Goal: Task Accomplishment & Management: Manage account settings

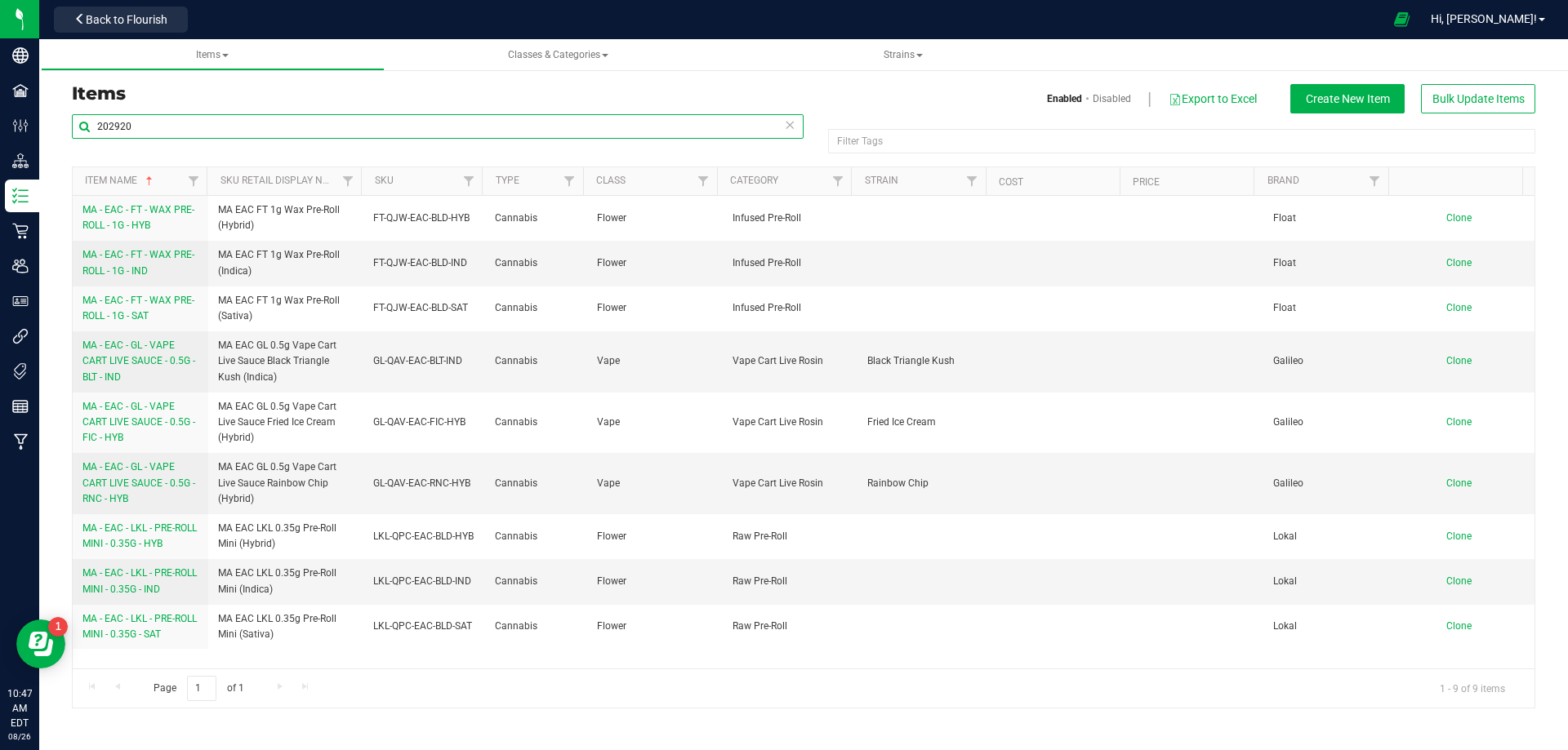
drag, startPoint x: 159, startPoint y: 124, endPoint x: 52, endPoint y: 124, distance: 107.0
click at [53, 125] on div "Items Enabled Disabled Export to Excel Create New Item Bulk Update Items 202920…" at bounding box center [804, 386] width 1528 height 678
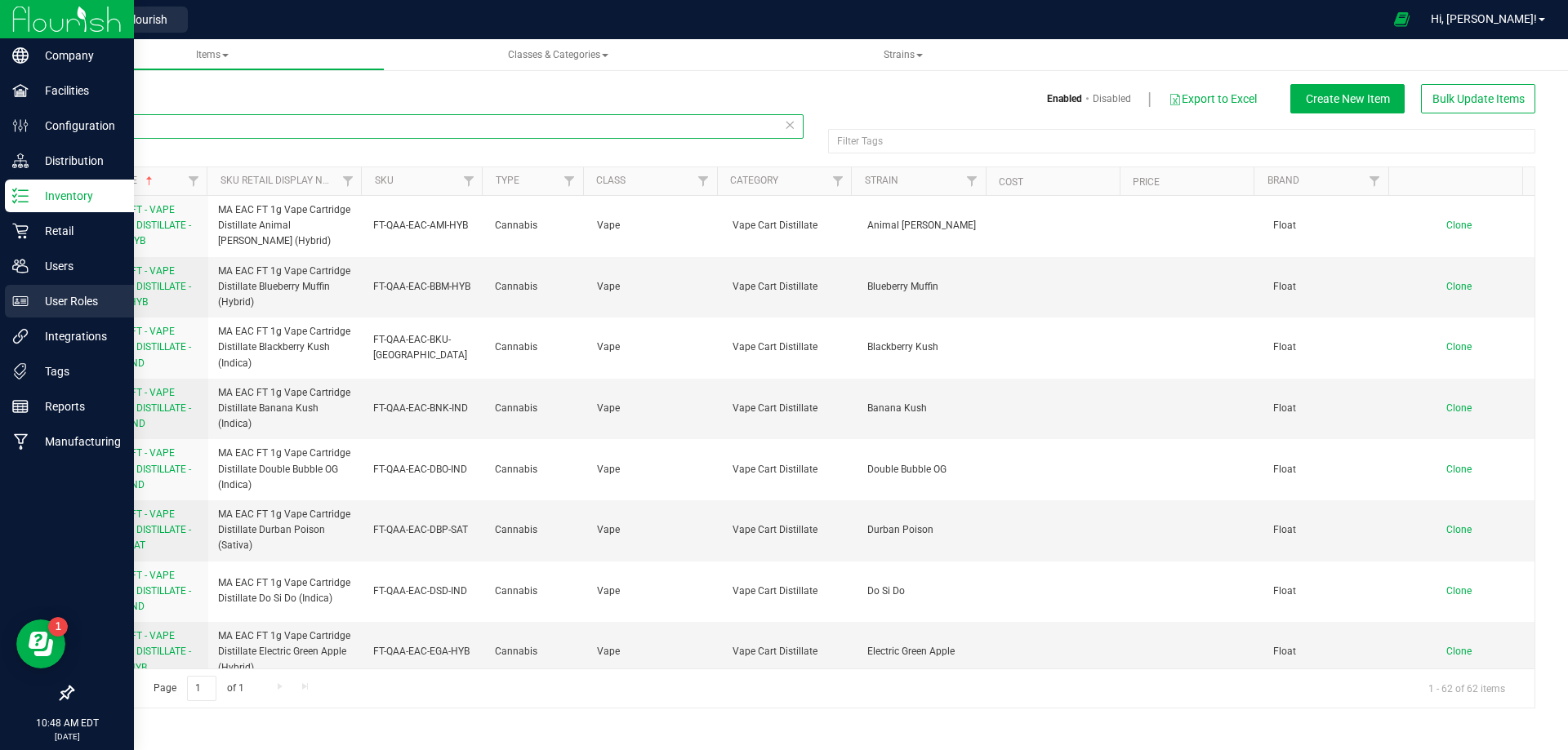
type input "FT-QAA"
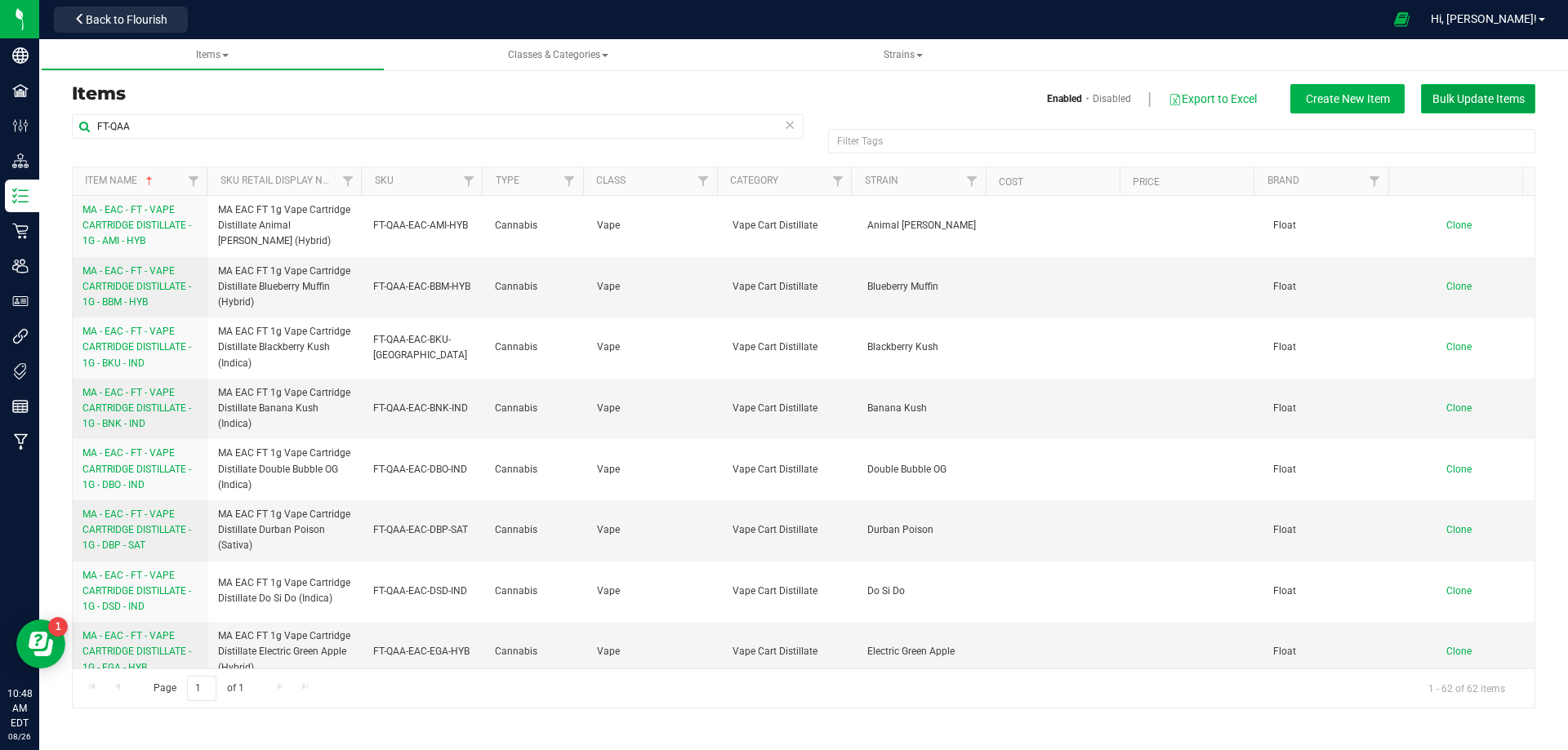
click at [1470, 106] on button "Bulk Update Items" at bounding box center [1478, 98] width 114 height 29
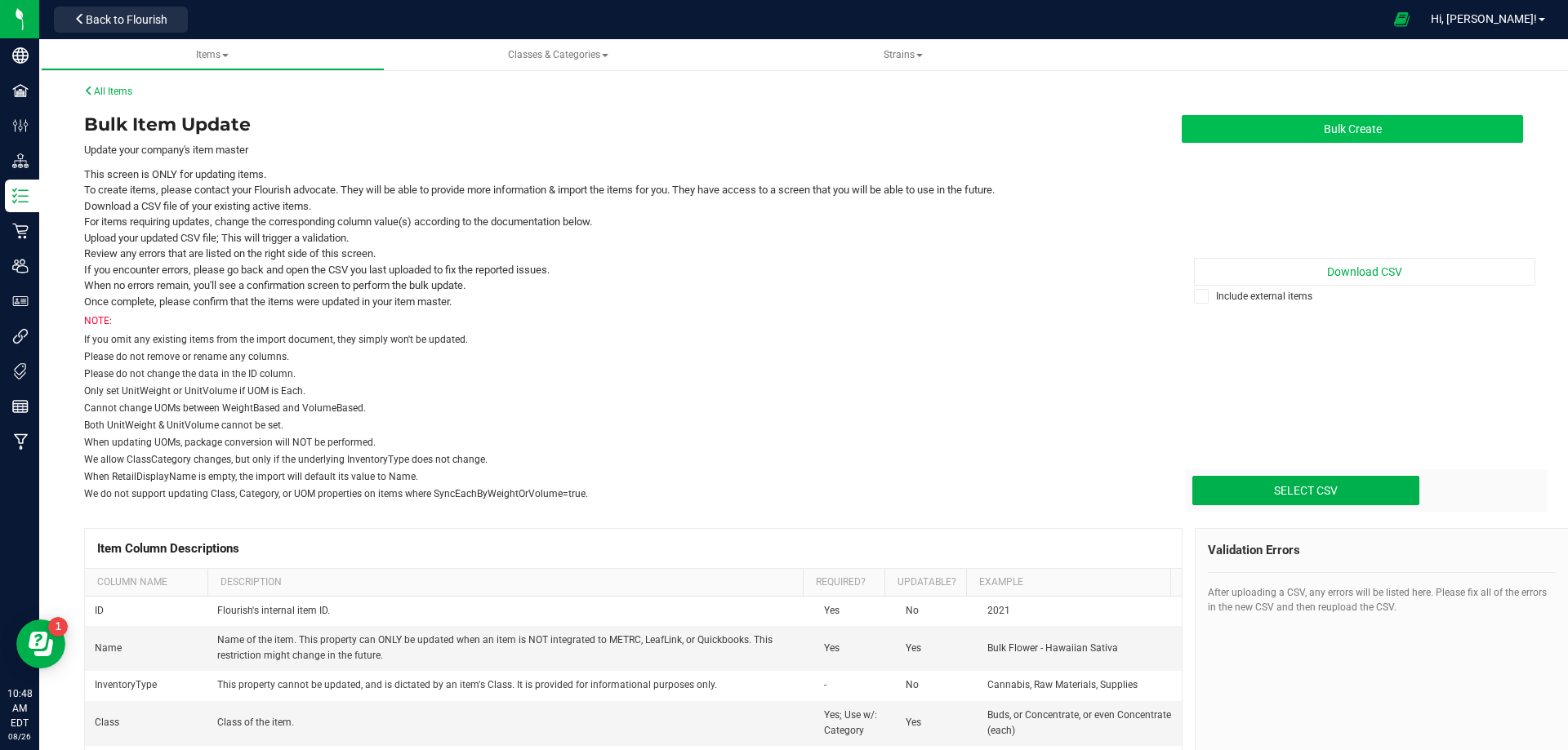
click at [1392, 131] on button "Bulk Create" at bounding box center [1352, 128] width 342 height 27
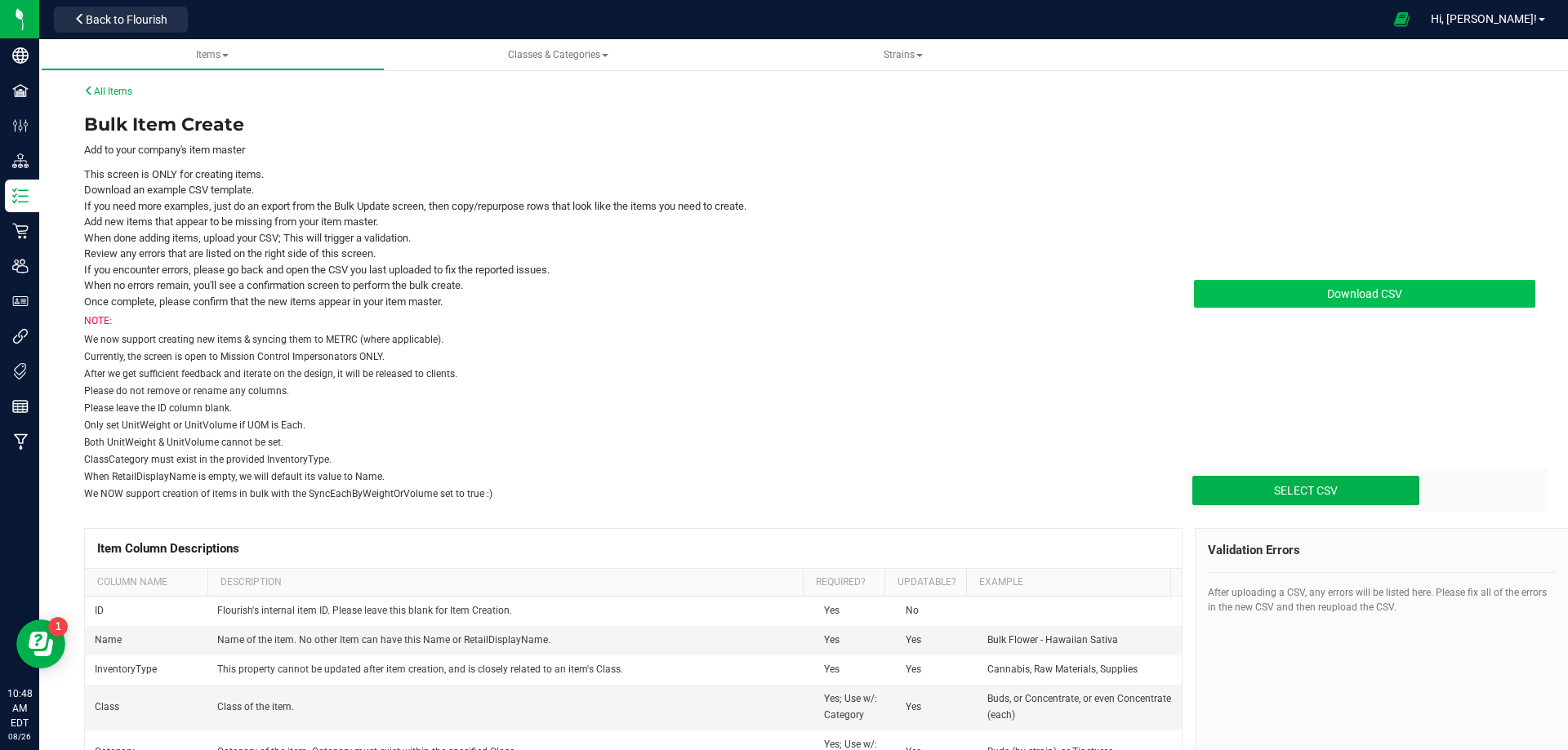
click at [1368, 300] on link "Download CSV" at bounding box center [1364, 294] width 342 height 27
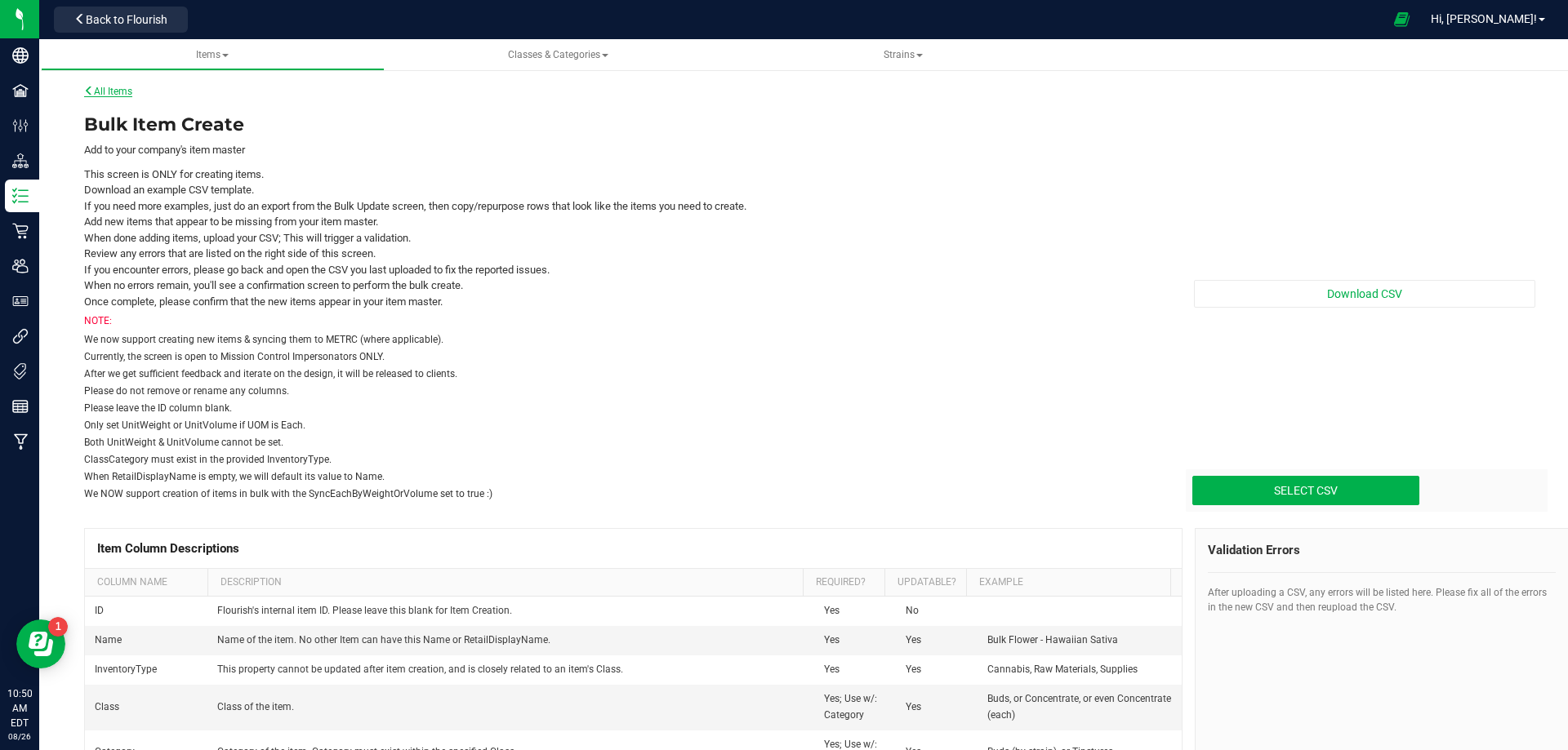
click at [127, 88] on link "All Items" at bounding box center [107, 91] width 48 height 11
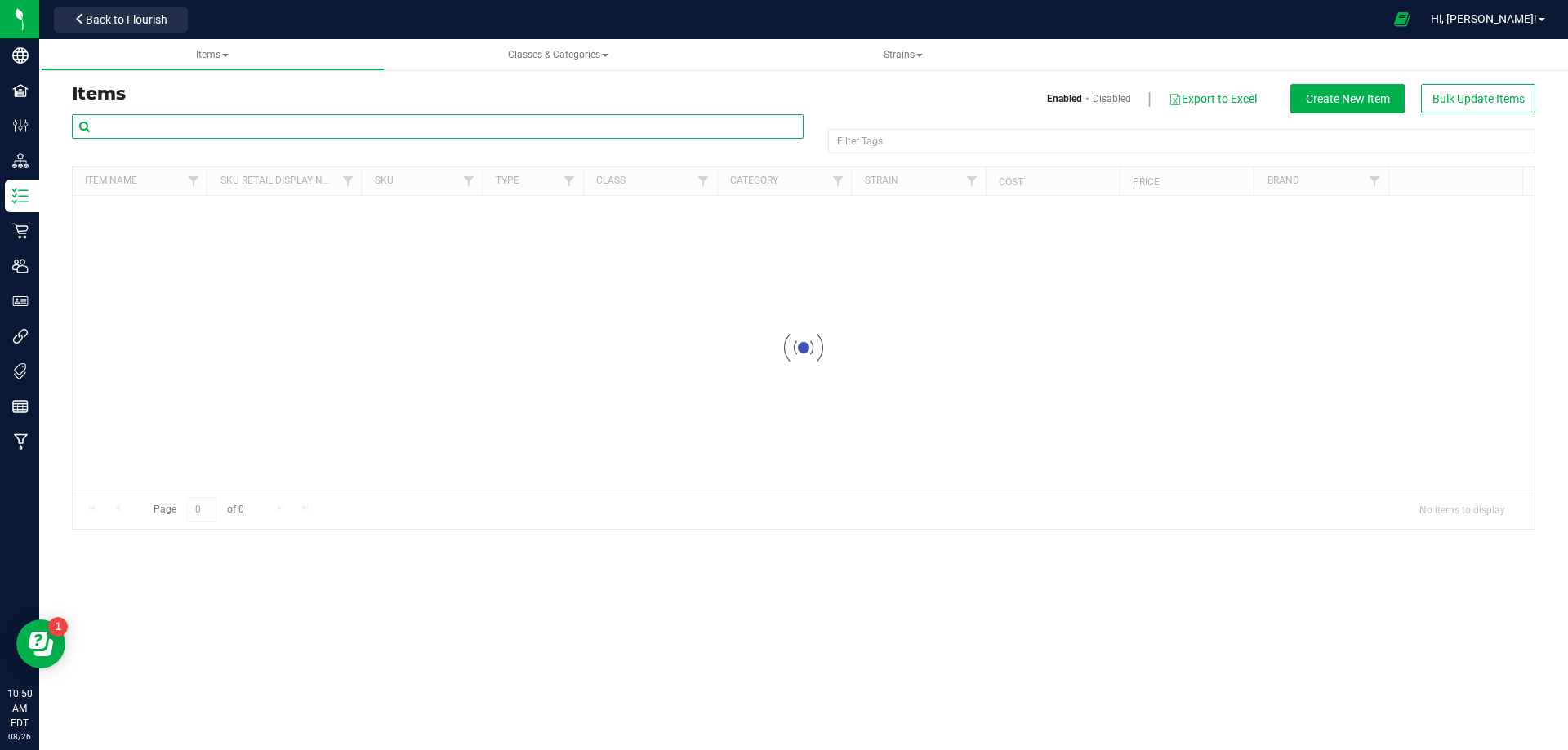
click at [164, 127] on input "text" at bounding box center [437, 126] width 731 height 24
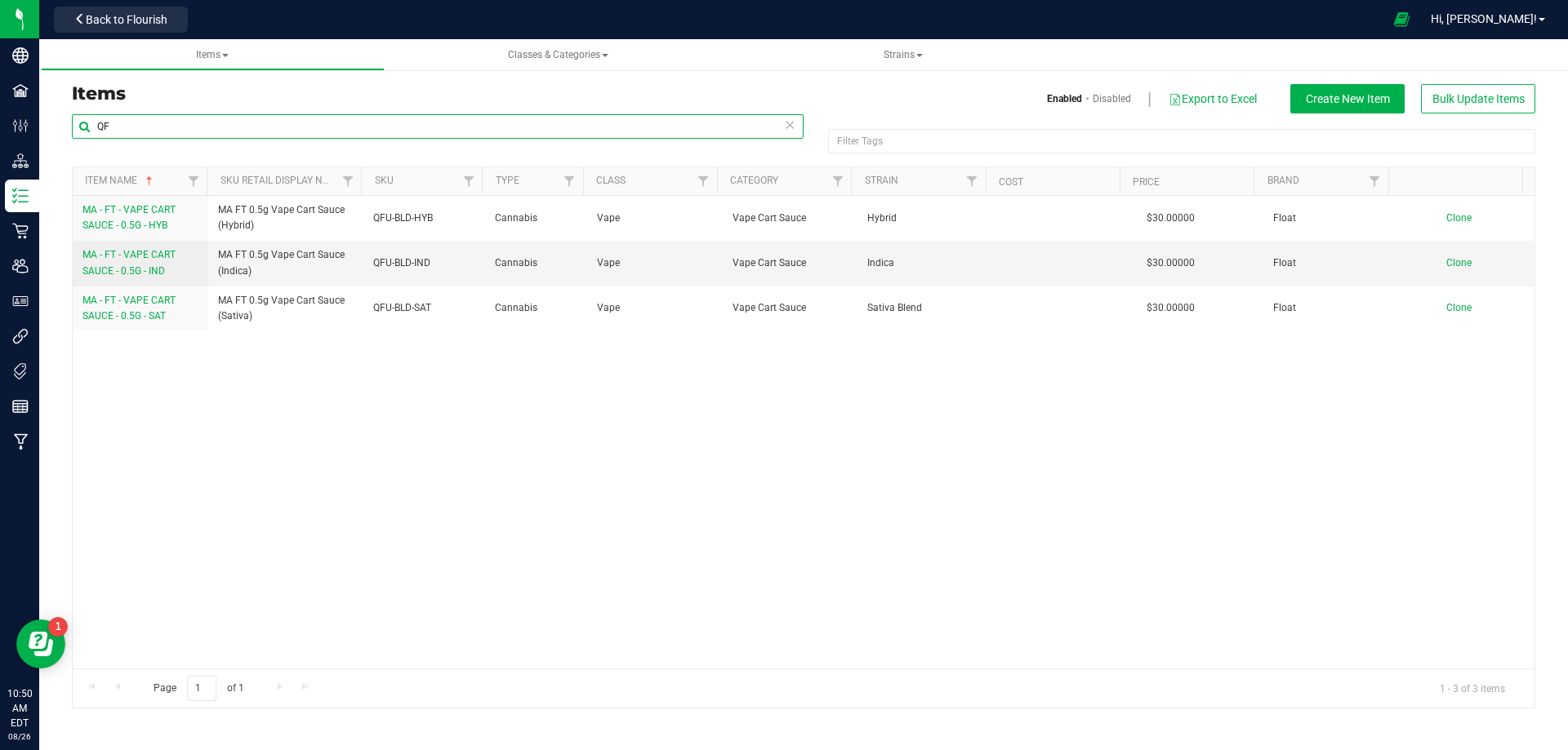
type input "Q"
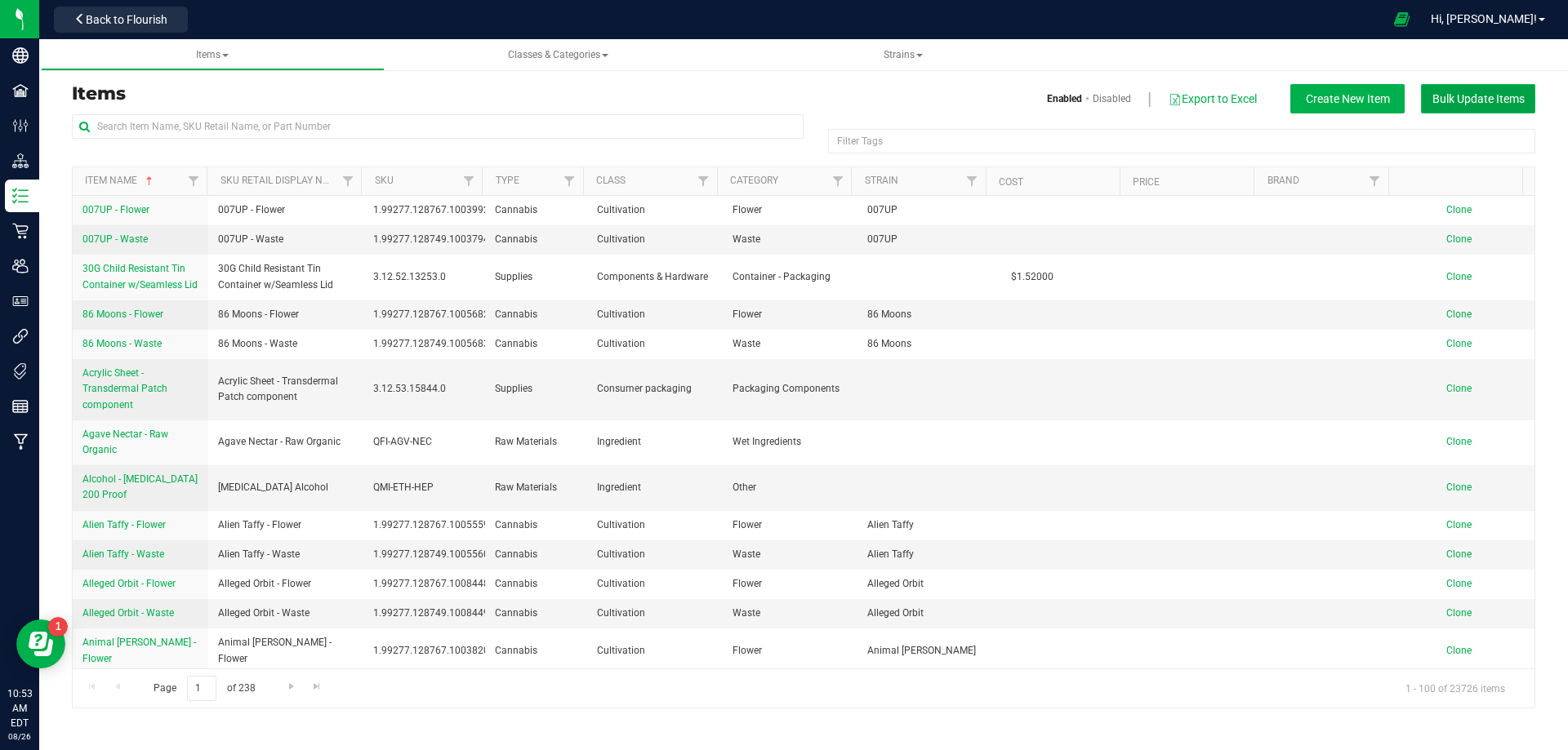
click at [1462, 105] on span "Bulk Update Items" at bounding box center [1479, 99] width 92 height 13
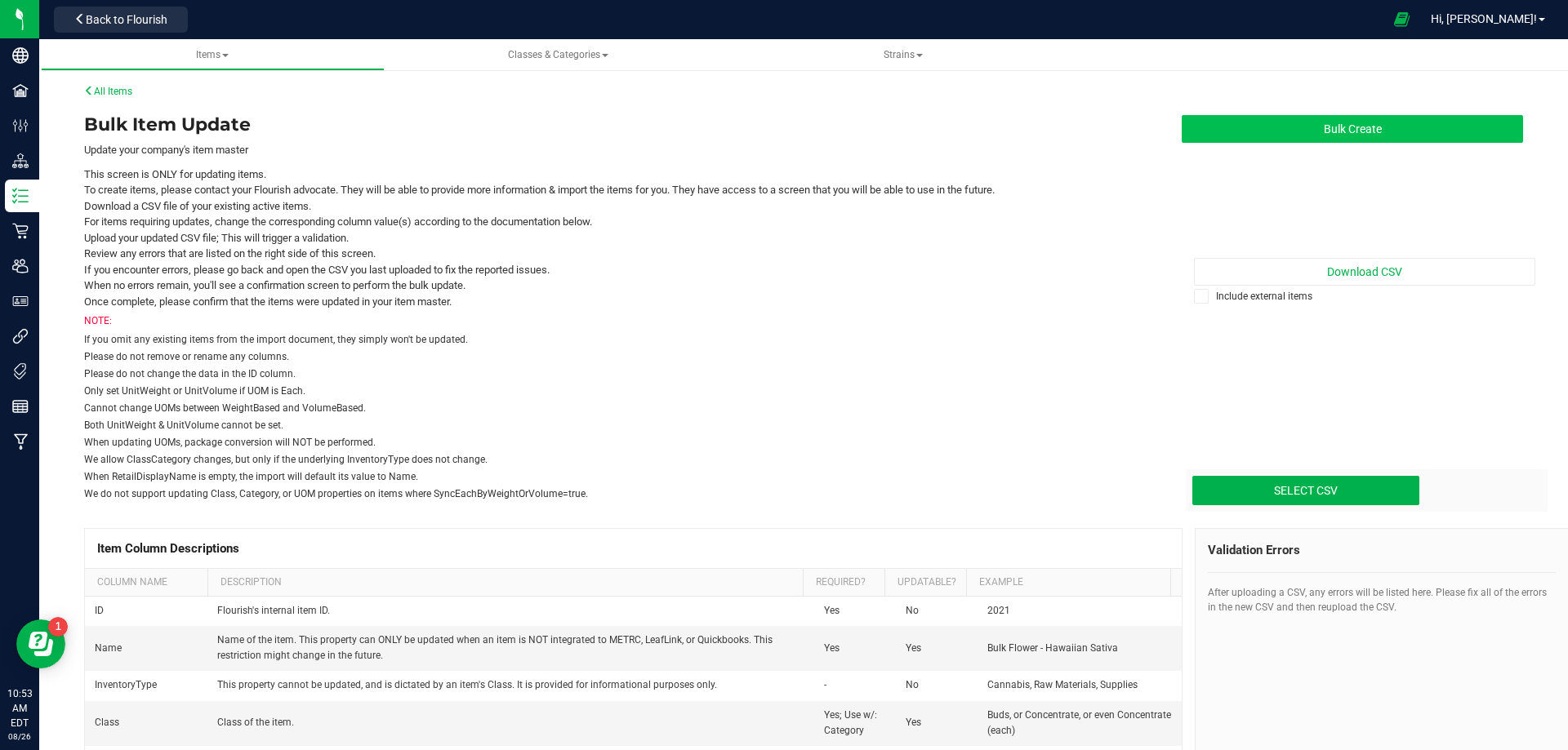
click at [1341, 134] on button "Bulk Create" at bounding box center [1352, 128] width 342 height 27
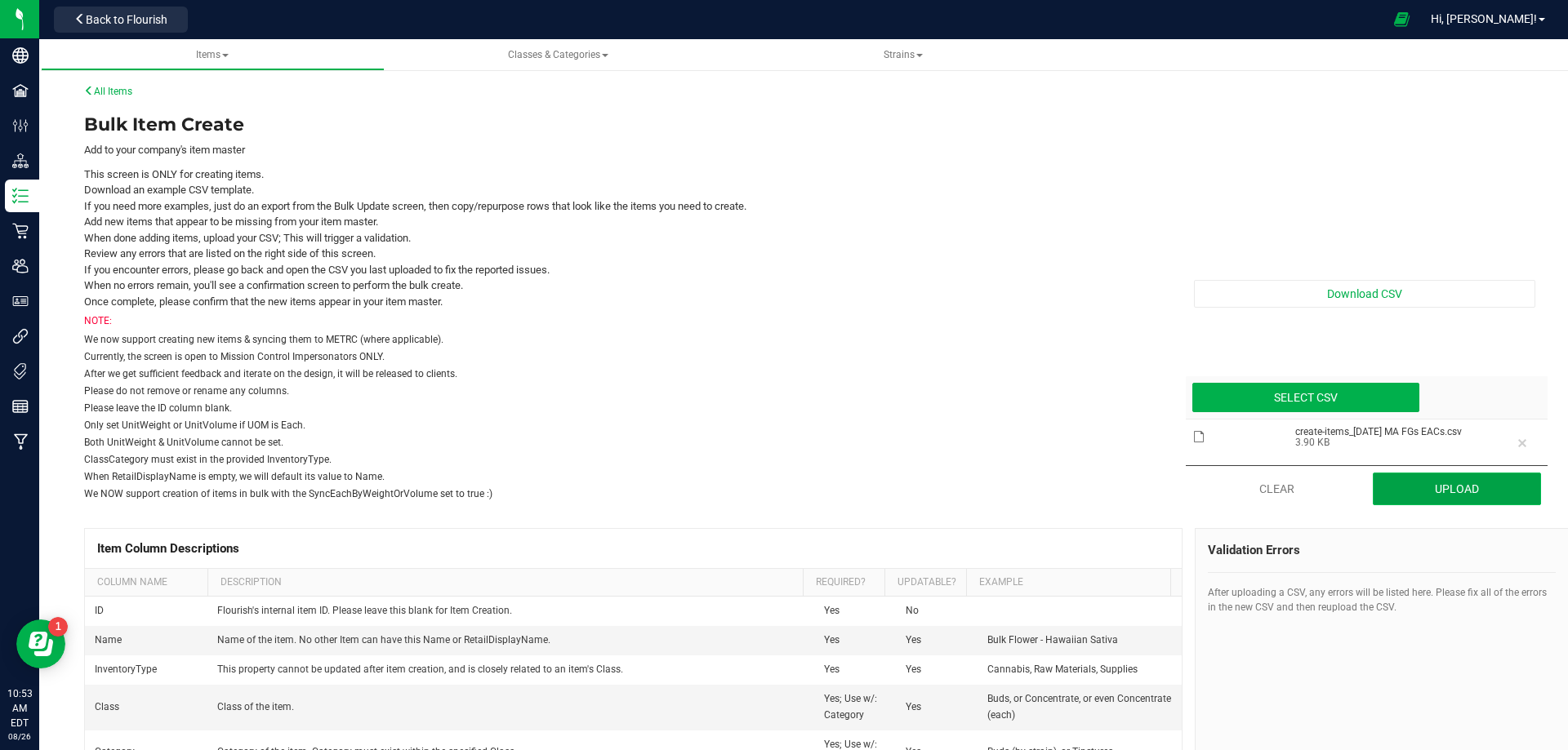
click at [1438, 485] on button "Upload" at bounding box center [1457, 488] width 169 height 33
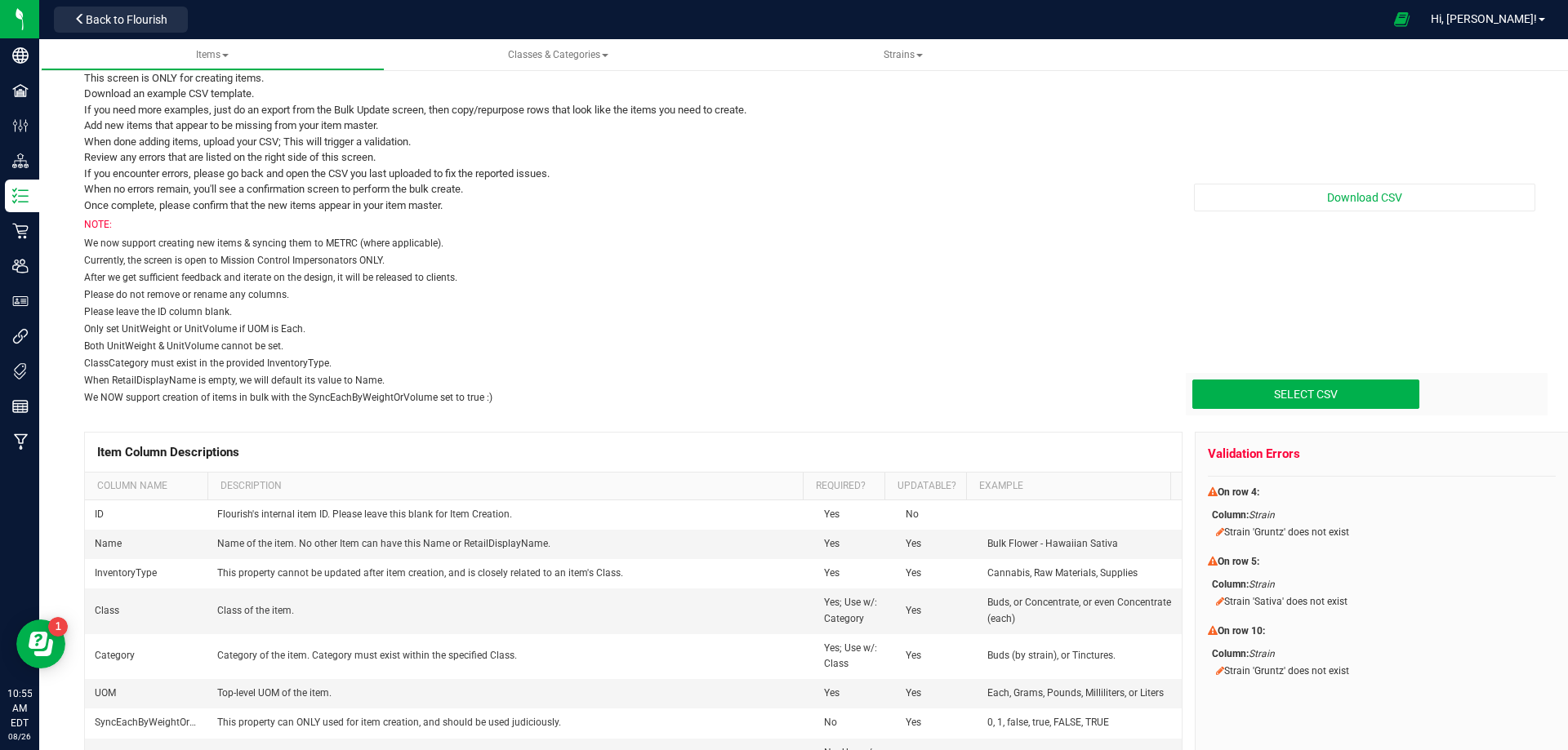
scroll to position [341, 0]
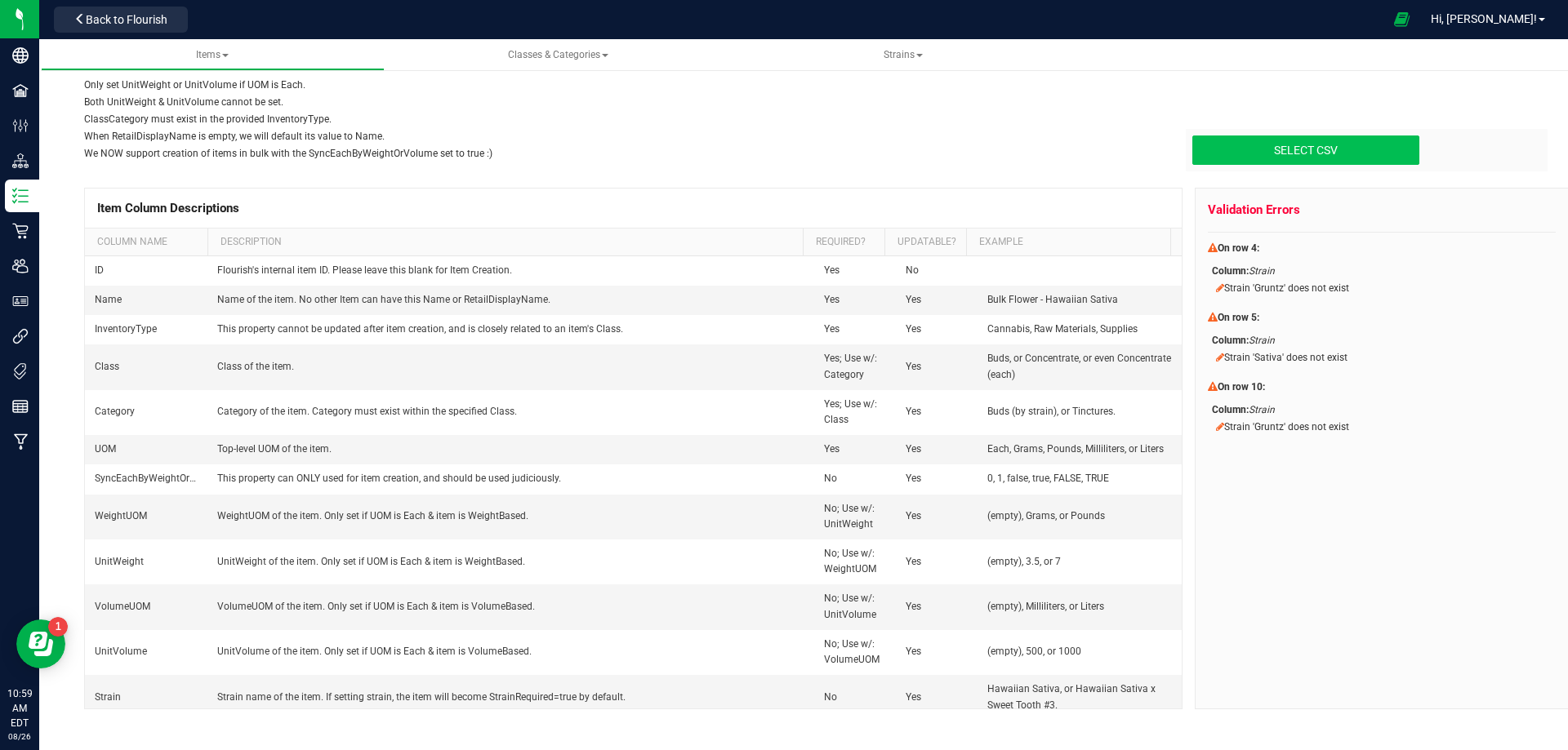
type input "C:\fakepath\create-items_[DATE] MA FGs EACs.csv"
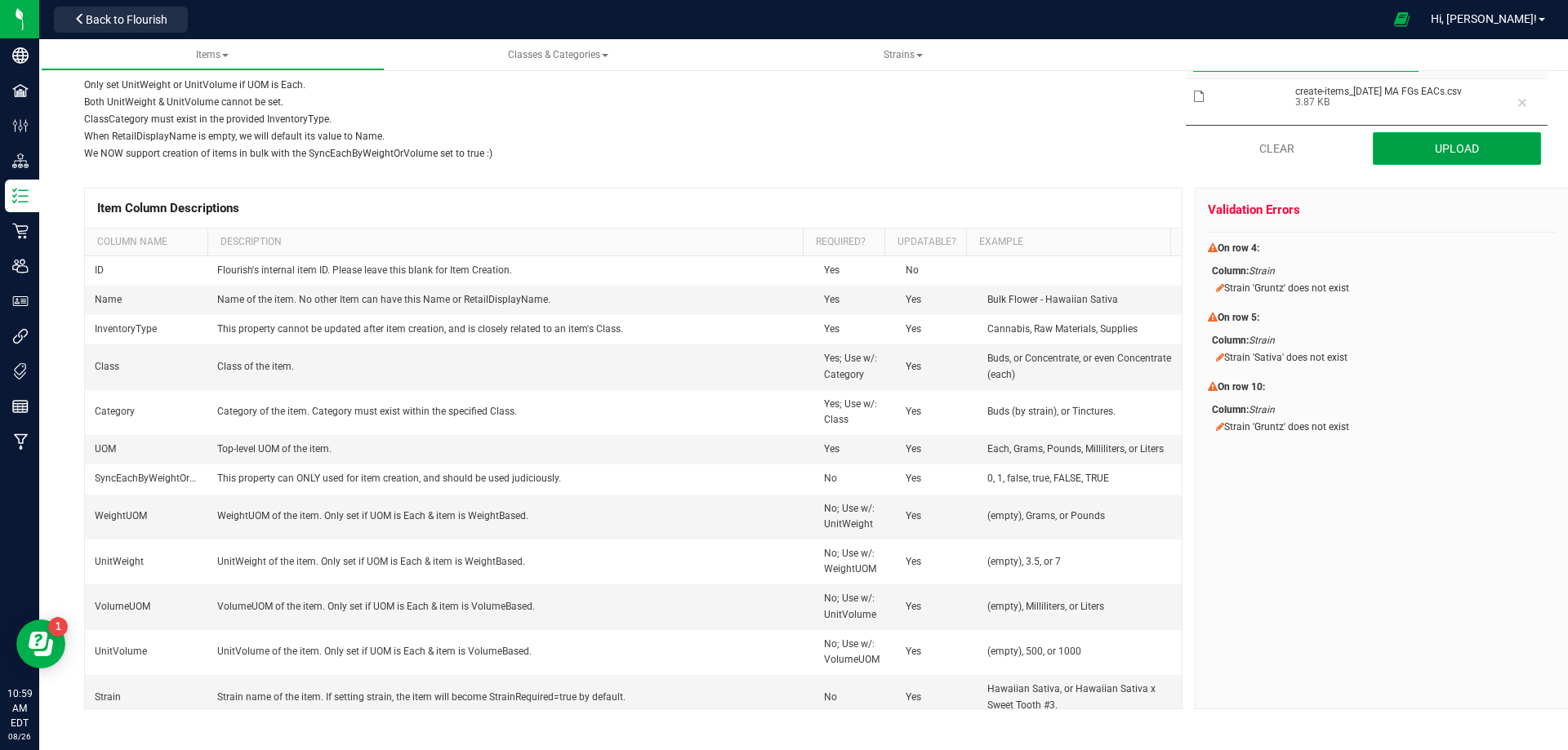
click at [1433, 160] on button "Upload" at bounding box center [1457, 149] width 169 height 33
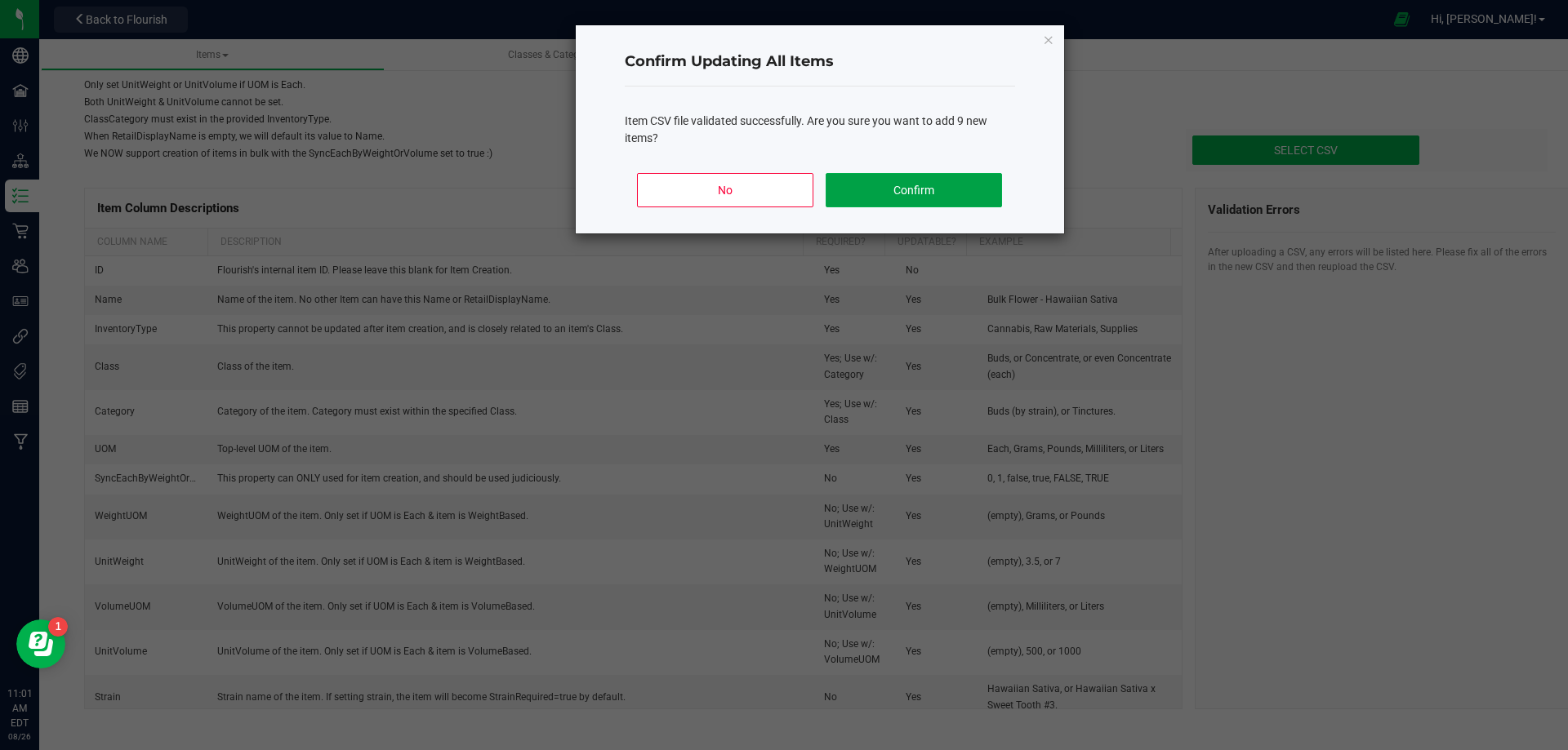
click at [896, 177] on button "Confirm" at bounding box center [913, 190] width 176 height 34
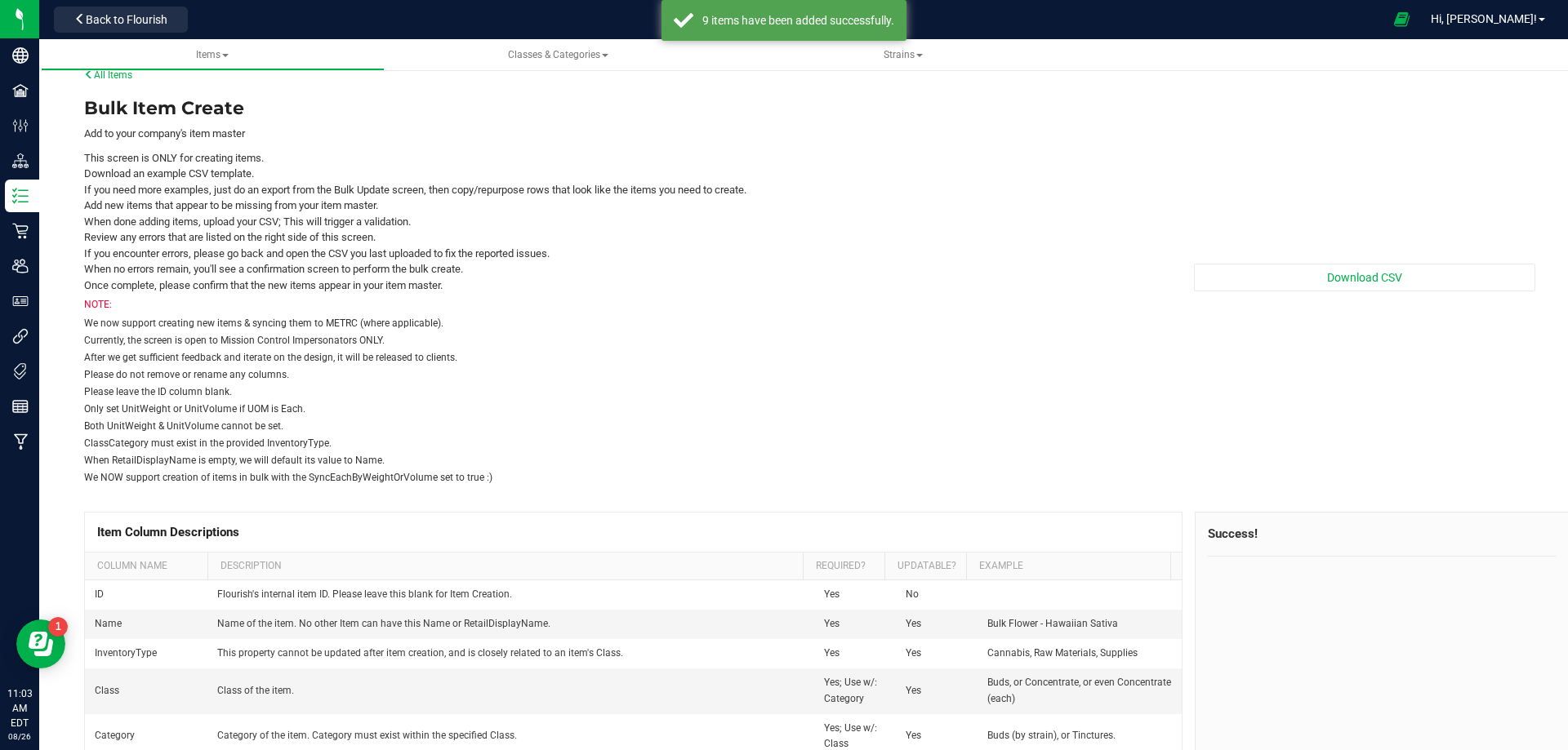
scroll to position [0, 0]
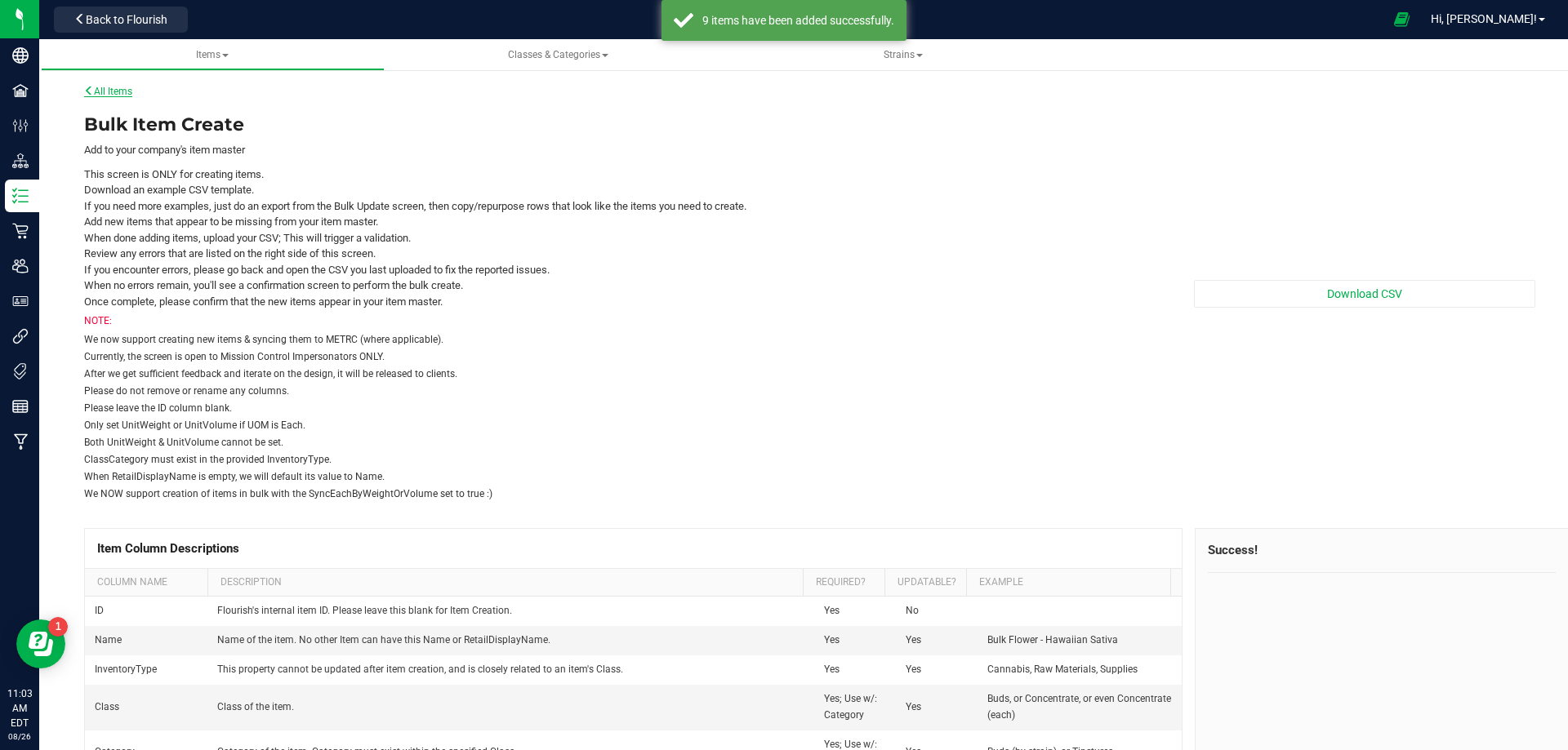
click at [123, 93] on link "All Items" at bounding box center [107, 91] width 48 height 11
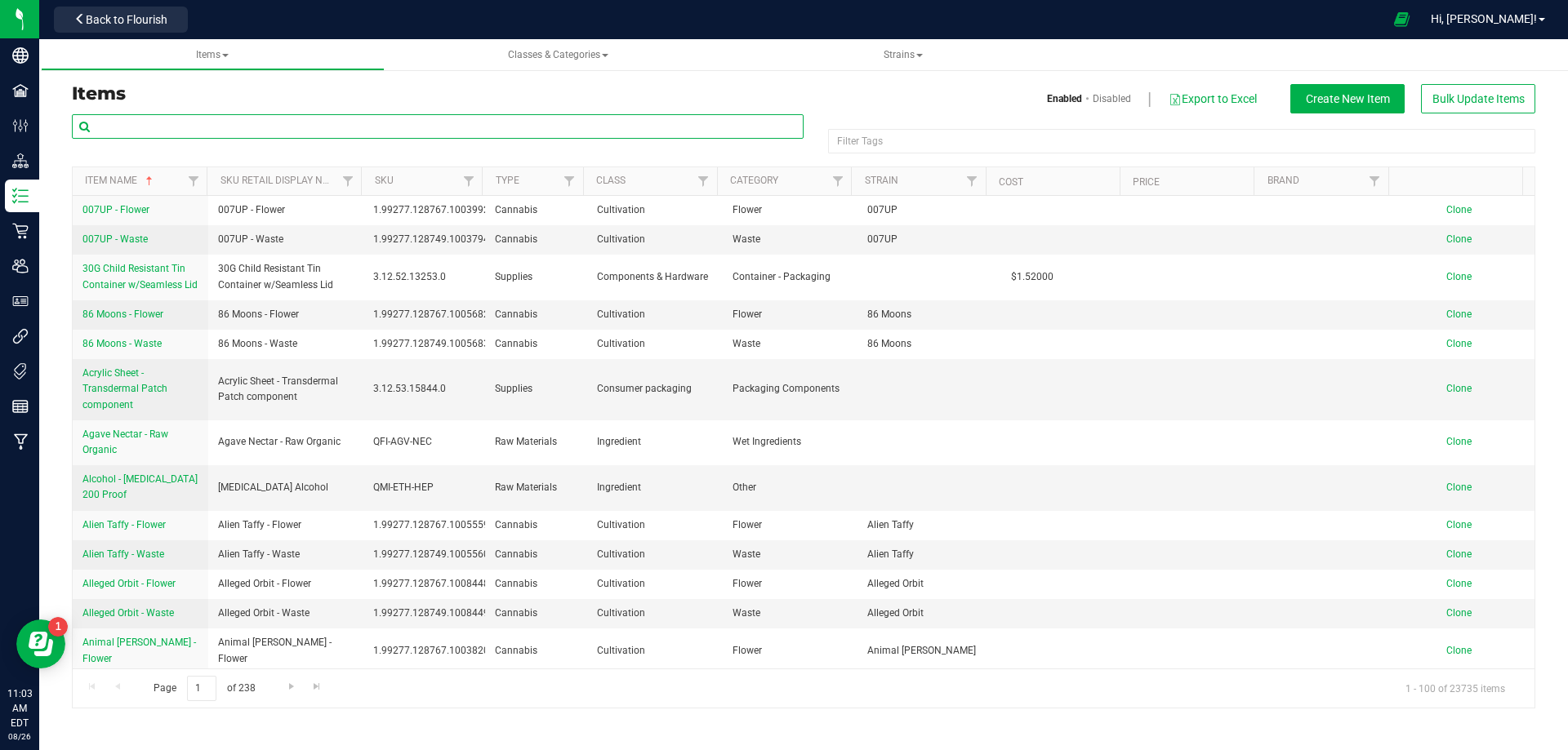
click at [149, 130] on input "text" at bounding box center [437, 126] width 731 height 24
paste input "1019950"
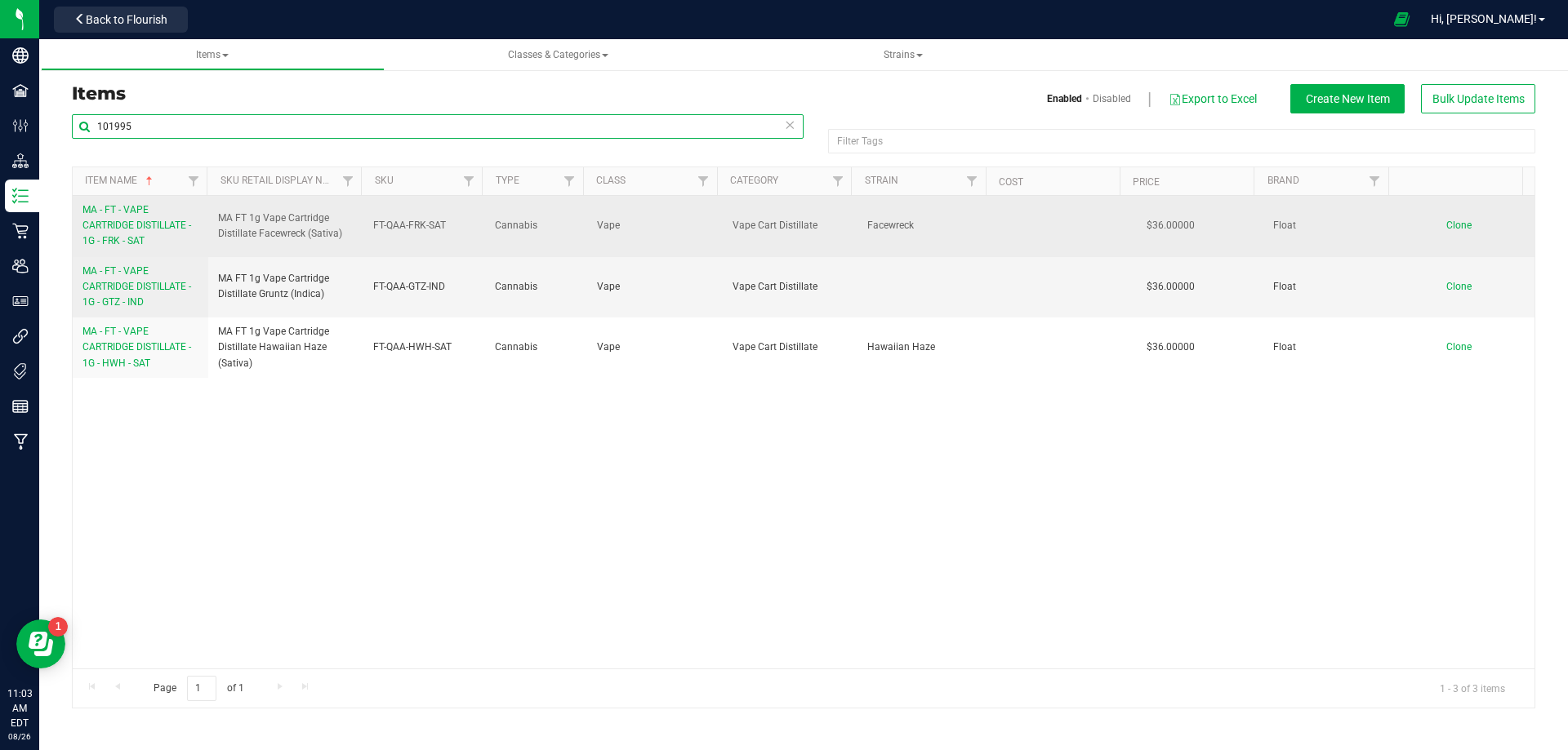
type input "101995"
click at [104, 221] on span "MA - FT - VAPE CARTRIDGE DISTILLATE - 1G - FRK - SAT" at bounding box center [136, 225] width 108 height 42
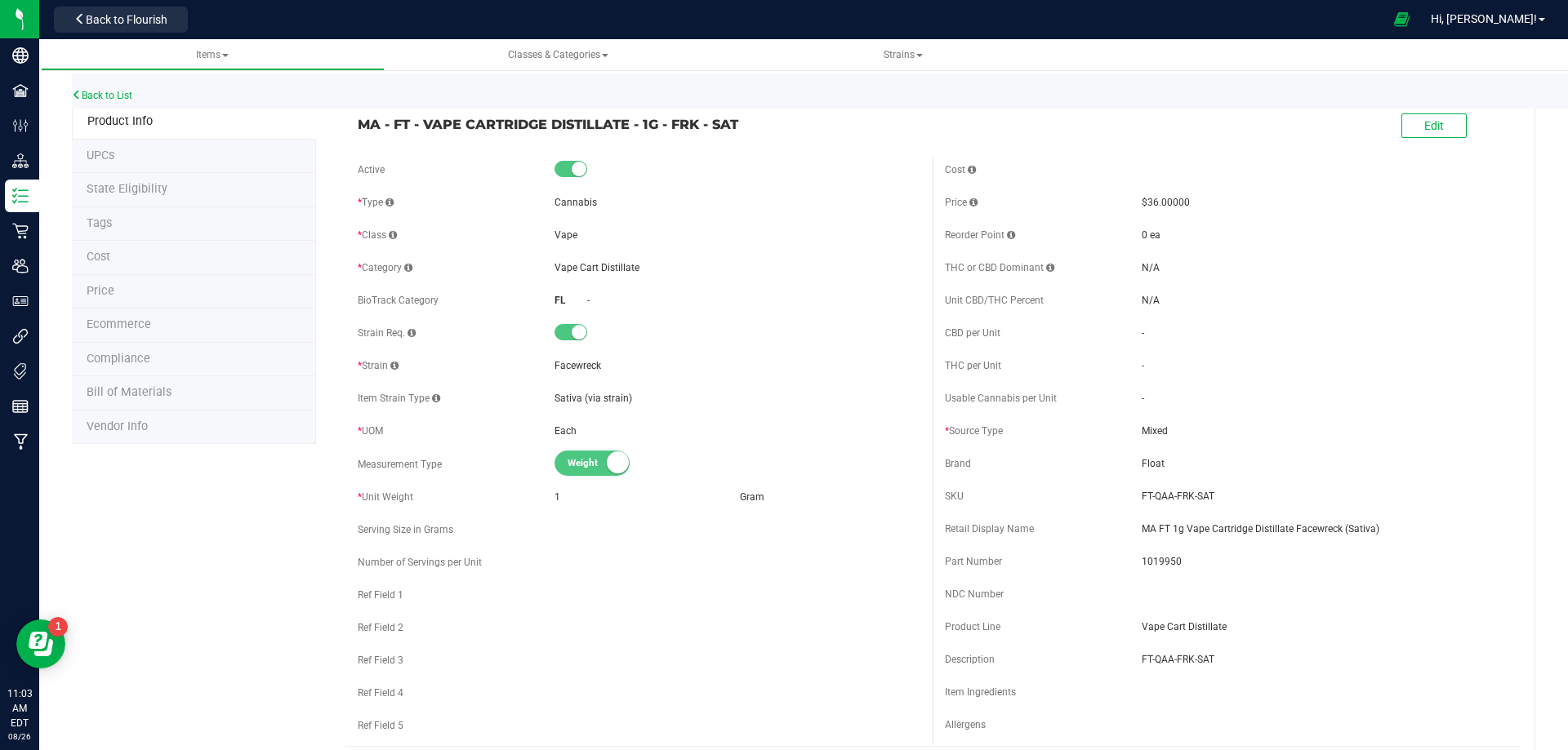
click at [120, 217] on li "Tags" at bounding box center [193, 224] width 244 height 34
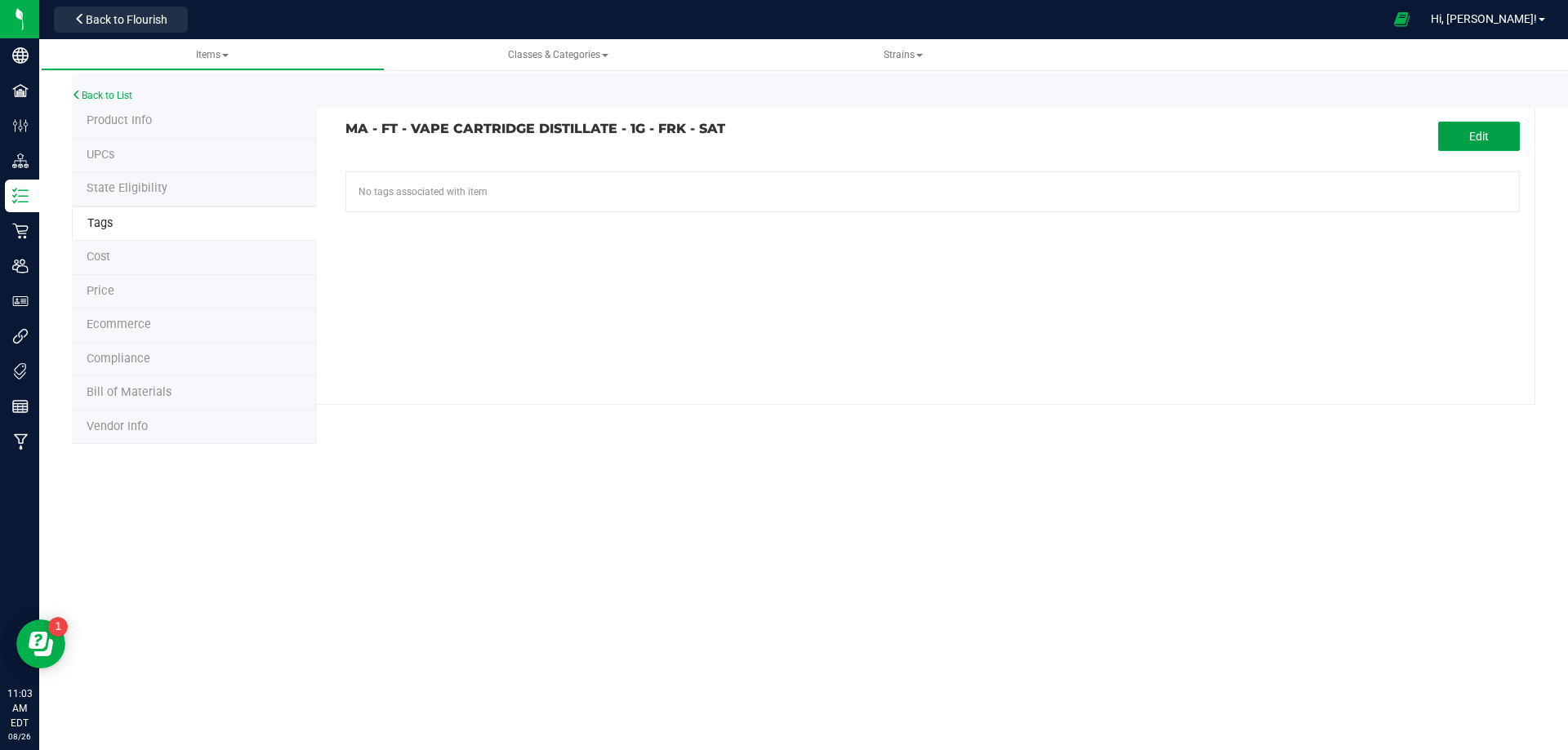
drag, startPoint x: 1470, startPoint y: 133, endPoint x: 1004, endPoint y: 170, distance: 467.5
click at [1463, 131] on button "Edit" at bounding box center [1479, 136] width 82 height 29
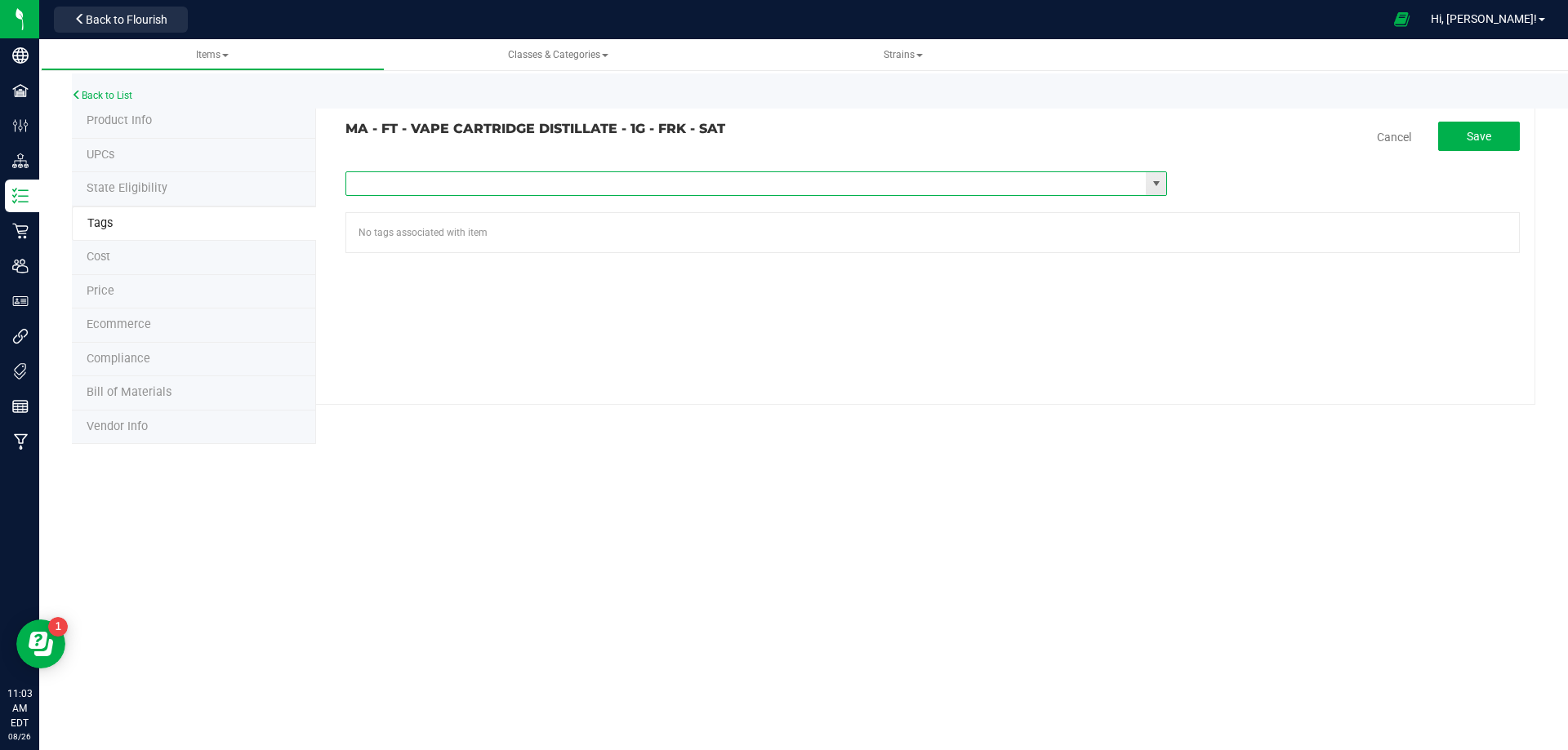
click at [729, 179] on input "text" at bounding box center [746, 184] width 800 height 23
type input "ma"
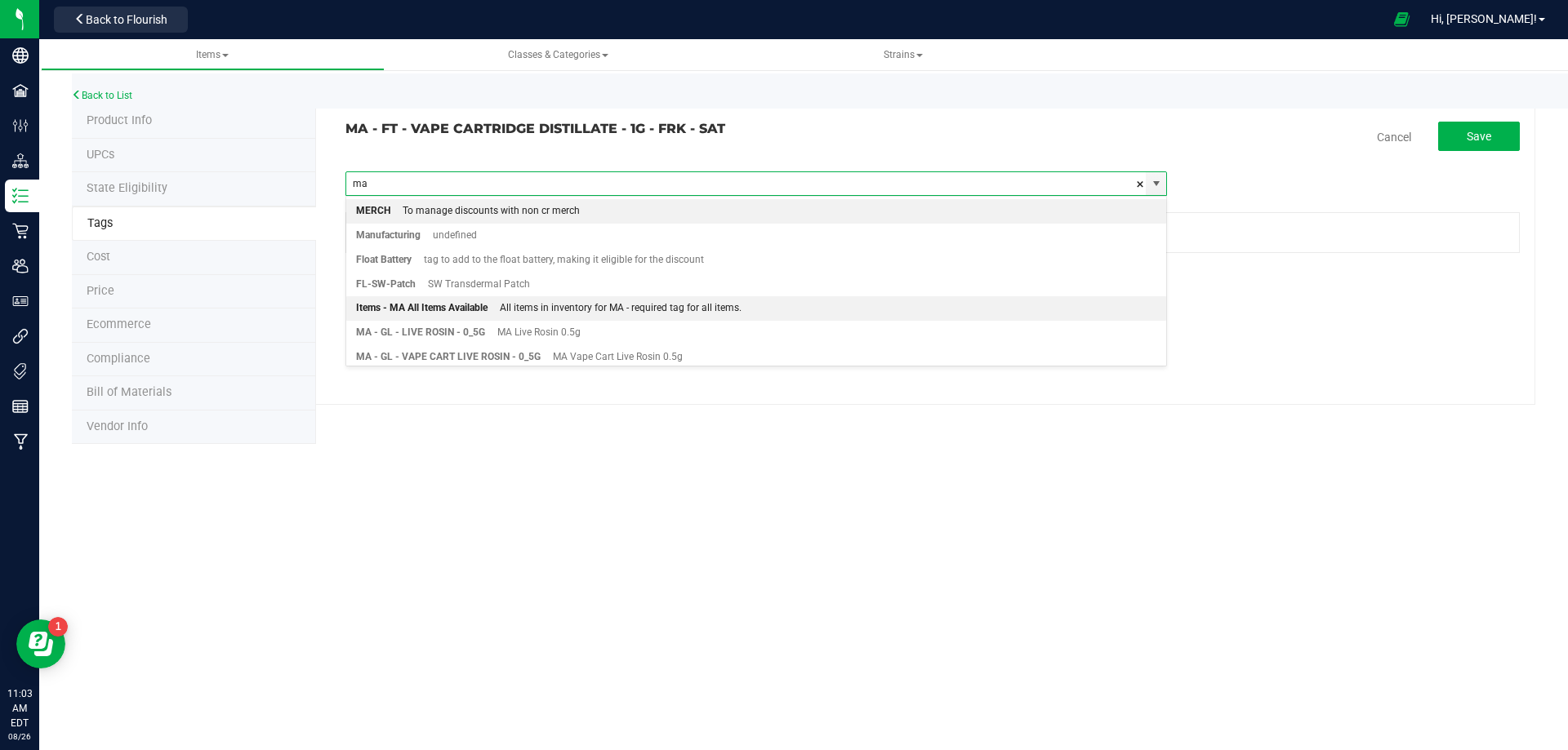
drag, startPoint x: 566, startPoint y: 308, endPoint x: 584, endPoint y: 306, distance: 18.1
click at [568, 309] on div "All items in inventory for MA - required tag for all items." at bounding box center [615, 309] width 254 height 22
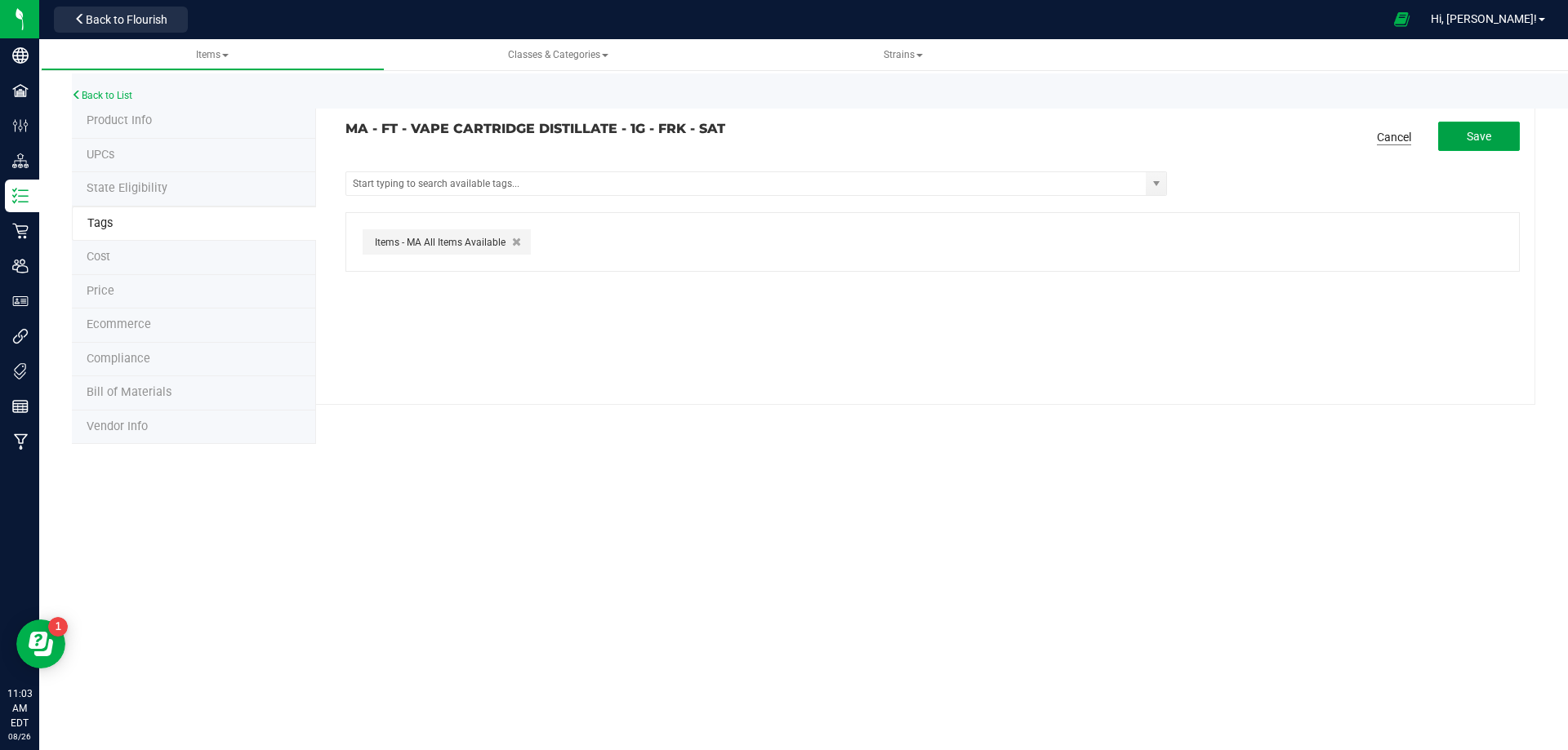
drag, startPoint x: 1493, startPoint y: 129, endPoint x: 1407, endPoint y: 131, distance: 86.0
click at [1493, 130] on button "Save" at bounding box center [1479, 136] width 82 height 29
click at [122, 97] on link "Back to List" at bounding box center [102, 95] width 60 height 11
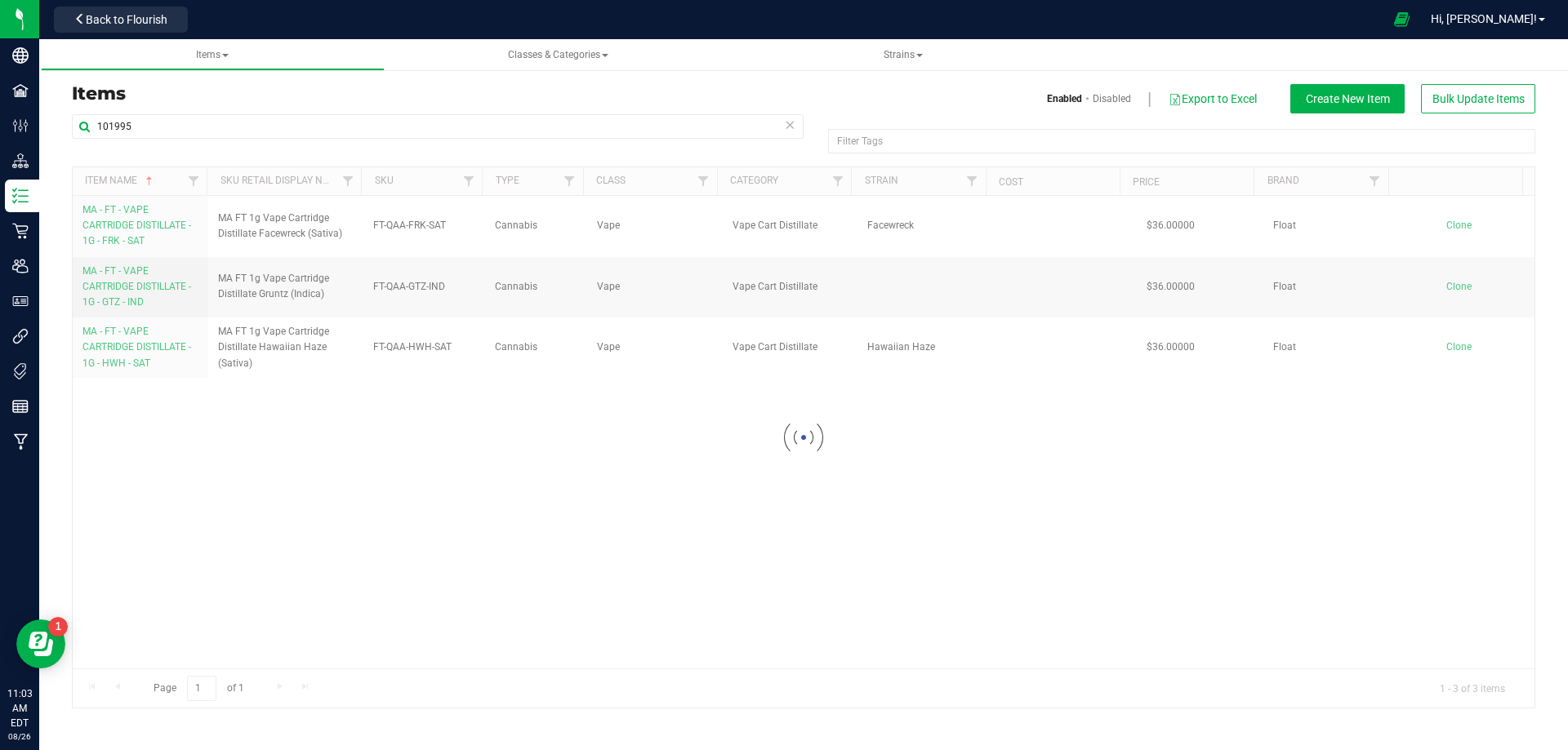
click at [129, 283] on div at bounding box center [803, 438] width 1462 height 540
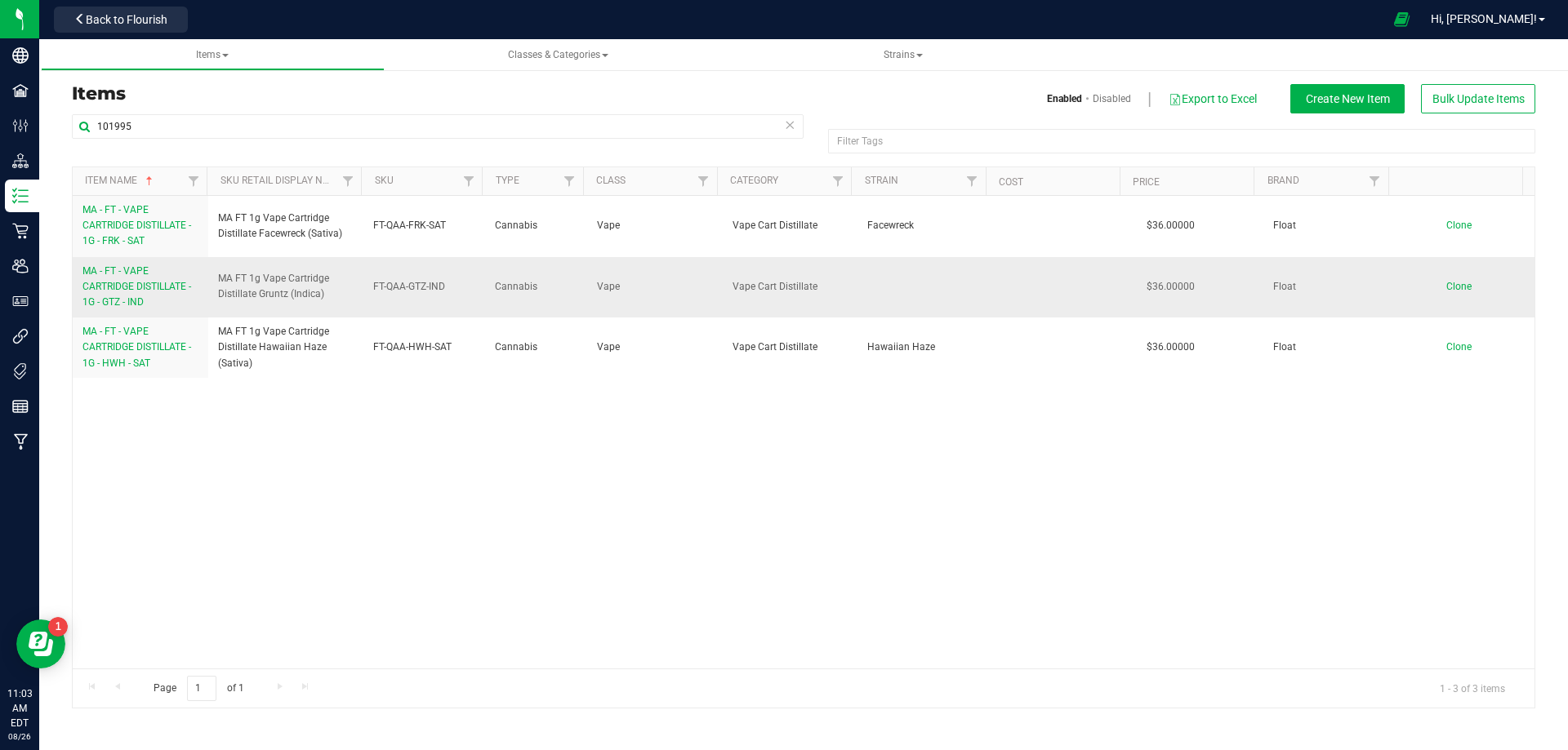
click at [128, 290] on span "MA - FT - VAPE CARTRIDGE DISTILLATE - 1G - GTZ - IND" at bounding box center [136, 286] width 108 height 42
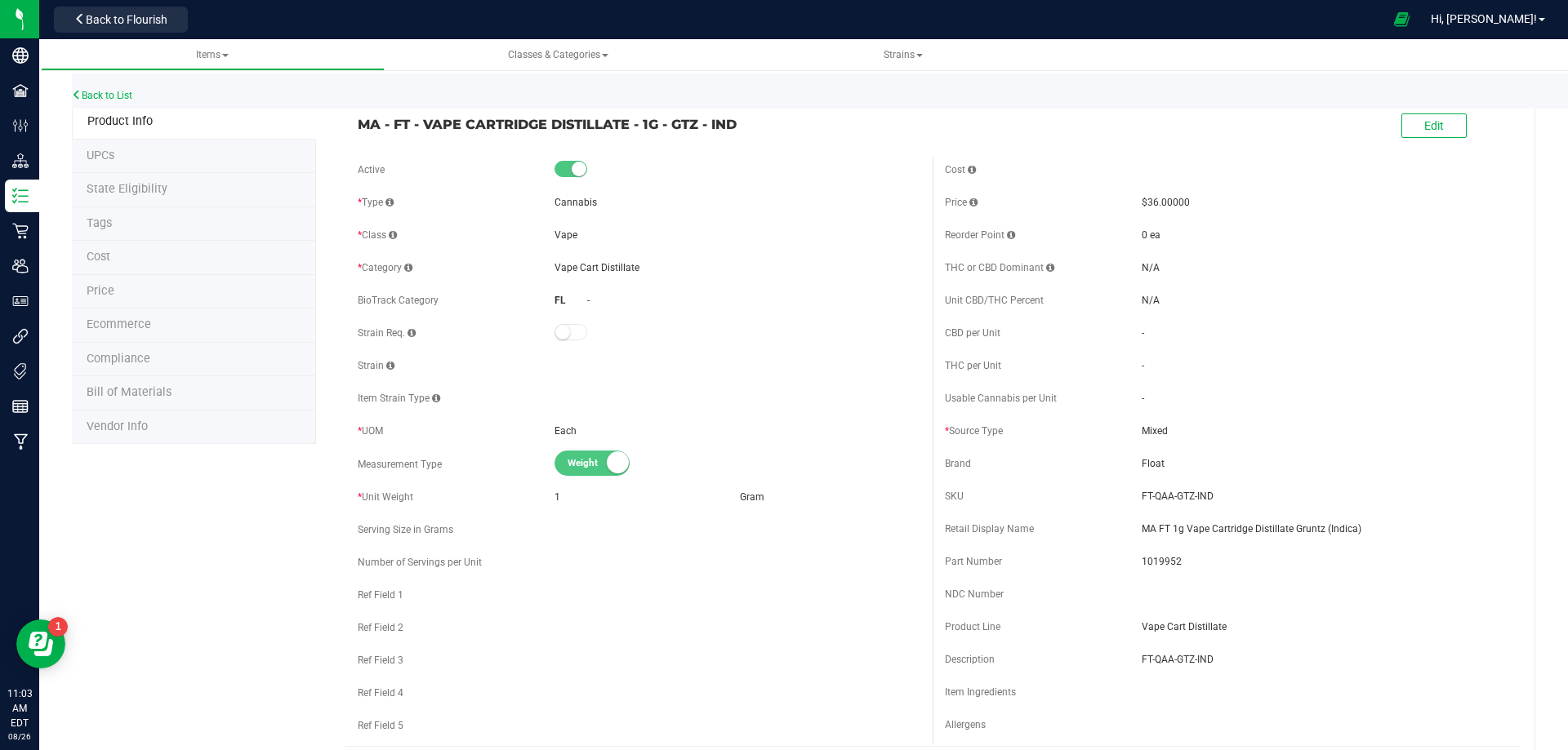
click at [119, 225] on li "Tags" at bounding box center [193, 224] width 244 height 34
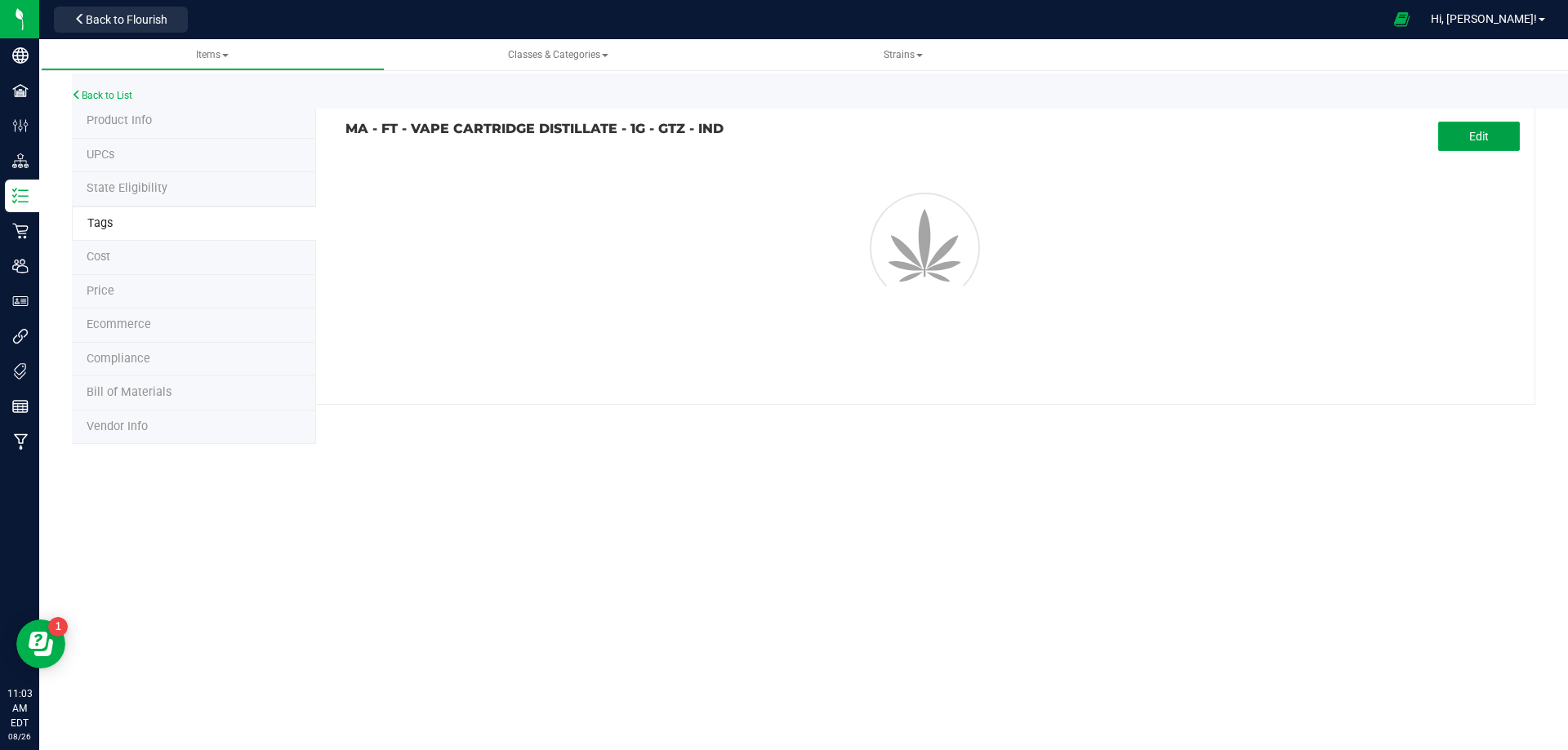
drag, startPoint x: 1483, startPoint y: 142, endPoint x: 990, endPoint y: 168, distance: 493.7
click at [1474, 141] on span "Edit" at bounding box center [1479, 136] width 20 height 13
click at [617, 182] on input "text" at bounding box center [746, 184] width 800 height 23
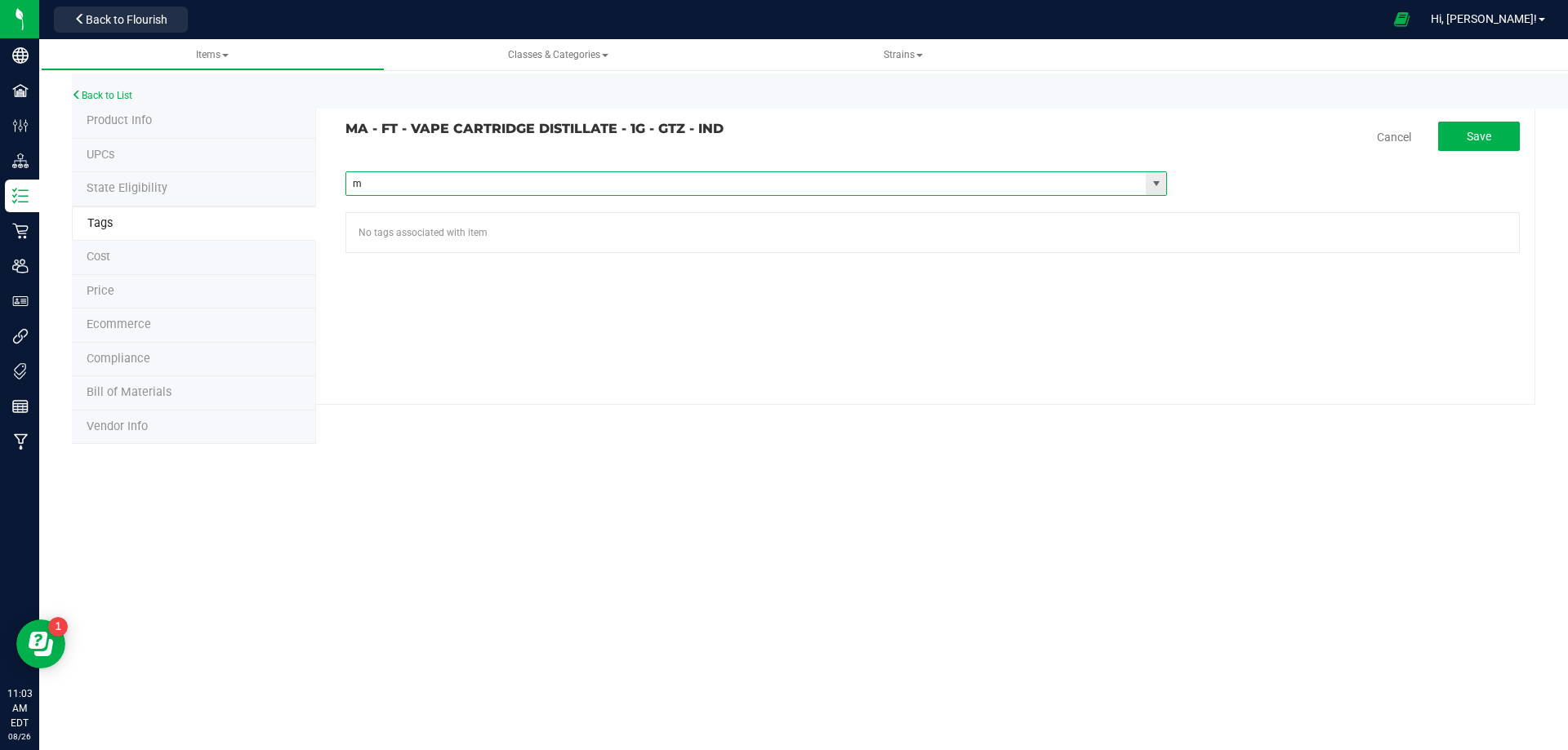
type input "ma"
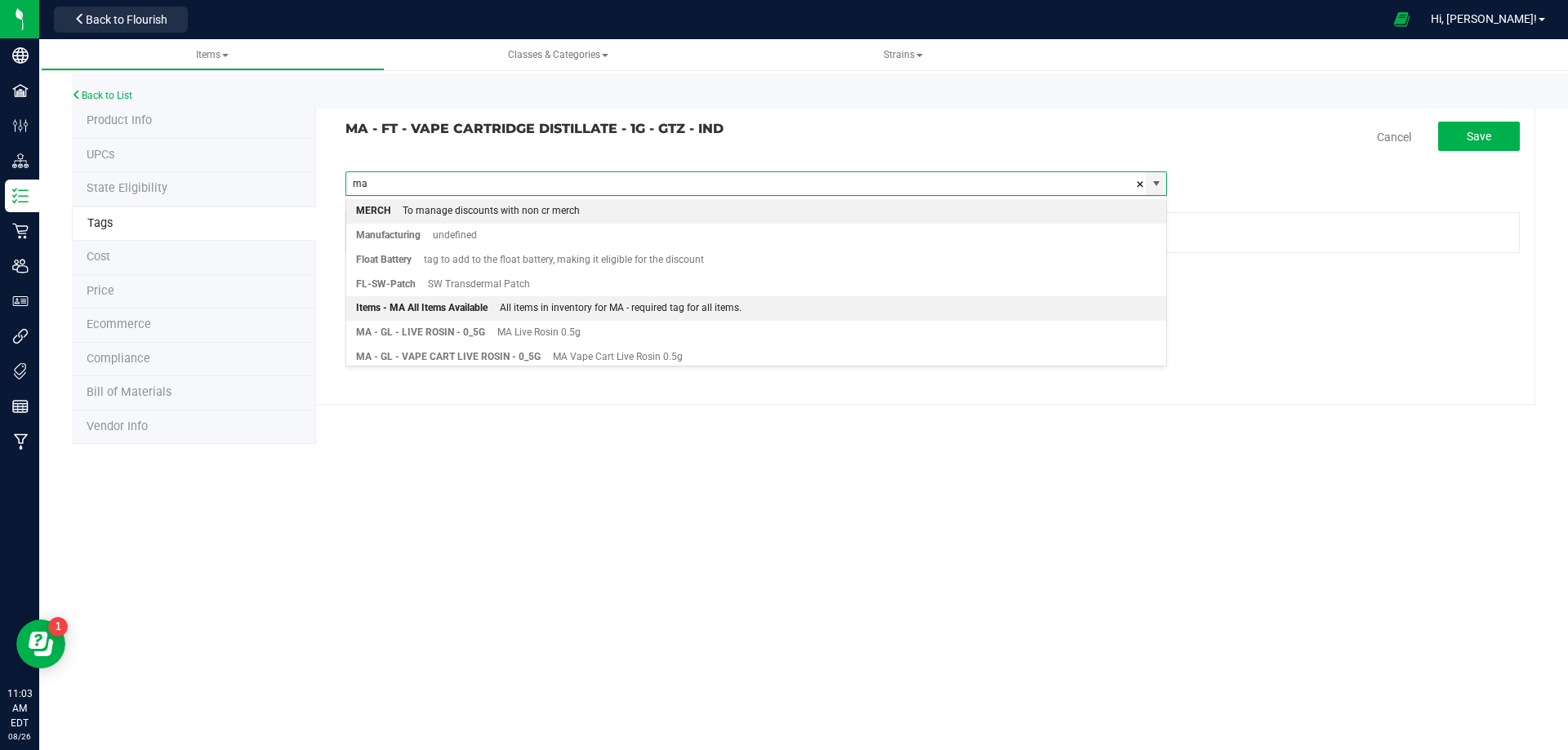
click at [490, 312] on div "All items in inventory for MA - required tag for all items." at bounding box center [615, 309] width 254 height 22
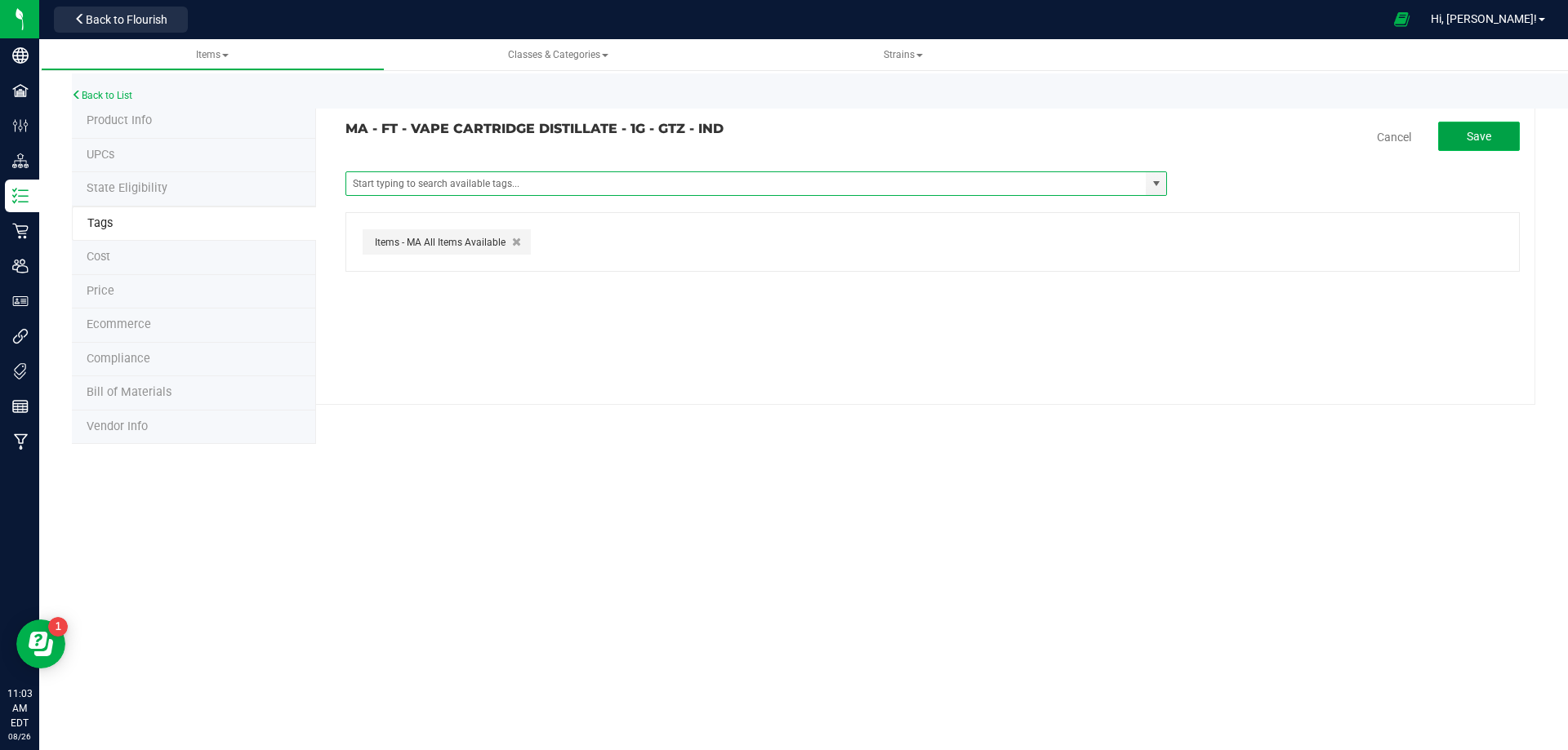
click at [1467, 134] on span "Save" at bounding box center [1479, 136] width 24 height 13
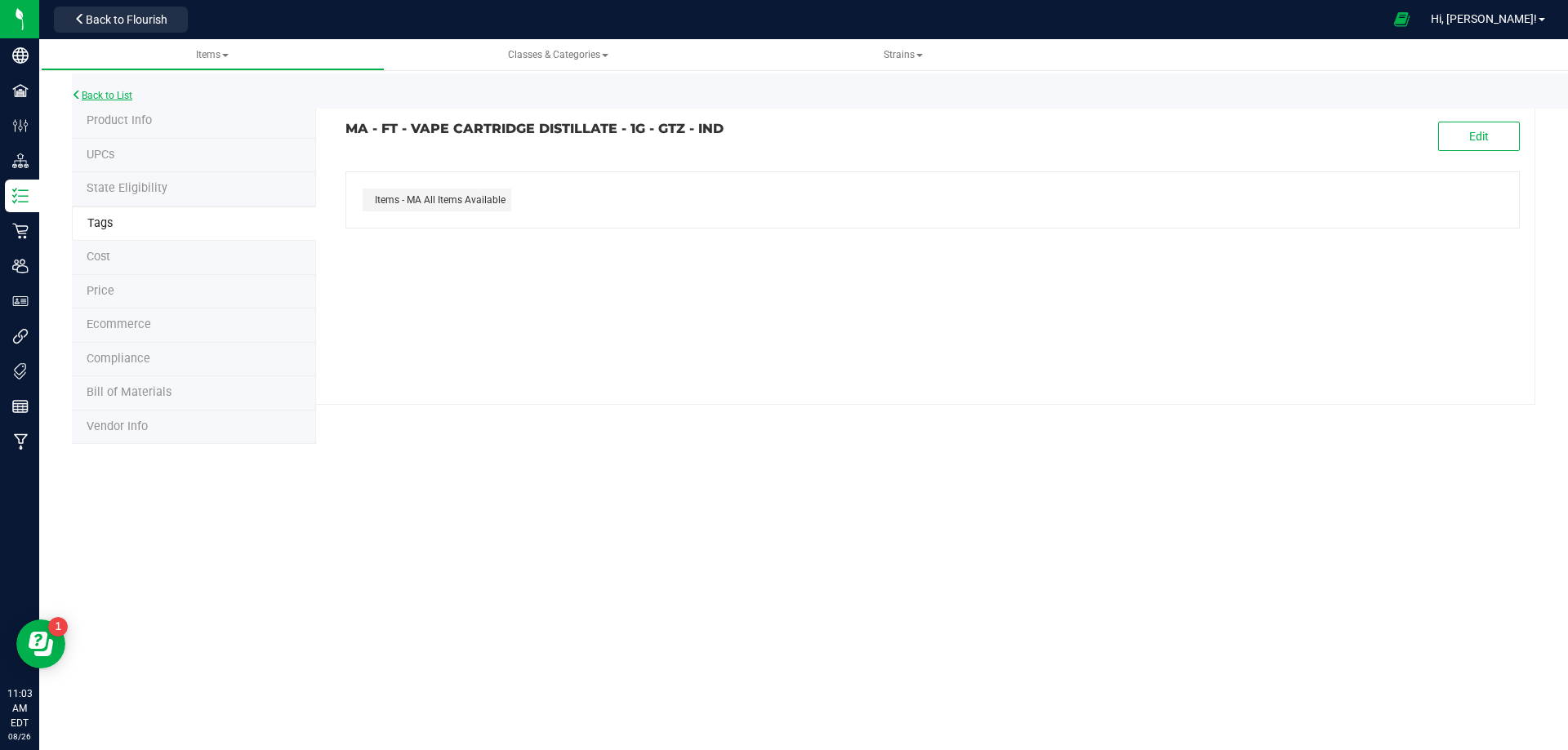
click at [92, 90] on link "Back to List" at bounding box center [102, 95] width 60 height 11
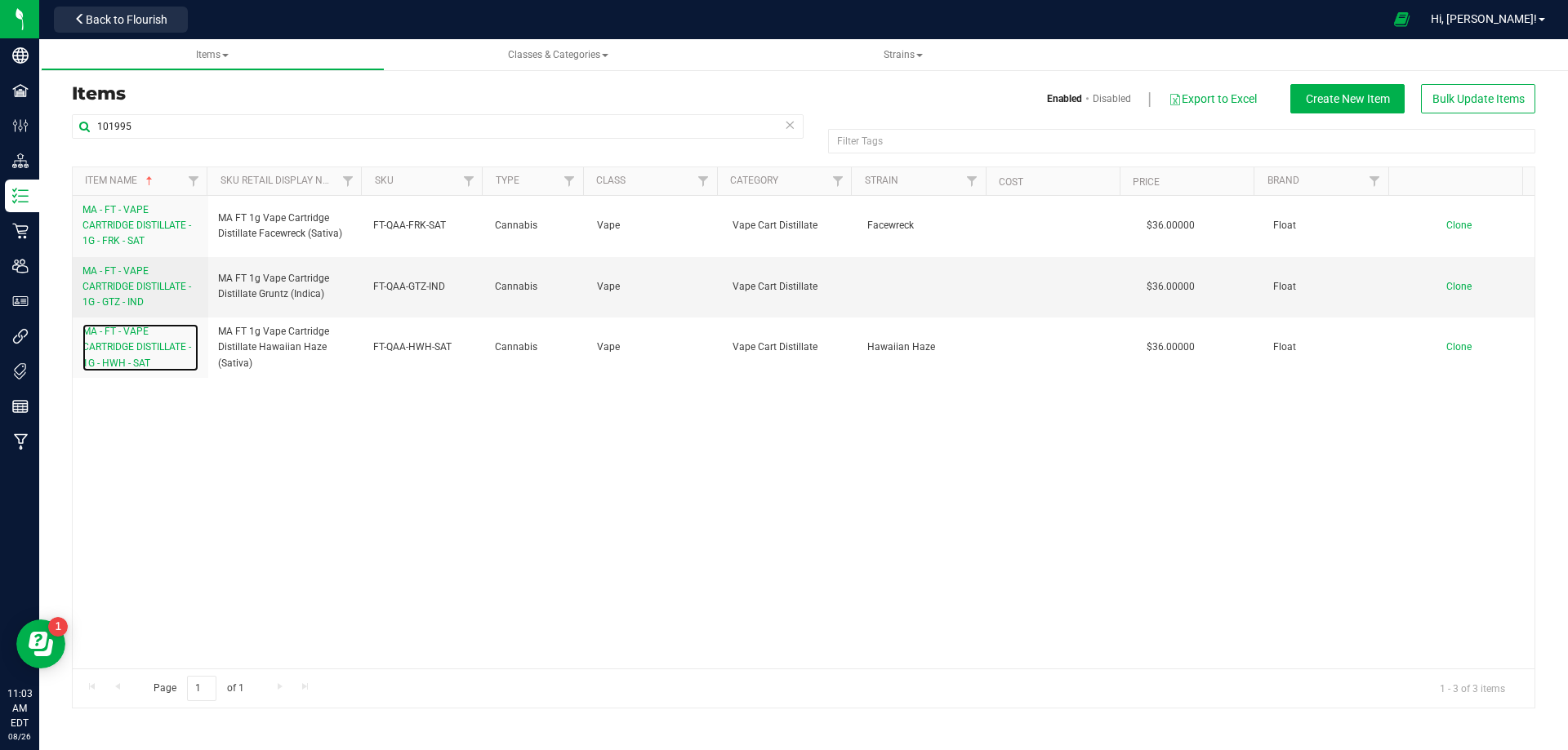
click at [145, 358] on span "MA - FT - VAPE CARTRIDGE DISTILLATE - 1G - HWH - SAT" at bounding box center [136, 346] width 108 height 42
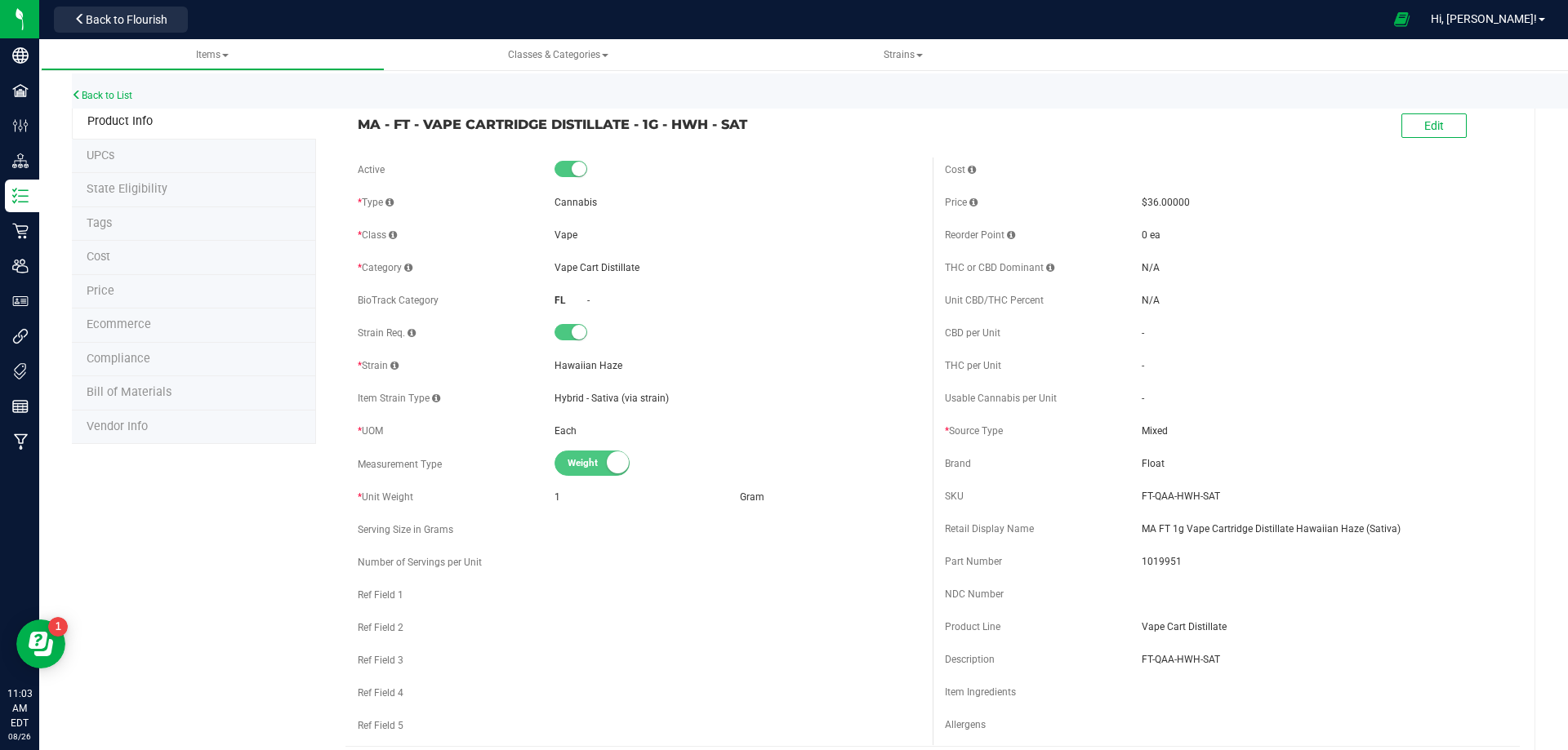
click at [98, 225] on span "Tags" at bounding box center [99, 223] width 25 height 14
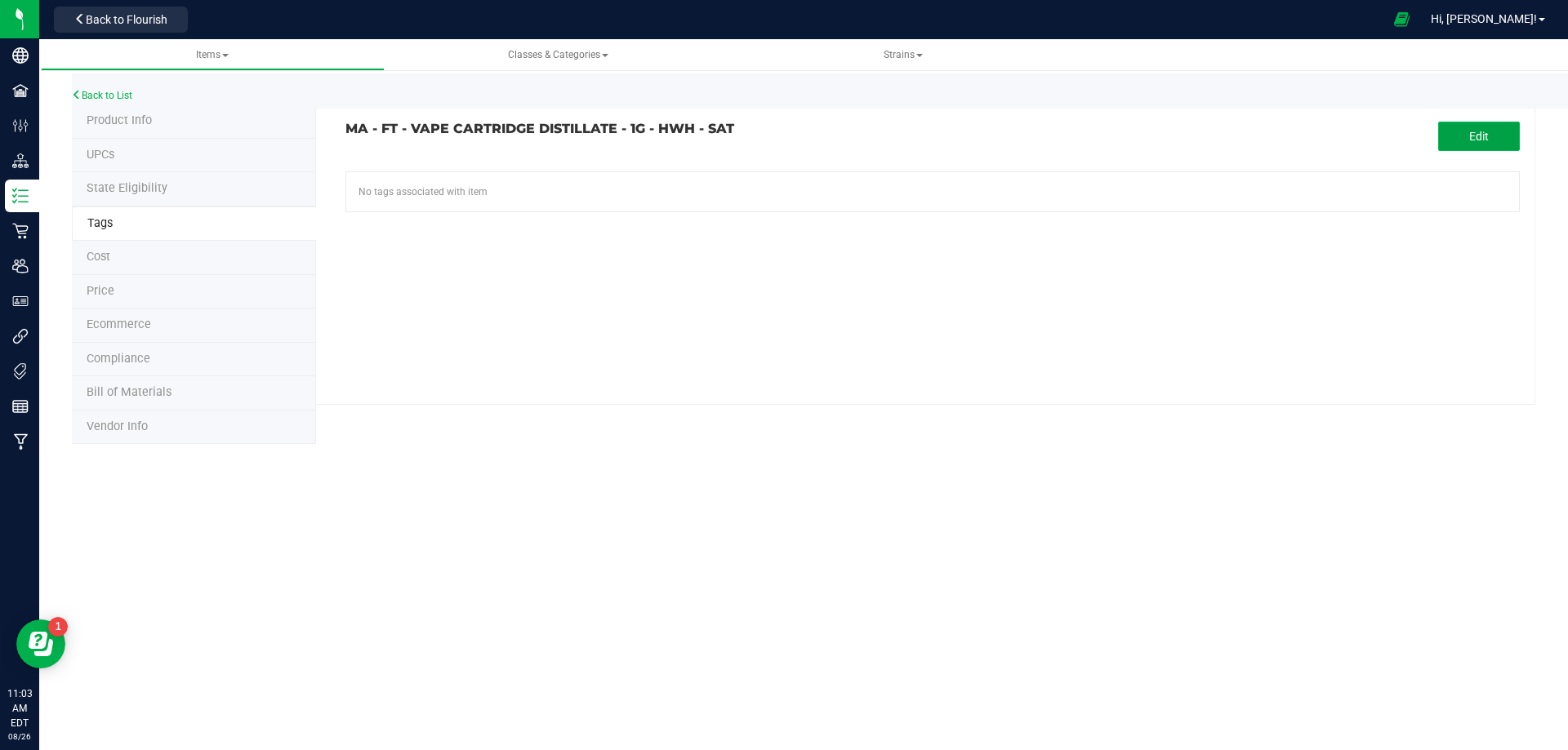
drag, startPoint x: 1490, startPoint y: 136, endPoint x: 969, endPoint y: 152, distance: 521.2
click at [1488, 136] on button "Edit" at bounding box center [1479, 136] width 82 height 29
click at [650, 182] on input "text" at bounding box center [746, 184] width 800 height 23
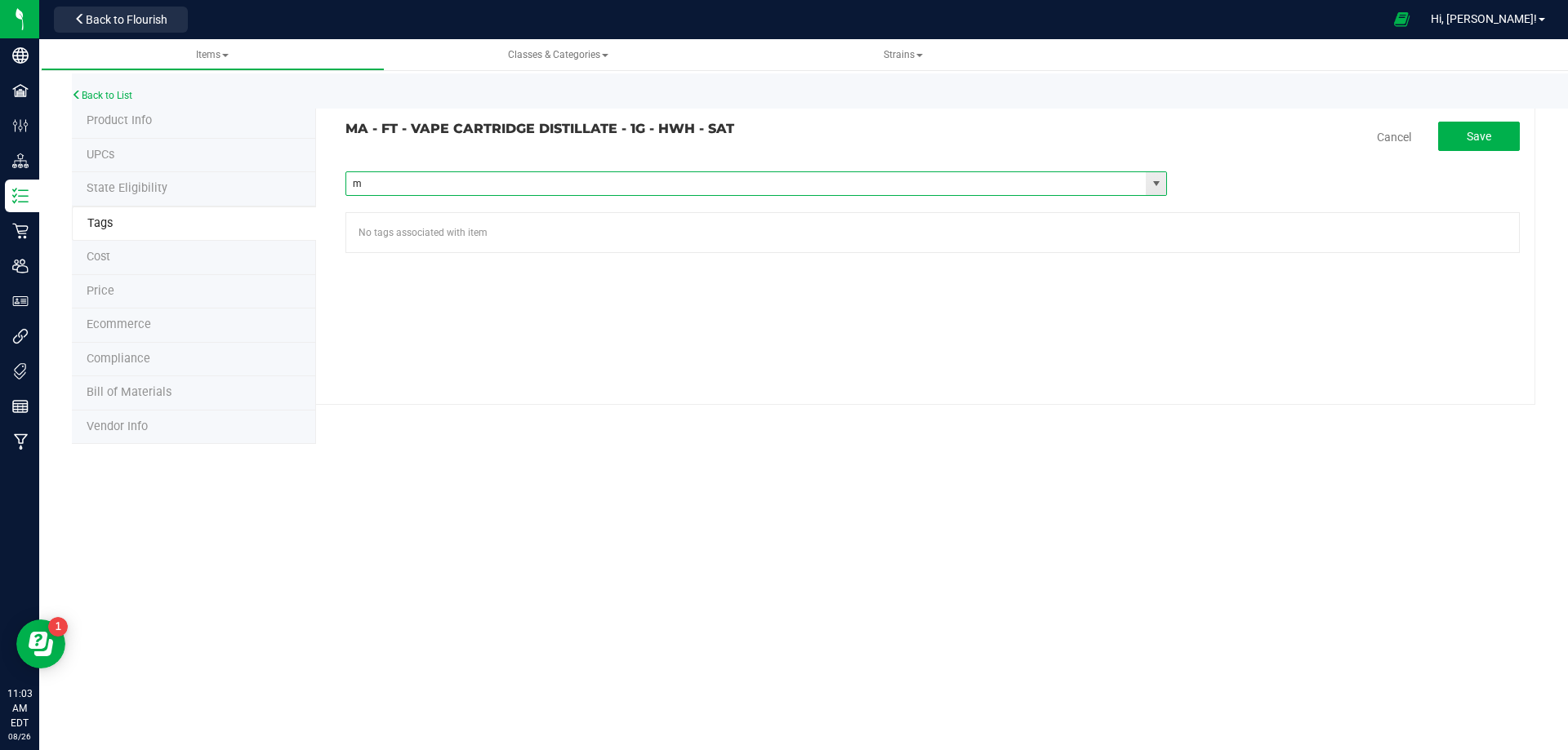
type input "ma"
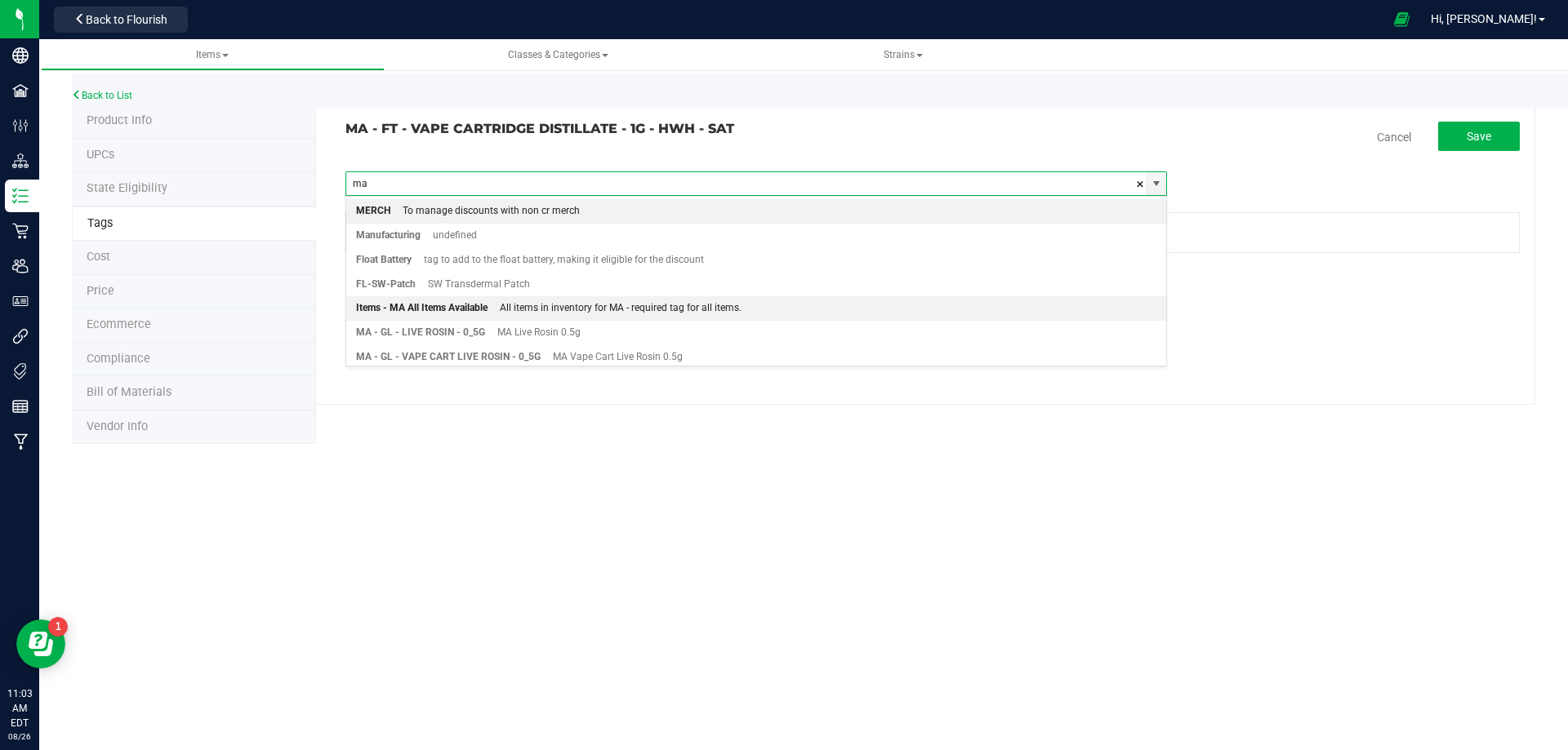
click at [561, 309] on div "All items in inventory for MA - required tag for all items." at bounding box center [615, 309] width 254 height 22
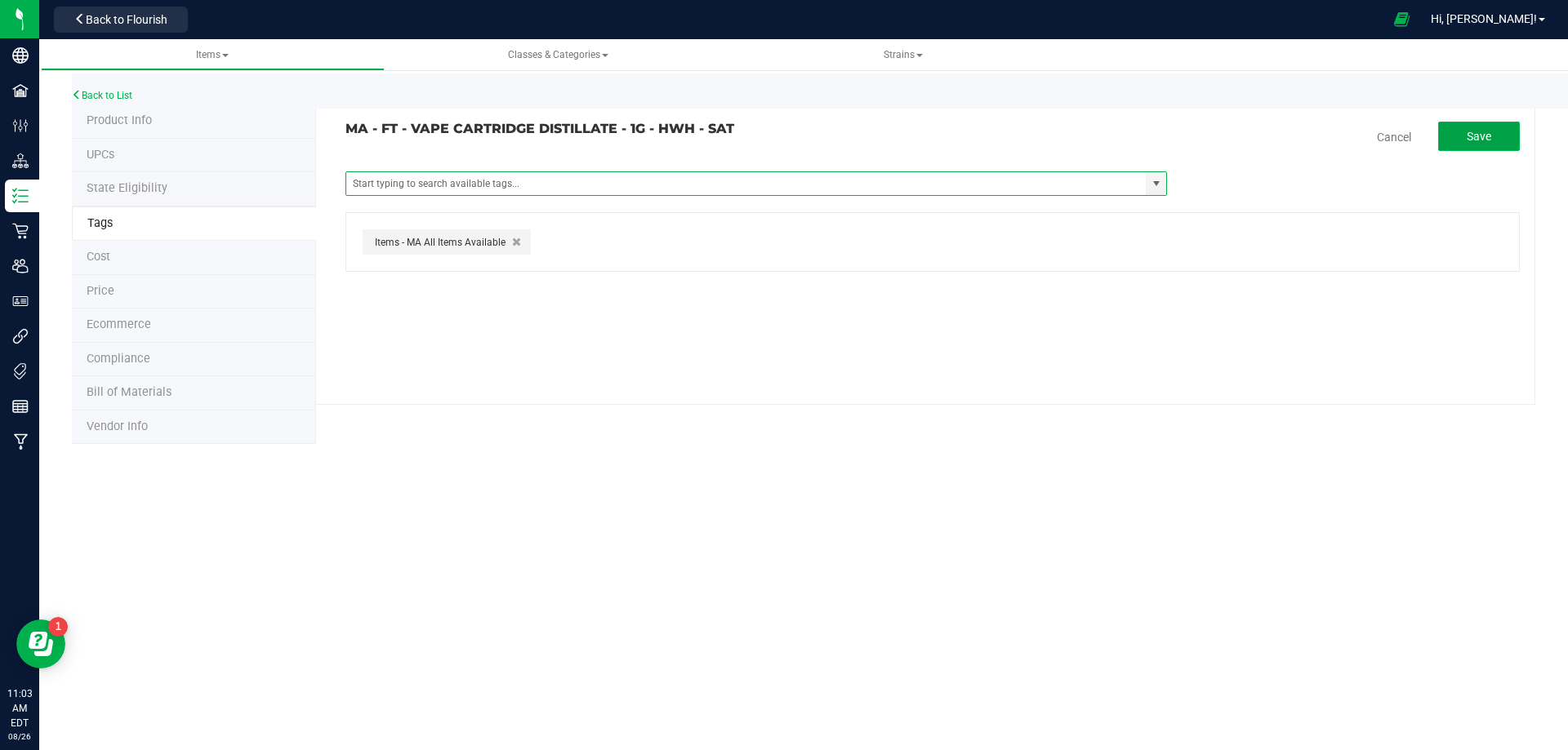
drag, startPoint x: 1498, startPoint y: 138, endPoint x: 1411, endPoint y: 138, distance: 87.0
click at [1498, 138] on button "Save" at bounding box center [1479, 136] width 82 height 29
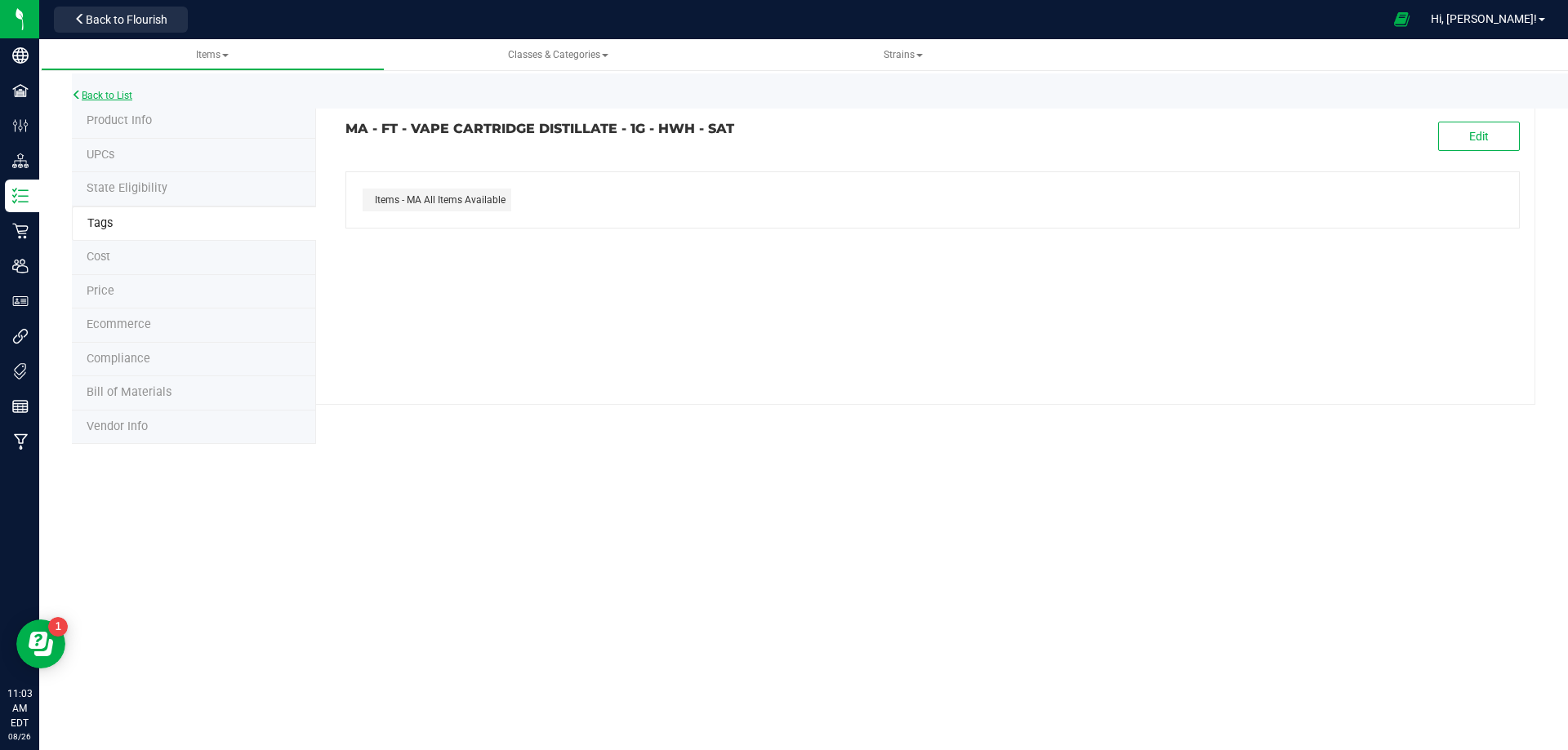
click at [89, 95] on link "Back to List" at bounding box center [102, 95] width 60 height 11
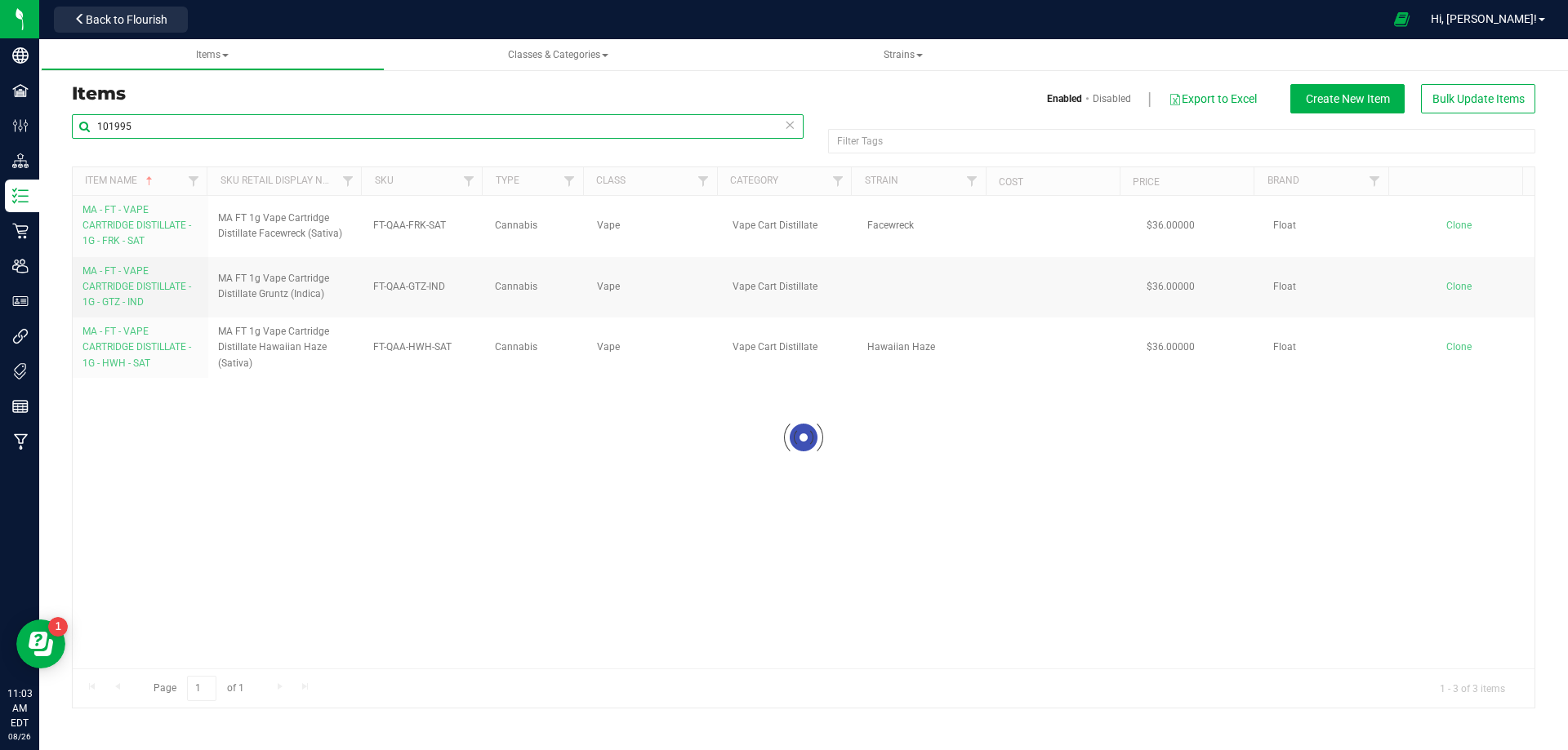
click at [173, 130] on input "101995" at bounding box center [437, 126] width 731 height 24
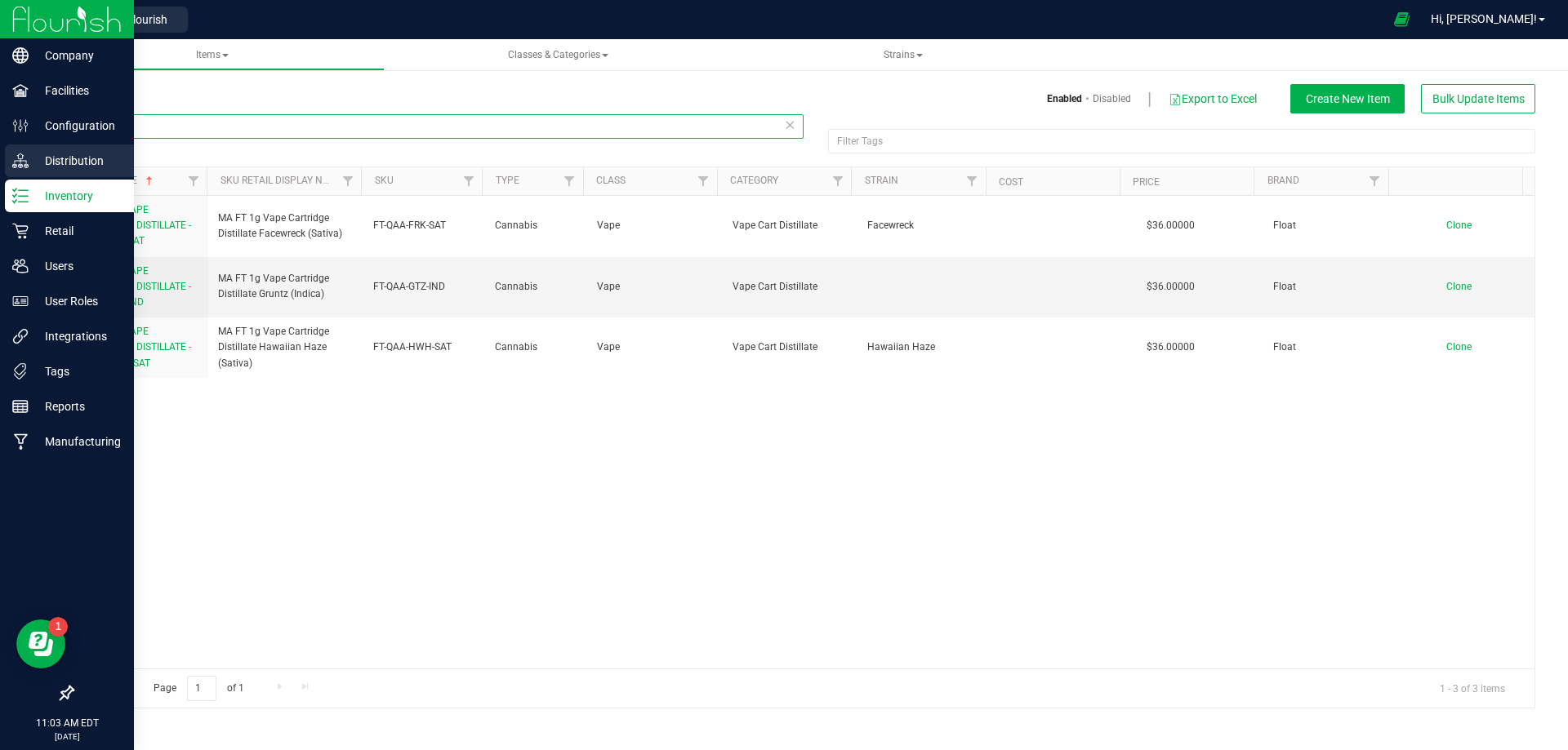
drag, startPoint x: 153, startPoint y: 126, endPoint x: 22, endPoint y: 158, distance: 134.9
click at [5, 141] on div "Company Facilities Configuration Distribution Inventory Retail Users User Roles…" at bounding box center [784, 375] width 1568 height 750
paste input "2029209"
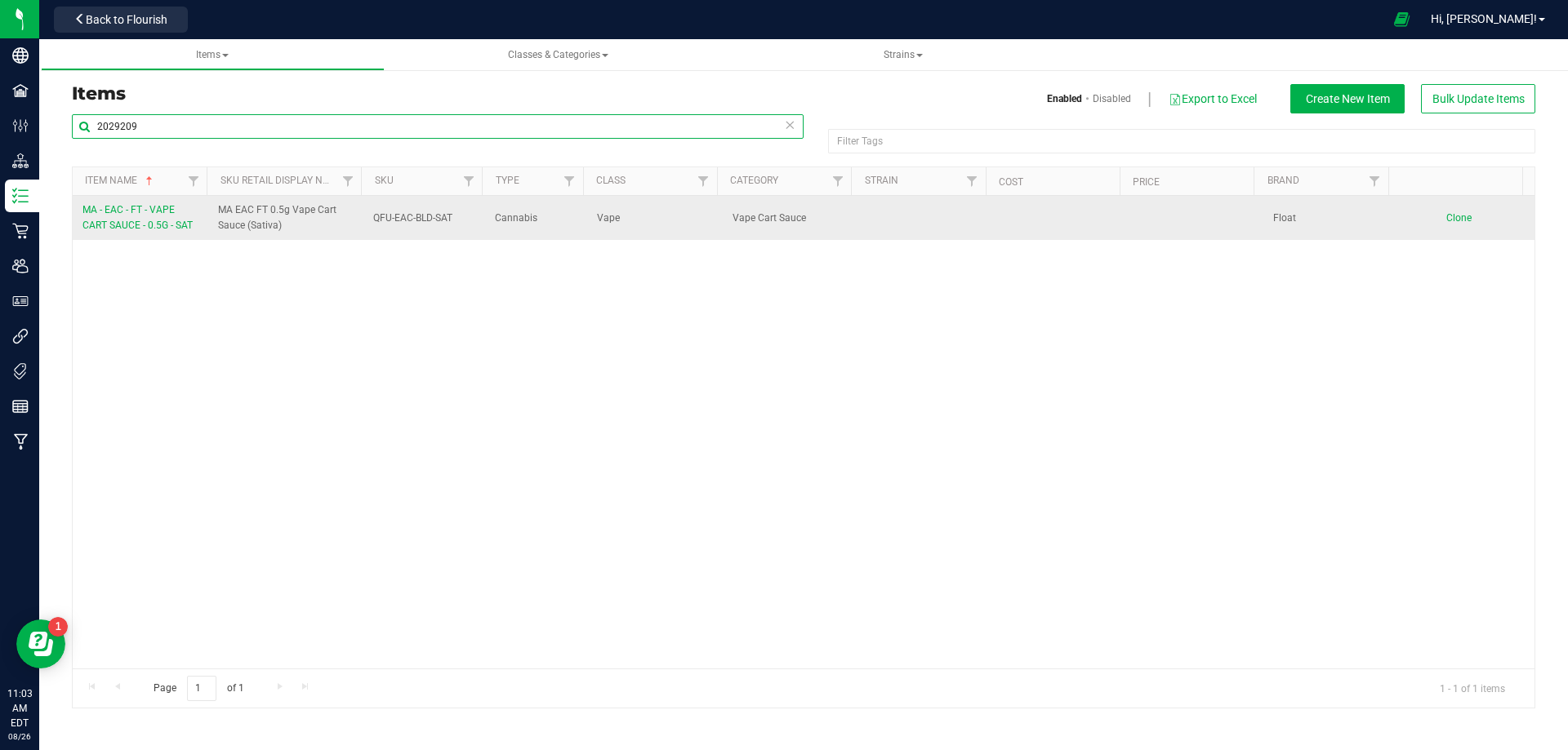
type input "2029209"
click at [130, 219] on span "MA - EAC - FT - VAPE CART SAUCE - 0.5G - SAT" at bounding box center [137, 217] width 110 height 27
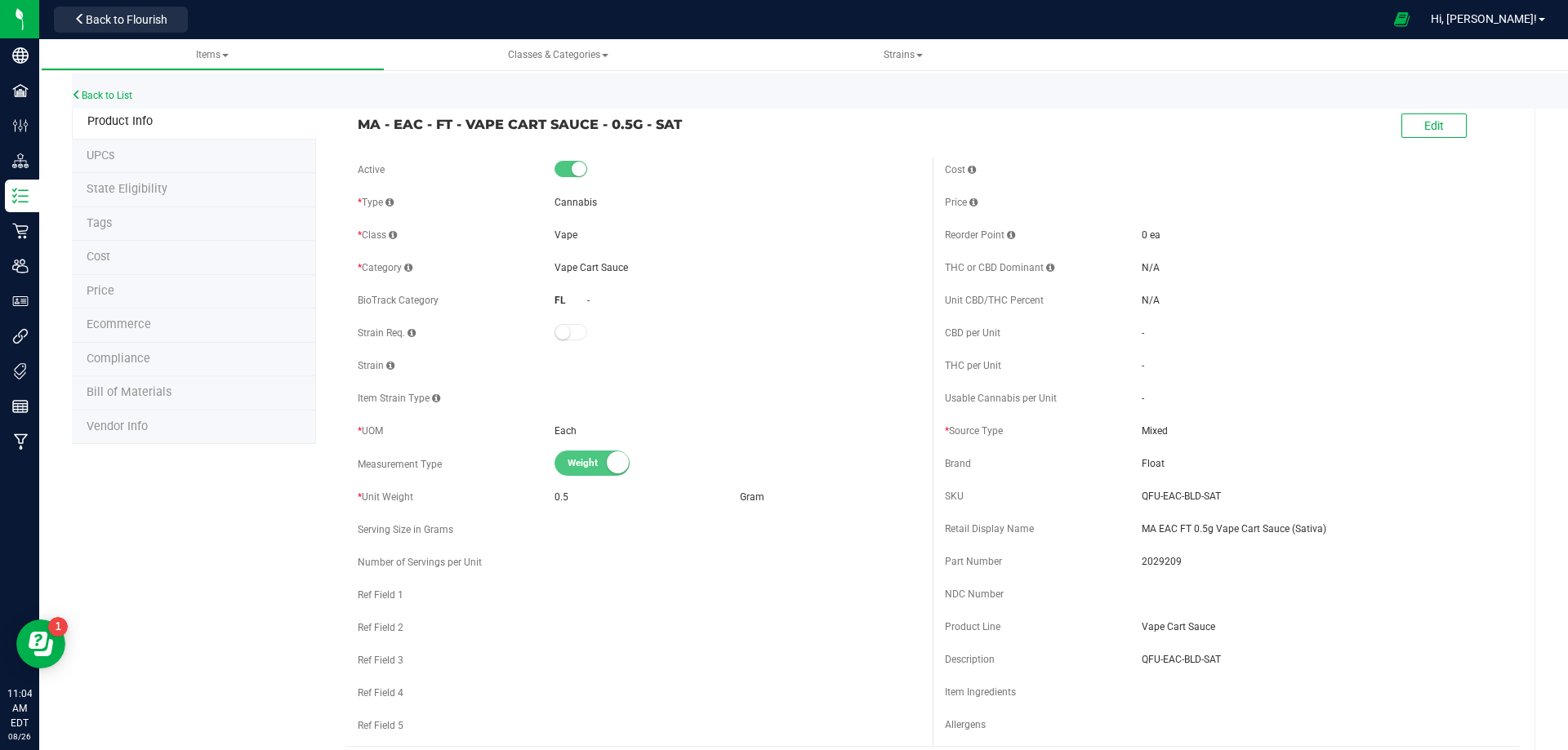
click at [137, 234] on li "Tags" at bounding box center [193, 224] width 244 height 34
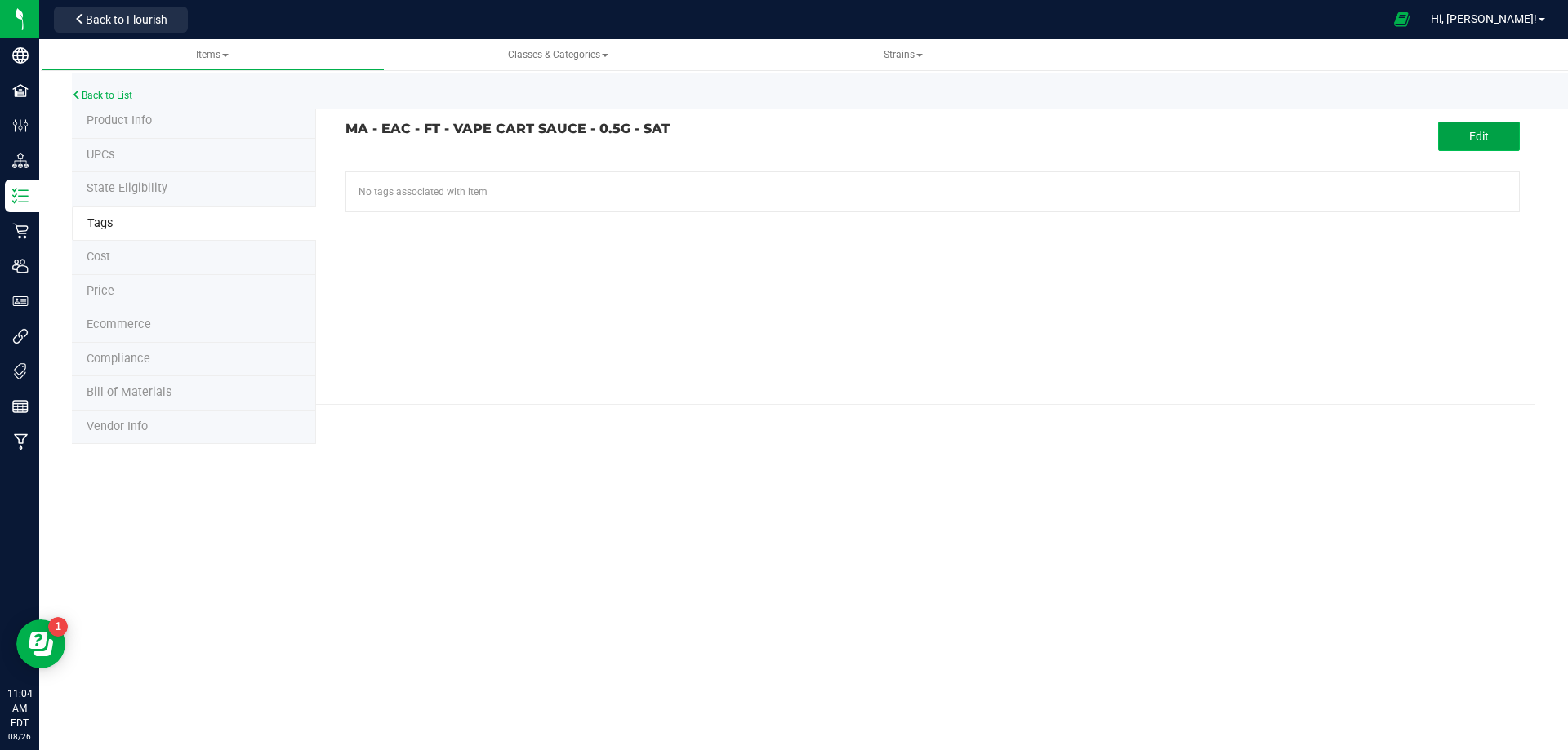
click at [1469, 136] on span "Edit" at bounding box center [1479, 136] width 20 height 13
click at [529, 187] on input "text" at bounding box center [746, 184] width 800 height 23
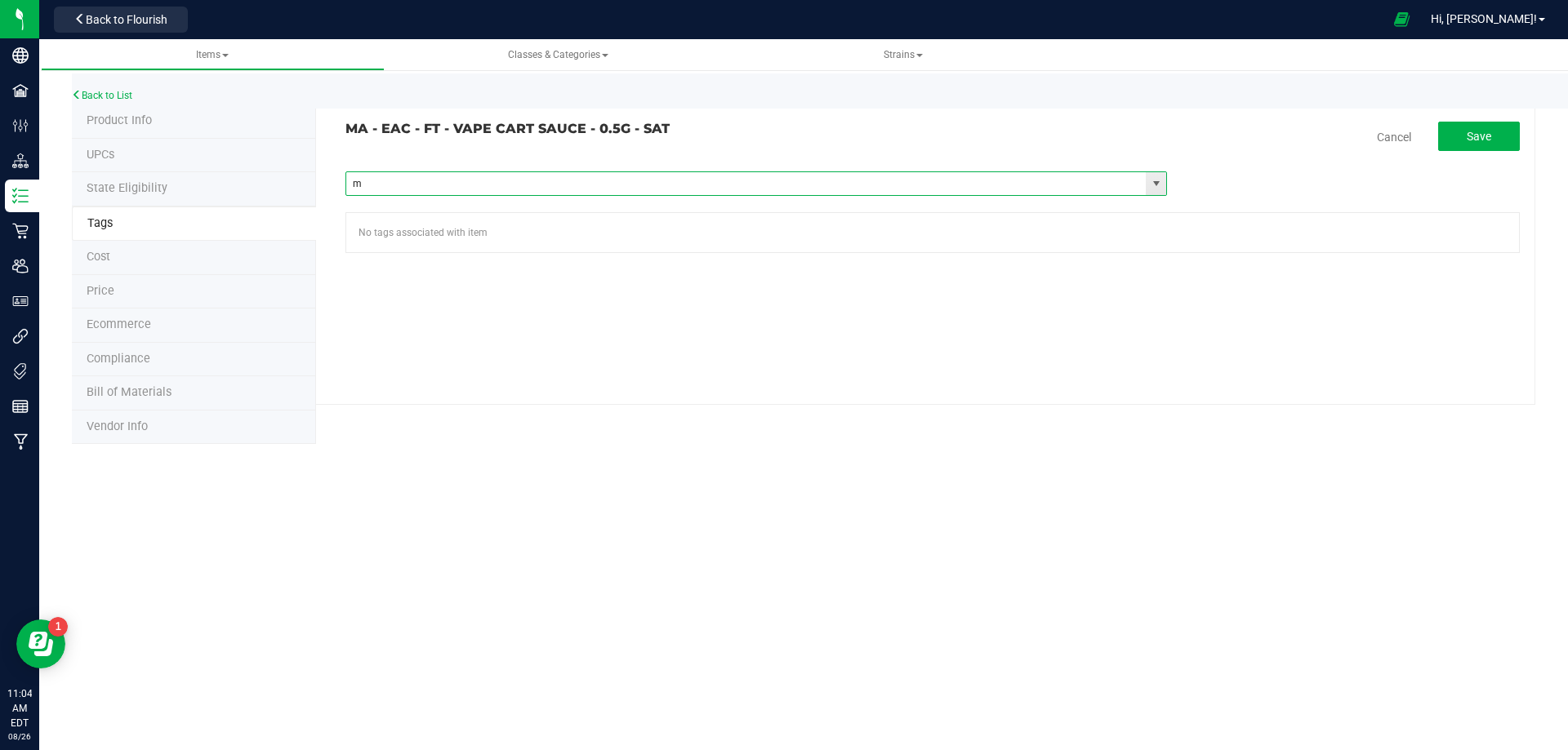
type input "ma"
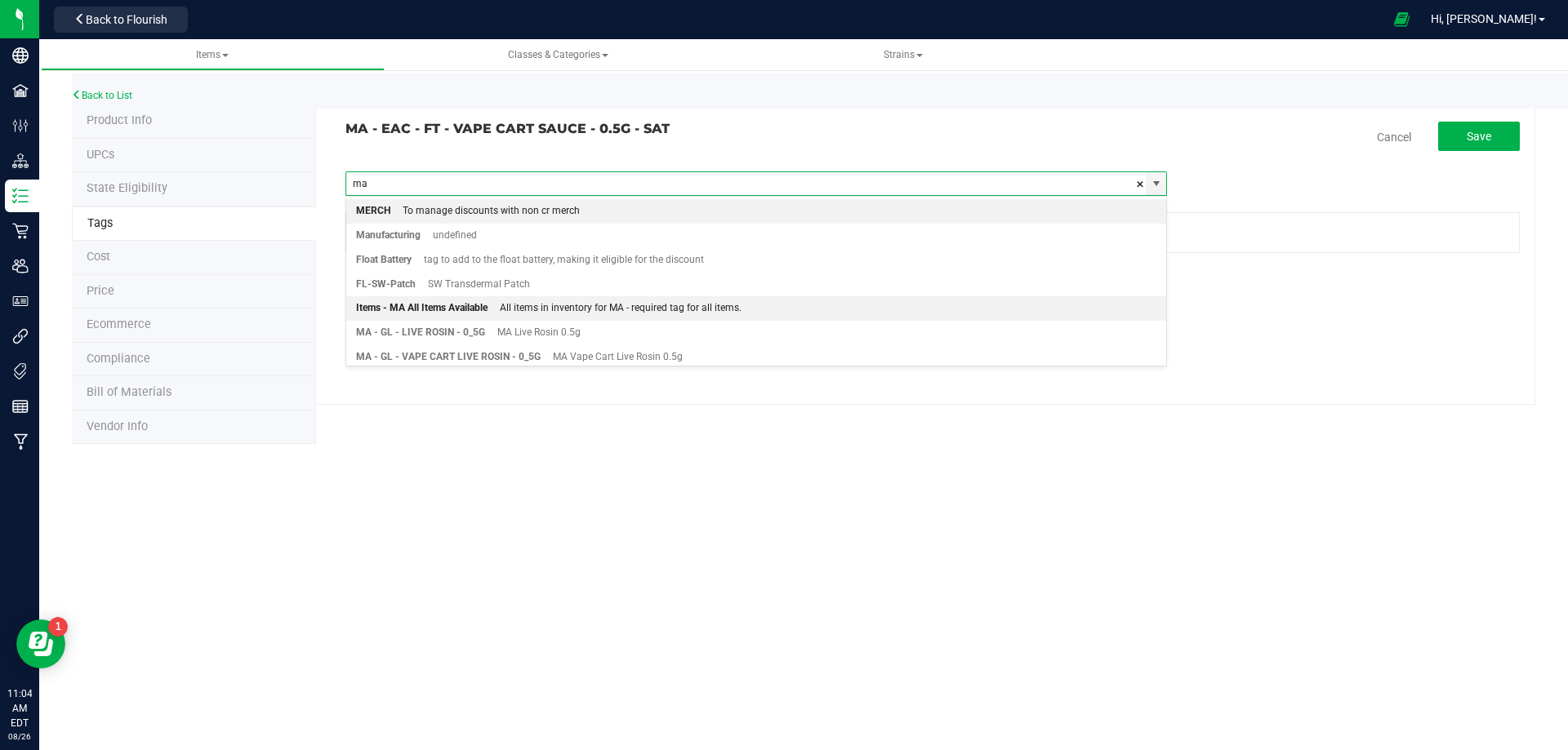
click at [452, 305] on div "Items - MA All Items Available" at bounding box center [422, 309] width 132 height 22
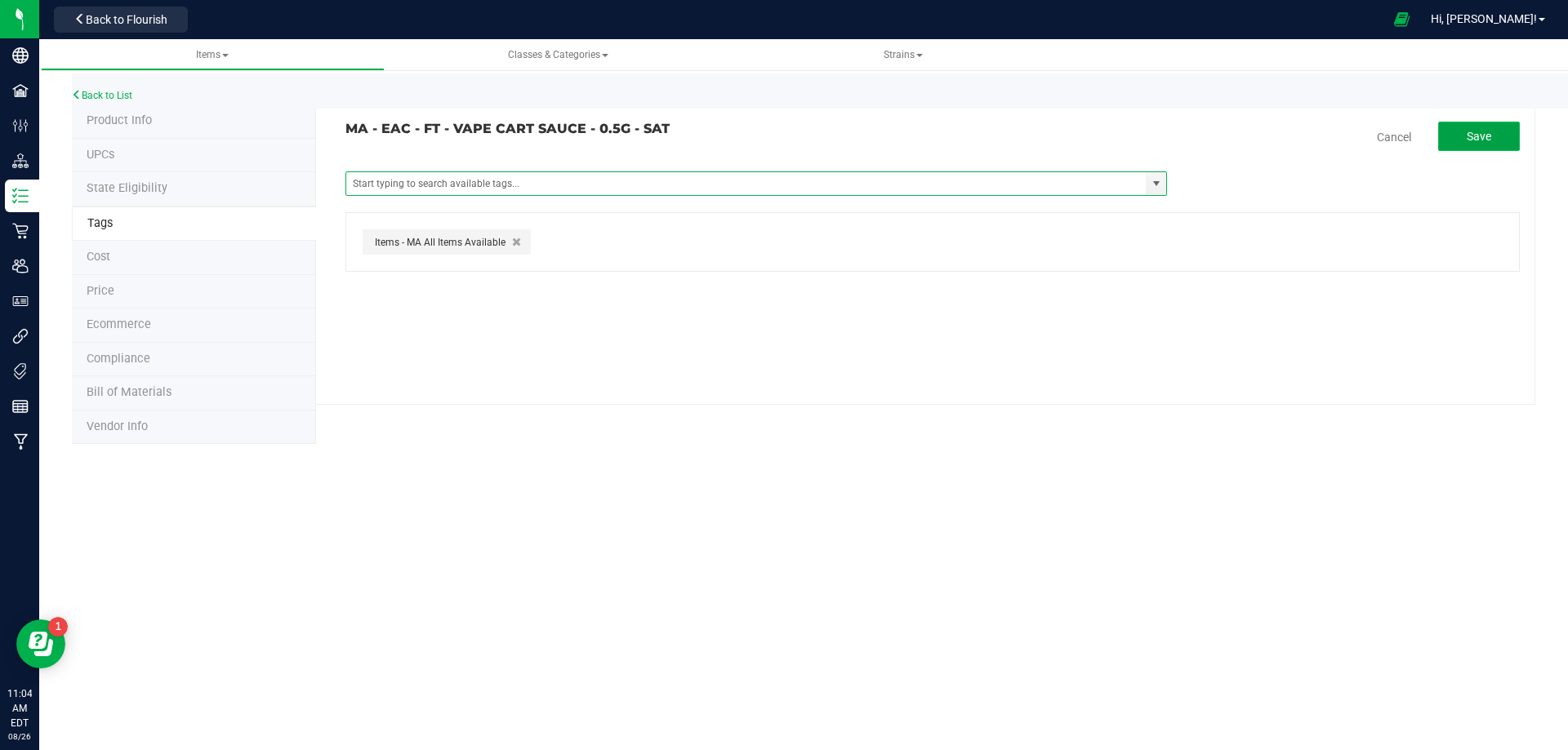
click at [1486, 136] on span "Save" at bounding box center [1479, 136] width 24 height 13
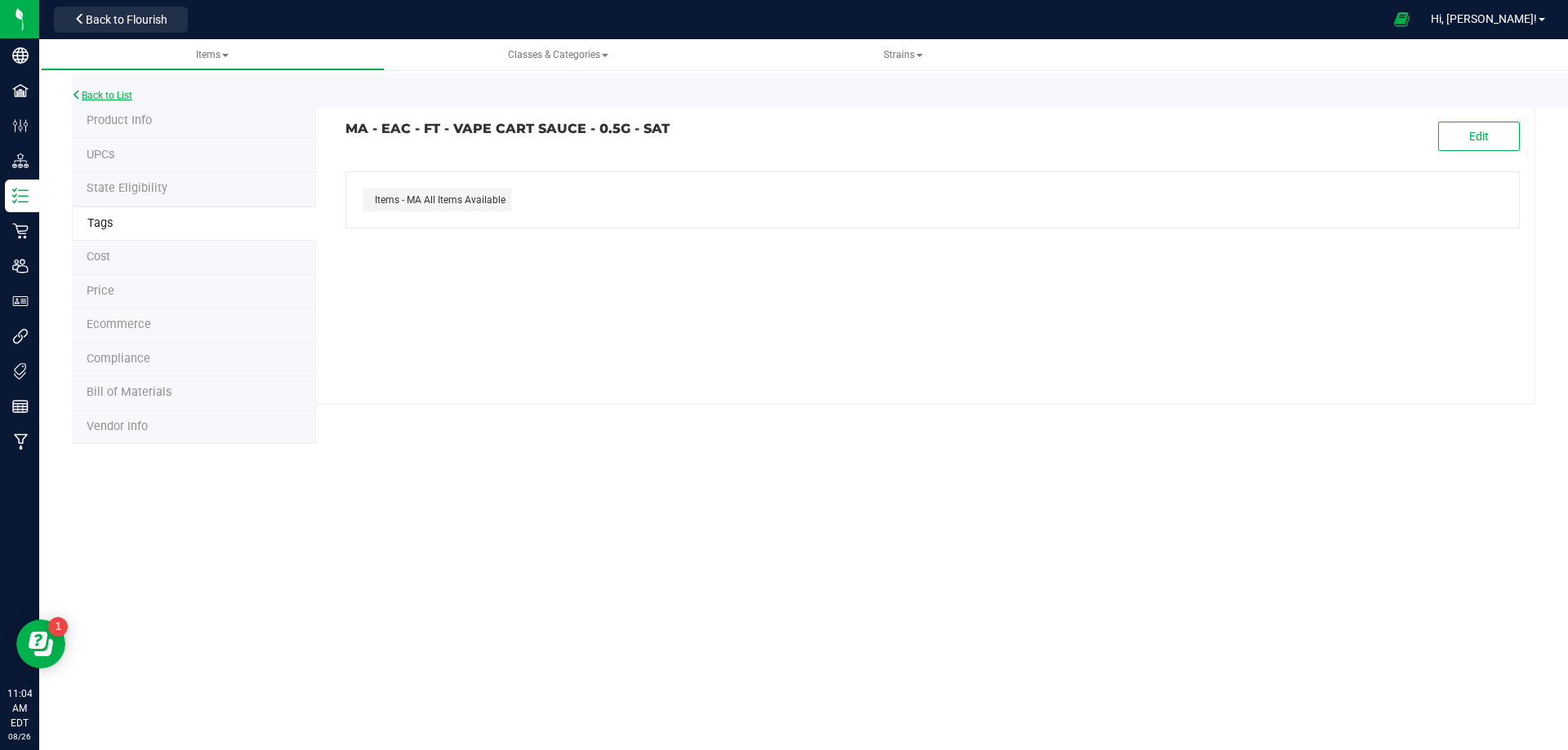
click at [115, 97] on link "Back to List" at bounding box center [102, 95] width 60 height 11
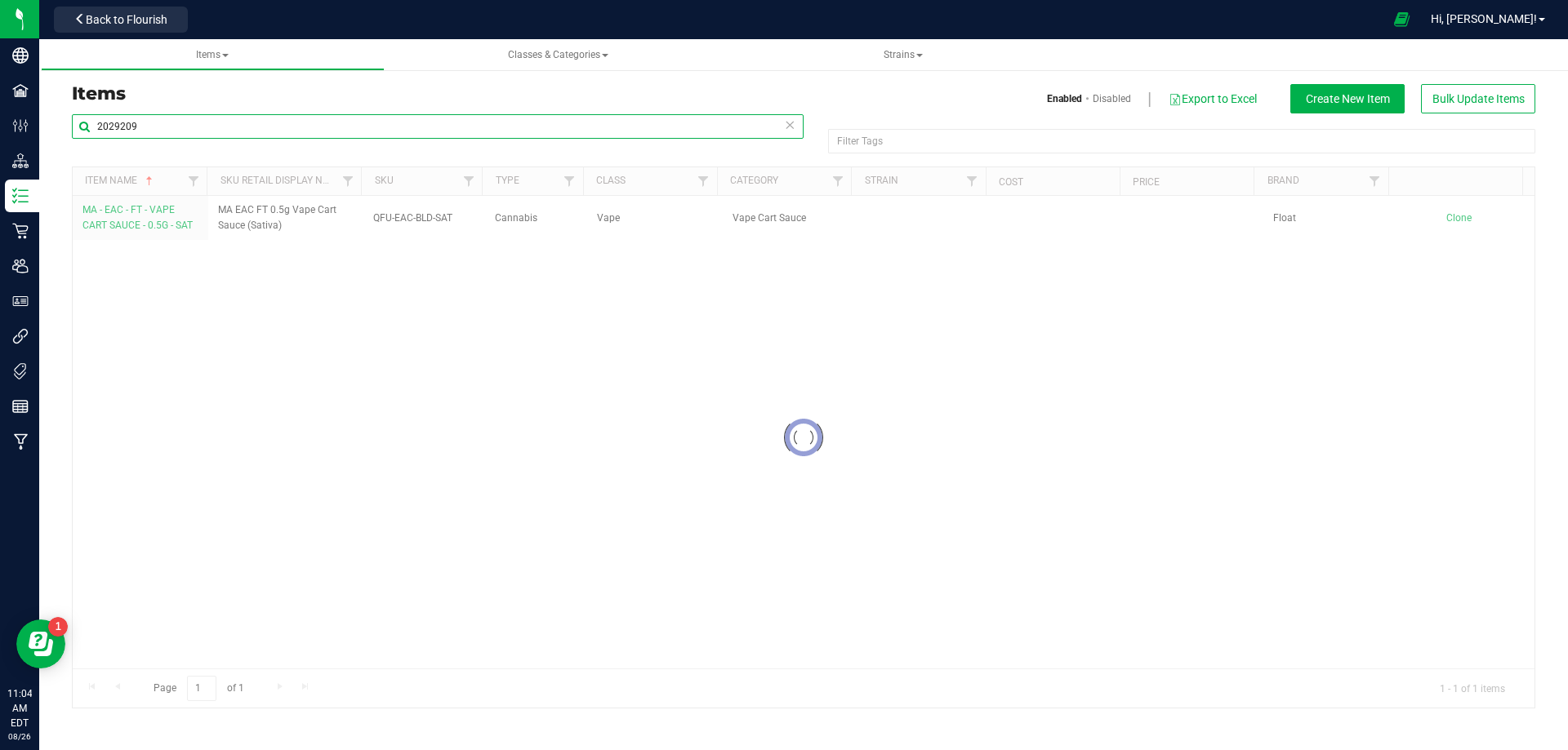
click at [163, 129] on input "2029209" at bounding box center [437, 126] width 731 height 24
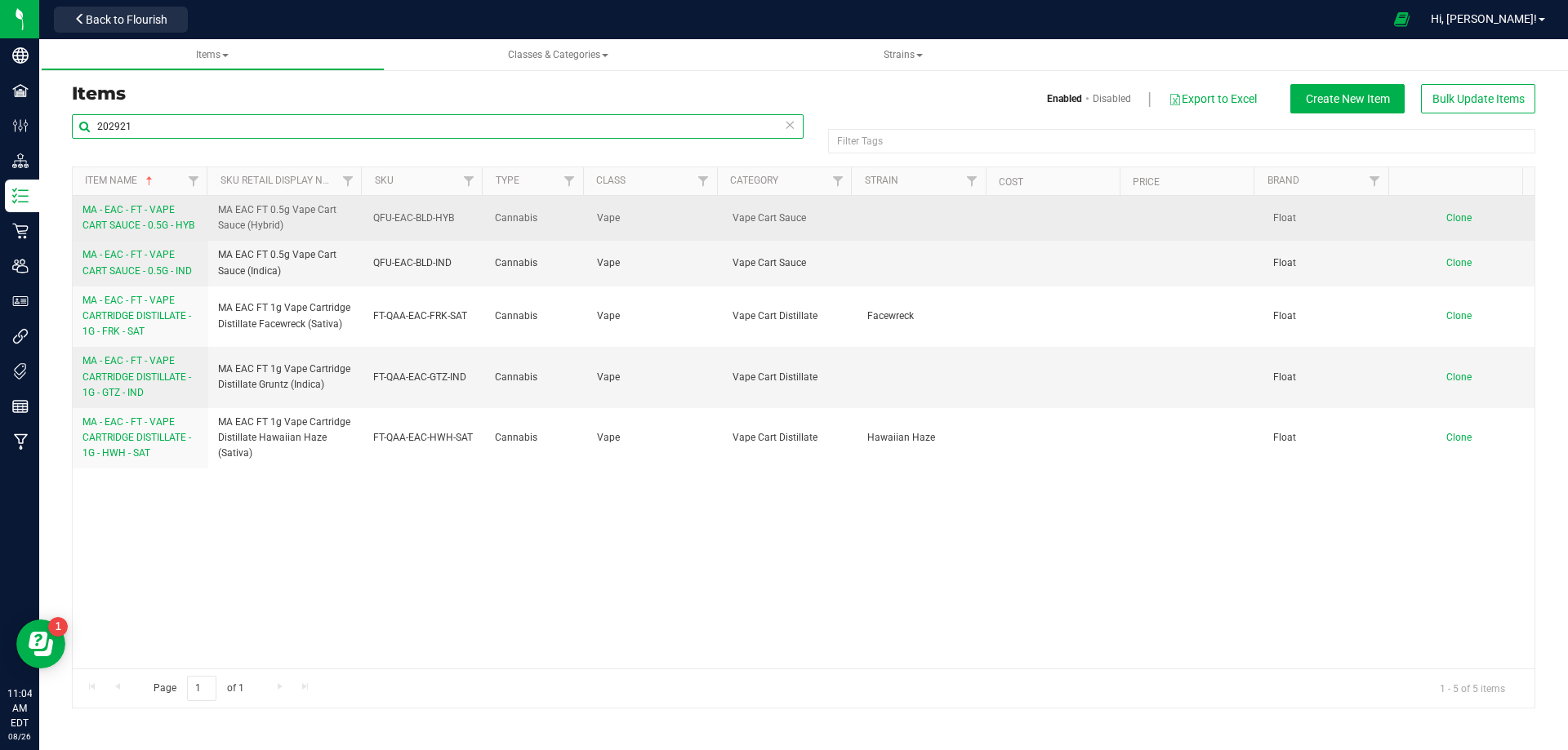
type input "202921"
click at [139, 218] on link "MA - EAC - FT - VAPE CART SAUCE - 0.5G - HYB" at bounding box center [140, 217] width 116 height 31
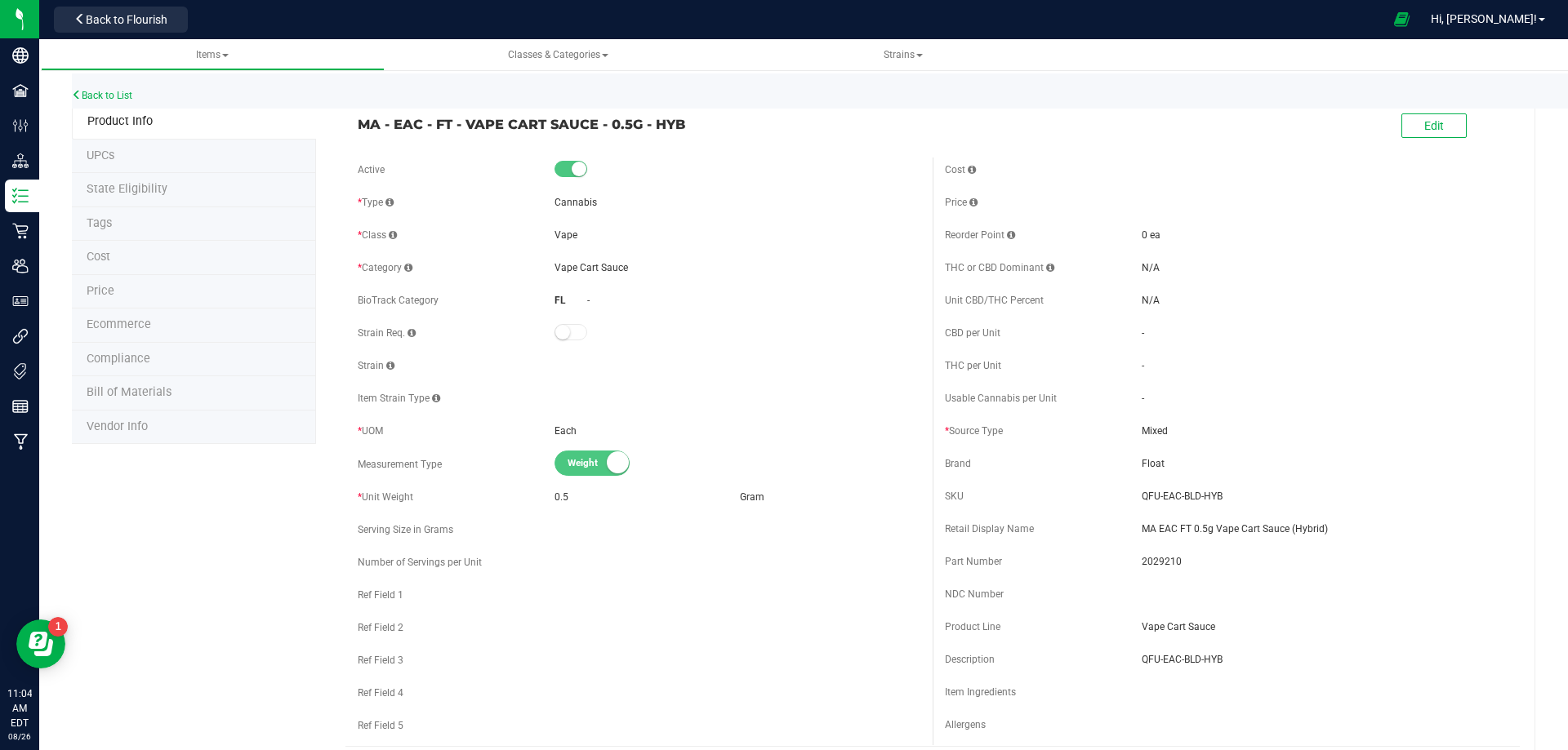
click at [120, 223] on li "Tags" at bounding box center [193, 224] width 244 height 34
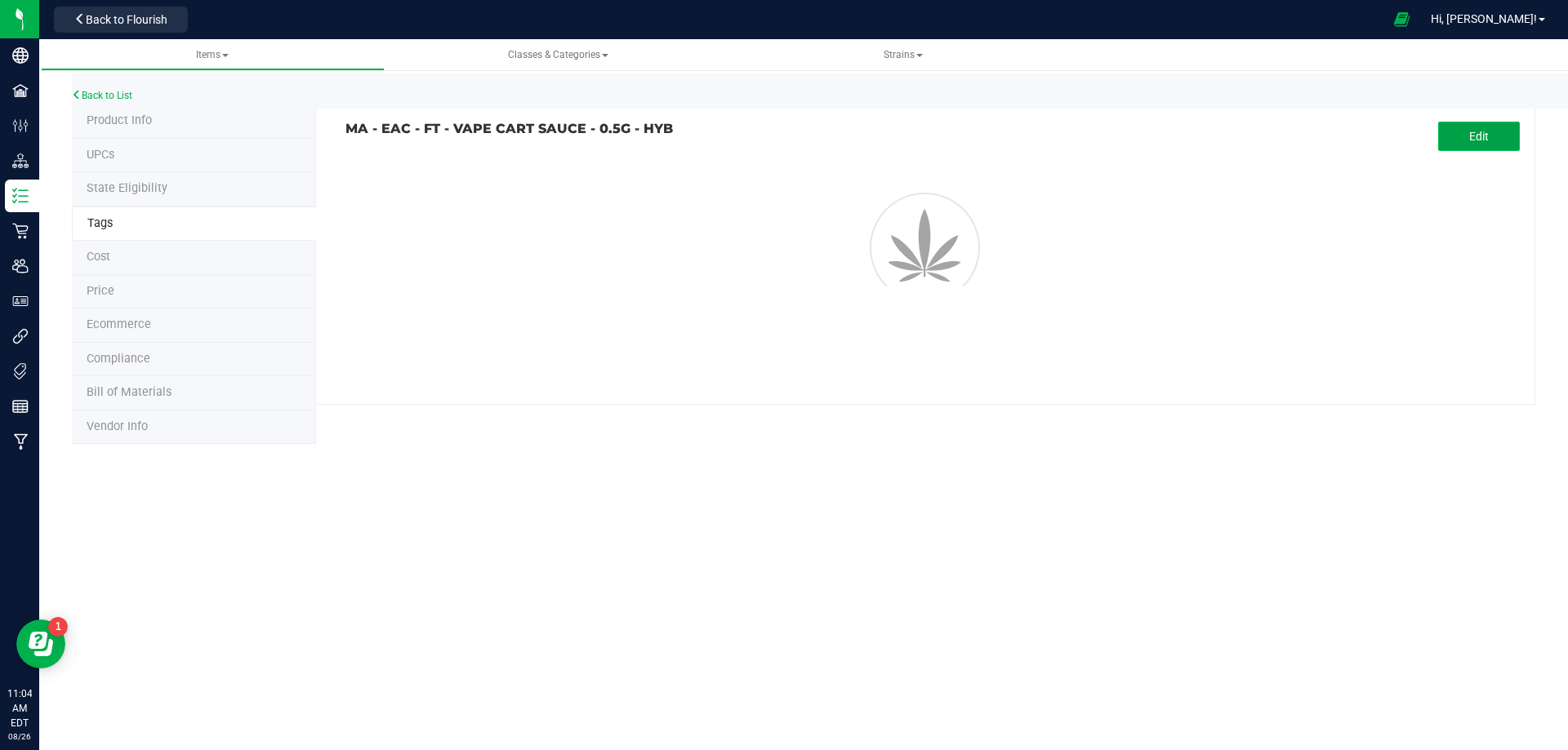
drag, startPoint x: 1477, startPoint y: 131, endPoint x: 701, endPoint y: 130, distance: 776.0
click at [1470, 131] on span "Edit" at bounding box center [1479, 136] width 20 height 13
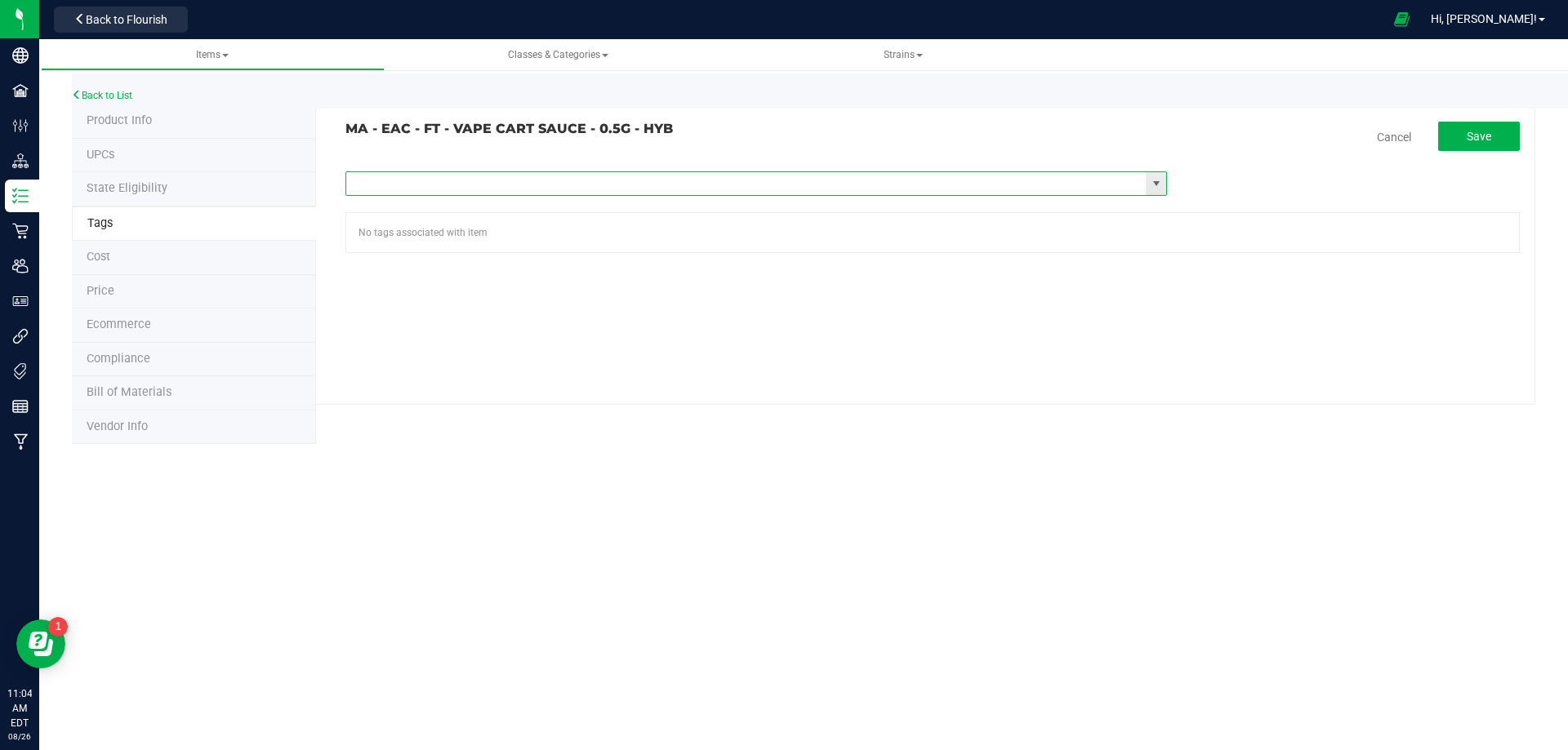
click at [589, 184] on input "text" at bounding box center [746, 184] width 800 height 23
type input "ma"
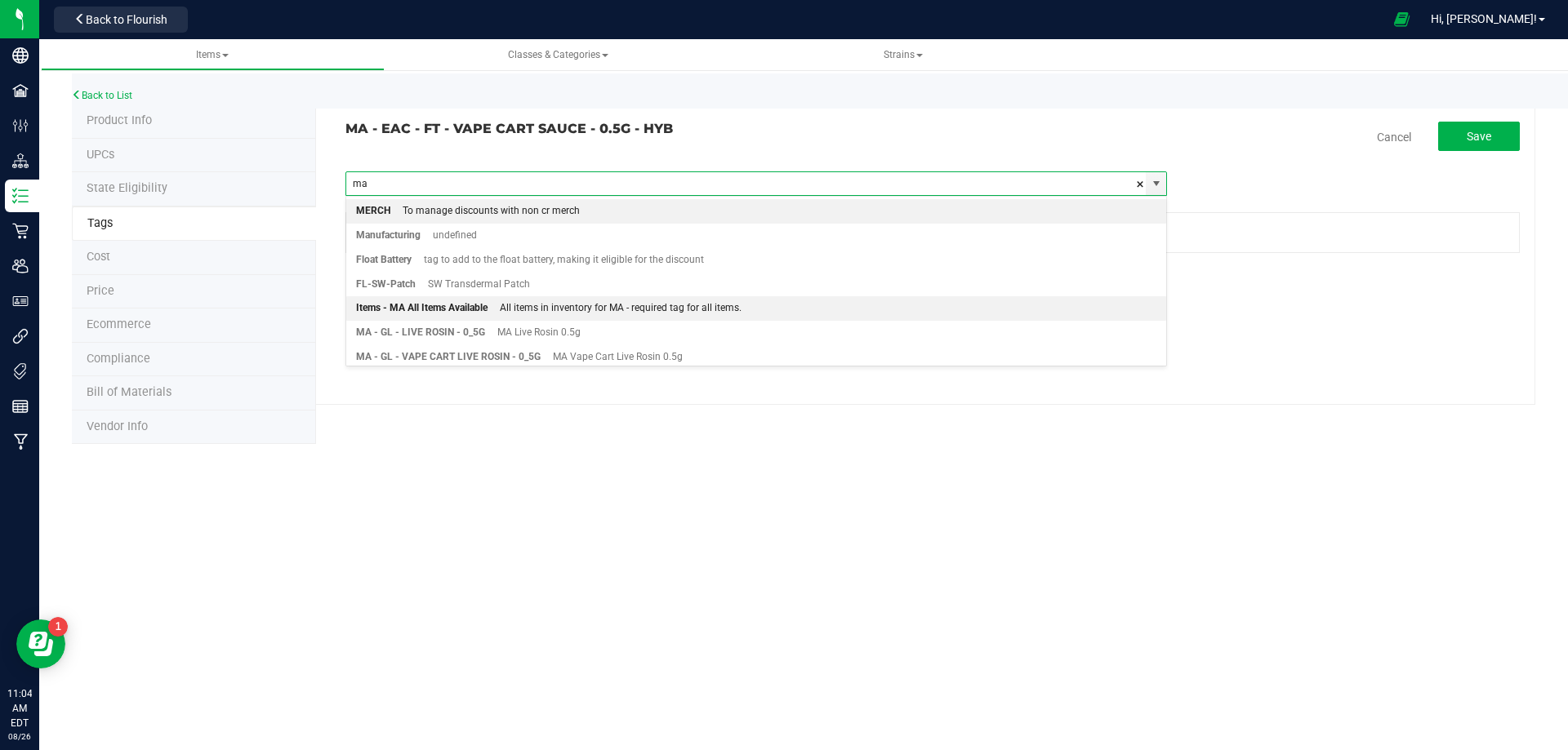
click at [527, 310] on div "All items in inventory for MA - required tag for all items." at bounding box center [615, 309] width 254 height 22
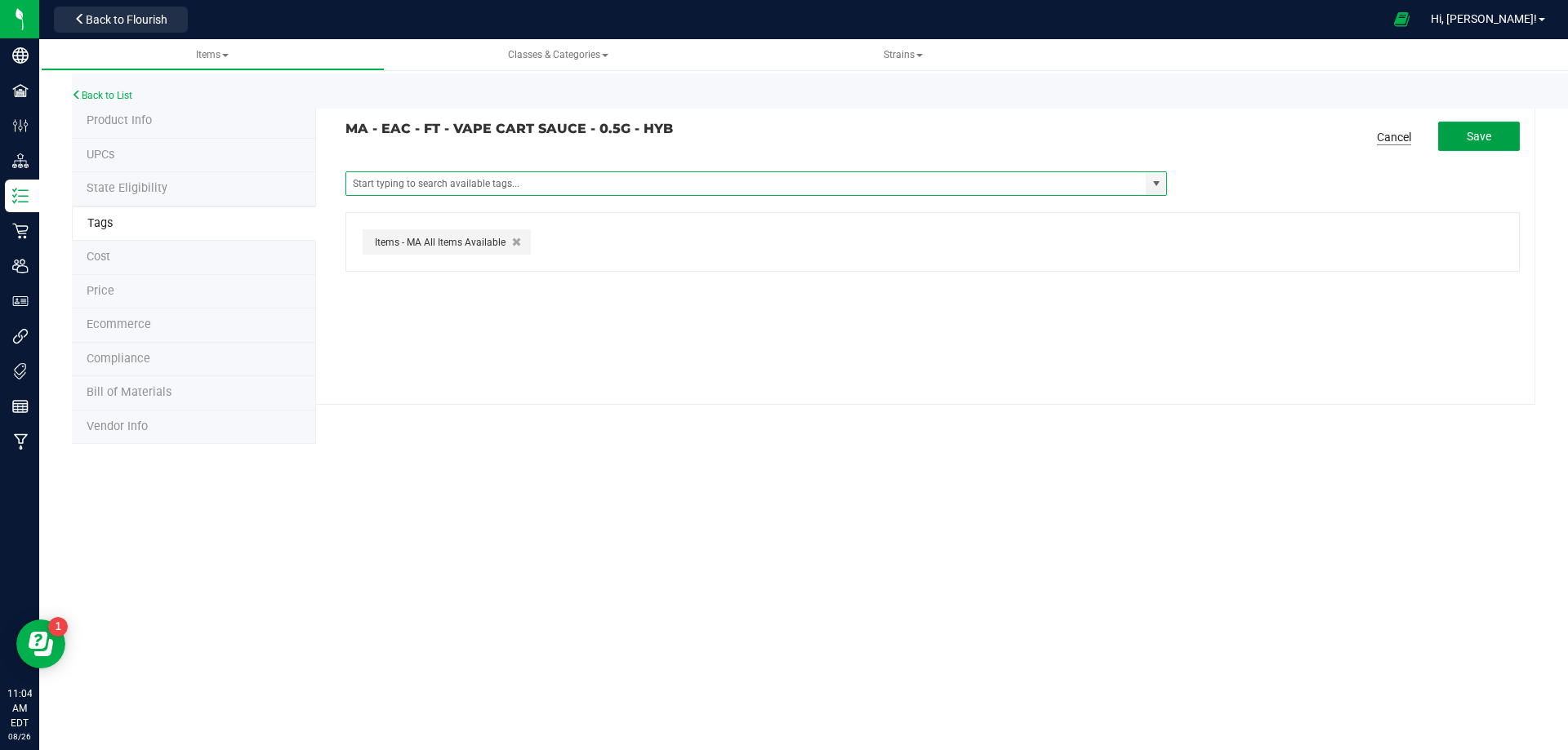
drag, startPoint x: 1496, startPoint y: 140, endPoint x: 1409, endPoint y: 137, distance: 87.1
click at [1496, 139] on button "Save" at bounding box center [1479, 136] width 82 height 29
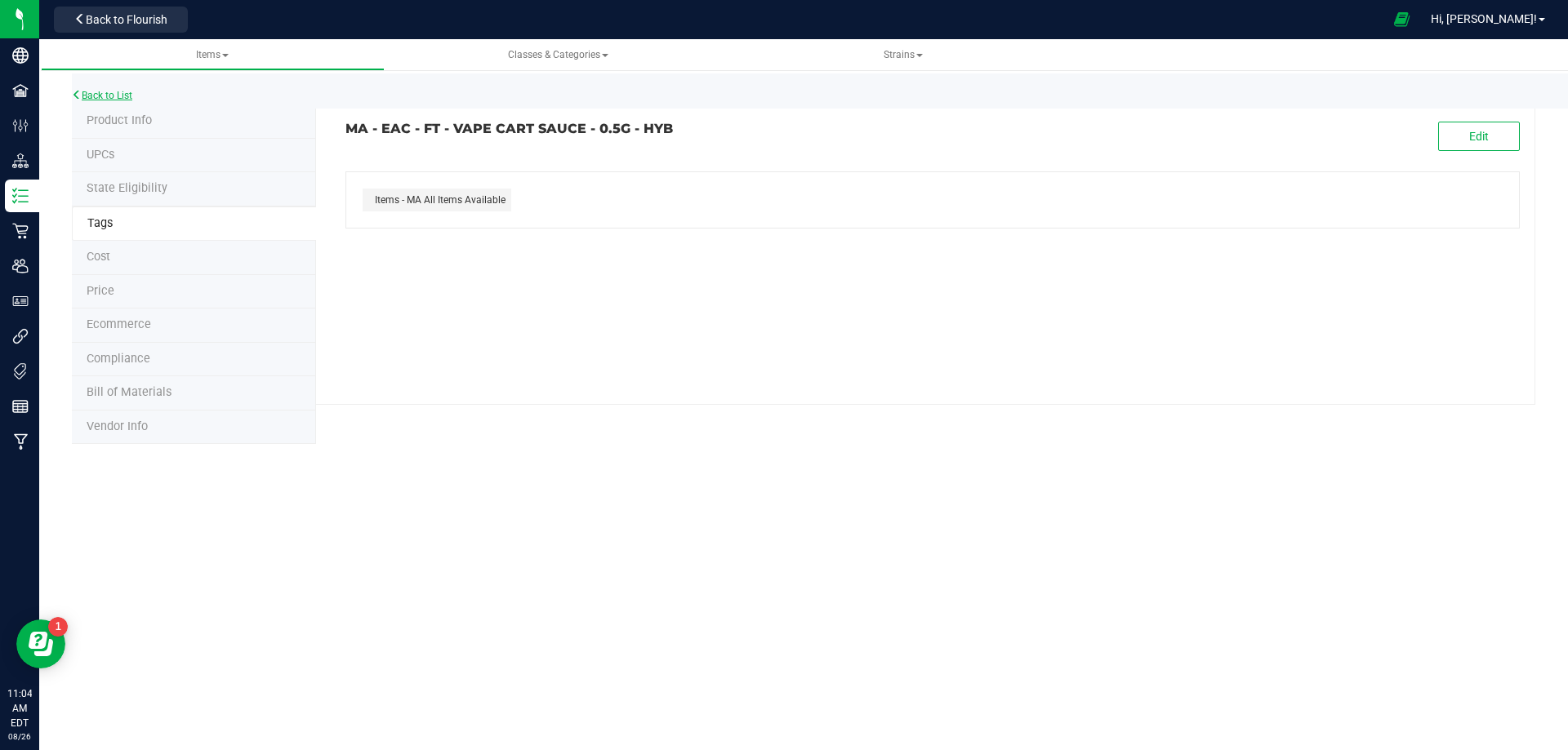
click at [124, 97] on link "Back to List" at bounding box center [102, 95] width 60 height 11
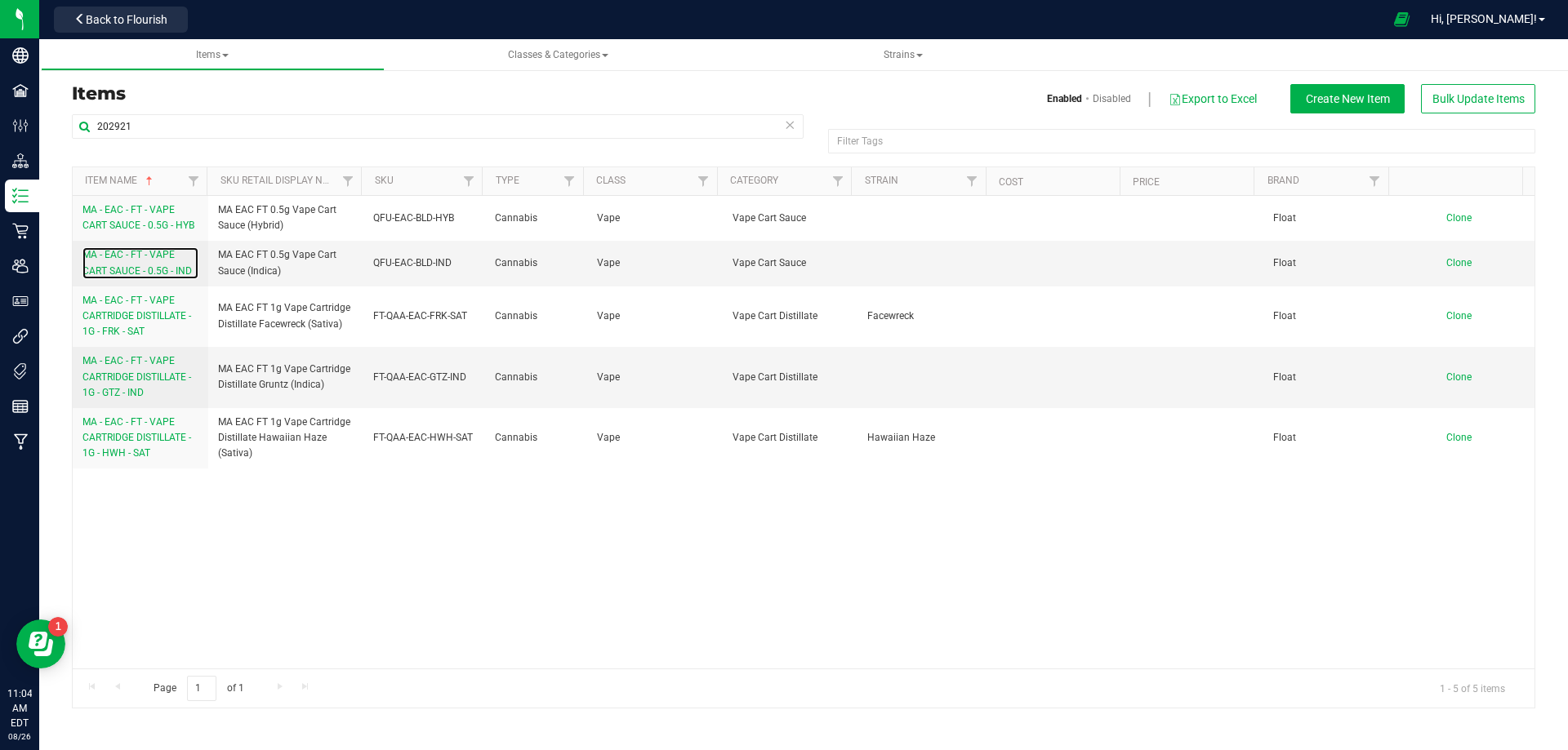
click at [138, 268] on span "MA - EAC - FT - VAPE CART SAUCE - 0.5G - IND" at bounding box center [137, 263] width 109 height 27
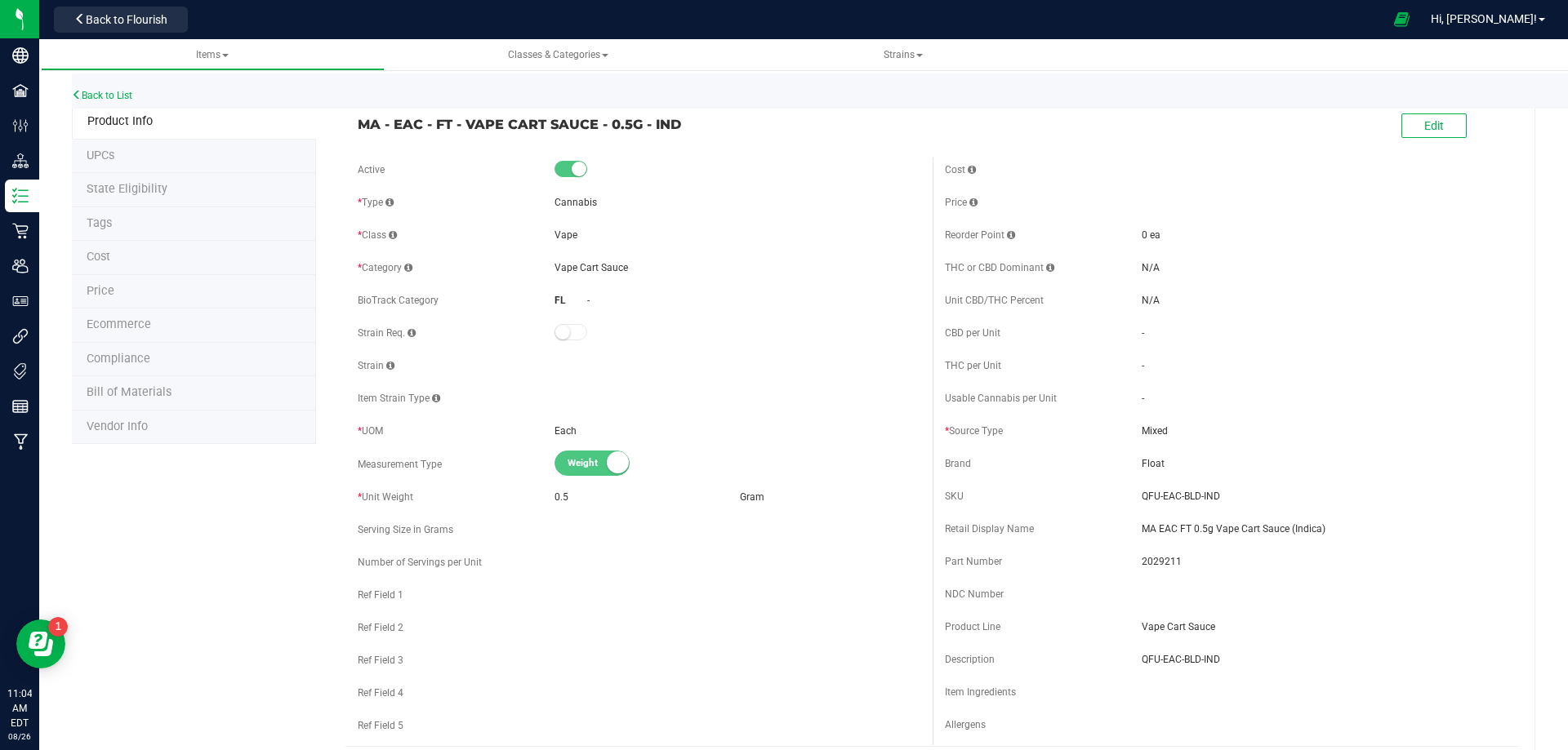
click at [135, 226] on li "Tags" at bounding box center [193, 224] width 244 height 34
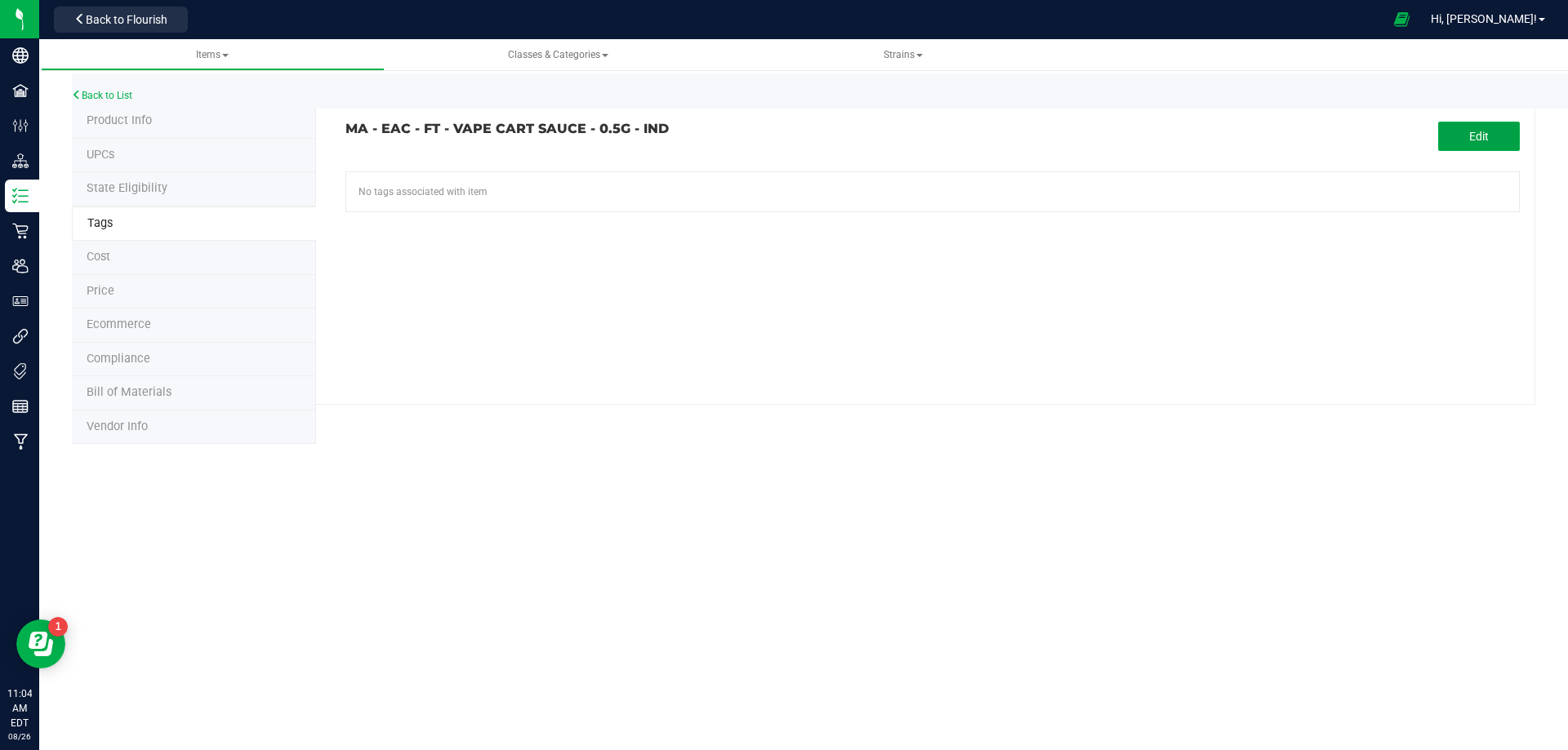
drag, startPoint x: 1500, startPoint y: 146, endPoint x: 1175, endPoint y: 164, distance: 325.5
click at [1492, 146] on button "Edit" at bounding box center [1479, 136] width 82 height 29
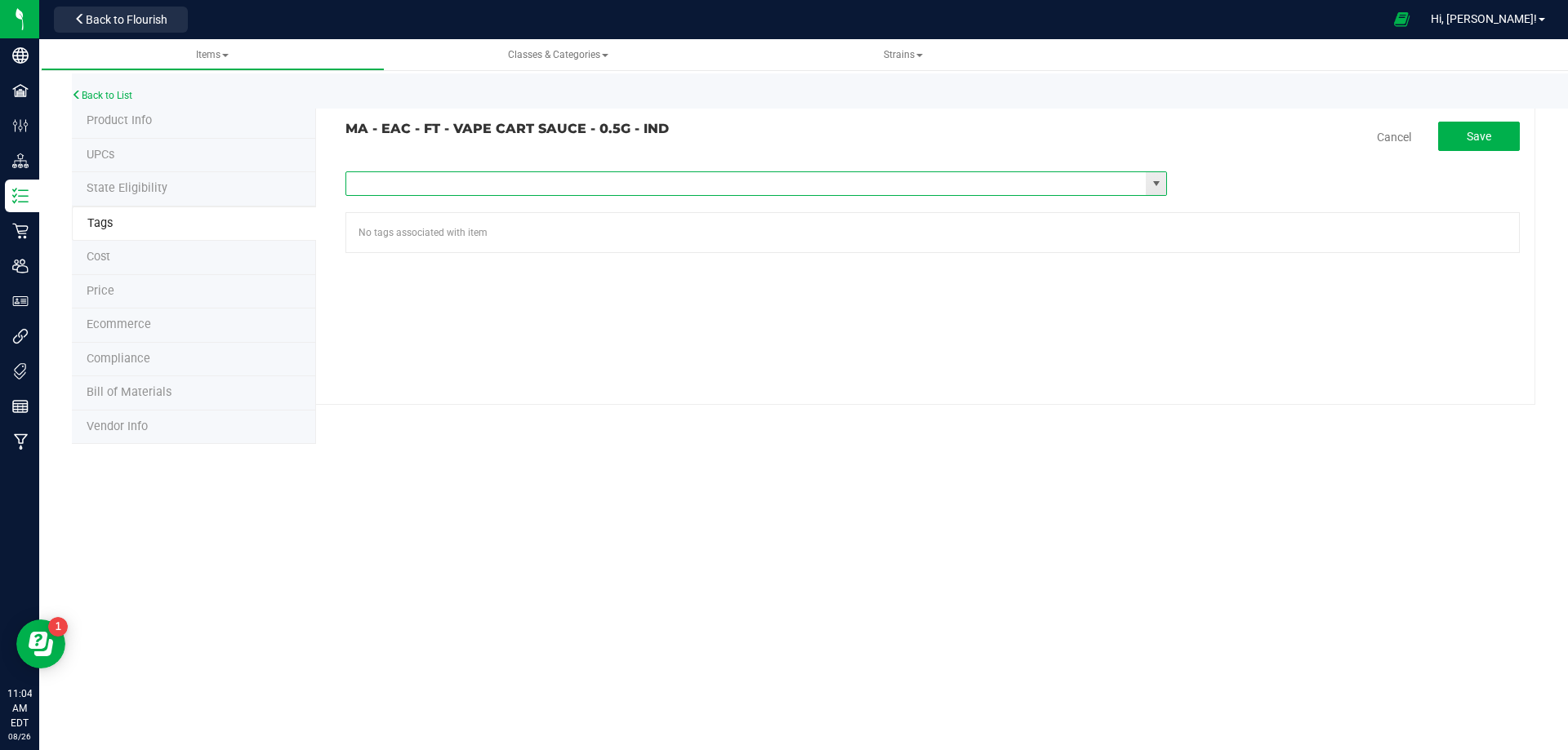
click at [691, 182] on input "text" at bounding box center [746, 184] width 800 height 23
type input "ma"
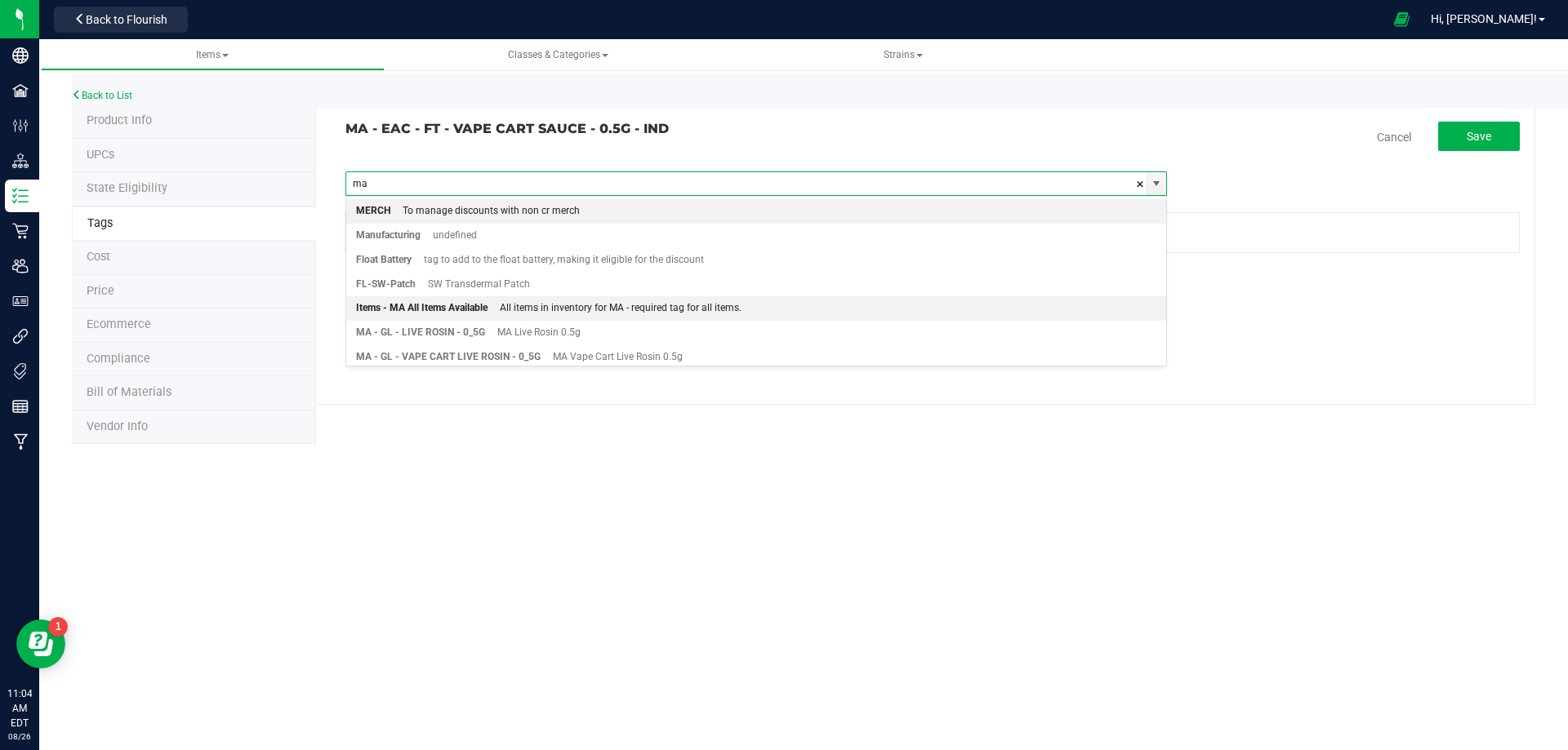
click at [489, 299] on div "All items in inventory for MA - required tag for all items." at bounding box center [615, 309] width 254 height 22
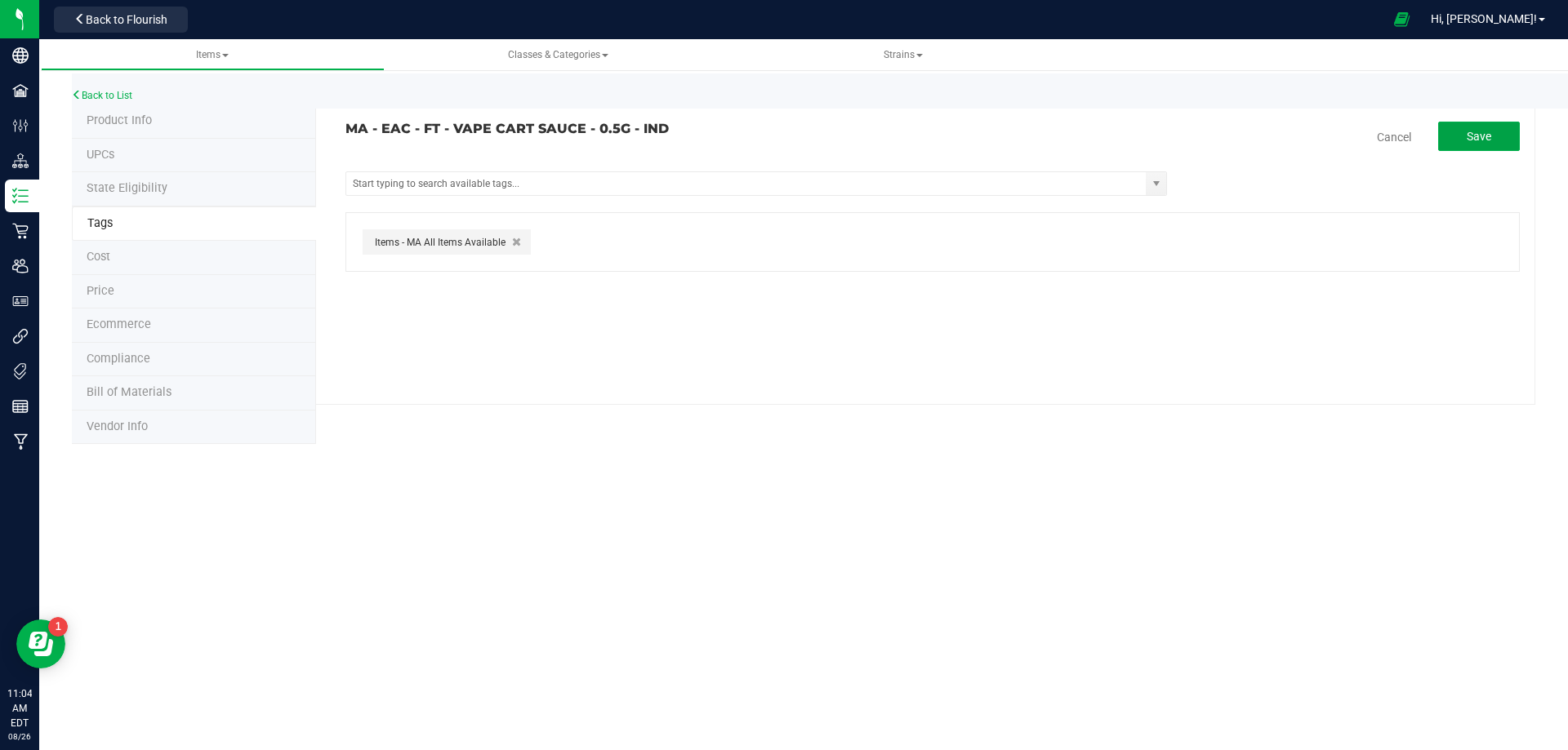
drag, startPoint x: 1482, startPoint y: 132, endPoint x: 996, endPoint y: 120, distance: 486.1
click at [1480, 133] on span "Save" at bounding box center [1479, 136] width 24 height 13
click at [118, 93] on link "Back to List" at bounding box center [102, 95] width 60 height 11
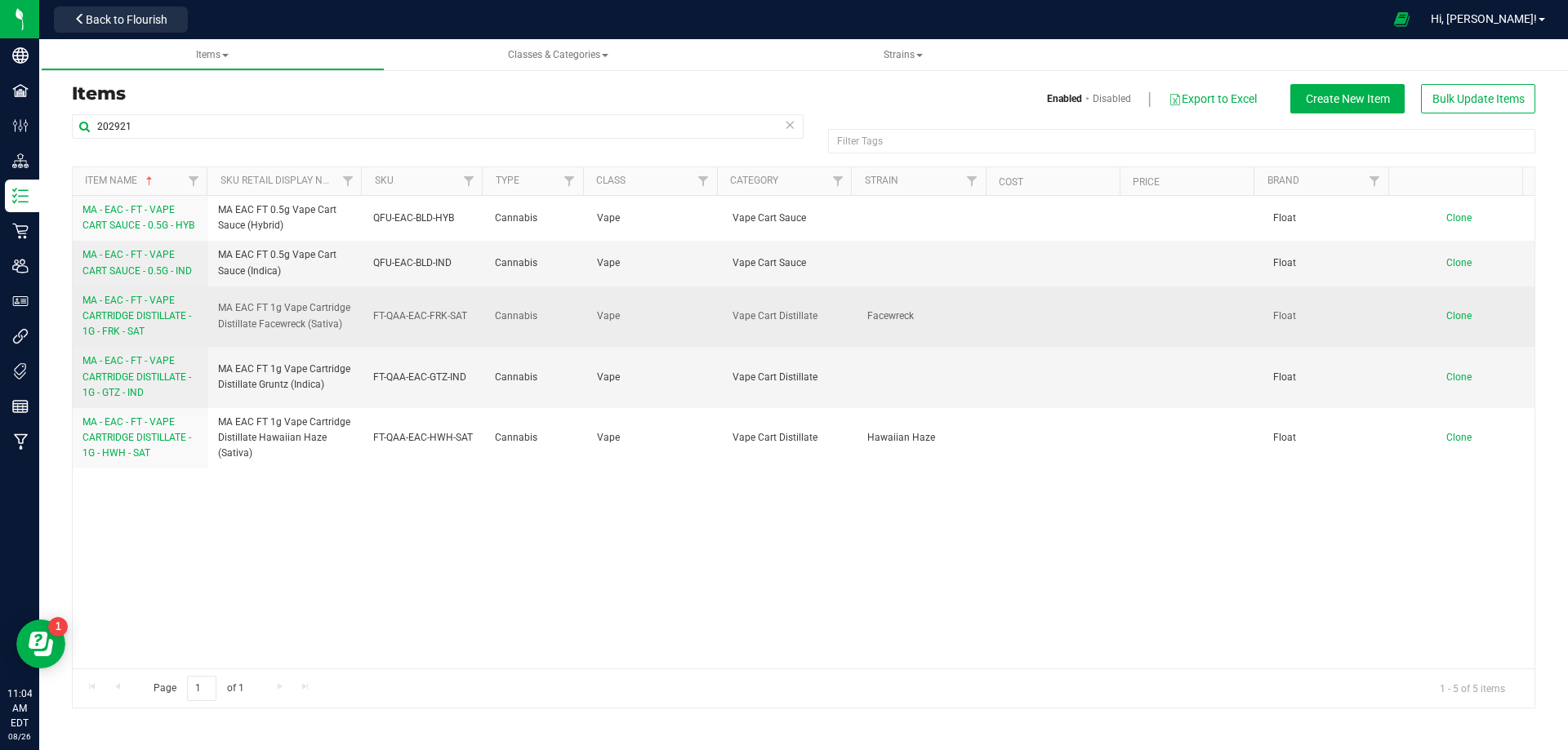
click at [135, 311] on span "MA - EAC - FT - VAPE CARTRIDGE DISTILLATE - 1G - FRK - SAT" at bounding box center [136, 315] width 108 height 42
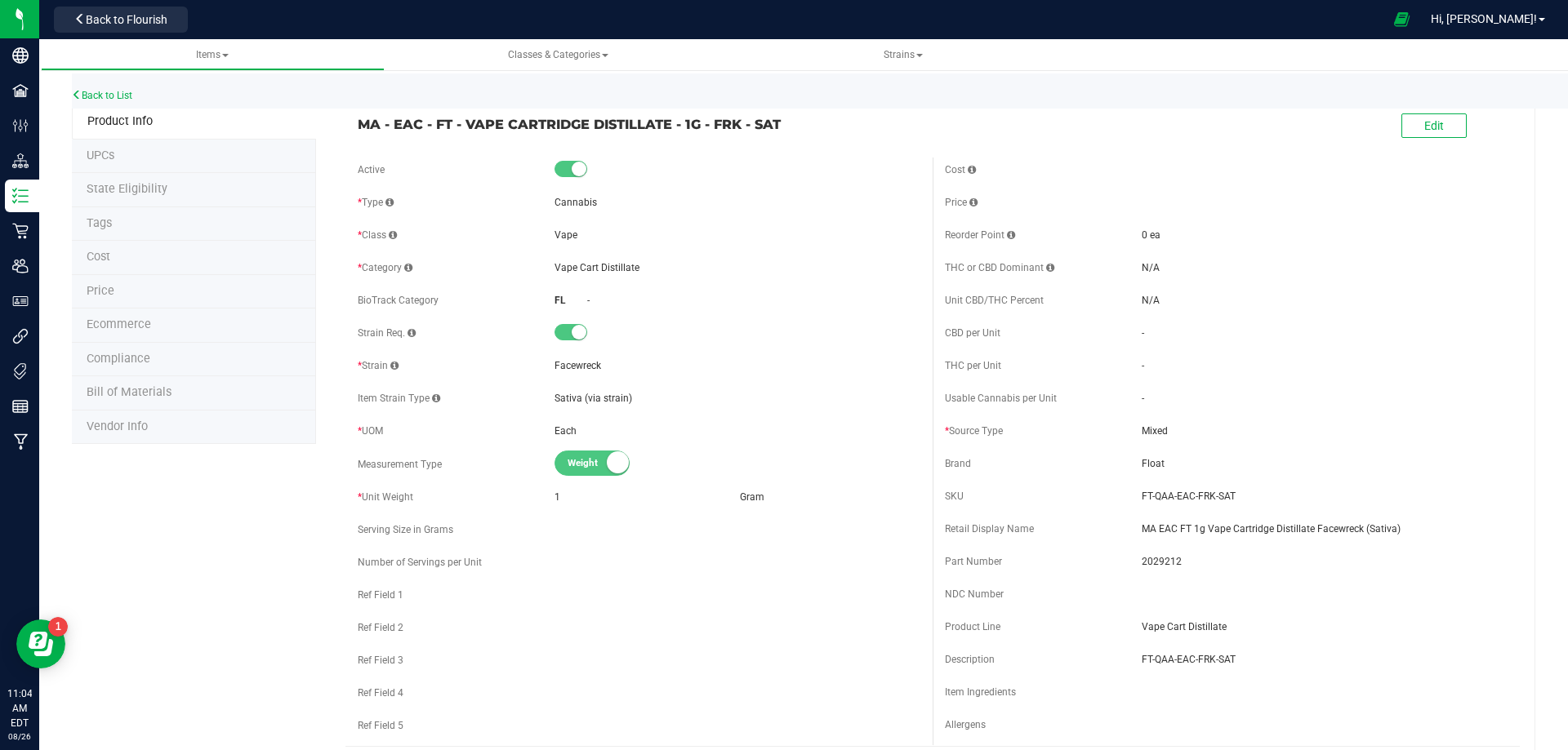
click at [133, 225] on li "Tags" at bounding box center [193, 224] width 244 height 34
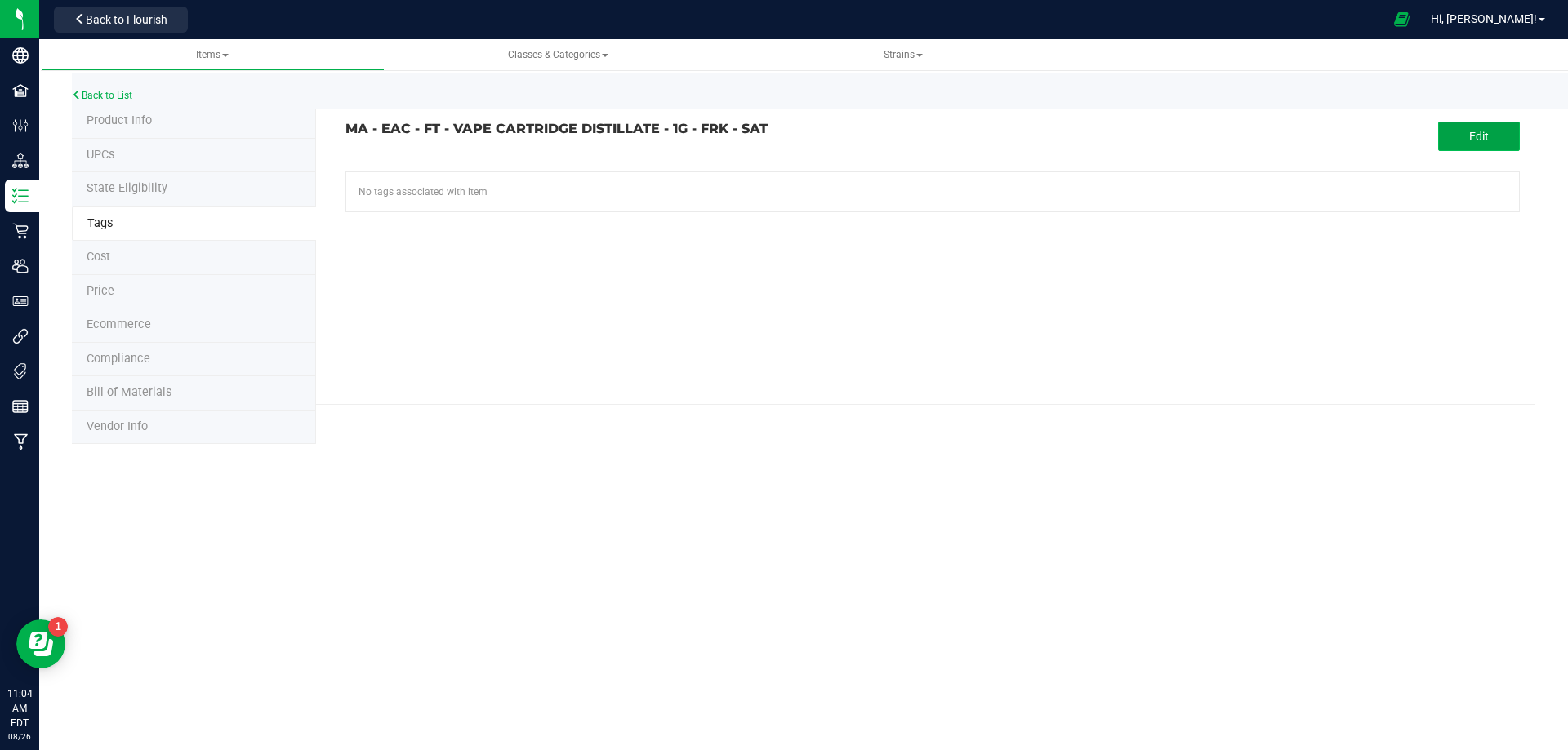
drag, startPoint x: 1485, startPoint y: 128, endPoint x: 827, endPoint y: 133, distance: 658.0
click at [1480, 128] on button "Edit" at bounding box center [1479, 136] width 82 height 29
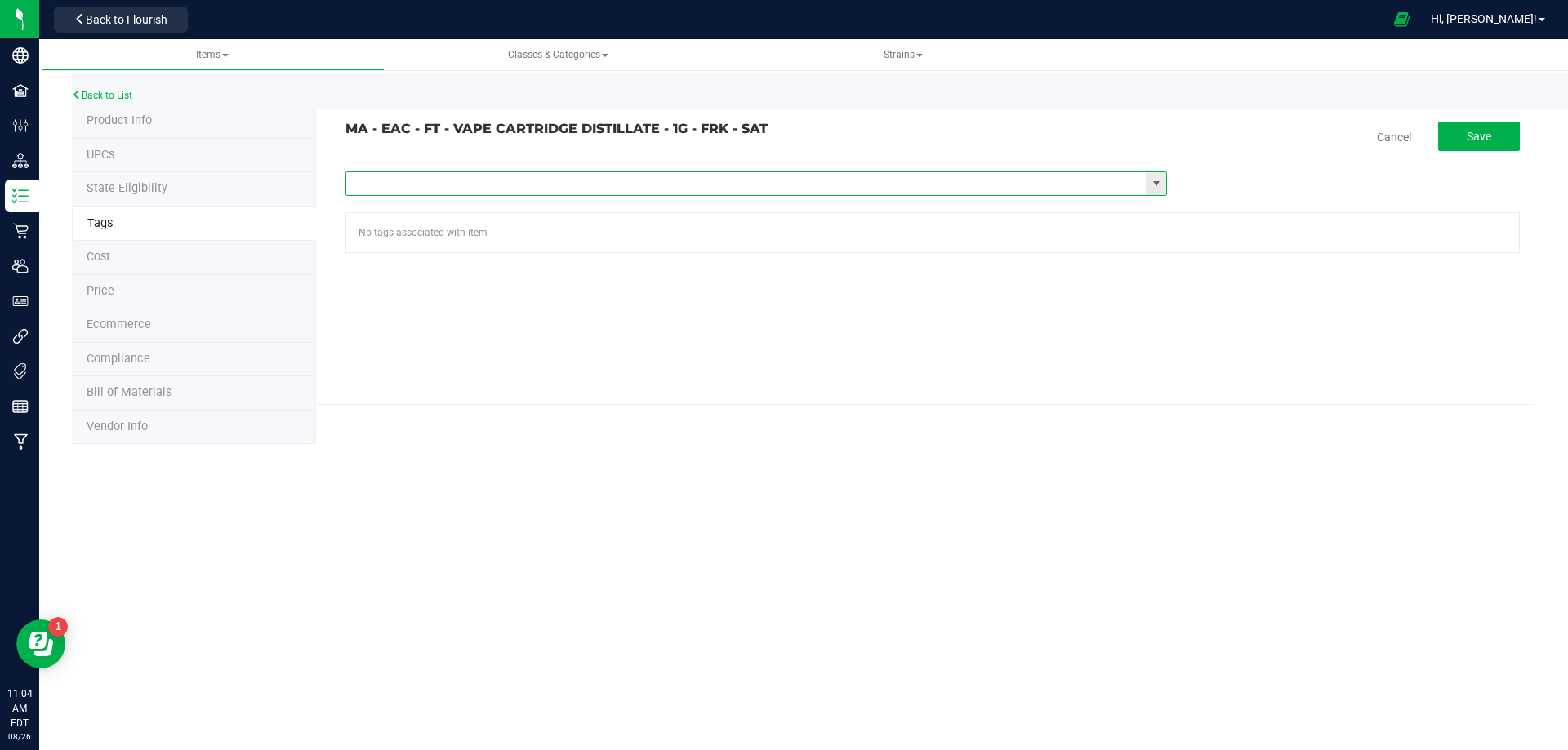
click at [589, 189] on input "text" at bounding box center [746, 184] width 800 height 23
type input "ma"
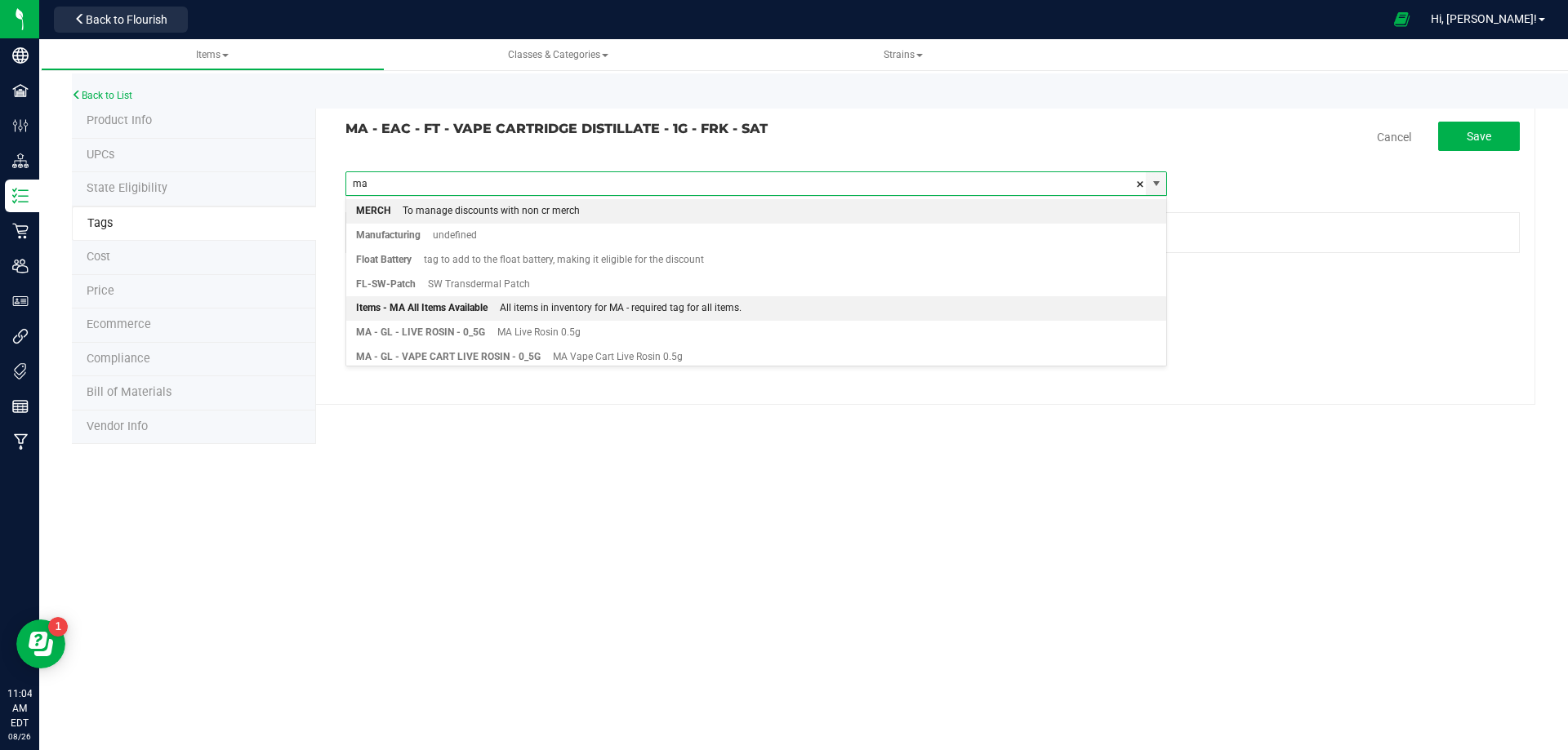
drag, startPoint x: 483, startPoint y: 306, endPoint x: 1076, endPoint y: 256, distance: 595.1
click at [484, 307] on div "Items - MA All Items Available" at bounding box center [422, 309] width 132 height 22
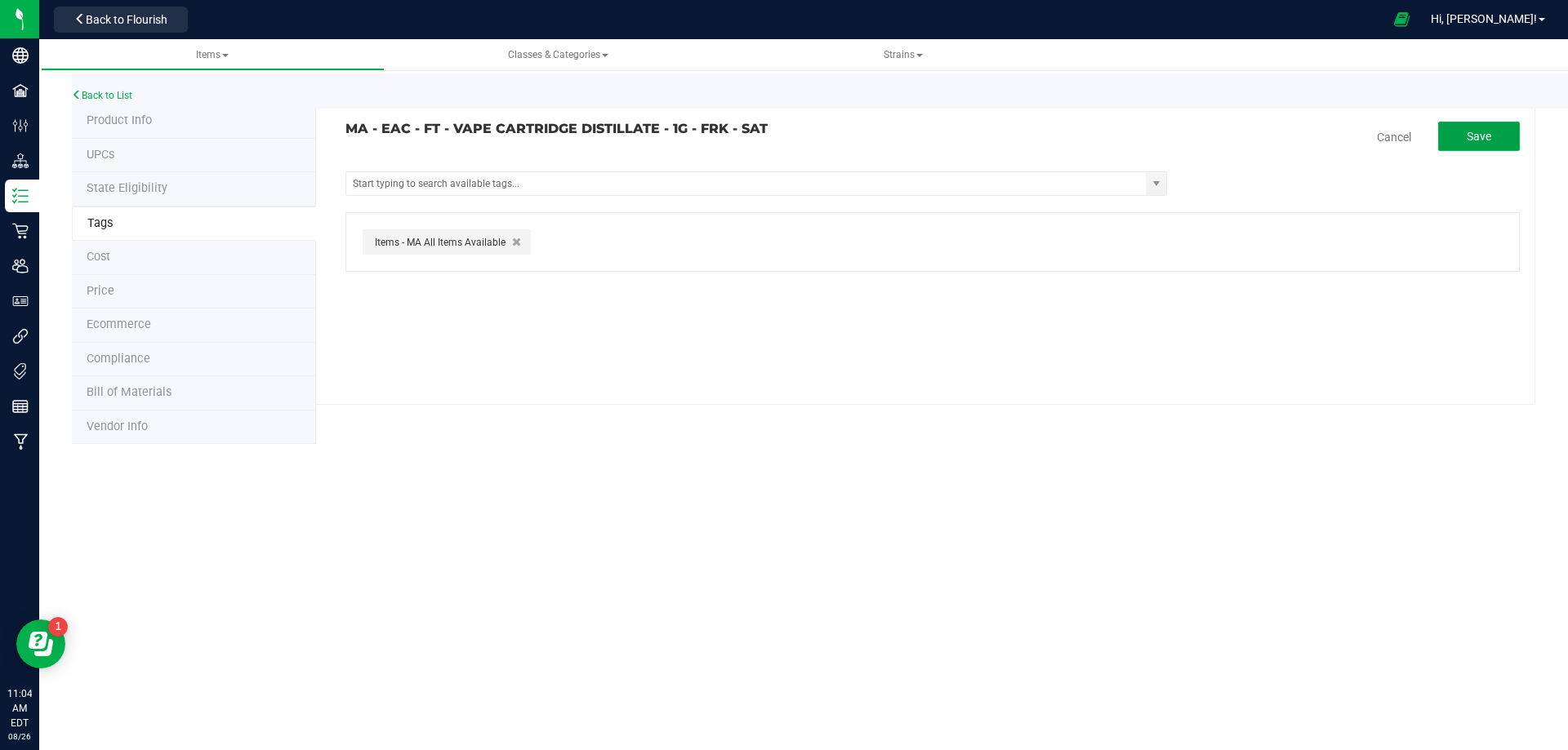
click at [1493, 141] on button "Save" at bounding box center [1479, 136] width 82 height 29
click at [105, 96] on link "Back to List" at bounding box center [102, 95] width 60 height 11
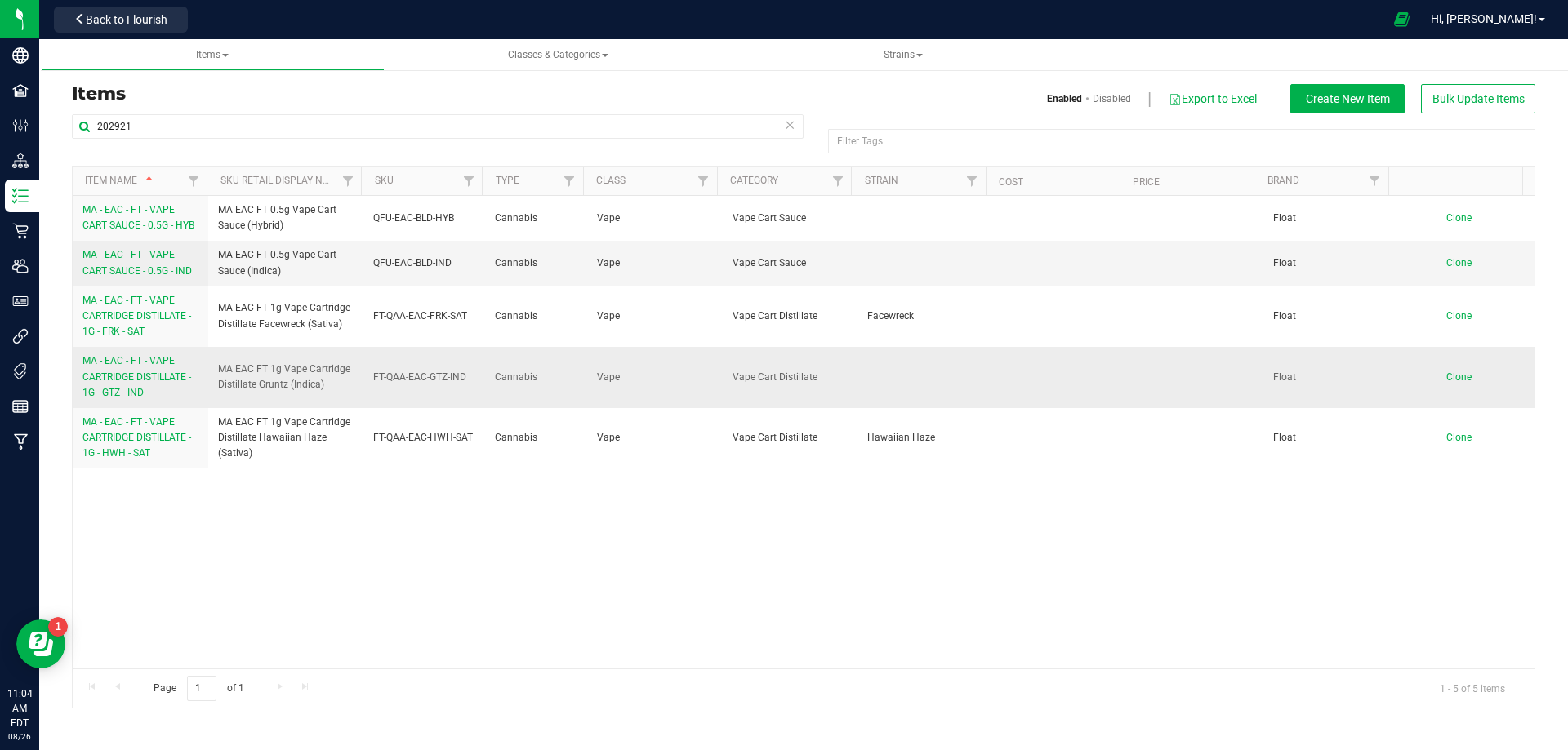
click at [119, 359] on span "MA - EAC - FT - VAPE CARTRIDGE DISTILLATE - 1G - GTZ - IND" at bounding box center [136, 375] width 108 height 42
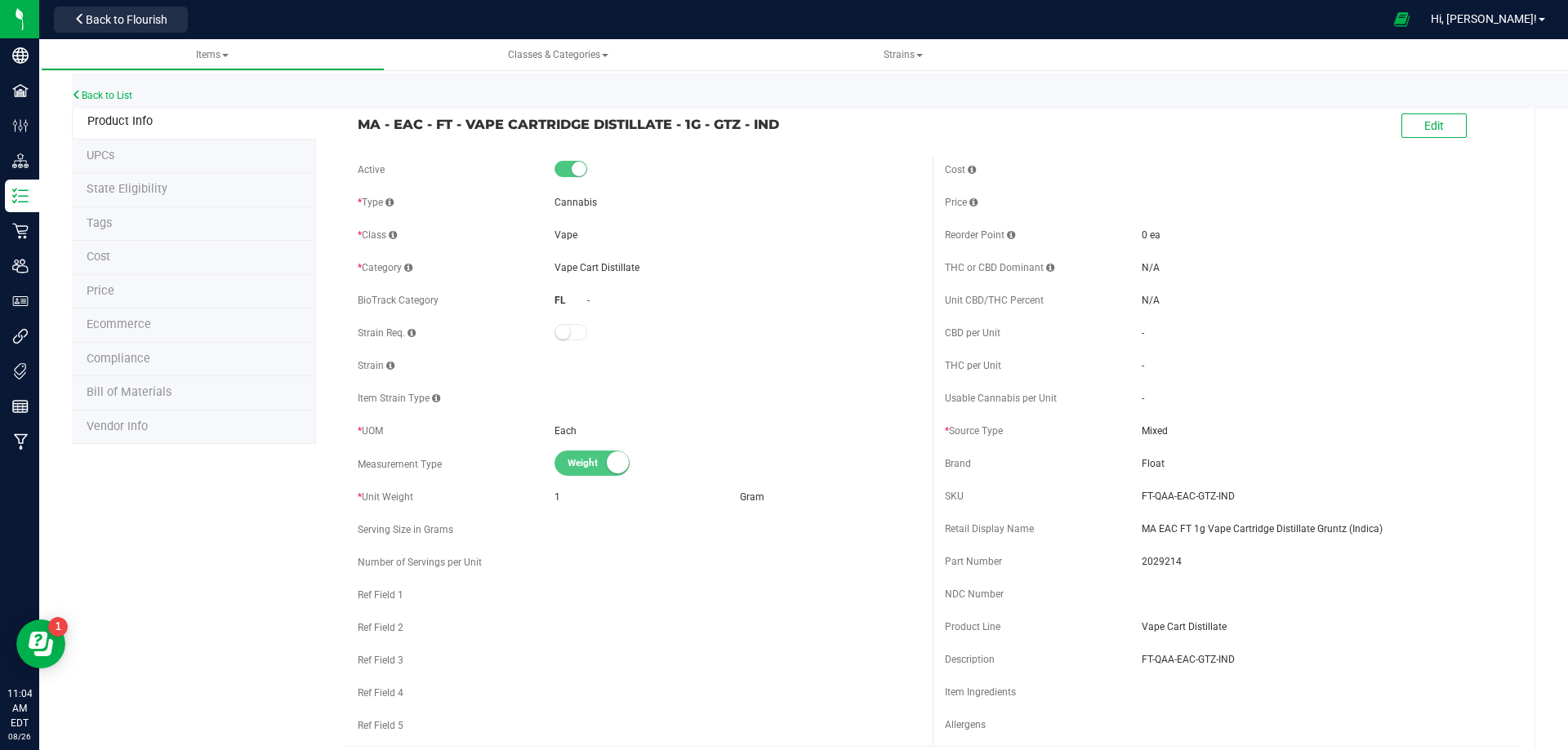
click at [117, 222] on li "Tags" at bounding box center [193, 224] width 244 height 34
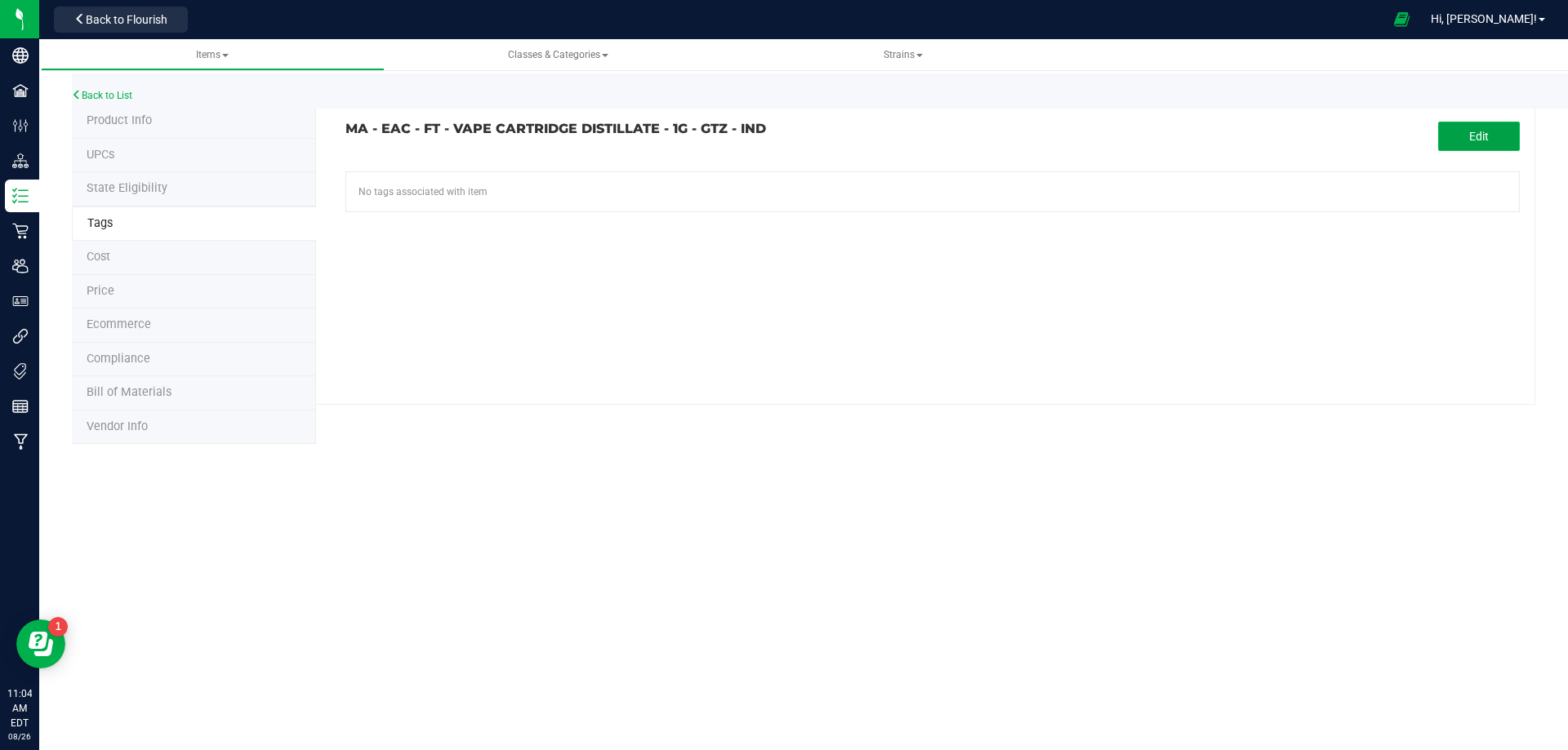
drag, startPoint x: 1477, startPoint y: 136, endPoint x: 1013, endPoint y: 120, distance: 464.3
click at [1475, 136] on span "Edit" at bounding box center [1479, 136] width 20 height 13
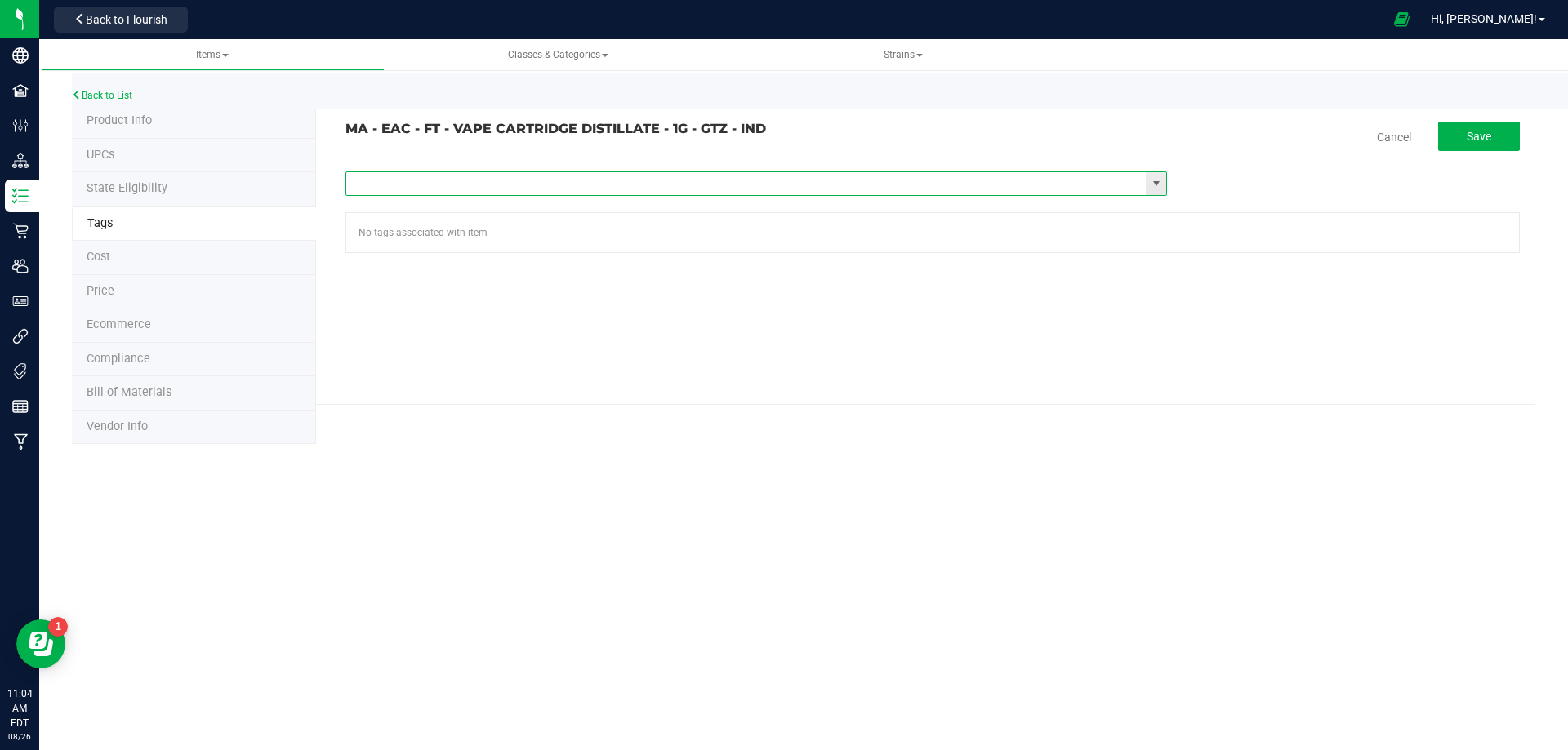
click at [595, 176] on input "text" at bounding box center [746, 184] width 800 height 23
type input "ma"
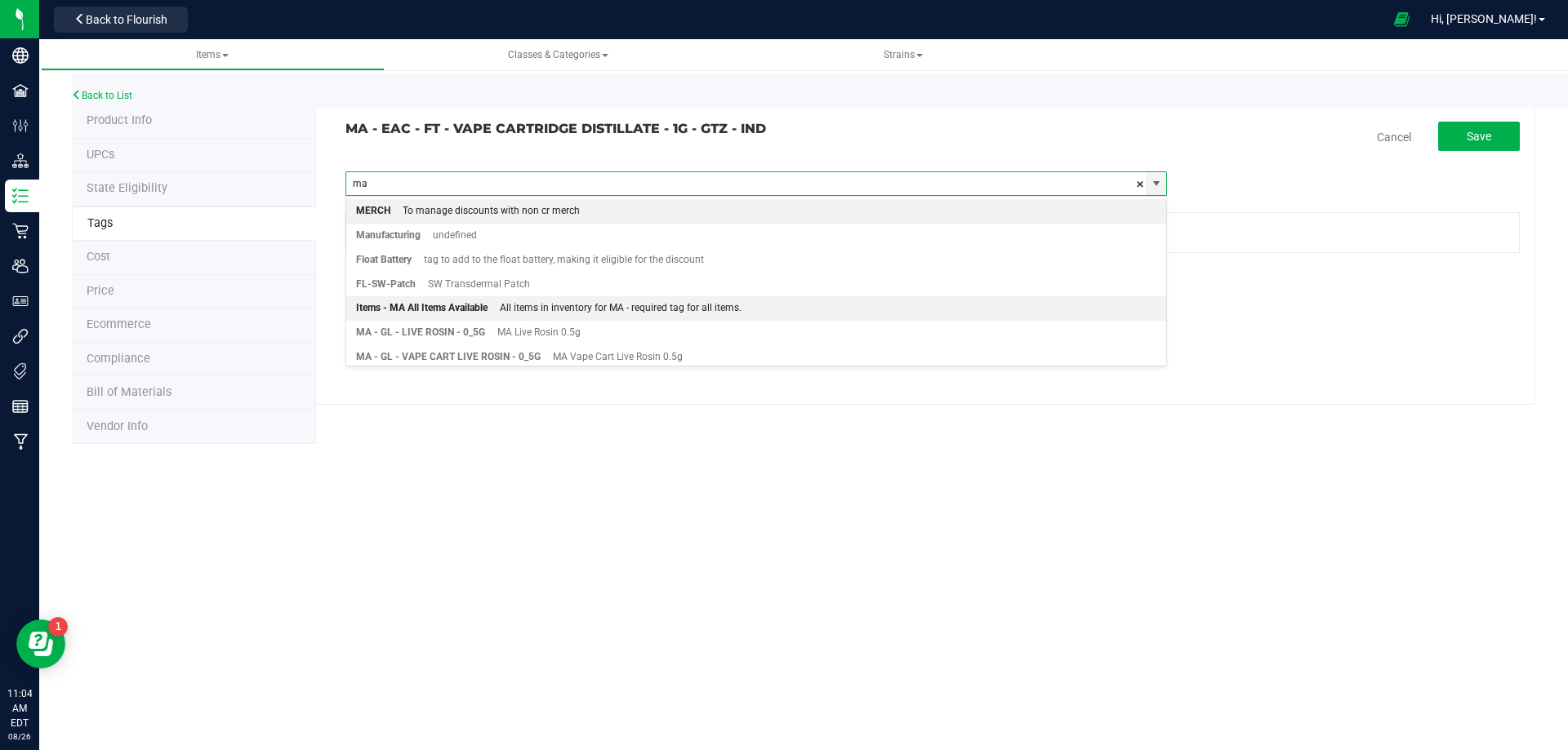
drag, startPoint x: 536, startPoint y: 314, endPoint x: 565, endPoint y: 311, distance: 29.2
click at [539, 314] on div "All items in inventory for MA - required tag for all items." at bounding box center [615, 309] width 254 height 22
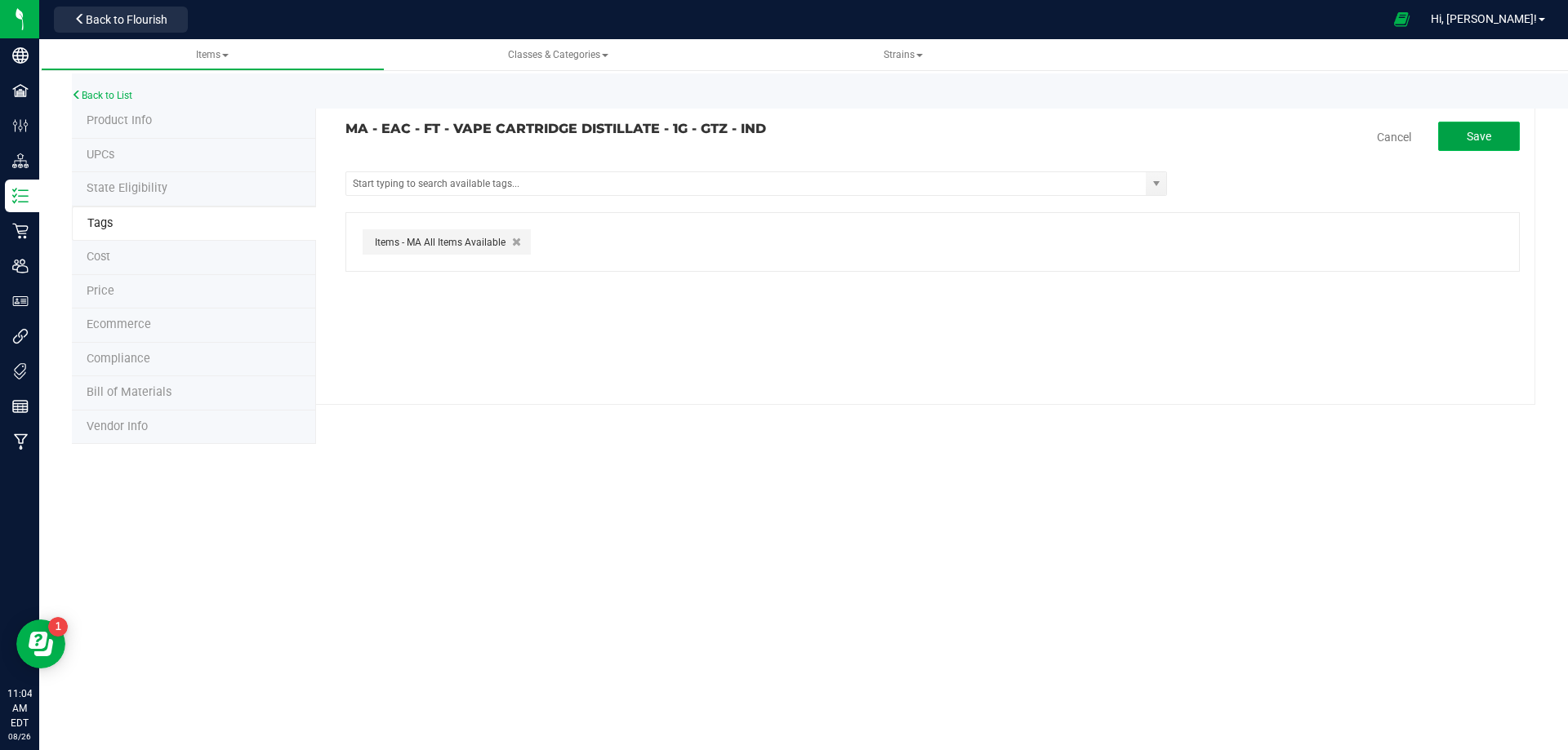
click at [1485, 127] on button "Save" at bounding box center [1479, 136] width 82 height 29
click at [88, 91] on link "Back to List" at bounding box center [102, 95] width 60 height 11
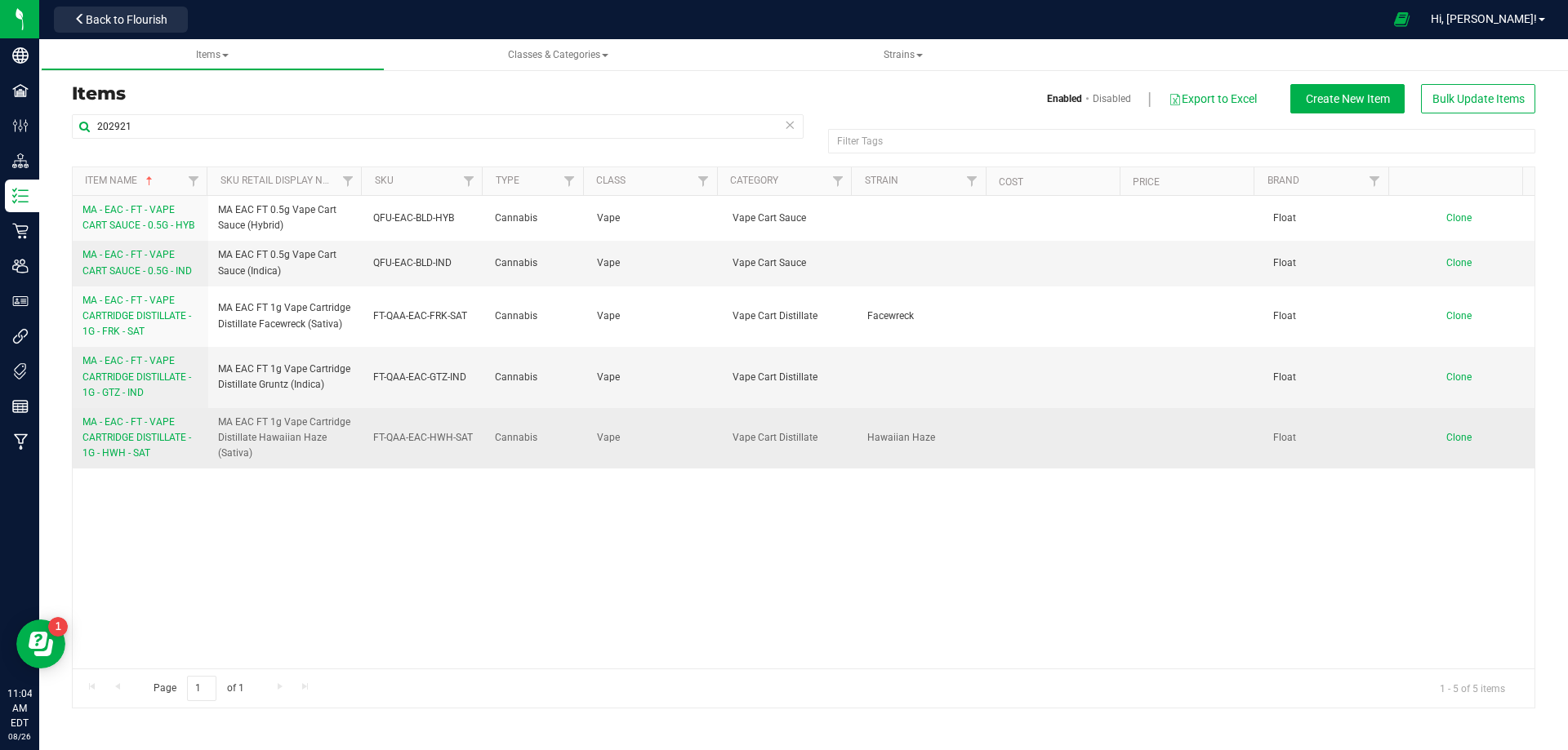
click at [147, 444] on link "MA - EAC - FT - VAPE CARTRIDGE DISTILLATE - 1G - HWH - SAT" at bounding box center [140, 439] width 116 height 47
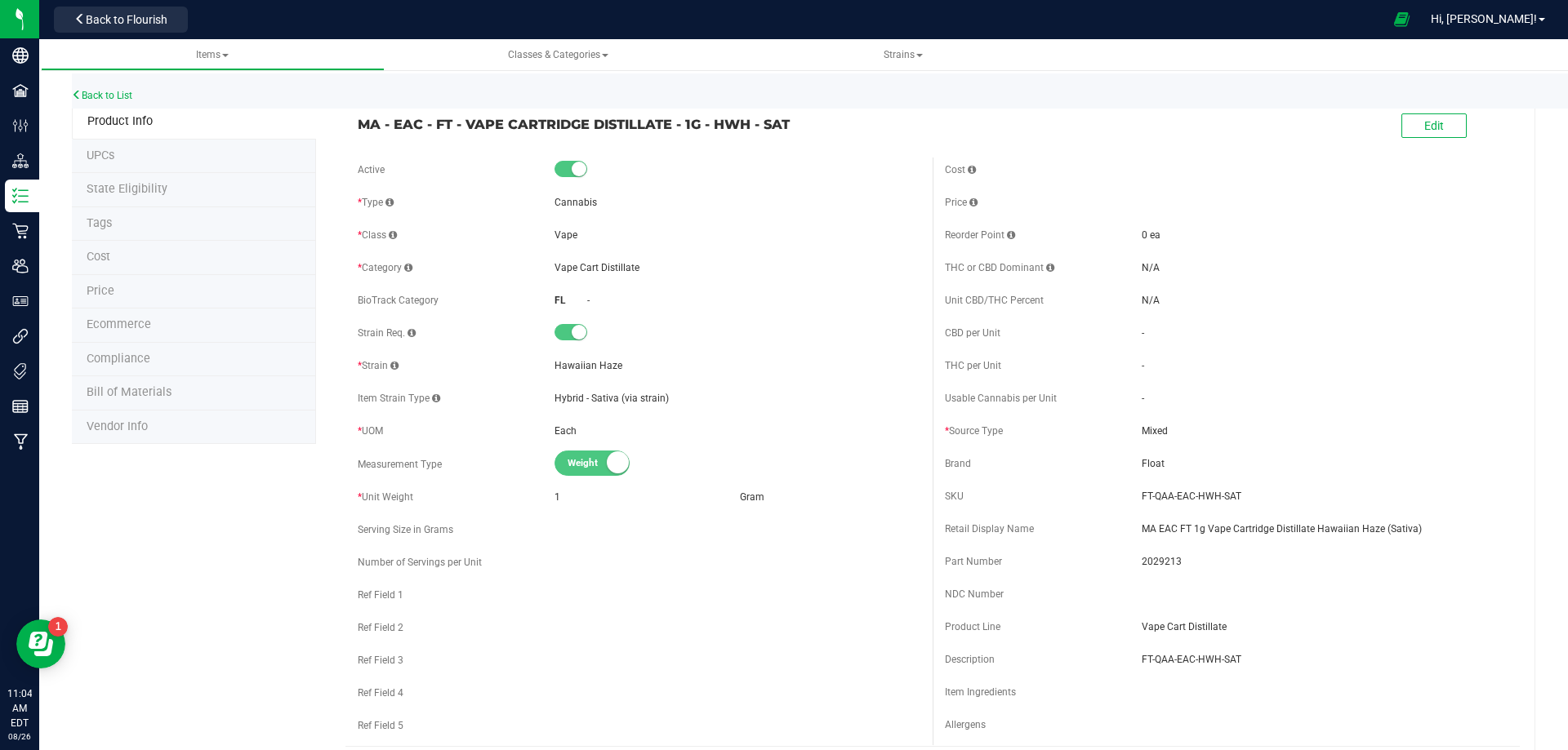
click at [132, 225] on li "Tags" at bounding box center [193, 224] width 244 height 34
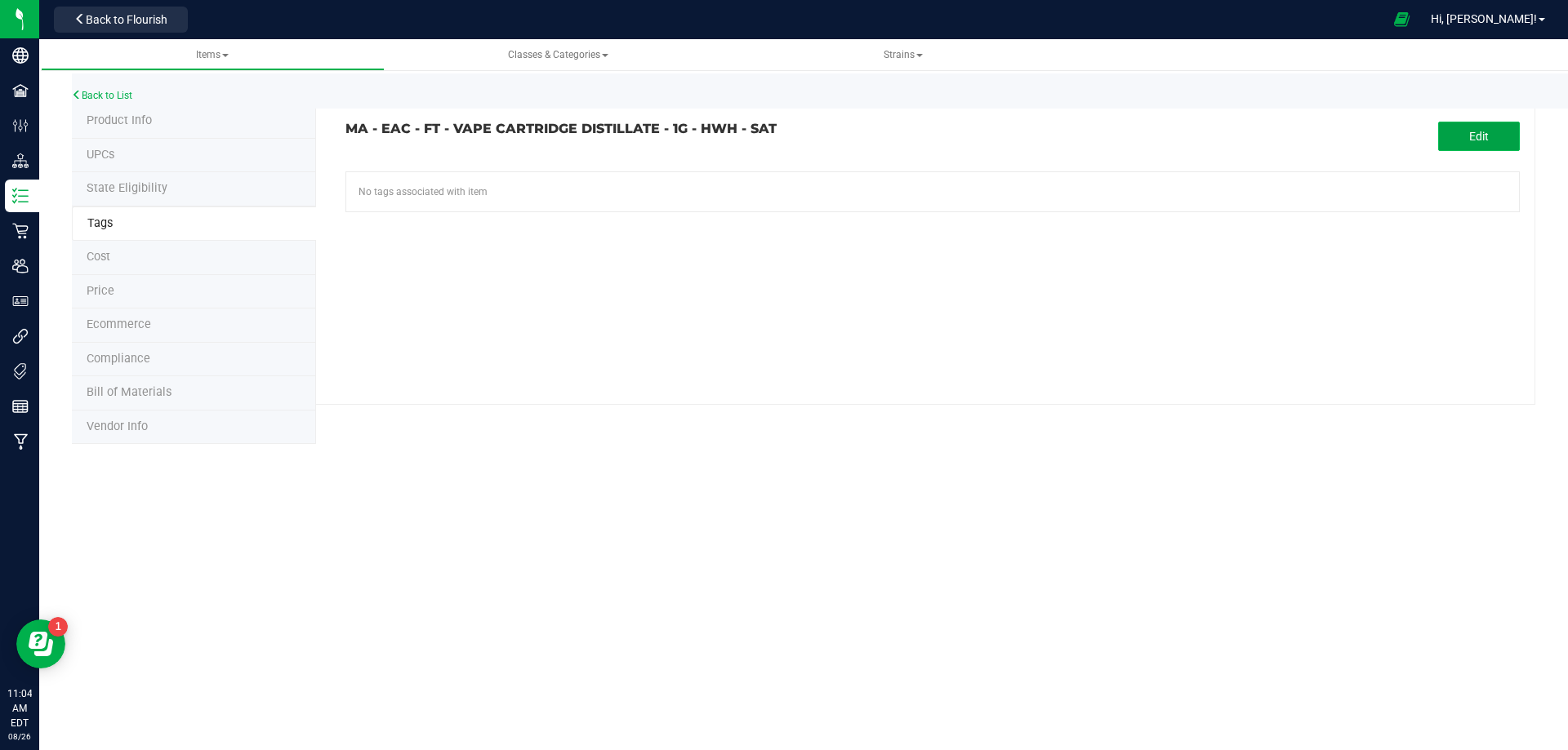
drag, startPoint x: 1445, startPoint y: 140, endPoint x: 626, endPoint y: 136, distance: 819.0
click at [1438, 140] on button "Edit" at bounding box center [1479, 136] width 82 height 29
click at [456, 192] on input "text" at bounding box center [746, 184] width 800 height 23
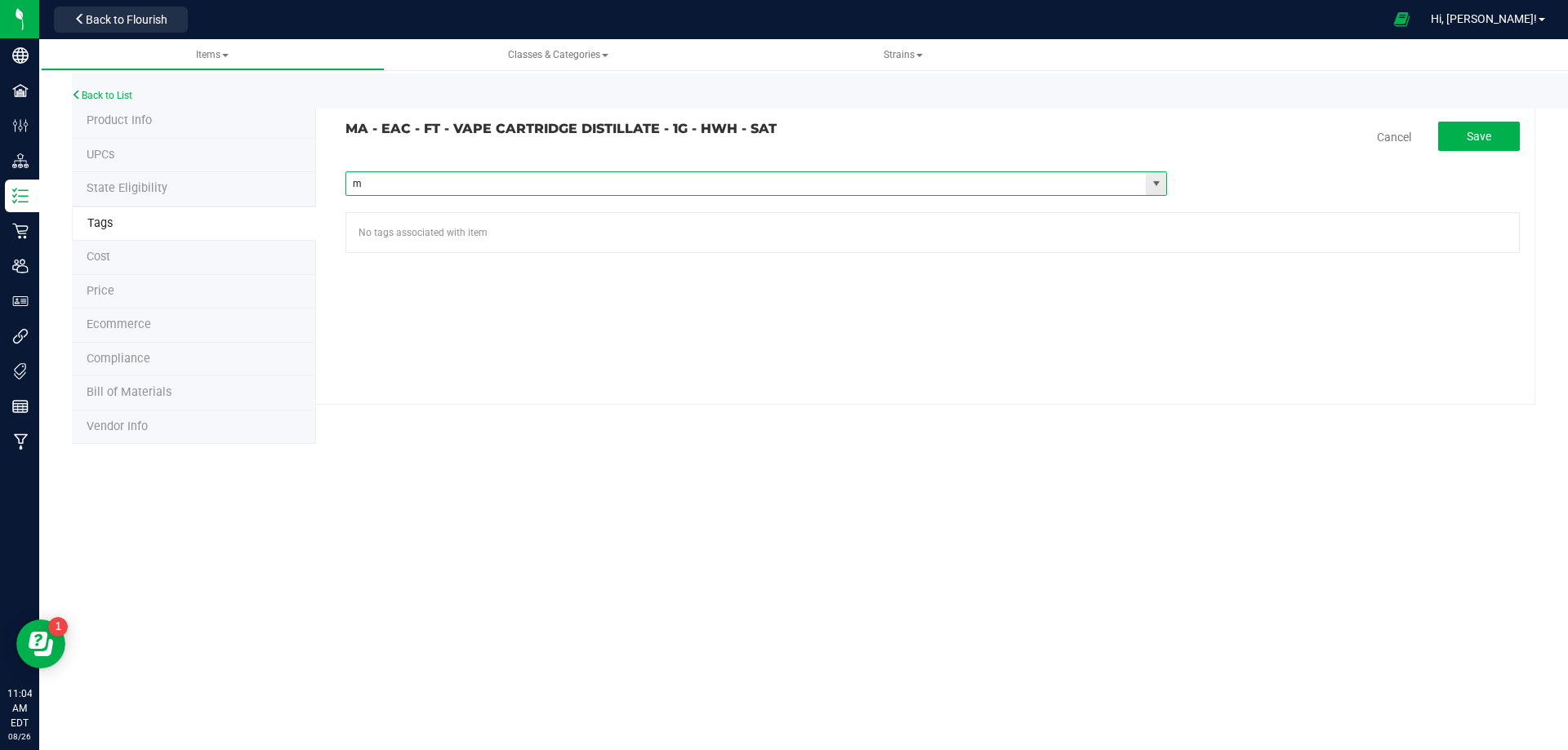
type input "ma"
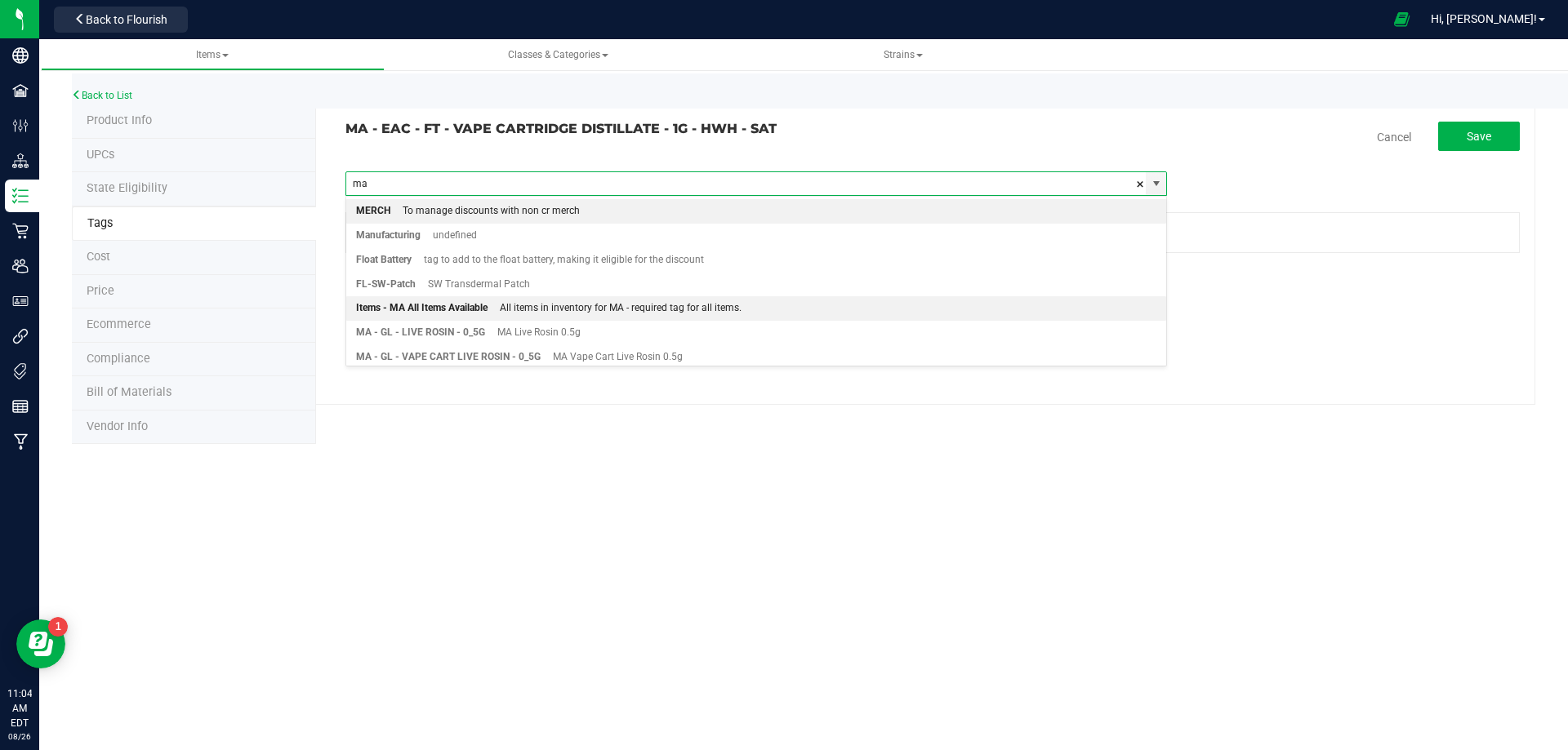
click at [457, 308] on div "Items - MA All Items Available" at bounding box center [422, 309] width 132 height 22
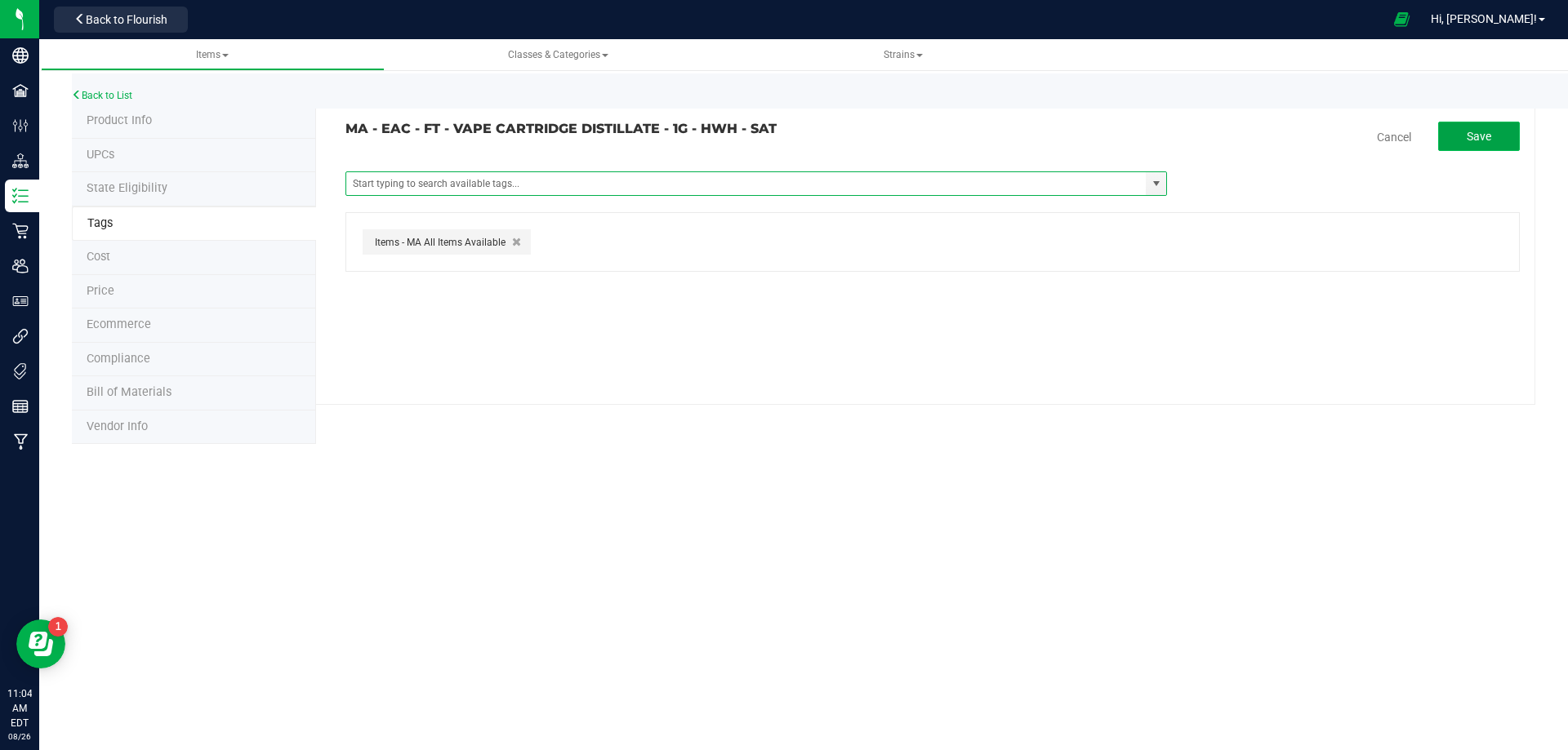
click at [1464, 128] on button "Save" at bounding box center [1479, 136] width 82 height 29
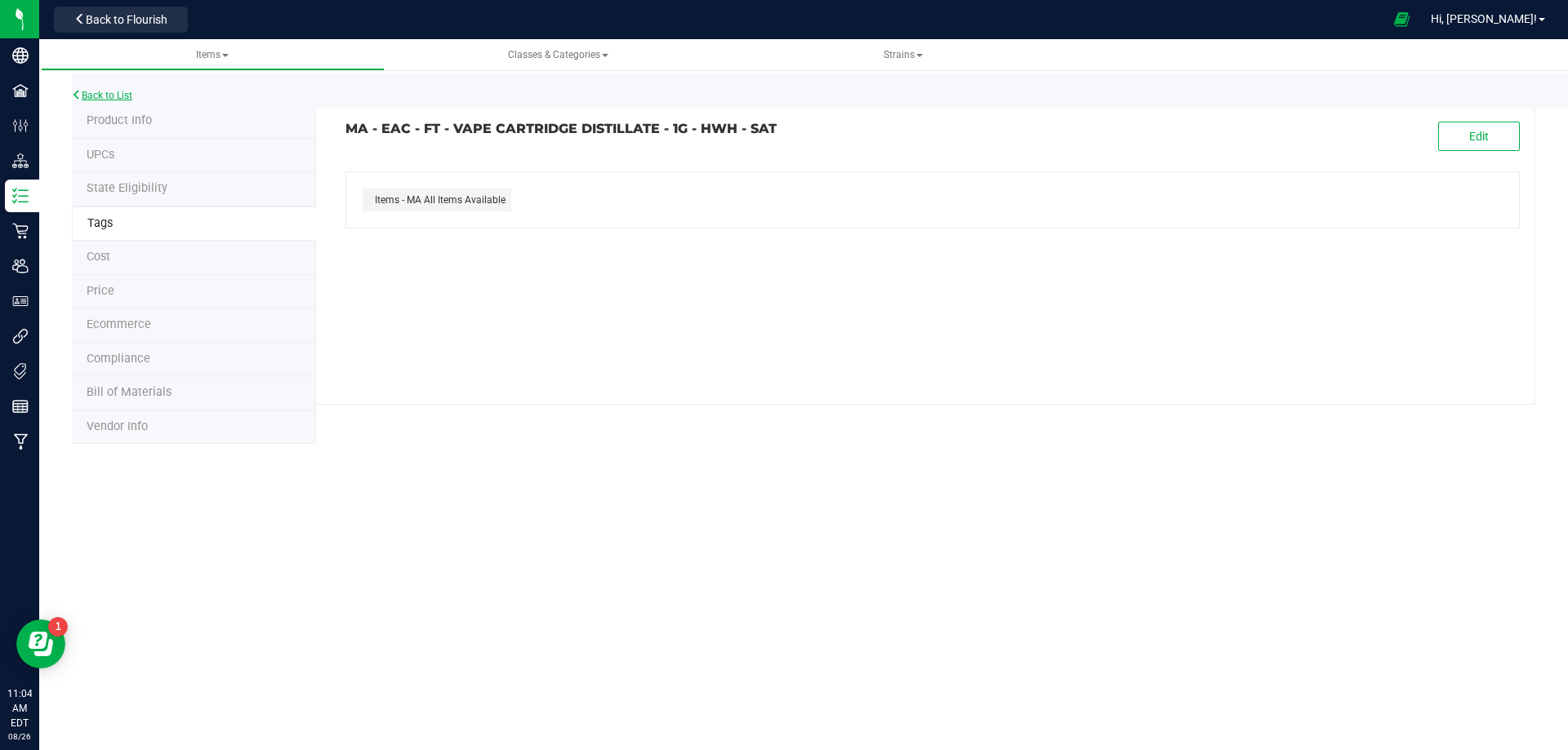
click at [120, 92] on link "Back to List" at bounding box center [102, 95] width 60 height 11
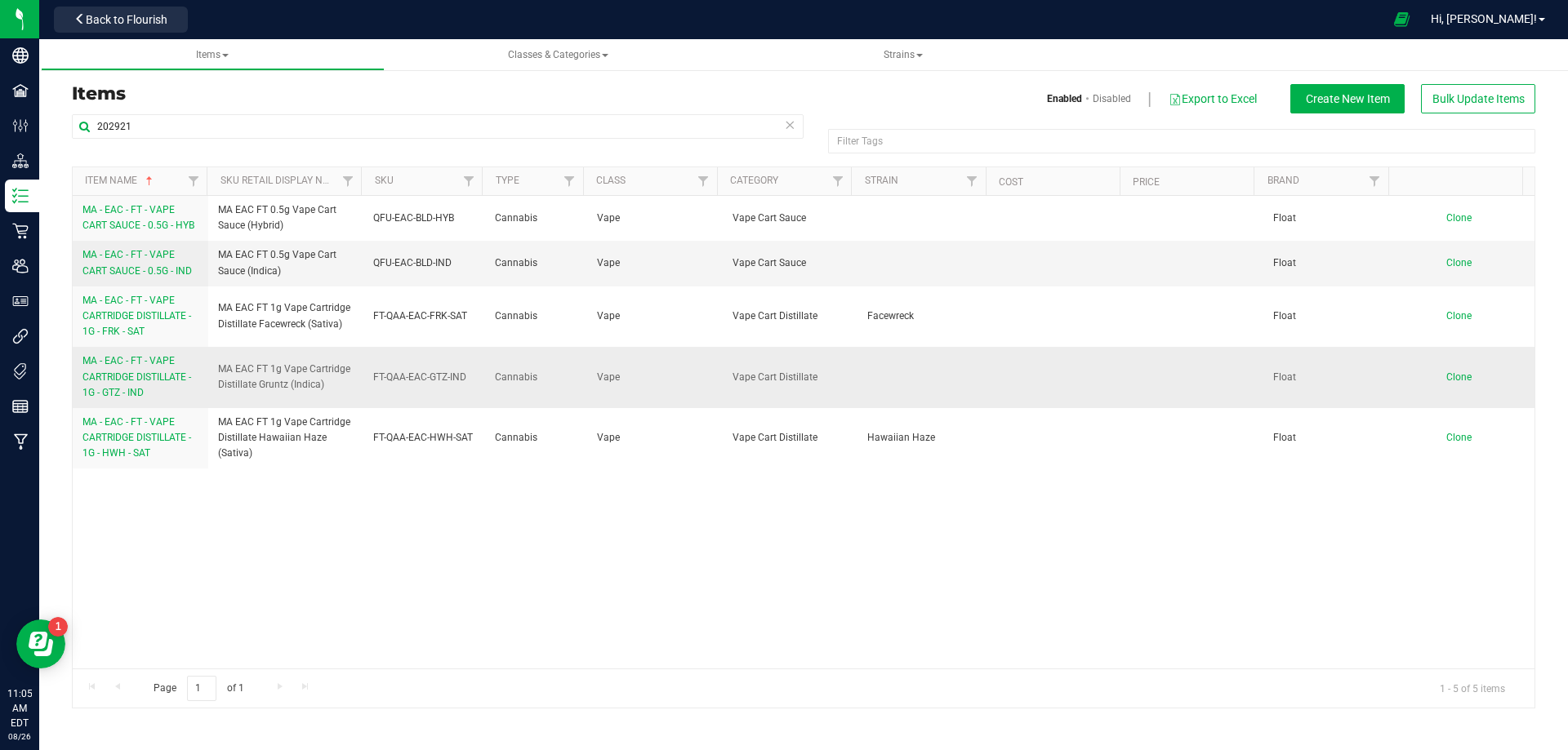
click at [145, 378] on span "MA - EAC - FT - VAPE CARTRIDGE DISTILLATE - 1G - GTZ - IND" at bounding box center [136, 375] width 108 height 42
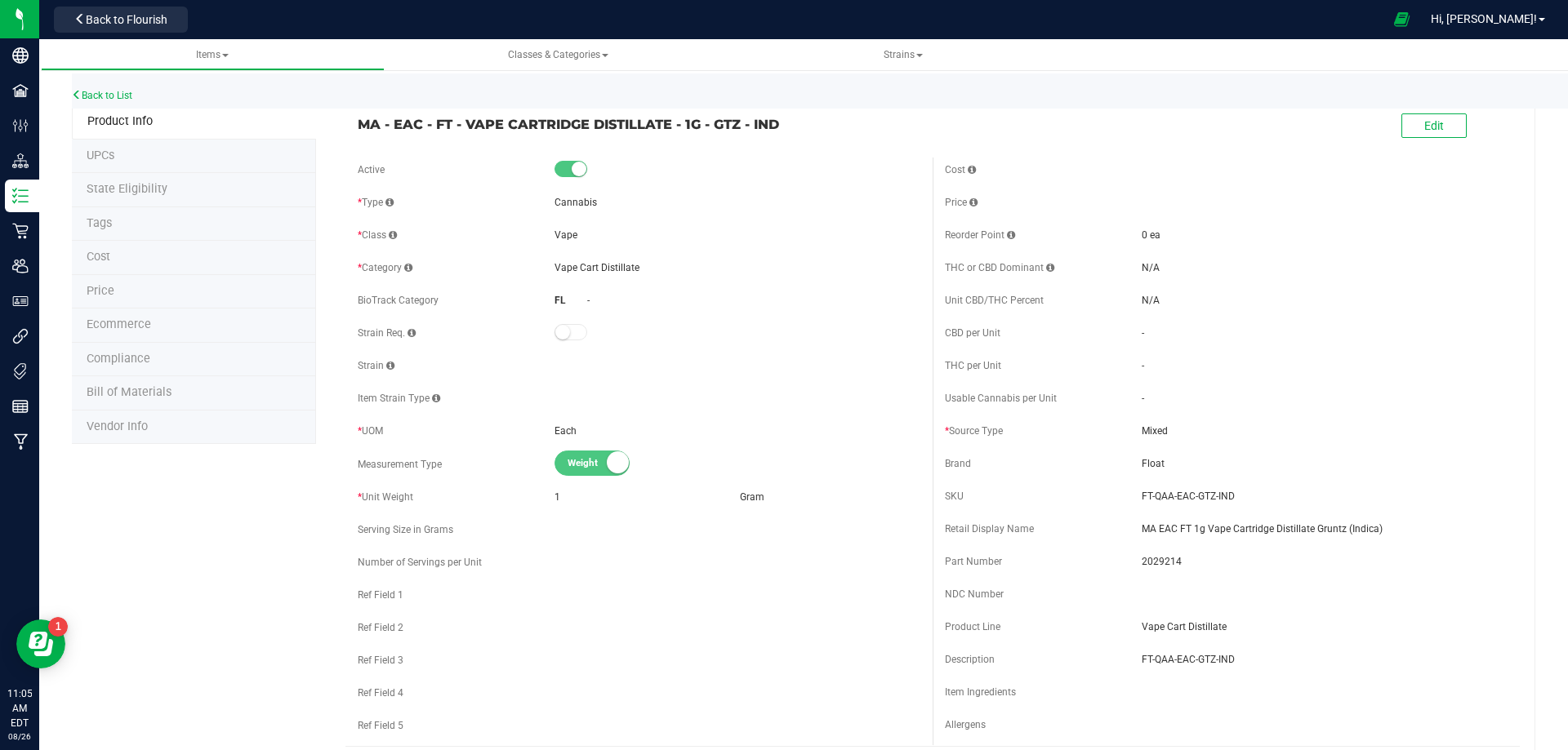
click at [95, 222] on span "Tags" at bounding box center [99, 223] width 25 height 14
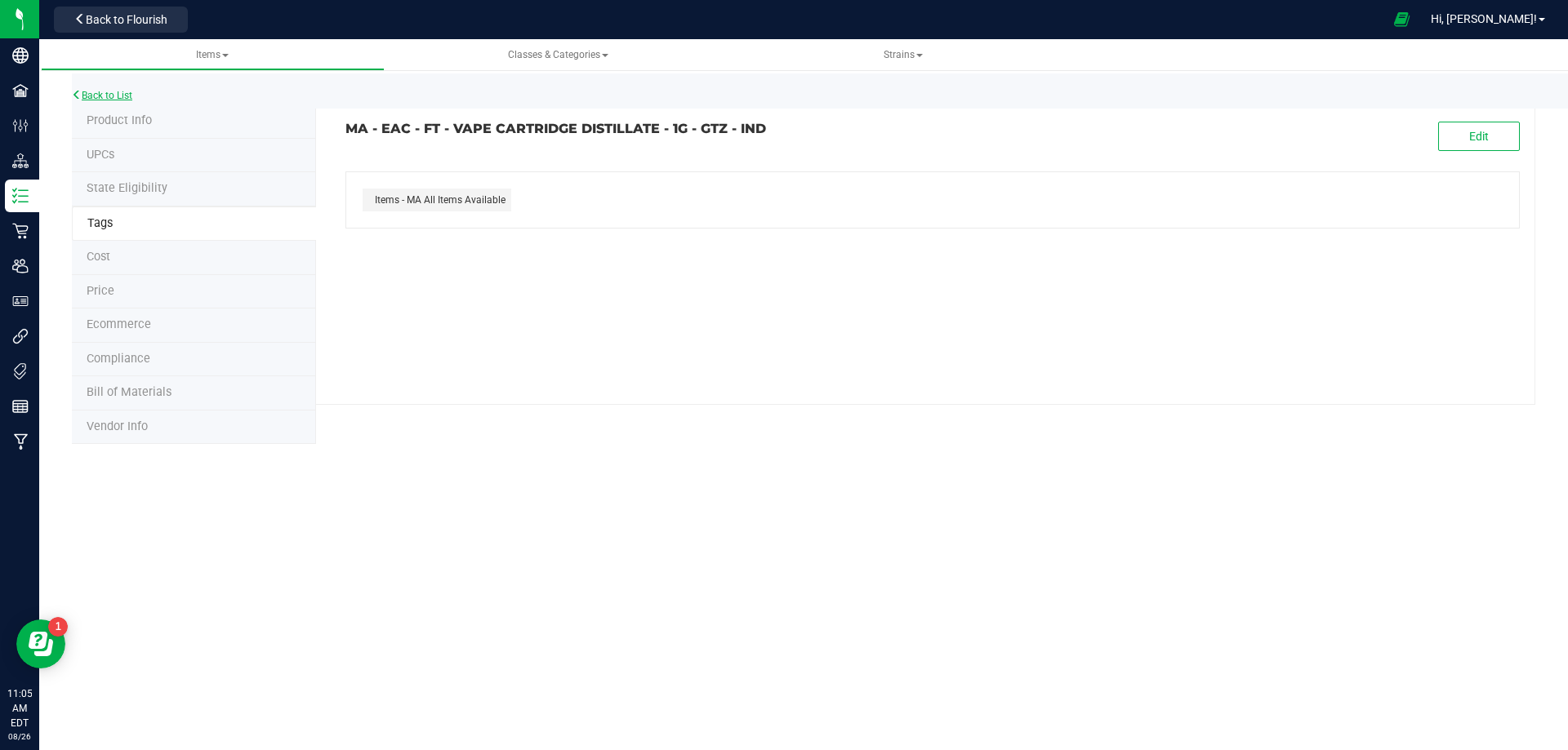
click at [110, 96] on link "Back to List" at bounding box center [102, 95] width 60 height 11
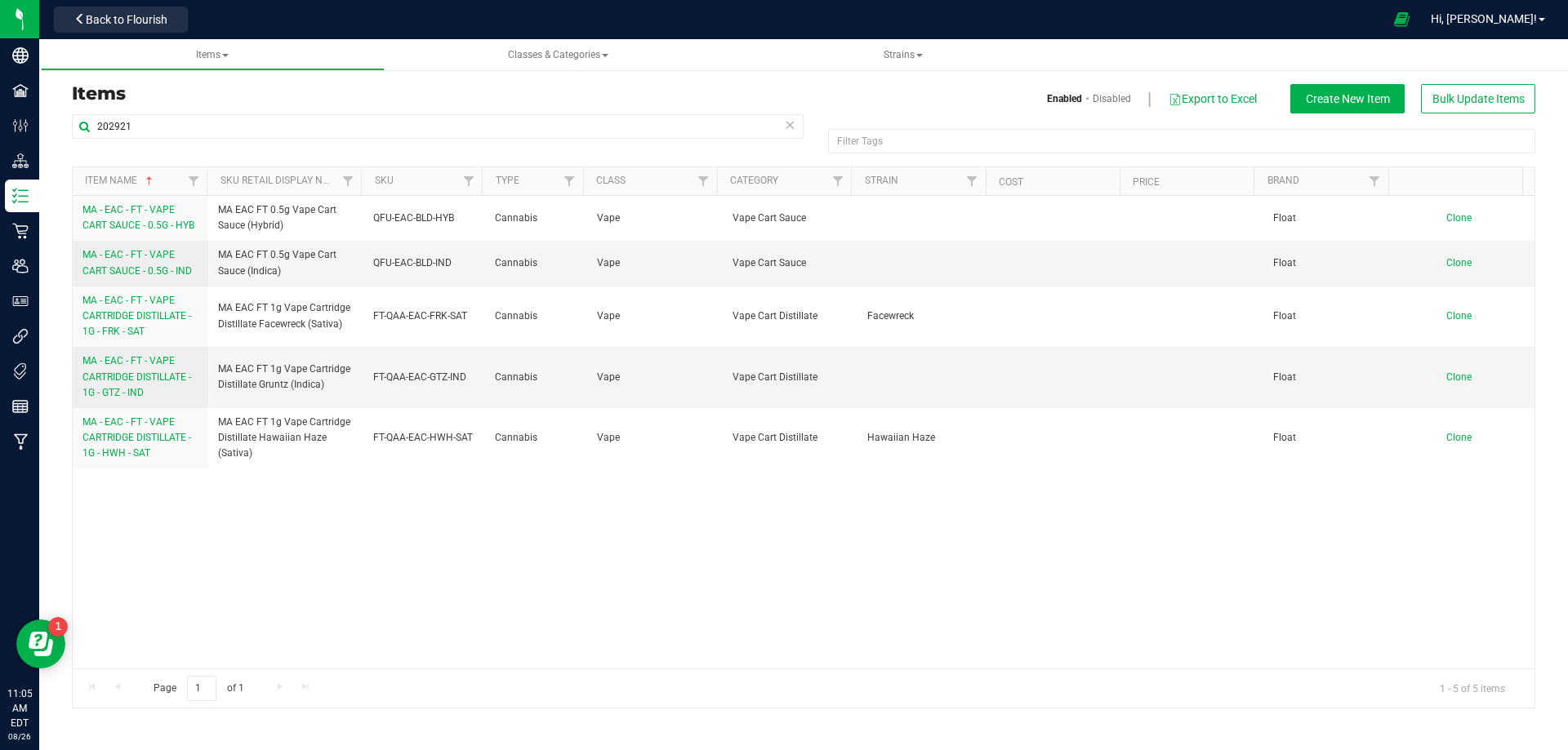
click at [257, 580] on div "MA - EAC - FT - VAPE CART SAUCE - 0.5G - HYB MA EAC FT 0.5g Vape Cart Sauce (Hy…" at bounding box center [803, 432] width 1462 height 472
click at [264, 508] on div "MA - EAC - FT - VAPE CART SAUCE - 0.5G - HYB MA EAC FT 0.5g Vape Cart Sauce (Hy…" at bounding box center [803, 432] width 1462 height 472
click at [289, 541] on div "MA - EAC - FT - VAPE CART SAUCE - 0.5G - HYB MA EAC FT 0.5g Vape Cart Sauce (Hy…" at bounding box center [803, 432] width 1462 height 472
drag, startPoint x: 158, startPoint y: 126, endPoint x: -152, endPoint y: 146, distance: 310.6
click at [0, 146] on html "Company Facilities Configuration Distribution Inventory Retail Users User Roles…" at bounding box center [784, 375] width 1568 height 750
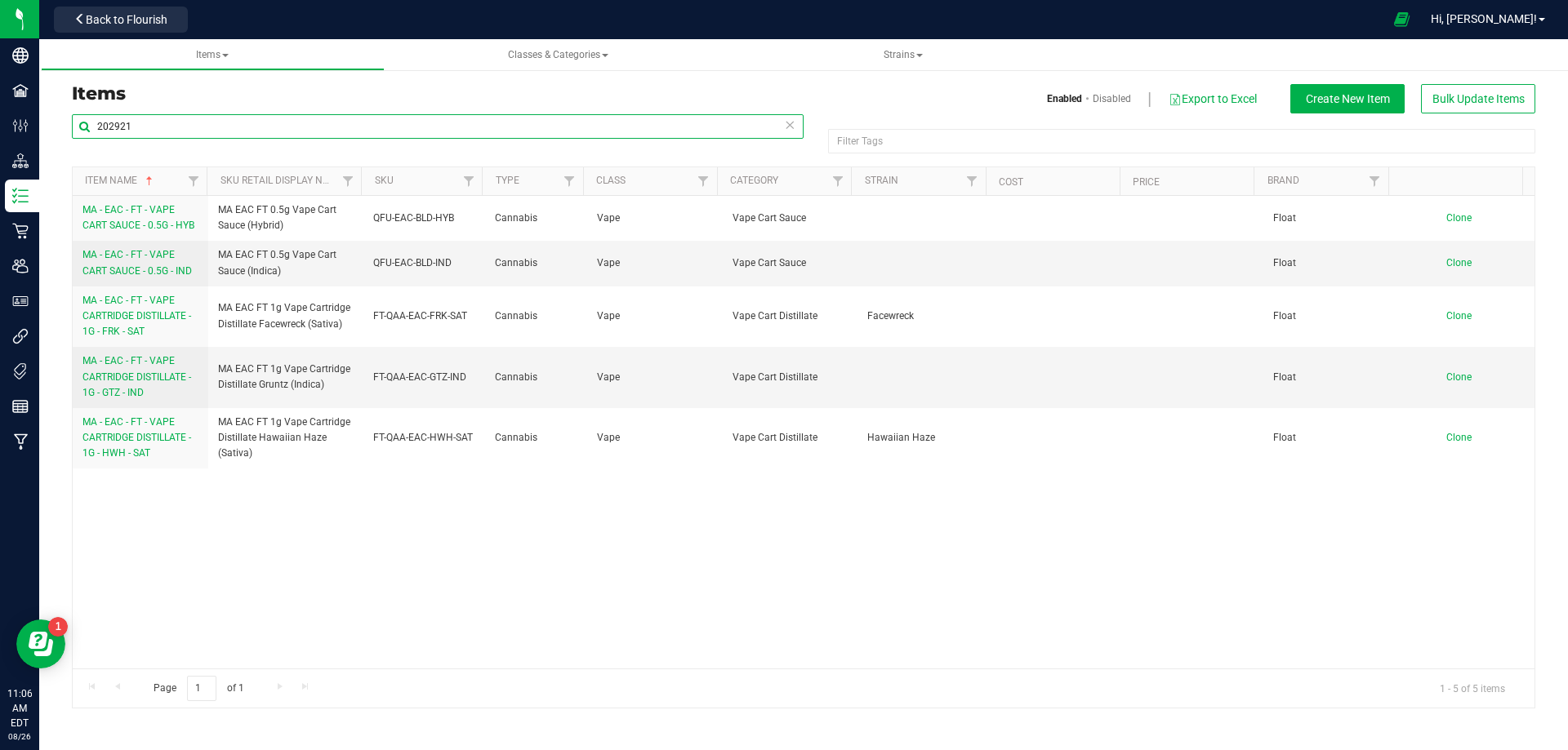
paste input "GL - LIVE ROSIN - 1G"
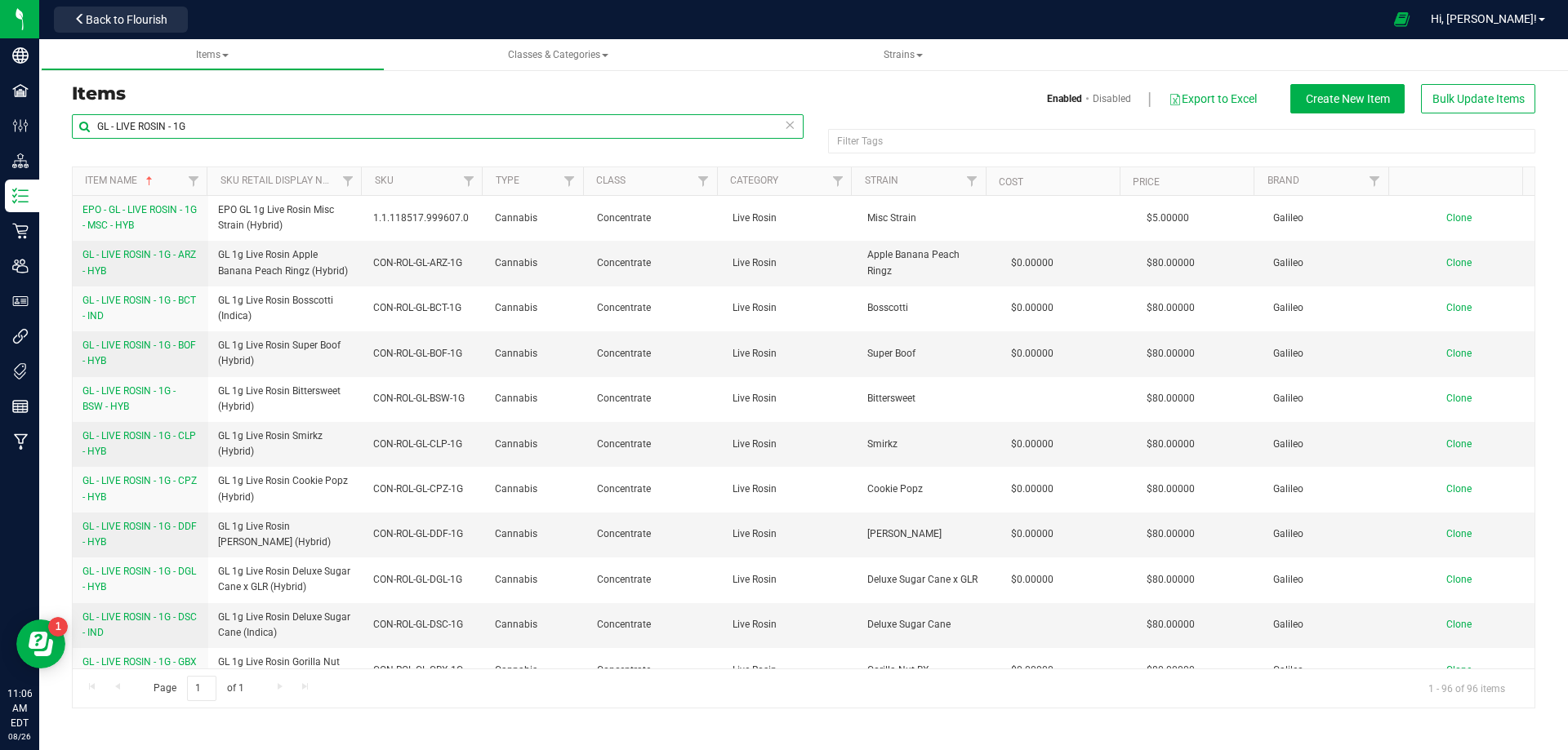
click at [238, 120] on input "GL - LIVE ROSIN - 1G" at bounding box center [437, 126] width 731 height 24
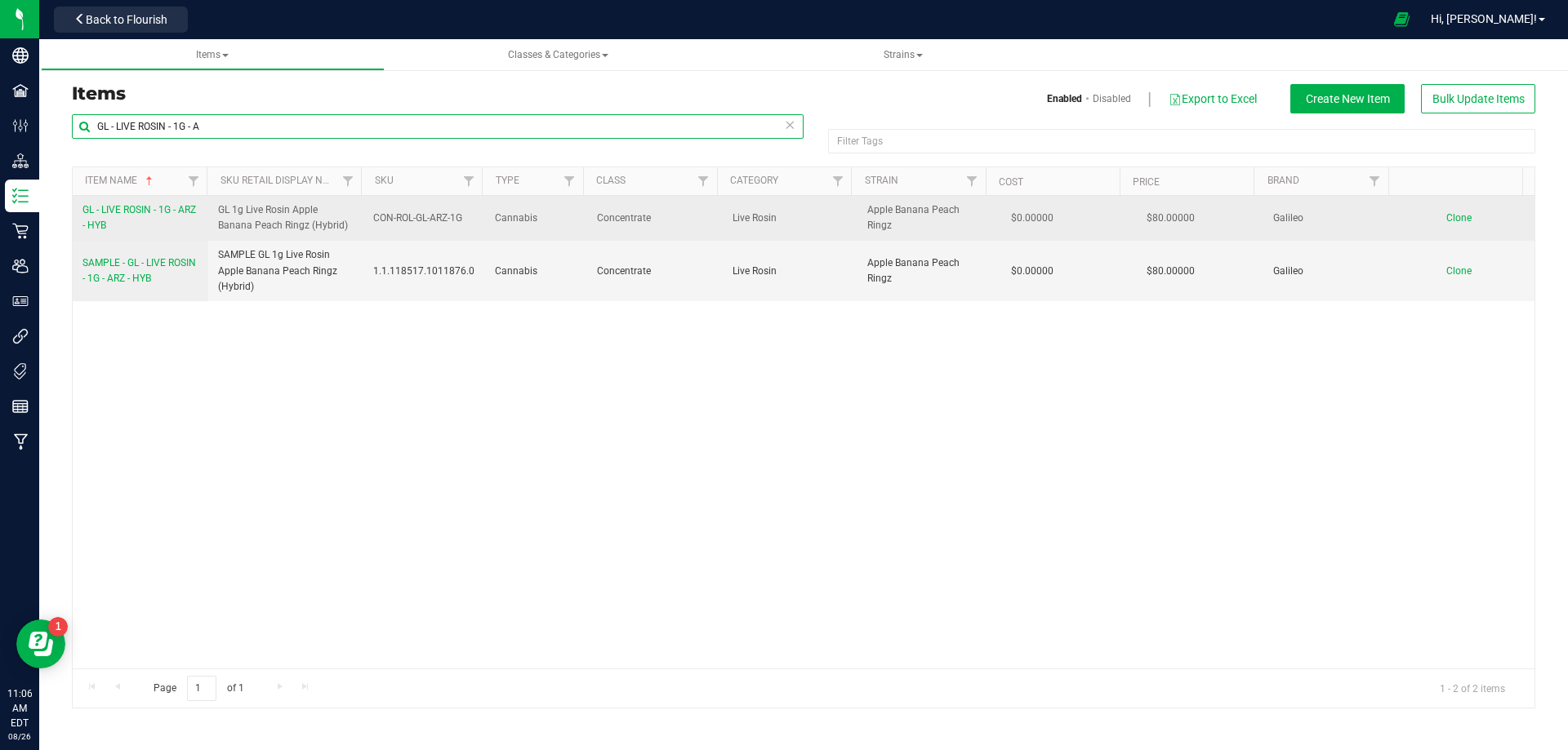
type input "GL - LIVE ROSIN - 1G - A"
click at [140, 223] on link "GL - LIVE ROSIN - 1G - ARZ - HYB" at bounding box center [140, 217] width 116 height 31
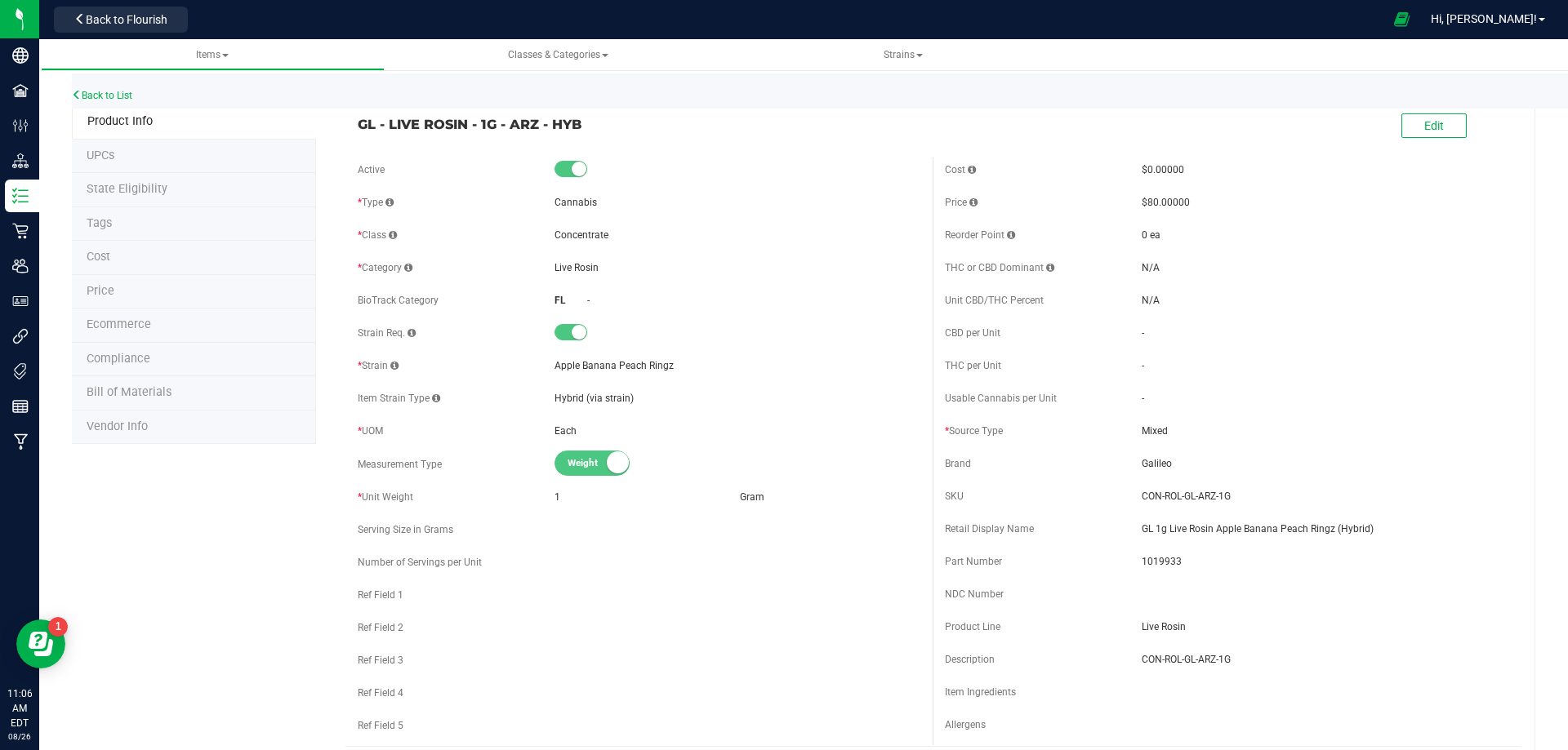
click at [126, 231] on li "Tags" at bounding box center [193, 224] width 244 height 34
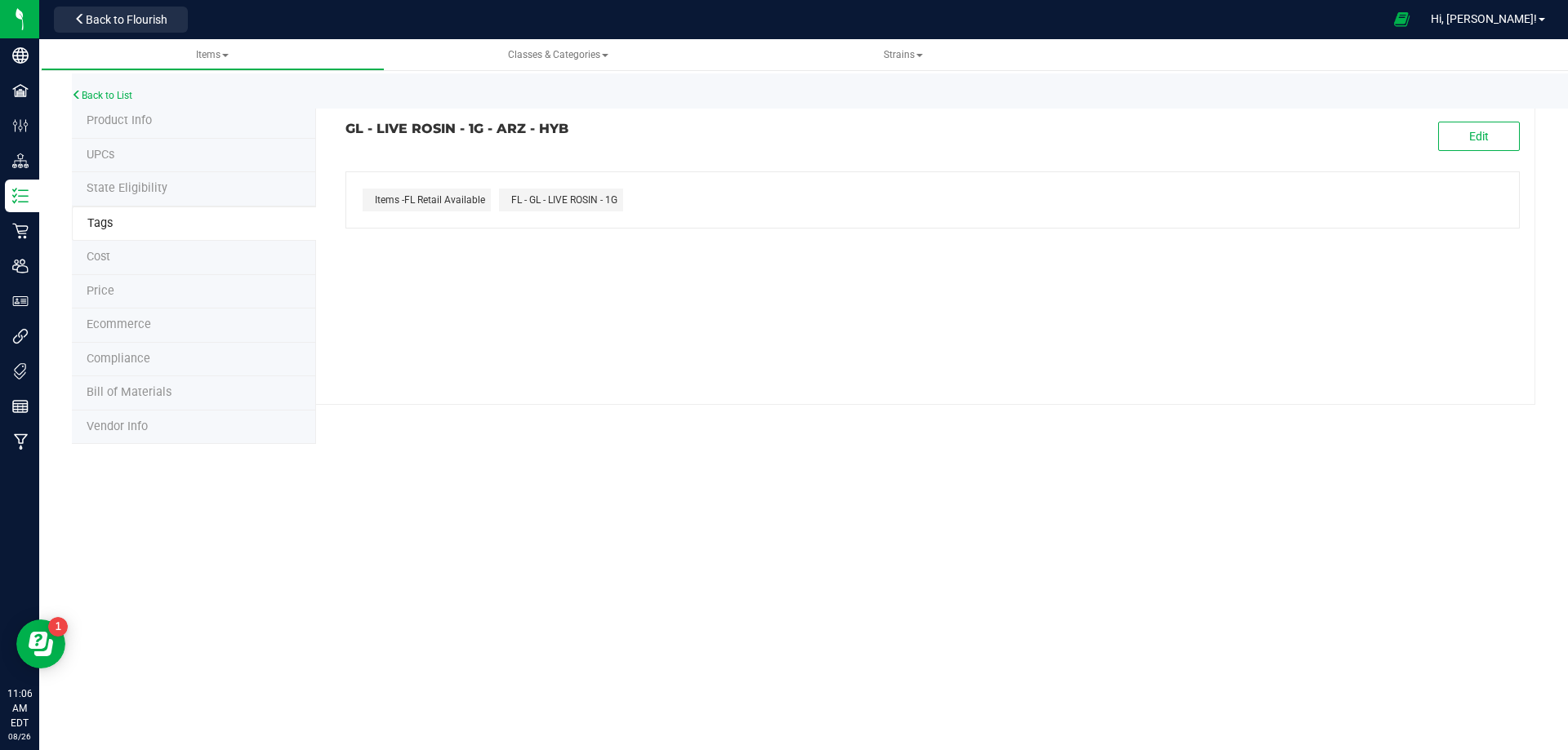
click at [147, 395] on span "Bill of Materials" at bounding box center [129, 391] width 85 height 14
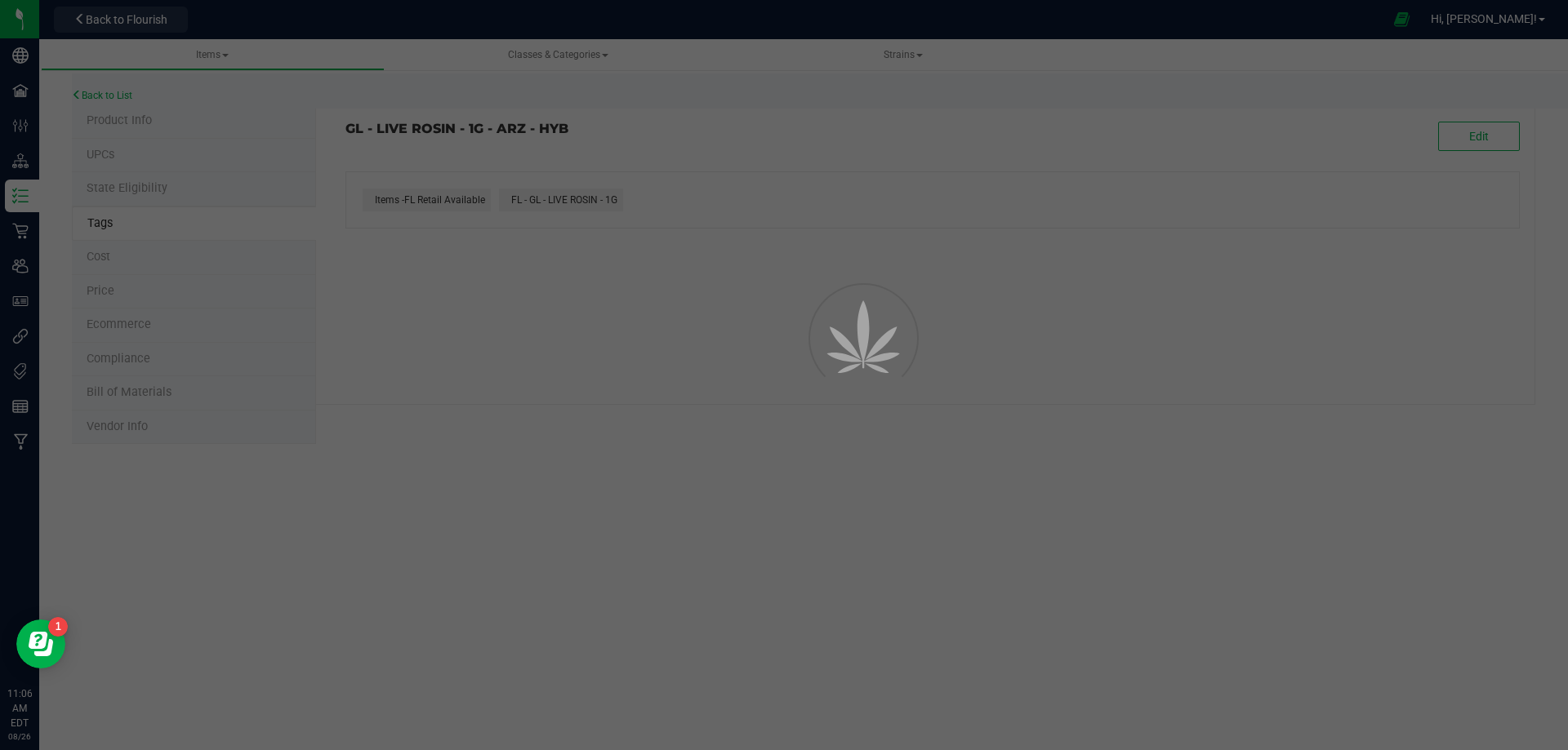
select select "13716"
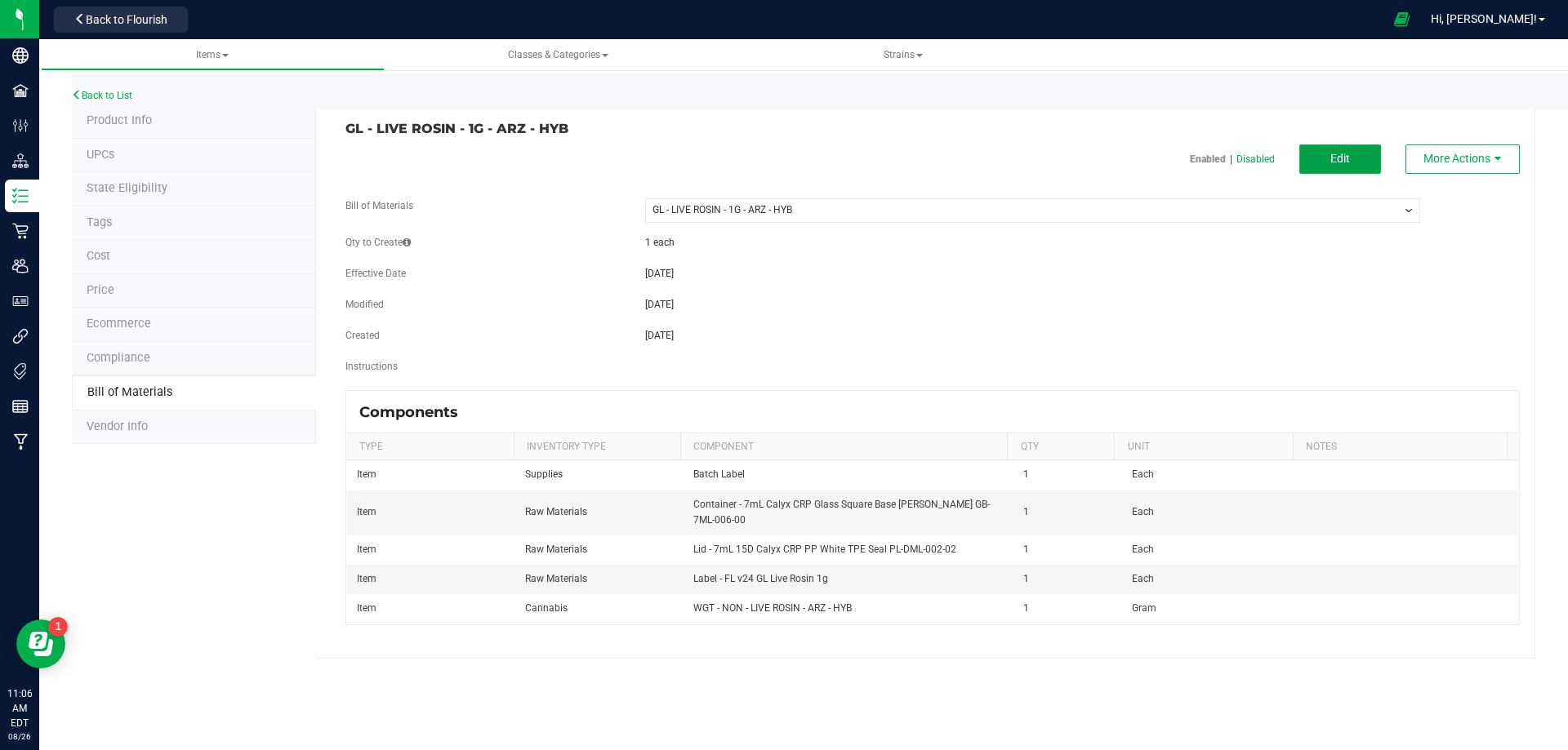
click at [1347, 154] on span "Edit" at bounding box center [1339, 158] width 20 height 13
select select "13716"
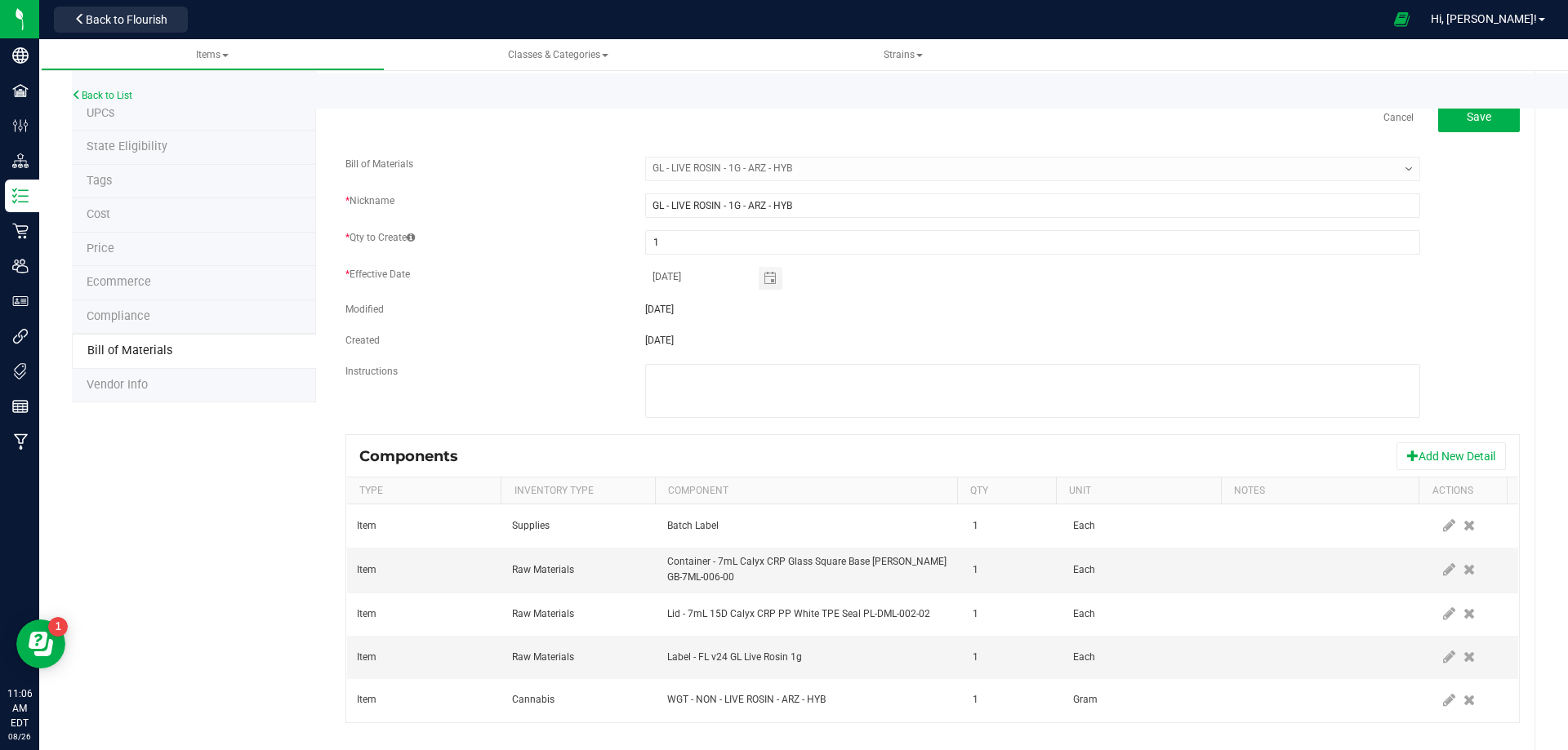
scroll to position [65, 0]
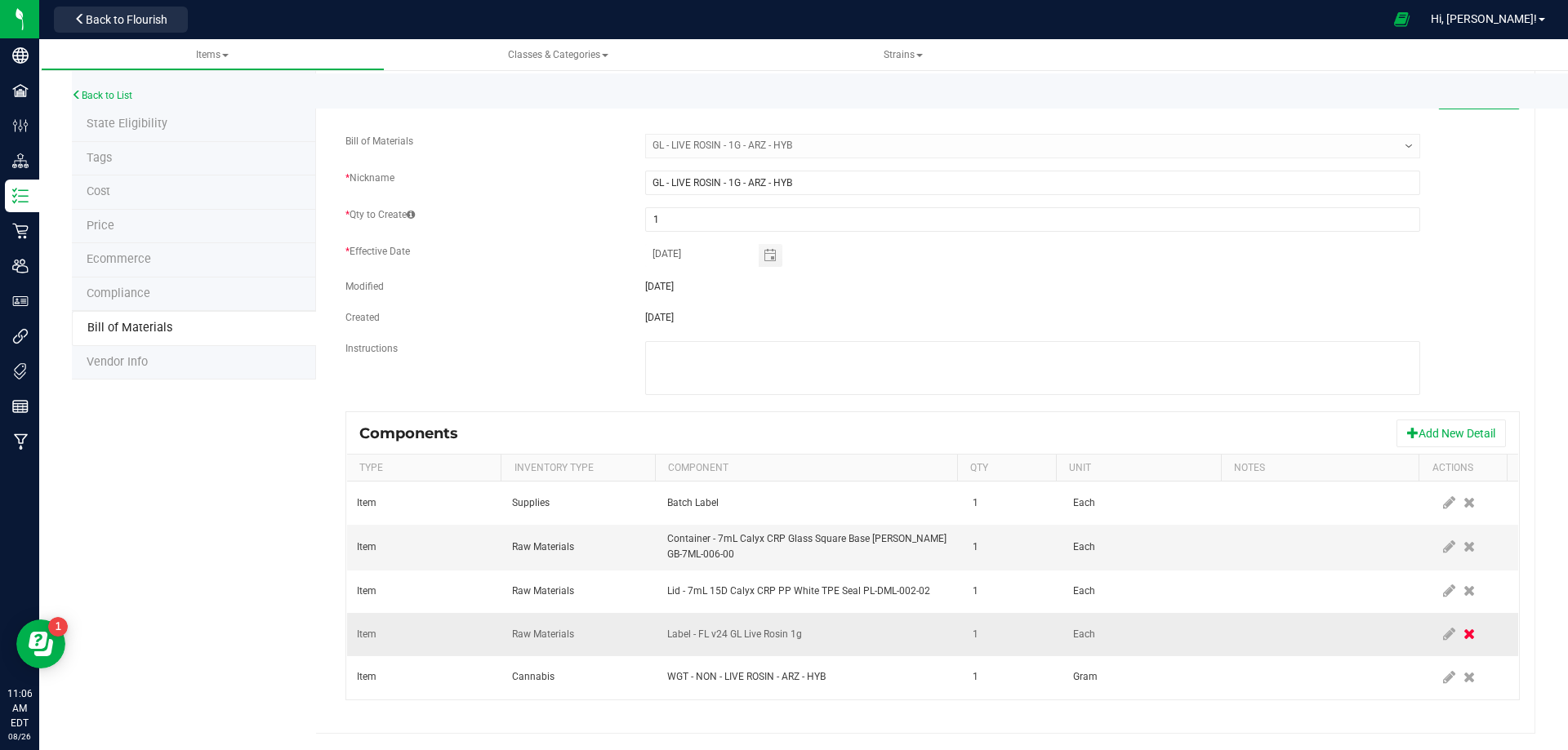
click at [1464, 630] on icon at bounding box center [1469, 634] width 11 height 15
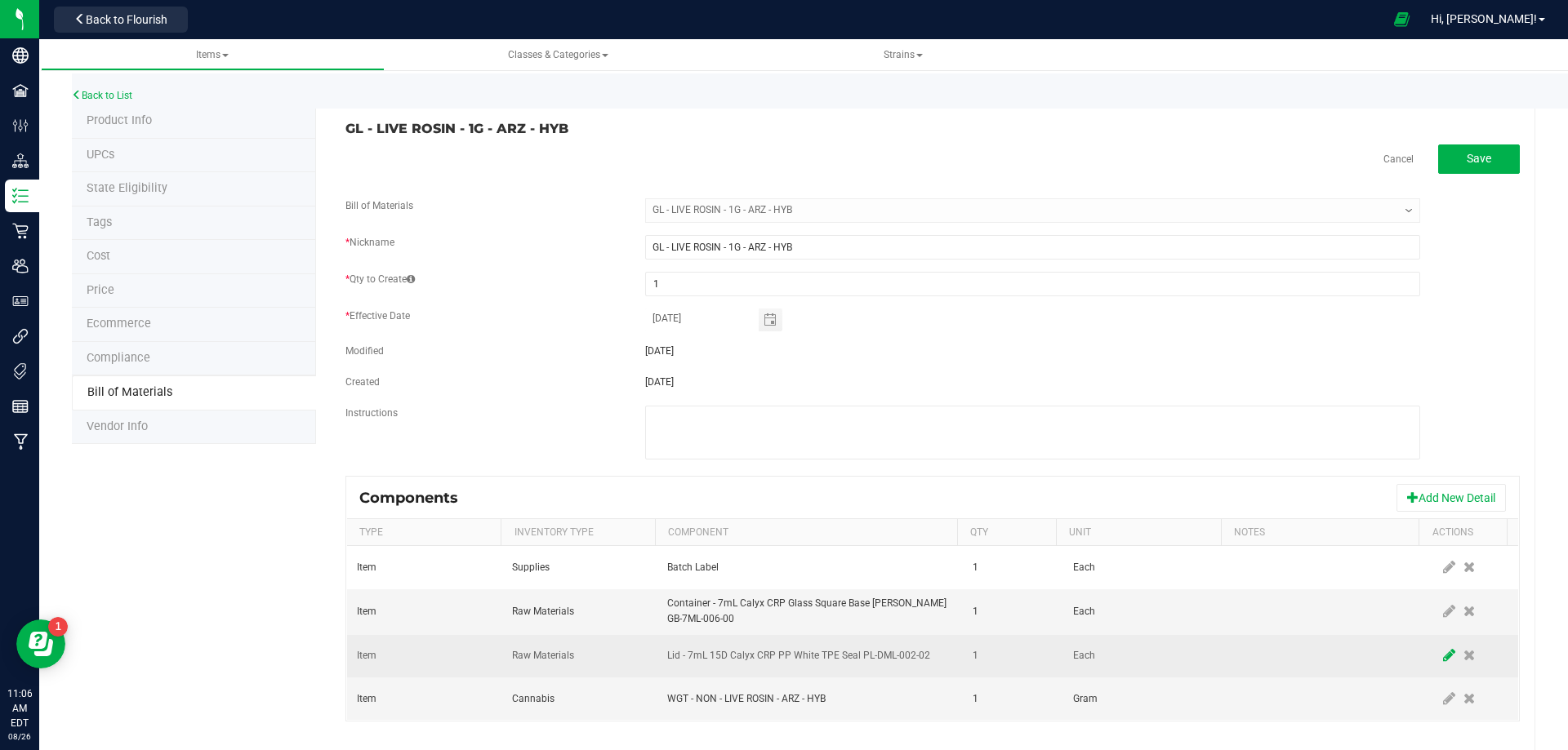
click at [1439, 645] on span at bounding box center [1449, 656] width 21 height 29
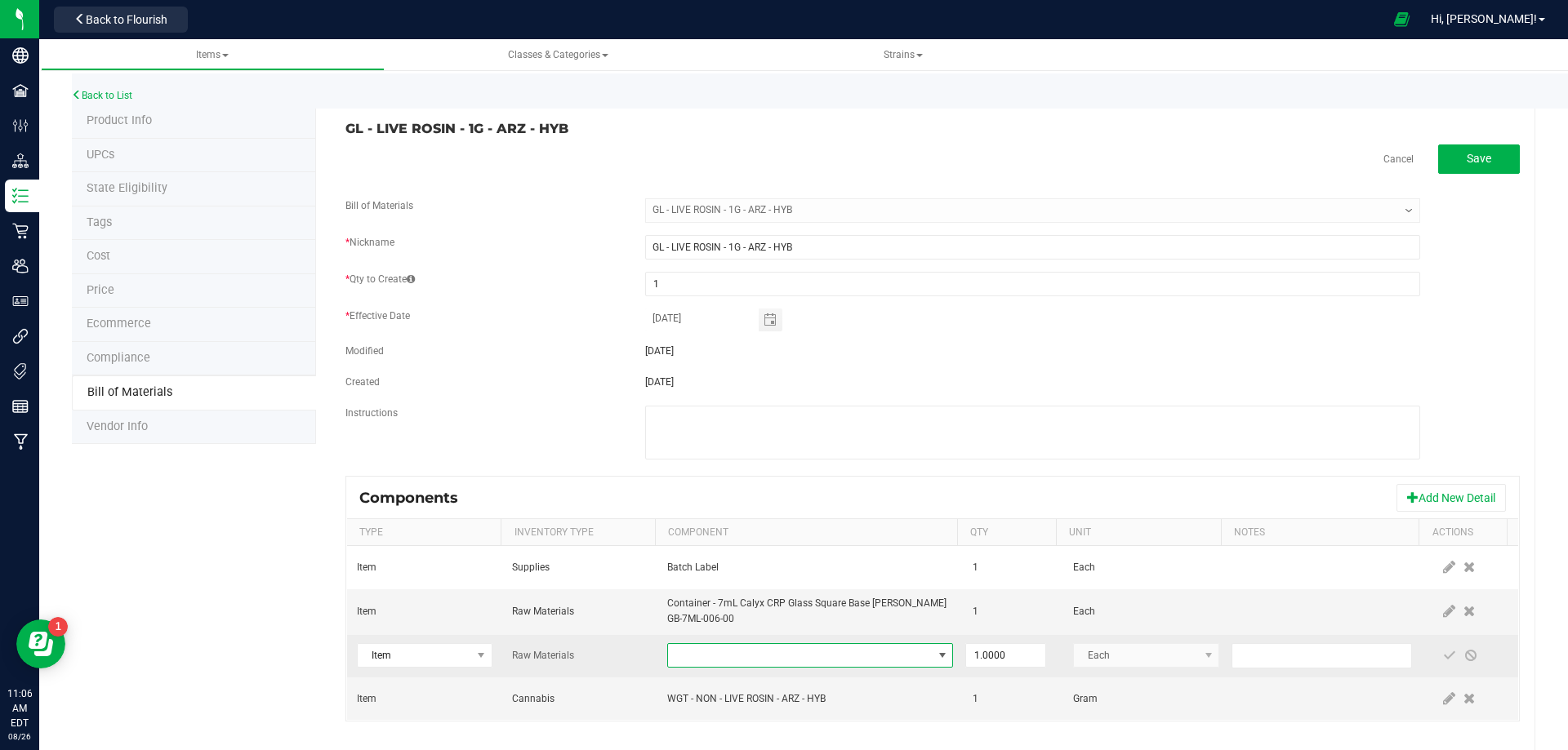
click at [836, 646] on span "NO DATA FOUND" at bounding box center [800, 656] width 264 height 23
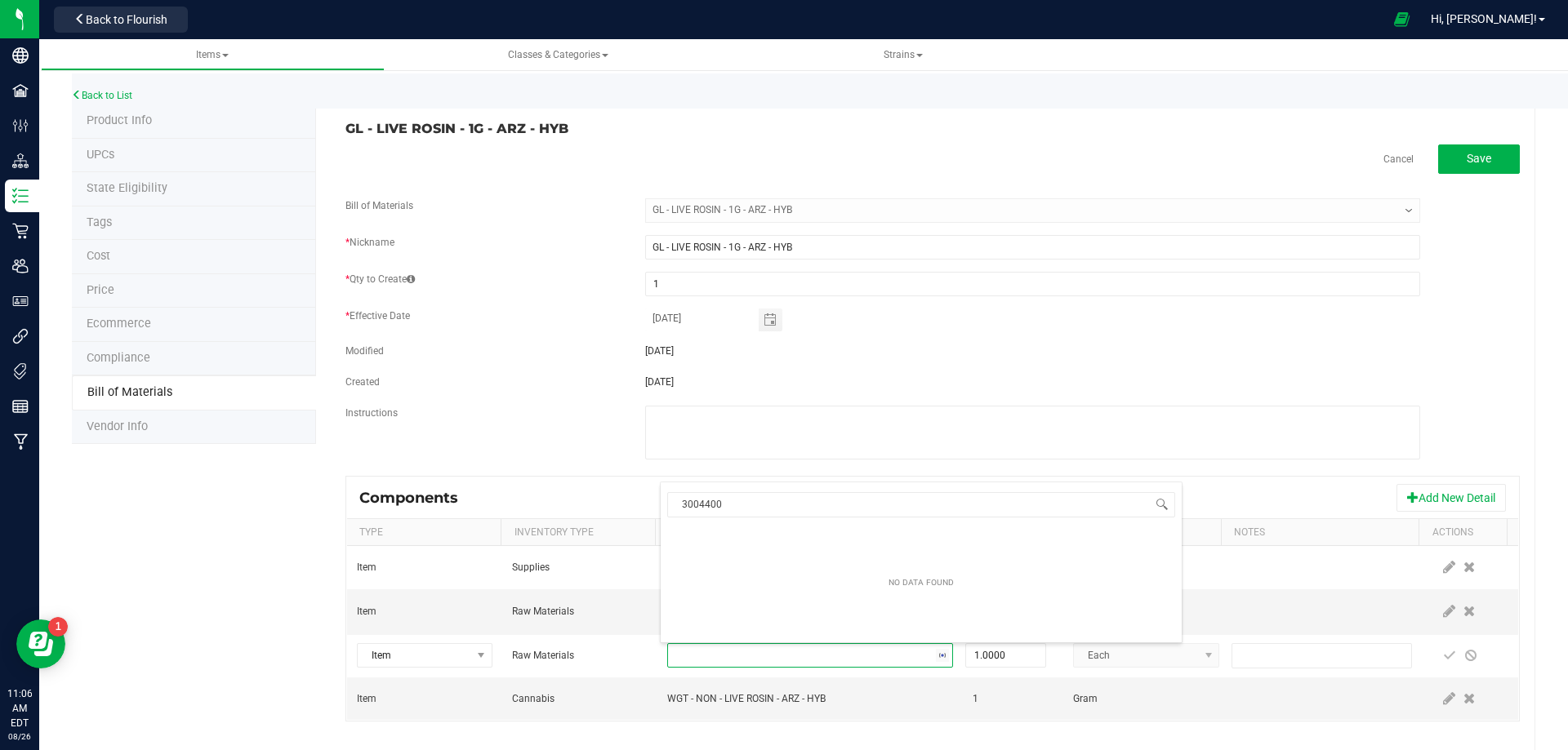
scroll to position [24, 278]
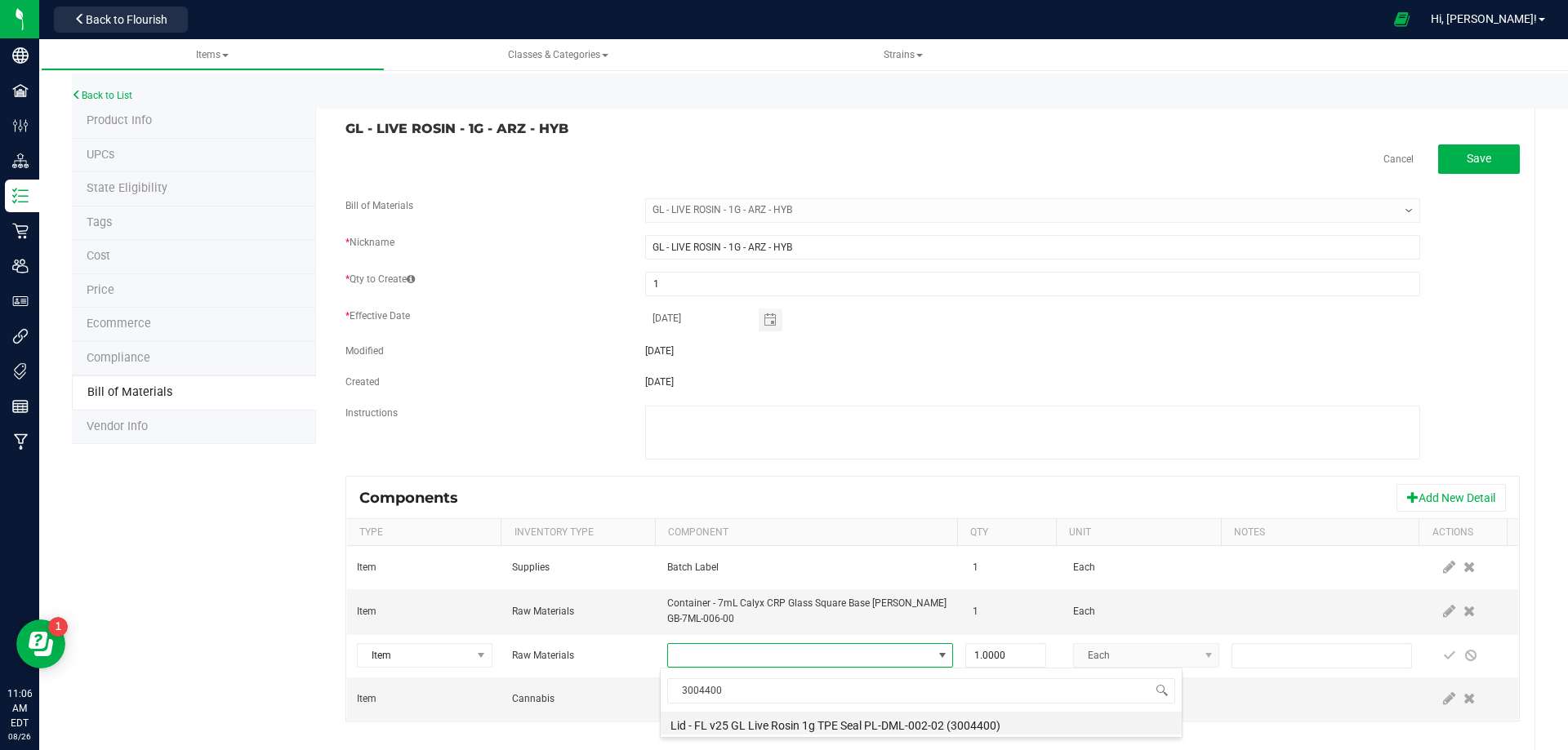
click at [750, 725] on li "Lid - FL v25 GL Live Rosin 1g TPE Seal PL-DML-002-02 (3004400)" at bounding box center [921, 724] width 521 height 23
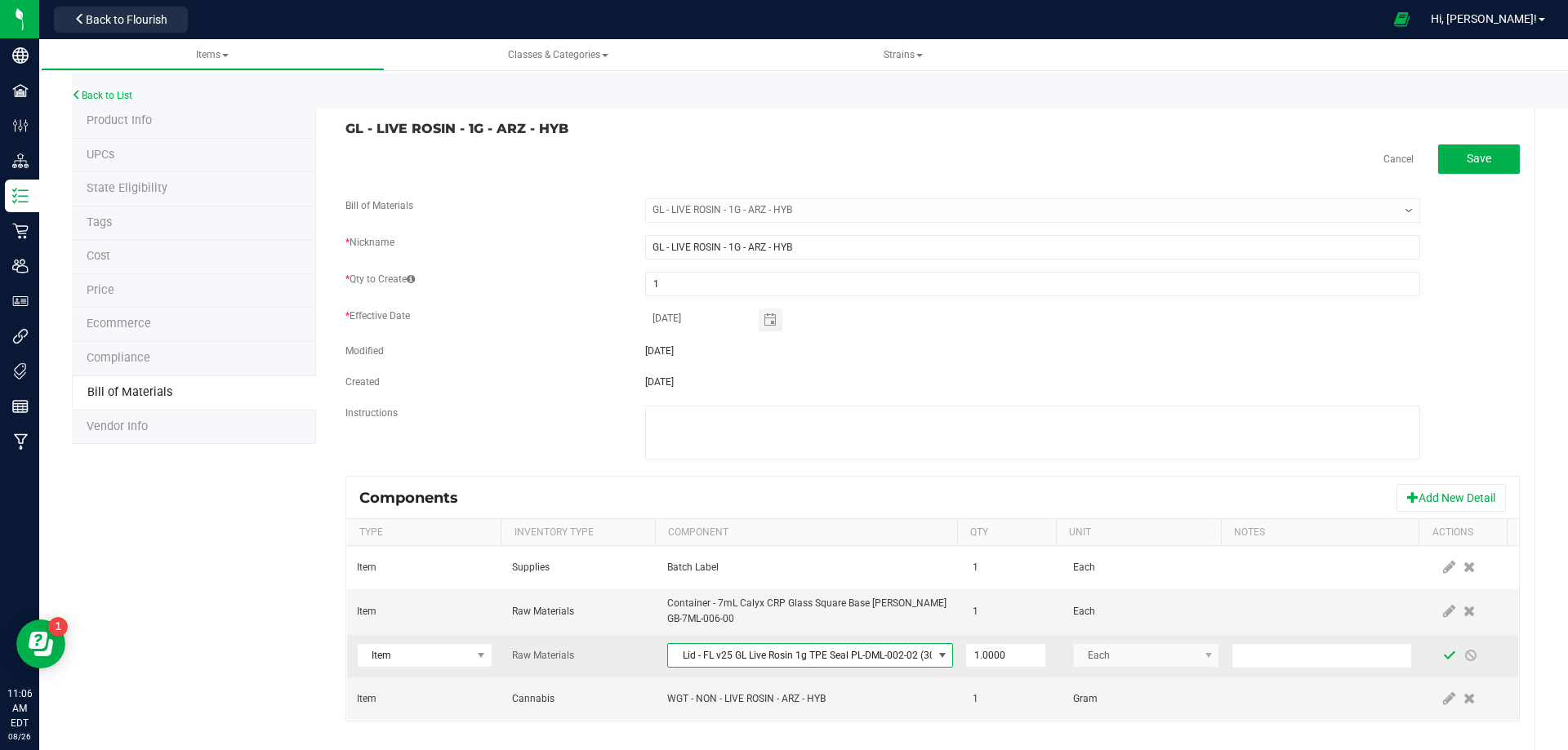
click at [1443, 659] on span at bounding box center [1449, 656] width 13 height 13
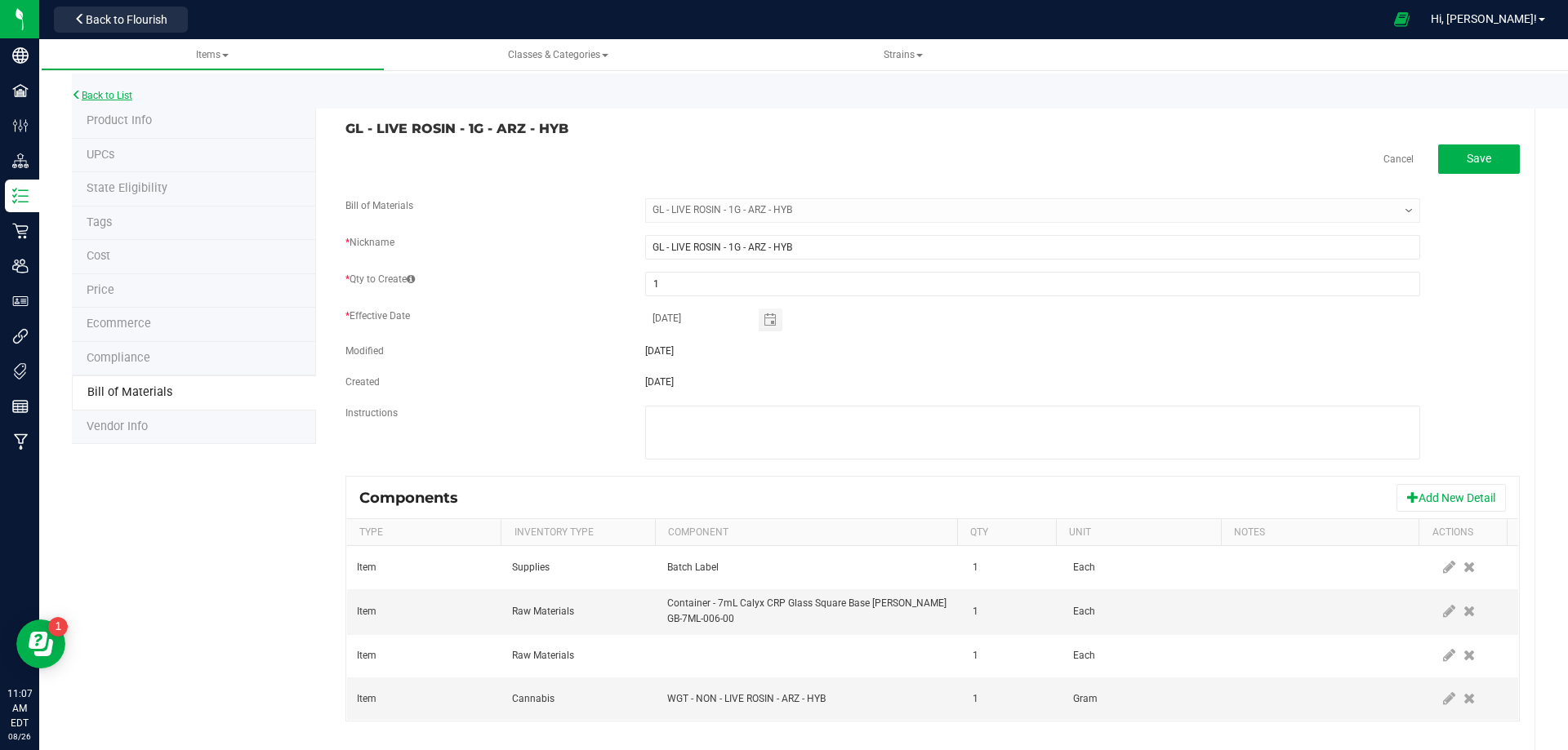
click at [114, 94] on link "Back to List" at bounding box center [102, 95] width 60 height 11
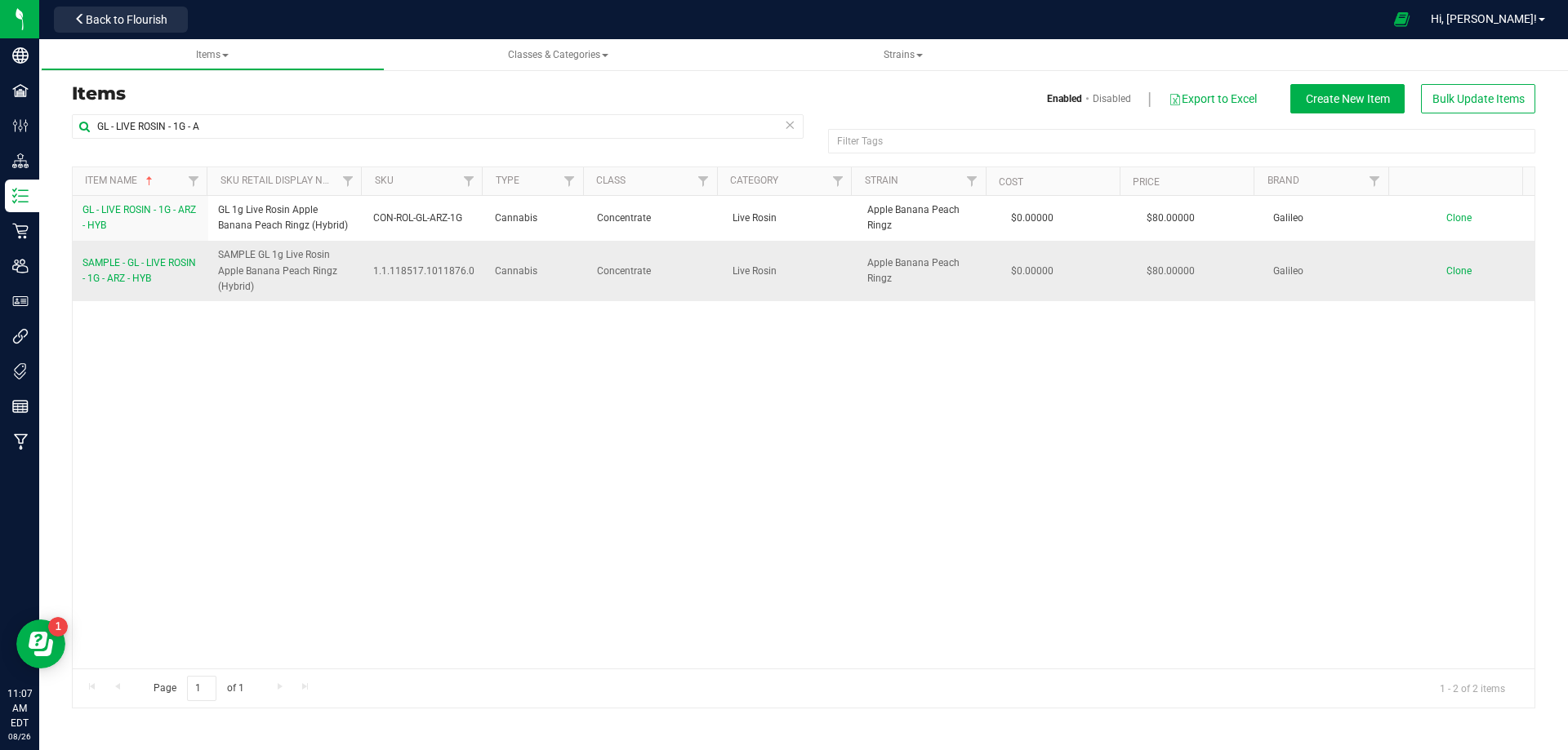
click at [136, 279] on span "SAMPLE - GL - LIVE ROSIN - 1G - ARZ - HYB" at bounding box center [139, 270] width 114 height 27
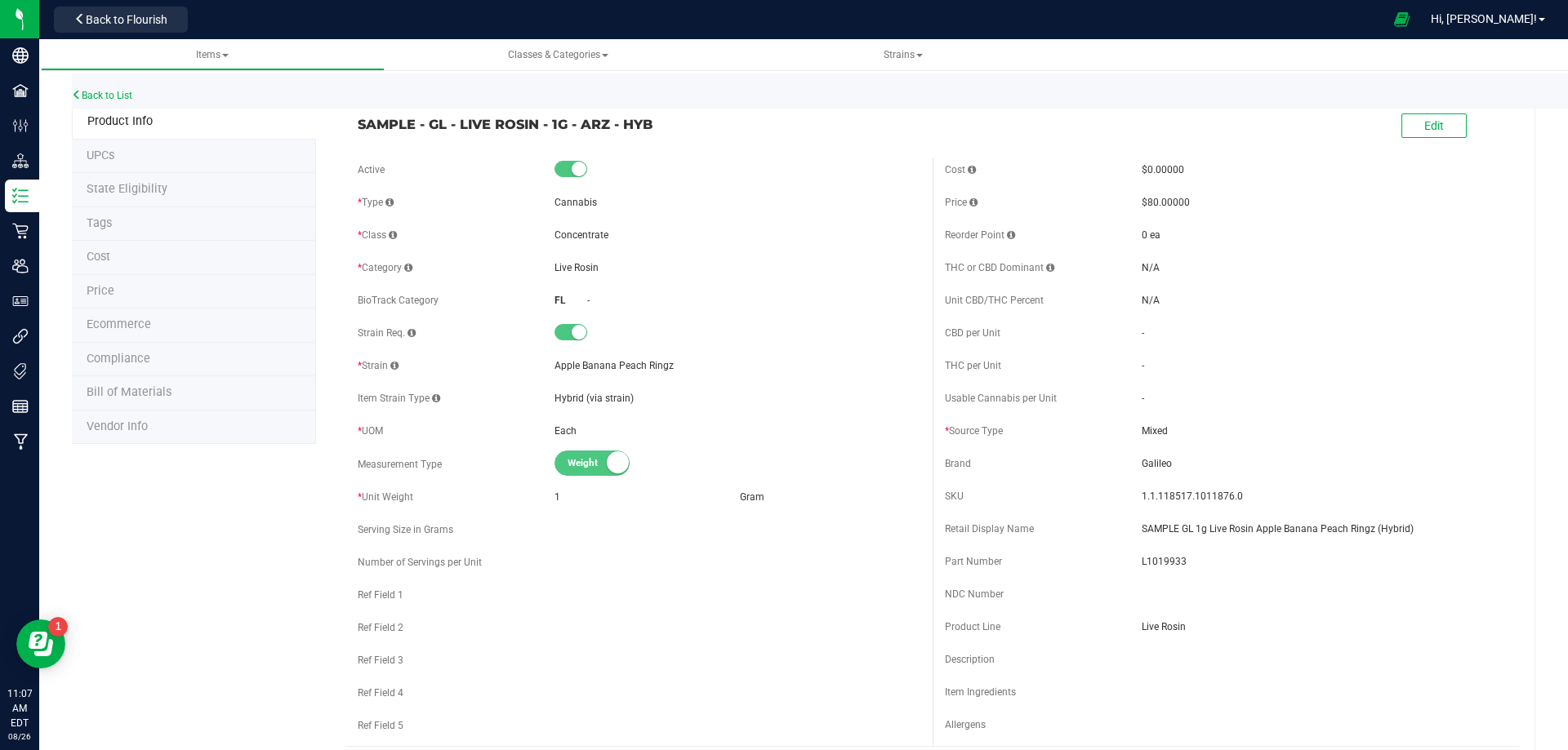
click at [138, 397] on span "Bill of Materials" at bounding box center [129, 391] width 85 height 14
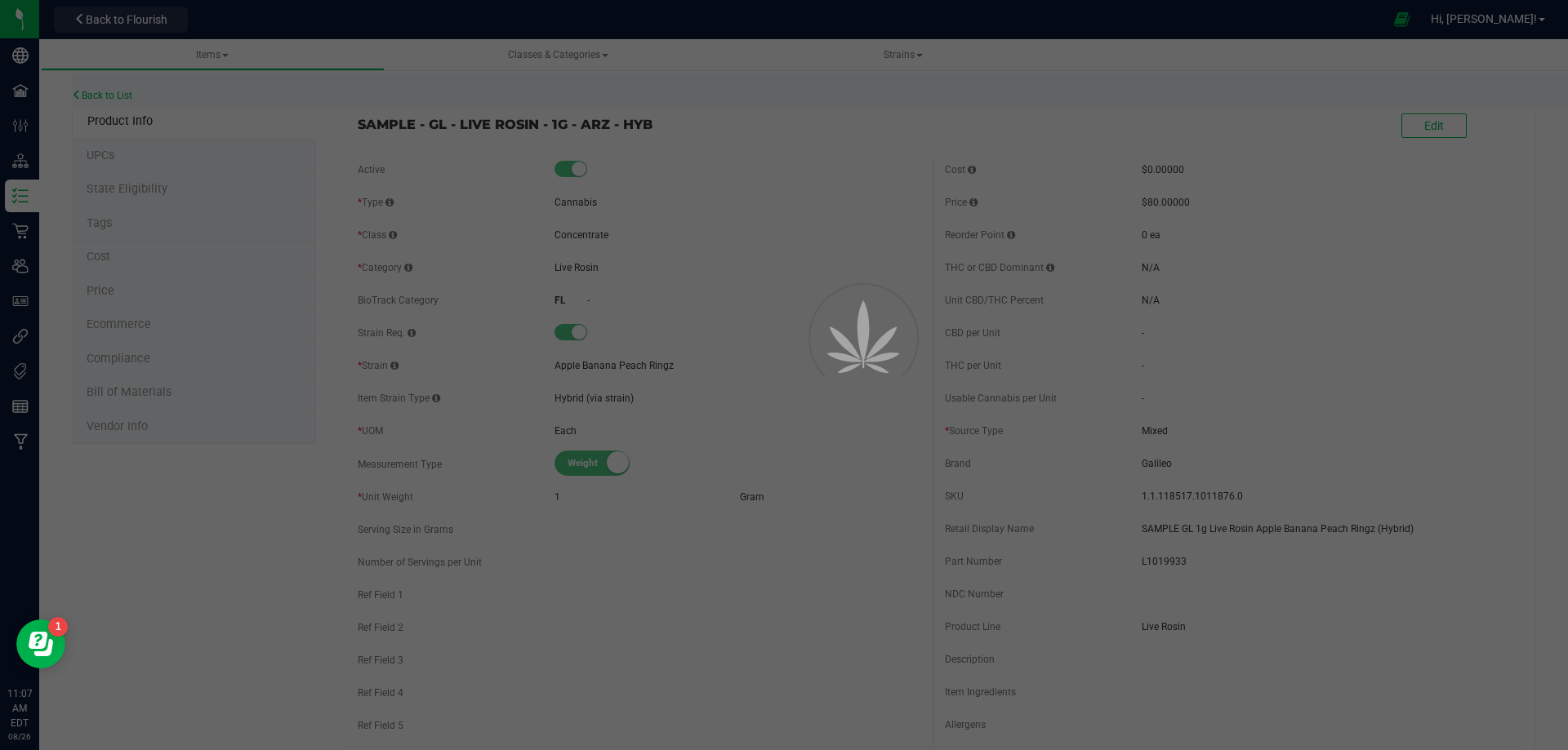
select select "13717"
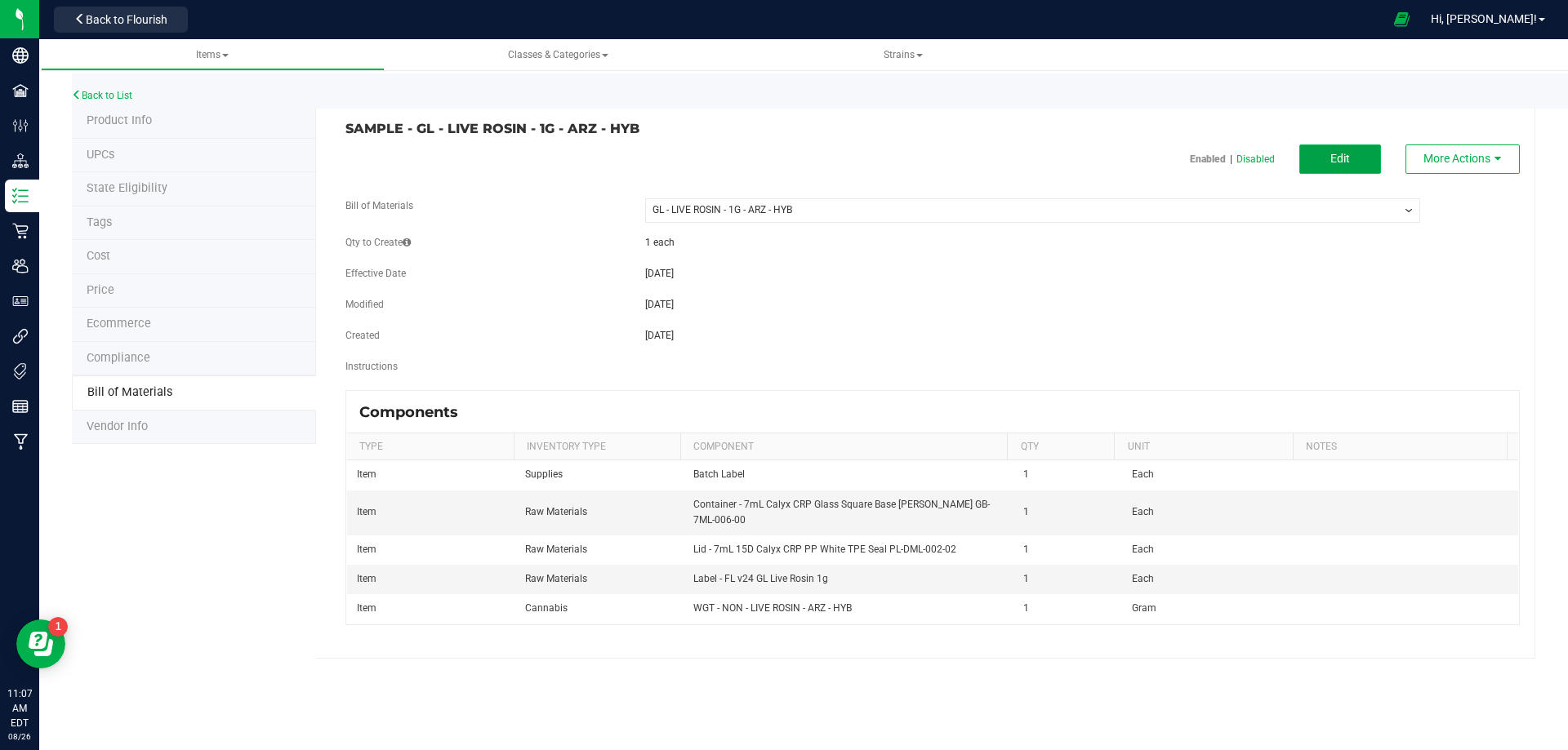
click at [1336, 157] on span "Edit" at bounding box center [1339, 158] width 20 height 13
select select "13717"
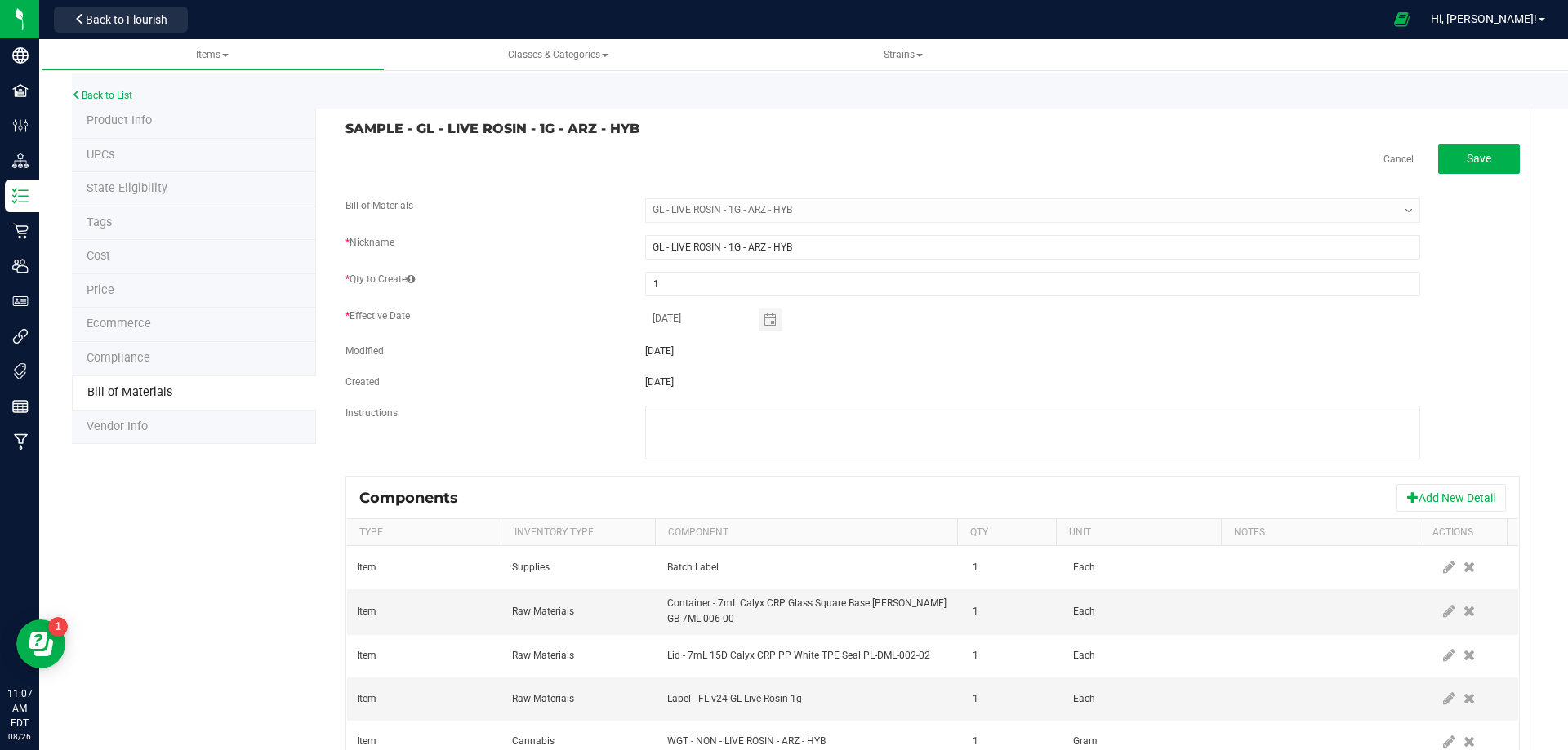
click at [1464, 702] on icon at bounding box center [1469, 699] width 11 height 15
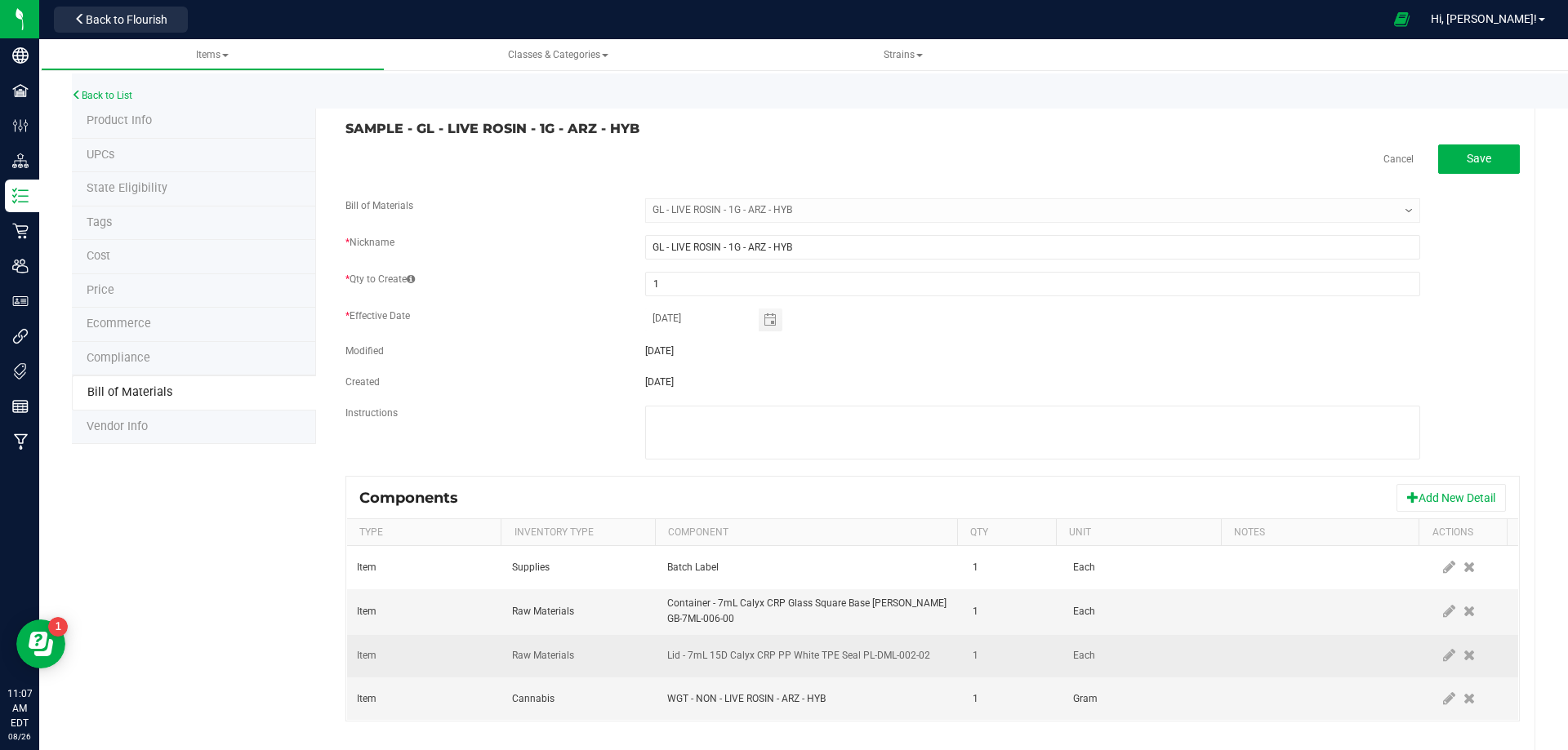
click at [1429, 650] on td at bounding box center [1473, 657] width 89 height 43
click at [1443, 654] on icon at bounding box center [1448, 656] width 12 height 15
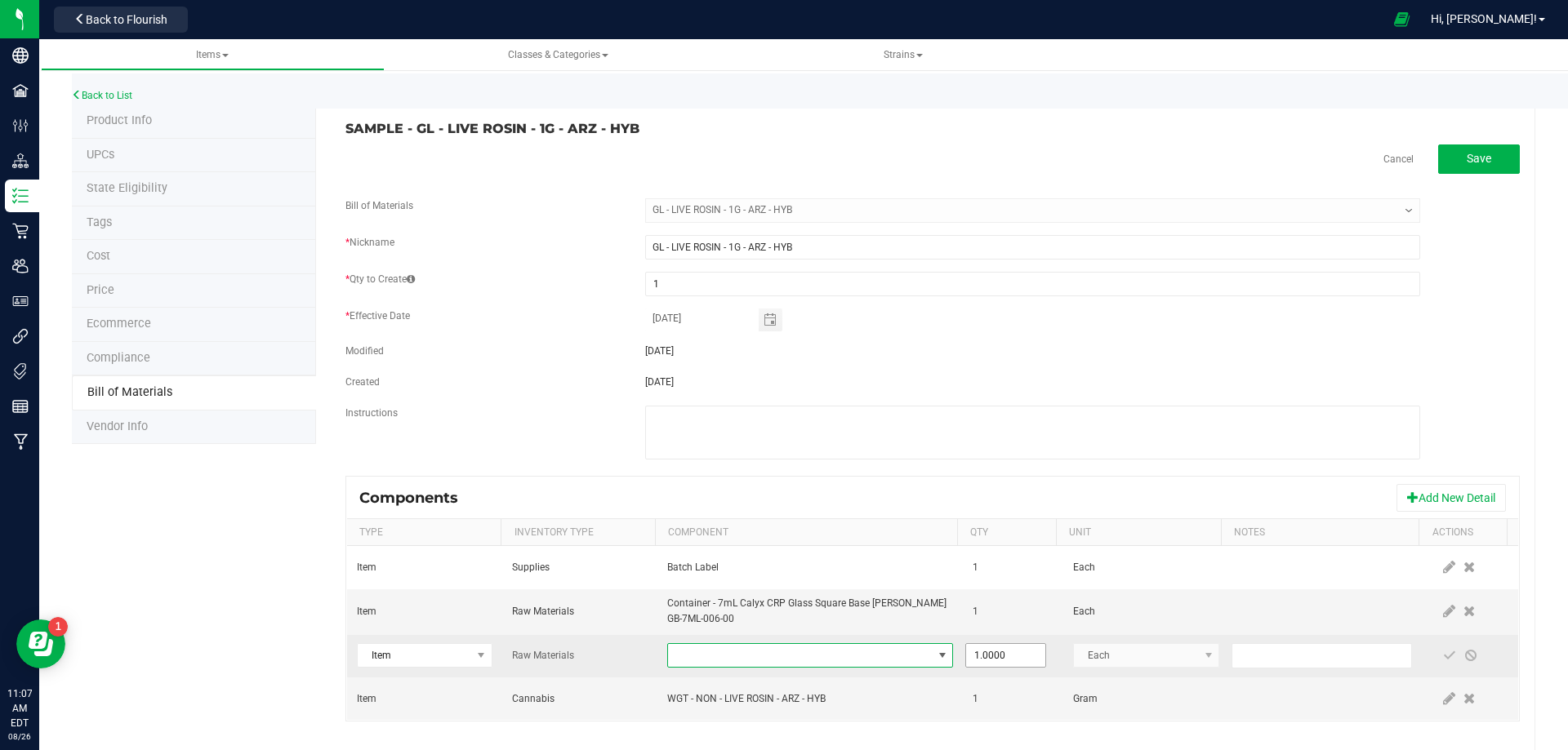
drag, startPoint x: 858, startPoint y: 645, endPoint x: 952, endPoint y: 655, distance: 94.5
click at [858, 646] on span "NO DATA FOUND" at bounding box center [800, 656] width 264 height 23
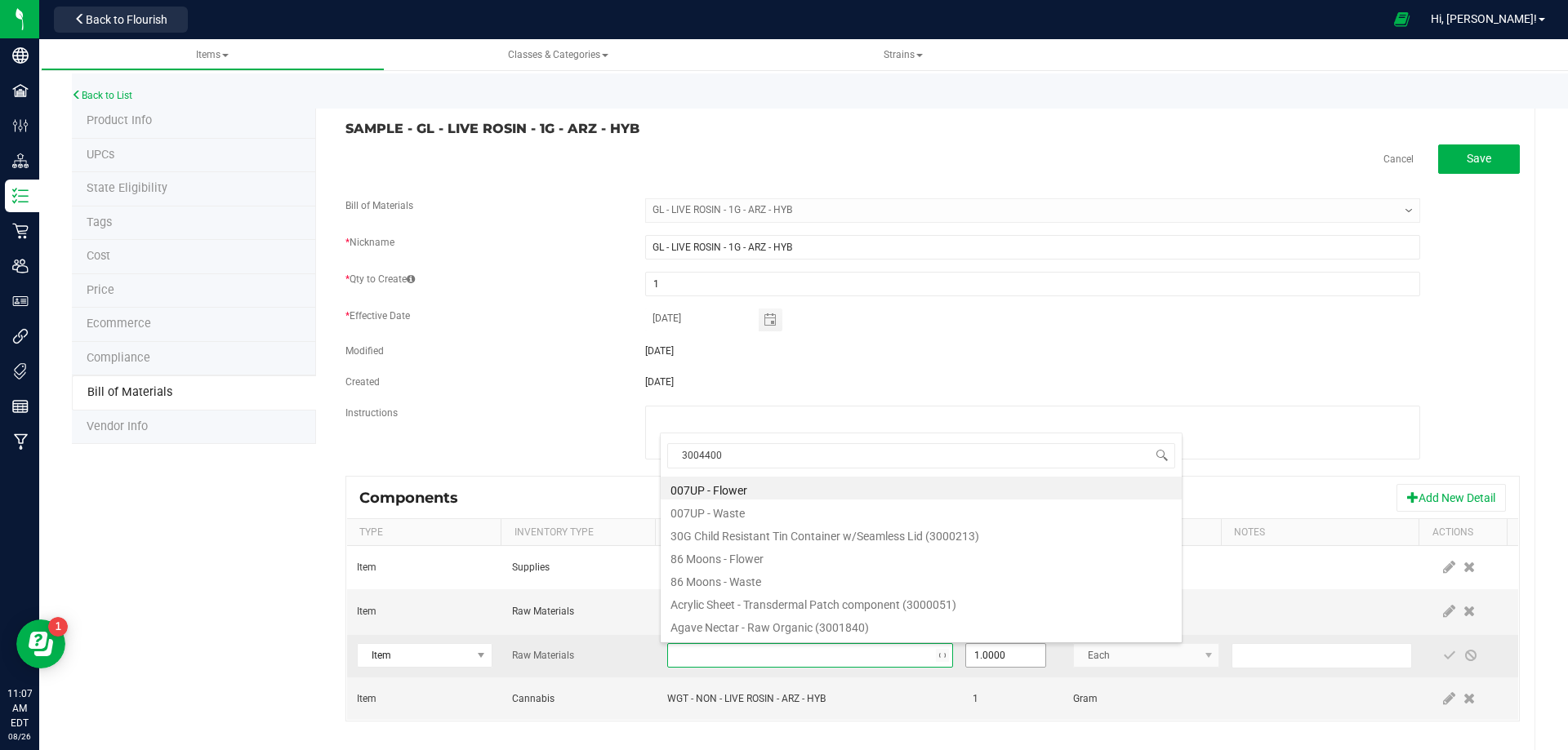
scroll to position [24, 278]
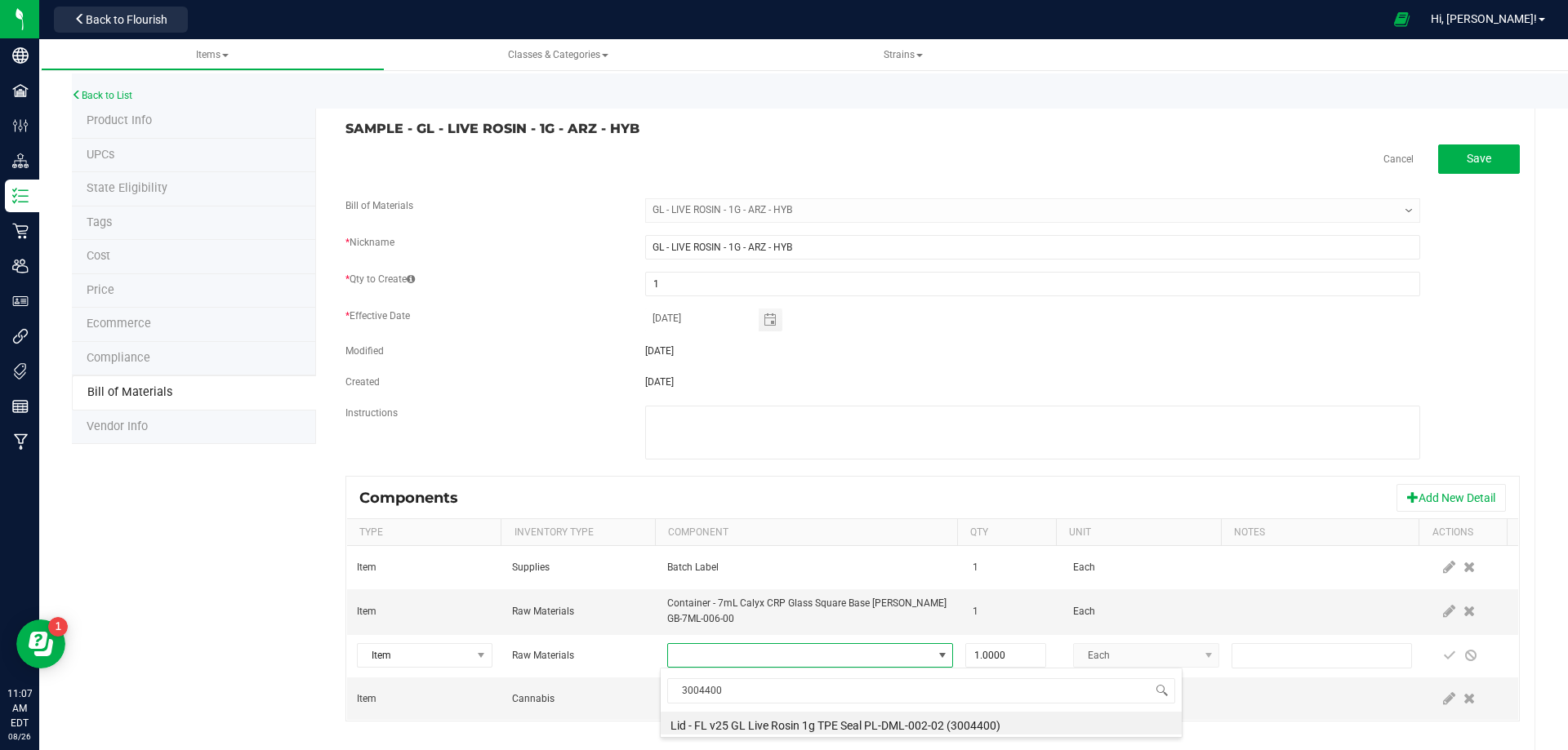
click at [768, 728] on li "Lid - FL v25 GL Live Rosin 1g TPE Seal PL-DML-002-02 (3004400)" at bounding box center [921, 724] width 521 height 23
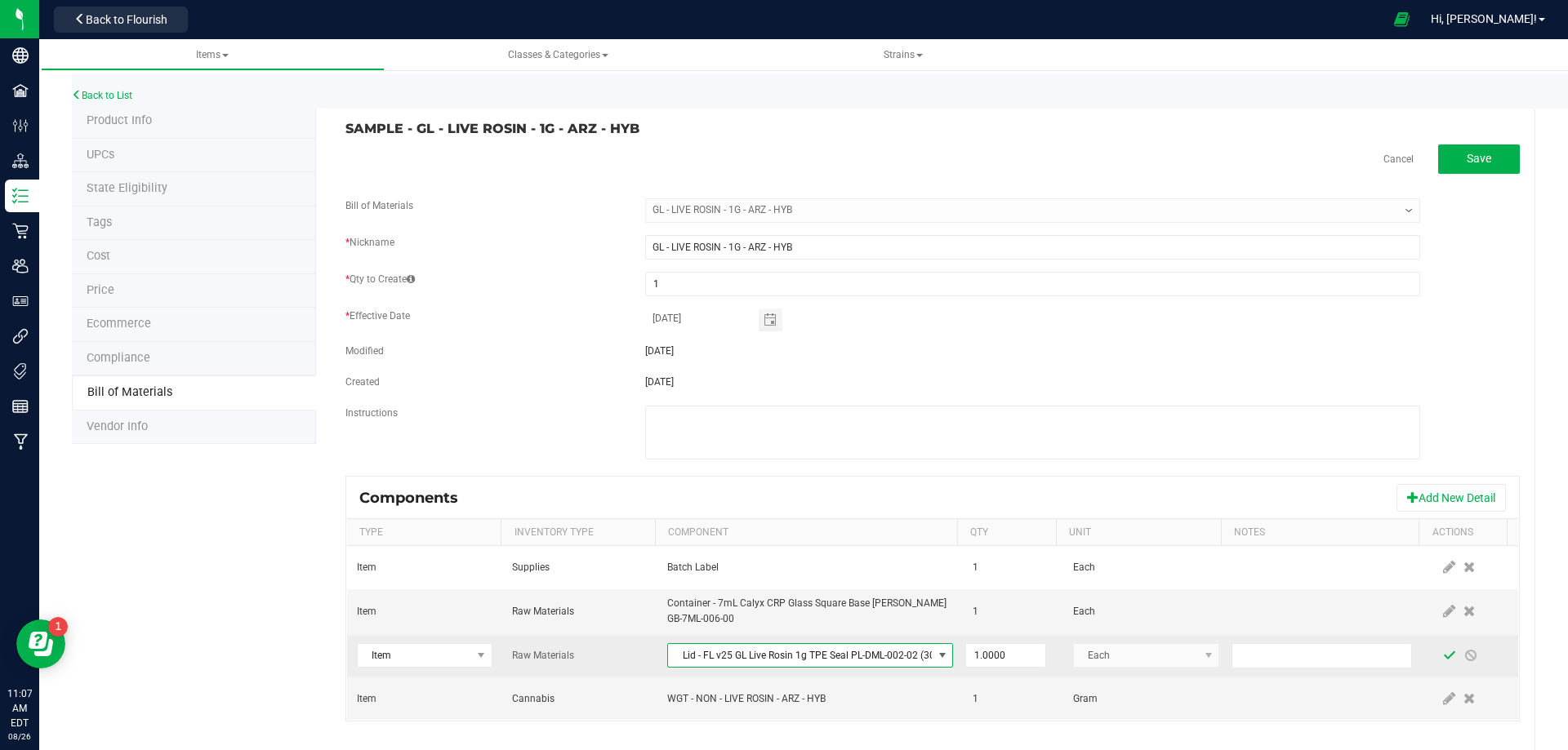
click at [1443, 658] on span at bounding box center [1449, 656] width 13 height 13
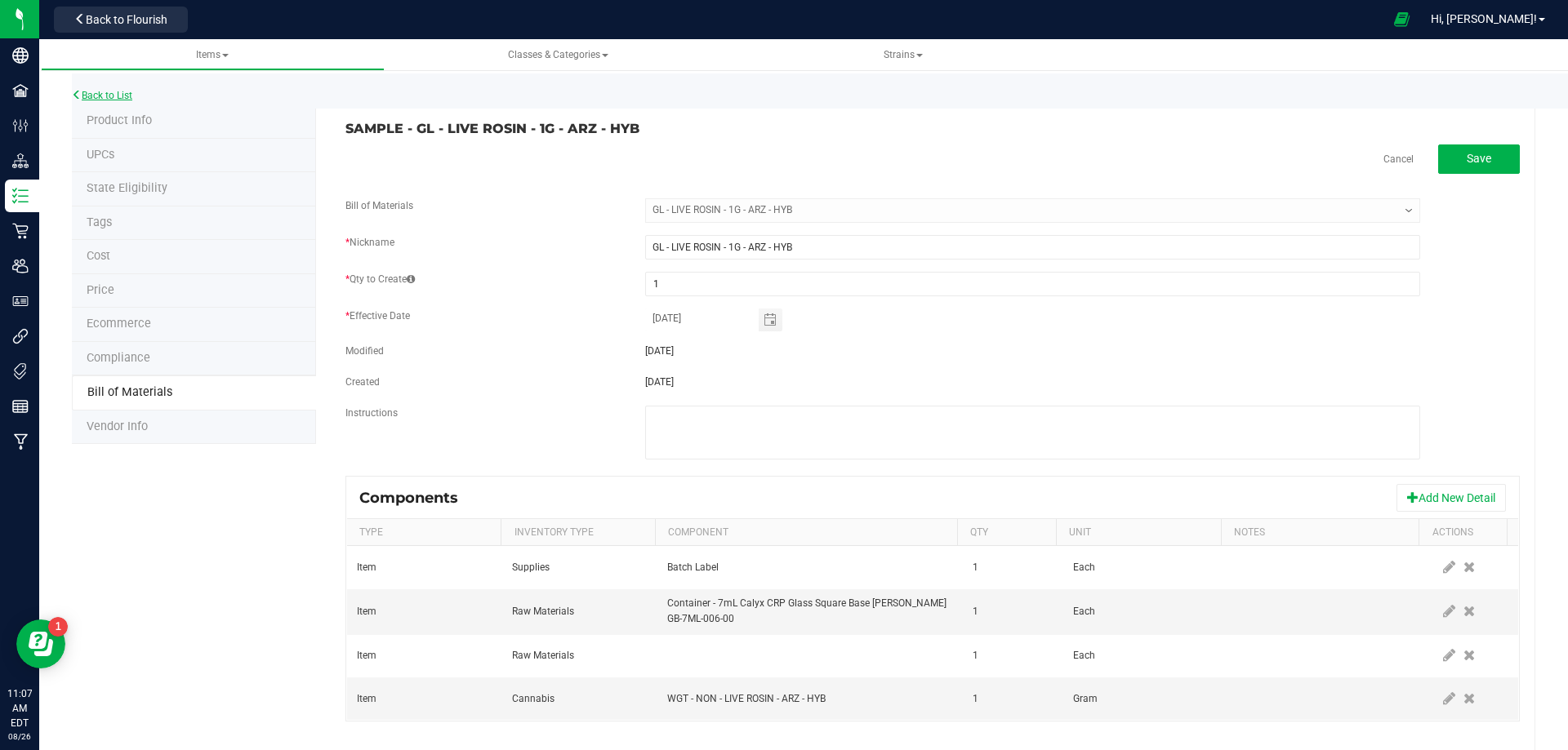
click at [113, 99] on link "Back to List" at bounding box center [102, 95] width 60 height 11
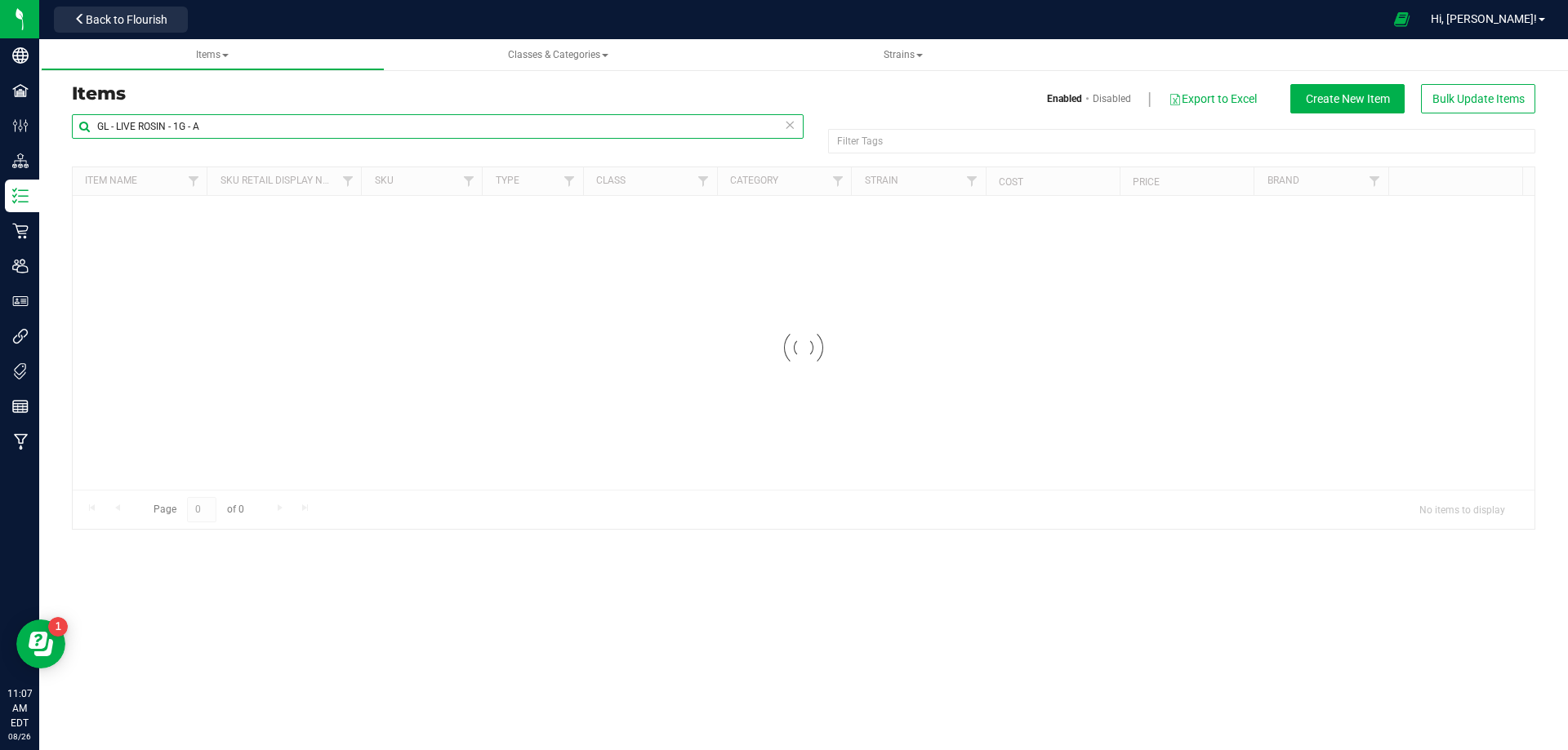
click at [238, 136] on input "GL - LIVE ROSIN - 1G - A" at bounding box center [437, 126] width 731 height 24
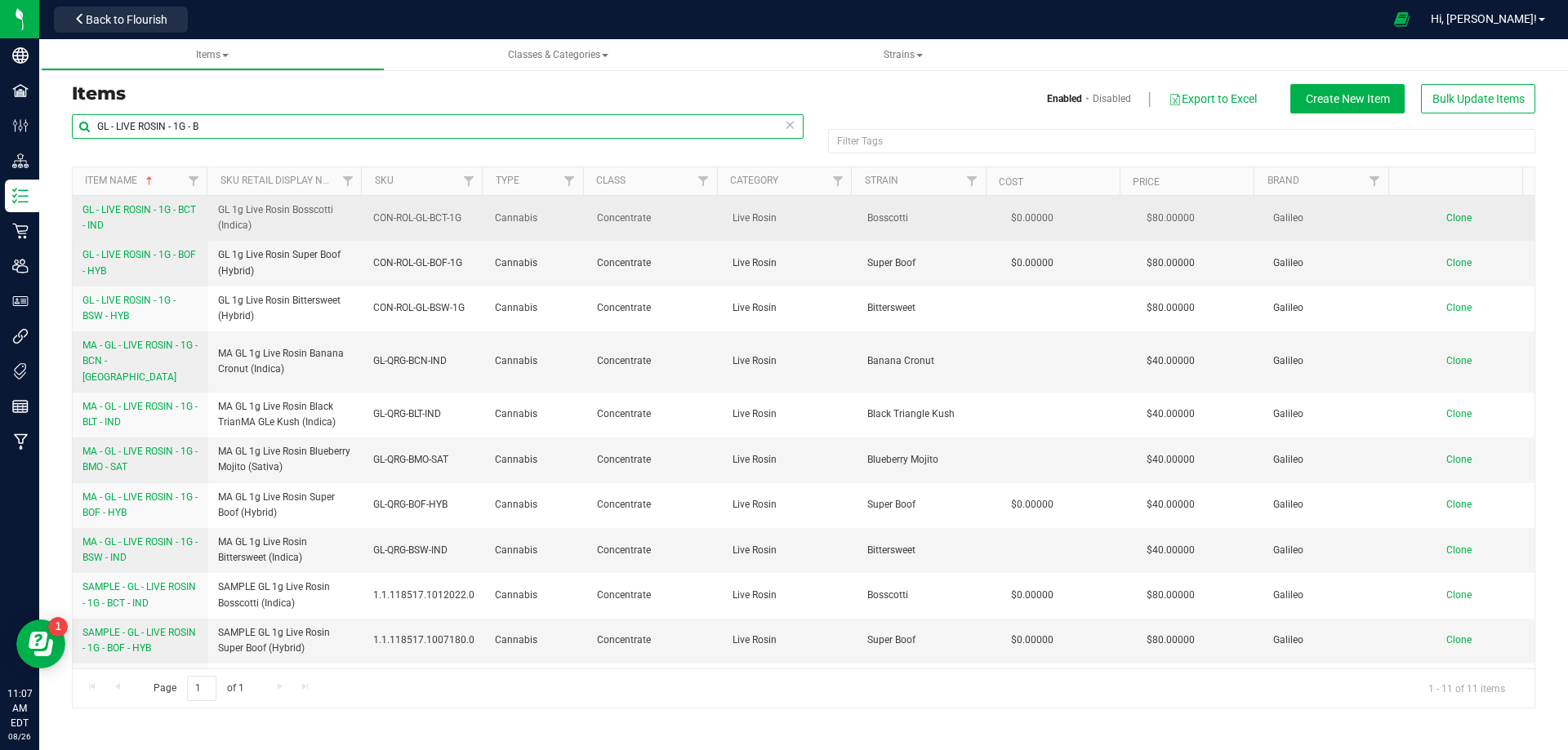
type input "GL - LIVE ROSIN - 1G - B"
click at [116, 217] on link "GL - LIVE ROSIN - 1G - BCT - IND" at bounding box center [140, 217] width 116 height 31
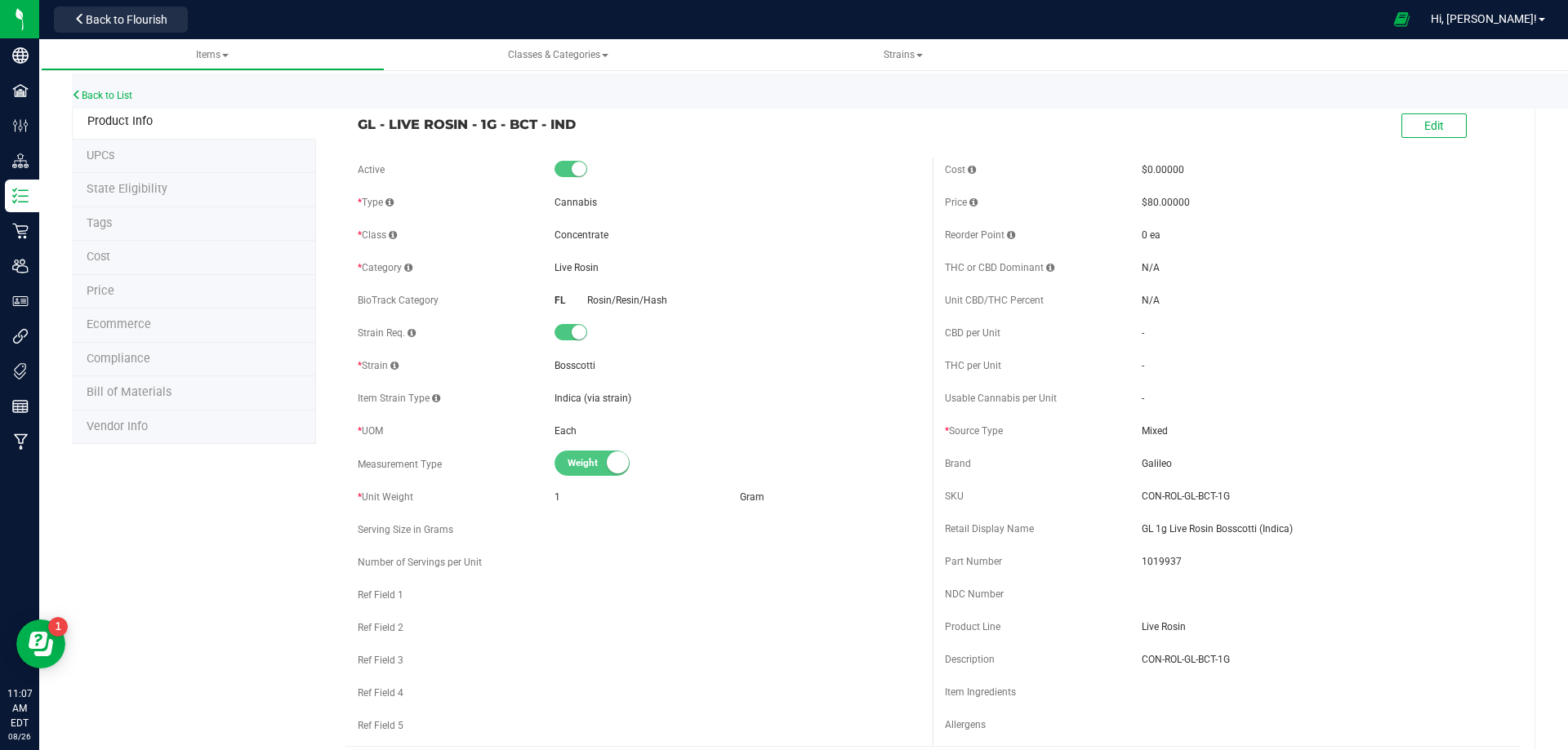
click at [151, 386] on span "Bill of Materials" at bounding box center [129, 391] width 85 height 14
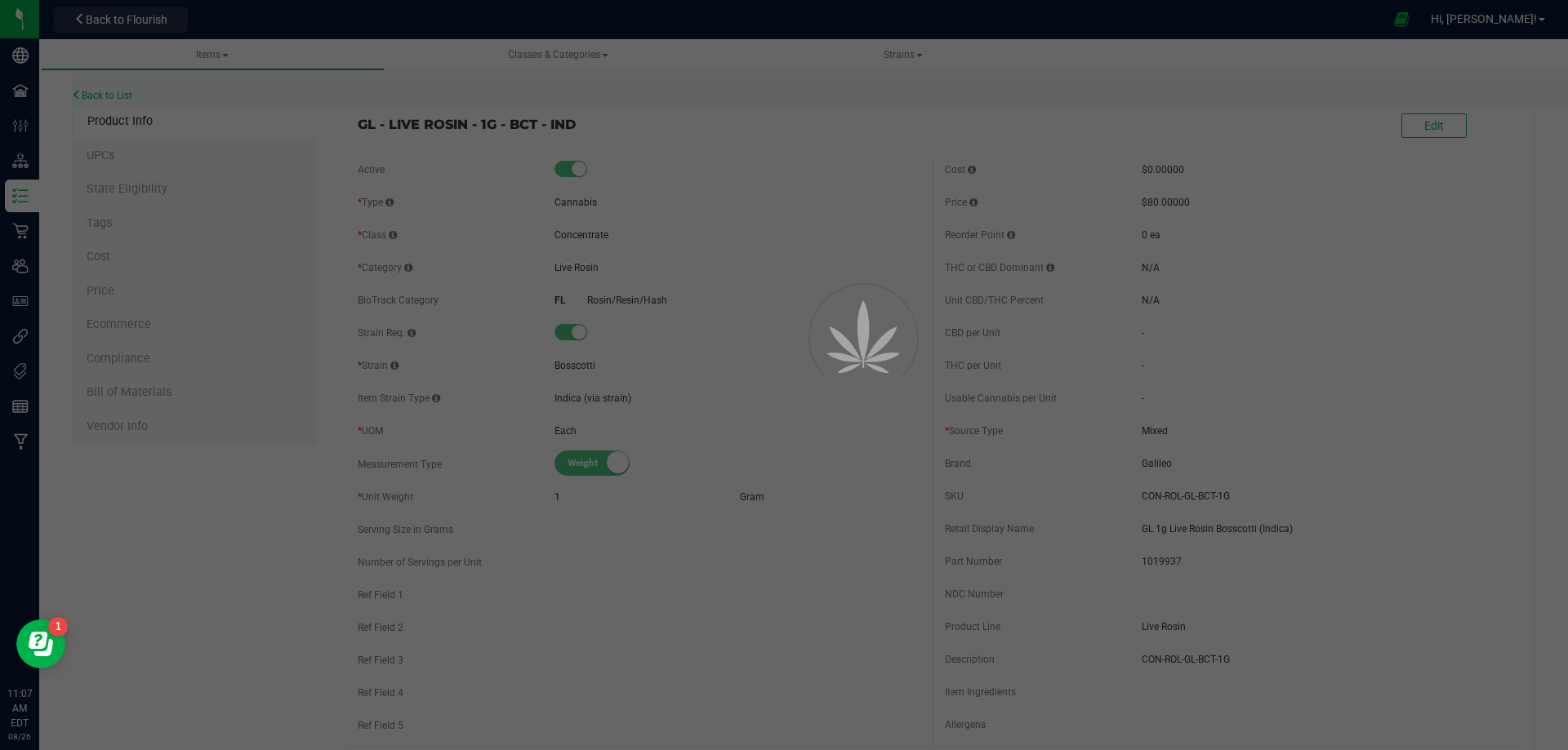
select select "13787"
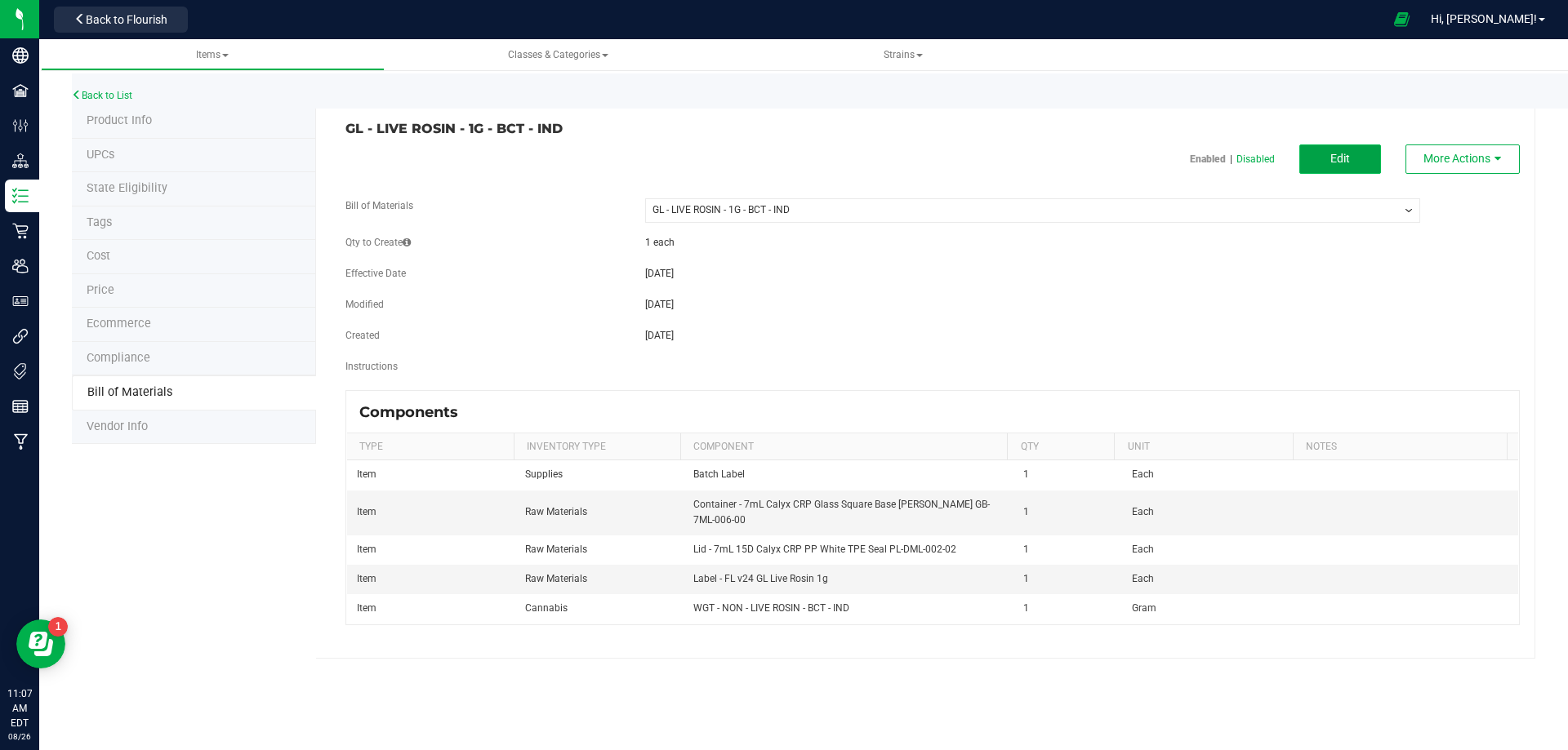
click at [1331, 167] on button "Edit" at bounding box center [1339, 159] width 82 height 29
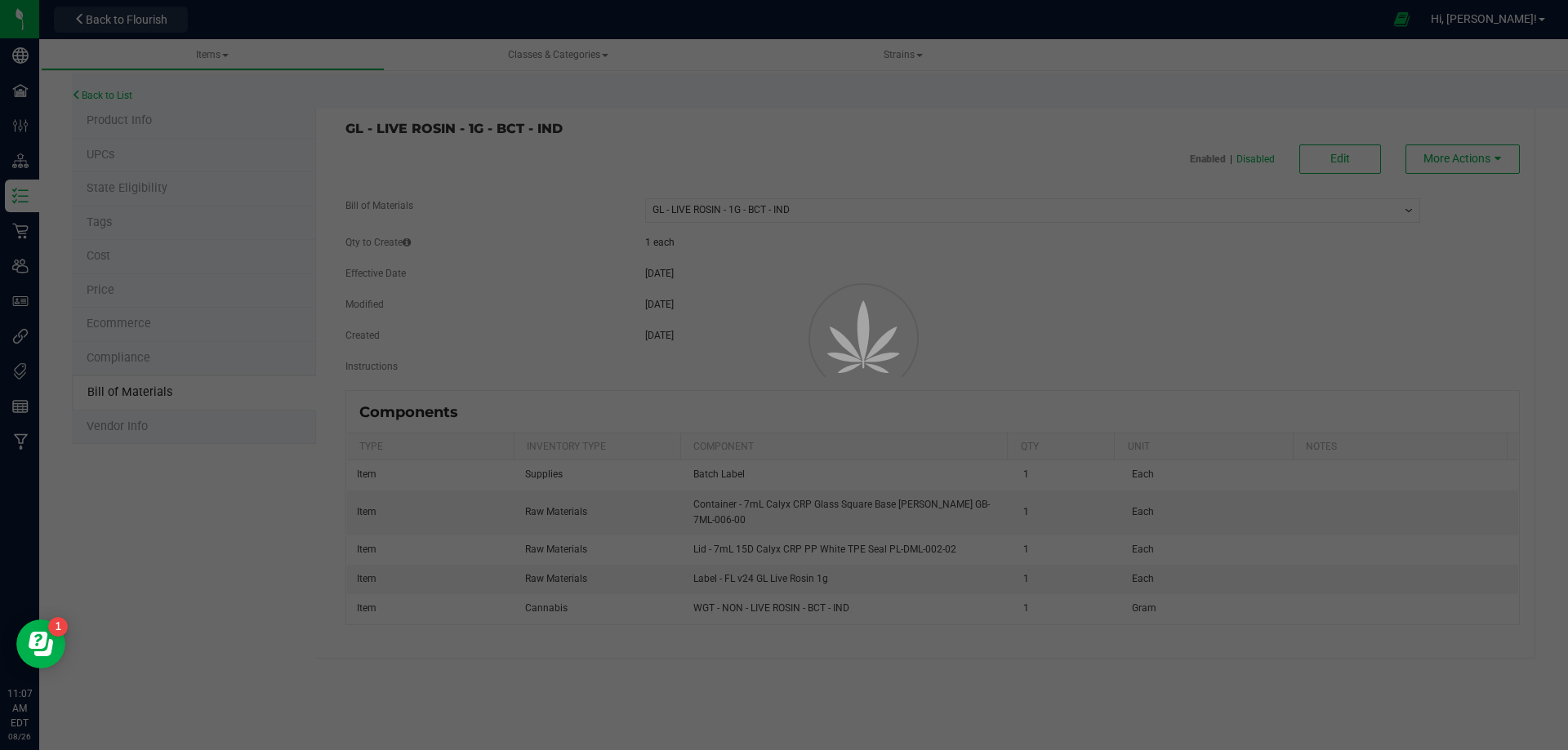
select select "13787"
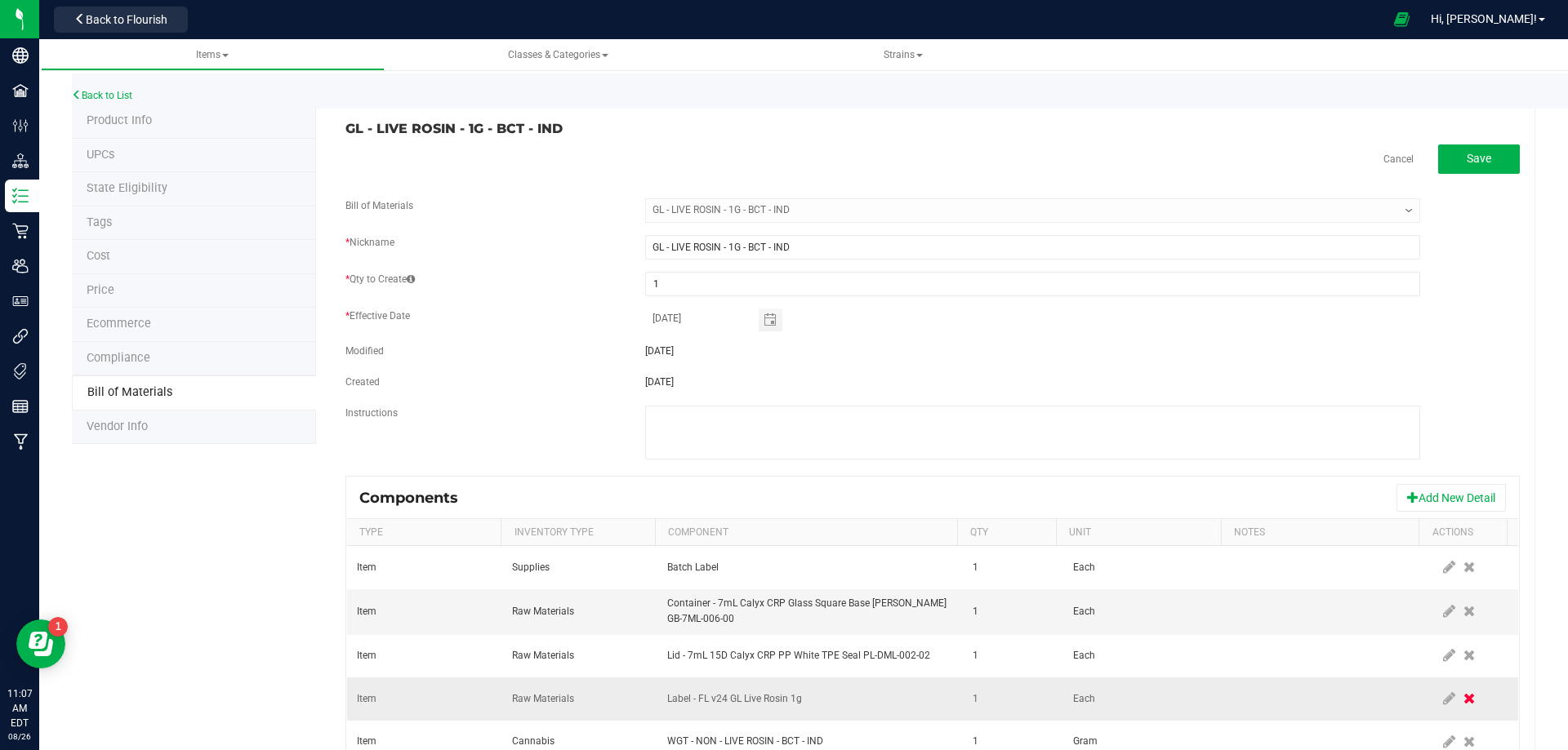
click at [1464, 700] on icon at bounding box center [1469, 699] width 11 height 15
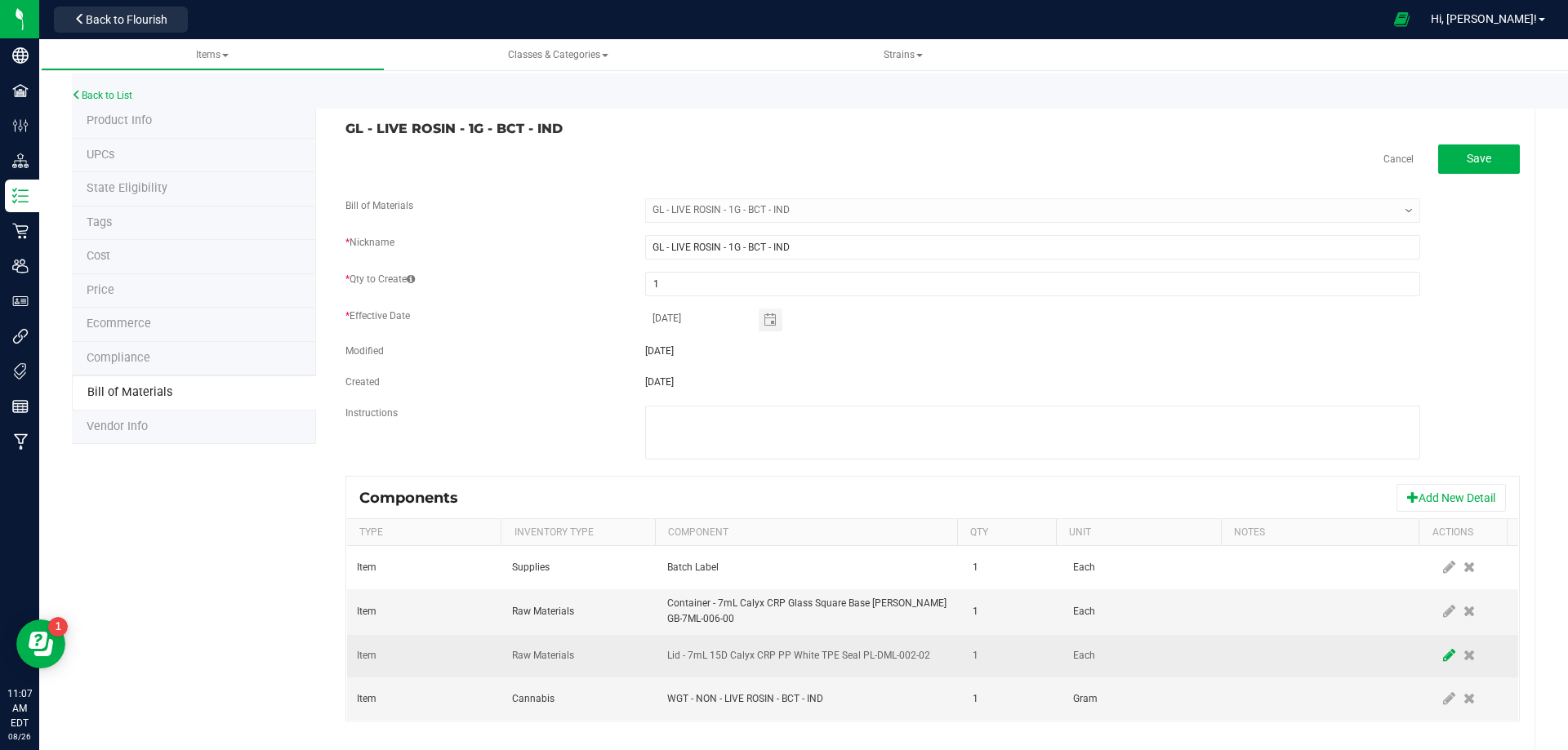
click at [1439, 662] on span at bounding box center [1449, 656] width 21 height 29
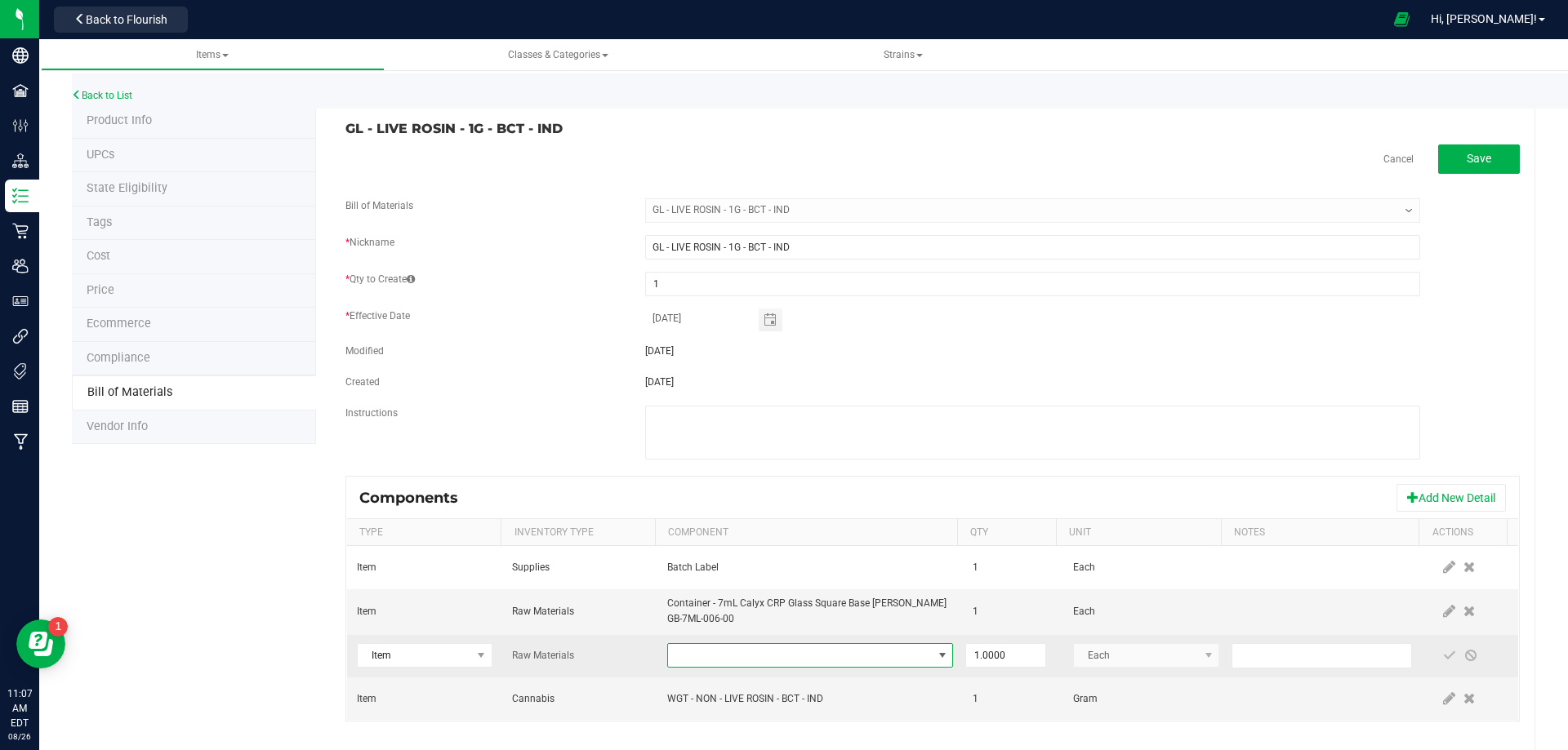
click at [864, 650] on span "NO DATA FOUND" at bounding box center [800, 656] width 264 height 23
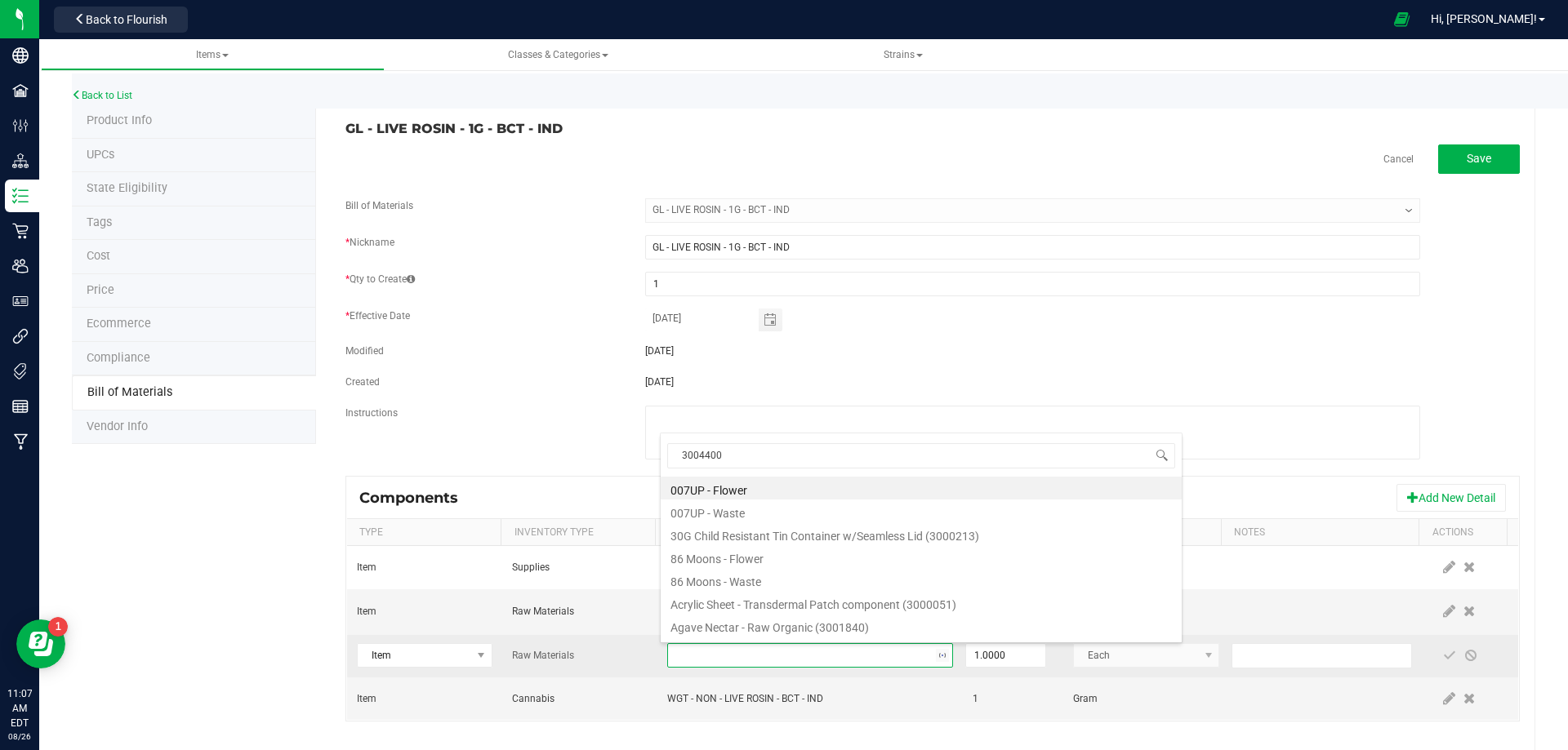
scroll to position [24, 278]
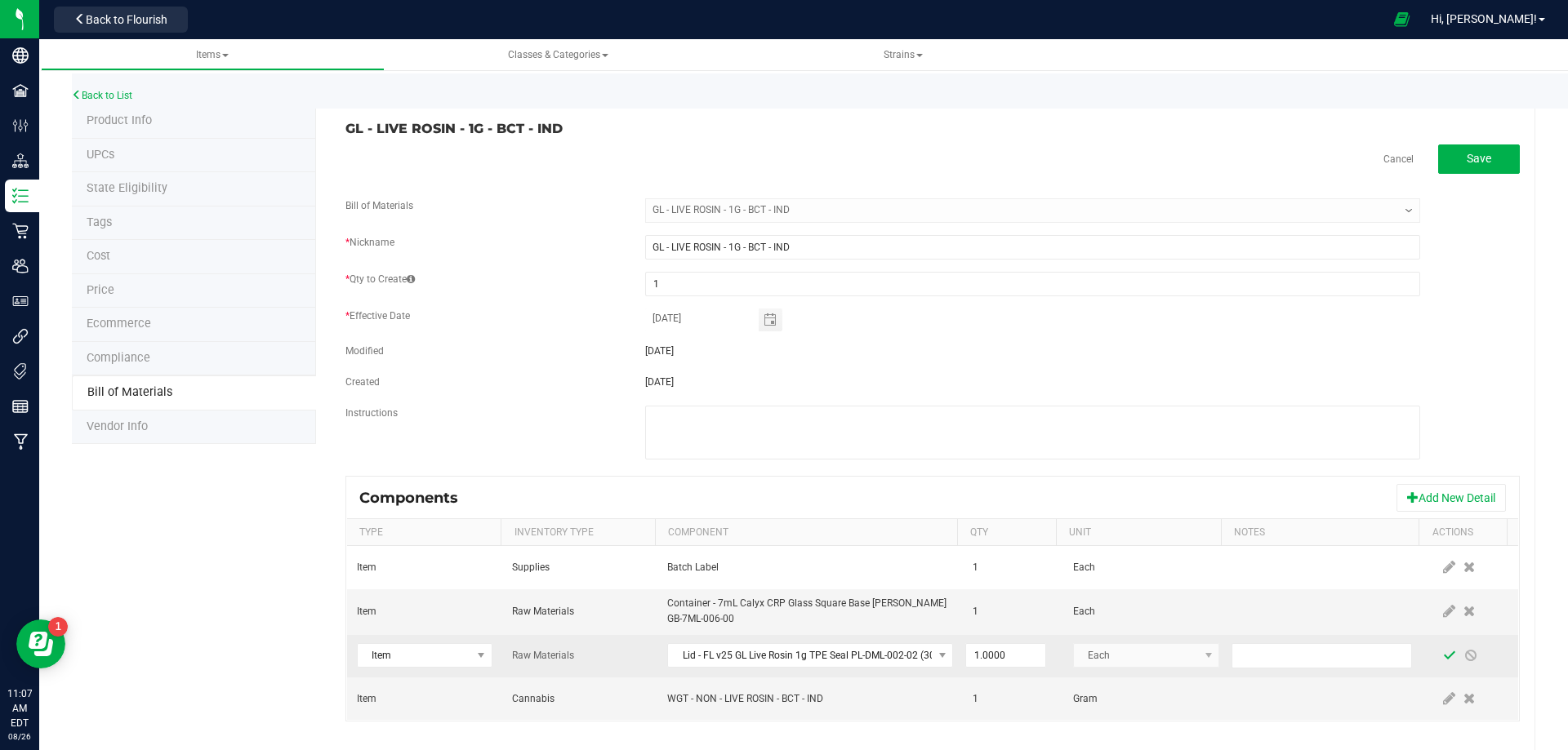
click at [1443, 657] on span at bounding box center [1449, 656] width 13 height 13
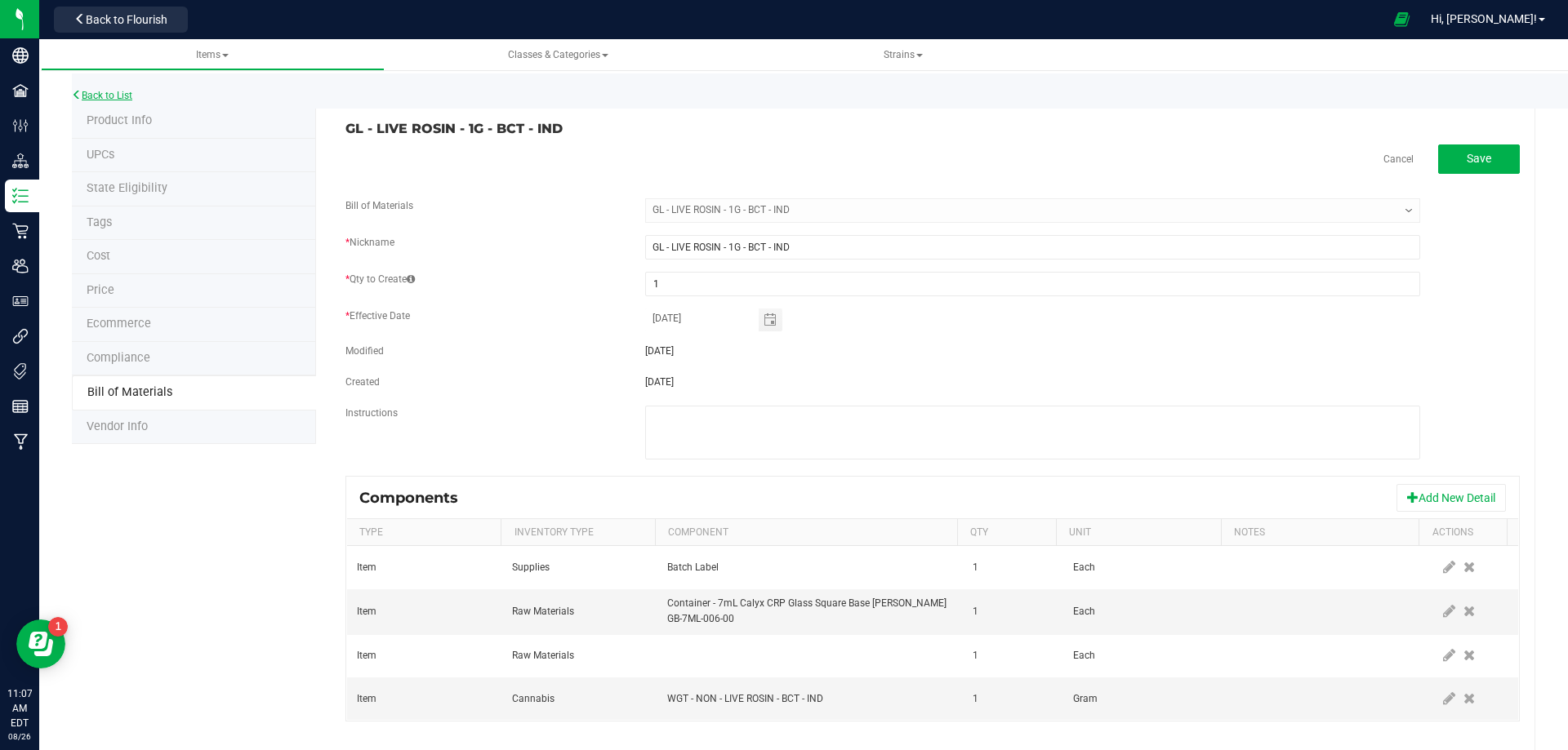
click at [102, 90] on link "Back to List" at bounding box center [102, 95] width 60 height 11
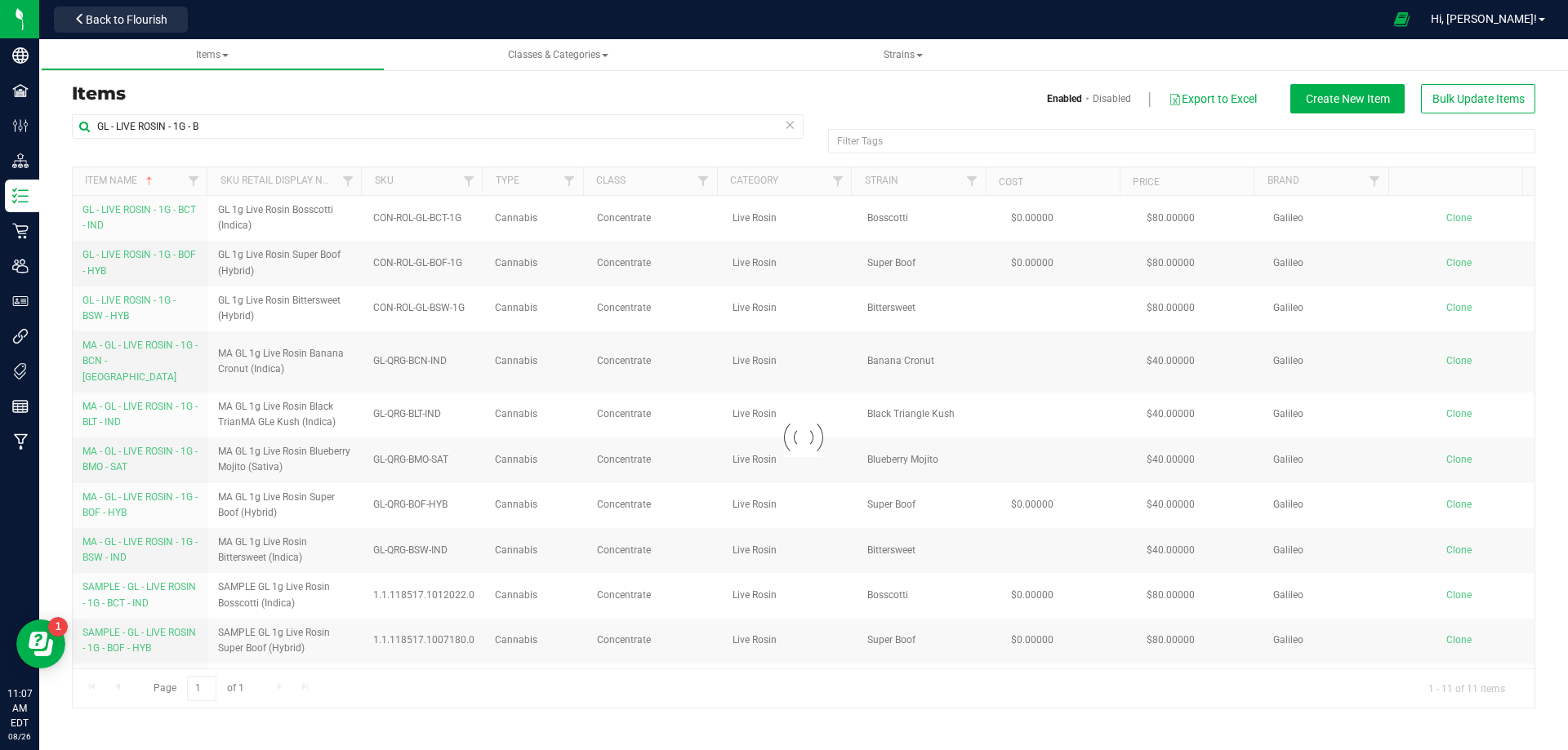
click at [114, 265] on div at bounding box center [803, 438] width 1462 height 540
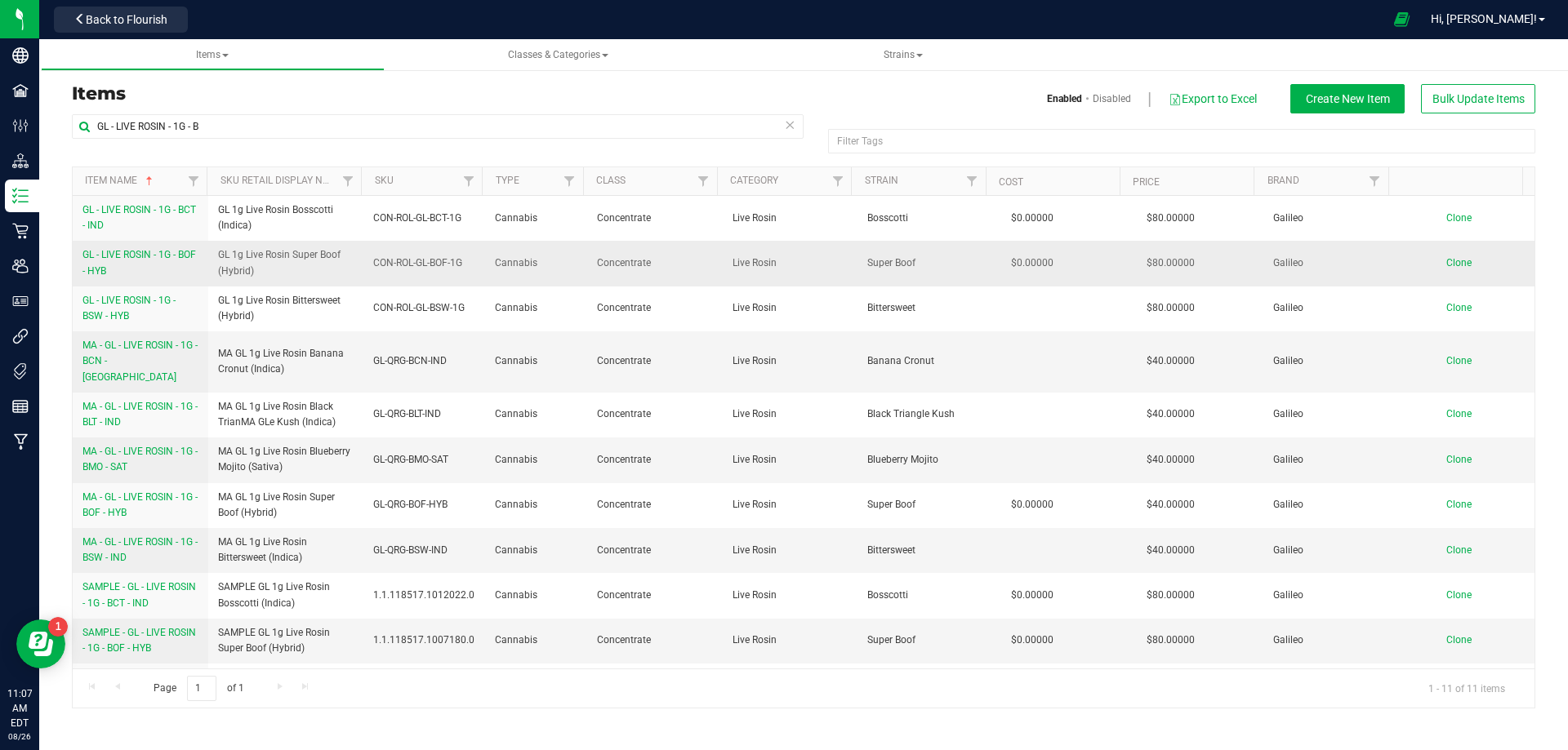
click at [114, 267] on span "GL - LIVE ROSIN - 1G - BOF - HYB" at bounding box center [139, 263] width 114 height 27
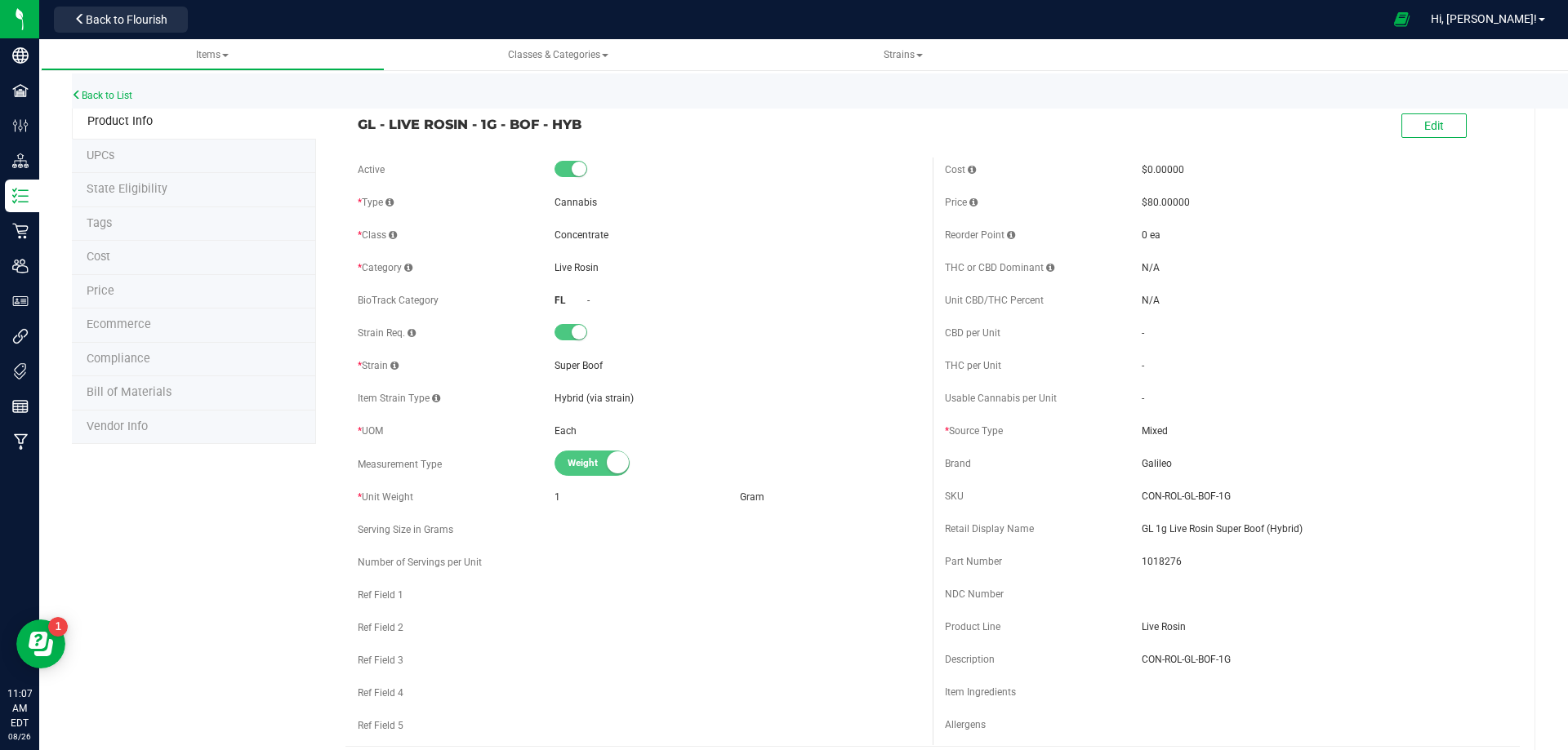
click at [135, 392] on span "Bill of Materials" at bounding box center [129, 391] width 85 height 14
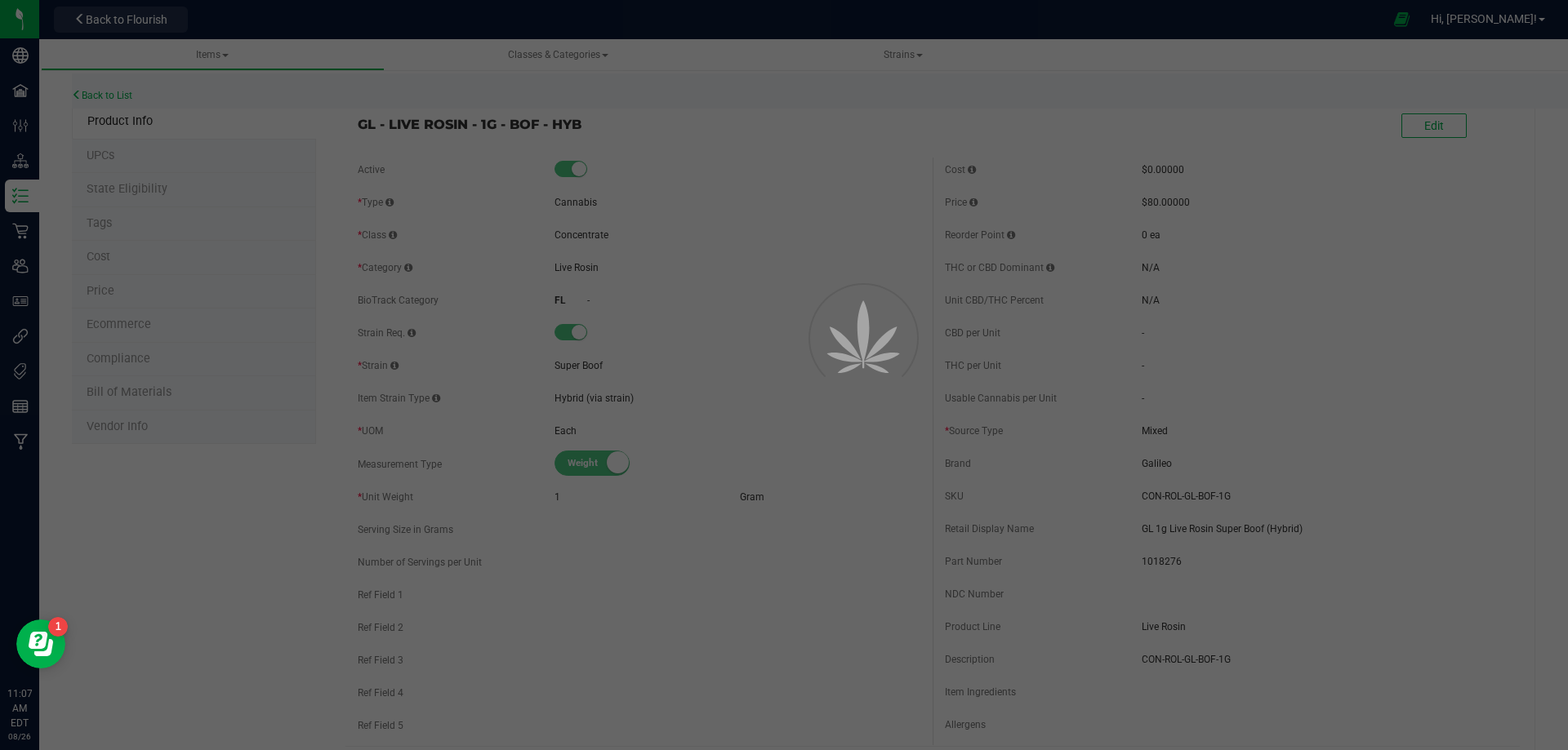
select select "12194"
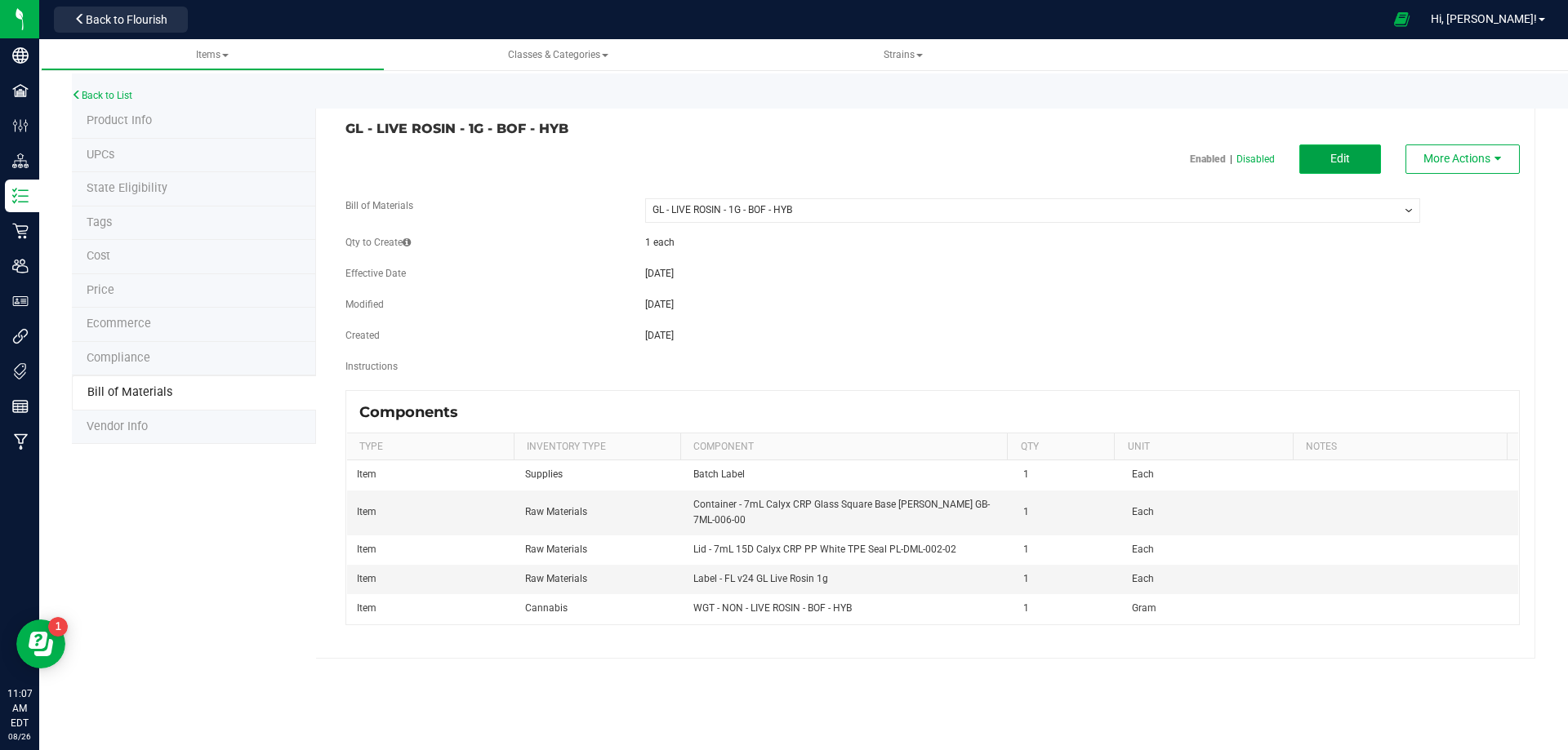
click at [1350, 167] on button "Edit" at bounding box center [1339, 159] width 82 height 29
select select "12194"
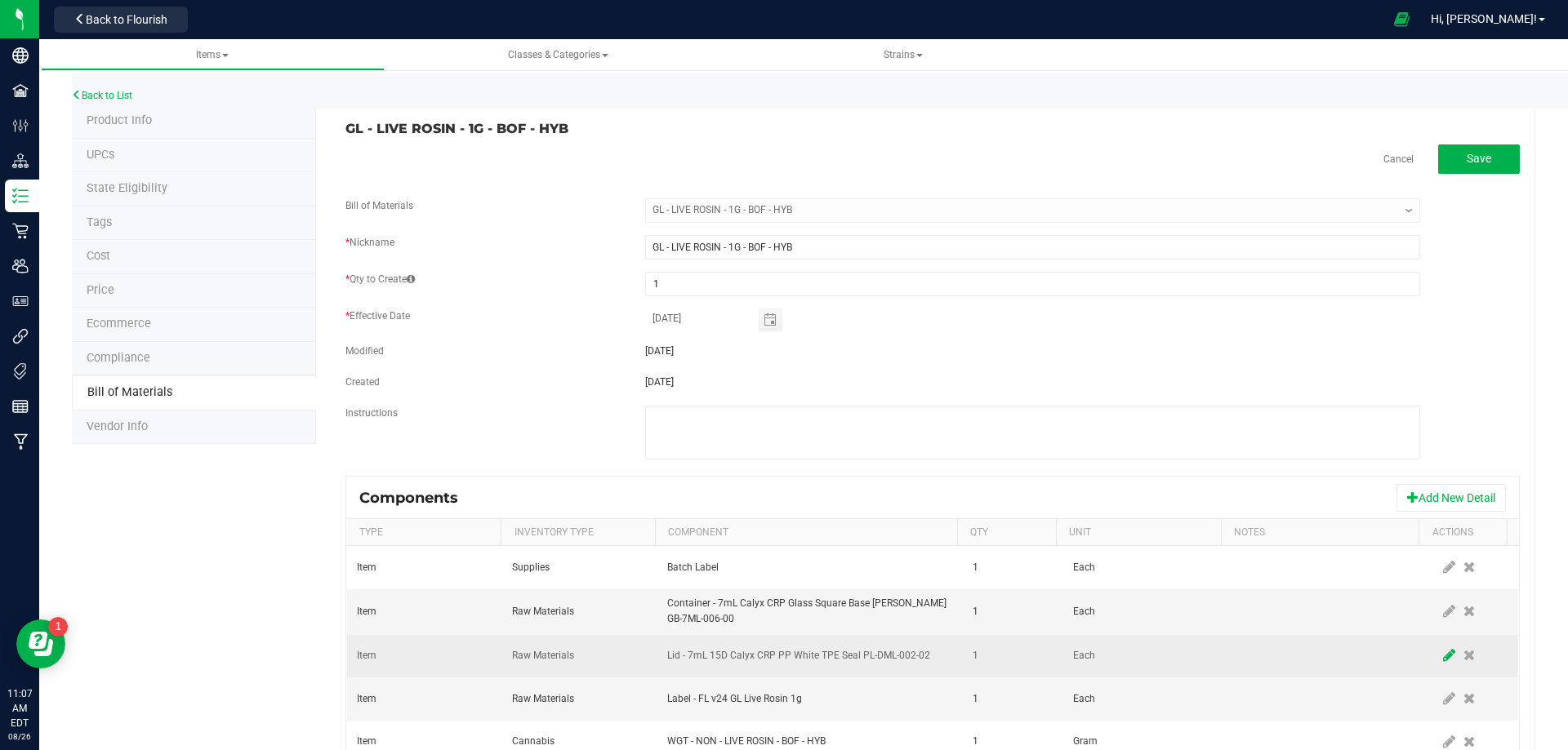
click at [1439, 653] on span at bounding box center [1449, 656] width 21 height 29
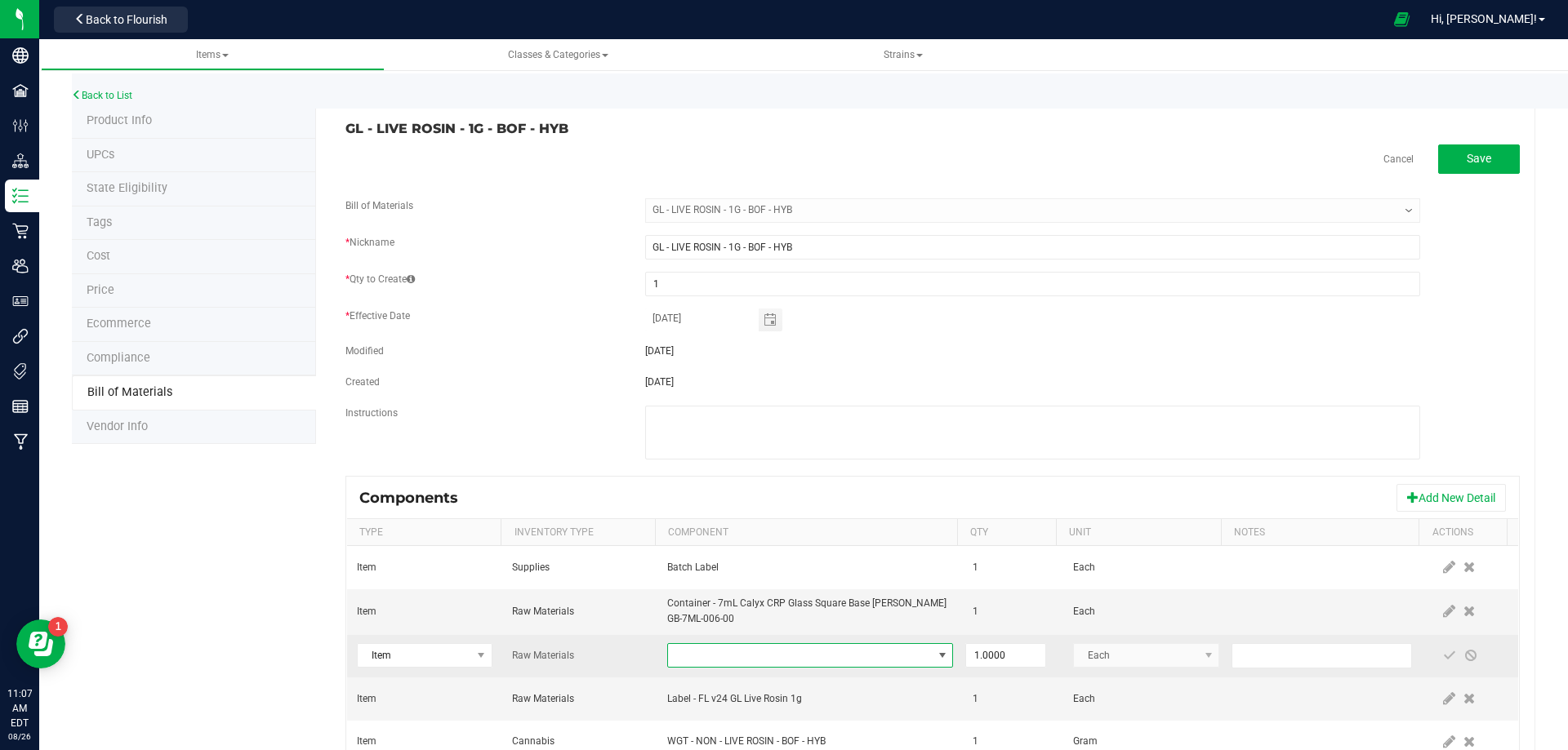
click at [875, 657] on span "NO DATA FOUND" at bounding box center [800, 656] width 264 height 23
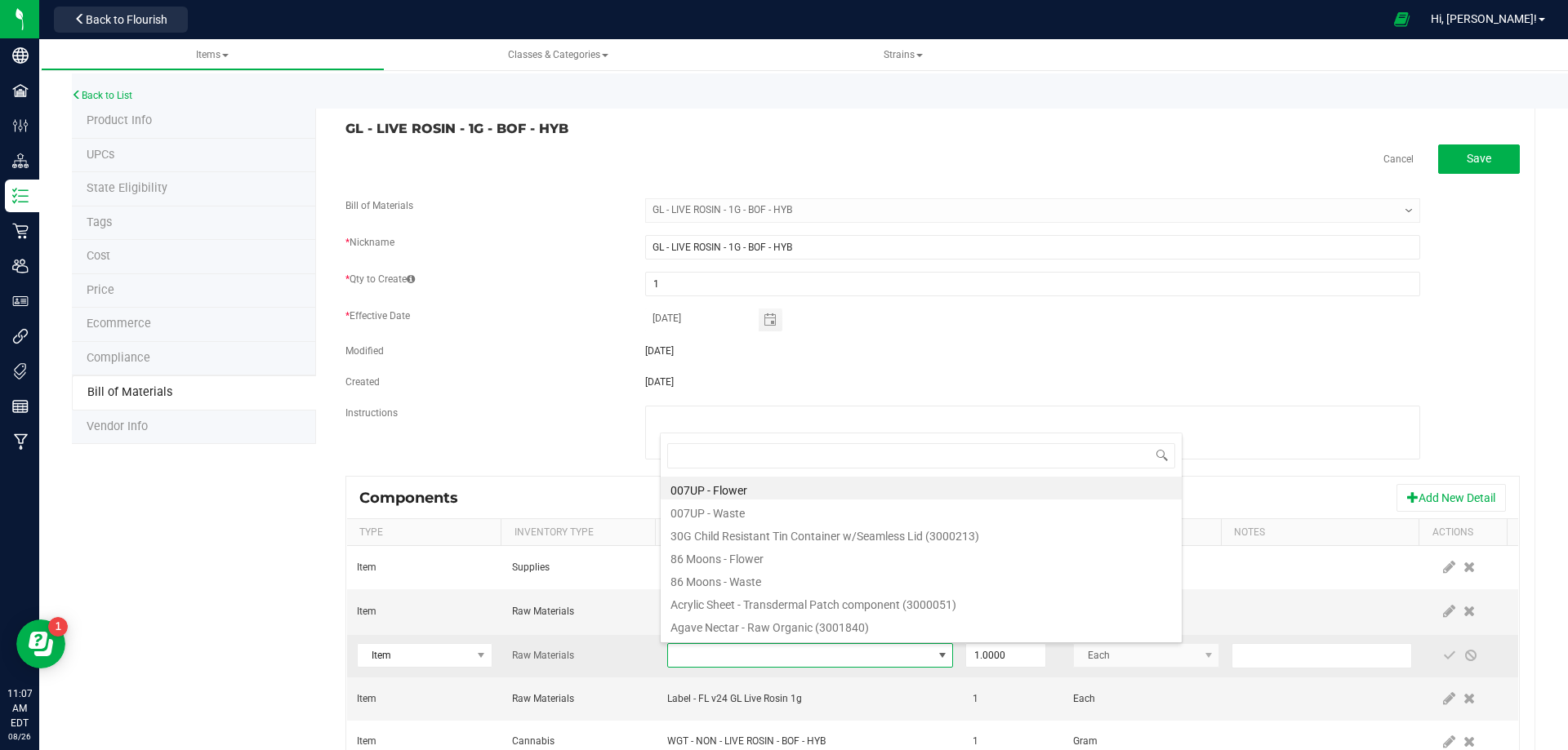
type input "3004400"
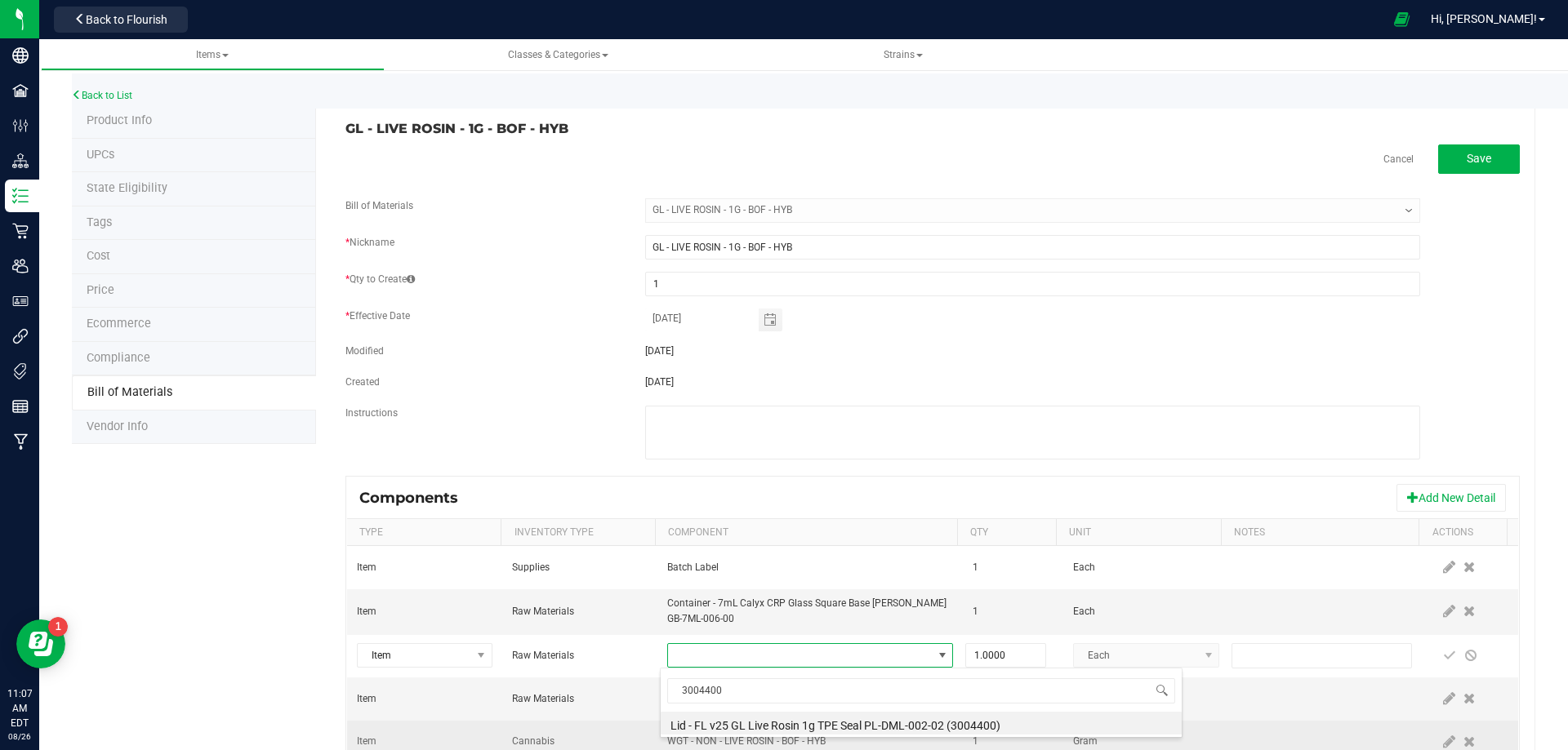
drag, startPoint x: 770, startPoint y: 724, endPoint x: 1082, endPoint y: 725, distance: 312.0
click at [775, 723] on li "Lid - FL v25 GL Live Rosin 1g TPE Seal PL-DML-002-02 (3004400)" at bounding box center [921, 724] width 521 height 23
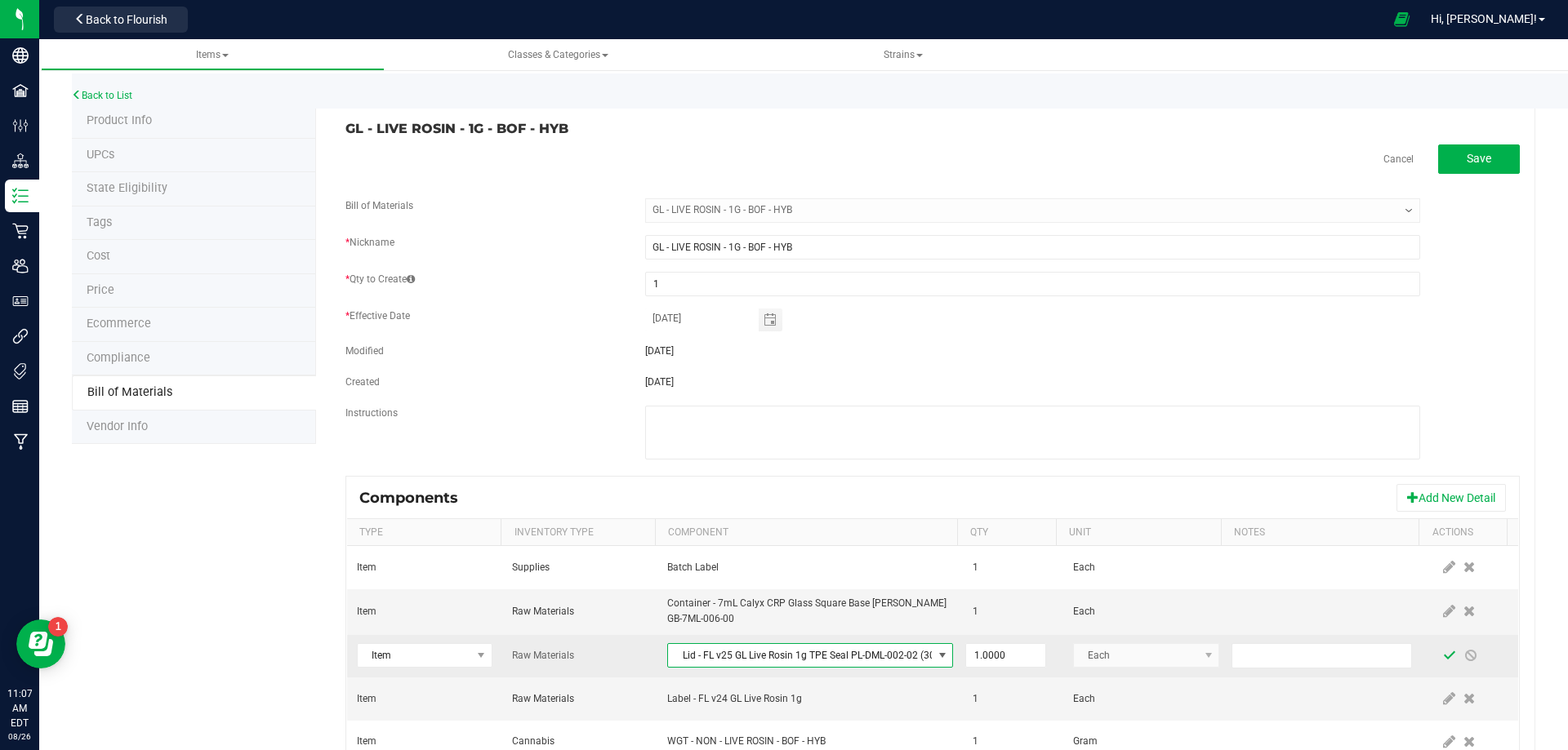
click at [1443, 656] on span at bounding box center [1449, 656] width 13 height 13
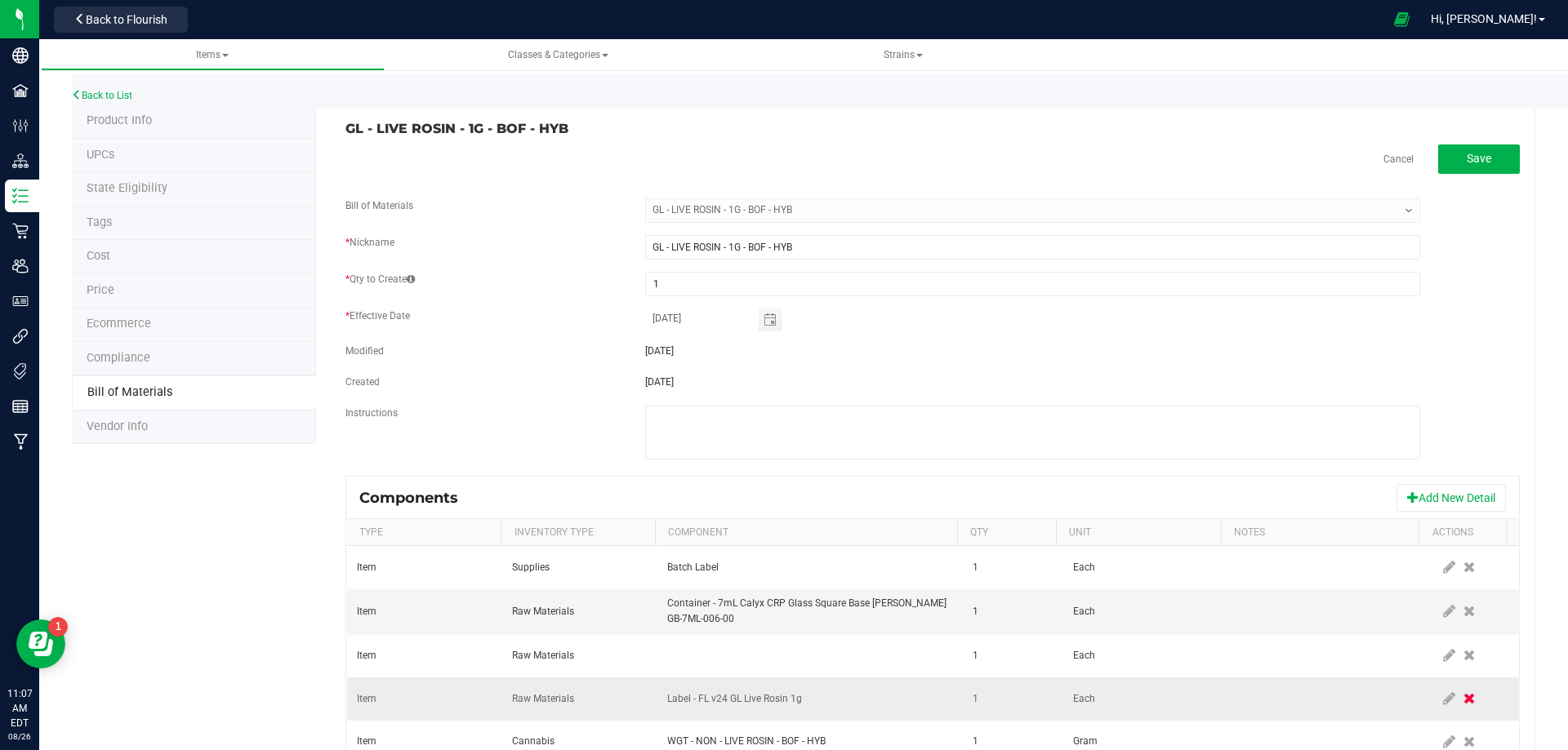
click at [1464, 698] on icon at bounding box center [1469, 699] width 11 height 15
click at [113, 94] on link "Back to List" at bounding box center [102, 95] width 60 height 11
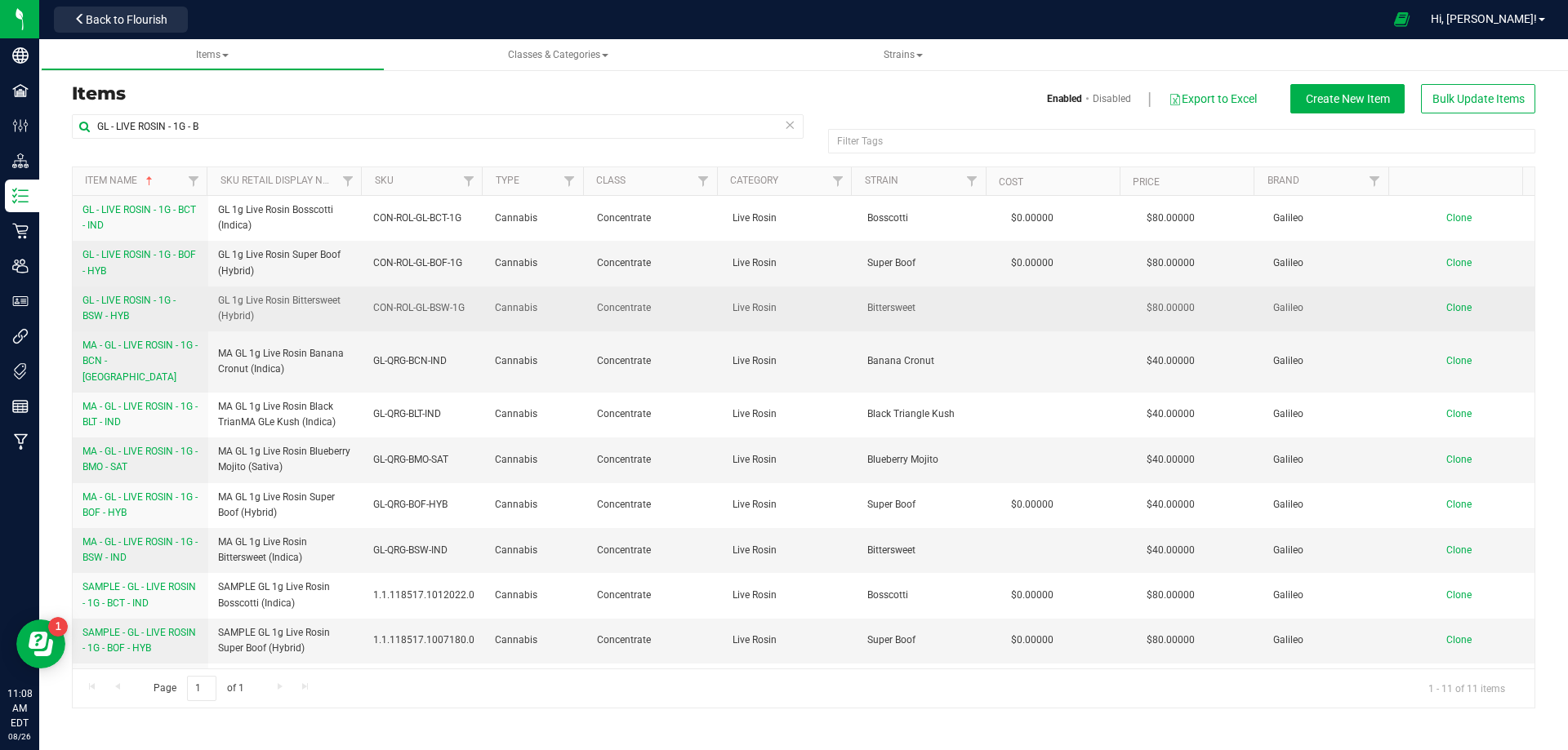
click at [108, 304] on span "GL - LIVE ROSIN - 1G - BSW - HYB" at bounding box center [129, 308] width 93 height 27
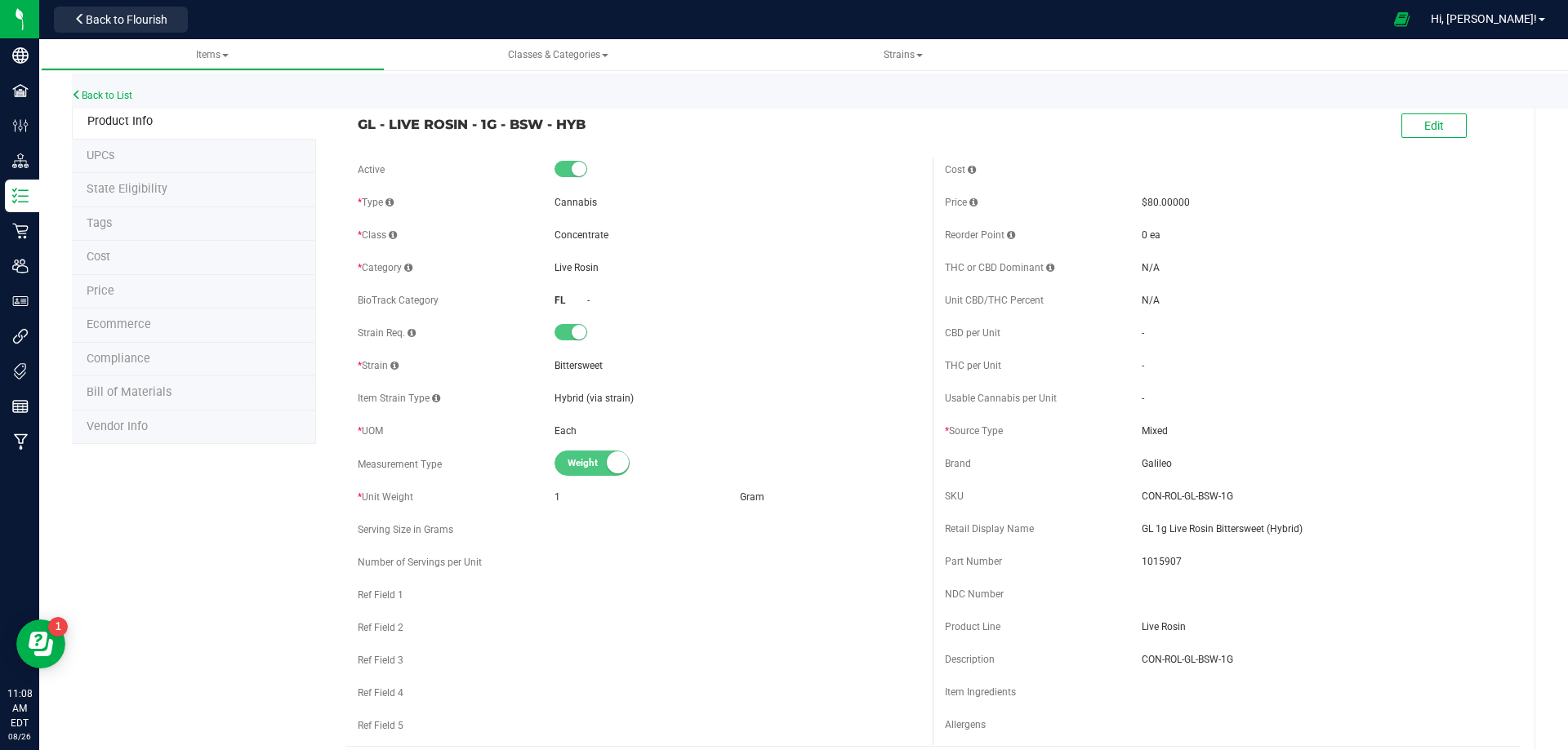
click at [136, 397] on span "Bill of Materials" at bounding box center [129, 391] width 85 height 14
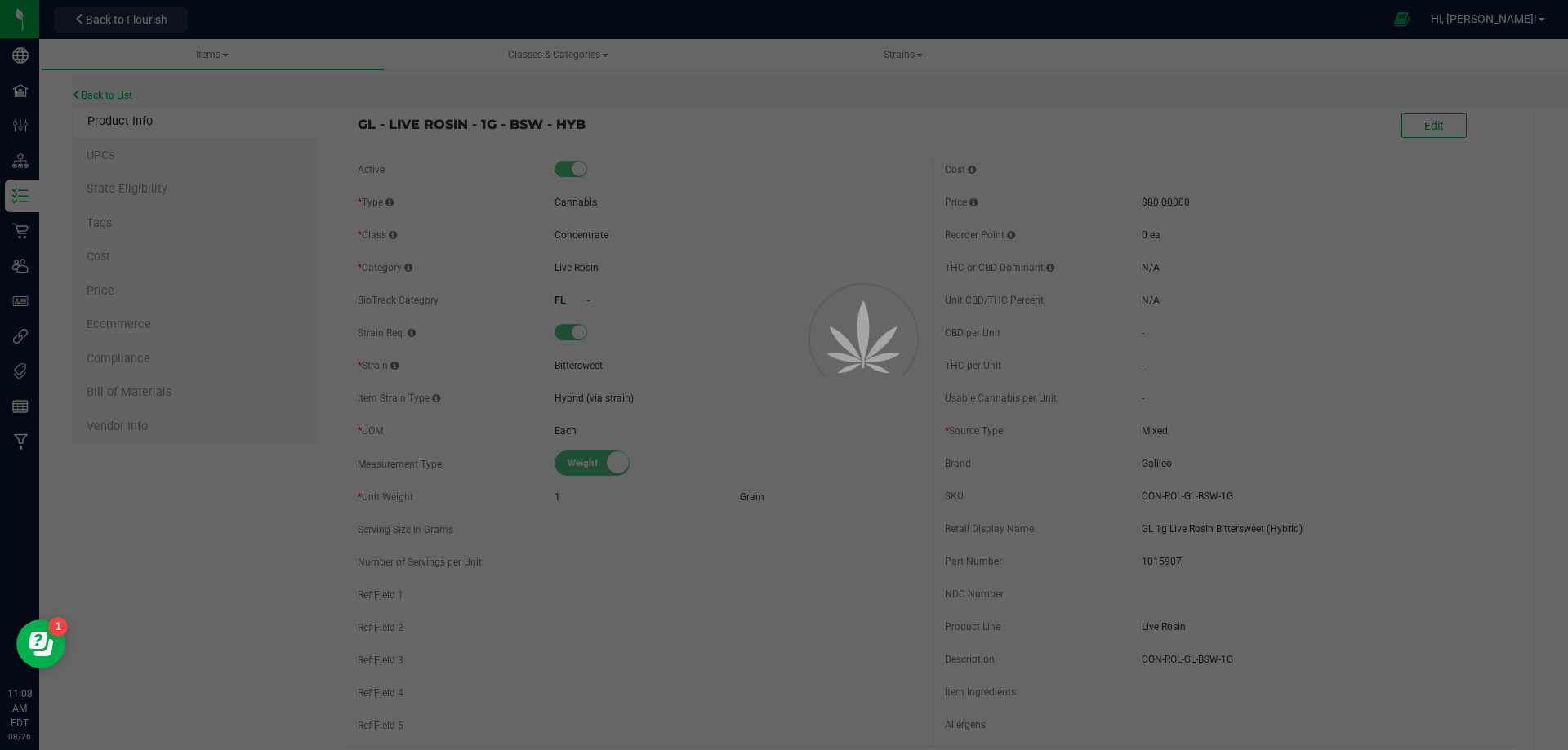
select select "10504"
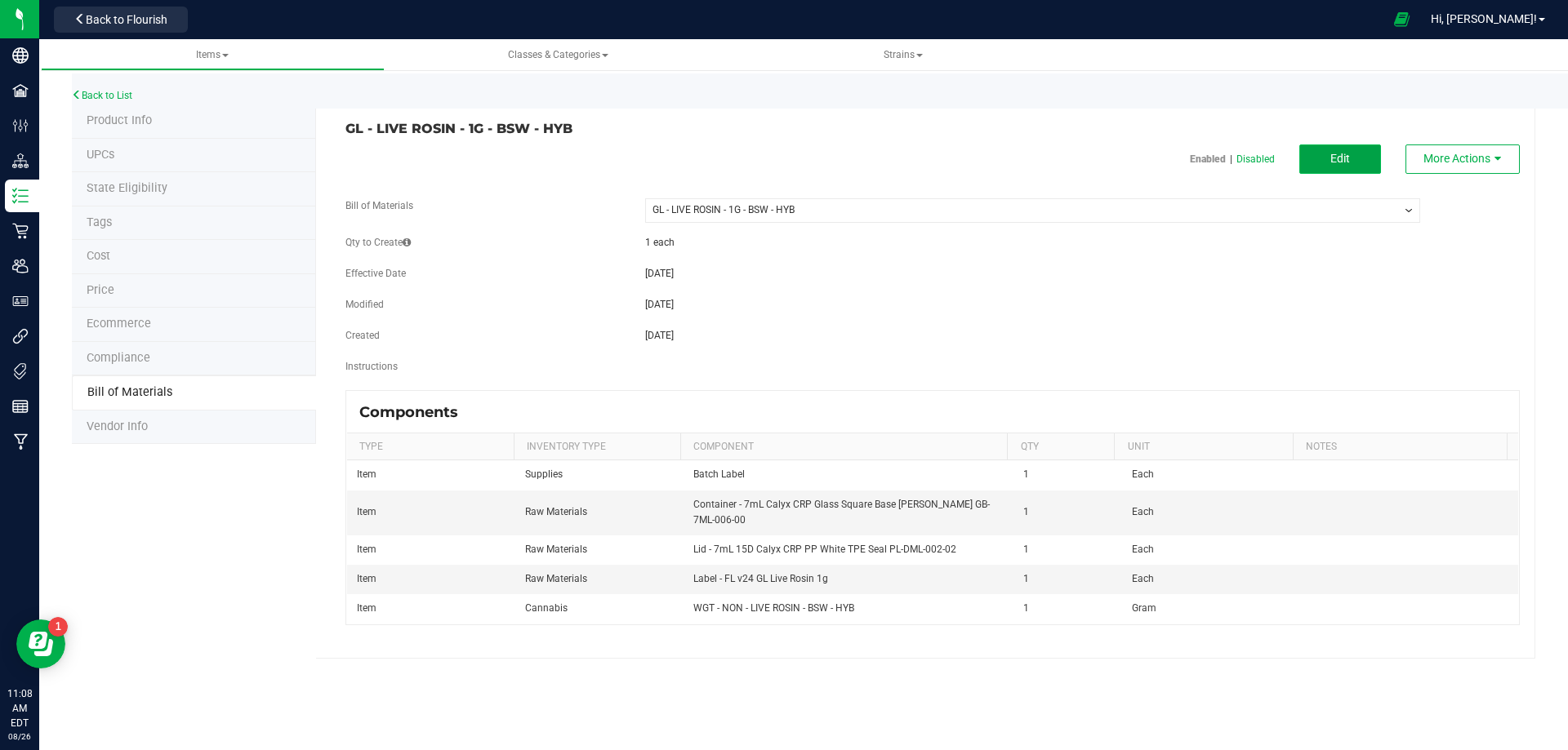
click at [1330, 153] on span "Edit" at bounding box center [1339, 158] width 20 height 13
select select "10504"
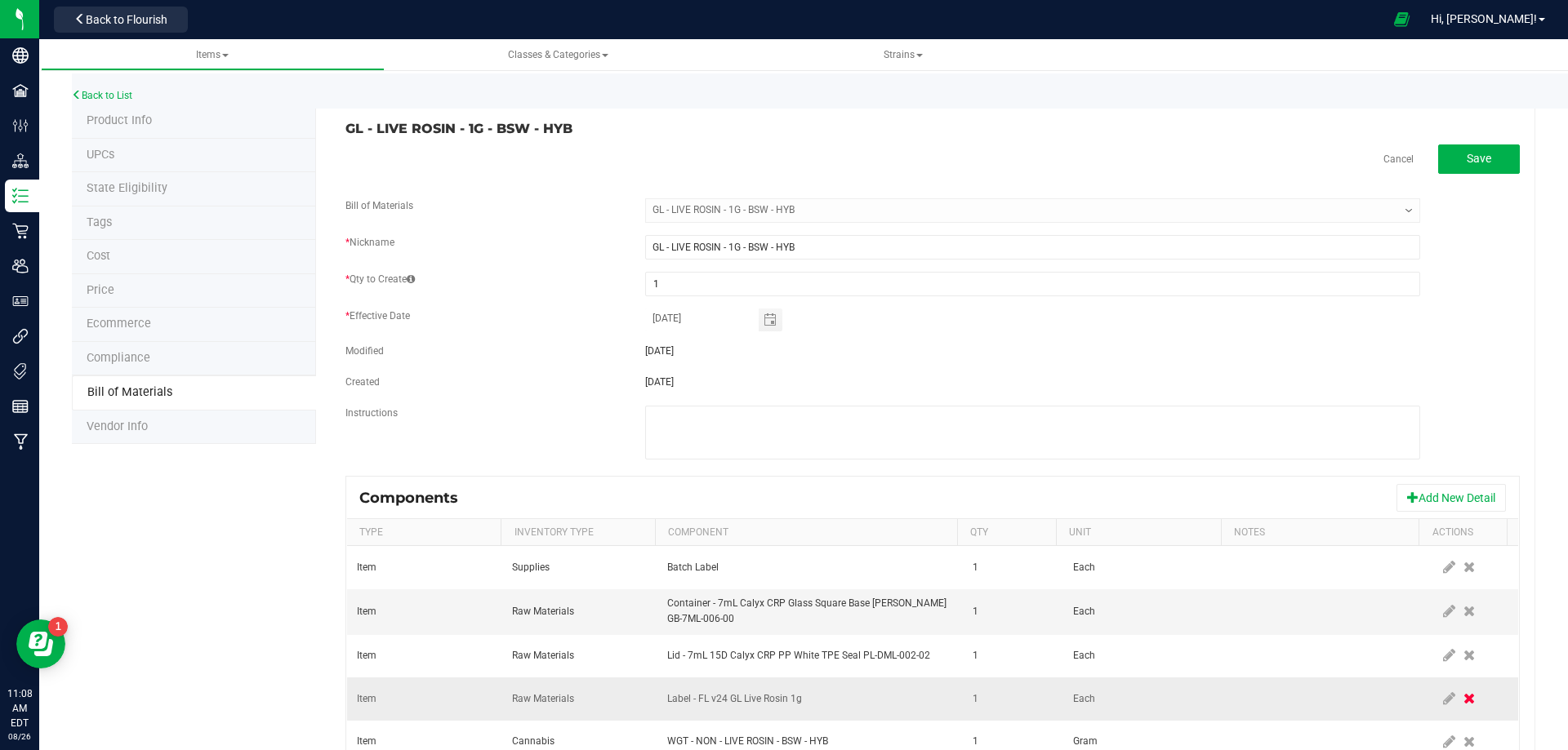
drag, startPoint x: 1448, startPoint y: 694, endPoint x: 1439, endPoint y: 694, distance: 9.0
click at [1464, 695] on icon at bounding box center [1469, 699] width 11 height 15
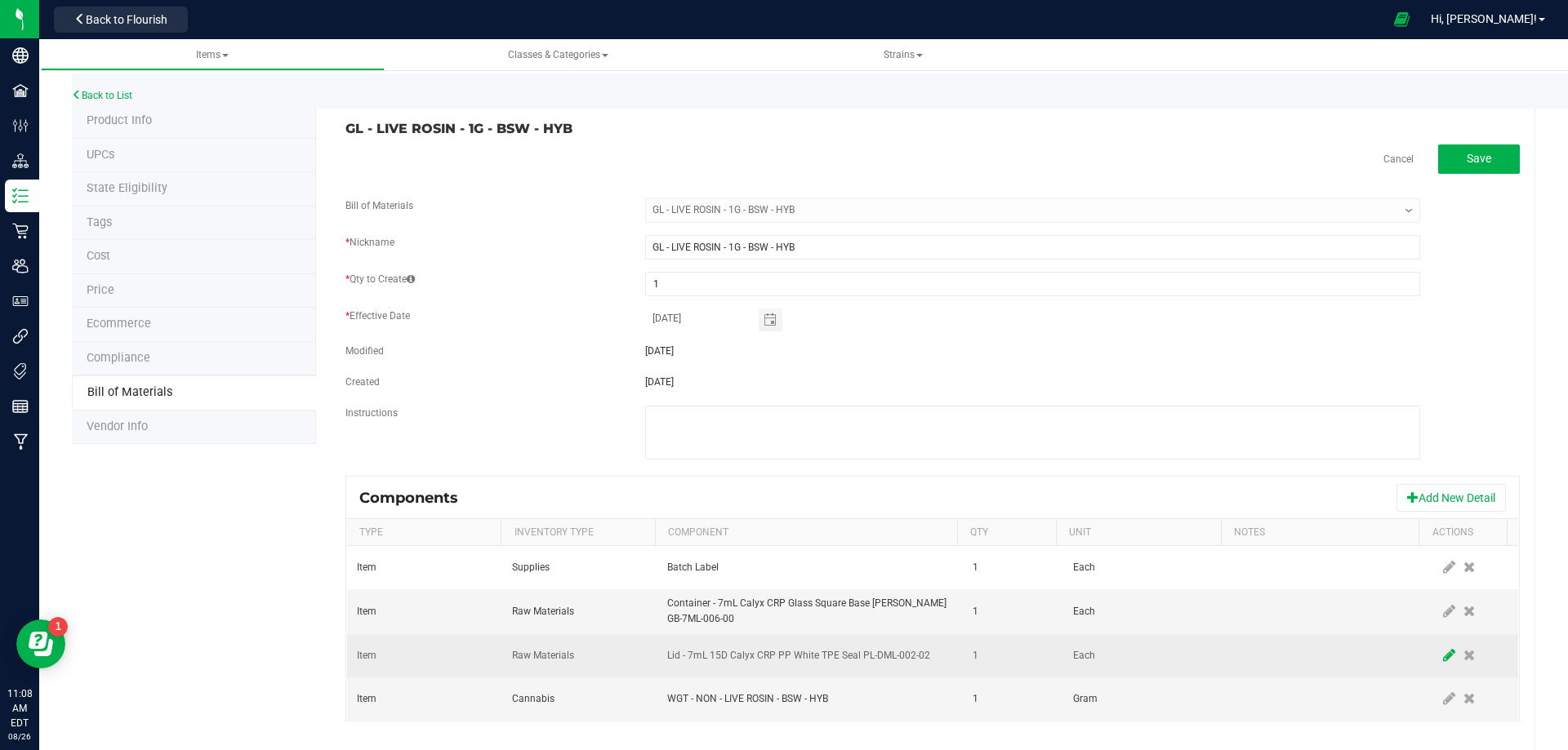
click at [1439, 657] on span at bounding box center [1449, 656] width 21 height 29
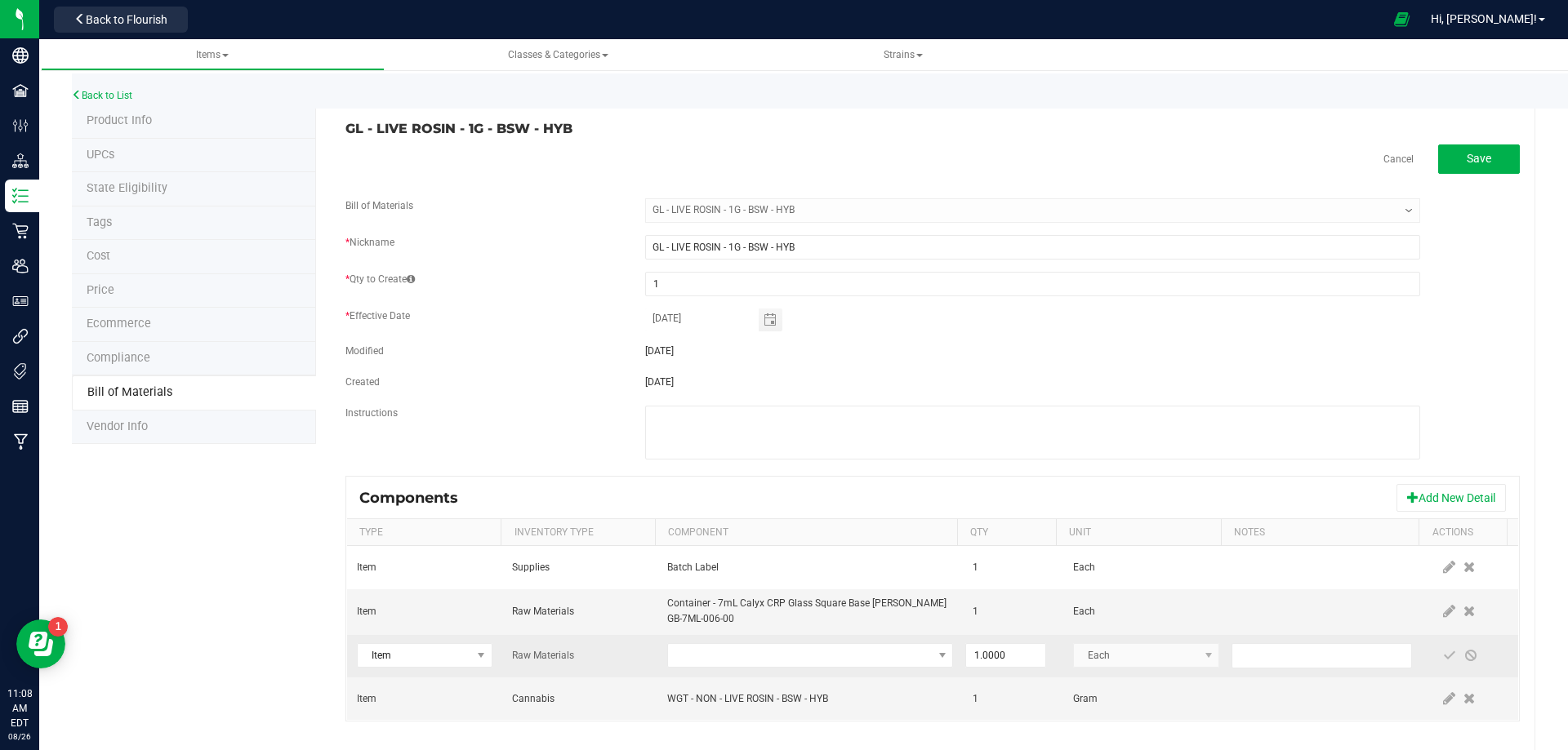
click at [759, 641] on td at bounding box center [809, 657] width 305 height 43
click at [767, 661] on span "NO DATA FOUND" at bounding box center [800, 656] width 264 height 23
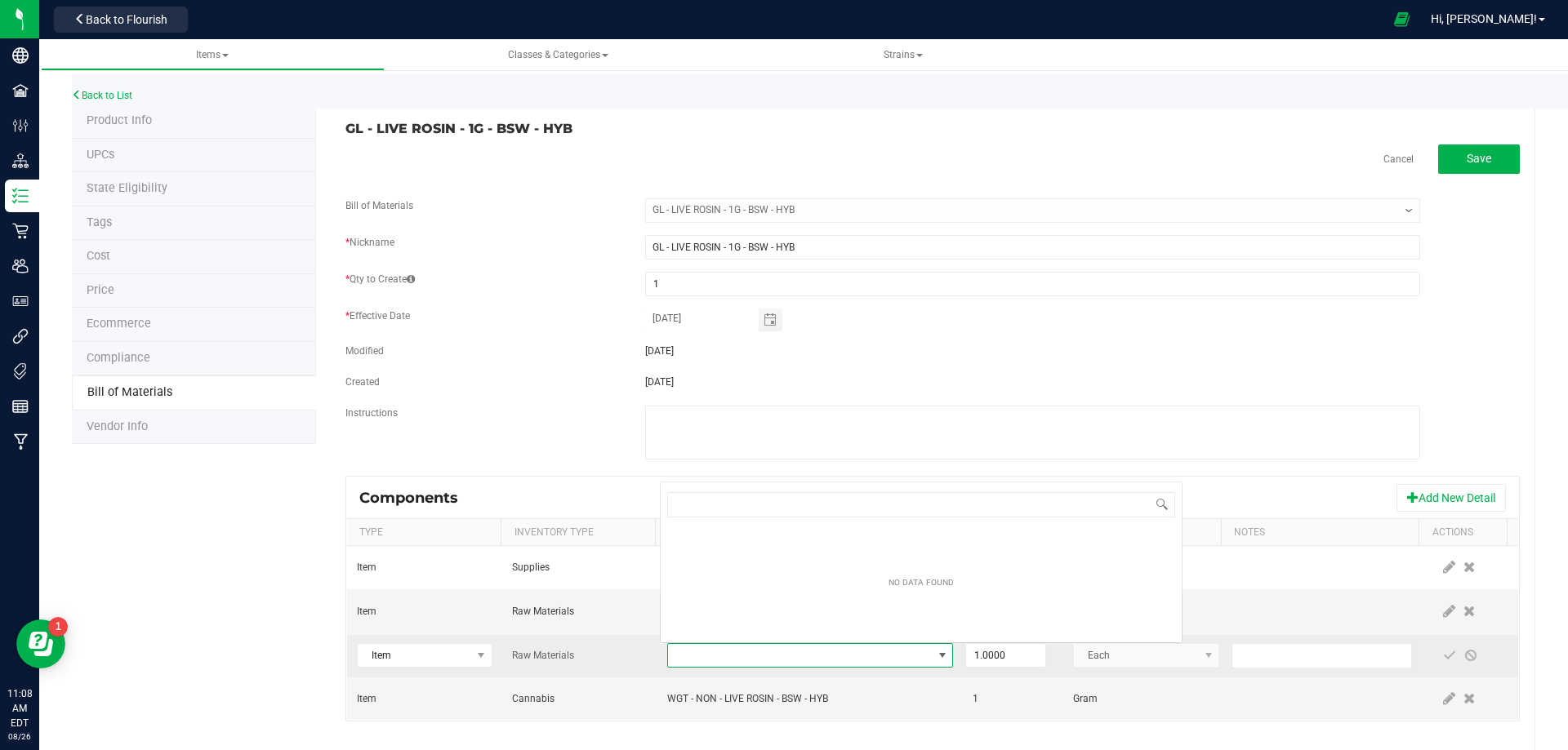
type input "3004400"
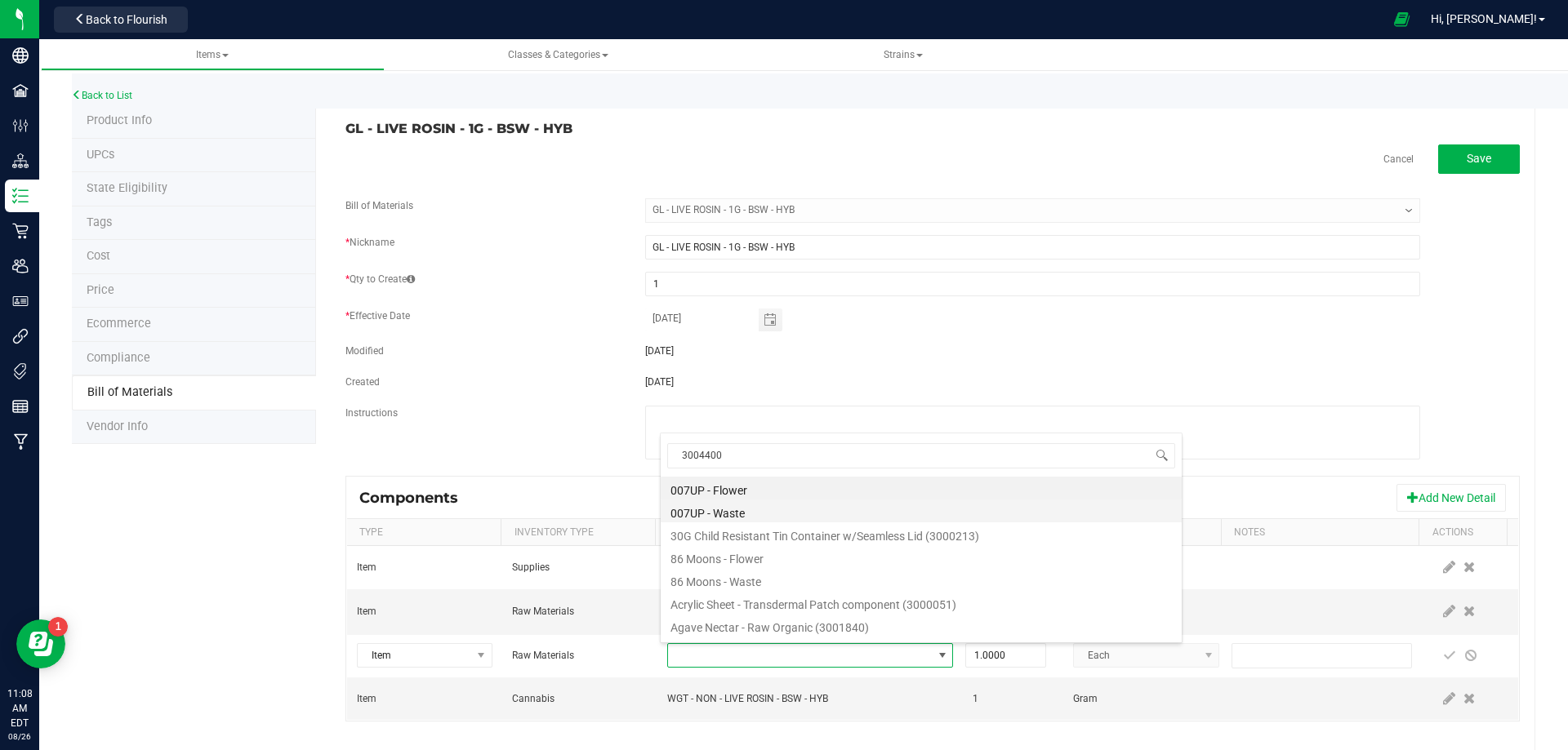
drag, startPoint x: 733, startPoint y: 455, endPoint x: 685, endPoint y: 503, distance: 67.9
click at [618, 455] on body "Company Facilities Configuration Distribution Inventory Retail Users User Roles…" at bounding box center [784, 375] width 1568 height 750
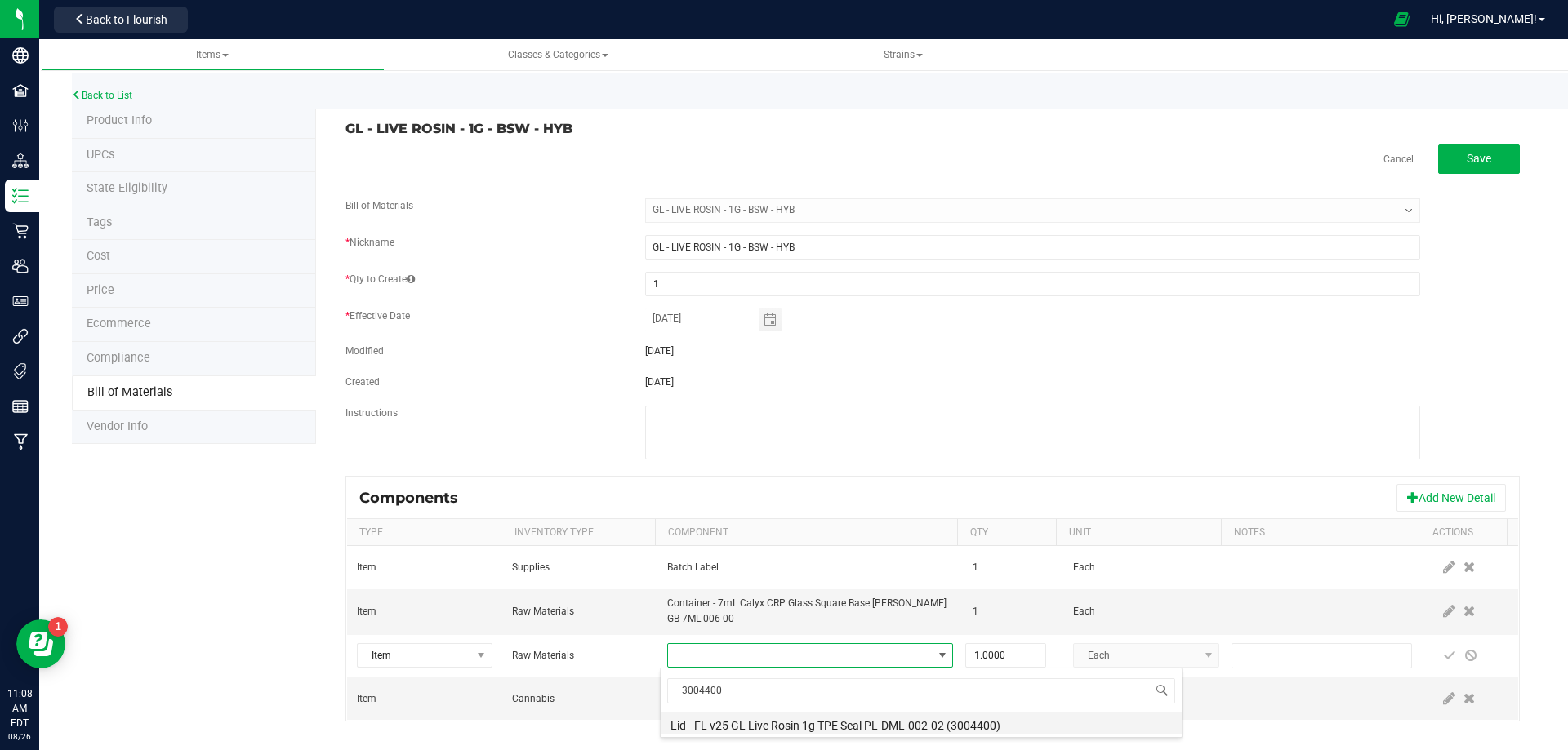
click at [752, 725] on li "Lid - FL v25 GL Live Rosin 1g TPE Seal PL-DML-002-02 (3004400)" at bounding box center [921, 724] width 521 height 23
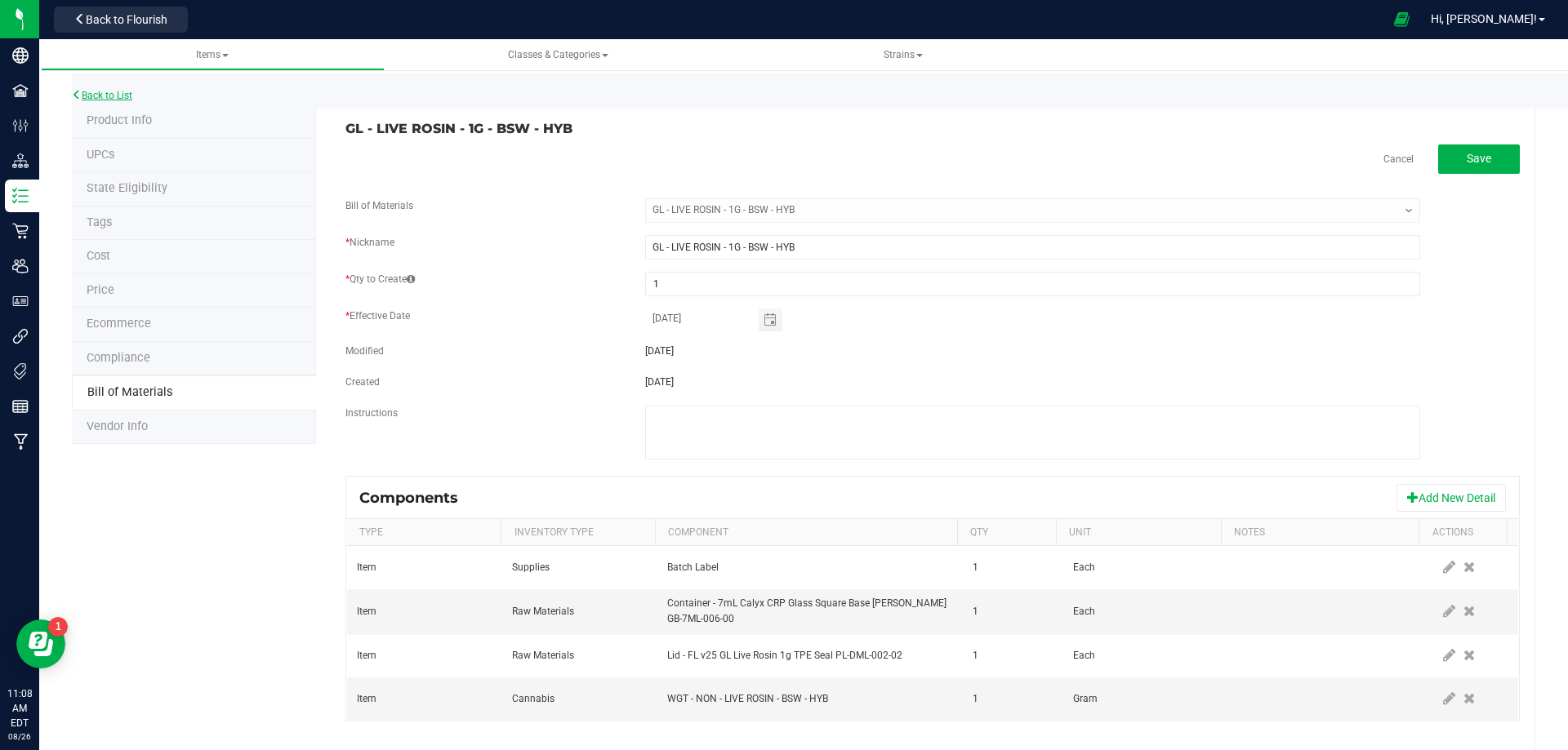
click at [111, 95] on link "Back to List" at bounding box center [102, 95] width 60 height 11
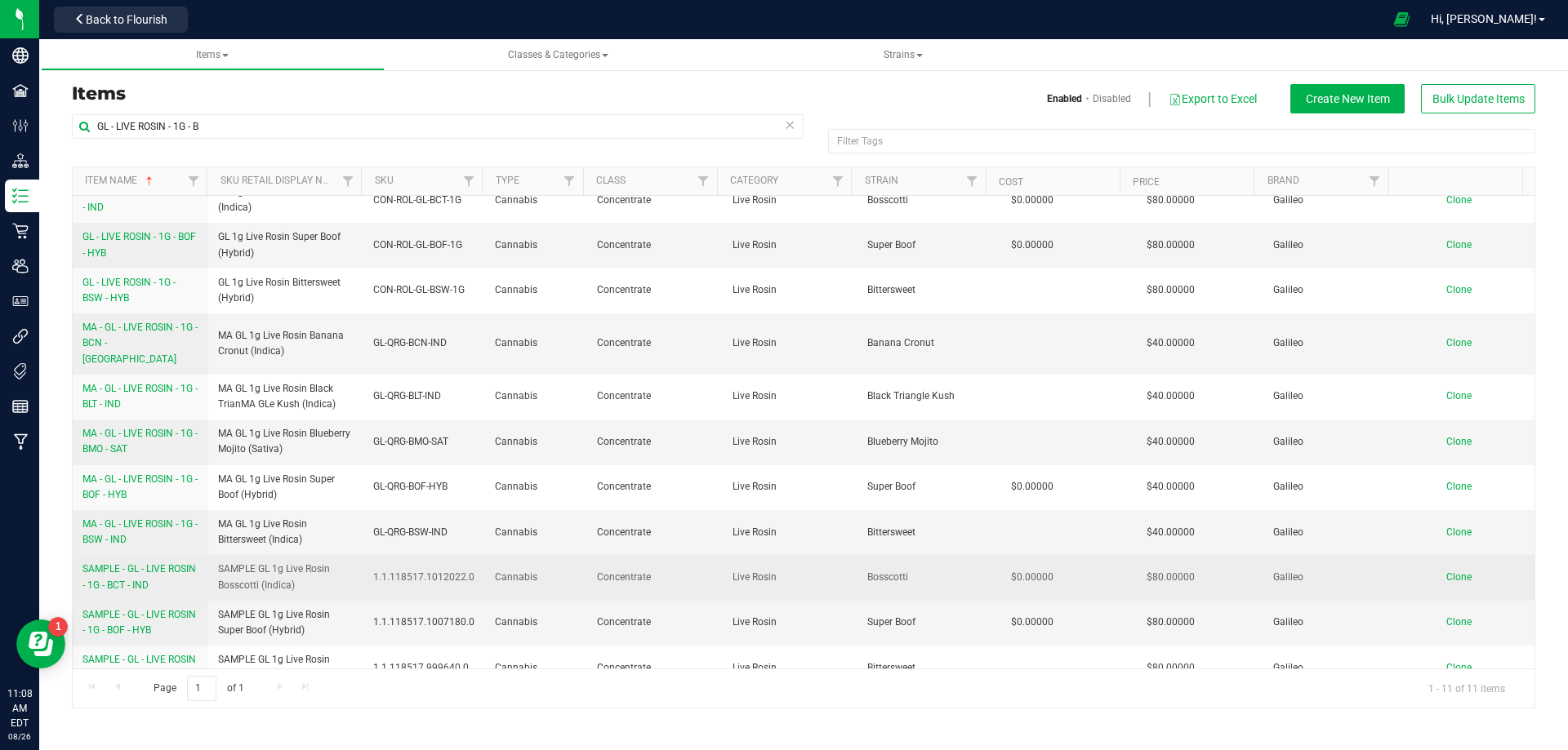
scroll to position [24, 0]
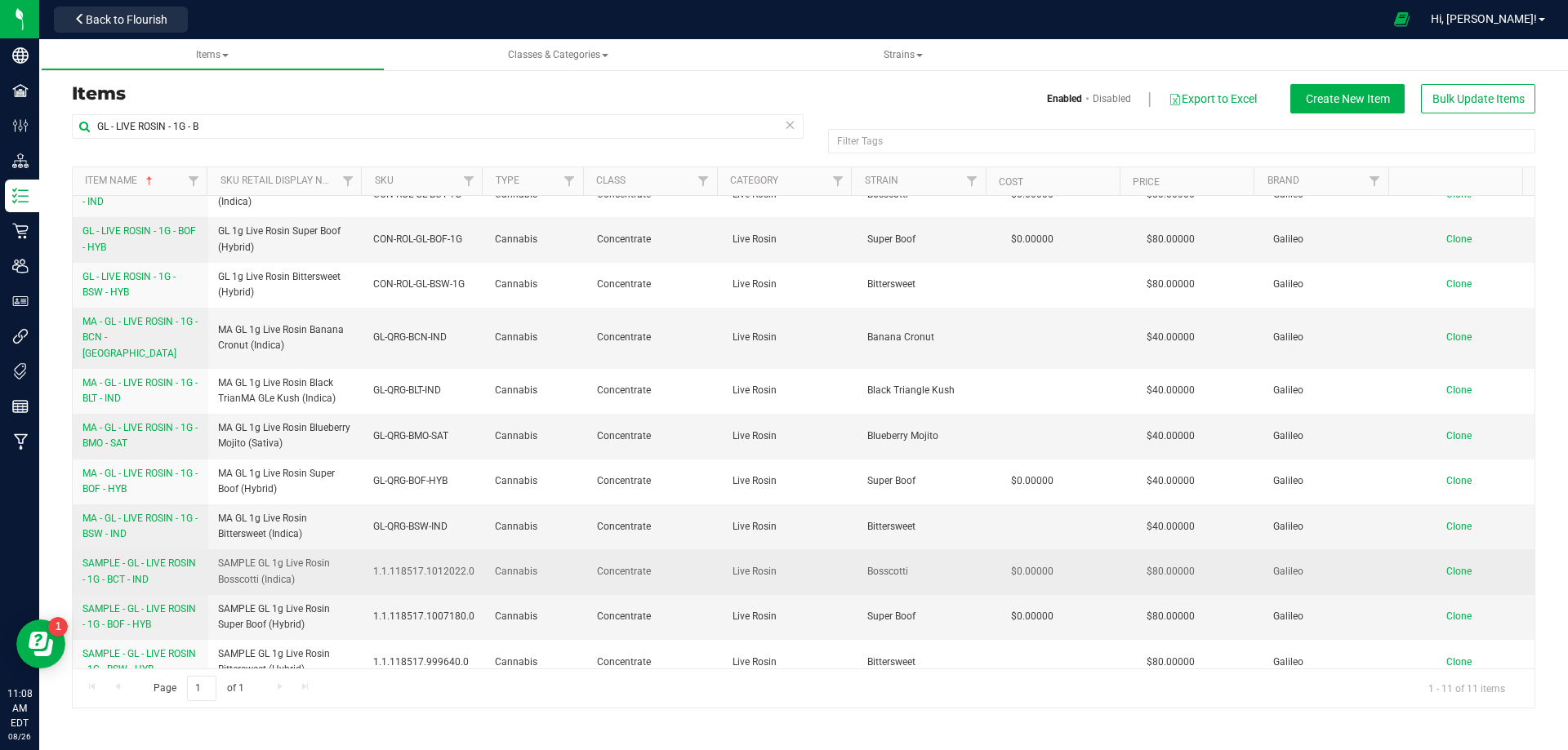
click at [142, 563] on span "SAMPLE - GL - LIVE ROSIN - 1G - BCT - IND" at bounding box center [139, 571] width 114 height 27
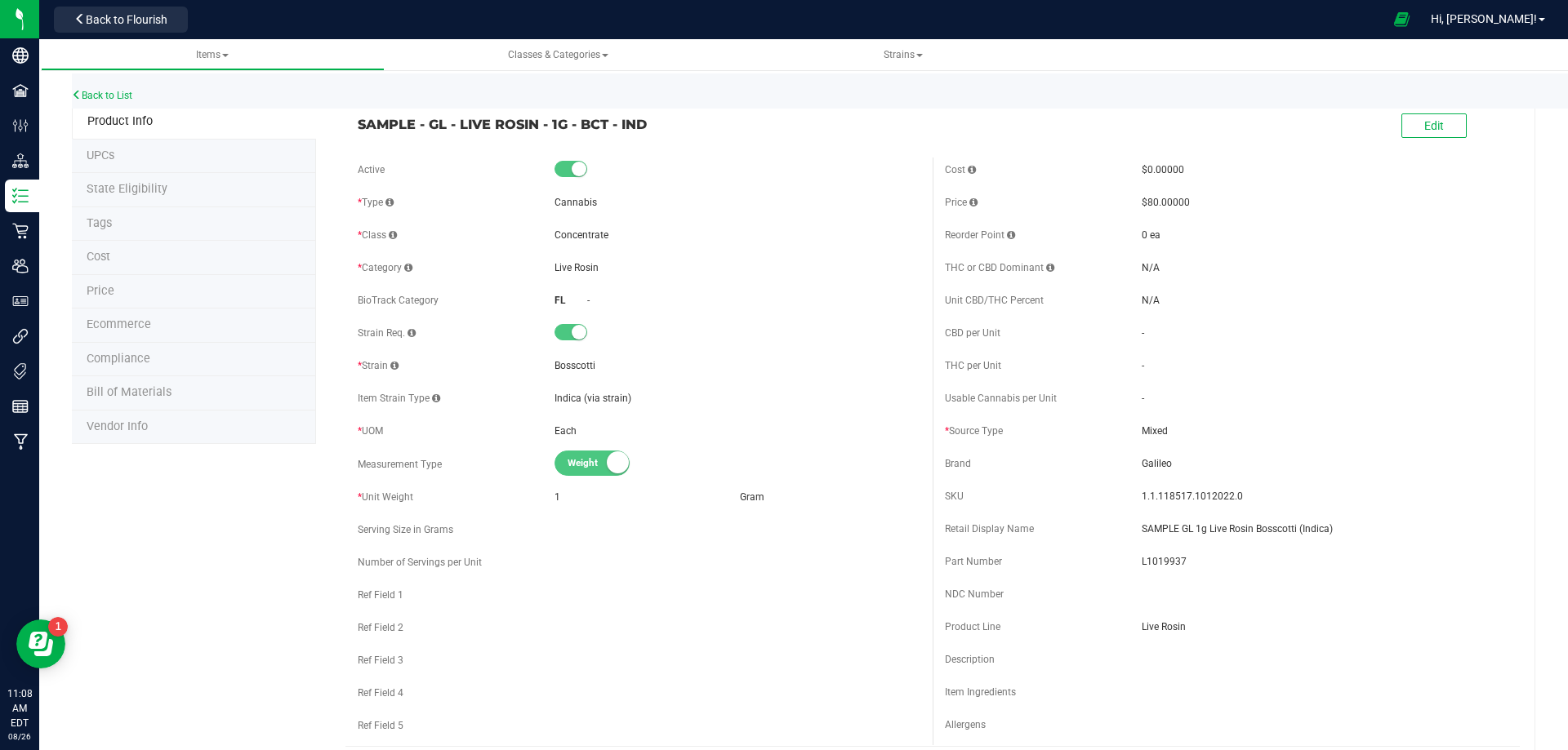
click at [150, 391] on span "Bill of Materials" at bounding box center [129, 391] width 85 height 14
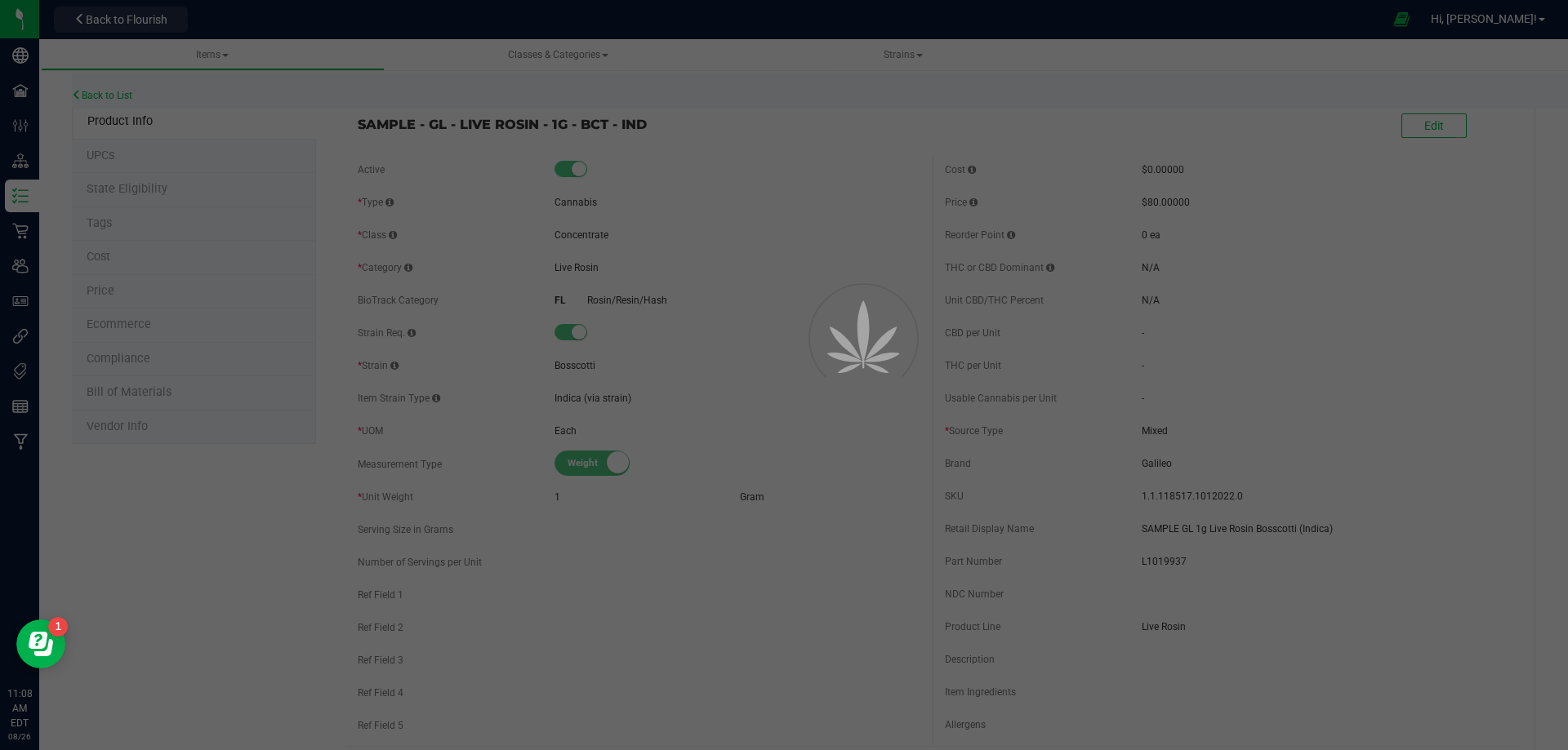
select select "13788"
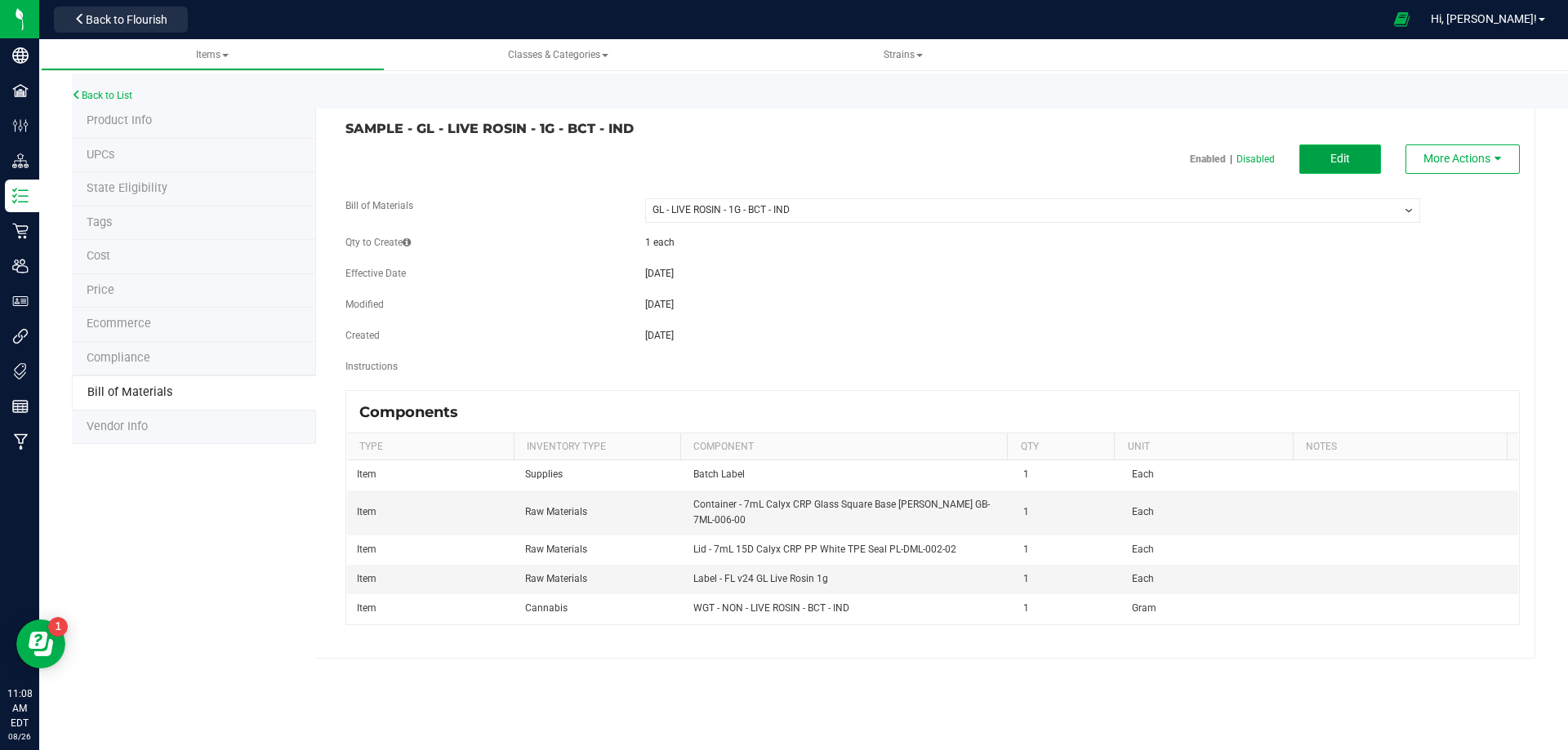
click at [1338, 153] on span "Edit" at bounding box center [1339, 158] width 20 height 13
select select "13788"
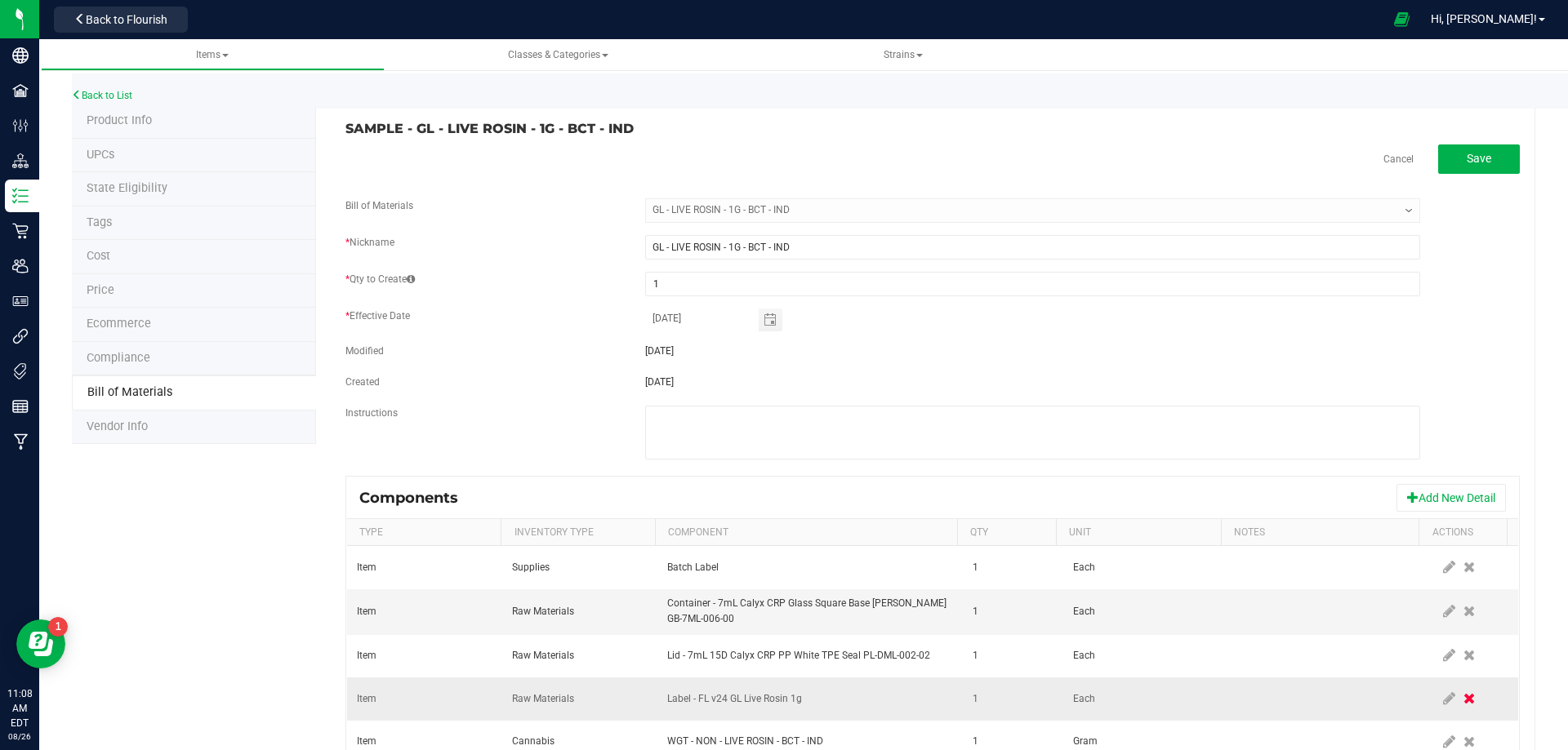
click at [1464, 695] on icon at bounding box center [1469, 699] width 11 height 15
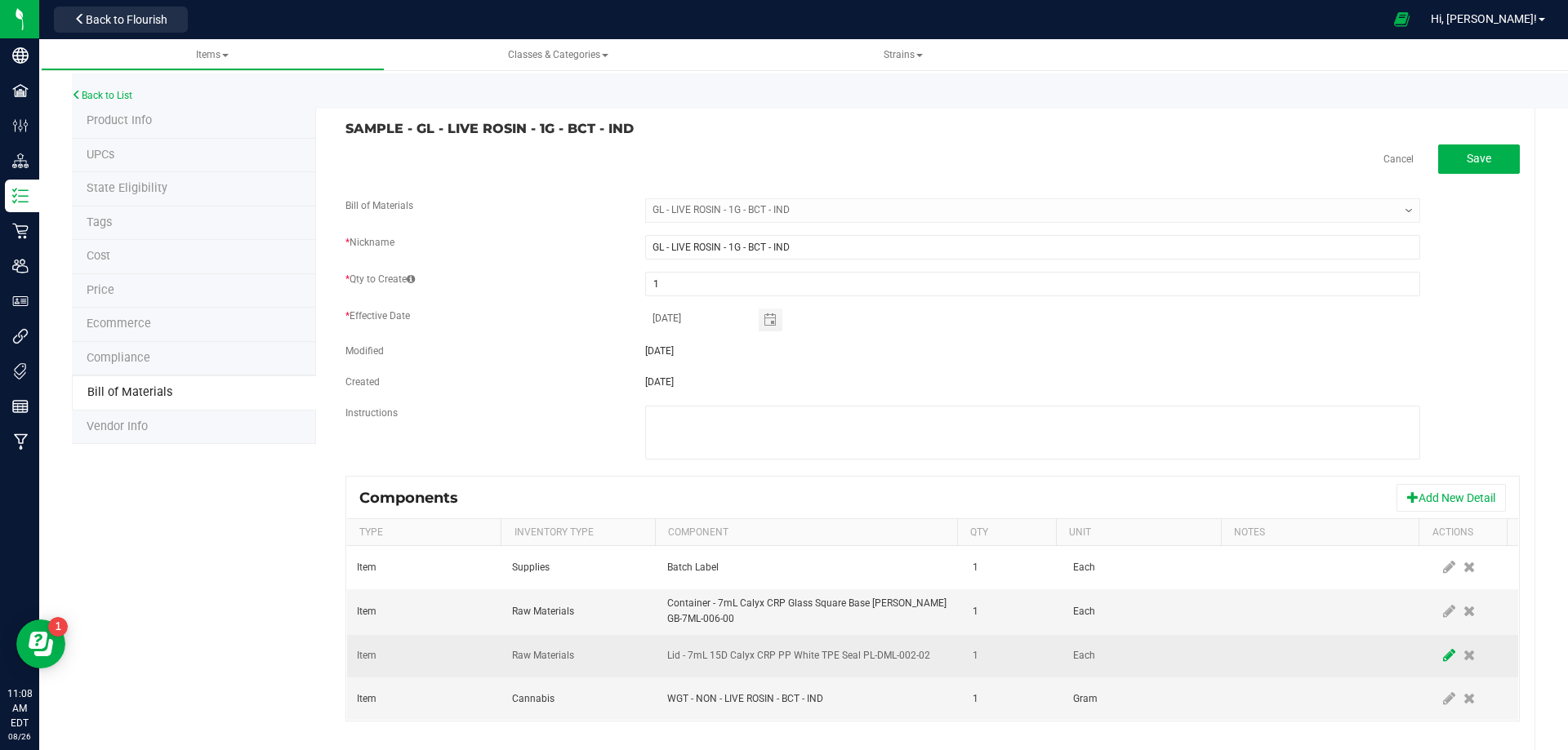
click at [1443, 662] on icon at bounding box center [1448, 656] width 12 height 15
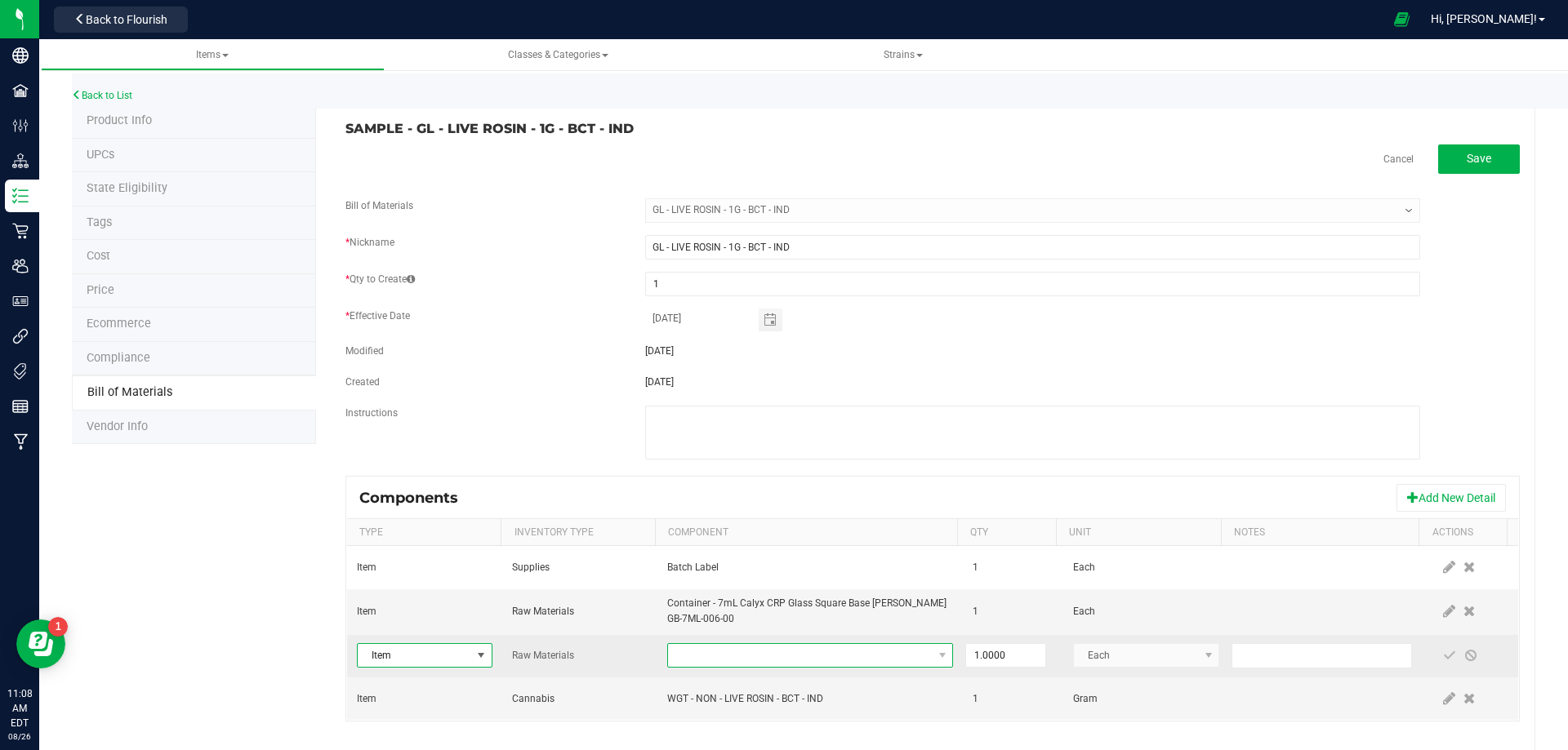
click at [830, 647] on span "NO DATA FOUND" at bounding box center [800, 656] width 264 height 23
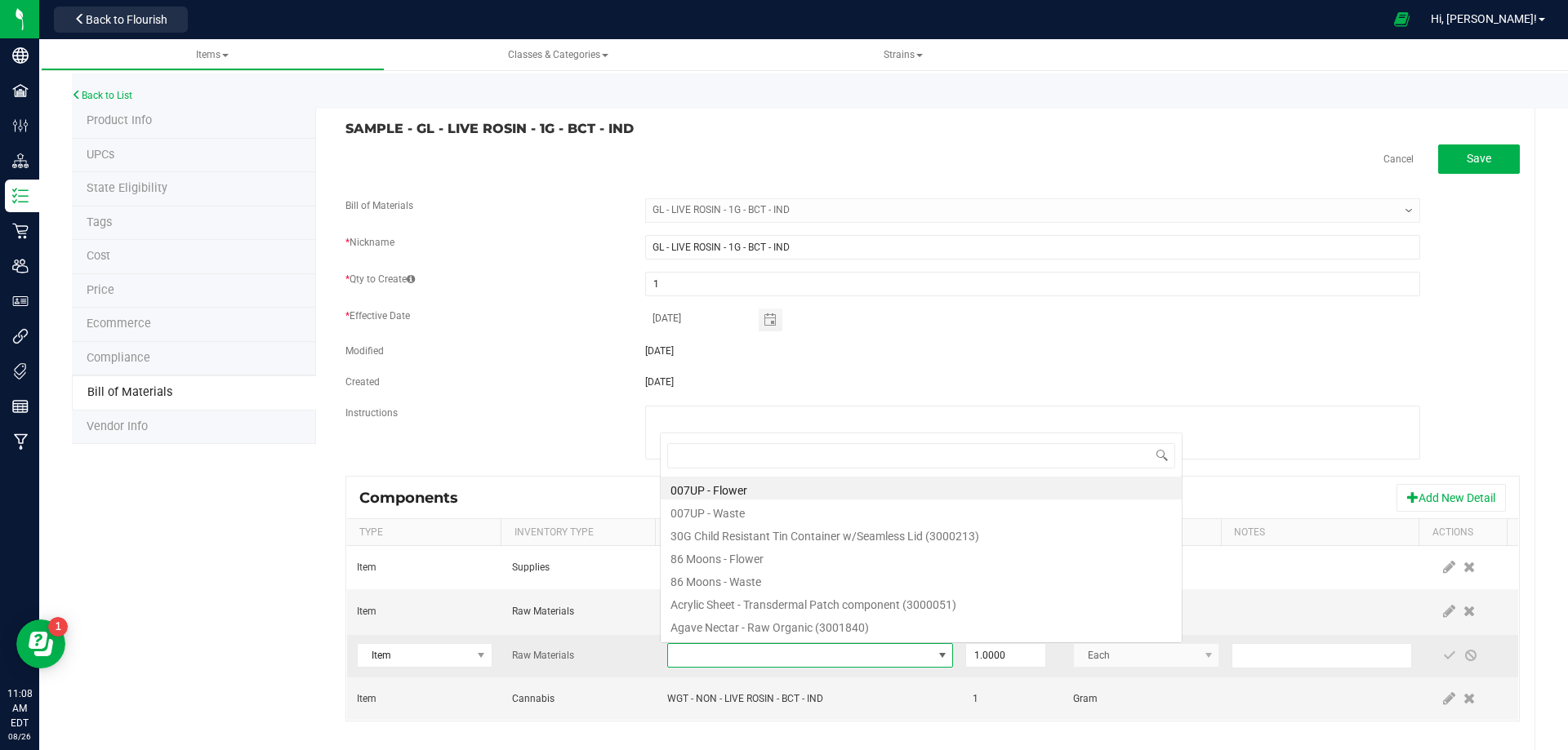
scroll to position [24, 278]
type input "3004400"
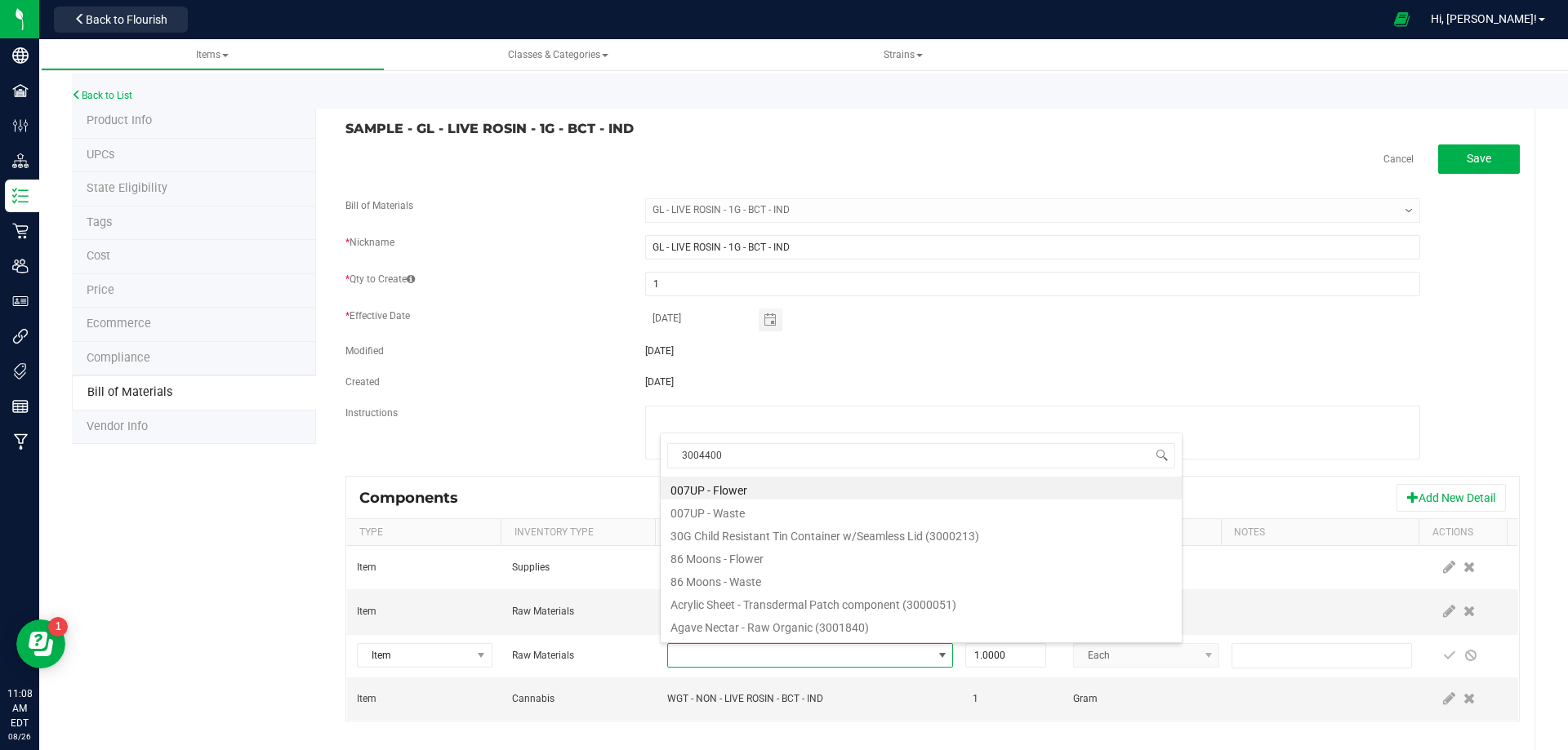
scroll to position [0, 0]
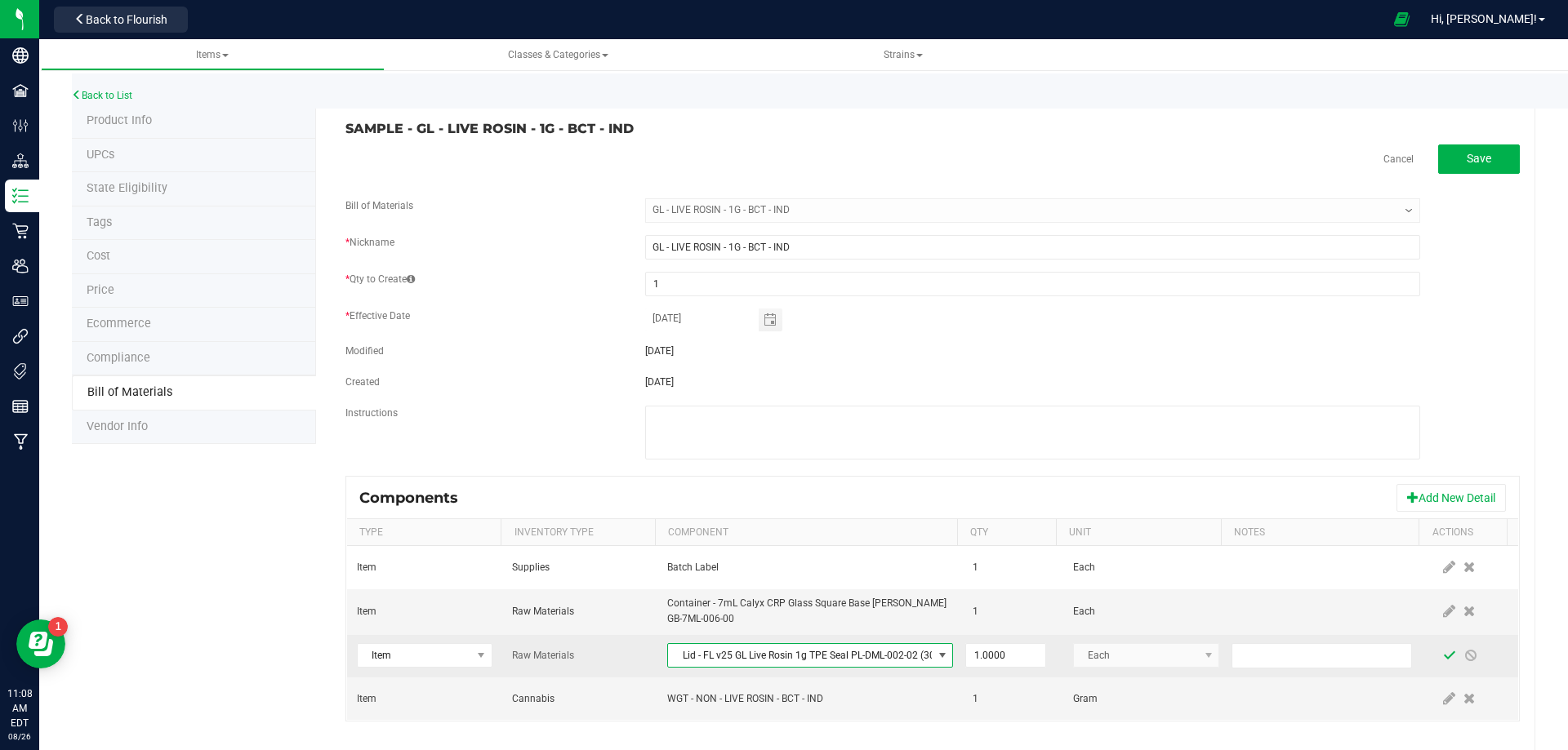
click at [1443, 657] on span at bounding box center [1449, 656] width 13 height 13
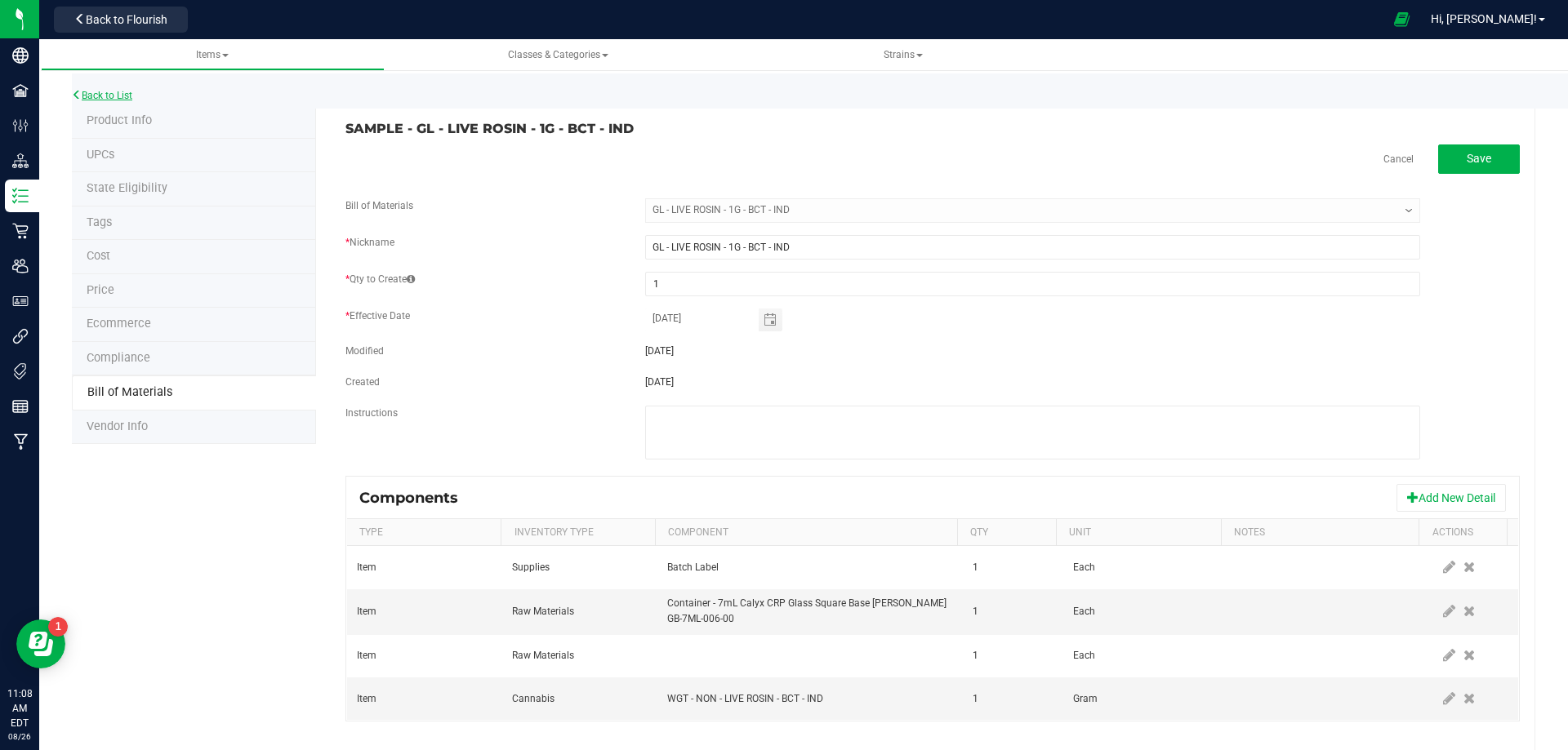
click at [94, 90] on link "Back to List" at bounding box center [102, 95] width 60 height 11
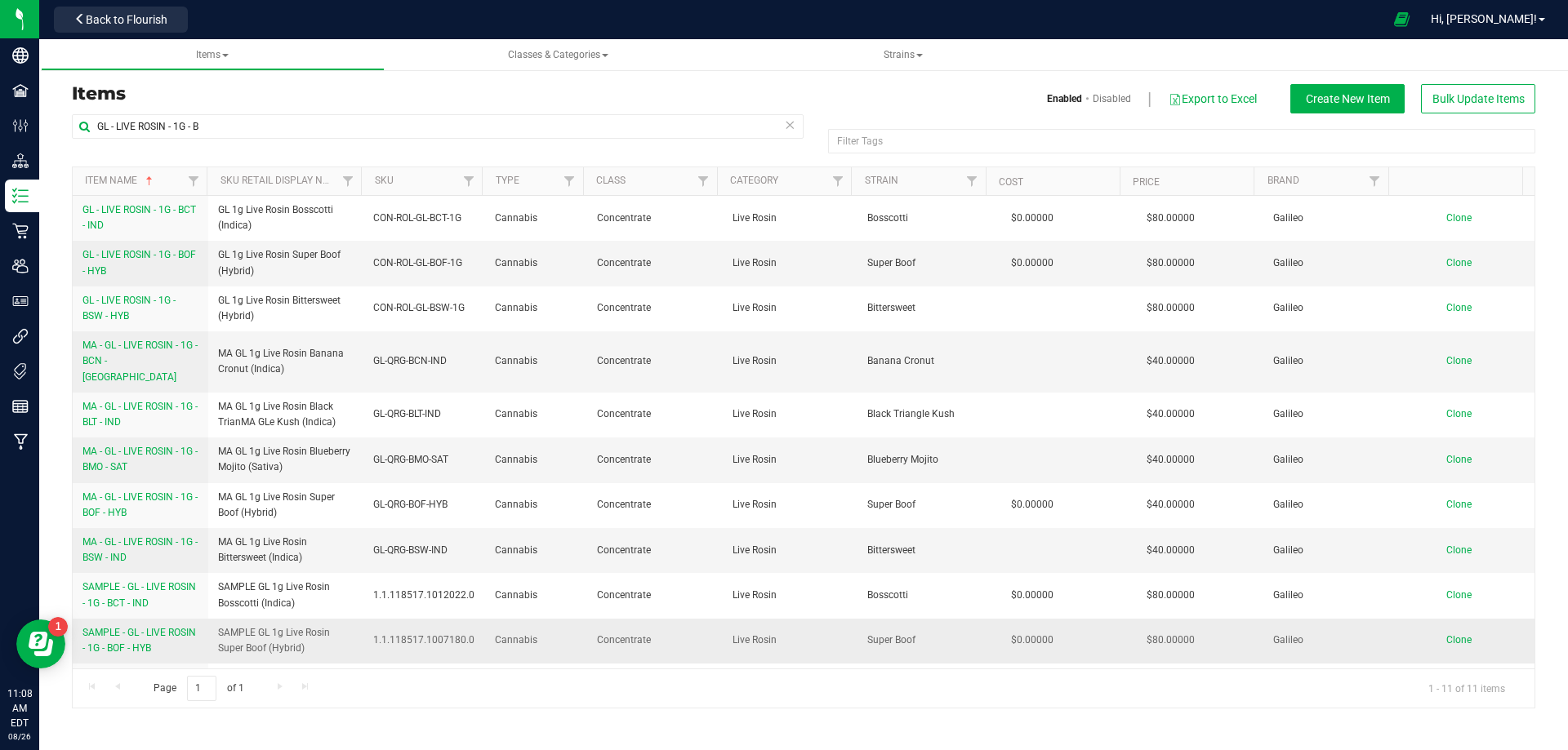
click at [126, 627] on span "SAMPLE - GL - LIVE ROSIN - 1G - BOF - HYB" at bounding box center [139, 640] width 114 height 27
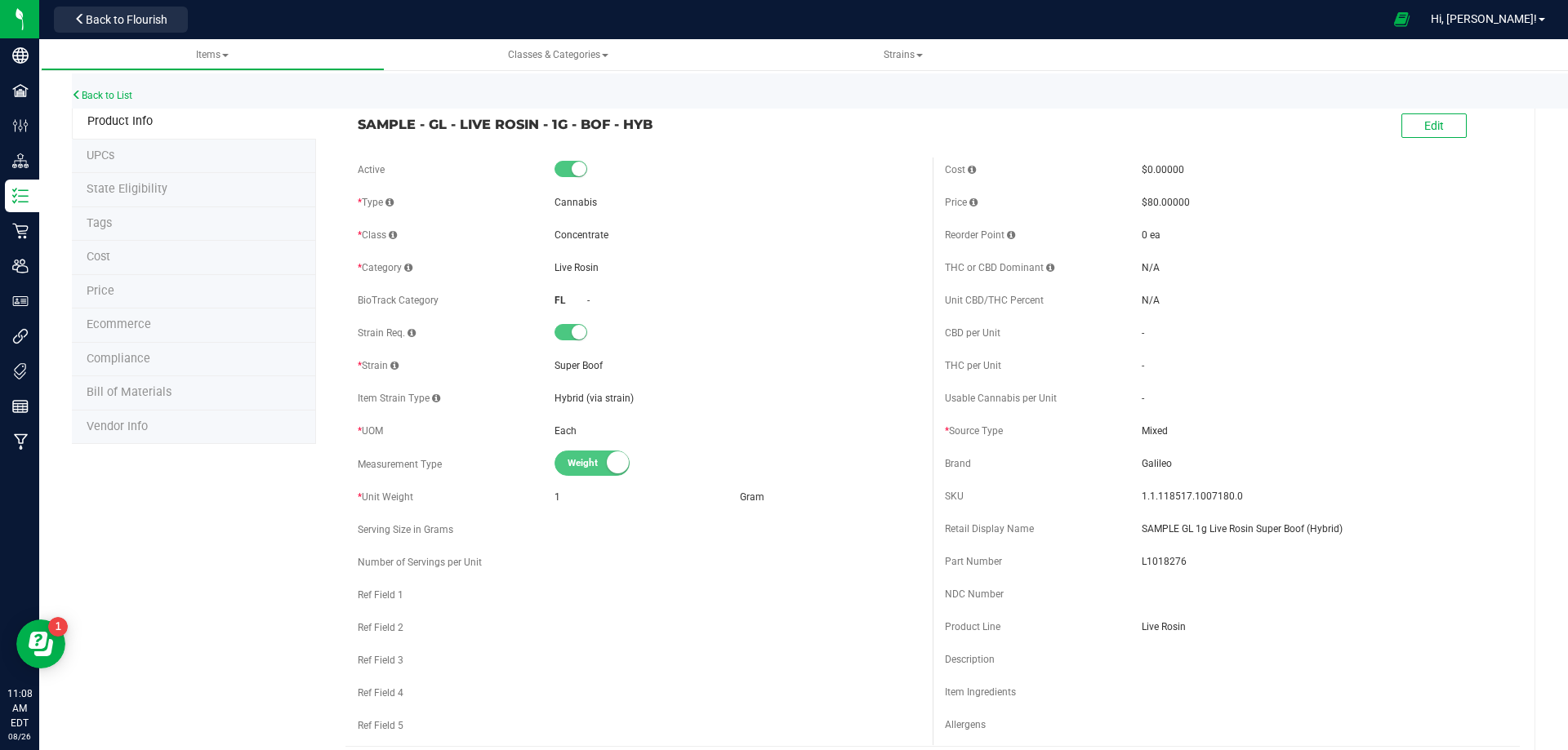
click at [137, 391] on span "Bill of Materials" at bounding box center [129, 391] width 85 height 14
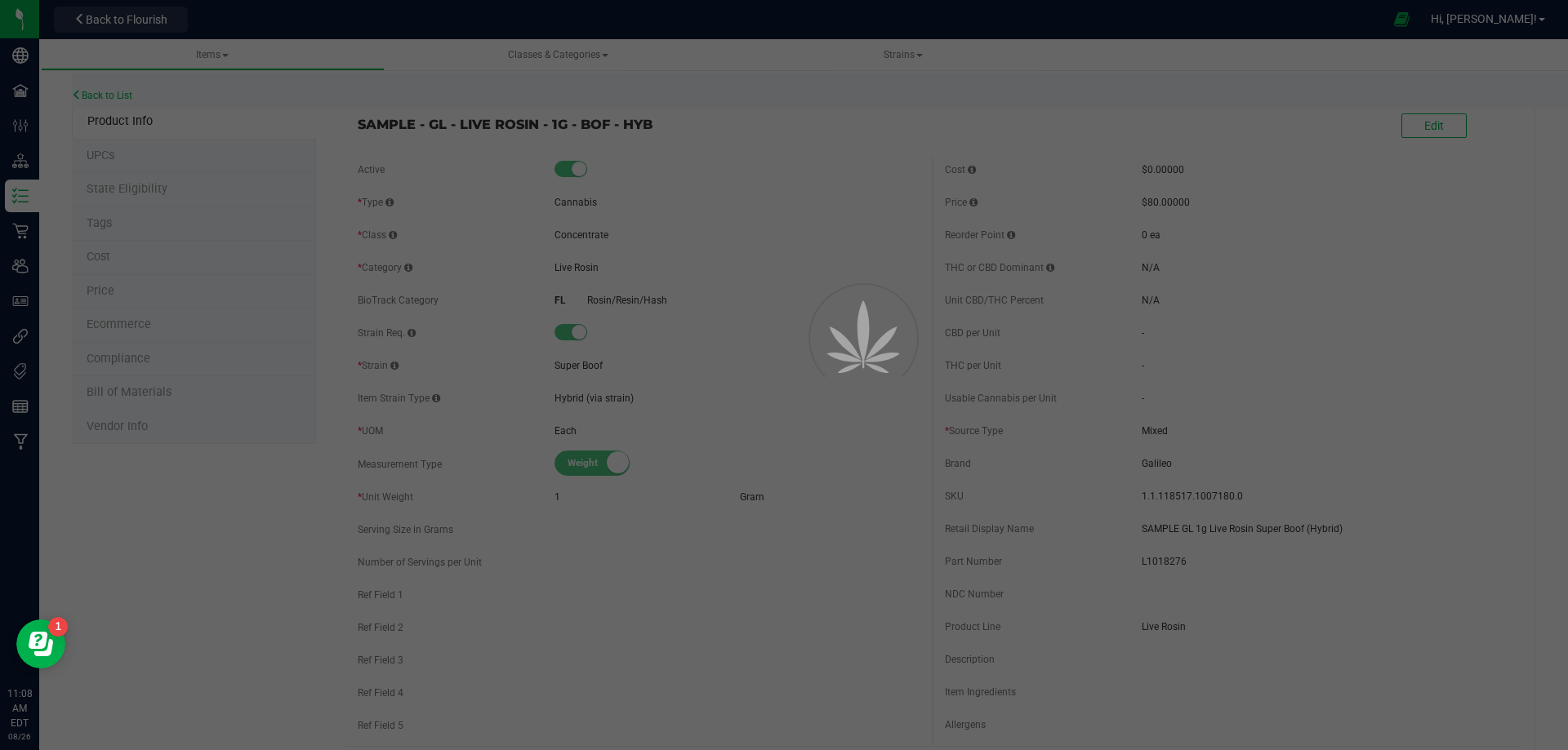
select select "12195"
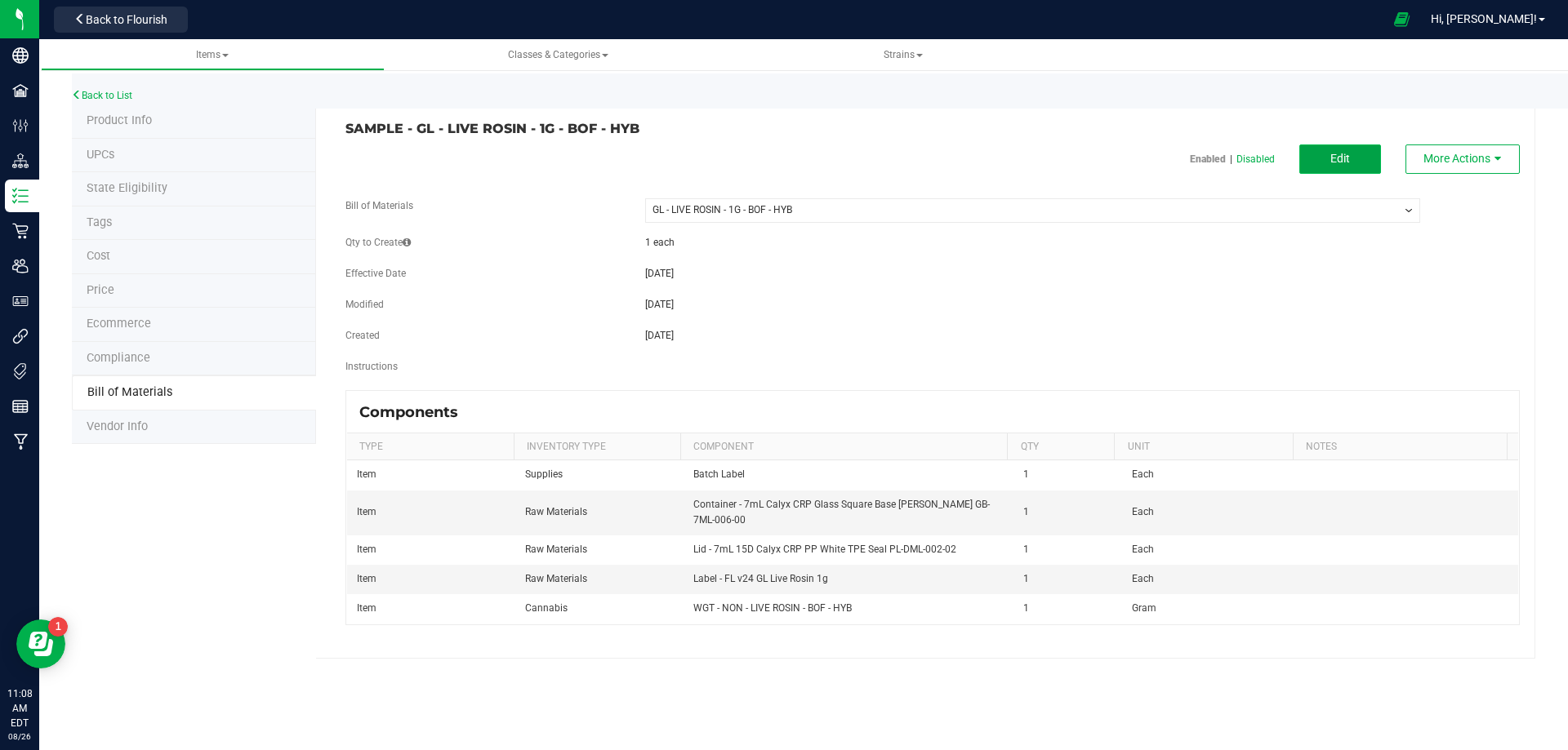
click at [1349, 164] on span "Edit" at bounding box center [1339, 158] width 20 height 13
select select "12195"
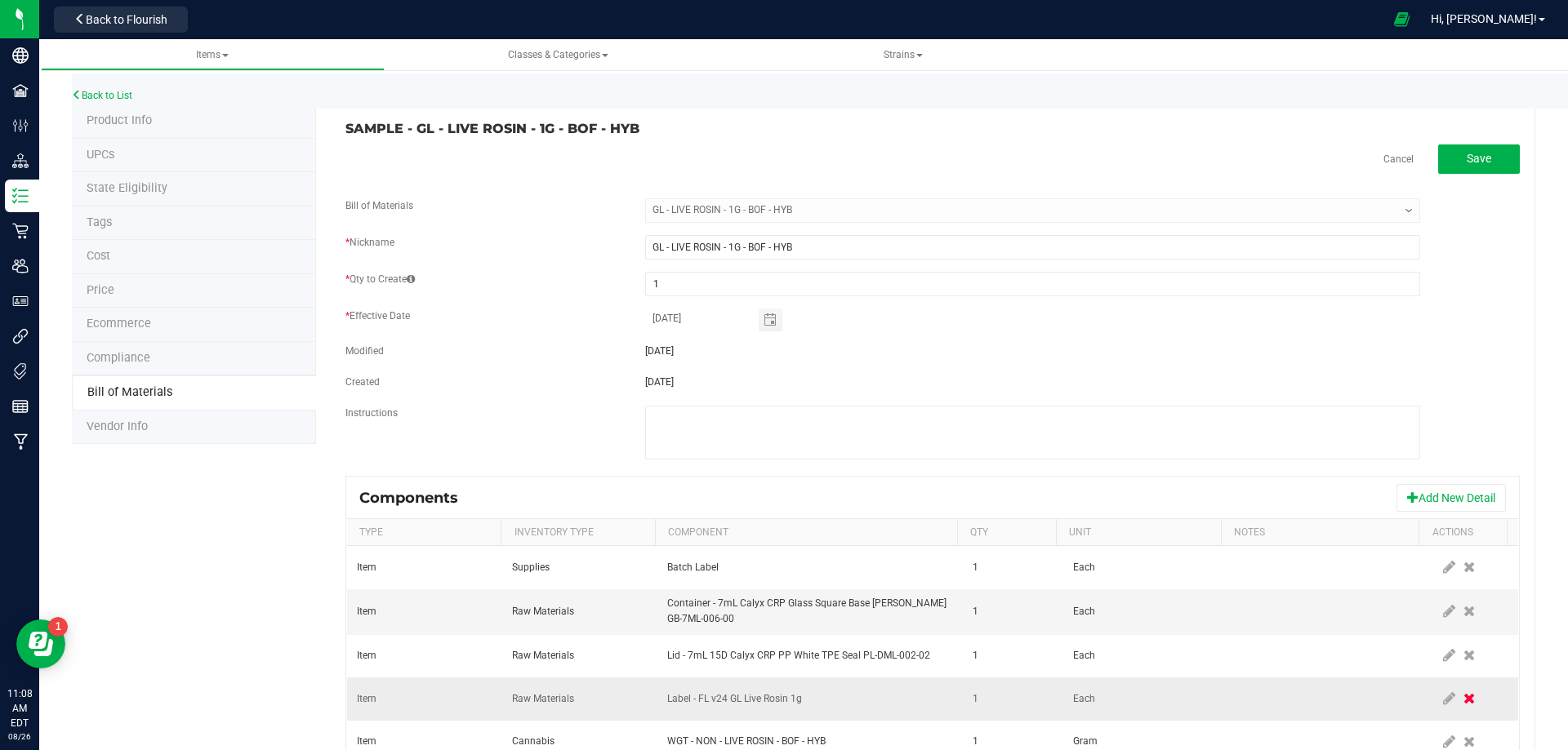
click at [1464, 699] on icon at bounding box center [1469, 699] width 11 height 15
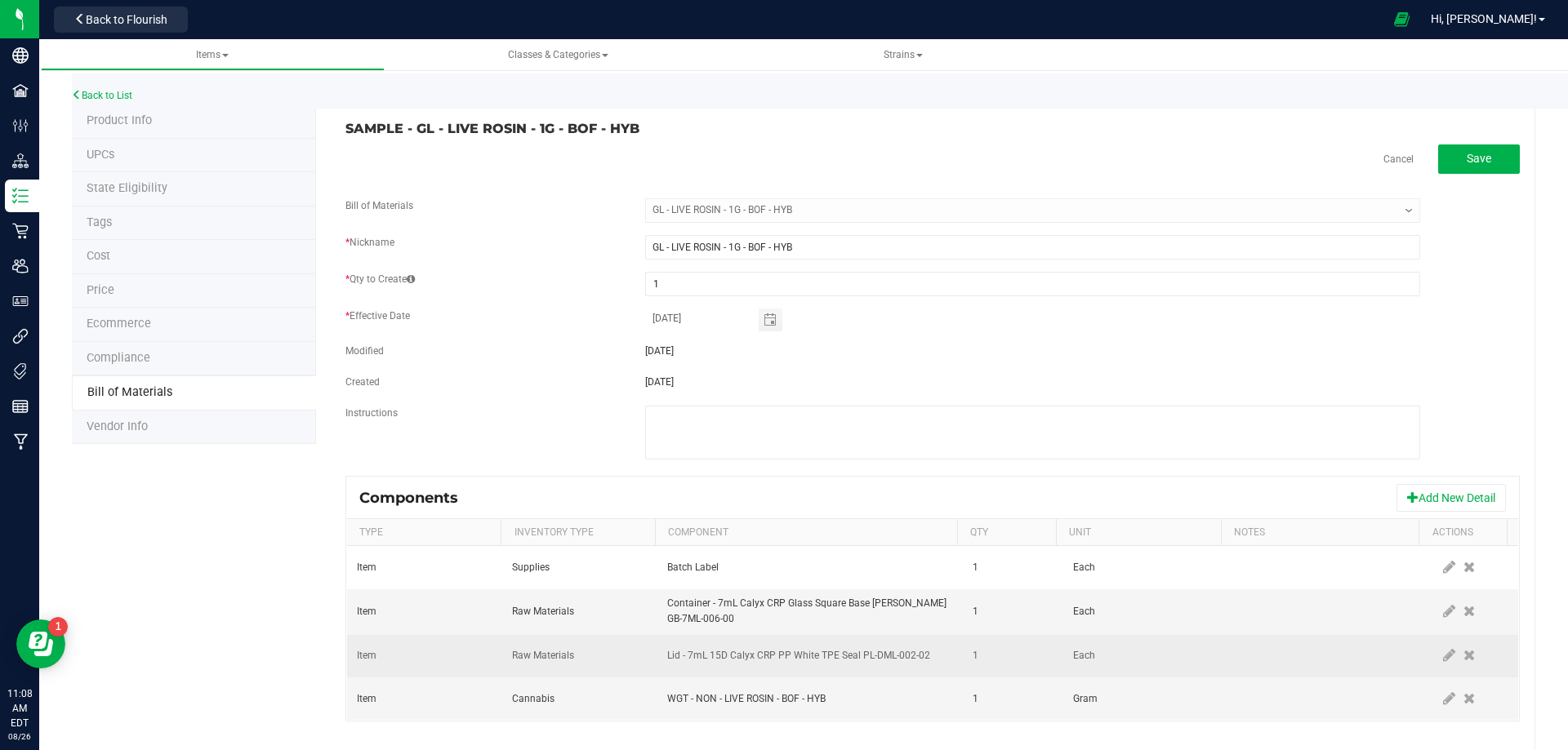
drag, startPoint x: 1422, startPoint y: 662, endPoint x: 1408, endPoint y: 661, distance: 14.0
click at [1429, 662] on td at bounding box center [1473, 657] width 89 height 43
click at [1439, 657] on span at bounding box center [1449, 656] width 21 height 29
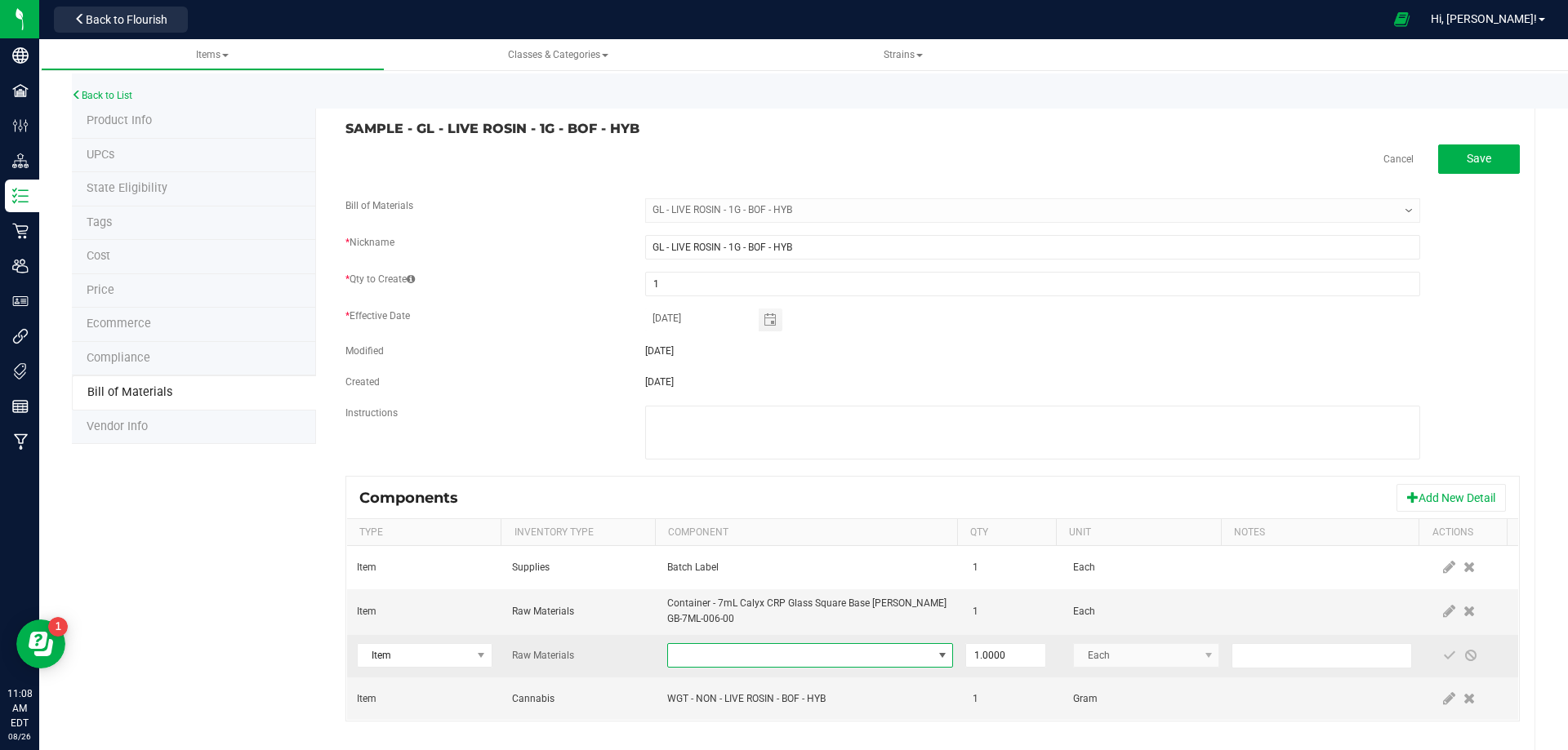
click at [778, 651] on span "NO DATA FOUND" at bounding box center [800, 656] width 264 height 23
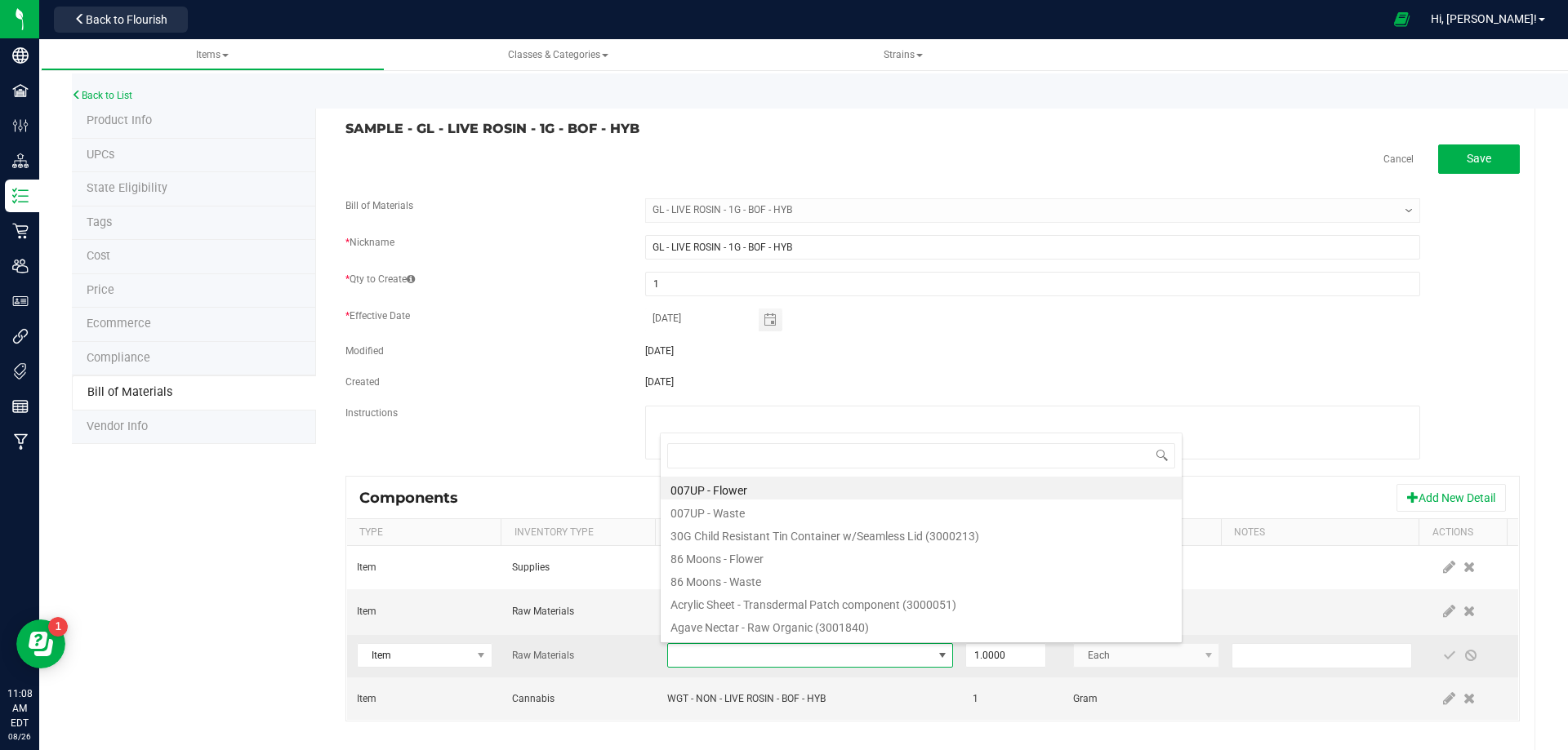
type input "3004400"
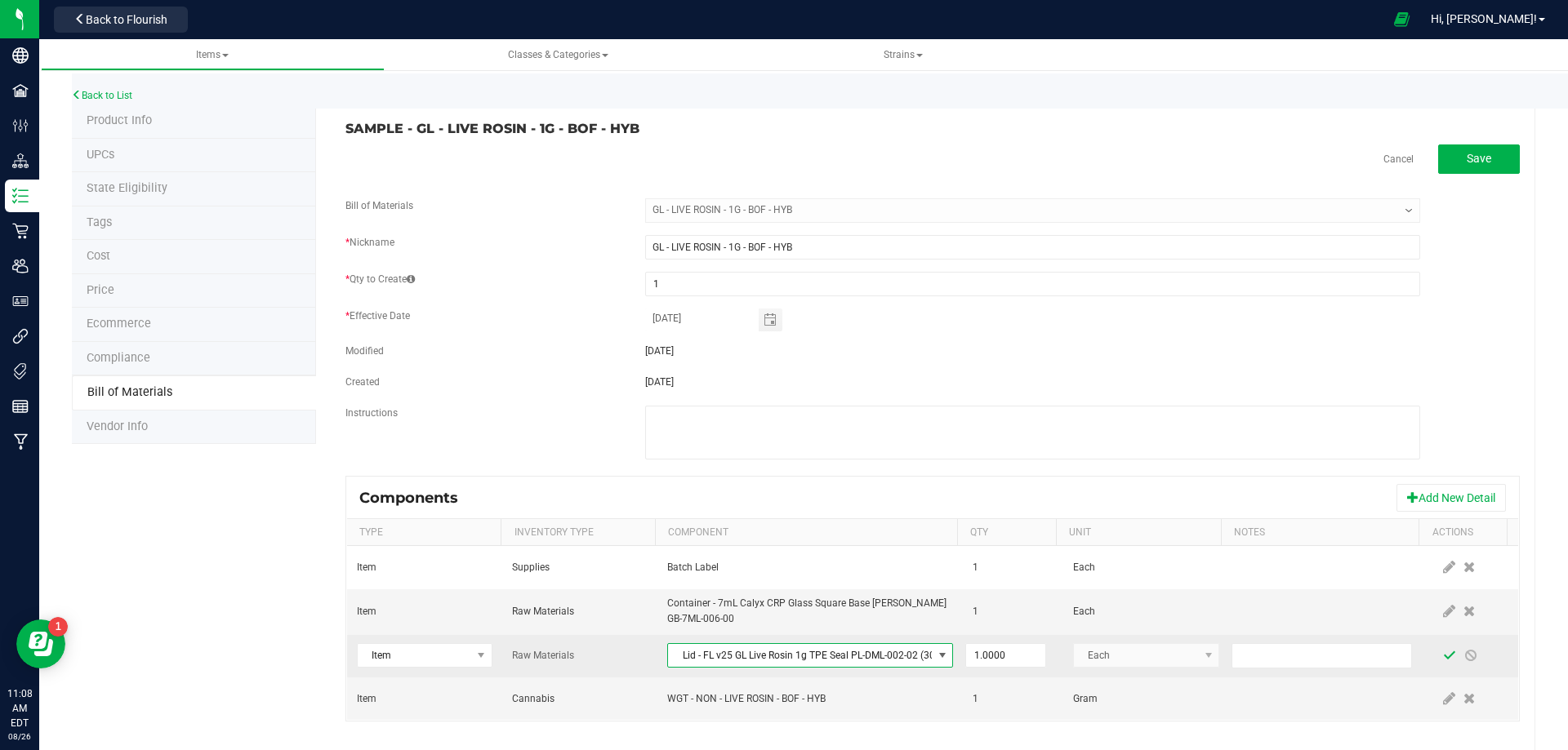
click at [1443, 659] on span at bounding box center [1449, 656] width 13 height 13
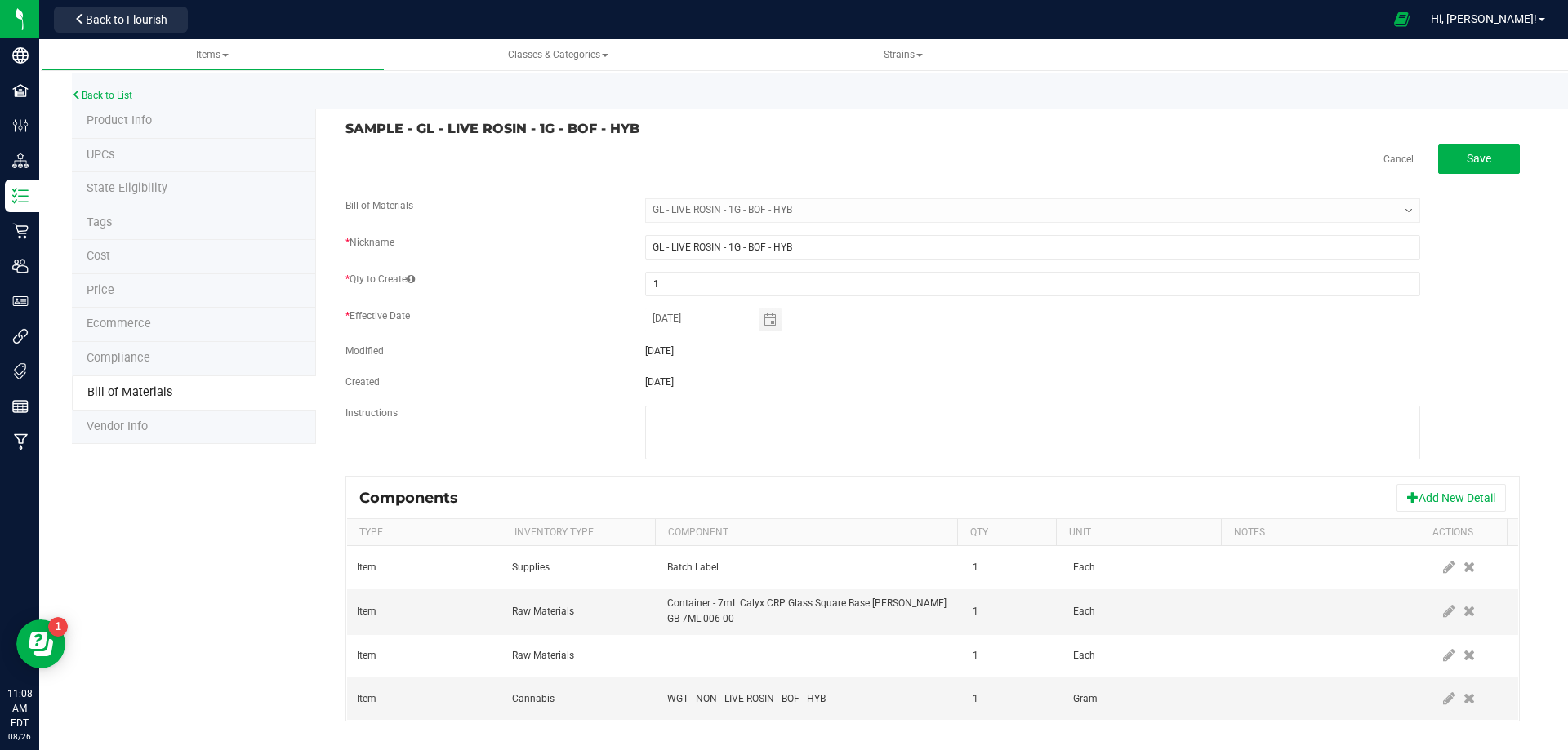
click at [116, 97] on link "Back to List" at bounding box center [102, 95] width 60 height 11
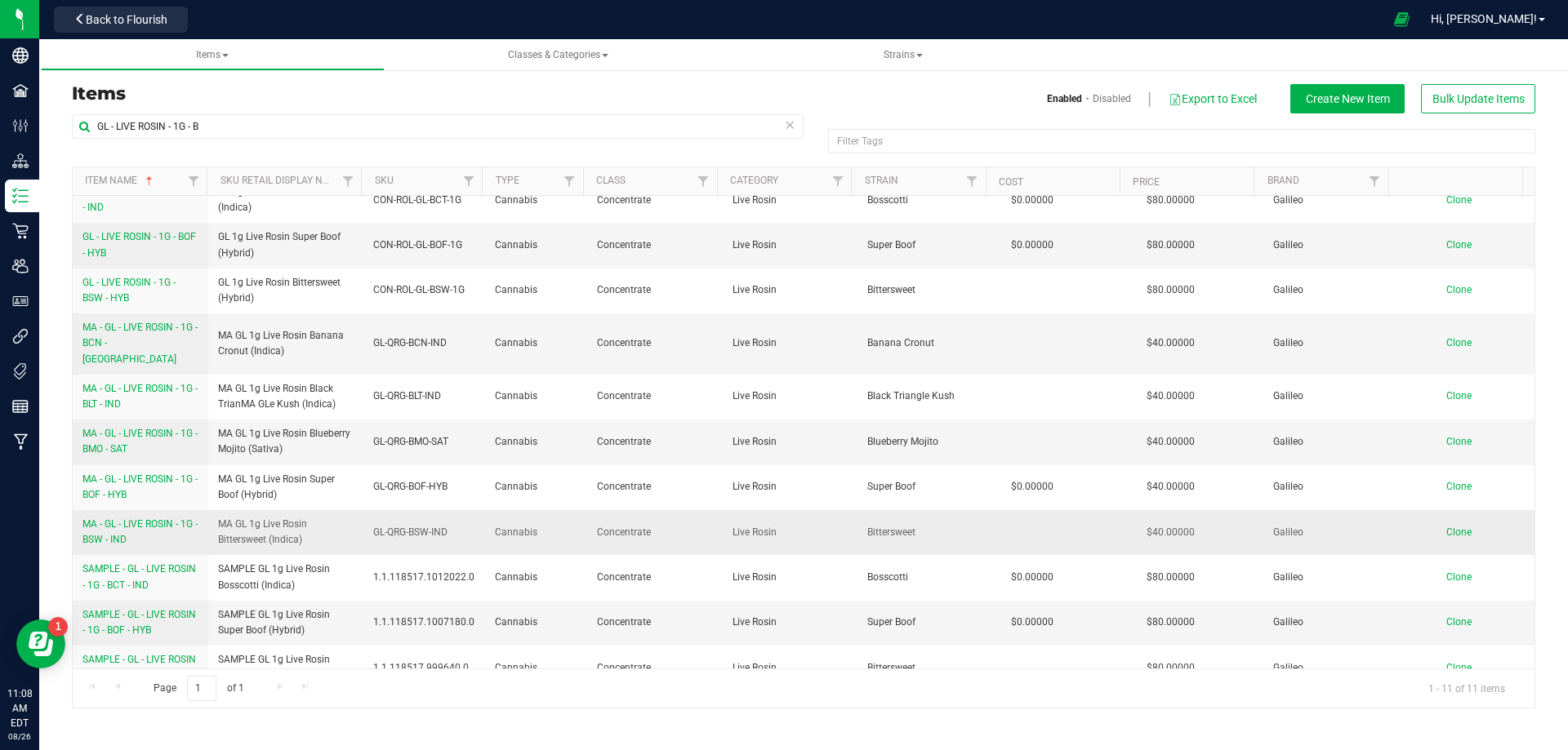
scroll to position [24, 0]
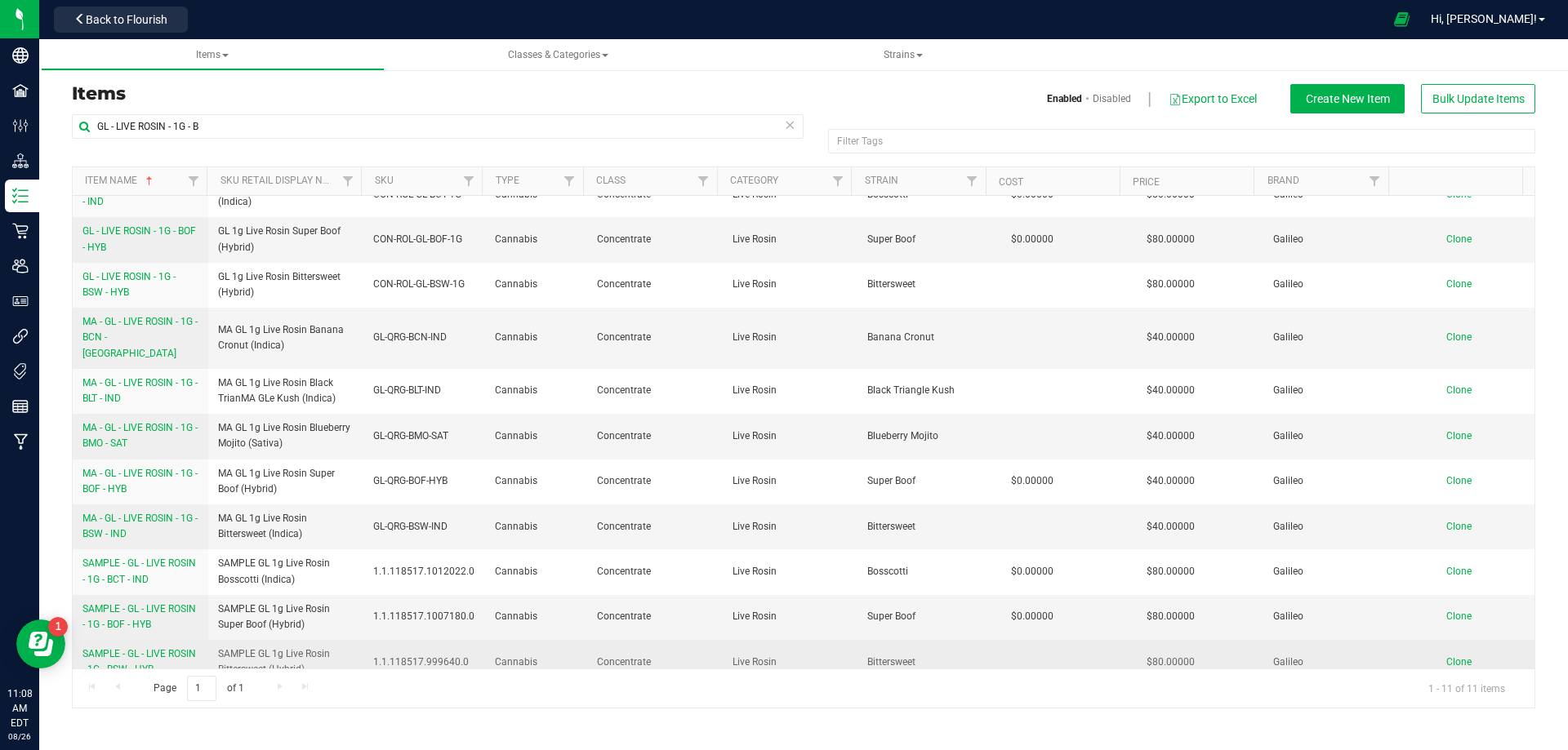
click at [149, 650] on span "SAMPLE - GL - LIVE ROSIN - 1G - BSW - HYB" at bounding box center [139, 662] width 114 height 27
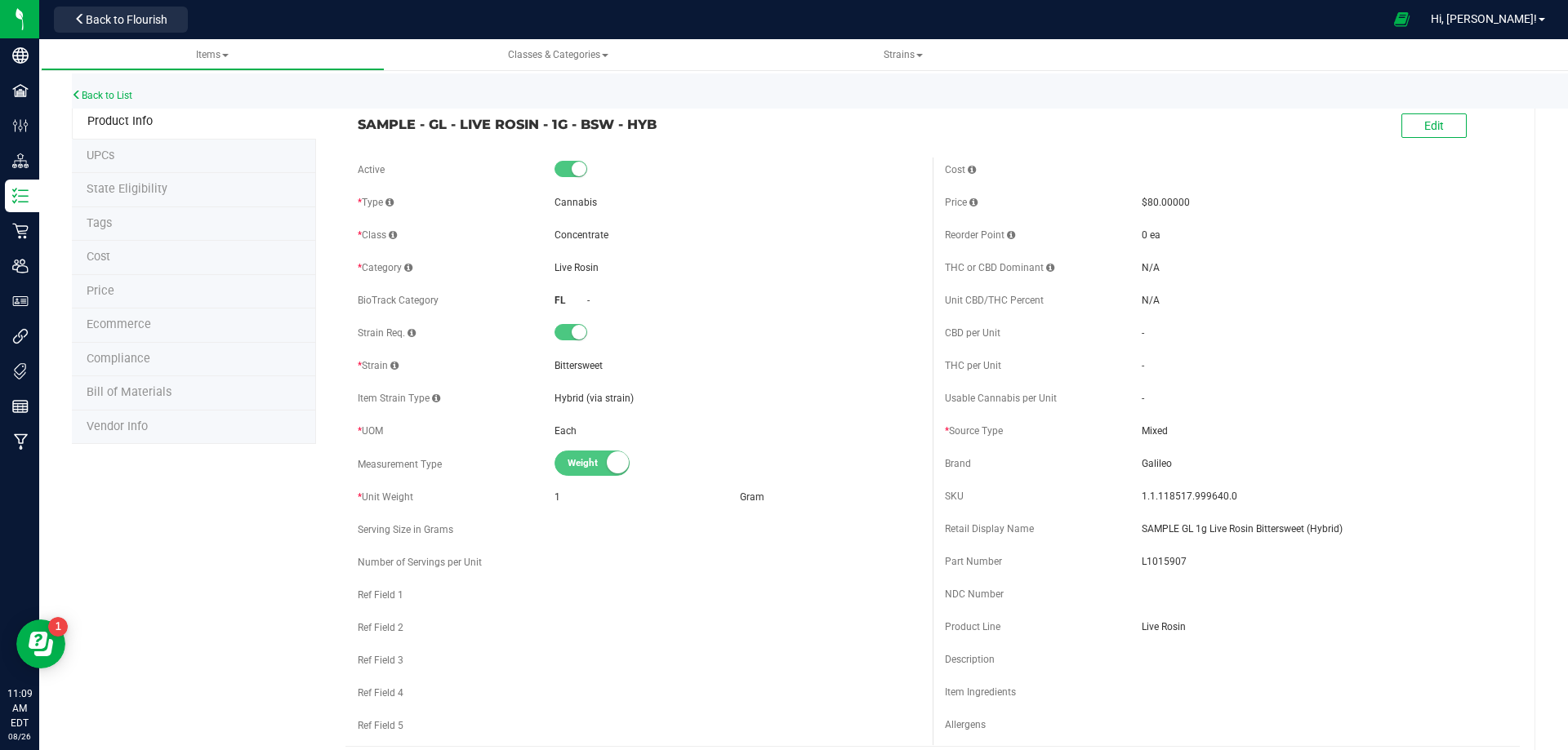
click at [144, 387] on span "Bill of Materials" at bounding box center [129, 391] width 85 height 14
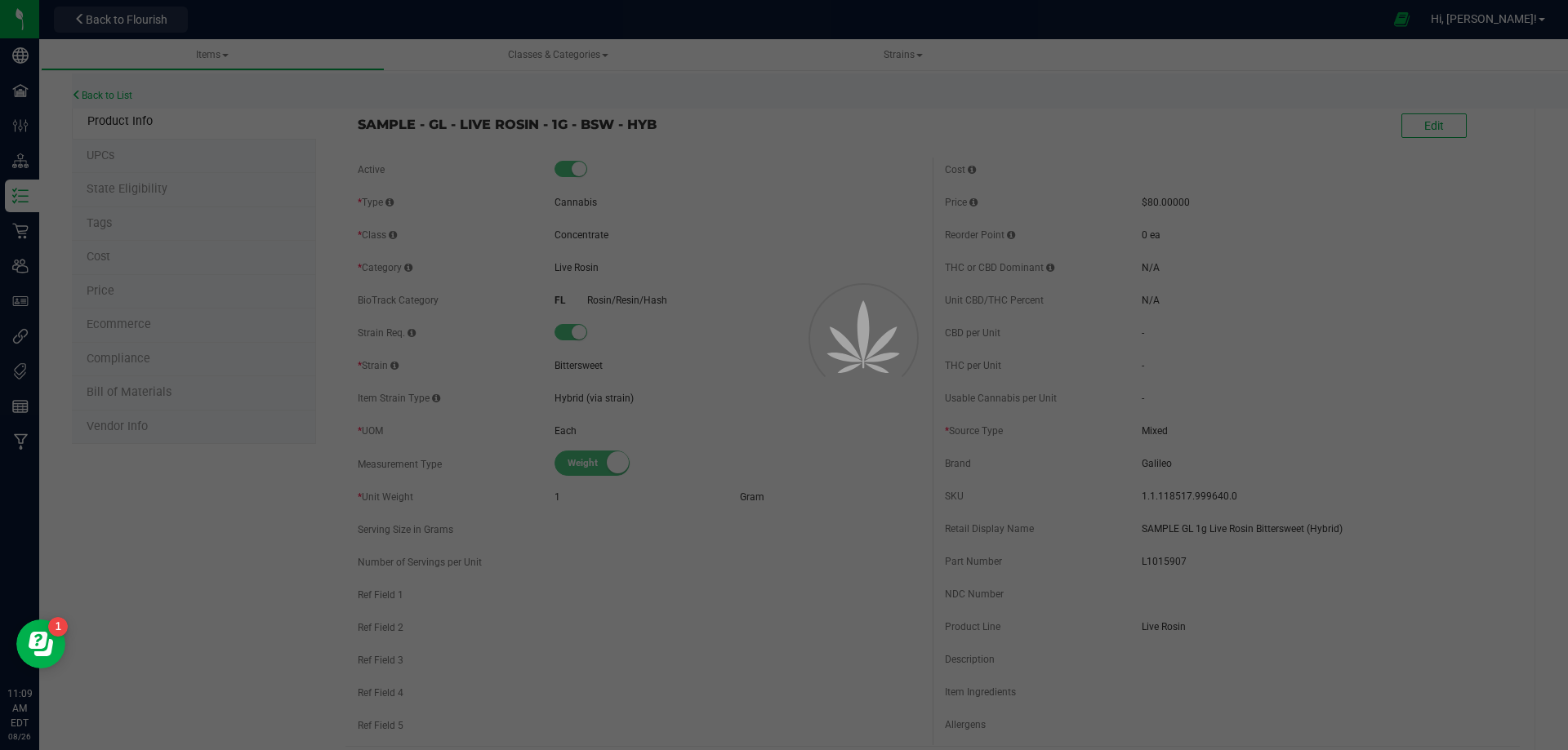
select select "10505"
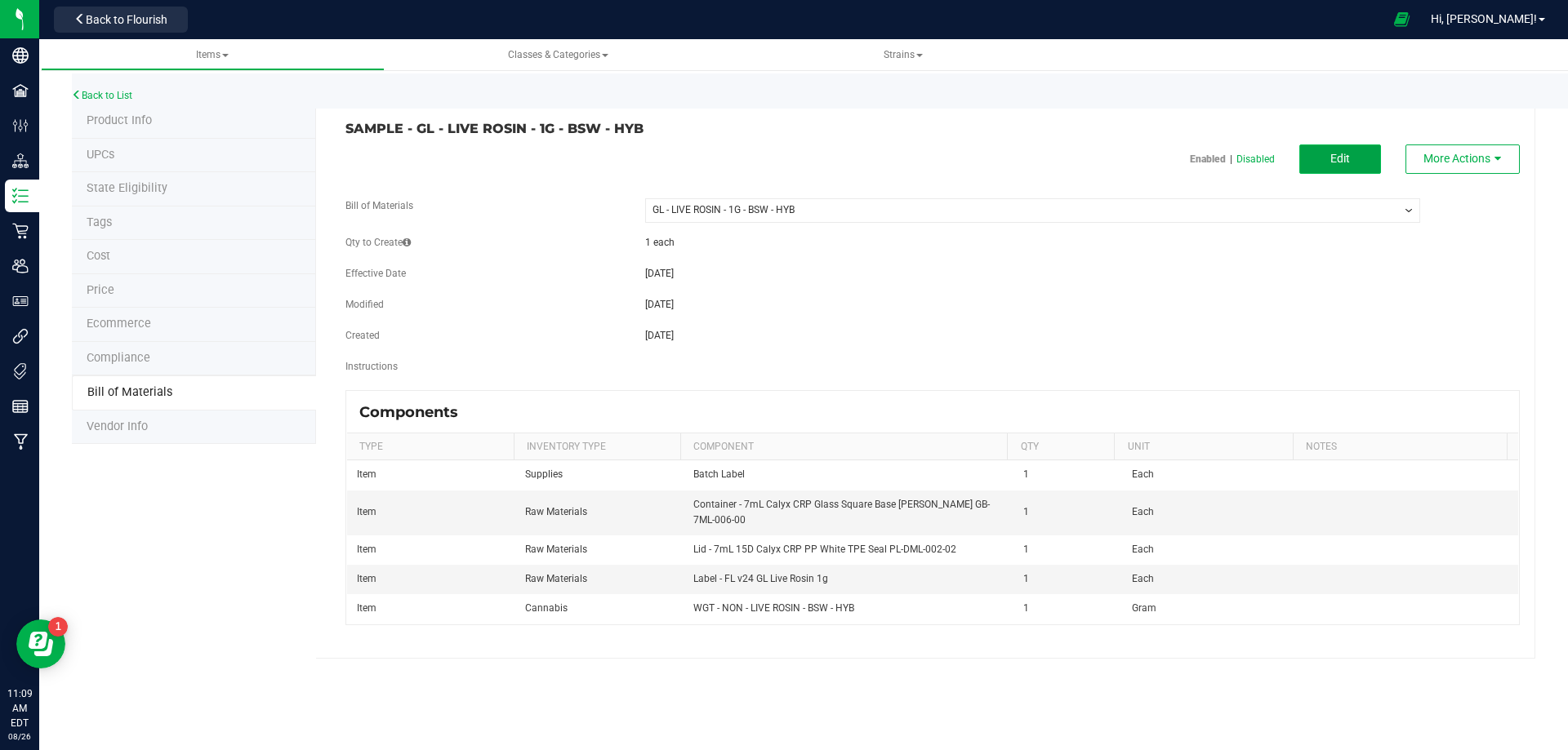
click at [1327, 155] on button "Edit" at bounding box center [1339, 159] width 82 height 29
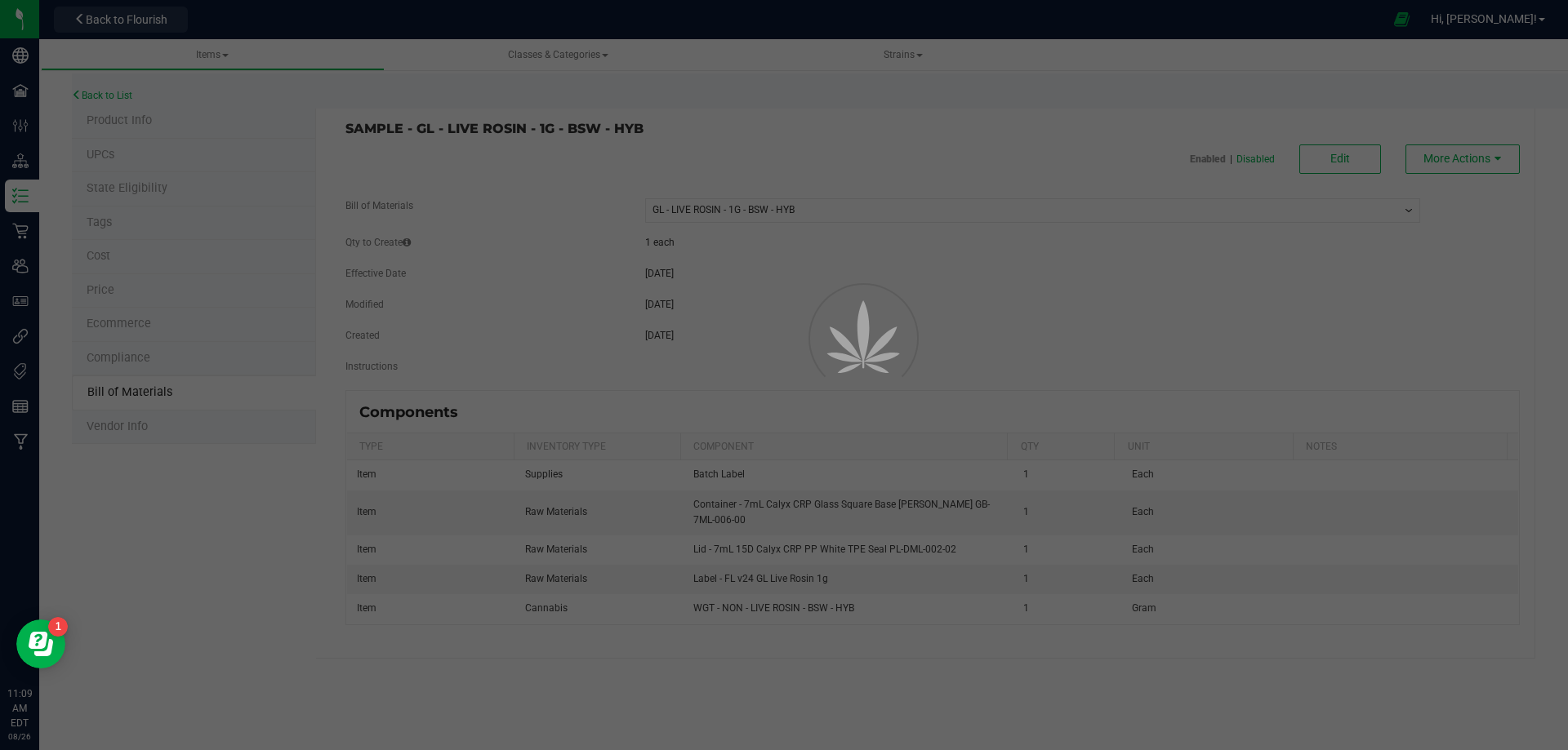
select select "10505"
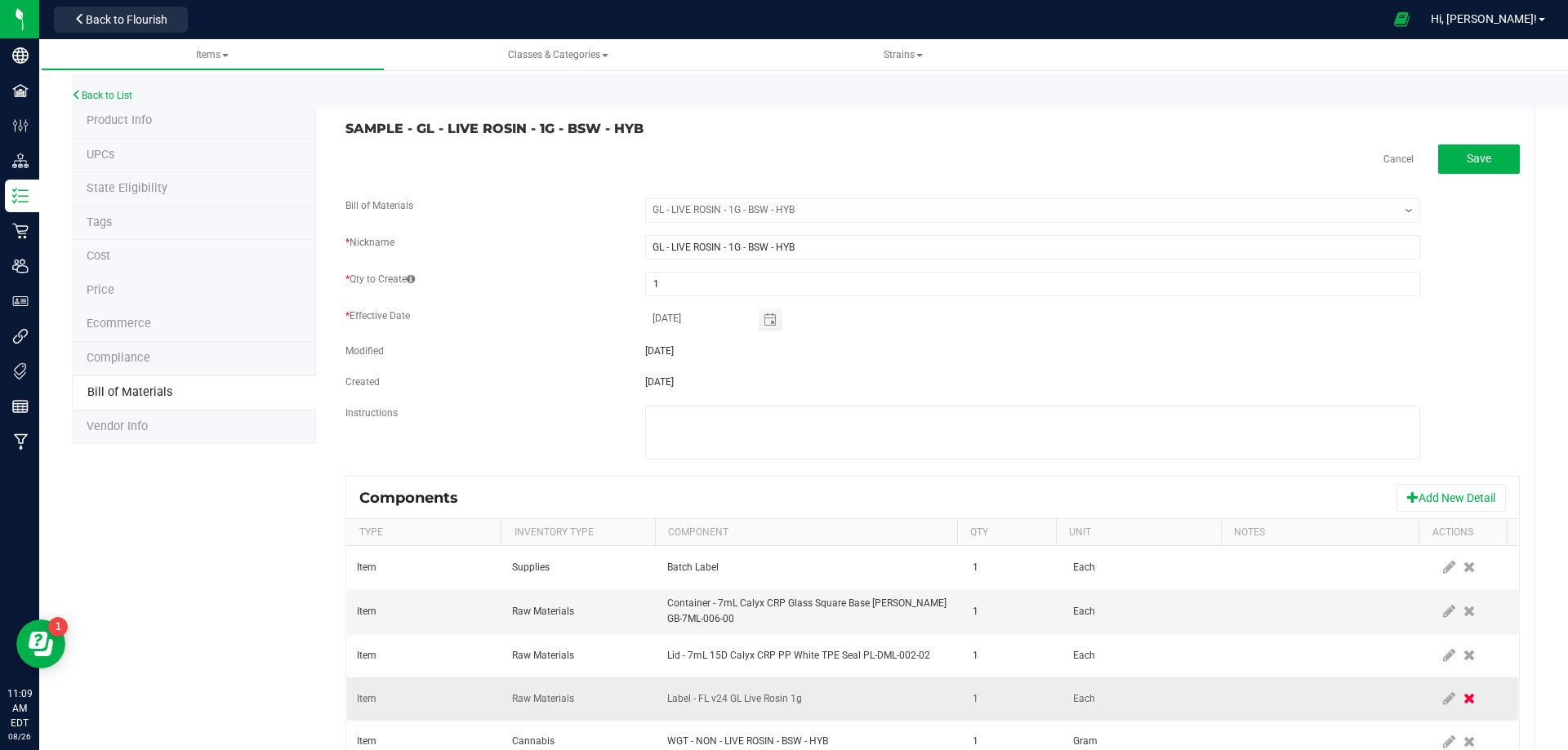
click at [1464, 700] on icon at bounding box center [1469, 699] width 11 height 15
drag, startPoint x: 1426, startPoint y: 657, endPoint x: 1091, endPoint y: 618, distance: 337.3
click at [1443, 657] on icon at bounding box center [1448, 656] width 12 height 15
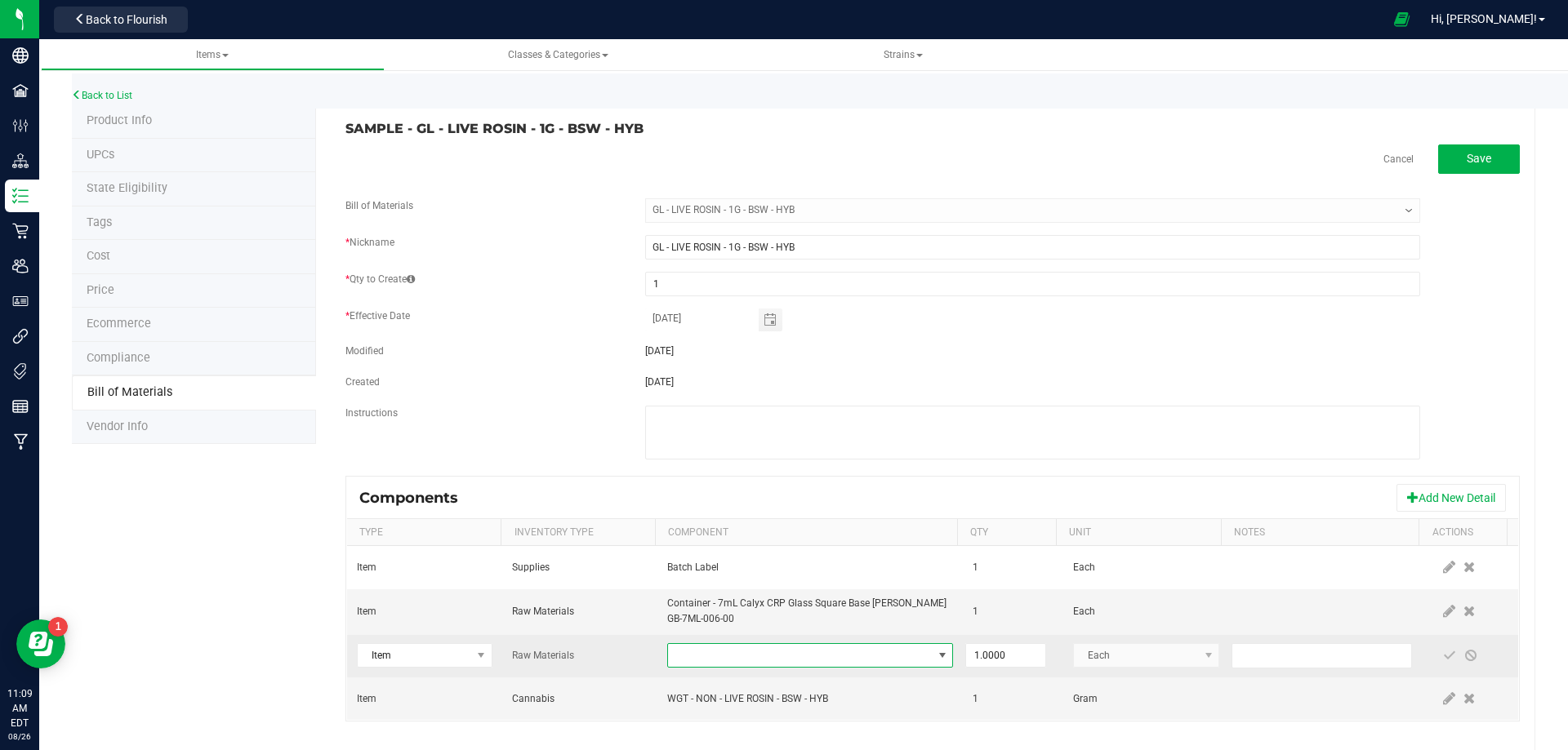
click at [780, 645] on span "NO DATA FOUND" at bounding box center [810, 656] width 286 height 24
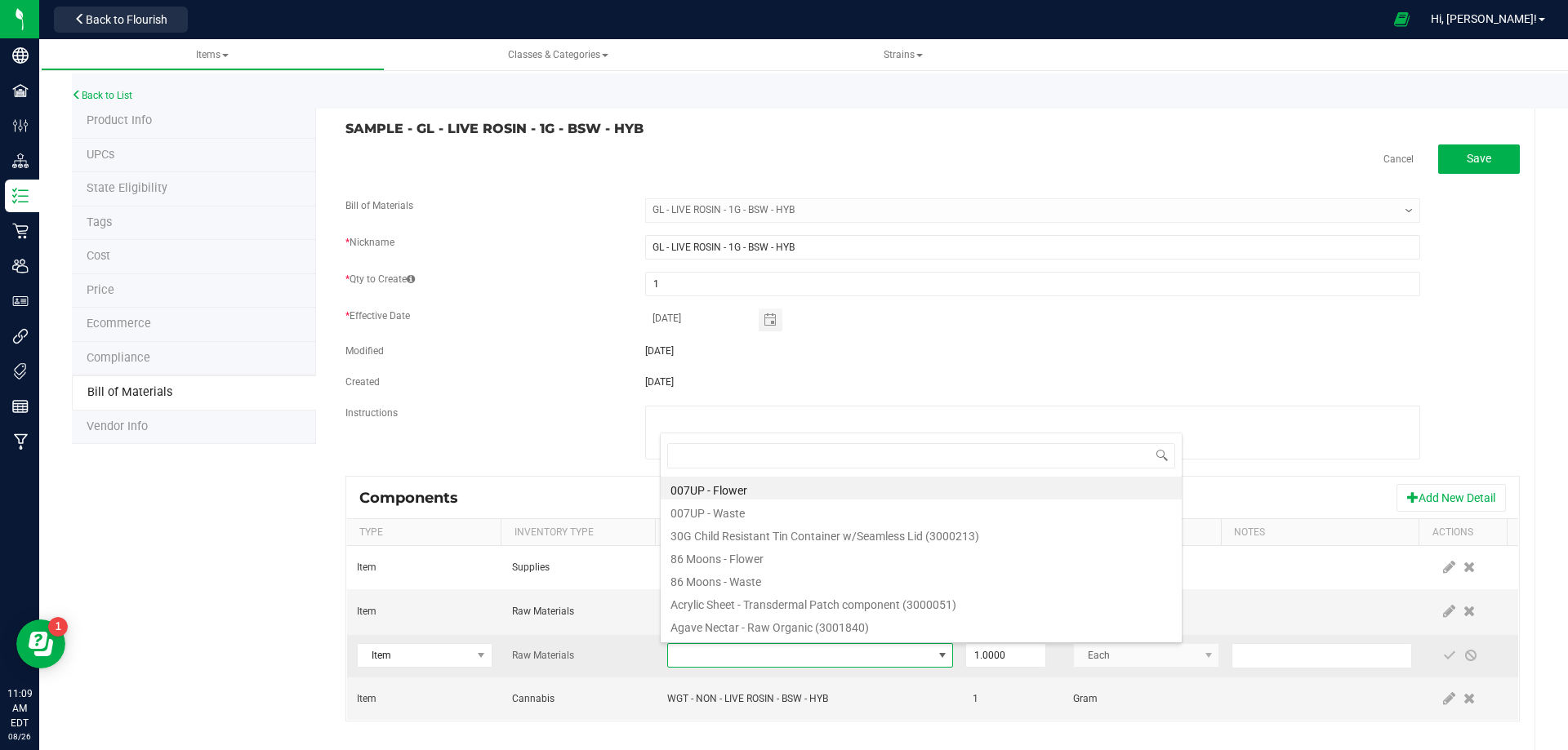
type input "3004400"
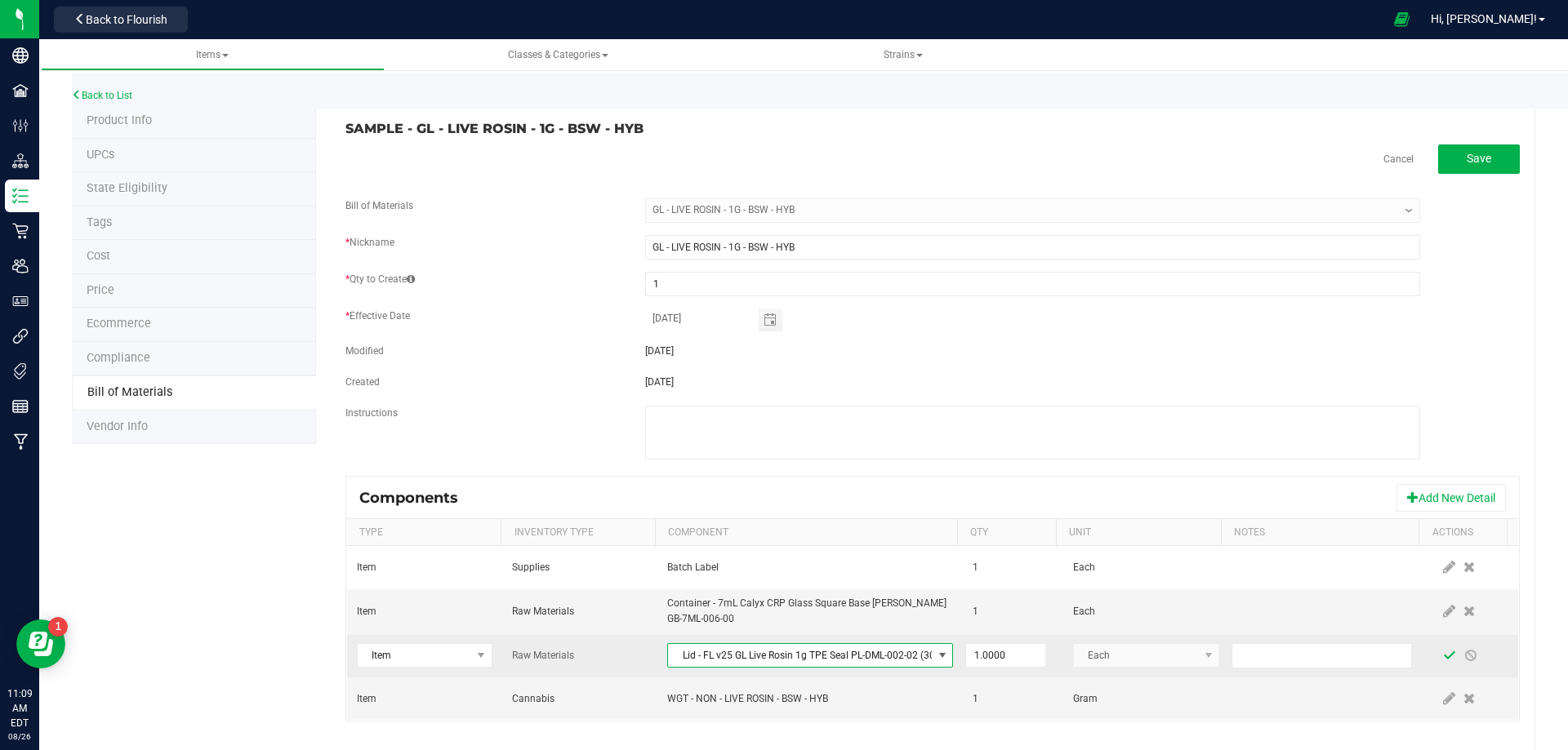
click at [1443, 655] on span at bounding box center [1449, 656] width 13 height 13
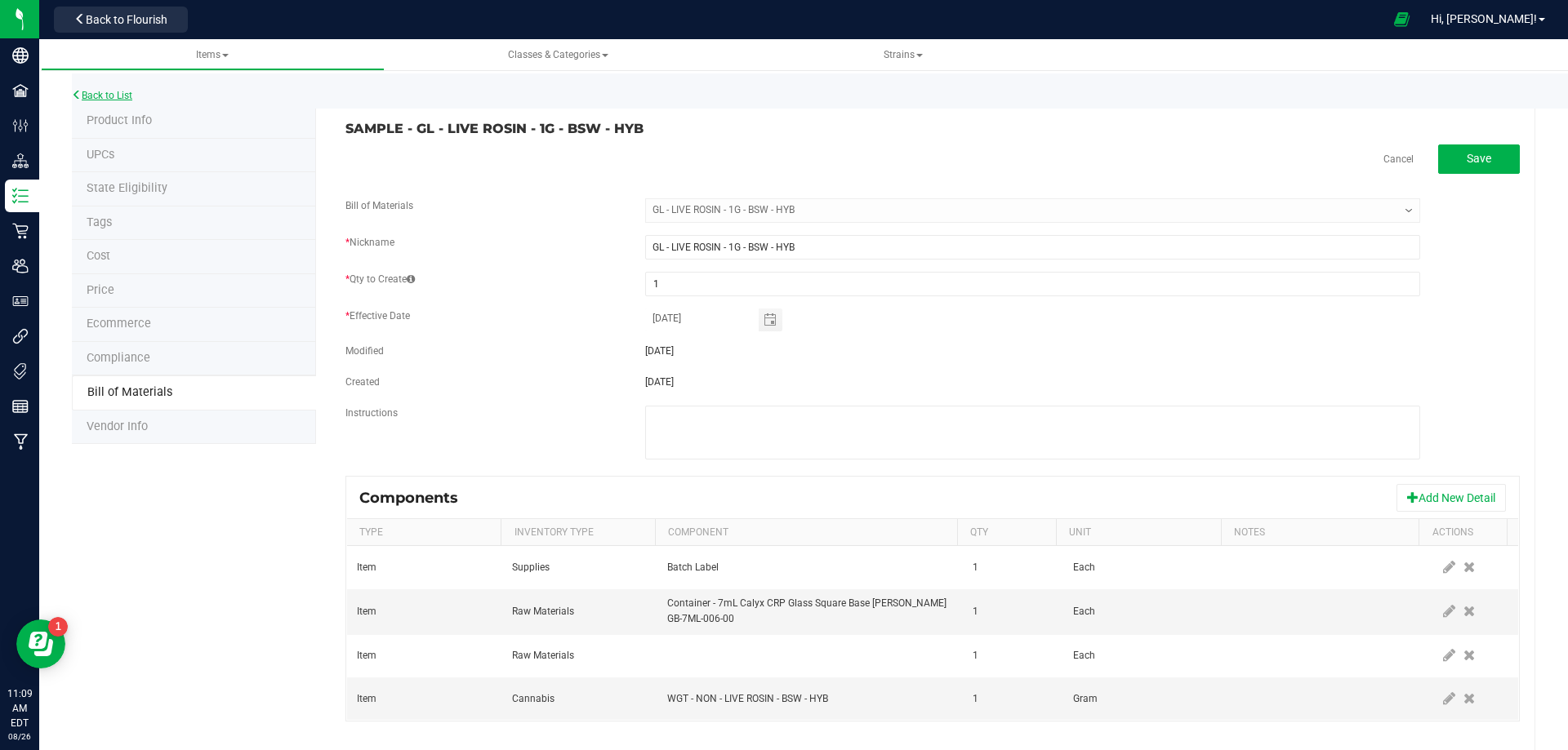
click at [110, 95] on link "Back to List" at bounding box center [102, 95] width 60 height 11
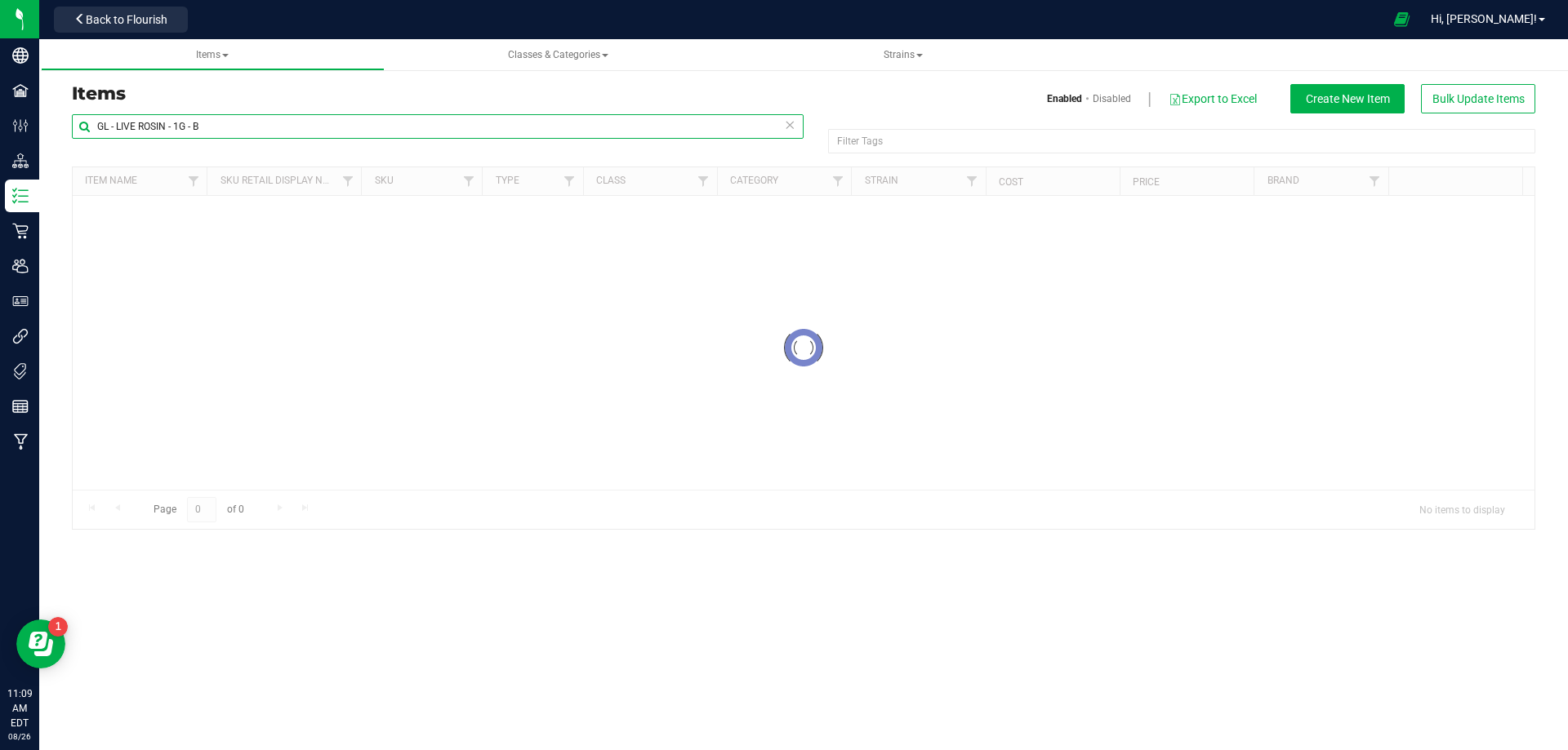
click at [237, 122] on input "GL - LIVE ROSIN - 1G - B" at bounding box center [437, 126] width 731 height 24
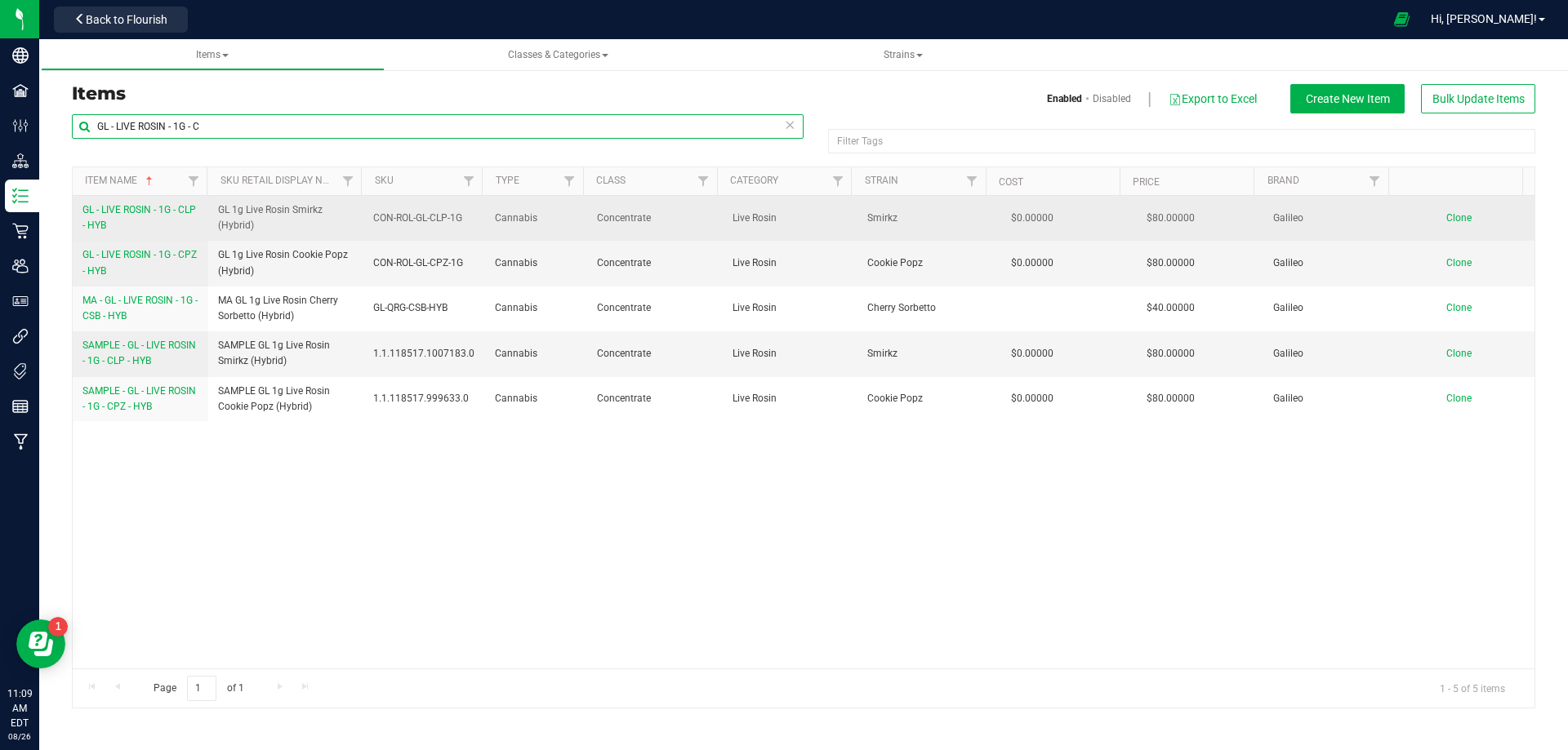
type input "GL - LIVE ROSIN - 1G - C"
click at [139, 225] on link "GL - LIVE ROSIN - 1G - CLP - HYB" at bounding box center [140, 217] width 116 height 31
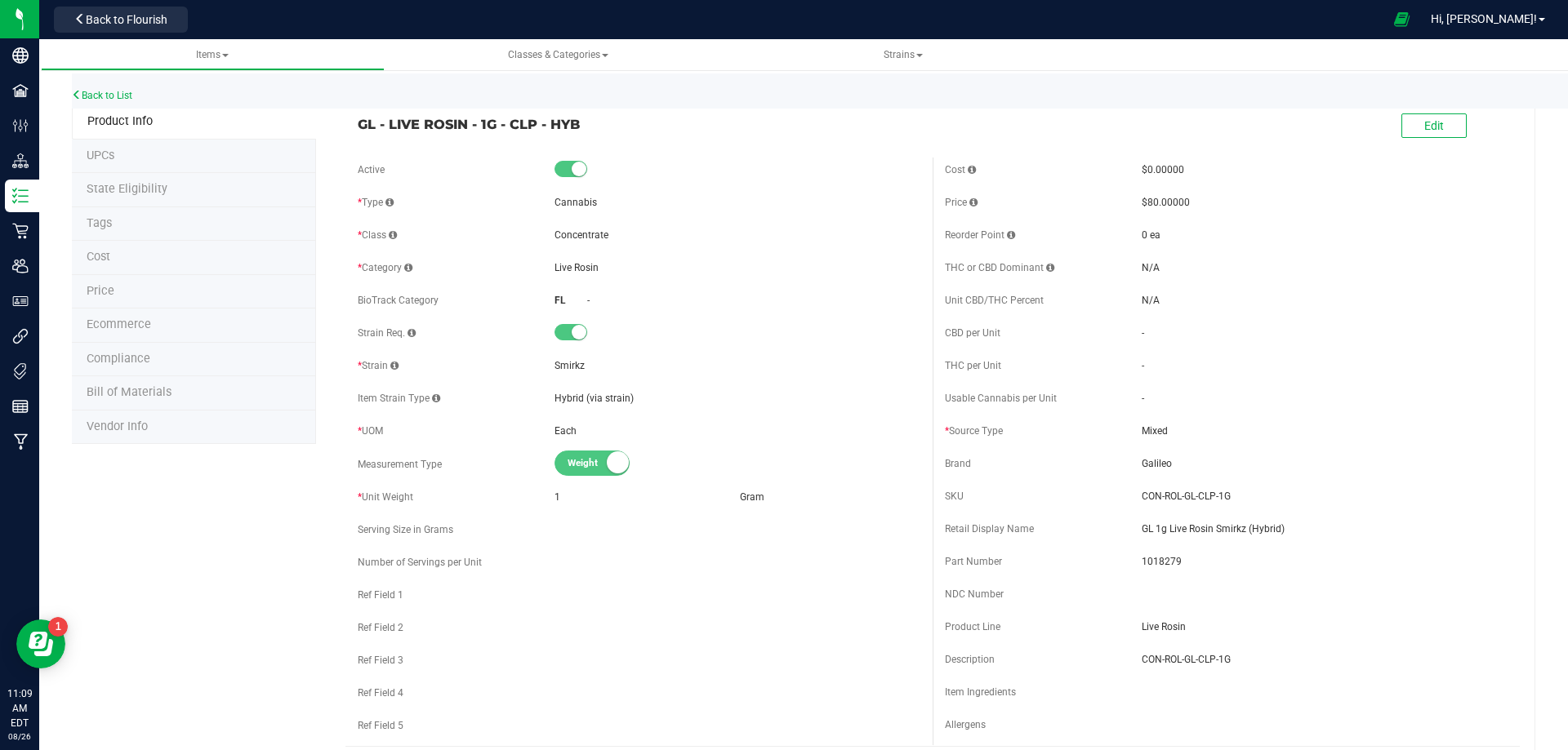
click at [152, 398] on span "Bill of Materials" at bounding box center [129, 391] width 85 height 14
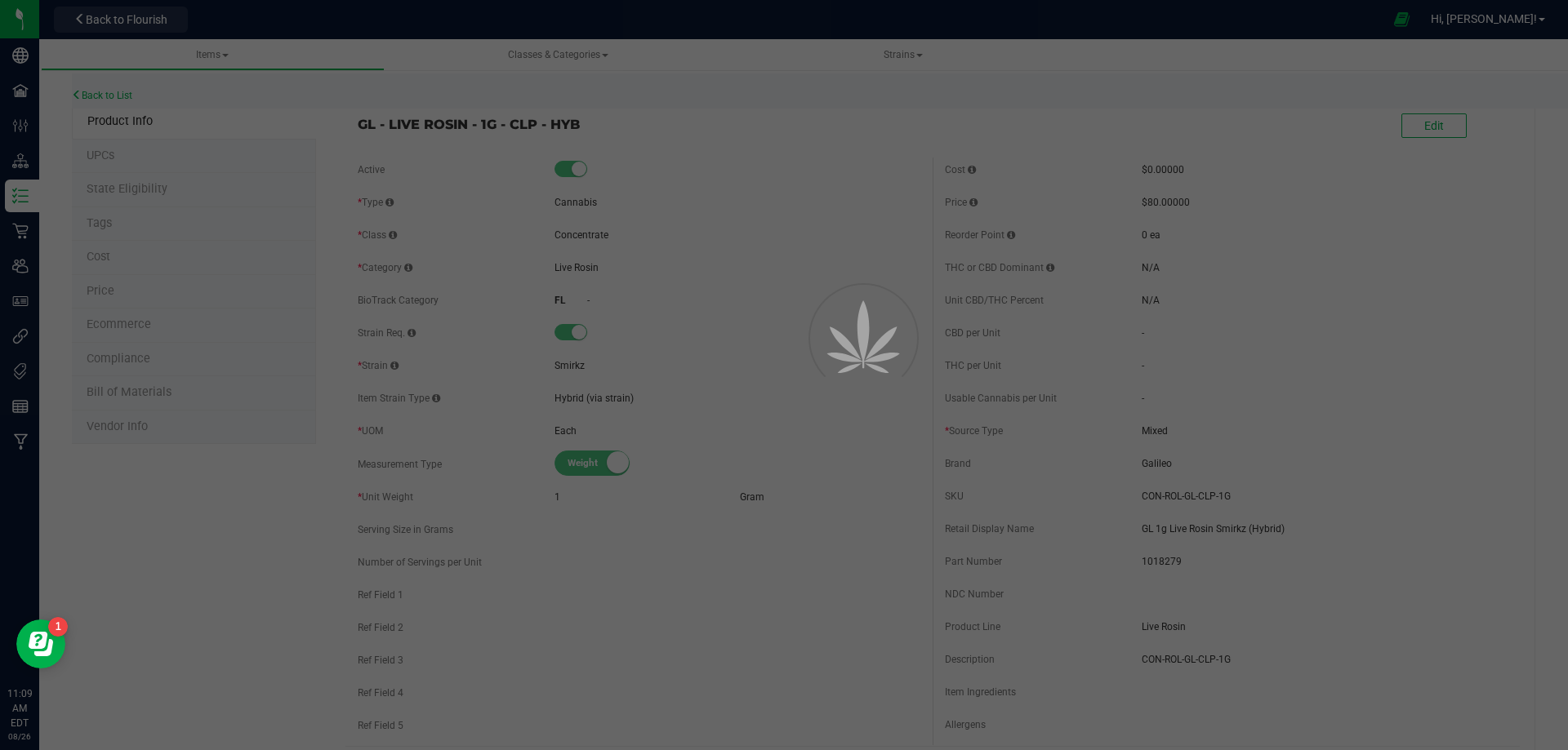
select select "12200"
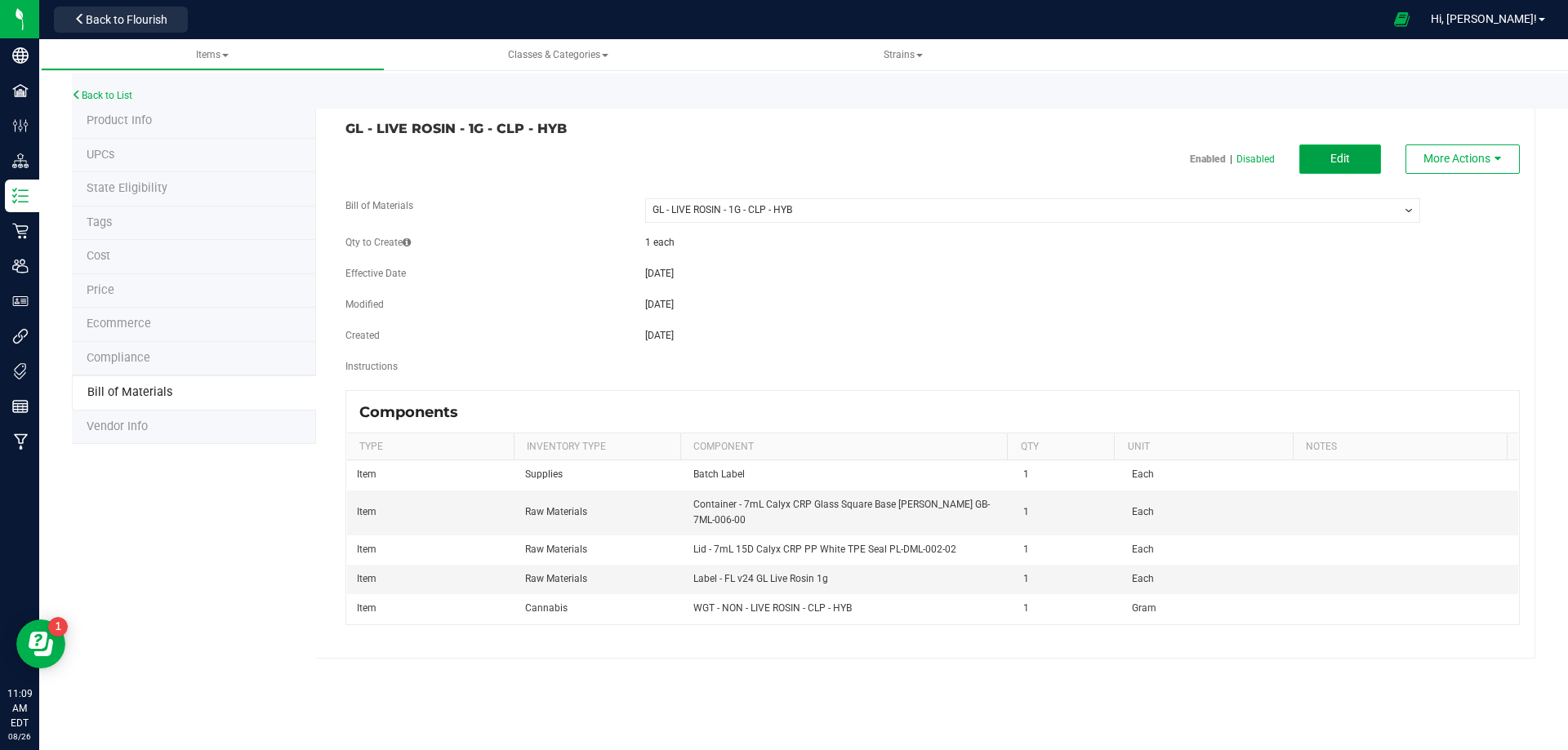
click at [1349, 157] on span "Edit" at bounding box center [1339, 158] width 20 height 13
select select "12200"
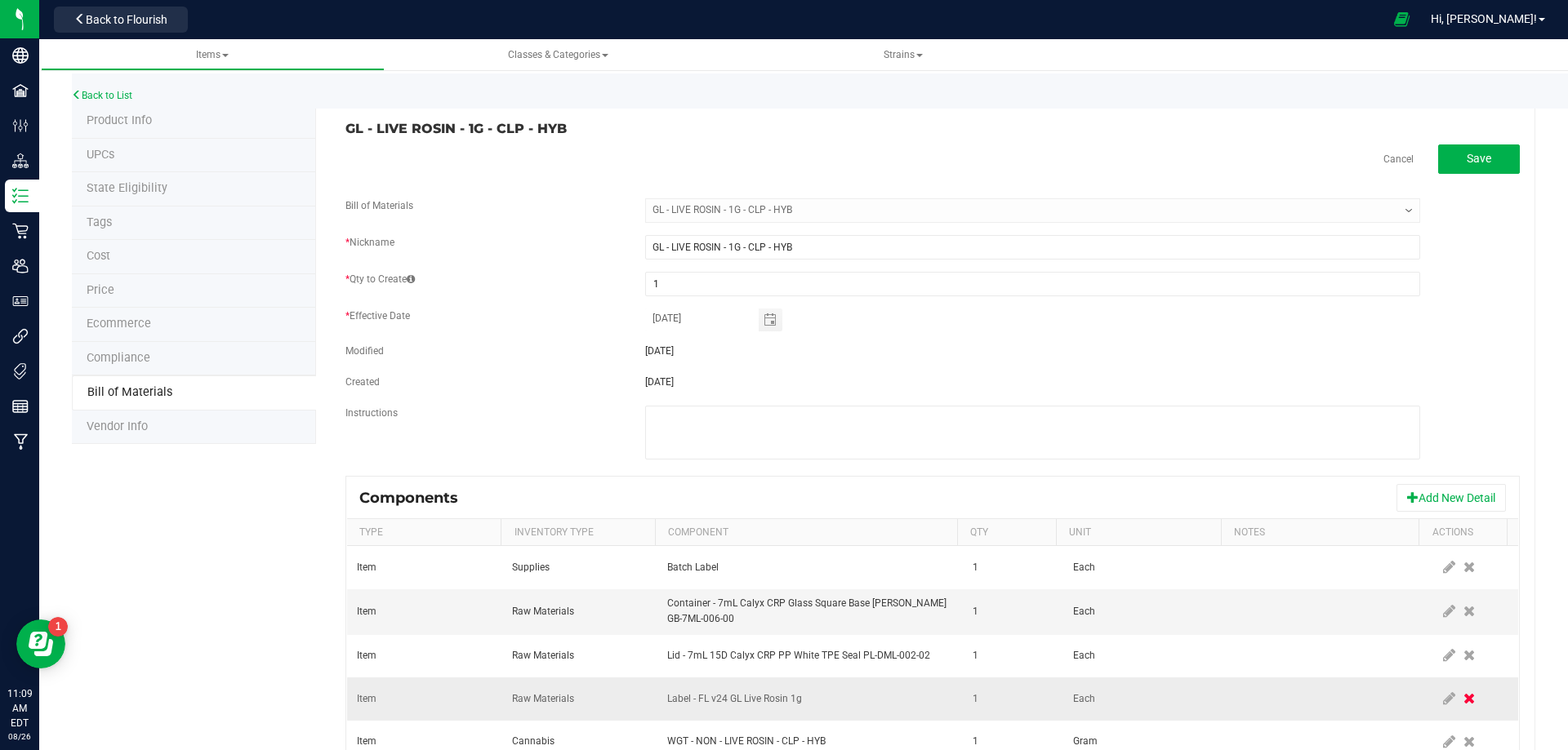
click at [1464, 704] on icon at bounding box center [1469, 699] width 11 height 15
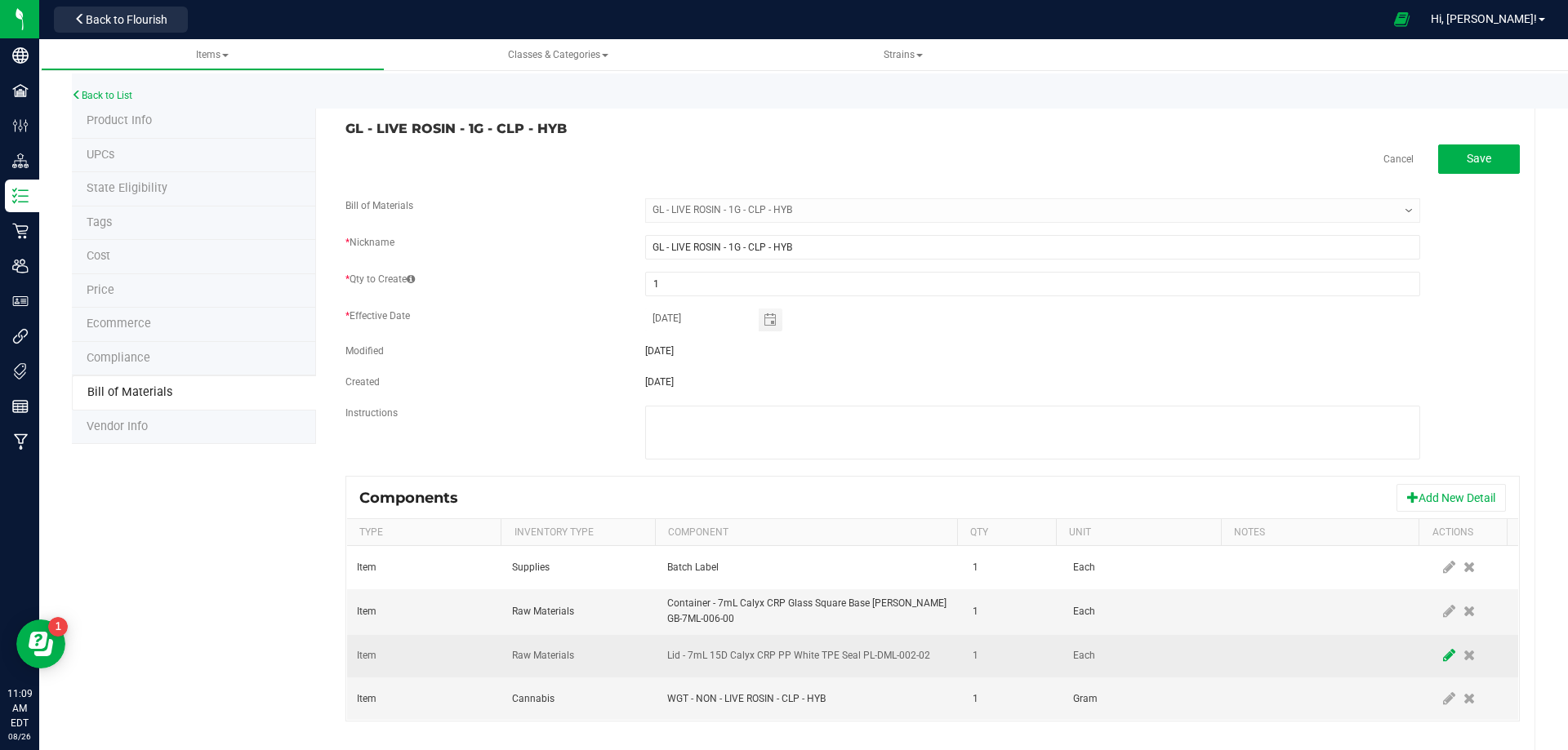
click at [1443, 662] on icon at bounding box center [1448, 656] width 12 height 15
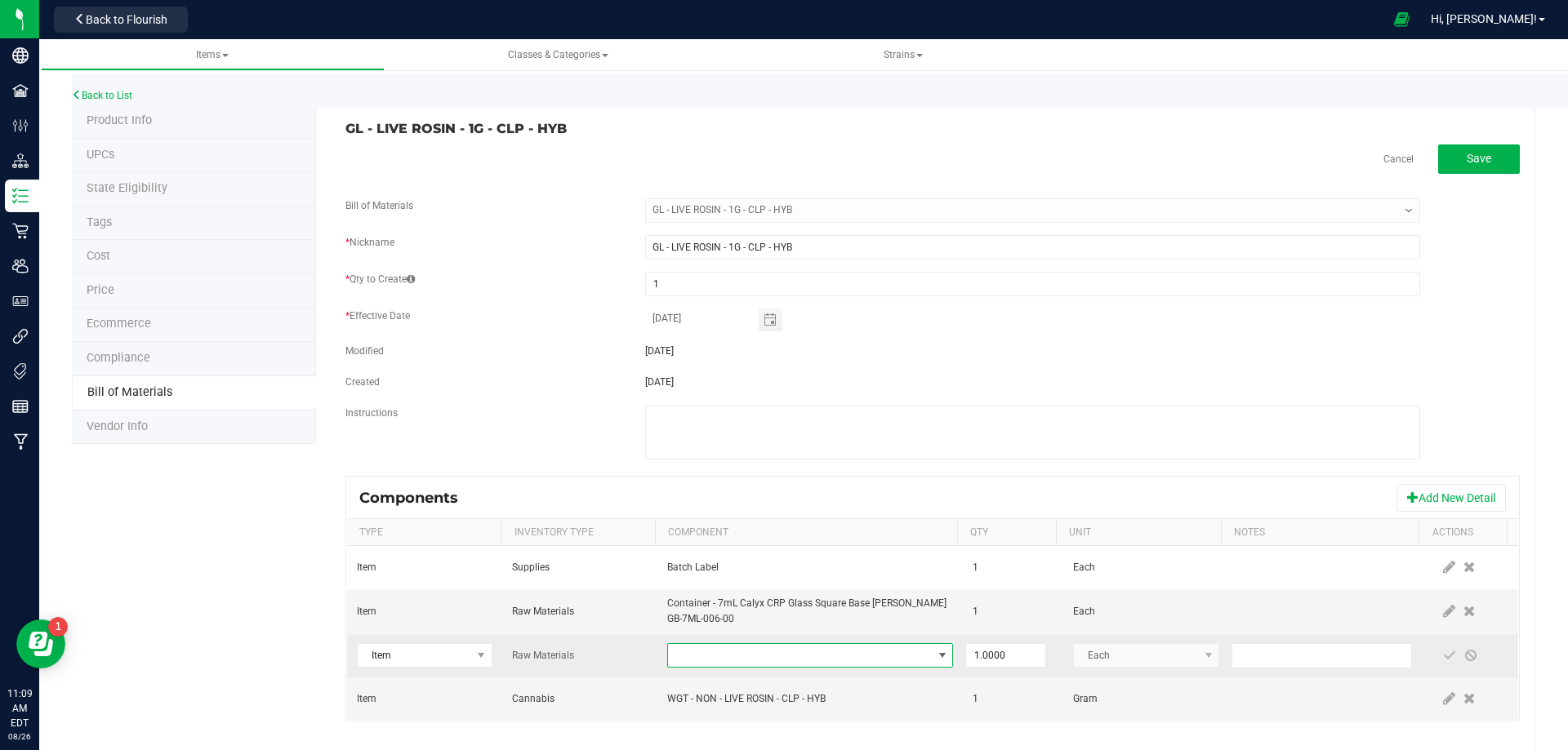
click at [750, 647] on span "NO DATA FOUND" at bounding box center [800, 656] width 264 height 23
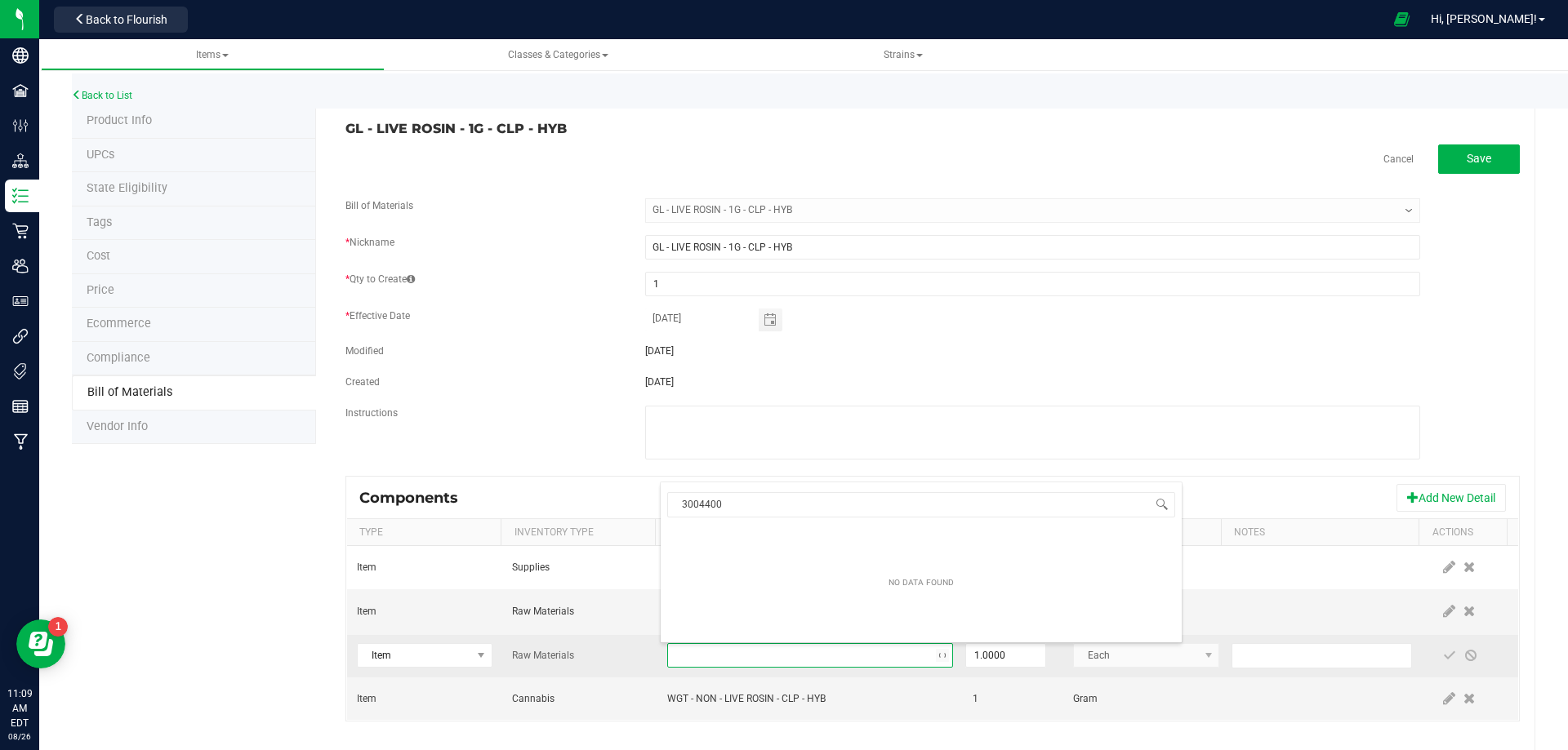
scroll to position [24, 278]
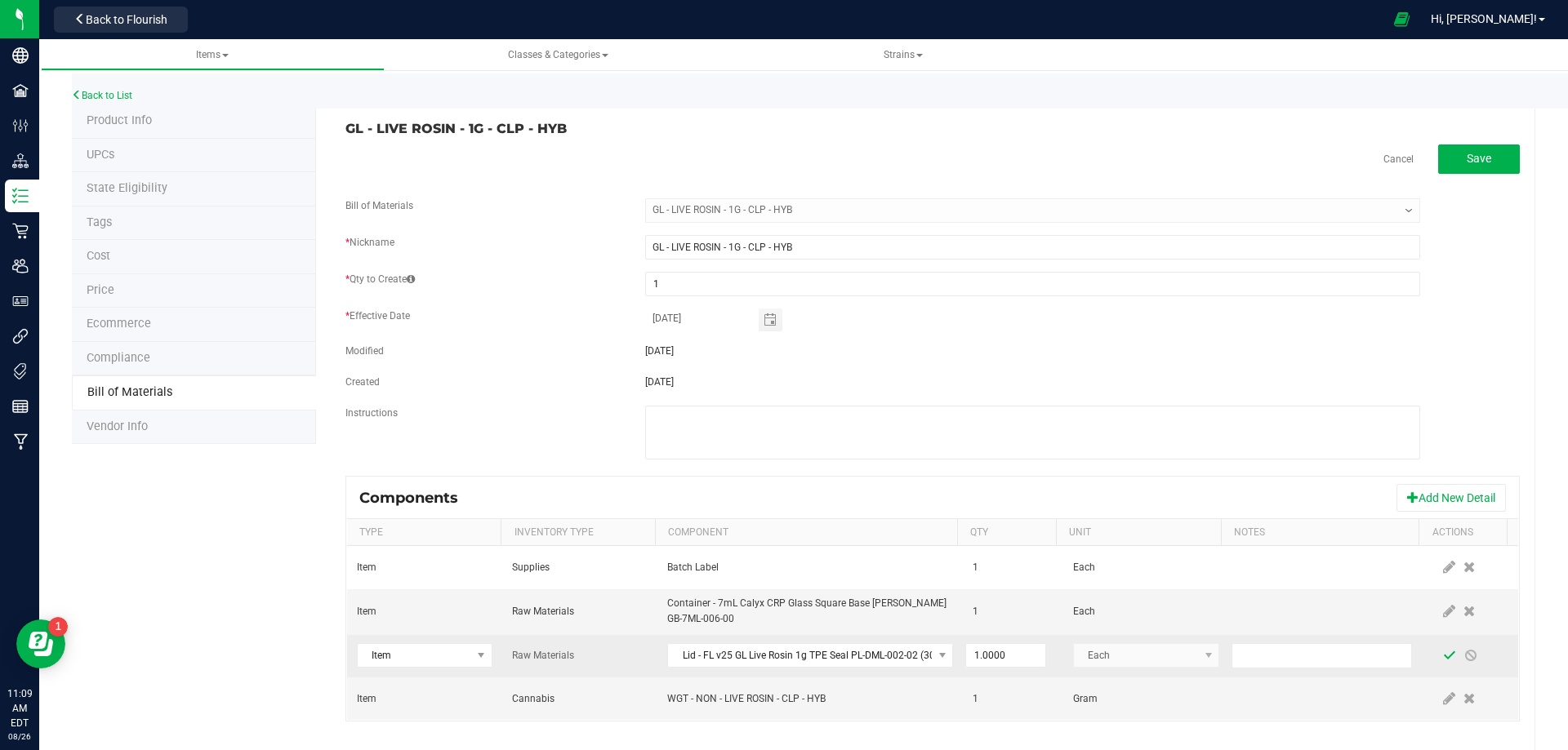
click at [1443, 652] on span at bounding box center [1449, 656] width 13 height 13
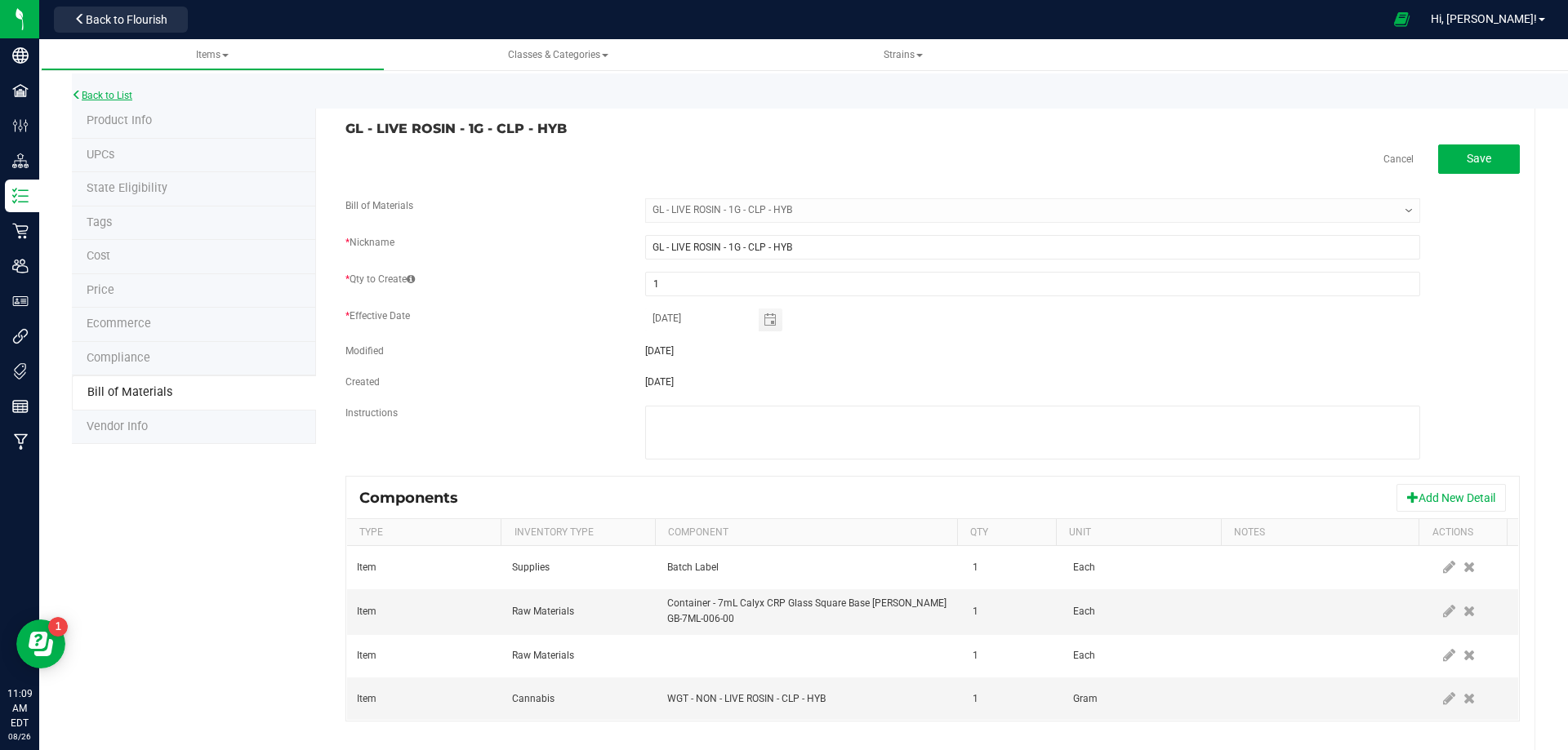
click at [122, 92] on link "Back to List" at bounding box center [102, 95] width 60 height 11
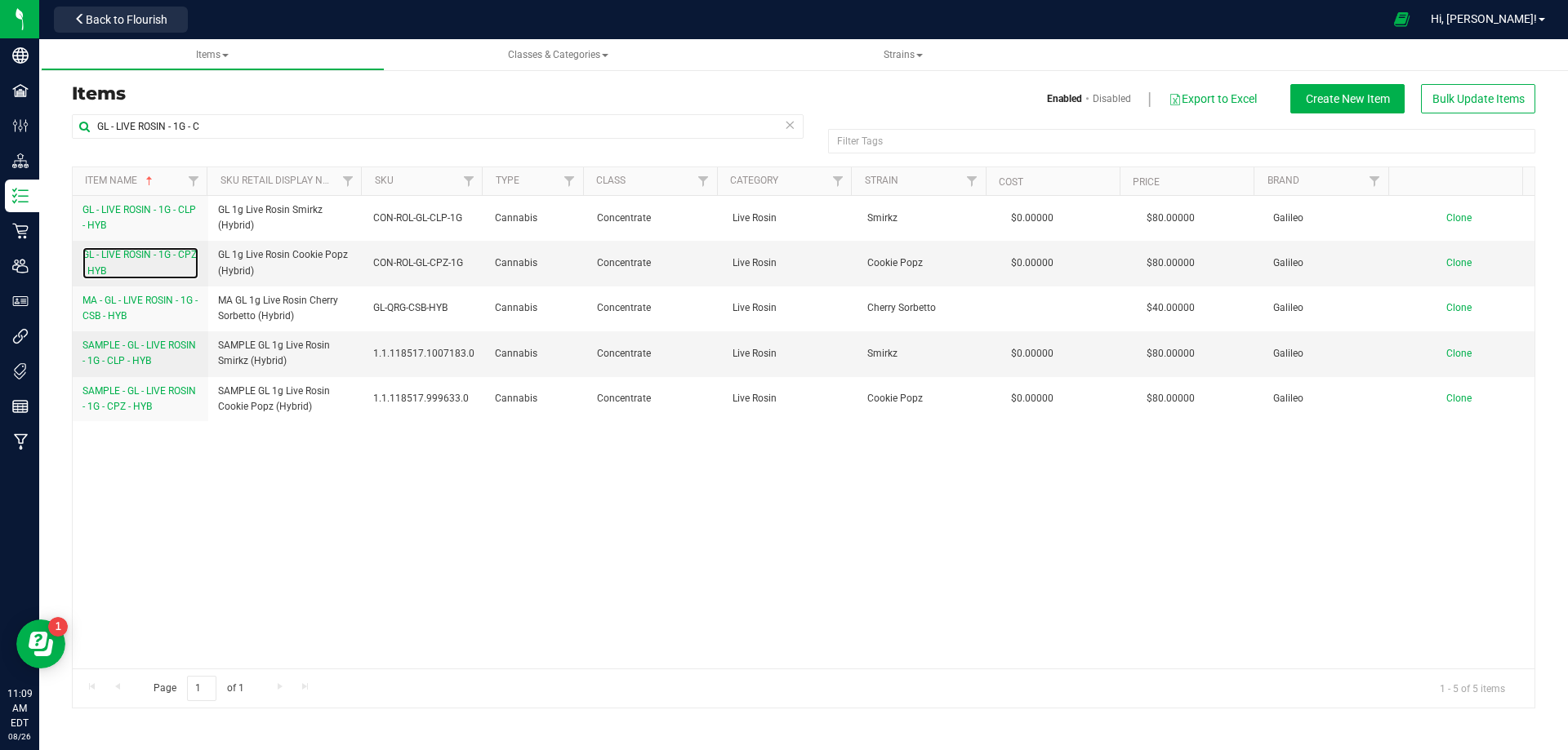
click at [114, 260] on span "GL - LIVE ROSIN - 1G - CPZ - HYB" at bounding box center [139, 263] width 114 height 27
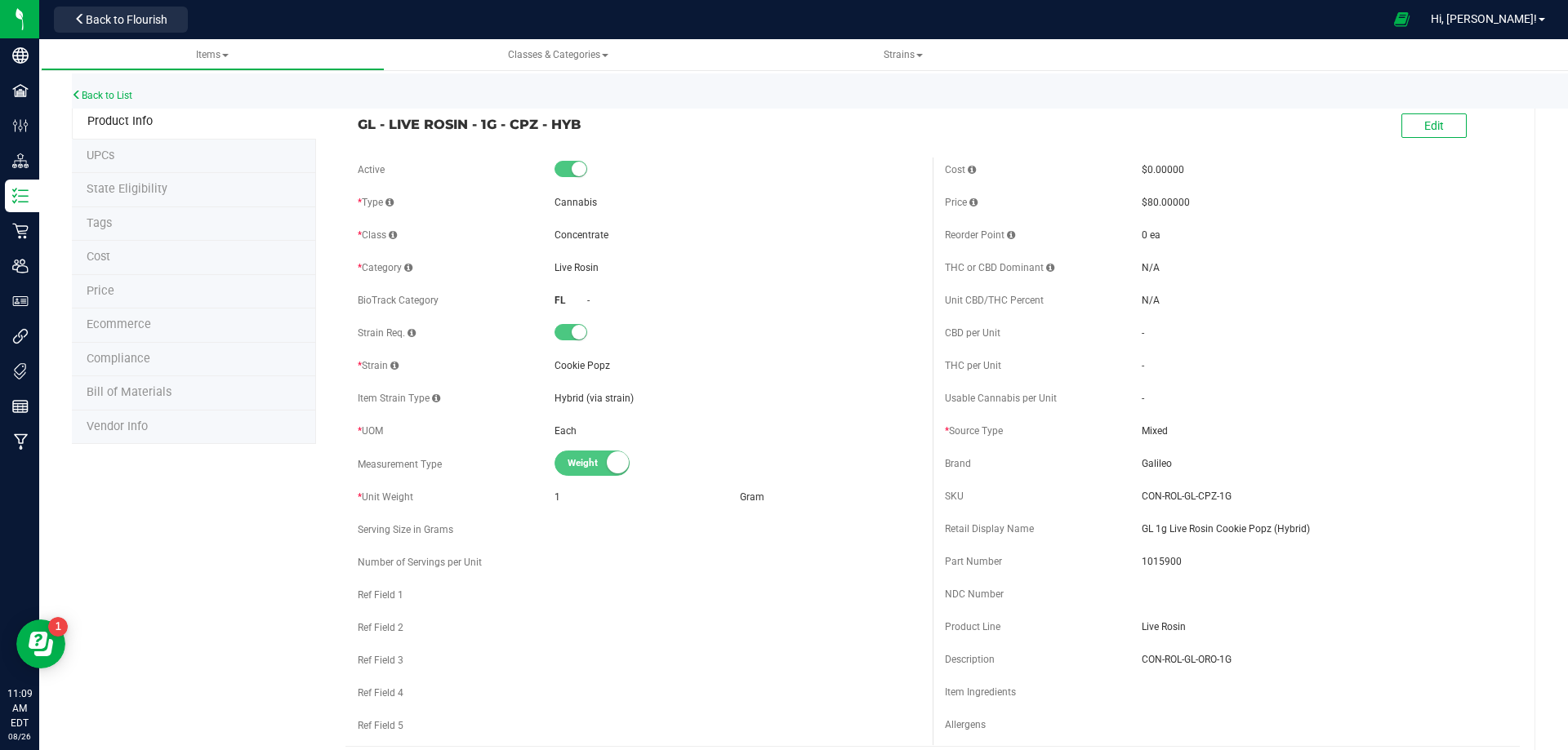
click at [156, 395] on span "Bill of Materials" at bounding box center [129, 391] width 85 height 14
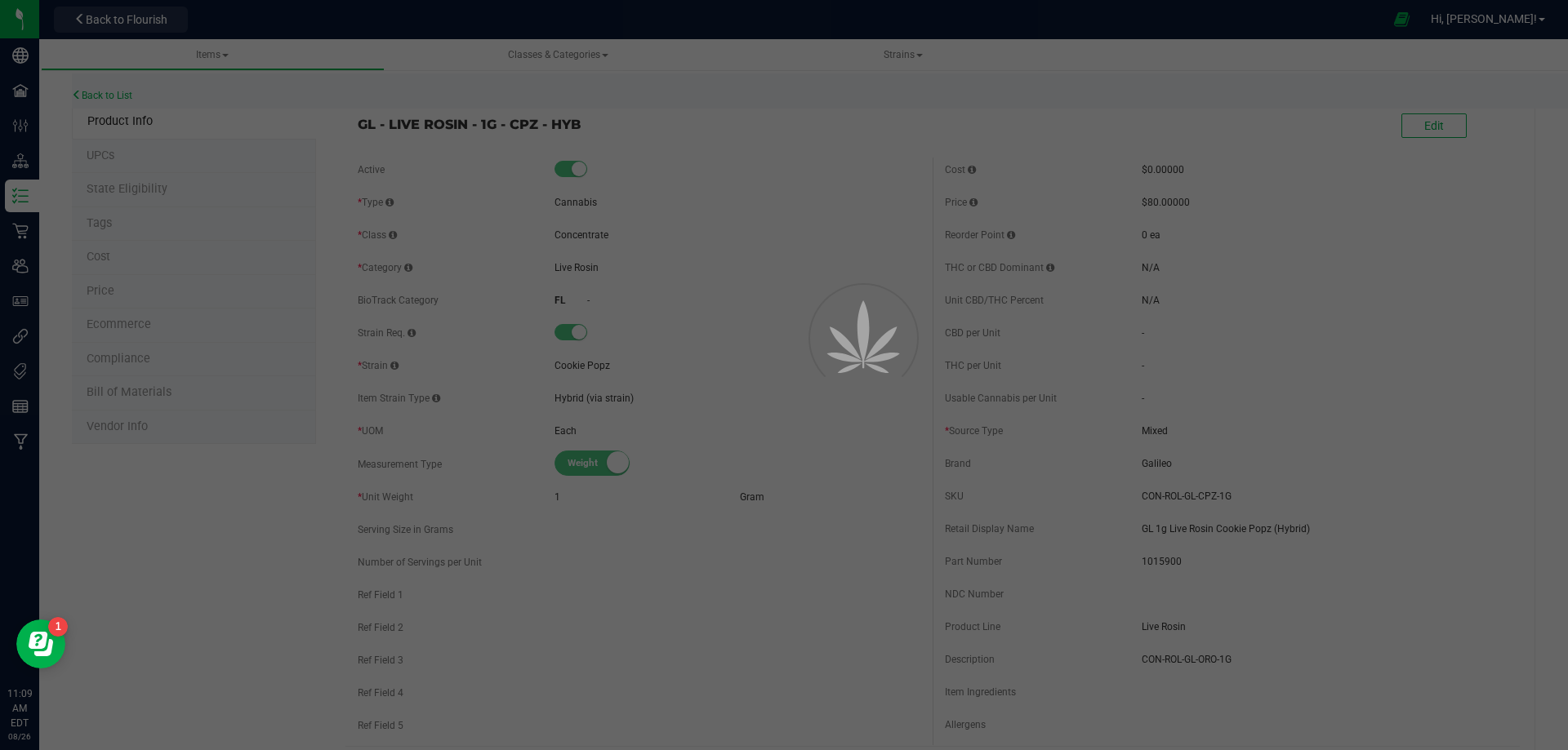
select select "10506"
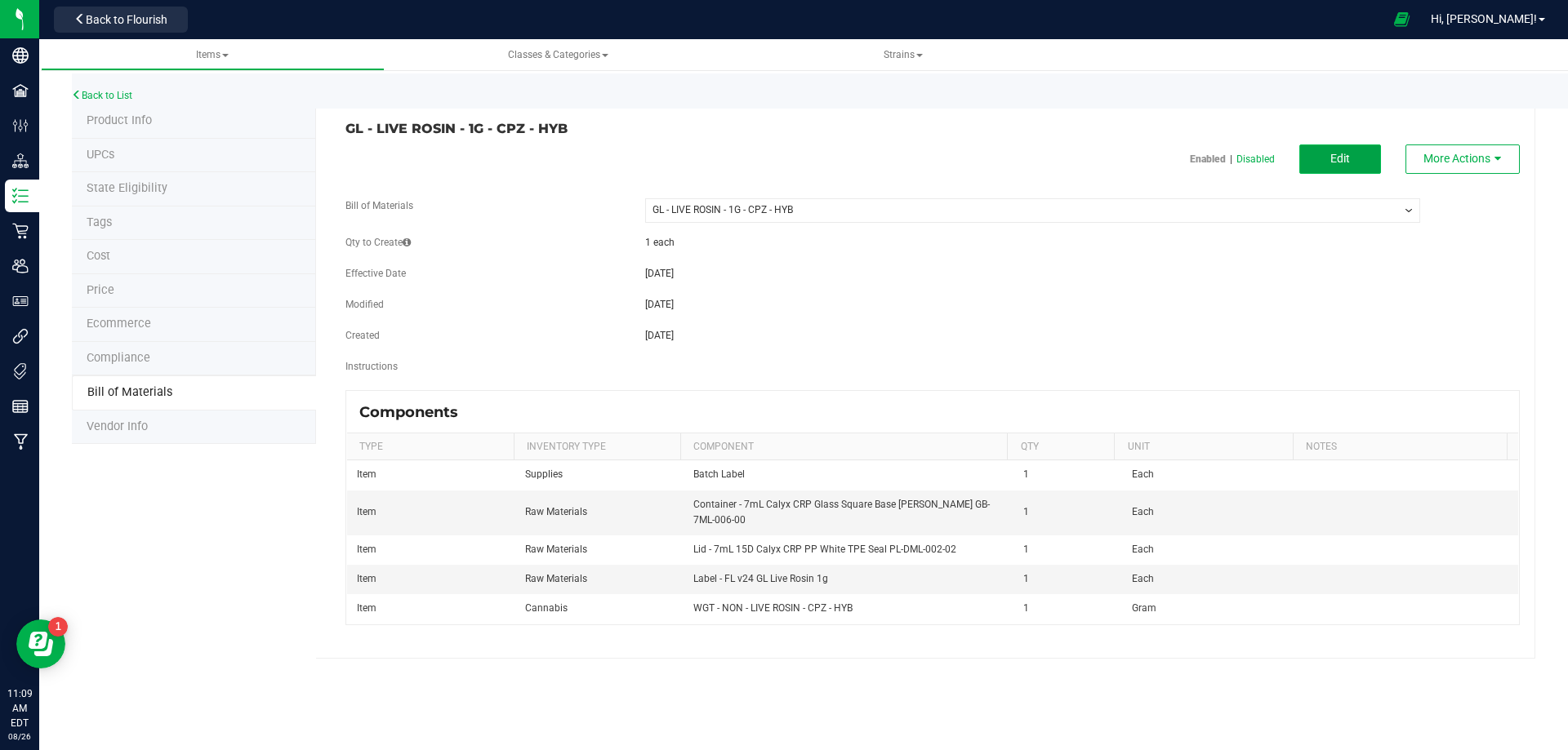
click at [1345, 155] on span "Edit" at bounding box center [1339, 158] width 20 height 13
select select "10506"
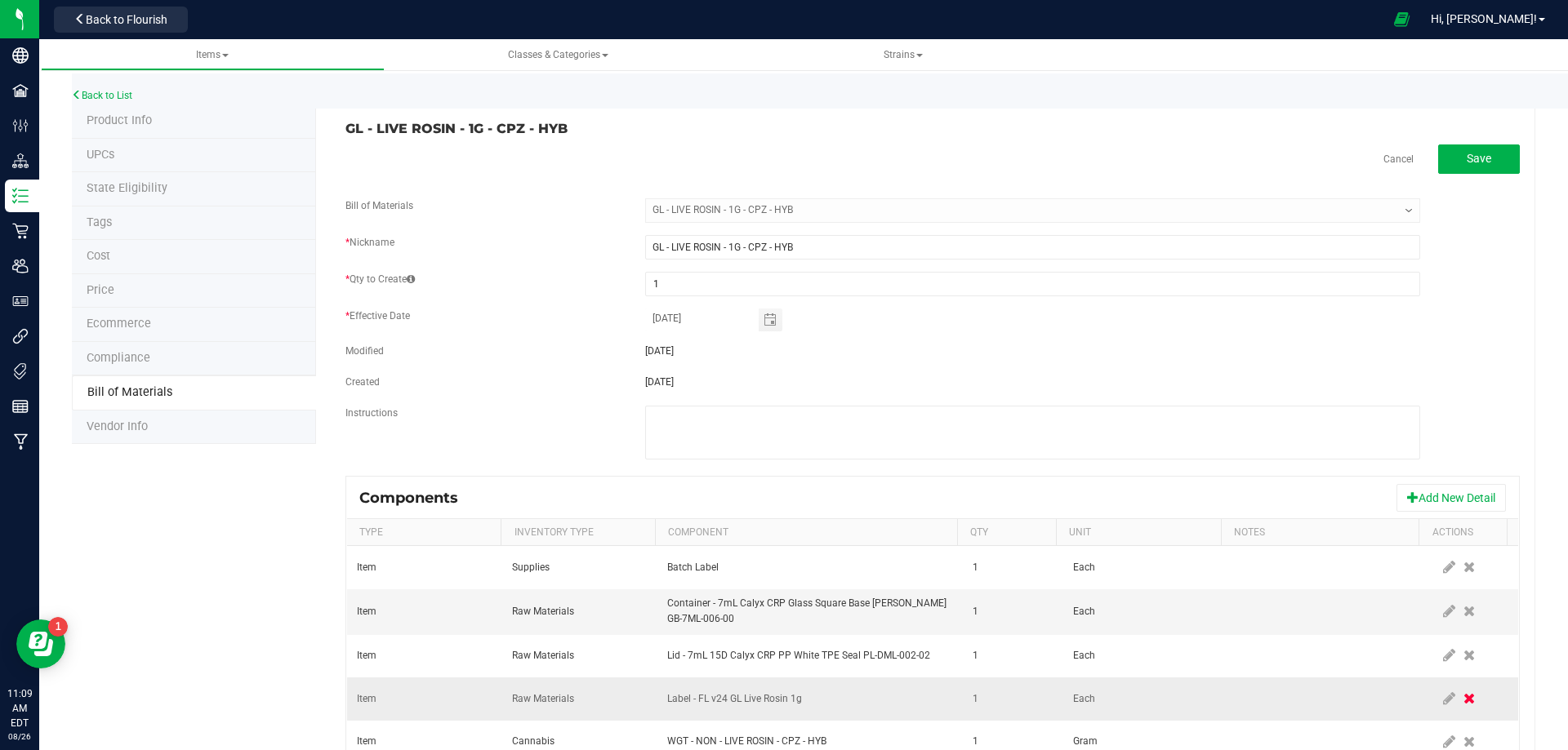
click at [1459, 702] on span at bounding box center [1468, 698] width 20 height 29
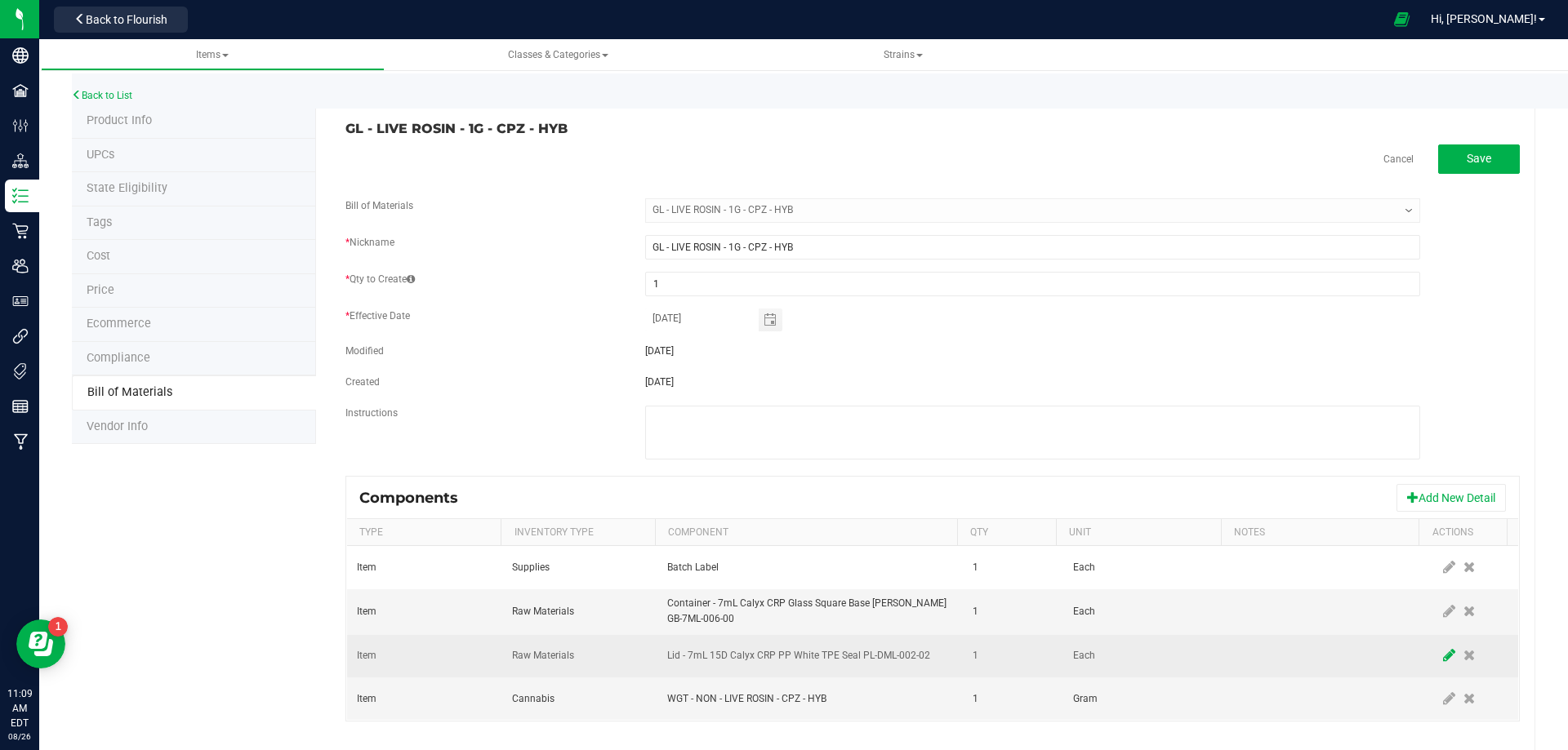
click at [1443, 658] on icon at bounding box center [1448, 656] width 12 height 15
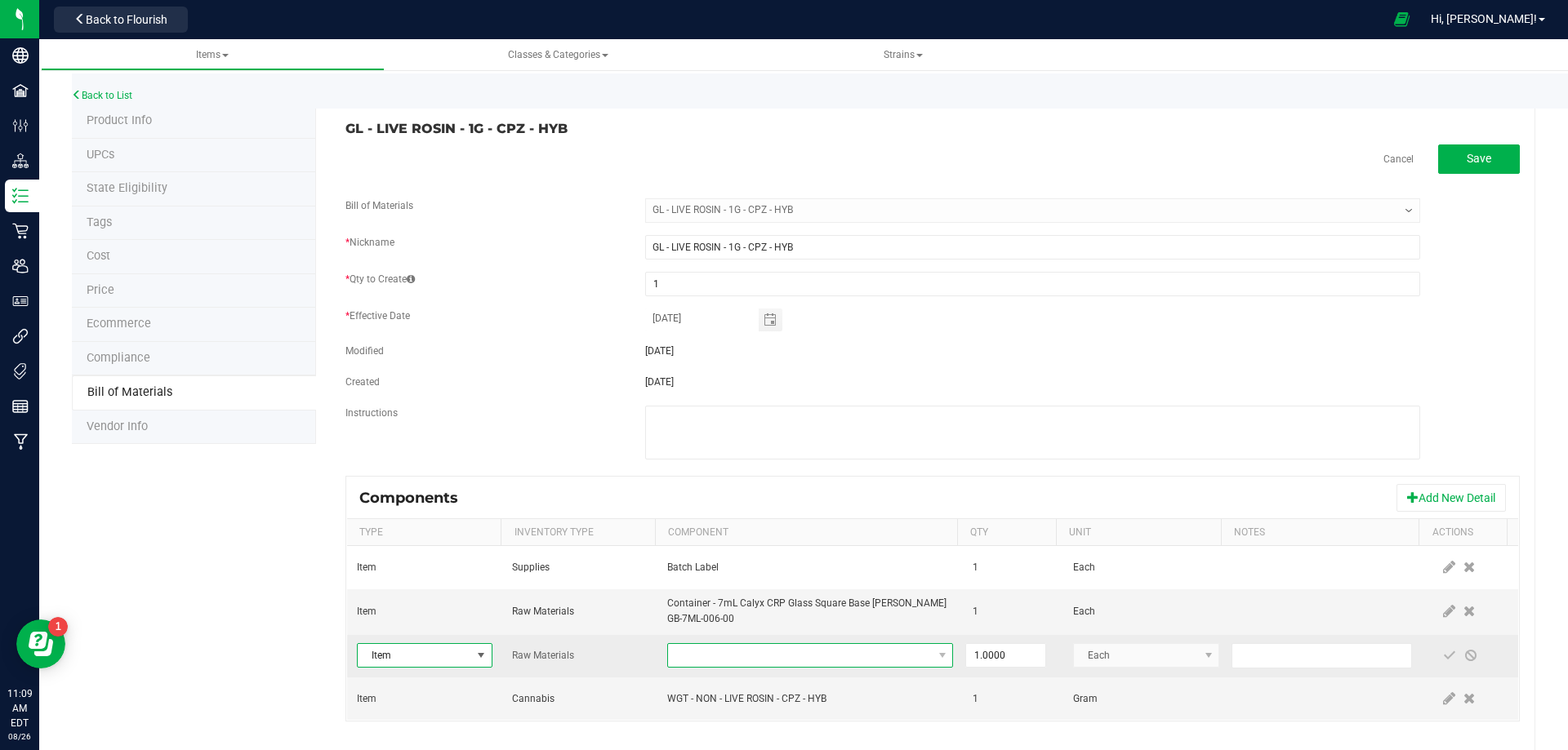
click at [773, 657] on span "NO DATA FOUND" at bounding box center [800, 656] width 264 height 23
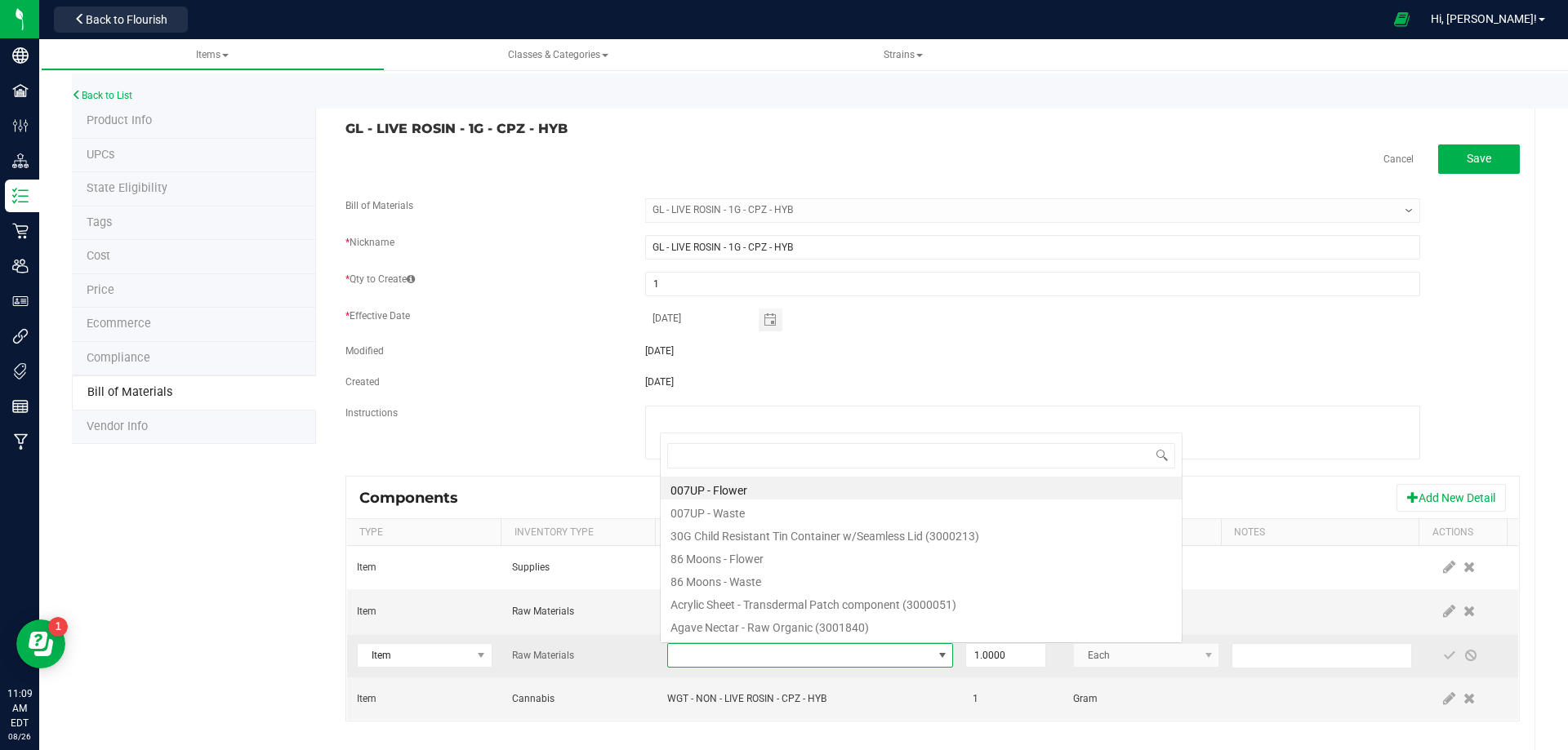
scroll to position [24, 278]
type input "3004400"
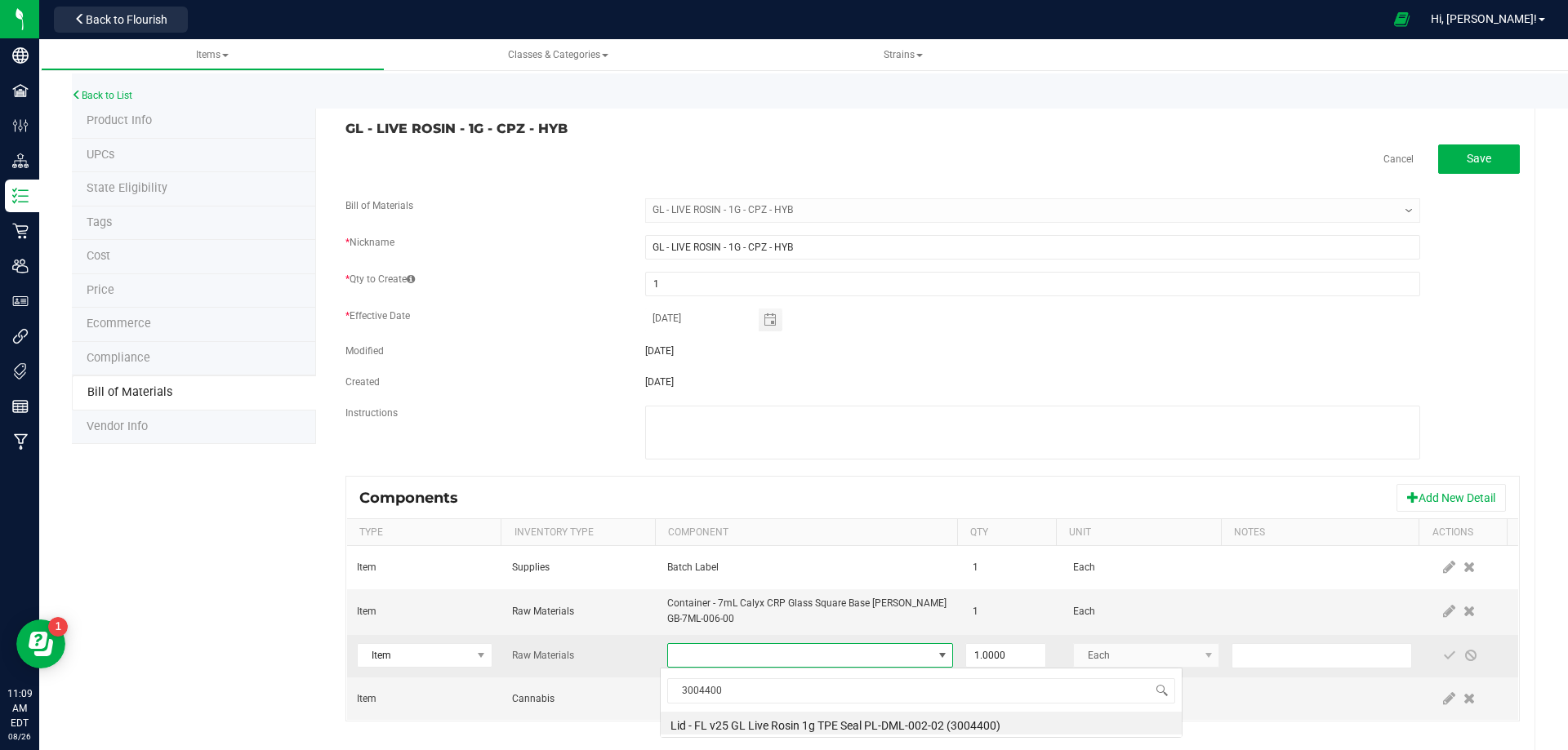
scroll to position [0, 0]
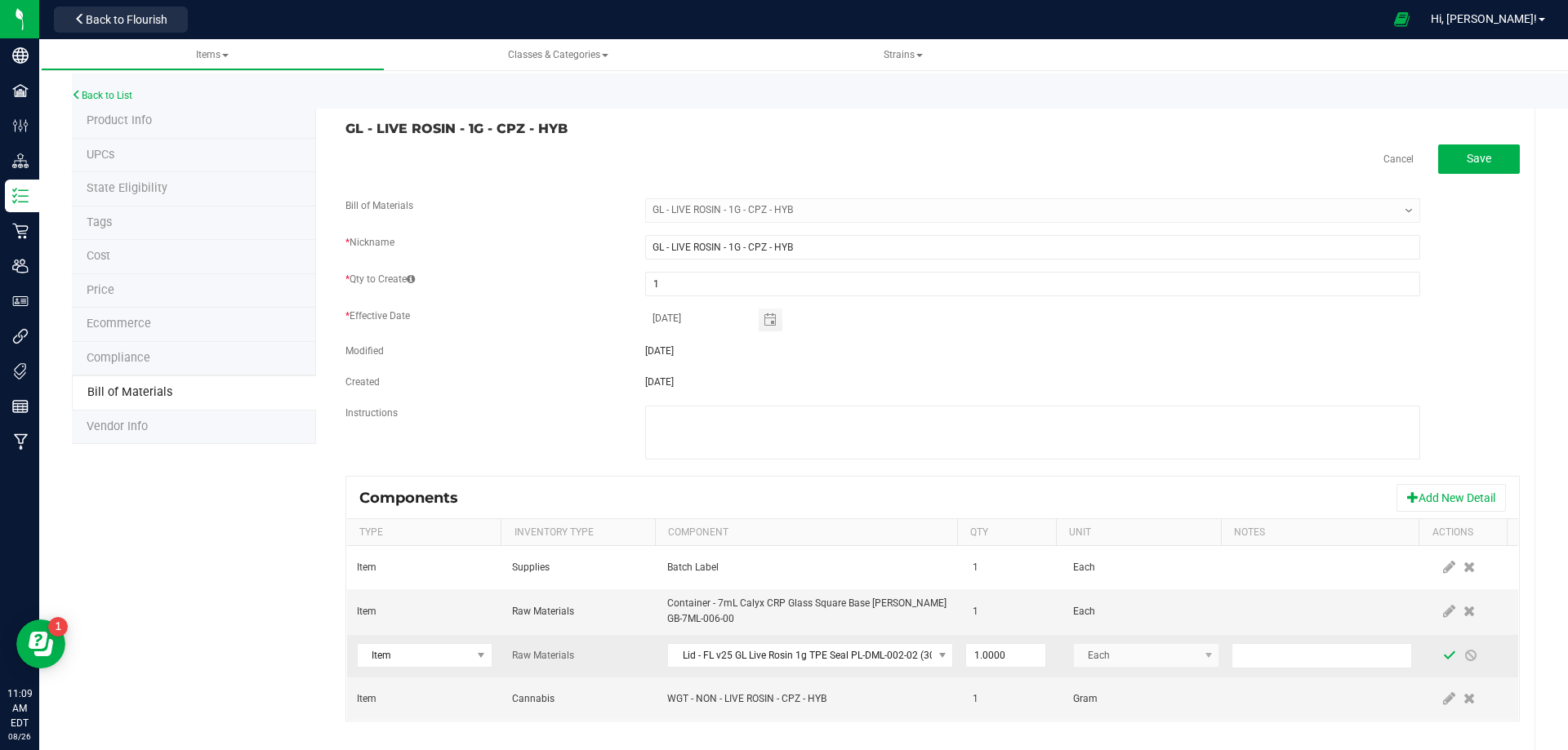
click at [1443, 660] on span at bounding box center [1449, 656] width 13 height 13
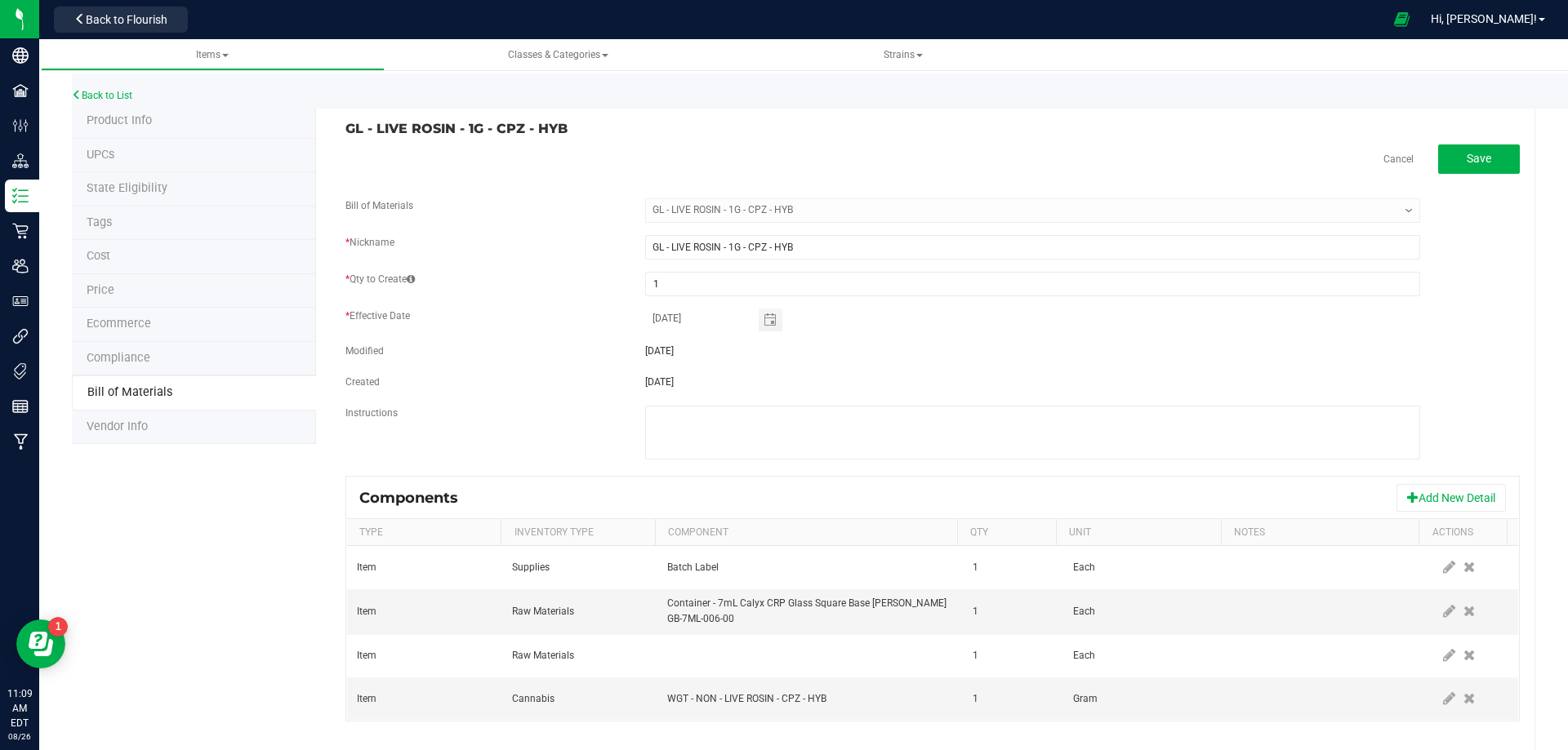
click at [107, 88] on div "Back to List" at bounding box center [856, 90] width 1568 height 35
click at [133, 96] on link "Back to List" at bounding box center [102, 95] width 60 height 11
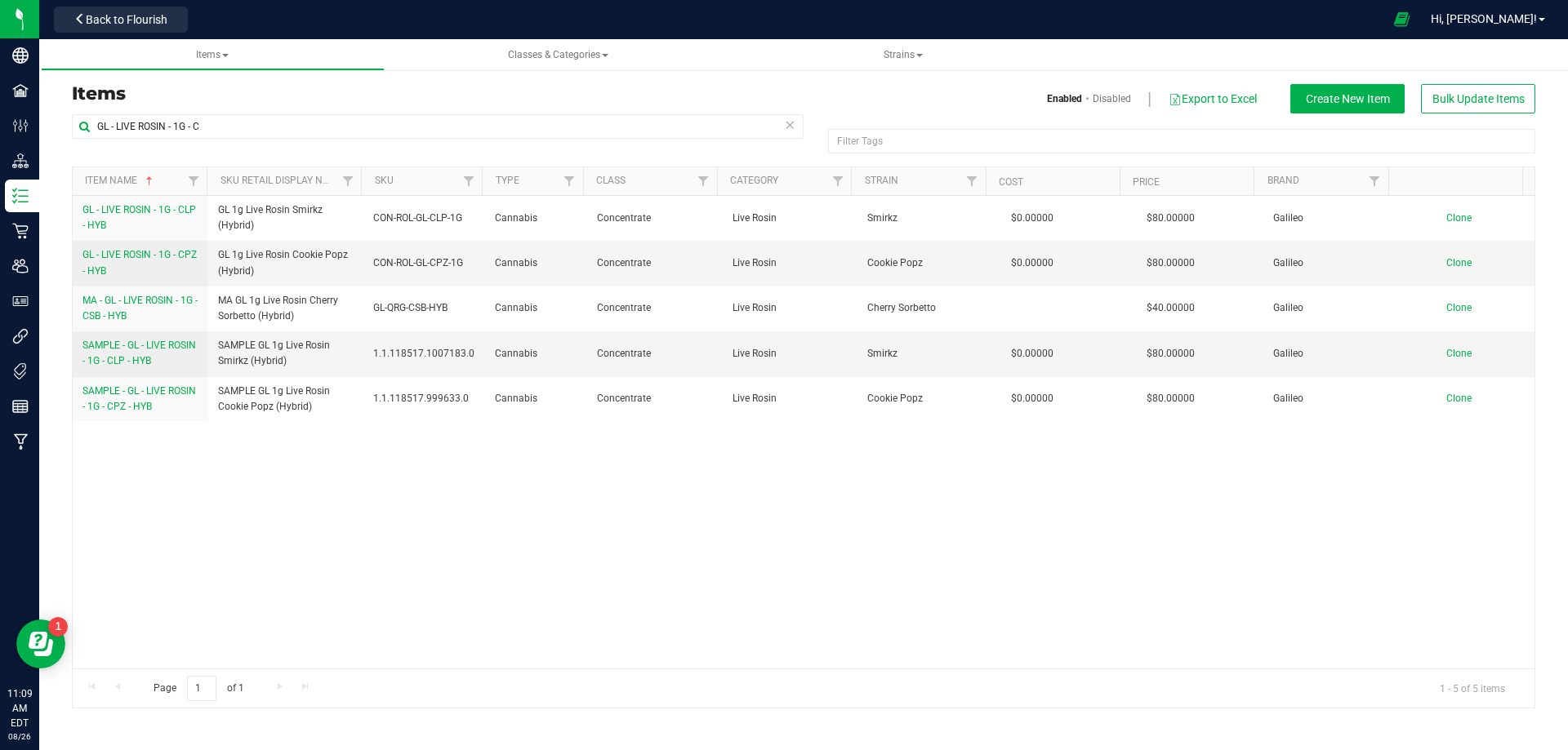
click at [126, 358] on span "SAMPLE - GL - LIVE ROSIN - 1G - CLP - HYB" at bounding box center [139, 353] width 114 height 27
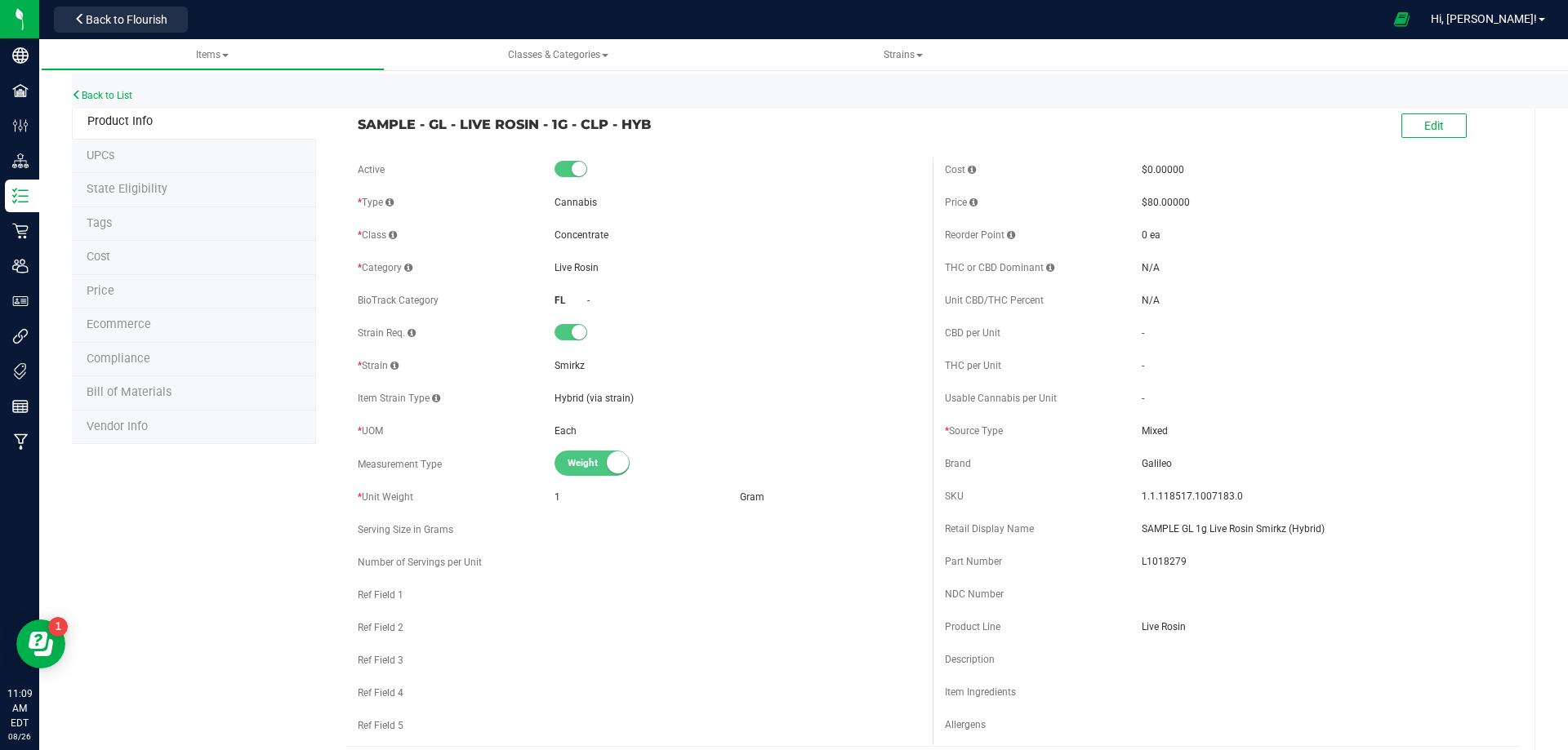
click at [158, 400] on li "Bill of Materials" at bounding box center [193, 393] width 244 height 34
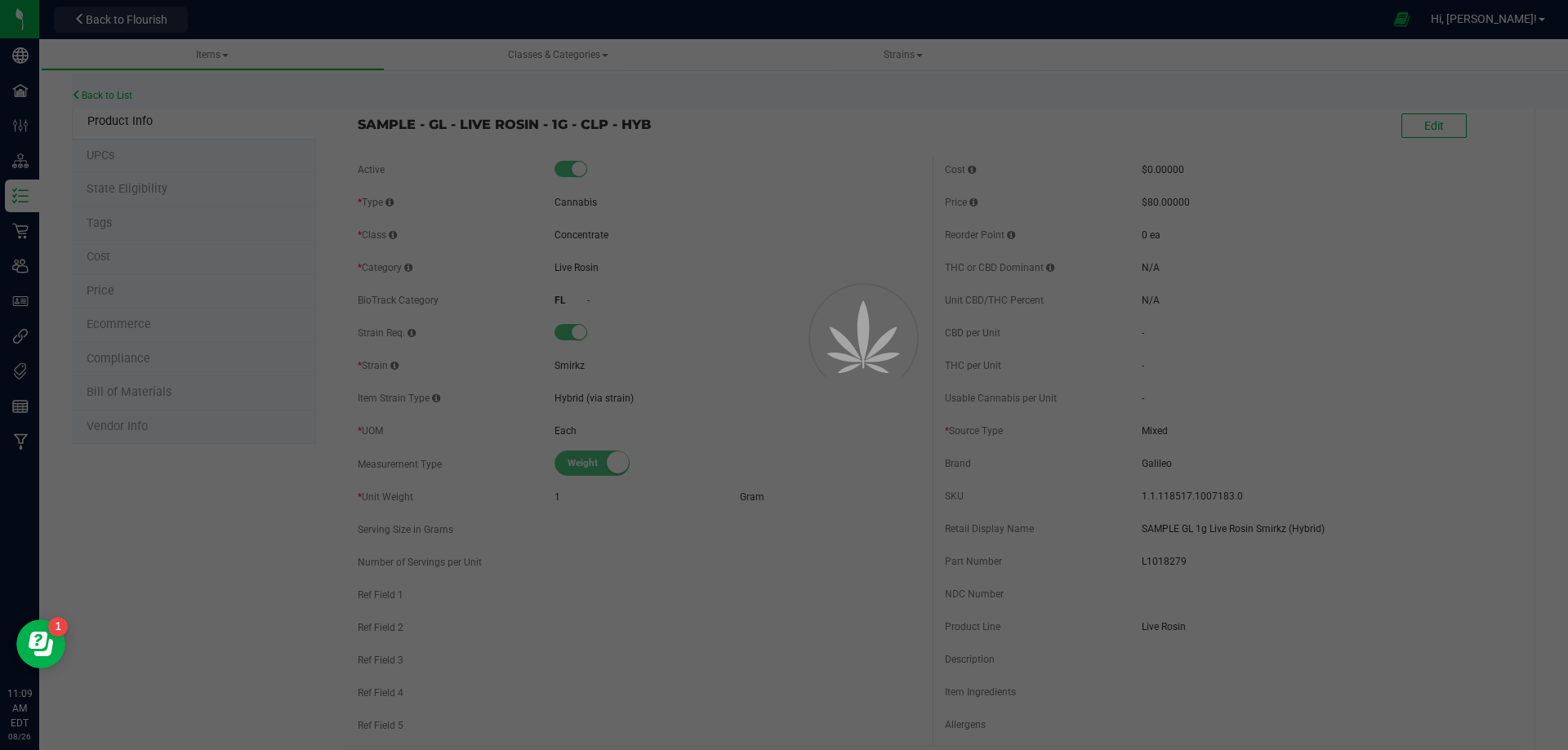
select select "12201"
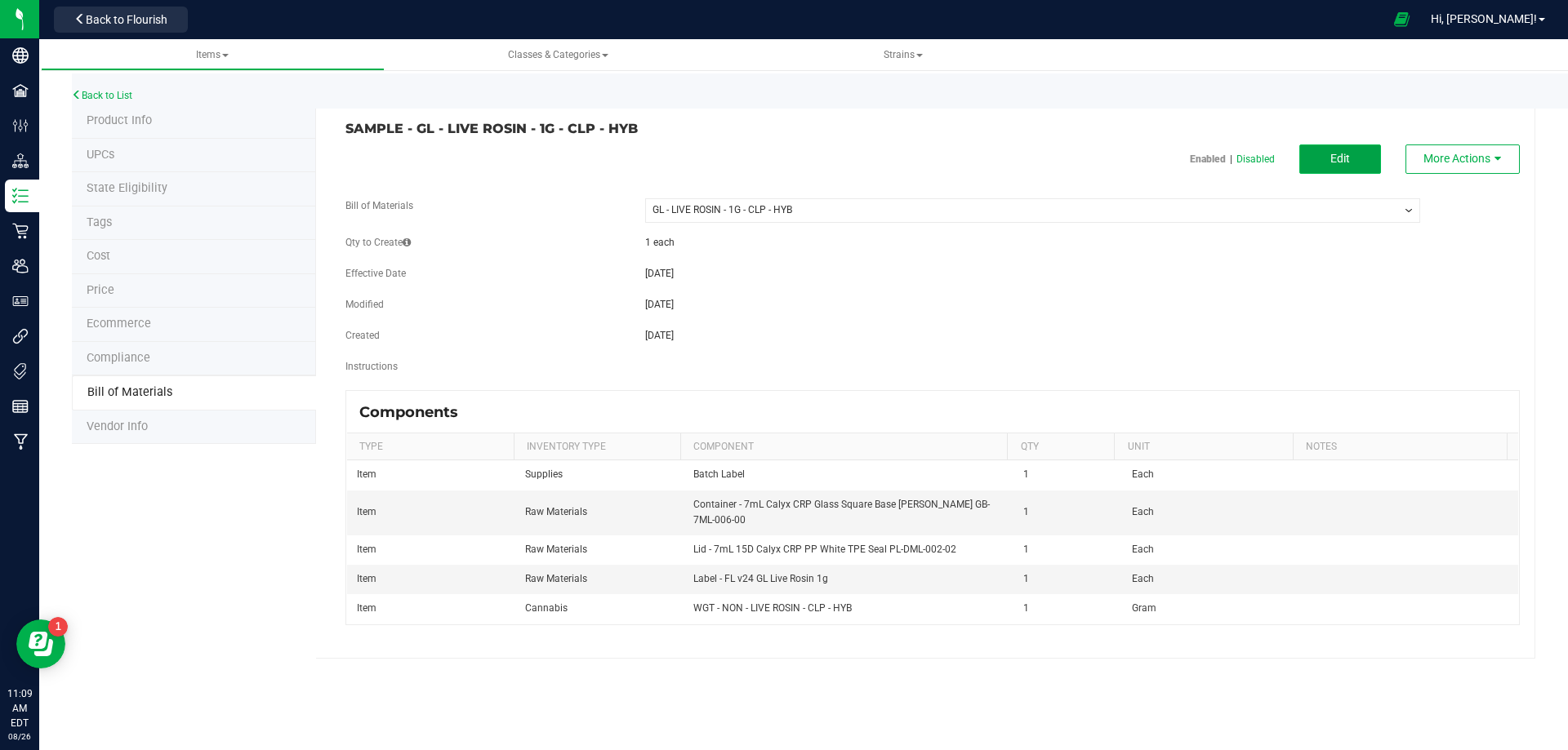
click at [1378, 161] on button "Edit" at bounding box center [1339, 159] width 82 height 29
select select "12201"
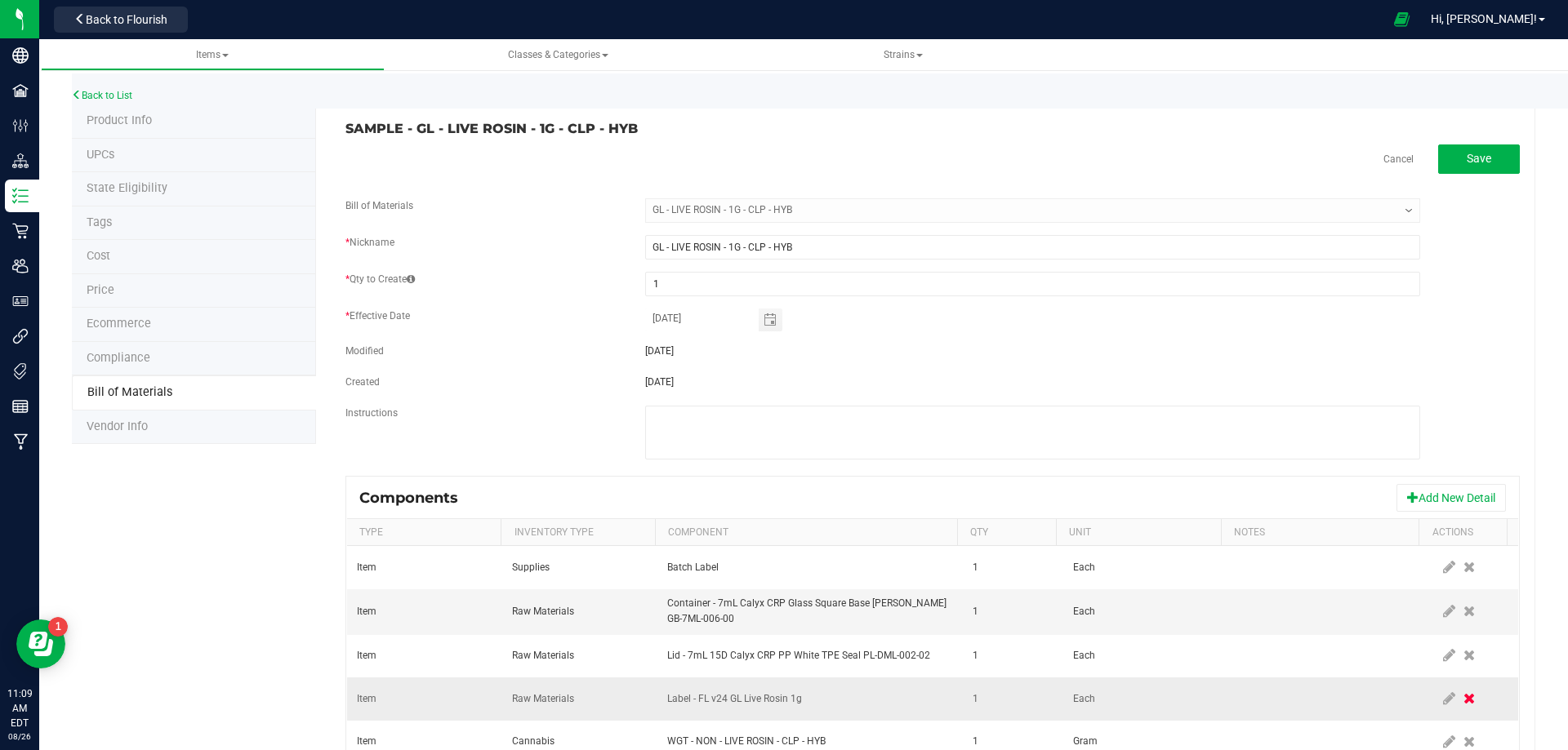
click at [1459, 694] on span at bounding box center [1468, 698] width 20 height 29
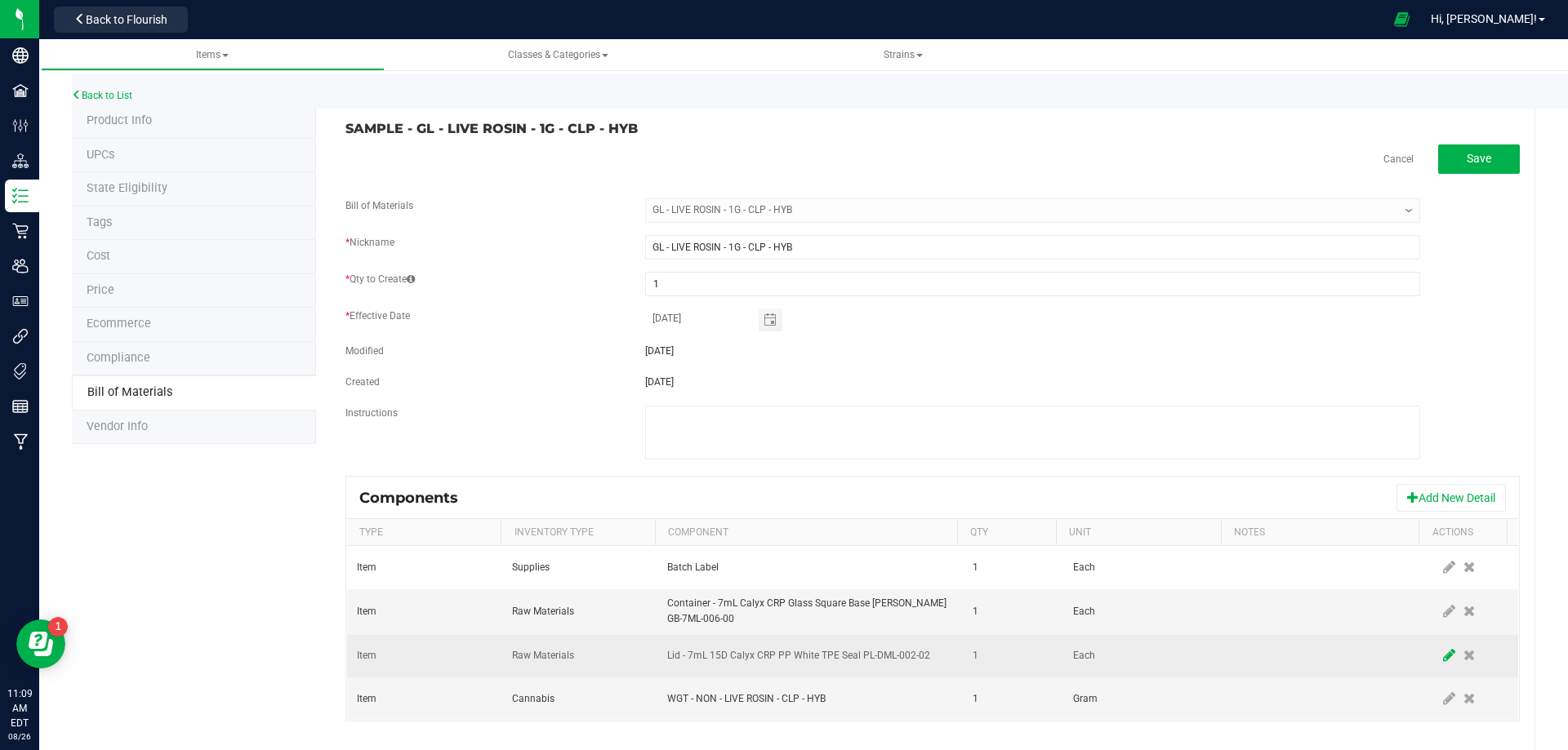
click at [1443, 658] on icon at bounding box center [1448, 656] width 12 height 15
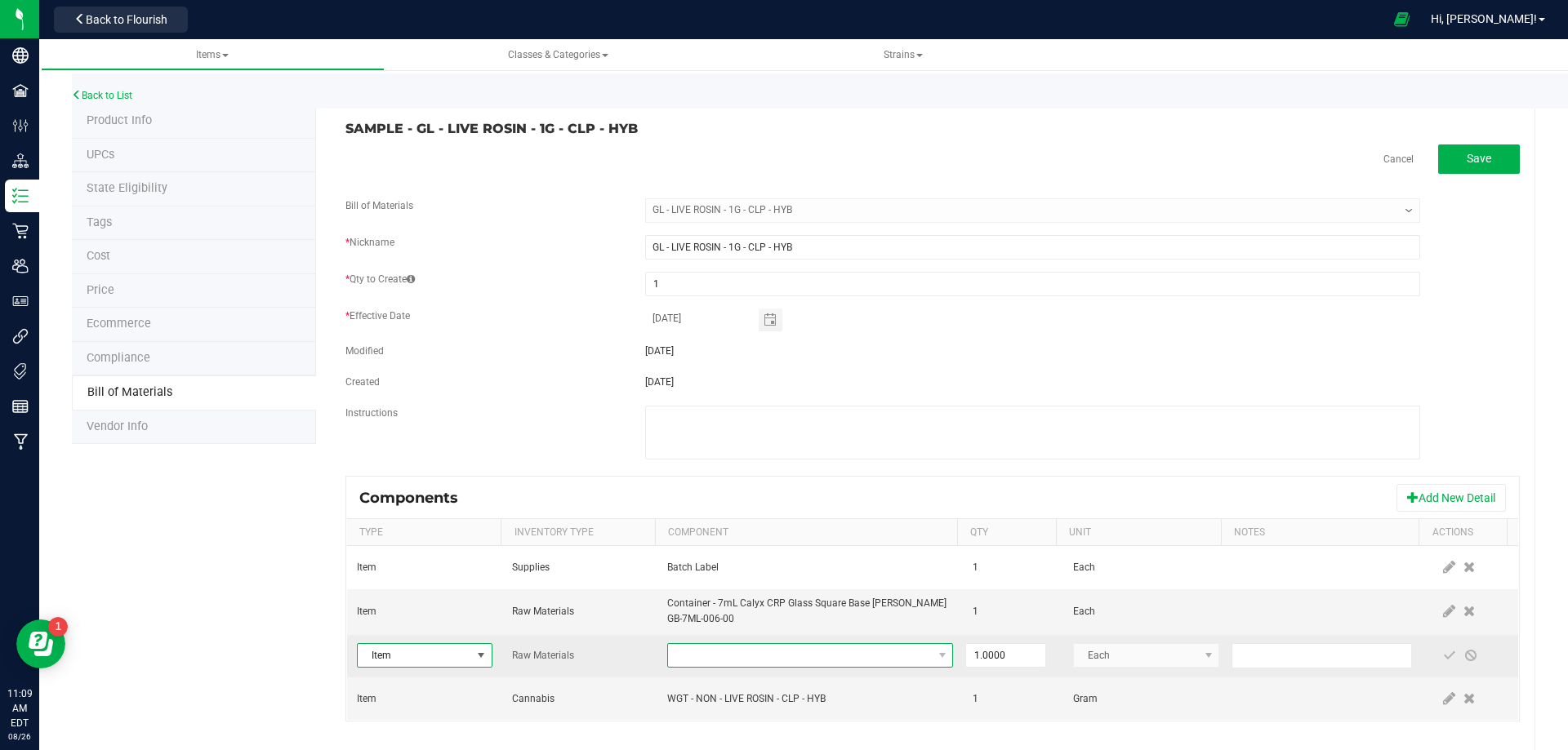
click at [734, 651] on span "NO DATA FOUND" at bounding box center [800, 656] width 264 height 23
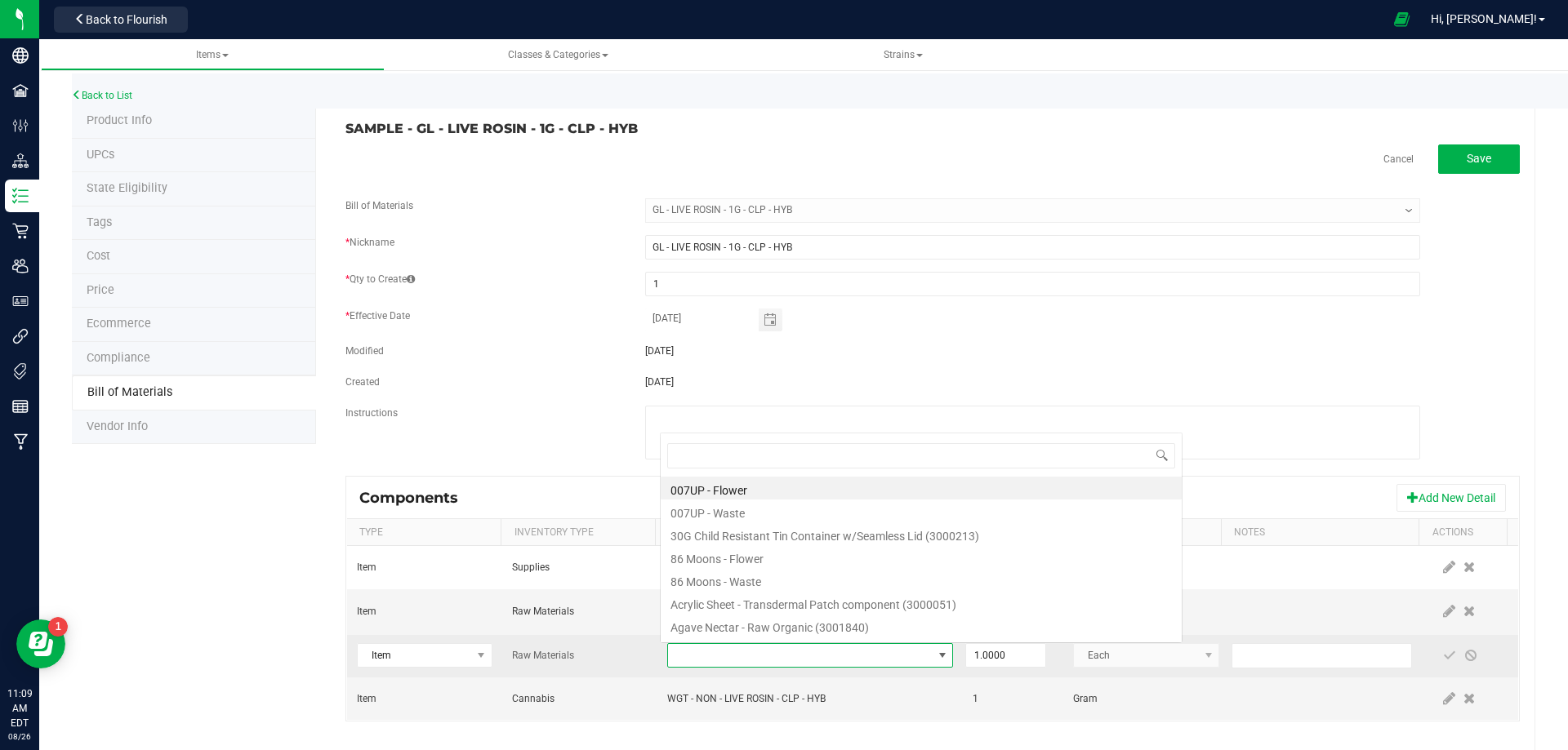
scroll to position [24, 278]
type input "3004400"
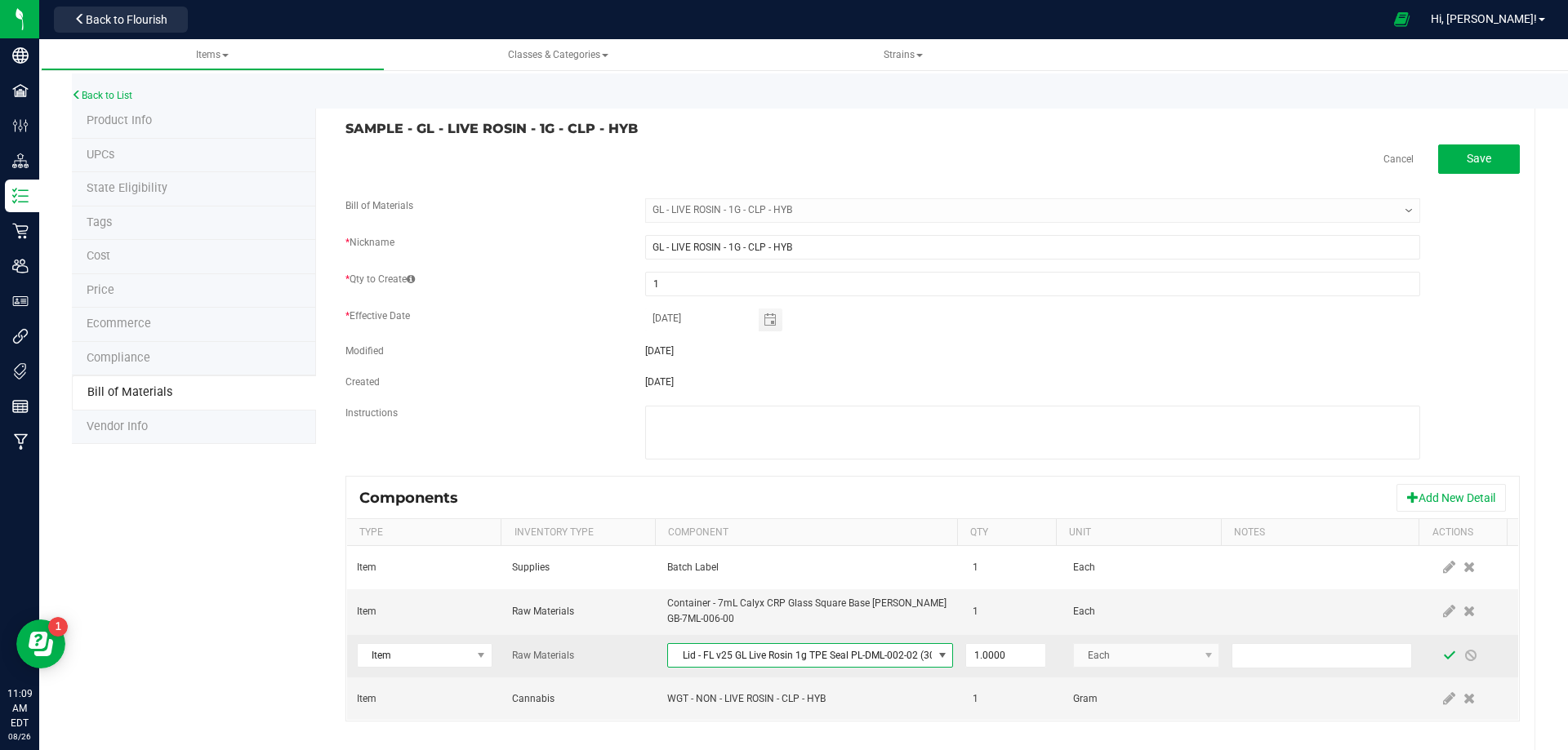
click at [1443, 655] on span at bounding box center [1449, 656] width 13 height 13
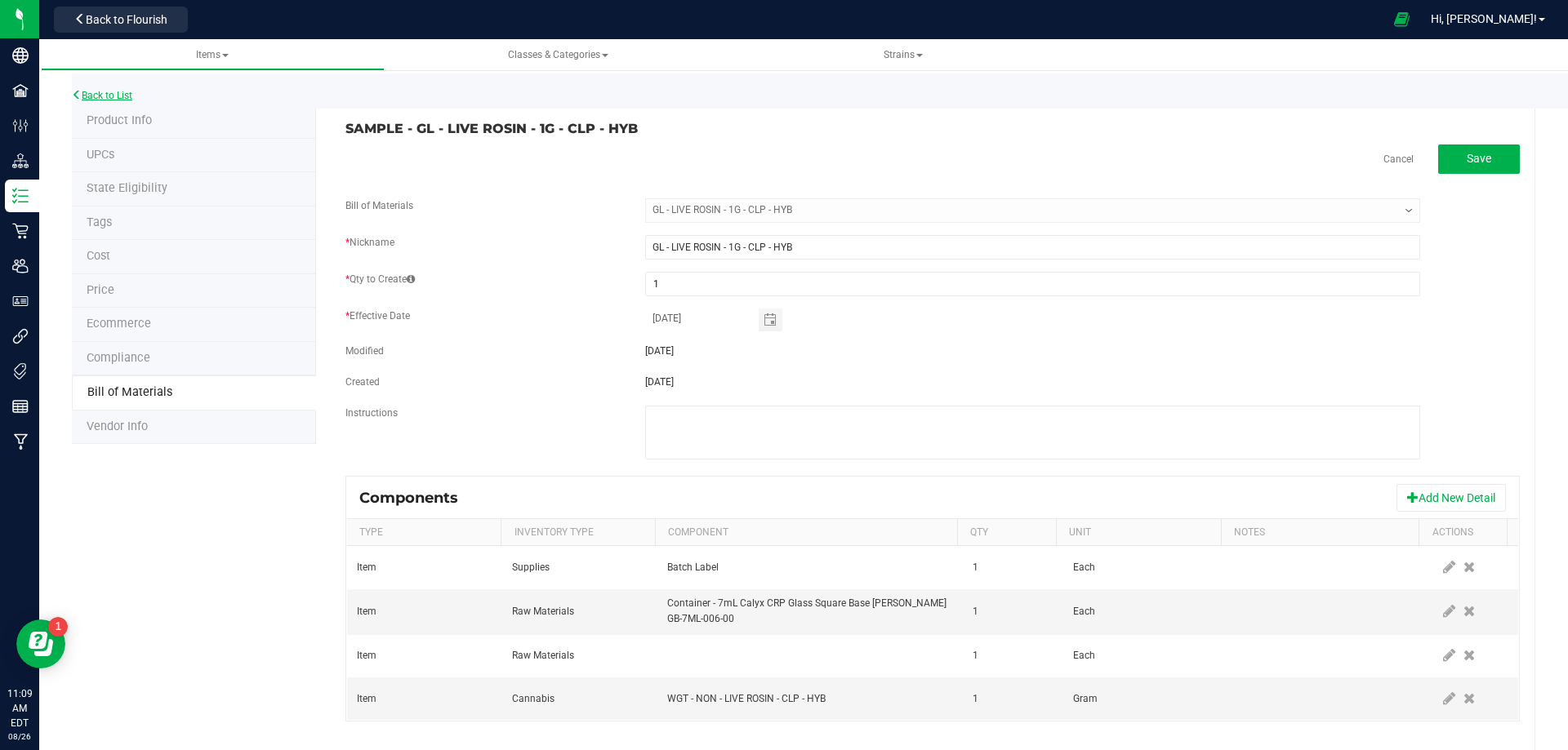
click at [120, 92] on link "Back to List" at bounding box center [102, 95] width 60 height 11
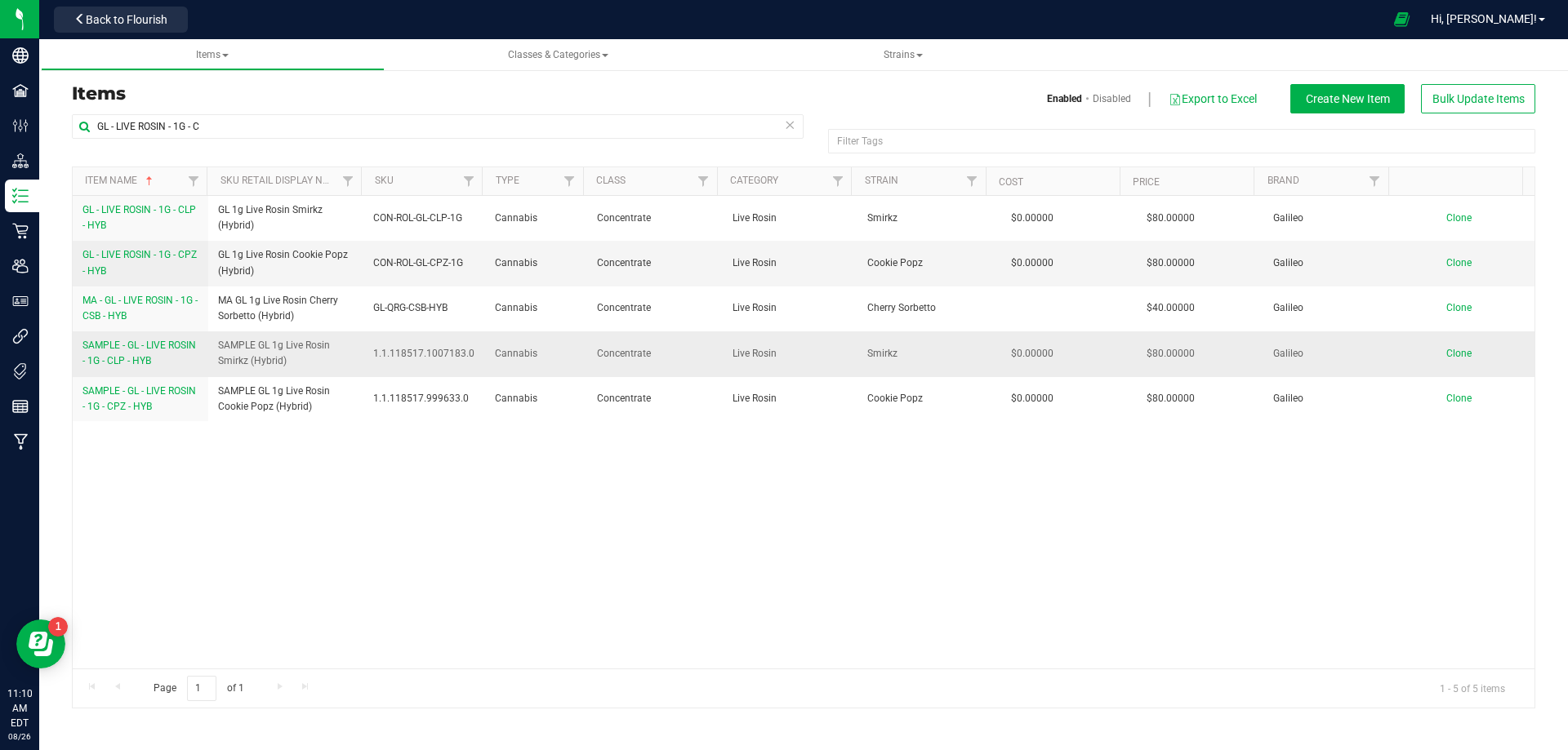
click at [142, 357] on span "SAMPLE - GL - LIVE ROSIN - 1G - CLP - HYB" at bounding box center [139, 353] width 114 height 27
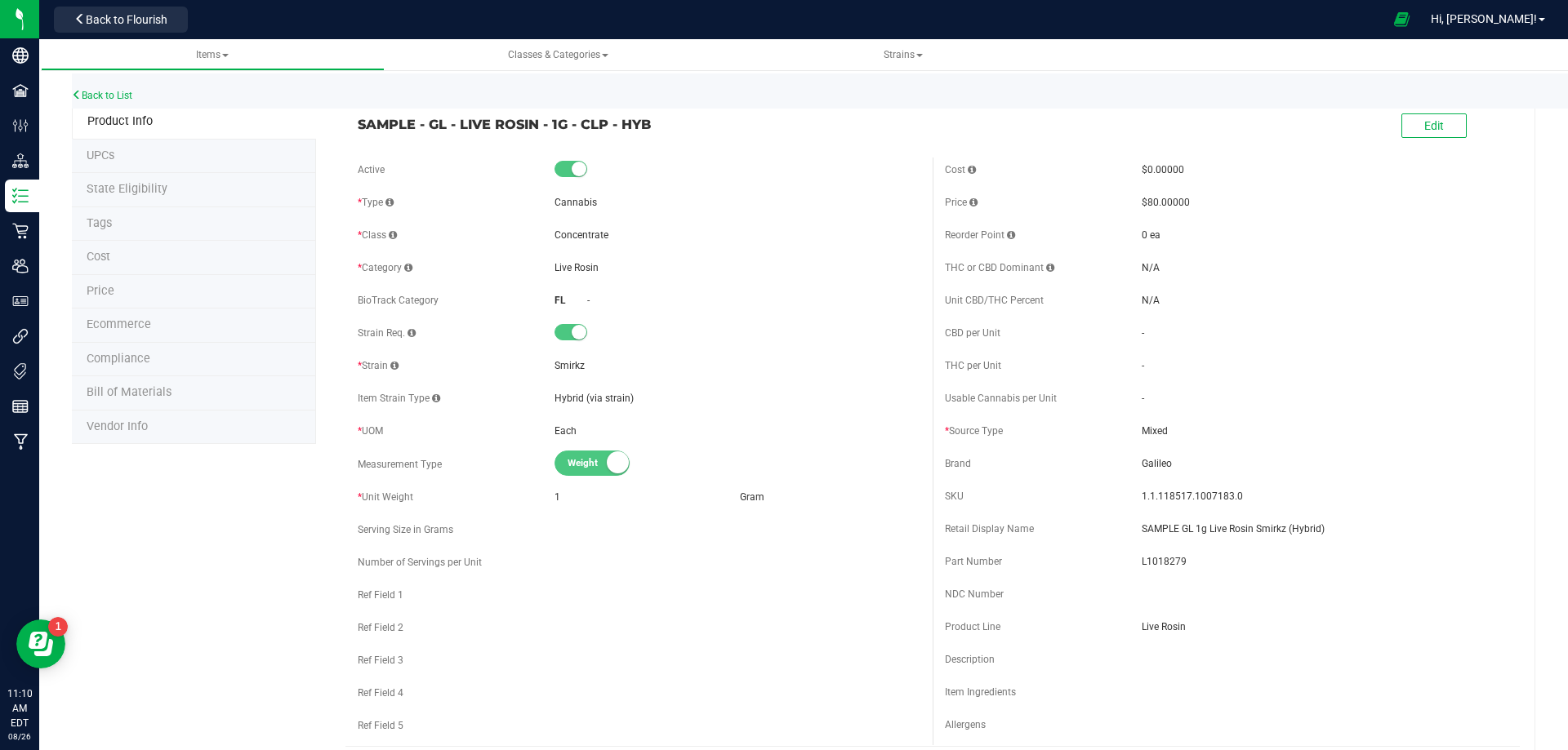
click at [152, 391] on span "Bill of Materials" at bounding box center [129, 391] width 85 height 14
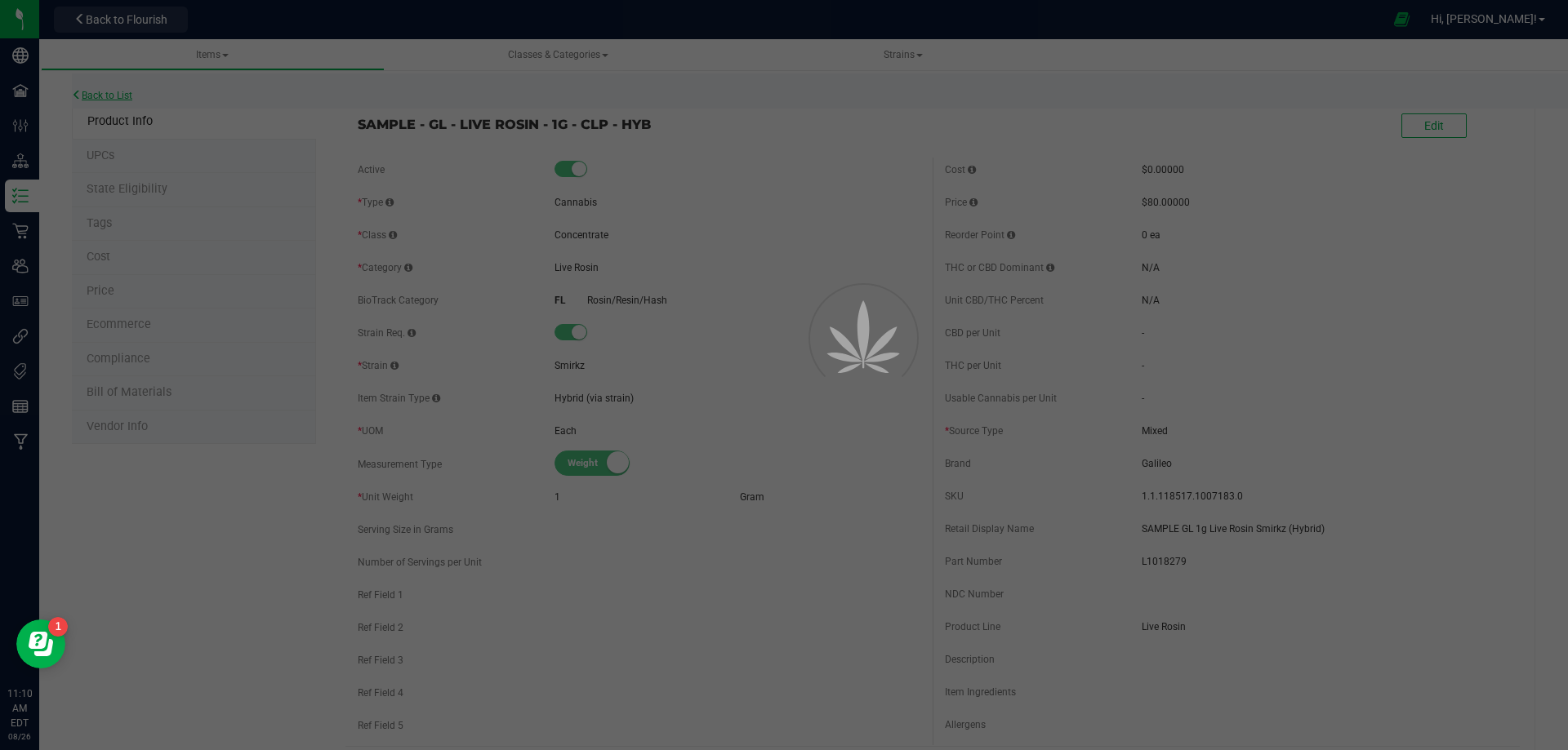
select select "12201"
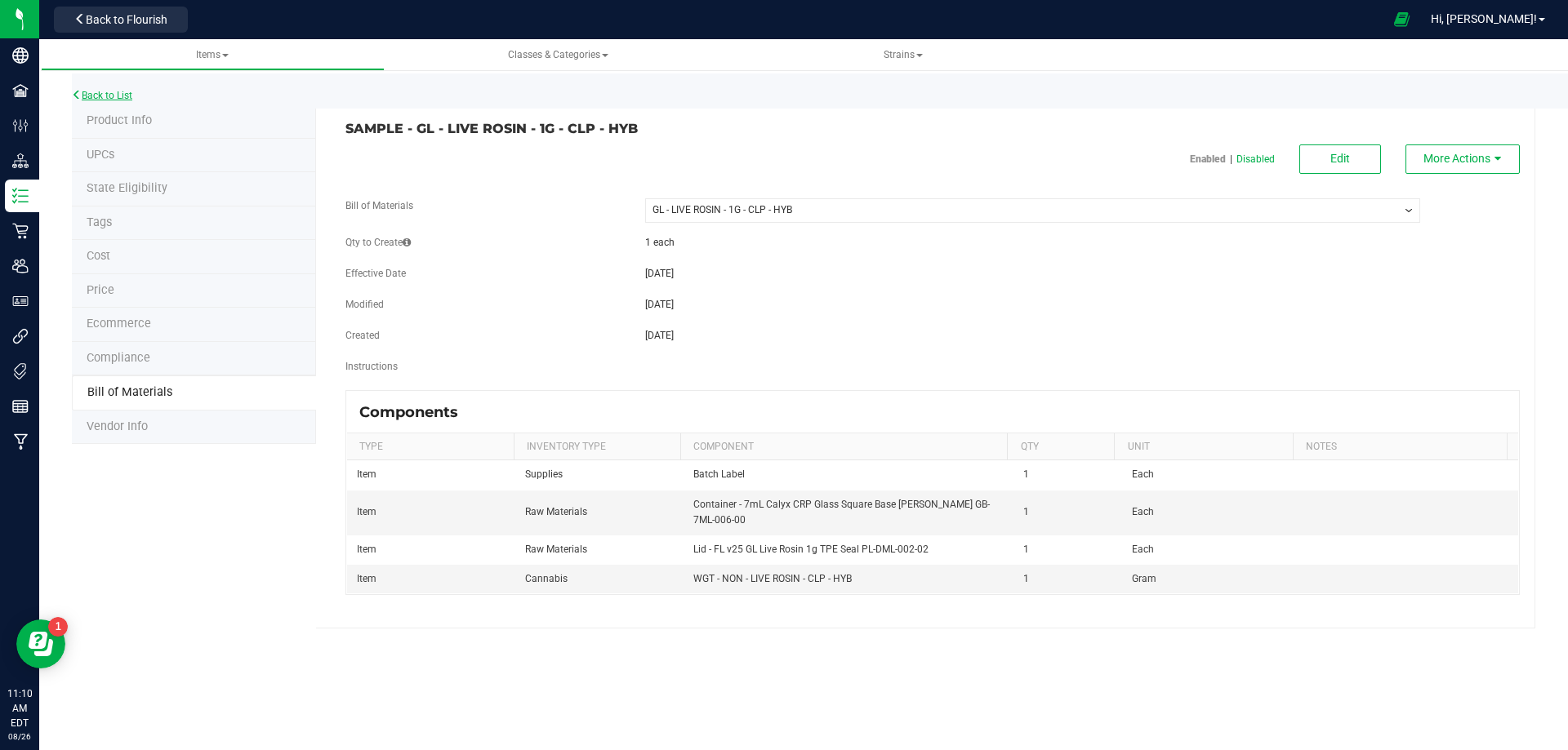
click at [112, 96] on link "Back to List" at bounding box center [102, 95] width 60 height 11
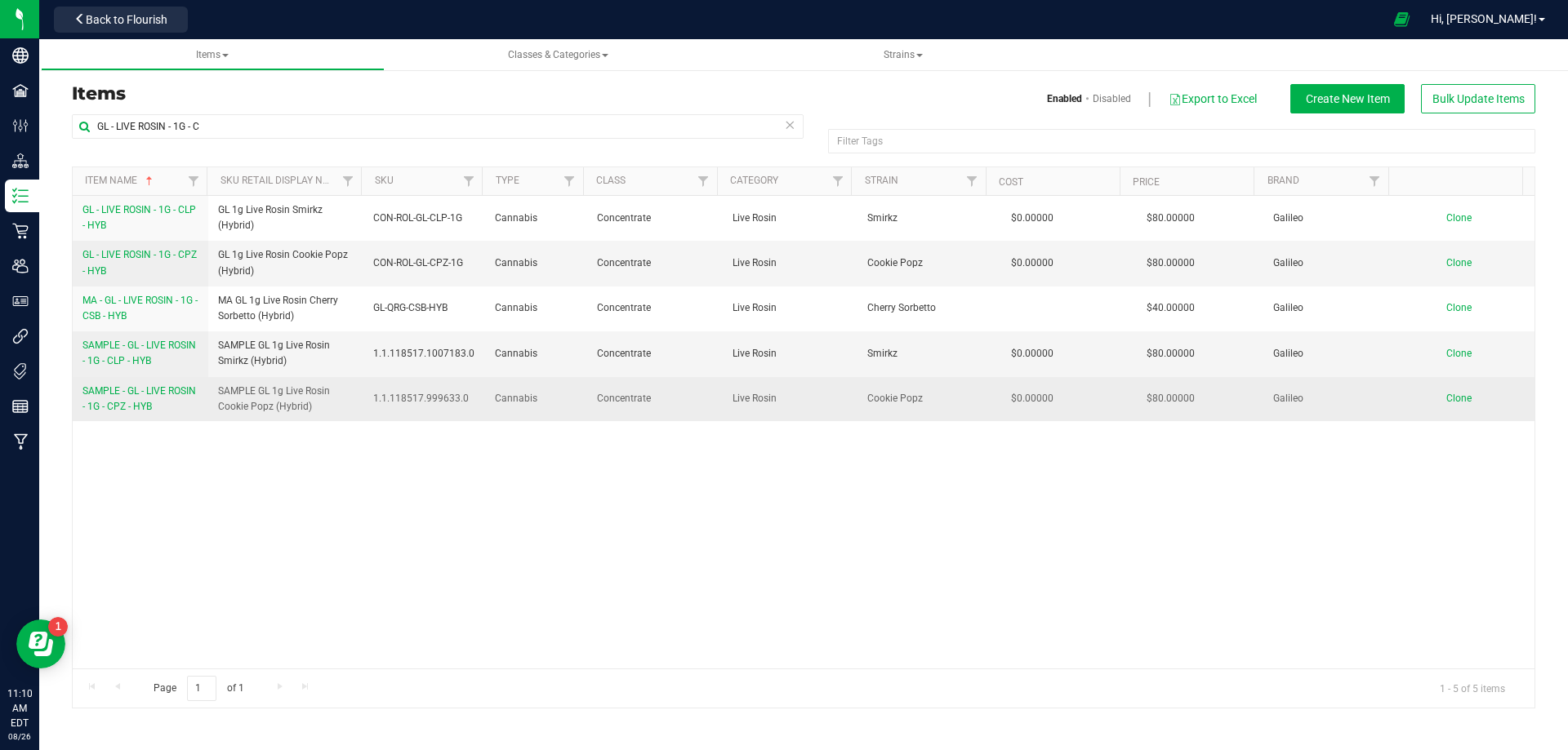
click at [163, 400] on span "SAMPLE - GL - LIVE ROSIN - 1G - CPZ - HYB" at bounding box center [139, 398] width 114 height 27
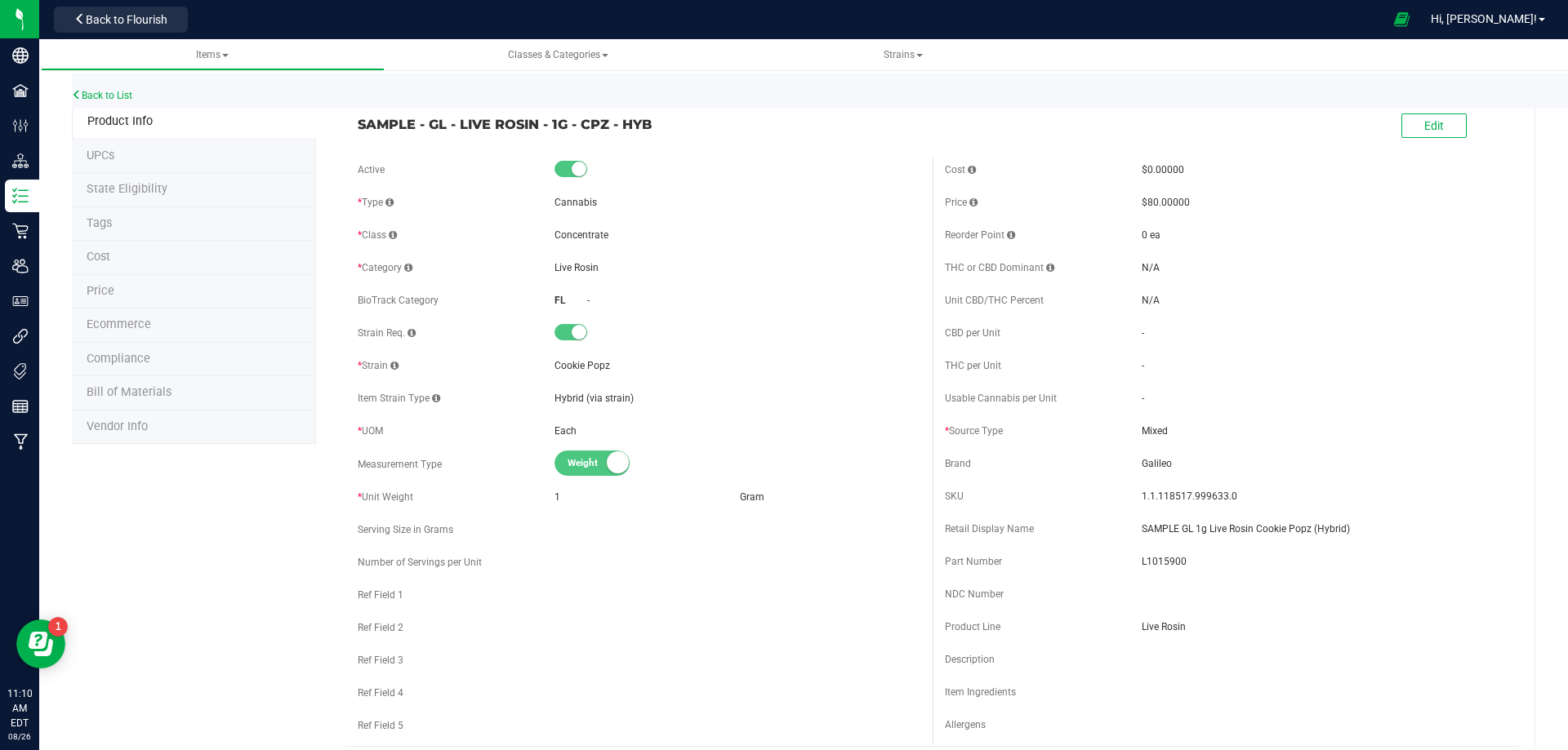
click at [166, 399] on span "Bill of Materials" at bounding box center [129, 391] width 85 height 14
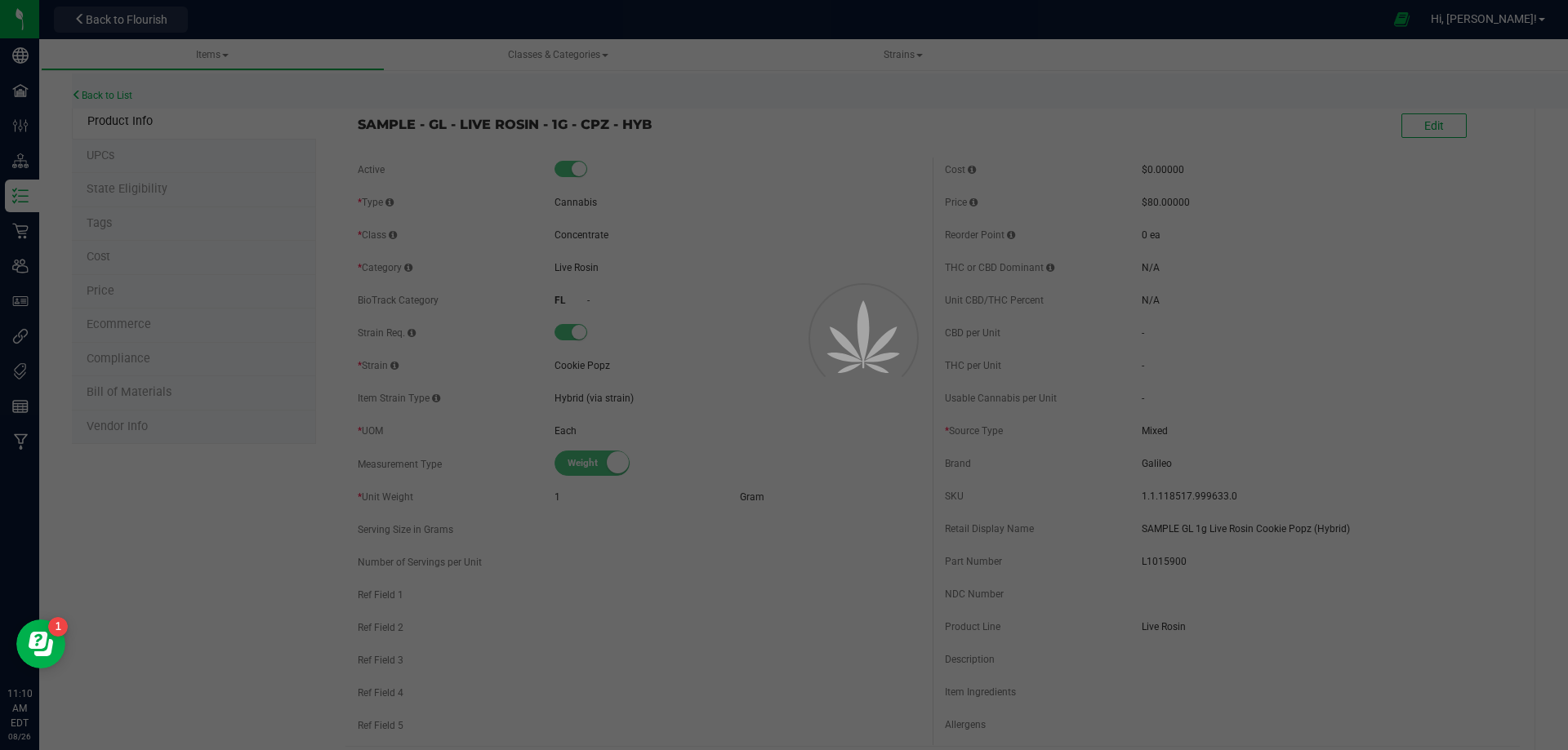
select select "10507"
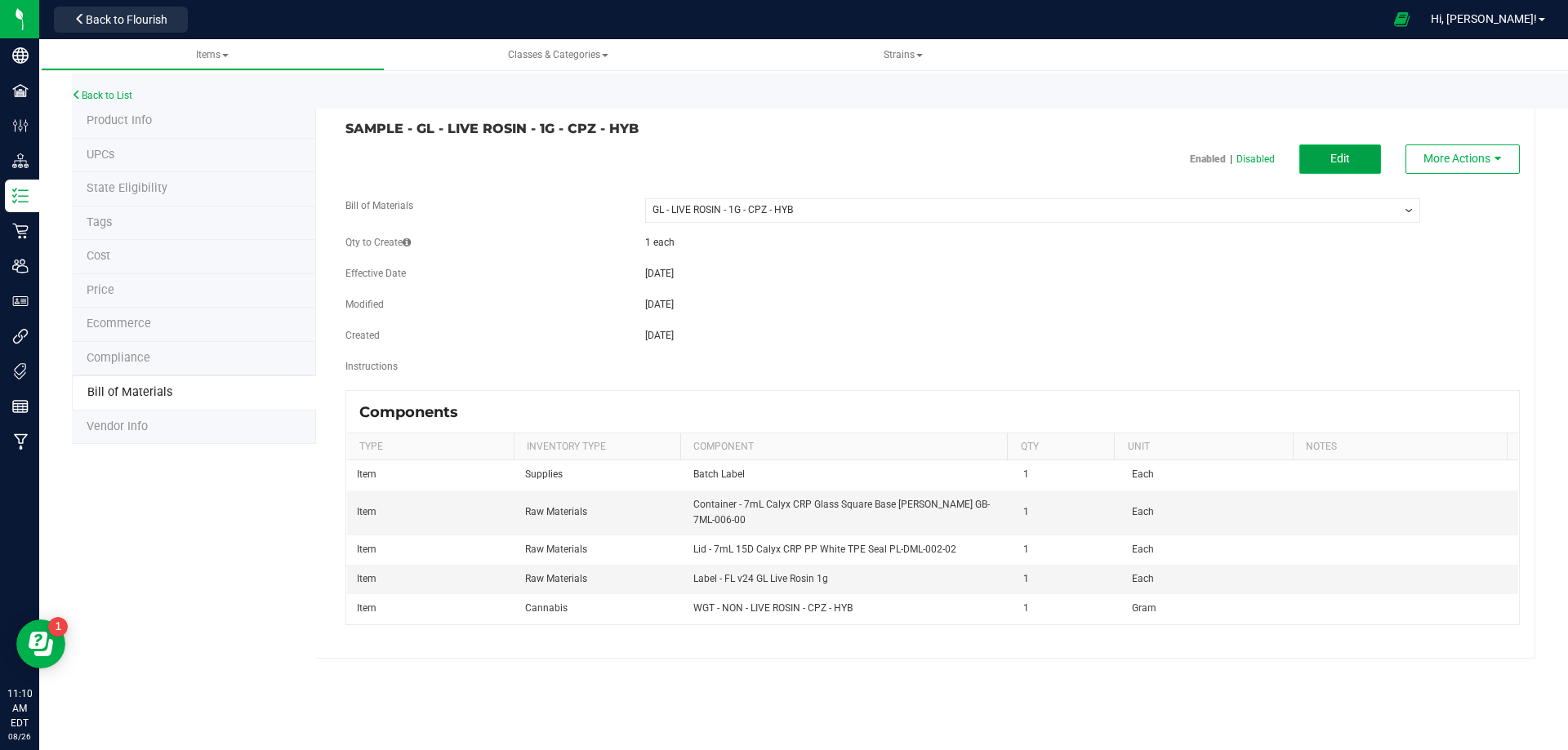
click at [1344, 161] on span "Edit" at bounding box center [1339, 158] width 20 height 13
select select "10507"
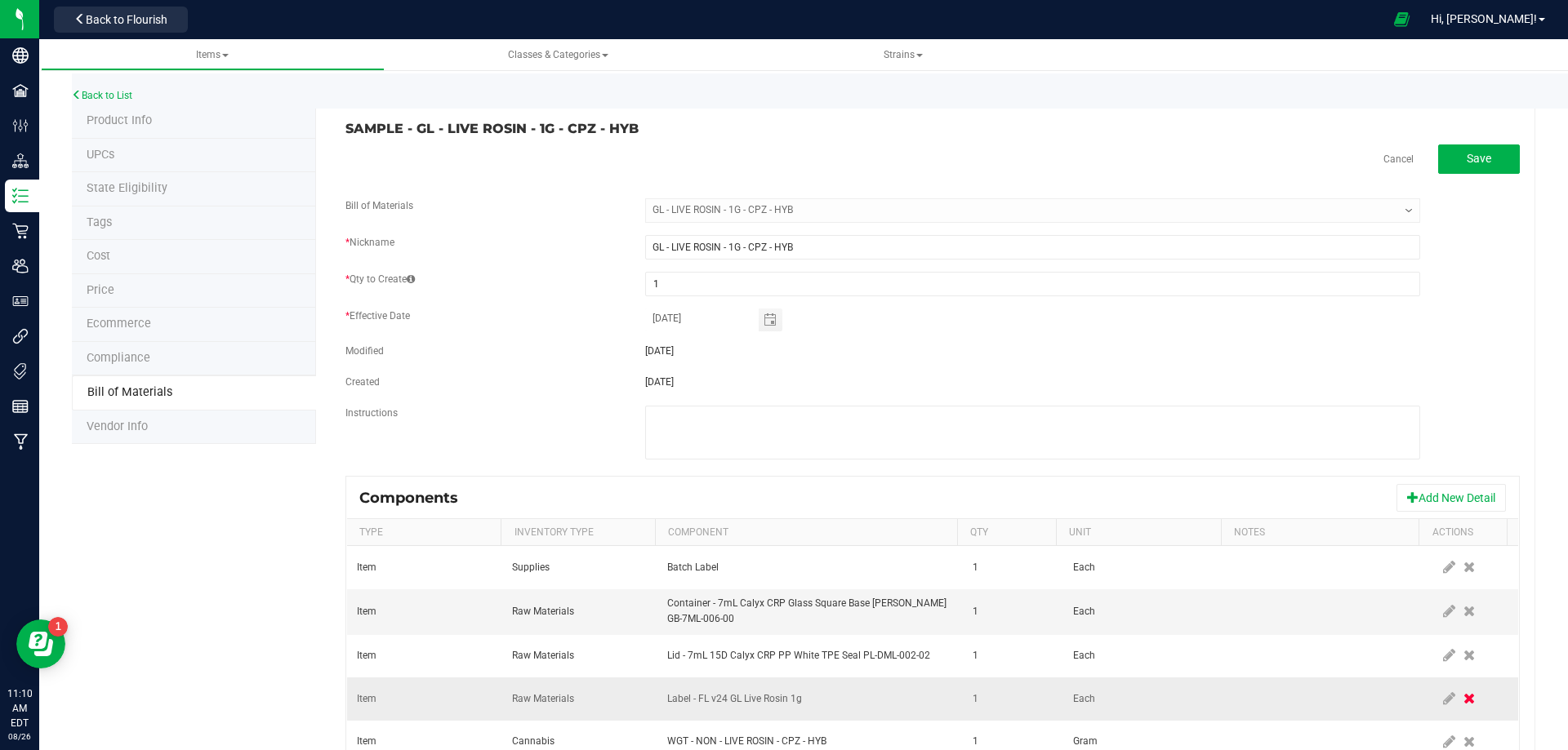
click at [1459, 694] on span at bounding box center [1468, 698] width 20 height 29
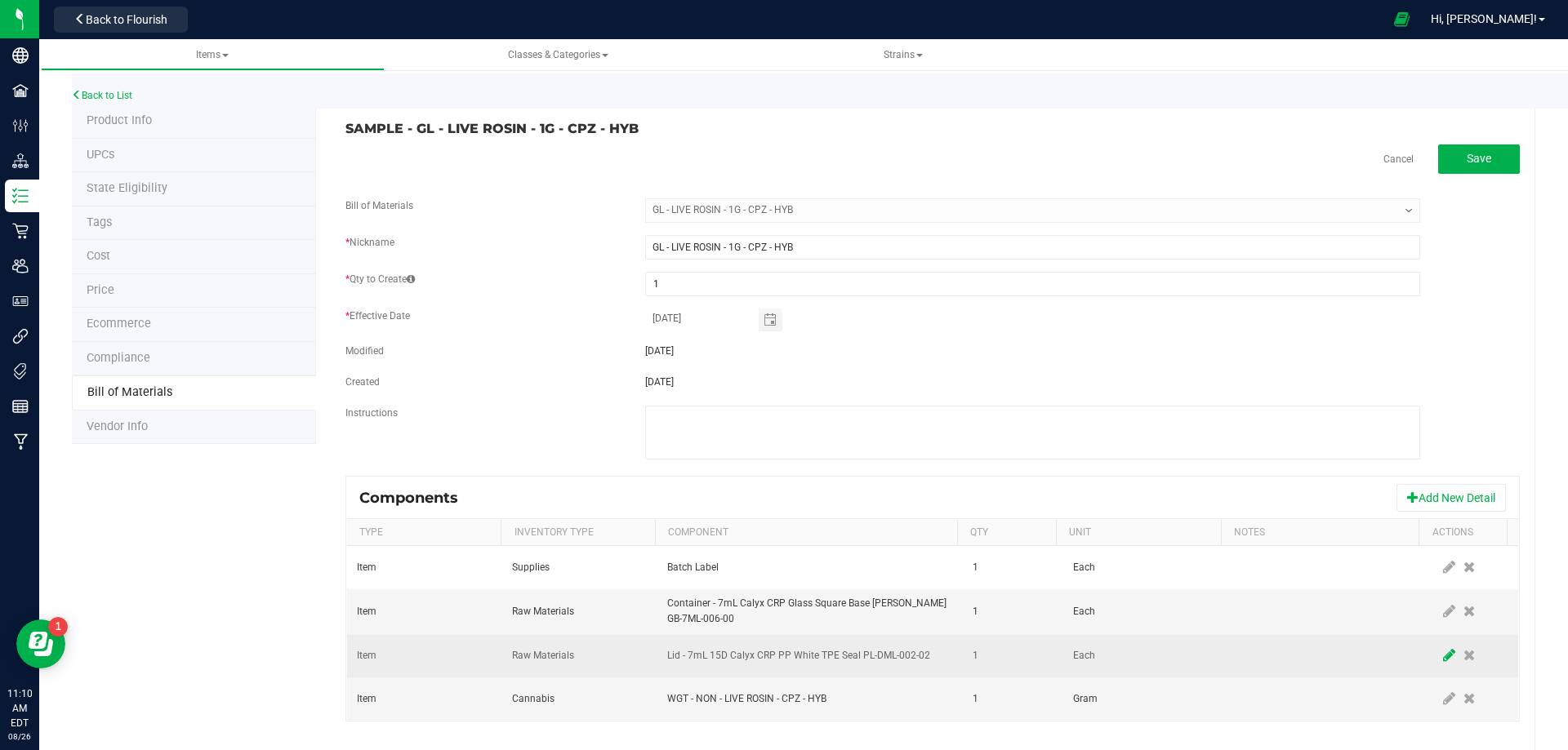
click at [1443, 648] on icon at bounding box center [1448, 656] width 12 height 15
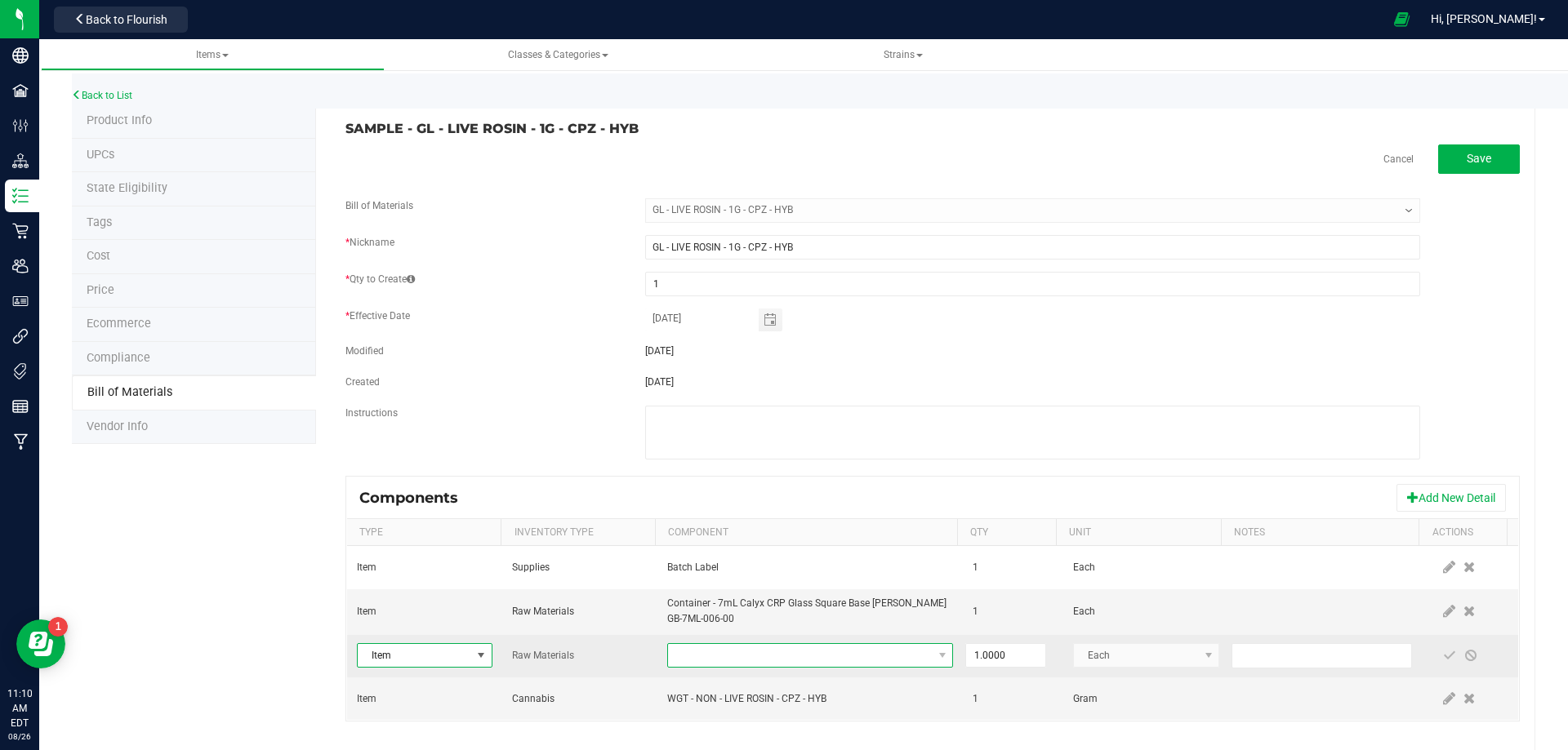
click at [781, 657] on span "NO DATA FOUND" at bounding box center [800, 656] width 264 height 23
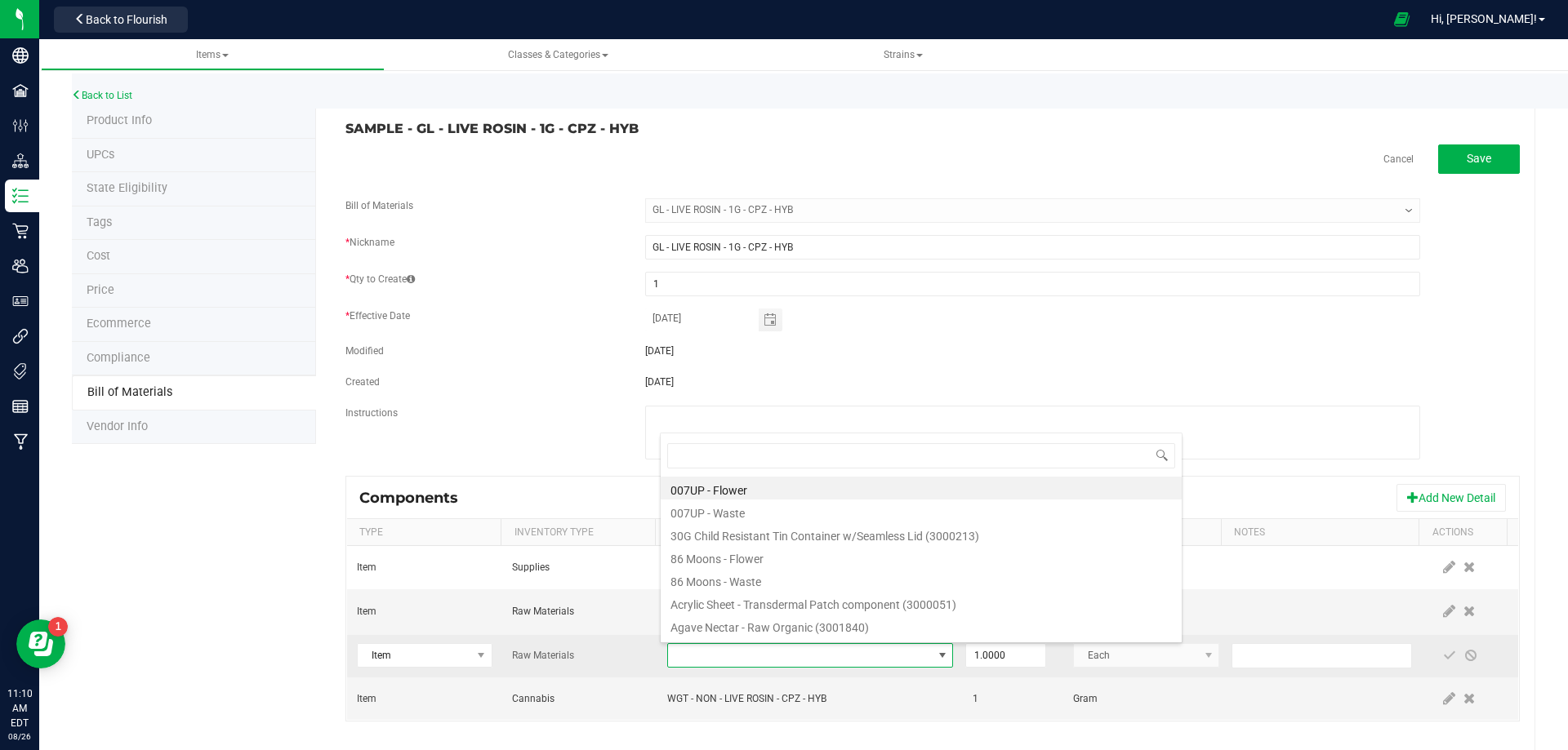
type input "3004400"
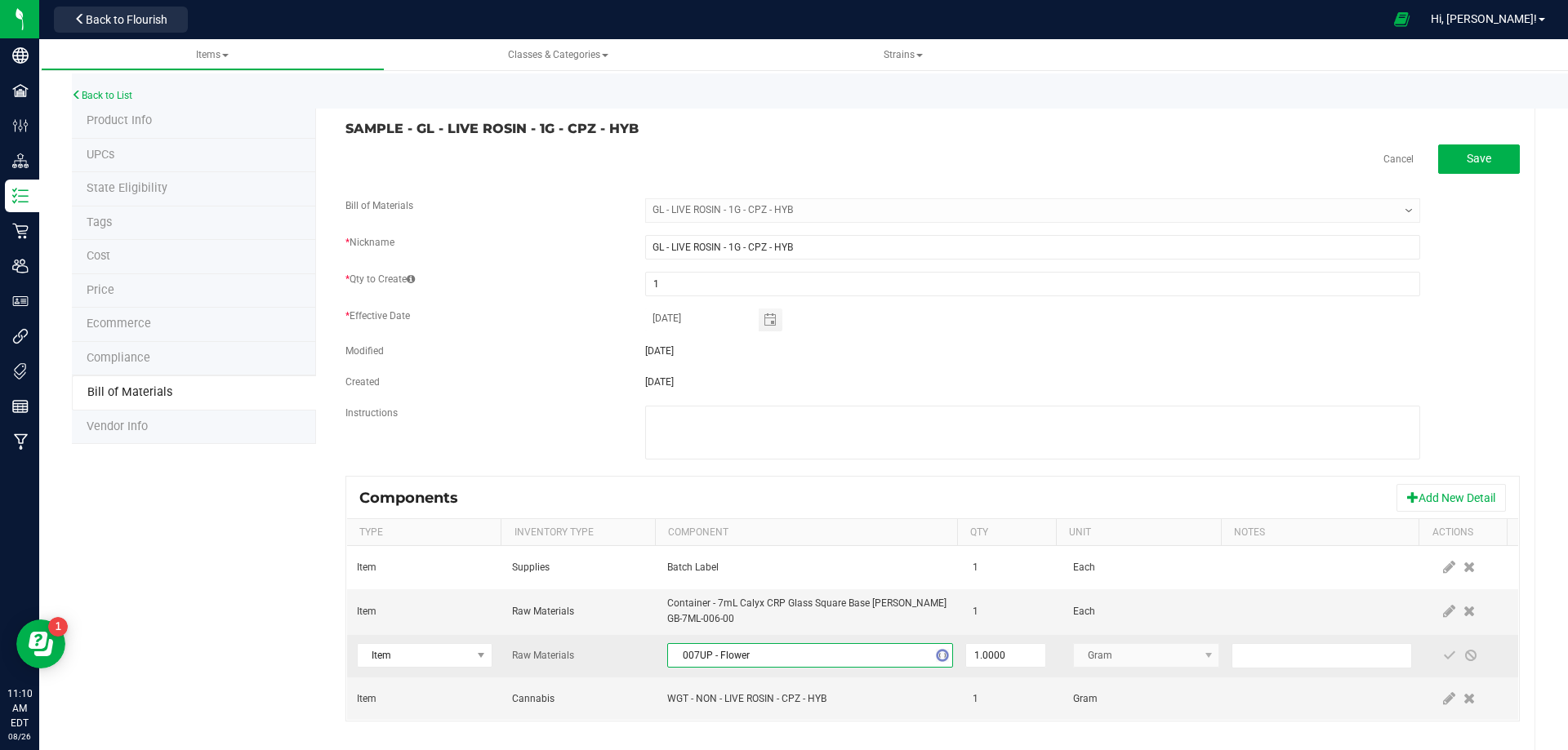
click at [694, 645] on span "007UP - Flower" at bounding box center [800, 656] width 264 height 23
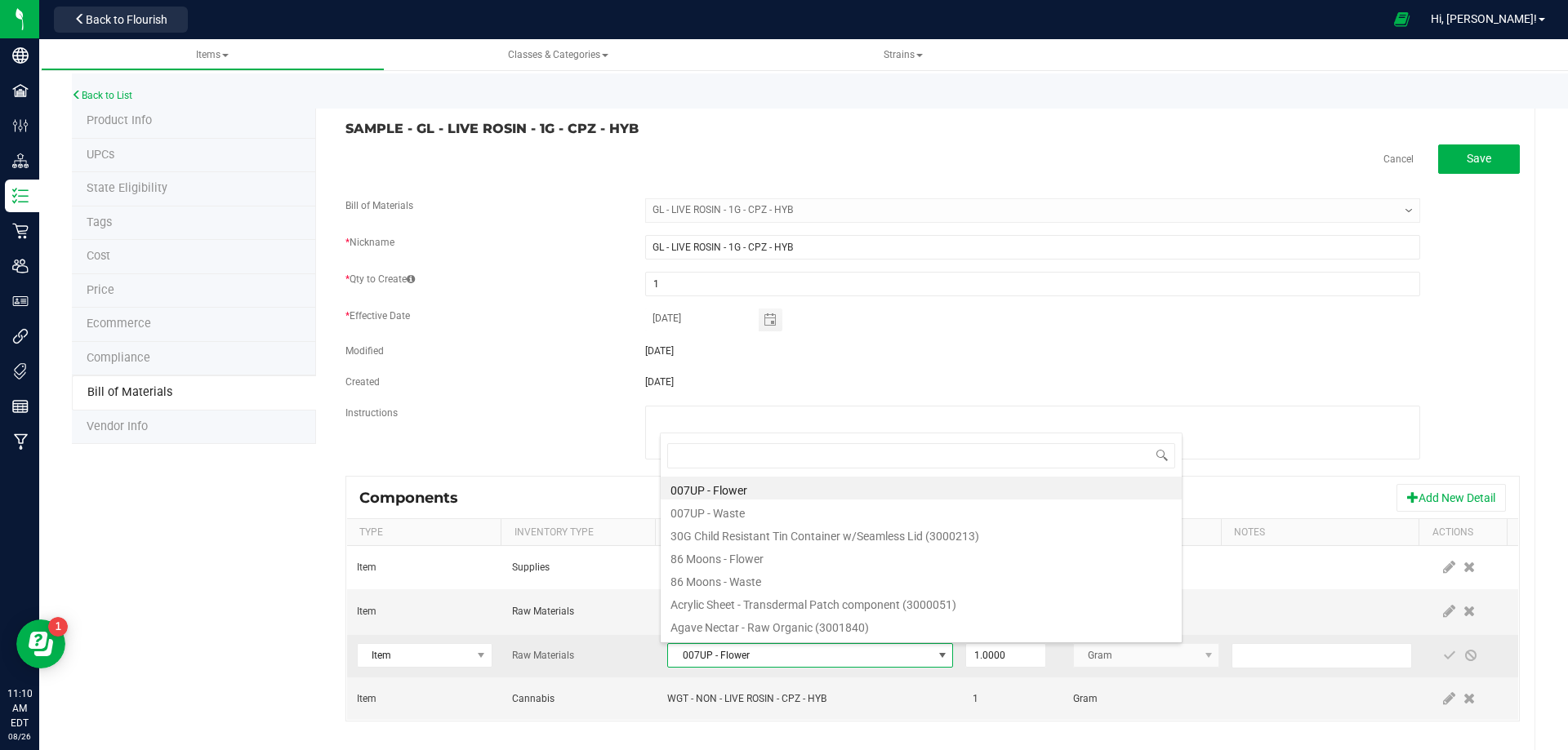
type input "3004400"
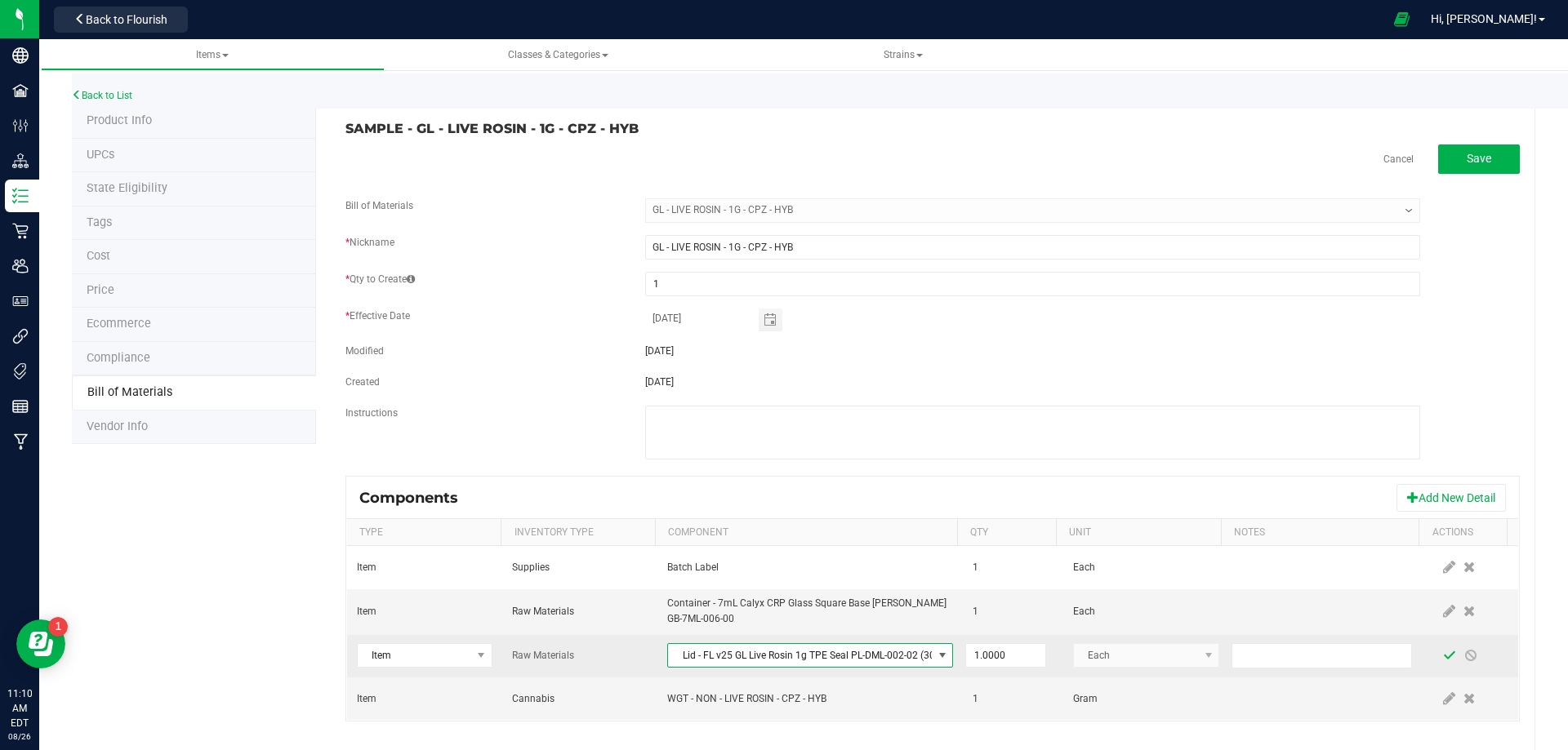
click at [1443, 656] on span at bounding box center [1449, 656] width 13 height 13
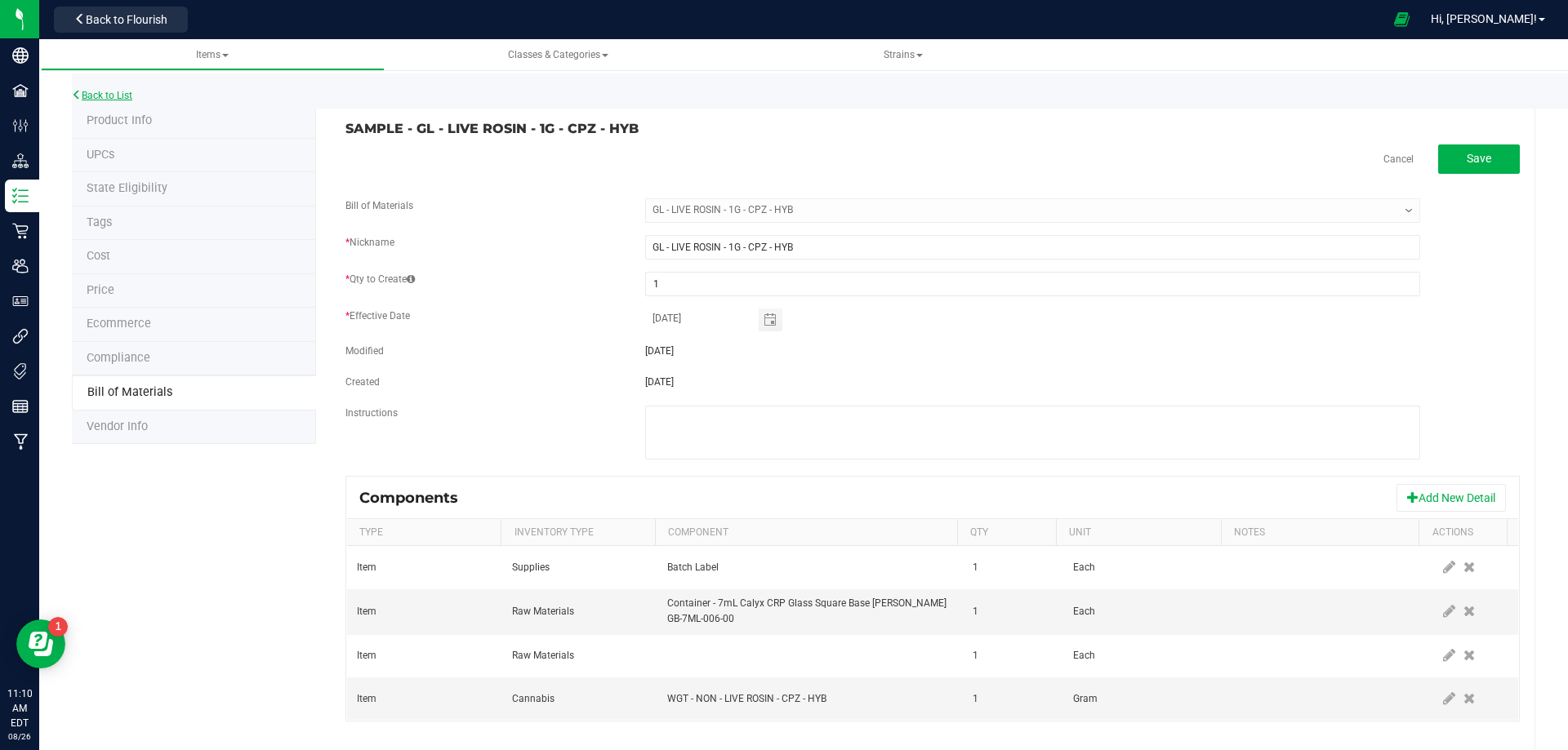
click at [100, 92] on link "Back to List" at bounding box center [102, 95] width 60 height 11
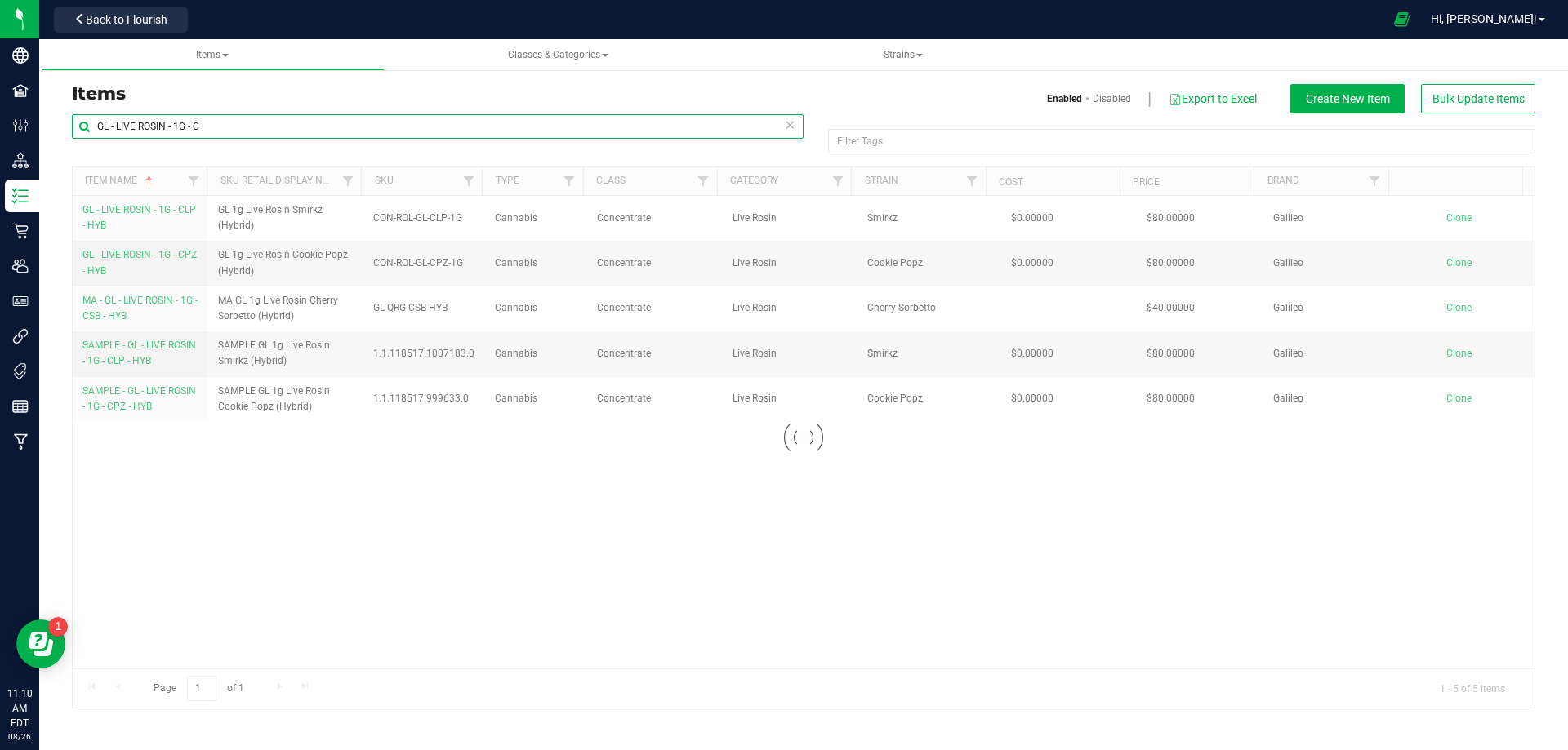
click at [319, 125] on input "GL - LIVE ROSIN - 1G - C" at bounding box center [437, 126] width 731 height 24
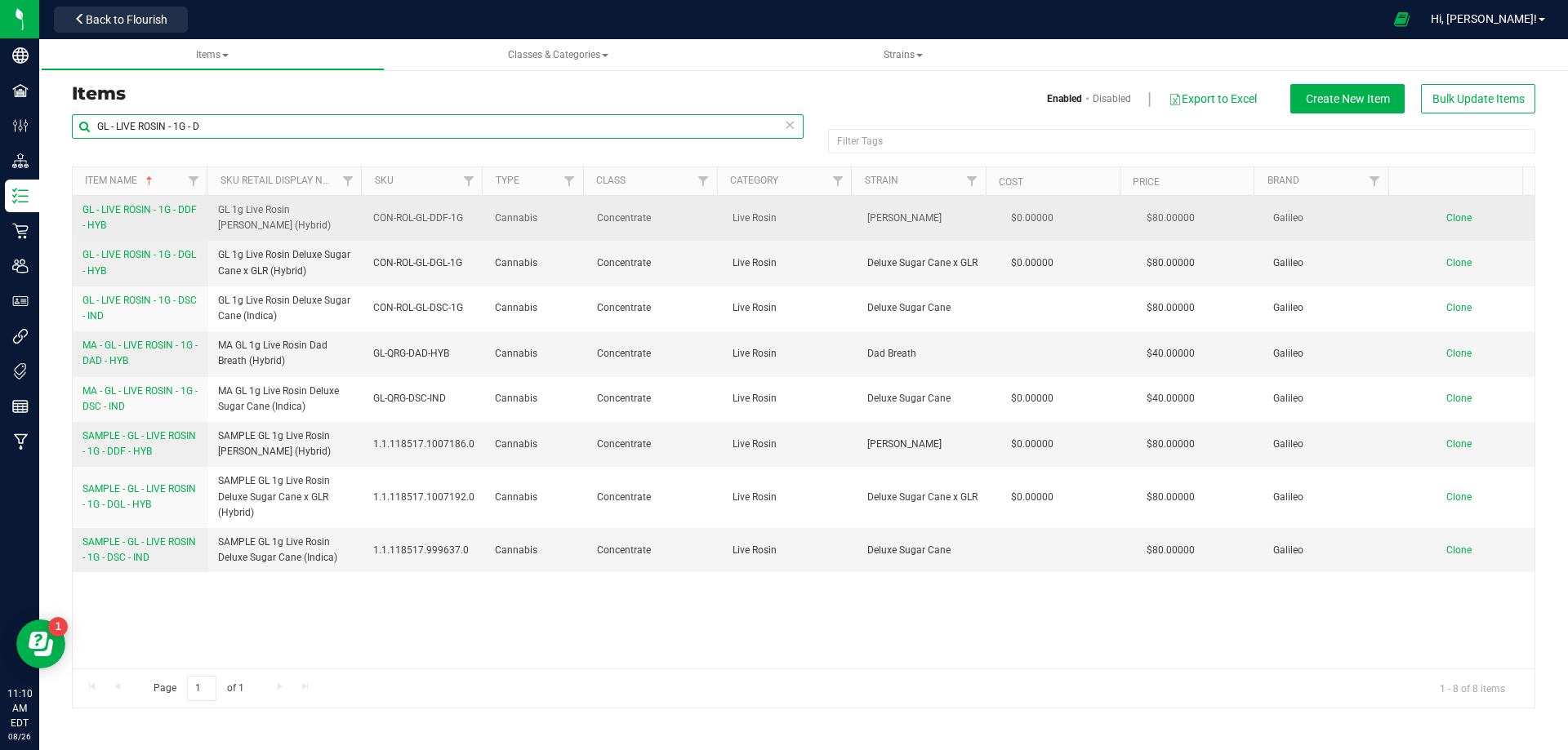
type input "GL - LIVE ROSIN - 1G - D"
click at [121, 216] on link "GL - LIVE ROSIN - 1G - DDF - HYB" at bounding box center [140, 217] width 116 height 31
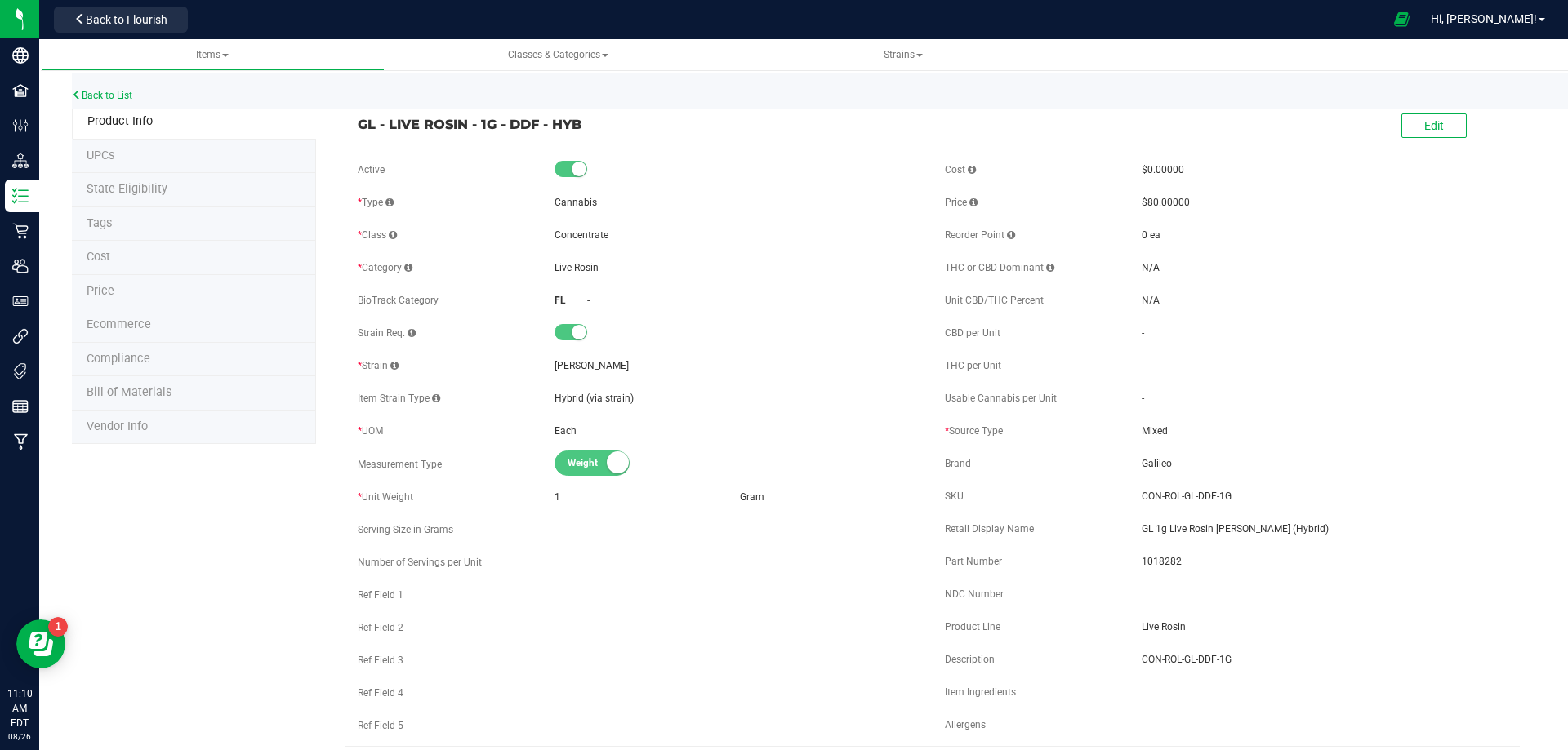
click at [143, 396] on span "Bill of Materials" at bounding box center [129, 391] width 85 height 14
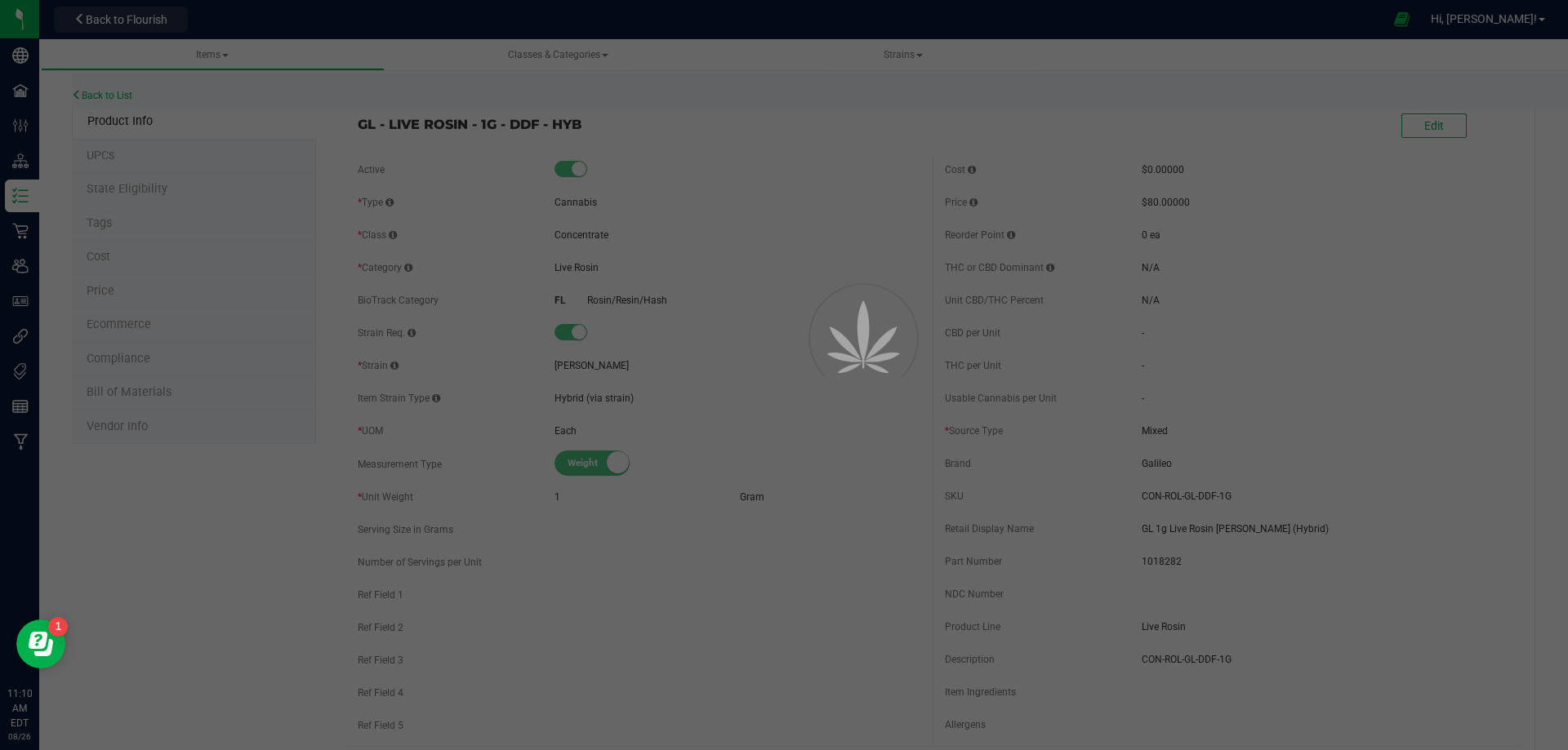
select select "12206"
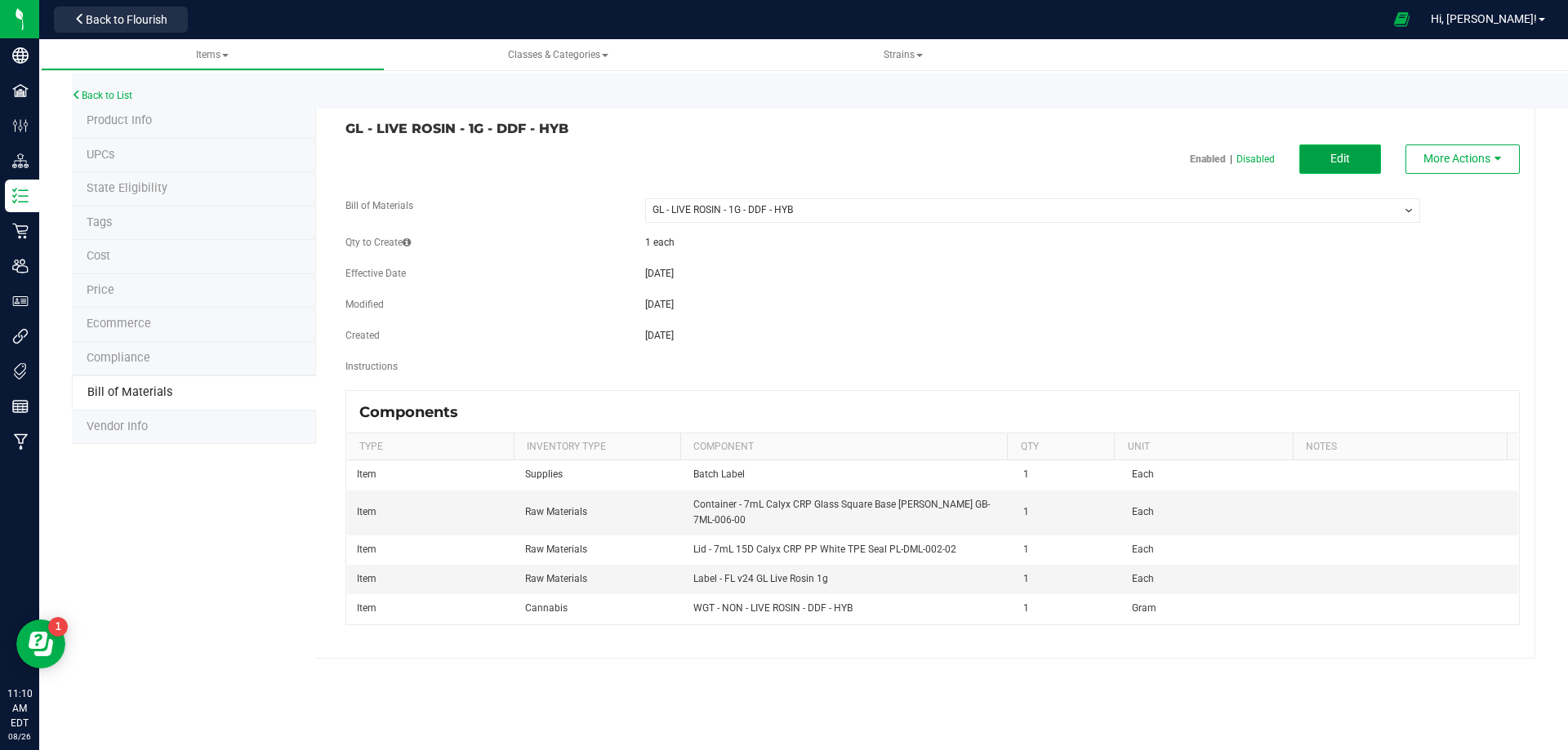
click at [1370, 167] on button "Edit" at bounding box center [1339, 159] width 82 height 29
select select "12206"
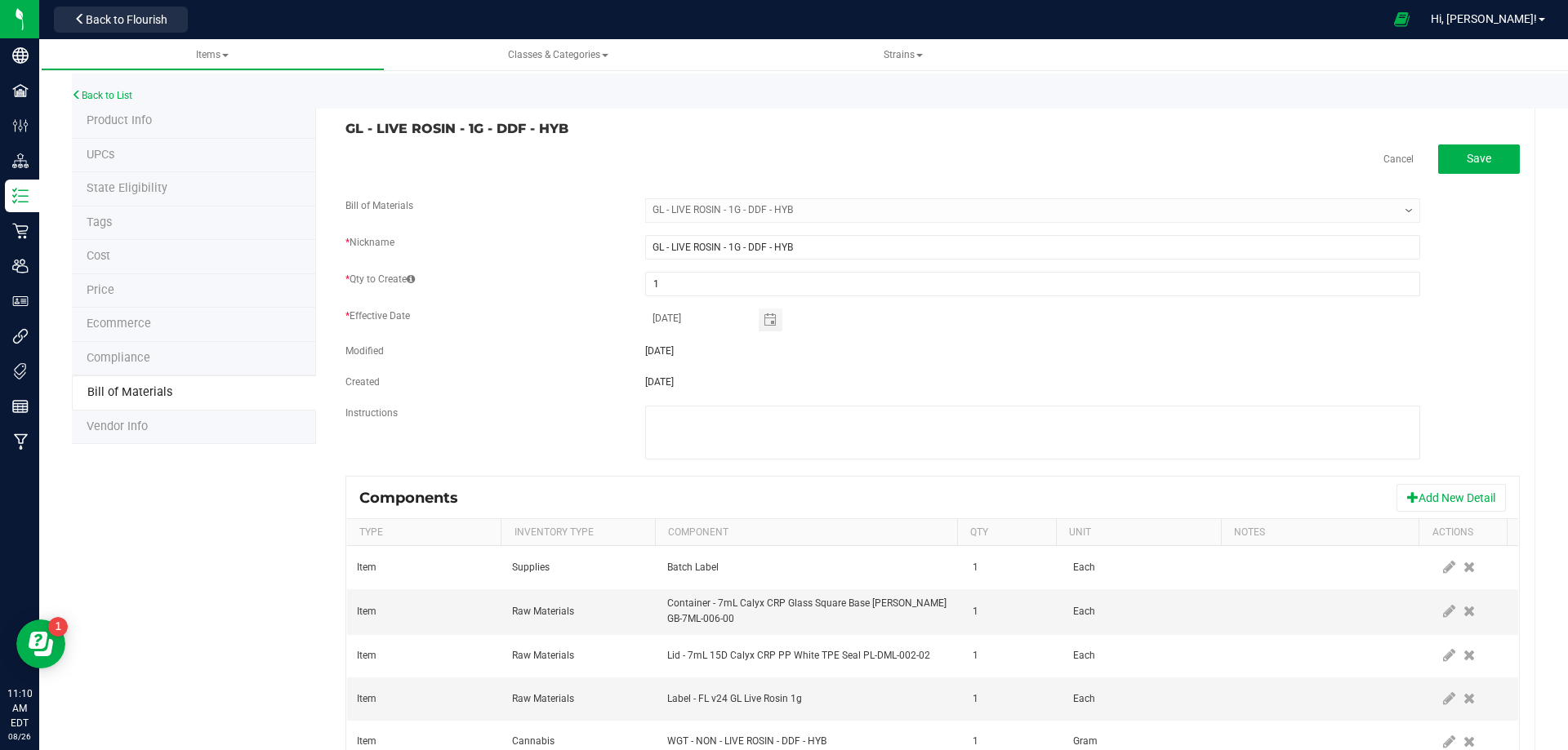
click at [1464, 699] on icon at bounding box center [1469, 699] width 11 height 15
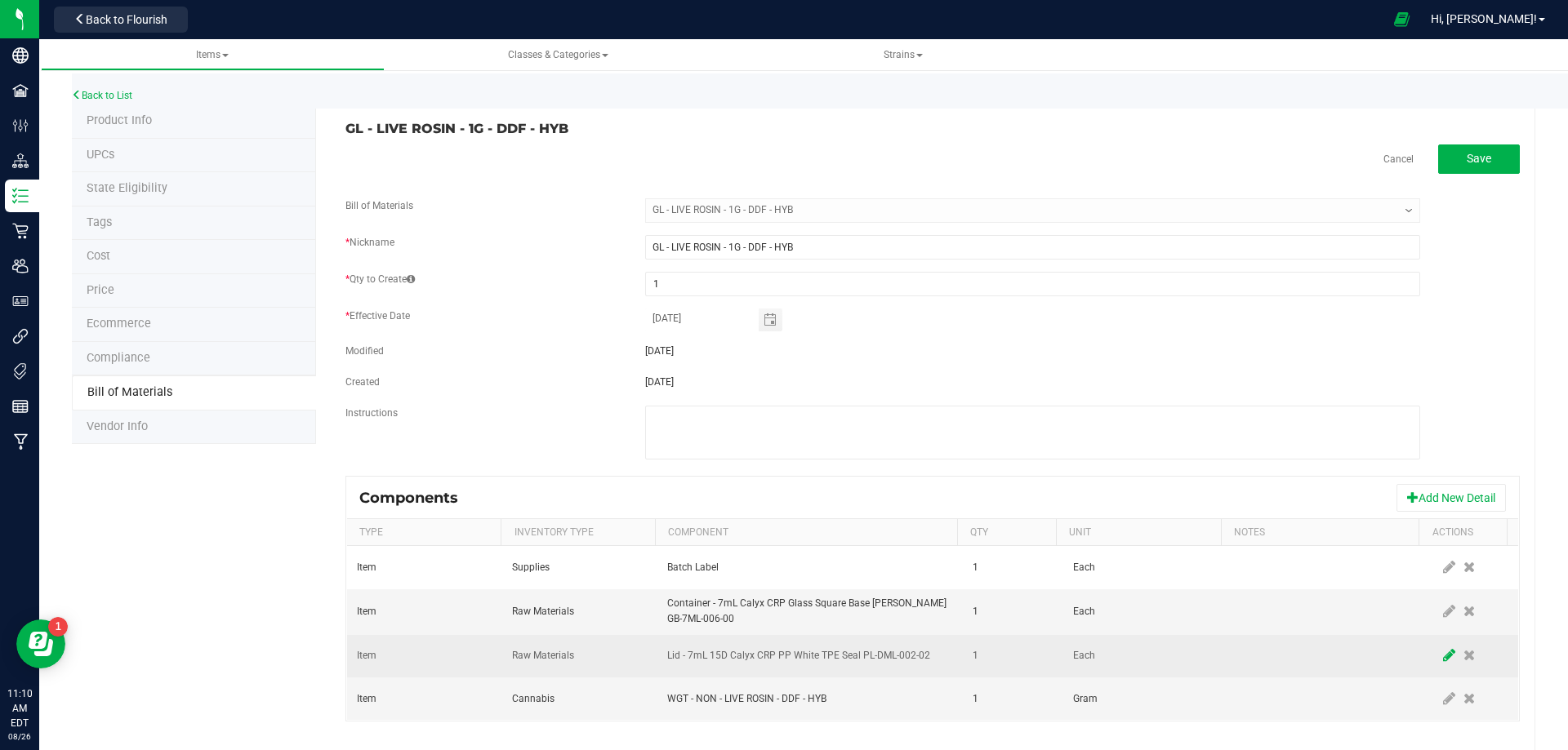
click at [1443, 660] on icon at bounding box center [1448, 656] width 12 height 15
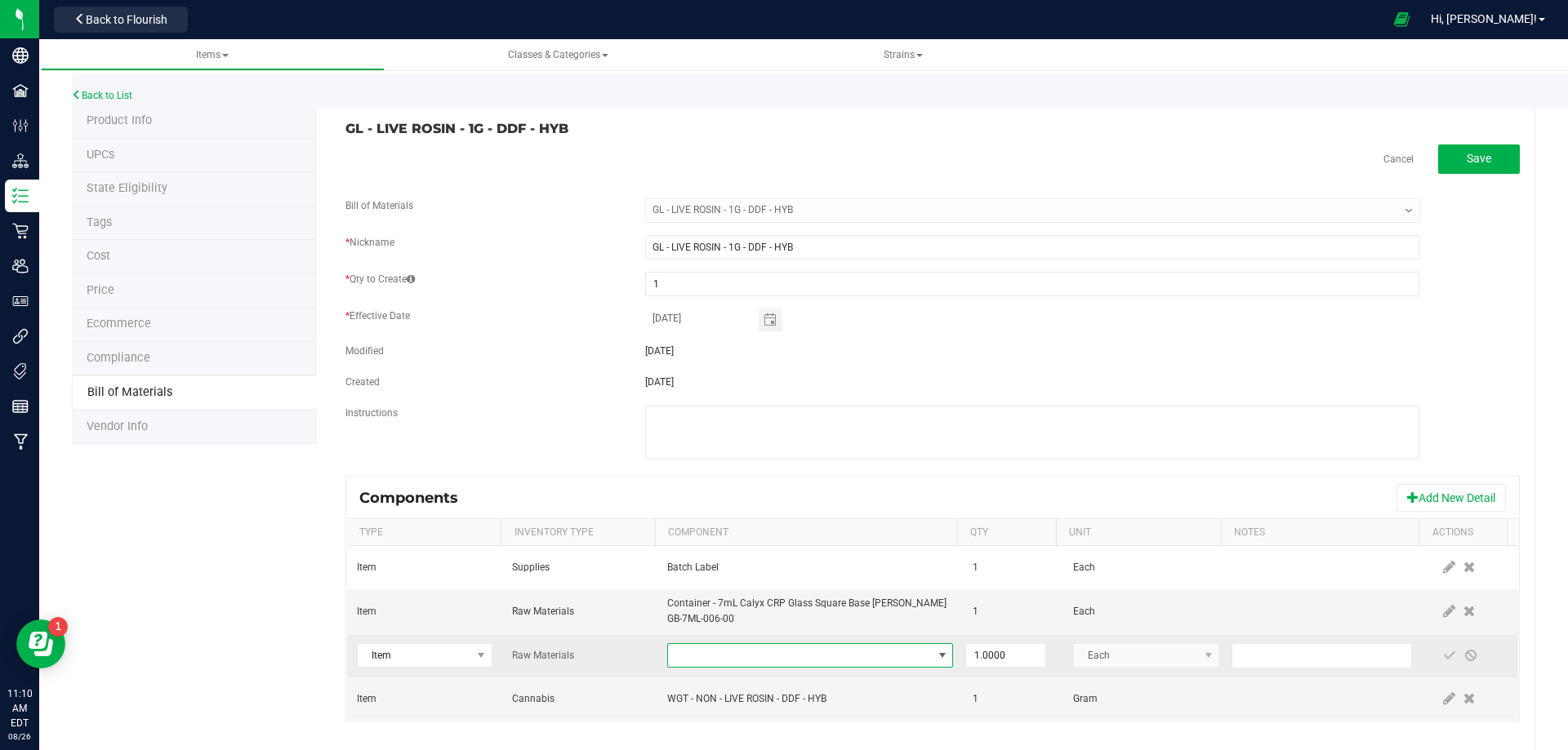
click at [880, 657] on span "NO DATA FOUND" at bounding box center [800, 656] width 264 height 23
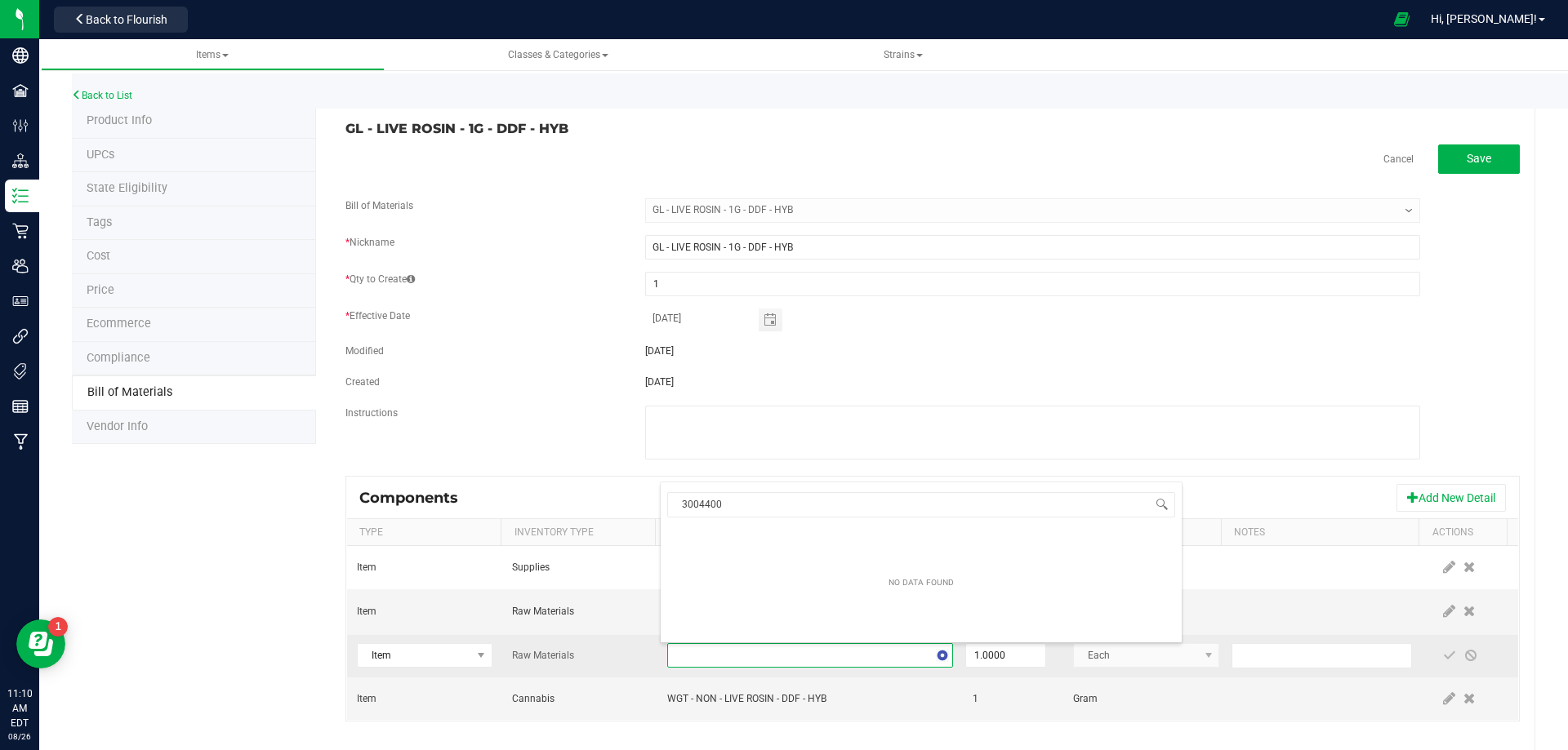
scroll to position [24, 278]
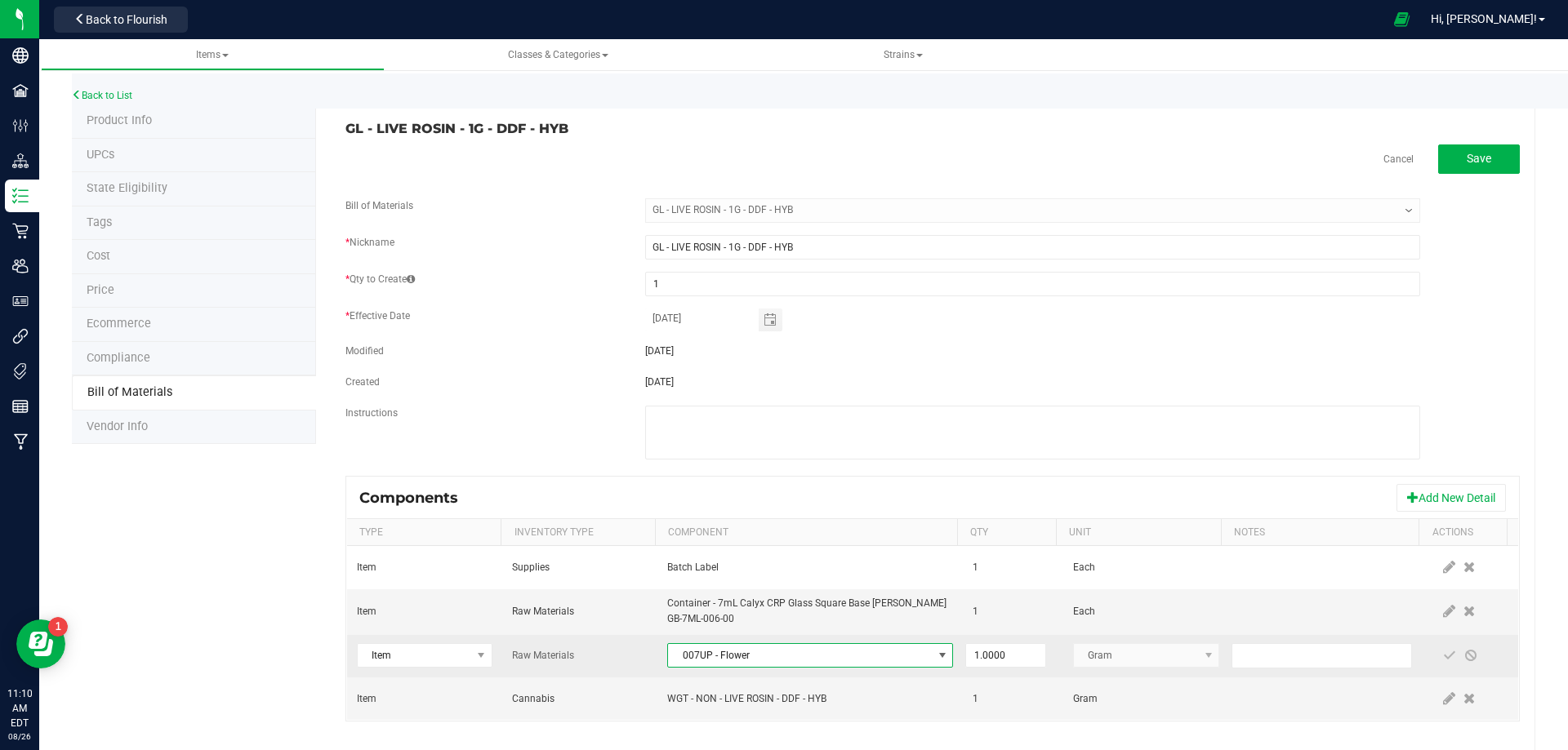
click at [881, 656] on span "007UP - Flower" at bounding box center [800, 656] width 264 height 23
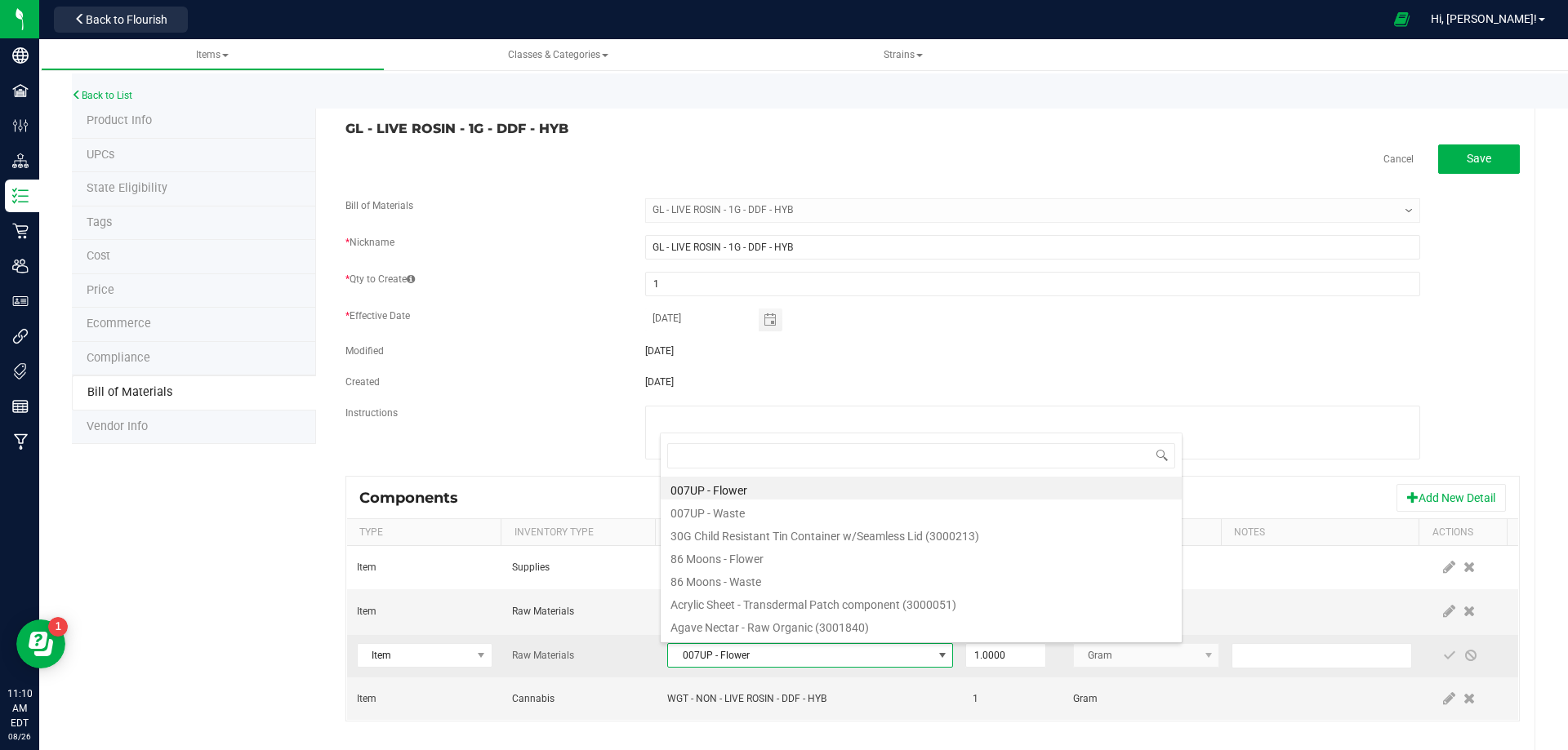
type input "3004400"
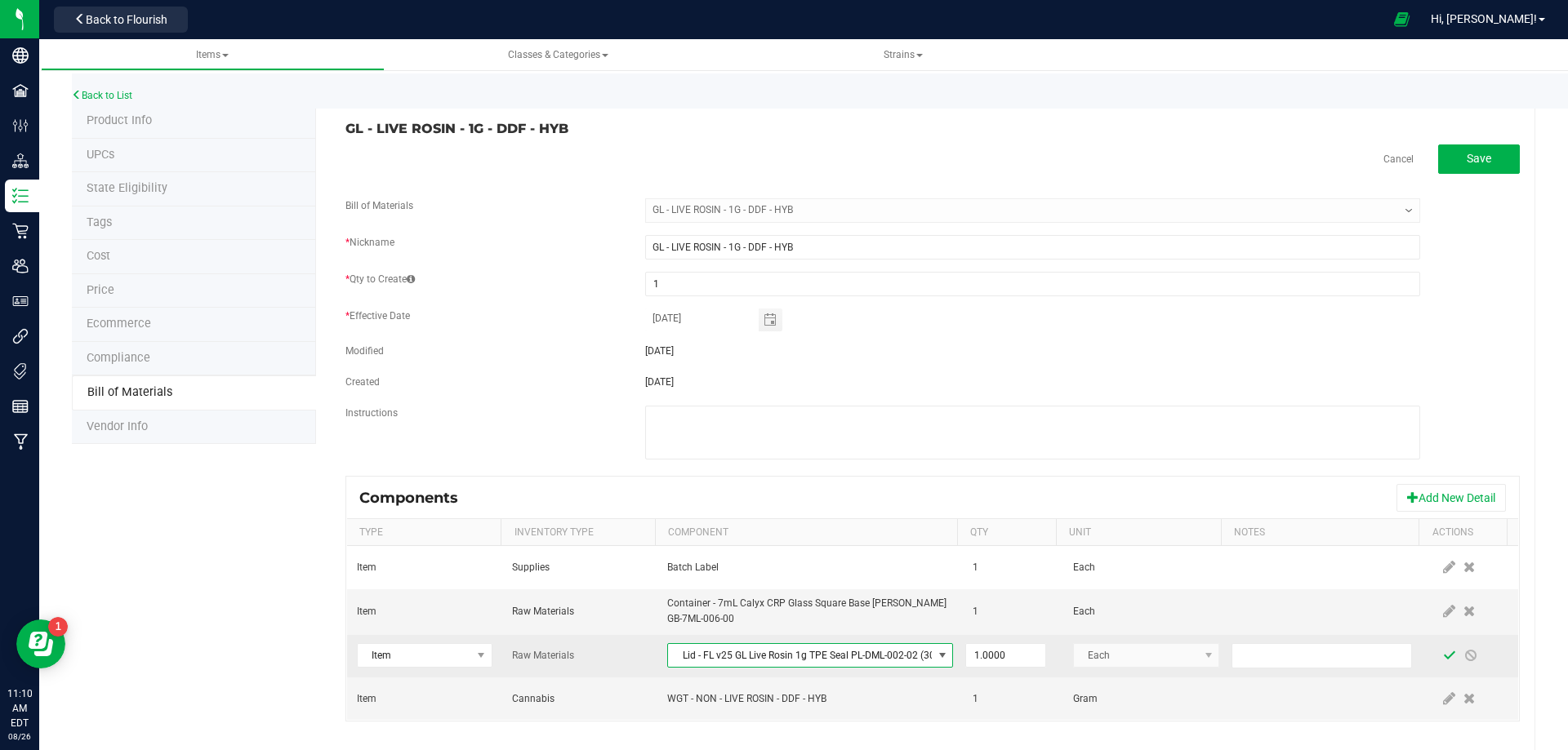
click at [1443, 658] on span at bounding box center [1449, 656] width 13 height 13
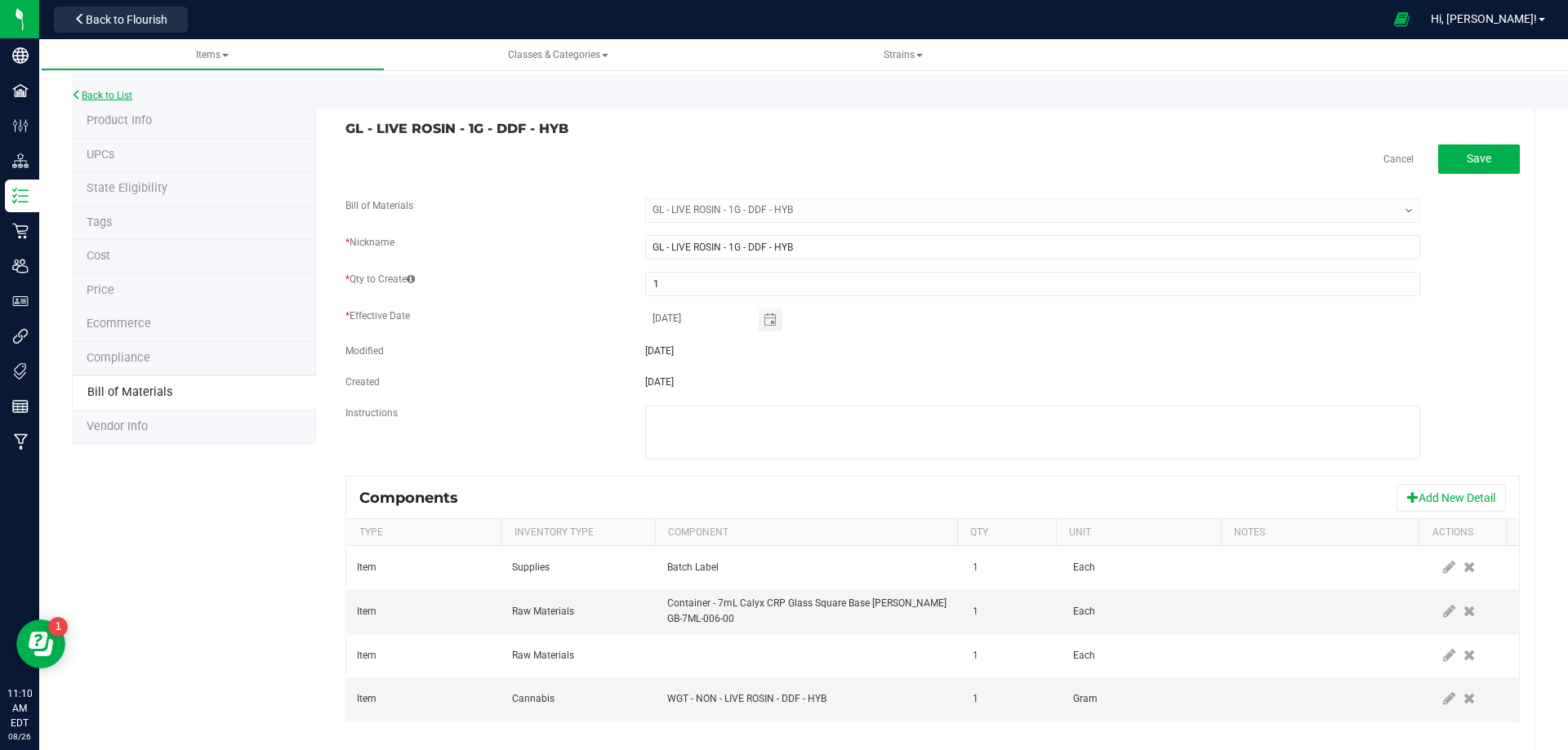
click at [124, 97] on link "Back to List" at bounding box center [102, 95] width 60 height 11
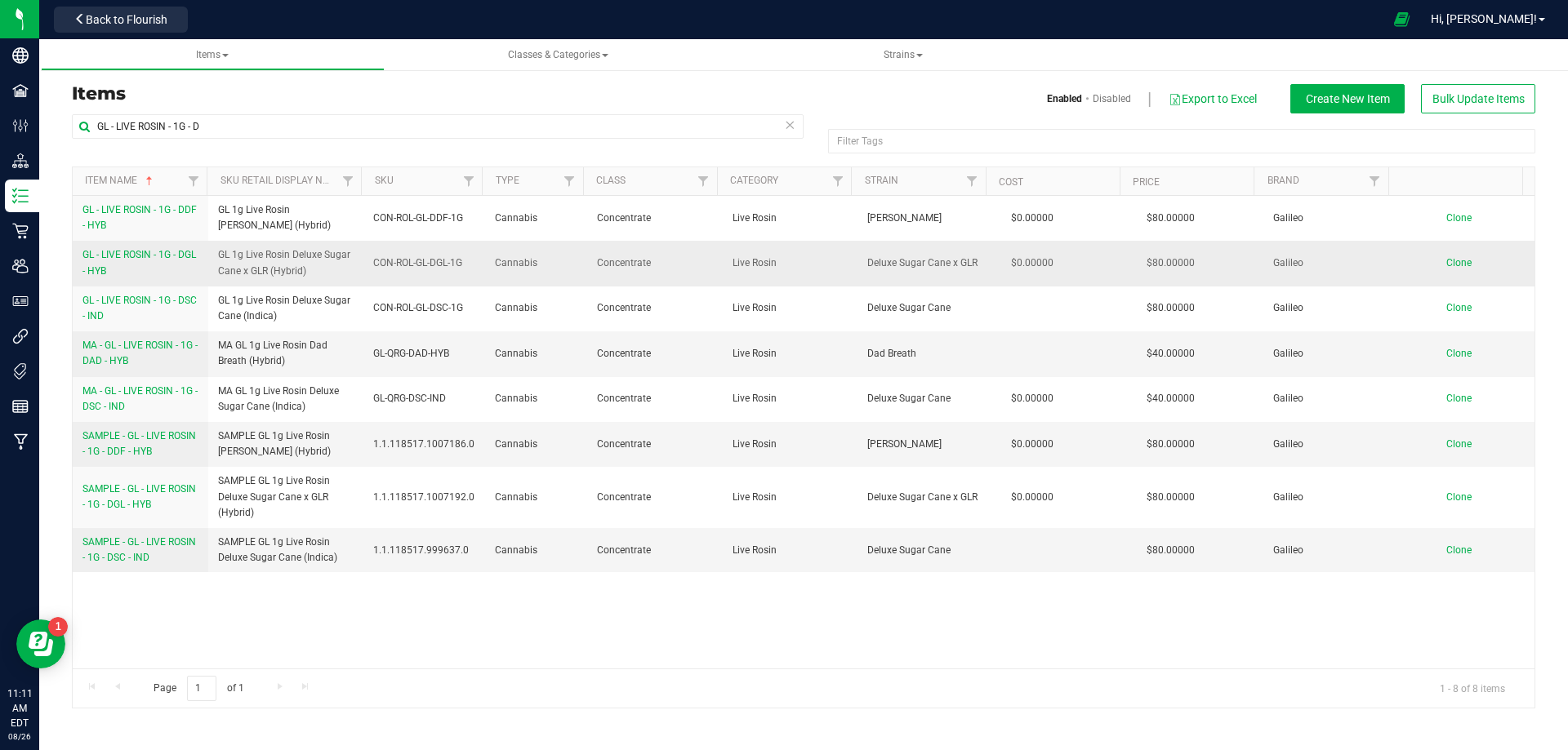
click at [132, 264] on link "GL - LIVE ROSIN - 1G - DGL - HYB" at bounding box center [140, 263] width 116 height 31
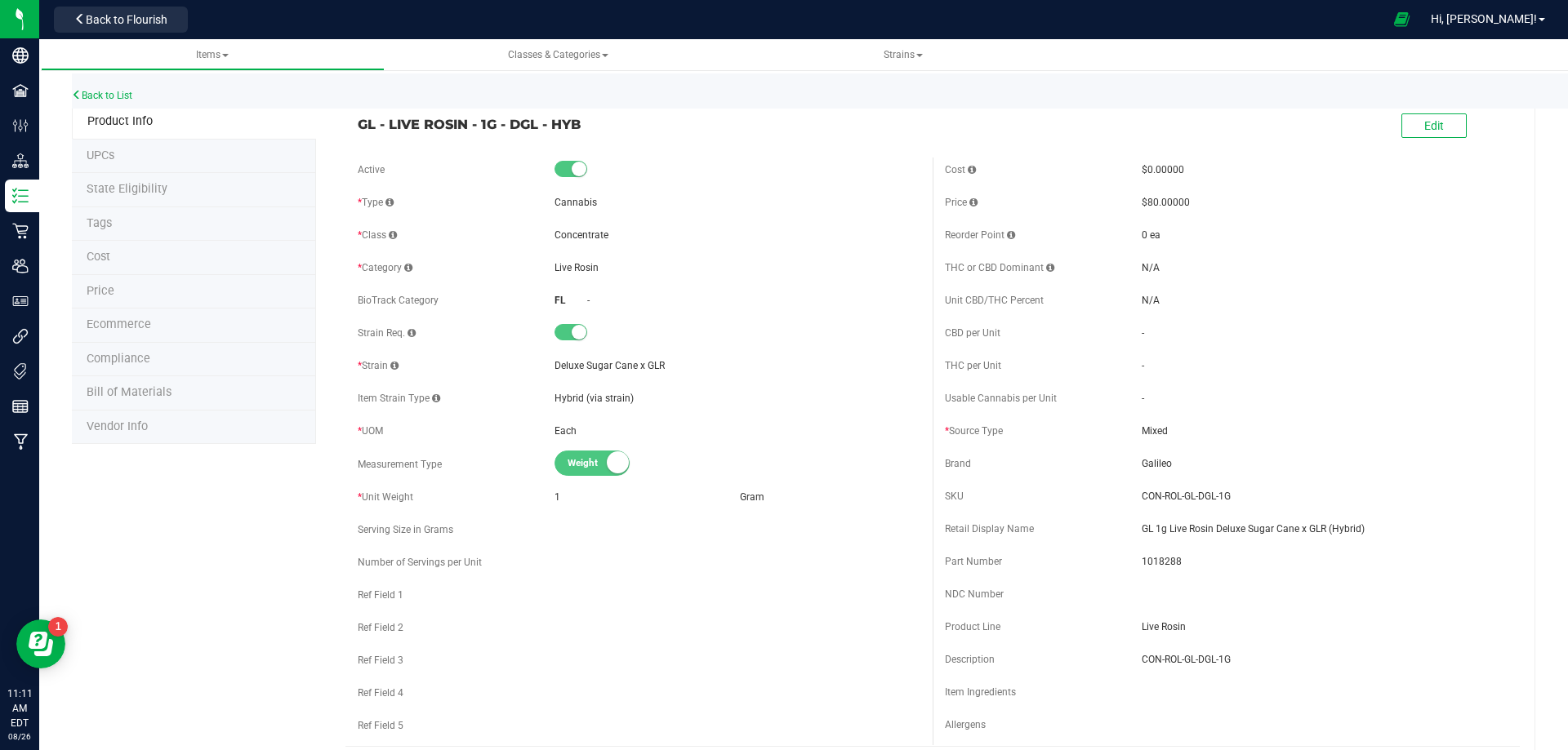
click at [156, 396] on span "Bill of Materials" at bounding box center [129, 391] width 85 height 14
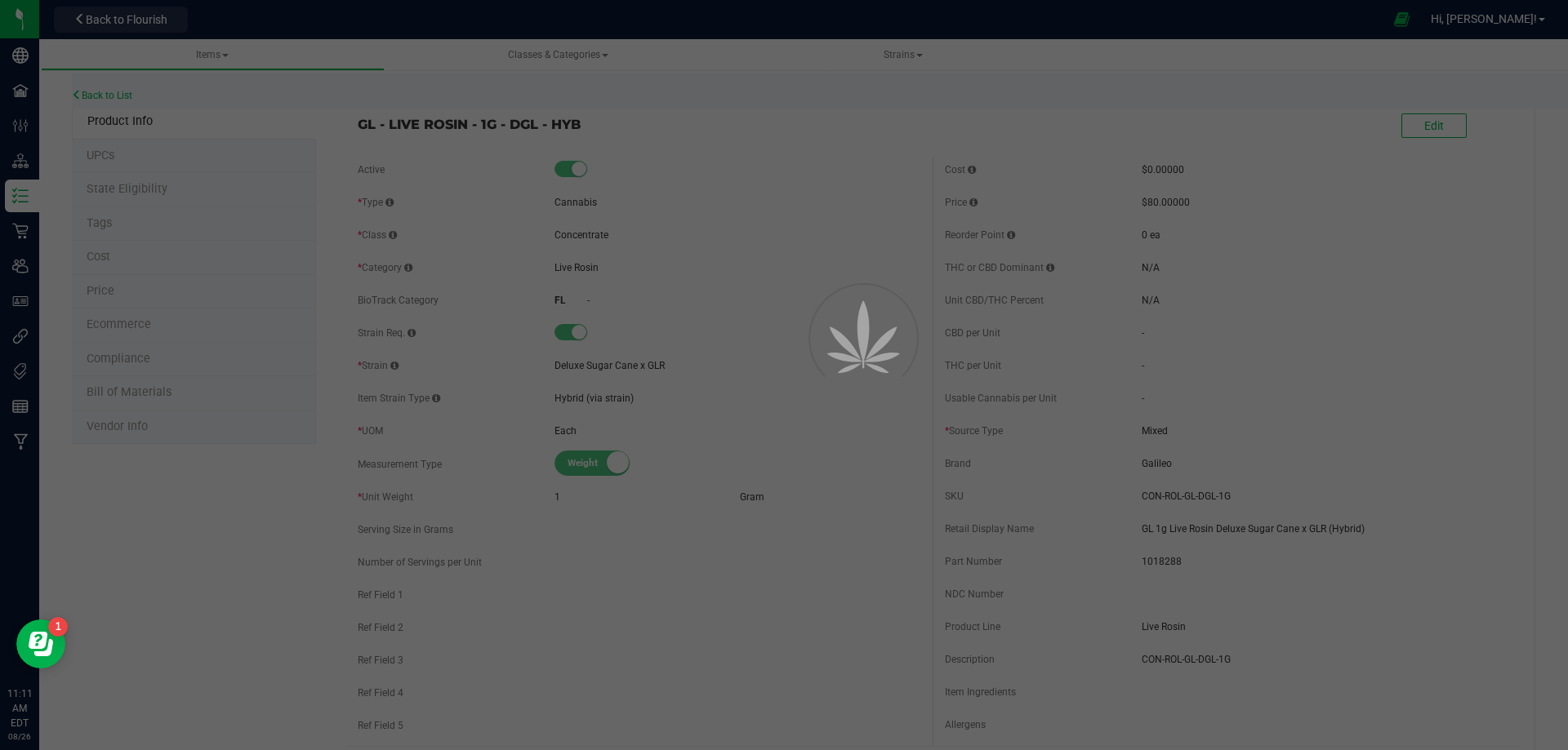
select select "12218"
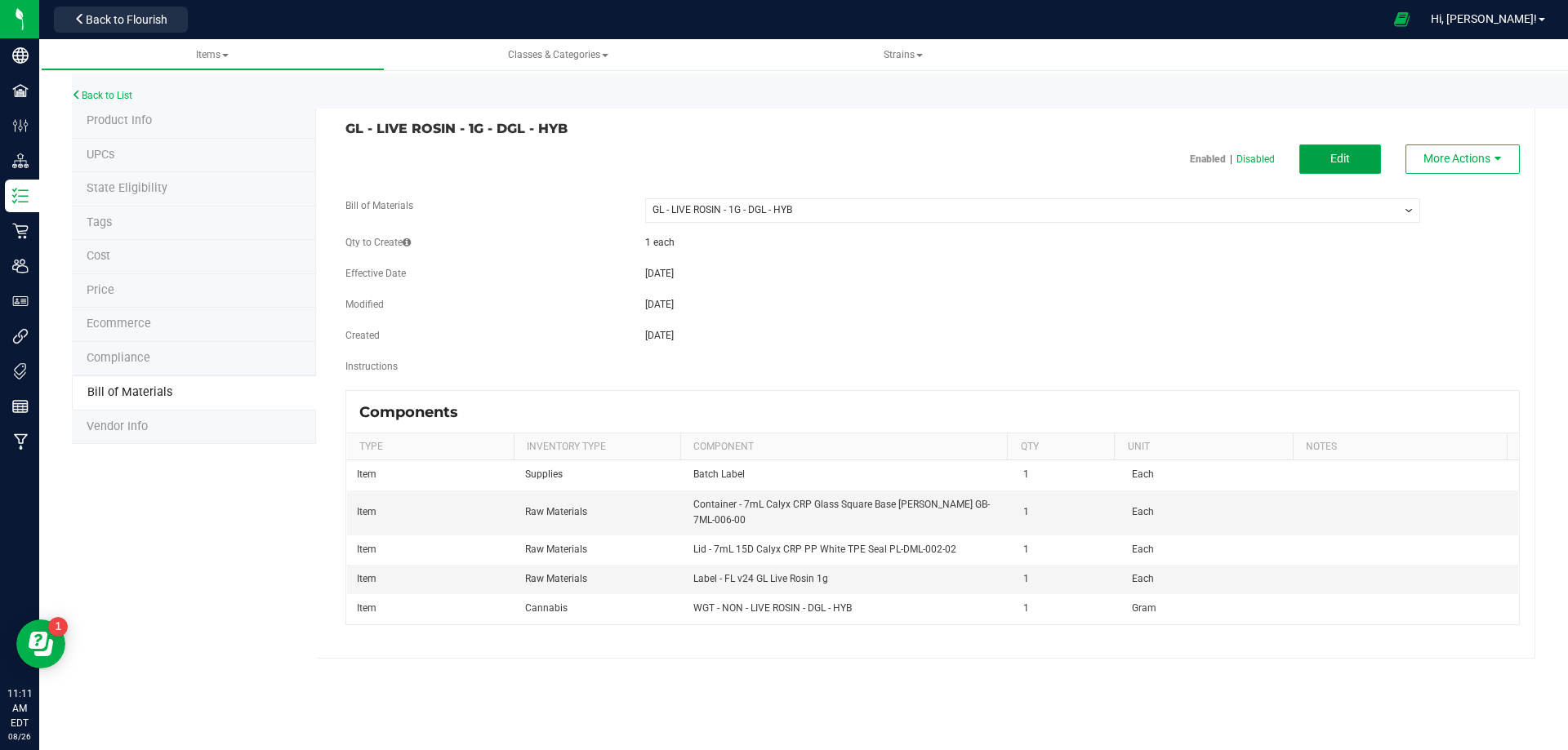
click at [1325, 162] on button "Edit" at bounding box center [1339, 159] width 82 height 29
select select "12218"
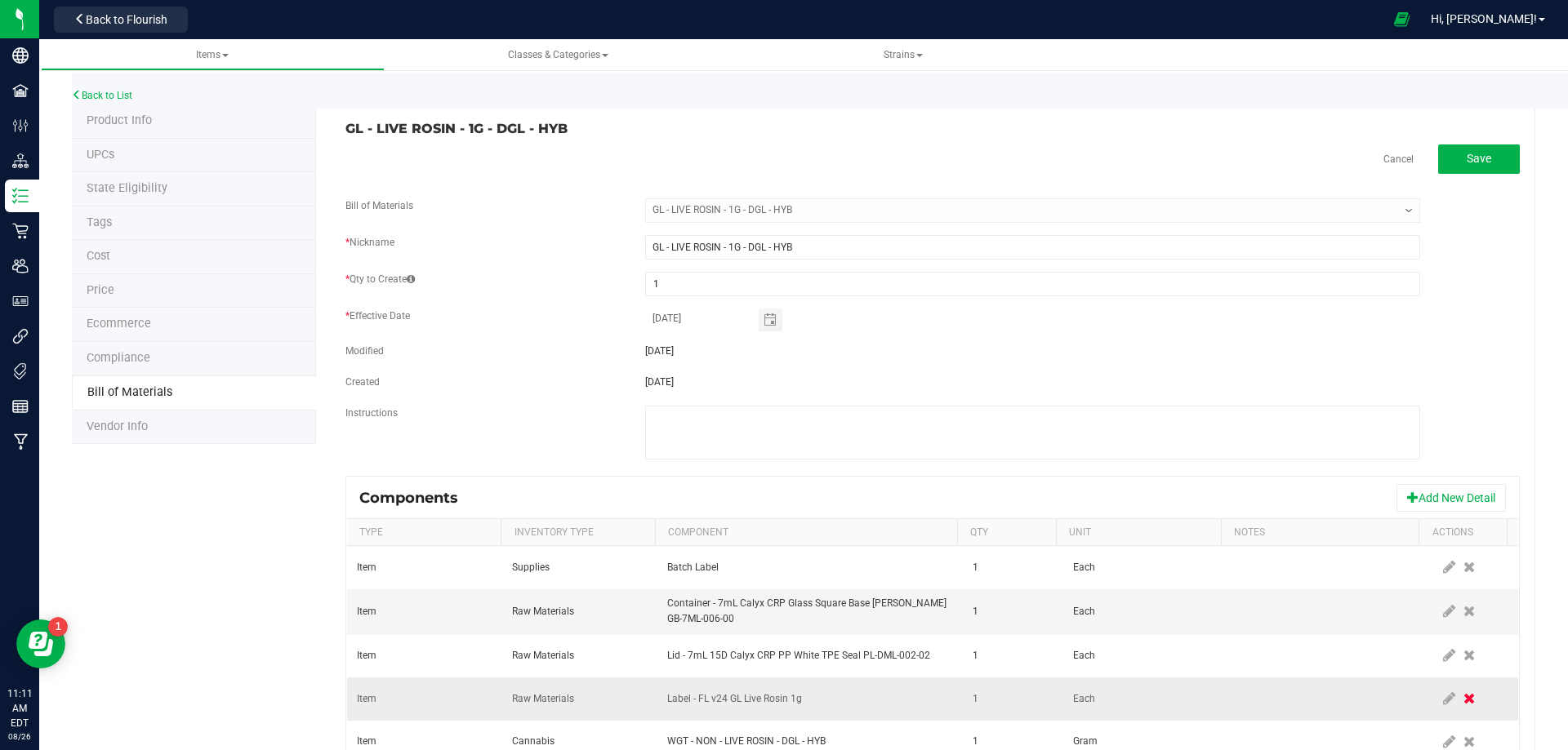
click at [1464, 706] on icon at bounding box center [1469, 699] width 11 height 15
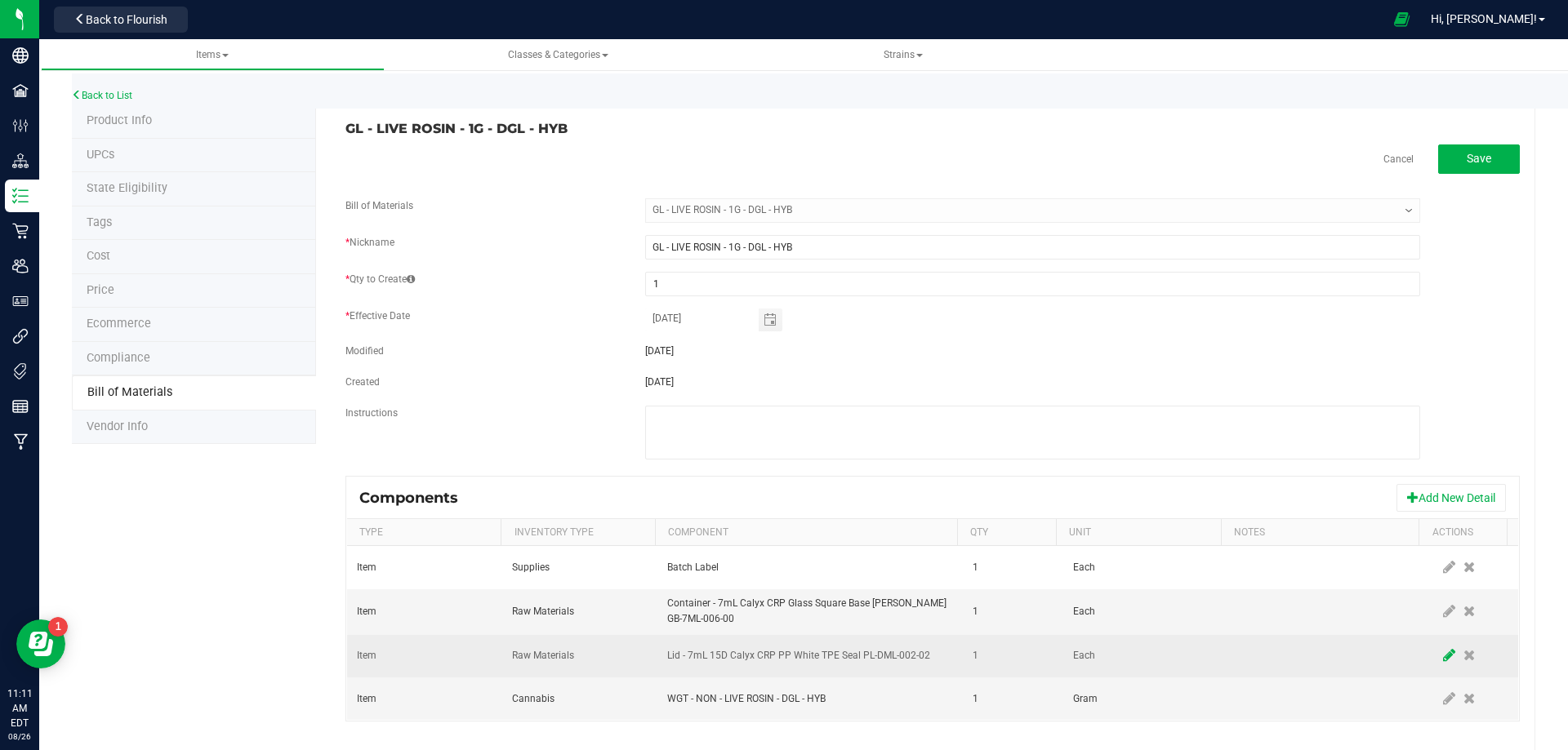
click at [1443, 662] on icon at bounding box center [1448, 656] width 12 height 15
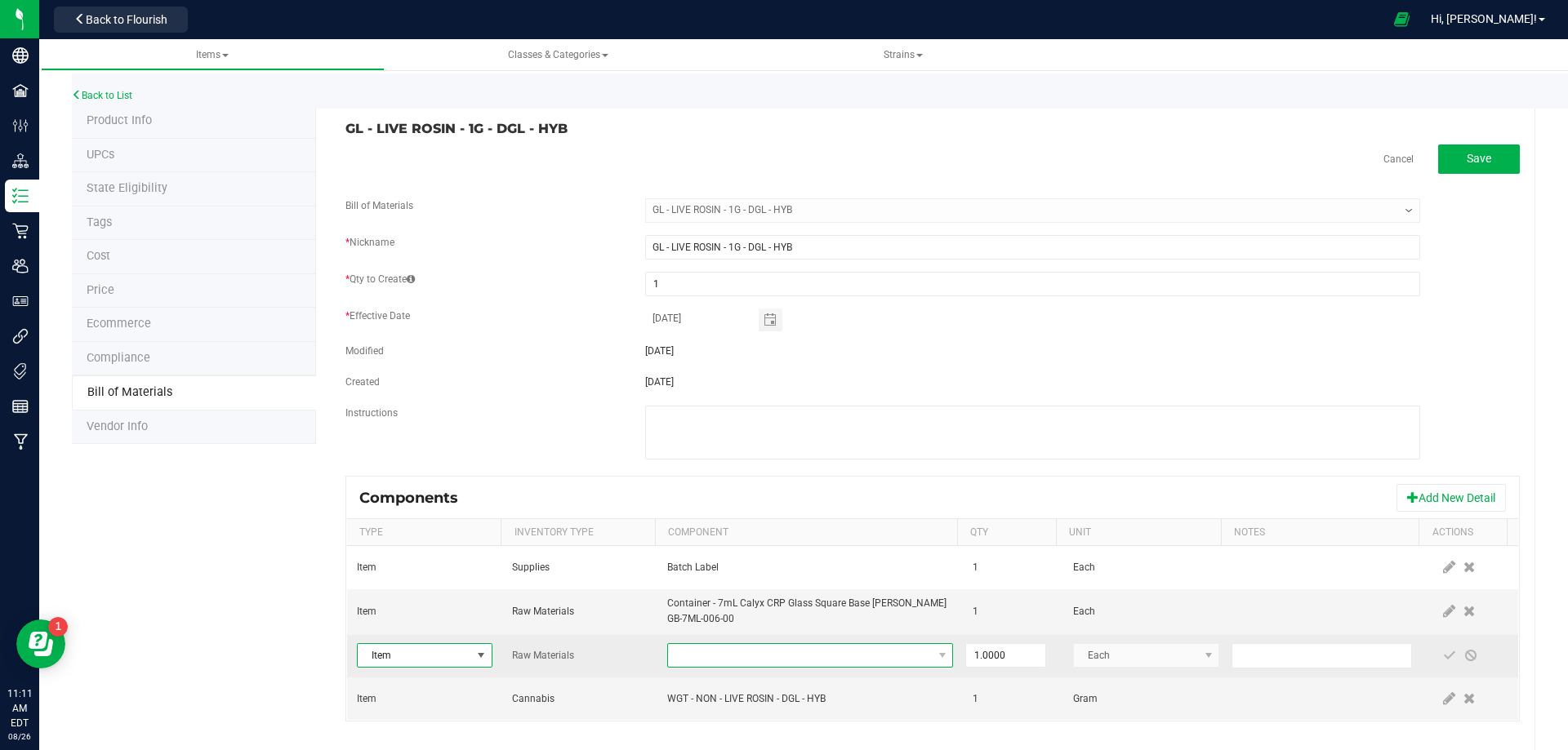
click at [787, 658] on span "NO DATA FOUND" at bounding box center [800, 656] width 264 height 23
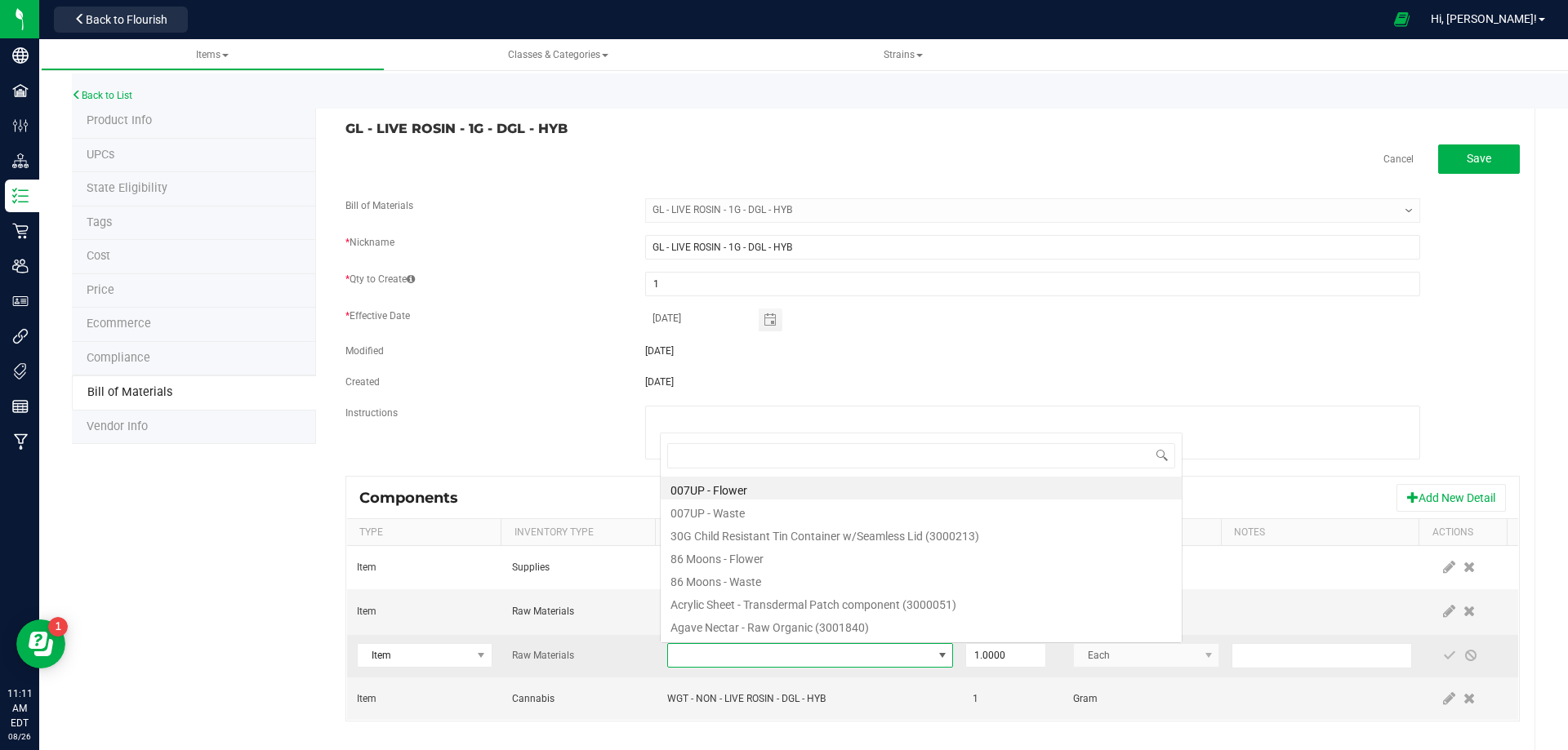
scroll to position [24, 278]
type input "3004400"
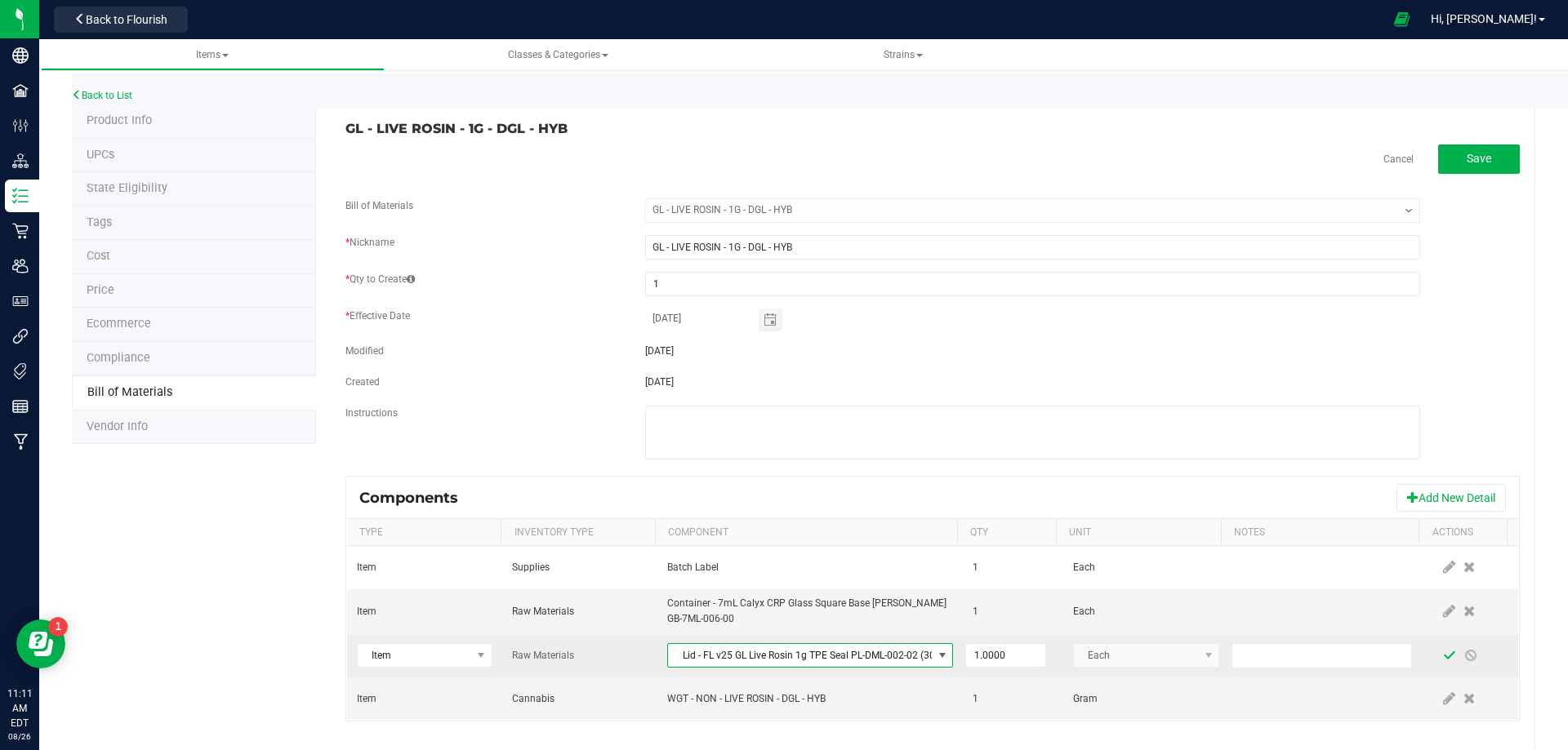
click at [1443, 658] on span at bounding box center [1449, 656] width 13 height 13
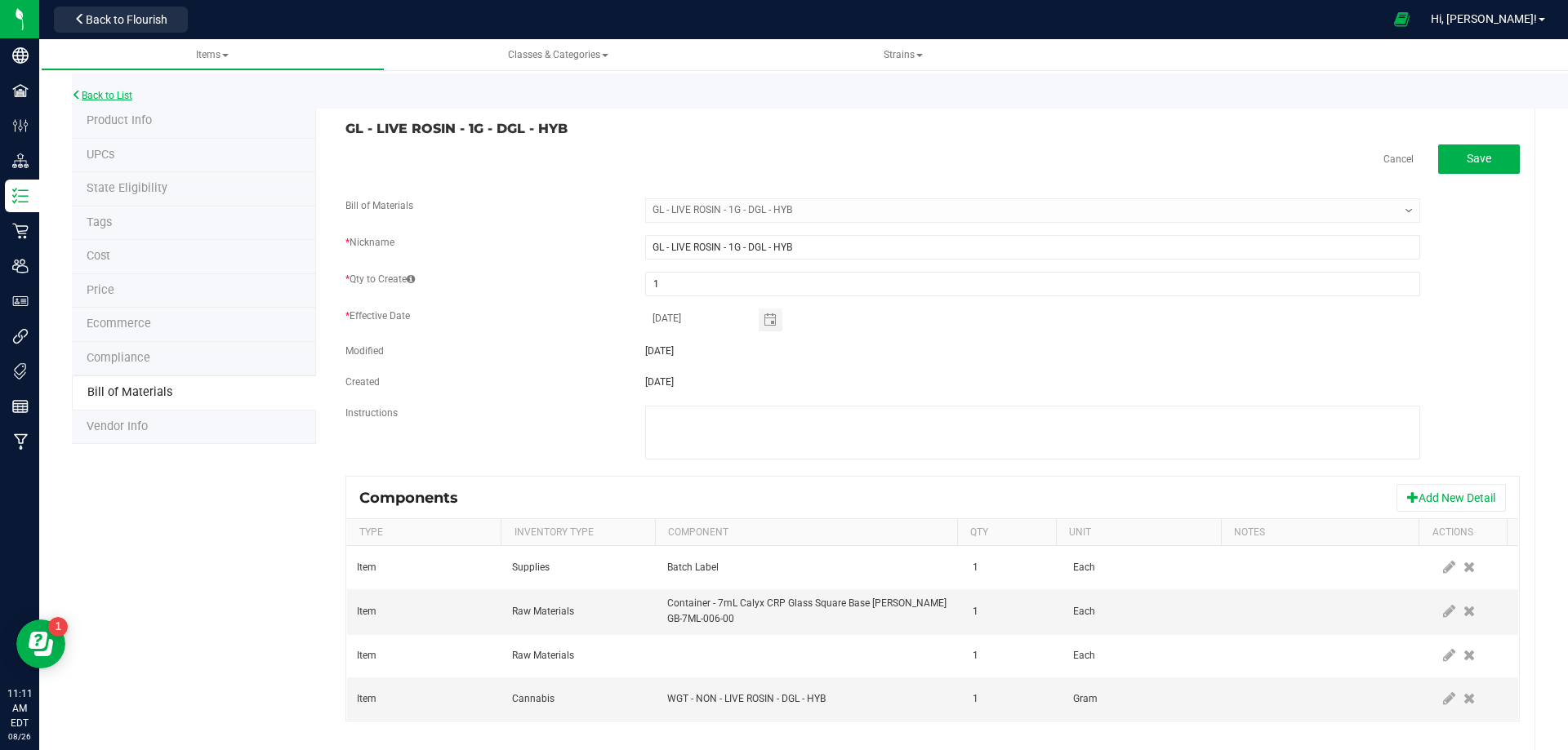
click at [119, 92] on link "Back to List" at bounding box center [102, 95] width 60 height 11
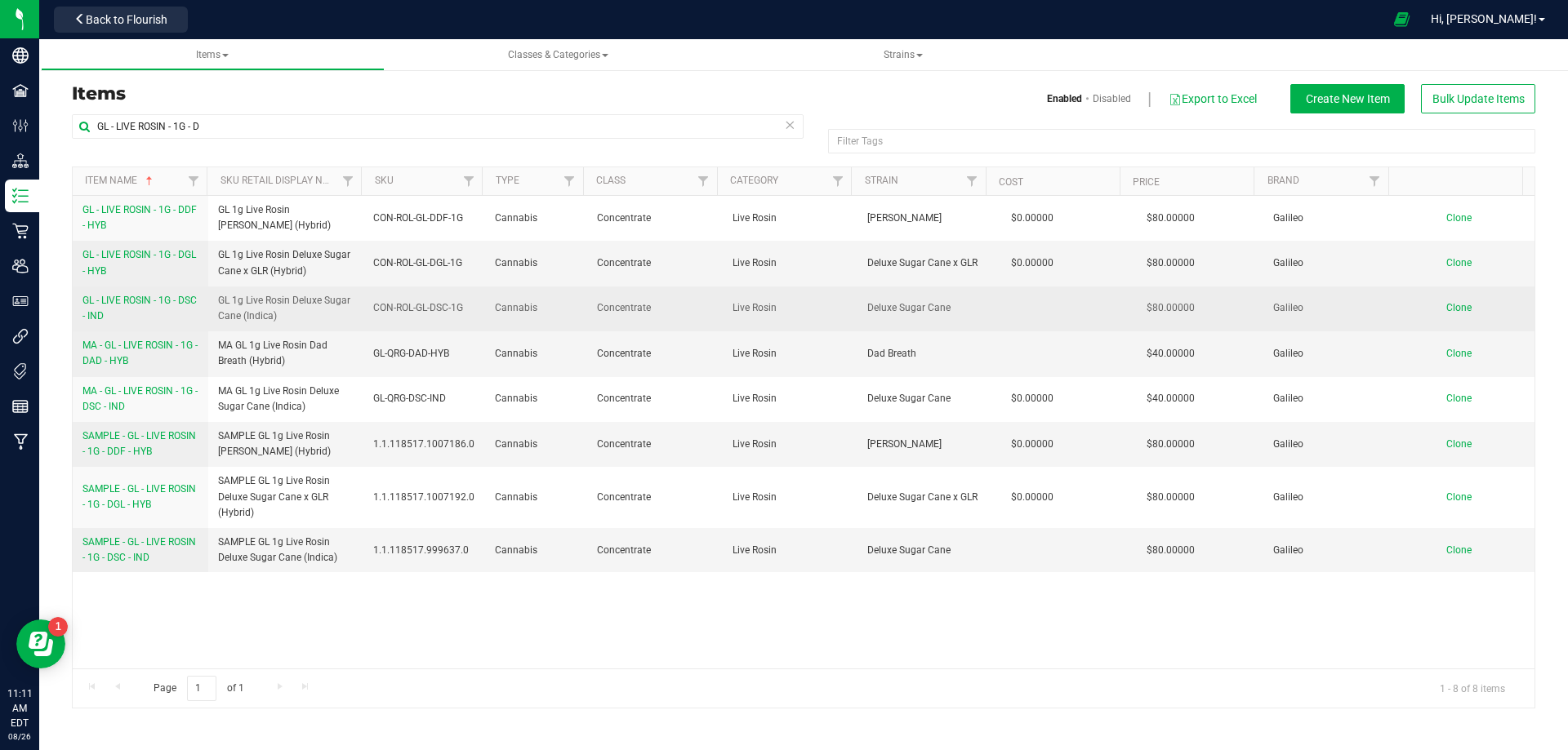
click at [140, 314] on link "GL - LIVE ROSIN - 1G - DSC - IND" at bounding box center [140, 308] width 116 height 31
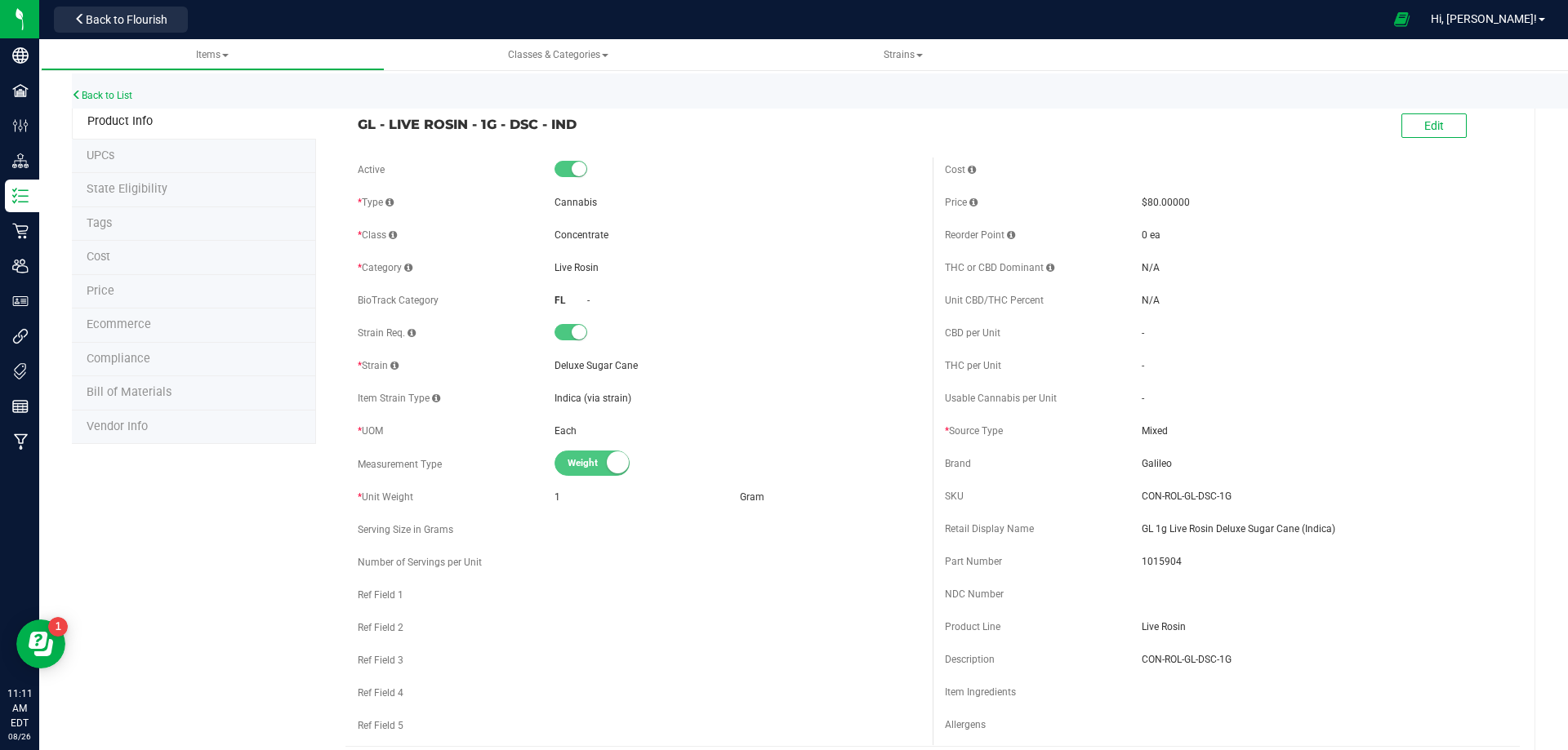
click at [157, 398] on span "Bill of Materials" at bounding box center [129, 391] width 85 height 14
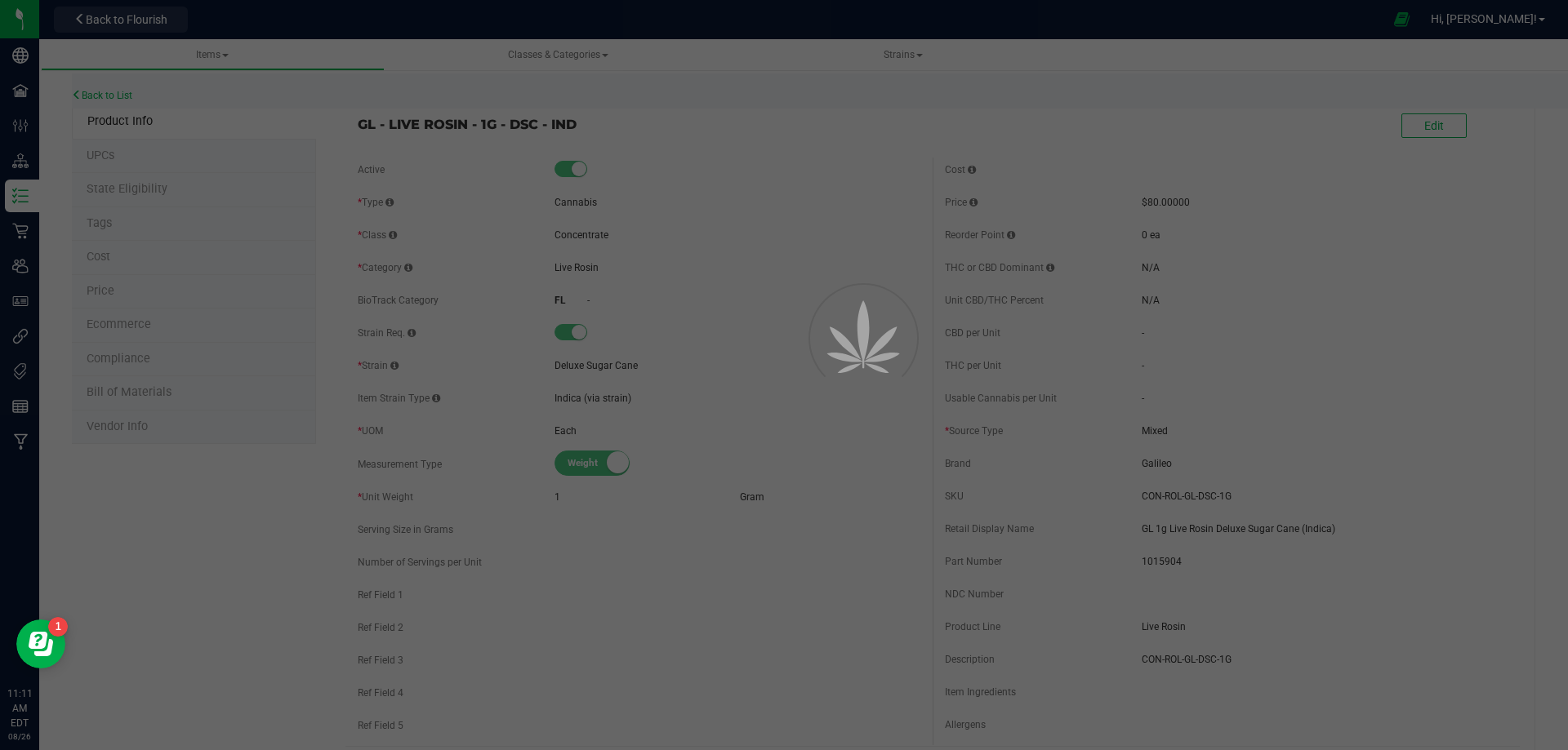
select select "10508"
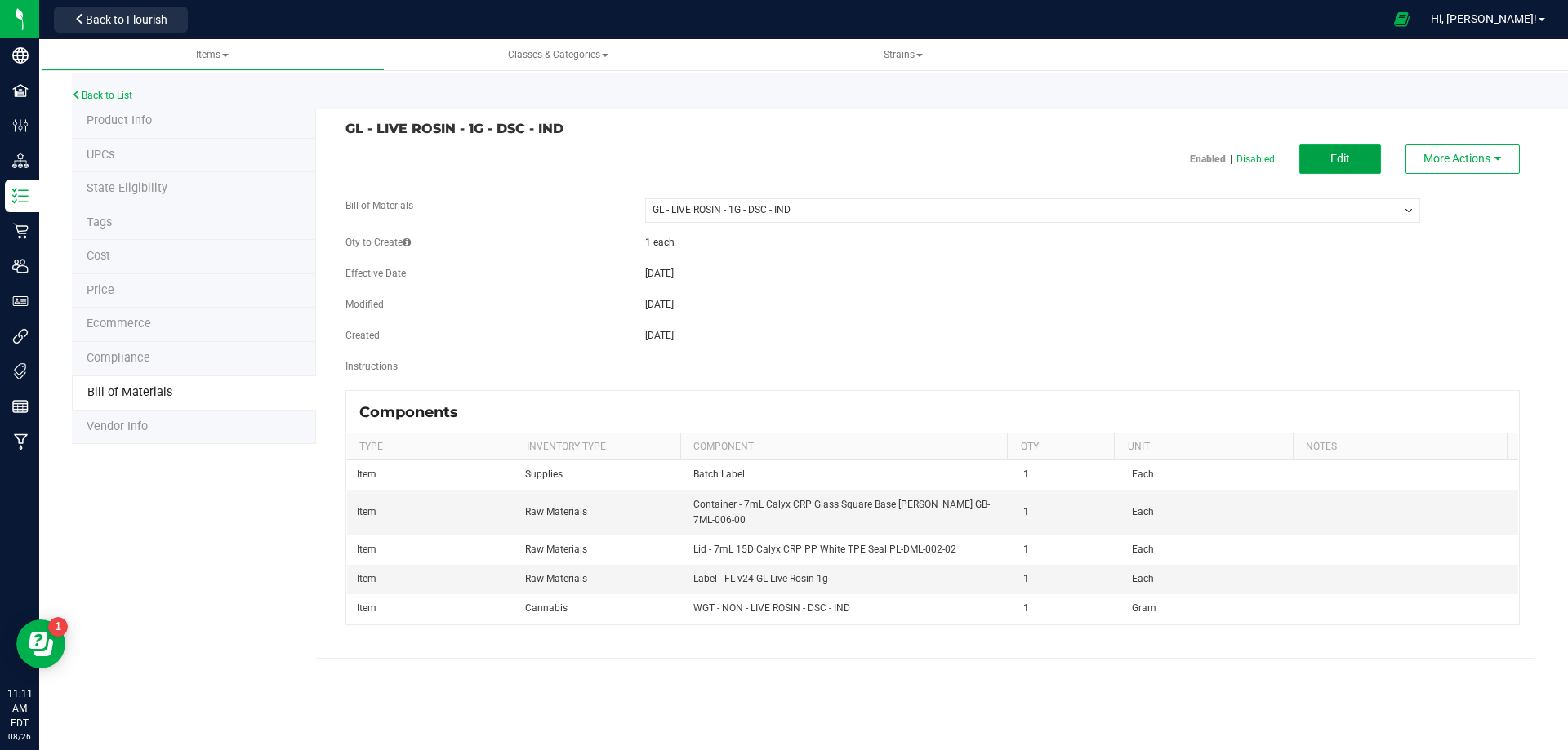
click at [1356, 156] on button "Edit" at bounding box center [1339, 159] width 82 height 29
select select "10508"
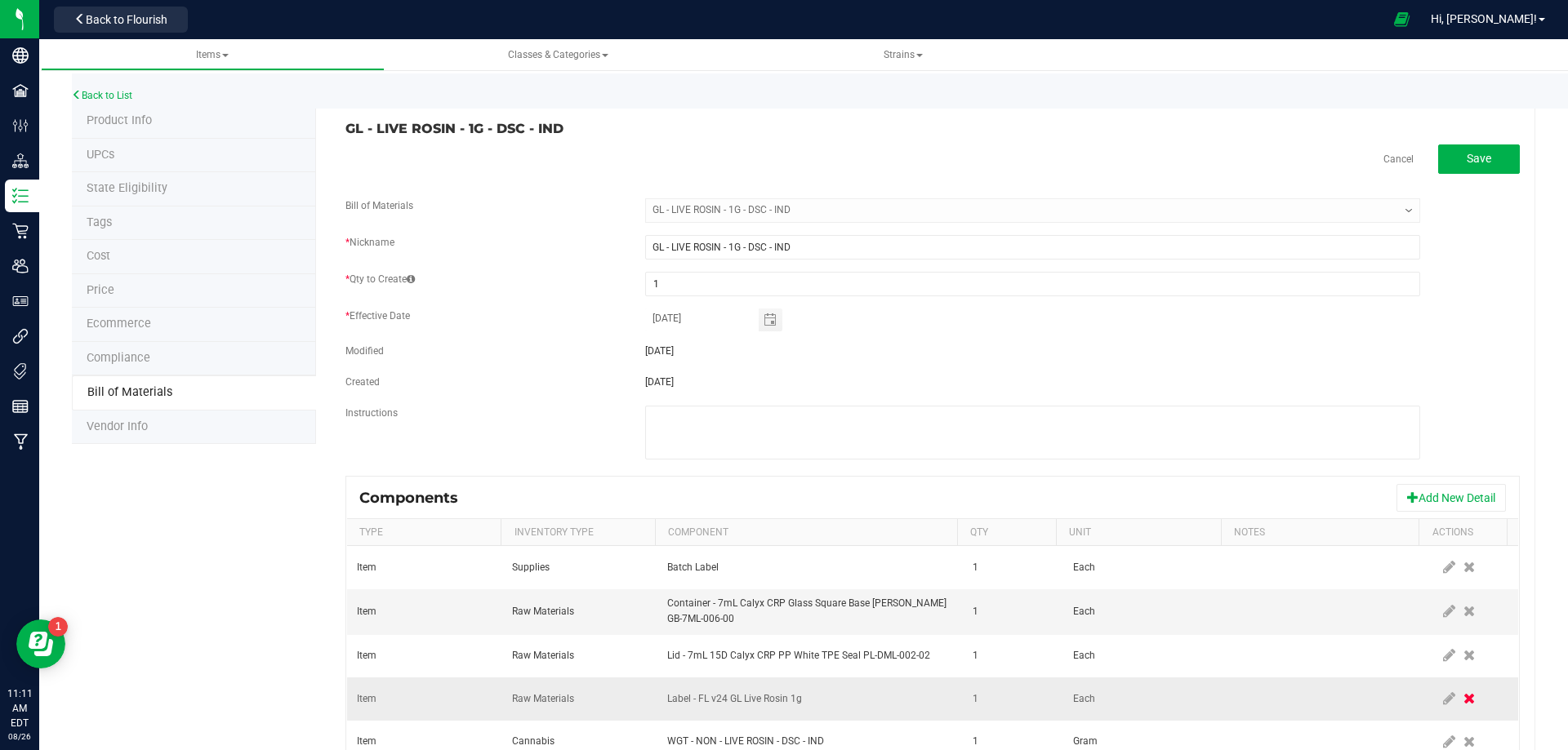
click at [1459, 701] on span at bounding box center [1468, 698] width 20 height 29
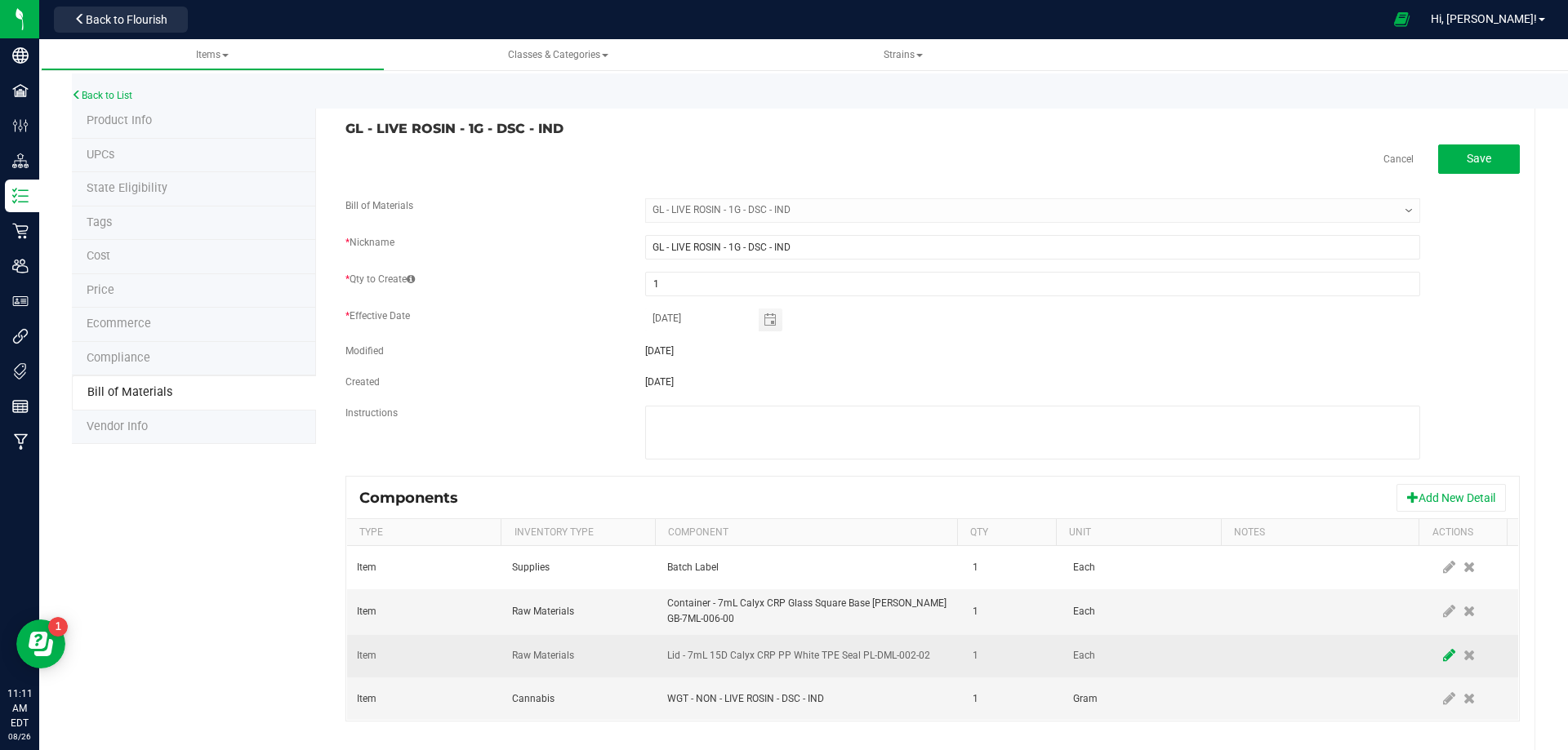
click at [1443, 658] on icon at bounding box center [1448, 656] width 12 height 15
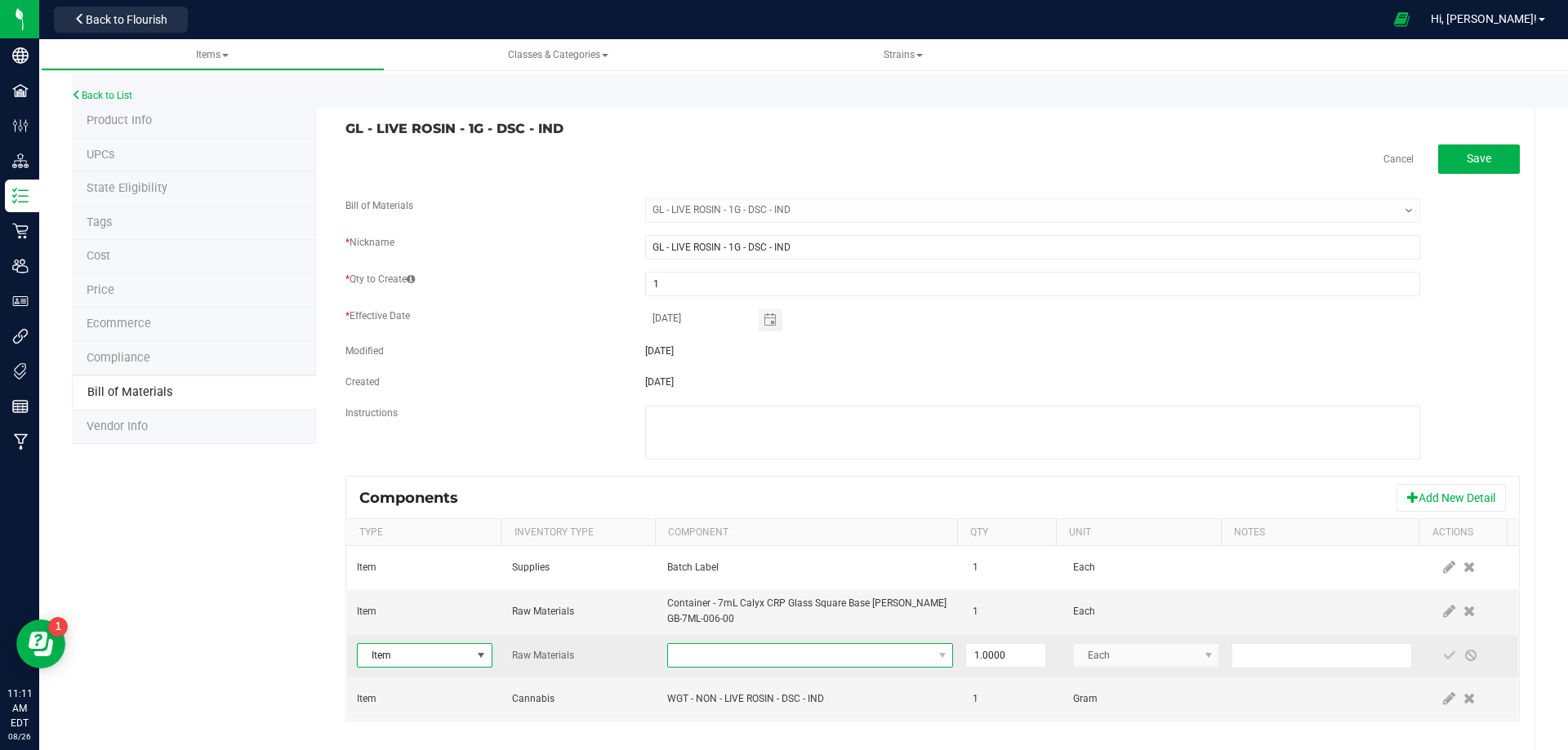
click at [789, 655] on span "NO DATA FOUND" at bounding box center [800, 656] width 264 height 23
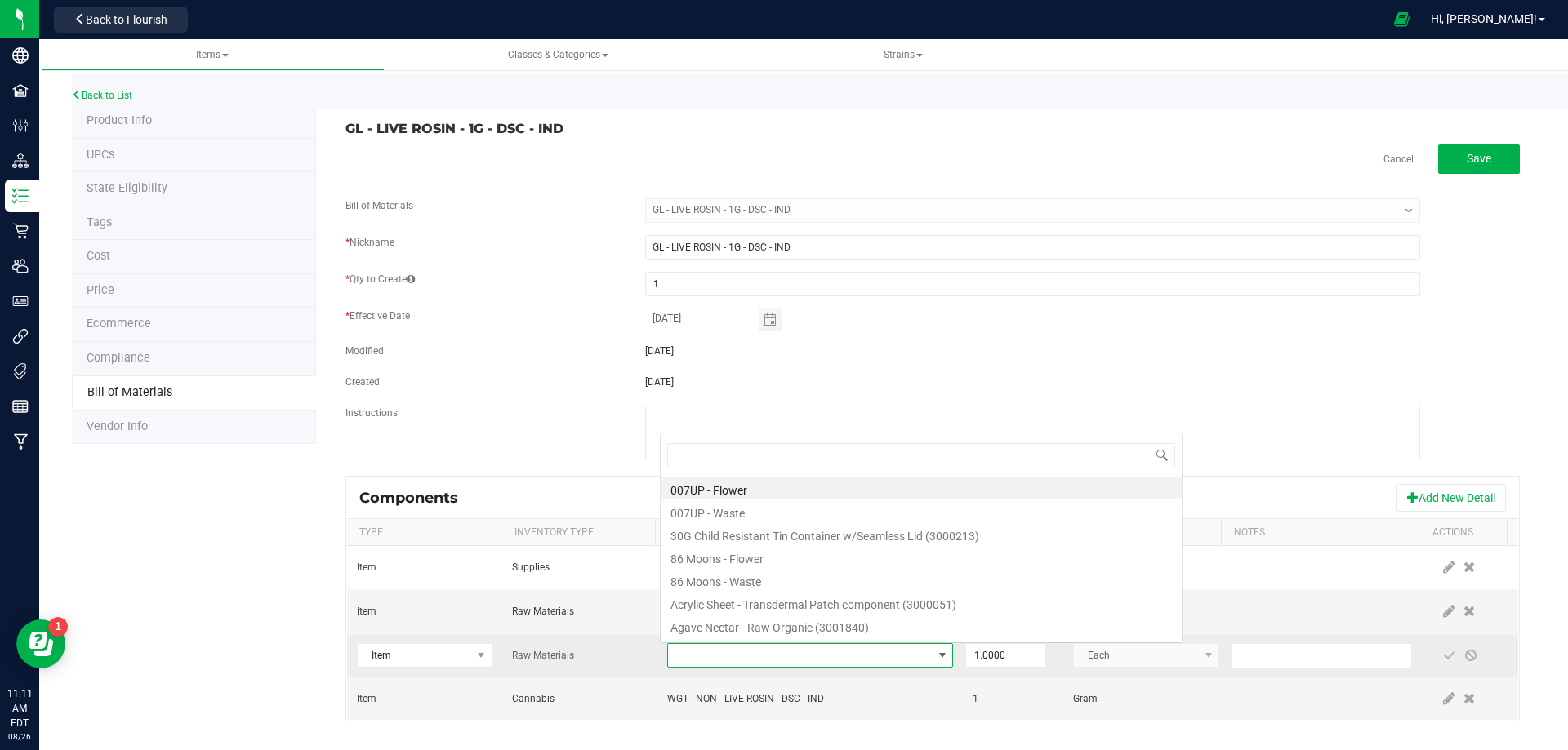
type input "3004400"
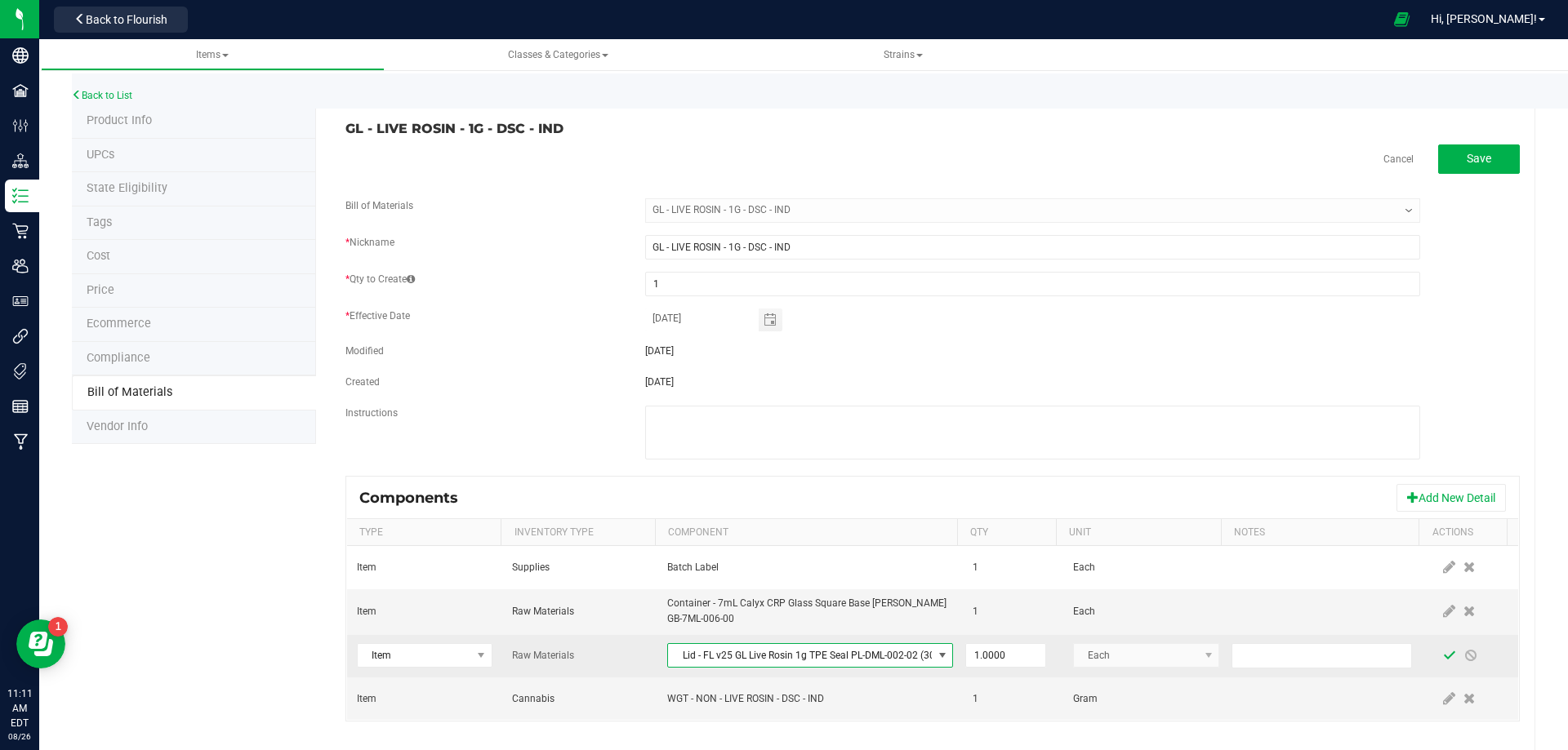
click at [1443, 651] on span at bounding box center [1449, 656] width 13 height 13
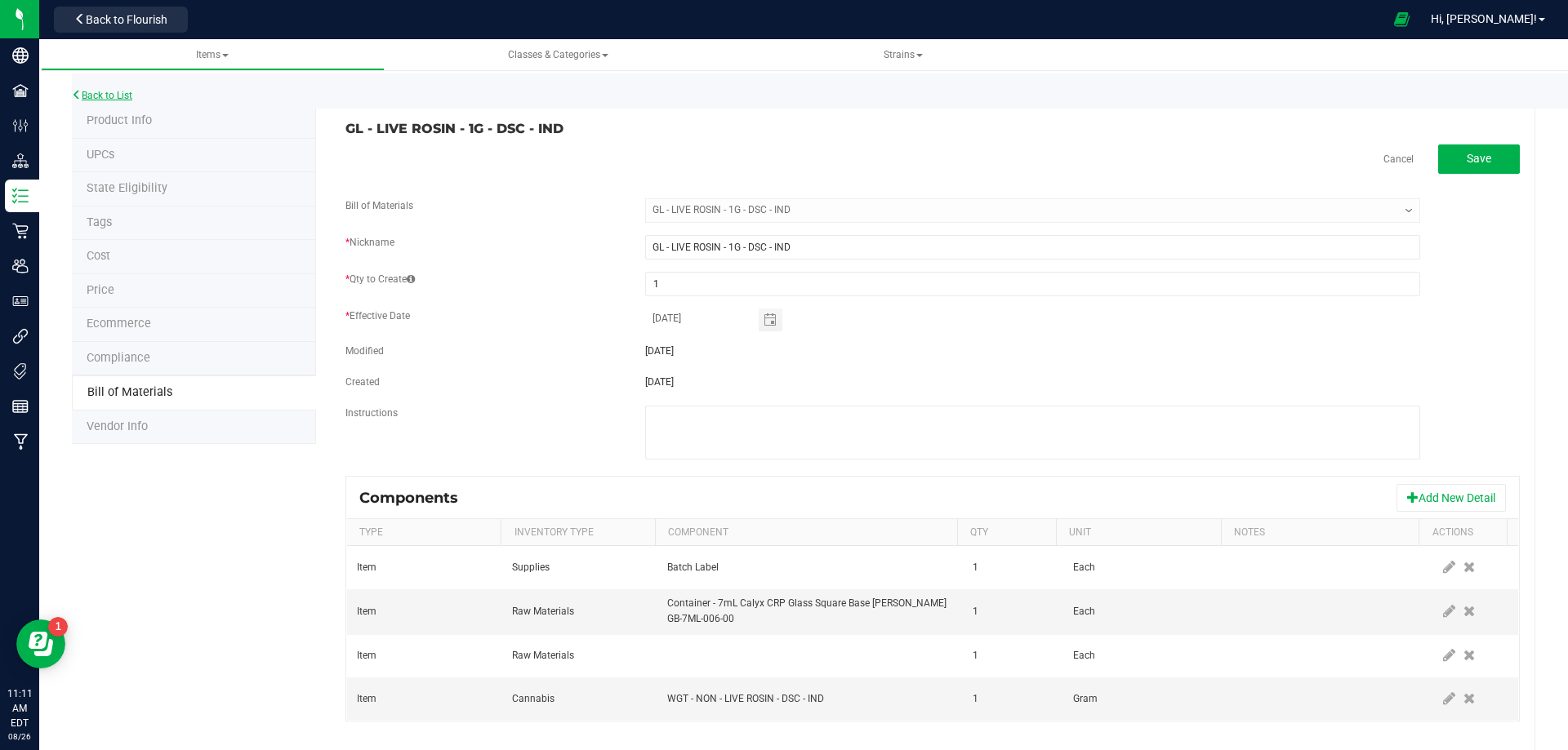
click at [117, 97] on link "Back to List" at bounding box center [102, 95] width 60 height 11
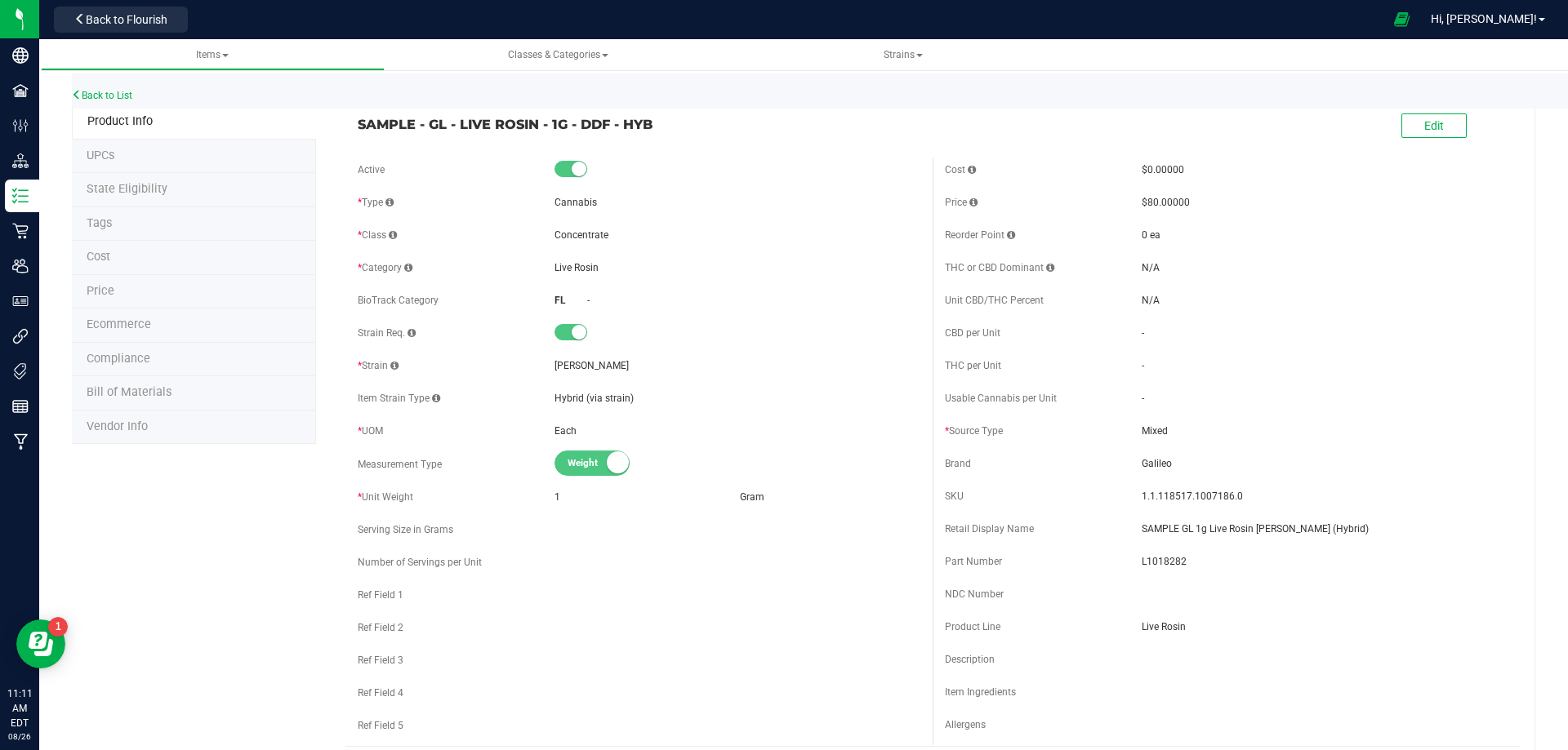
click at [142, 394] on span "Bill of Materials" at bounding box center [129, 391] width 85 height 14
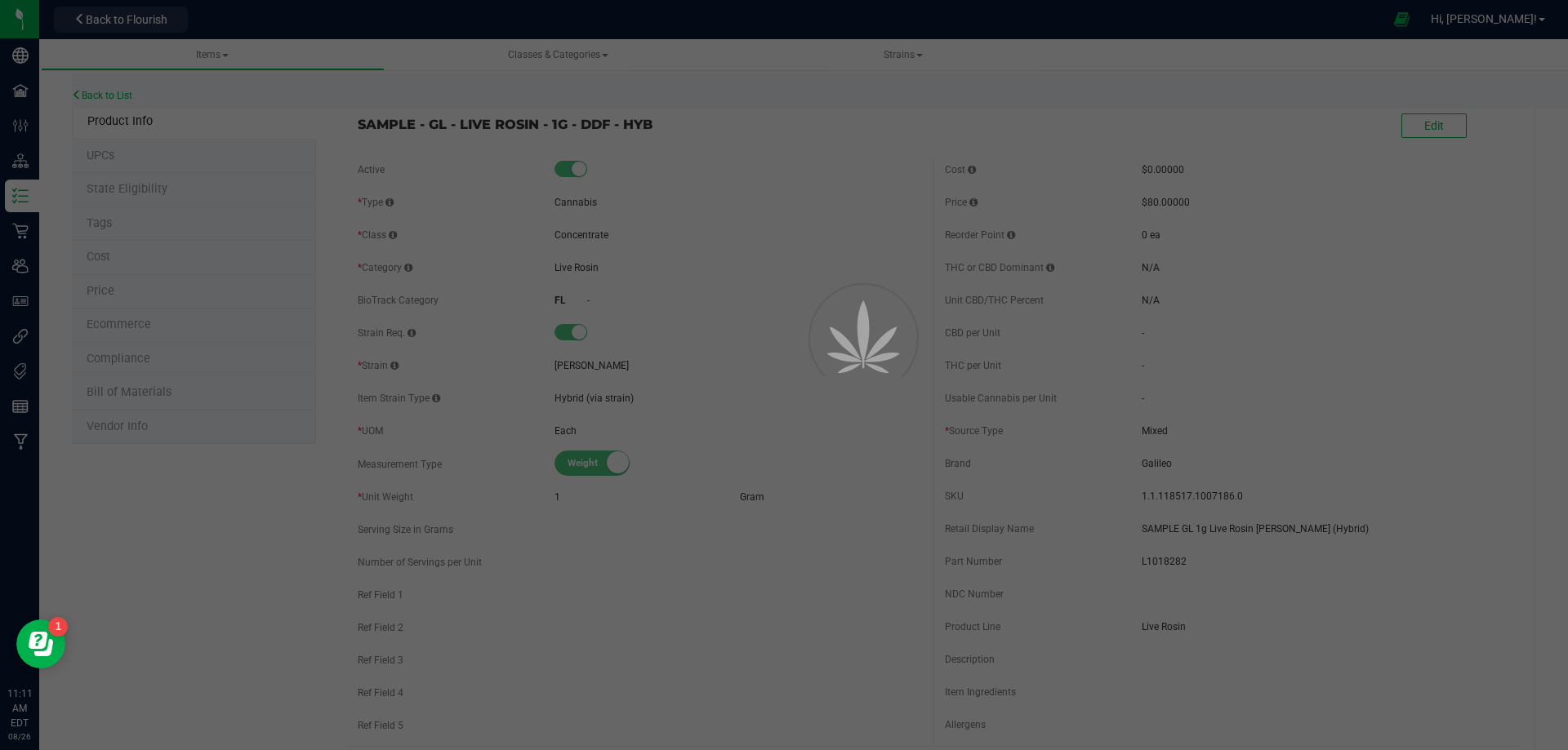
select select "12207"
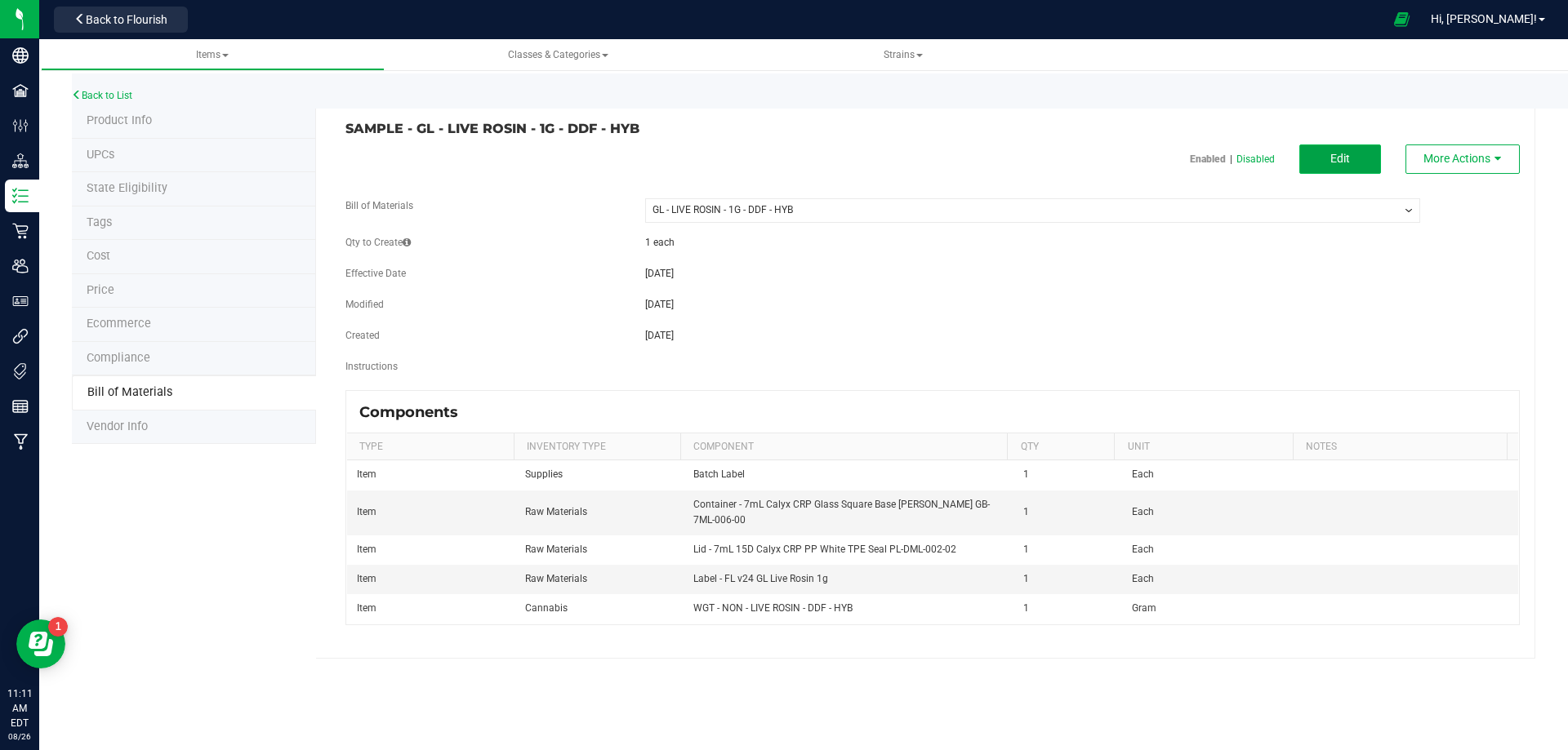
click at [1344, 157] on span "Edit" at bounding box center [1339, 158] width 20 height 13
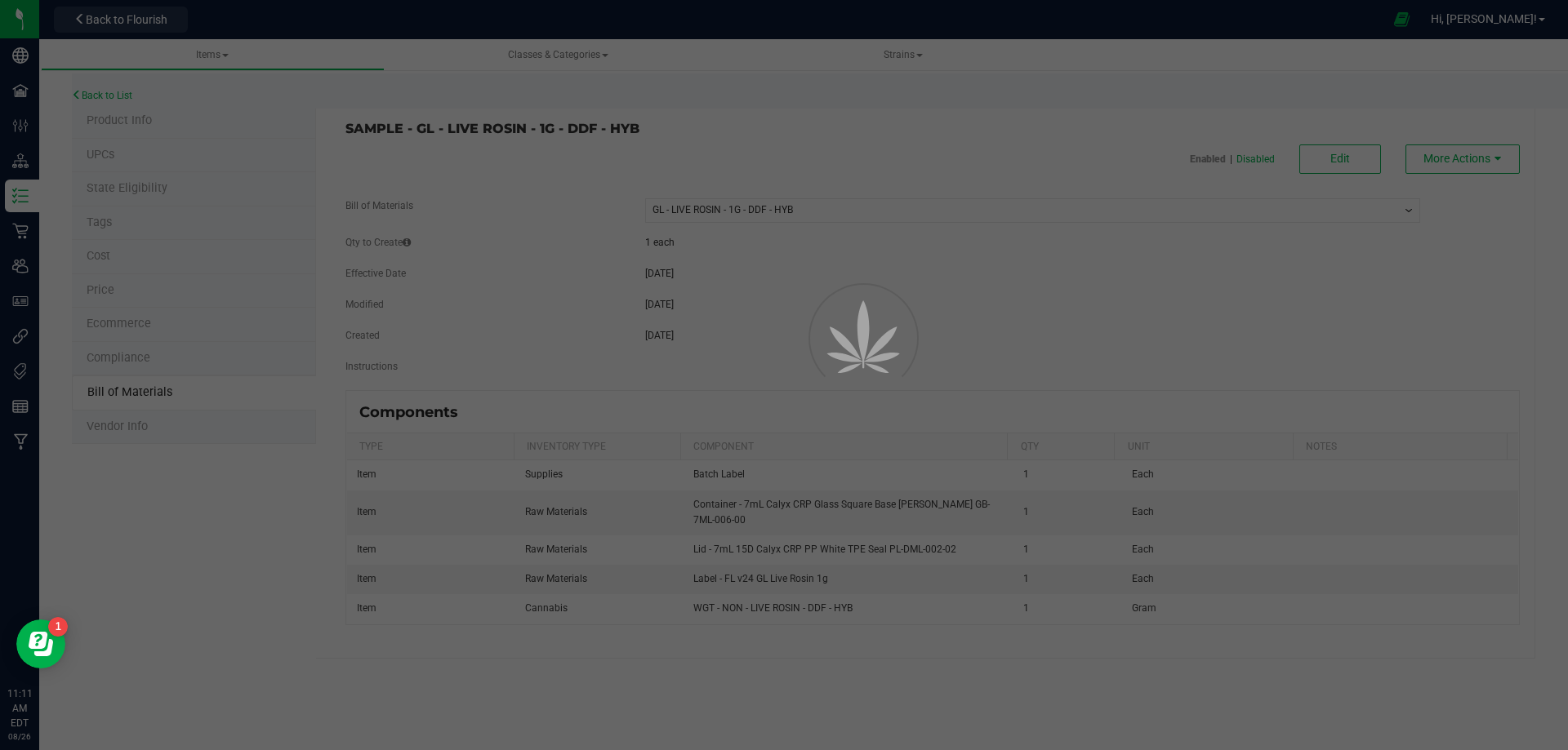
select select "12207"
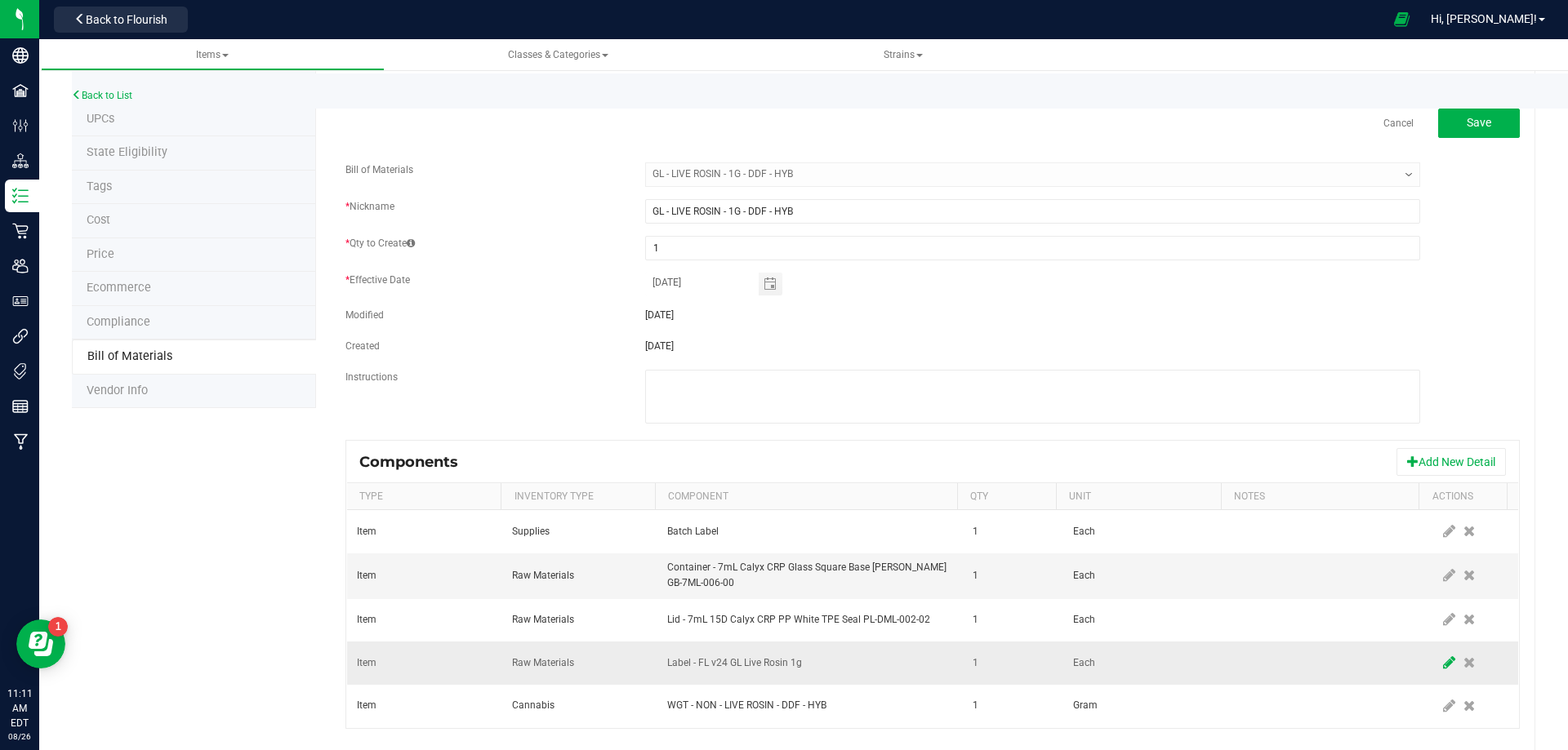
scroll to position [65, 0]
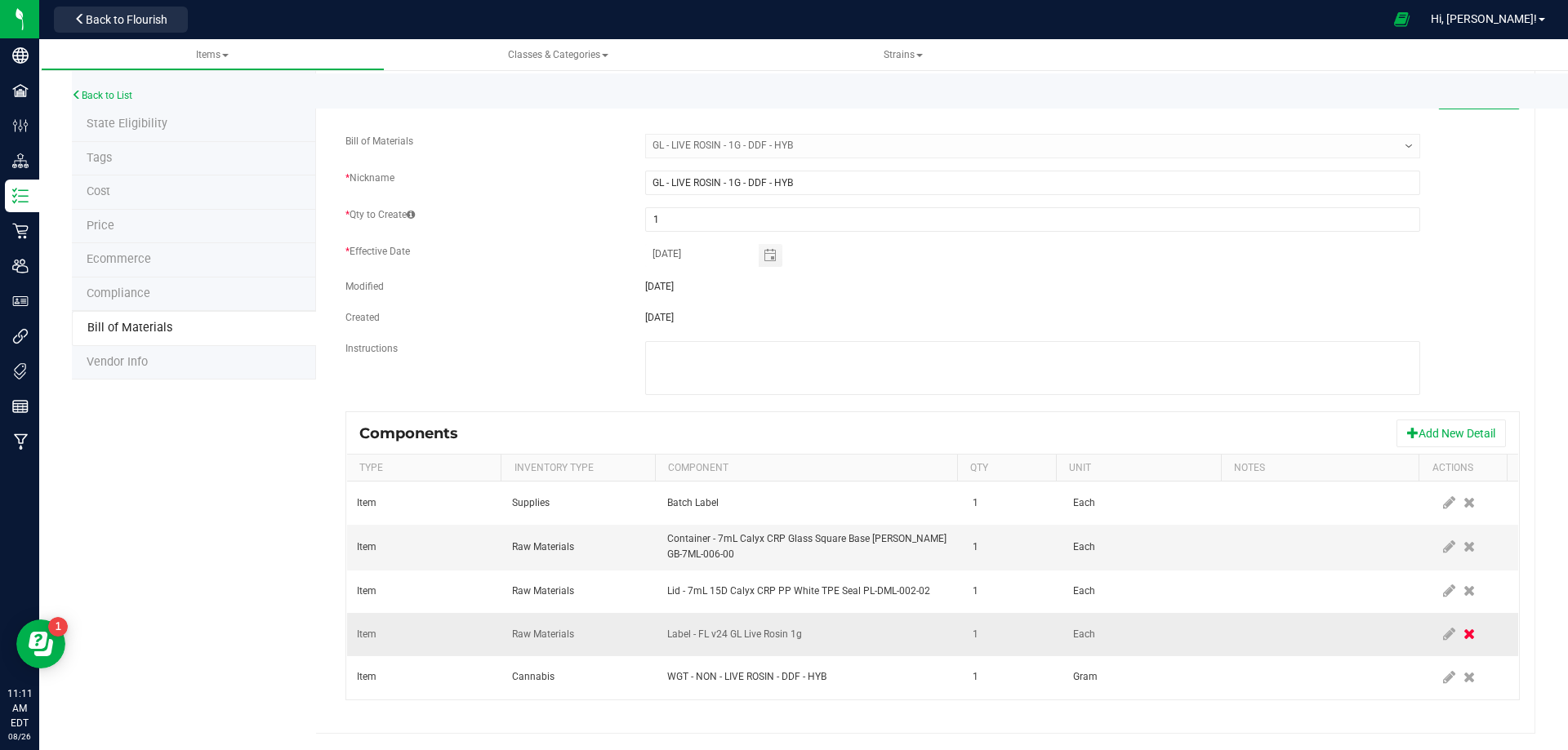
click at [1459, 646] on span at bounding box center [1468, 633] width 20 height 29
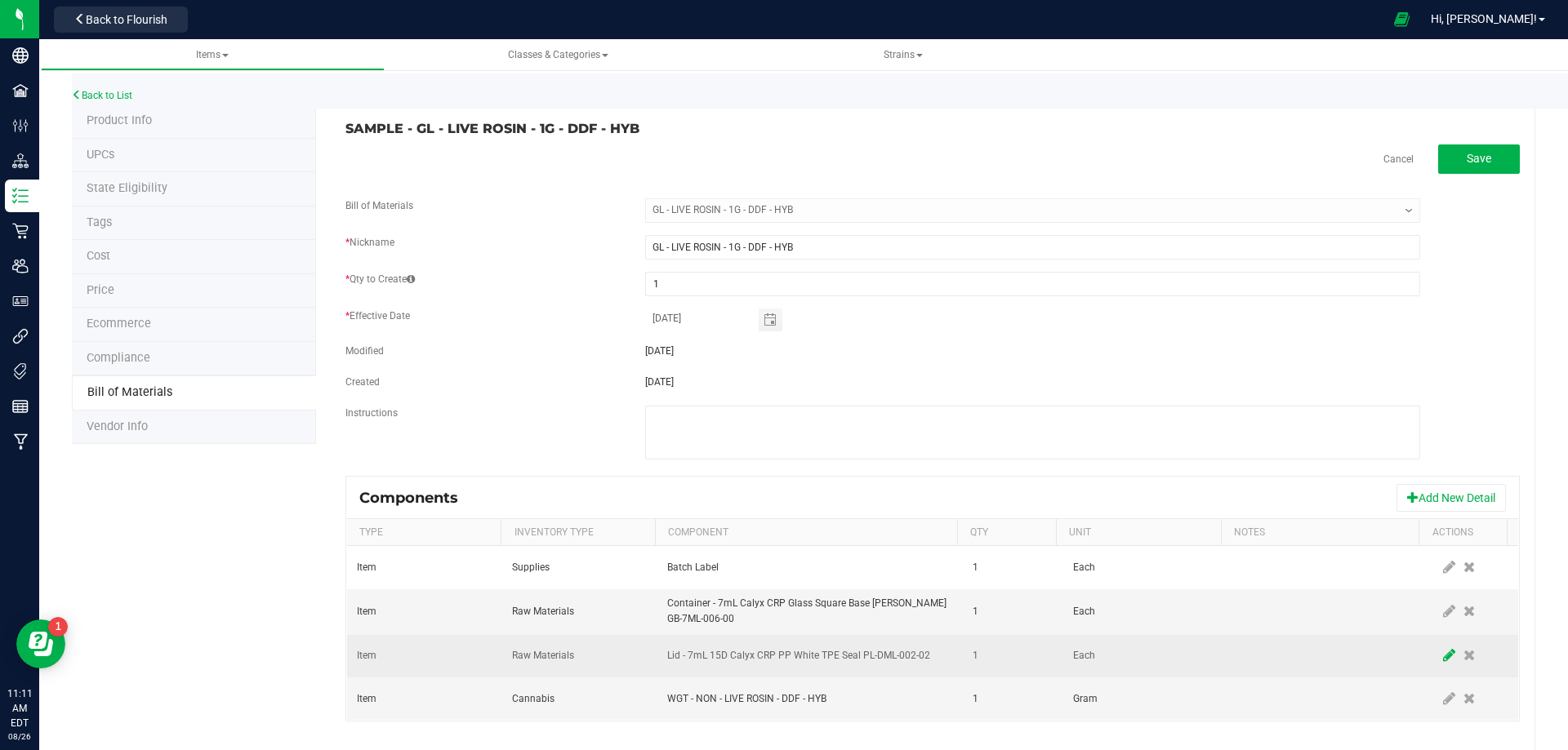
click at [1443, 650] on icon at bounding box center [1448, 656] width 12 height 15
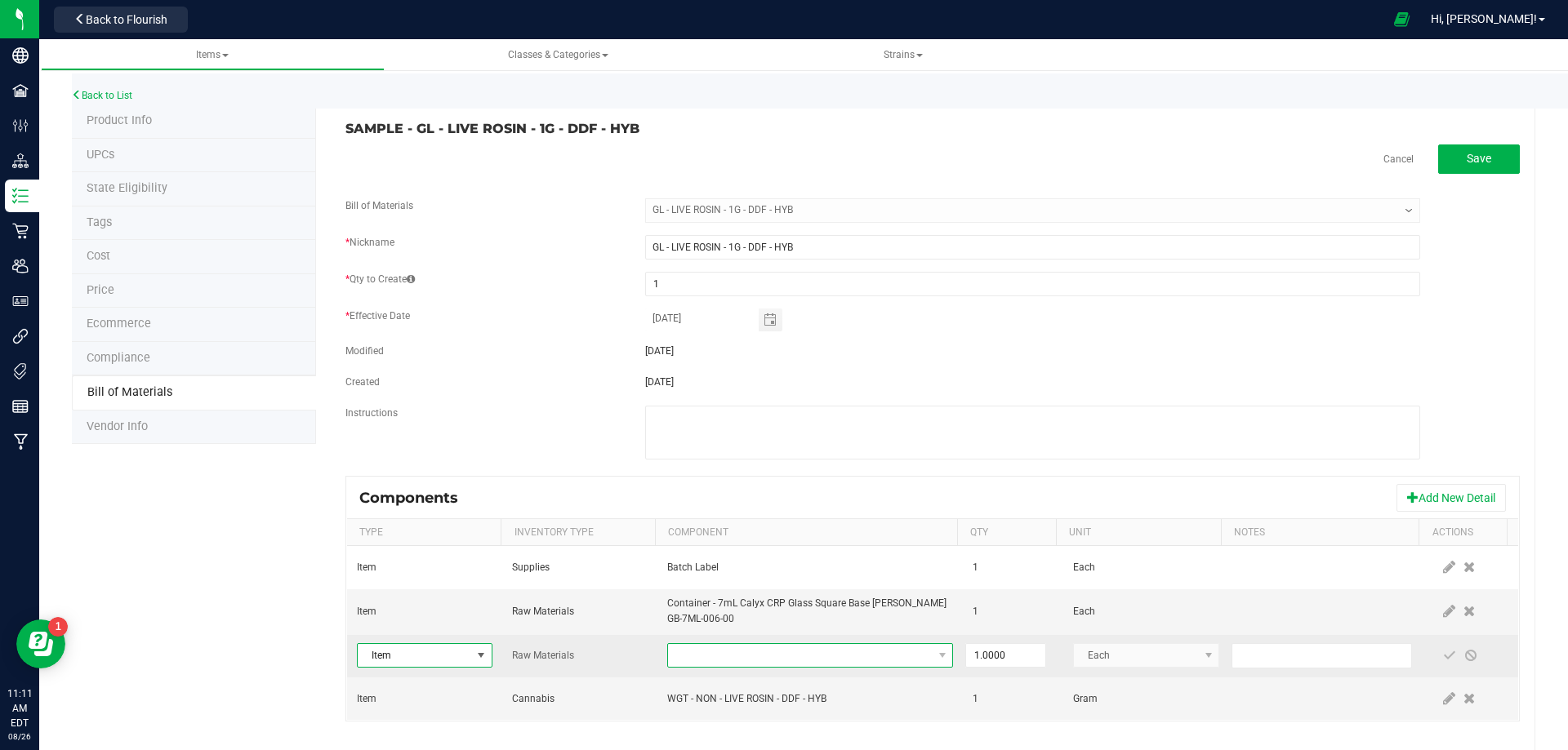
click at [799, 662] on span "NO DATA FOUND" at bounding box center [800, 656] width 264 height 23
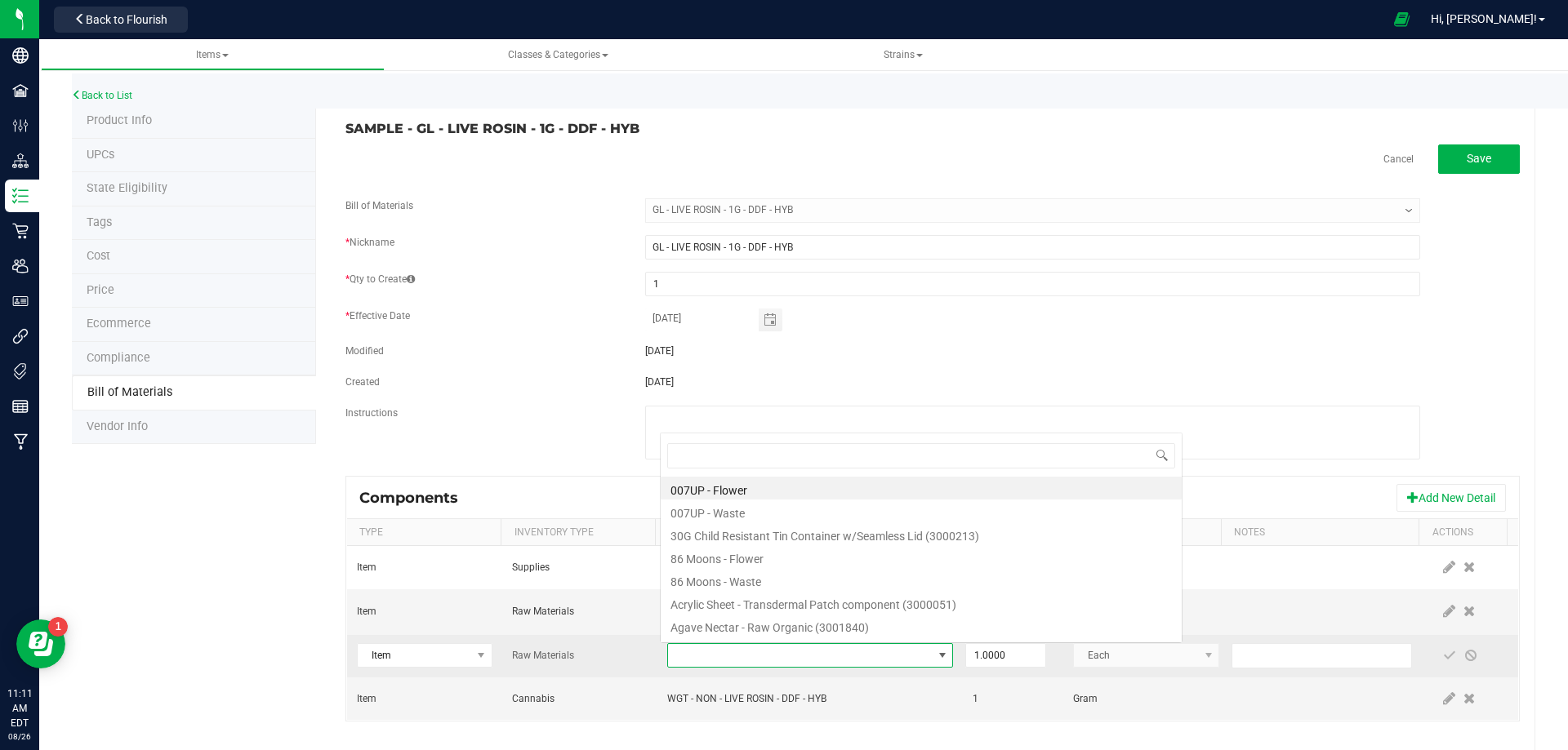
type input "3004400"
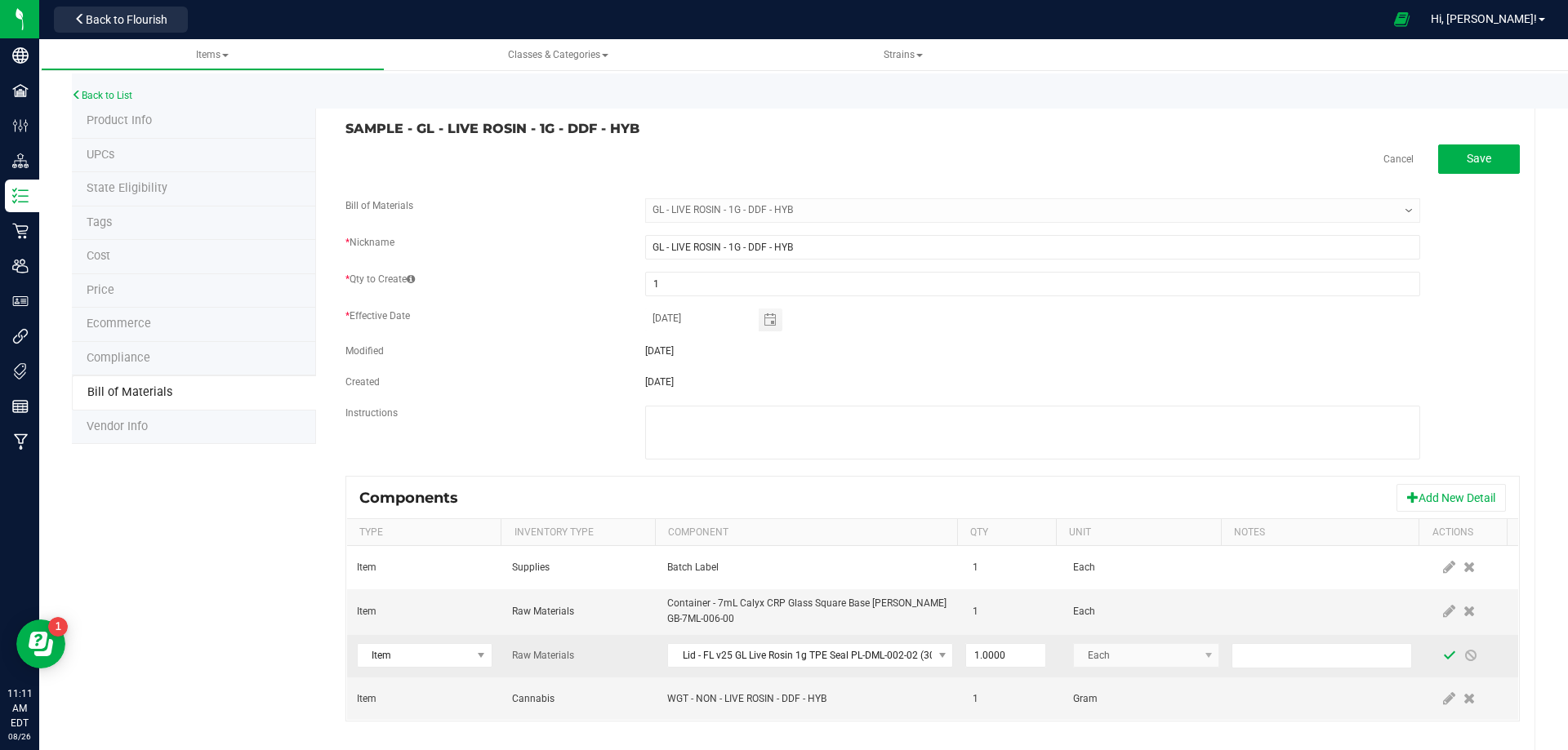
click at [1443, 661] on span at bounding box center [1449, 656] width 13 height 13
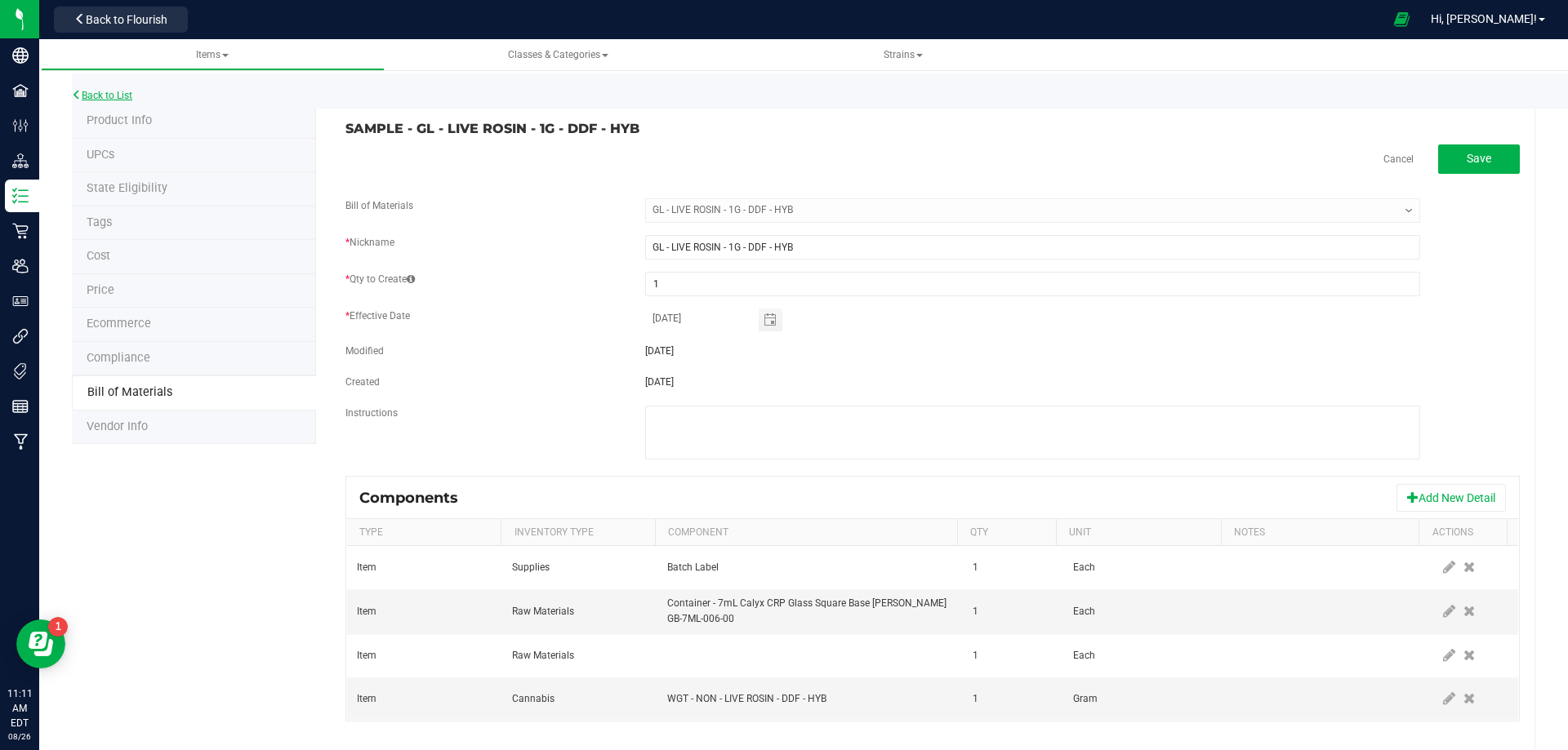
click at [128, 96] on link "Back to List" at bounding box center [102, 95] width 60 height 11
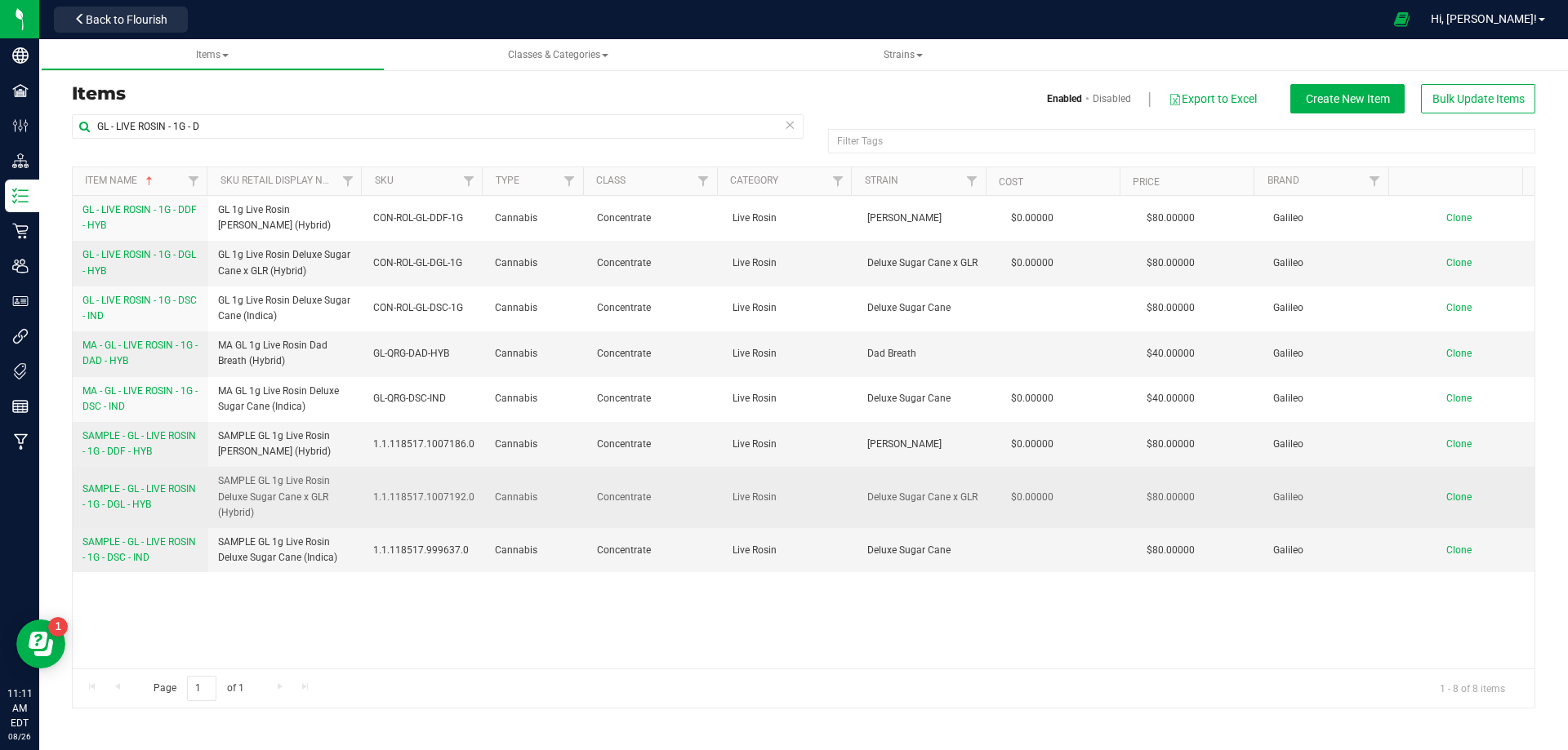
click at [160, 502] on span "SAMPLE - GL - LIVE ROSIN - 1G - DGL - HYB" at bounding box center [139, 497] width 114 height 27
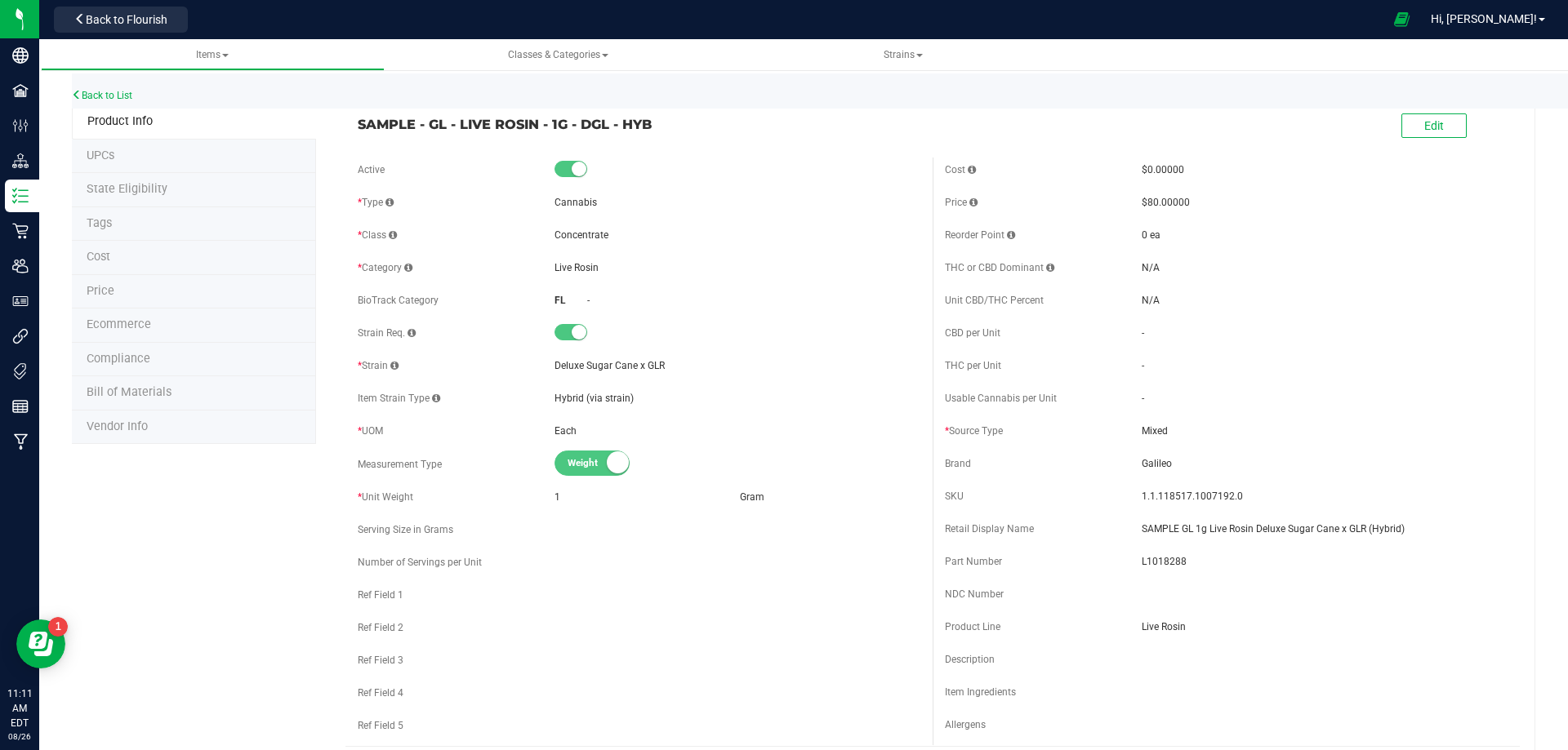
click at [151, 397] on span "Bill of Materials" at bounding box center [129, 391] width 85 height 14
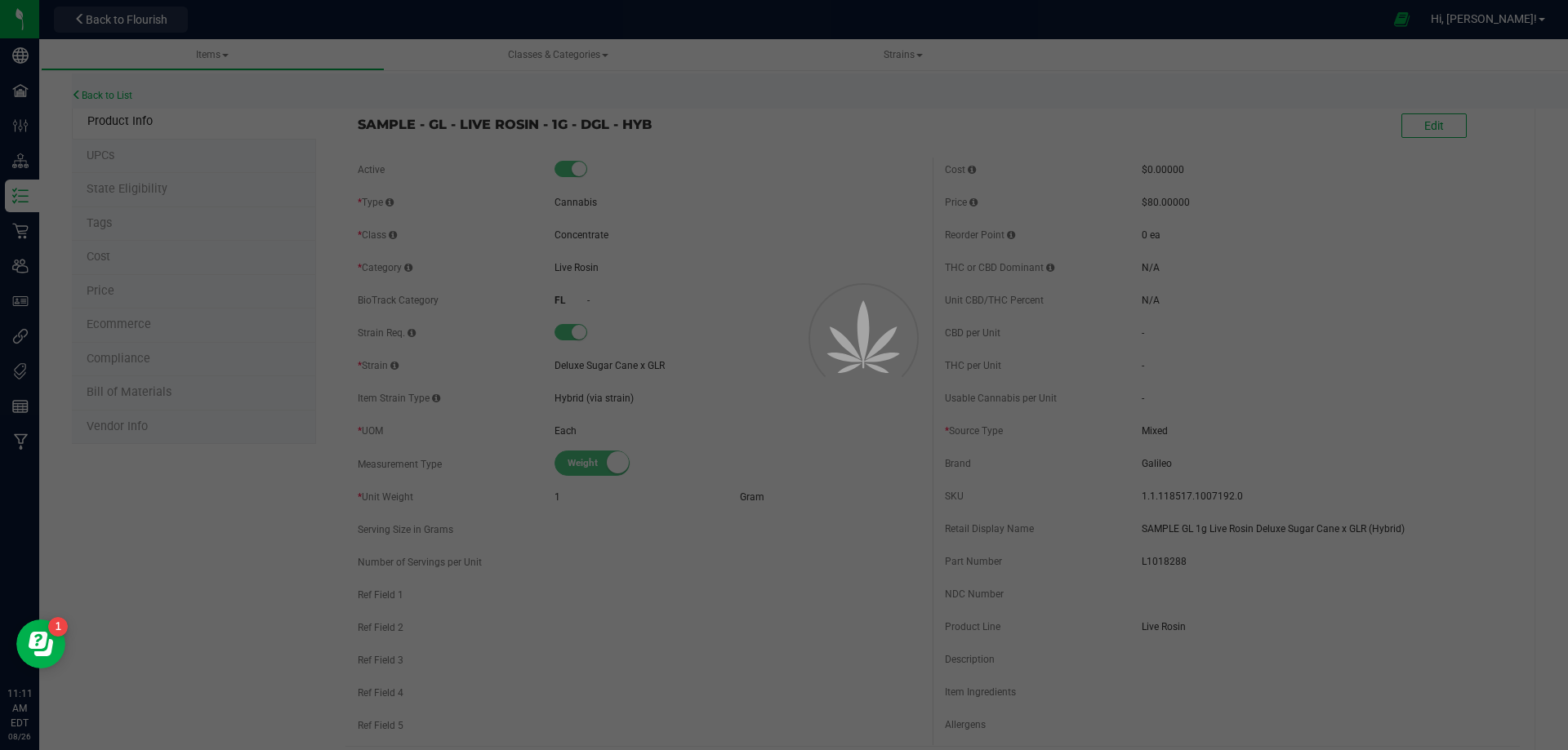
select select "12219"
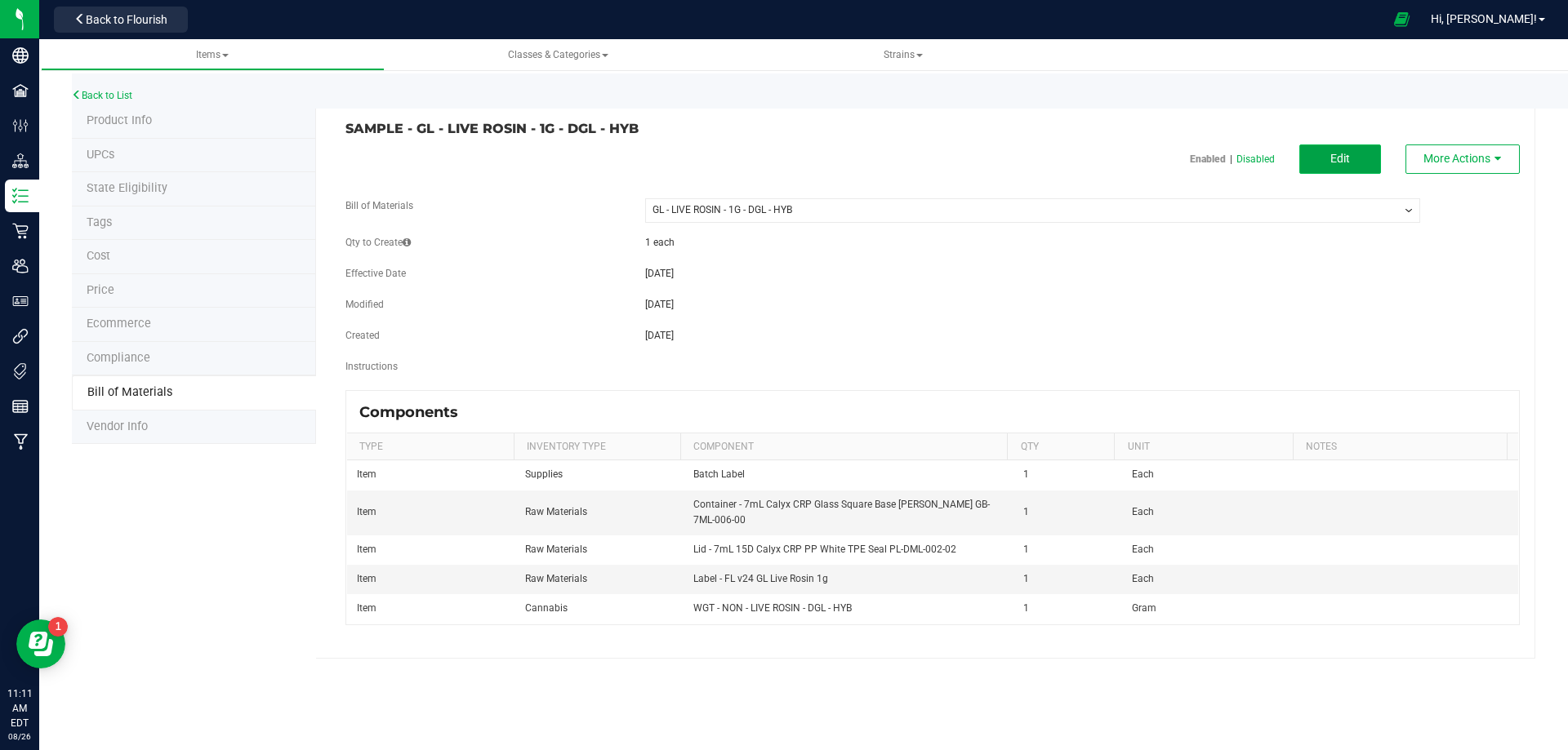
click at [1329, 151] on button "Edit" at bounding box center [1339, 159] width 82 height 29
select select "12219"
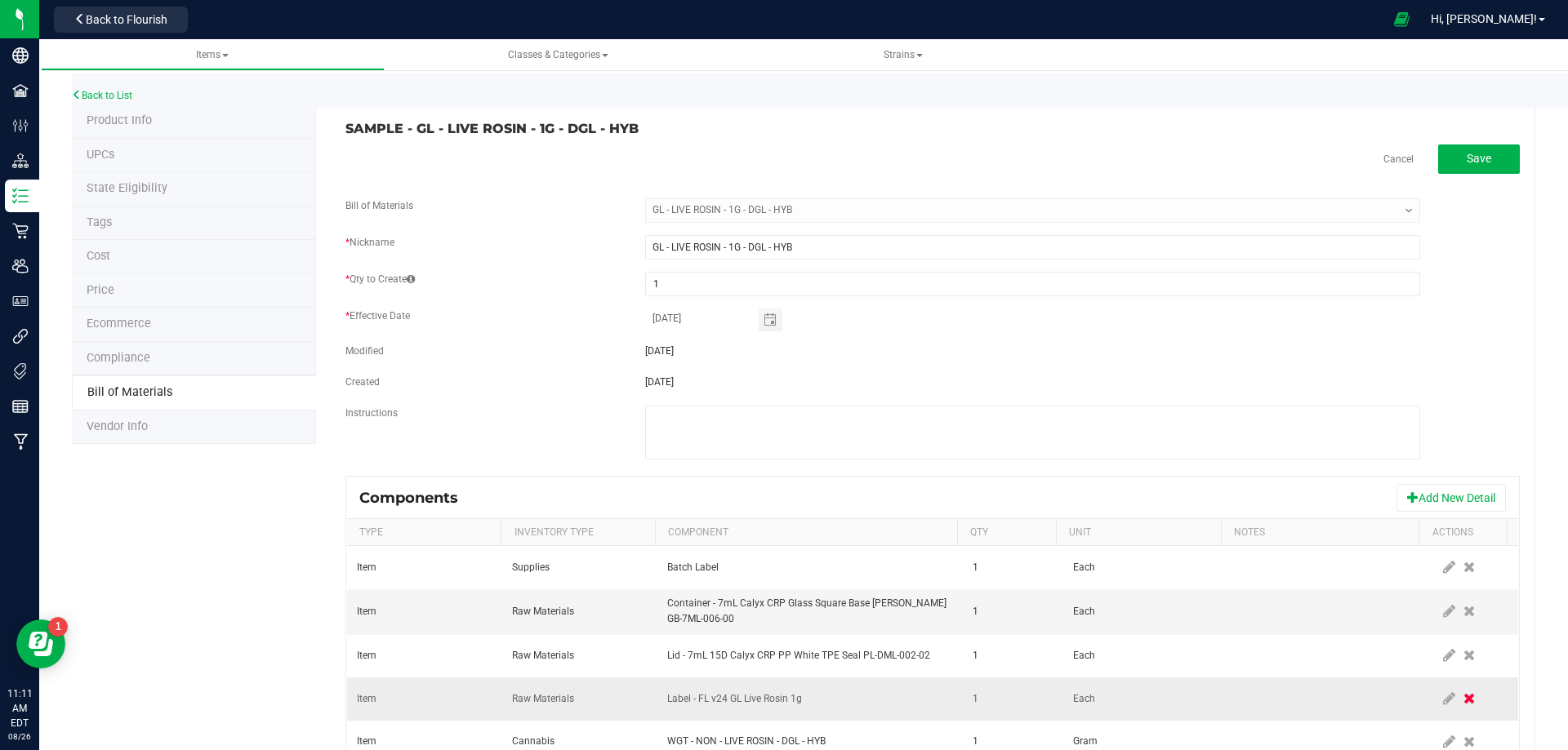
click at [1459, 698] on span at bounding box center [1468, 698] width 20 height 29
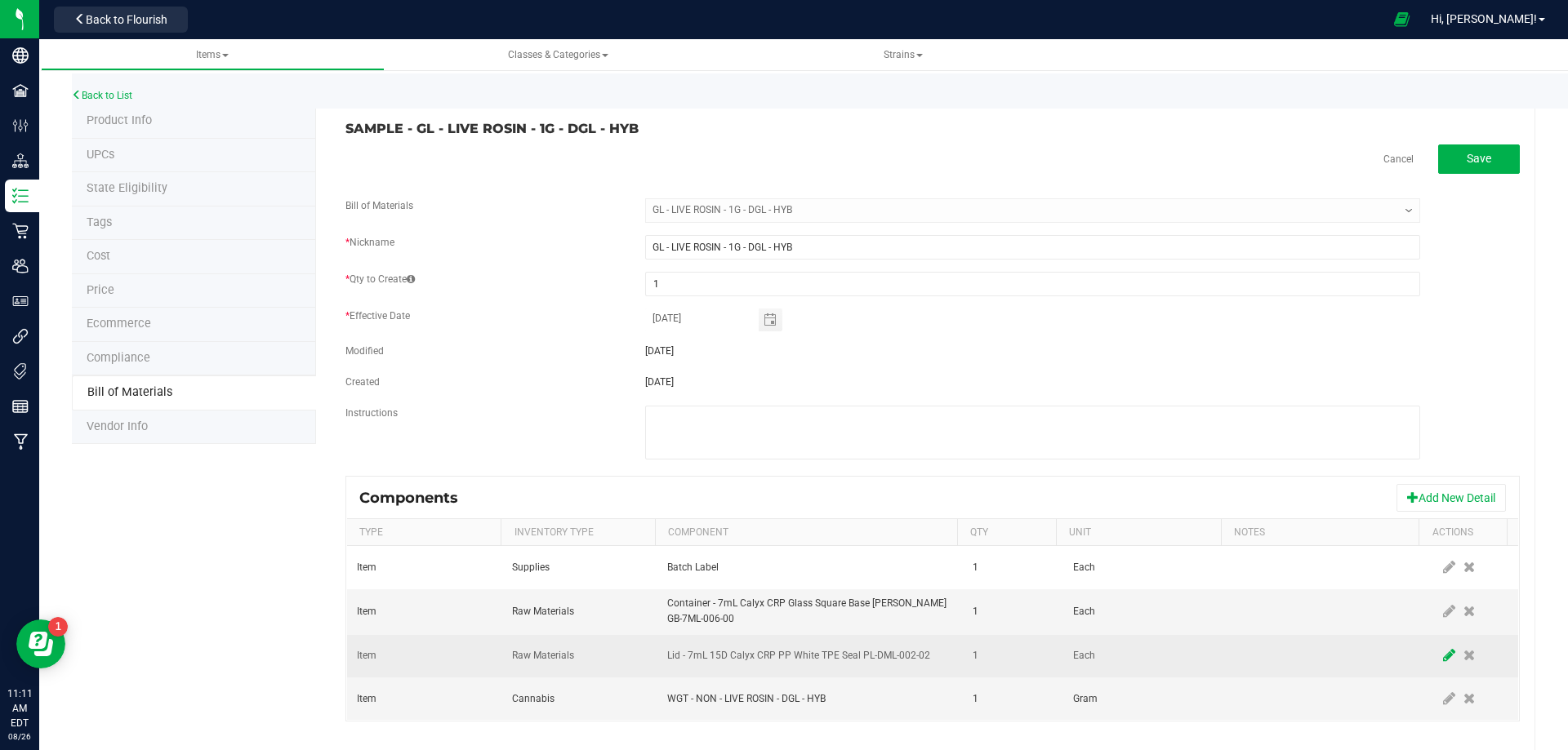
click at [1443, 662] on icon at bounding box center [1448, 656] width 12 height 15
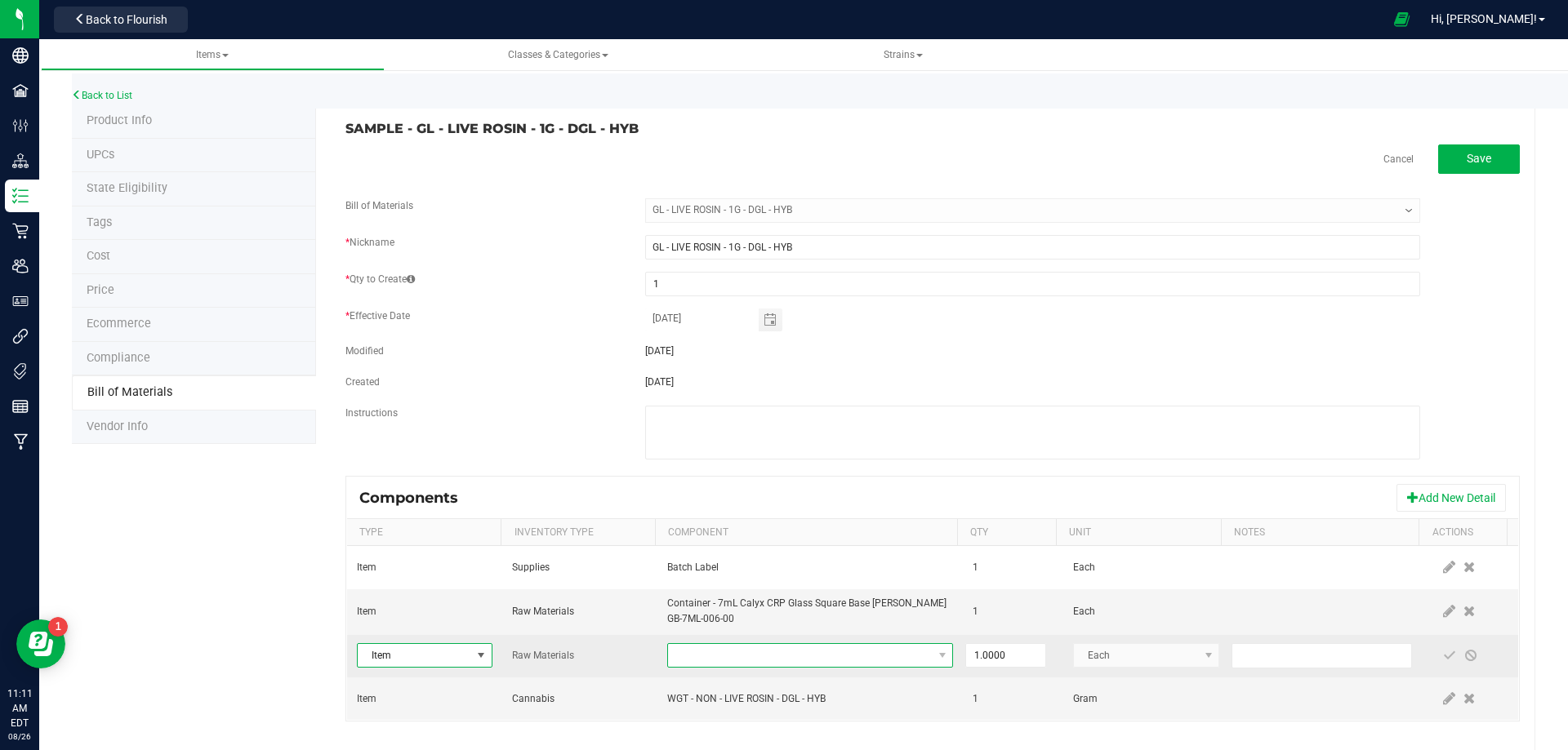
click at [879, 658] on span "NO DATA FOUND" at bounding box center [800, 656] width 264 height 23
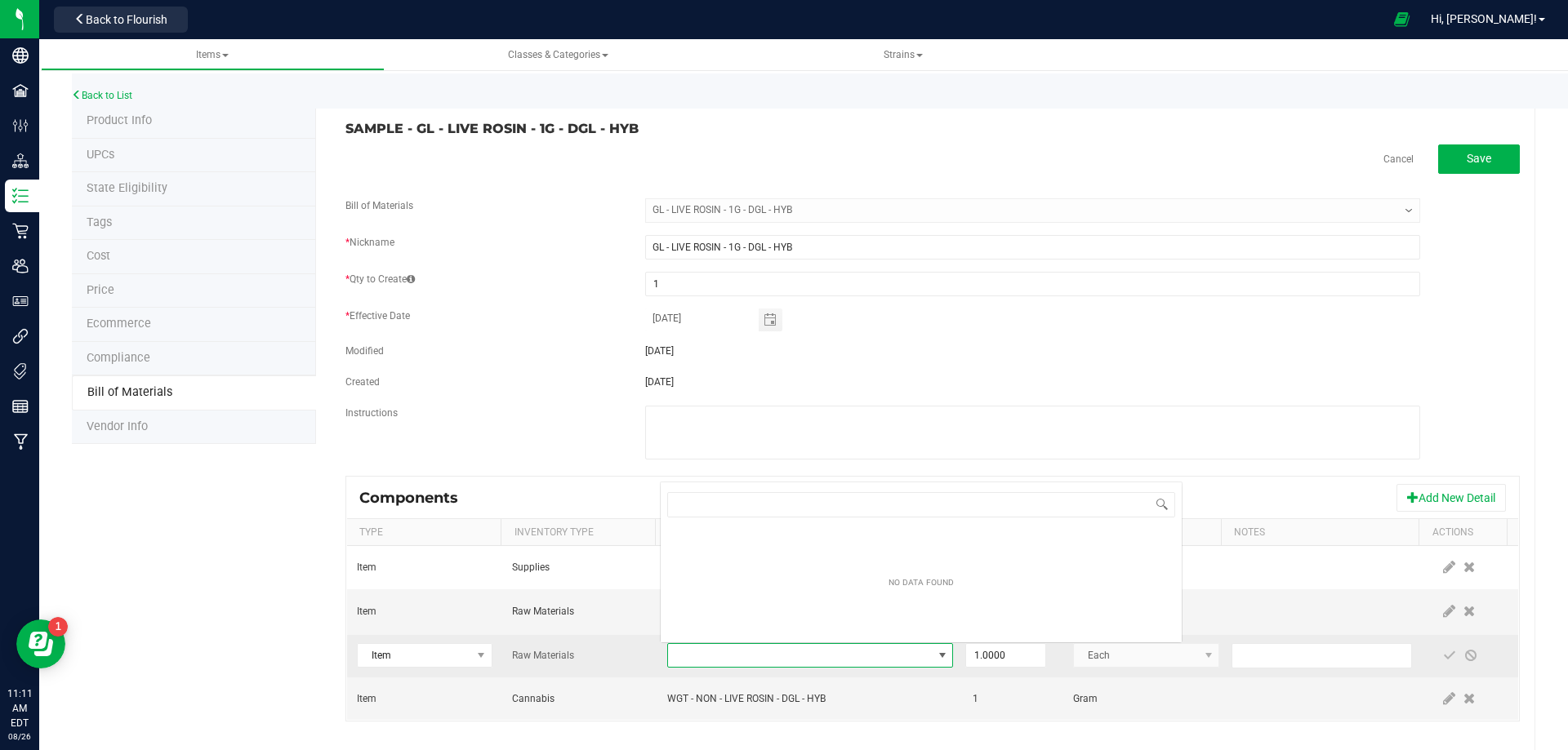
type input "3004400"
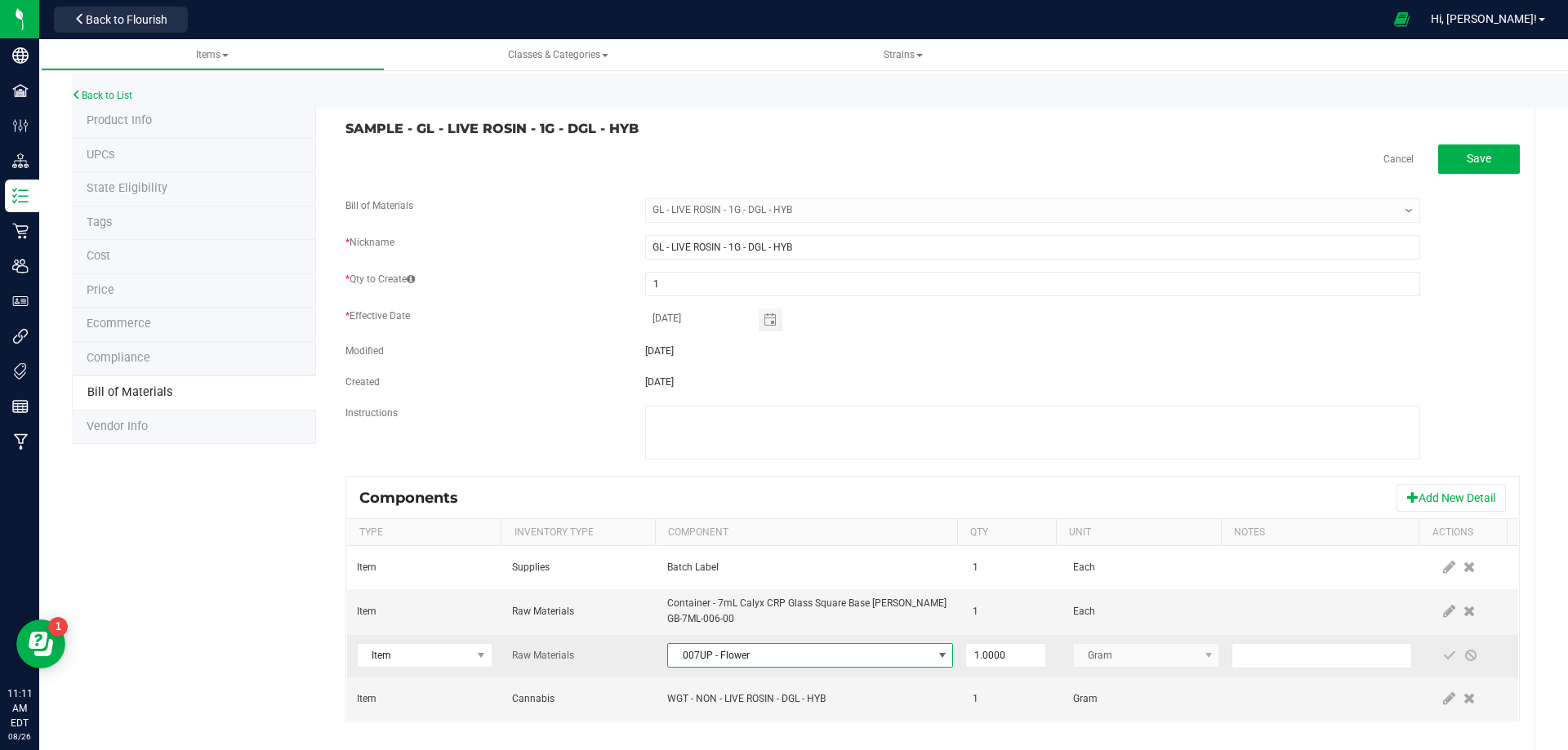
click at [895, 661] on span "007UP - Flower" at bounding box center [800, 656] width 264 height 23
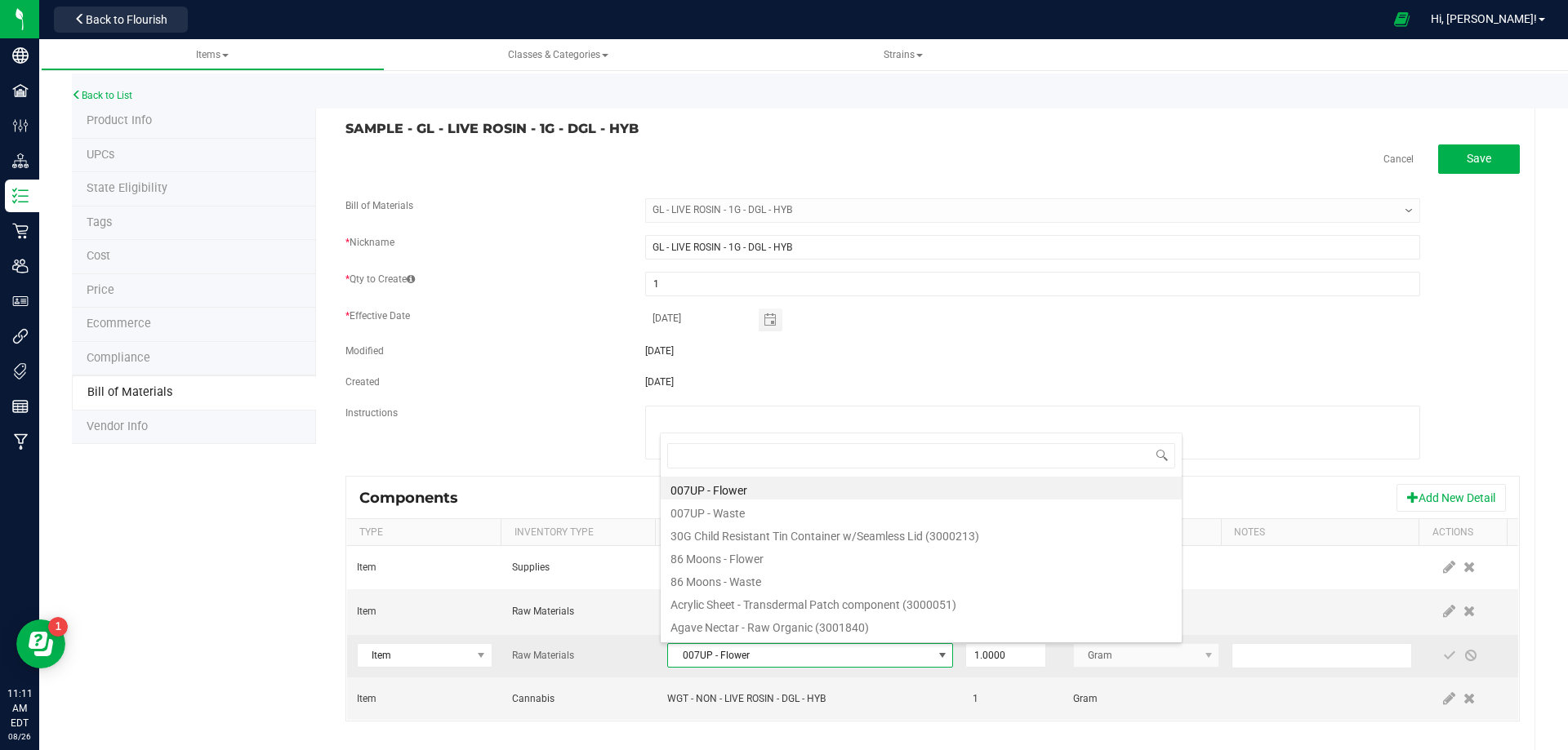
type input "3004400"
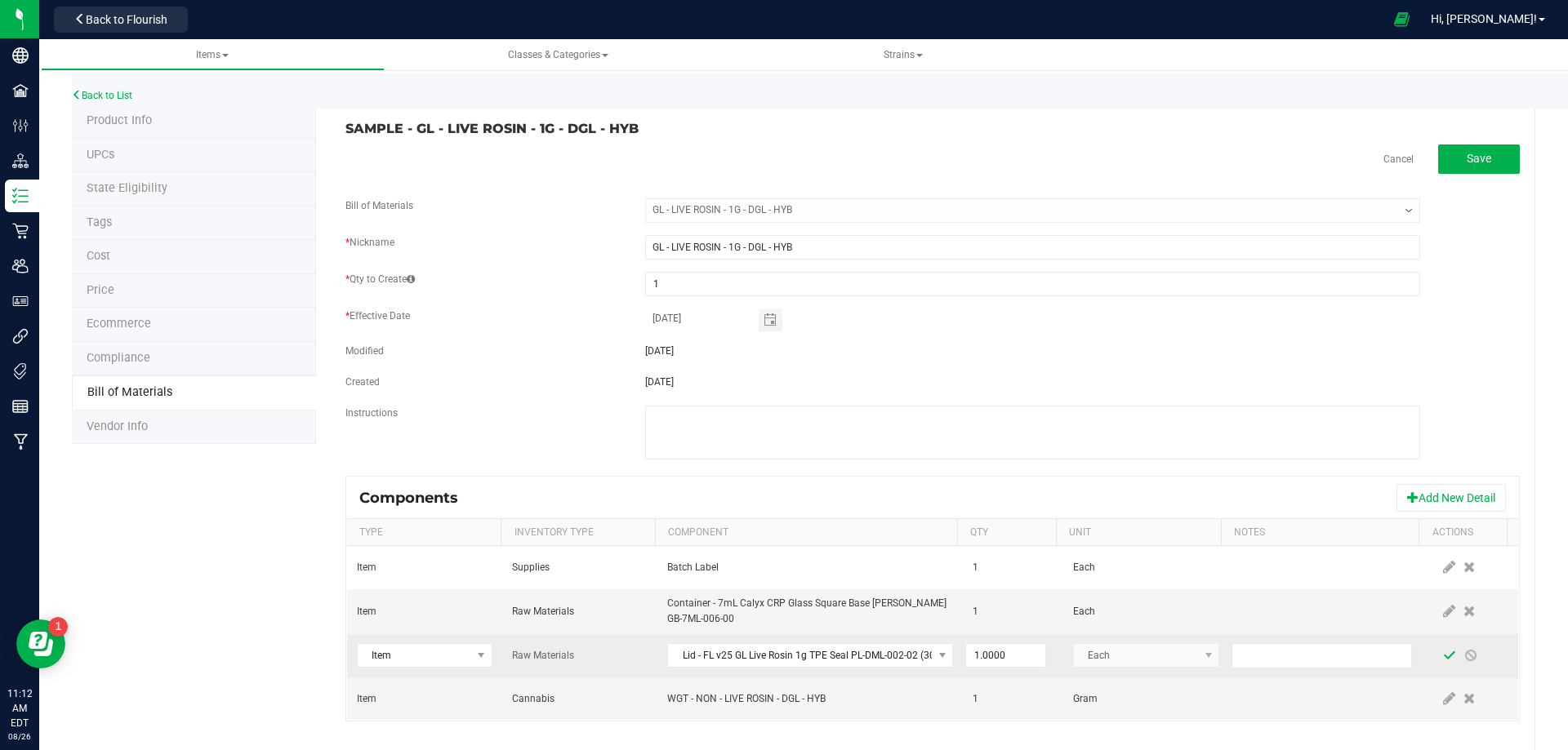
click at [1443, 656] on span at bounding box center [1449, 656] width 13 height 13
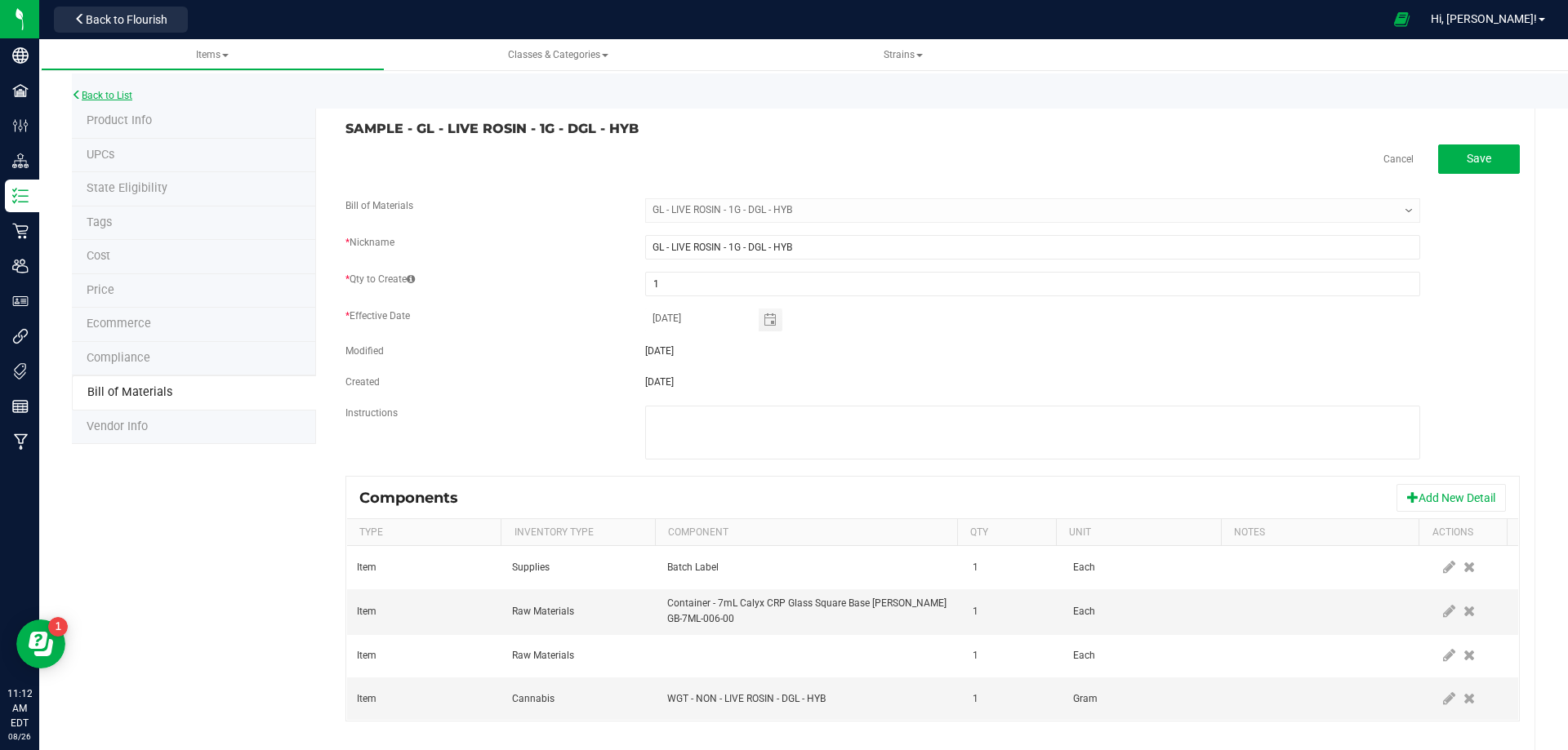
click at [111, 92] on link "Back to List" at bounding box center [102, 95] width 60 height 11
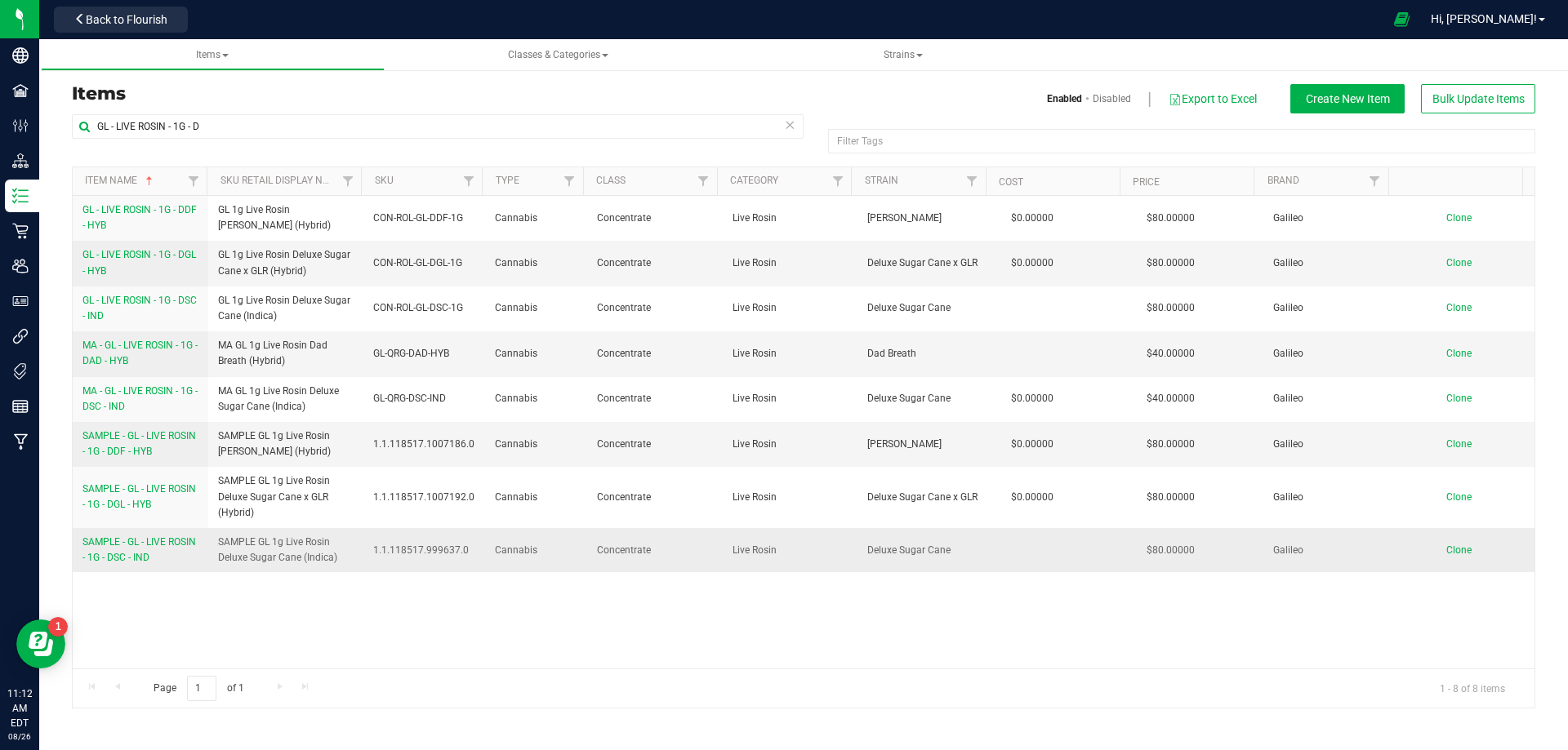
click at [159, 561] on span "SAMPLE - GL - LIVE ROSIN - 1G - DSC - IND" at bounding box center [139, 550] width 114 height 27
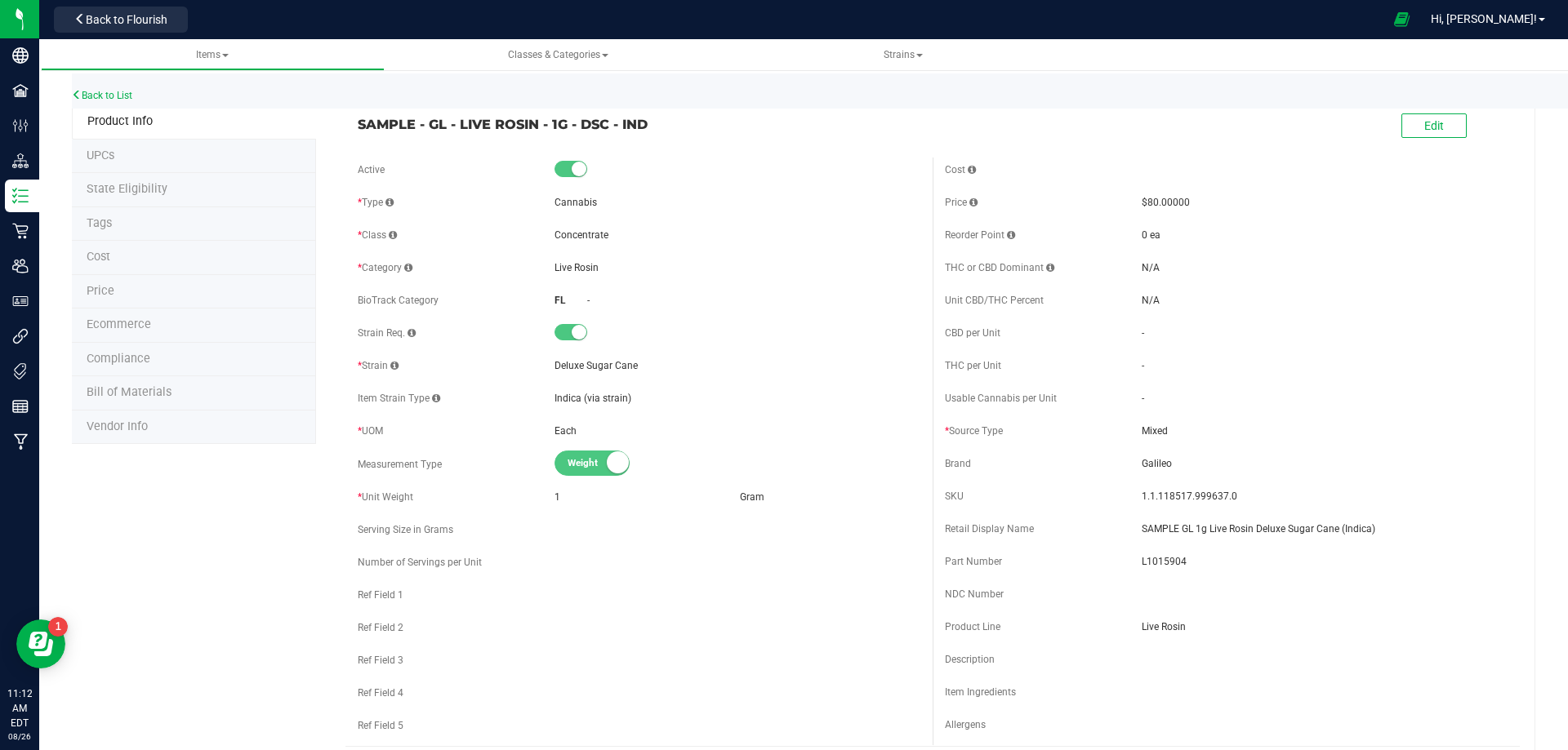
click at [152, 404] on li "Bill of Materials" at bounding box center [193, 393] width 244 height 34
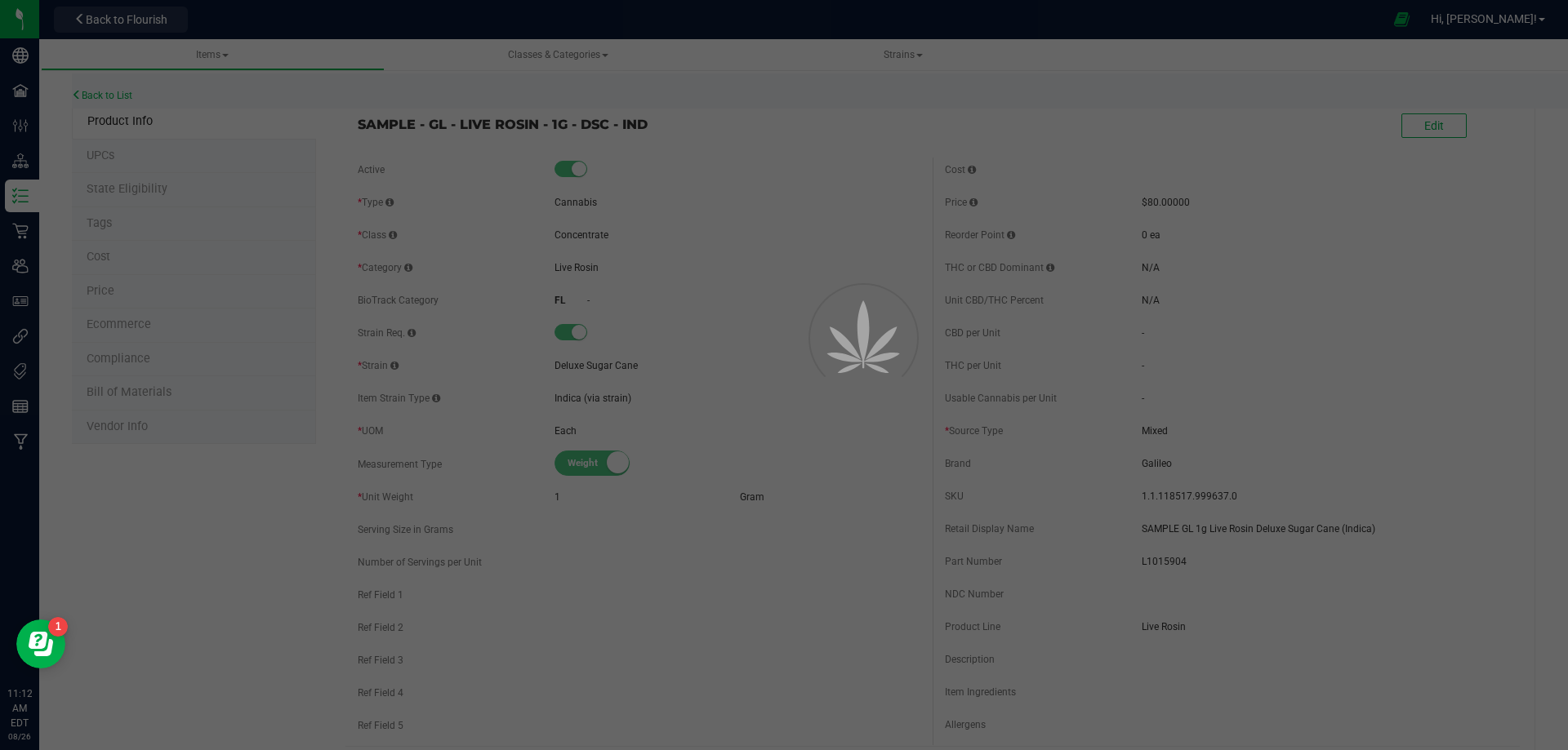
select select "10509"
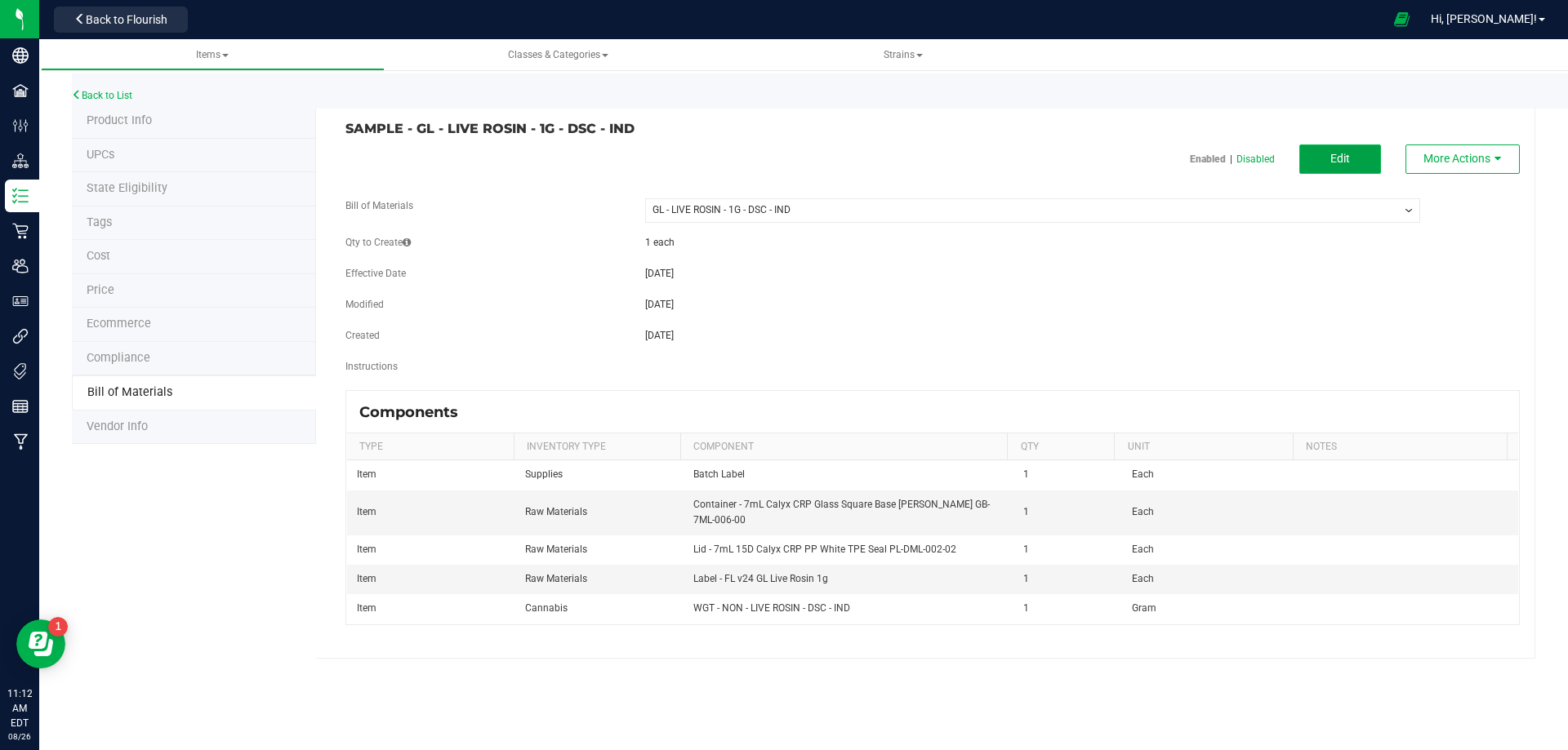
click at [1352, 168] on button "Edit" at bounding box center [1339, 159] width 82 height 29
select select "10509"
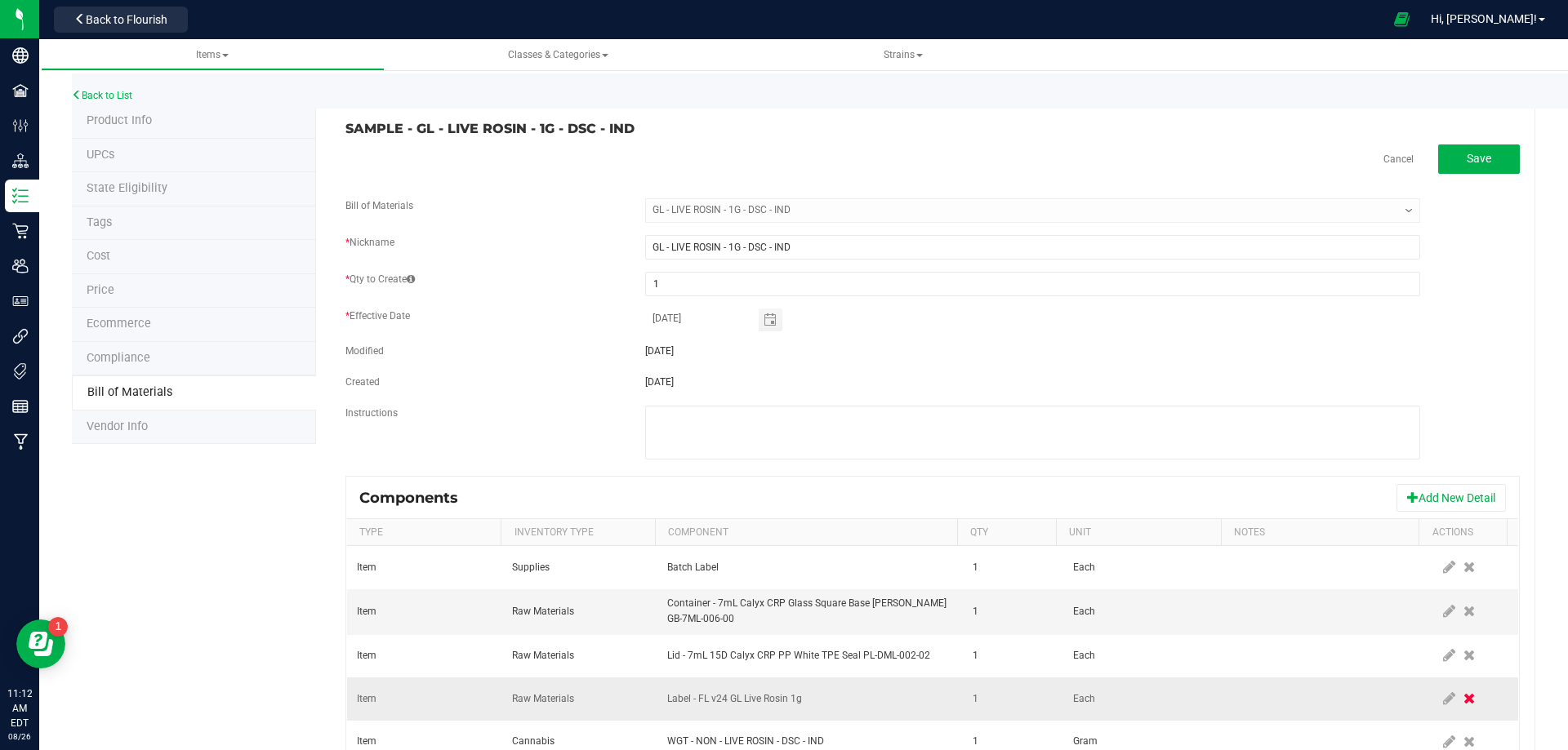
click at [1464, 699] on icon at bounding box center [1469, 699] width 11 height 15
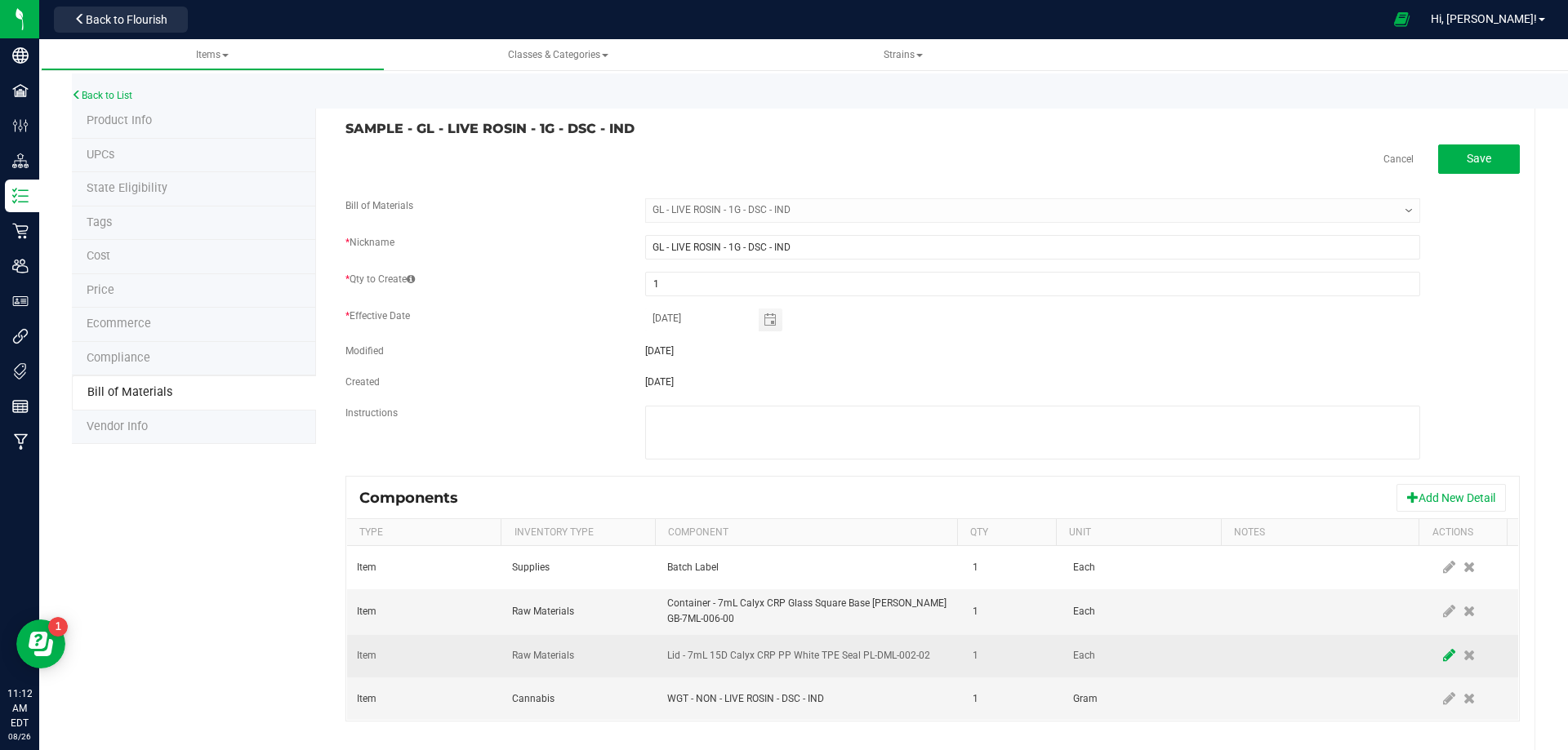
click at [1443, 659] on icon at bounding box center [1448, 656] width 12 height 15
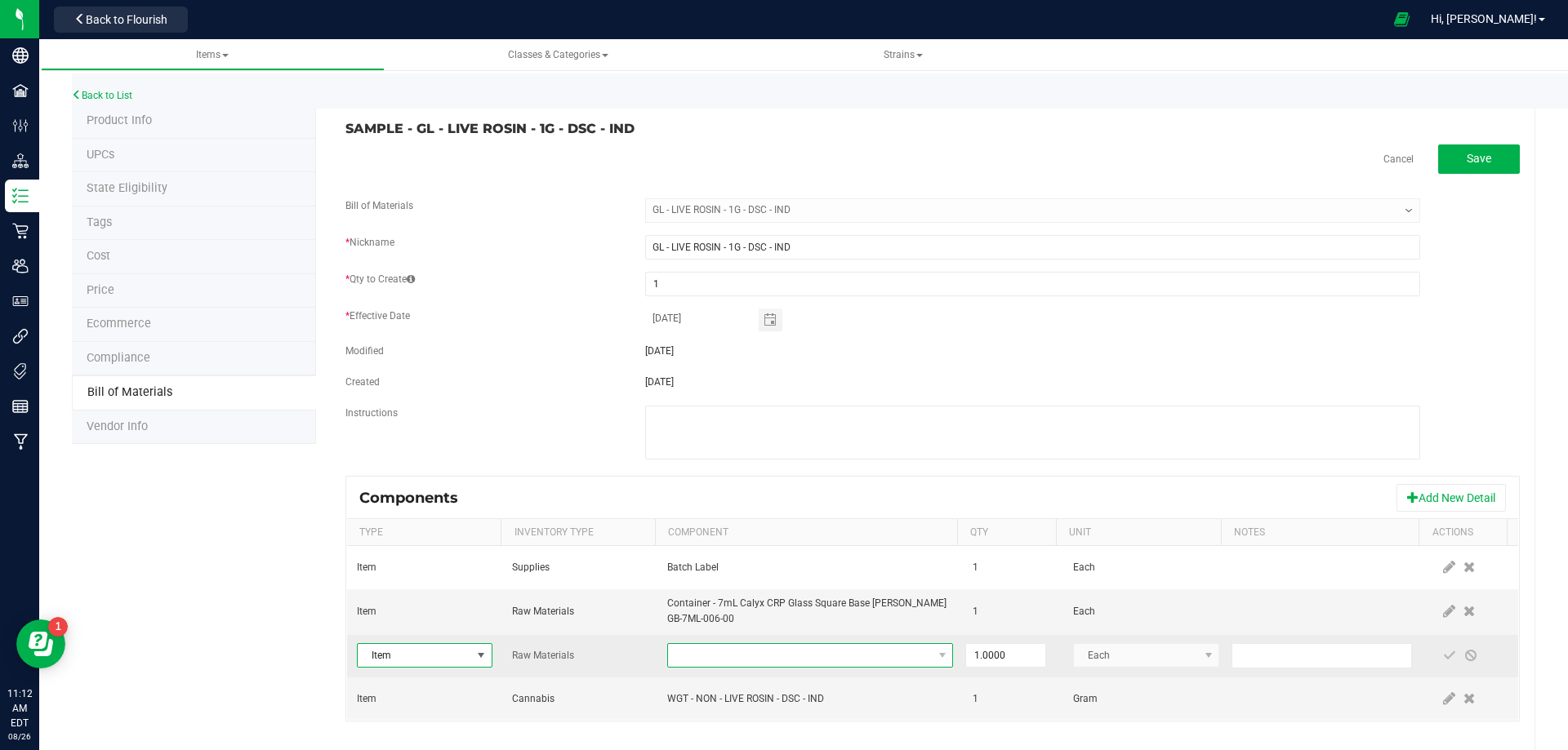
click at [771, 650] on span "NO DATA FOUND" at bounding box center [800, 656] width 264 height 23
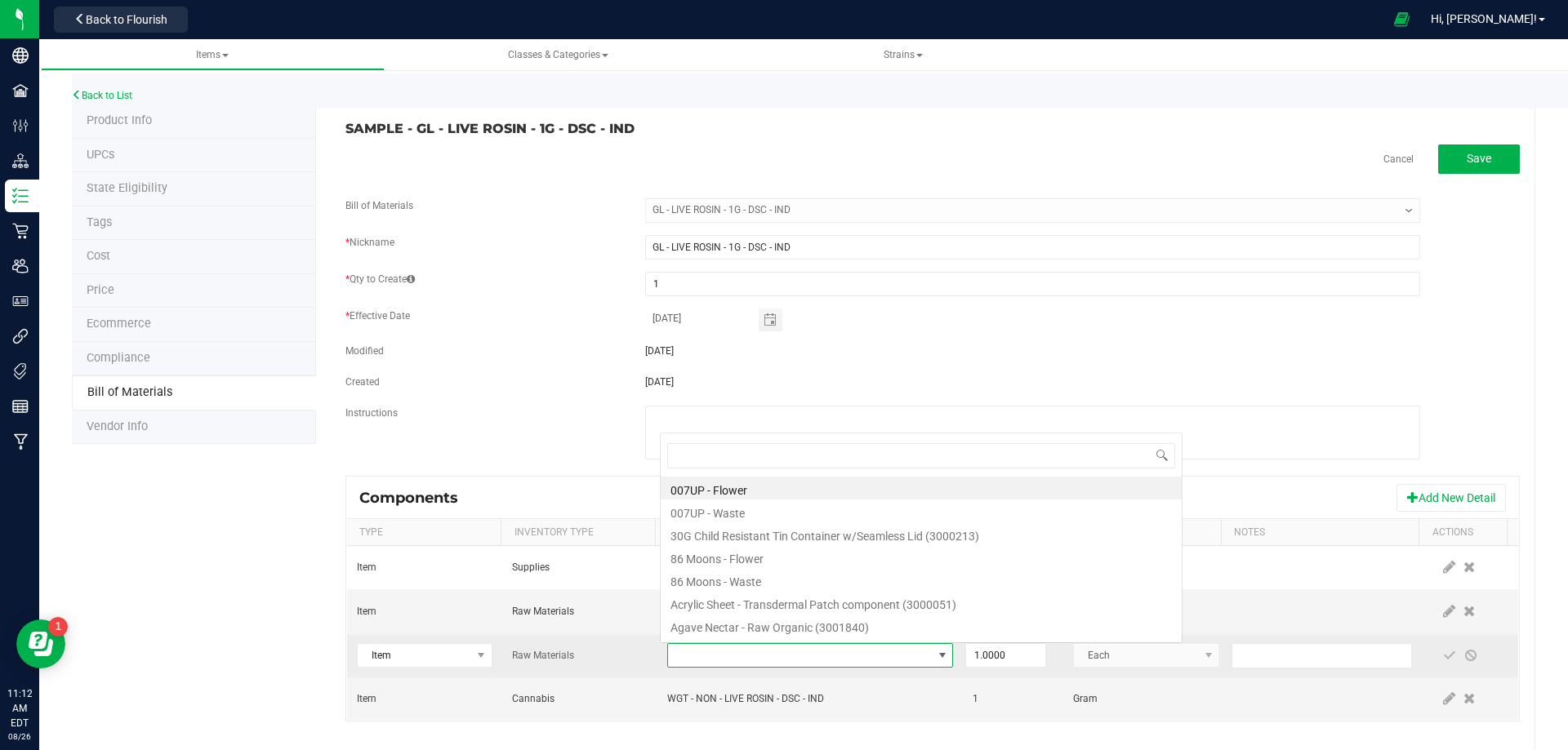
scroll to position [24, 278]
type input "3004400"
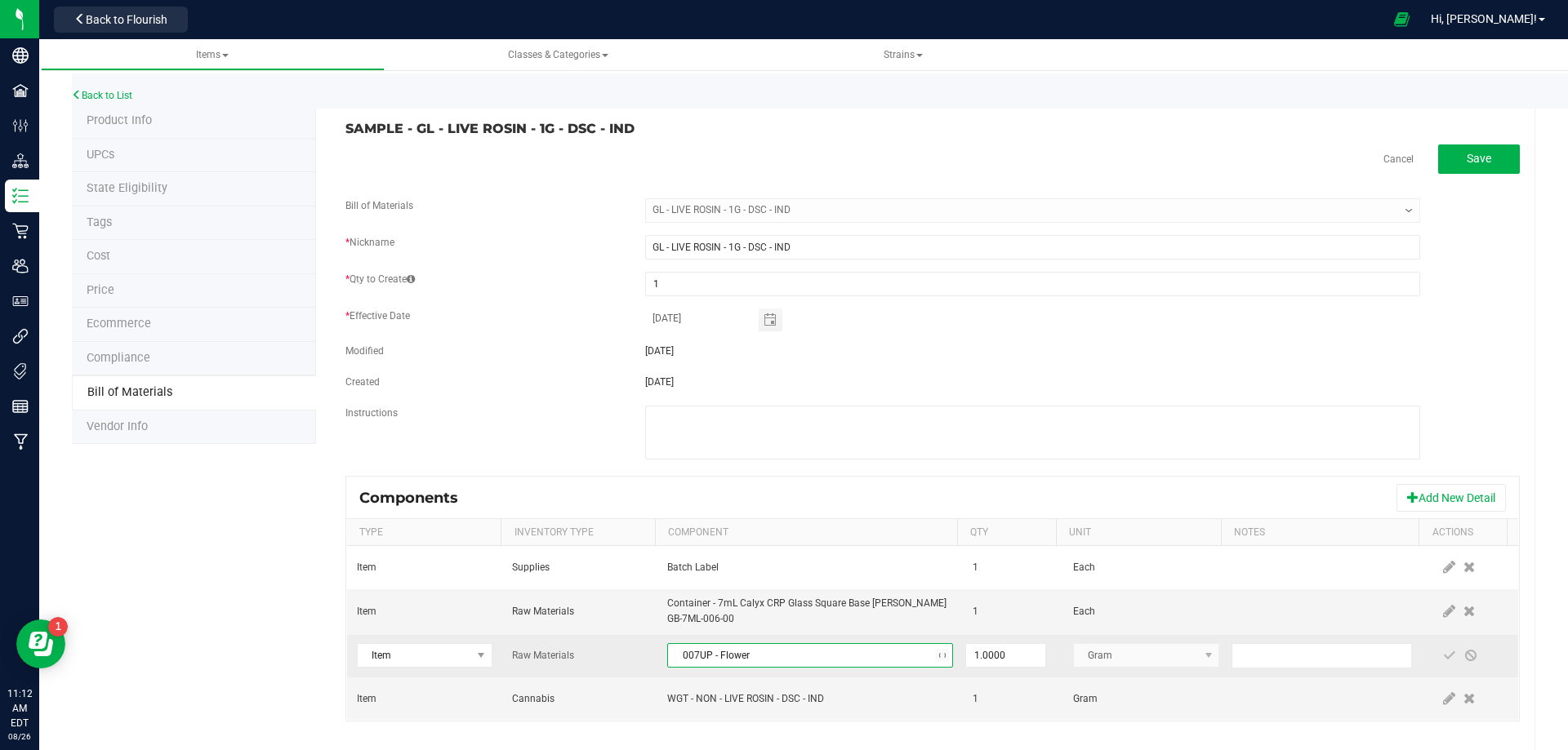
click at [884, 660] on span "007UP - Flower" at bounding box center [800, 656] width 264 height 23
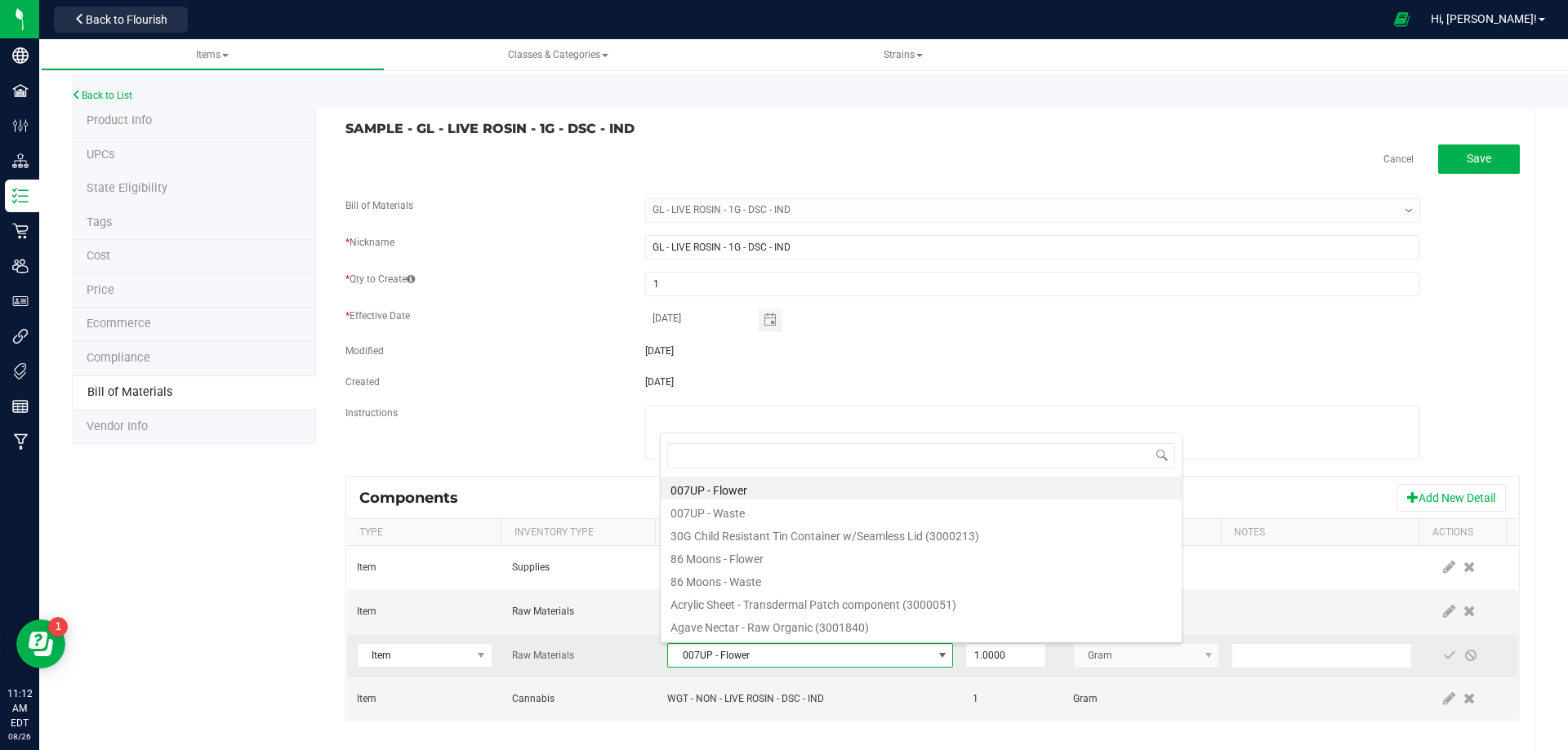
type input "3004400"
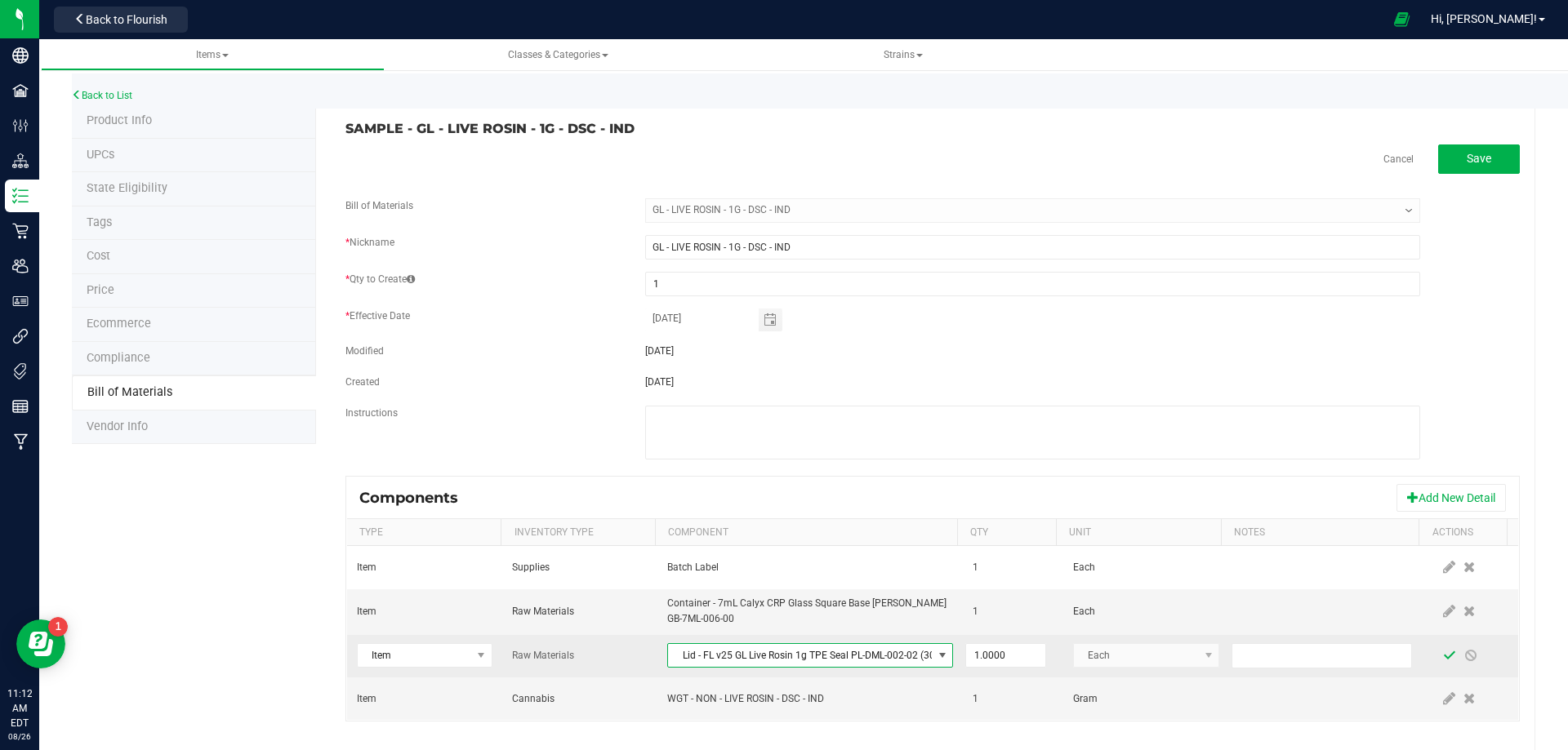
click at [1443, 657] on span at bounding box center [1449, 656] width 13 height 13
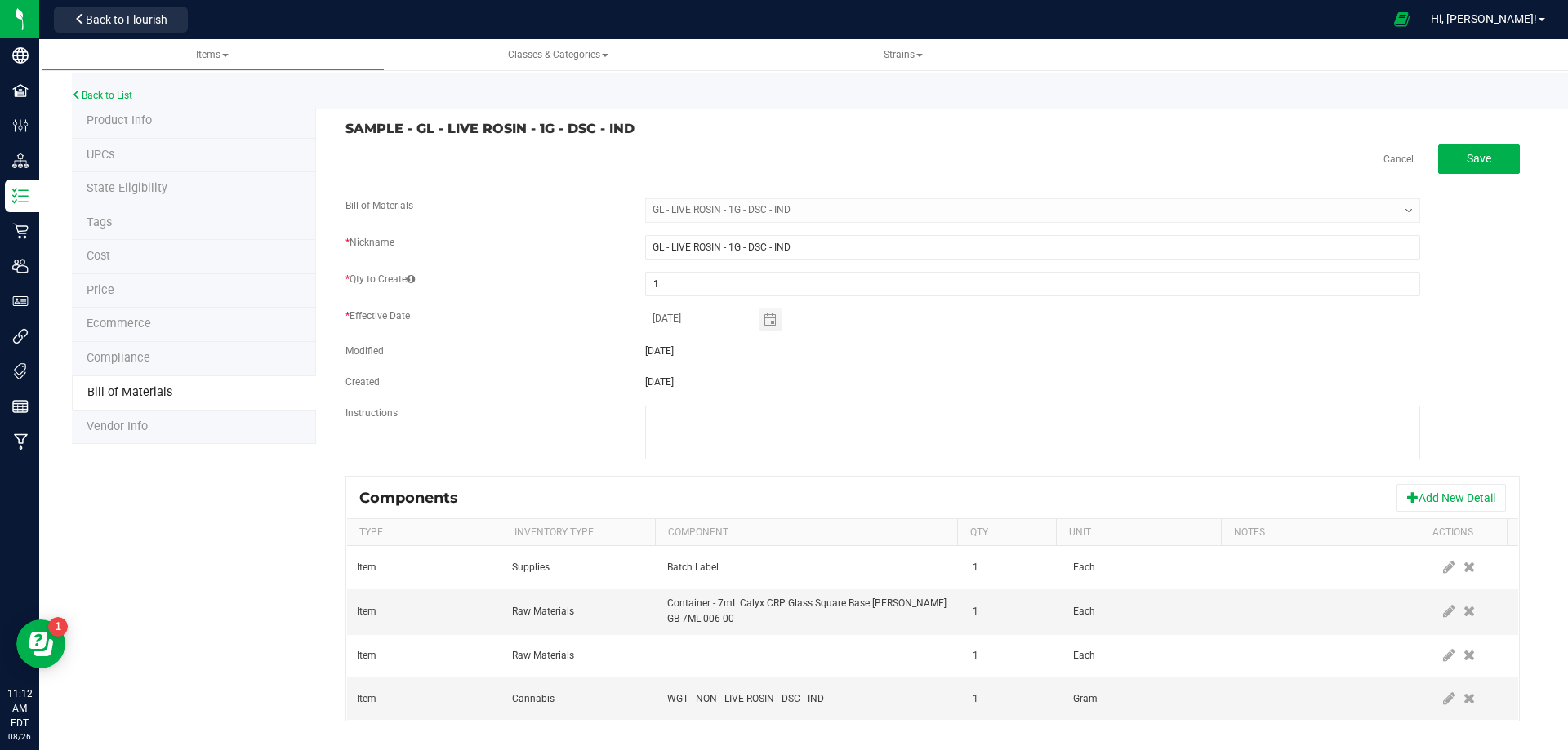
click at [107, 93] on link "Back to List" at bounding box center [102, 95] width 60 height 11
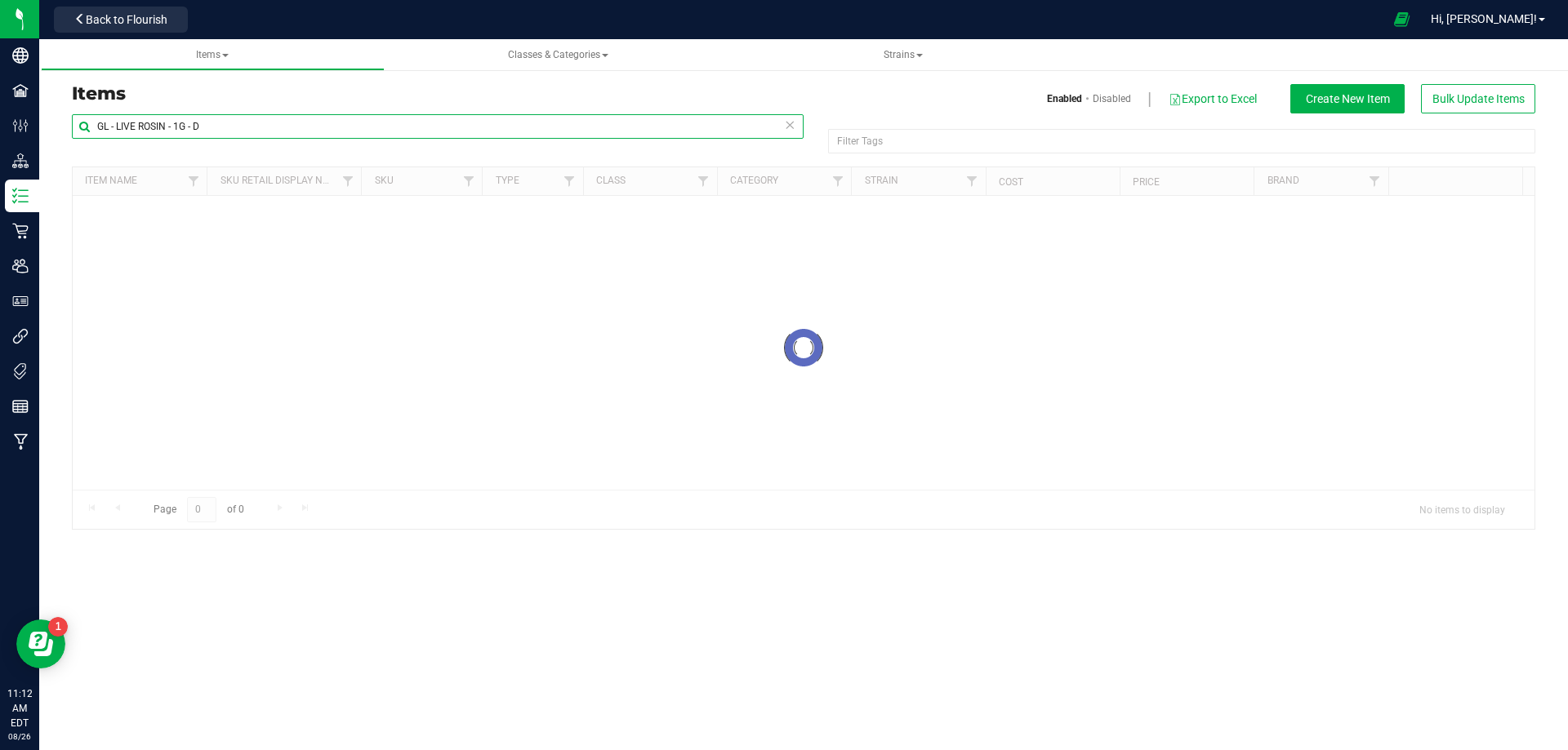
click at [254, 126] on input "GL - LIVE ROSIN - 1G - D" at bounding box center [437, 126] width 731 height 24
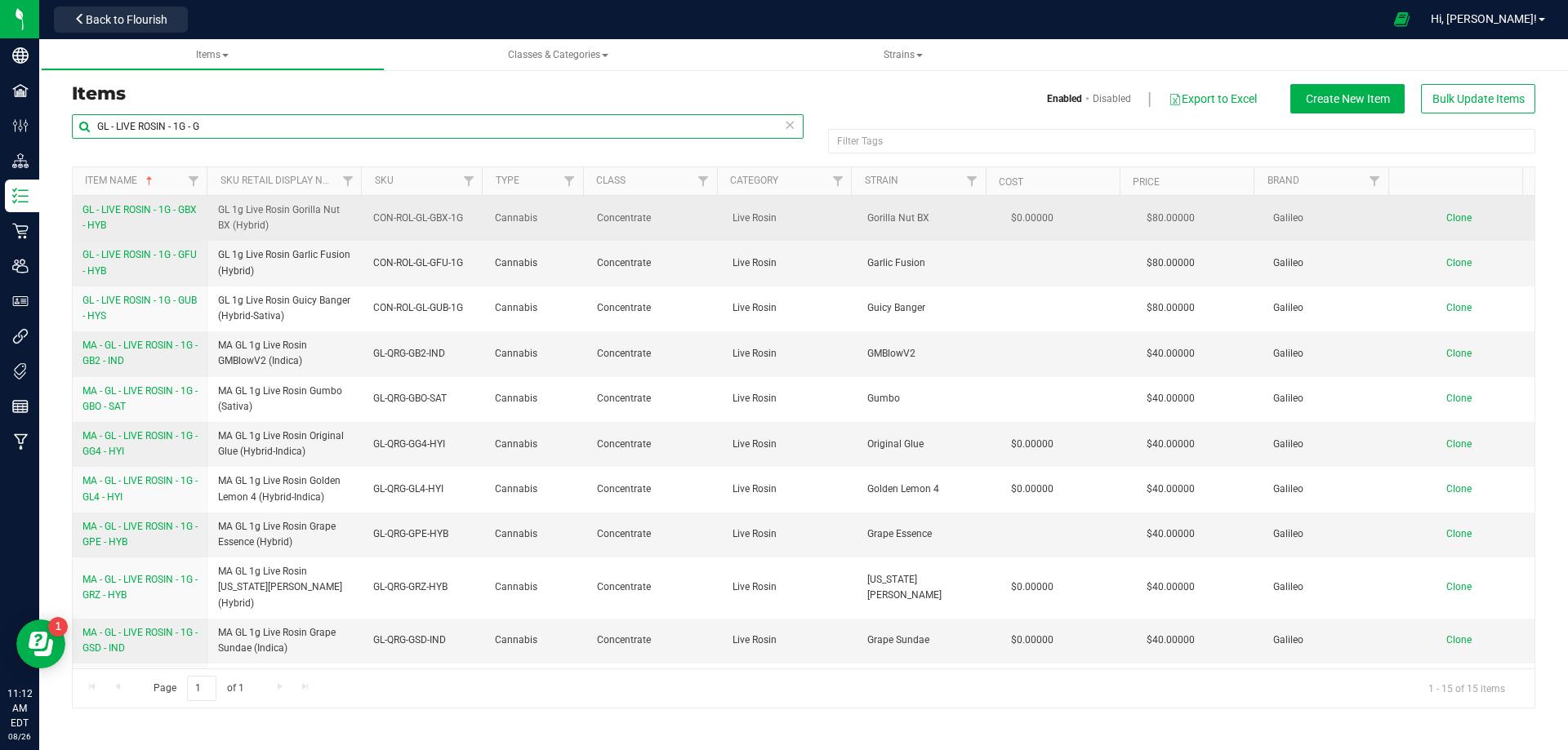
type input "GL - LIVE ROSIN - 1G - G"
click at [133, 218] on link "GL - LIVE ROSIN - 1G - GBX - HYB" at bounding box center [140, 217] width 116 height 31
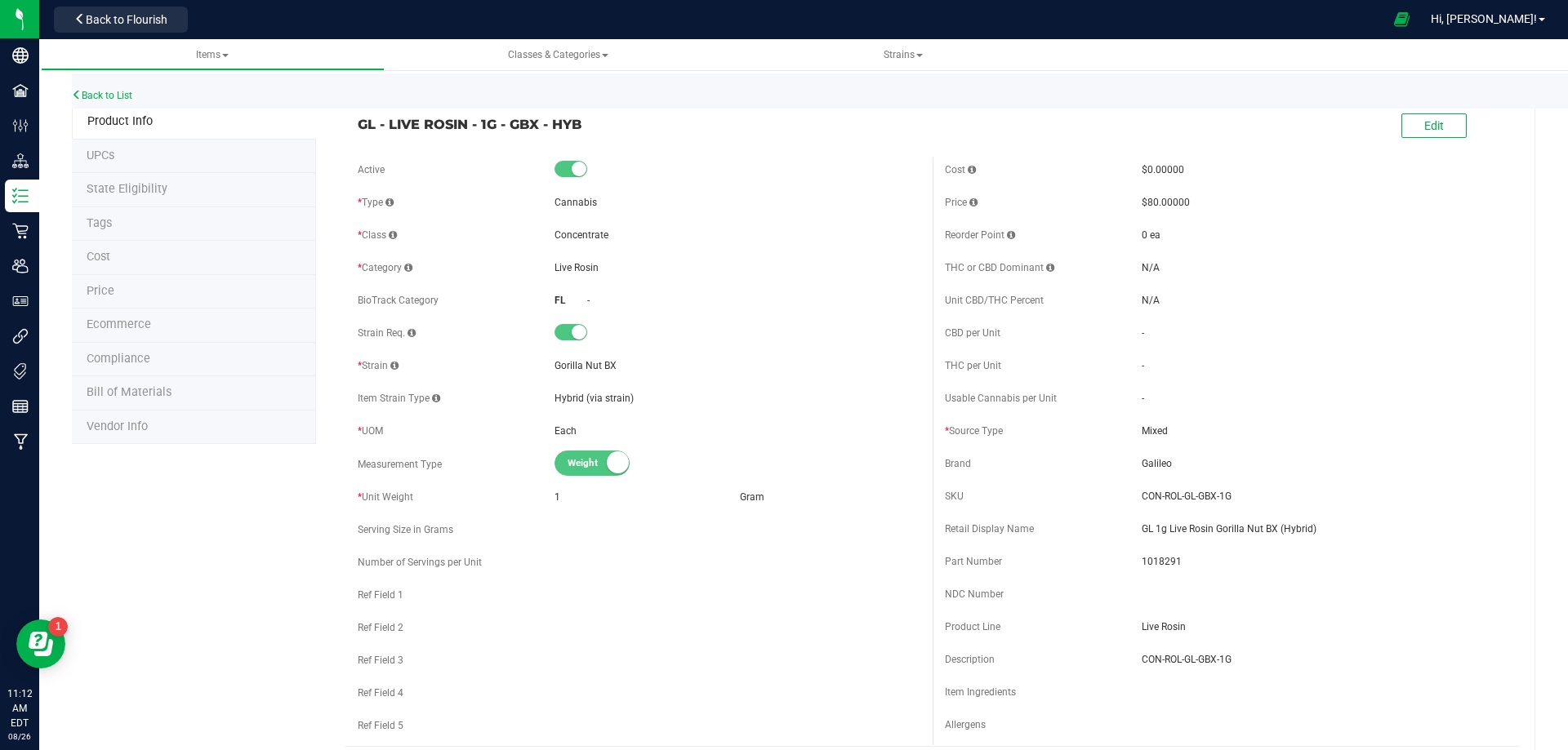
click at [126, 387] on span "Bill of Materials" at bounding box center [129, 391] width 85 height 14
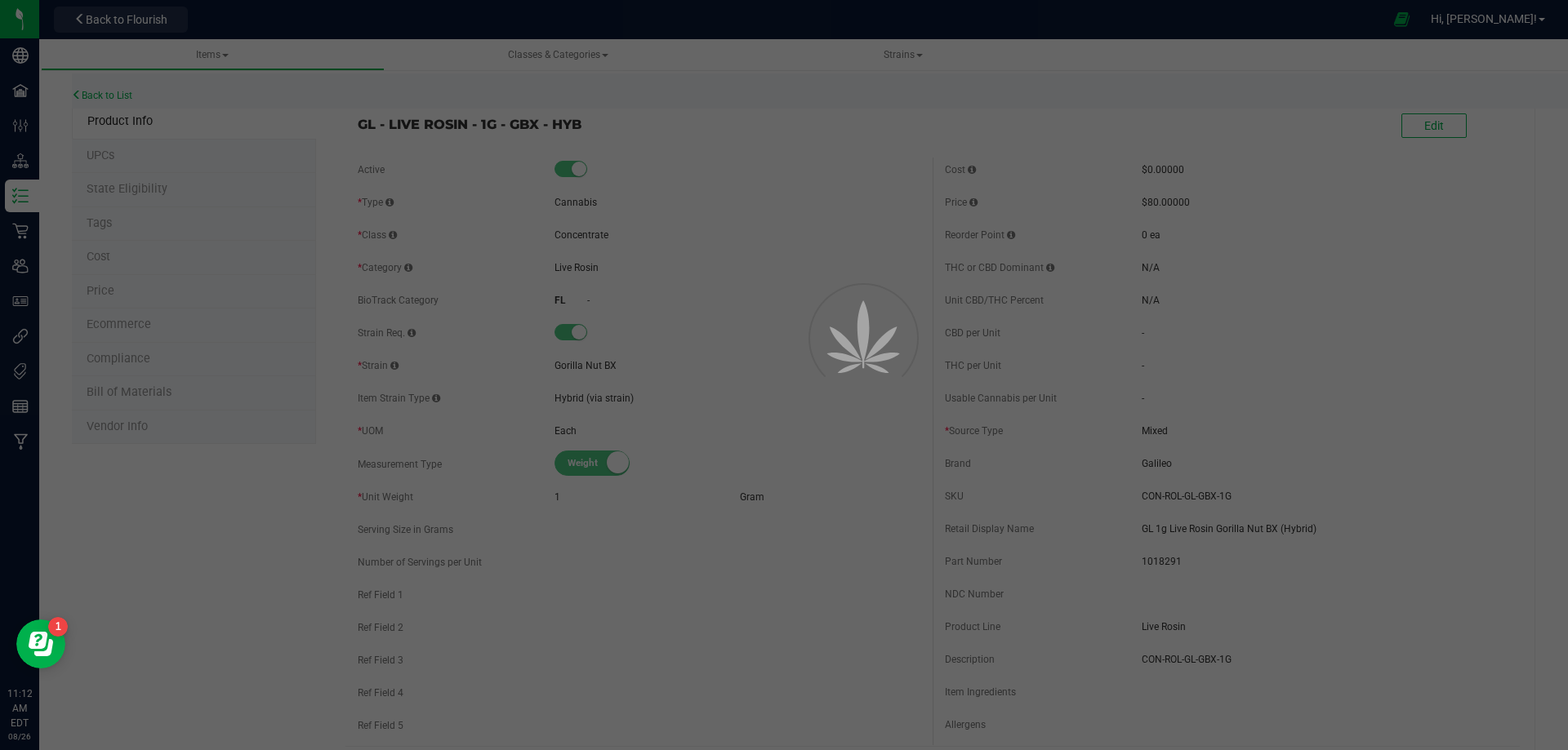
select select "12224"
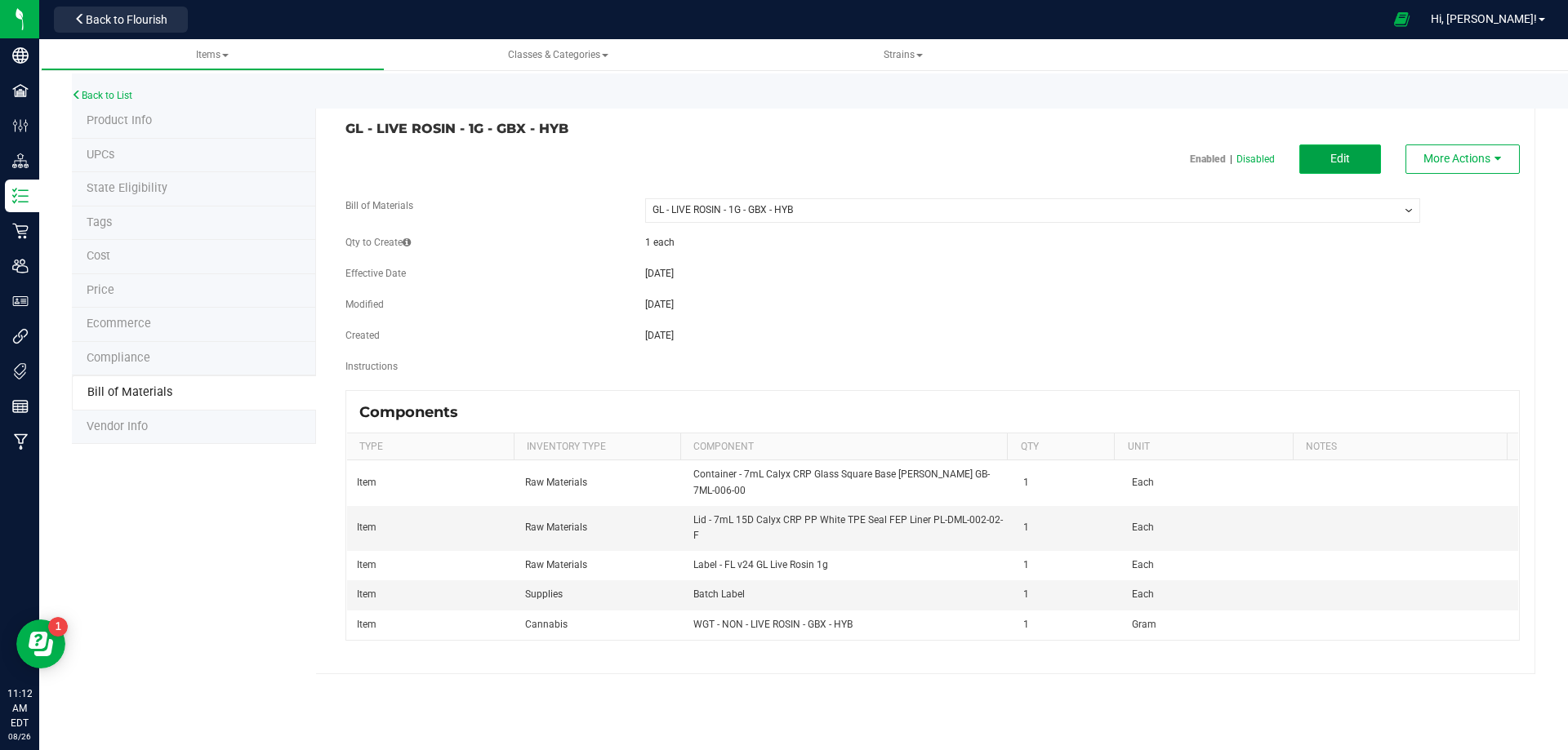
click at [1366, 160] on button "Edit" at bounding box center [1339, 159] width 82 height 29
select select "12224"
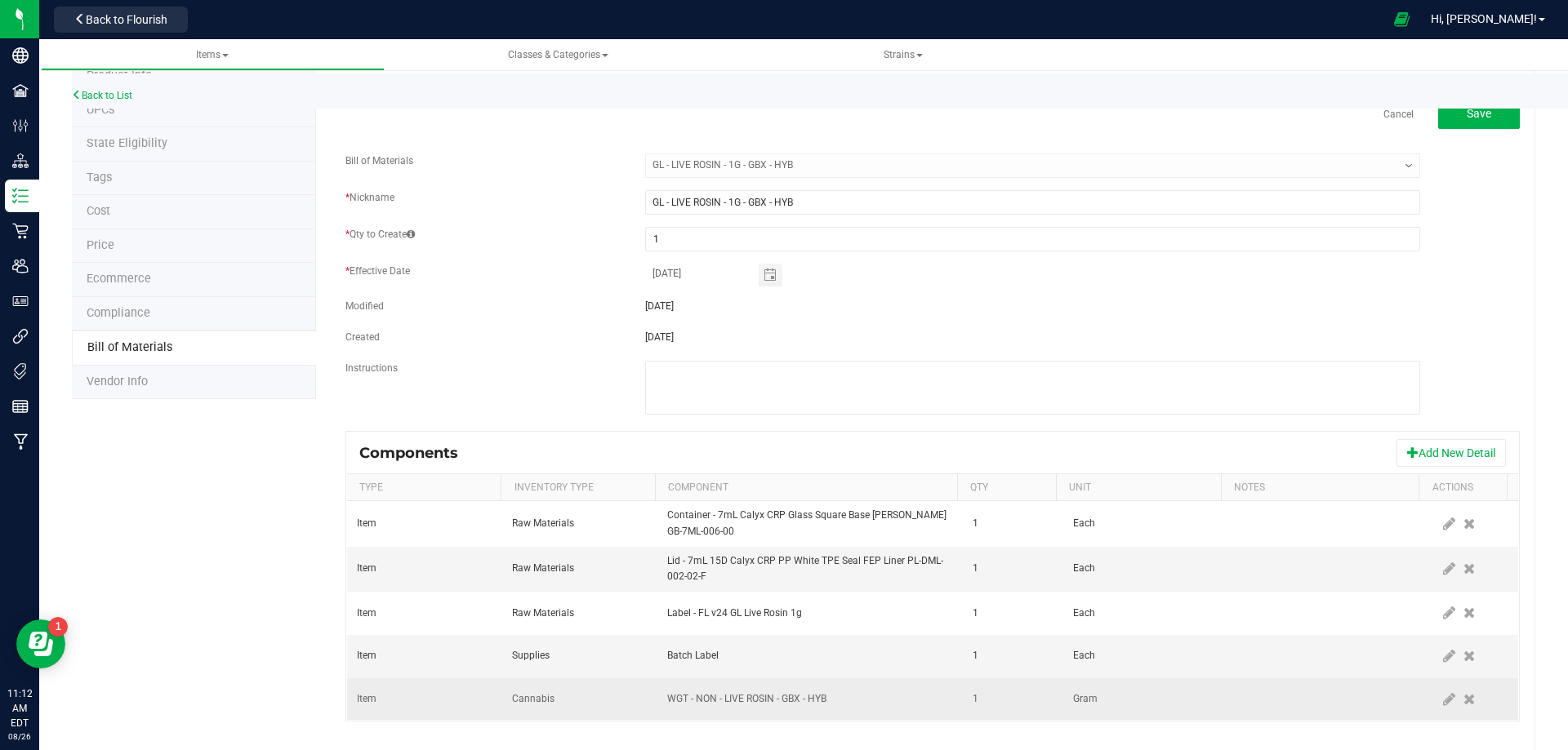
scroll to position [66, 0]
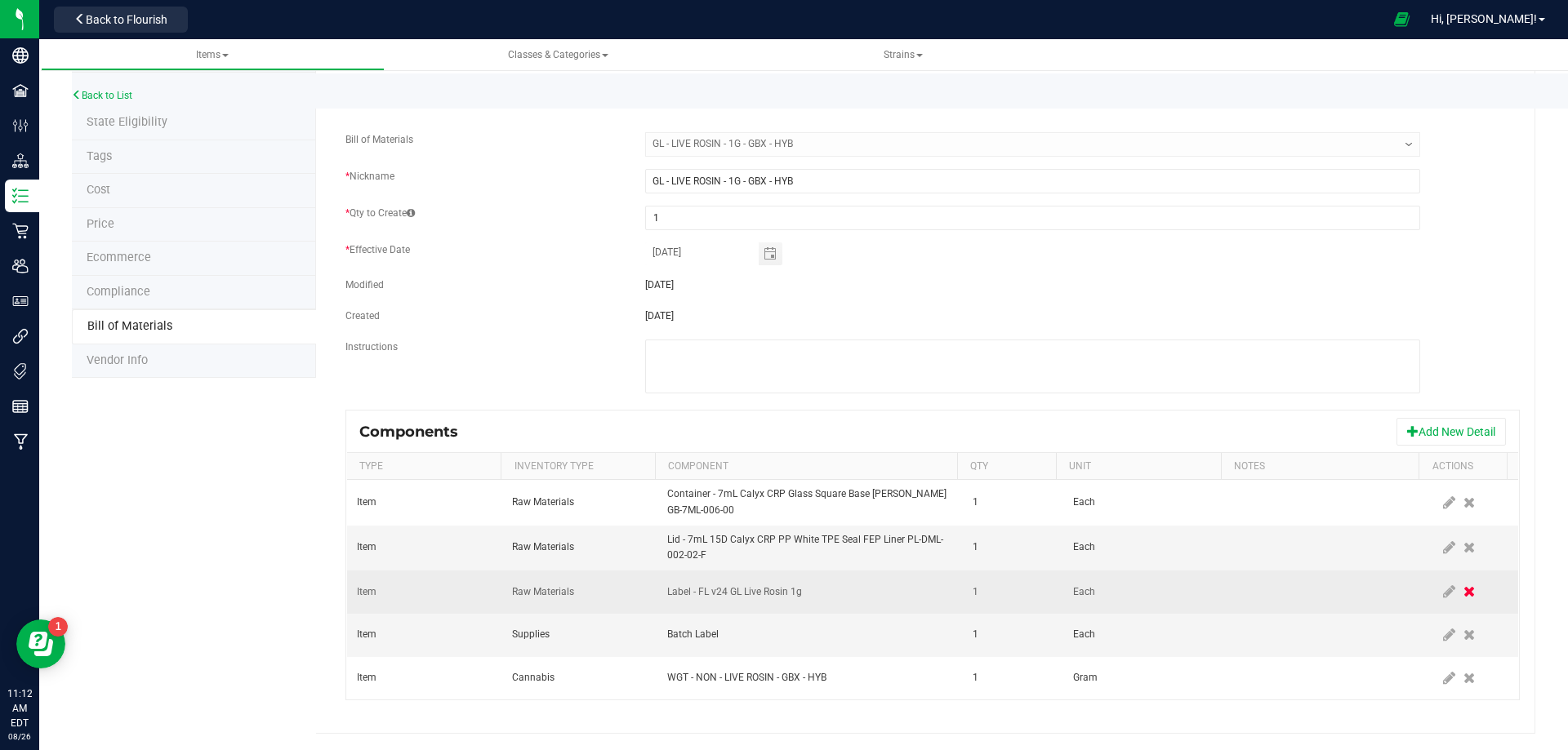
click at [1464, 598] on icon at bounding box center [1469, 592] width 11 height 15
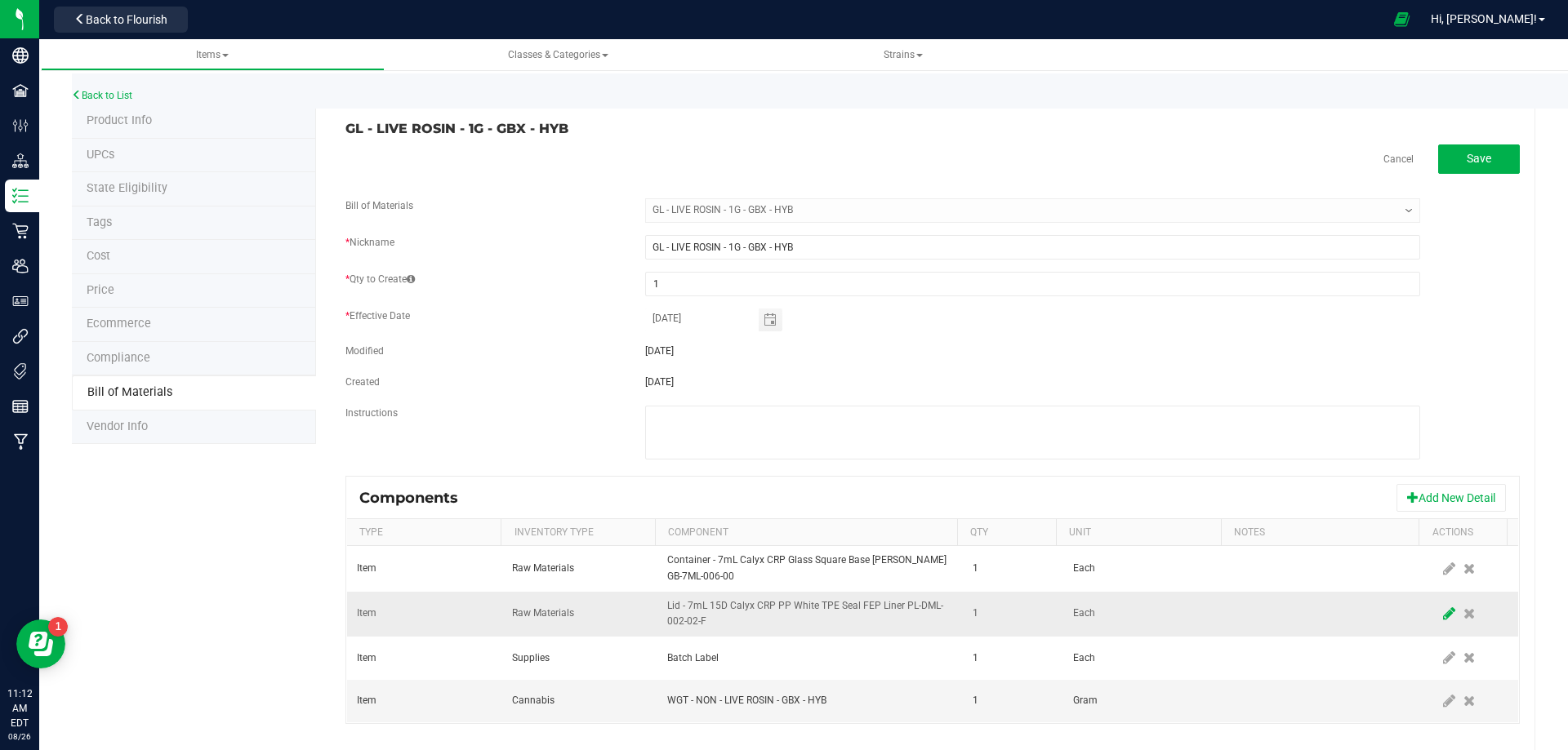
click at [1443, 612] on icon at bounding box center [1448, 614] width 12 height 15
click at [778, 617] on span "NO DATA FOUND" at bounding box center [800, 613] width 264 height 23
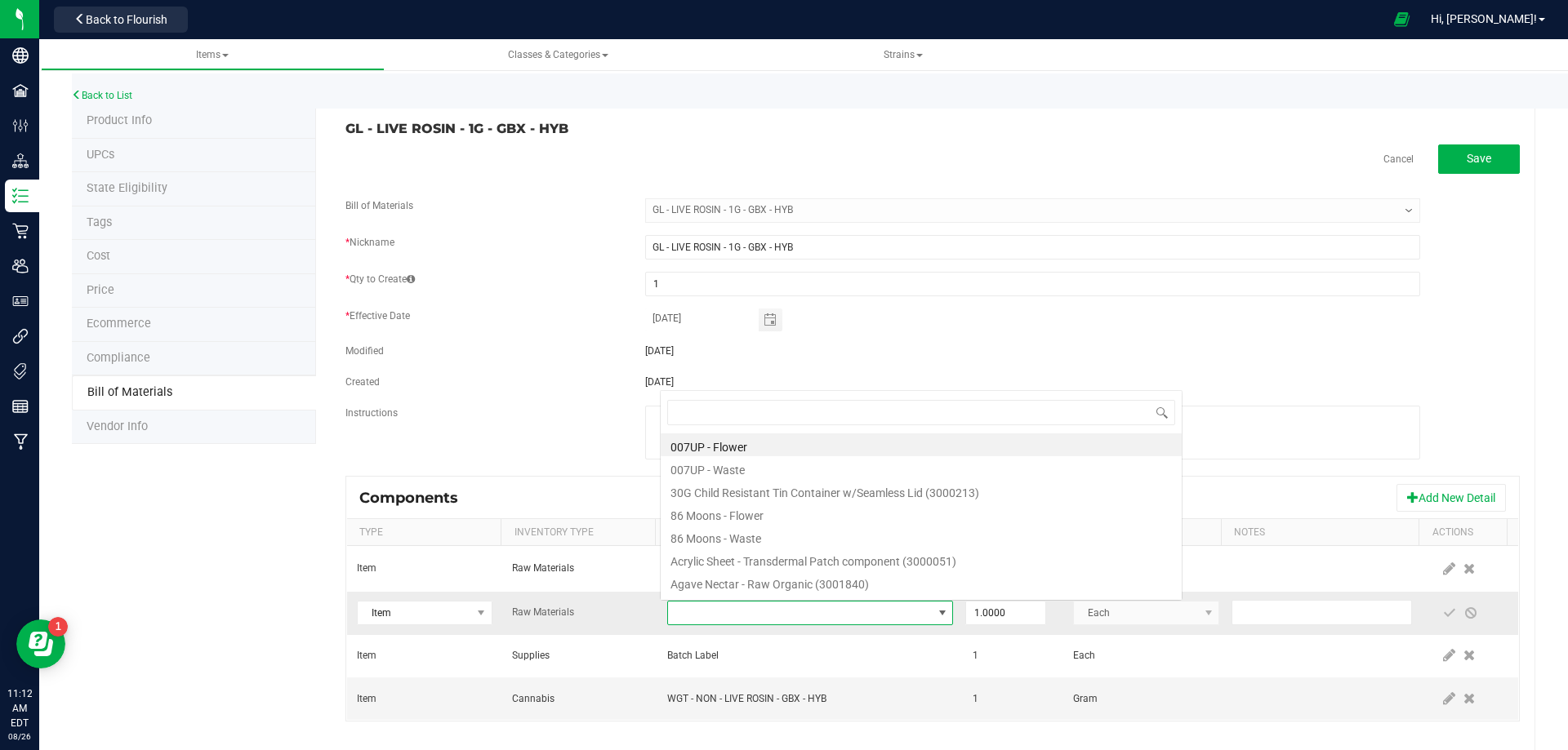
scroll to position [24, 278]
type input "3004400"
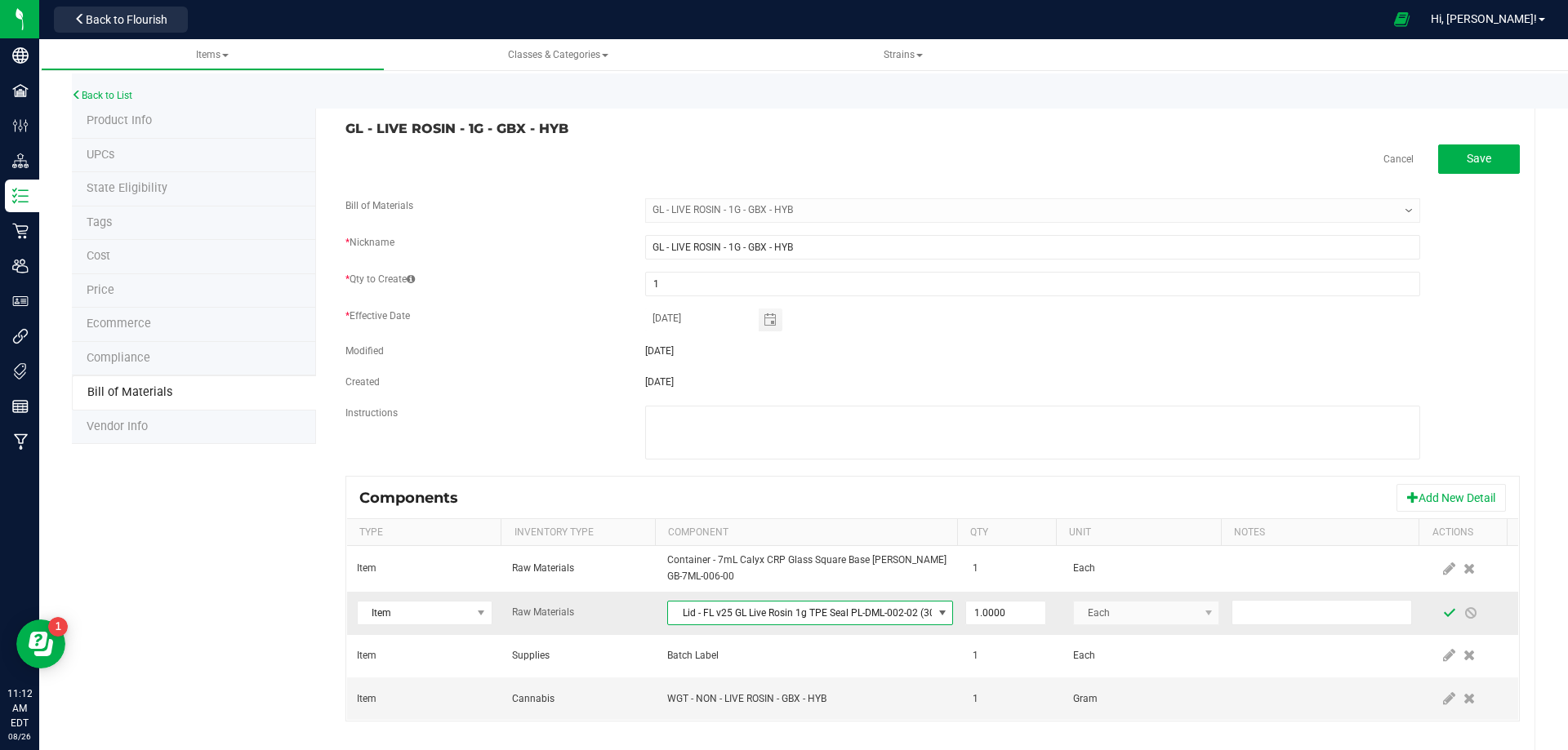
click at [1443, 614] on span at bounding box center [1449, 614] width 13 height 13
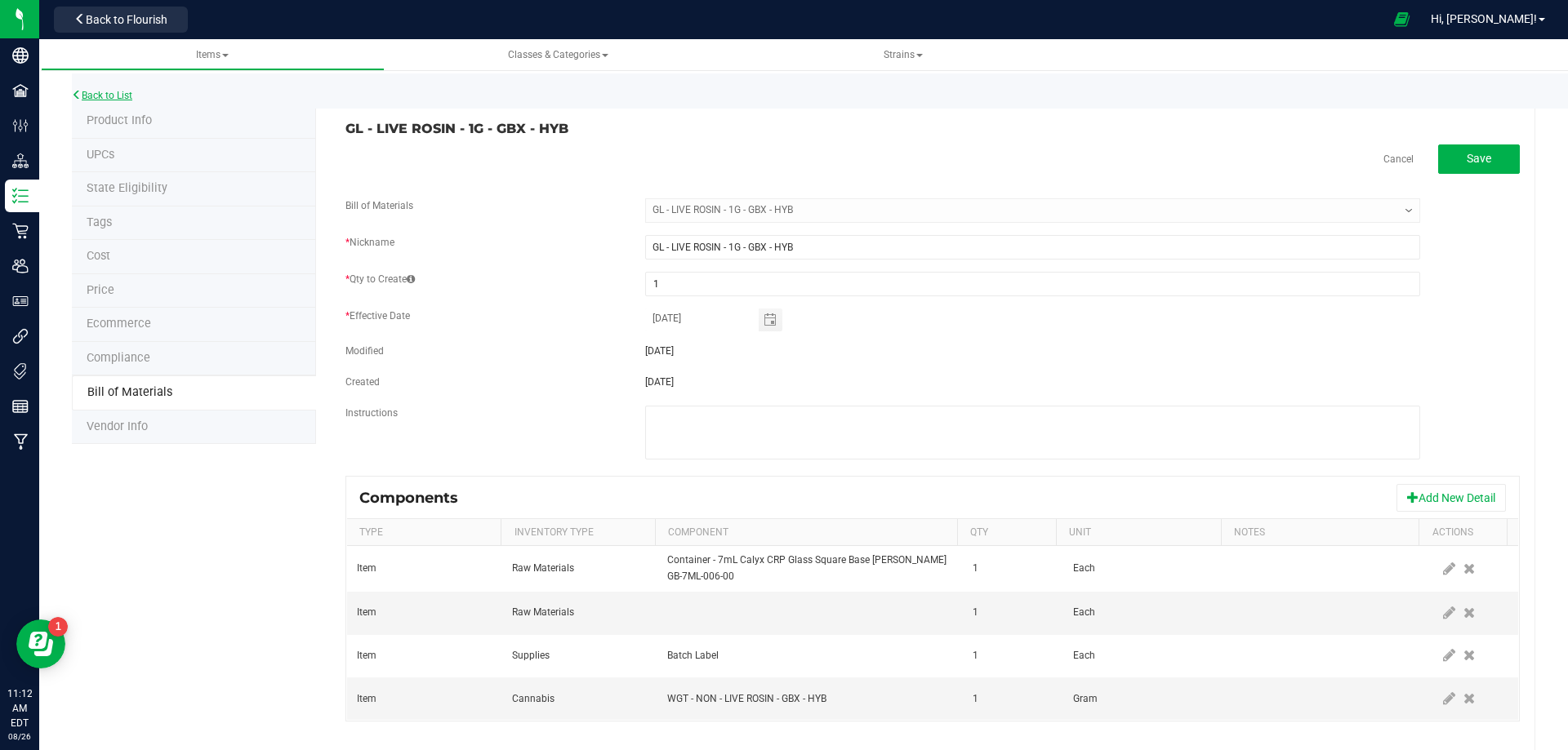
click at [103, 96] on link "Back to List" at bounding box center [102, 95] width 60 height 11
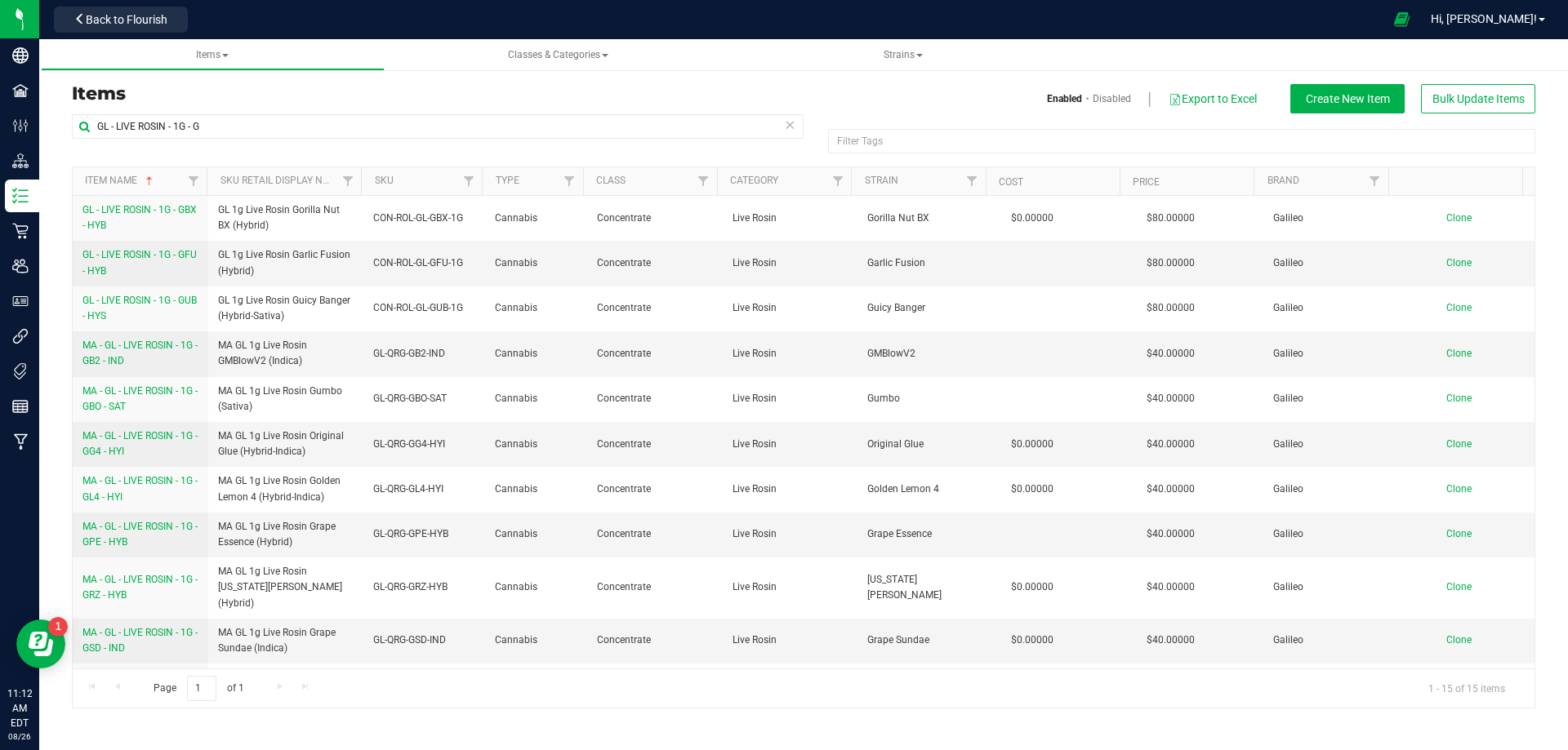
click at [113, 263] on link "GL - LIVE ROSIN - 1G - GFU - HYB" at bounding box center [140, 263] width 116 height 31
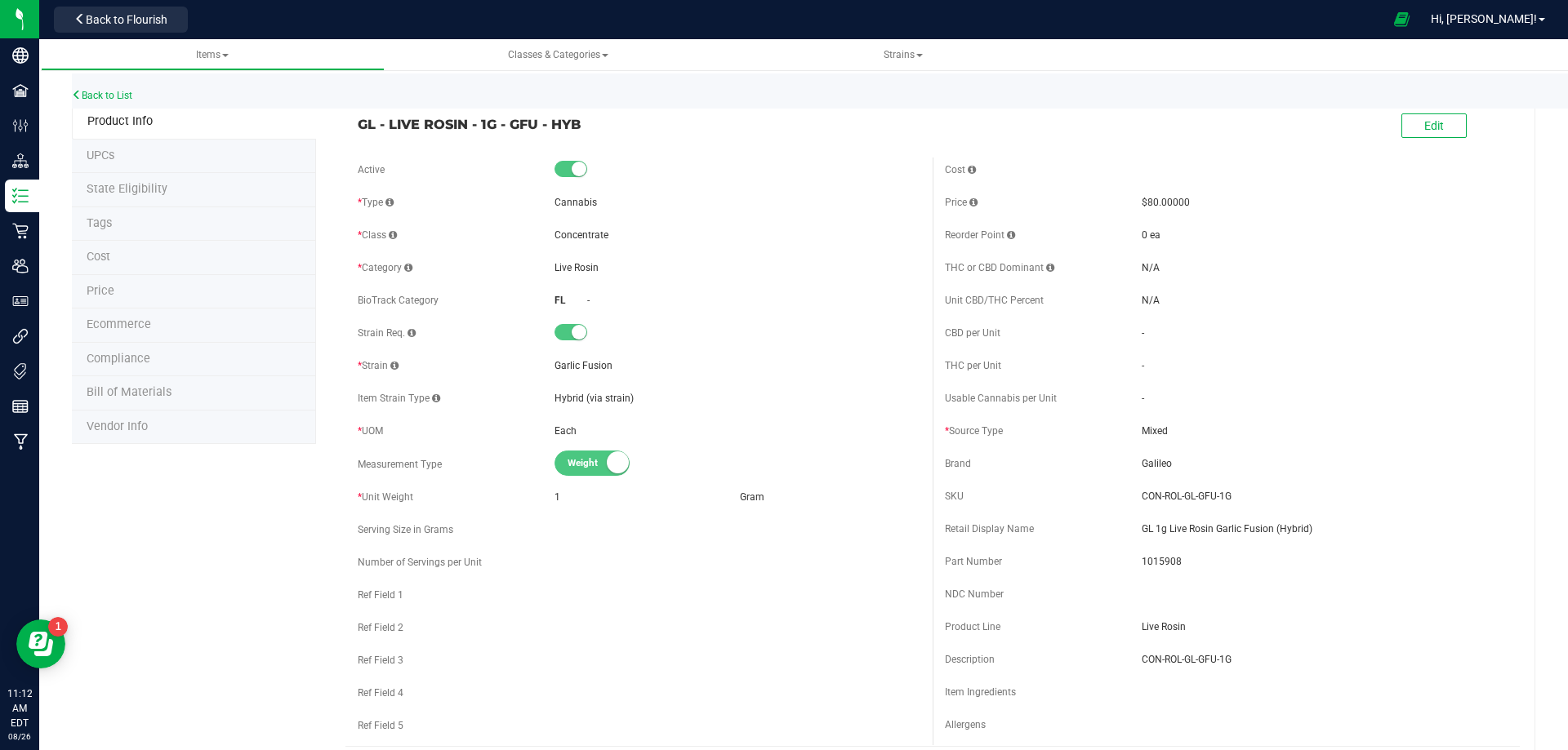
click at [145, 390] on span "Bill of Materials" at bounding box center [129, 391] width 85 height 14
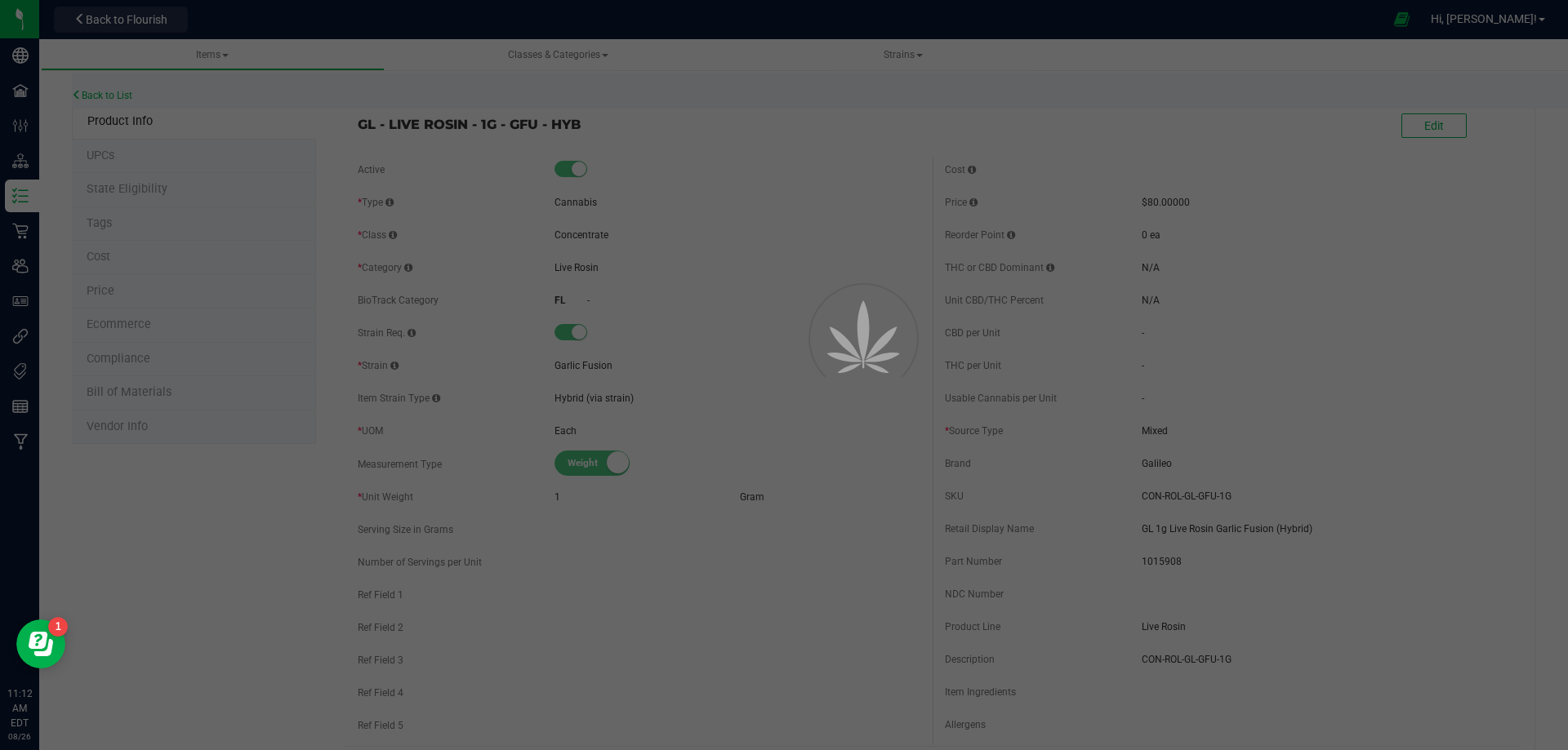
select select "10455"
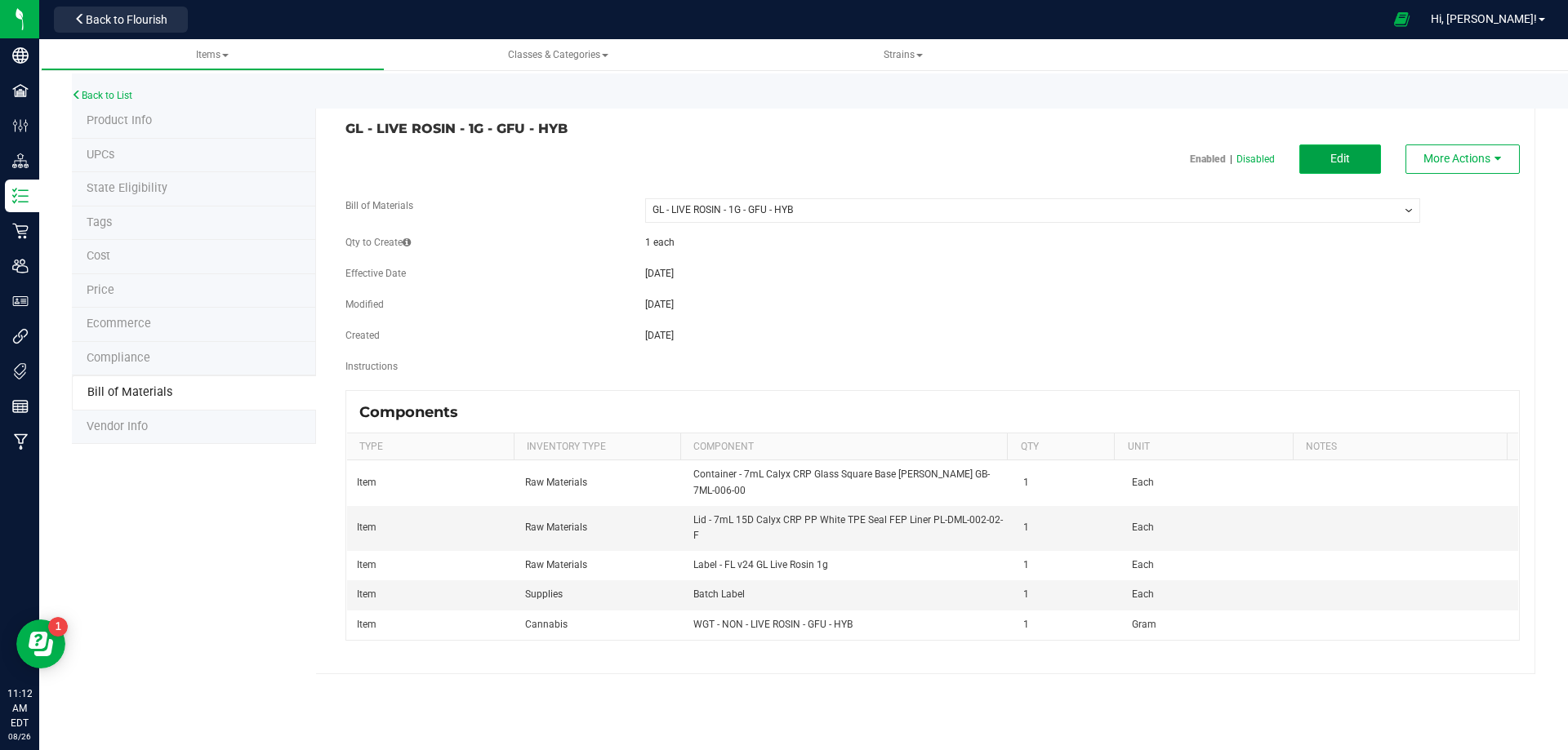
click at [1341, 165] on span "Edit" at bounding box center [1339, 158] width 20 height 13
select select "10455"
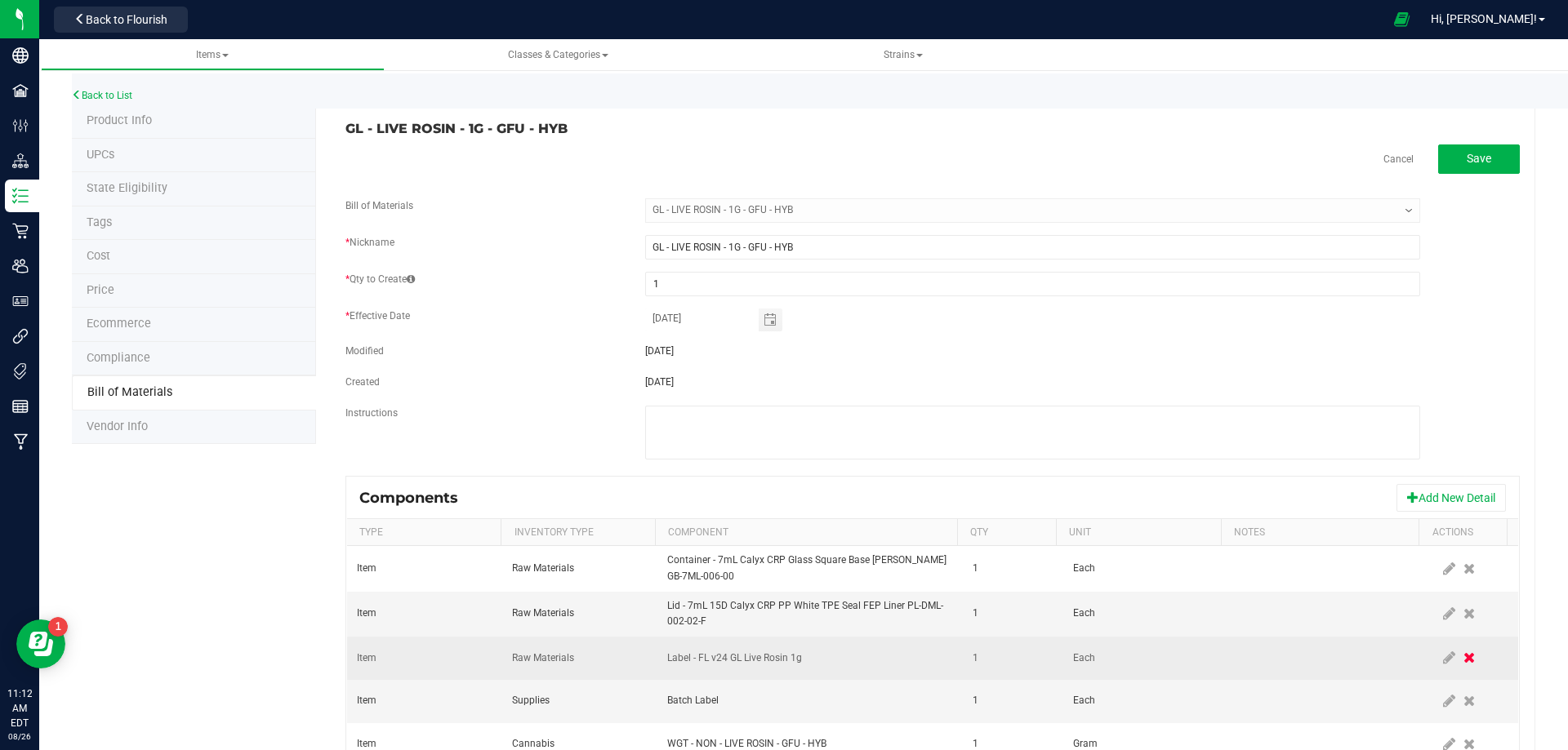
click at [1464, 659] on icon at bounding box center [1469, 658] width 11 height 15
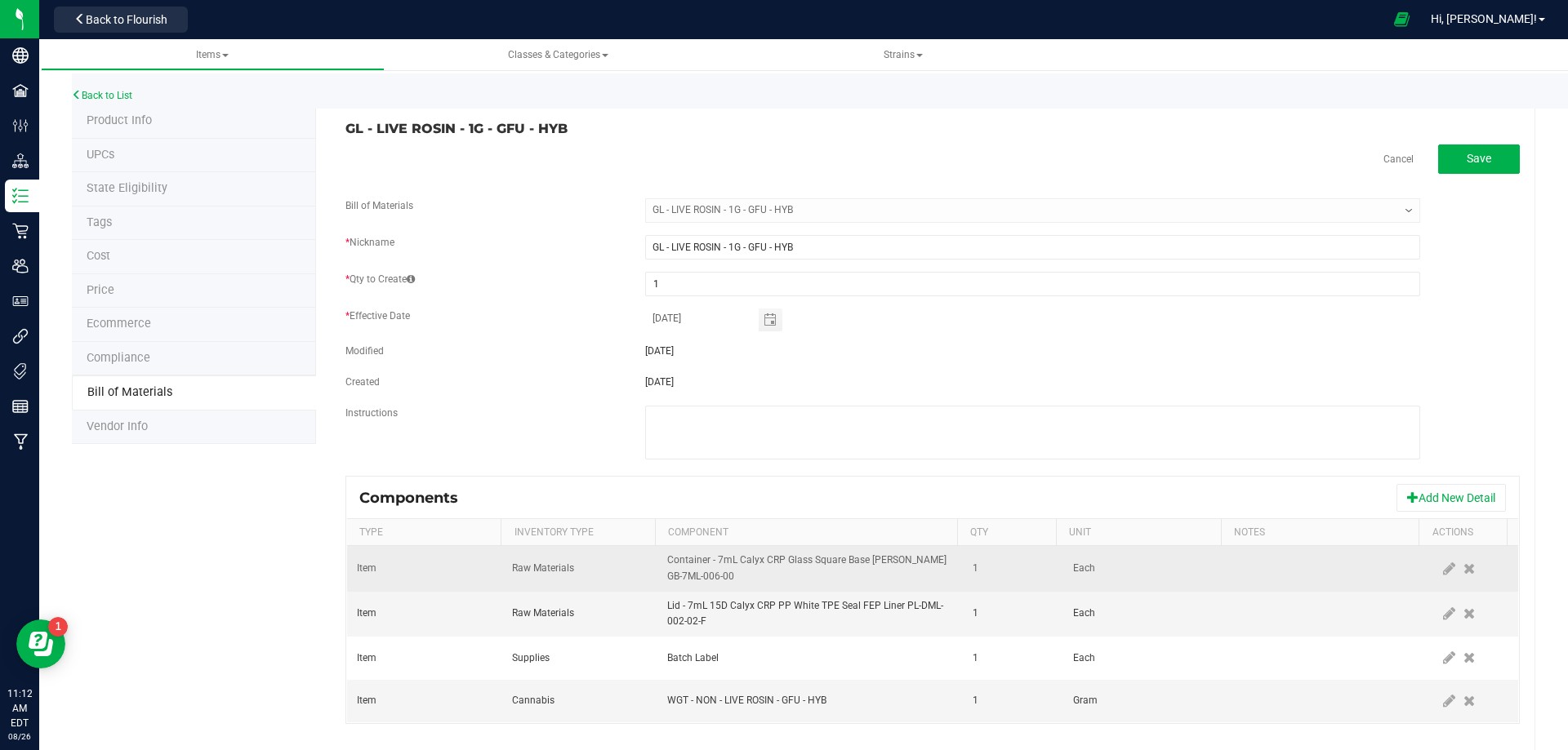
drag, startPoint x: 1425, startPoint y: 614, endPoint x: 993, endPoint y: 582, distance: 433.2
click at [1443, 618] on icon at bounding box center [1448, 614] width 12 height 15
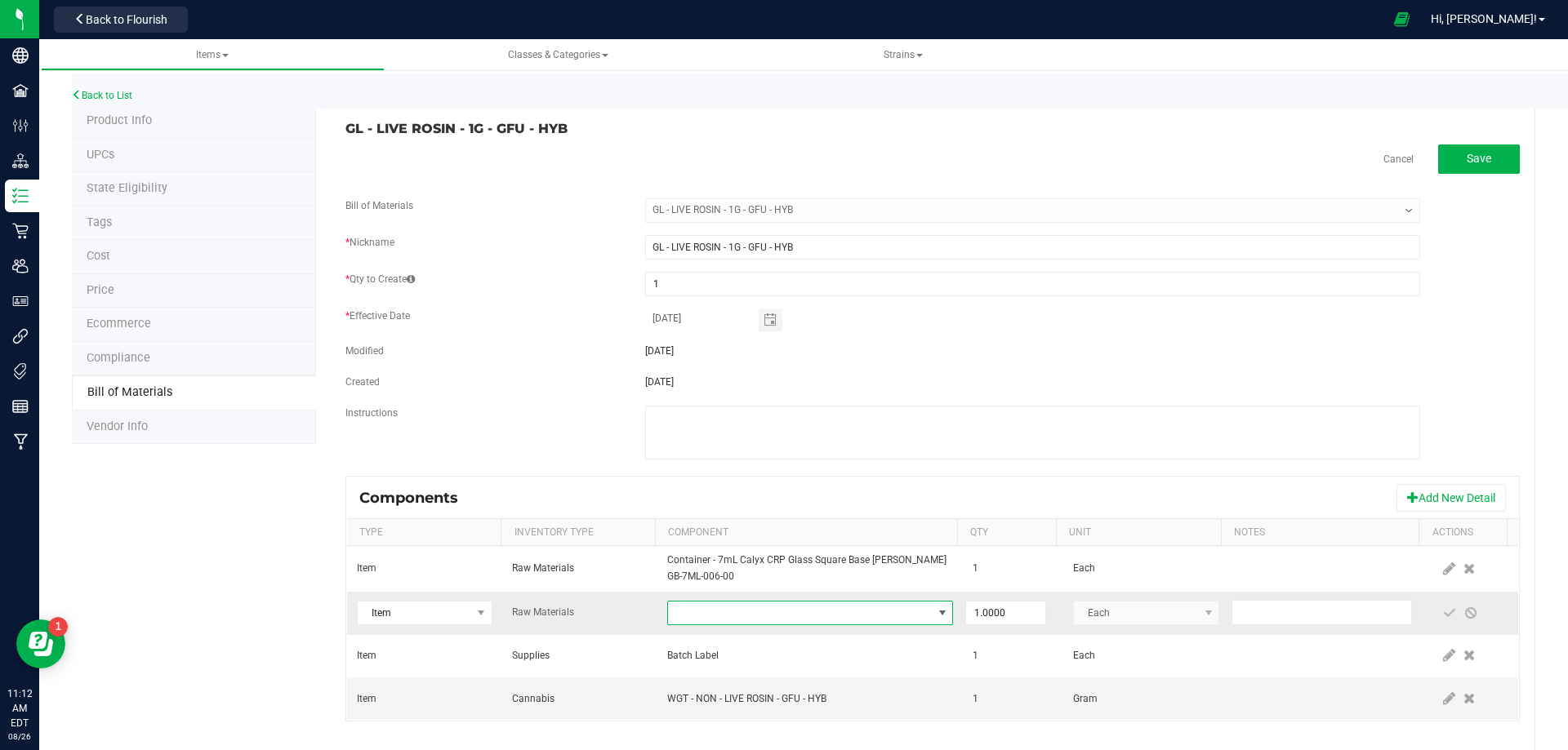
click at [848, 612] on span "NO DATA FOUND" at bounding box center [800, 613] width 264 height 23
type input "3004400"
click at [848, 613] on span "007UP - Flower" at bounding box center [800, 613] width 264 height 23
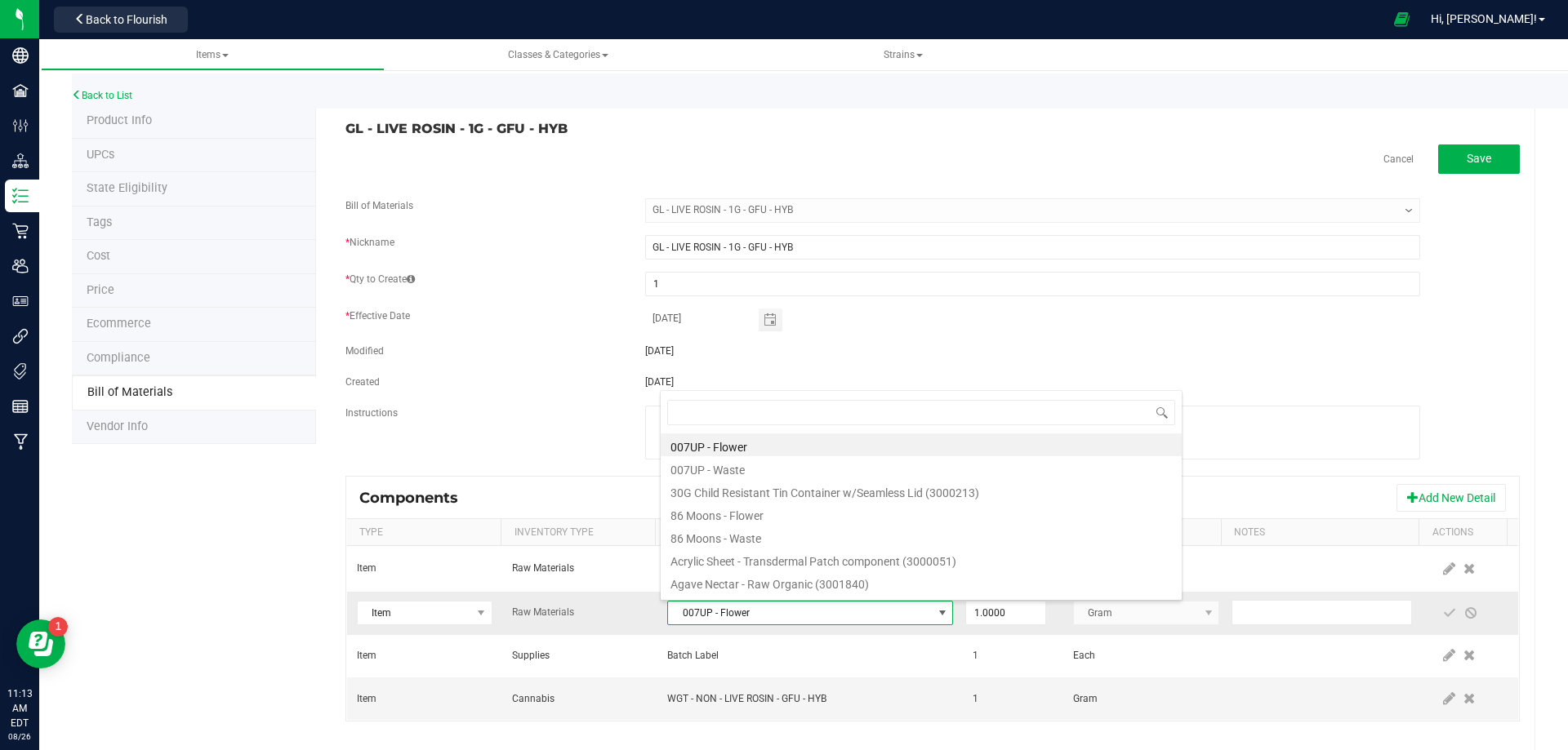
type input "3004400"
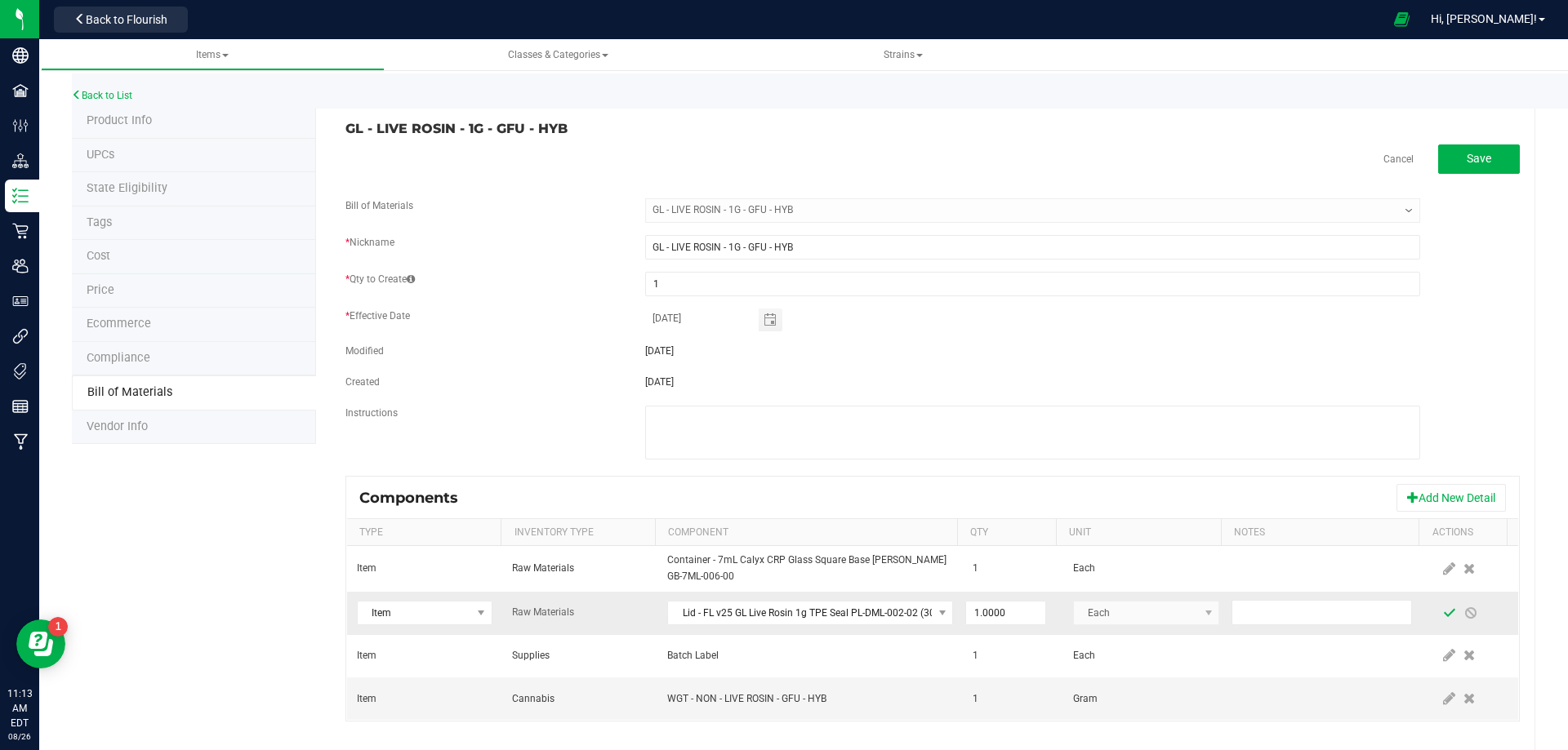
click at [1443, 612] on span at bounding box center [1449, 614] width 13 height 13
click at [131, 94] on link "Back to List" at bounding box center [102, 95] width 60 height 11
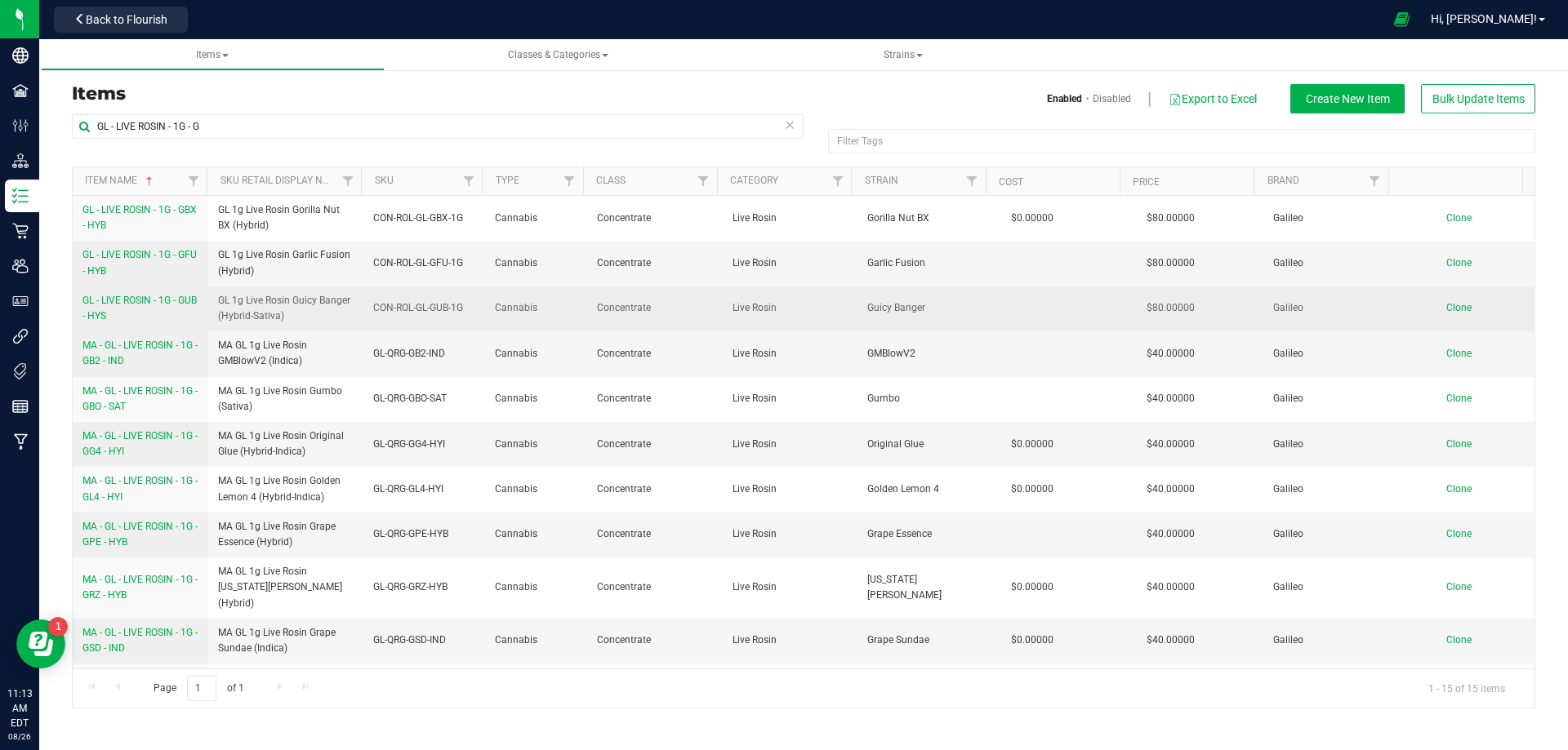
click at [134, 309] on link "GL - LIVE ROSIN - 1G - GUB - HYS" at bounding box center [140, 308] width 116 height 31
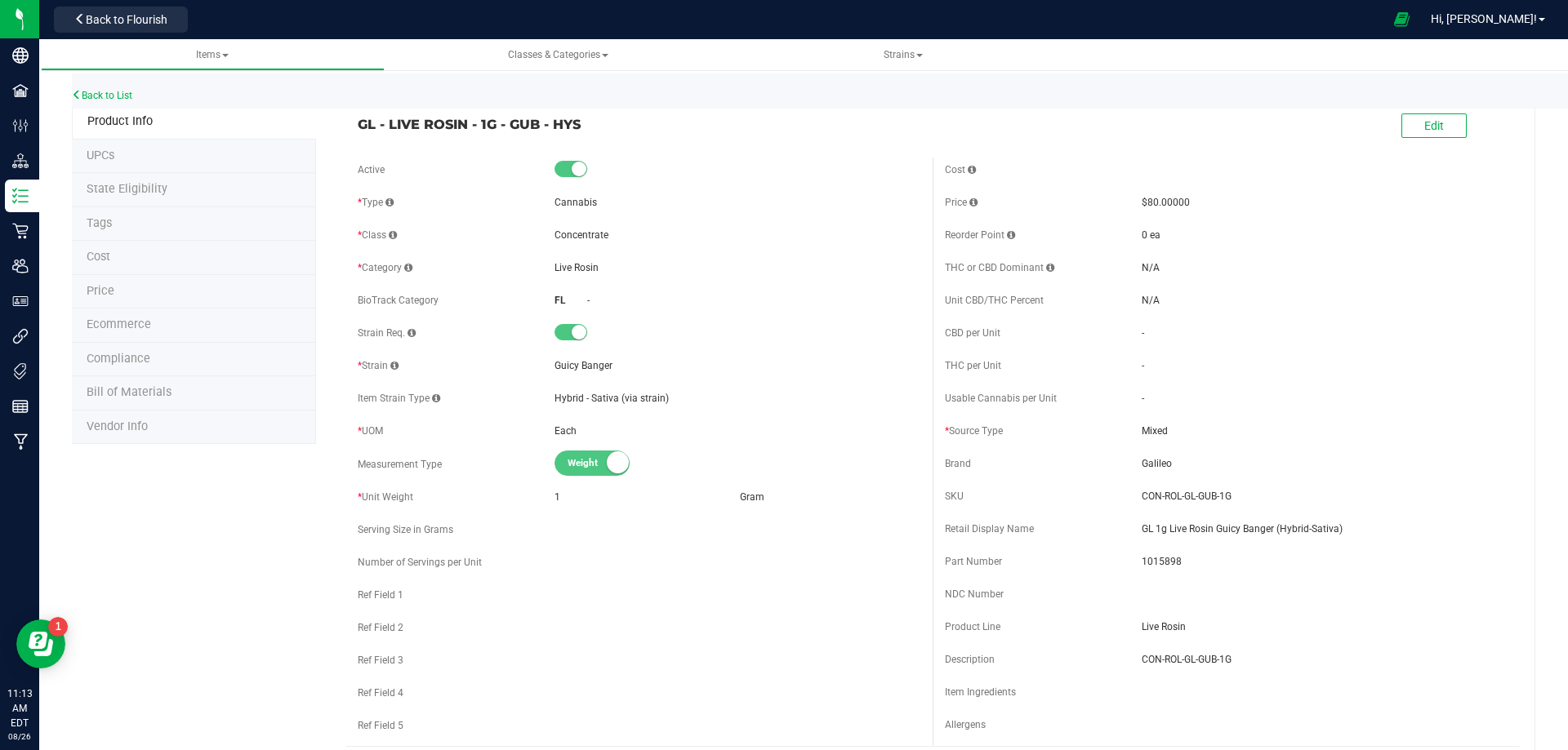
click at [138, 396] on span "Bill of Materials" at bounding box center [129, 391] width 85 height 14
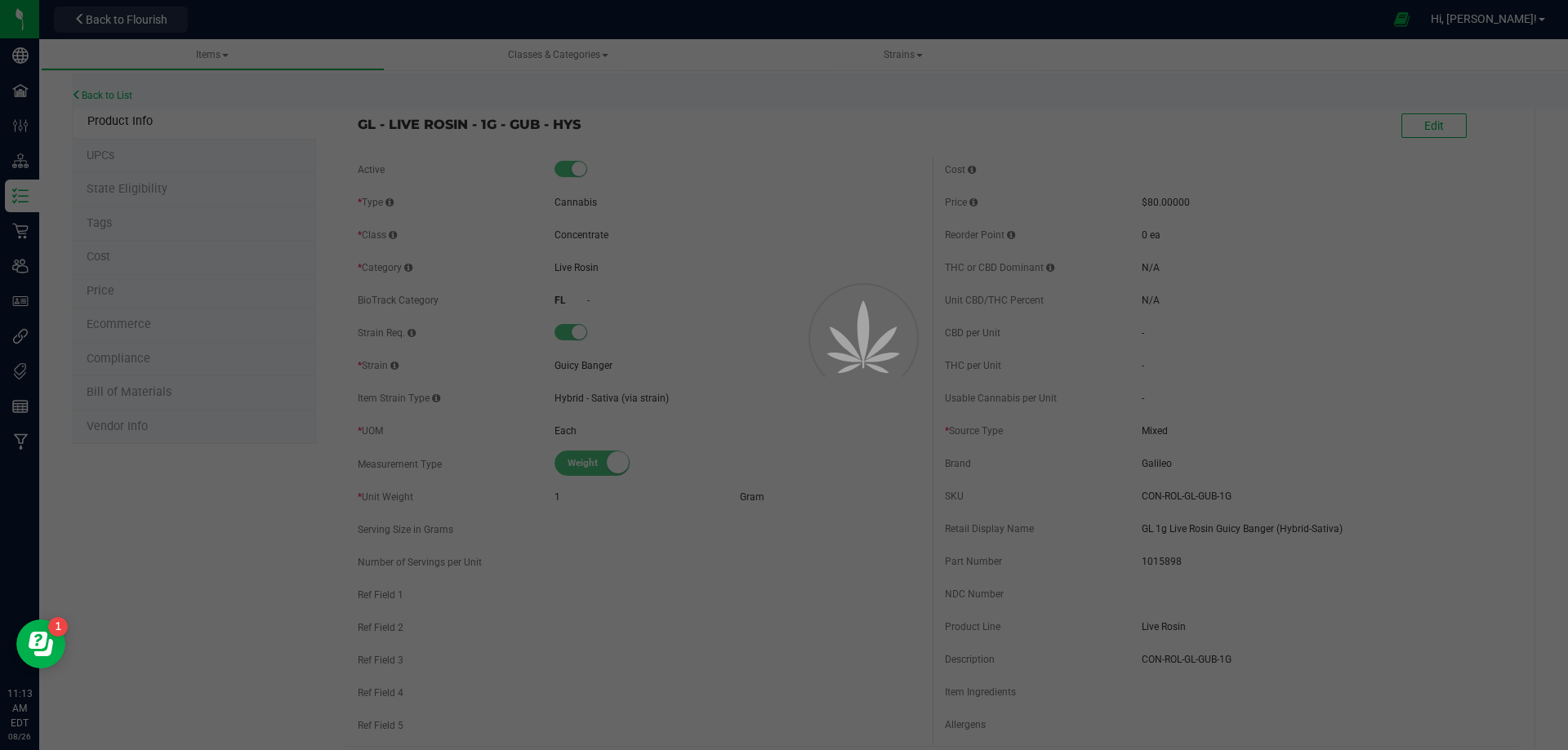
select select "10510"
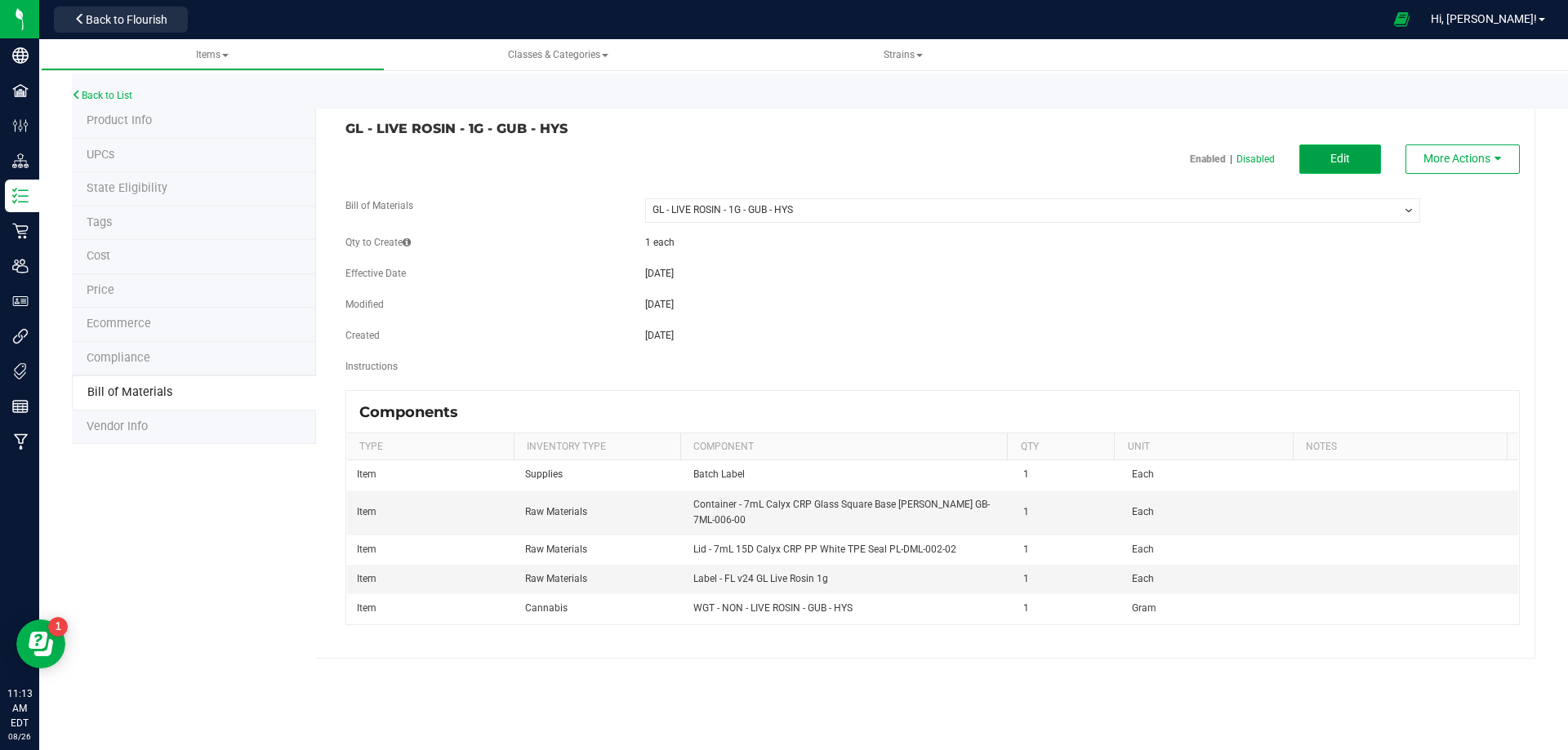
click at [1340, 167] on button "Edit" at bounding box center [1339, 159] width 82 height 29
select select "10510"
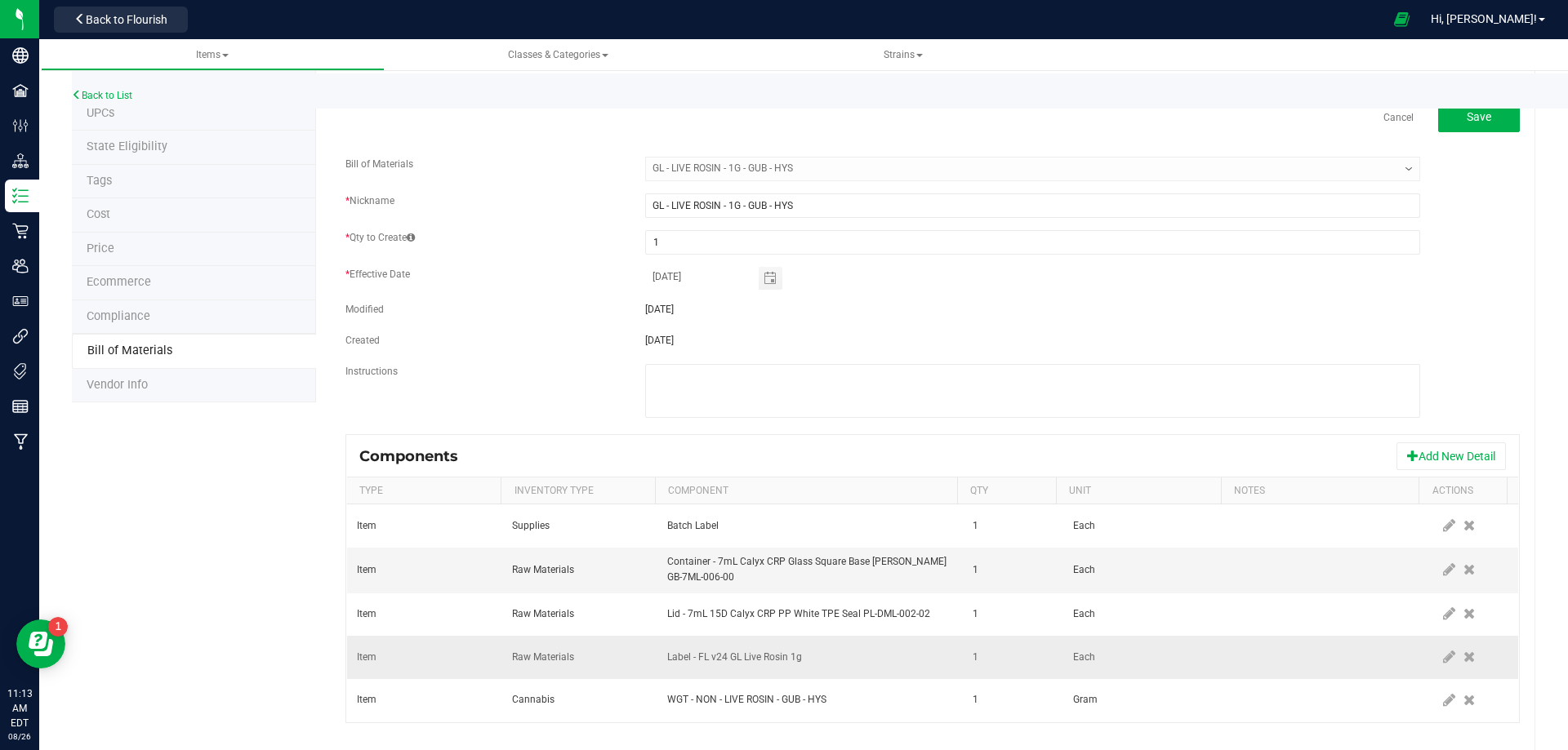
scroll to position [65, 0]
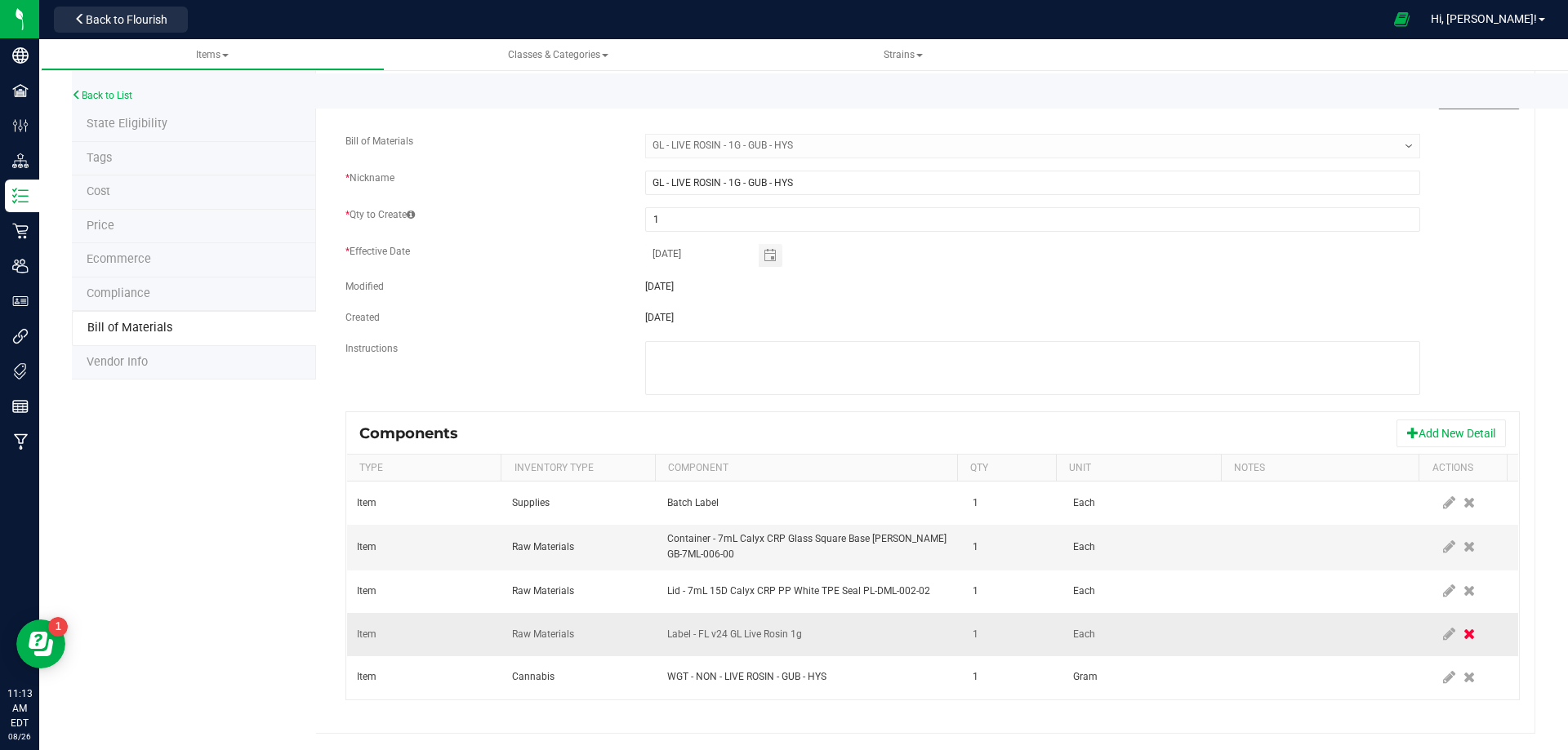
click at [1464, 638] on icon at bounding box center [1469, 634] width 11 height 15
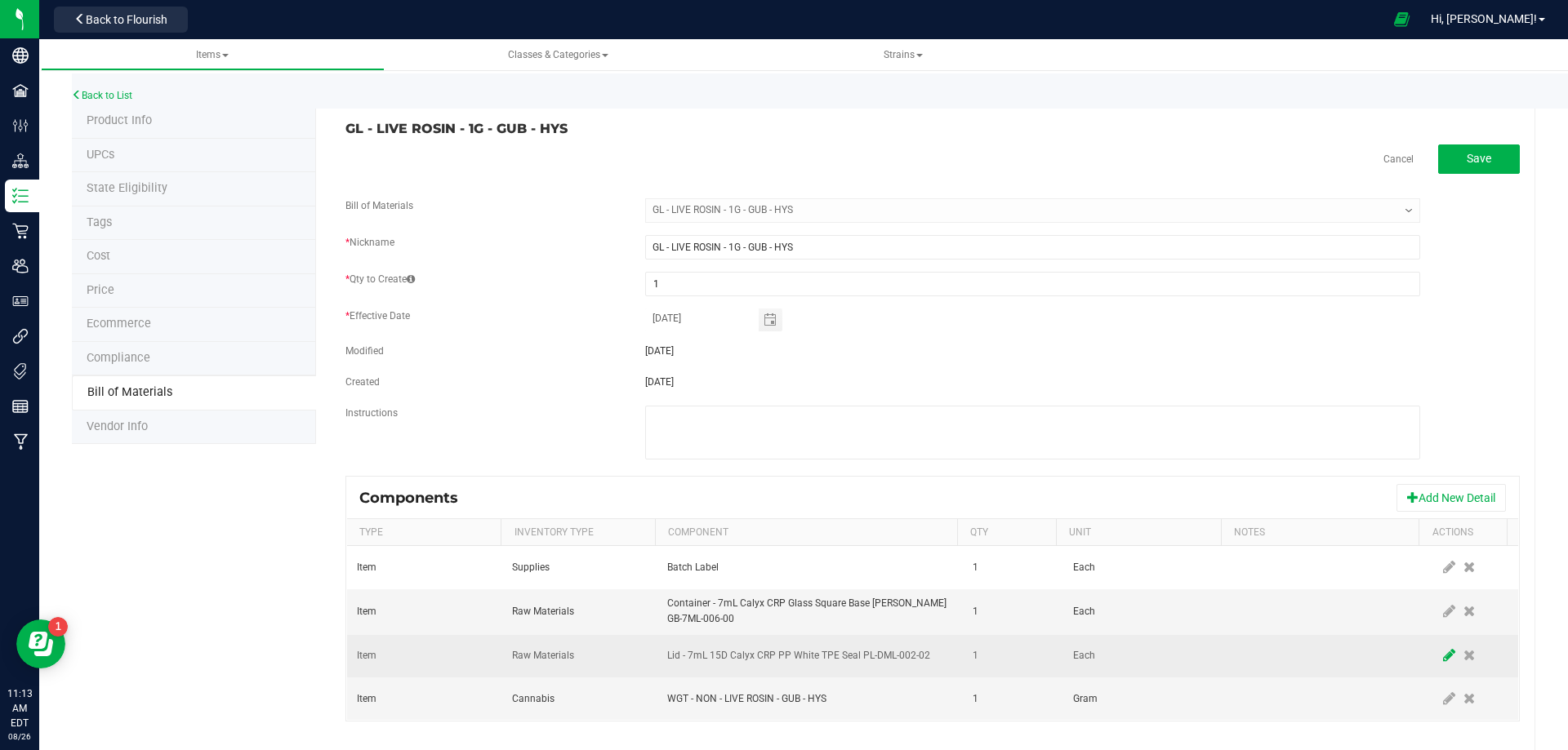
click at [1443, 657] on icon at bounding box center [1448, 656] width 12 height 15
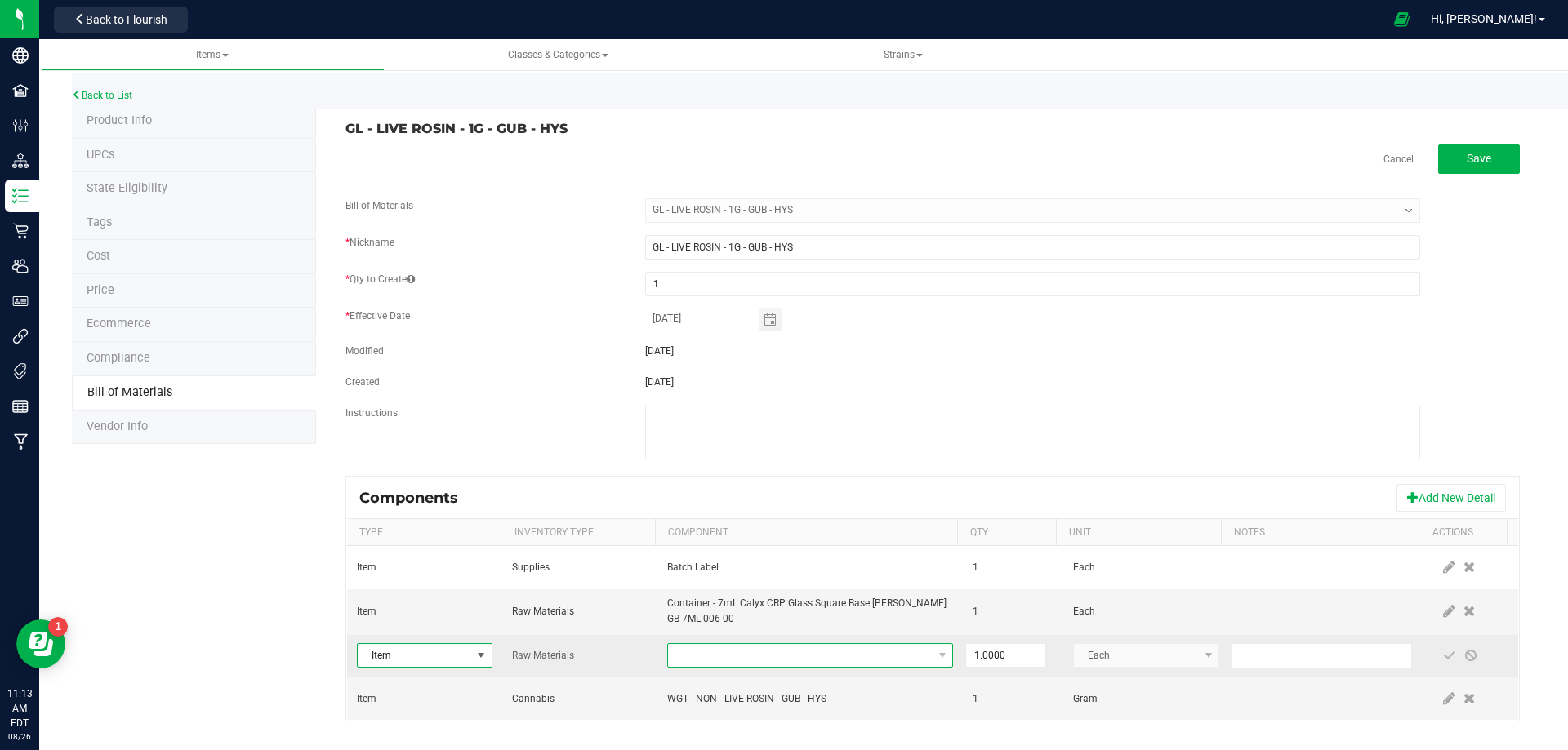
click at [808, 652] on span "NO DATA FOUND" at bounding box center [800, 656] width 264 height 23
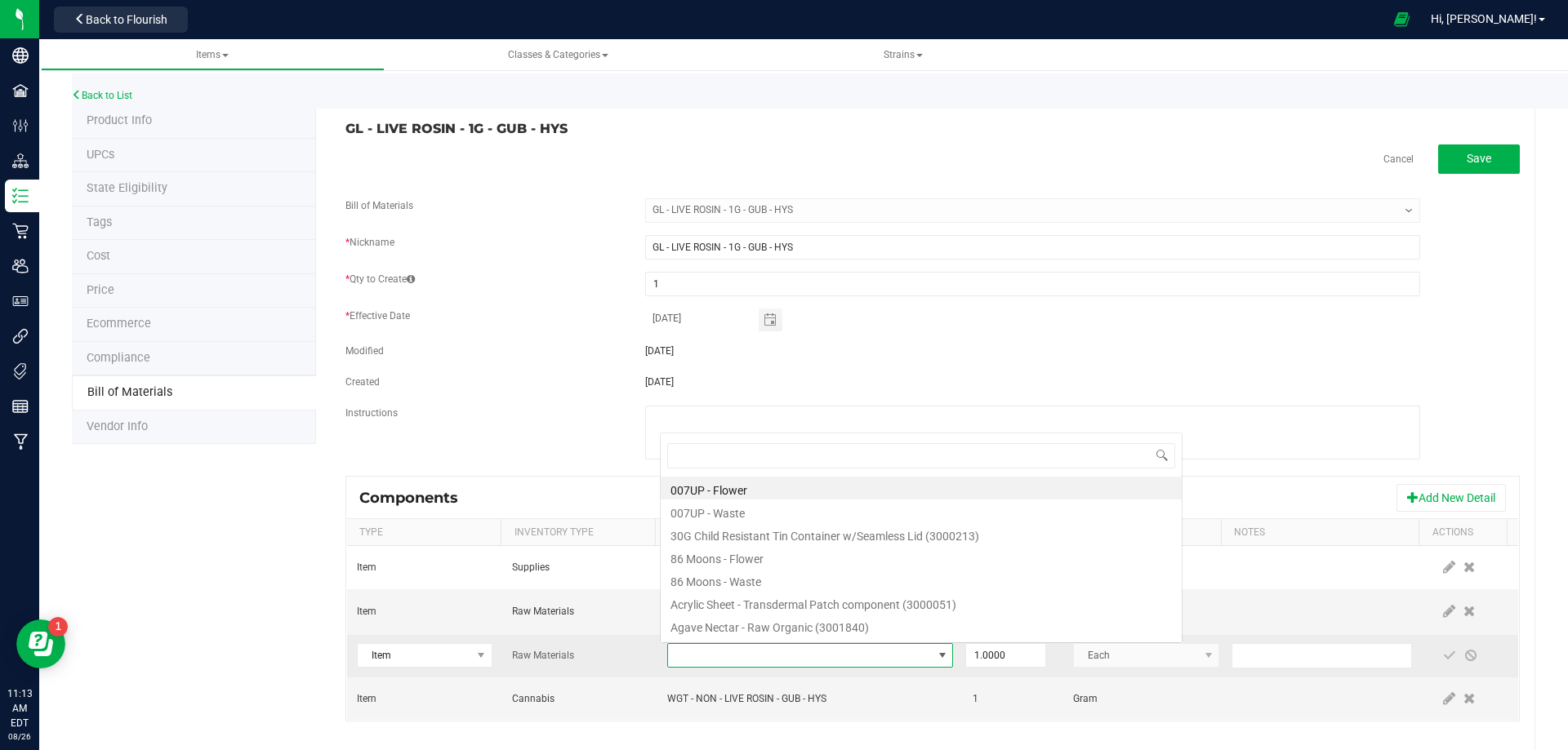
scroll to position [24, 278]
type input "3004400"
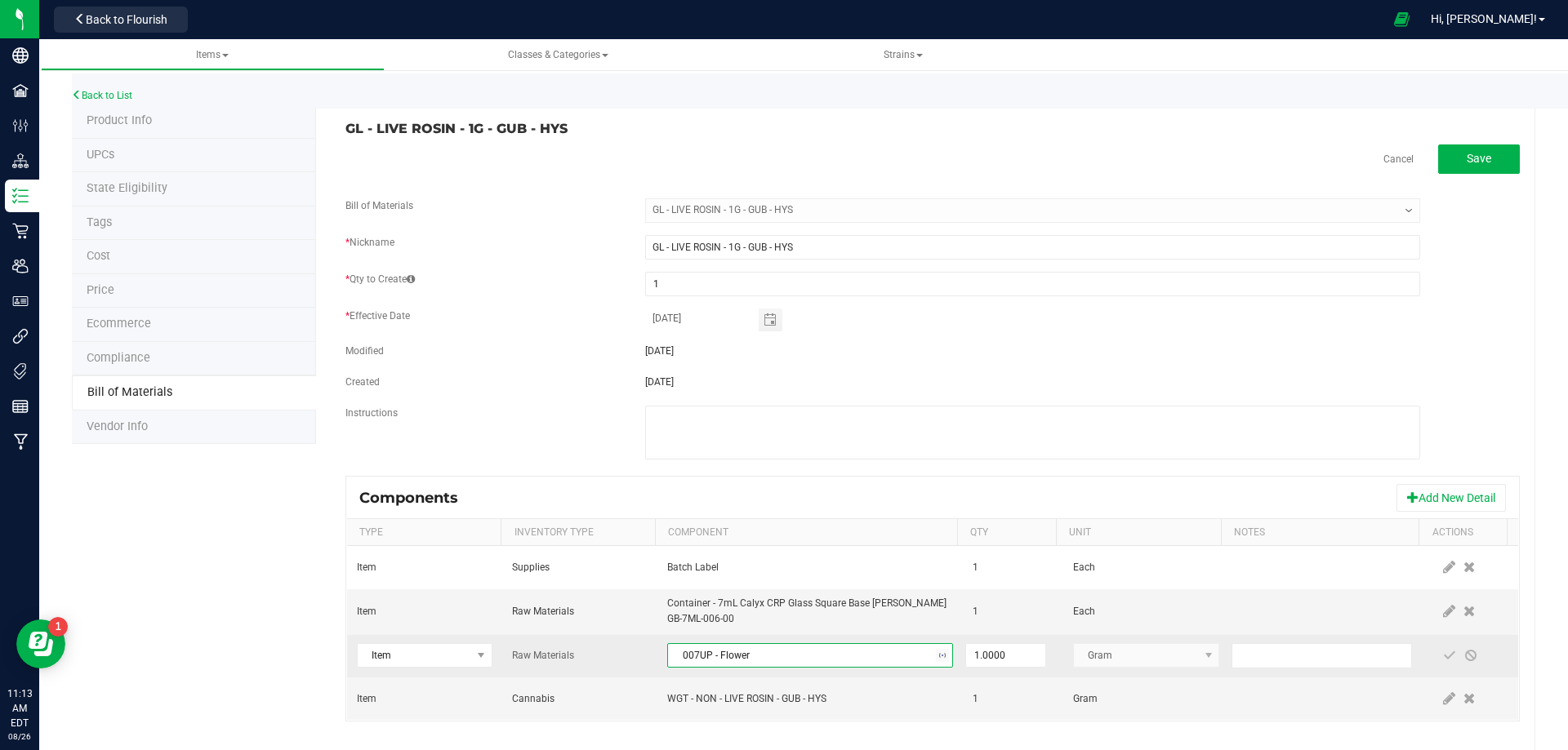
click at [808, 649] on span "007UP - Flower" at bounding box center [800, 656] width 264 height 23
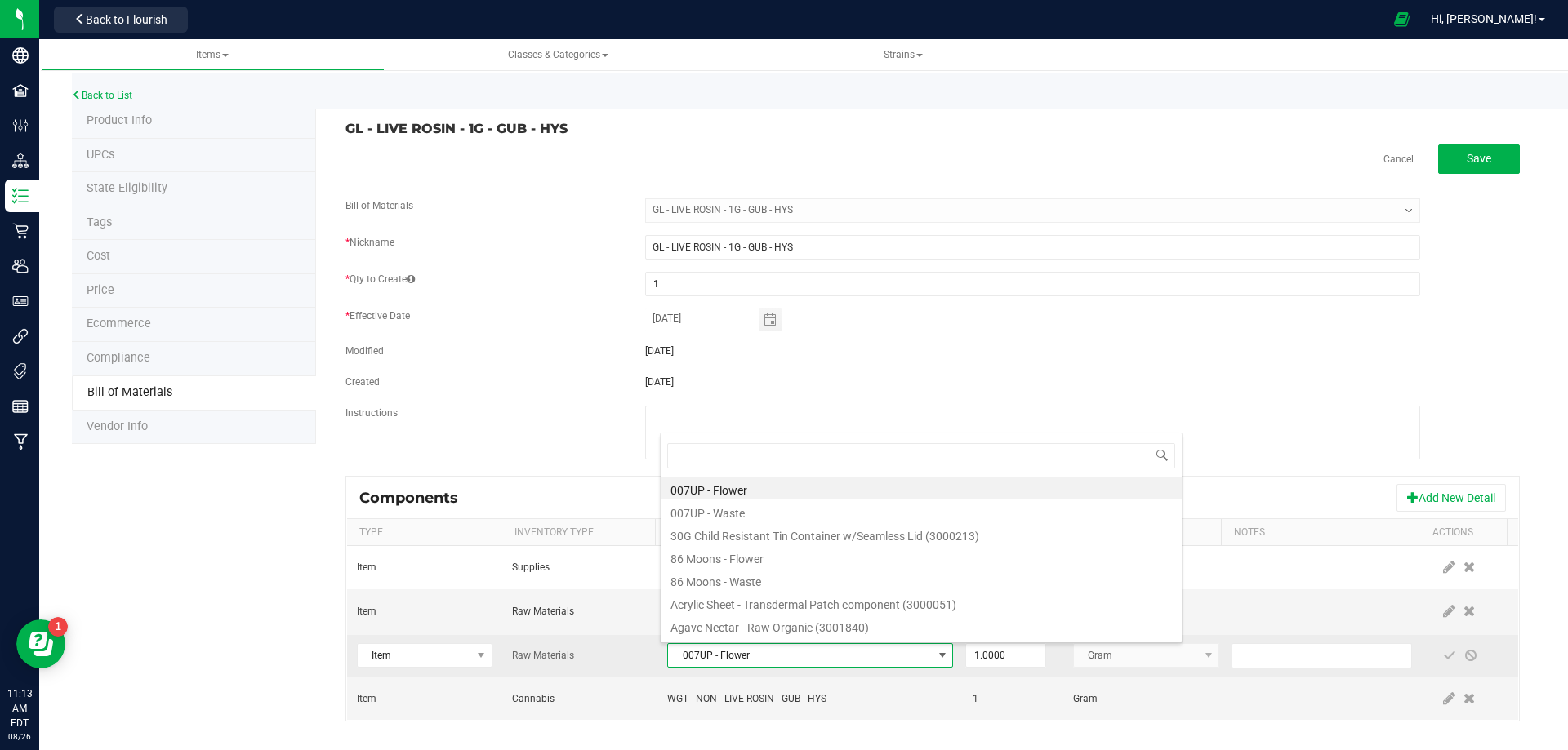
type input "3004400"
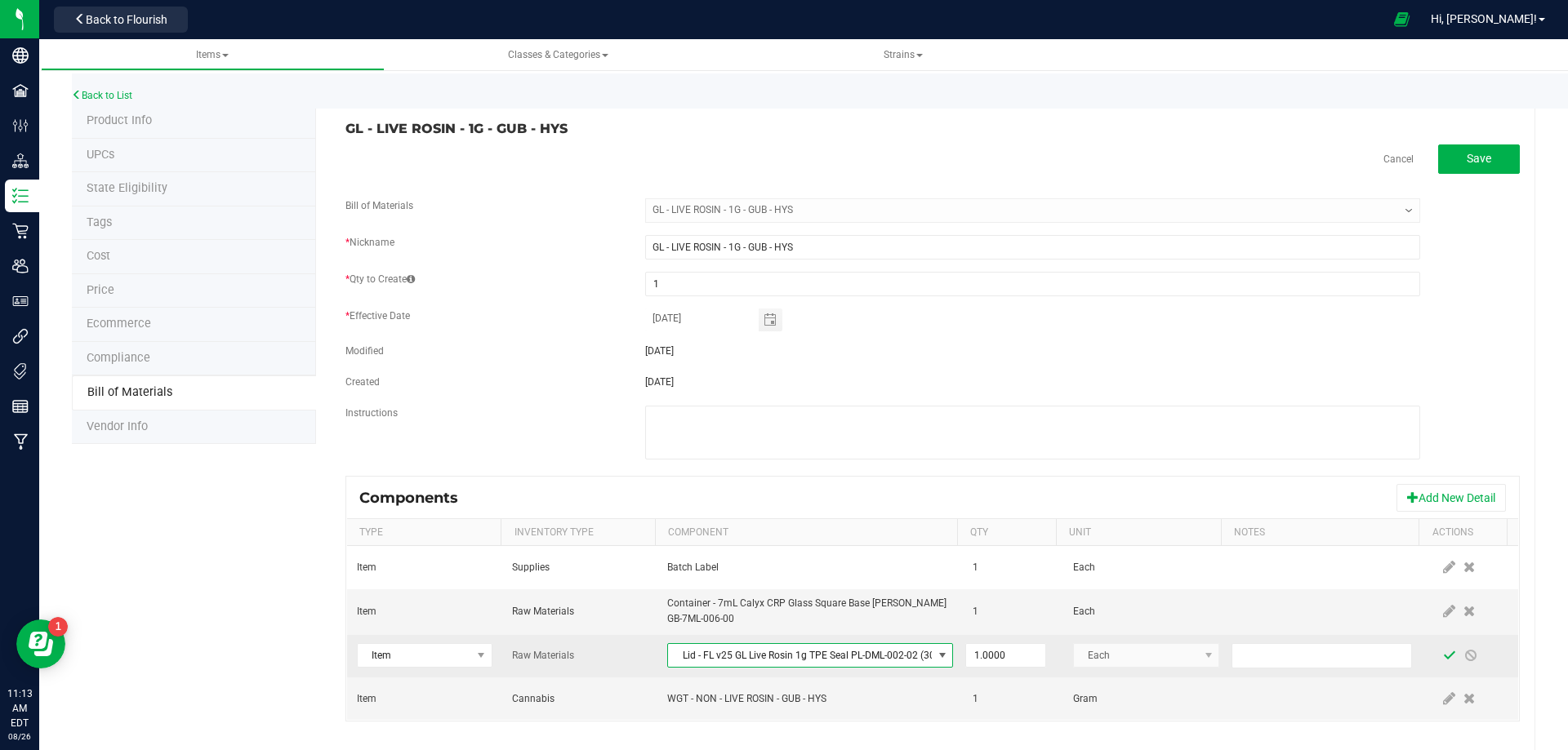
click at [1443, 659] on span at bounding box center [1449, 656] width 13 height 13
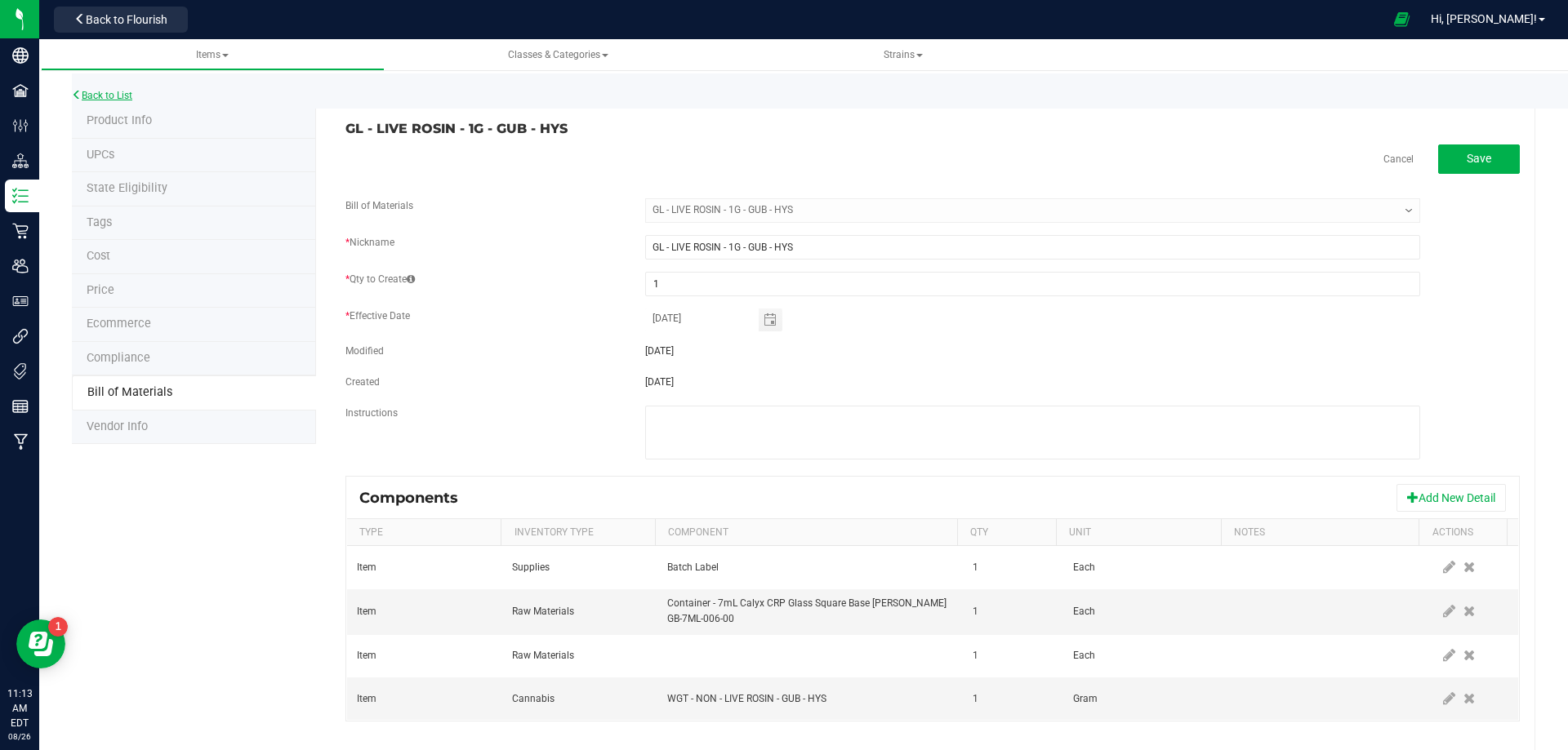
click at [120, 96] on link "Back to List" at bounding box center [102, 95] width 60 height 11
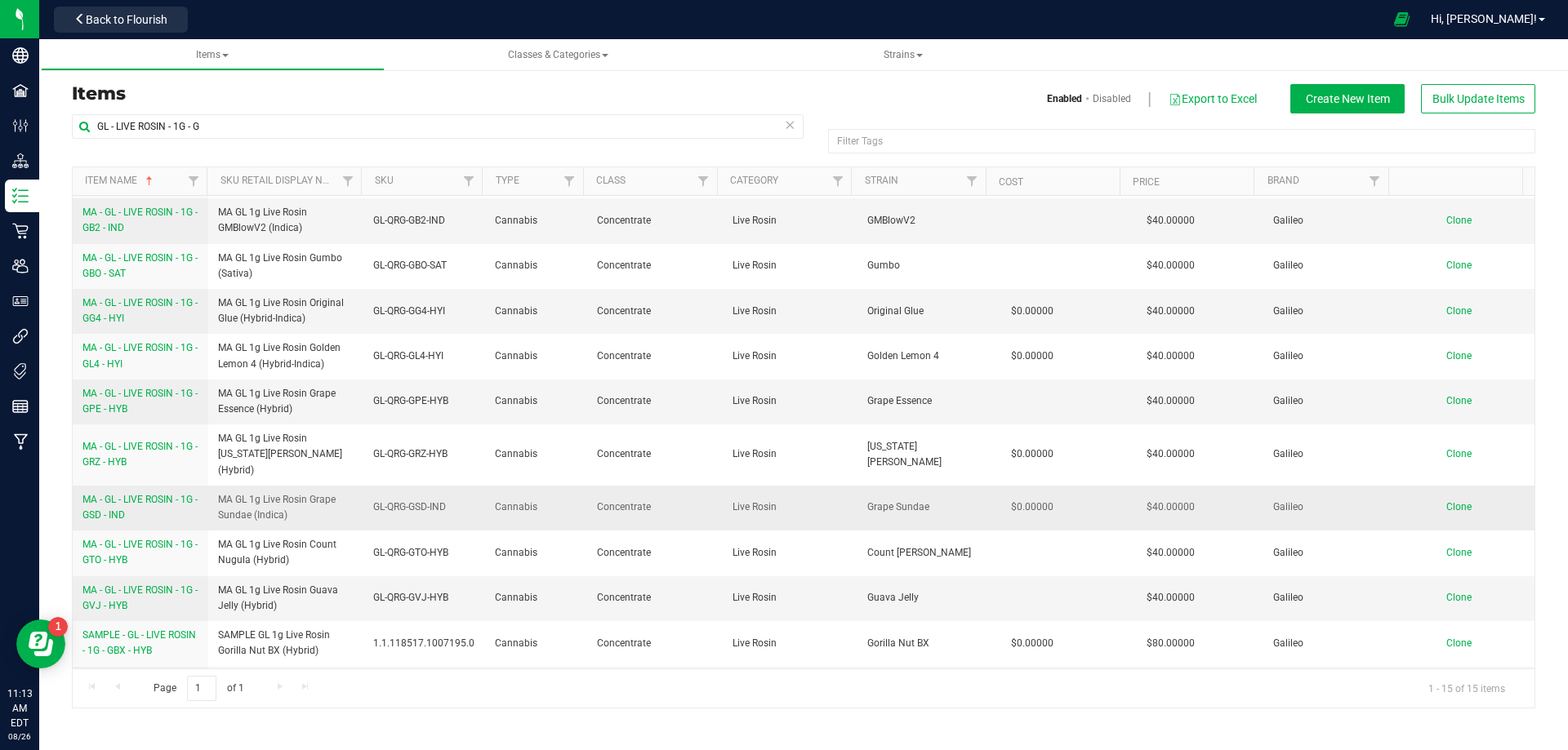
scroll to position [205, 0]
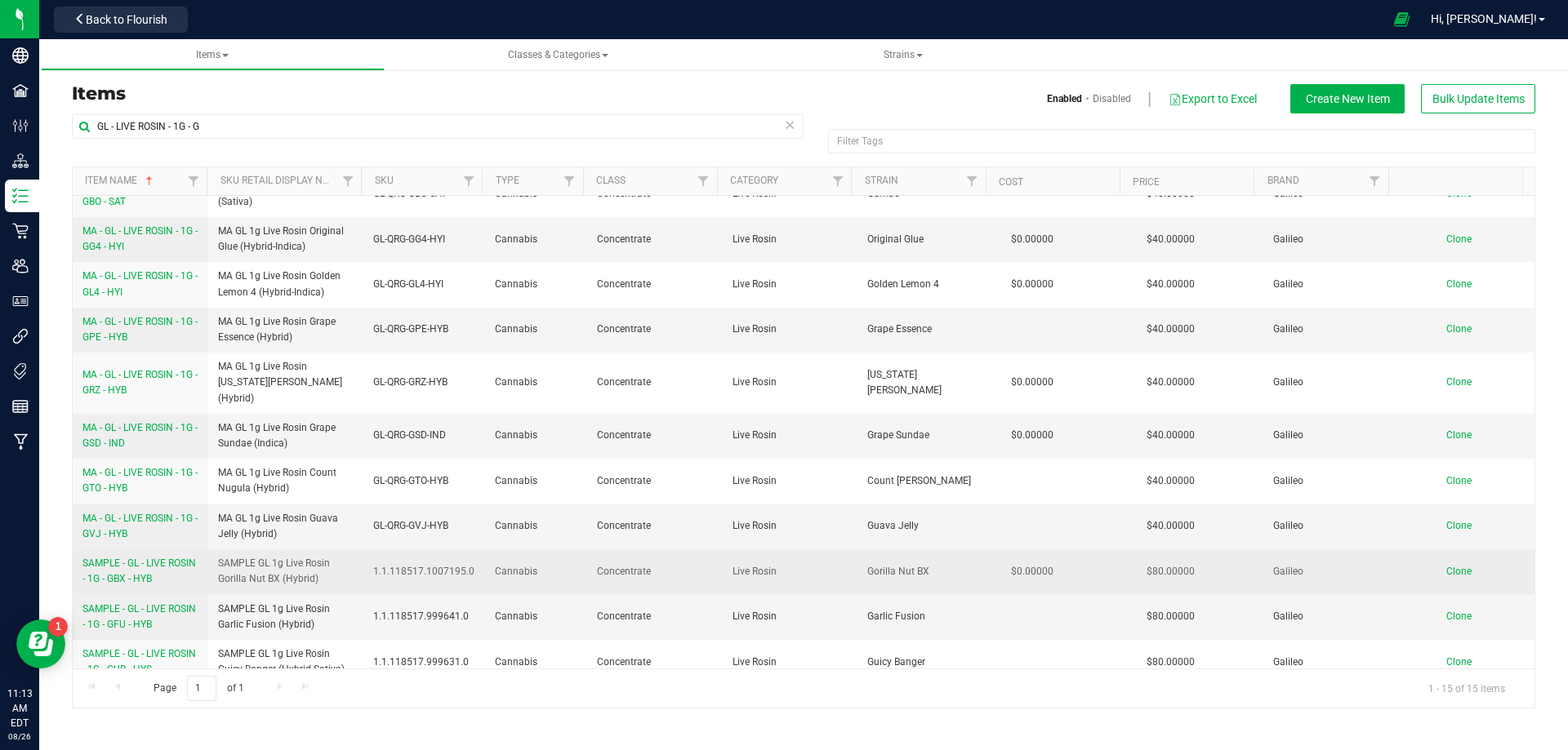
click at [138, 556] on link "SAMPLE - GL - LIVE ROSIN - 1G - GBX - HYB" at bounding box center [140, 571] width 116 height 31
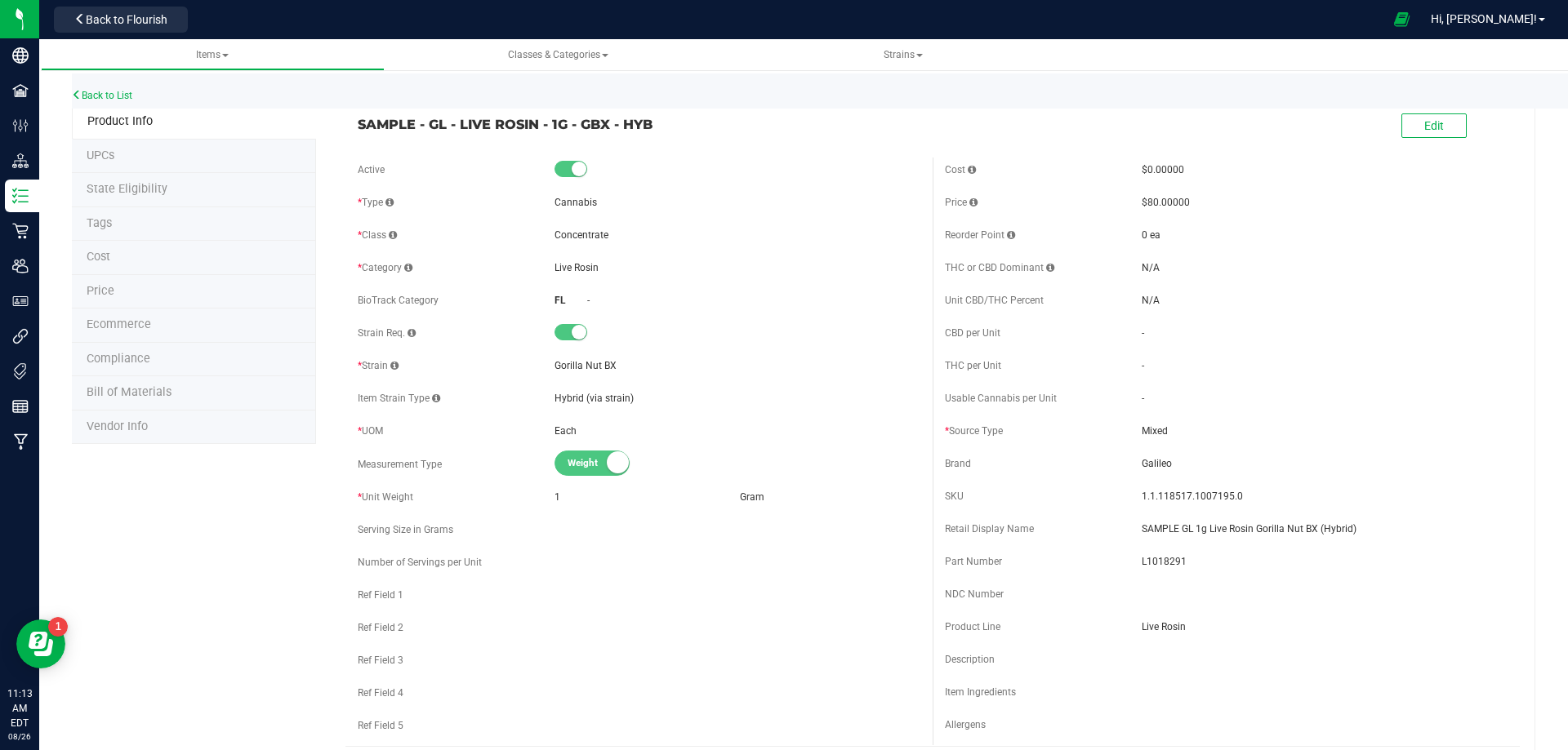
click at [147, 392] on span "Bill of Materials" at bounding box center [129, 391] width 85 height 14
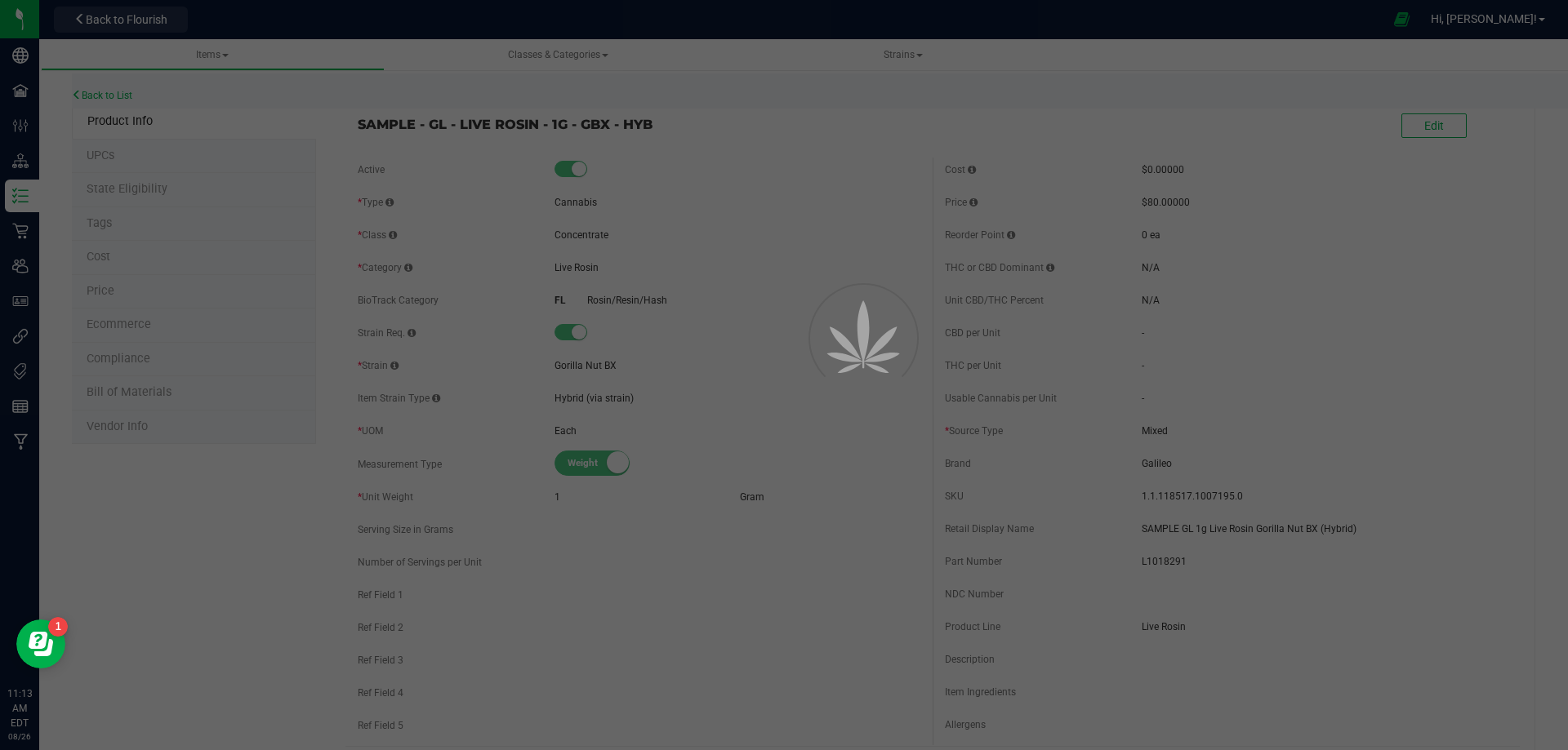
select select "12225"
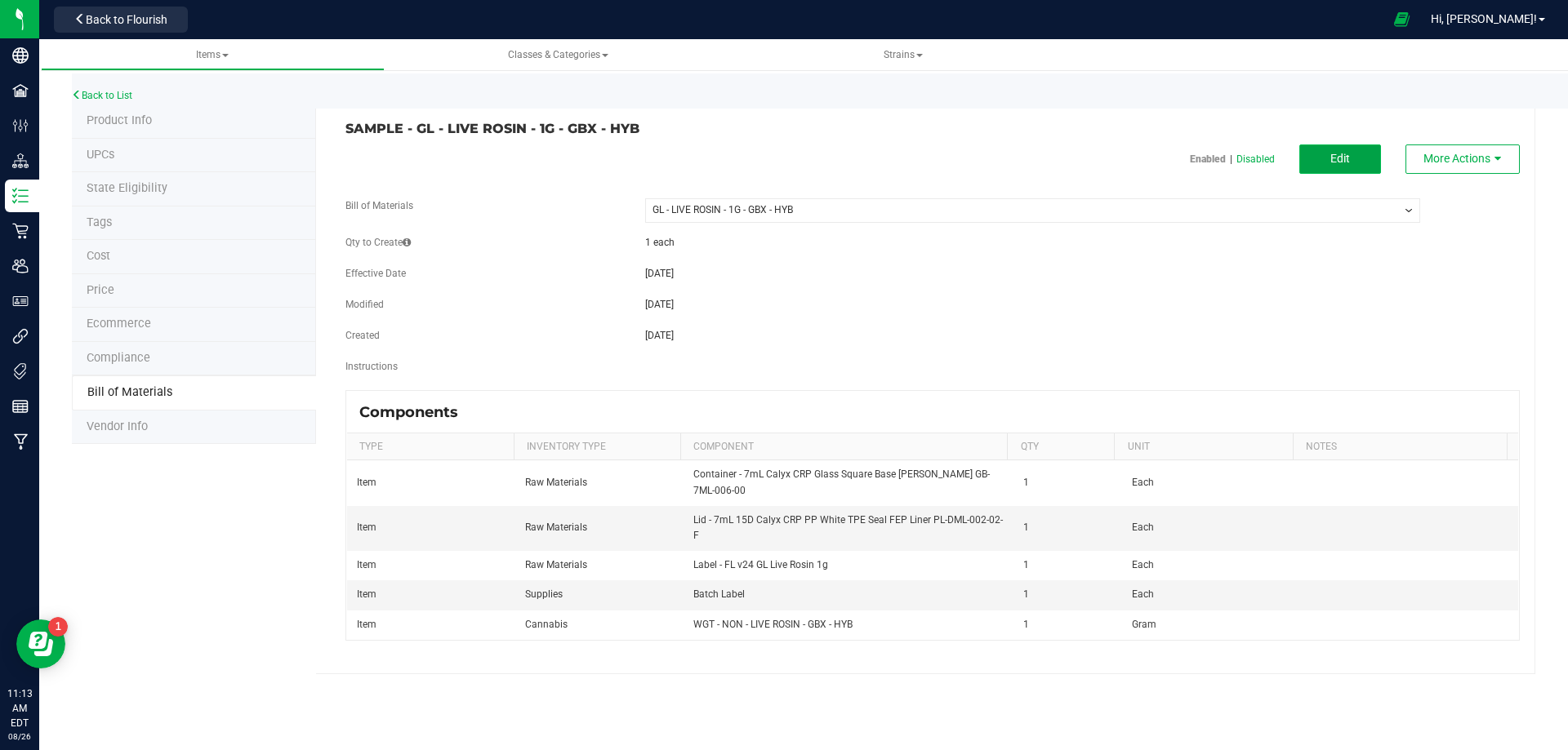
click at [1328, 161] on button "Edit" at bounding box center [1339, 159] width 82 height 29
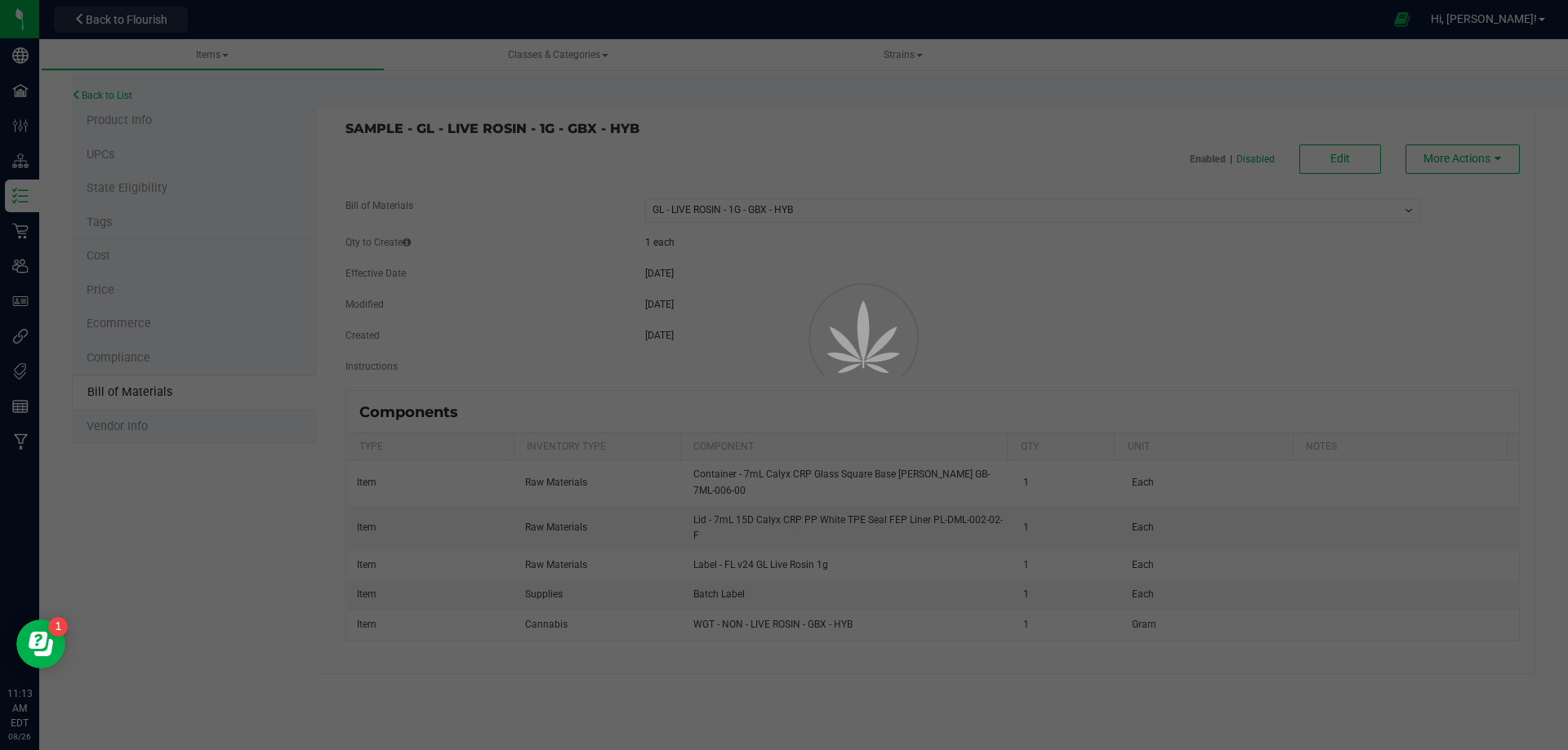
select select "12225"
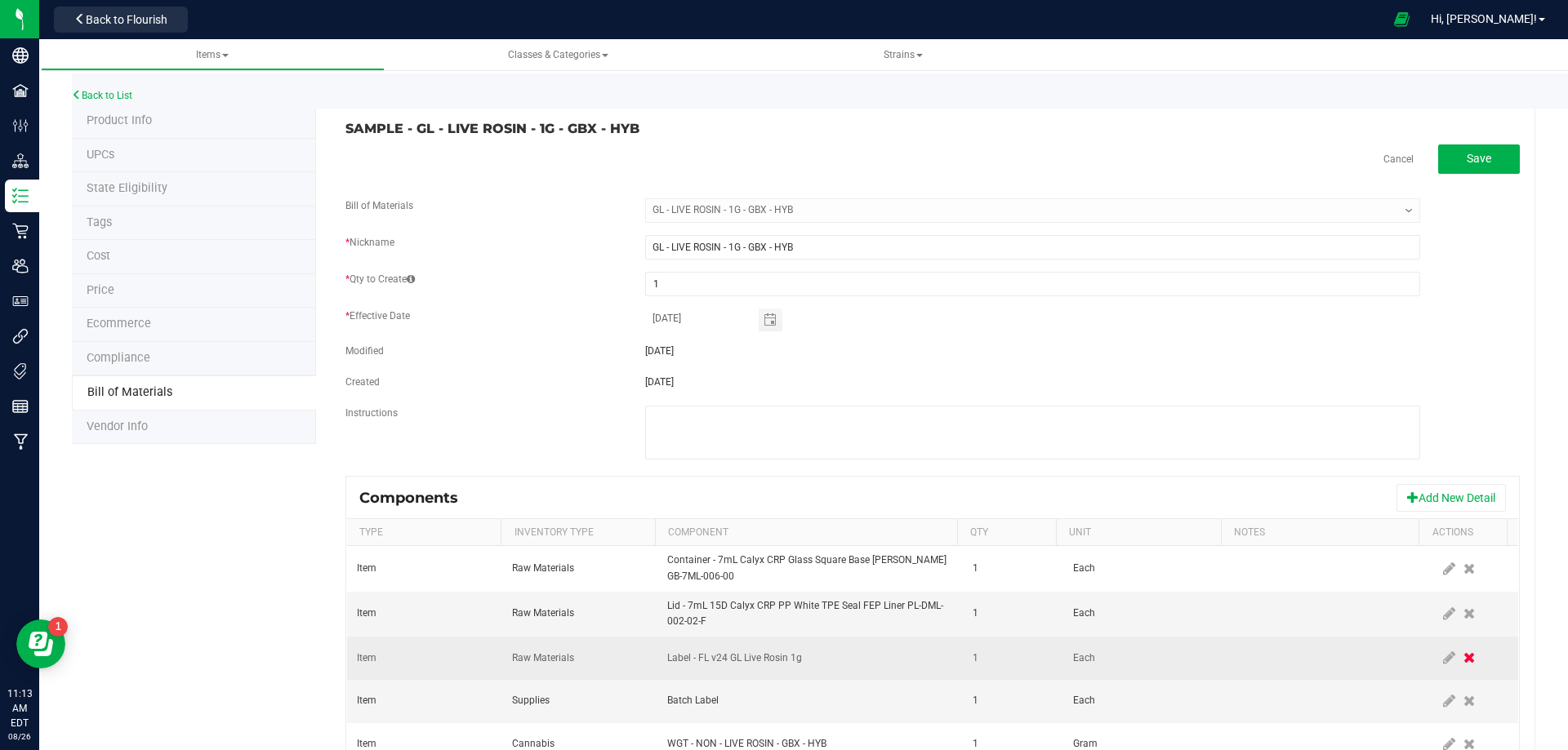
click at [1459, 667] on span at bounding box center [1468, 658] width 20 height 29
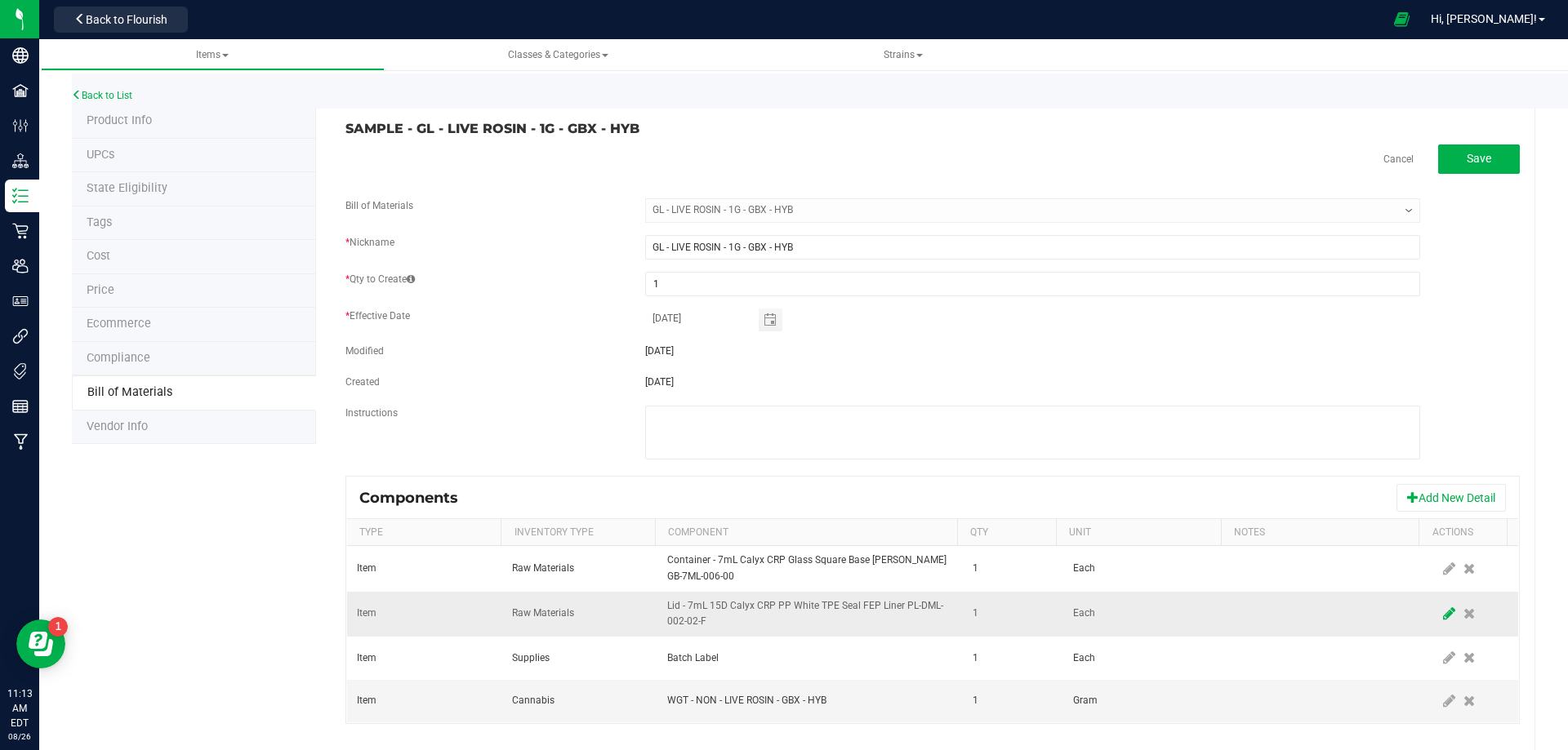
click at [1443, 614] on icon at bounding box center [1448, 614] width 12 height 15
click at [912, 607] on span "NO DATA FOUND" at bounding box center [800, 613] width 264 height 23
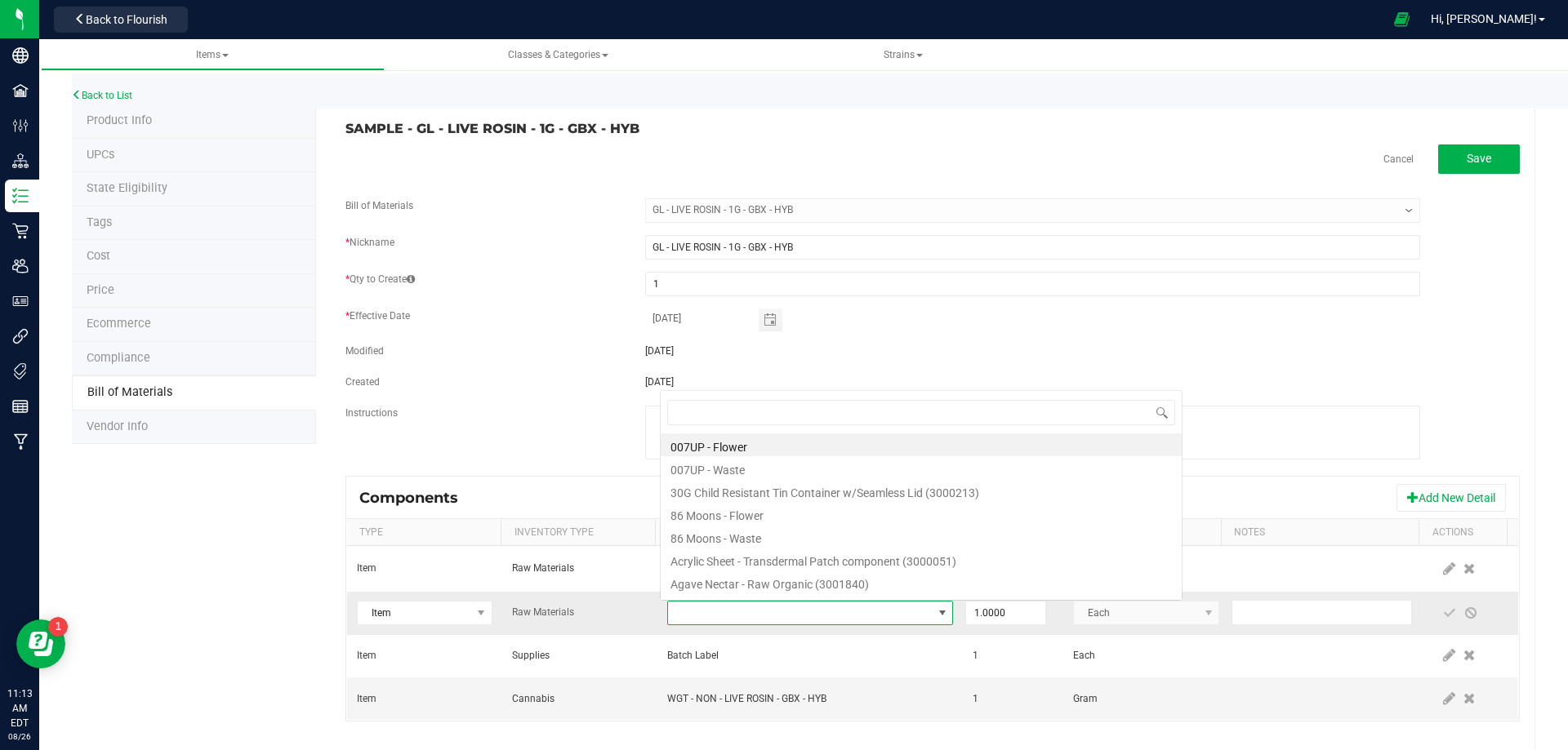
scroll to position [24, 278]
type input "3004400"
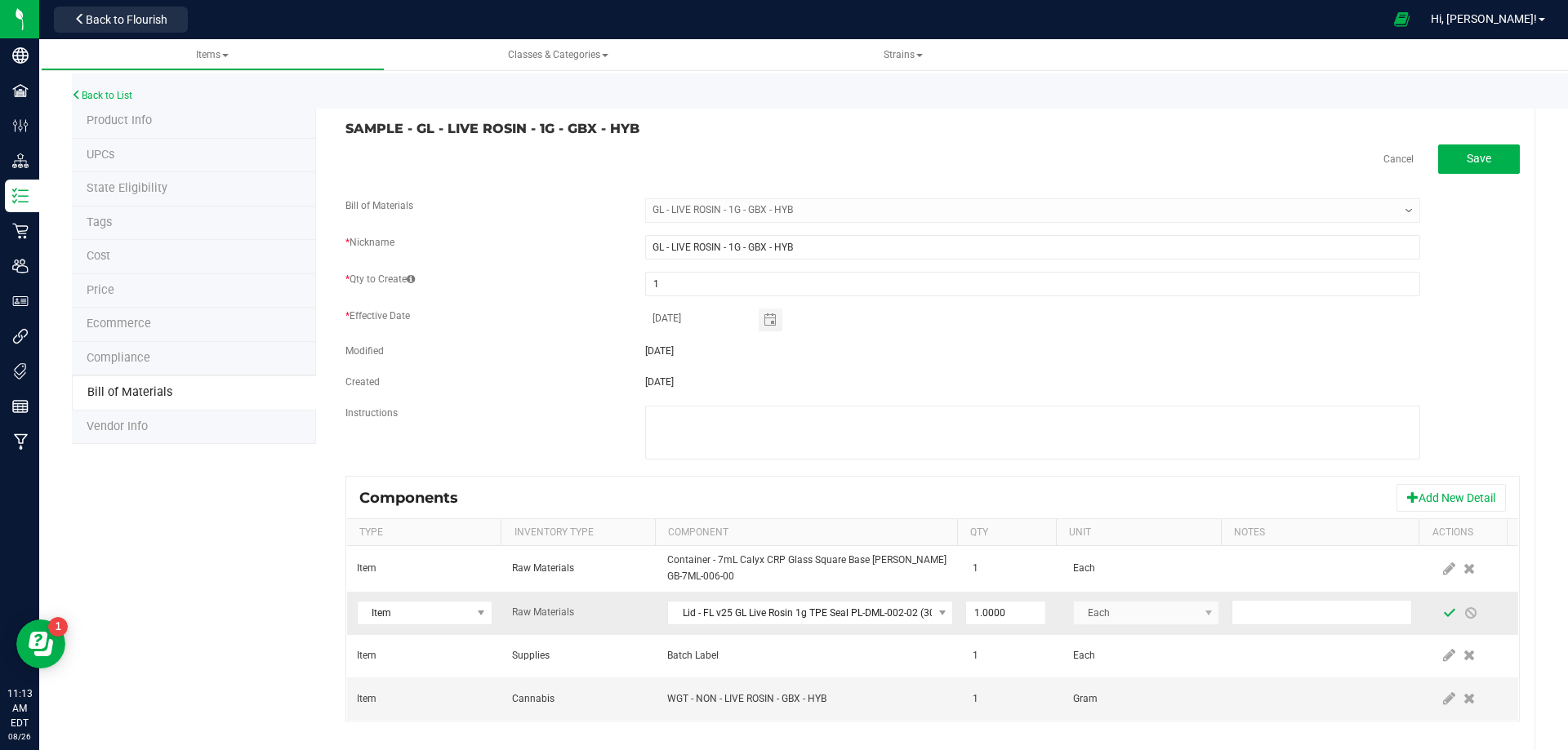
click at [1443, 616] on span at bounding box center [1449, 614] width 13 height 13
click at [99, 101] on link "Back to List" at bounding box center [102, 95] width 60 height 11
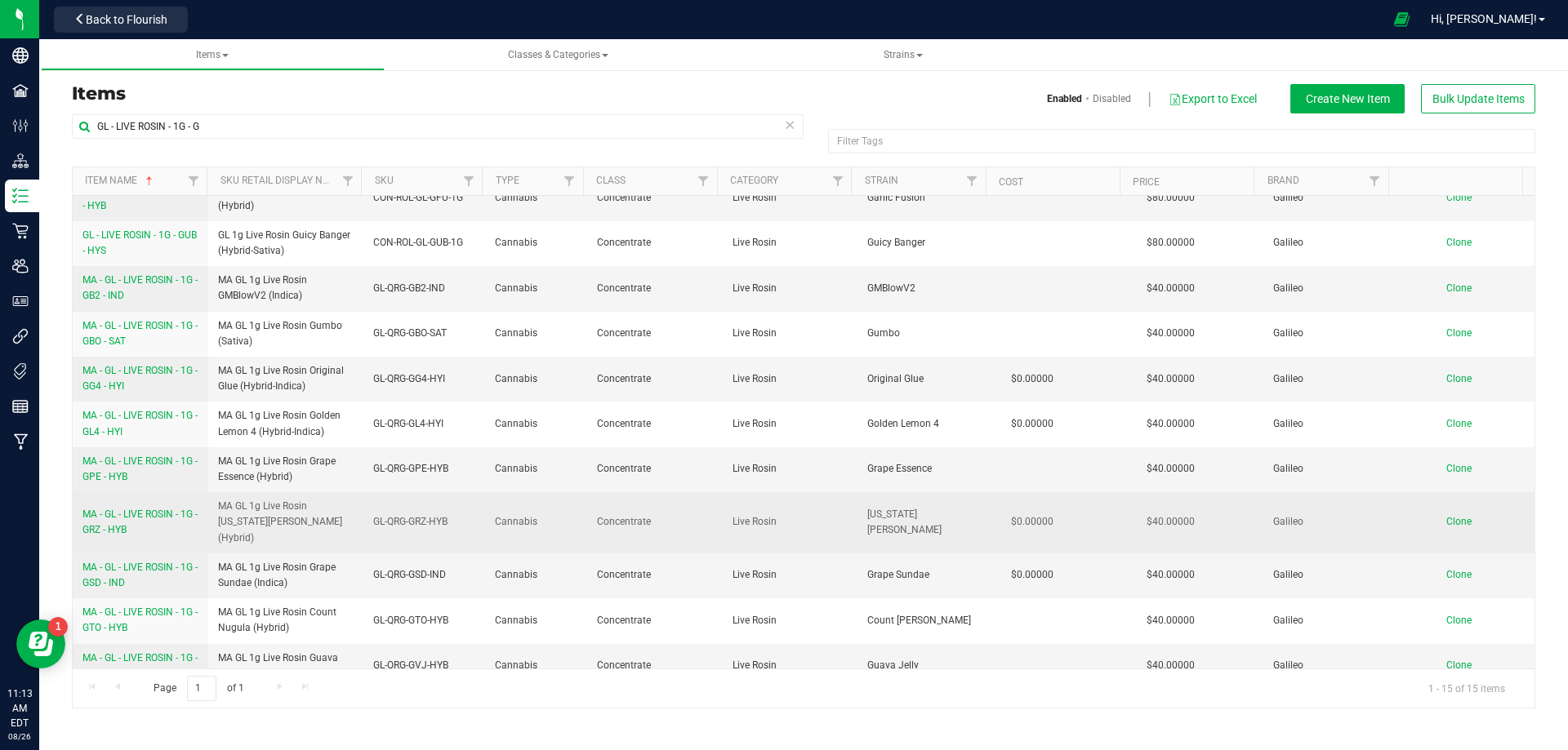
scroll to position [205, 0]
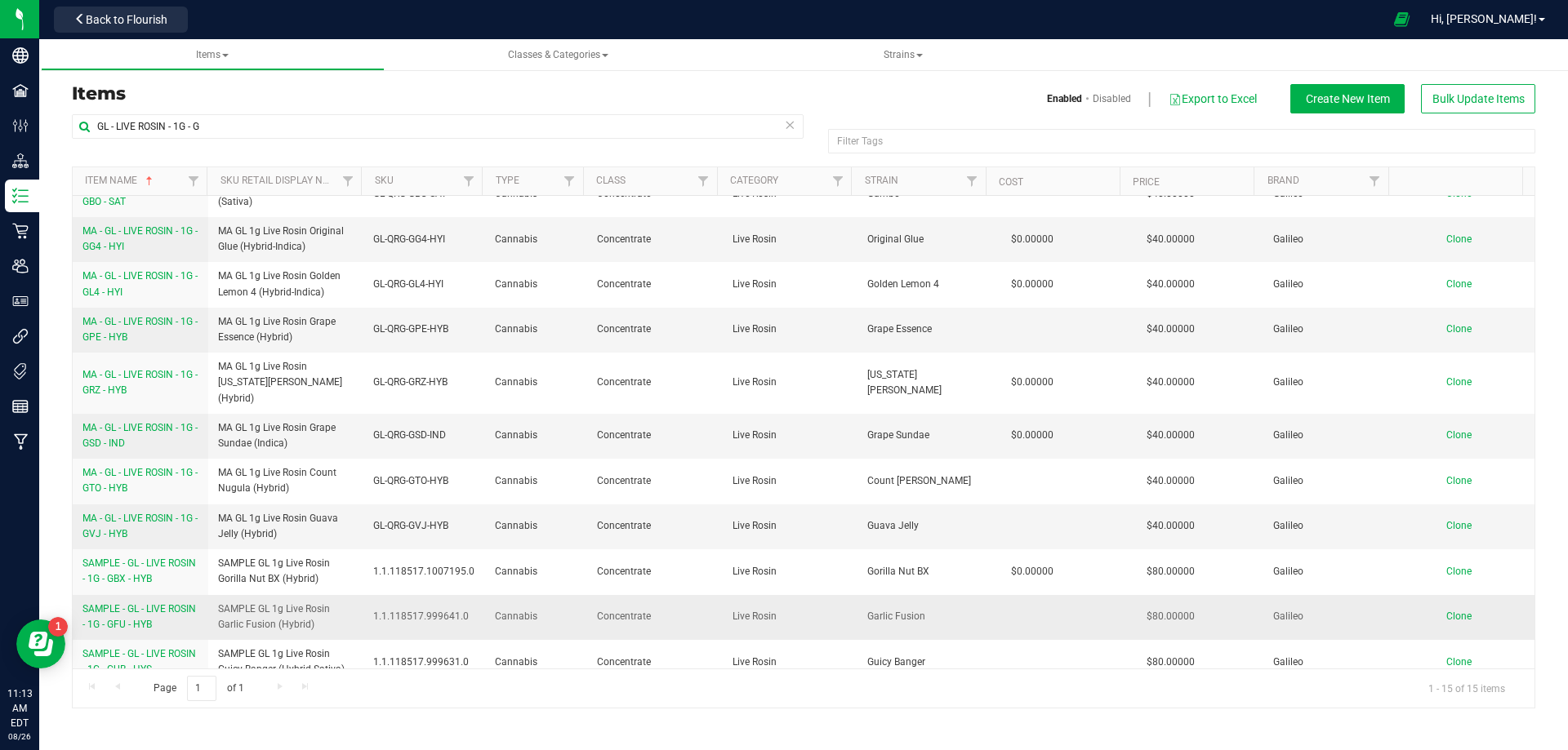
click at [163, 605] on span "SAMPLE - GL - LIVE ROSIN - 1G - GFU - HYB" at bounding box center [139, 616] width 114 height 27
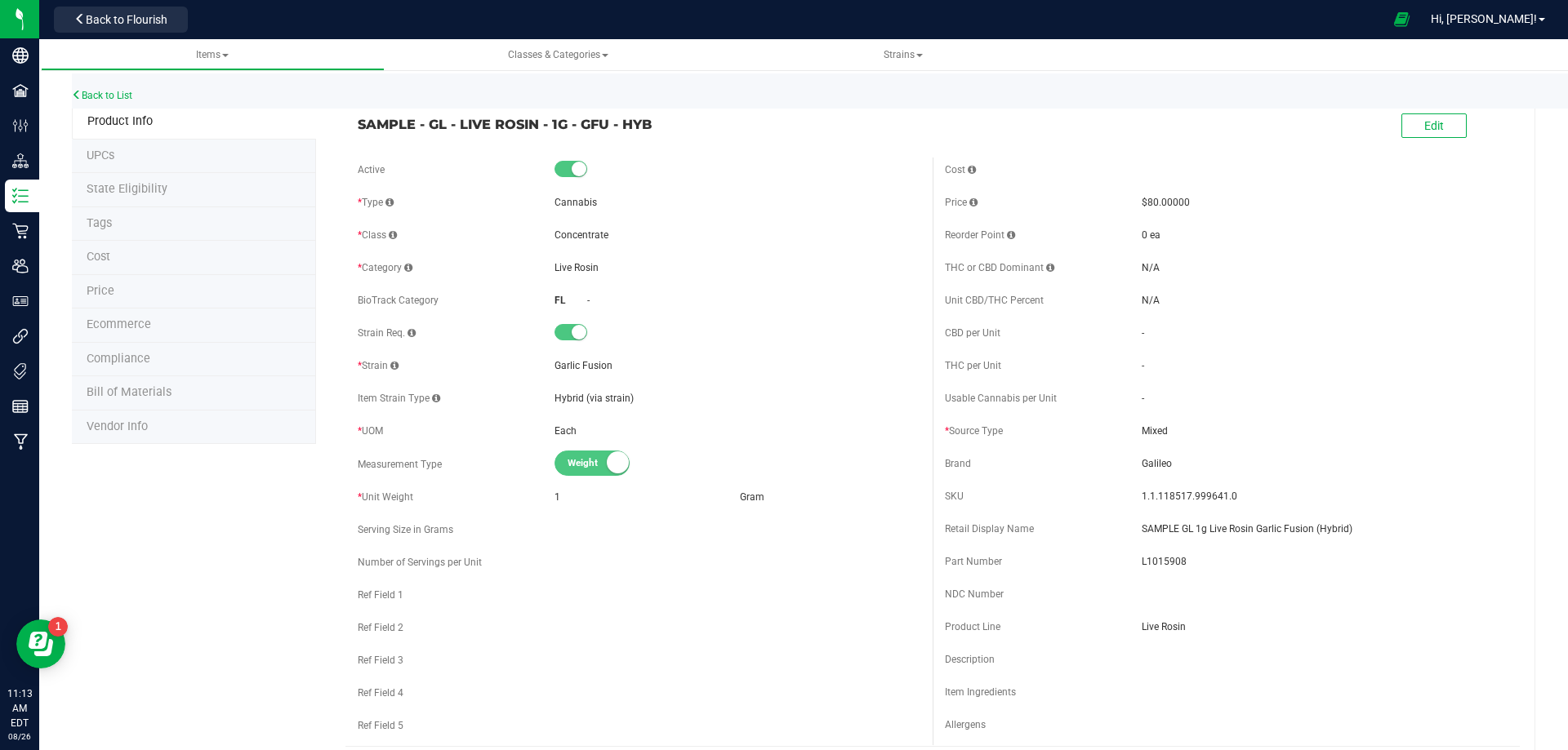
click at [172, 400] on li "Bill of Materials" at bounding box center [193, 393] width 244 height 34
click at [156, 398] on span "Bill of Materials" at bounding box center [129, 391] width 85 height 14
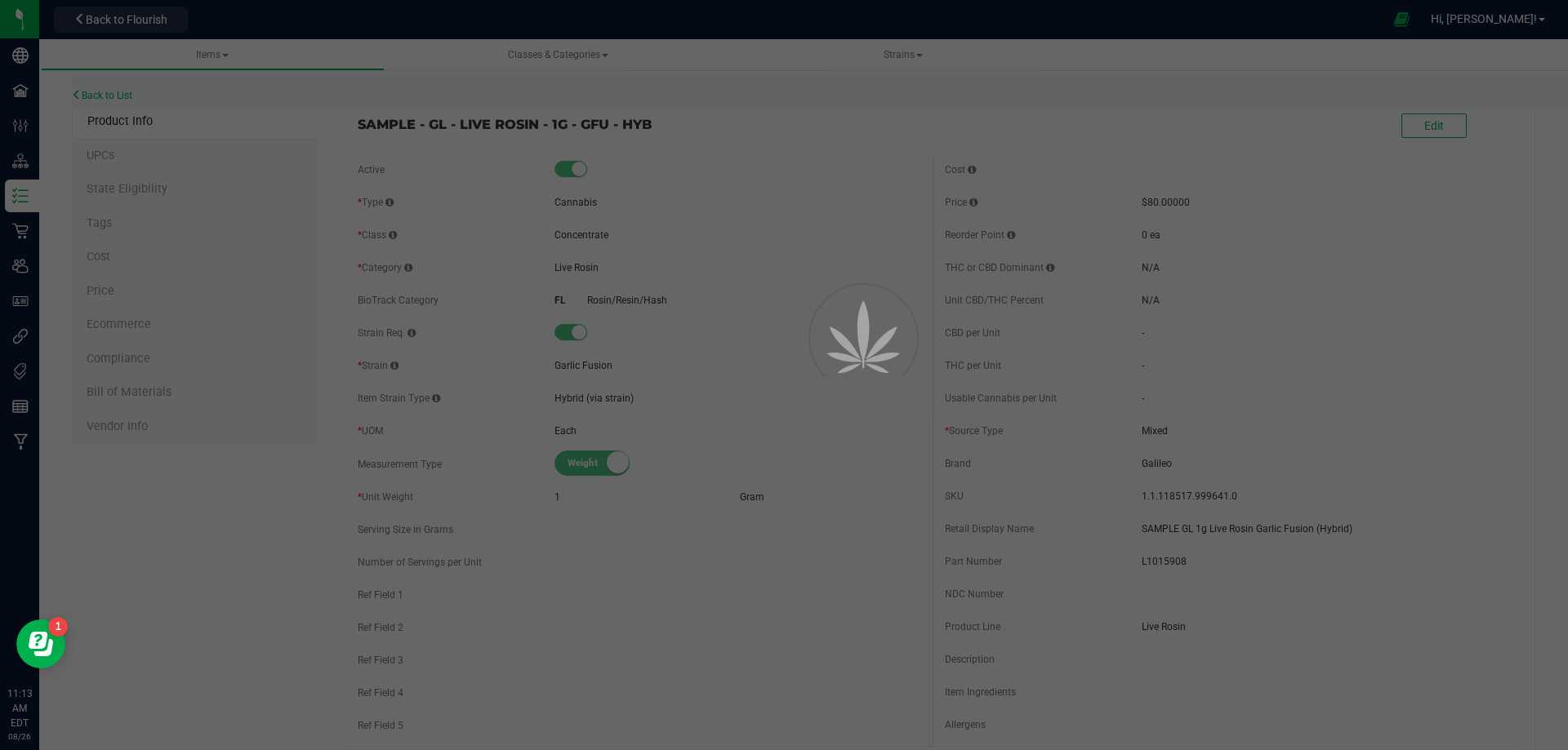
select select "10456"
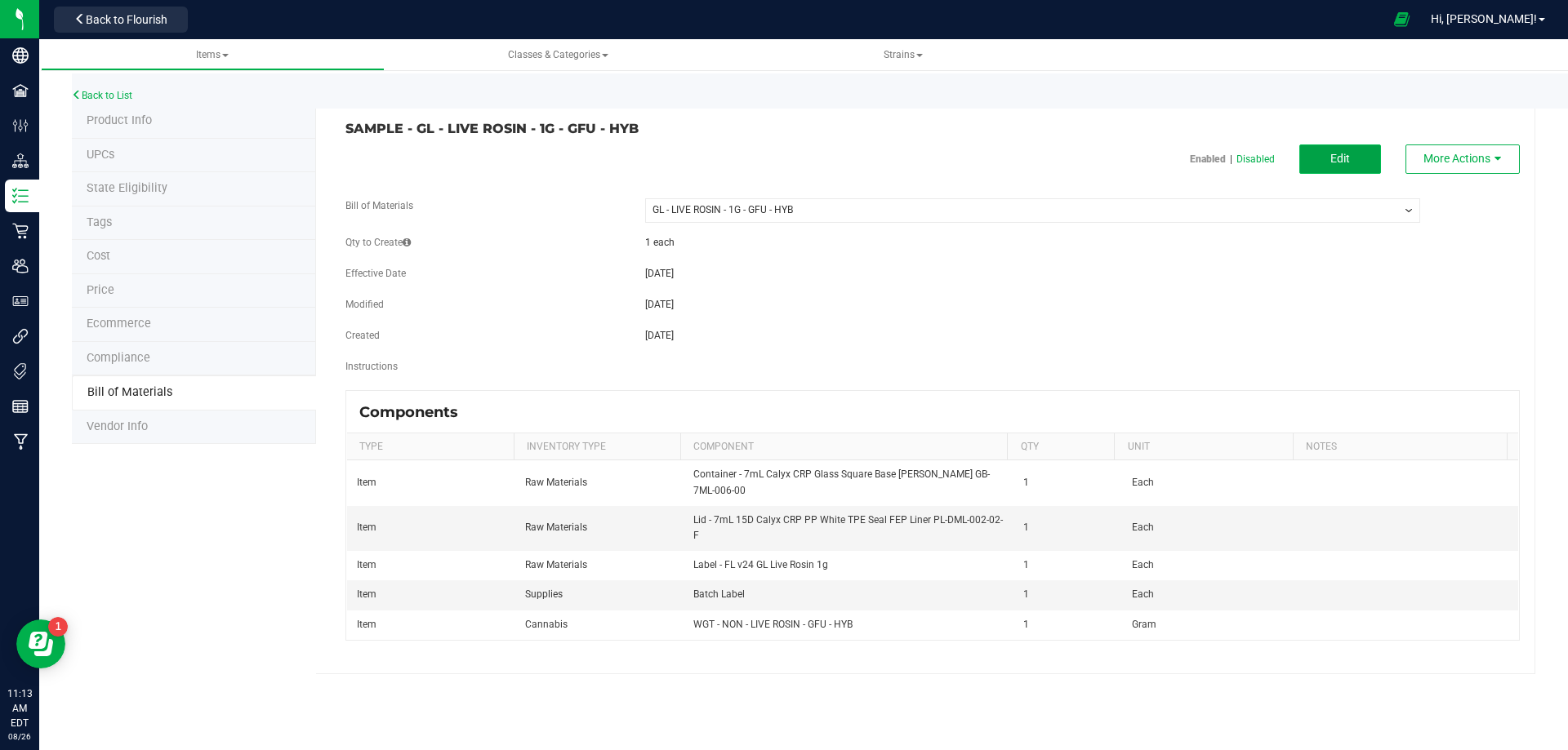
click at [1329, 157] on button "Edit" at bounding box center [1339, 159] width 82 height 29
select select "10456"
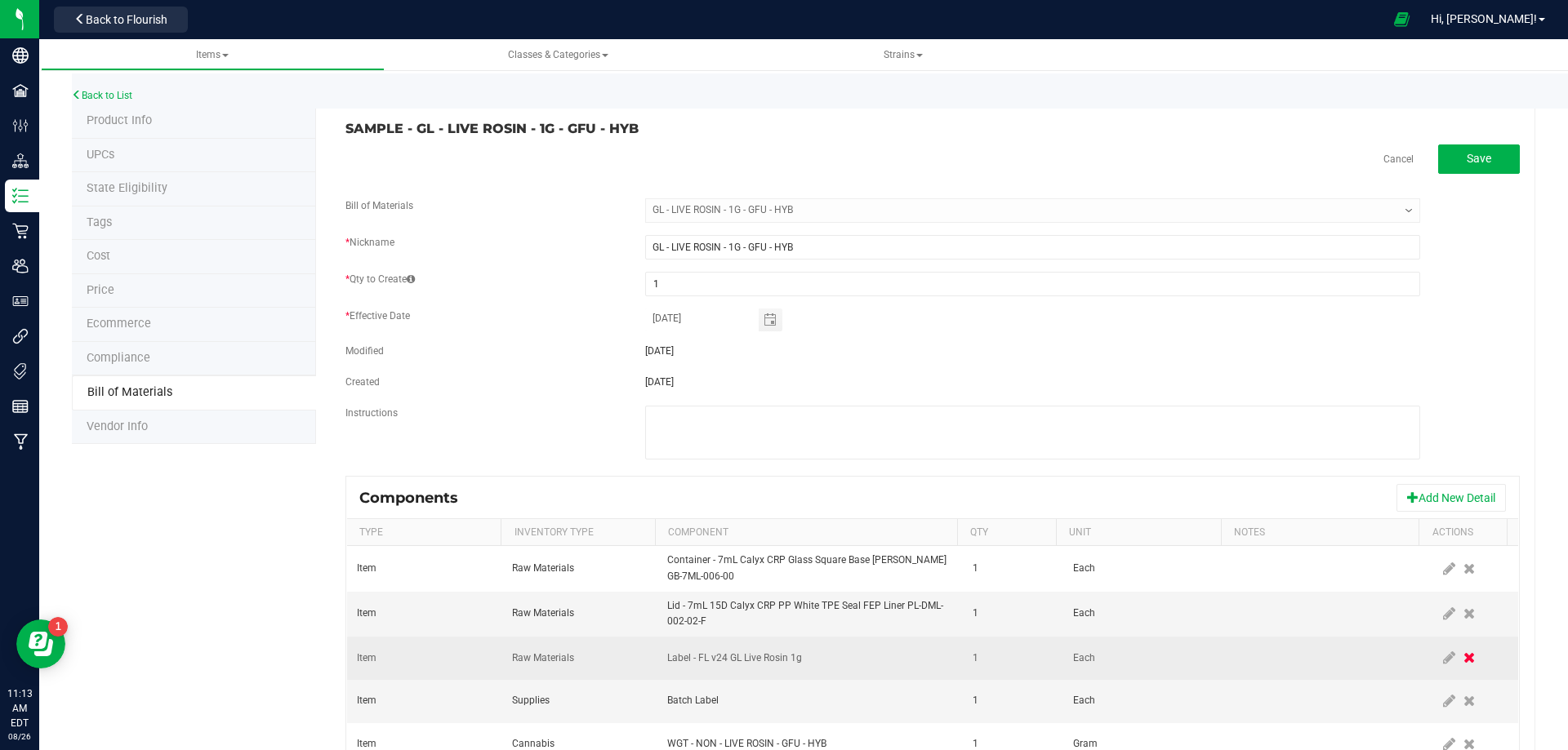
click at [1459, 662] on span at bounding box center [1468, 658] width 20 height 29
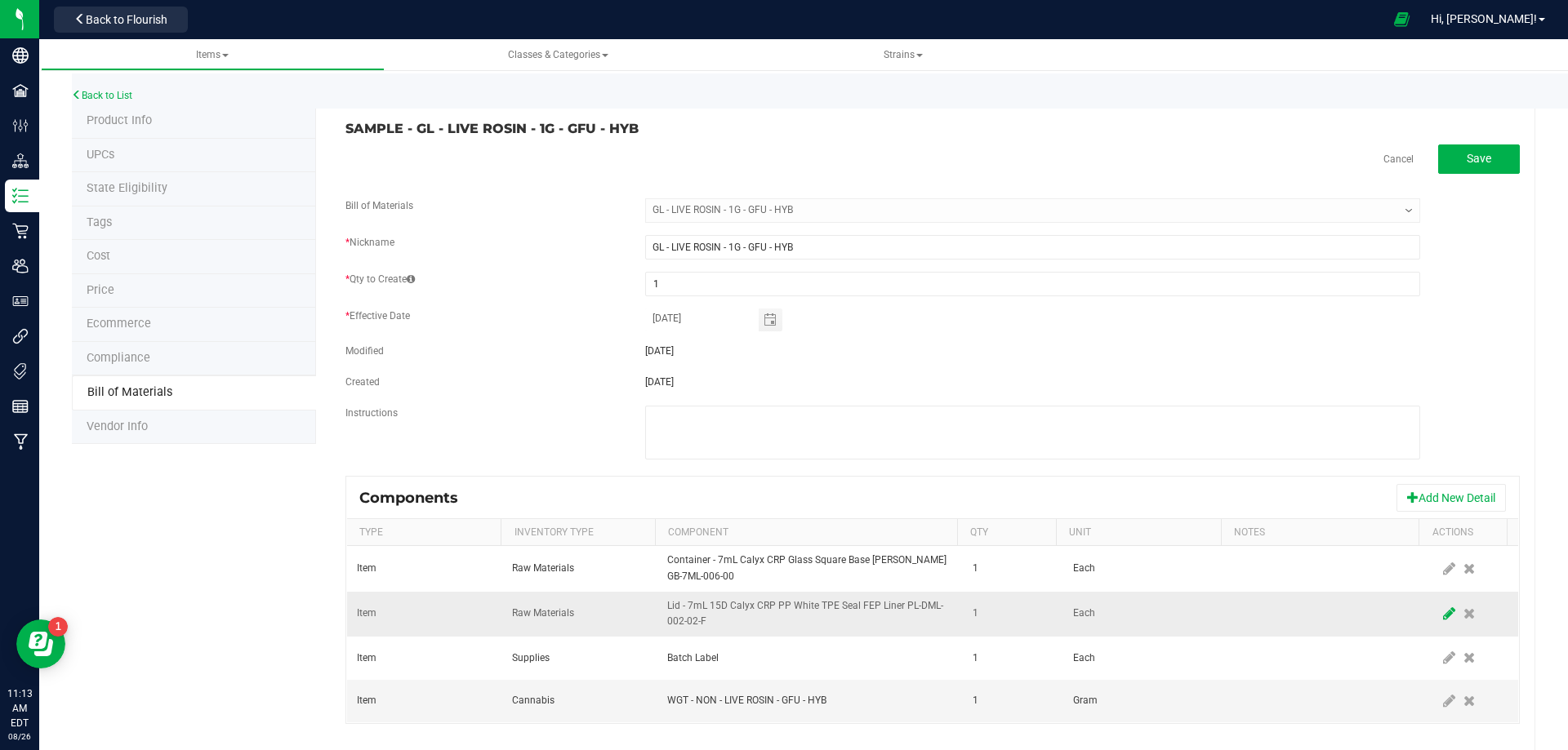
click at [1439, 615] on span at bounding box center [1449, 614] width 21 height 29
click at [848, 614] on span "NO DATA FOUND" at bounding box center [800, 613] width 264 height 23
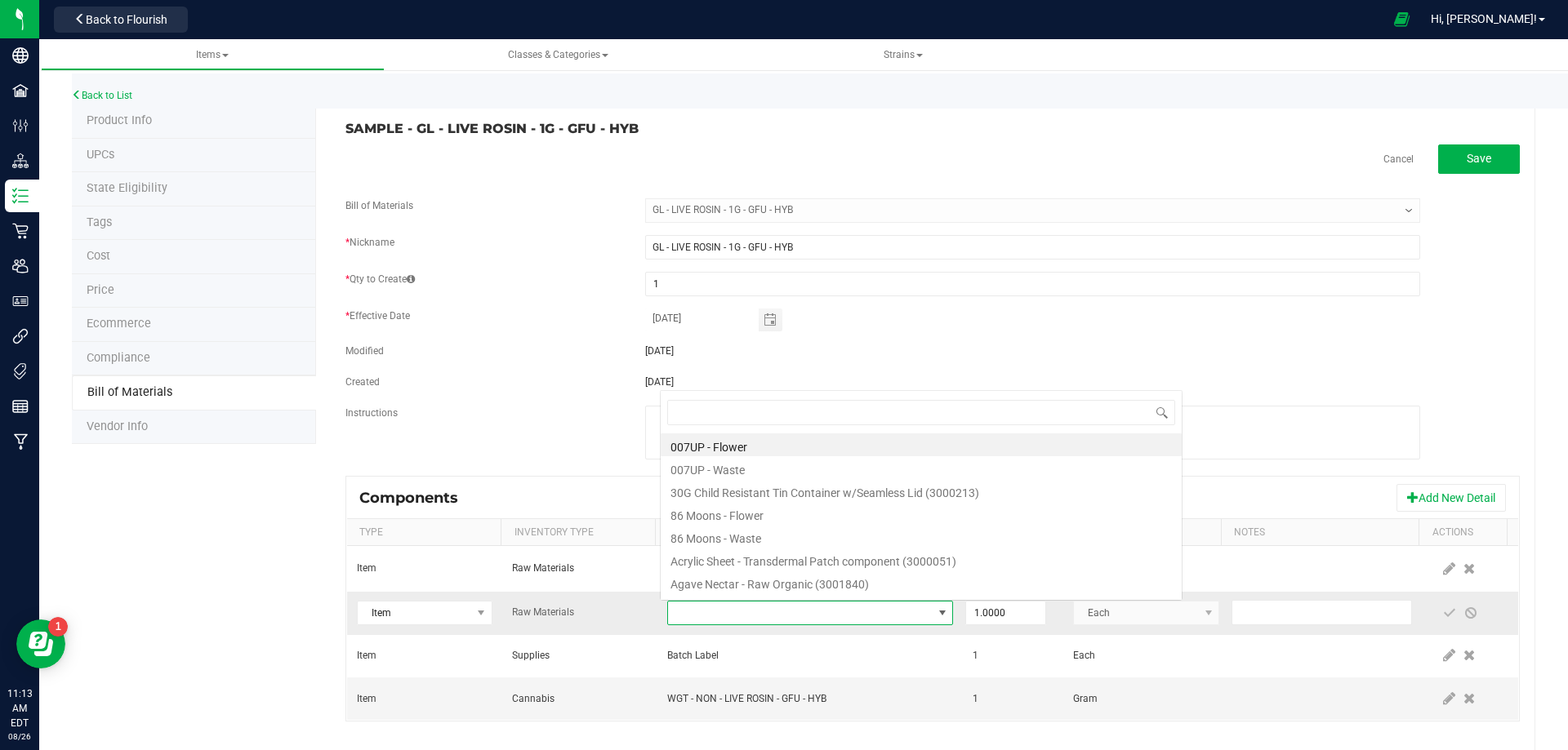
scroll to position [24, 278]
type input "3004400"
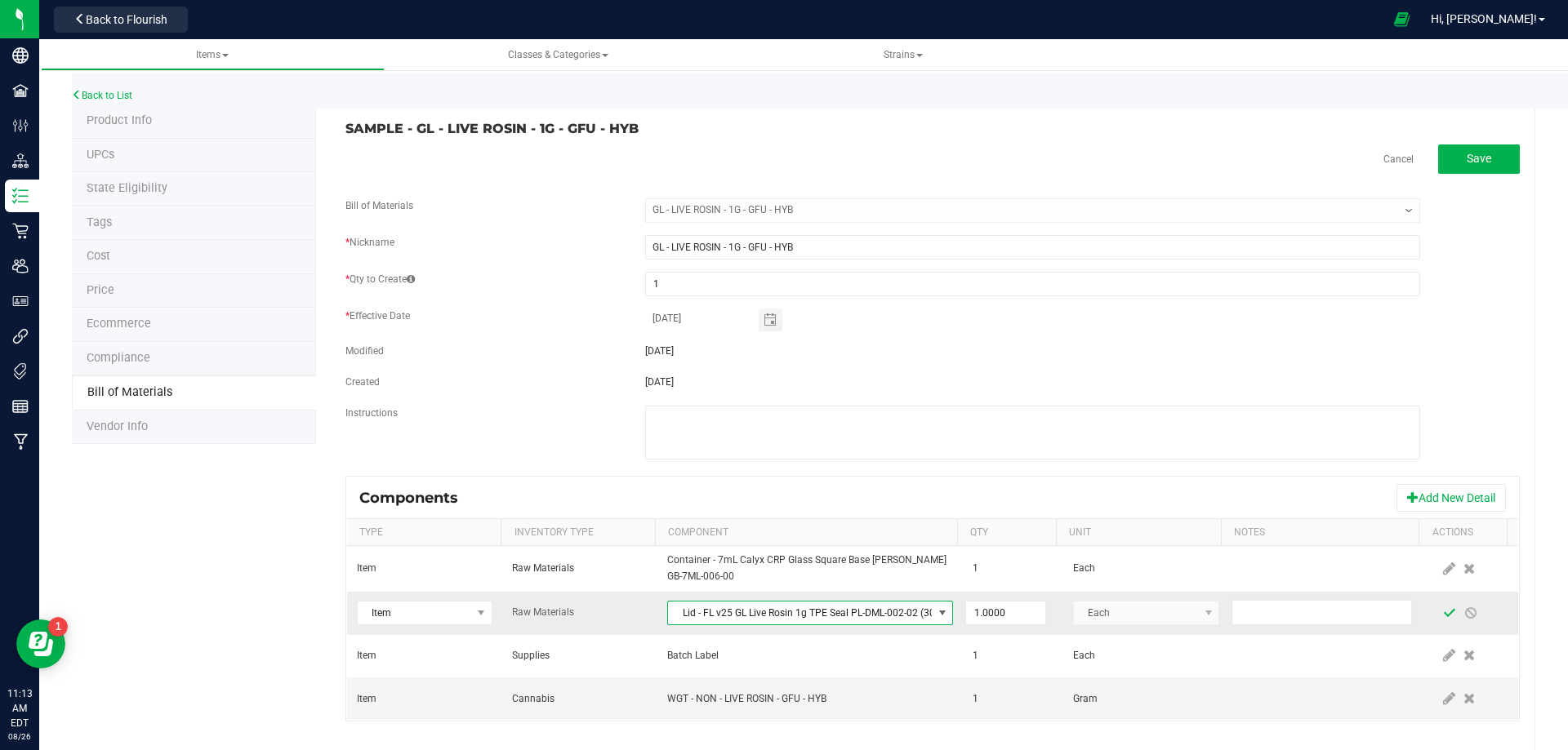
click at [1443, 615] on span at bounding box center [1449, 614] width 13 height 13
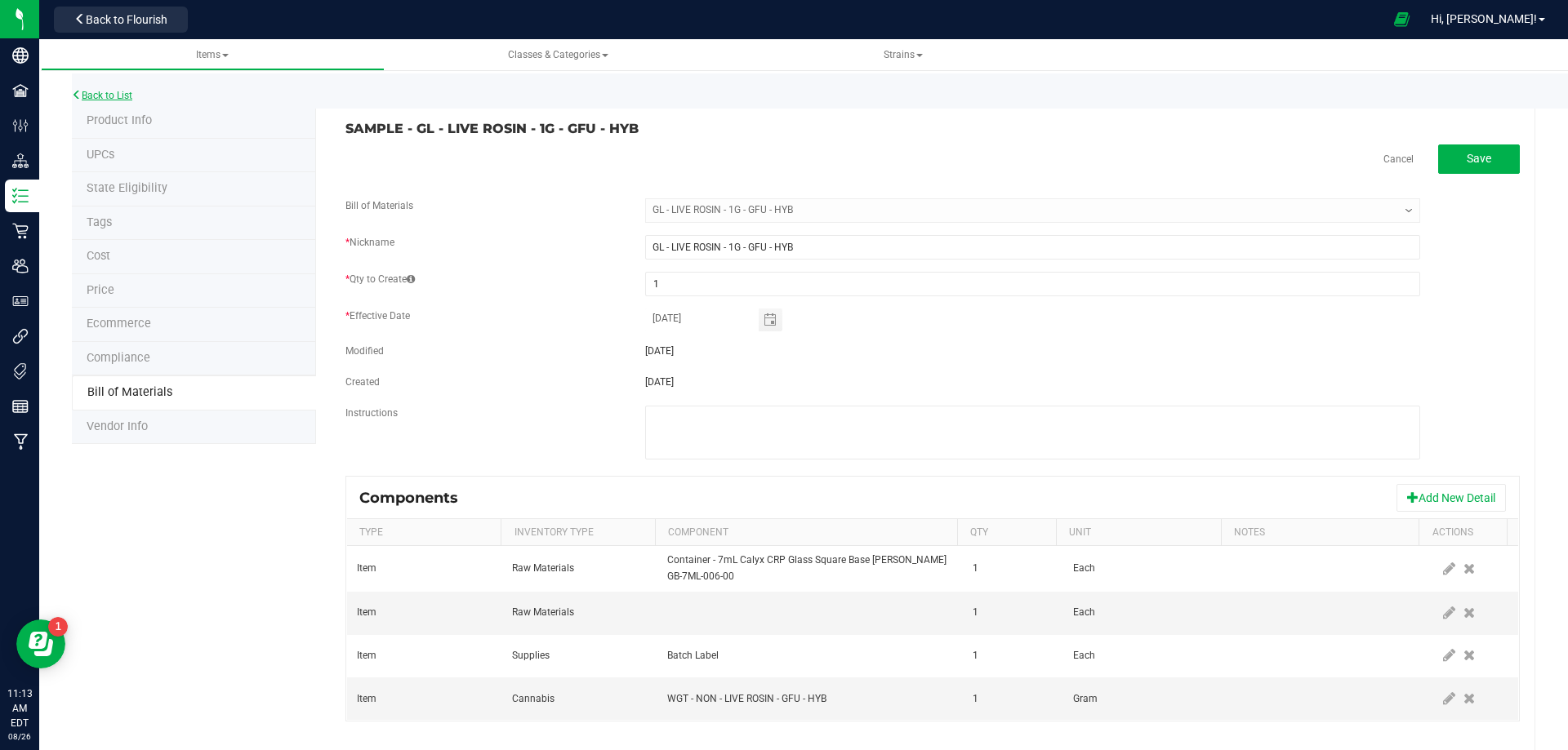
click at [119, 89] on link "Back to List" at bounding box center [102, 95] width 60 height 11
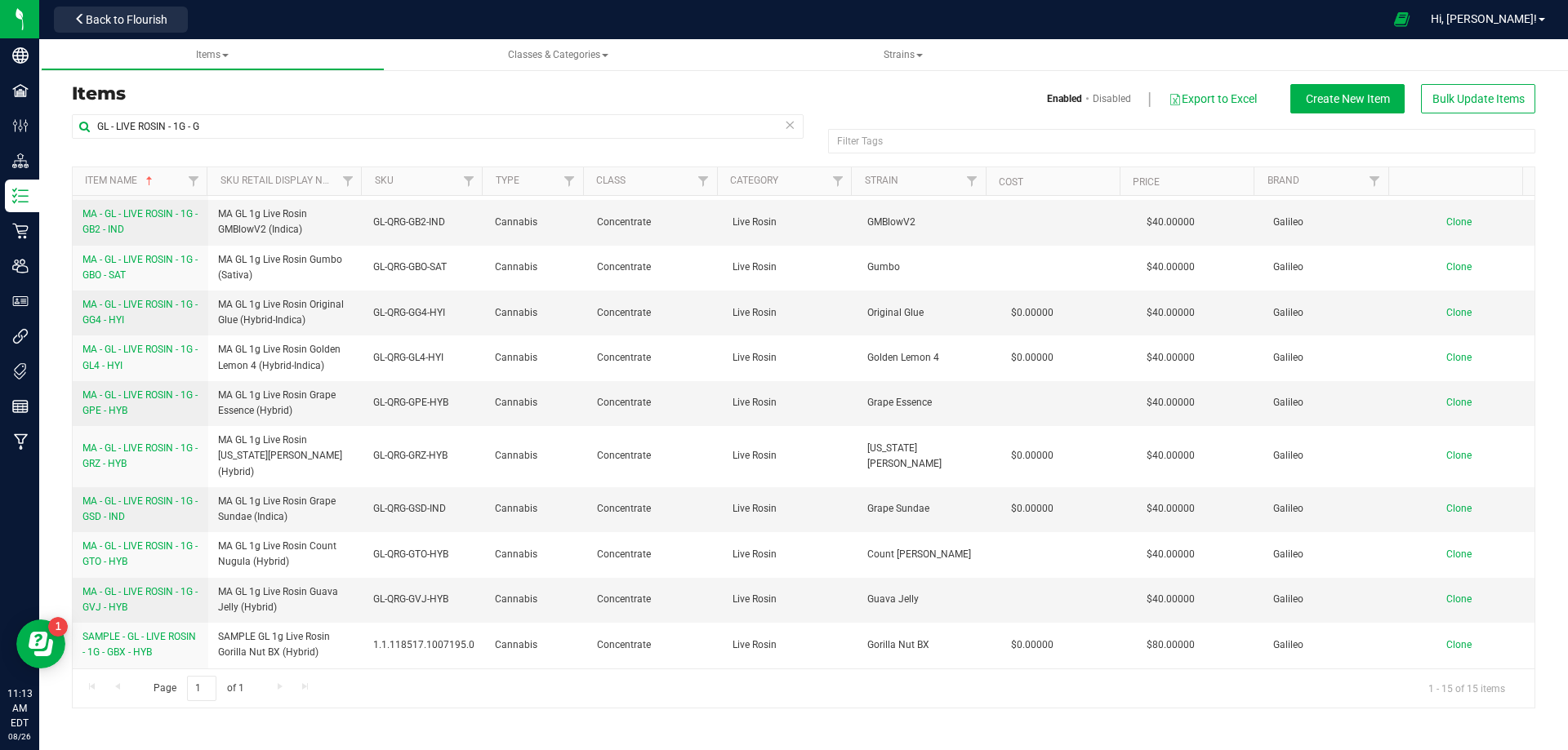
scroll to position [205, 0]
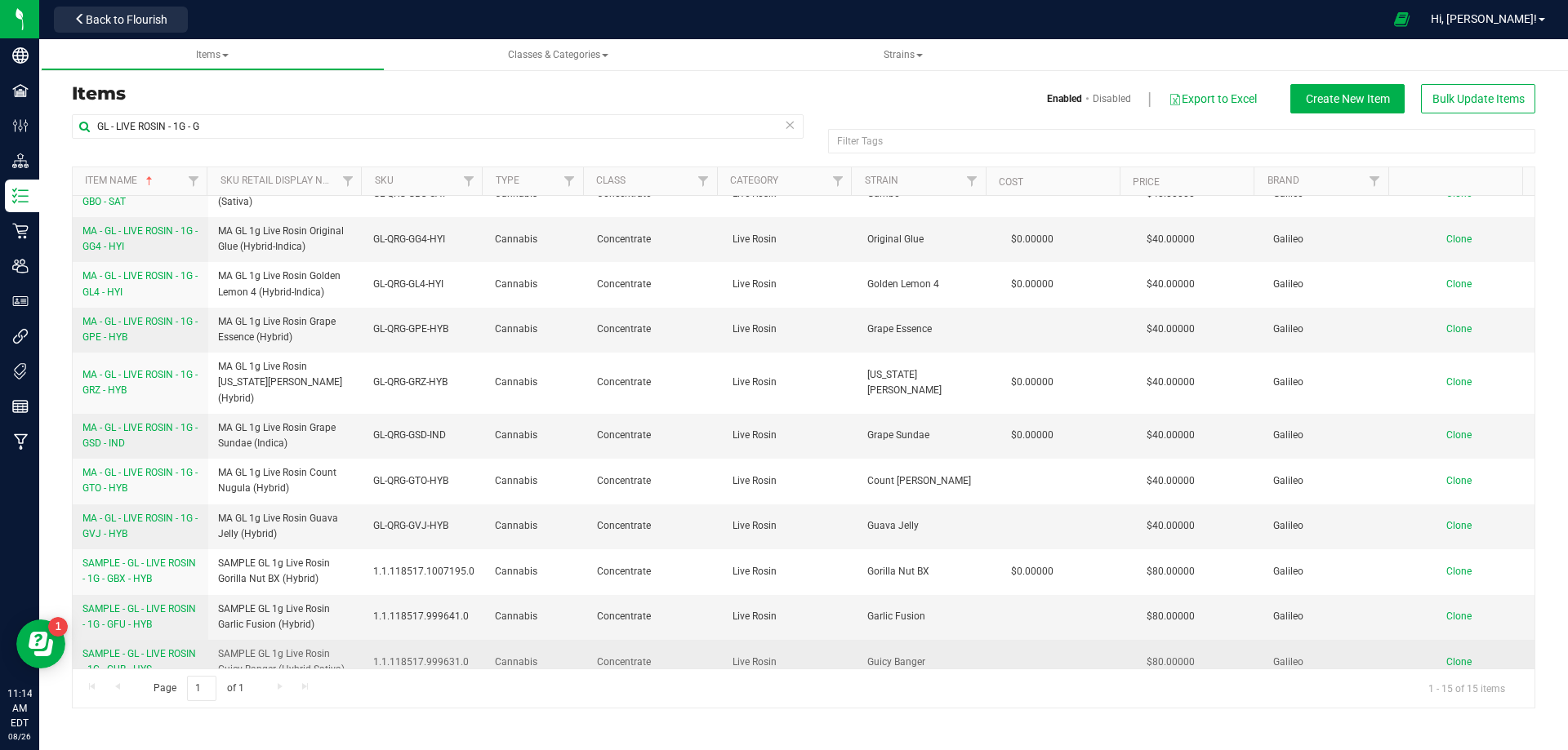
click at [167, 648] on span "SAMPLE - GL - LIVE ROSIN - 1G - GUB - HYS" at bounding box center [139, 662] width 114 height 27
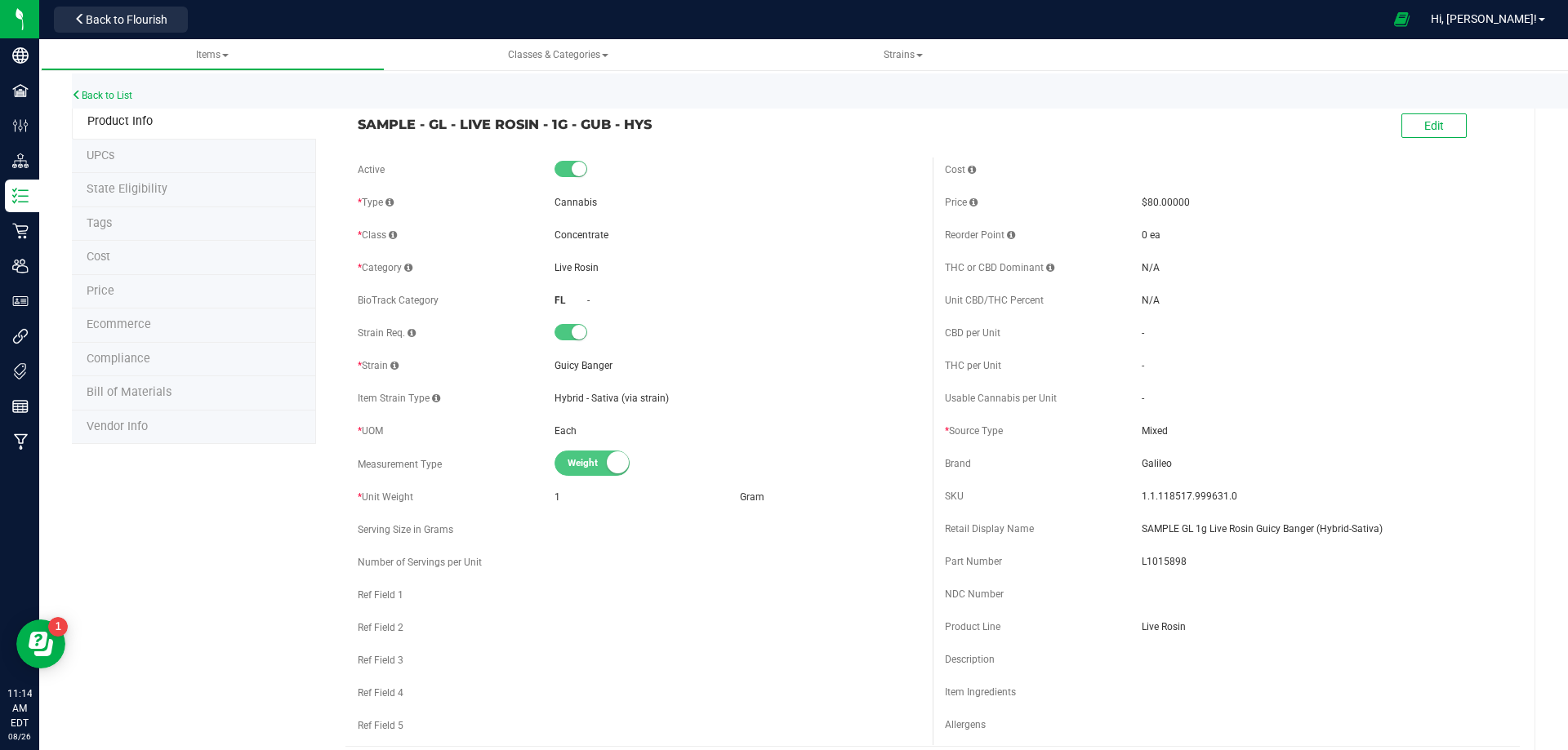
click at [143, 394] on span "Bill of Materials" at bounding box center [129, 391] width 85 height 14
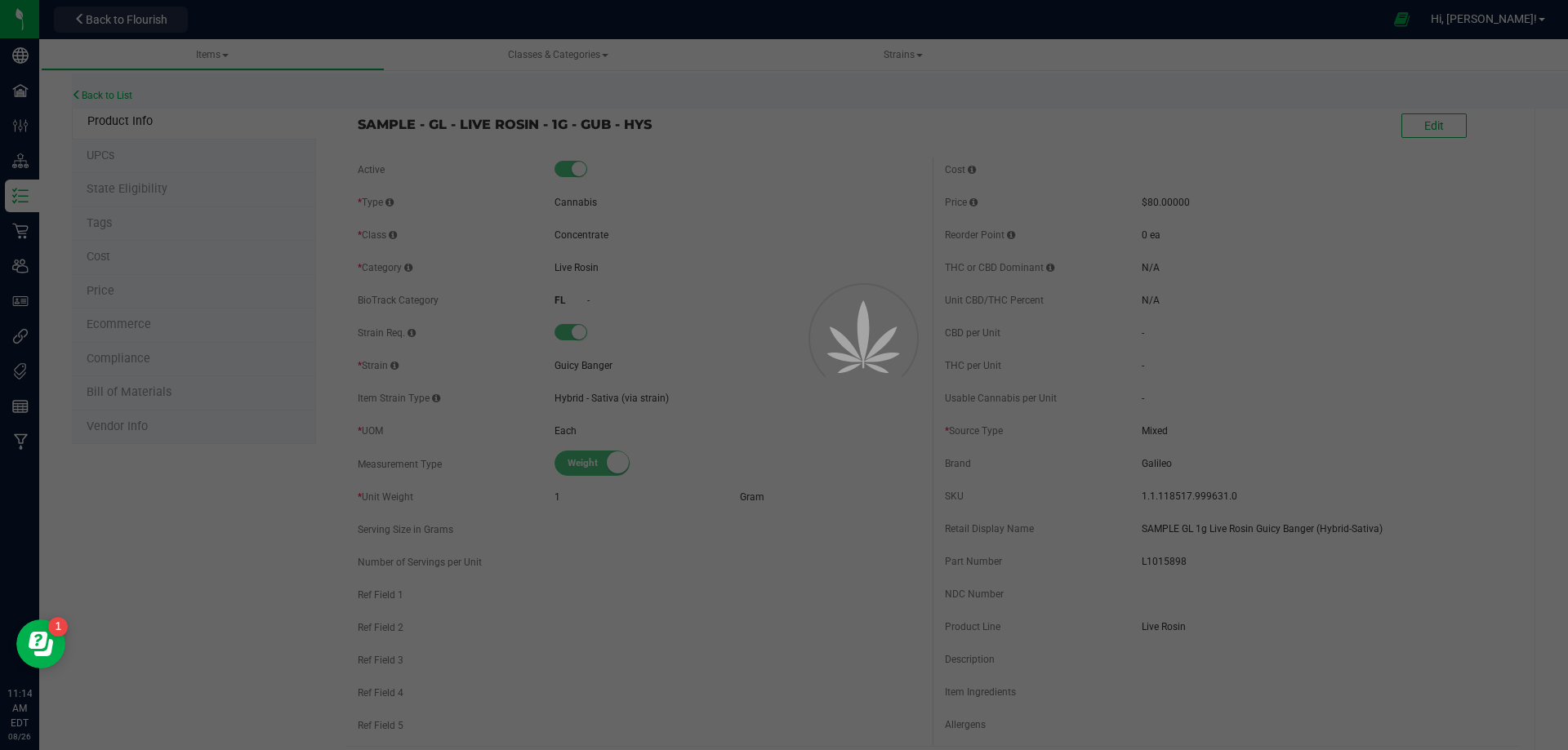
select select "10511"
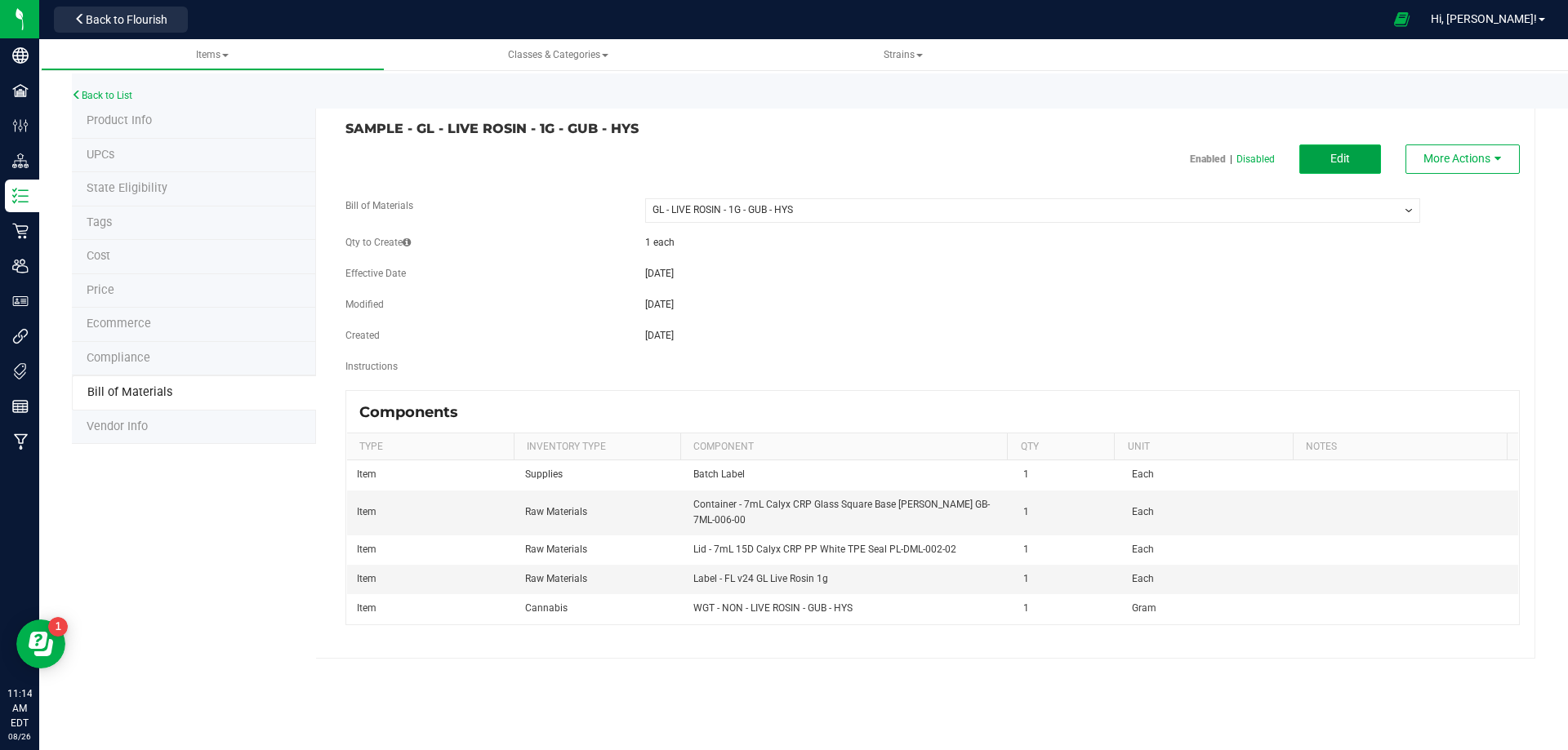
click at [1334, 157] on span "Edit" at bounding box center [1339, 158] width 20 height 13
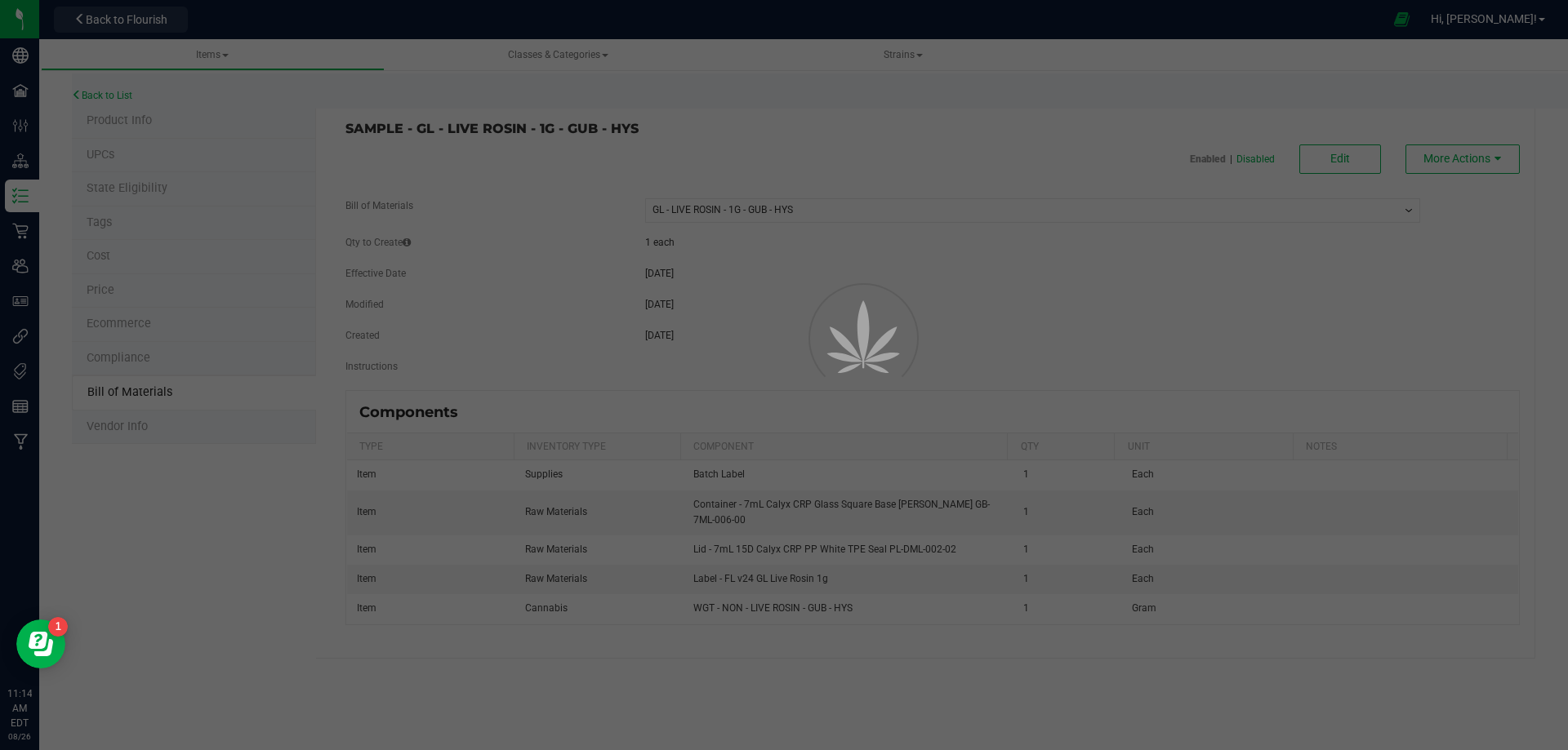
select select "10511"
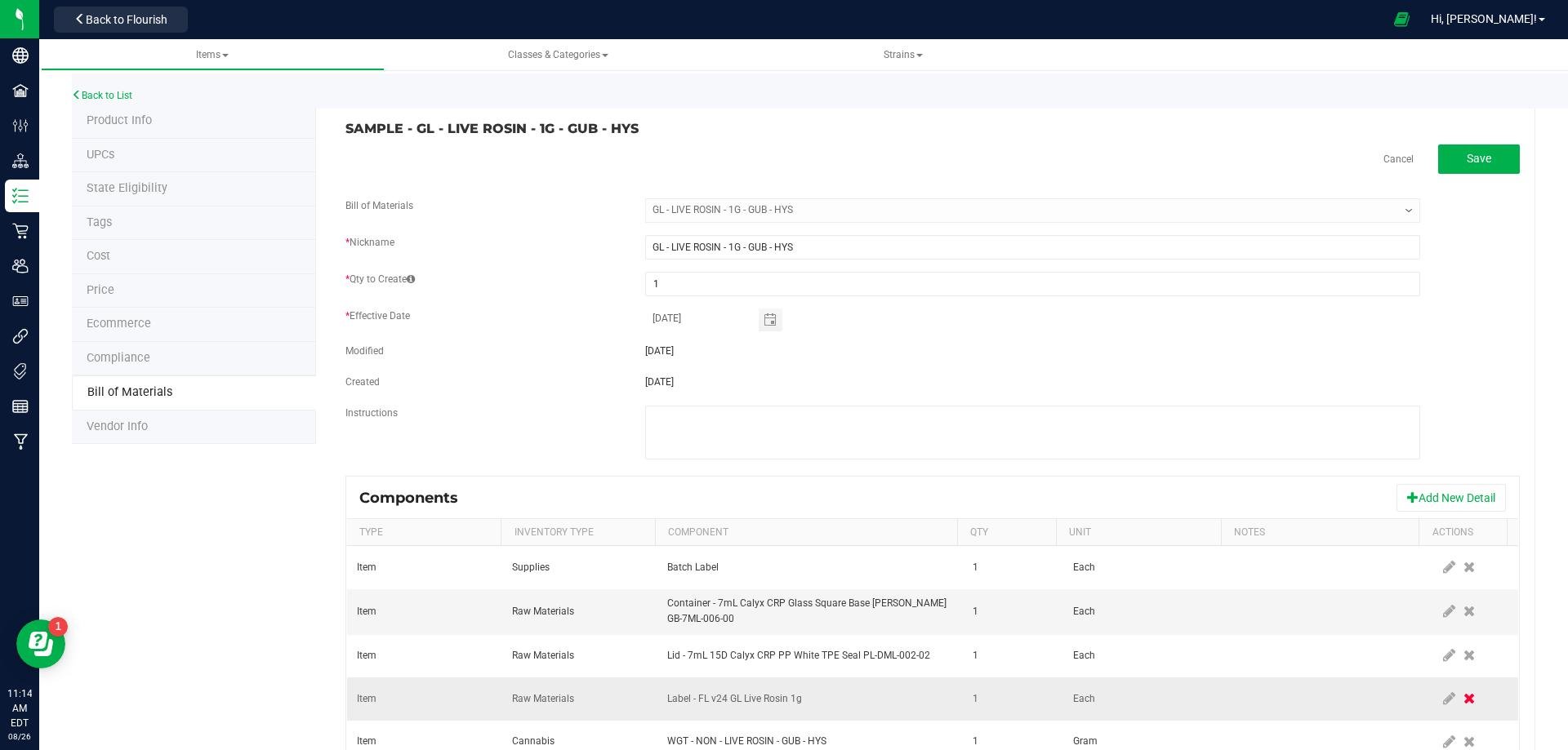
click at [1459, 697] on span at bounding box center [1468, 698] width 20 height 29
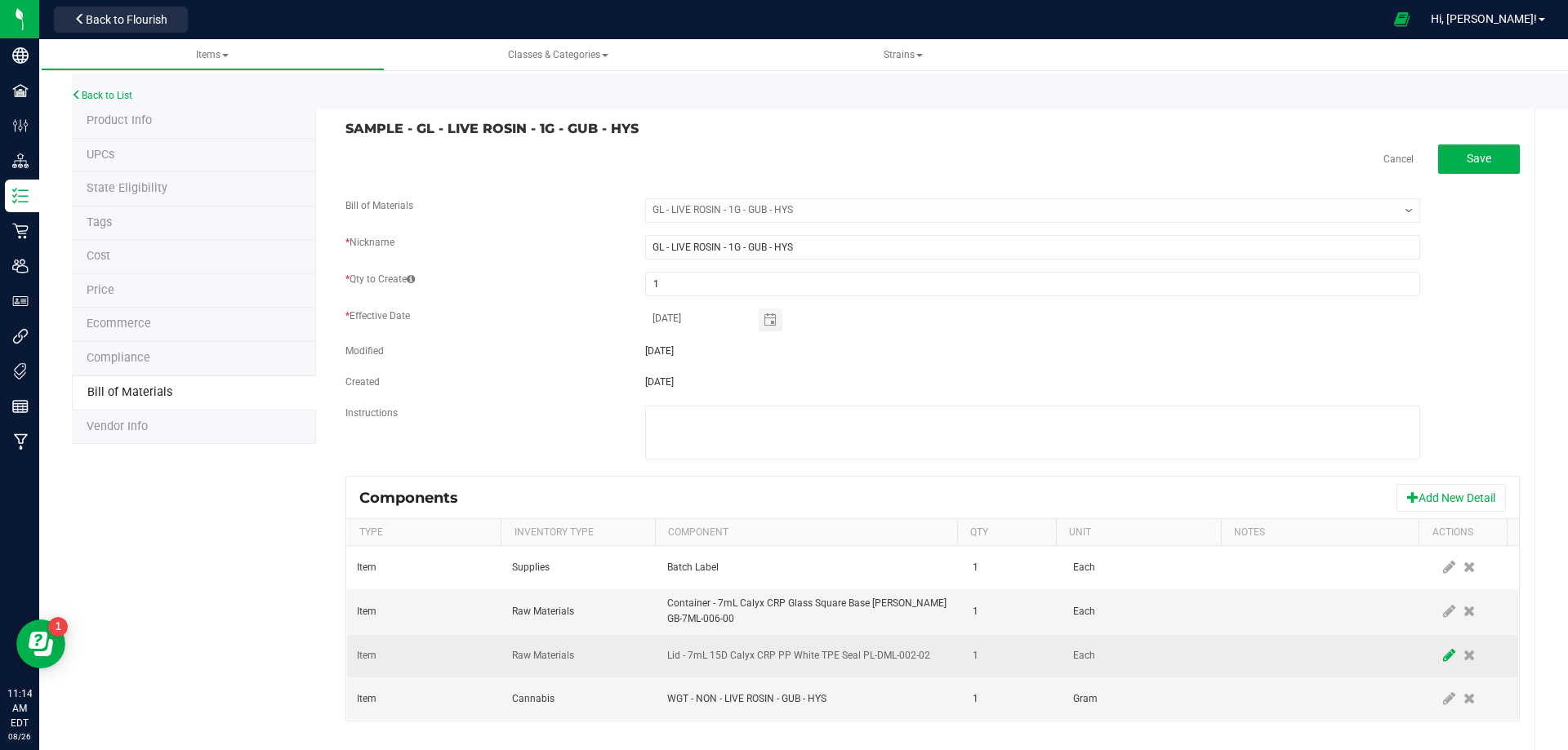
click at [1443, 658] on icon at bounding box center [1448, 656] width 12 height 15
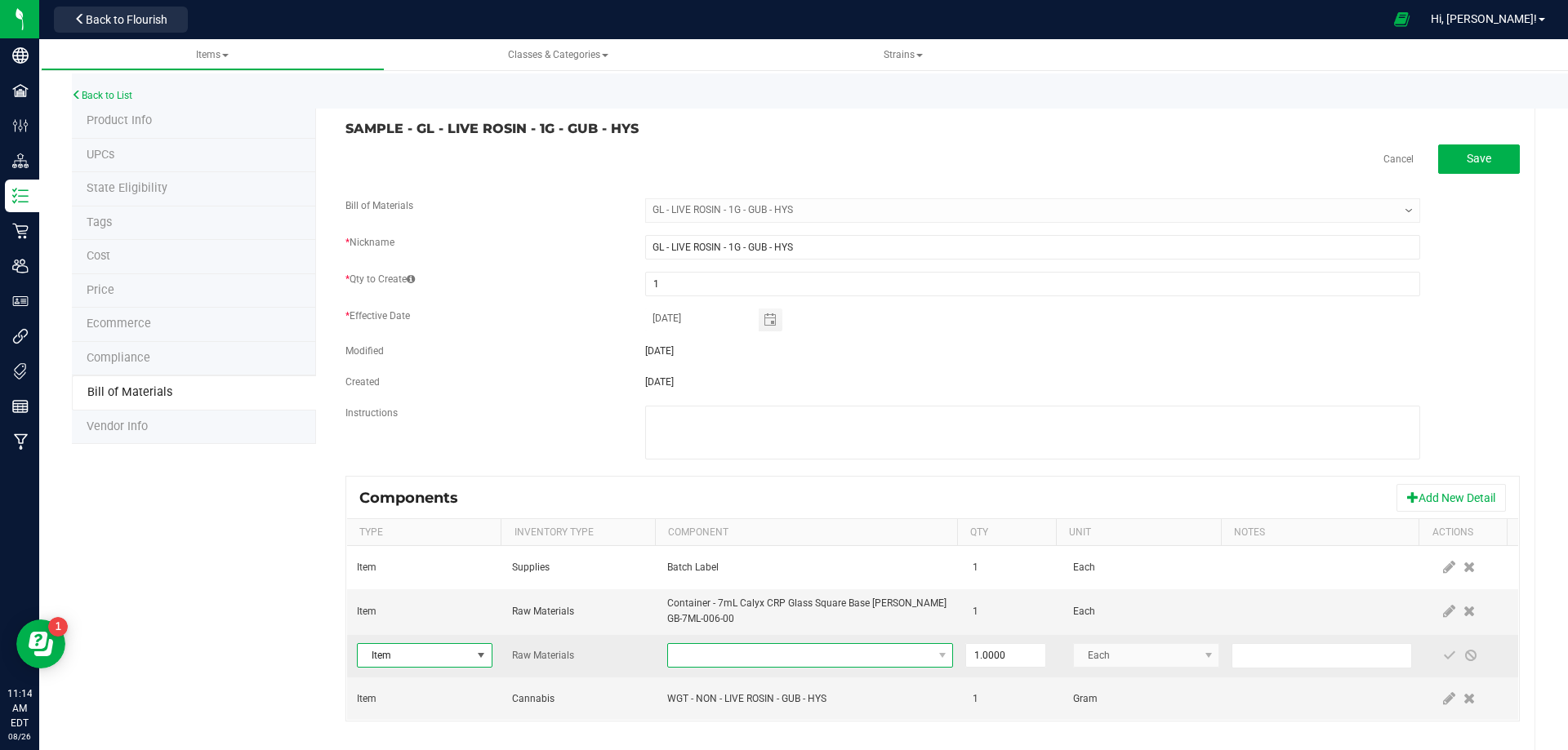
click at [800, 662] on span "NO DATA FOUND" at bounding box center [800, 656] width 264 height 23
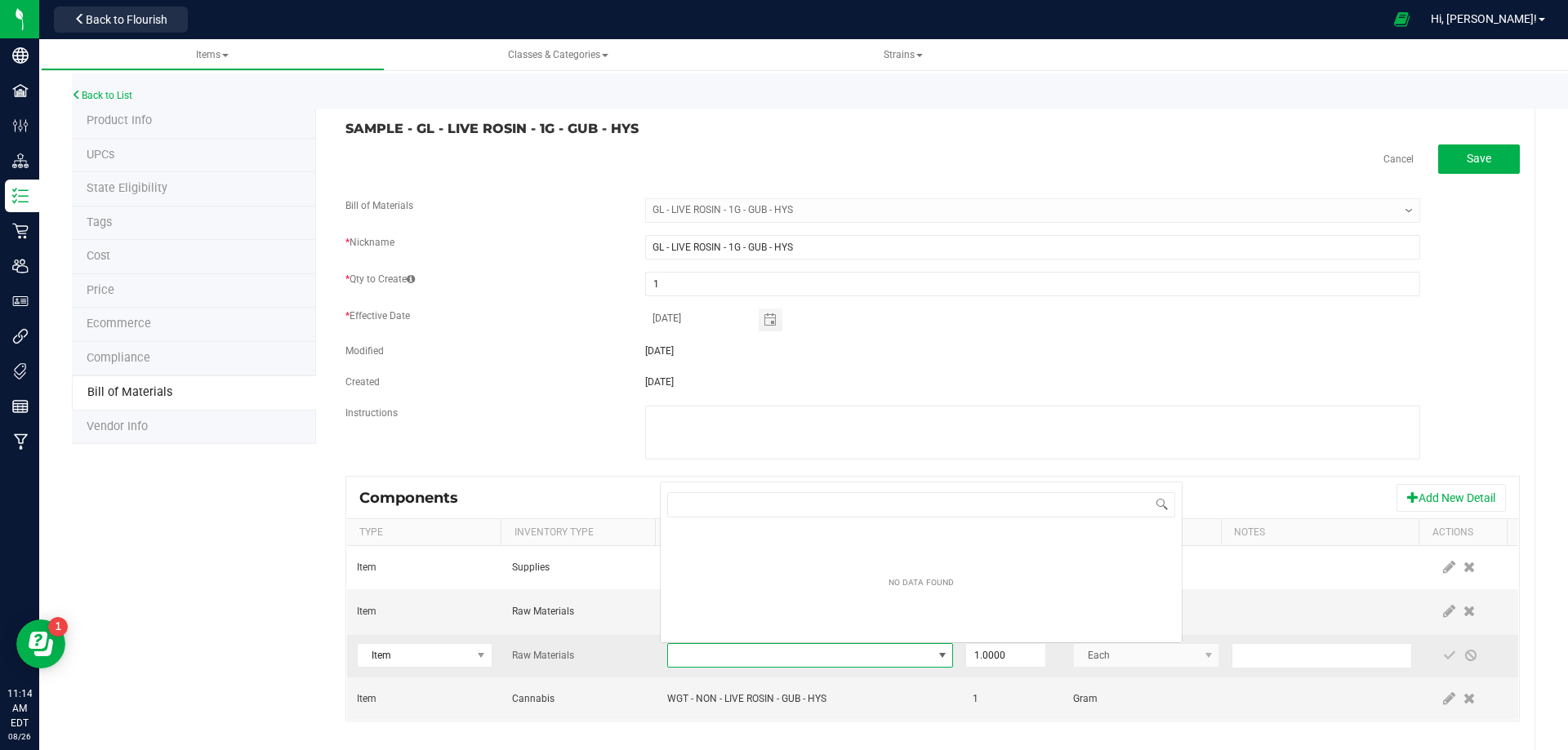
scroll to position [24, 278]
type input "3004400"
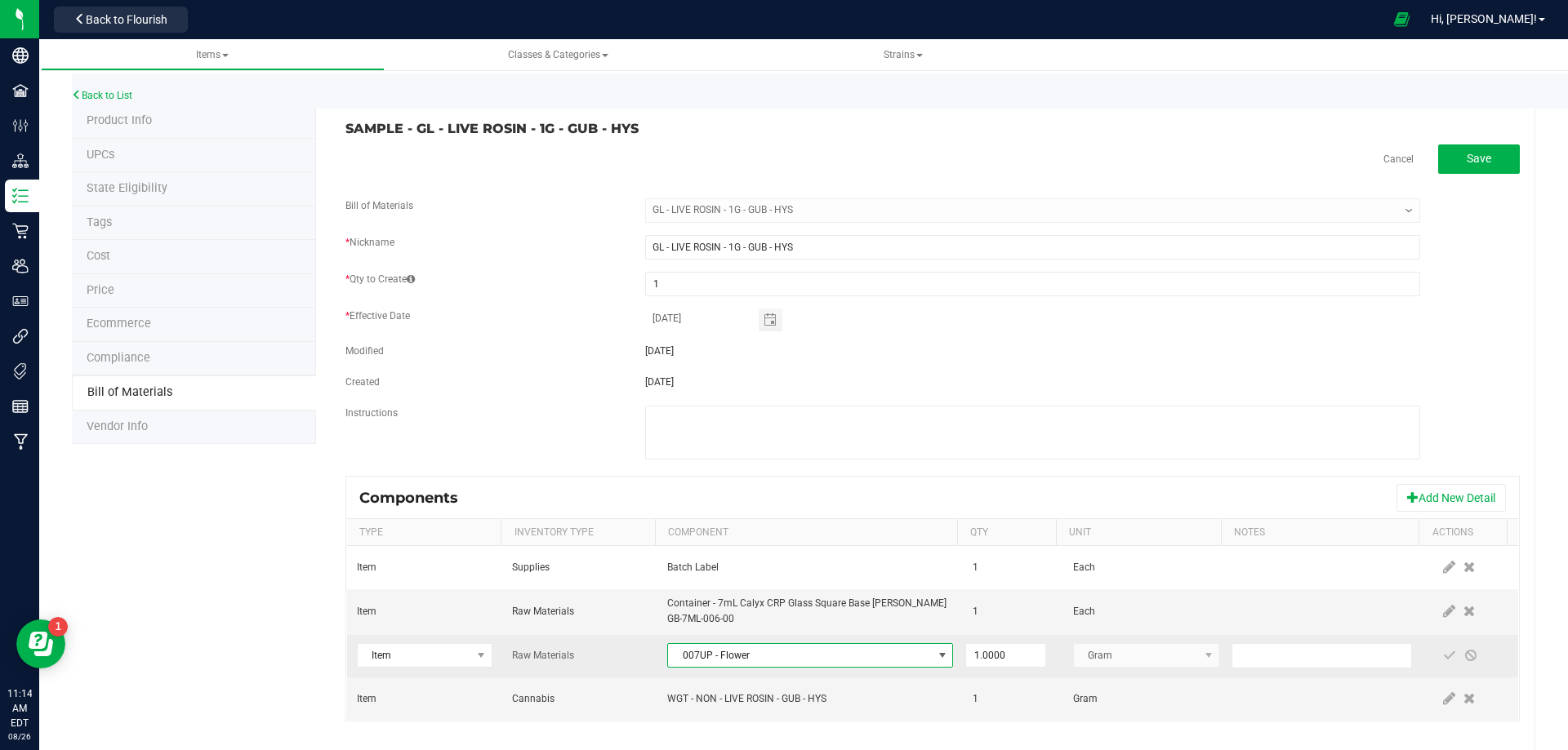
click at [800, 662] on span "007UP - Flower" at bounding box center [800, 656] width 264 height 23
click at [815, 653] on span "007UP - Flower" at bounding box center [800, 656] width 264 height 23
click at [1443, 655] on span at bounding box center [1449, 656] width 13 height 13
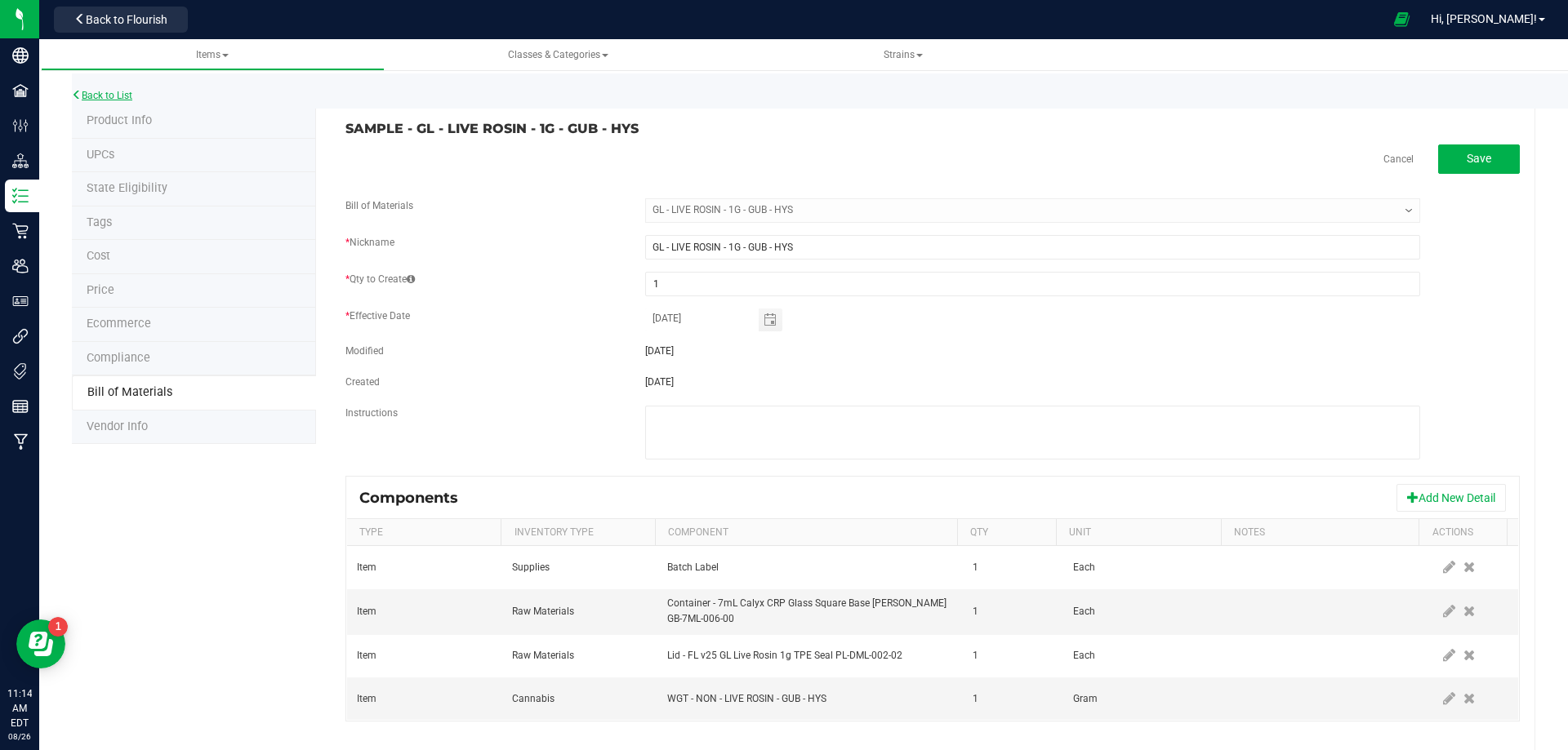
click at [111, 99] on link "Back to List" at bounding box center [102, 95] width 60 height 11
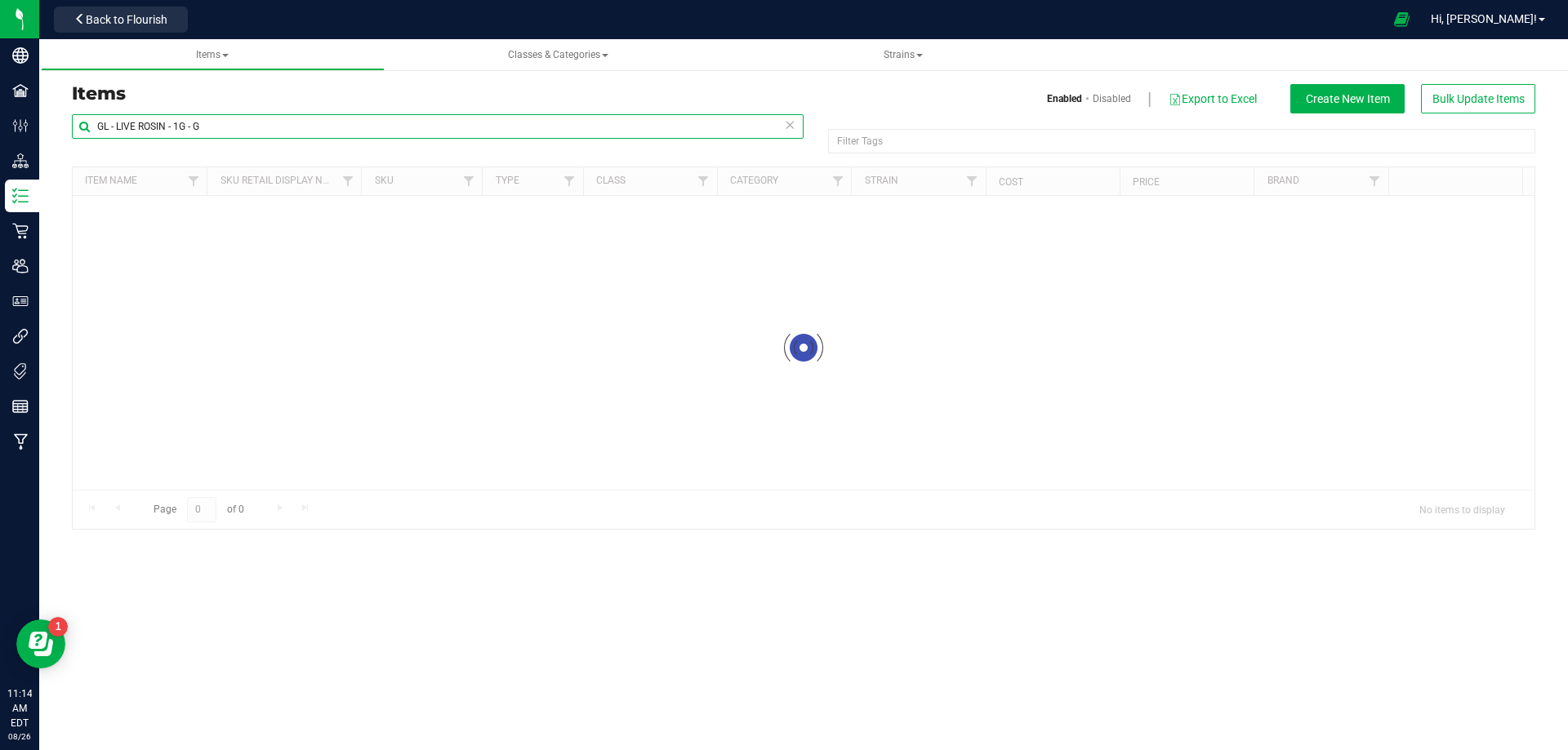
click at [311, 133] on input "GL - LIVE ROSIN - 1G - G" at bounding box center [437, 126] width 731 height 24
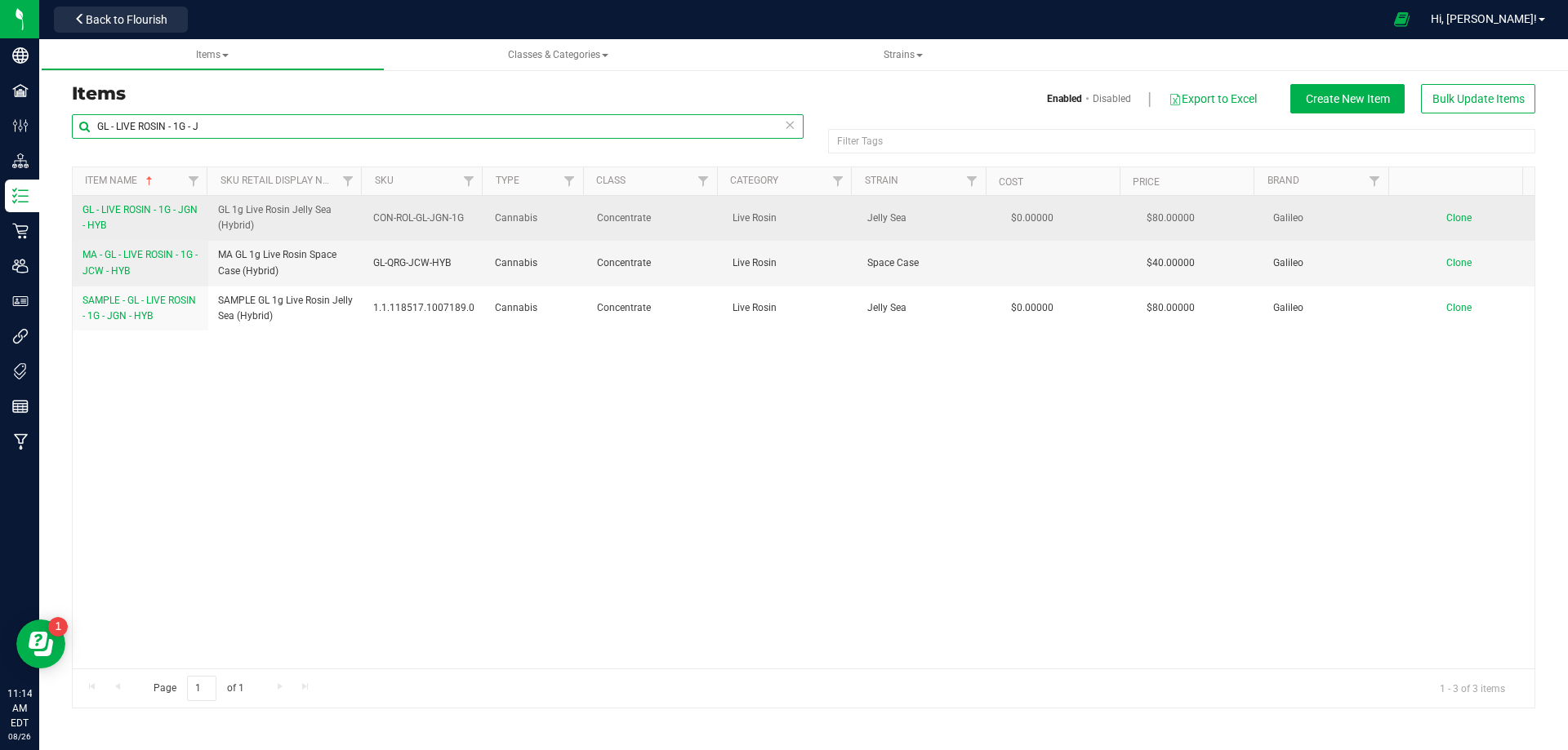
type input "GL - LIVE ROSIN - 1G - J"
click at [120, 219] on link "GL - LIVE ROSIN - 1G - JGN - HYB" at bounding box center [140, 217] width 116 height 31
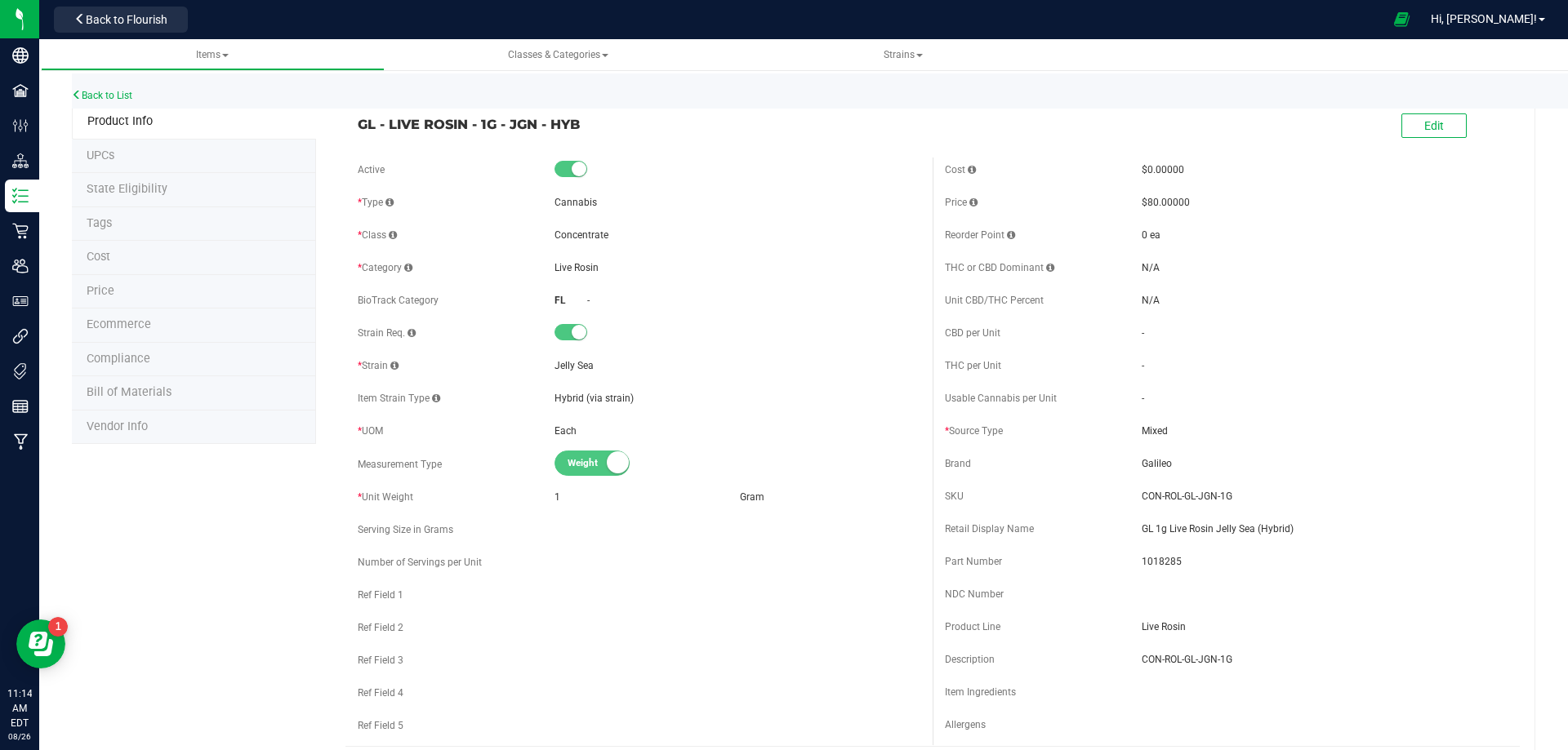
click at [130, 388] on span "Bill of Materials" at bounding box center [129, 391] width 85 height 14
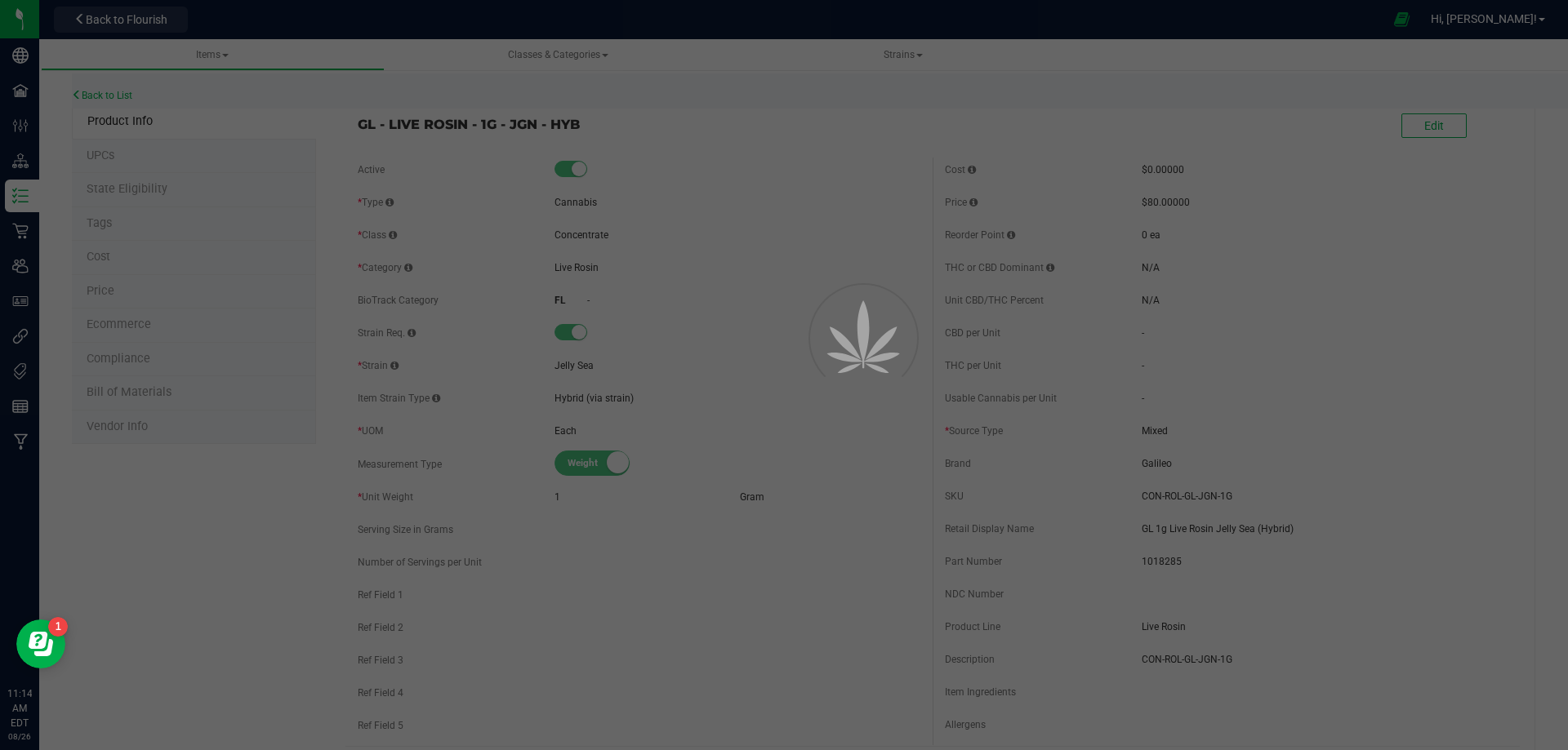
select select "12212"
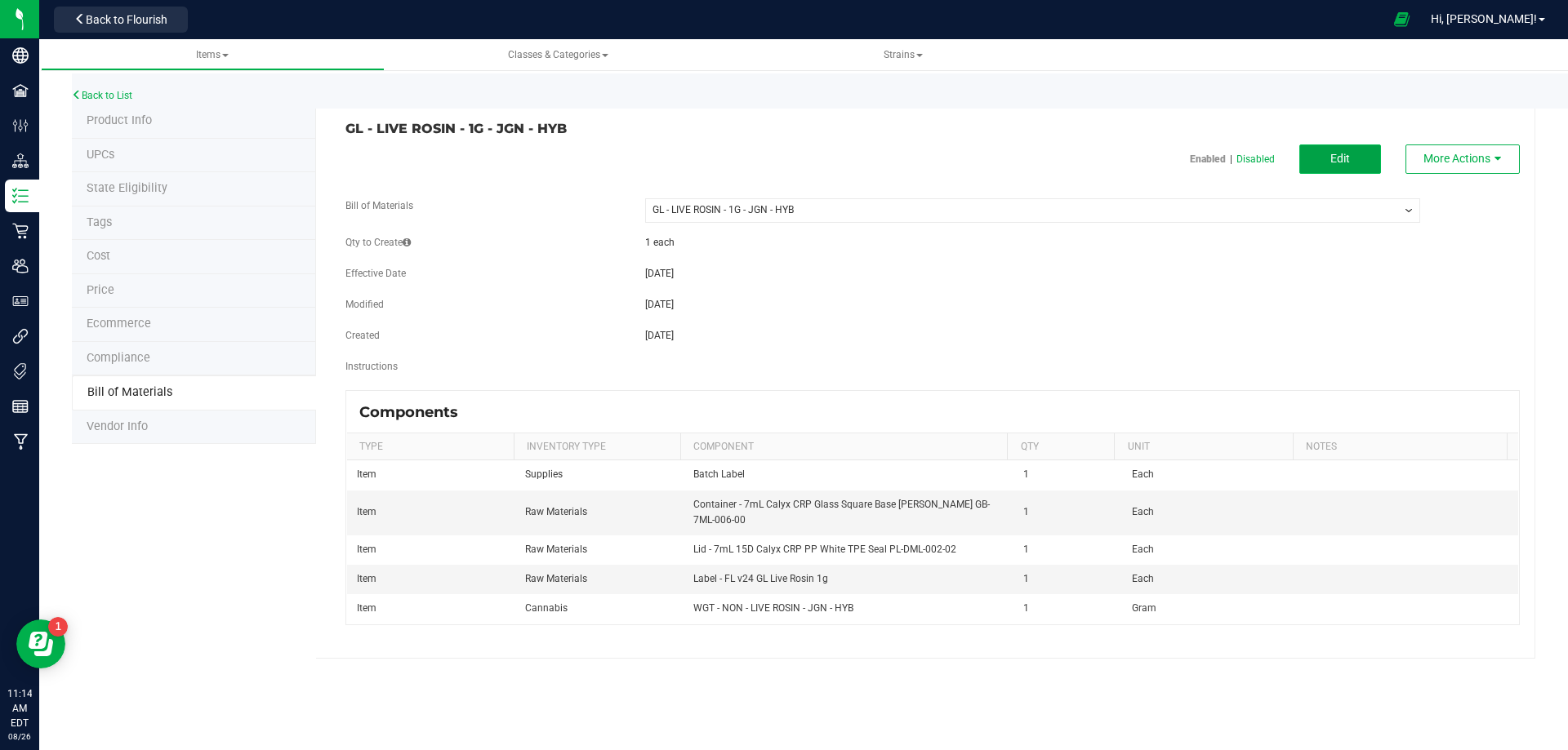
click at [1352, 162] on button "Edit" at bounding box center [1339, 159] width 82 height 29
select select "12212"
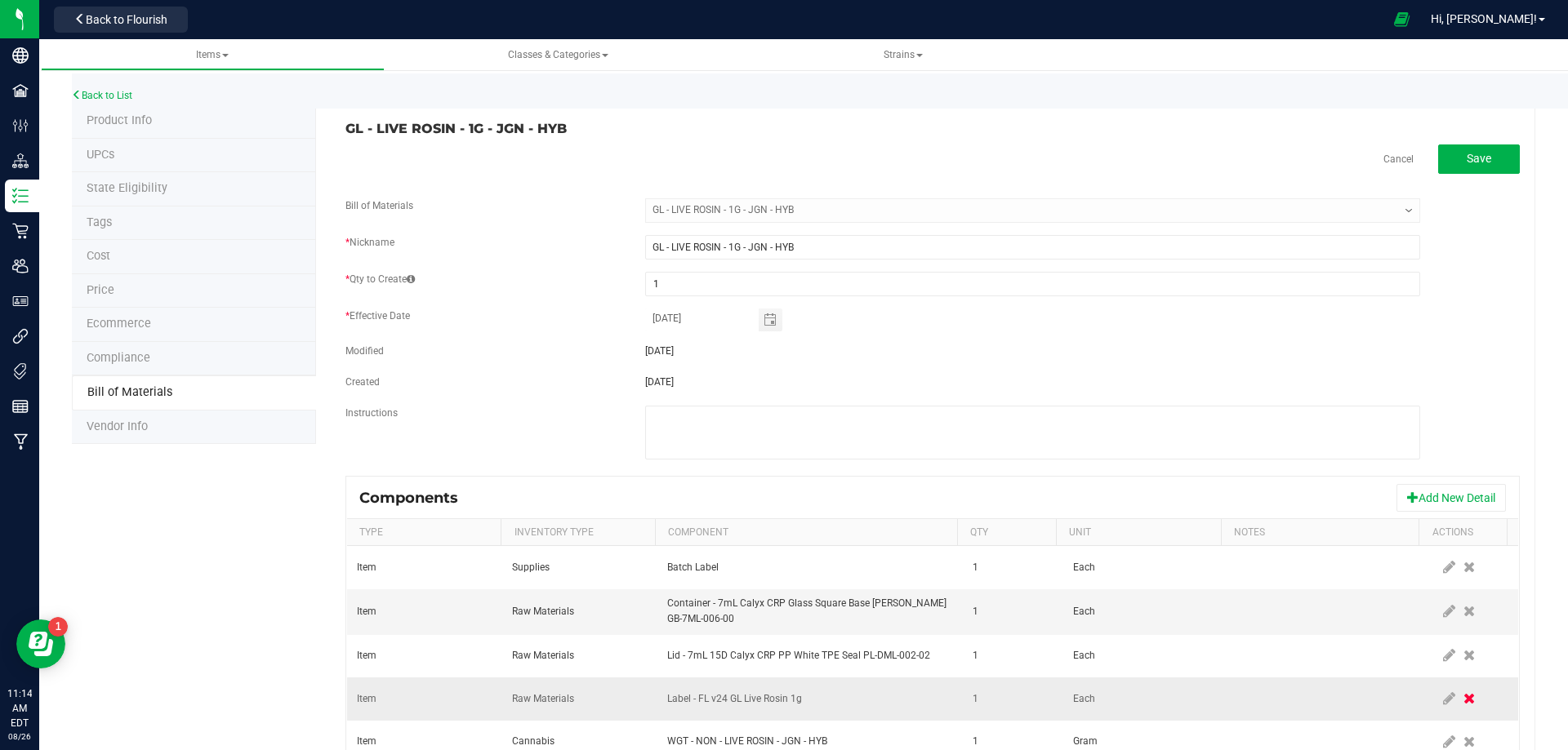
click at [1464, 703] on icon at bounding box center [1469, 699] width 11 height 15
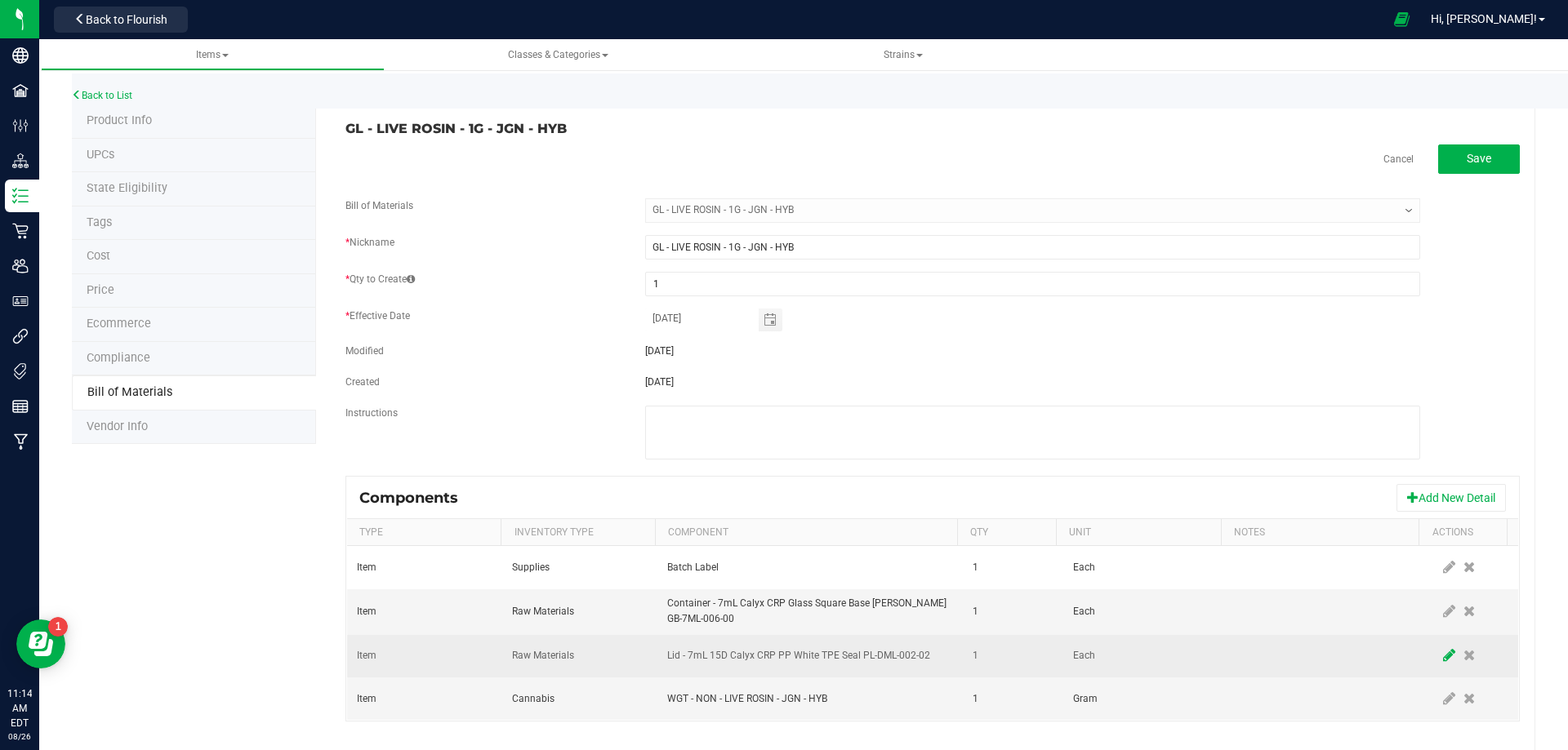
click at [1443, 657] on icon at bounding box center [1448, 656] width 12 height 15
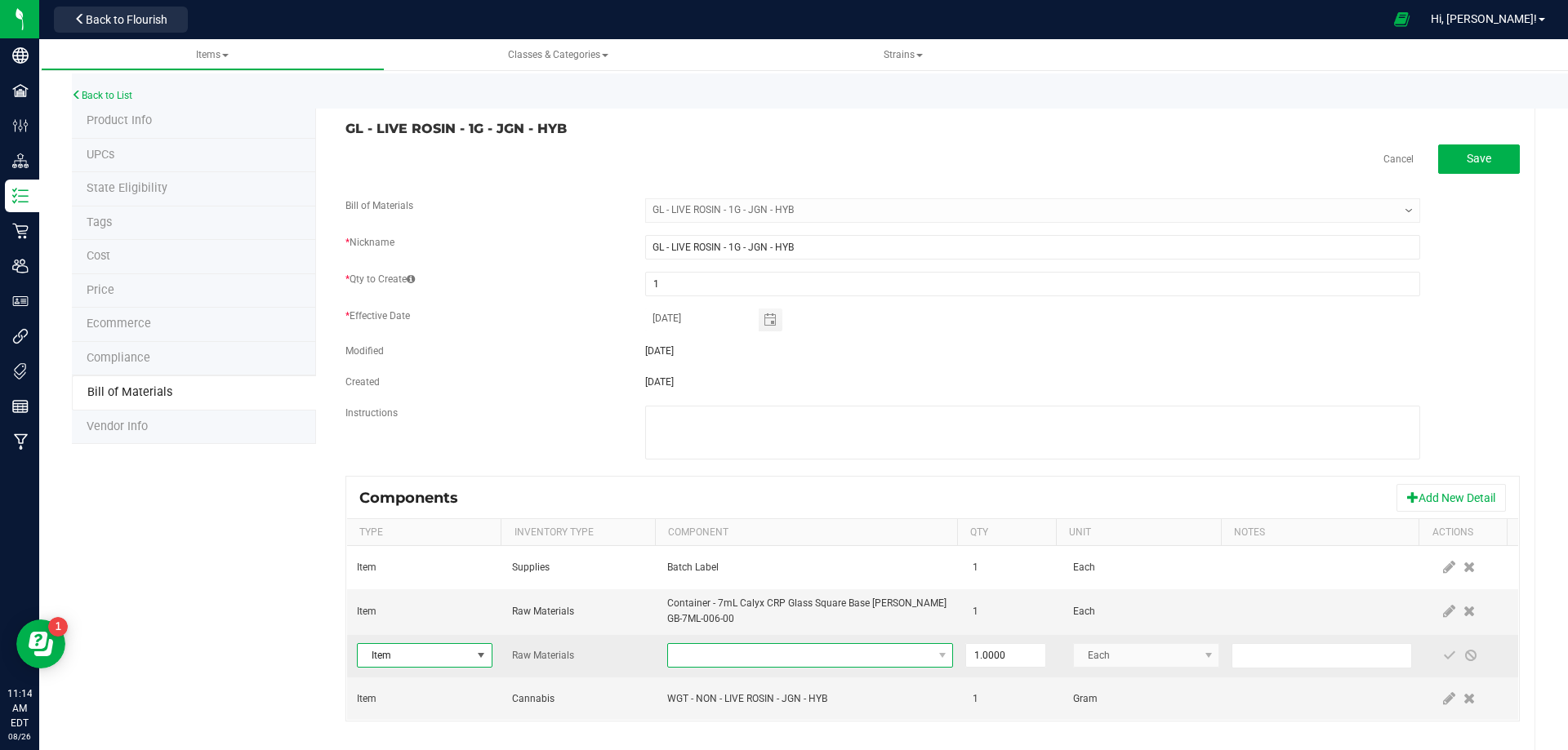
click at [780, 657] on span "NO DATA FOUND" at bounding box center [800, 656] width 264 height 23
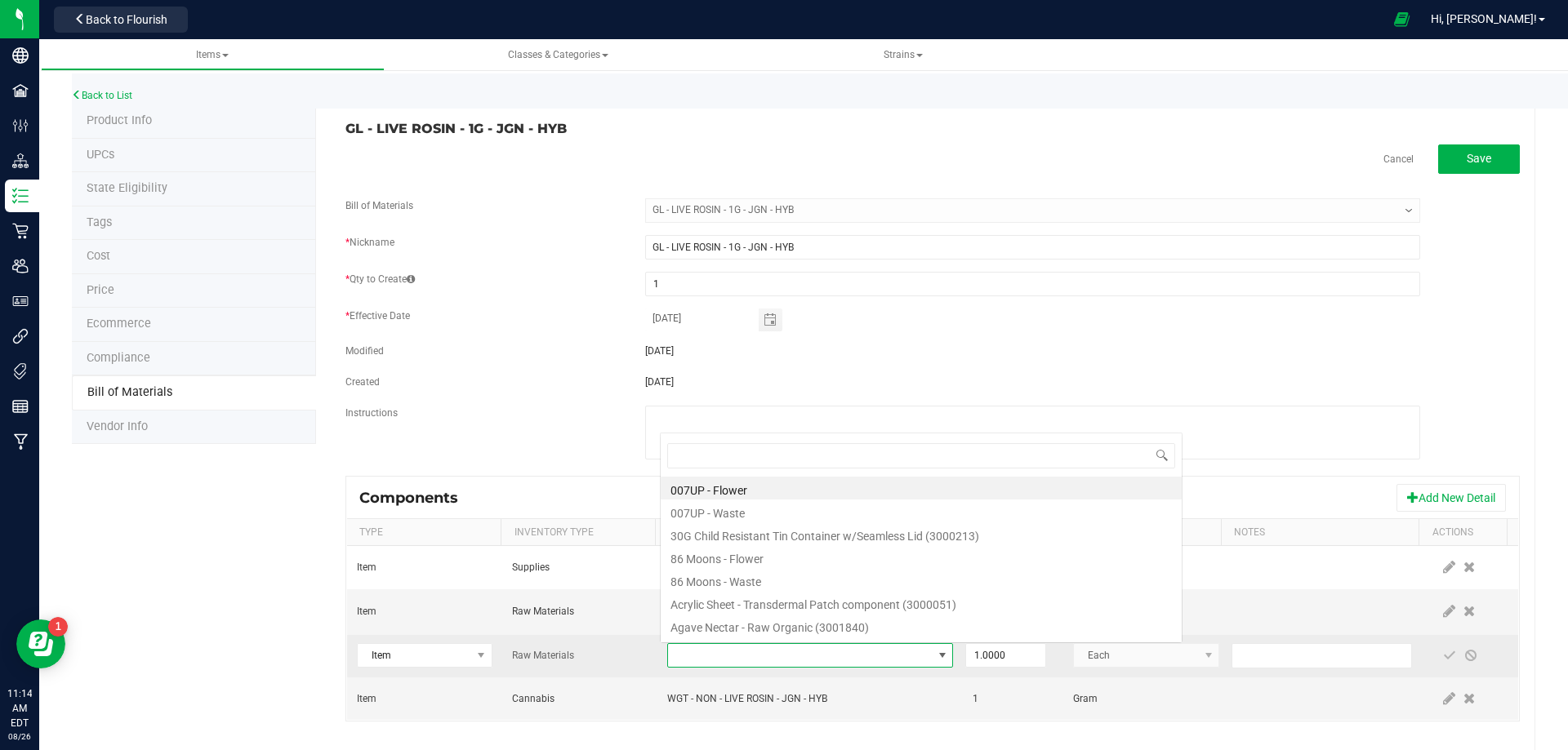
type input "3004400"
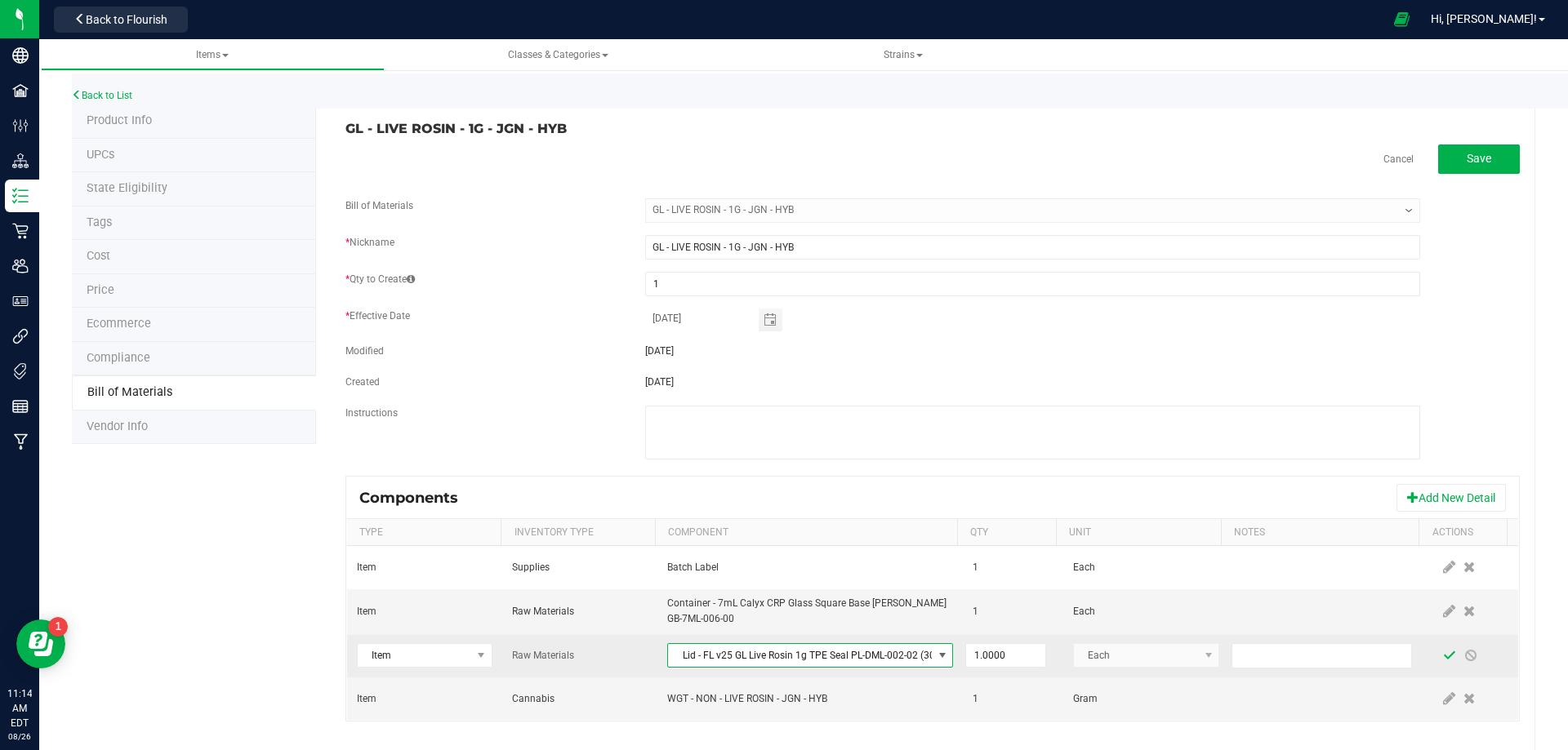
click at [1443, 654] on span at bounding box center [1449, 656] width 13 height 13
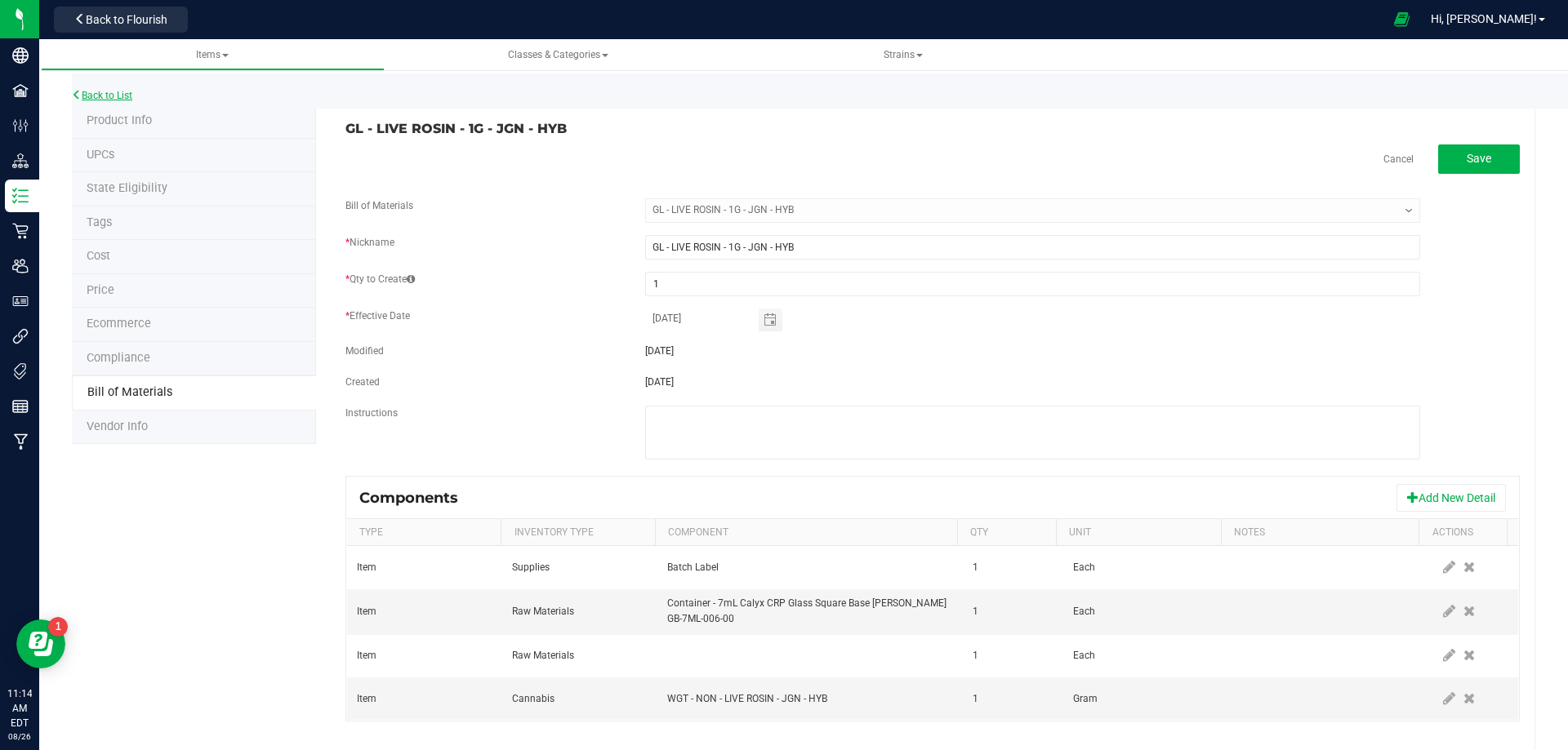
click at [107, 91] on link "Back to List" at bounding box center [102, 95] width 60 height 11
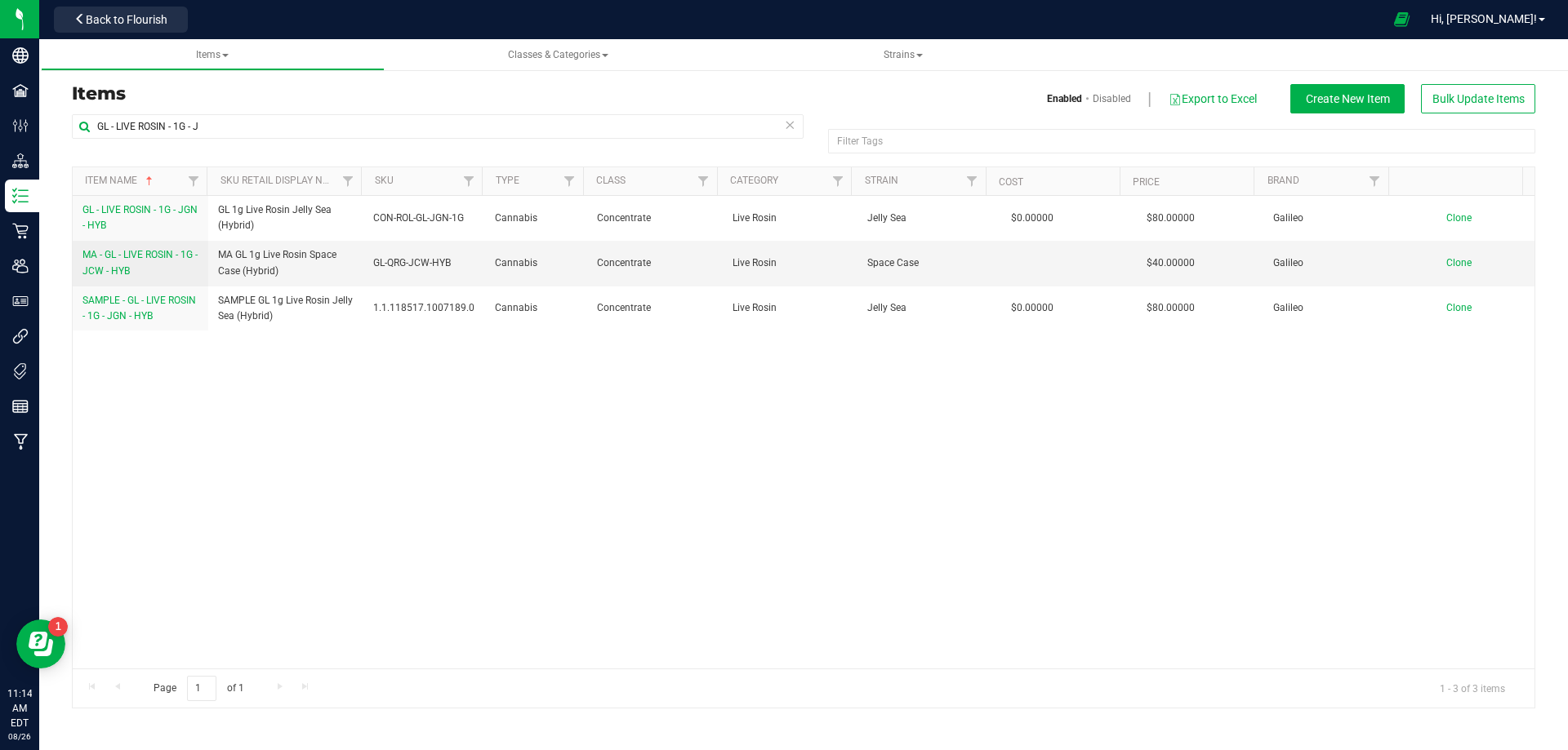
click at [135, 324] on link "SAMPLE - GL - LIVE ROSIN - 1G - JGN - HYB" at bounding box center [140, 308] width 116 height 31
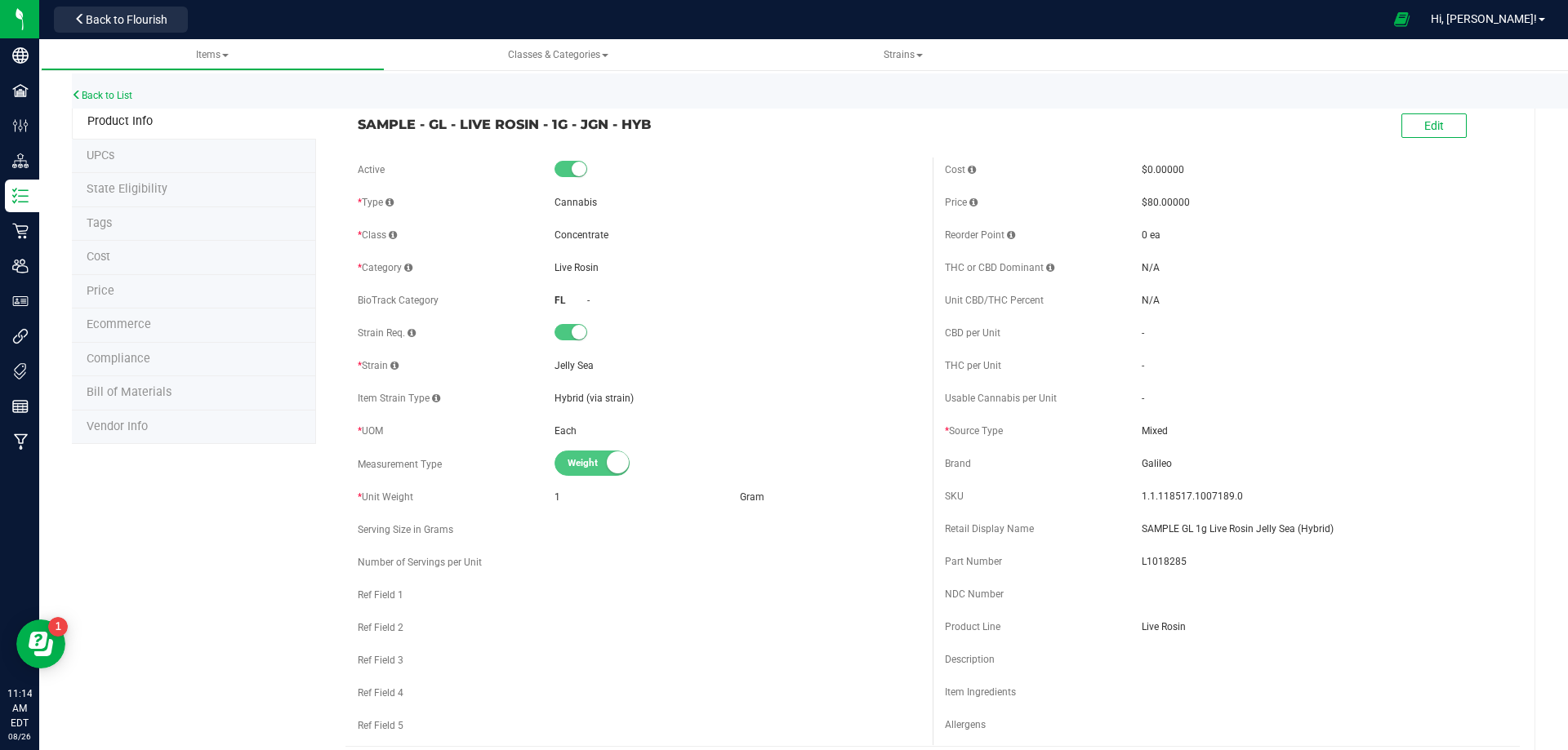
click at [146, 403] on li "Bill of Materials" at bounding box center [193, 393] width 244 height 34
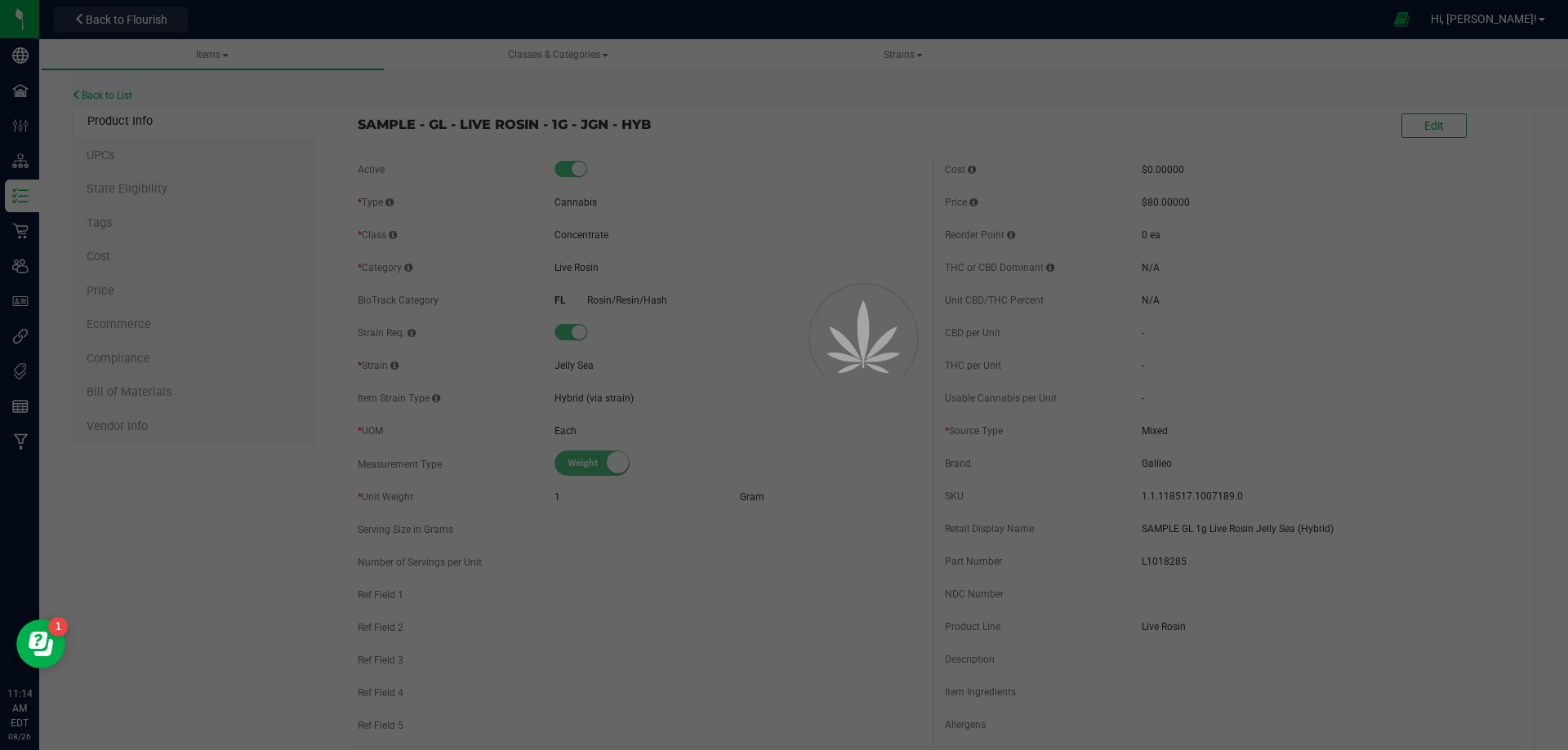
select select "12213"
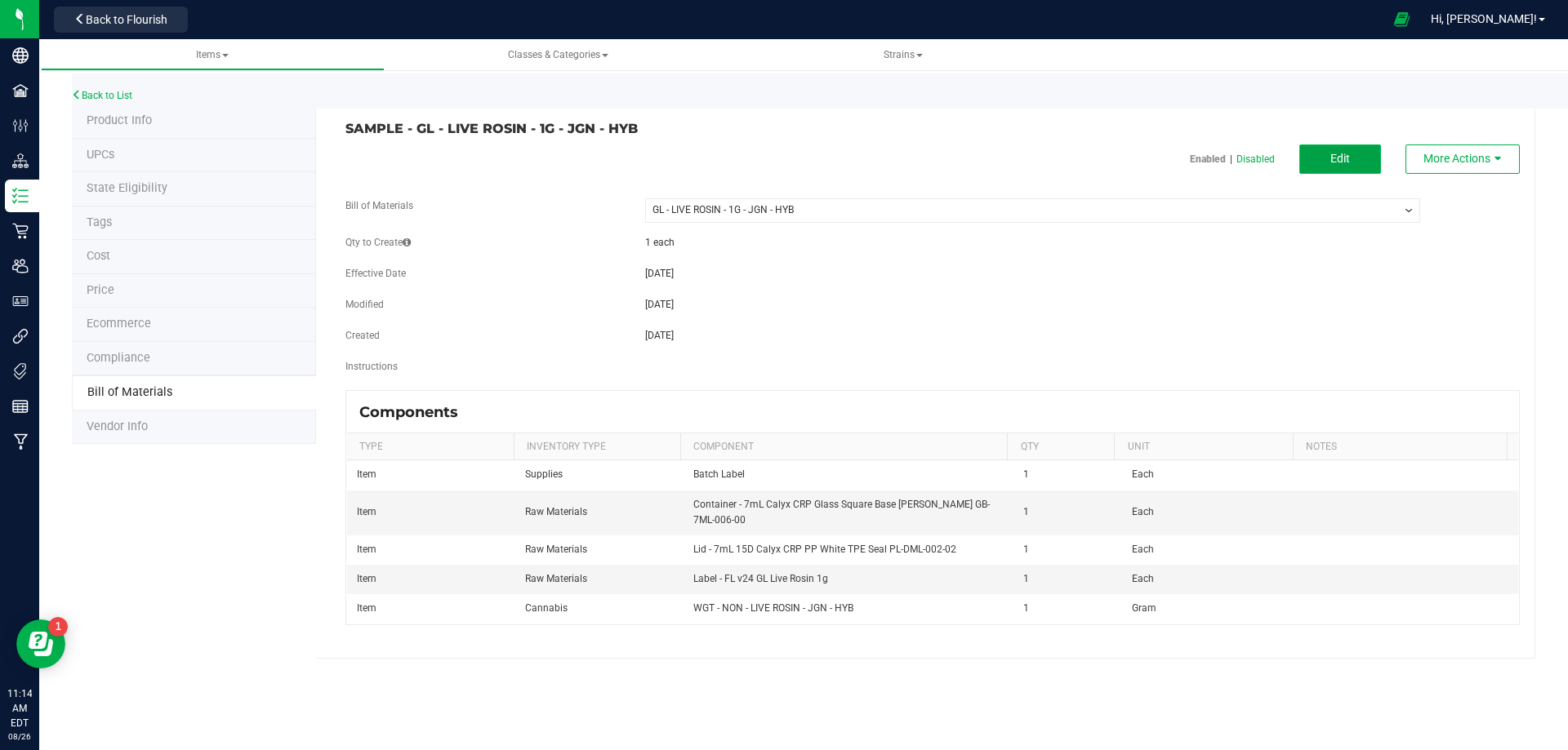
click at [1360, 163] on button "Edit" at bounding box center [1339, 159] width 82 height 29
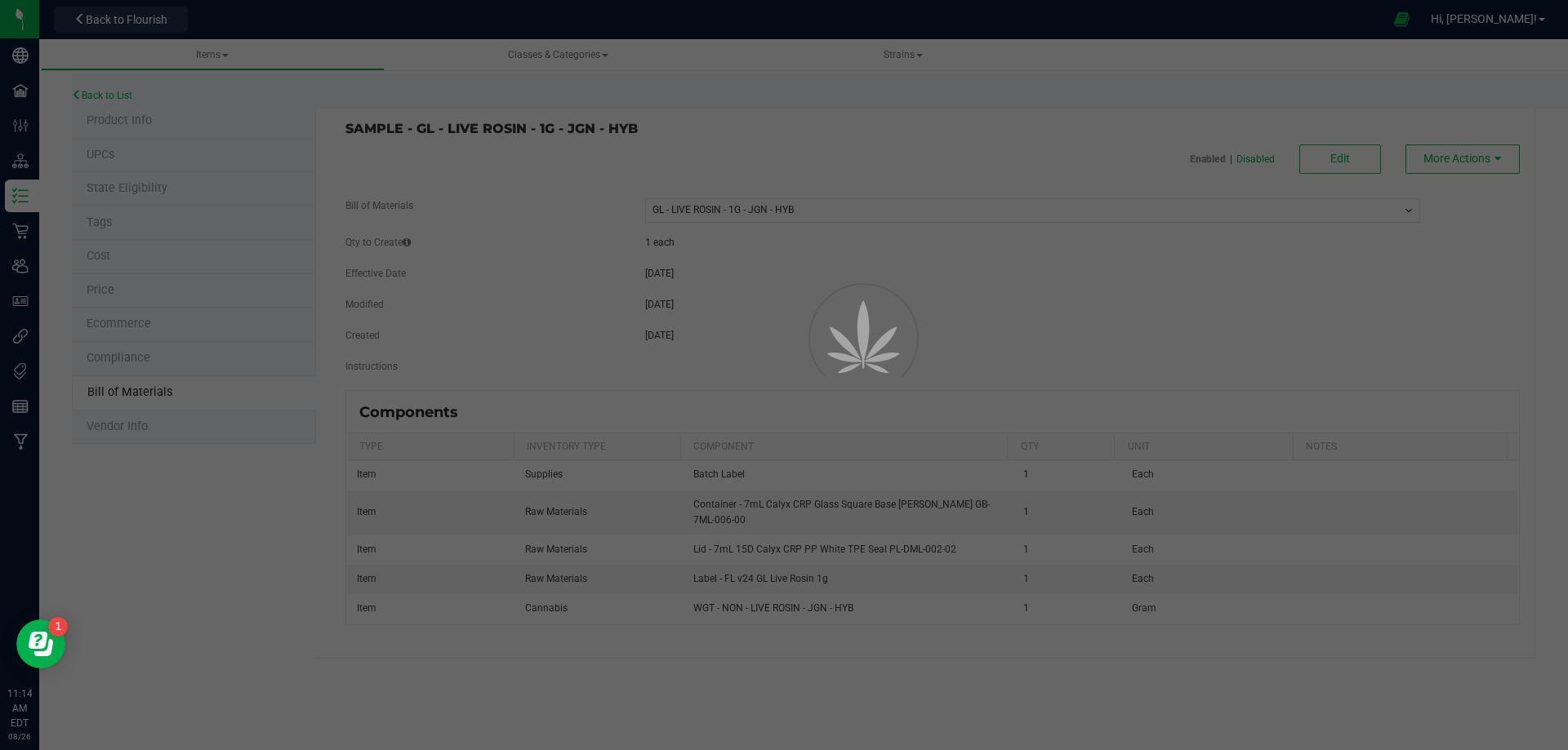
select select "12213"
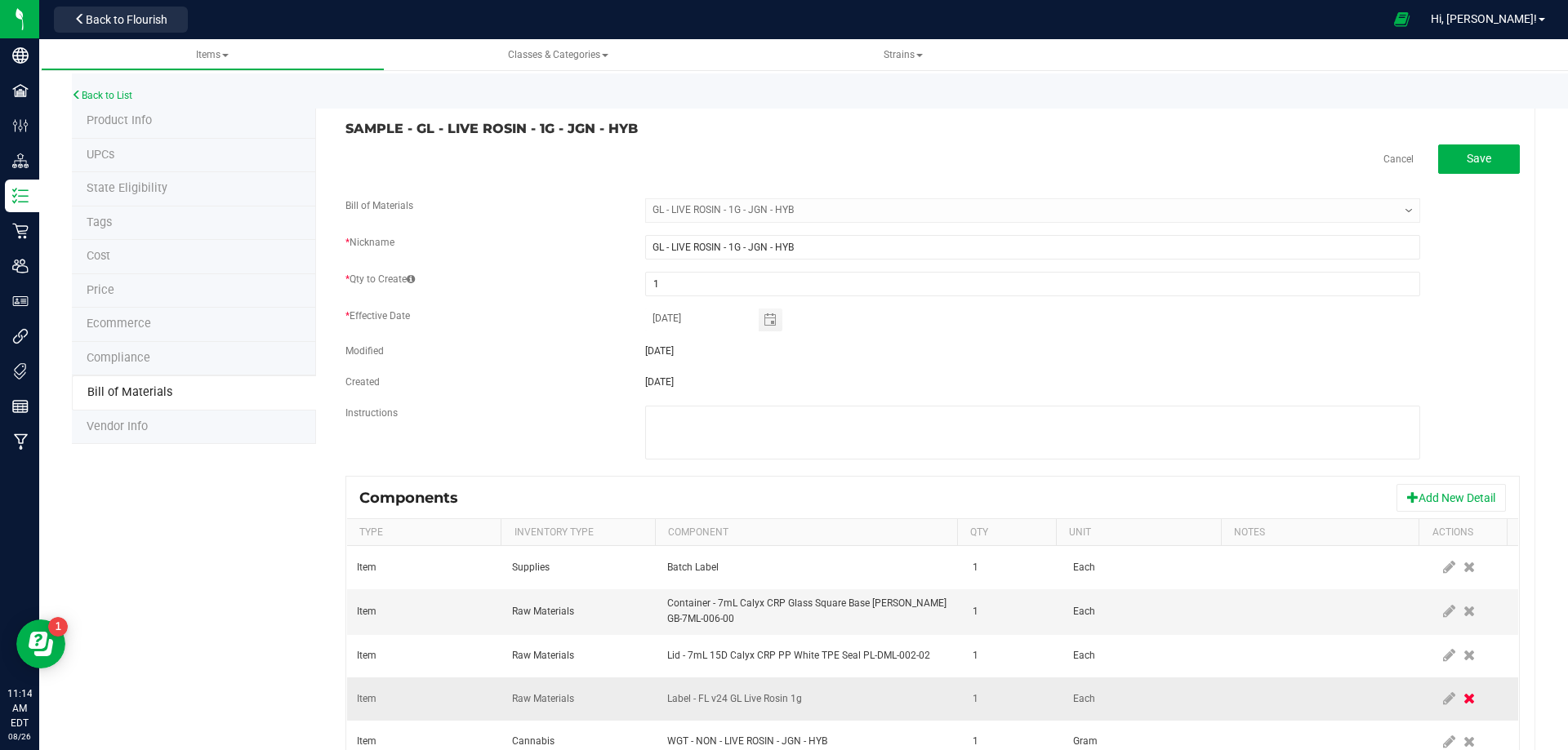
click at [1464, 694] on icon at bounding box center [1469, 699] width 11 height 15
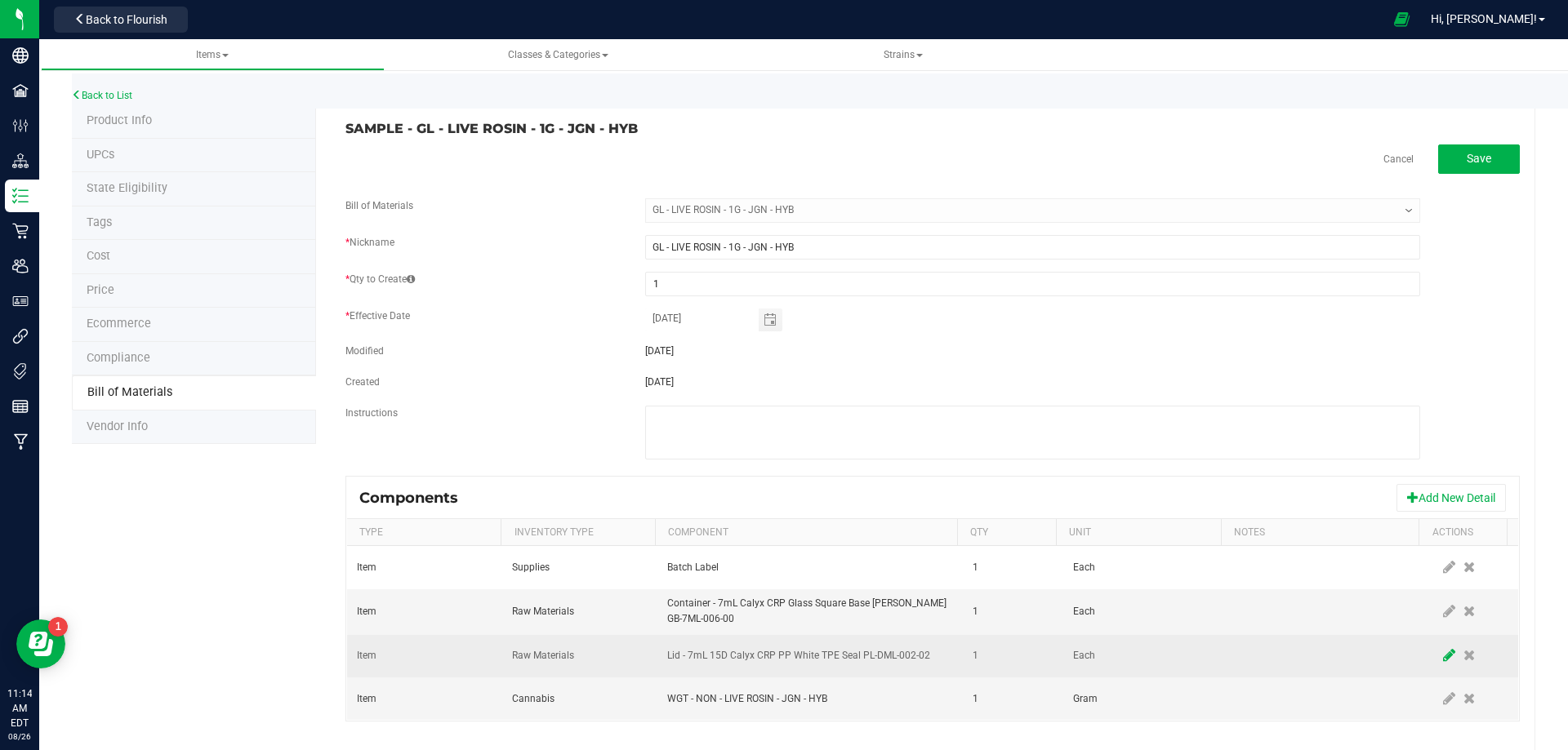
click at [1443, 662] on icon at bounding box center [1448, 656] width 12 height 15
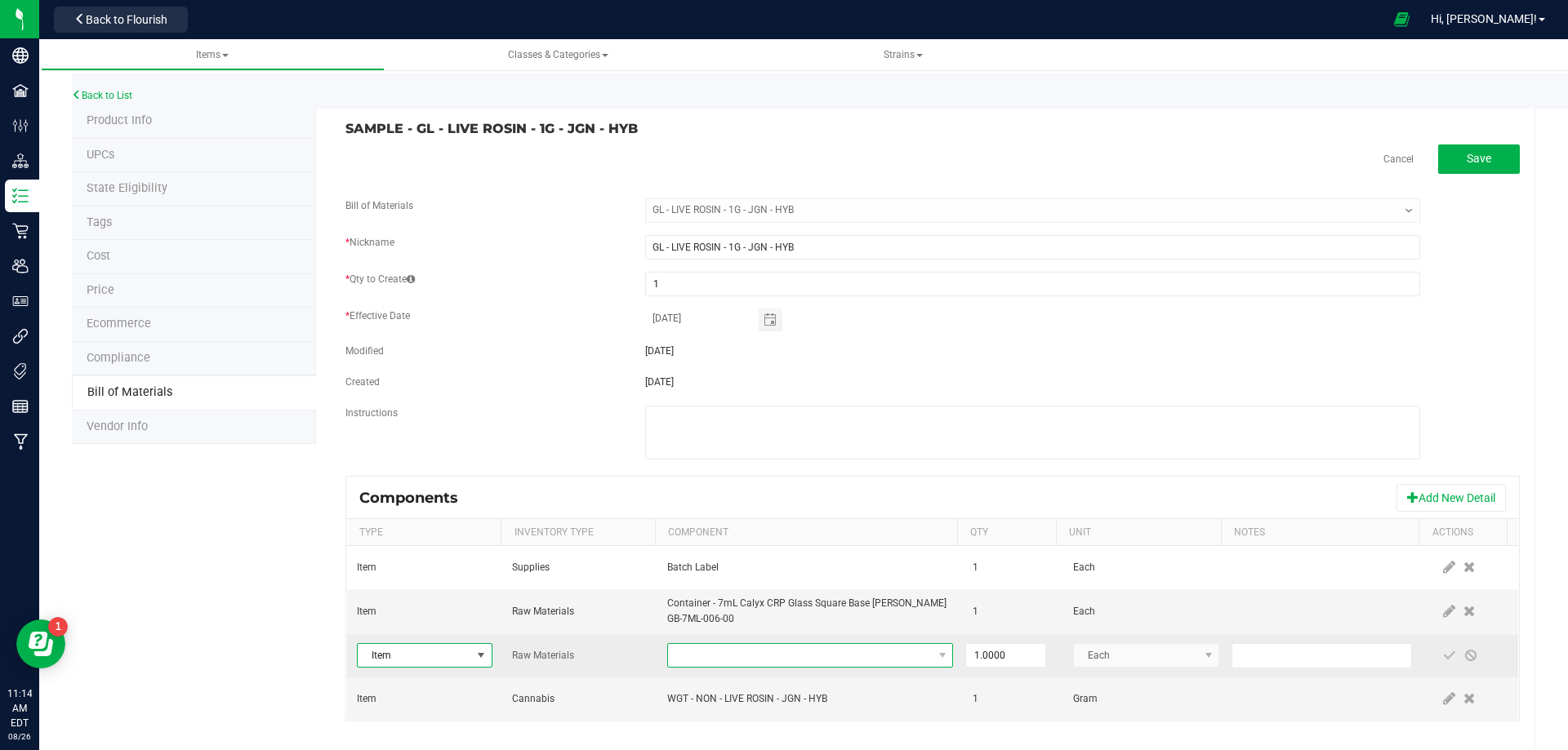
click at [808, 657] on span "NO DATA FOUND" at bounding box center [800, 656] width 264 height 23
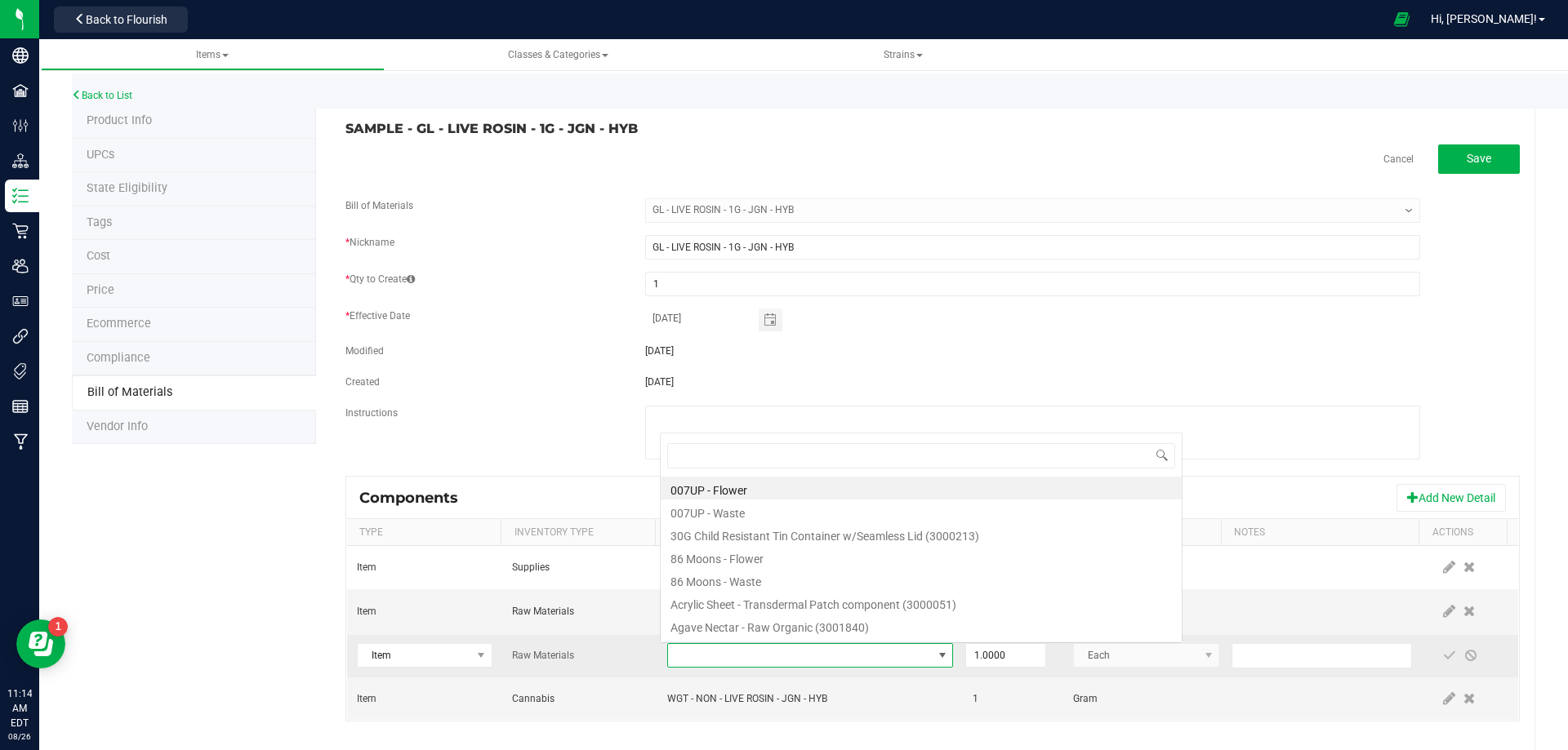
scroll to position [24, 278]
type input "3004400"
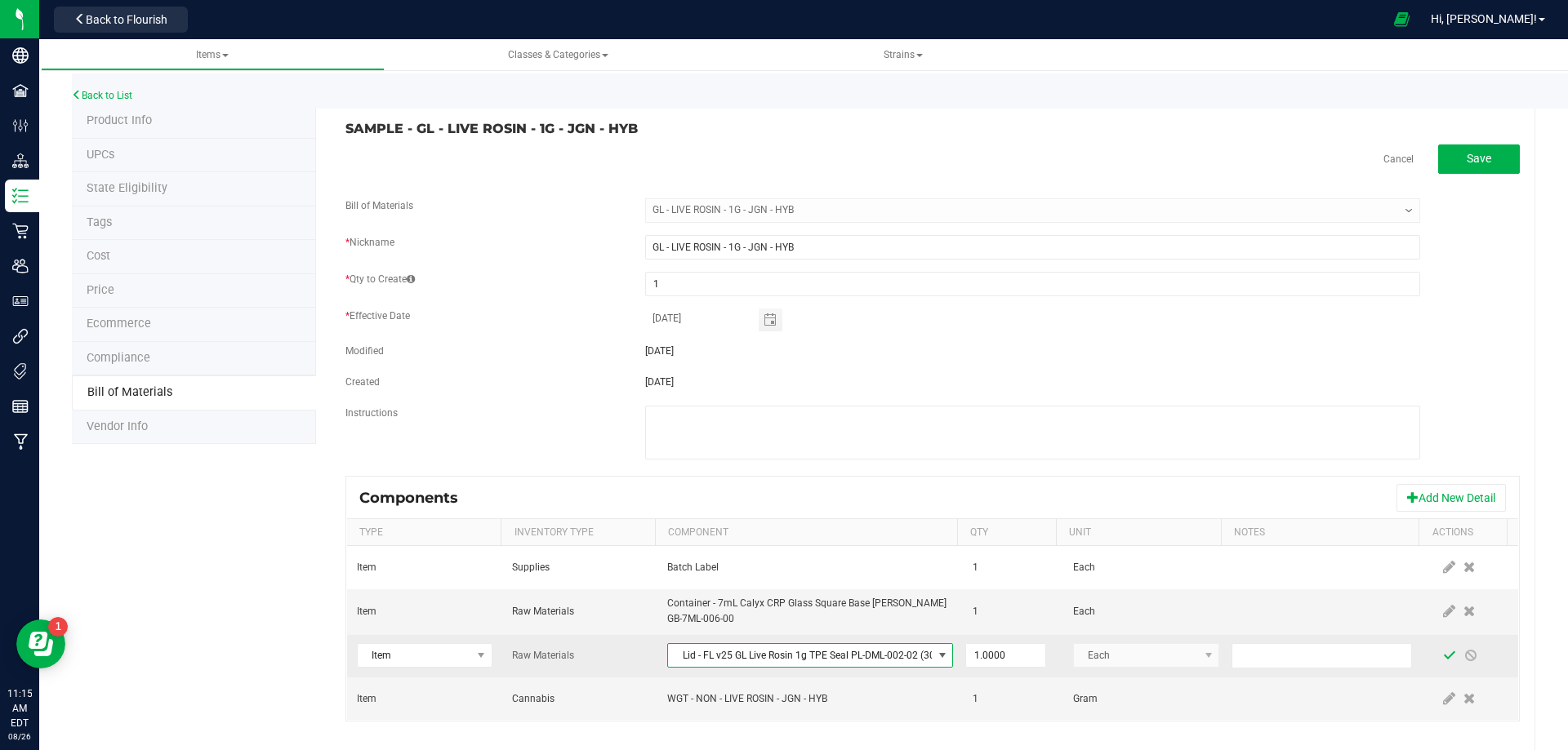
click at [1443, 654] on span at bounding box center [1449, 656] width 13 height 13
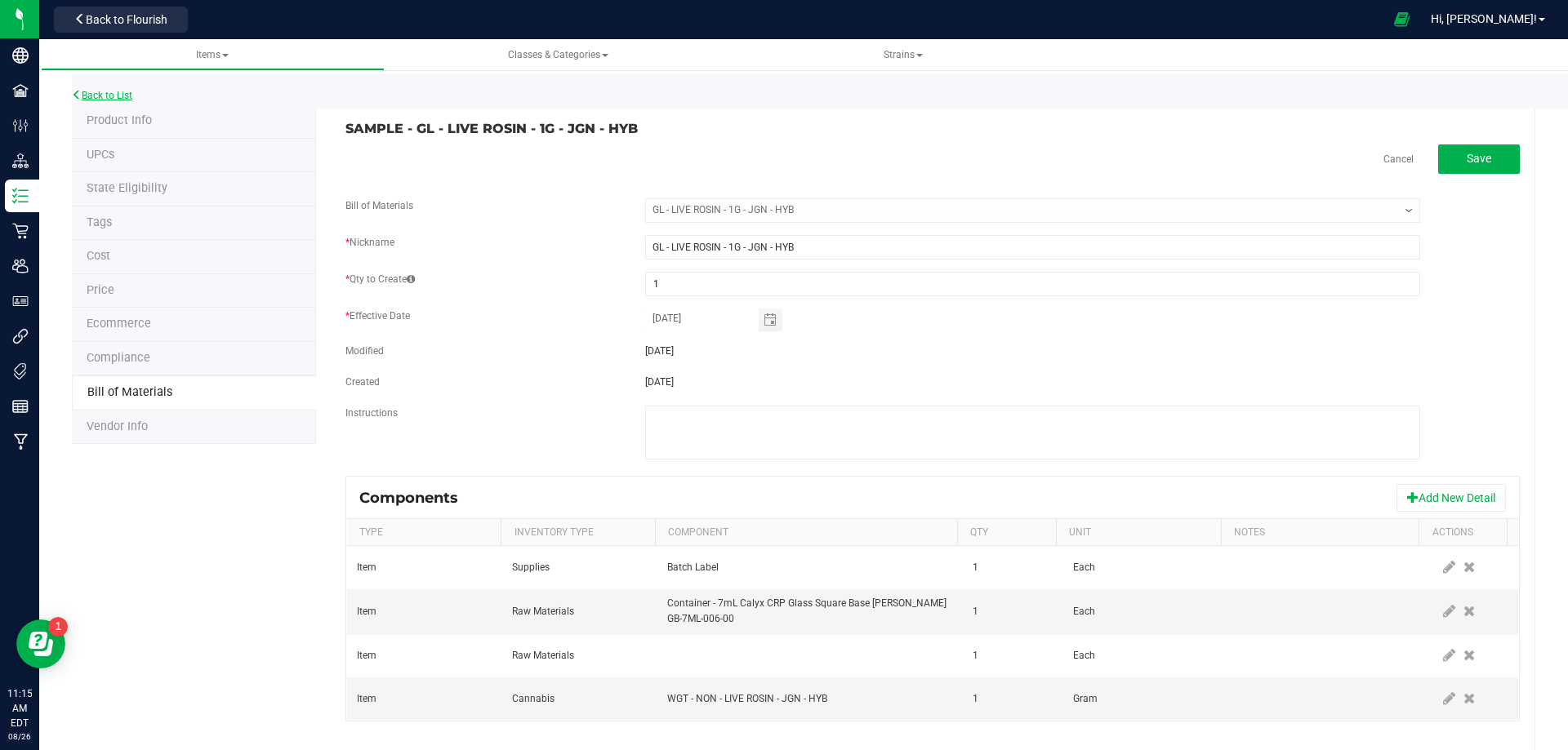
click at [112, 93] on link "Back to List" at bounding box center [102, 95] width 60 height 11
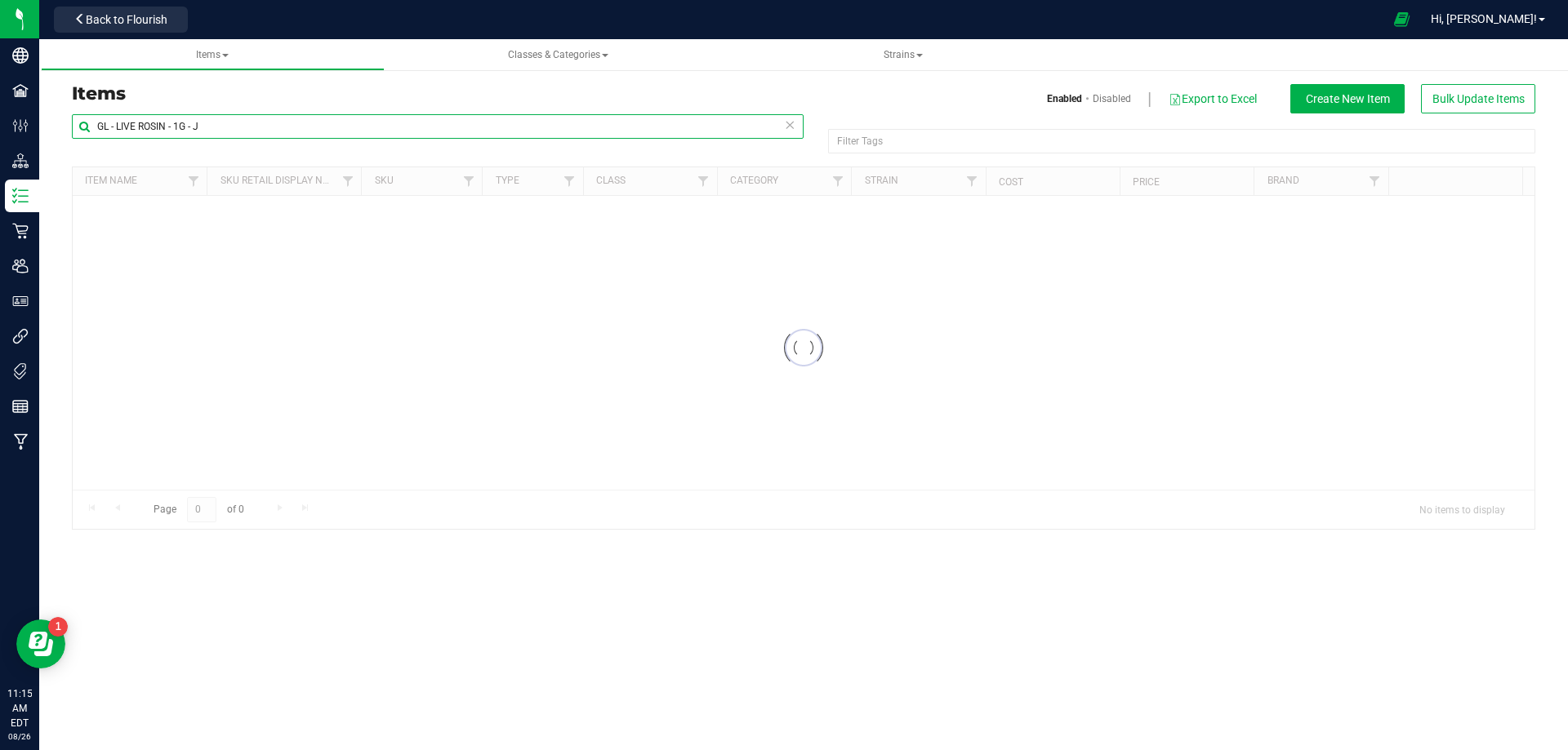
click at [287, 128] on input "GL - LIVE ROSIN - 1G - J" at bounding box center [437, 126] width 731 height 24
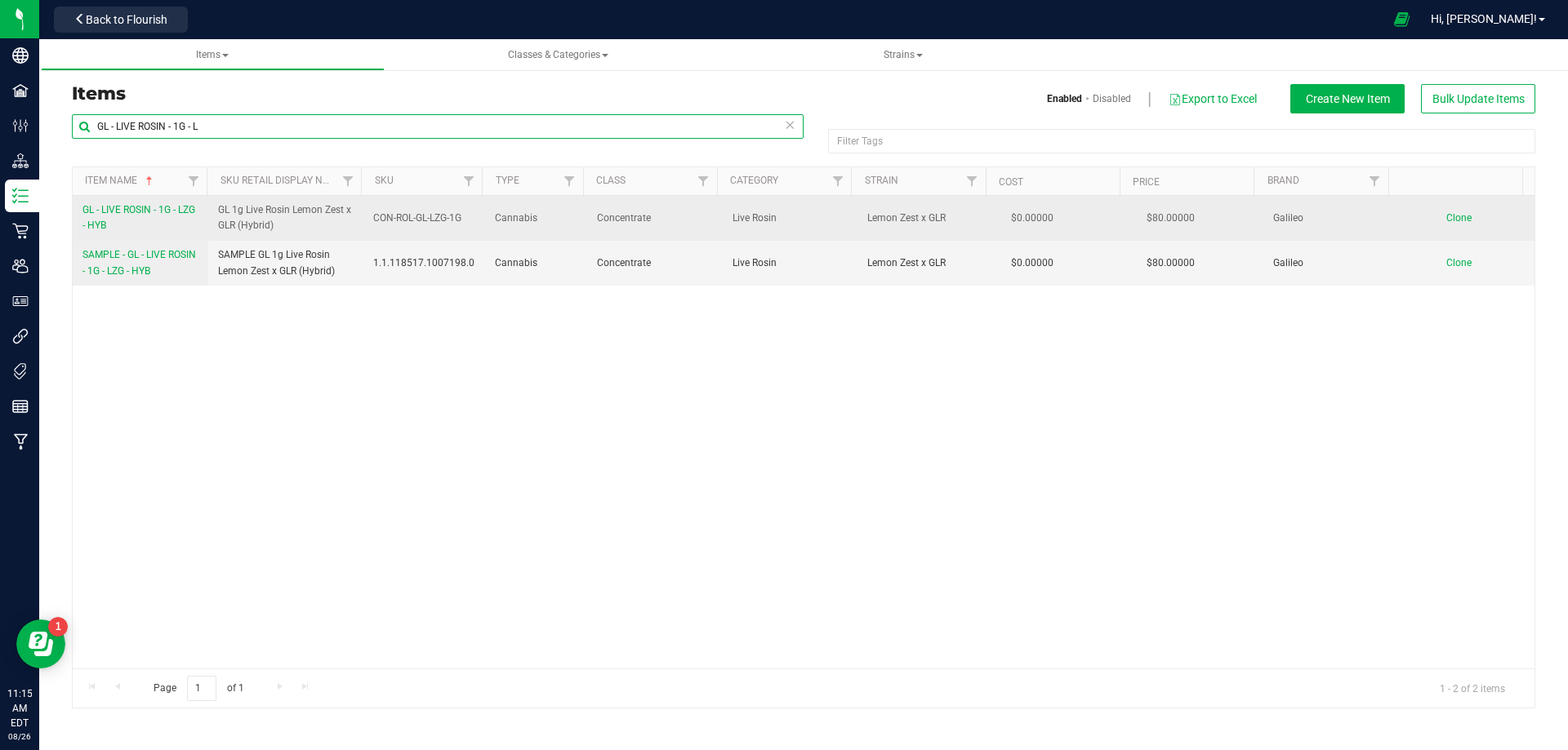
type input "GL - LIVE ROSIN - 1G - L"
click at [114, 217] on link "GL - LIVE ROSIN - 1G - LZG - HYB" at bounding box center [140, 217] width 116 height 31
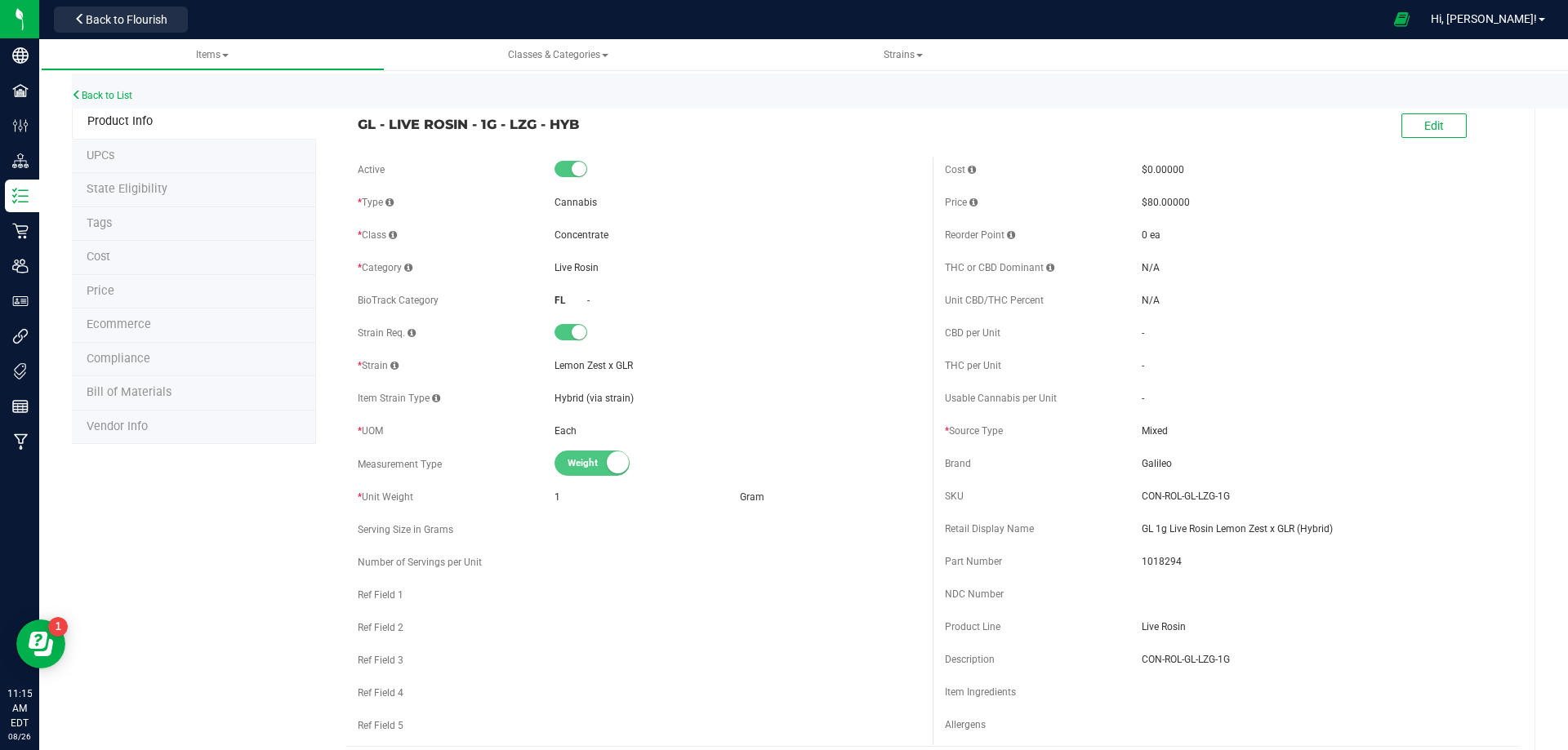
click at [170, 398] on li "Bill of Materials" at bounding box center [193, 393] width 244 height 34
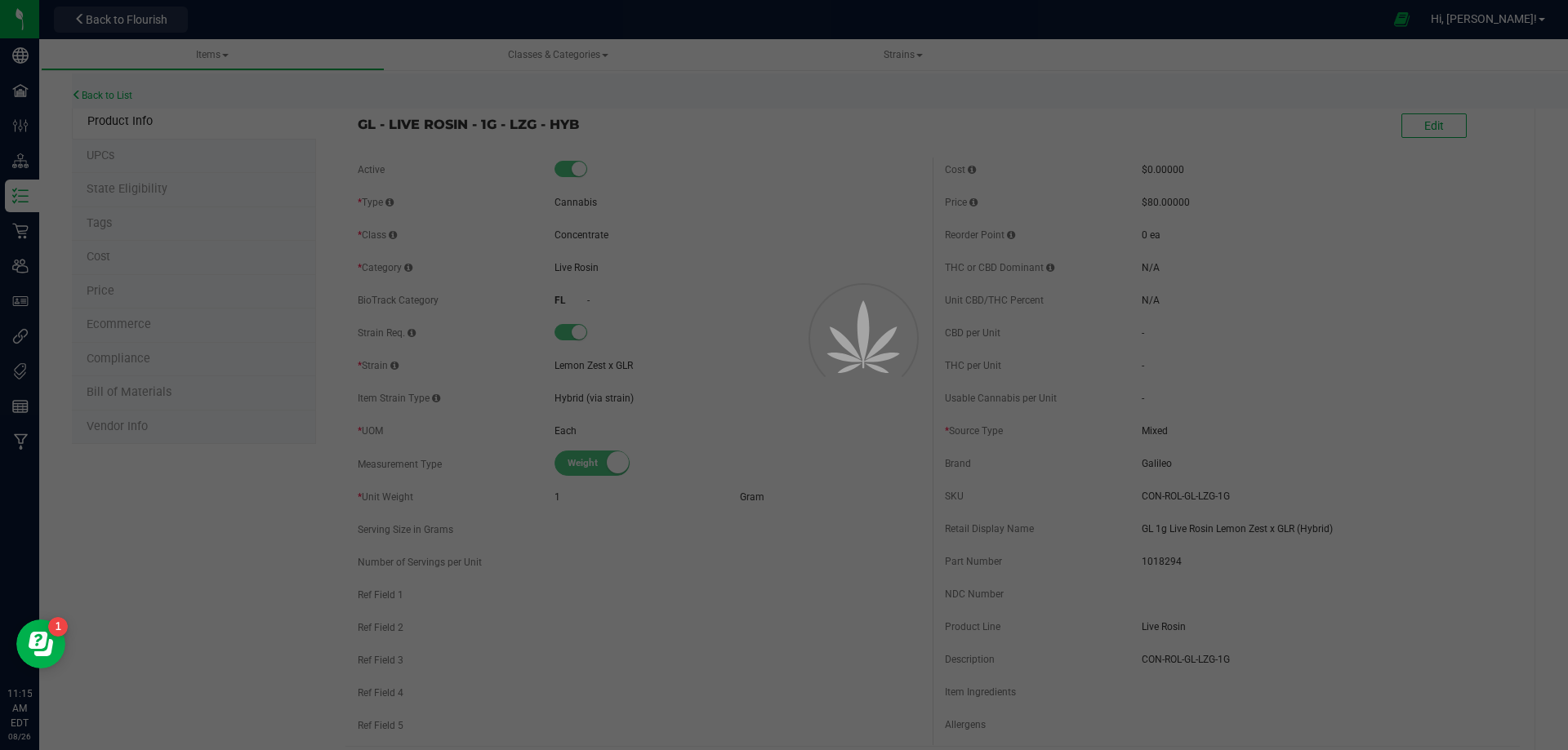
select select "12230"
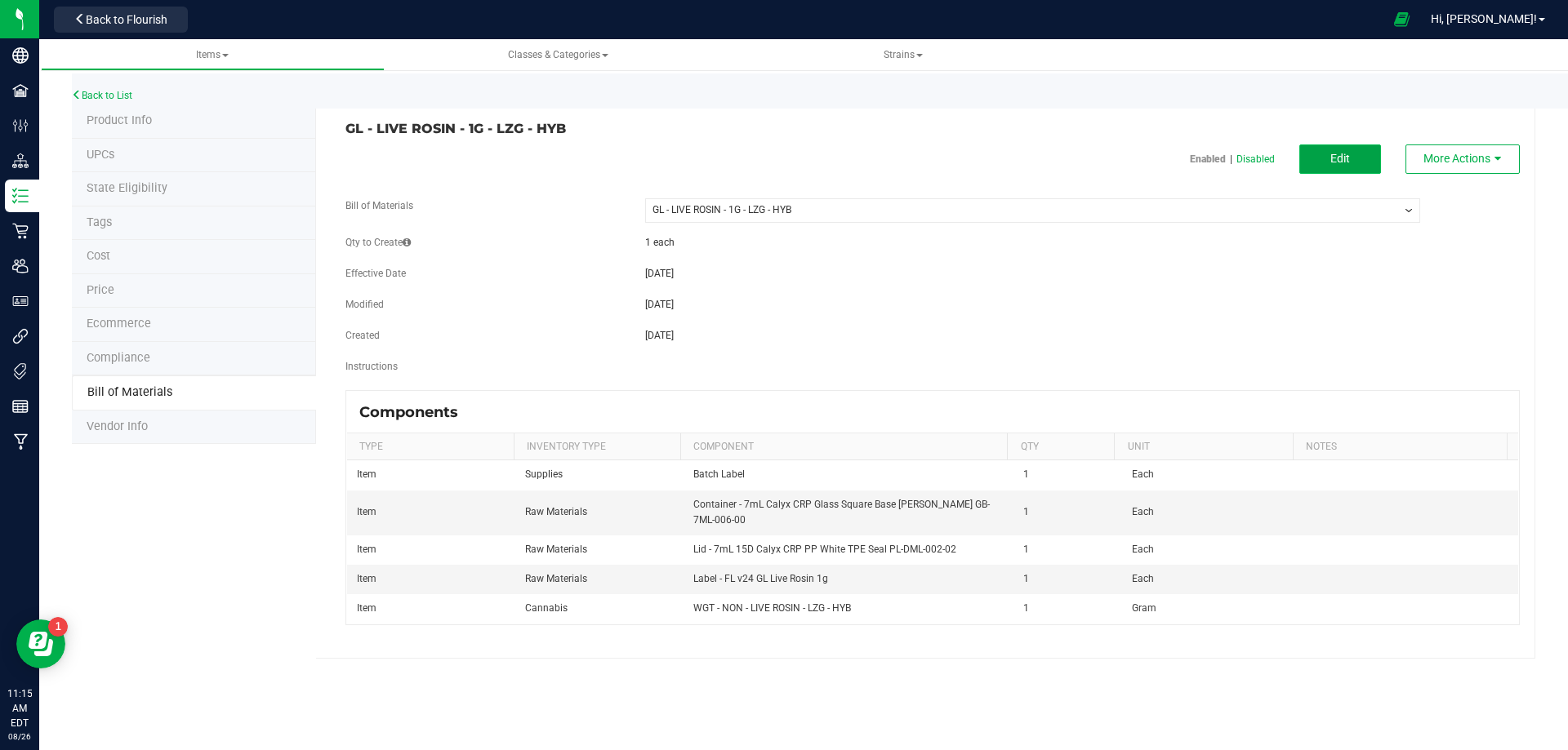
click at [1340, 173] on button "Edit" at bounding box center [1339, 159] width 82 height 29
select select "12230"
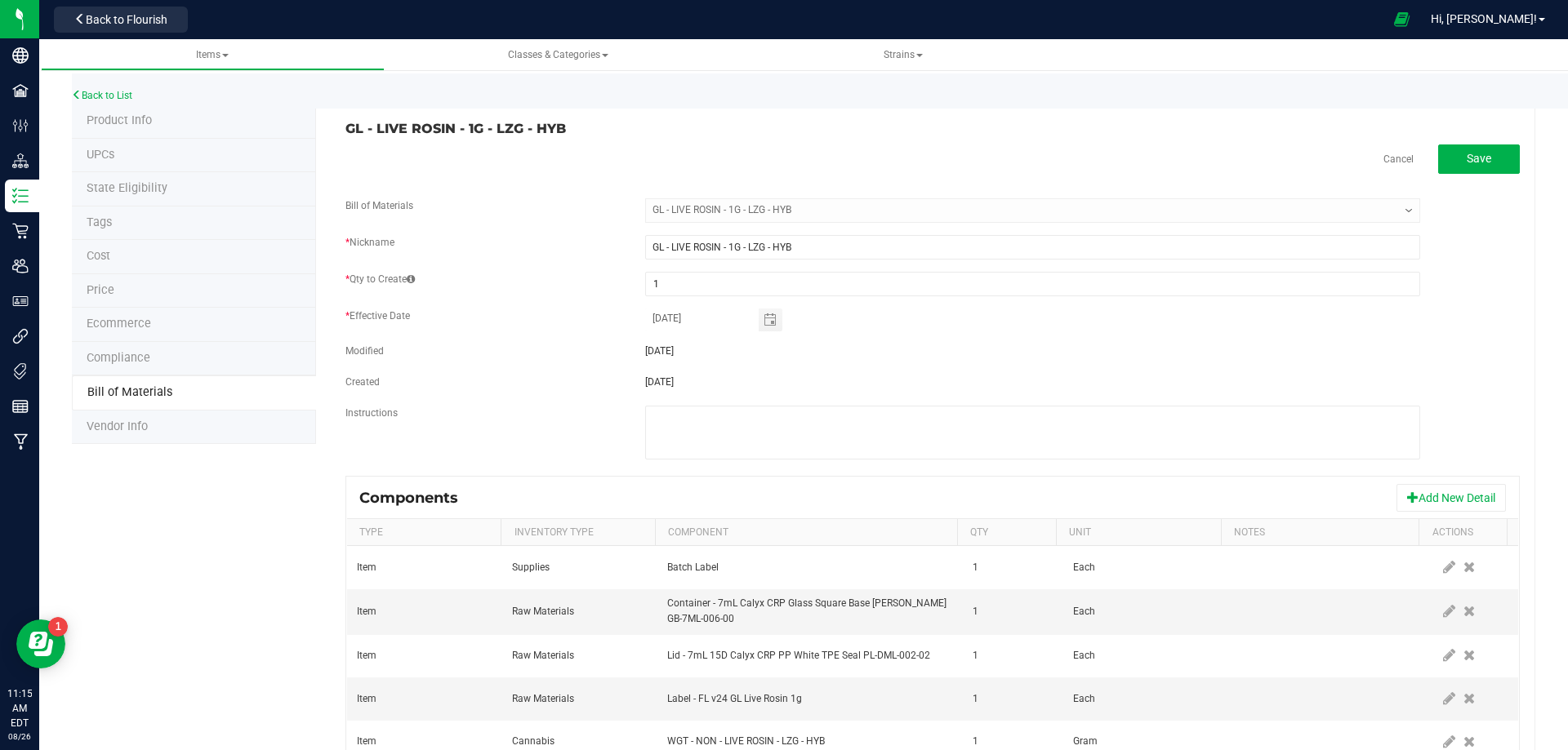
click at [1459, 703] on span at bounding box center [1468, 698] width 20 height 29
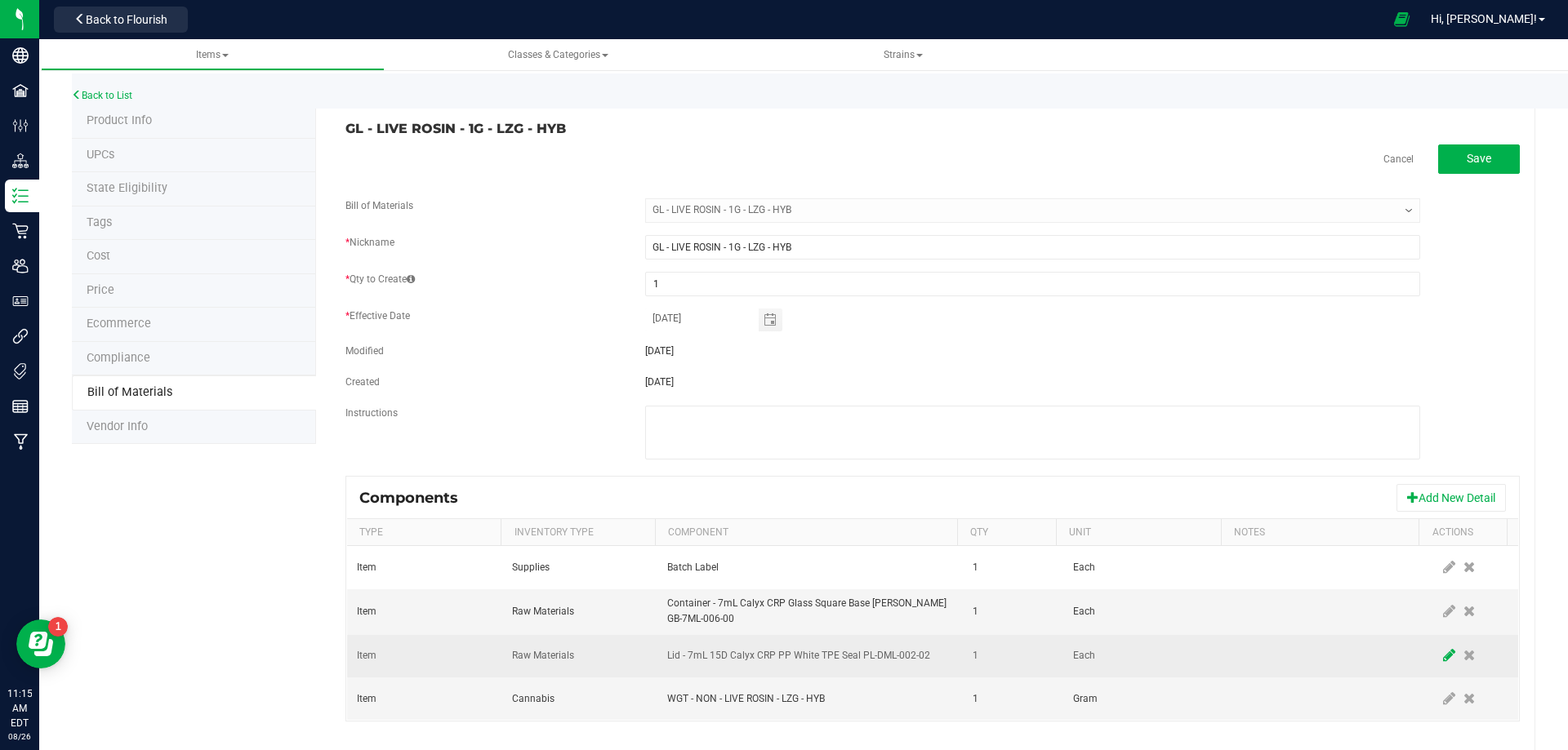
click at [1443, 657] on icon at bounding box center [1448, 656] width 12 height 15
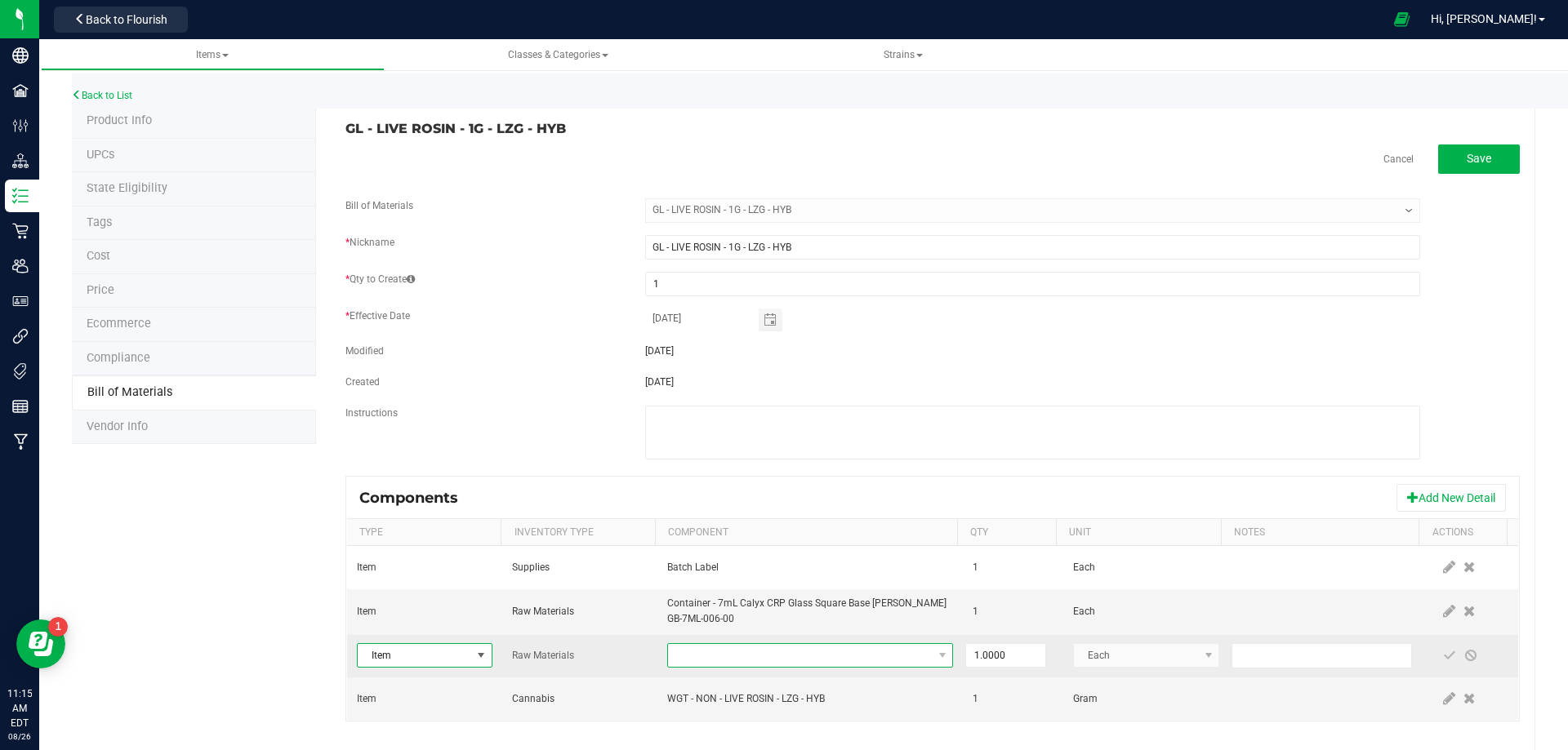
click at [670, 657] on span "NO DATA FOUND" at bounding box center [800, 656] width 264 height 23
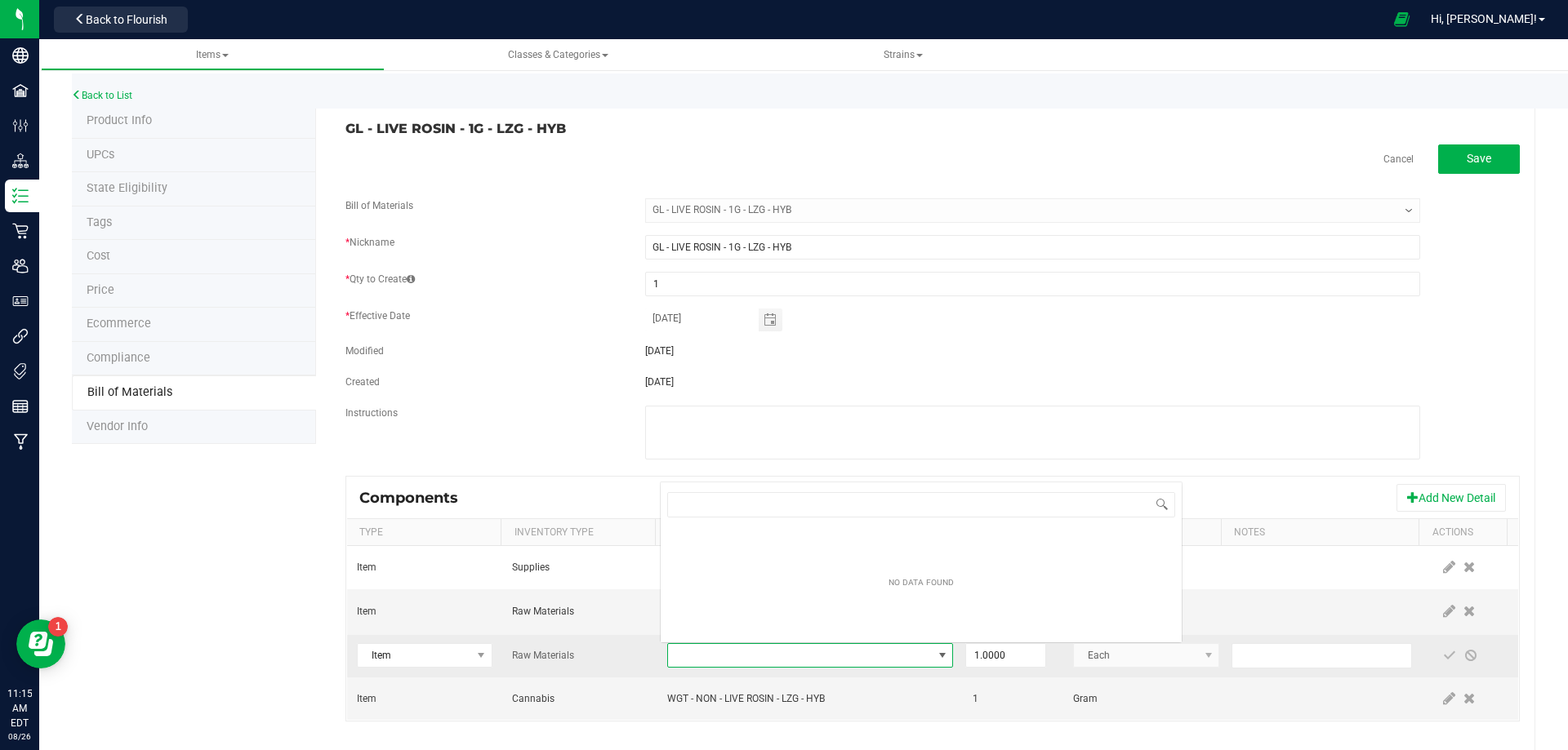
scroll to position [24, 278]
type input "3004400"
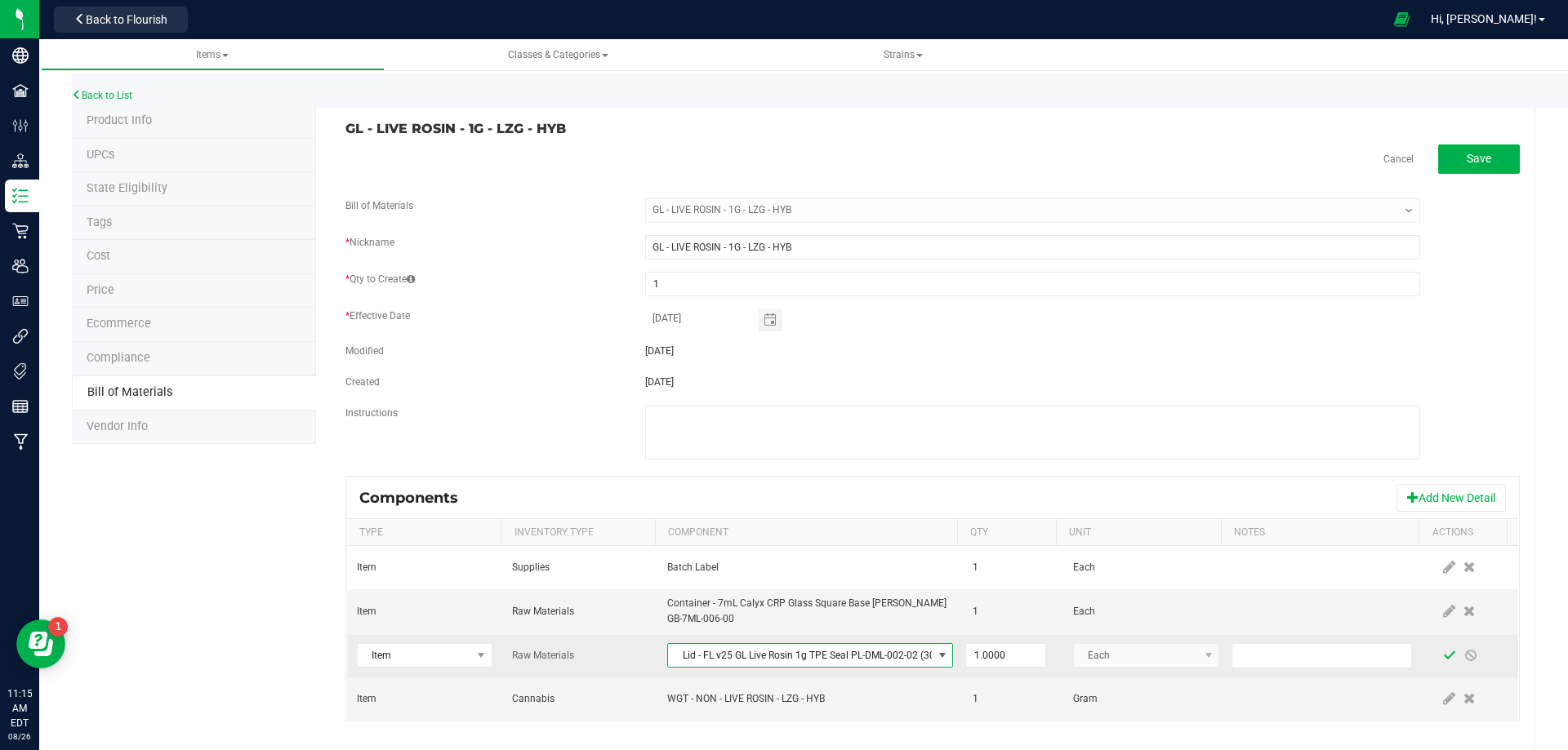
click at [1443, 660] on span at bounding box center [1449, 656] width 13 height 13
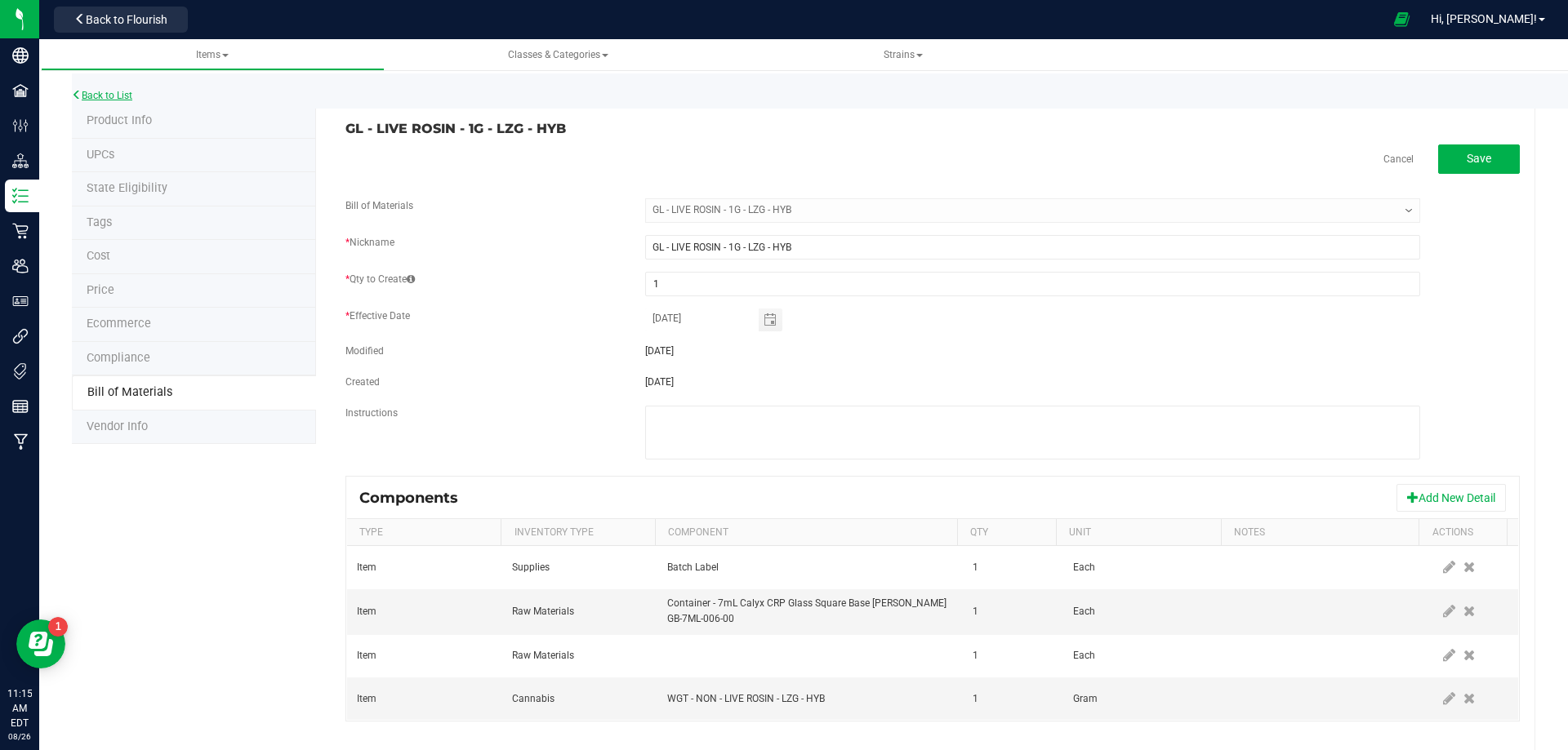
click at [110, 96] on link "Back to List" at bounding box center [102, 95] width 60 height 11
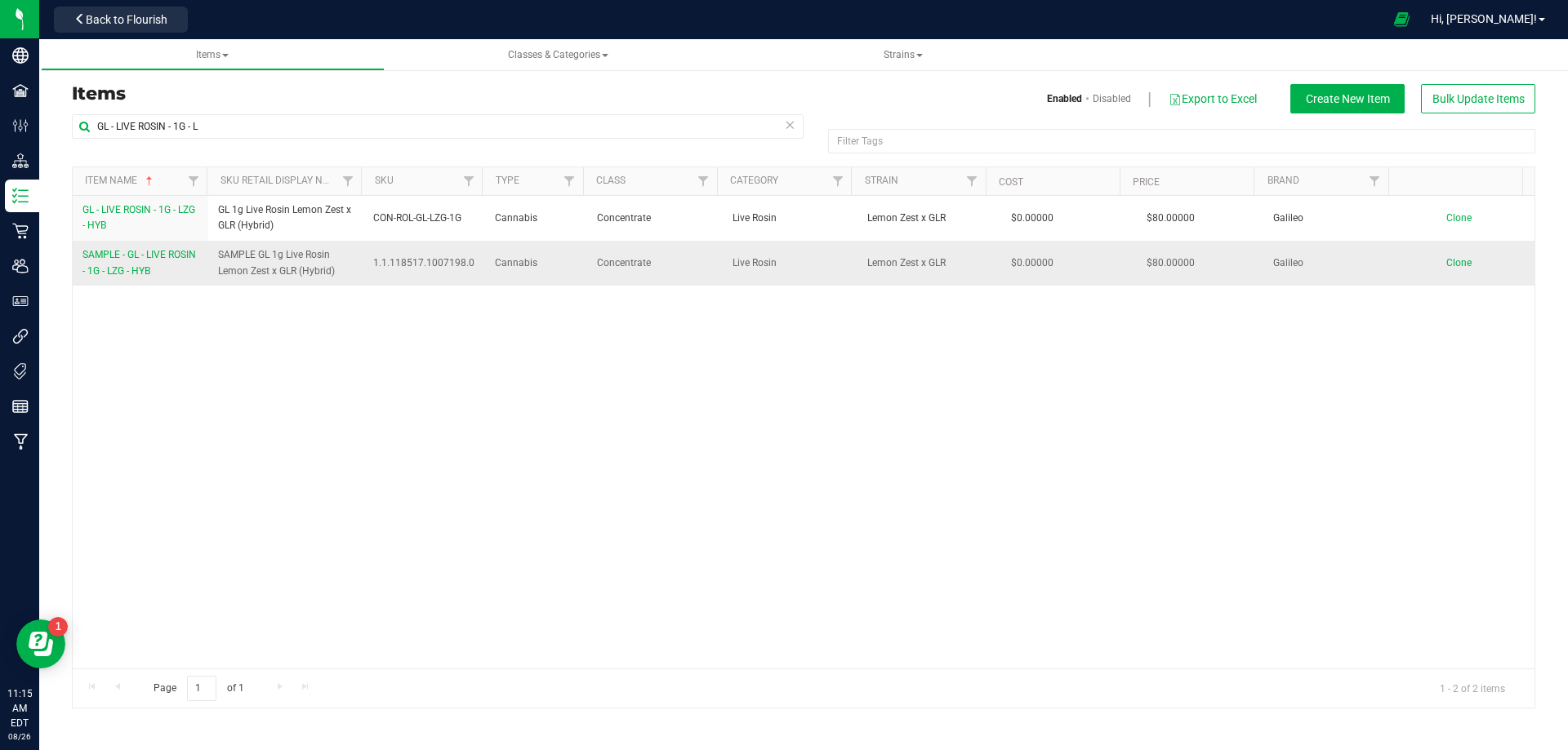
click at [120, 271] on span "SAMPLE - GL - LIVE ROSIN - 1G - LZG - HYB" at bounding box center [139, 263] width 114 height 27
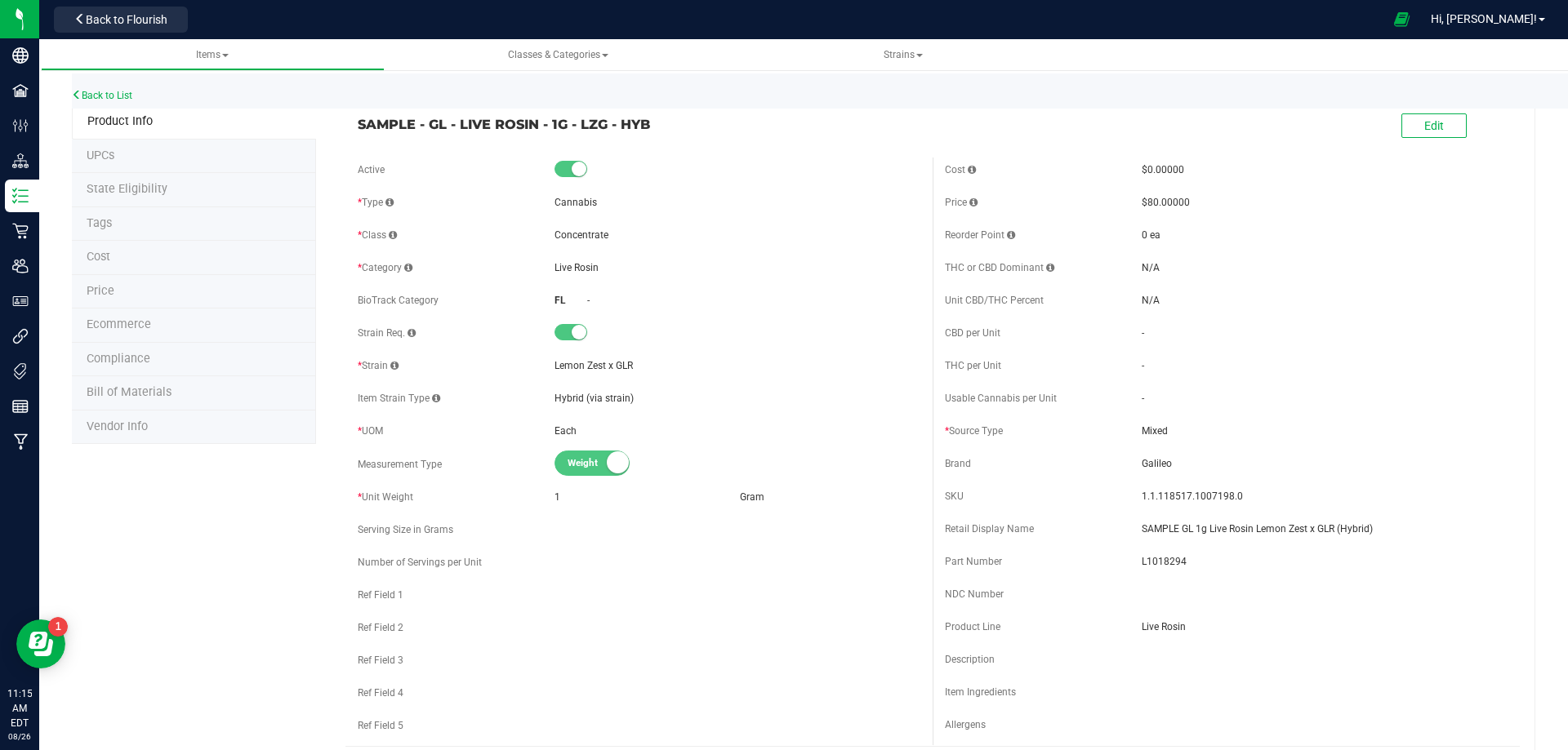
click at [129, 395] on span "Bill of Materials" at bounding box center [129, 391] width 85 height 14
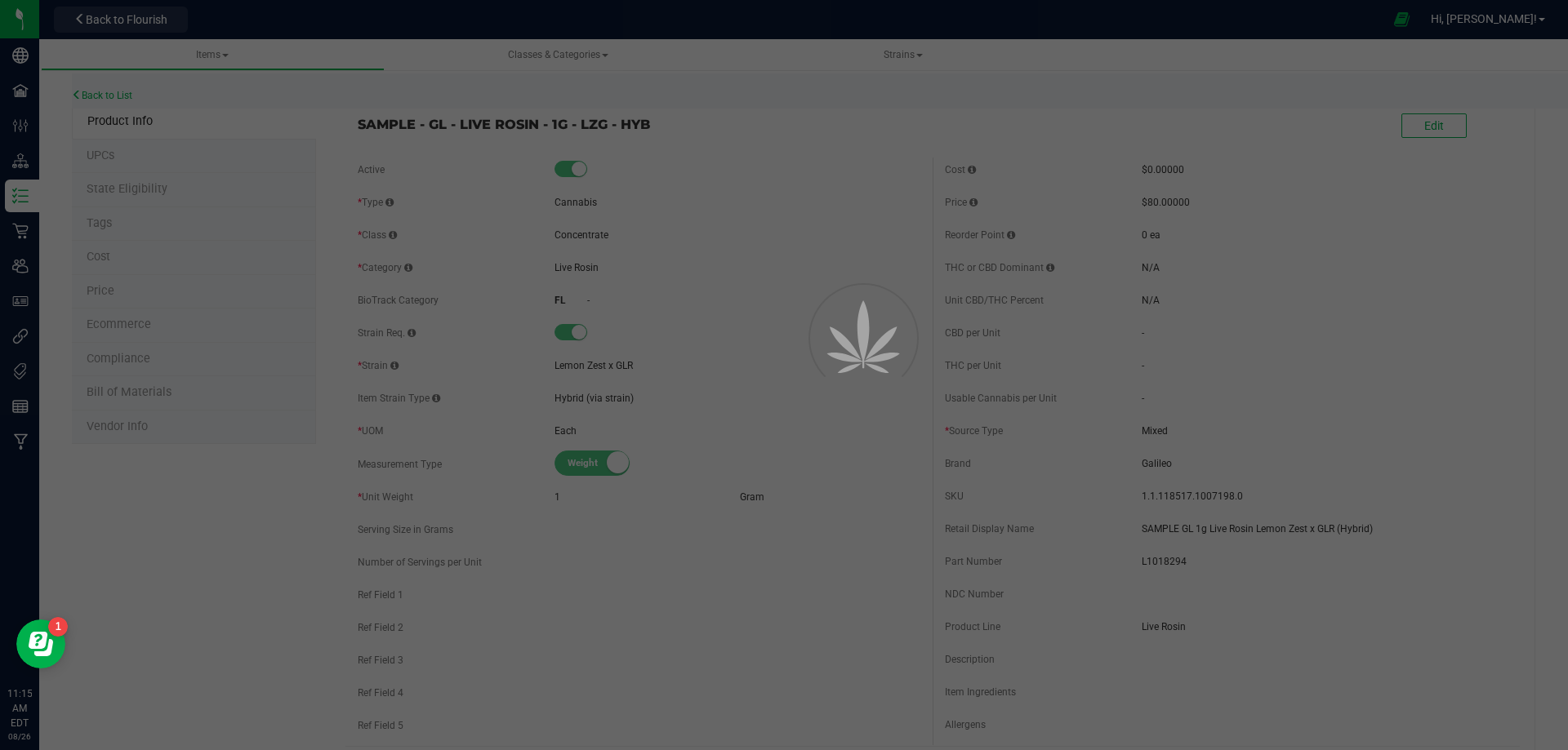
select select "12231"
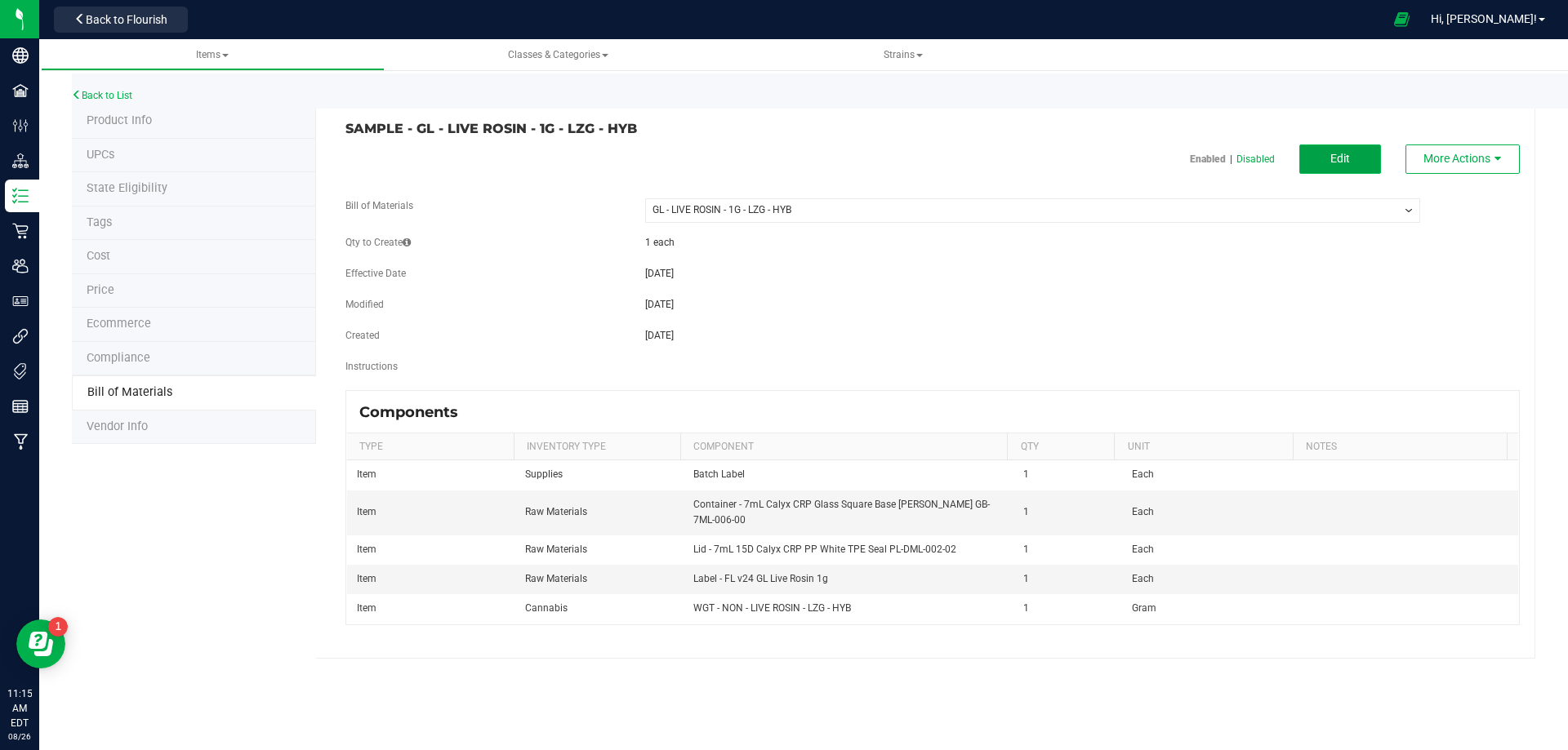
click at [1352, 168] on button "Edit" at bounding box center [1339, 159] width 82 height 29
select select "12231"
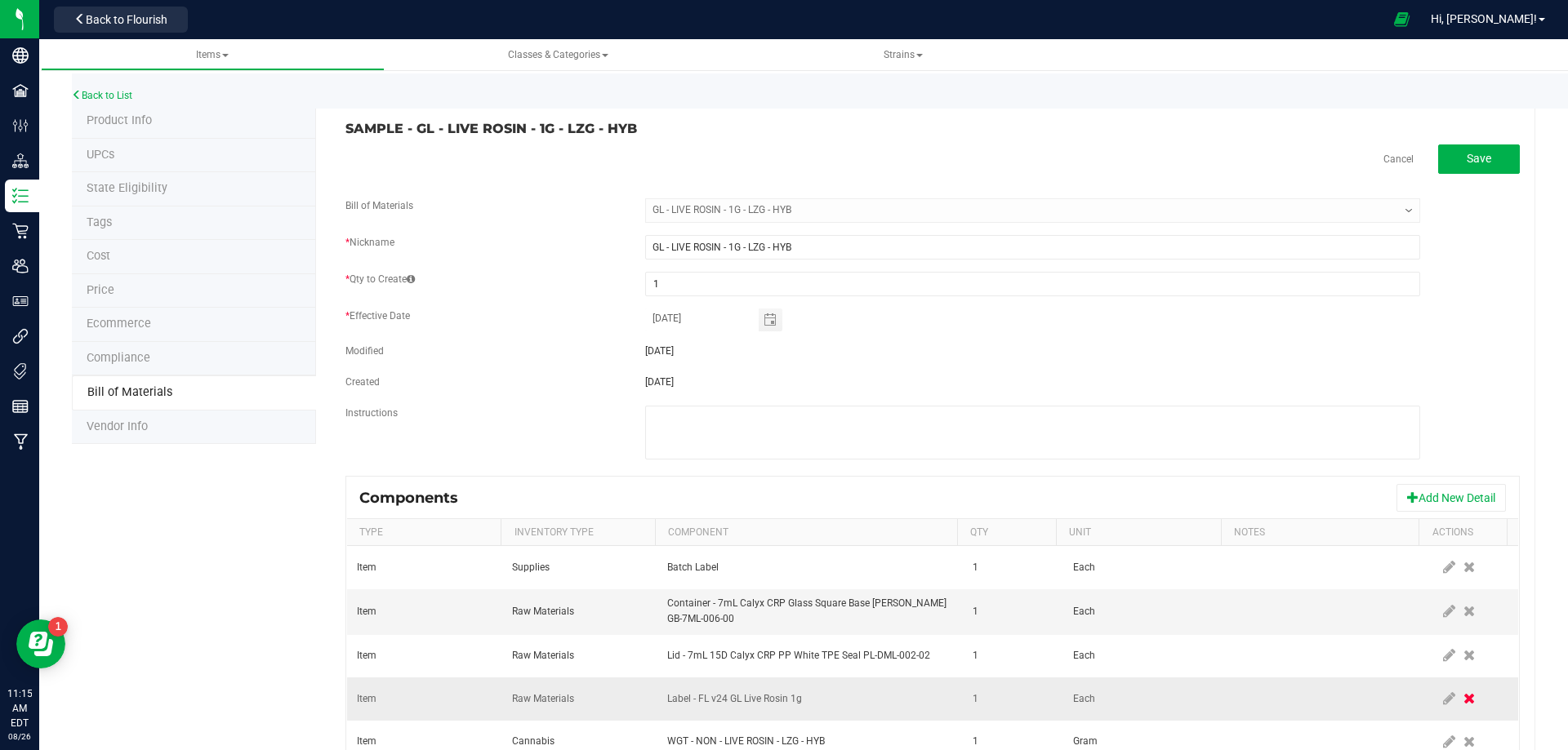
click at [1459, 705] on span at bounding box center [1468, 698] width 20 height 29
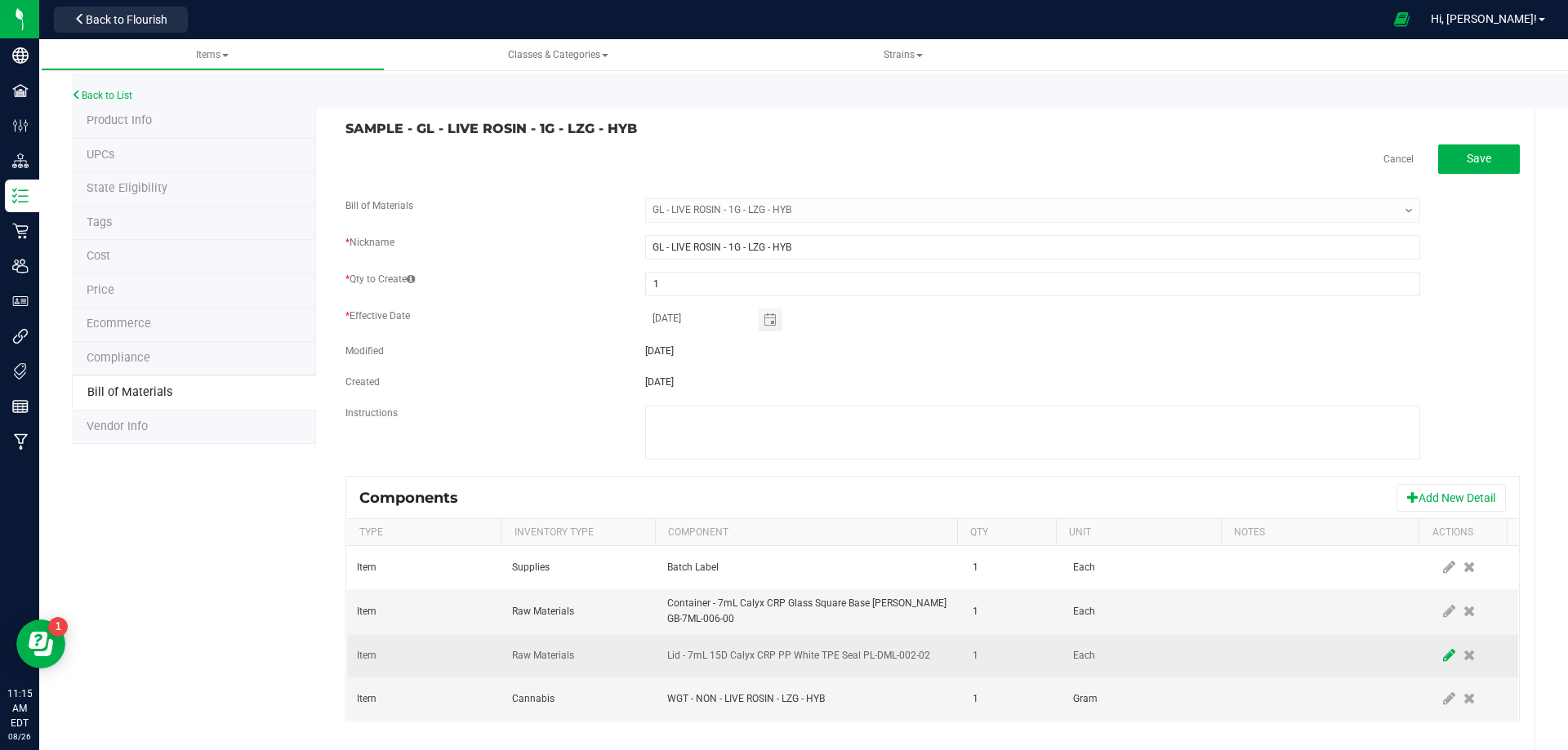
click at [1443, 658] on icon at bounding box center [1448, 656] width 12 height 15
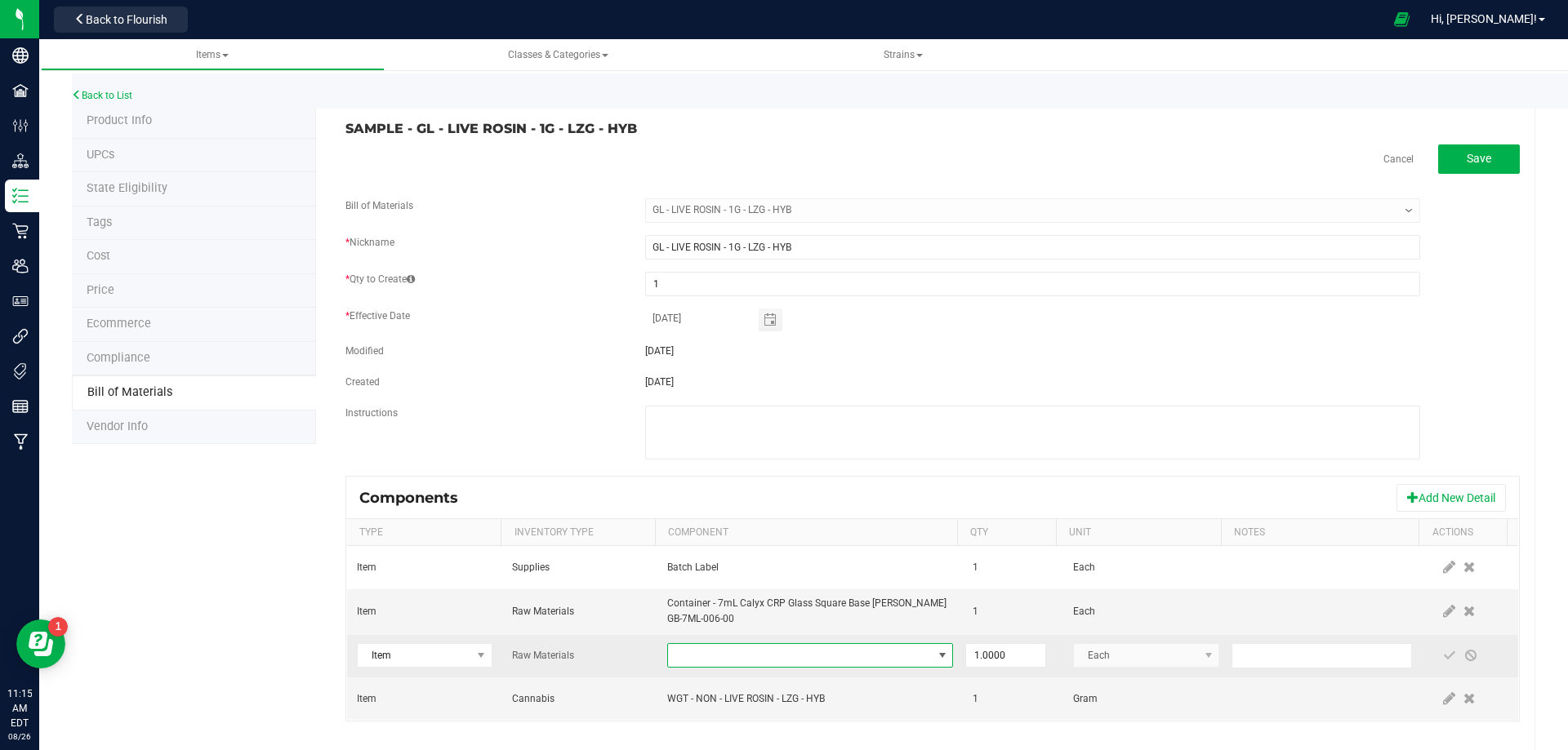
click at [718, 654] on span "NO DATA FOUND" at bounding box center [800, 656] width 264 height 23
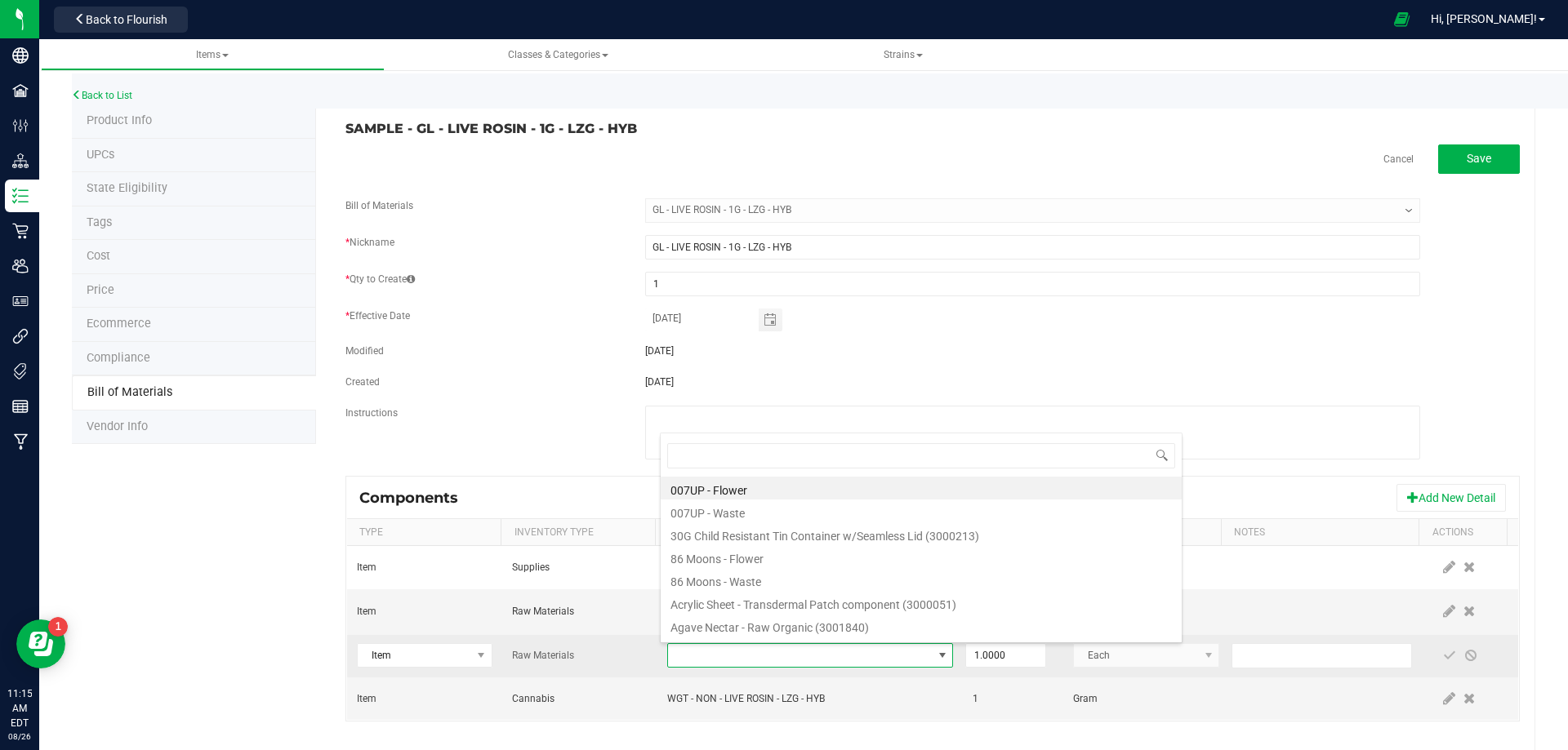
type input "3004400"
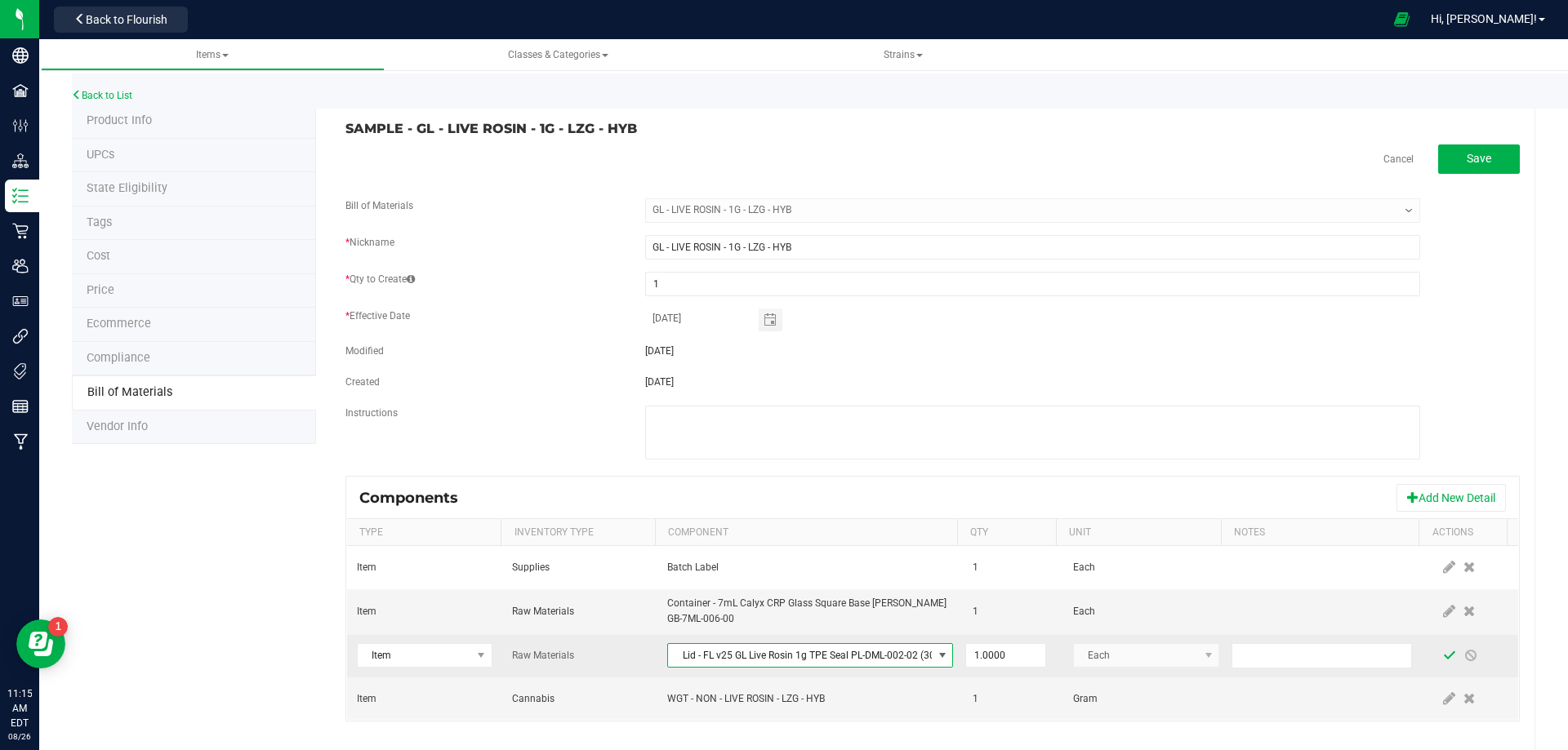
click at [1443, 657] on span at bounding box center [1449, 656] width 13 height 13
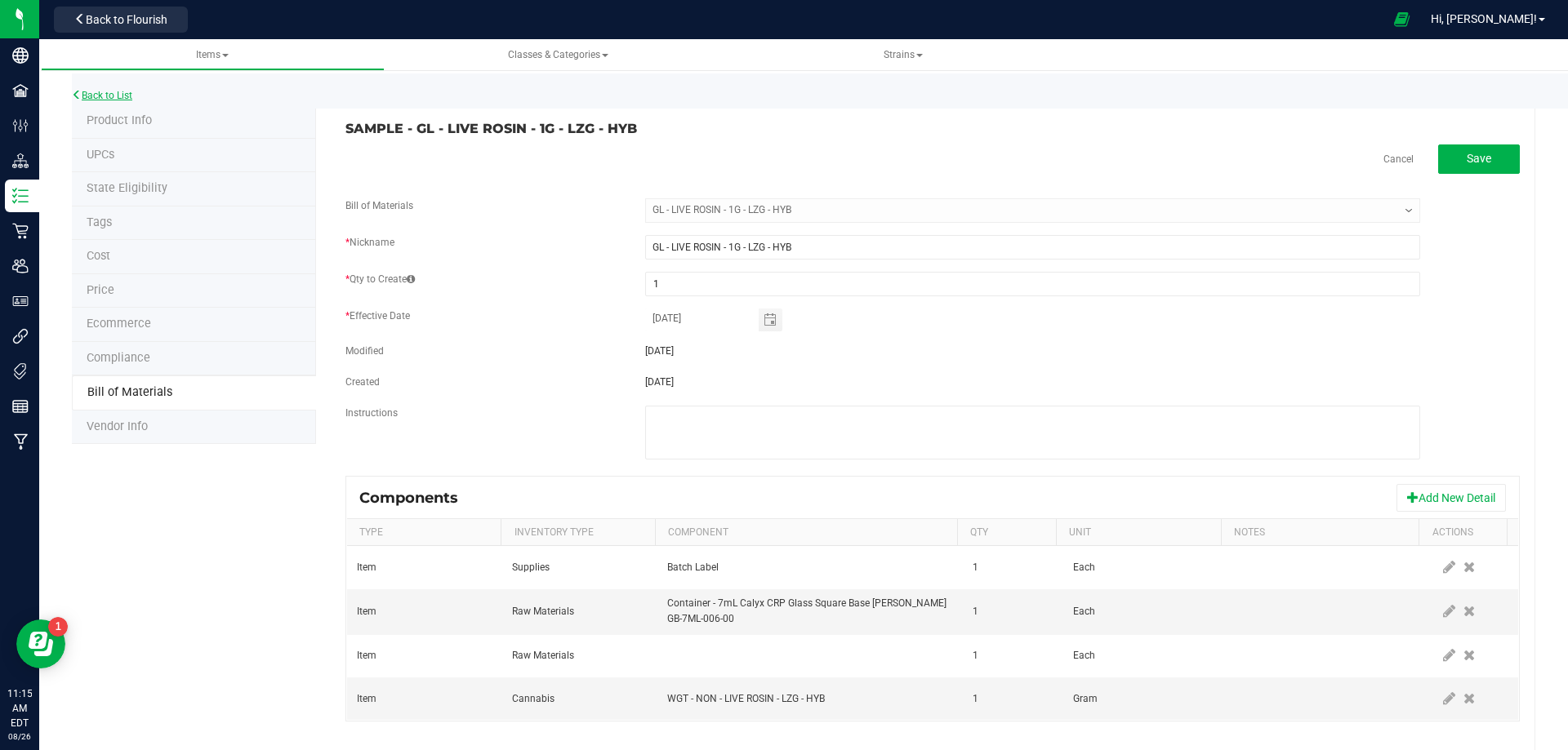
click at [129, 100] on link "Back to List" at bounding box center [102, 95] width 60 height 11
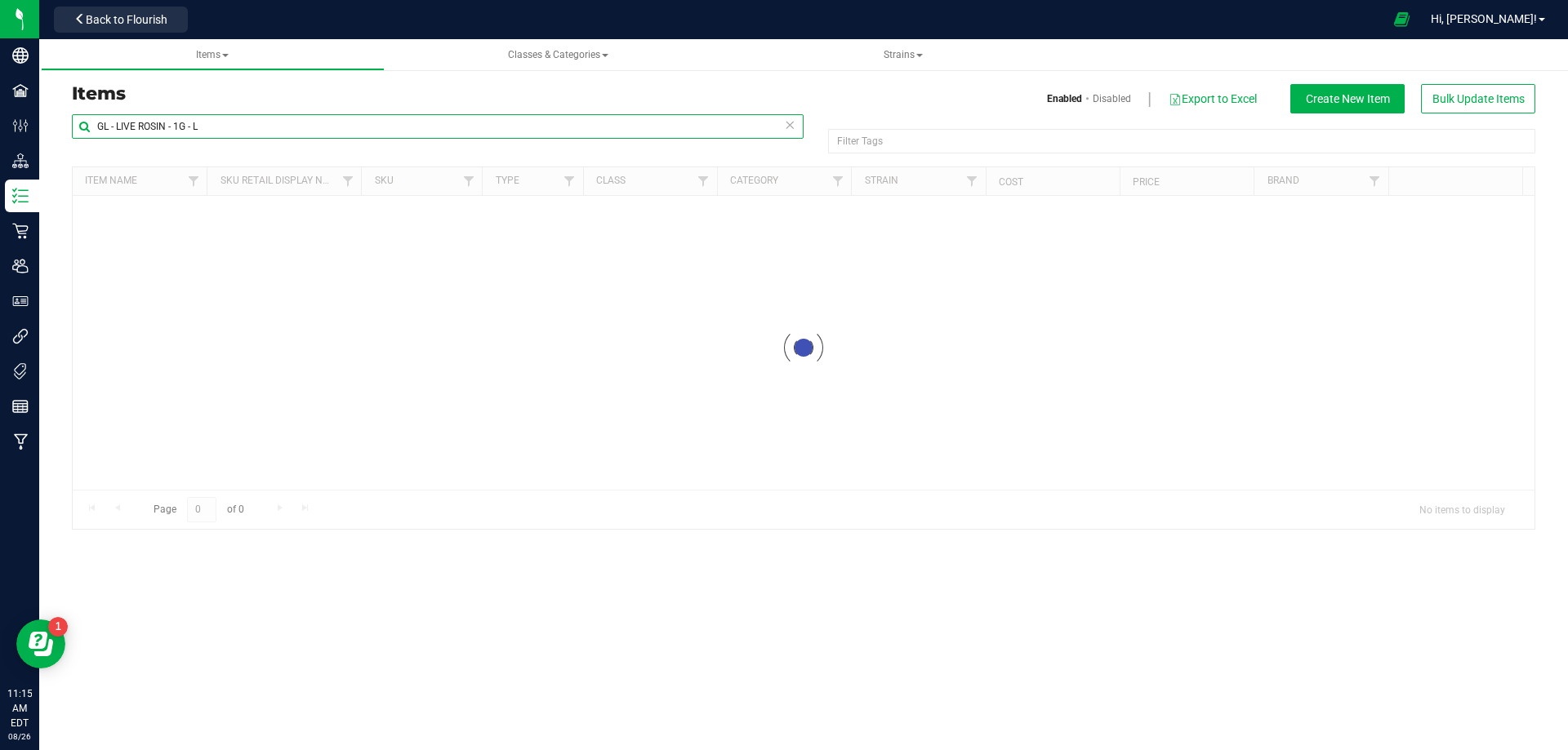
click at [228, 119] on input "GL - LIVE ROSIN - 1G - L" at bounding box center [437, 126] width 731 height 24
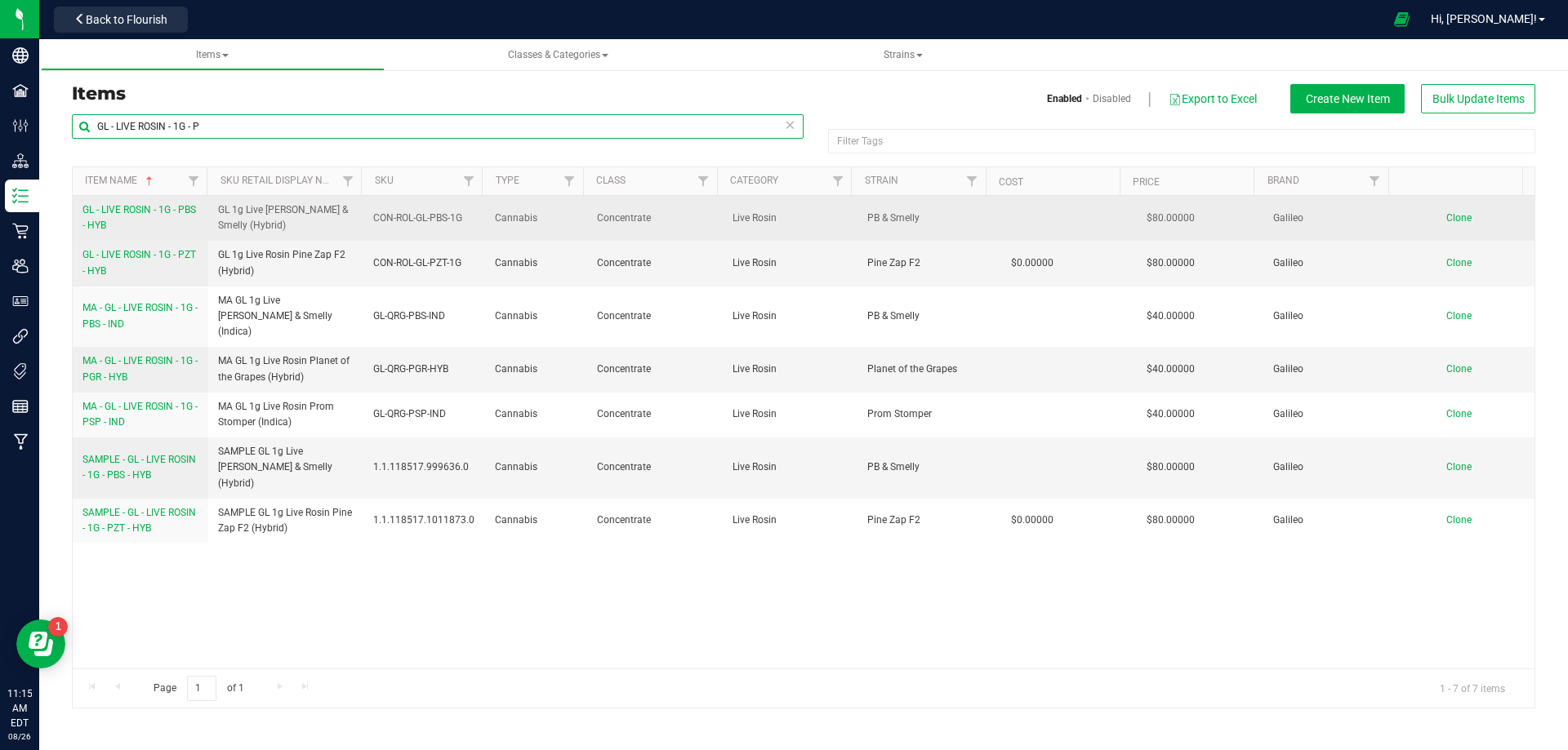
type input "GL - LIVE ROSIN - 1G - P"
click at [136, 223] on link "GL - LIVE ROSIN - 1G - PBS - HYB" at bounding box center [140, 217] width 116 height 31
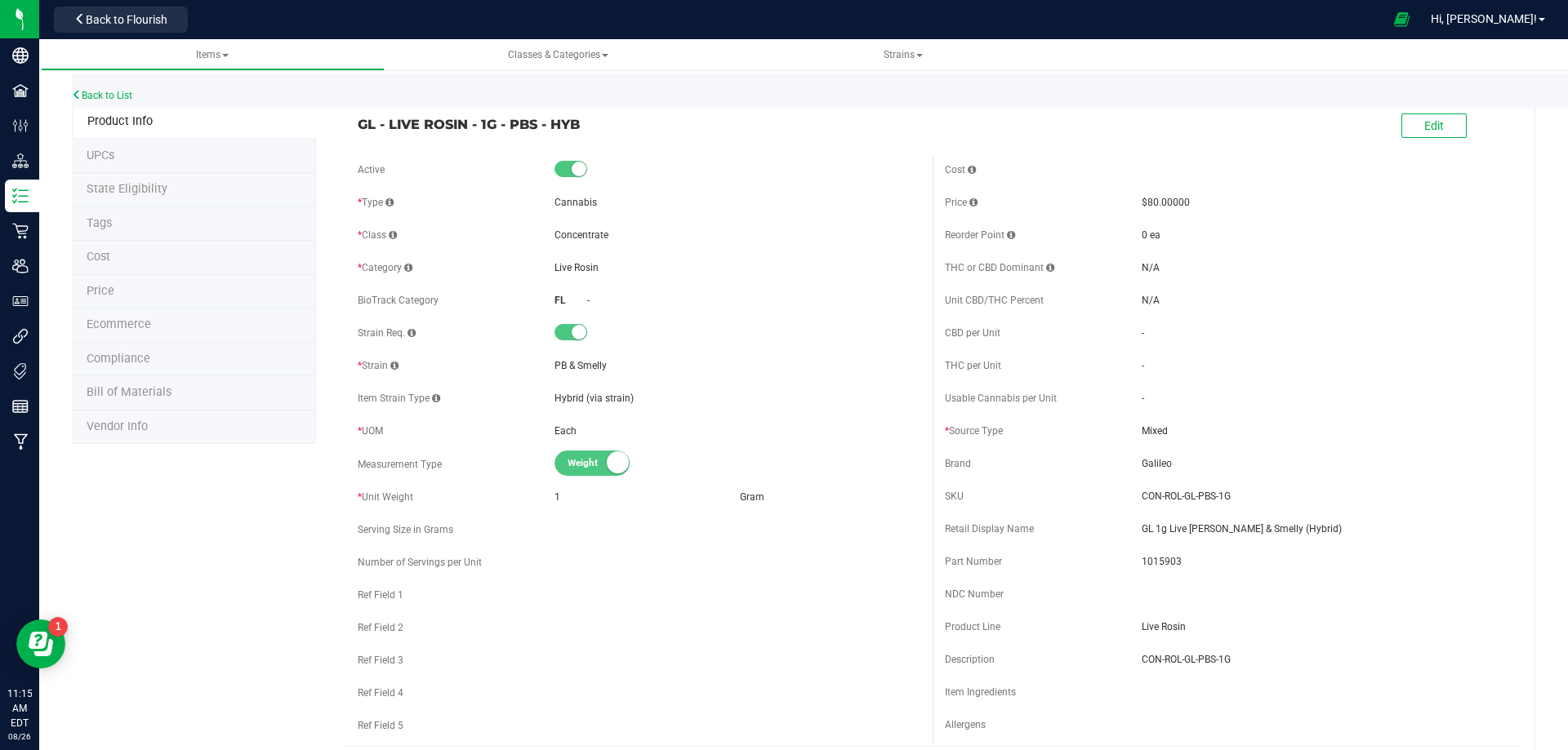
click at [131, 392] on span "Bill of Materials" at bounding box center [129, 391] width 85 height 14
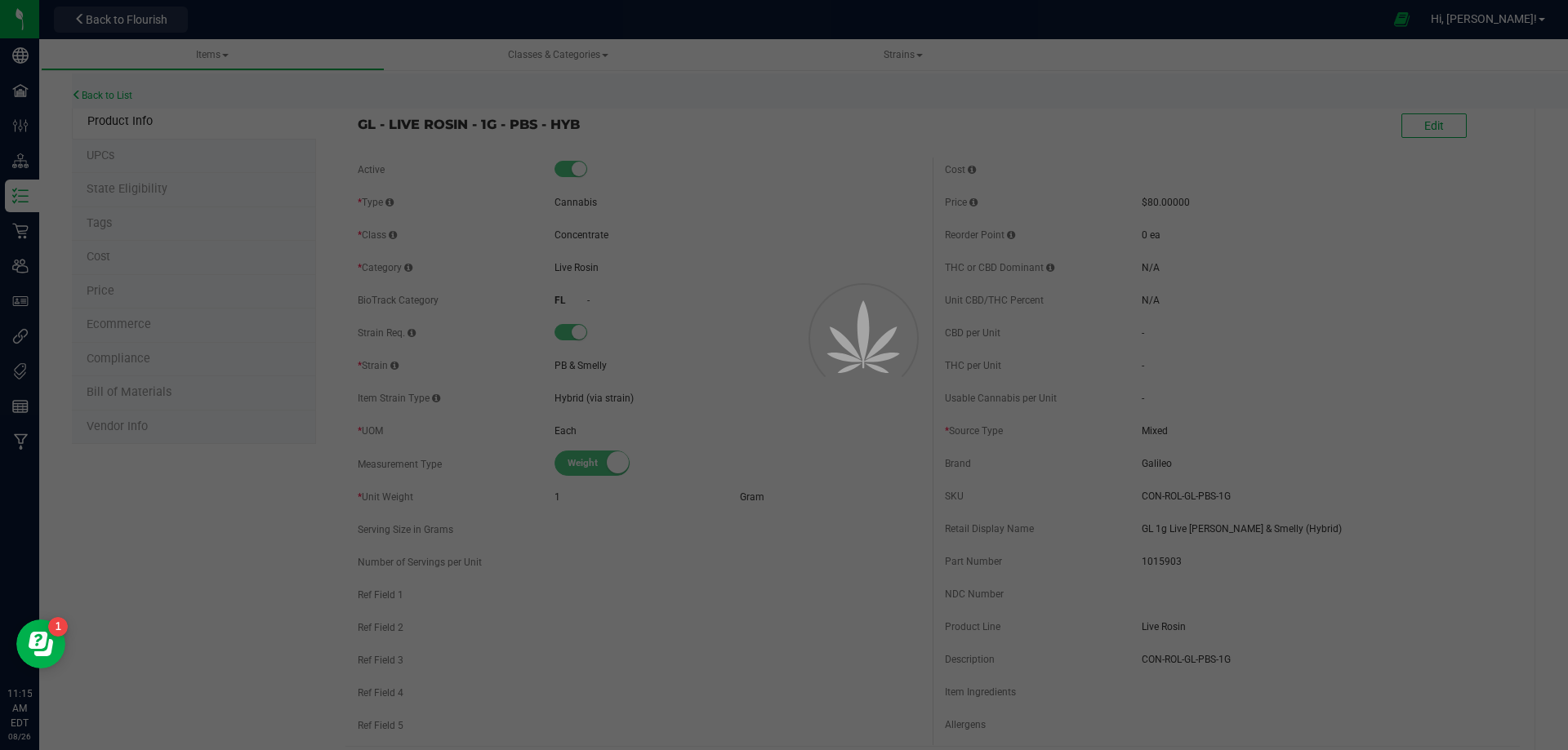
select select "10453"
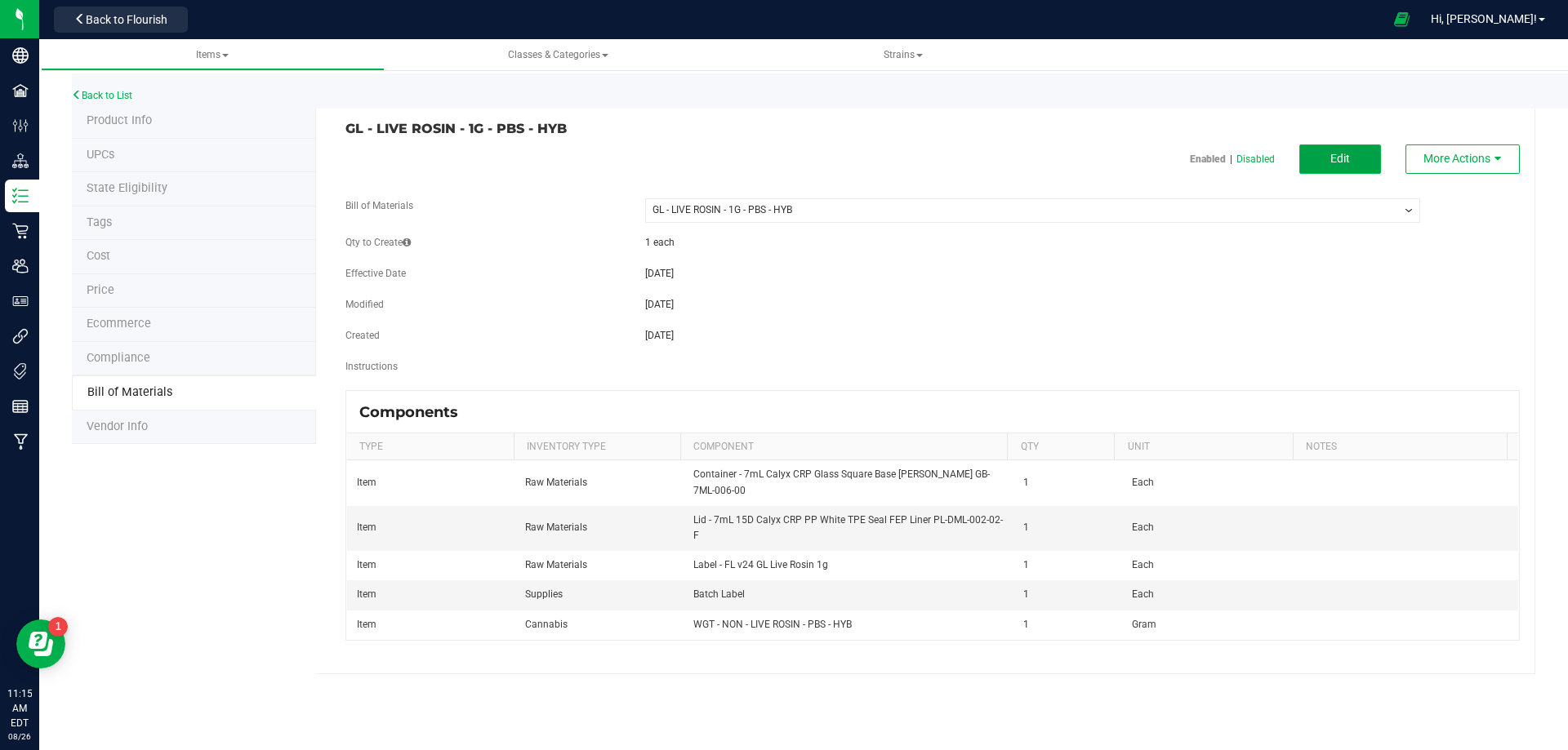
click at [1345, 160] on span "Edit" at bounding box center [1339, 158] width 20 height 13
select select "10453"
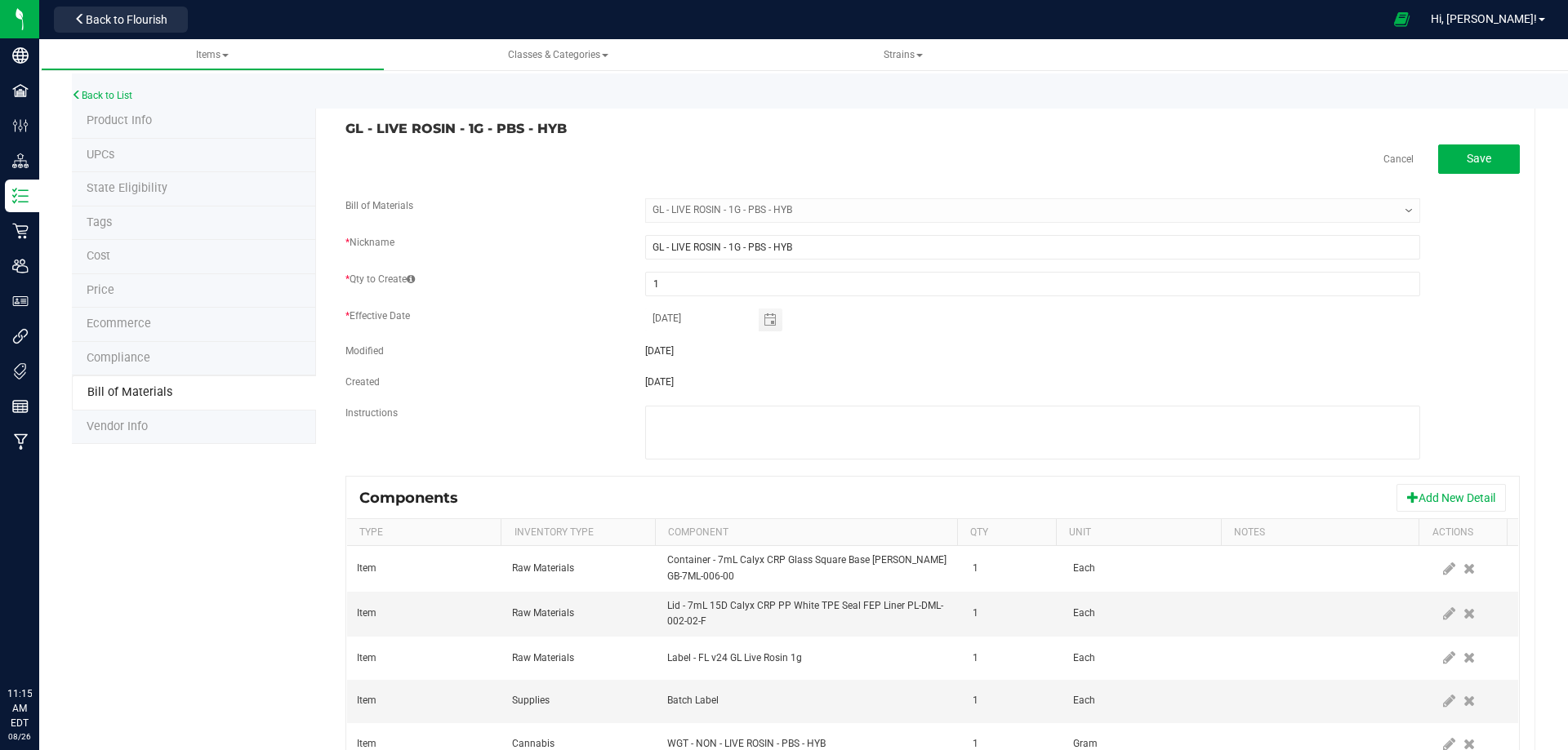
select select "10453"
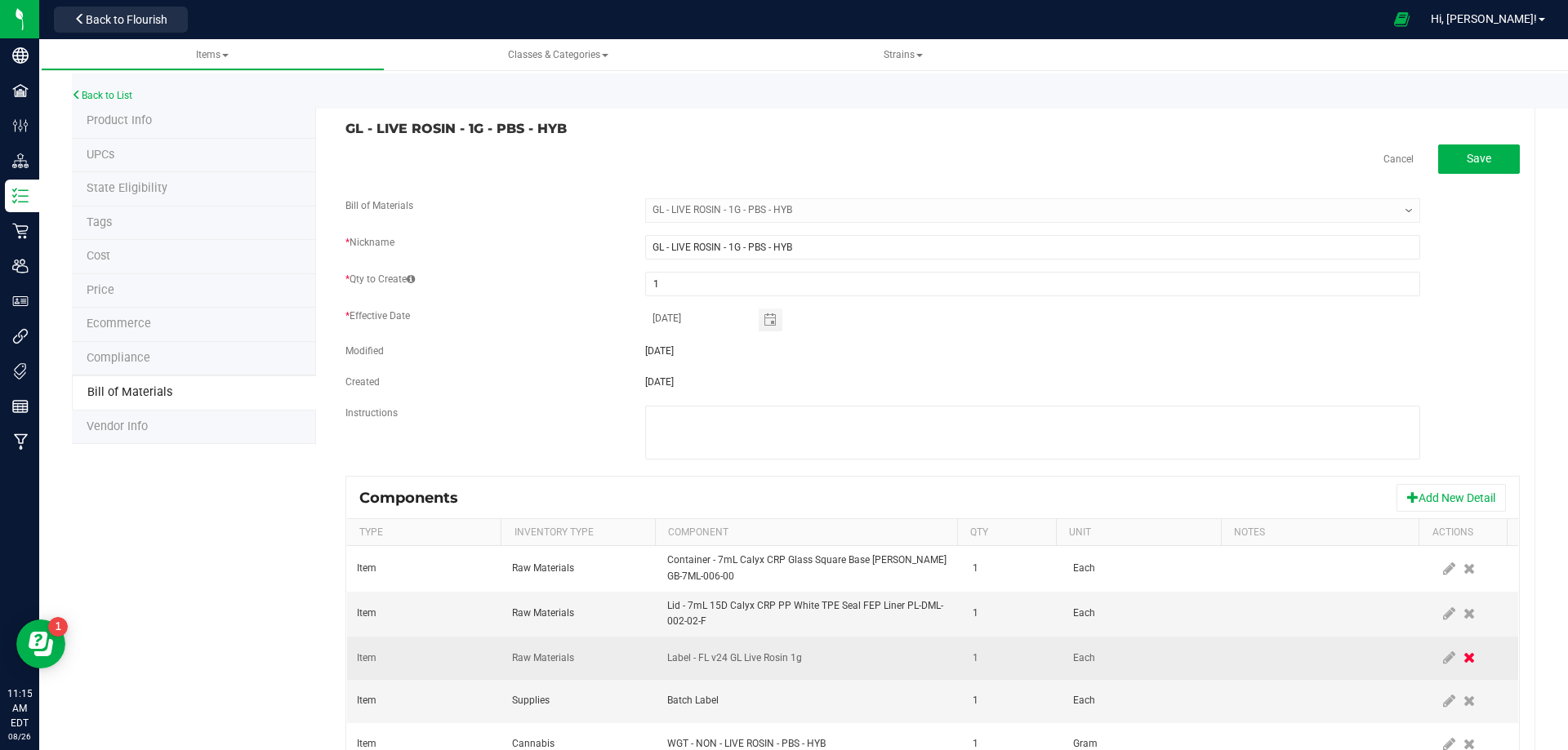
click at [1464, 662] on icon at bounding box center [1469, 658] width 11 height 15
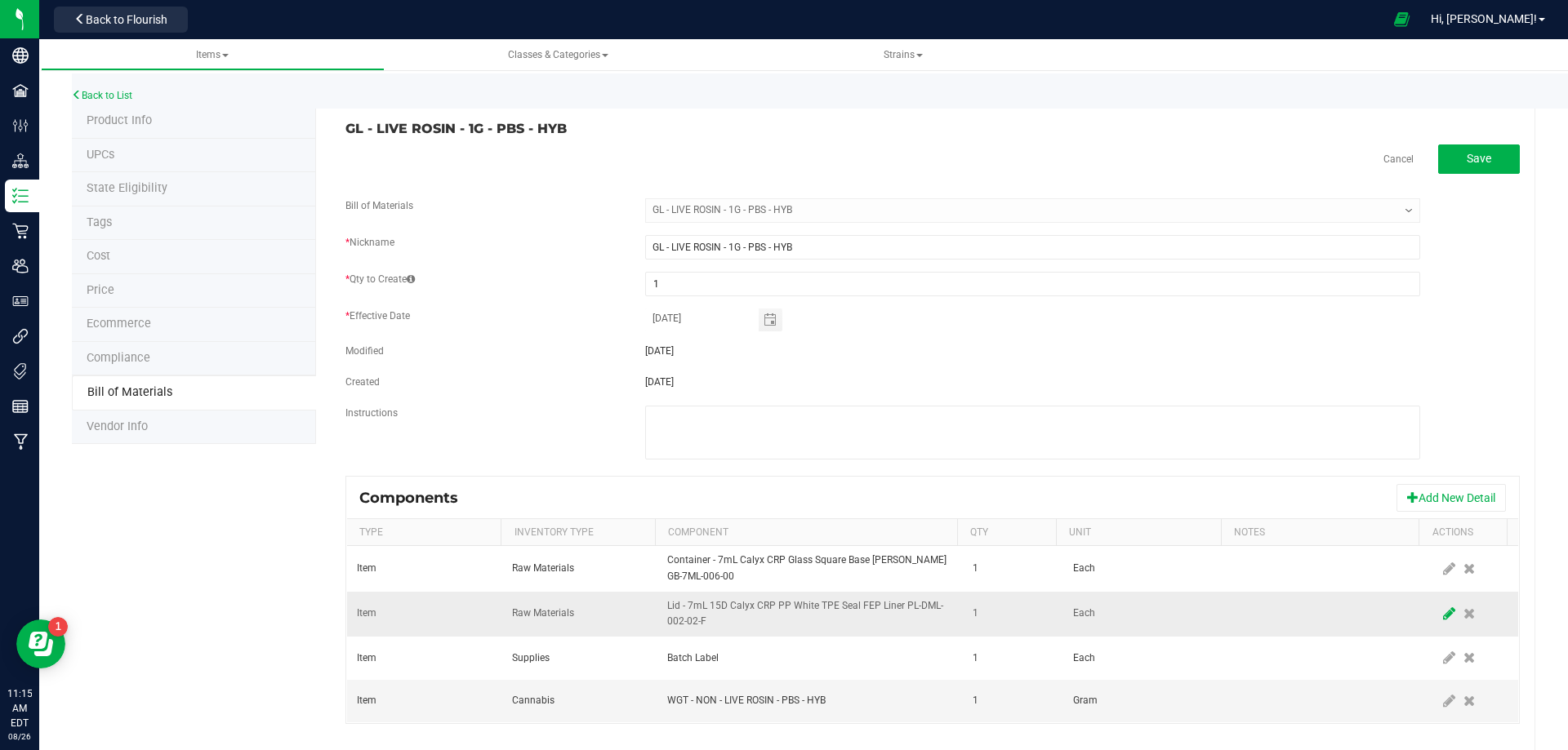
click at [1443, 615] on icon at bounding box center [1448, 614] width 12 height 15
click at [783, 612] on span "NO DATA FOUND" at bounding box center [800, 613] width 264 height 23
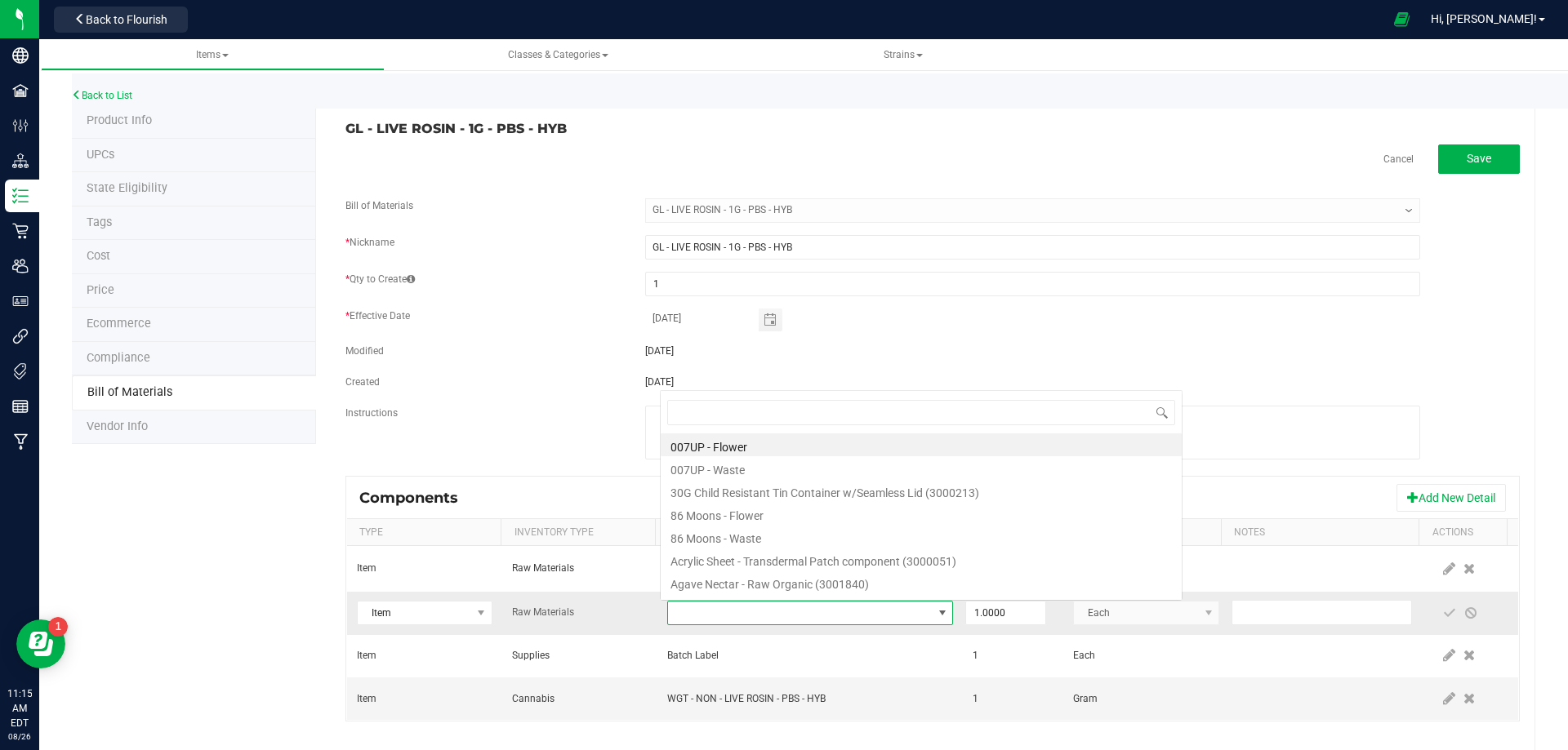
scroll to position [24, 278]
type input "3004400"
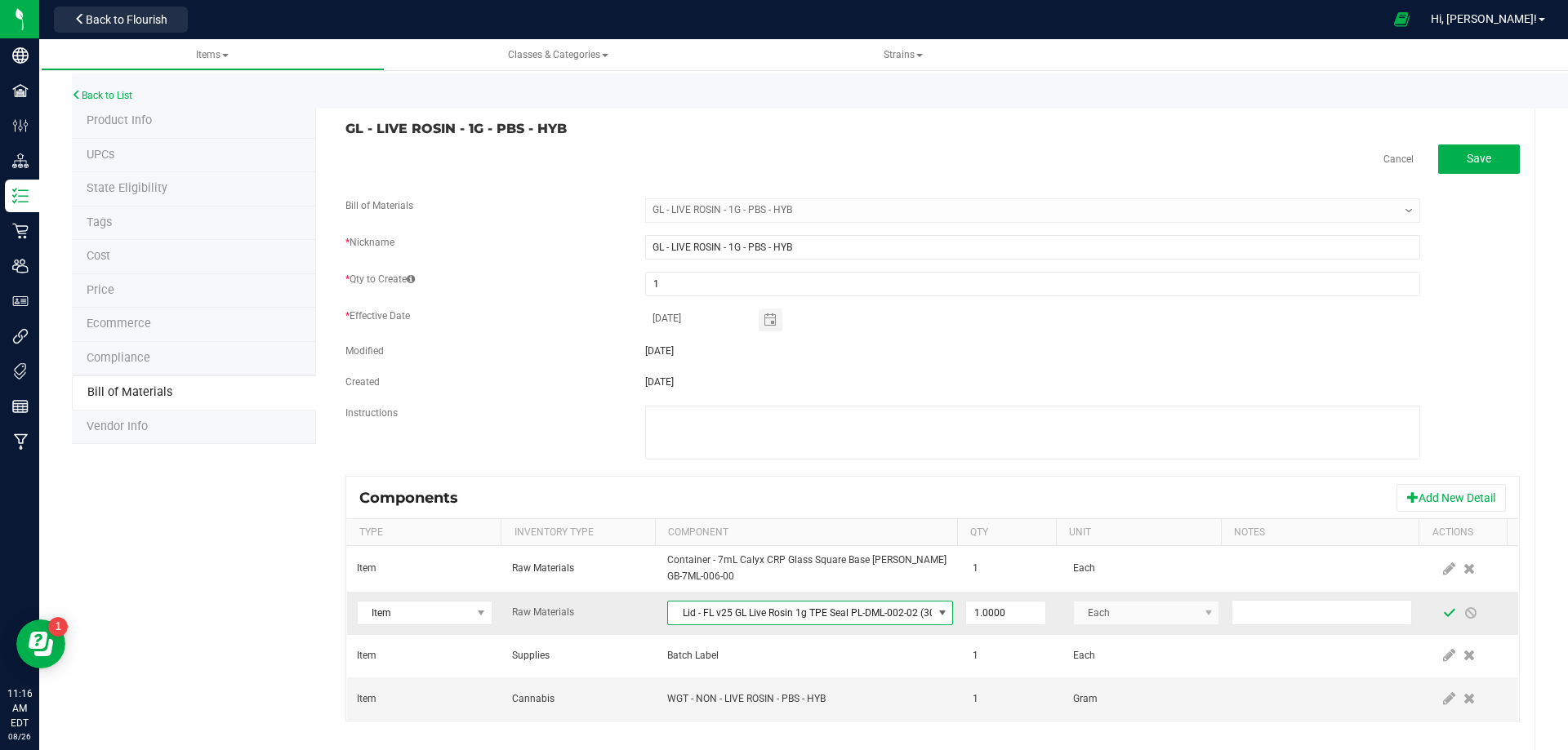
click at [1439, 612] on span at bounding box center [1449, 613] width 22 height 29
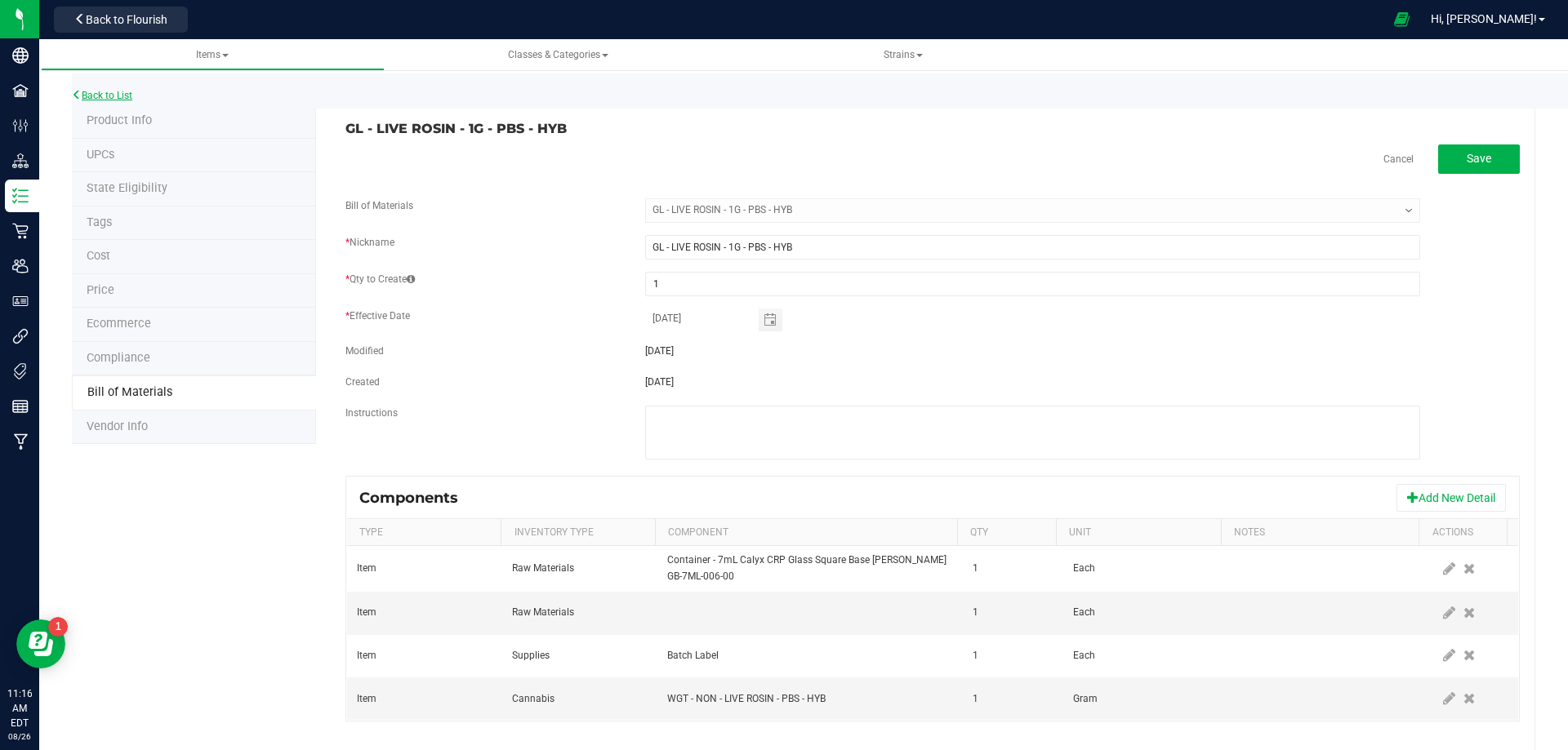
click at [119, 97] on link "Back to List" at bounding box center [102, 95] width 60 height 11
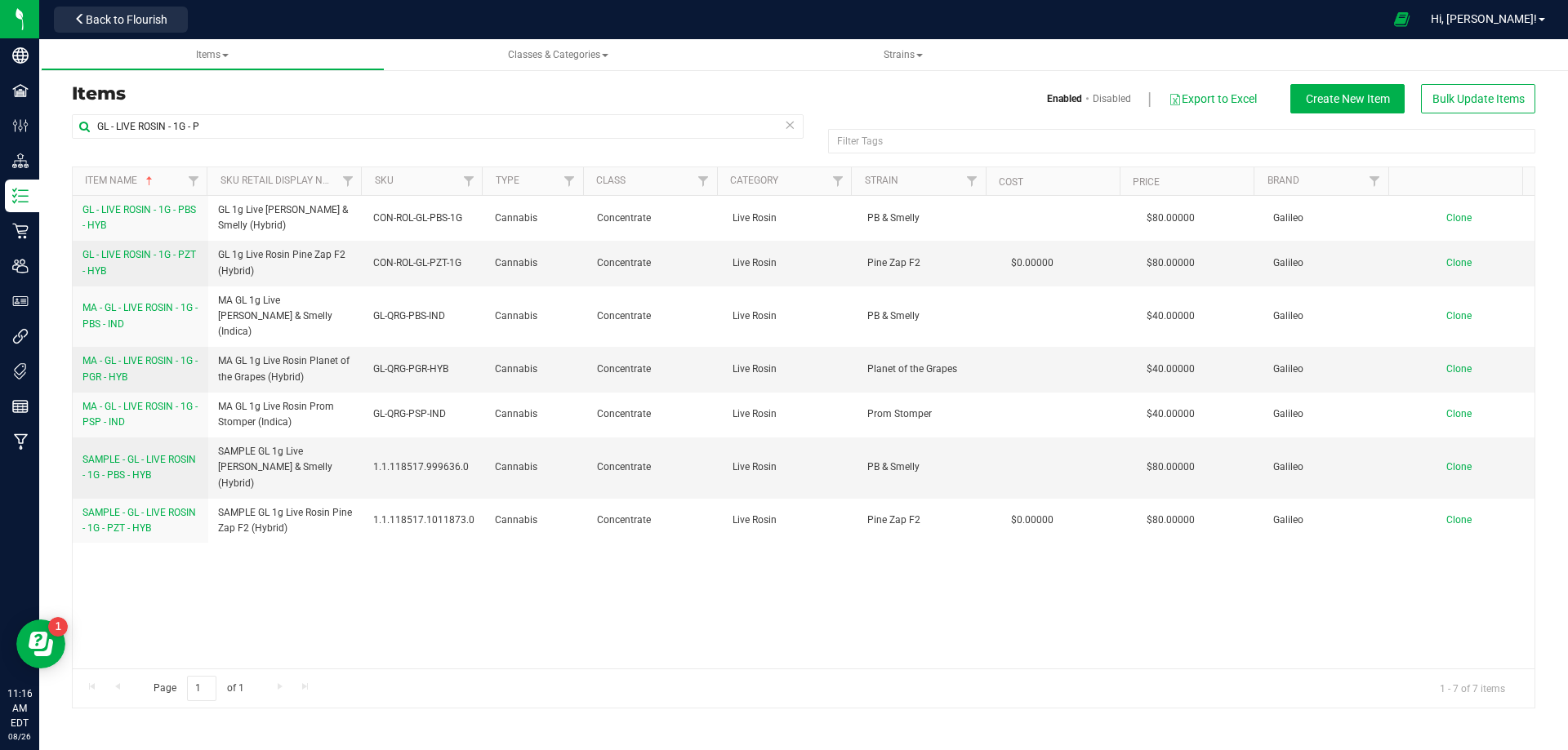
click at [111, 262] on link "GL - LIVE ROSIN - 1G - PZT - HYB" at bounding box center [140, 263] width 116 height 31
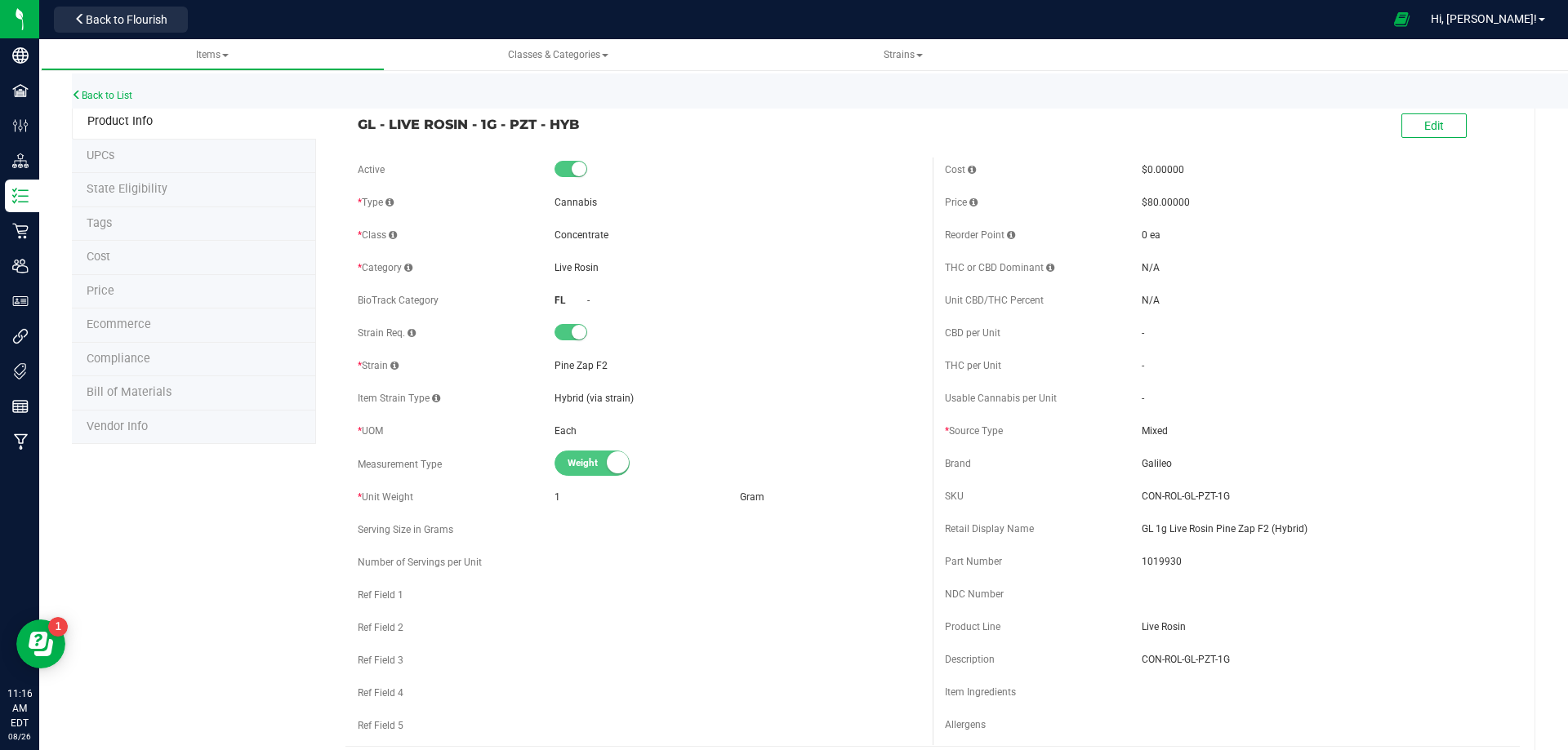
click at [122, 398] on span "Bill of Materials" at bounding box center [129, 391] width 85 height 14
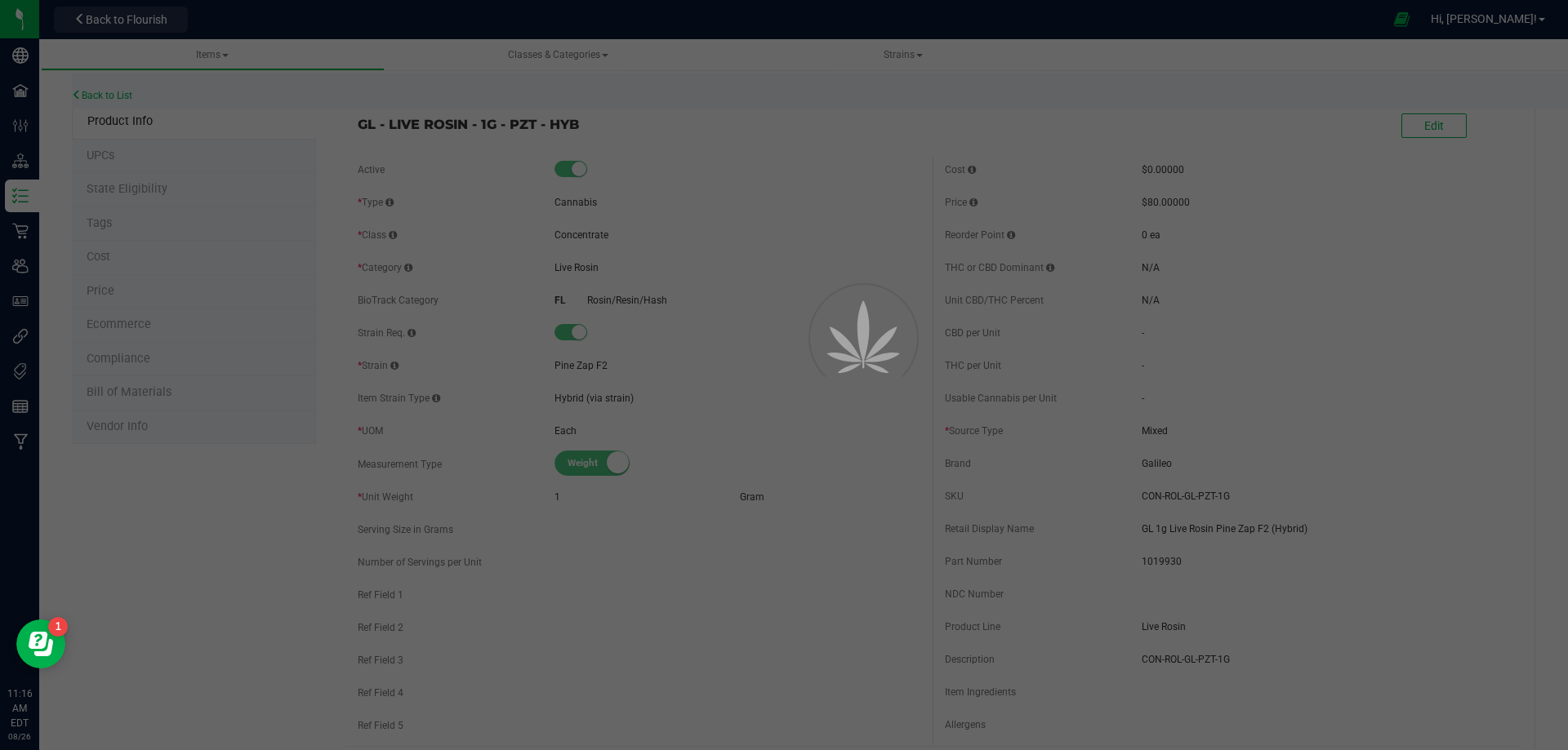
select select "13711"
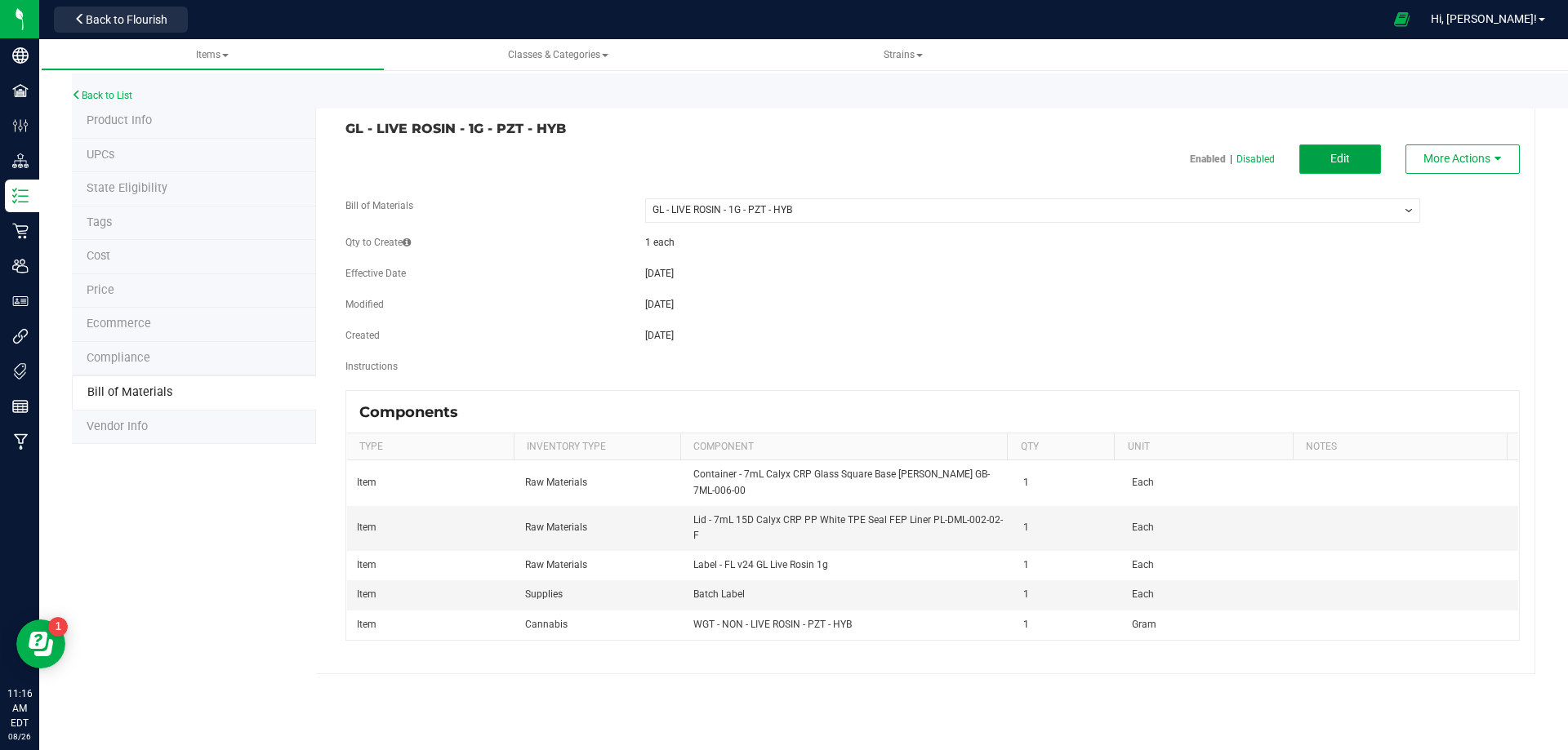
click at [1341, 155] on span "Edit" at bounding box center [1339, 158] width 20 height 13
select select "13711"
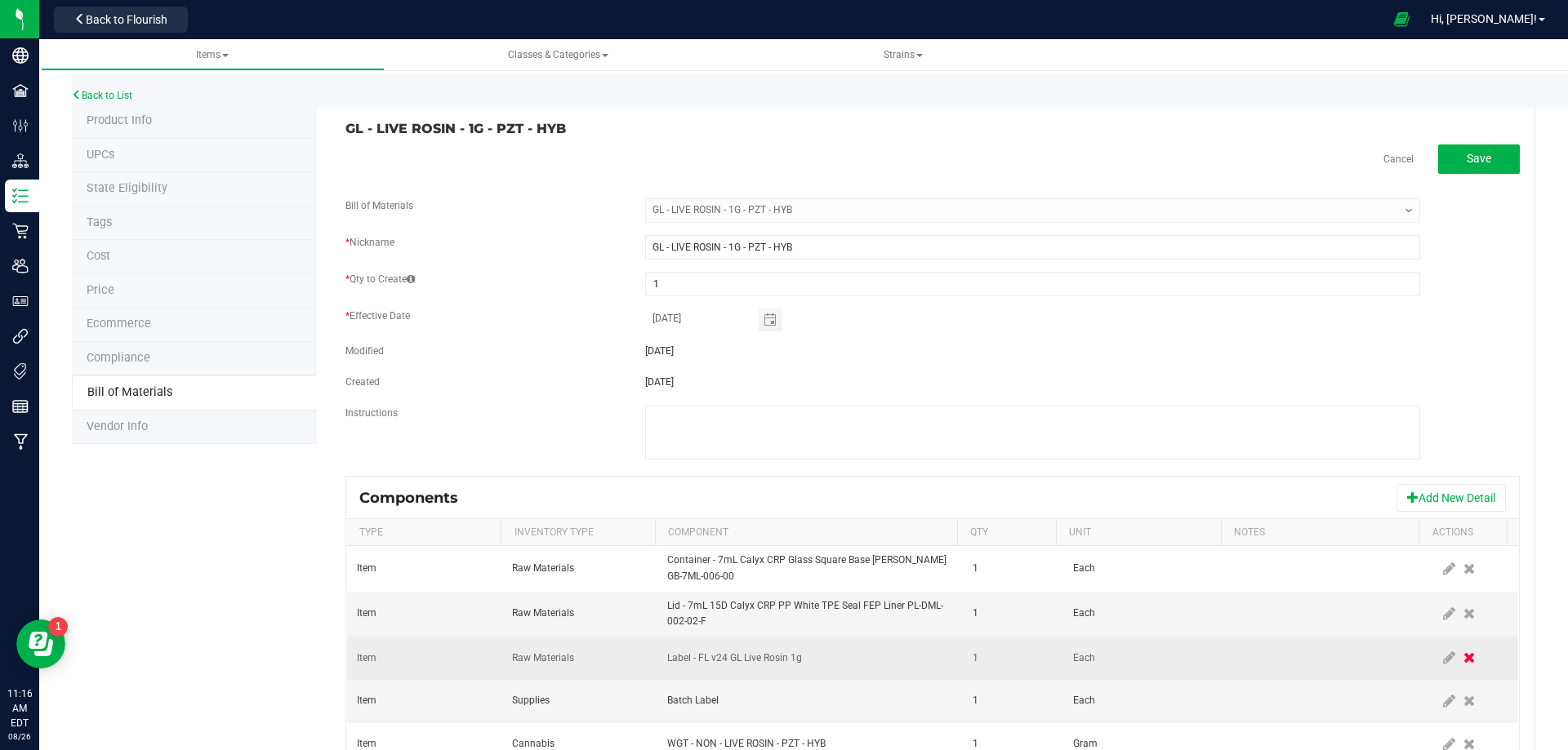
click at [1464, 662] on icon at bounding box center [1469, 658] width 11 height 15
drag, startPoint x: 1421, startPoint y: 613, endPoint x: 1082, endPoint y: 645, distance: 340.5
click at [1443, 614] on icon at bounding box center [1448, 614] width 12 height 15
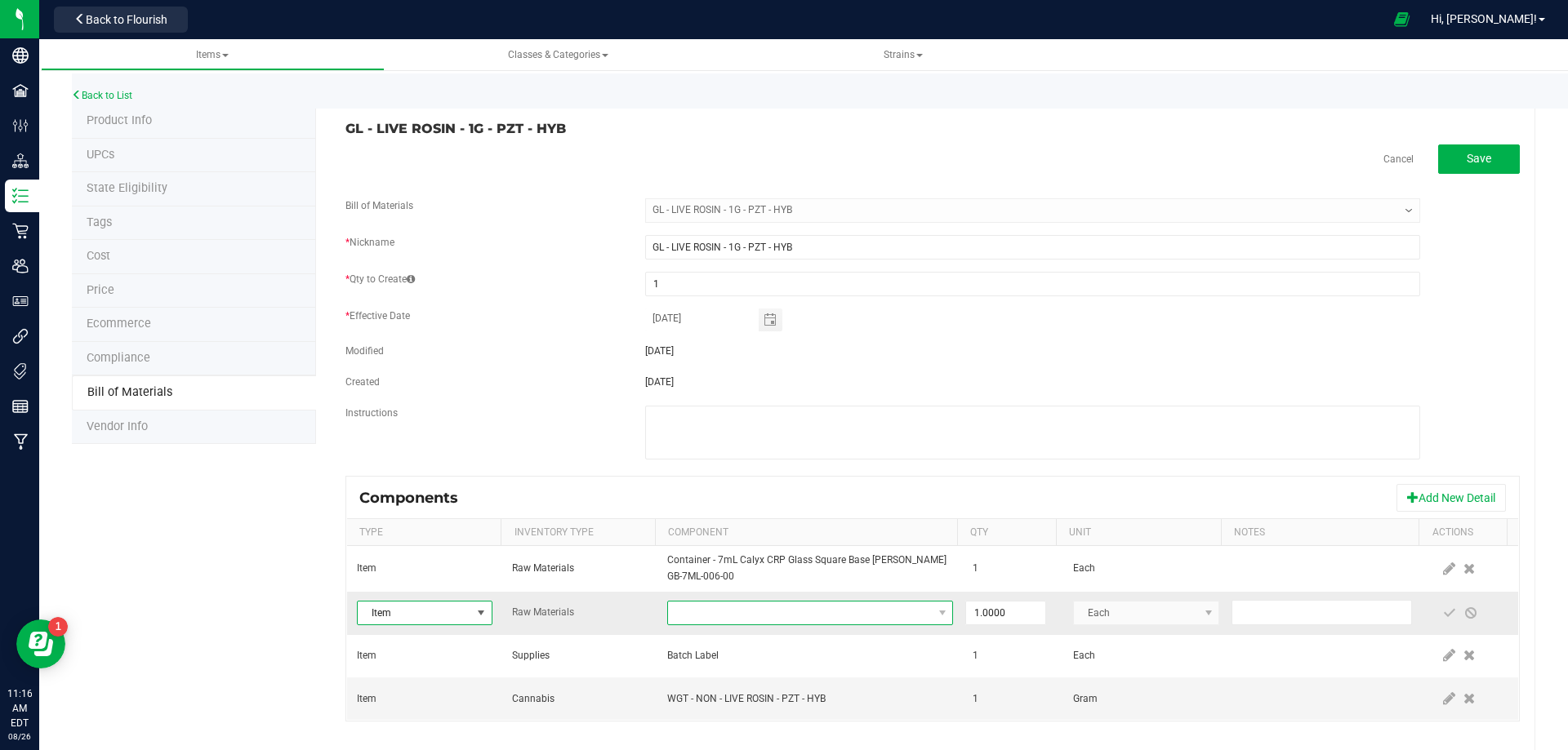
click at [800, 618] on span "NO DATA FOUND" at bounding box center [800, 613] width 264 height 23
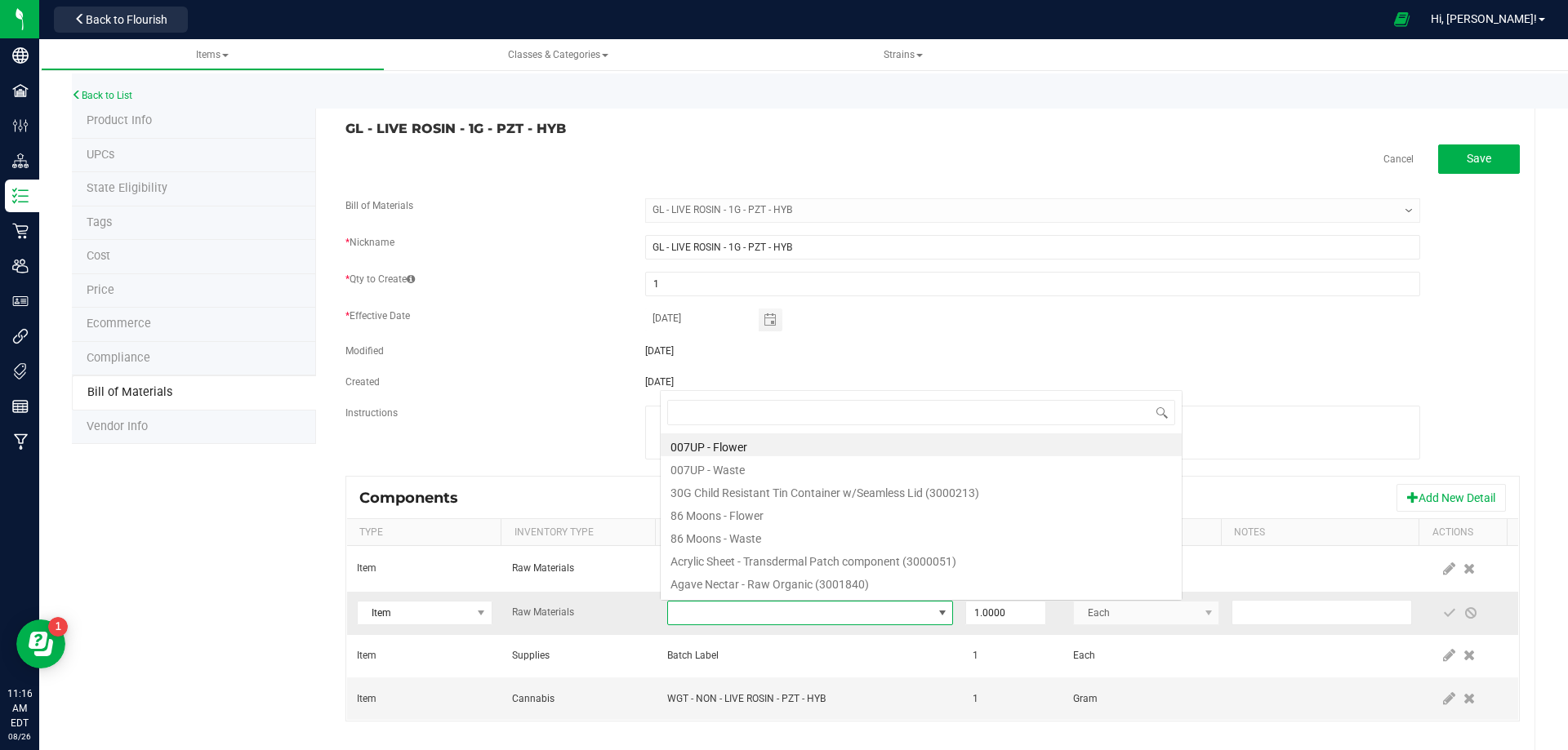
scroll to position [24, 278]
type input "3004400"
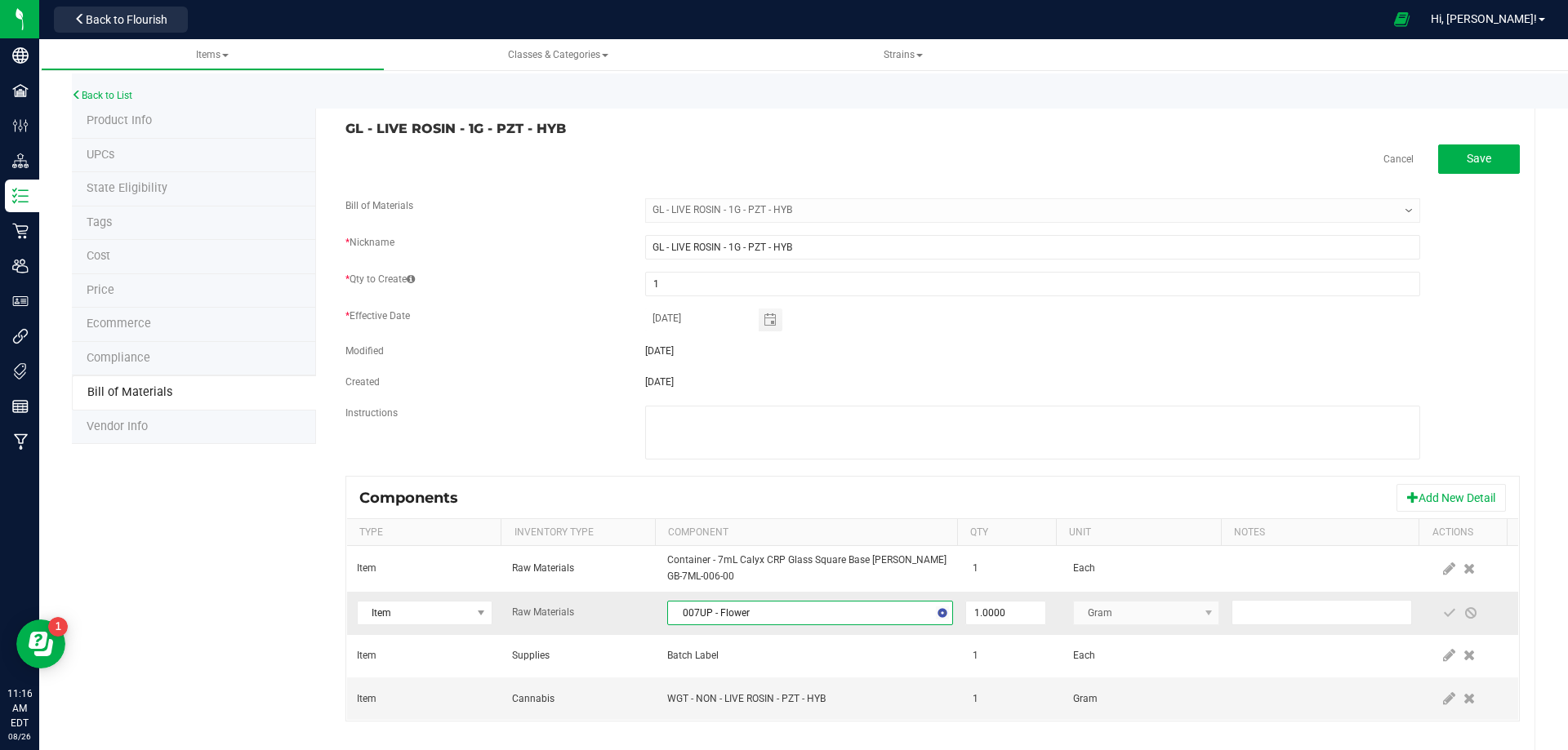
click at [801, 619] on span "007UP - Flower" at bounding box center [800, 613] width 264 height 23
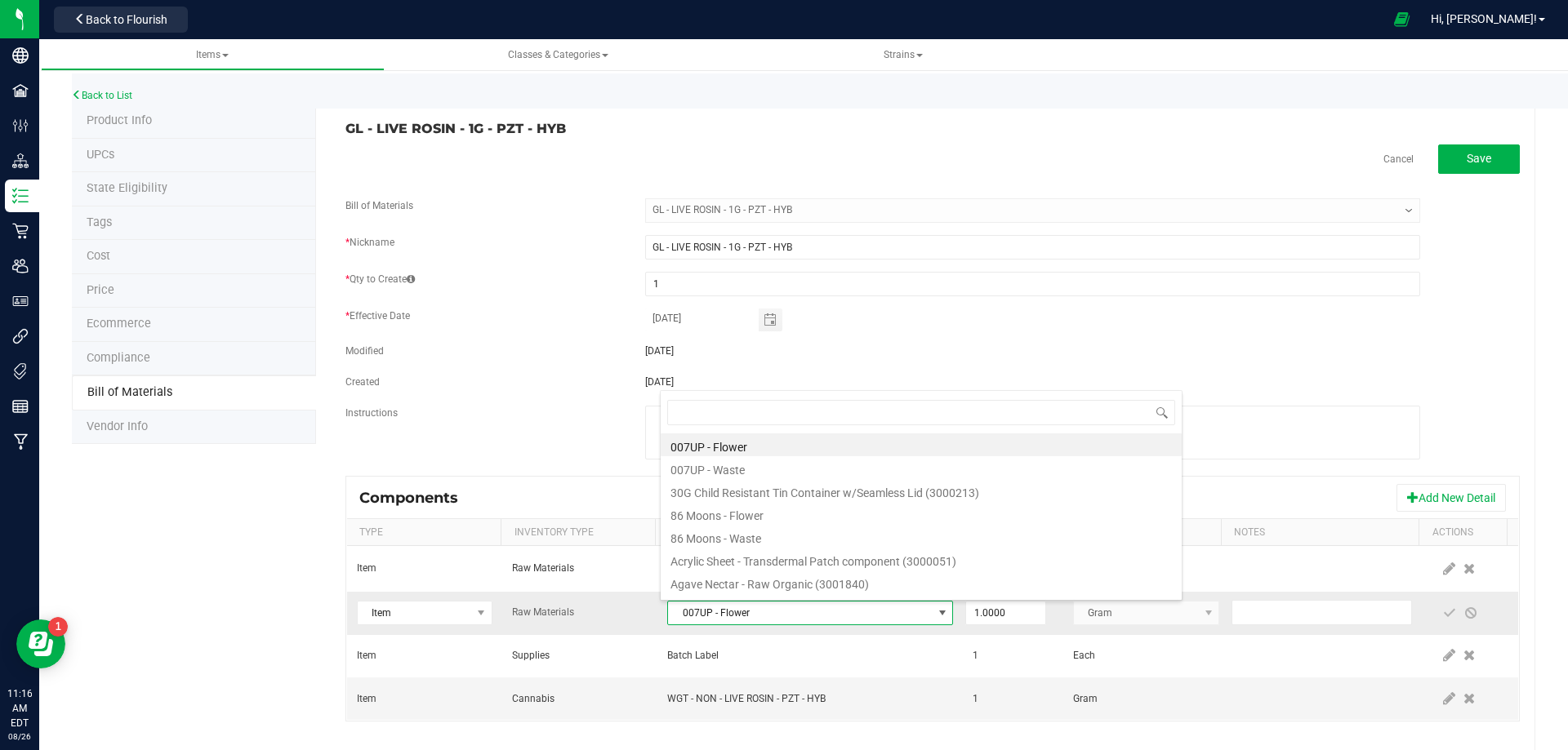
type input "3004400"
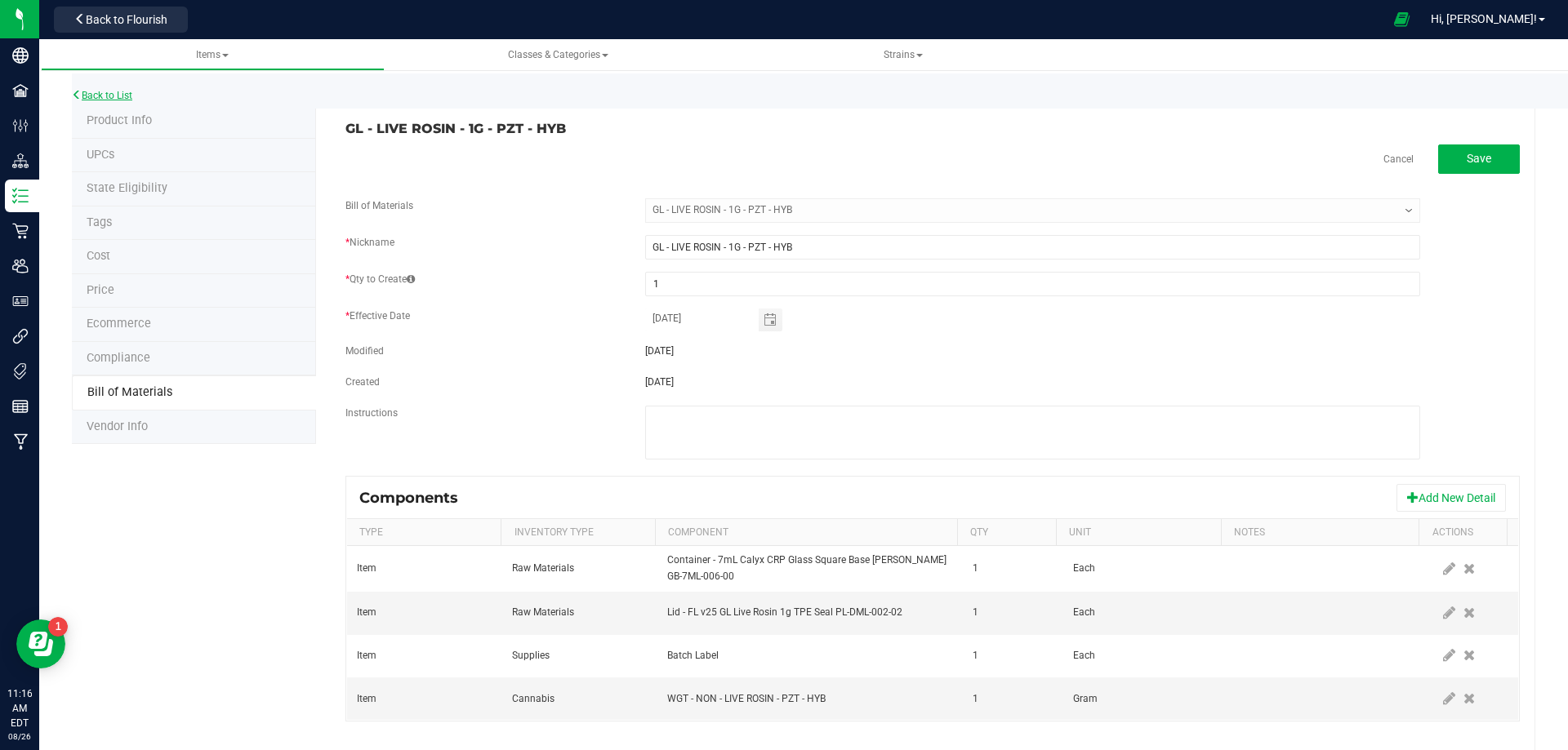
click at [117, 91] on link "Back to List" at bounding box center [102, 95] width 60 height 11
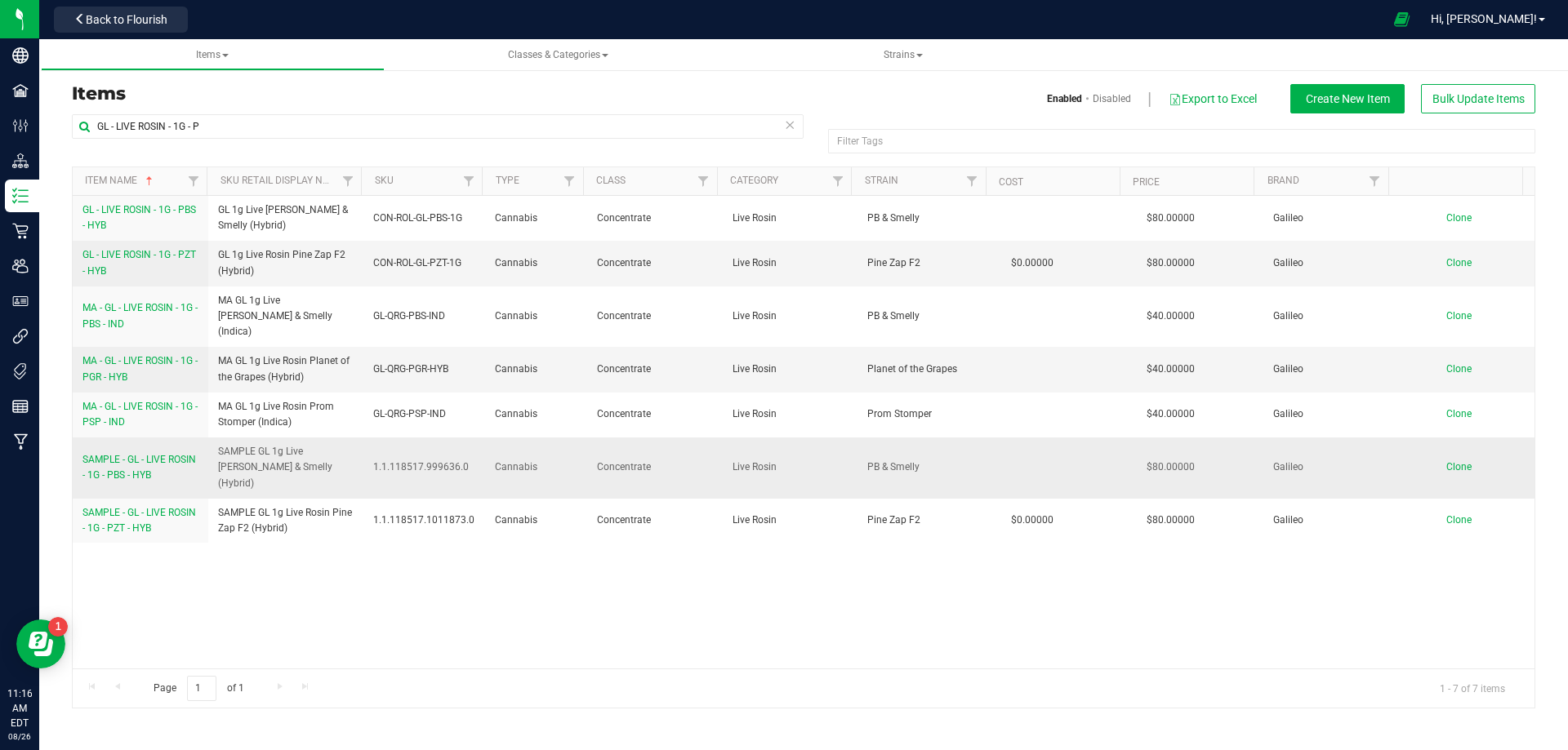
click at [133, 454] on span "SAMPLE - GL - LIVE ROSIN - 1G - PBS - HYB" at bounding box center [139, 467] width 114 height 27
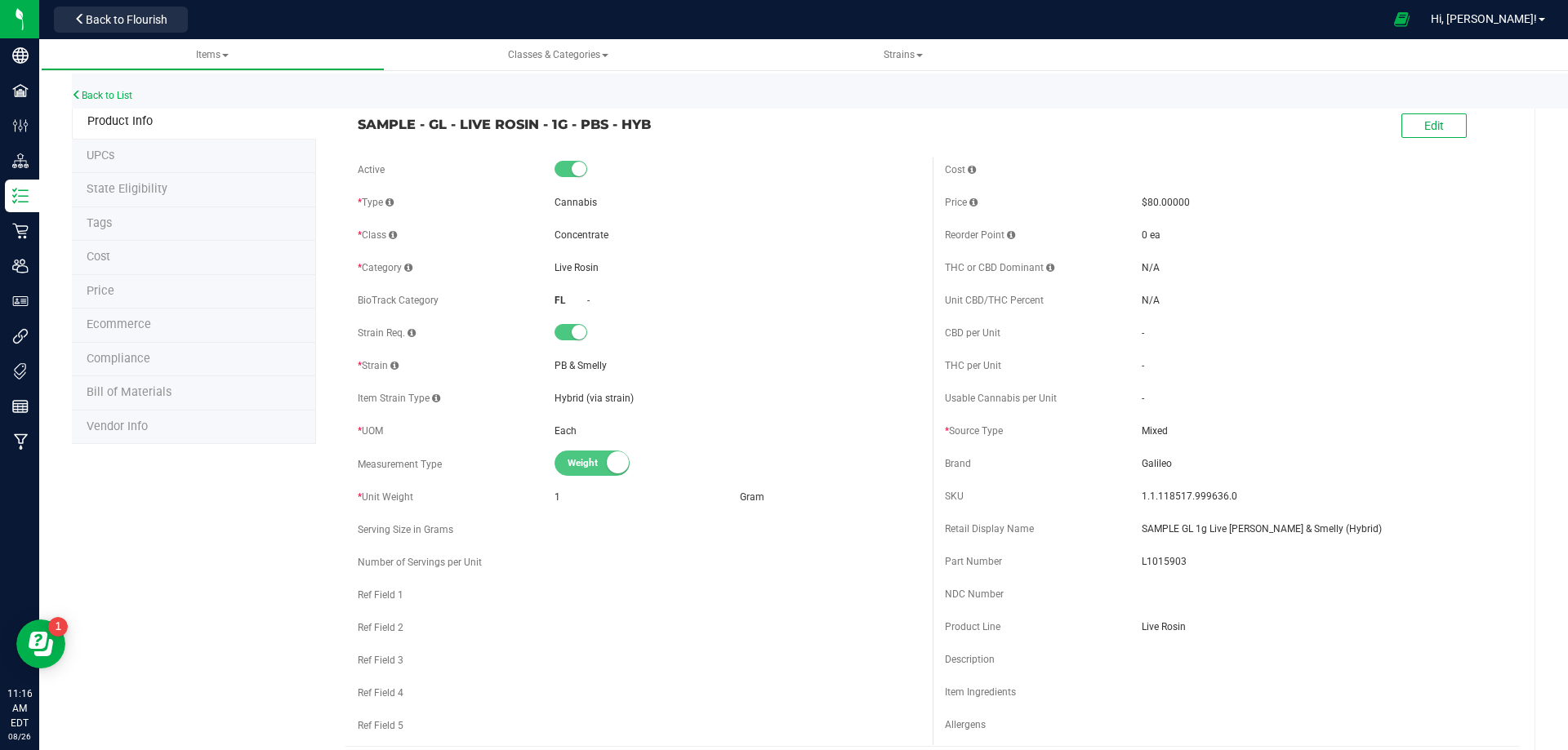
click at [164, 397] on span "Bill of Materials" at bounding box center [129, 391] width 85 height 14
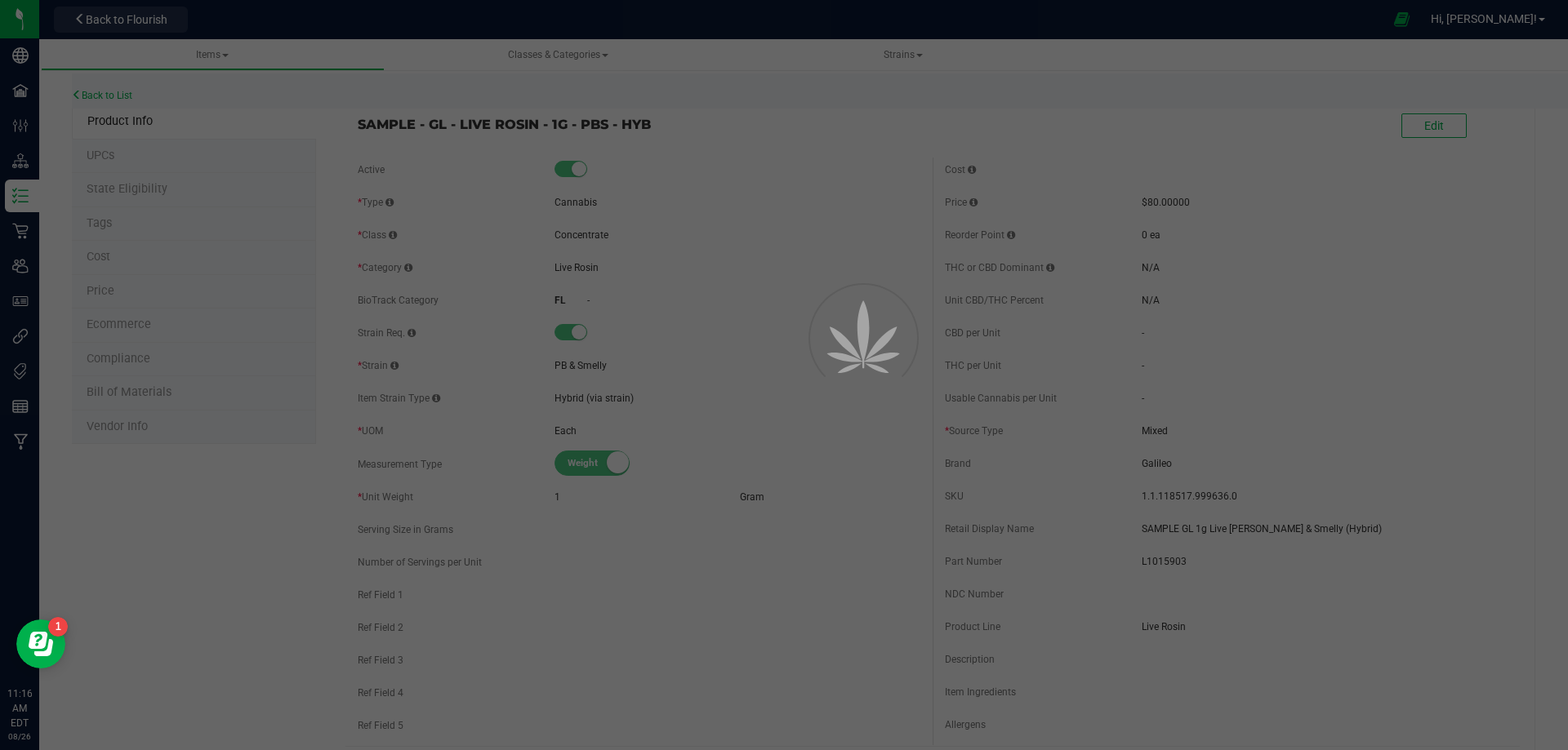
select select "10454"
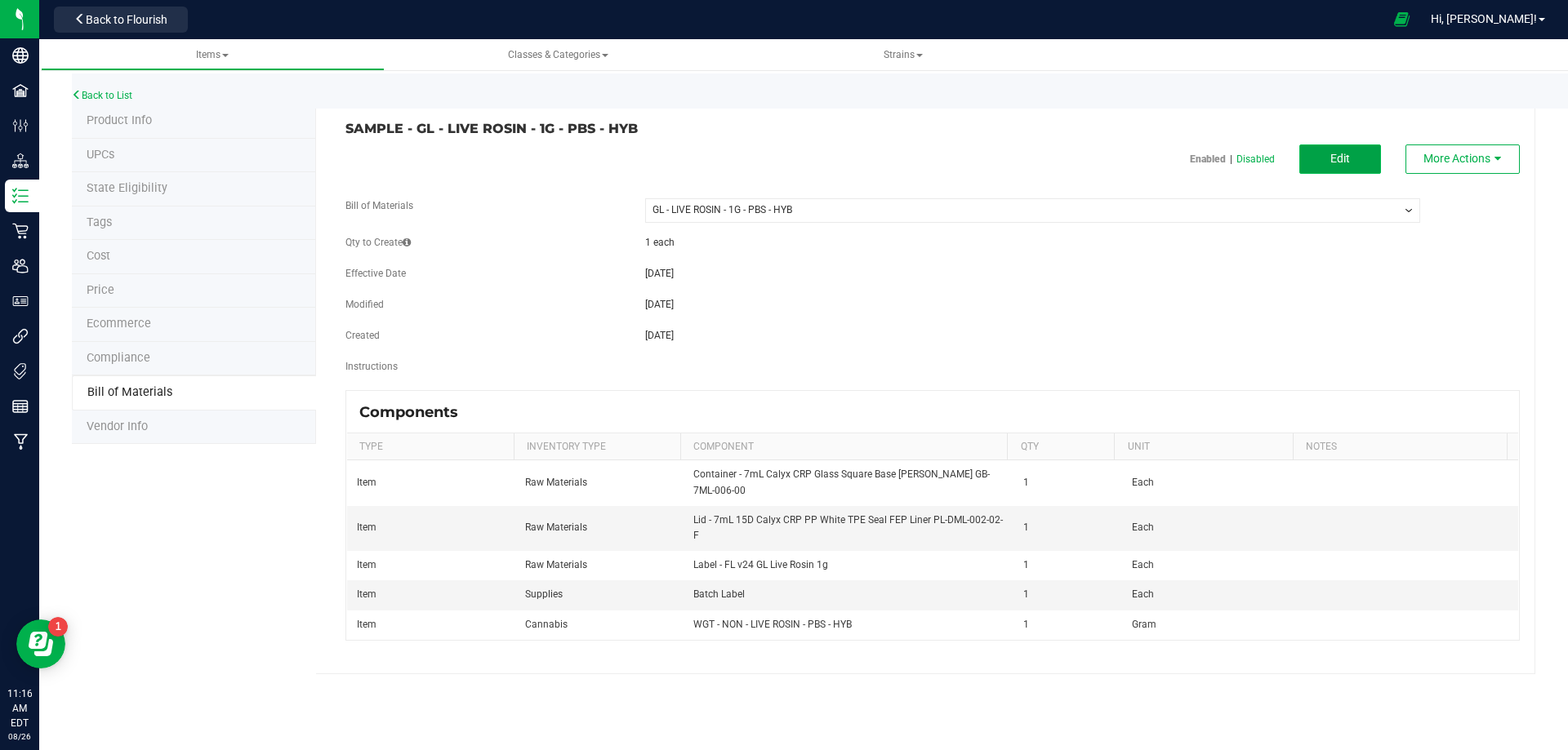
click at [1349, 157] on span "Edit" at bounding box center [1339, 158] width 20 height 13
select select "10454"
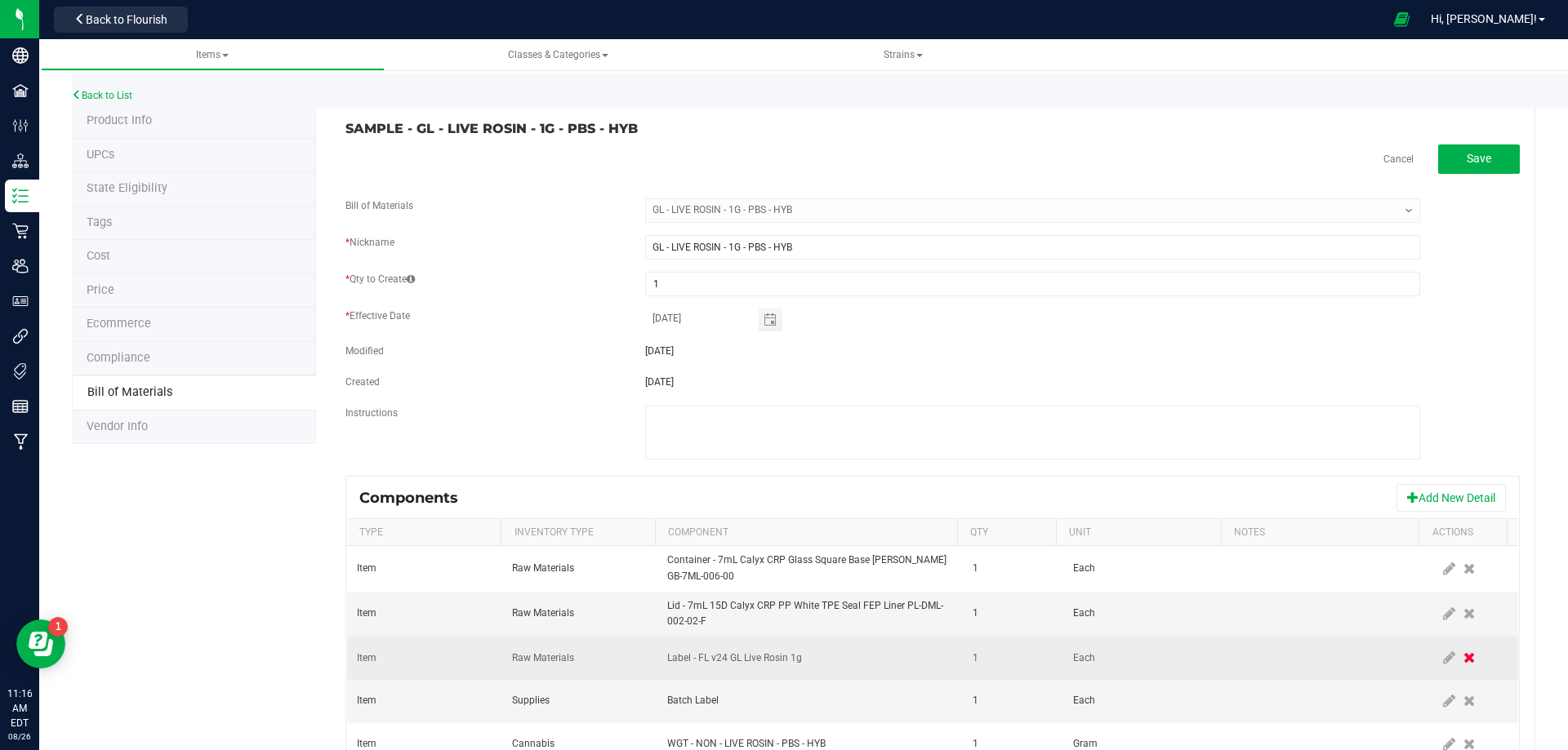
click at [1464, 653] on icon at bounding box center [1469, 658] width 11 height 15
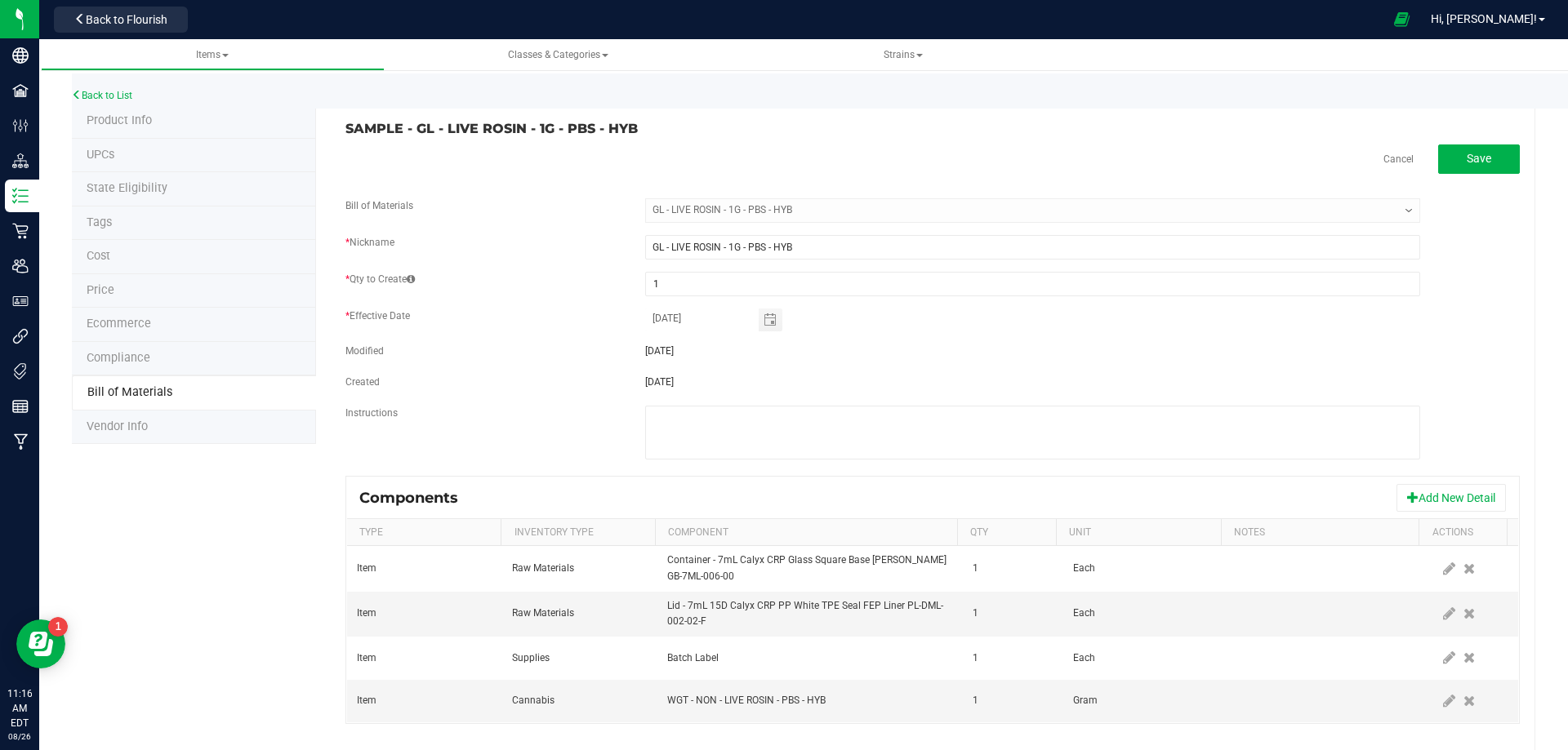
click at [1443, 616] on icon at bounding box center [1448, 614] width 12 height 15
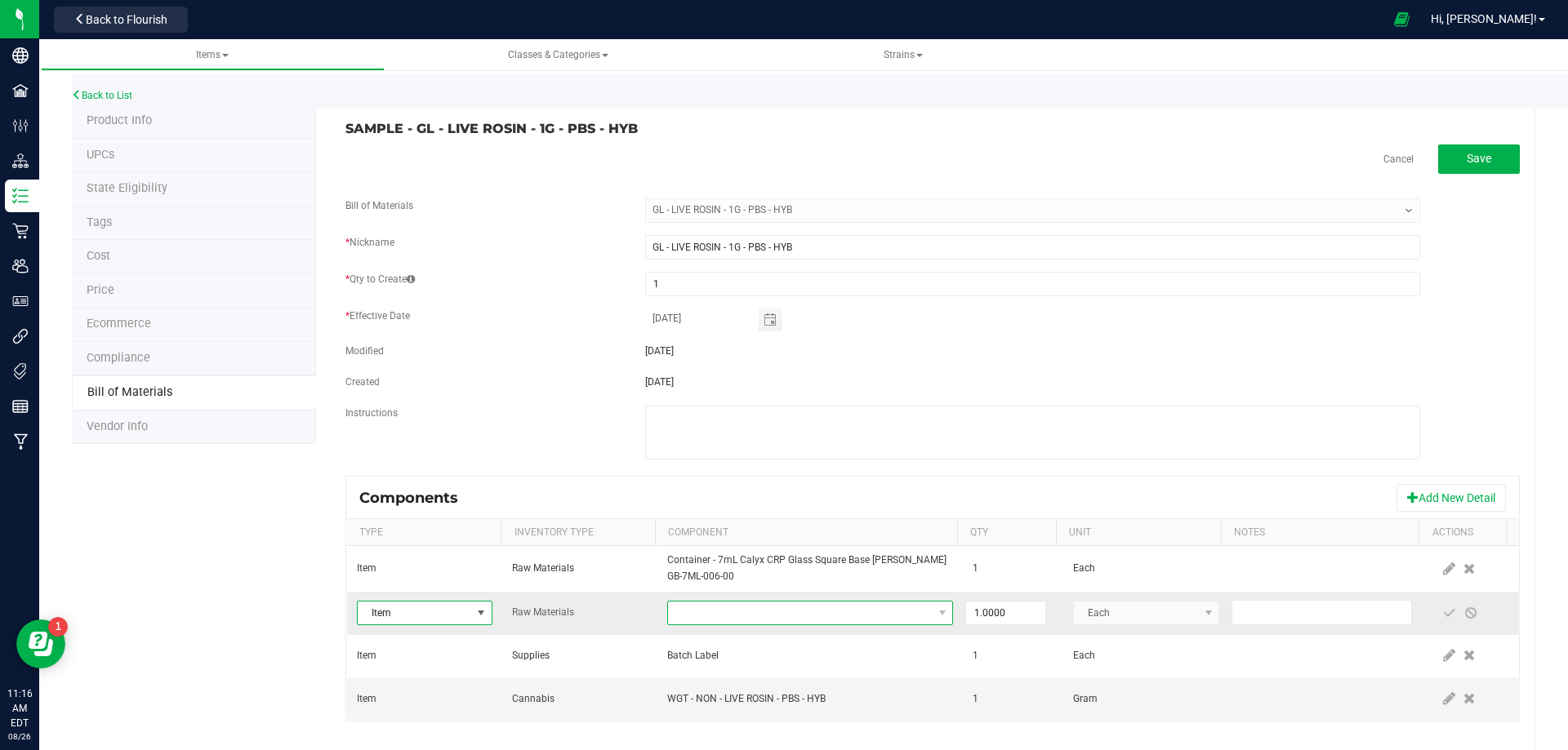
click at [718, 607] on span "NO DATA FOUND" at bounding box center [800, 613] width 264 height 23
type input "3004400"
click at [718, 608] on span at bounding box center [800, 613] width 264 height 23
type input "3004400"
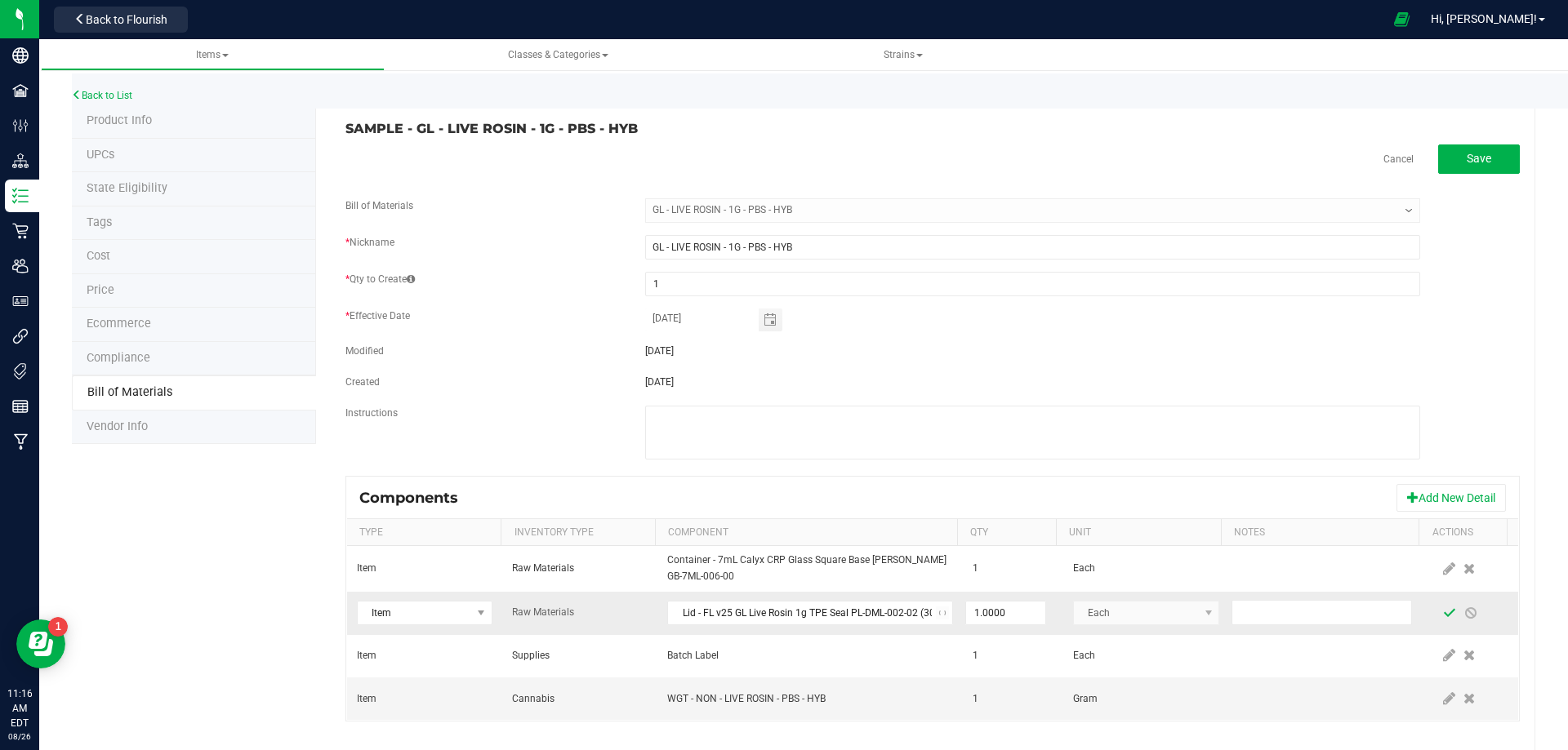
click at [1443, 616] on span at bounding box center [1449, 614] width 13 height 13
click at [124, 98] on link "Back to List" at bounding box center [102, 95] width 60 height 11
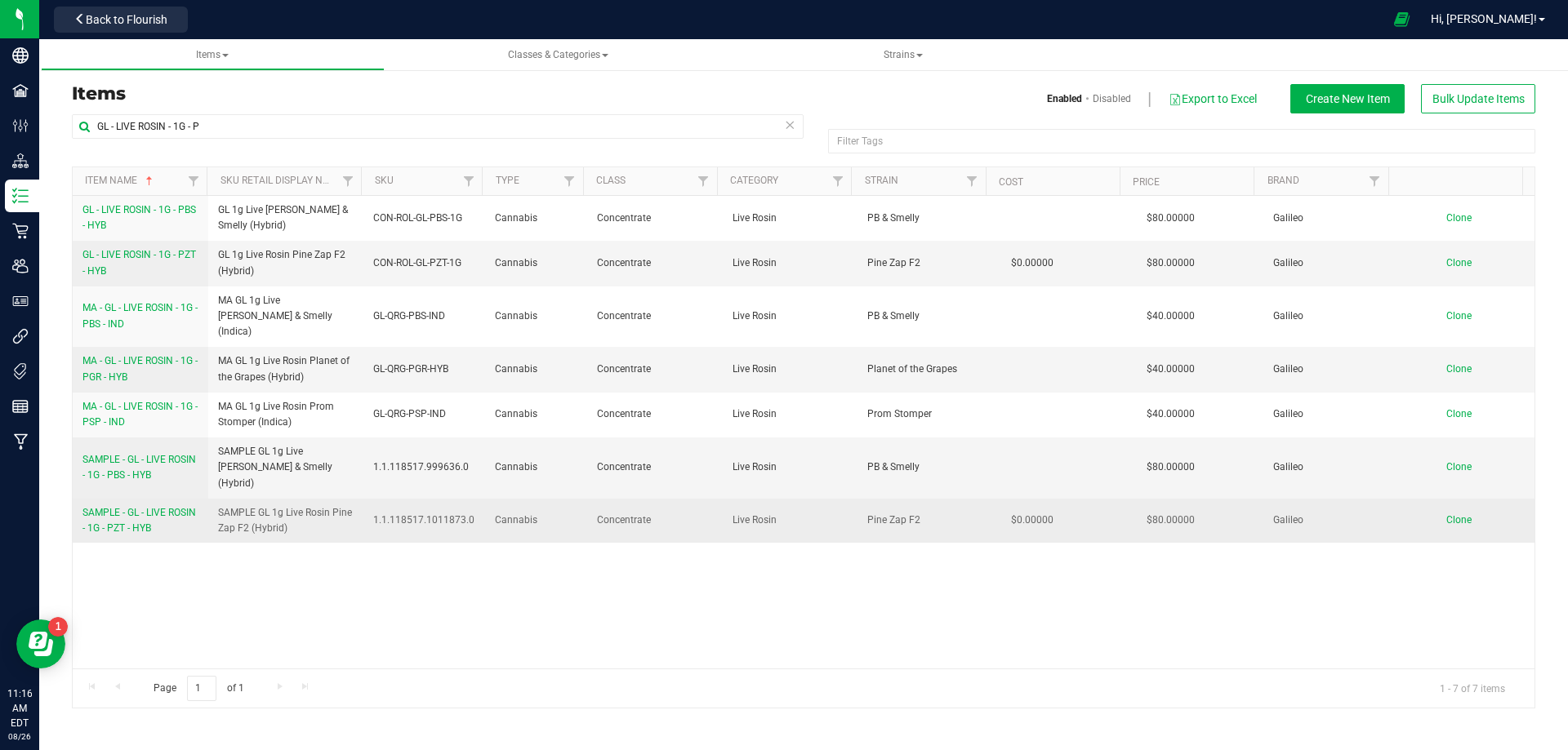
click at [145, 507] on span "SAMPLE - GL - LIVE ROSIN - 1G - PZT - HYB" at bounding box center [139, 520] width 114 height 27
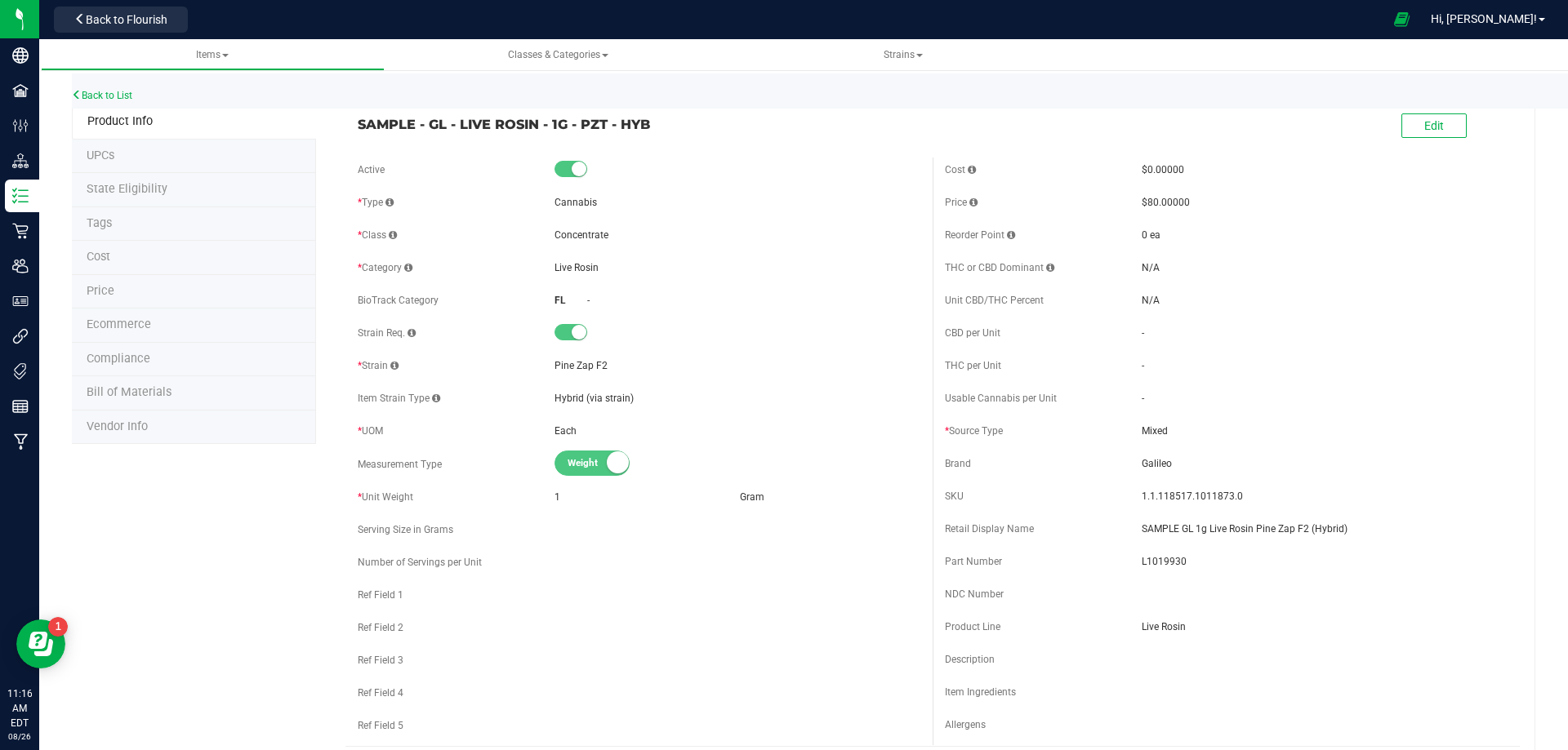
click at [156, 398] on span "Bill of Materials" at bounding box center [129, 391] width 85 height 14
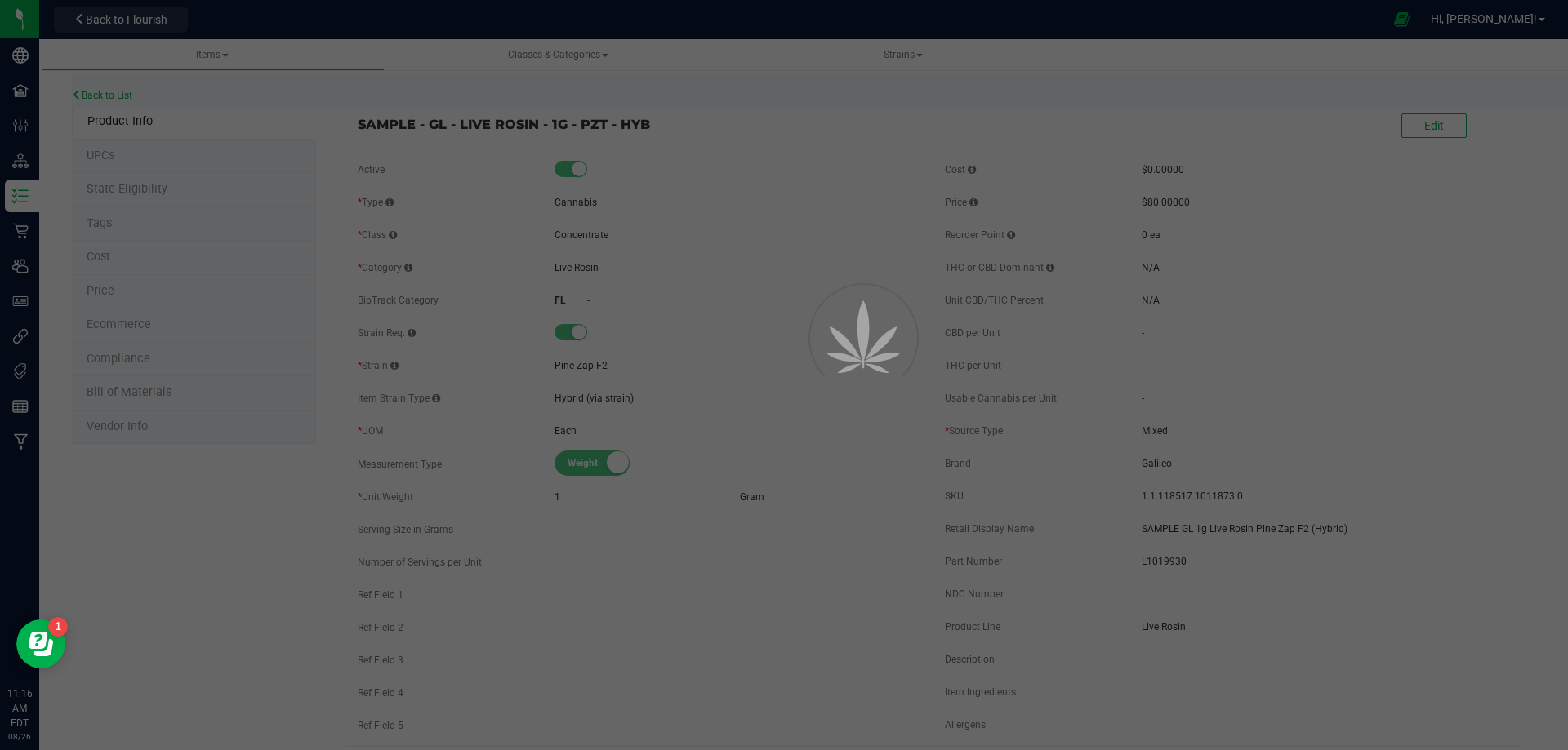
select select "13712"
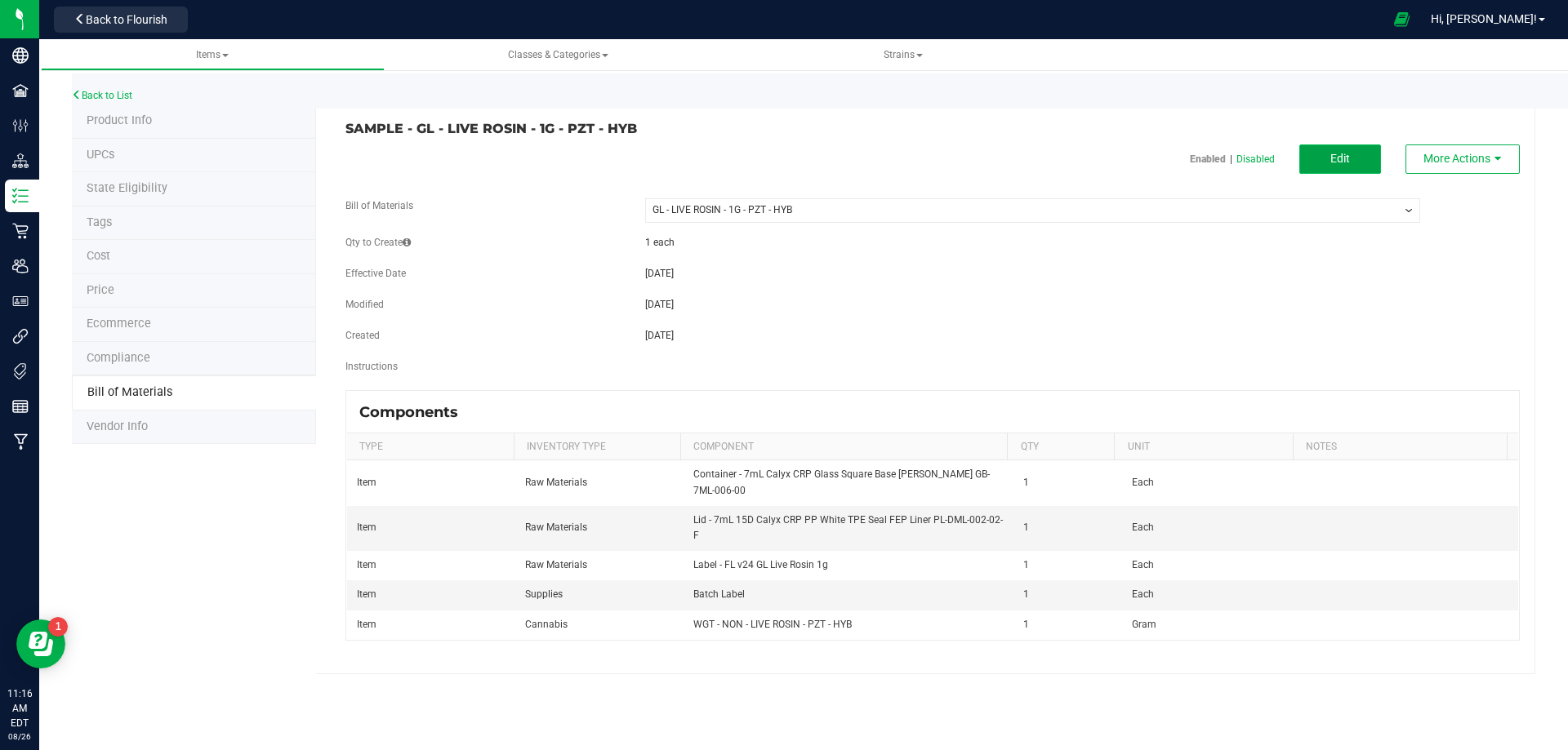
click at [1368, 157] on button "Edit" at bounding box center [1339, 159] width 82 height 29
select select "13712"
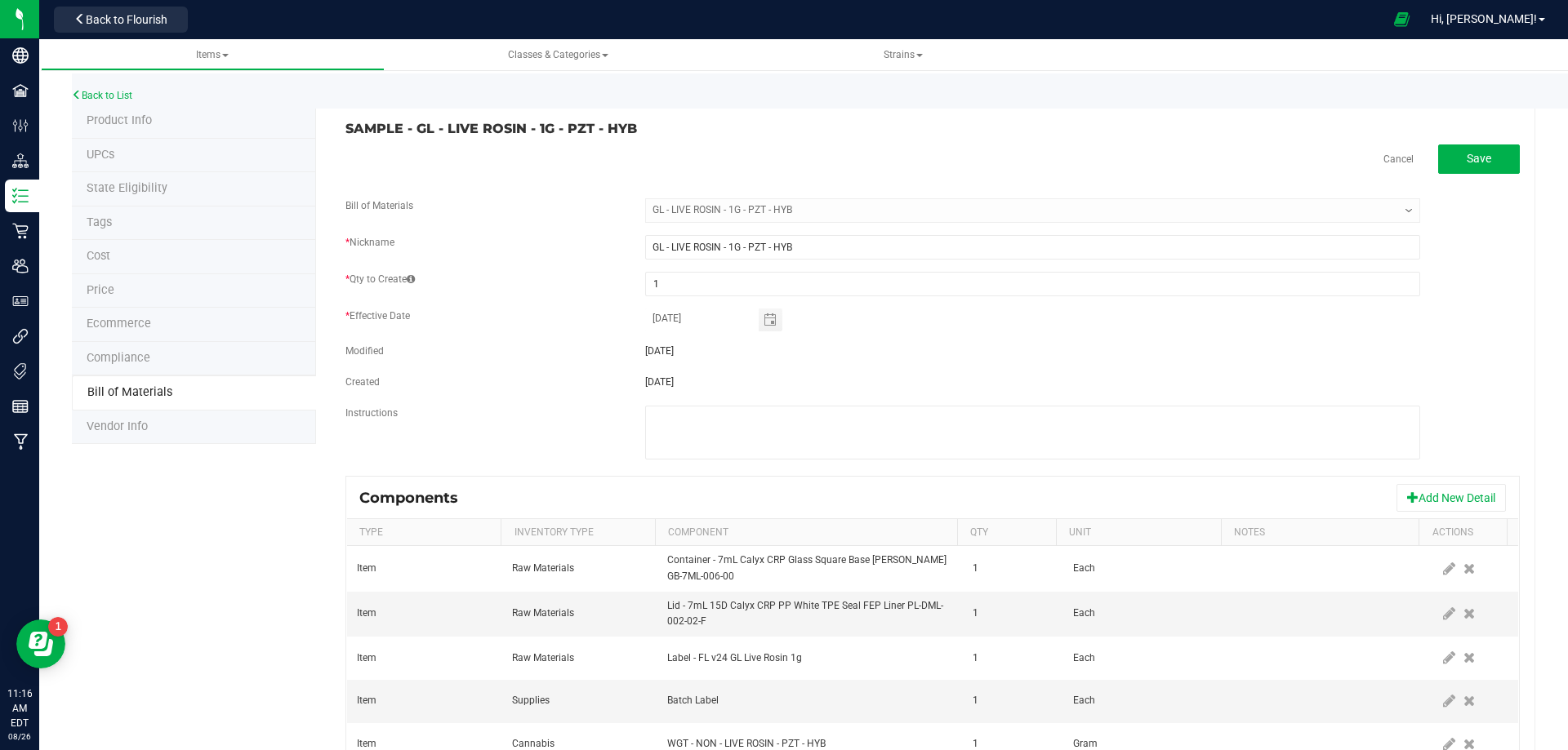
click at [1464, 662] on icon at bounding box center [1469, 658] width 11 height 15
click at [1439, 622] on span at bounding box center [1449, 614] width 21 height 29
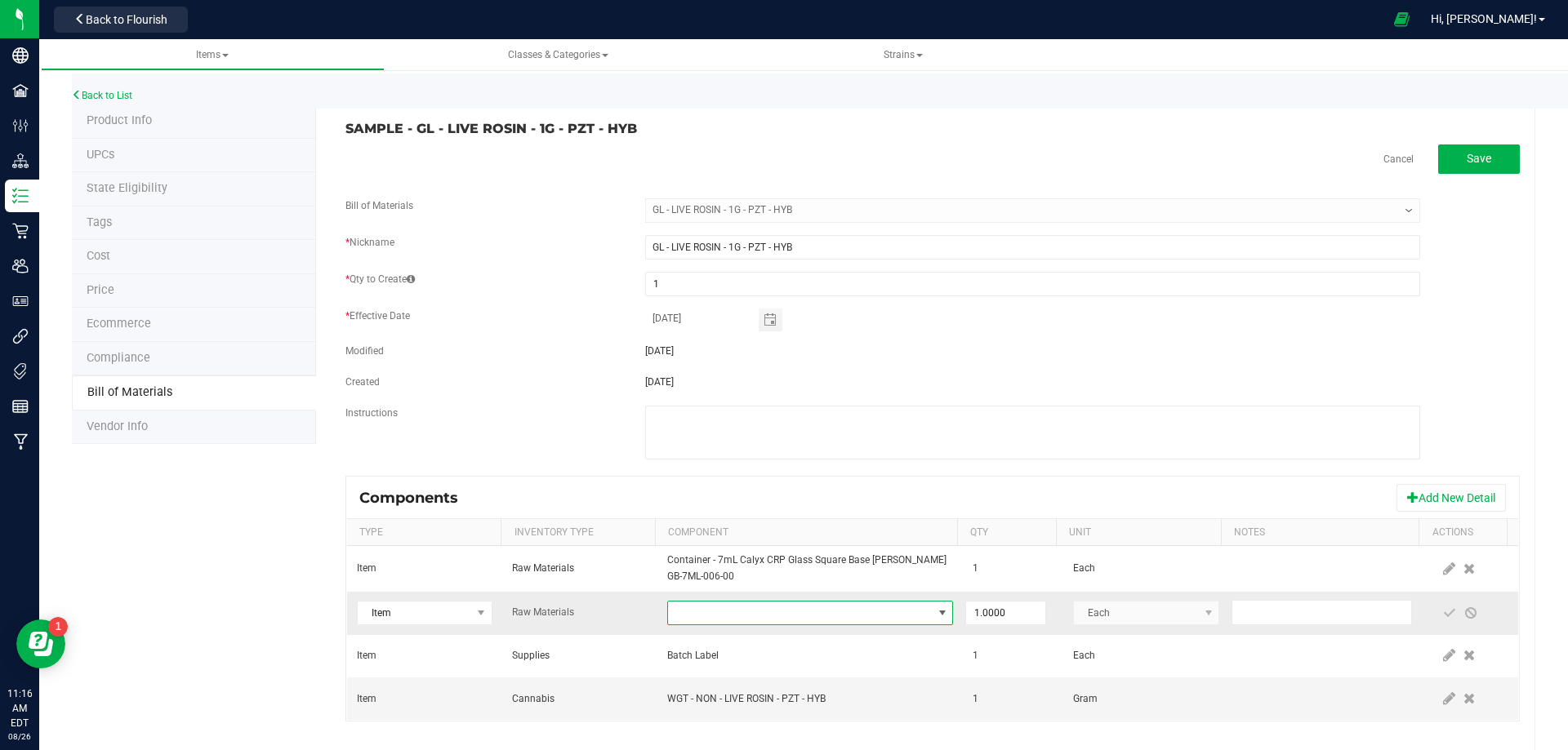
click at [825, 603] on span "NO DATA FOUND" at bounding box center [800, 613] width 264 height 23
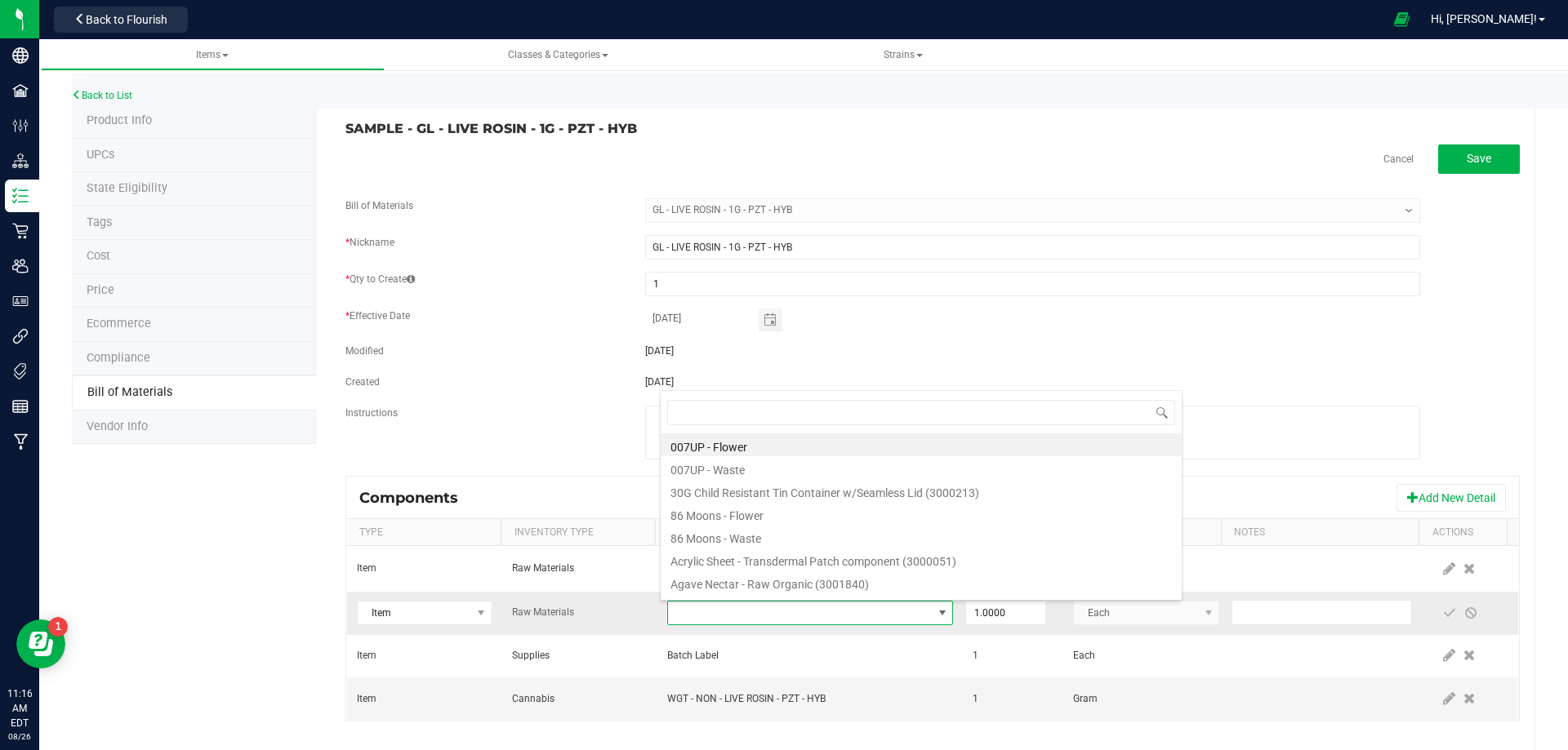
type input "3004400"
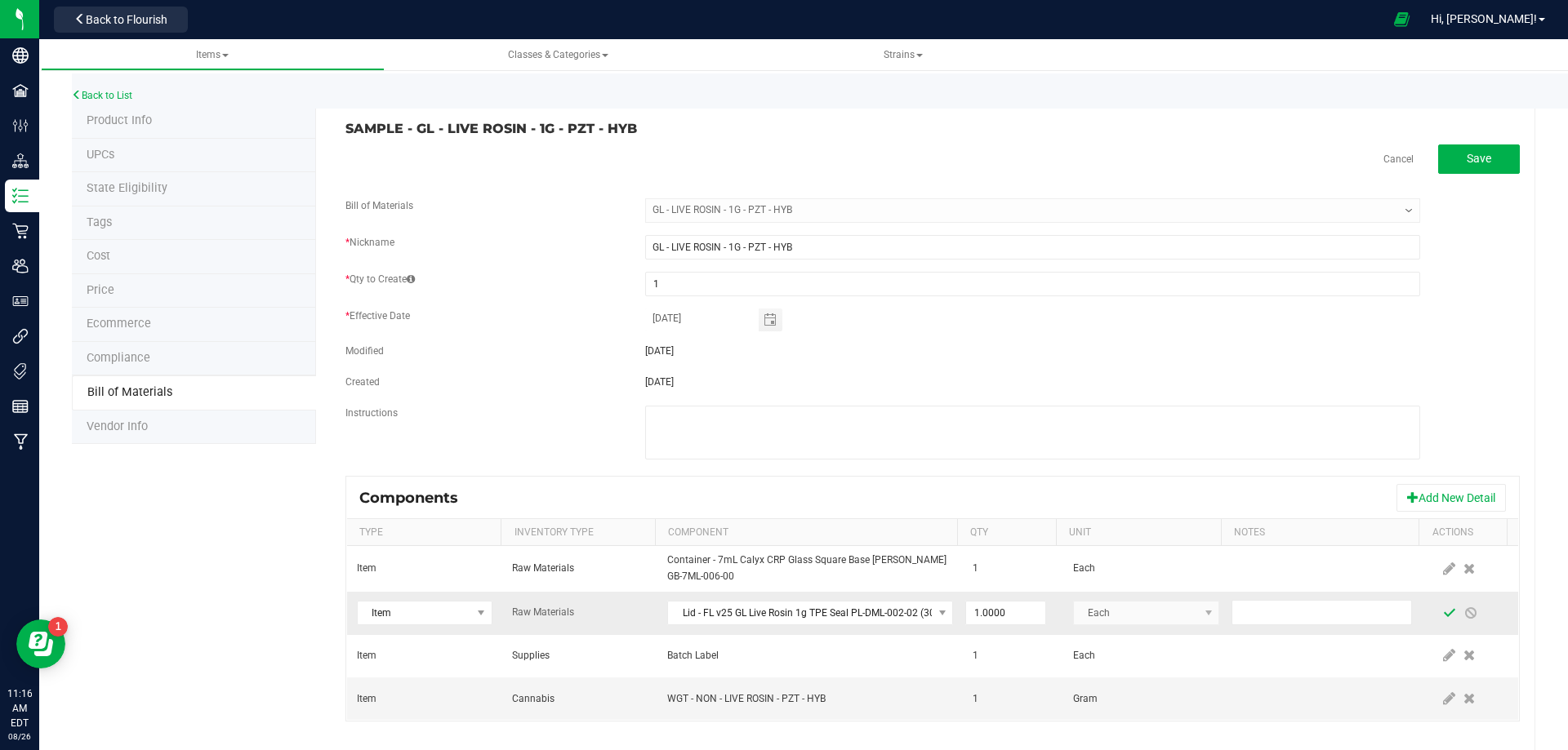
click at [1443, 612] on span at bounding box center [1449, 614] width 13 height 13
click at [96, 98] on link "Back to List" at bounding box center [102, 95] width 60 height 11
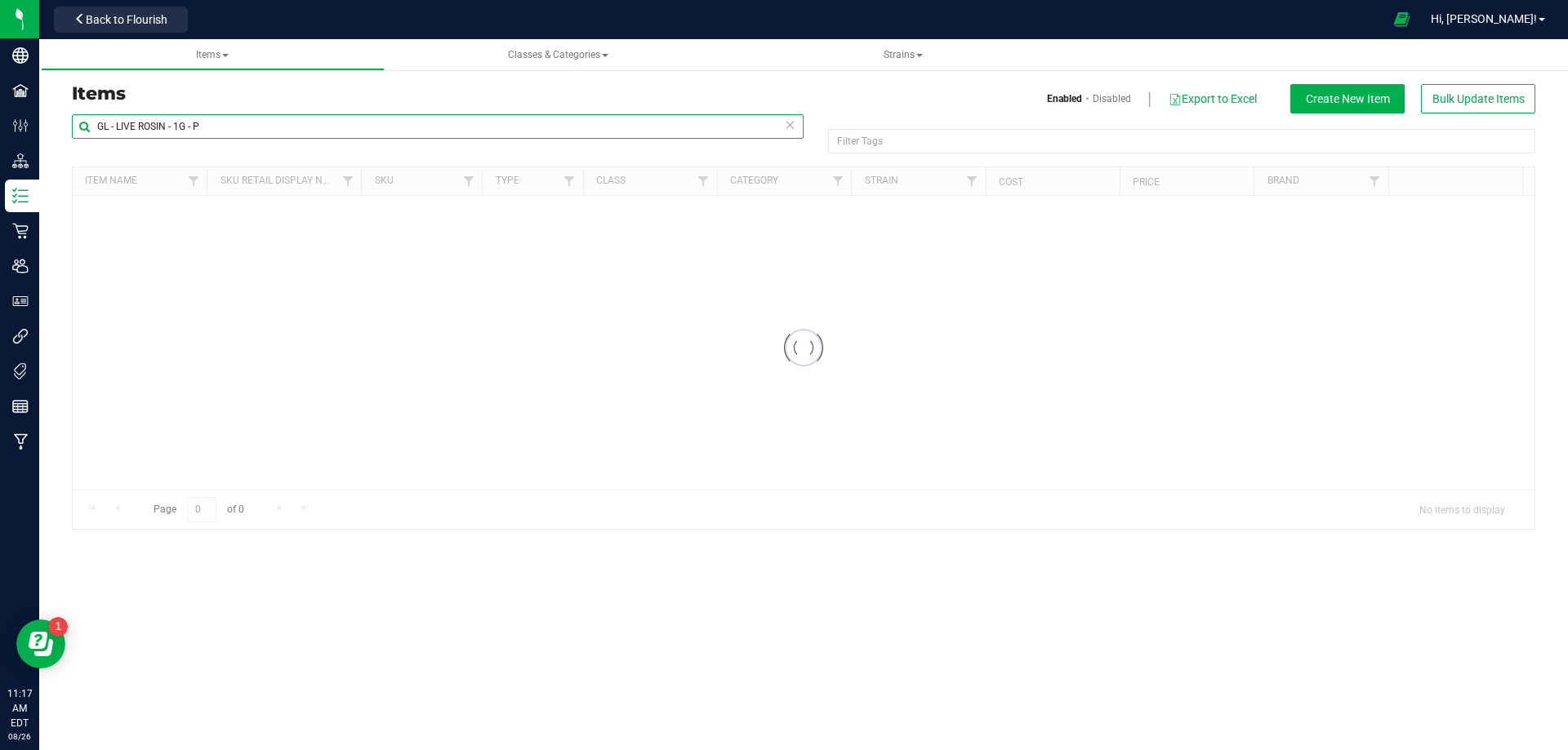
click at [351, 130] on input "GL - LIVE ROSIN - 1G - P" at bounding box center [437, 126] width 731 height 24
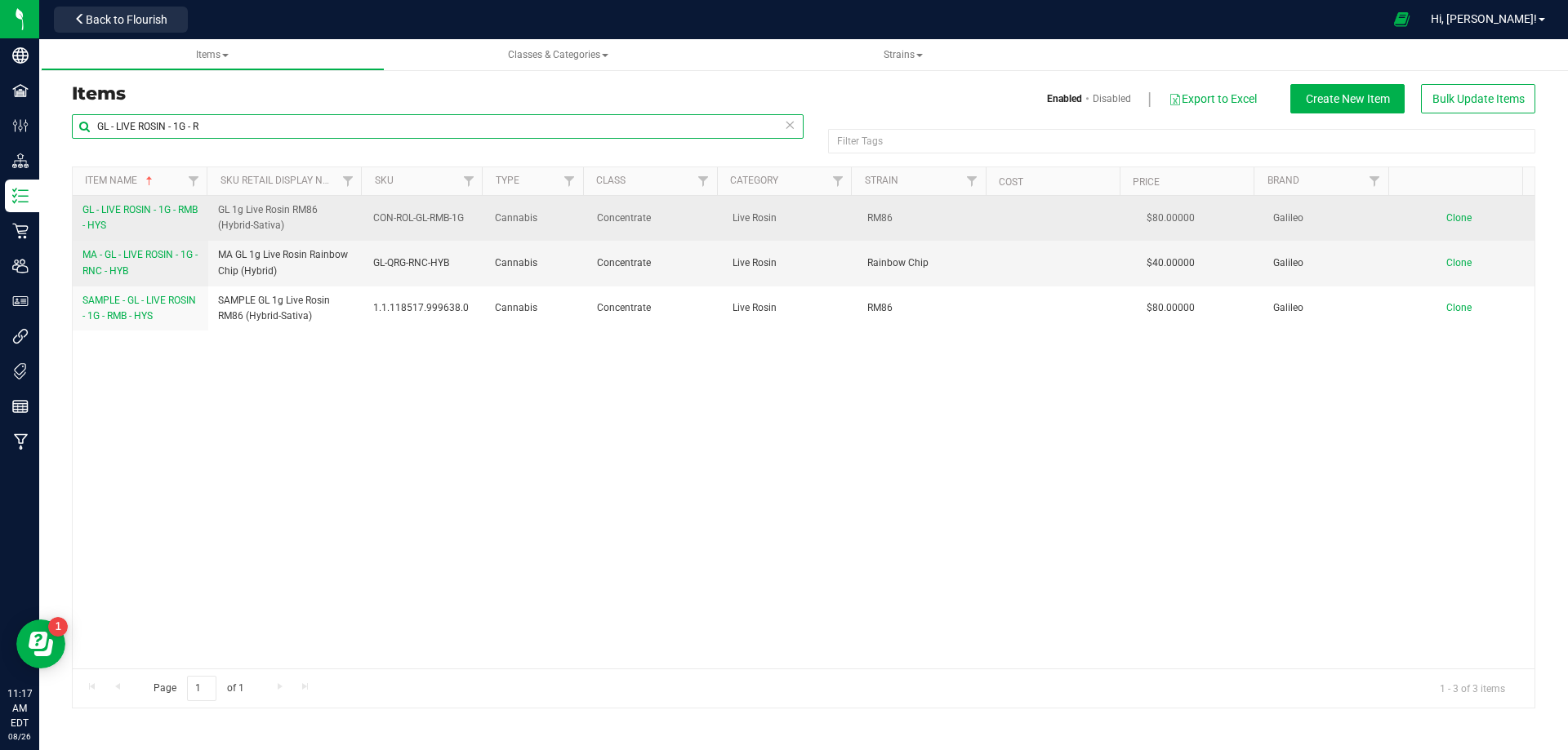
type input "GL - LIVE ROSIN - 1G - R"
click at [120, 219] on link "GL - LIVE ROSIN - 1G - RMB - HYS" at bounding box center [140, 217] width 116 height 31
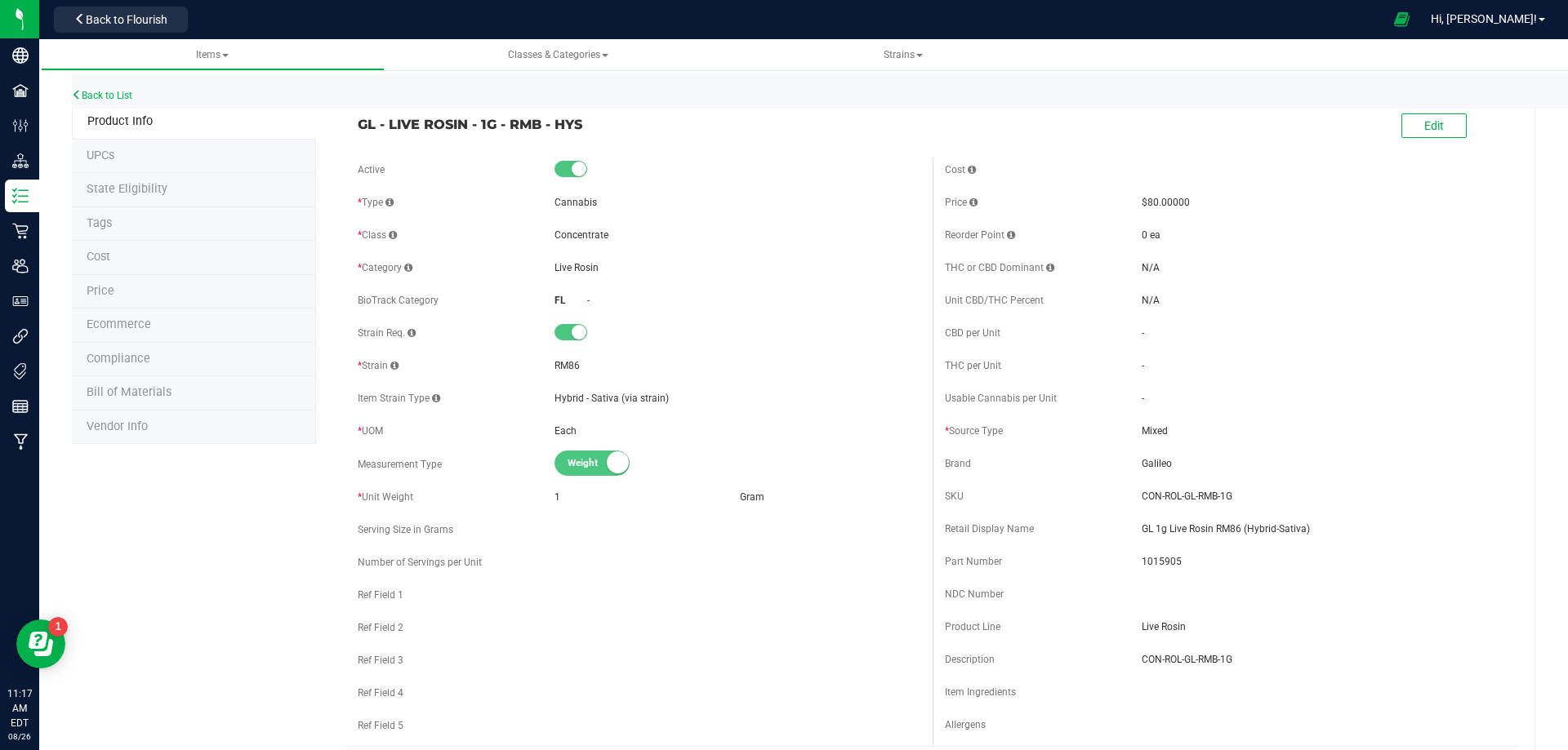
click at [134, 390] on span "Bill of Materials" at bounding box center [129, 391] width 85 height 14
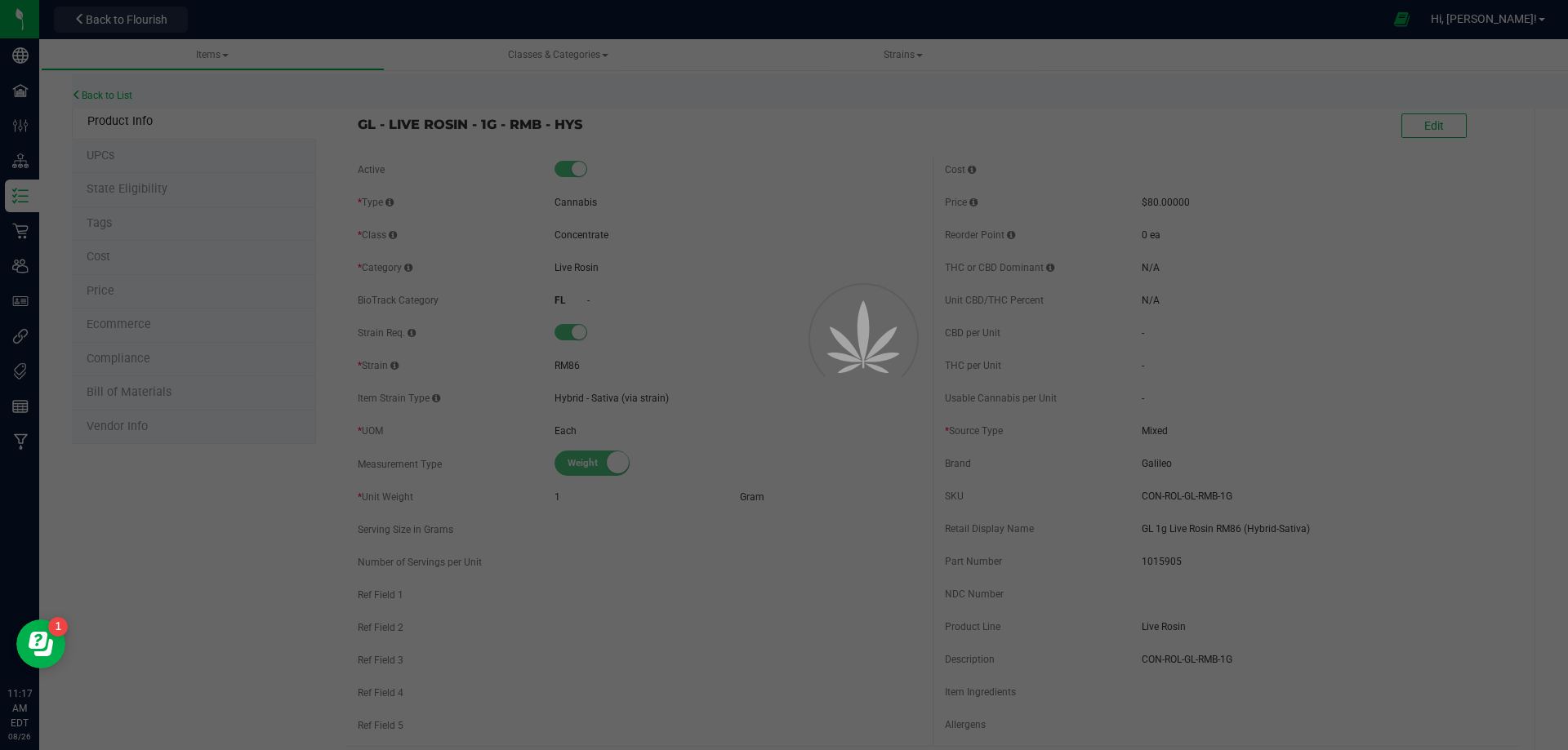
select select "10512"
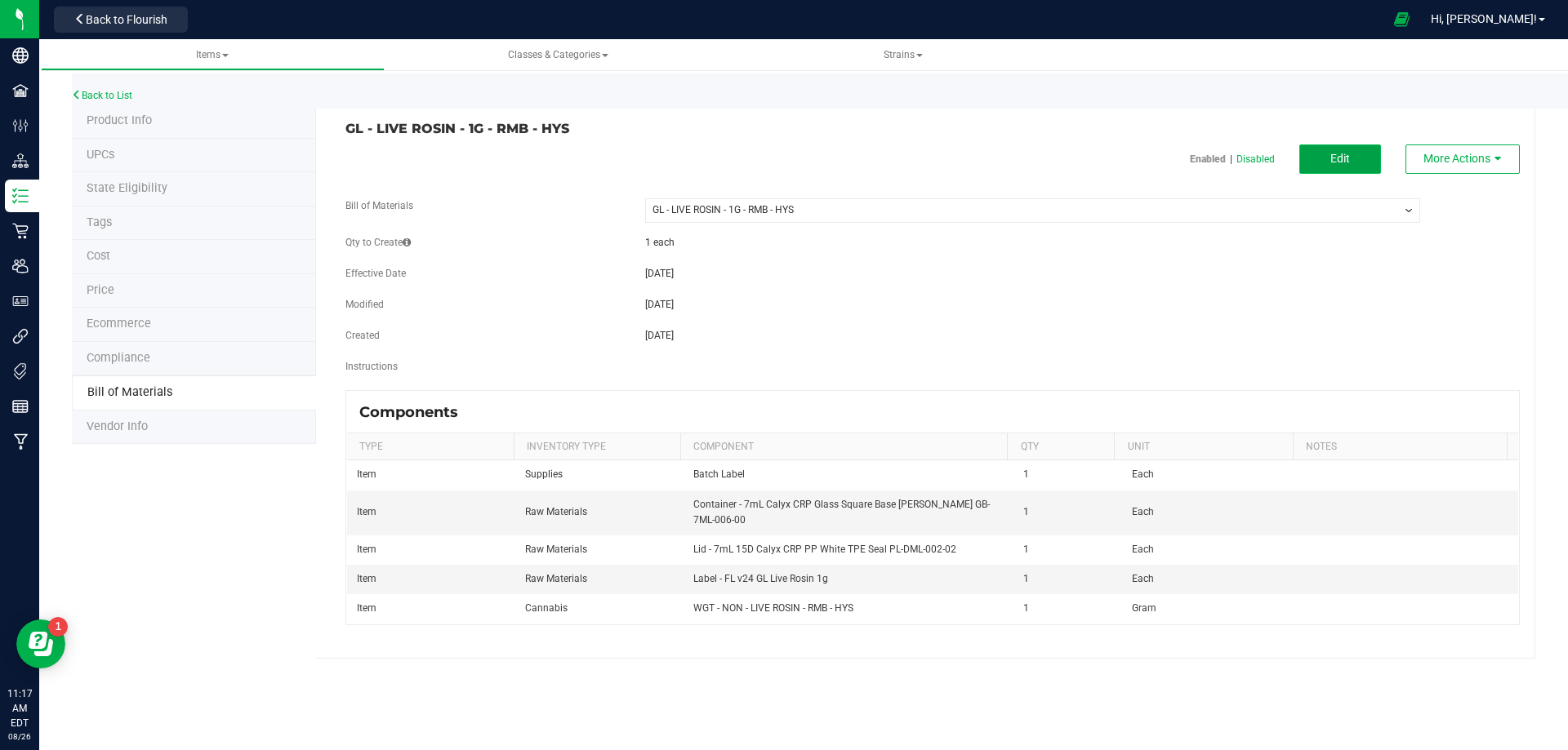
click at [1334, 162] on span "Edit" at bounding box center [1339, 158] width 20 height 13
select select "10512"
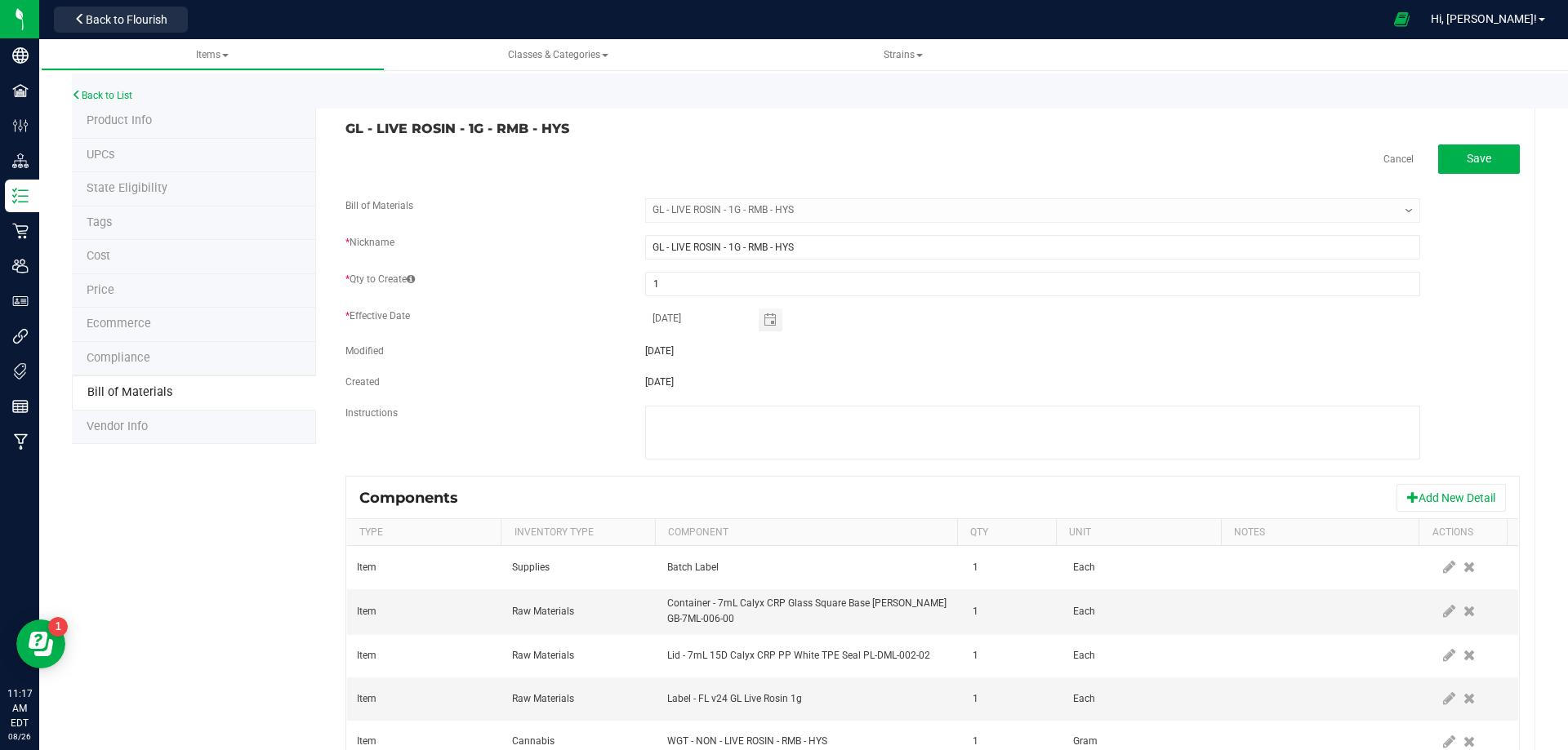
click at [1464, 701] on icon at bounding box center [1469, 699] width 11 height 15
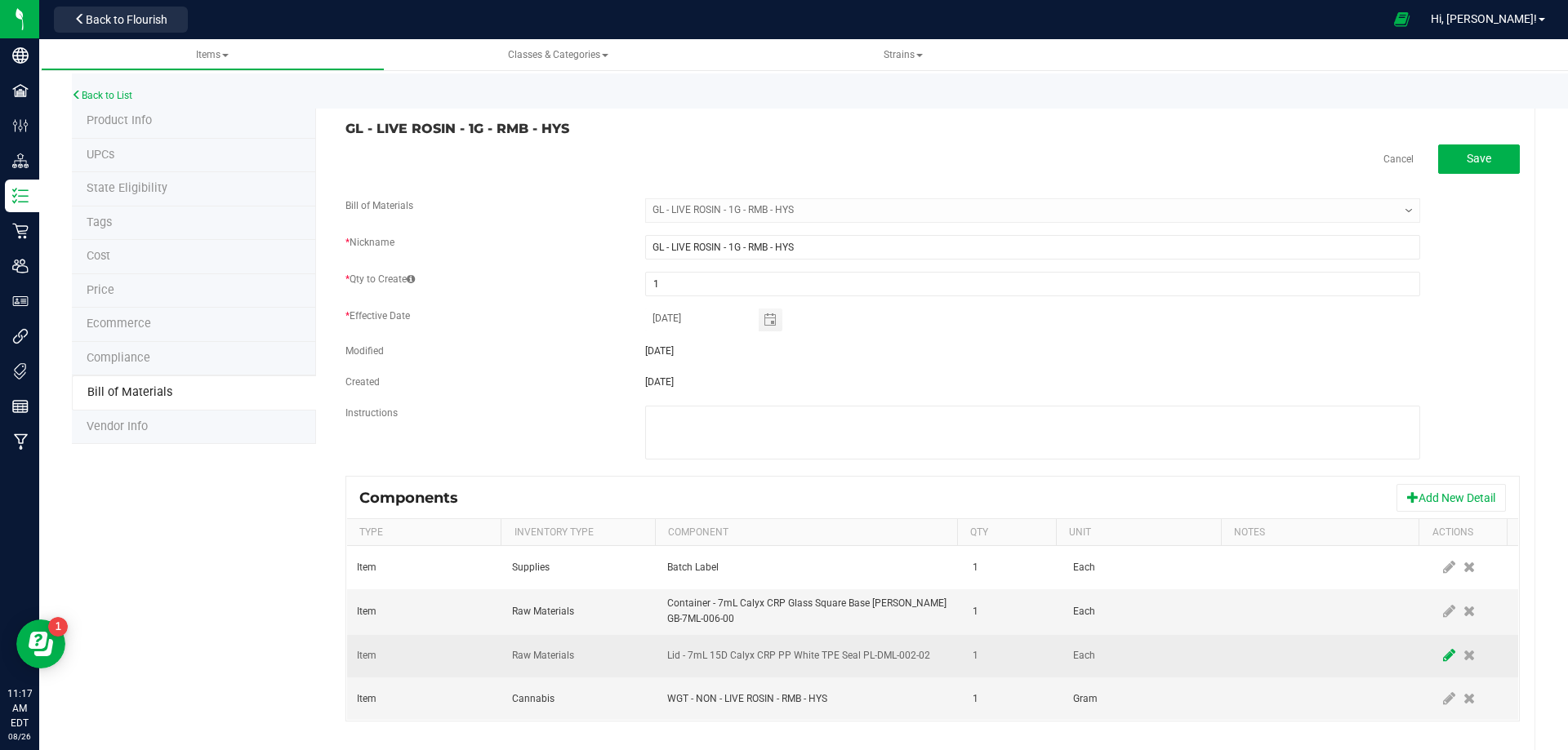
click at [1443, 658] on icon at bounding box center [1448, 656] width 12 height 15
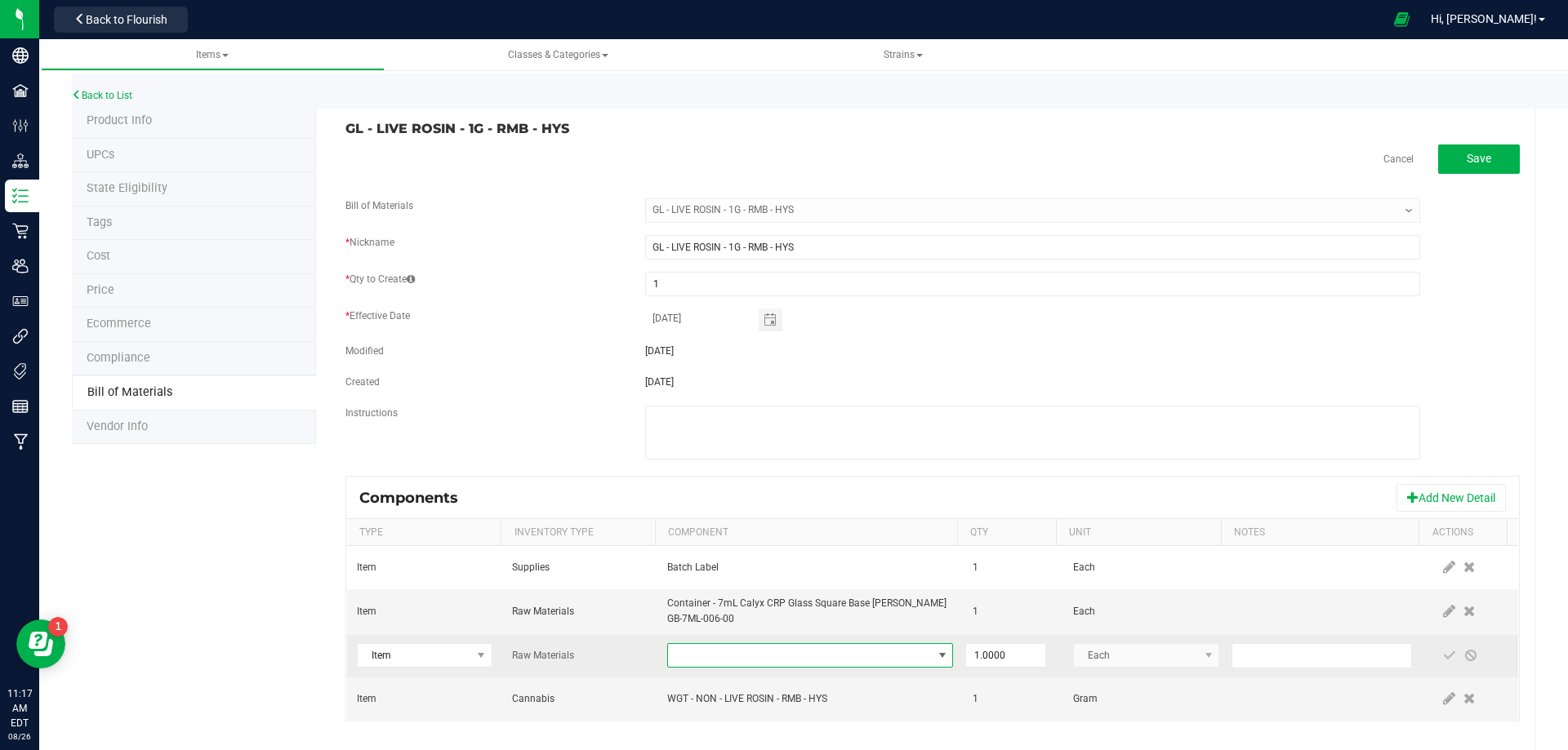
click at [722, 655] on span "NO DATA FOUND" at bounding box center [800, 656] width 264 height 23
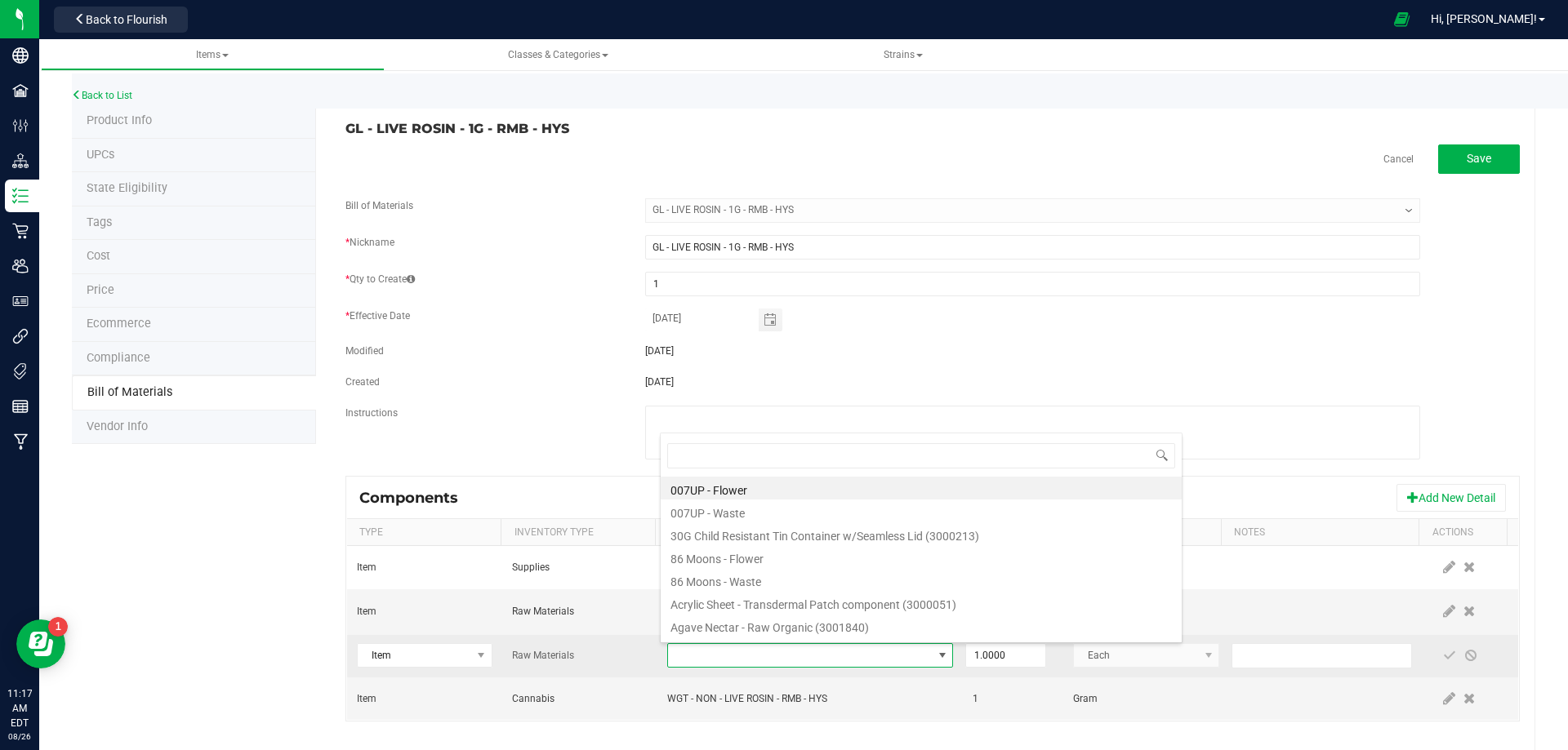
type input "3004400"
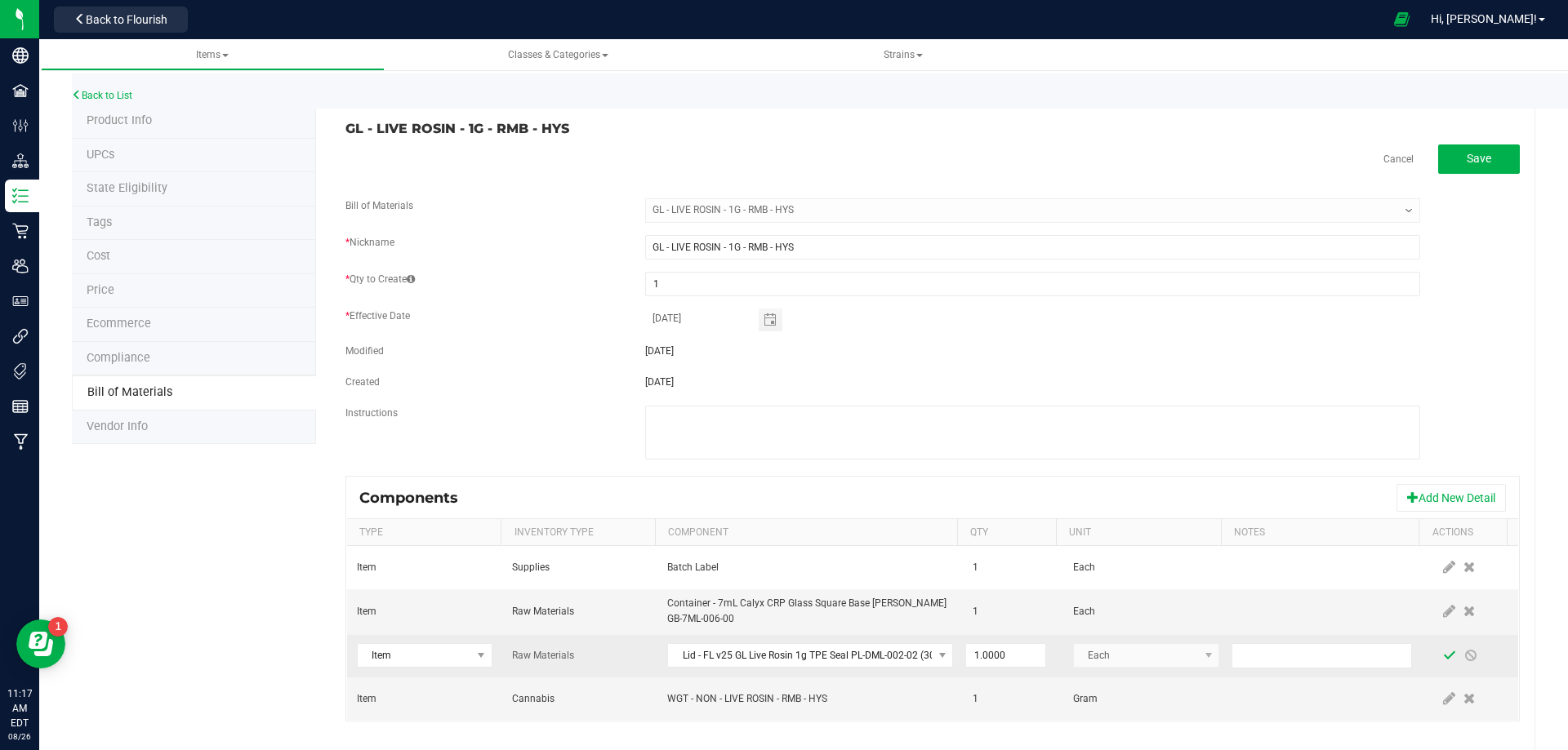
click at [1443, 659] on span at bounding box center [1449, 656] width 13 height 13
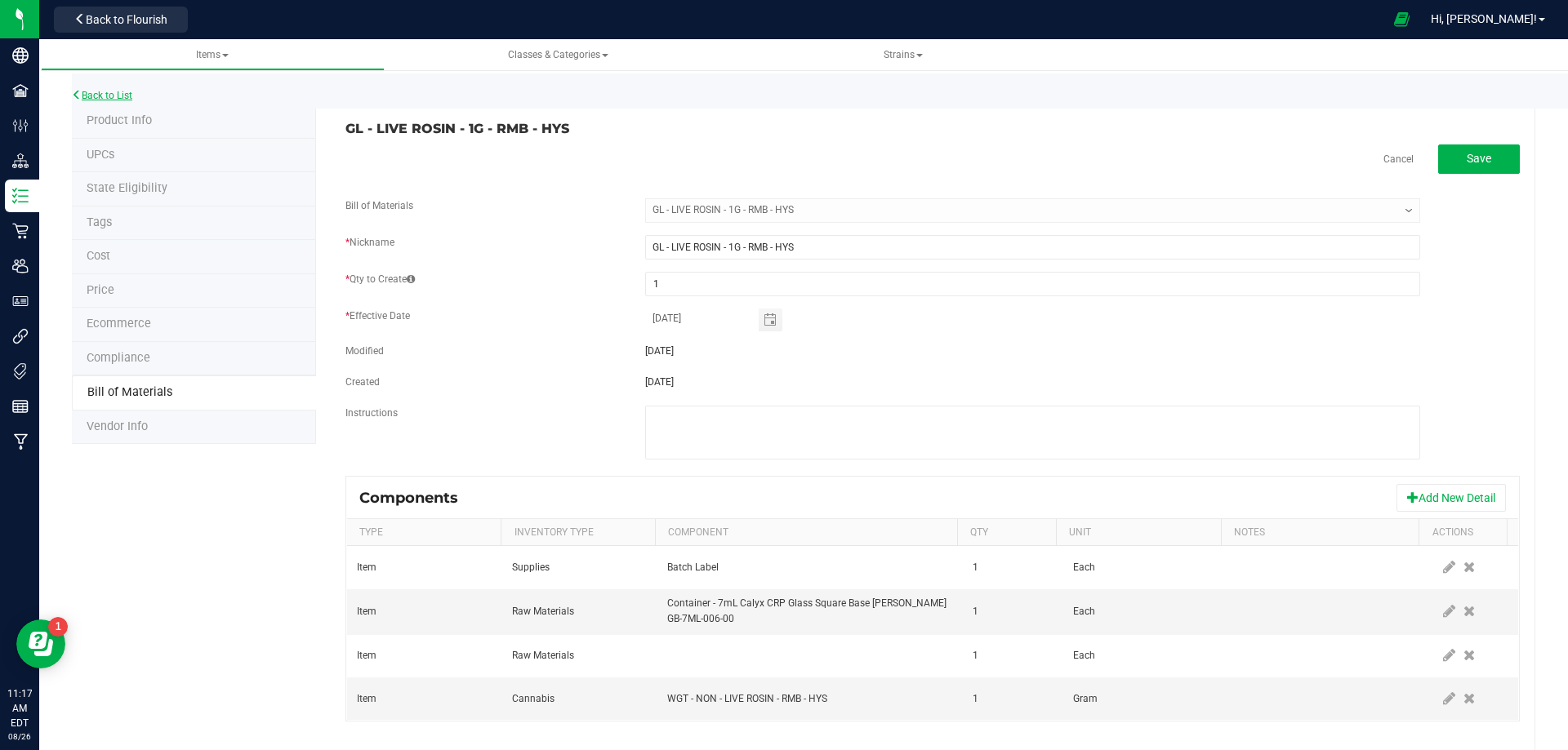
click at [96, 94] on link "Back to List" at bounding box center [102, 95] width 60 height 11
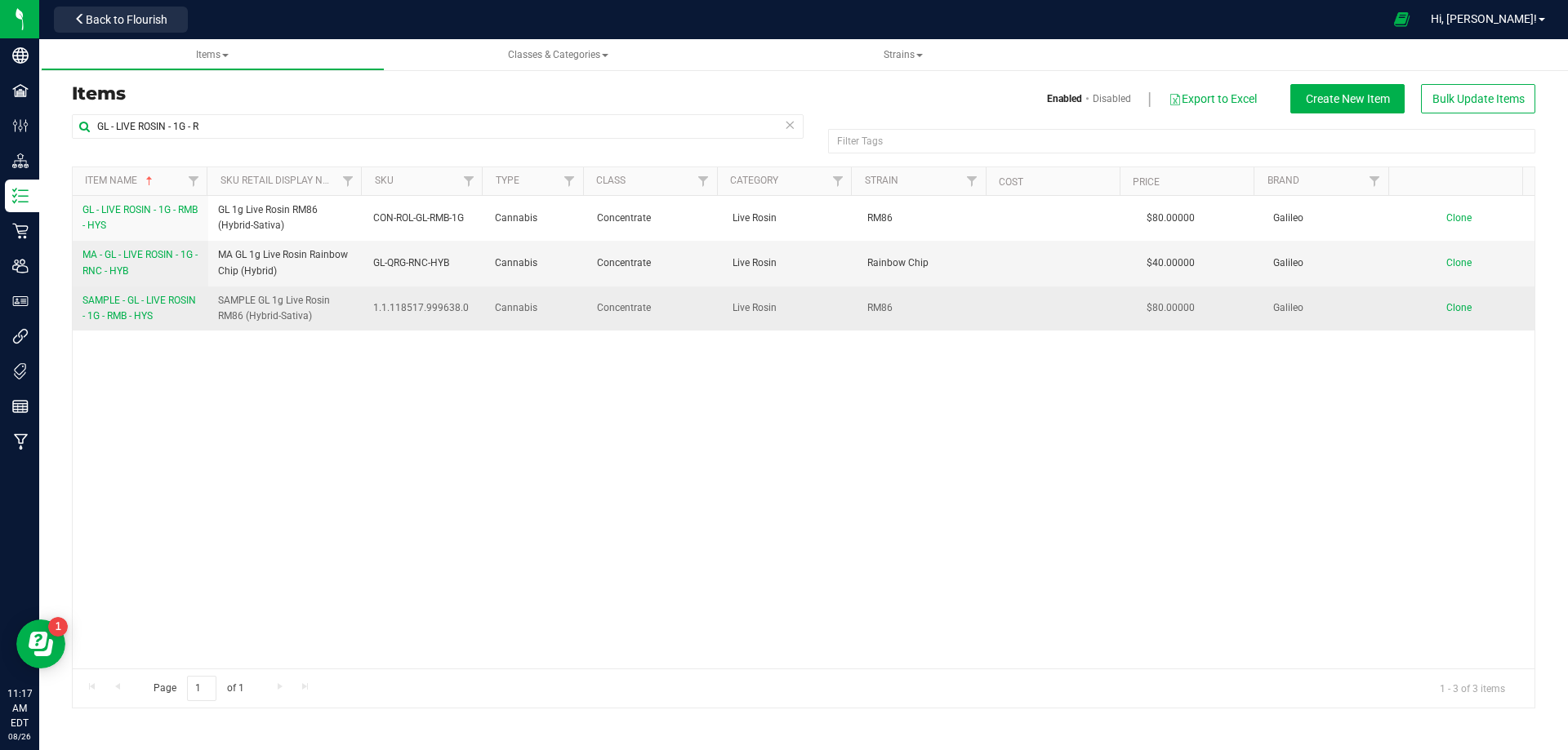
click at [139, 313] on span "SAMPLE - GL - LIVE ROSIN - 1G - RMB - HYS" at bounding box center [139, 308] width 114 height 27
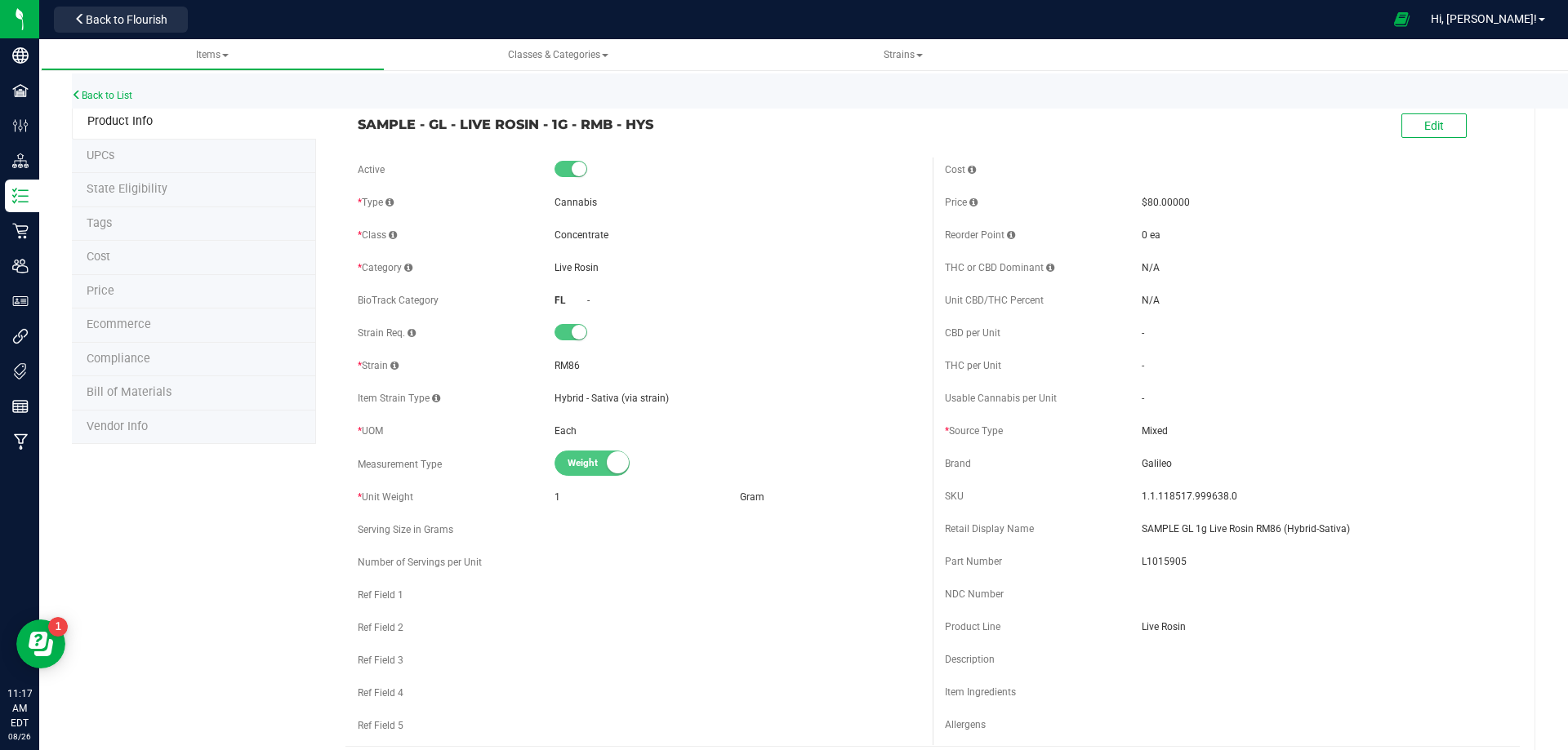
click at [150, 394] on span "Bill of Materials" at bounding box center [129, 391] width 85 height 14
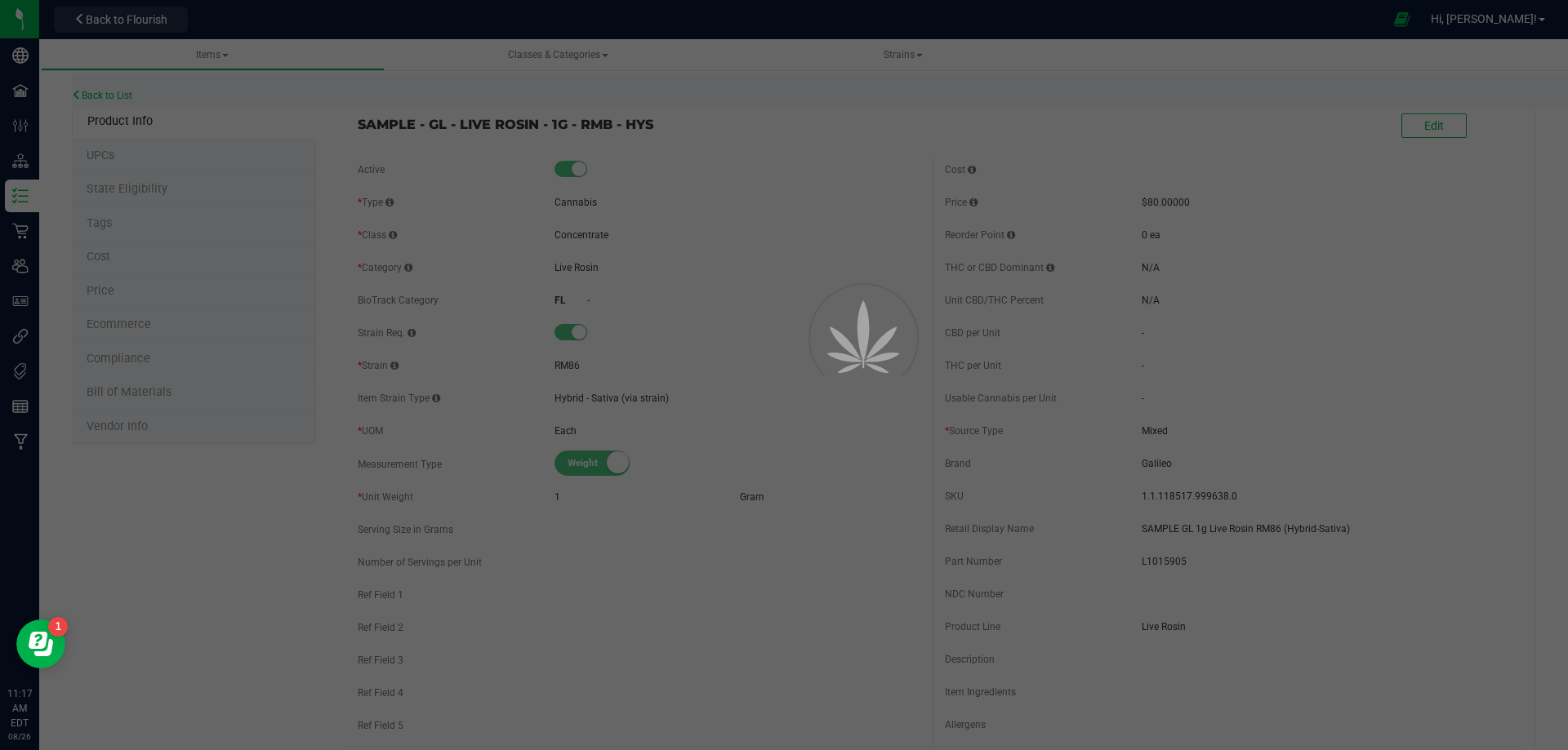
select select "10513"
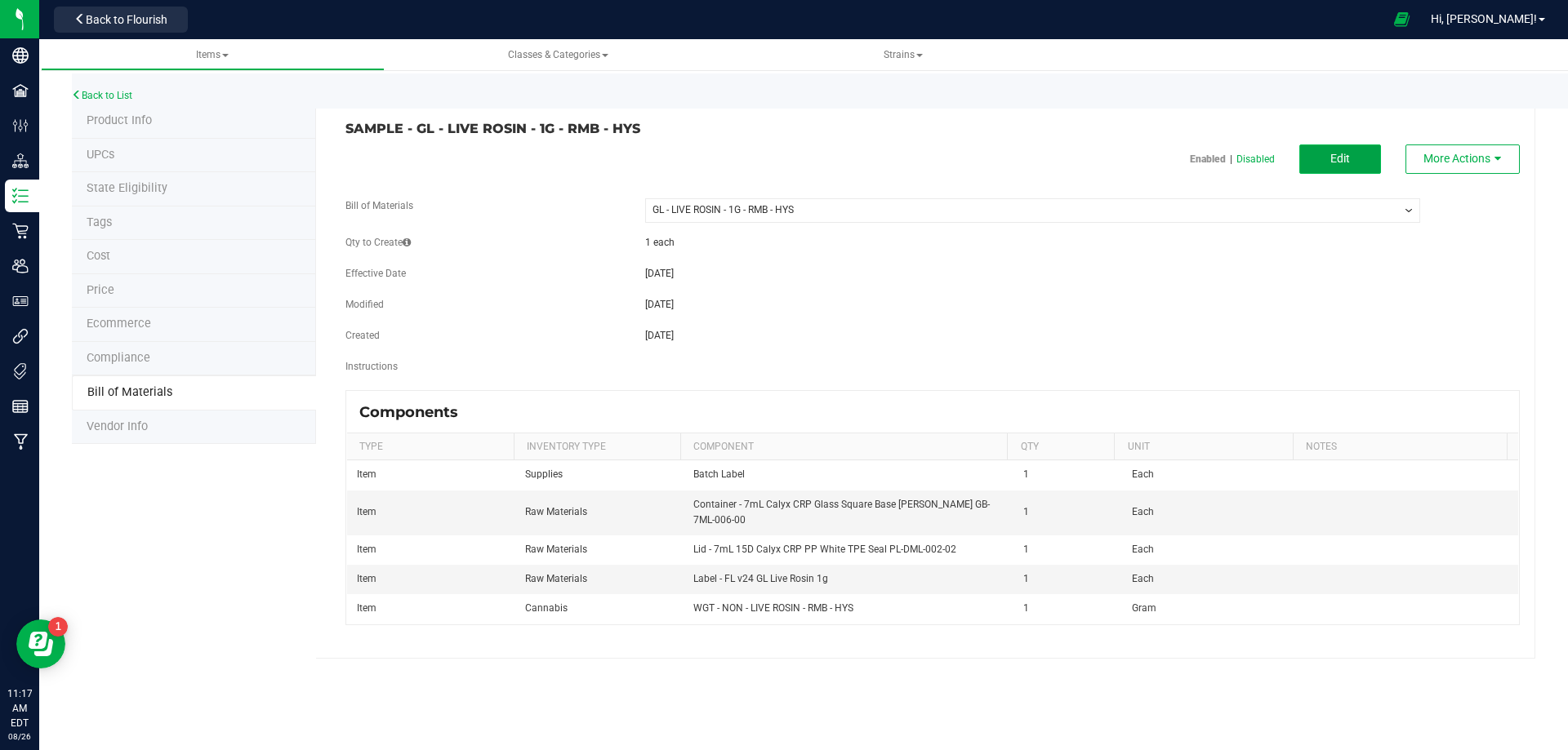
click at [1348, 163] on span "Edit" at bounding box center [1339, 158] width 20 height 13
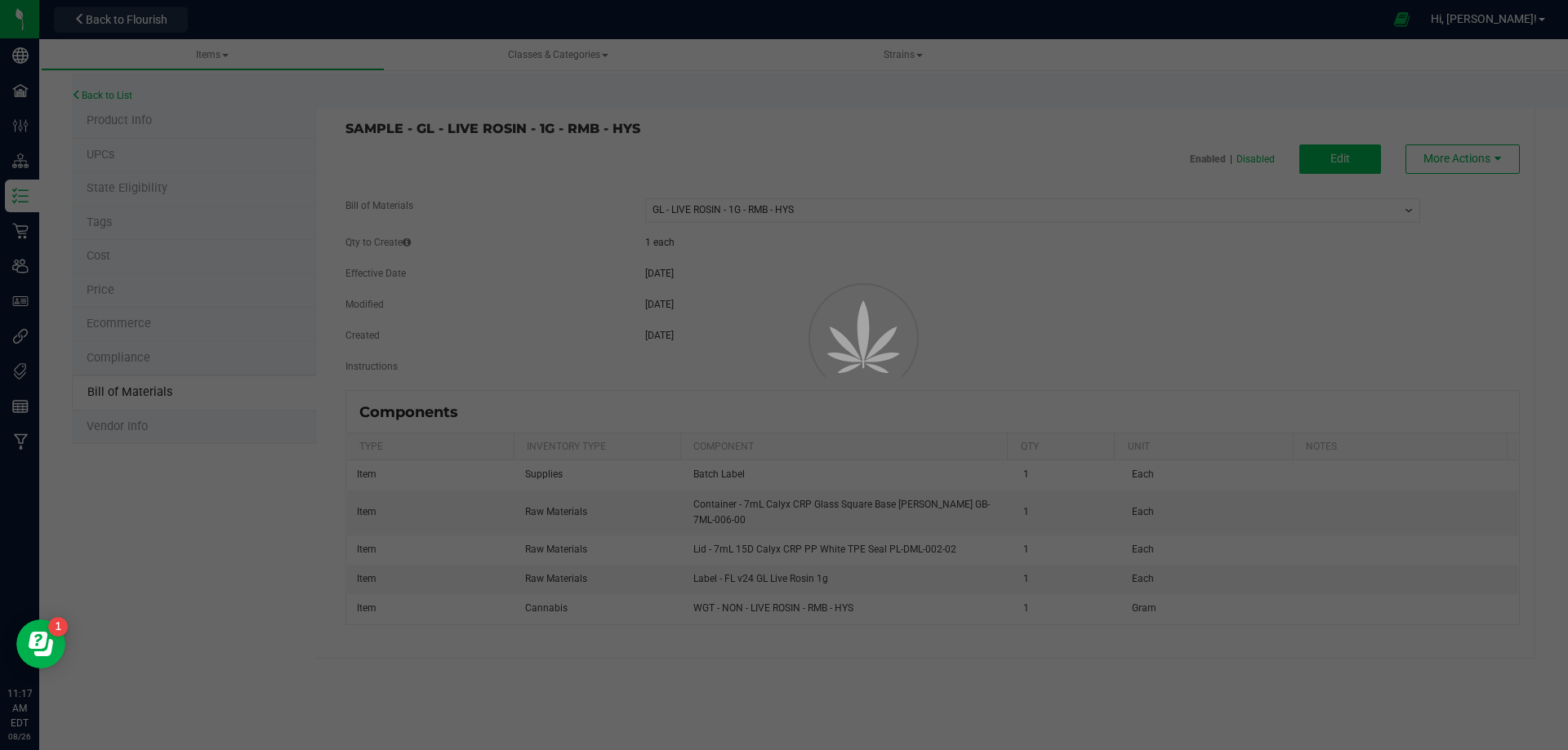
select select "10513"
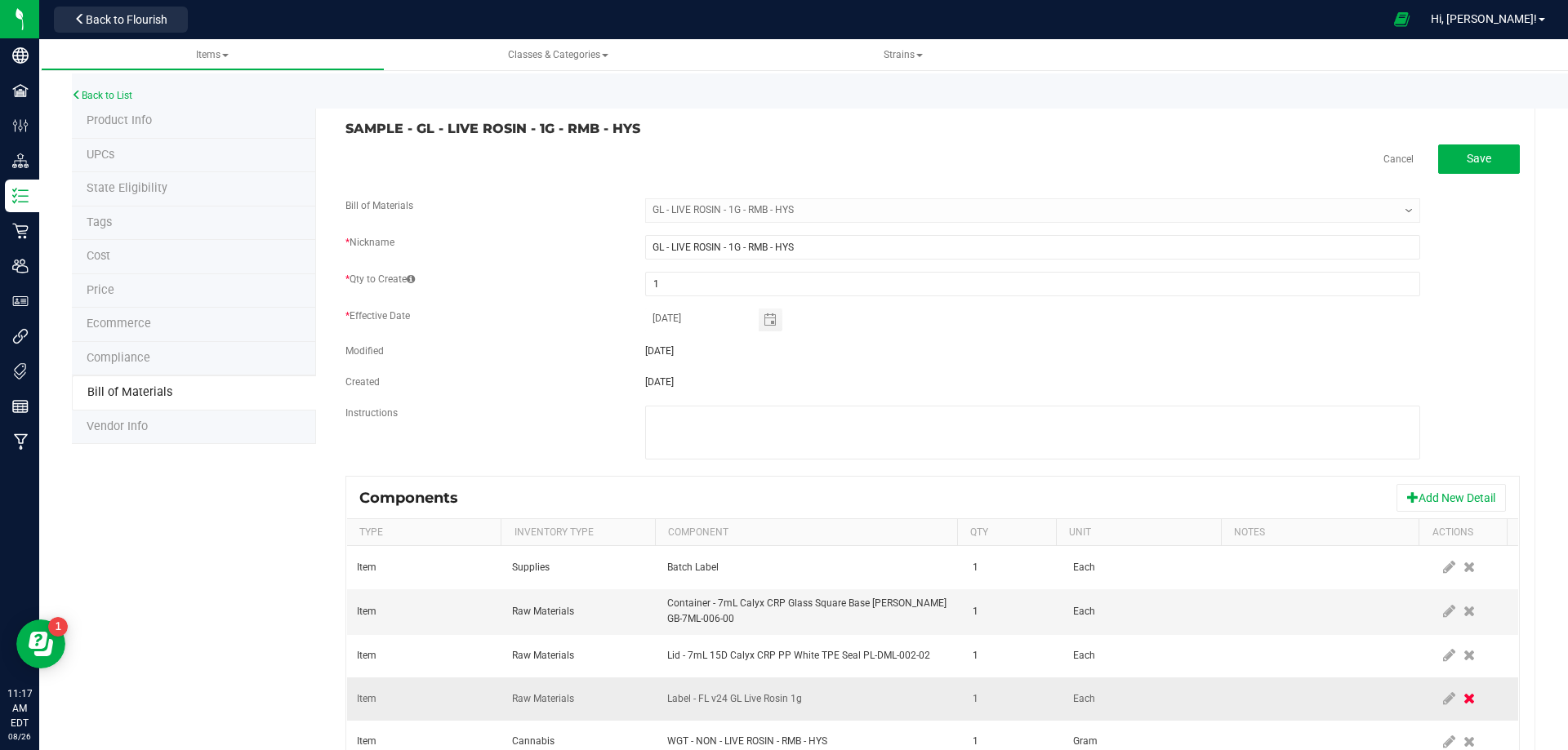
click at [1464, 697] on icon at bounding box center [1469, 699] width 11 height 15
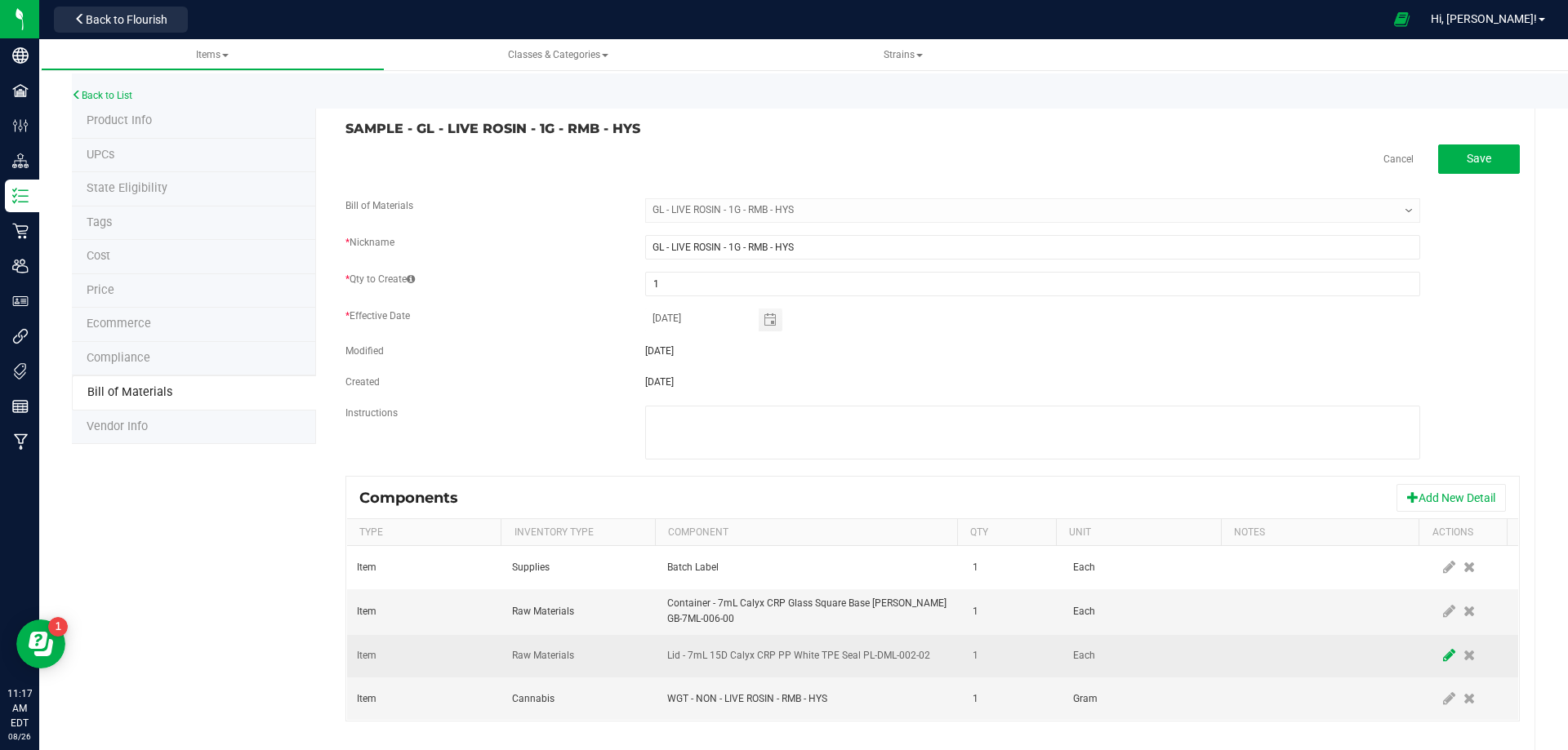
click at [1443, 656] on icon at bounding box center [1448, 656] width 12 height 15
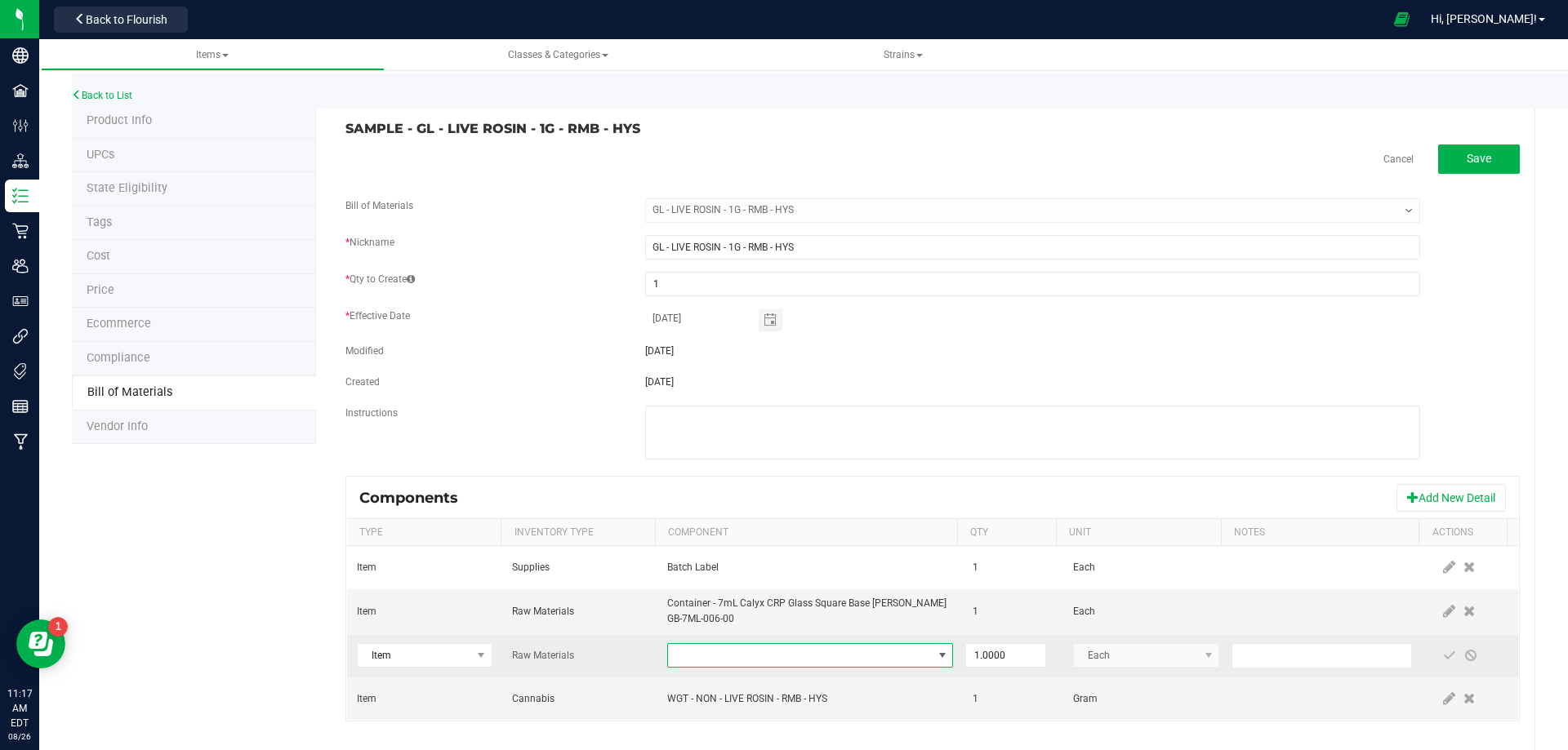
click at [819, 654] on span "NO DATA FOUND" at bounding box center [800, 656] width 264 height 23
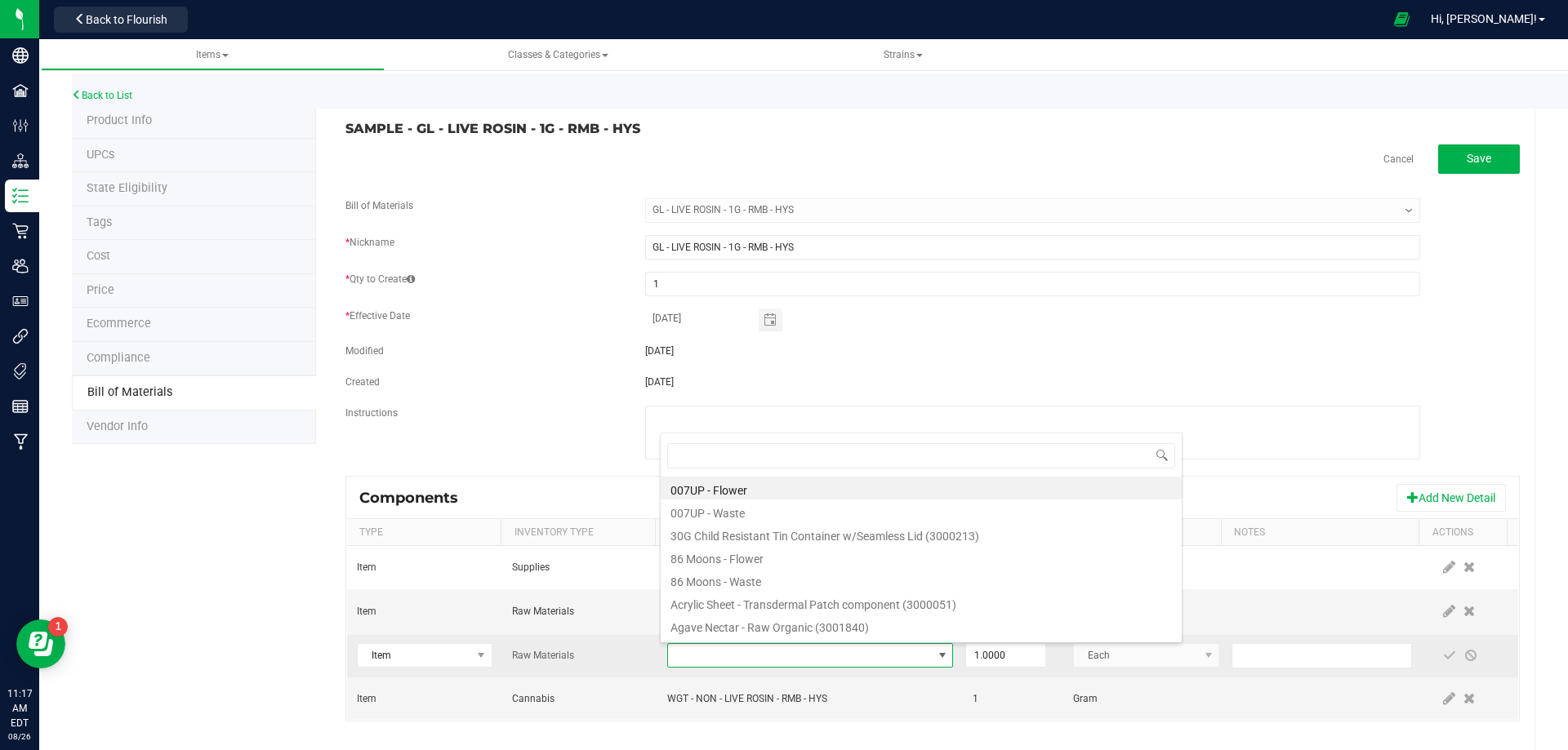
type input "3004400"
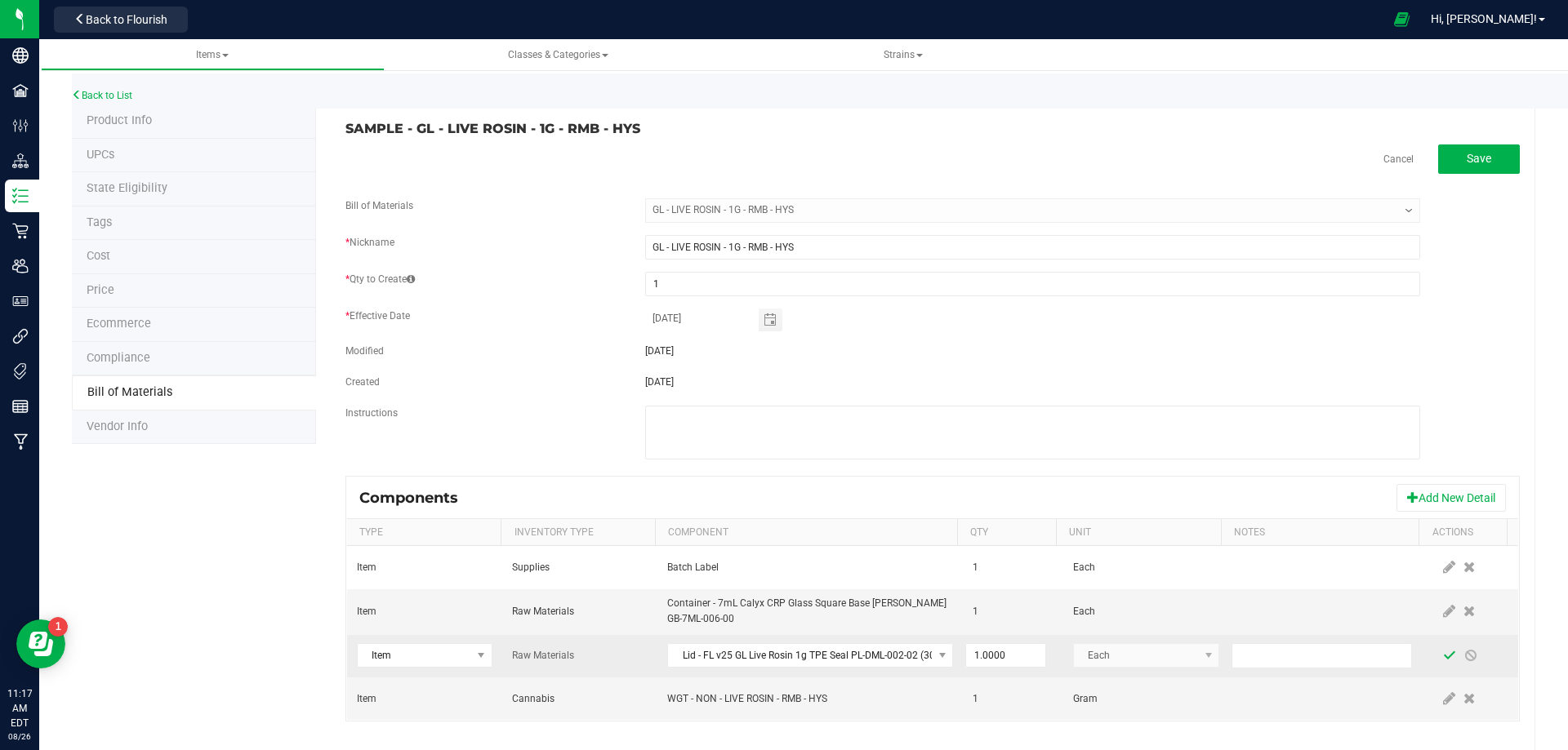
click at [1443, 662] on span at bounding box center [1449, 656] width 13 height 13
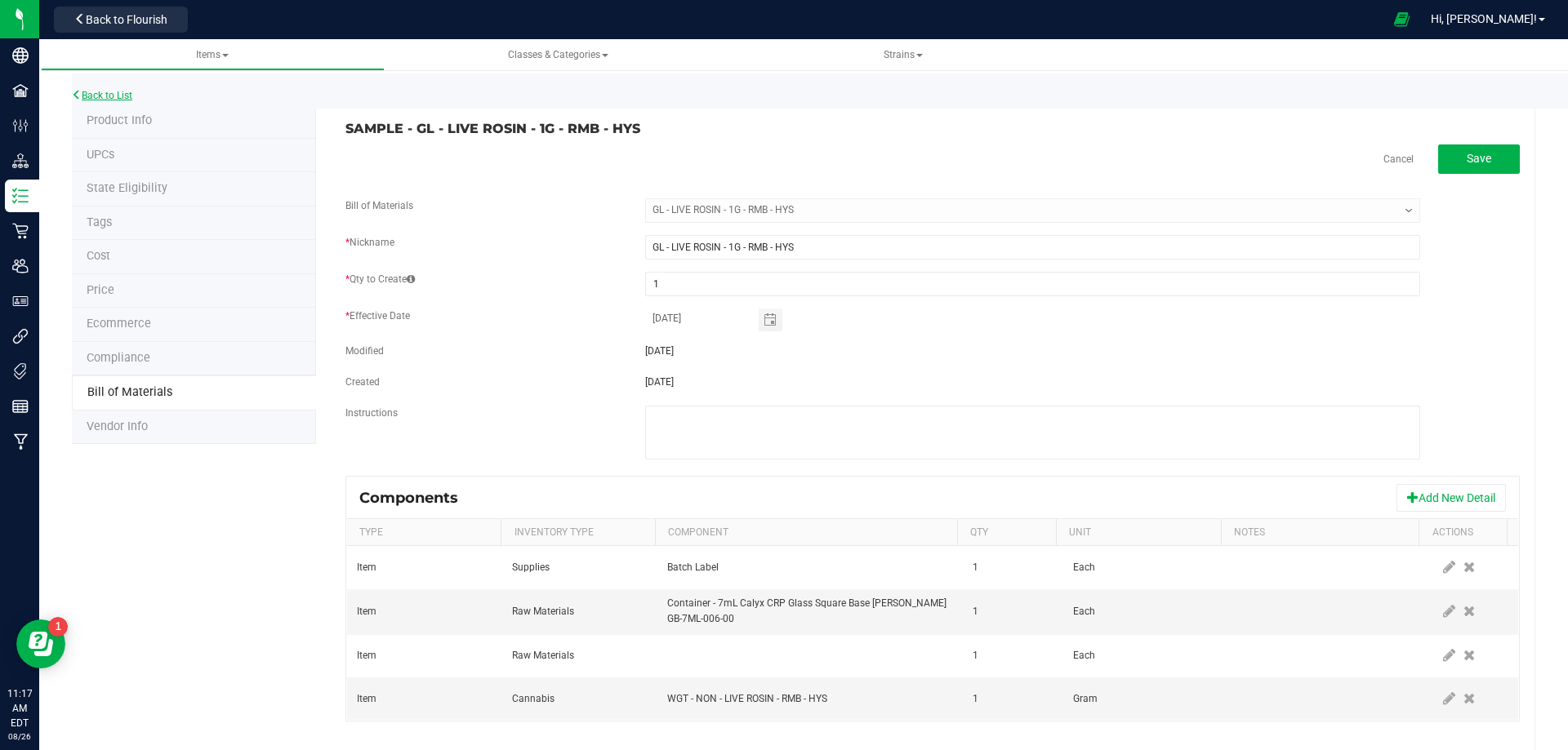
click at [120, 94] on link "Back to List" at bounding box center [102, 95] width 60 height 11
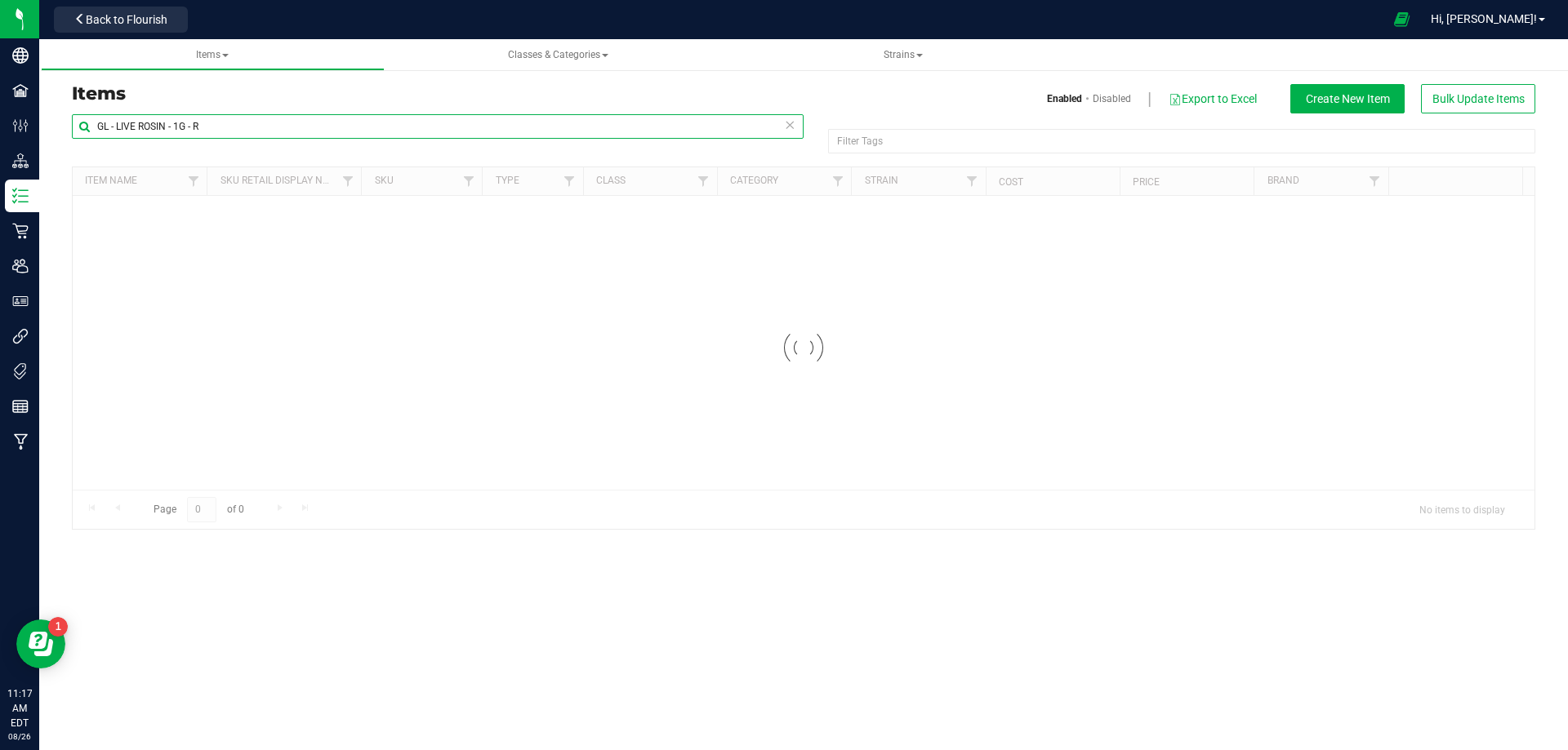
click at [248, 121] on input "GL - LIVE ROSIN - 1G - R" at bounding box center [437, 126] width 731 height 24
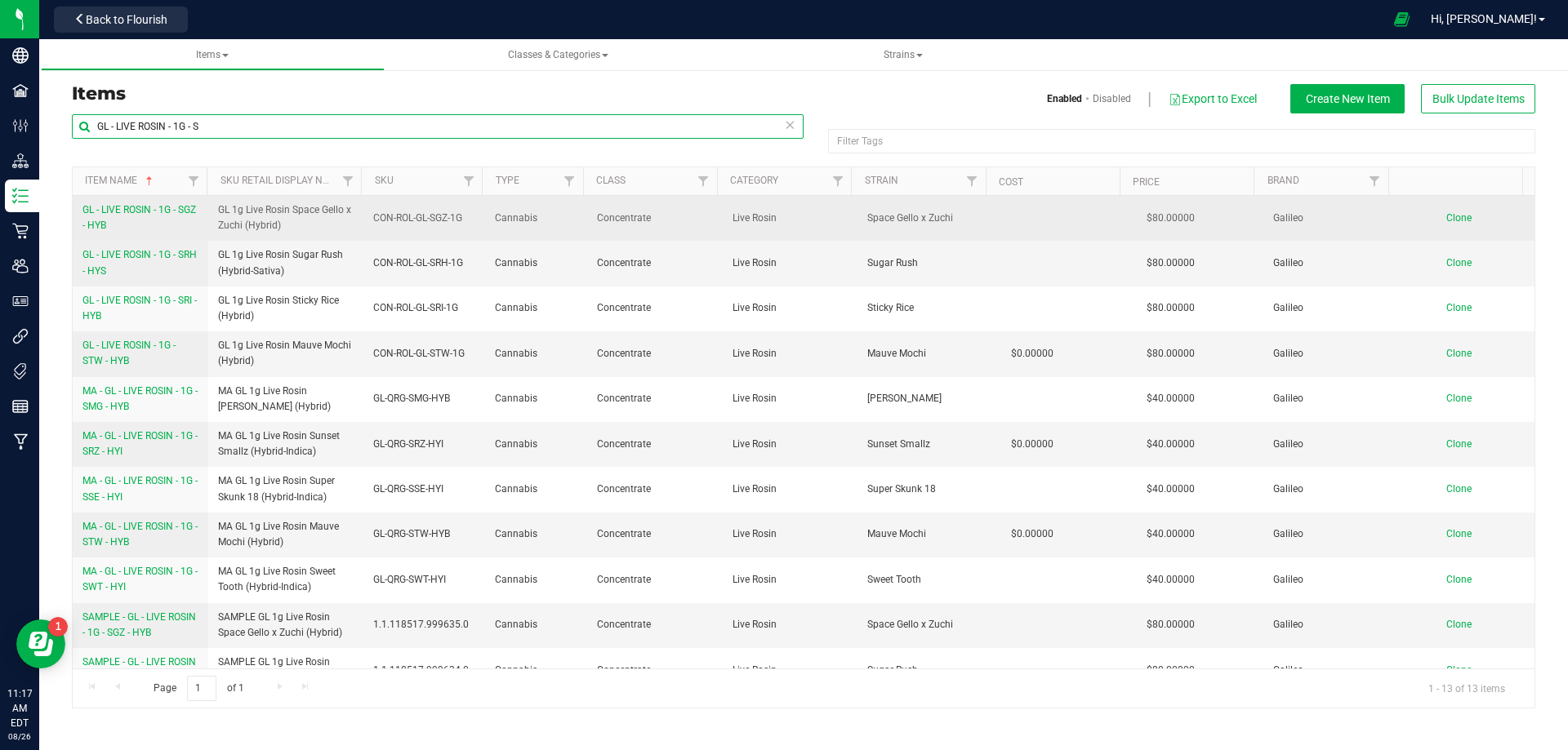
type input "GL - LIVE ROSIN - 1G - S"
click at [141, 222] on link "GL - LIVE ROSIN - 1G - SGZ - HYB" at bounding box center [140, 217] width 116 height 31
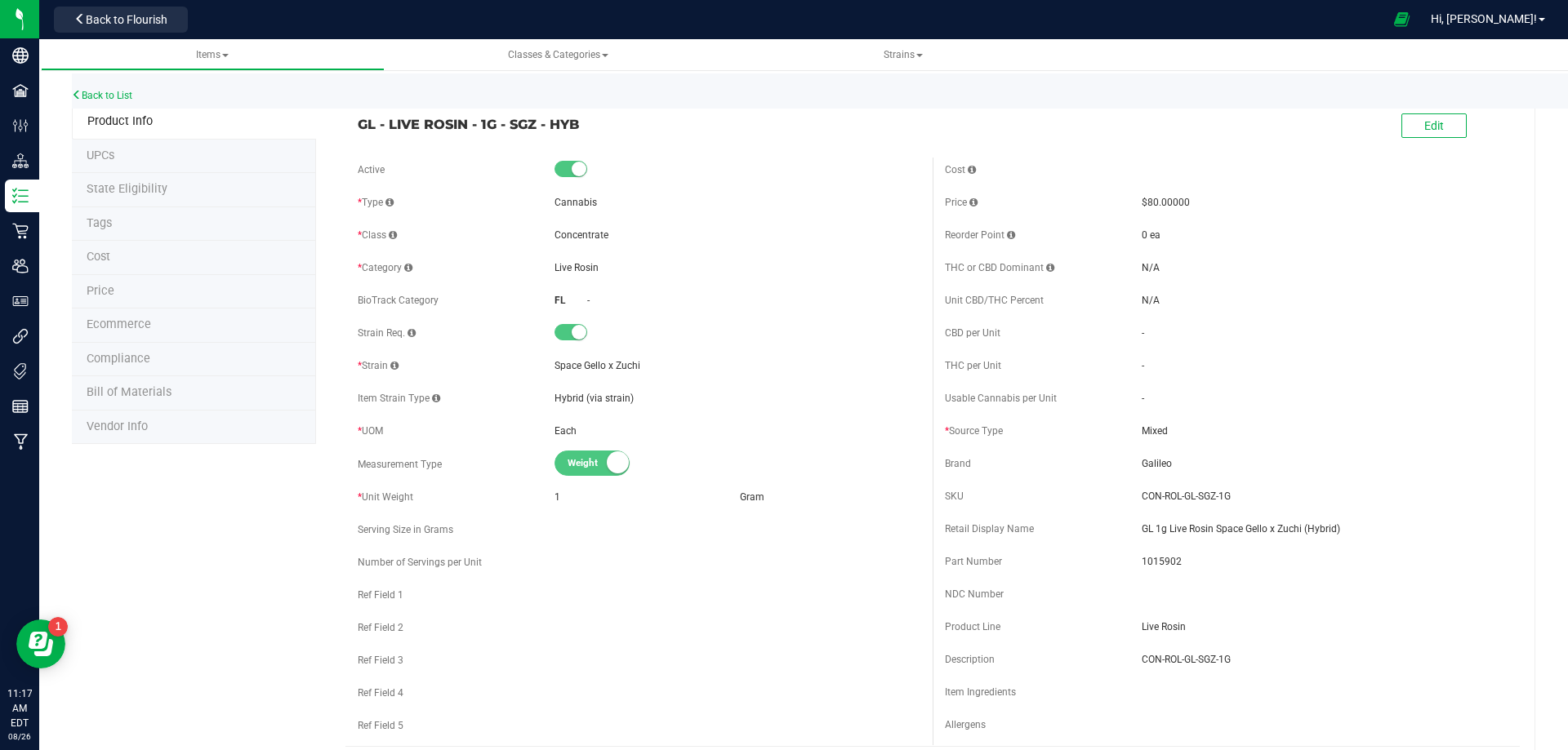
click at [145, 403] on li "Bill of Materials" at bounding box center [193, 393] width 244 height 34
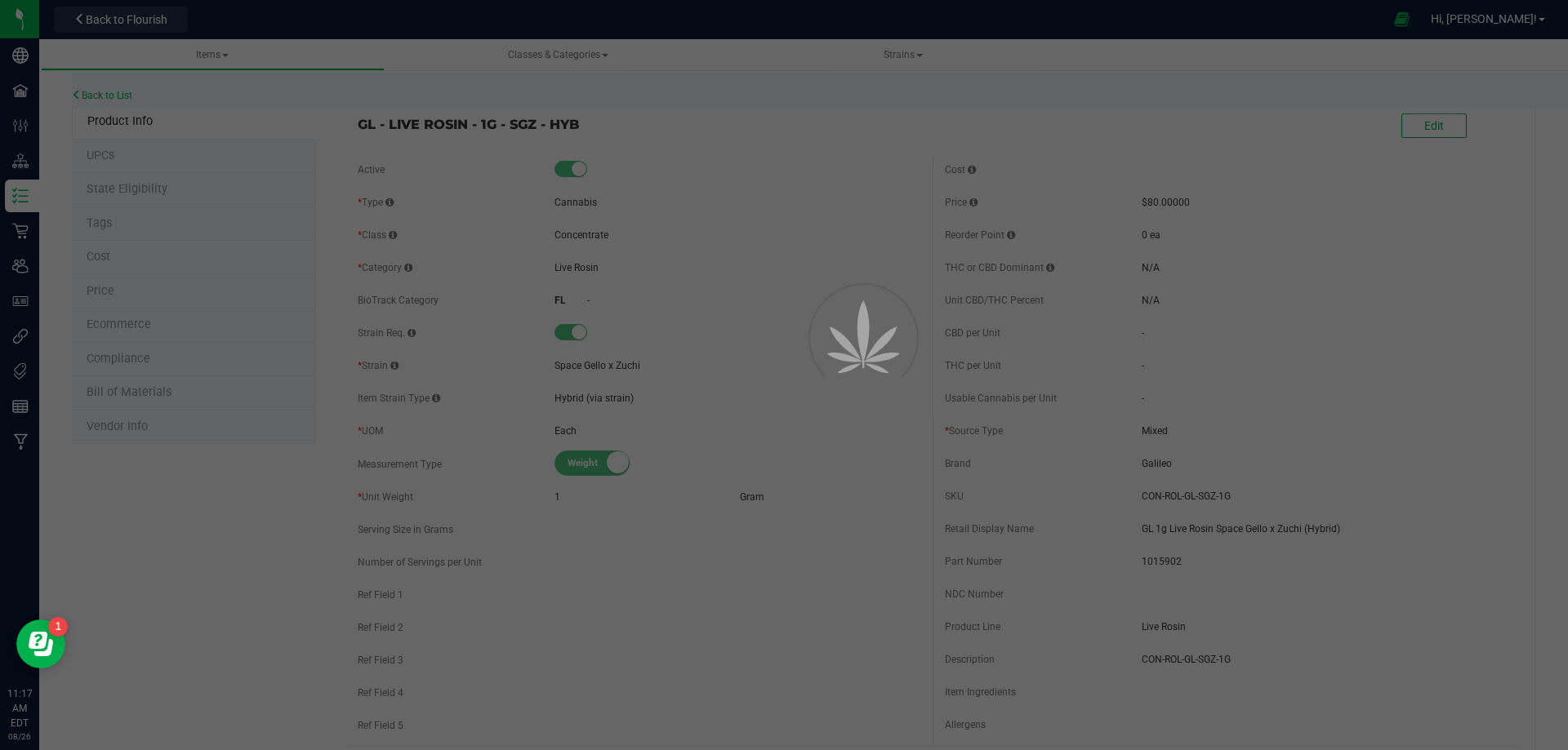
select select "10514"
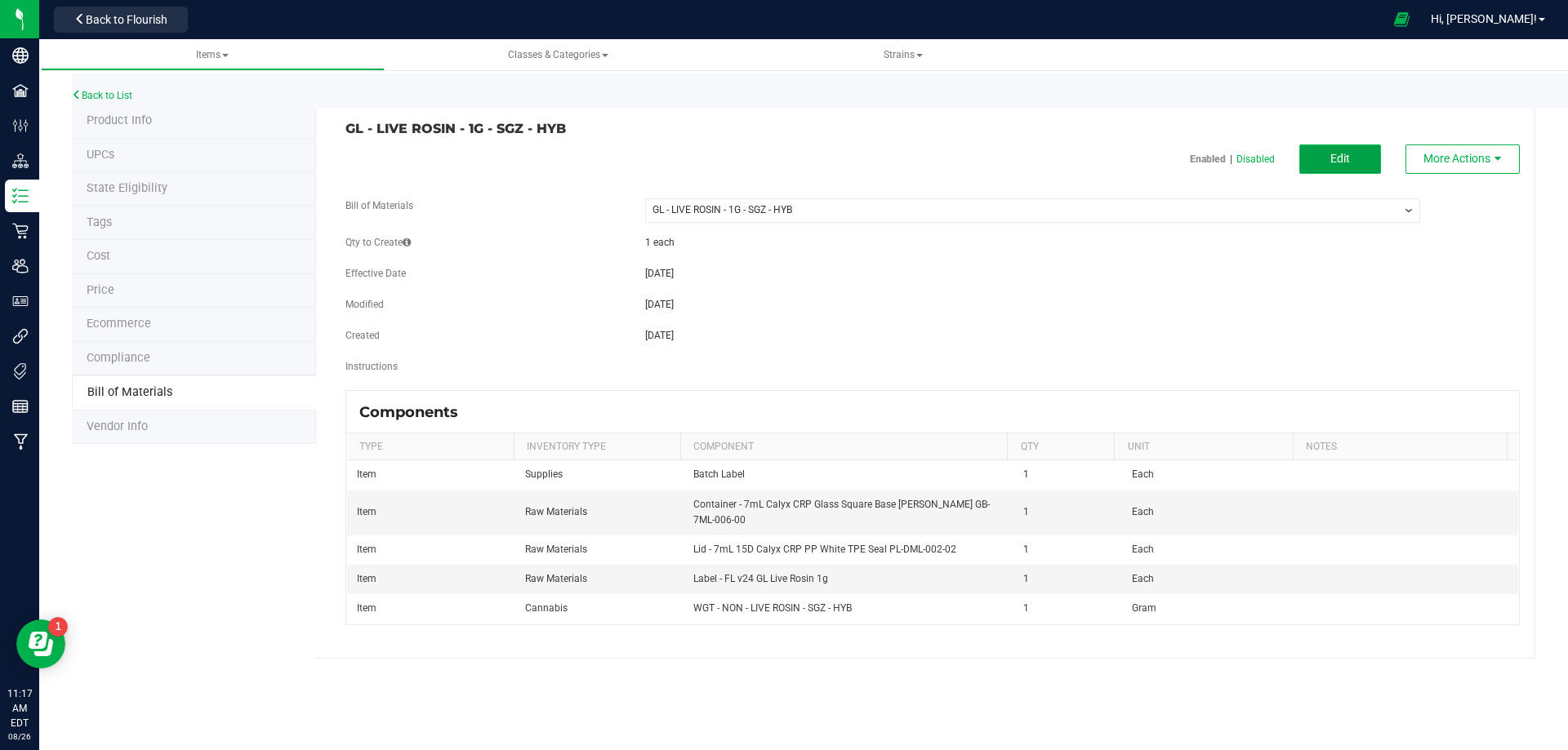
click at [1347, 154] on span "Edit" at bounding box center [1339, 158] width 20 height 13
select select "10514"
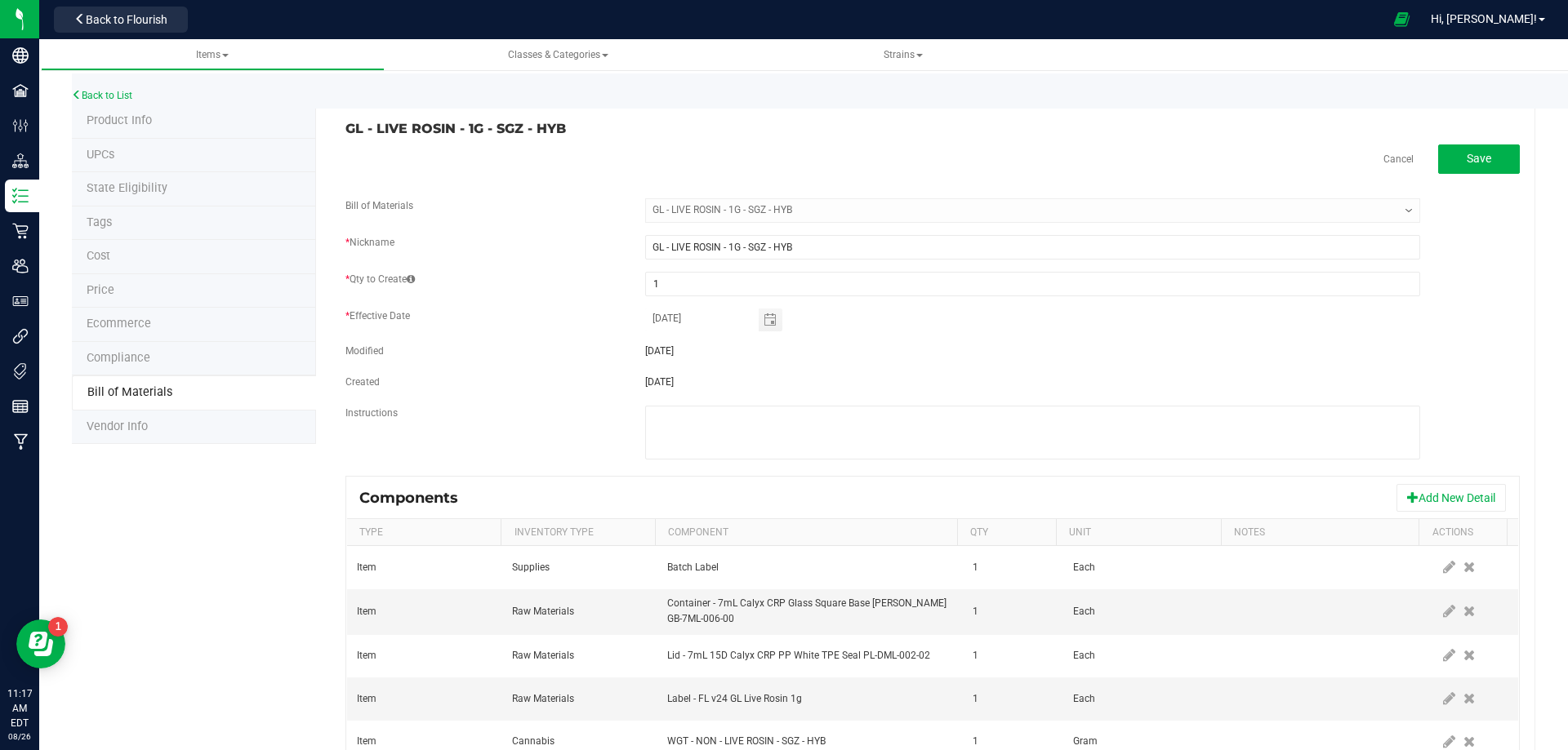
click at [1459, 708] on span at bounding box center [1468, 698] width 20 height 29
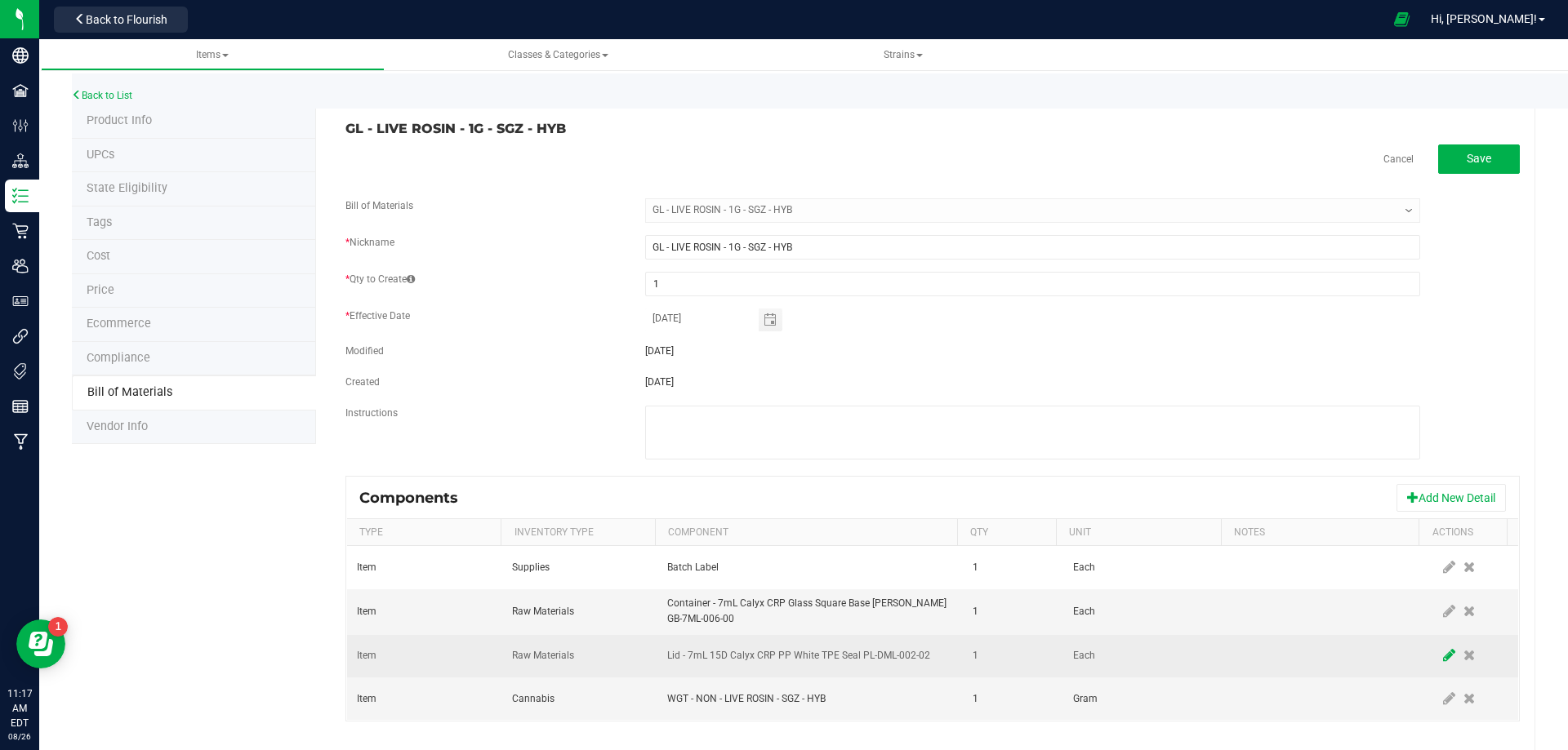
click at [1443, 657] on icon at bounding box center [1448, 656] width 12 height 15
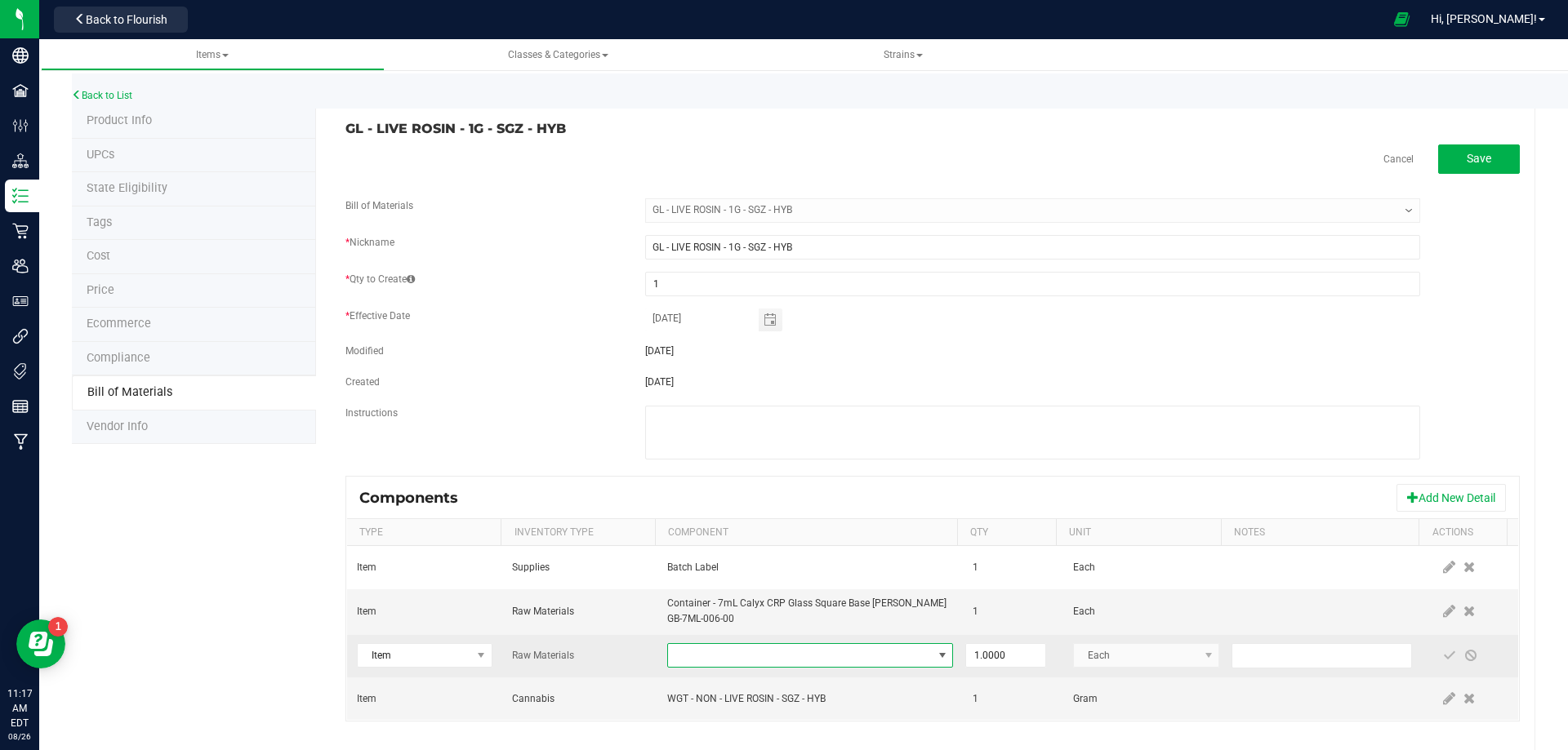
click at [822, 650] on span "NO DATA FOUND" at bounding box center [800, 656] width 264 height 23
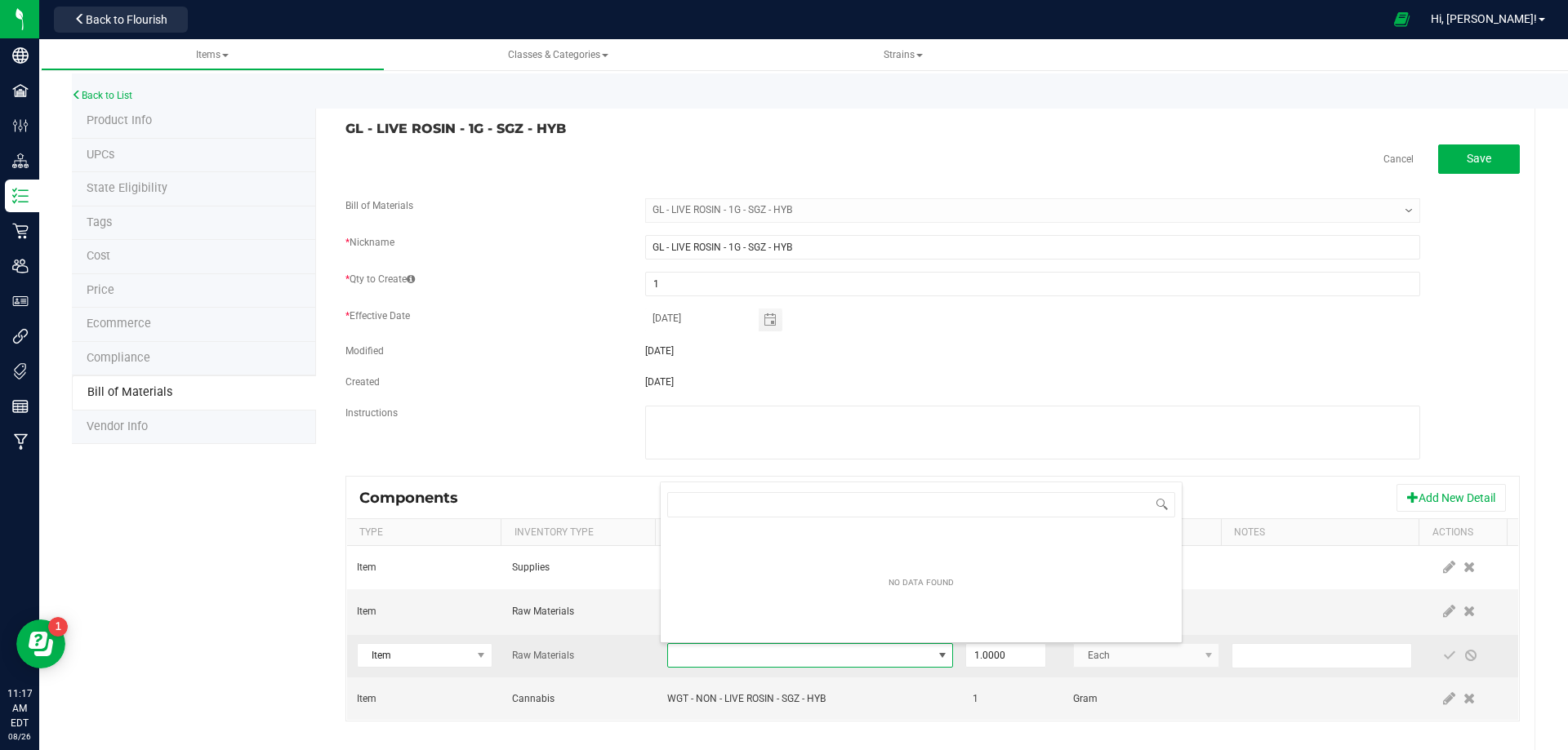
type input "3004400"
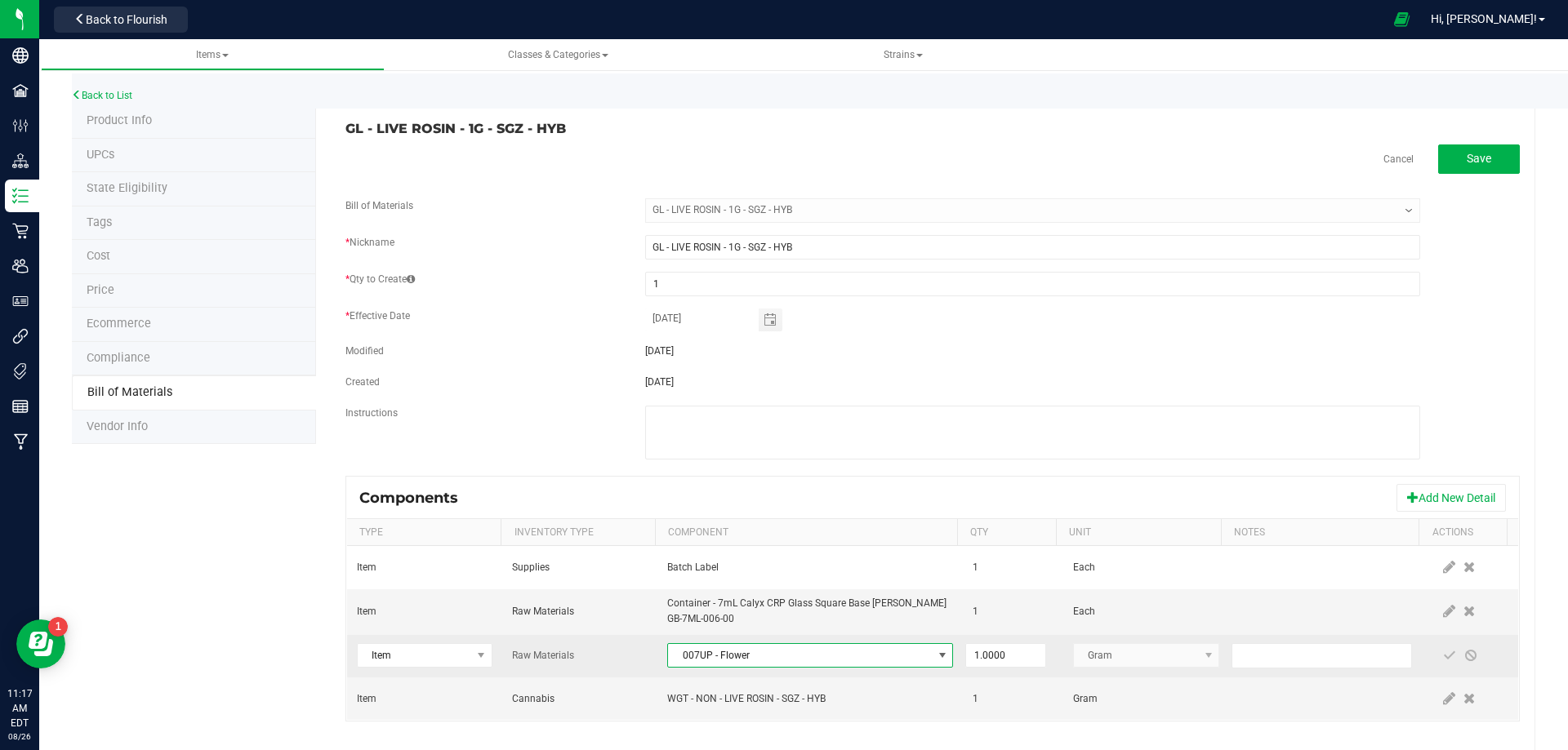
click at [822, 650] on span "007UP - Flower" at bounding box center [800, 656] width 264 height 23
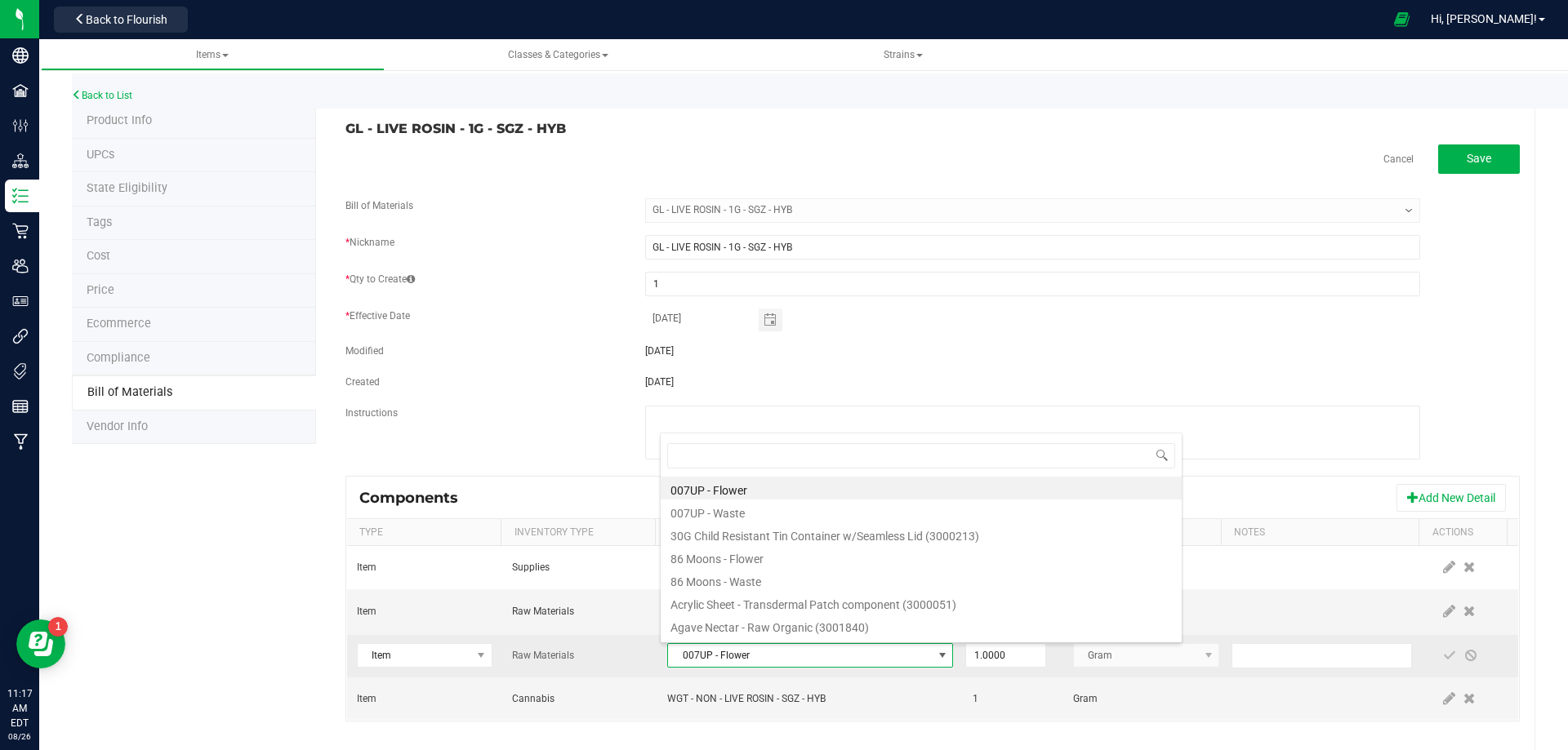
type input "3004400"
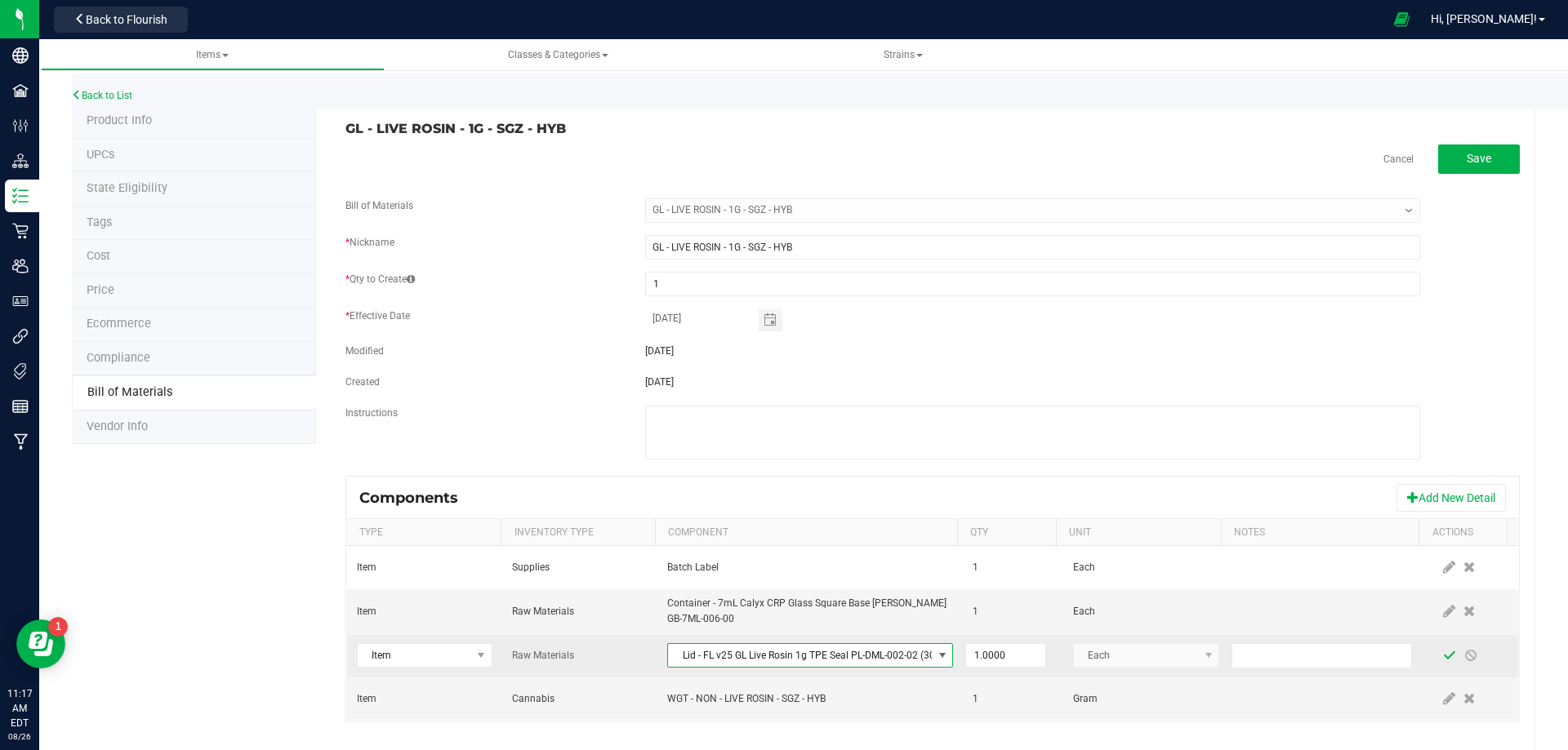
click at [1443, 662] on span at bounding box center [1449, 656] width 13 height 13
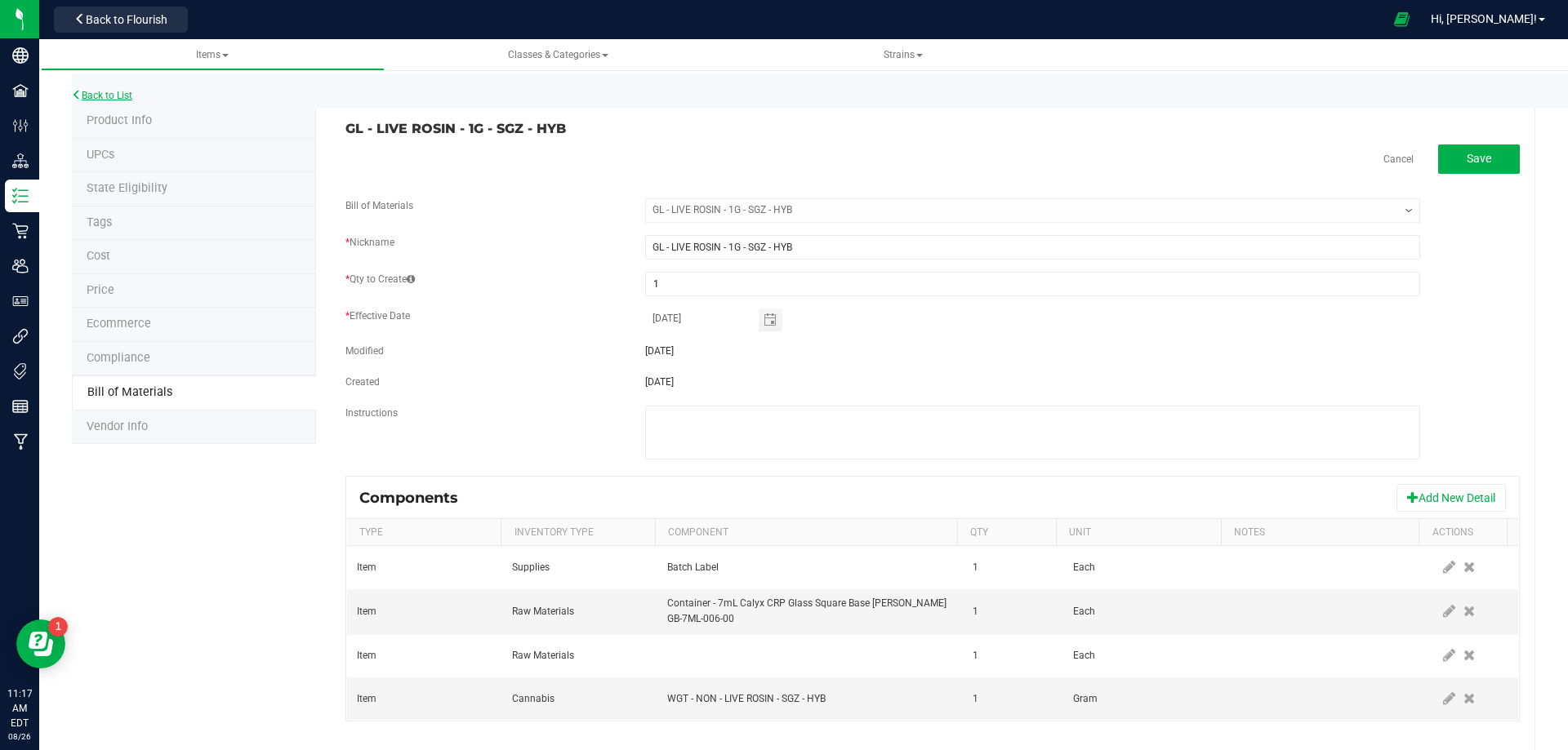
click at [110, 99] on link "Back to List" at bounding box center [102, 95] width 60 height 11
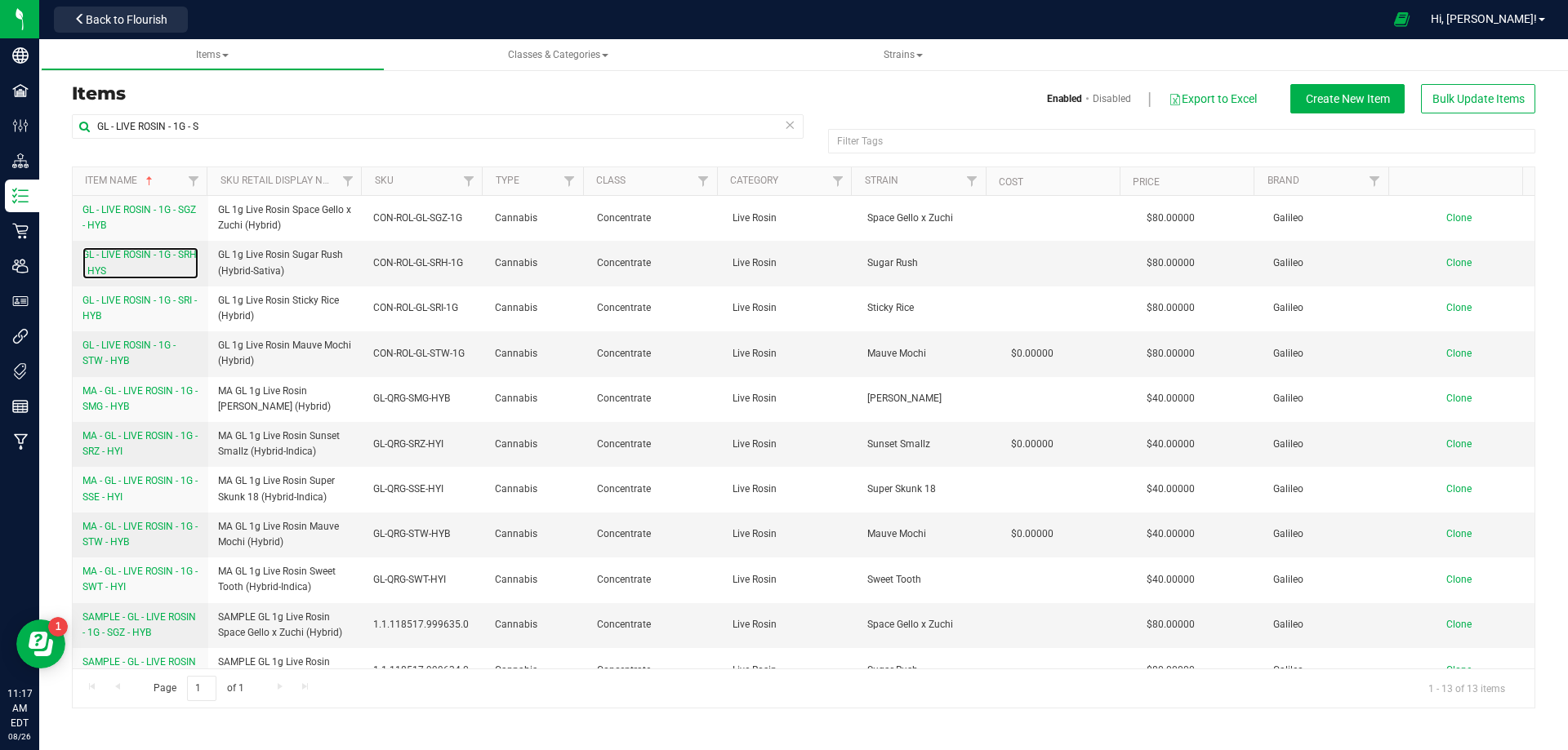
click at [120, 267] on span "GL - LIVE ROSIN - 1G - SRH - HYS" at bounding box center [139, 263] width 114 height 27
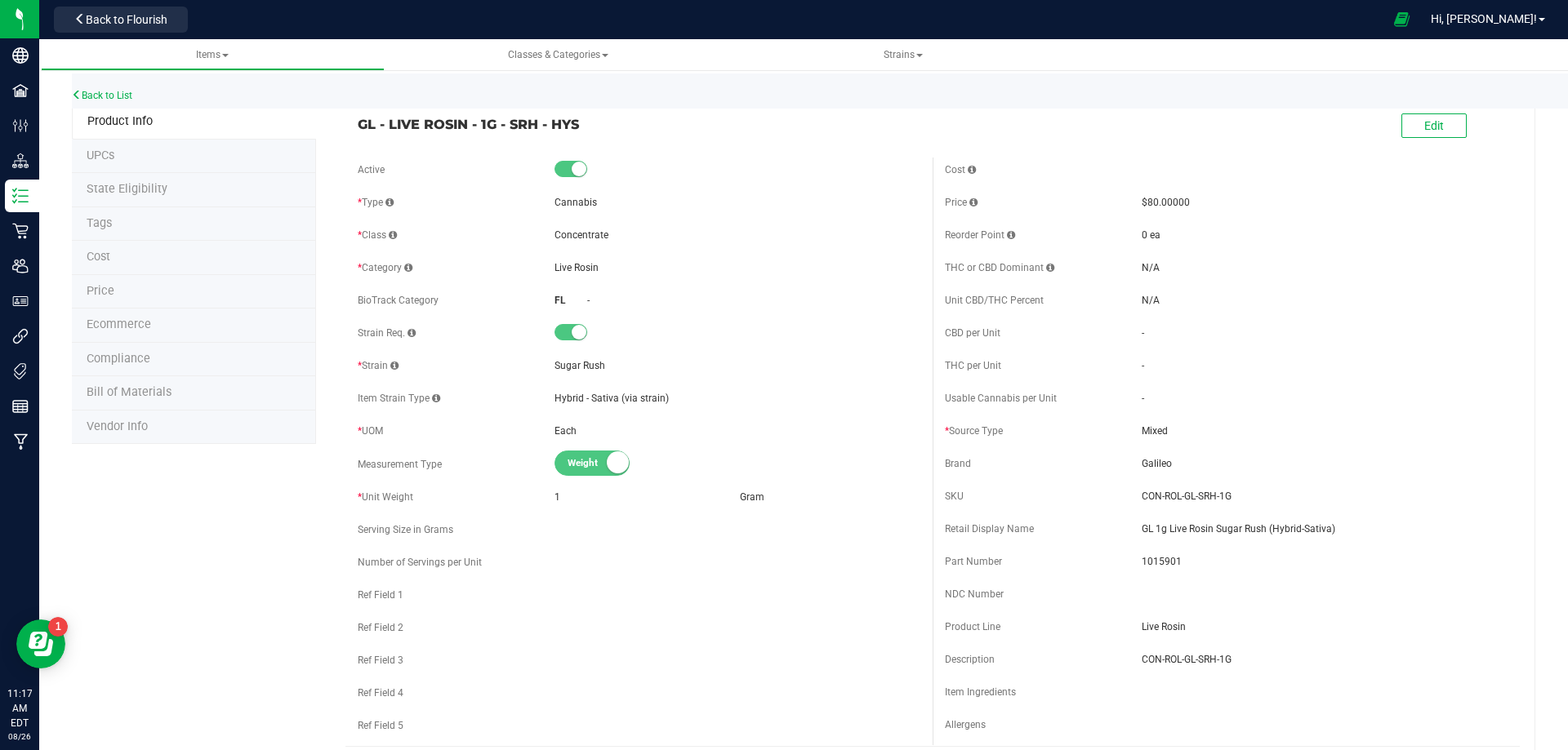
click at [133, 403] on li "Bill of Materials" at bounding box center [193, 393] width 244 height 34
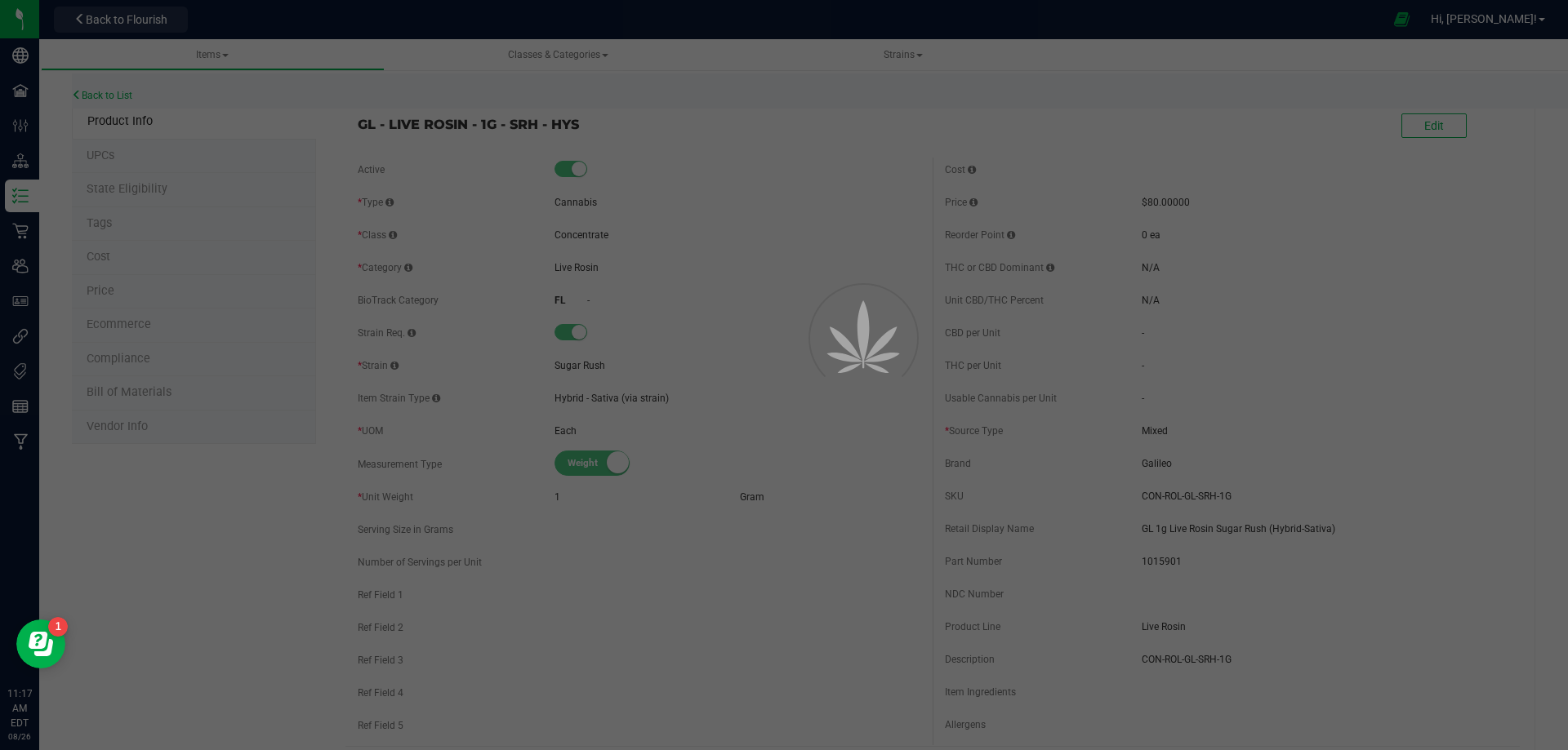
select select "10516"
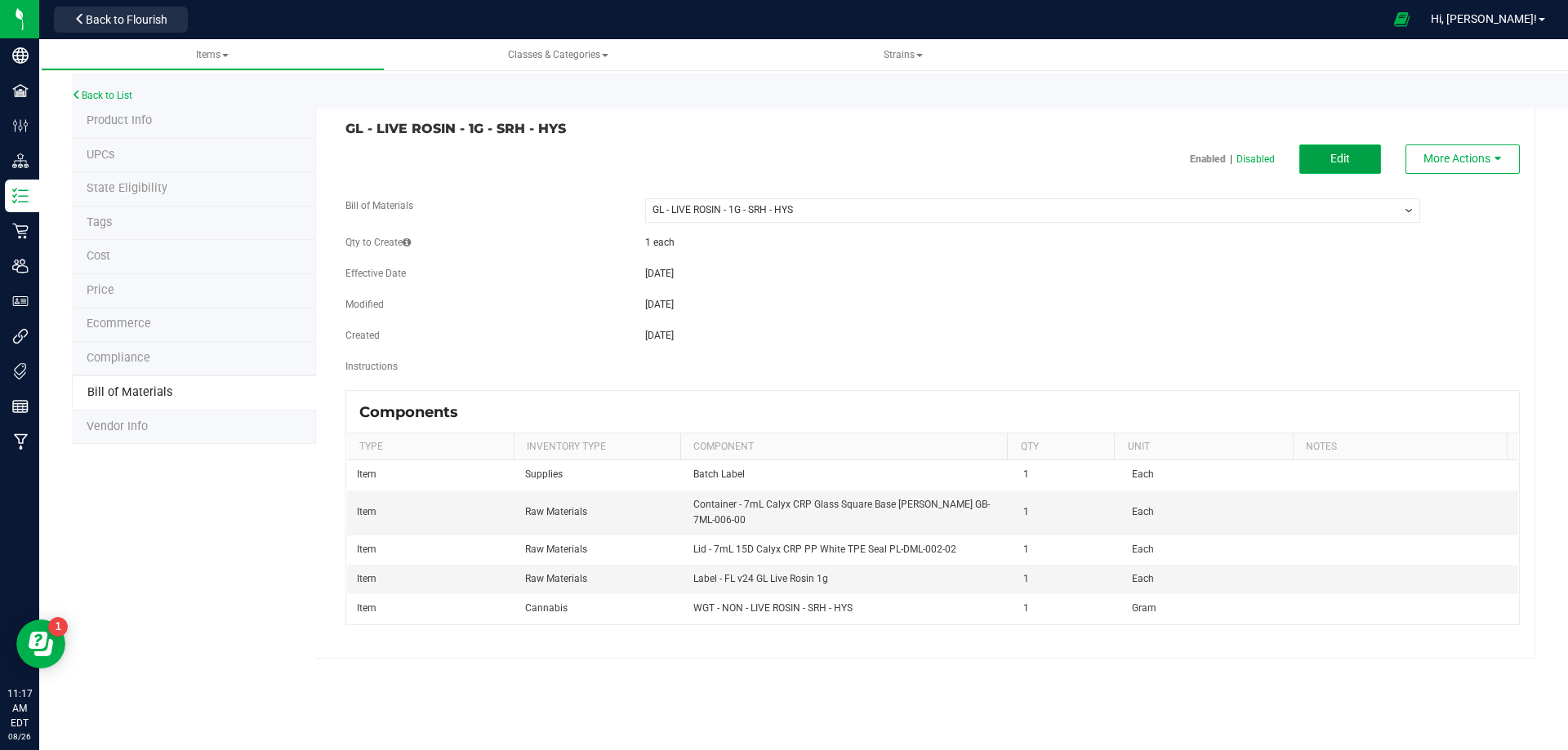
click at [1355, 168] on button "Edit" at bounding box center [1339, 159] width 82 height 29
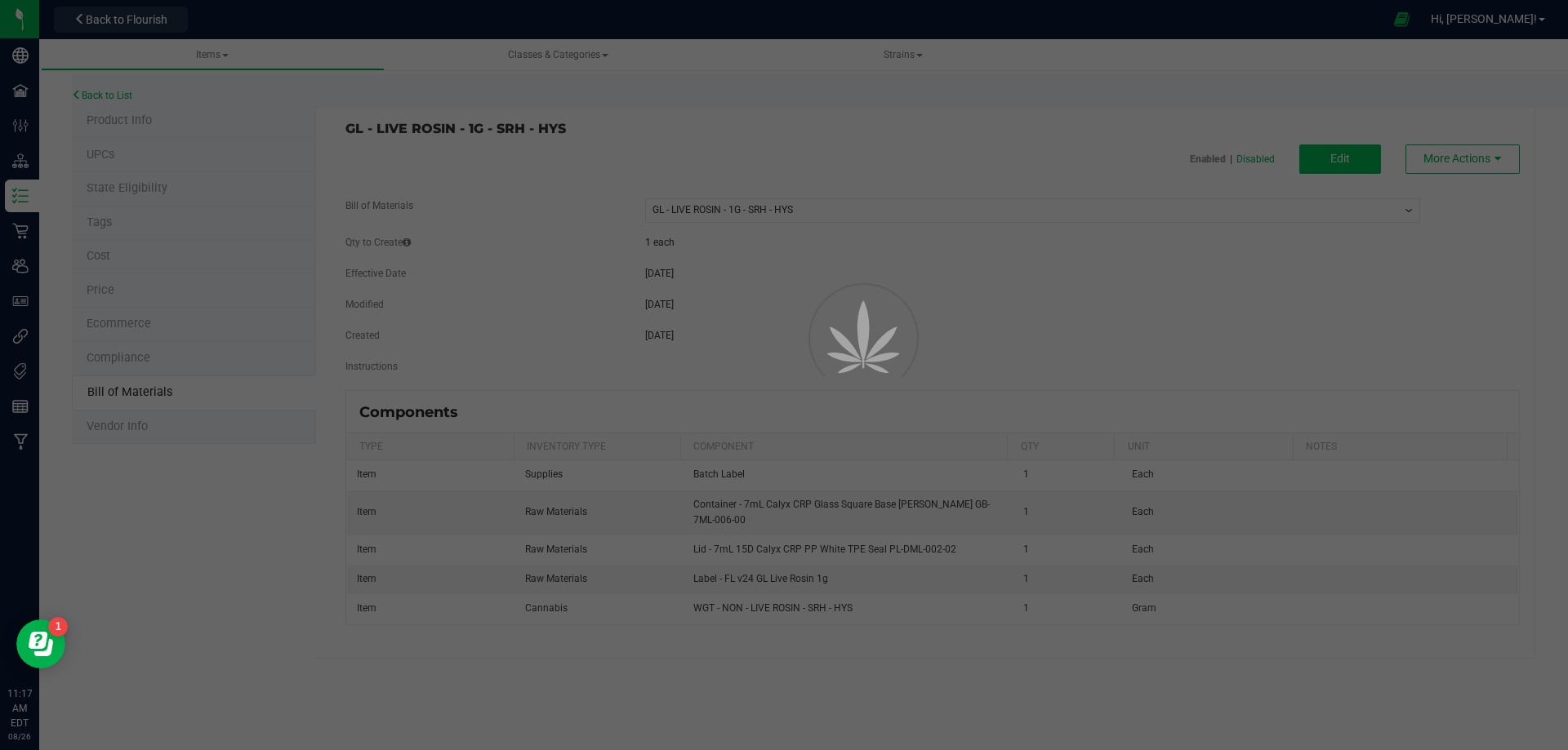
select select "10516"
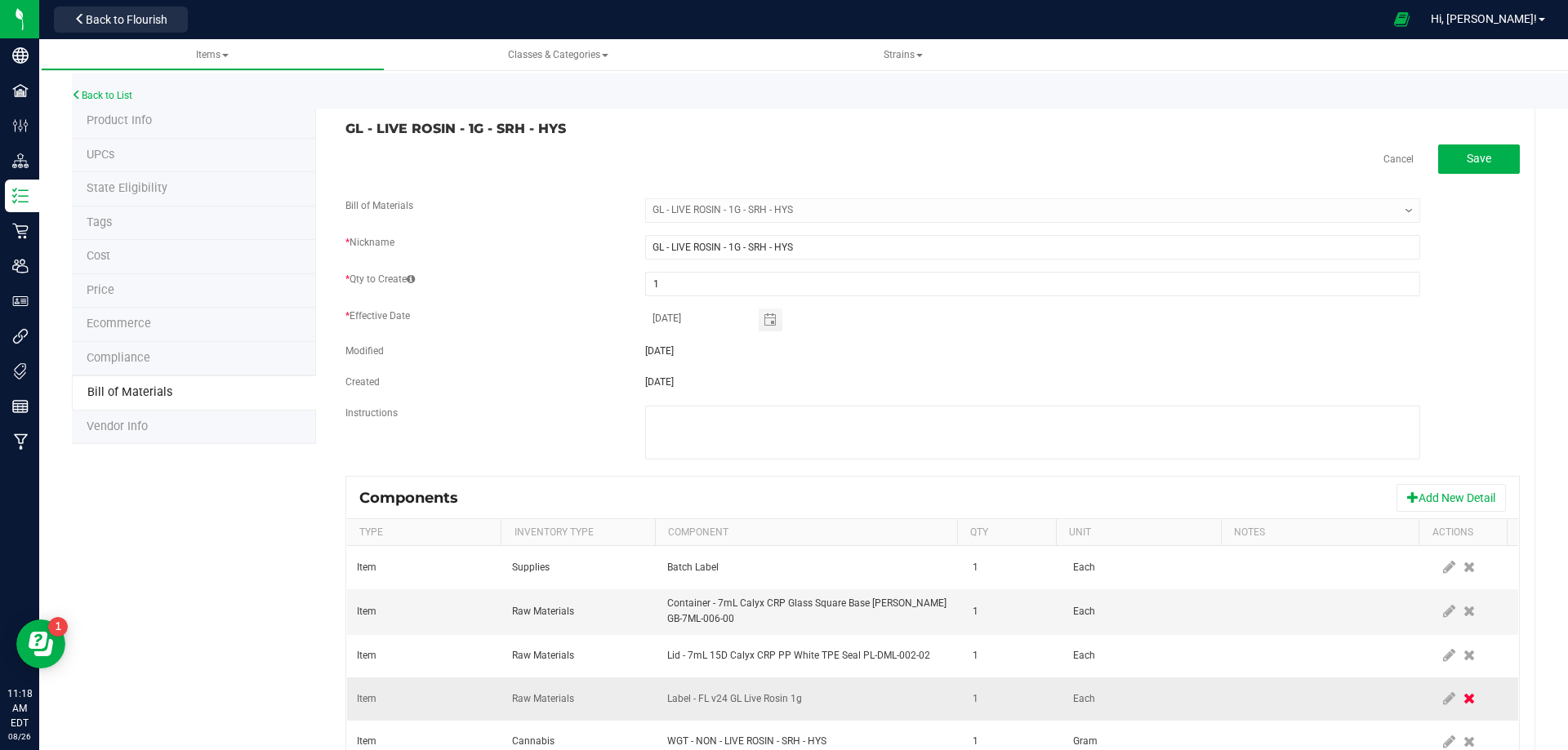
click at [1464, 702] on icon at bounding box center [1469, 699] width 11 height 15
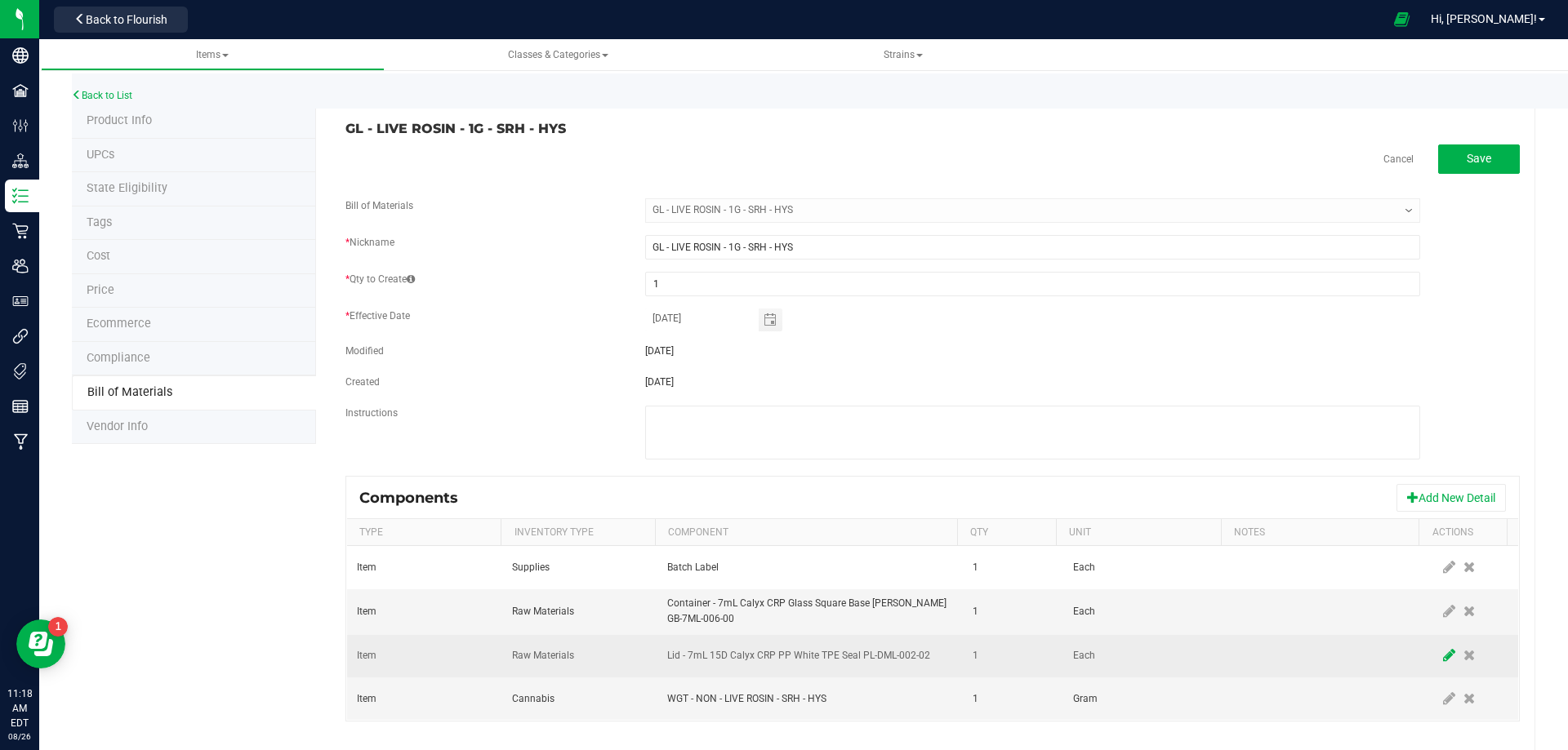
click at [1443, 662] on icon at bounding box center [1448, 656] width 12 height 15
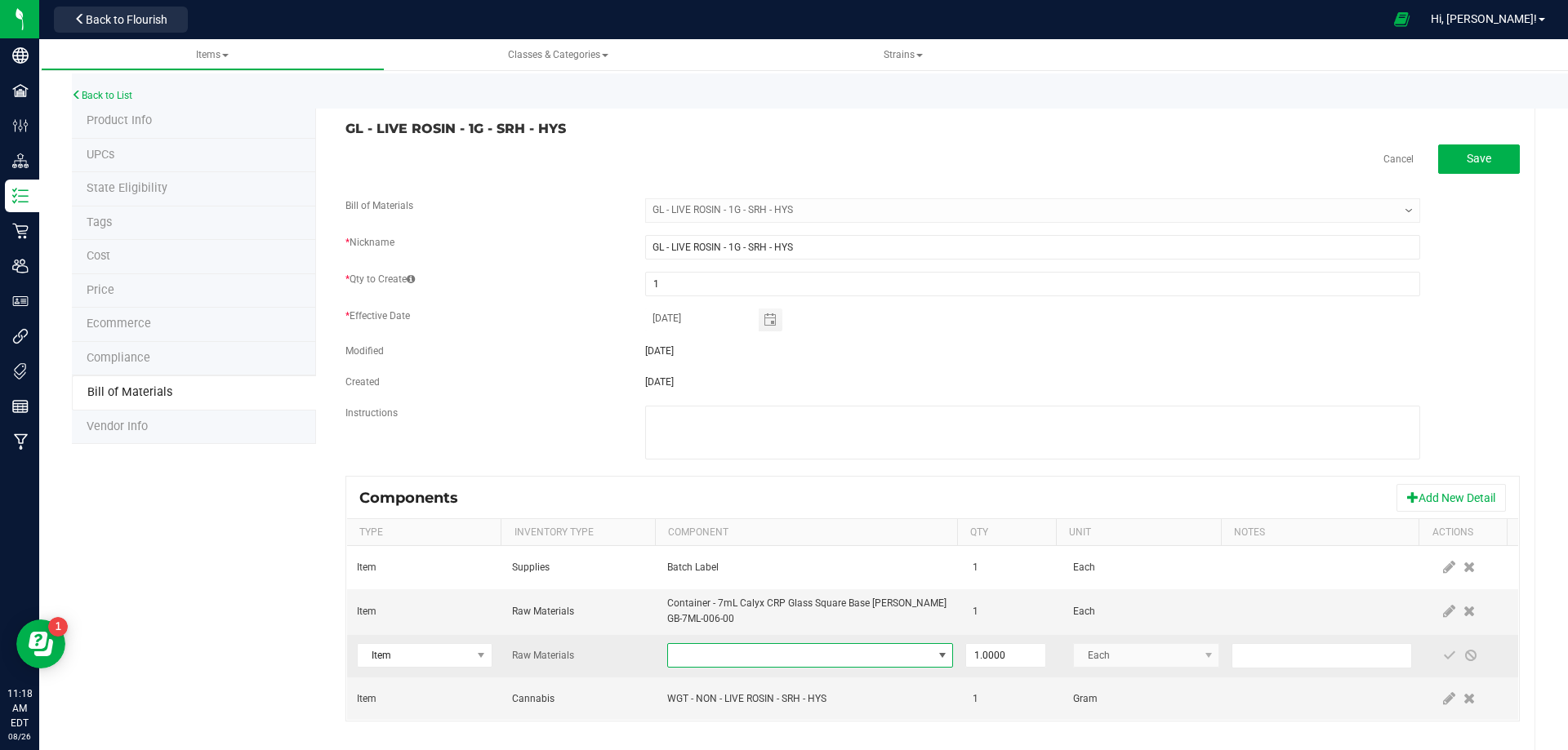
click at [815, 657] on span "NO DATA FOUND" at bounding box center [800, 656] width 264 height 23
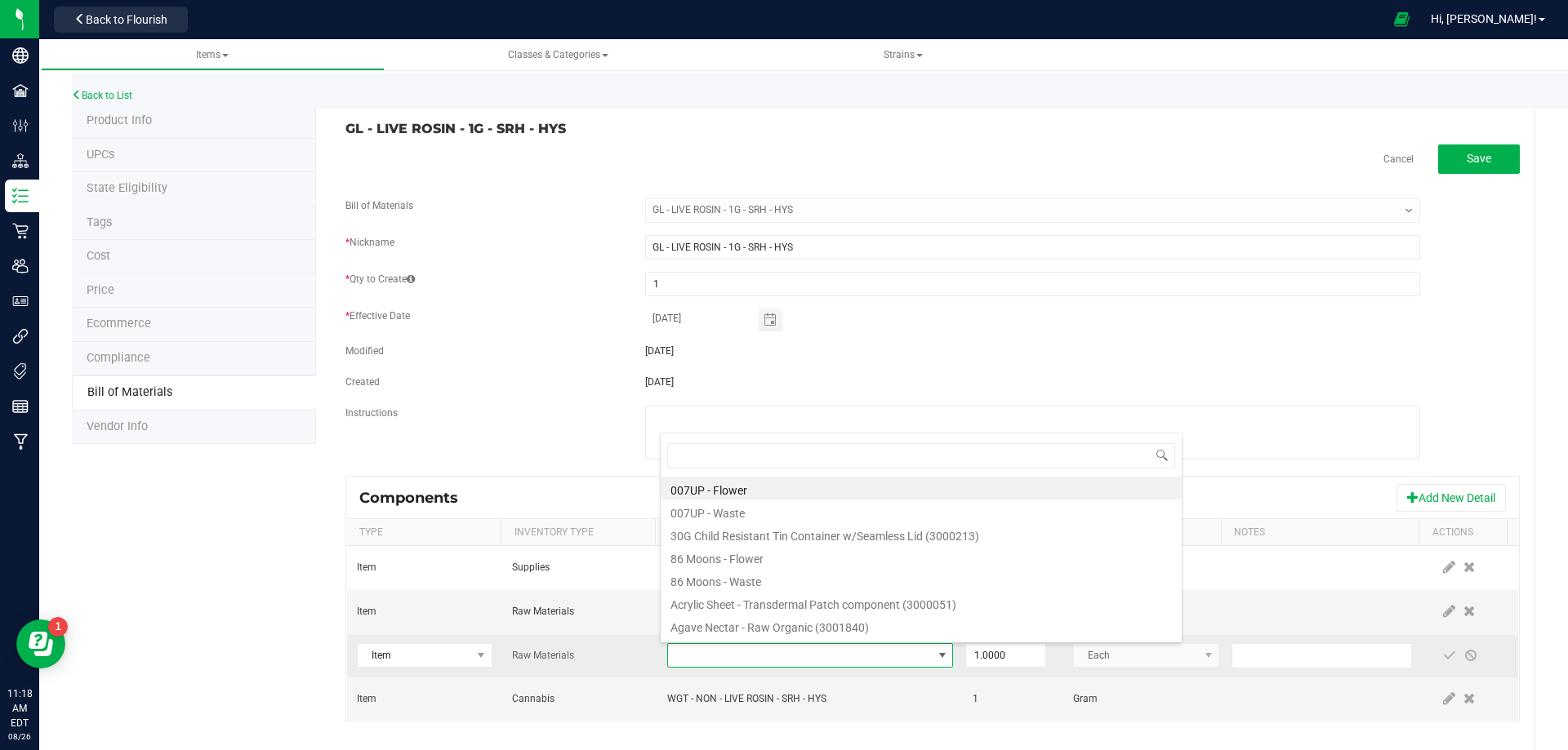
type input "3004400"
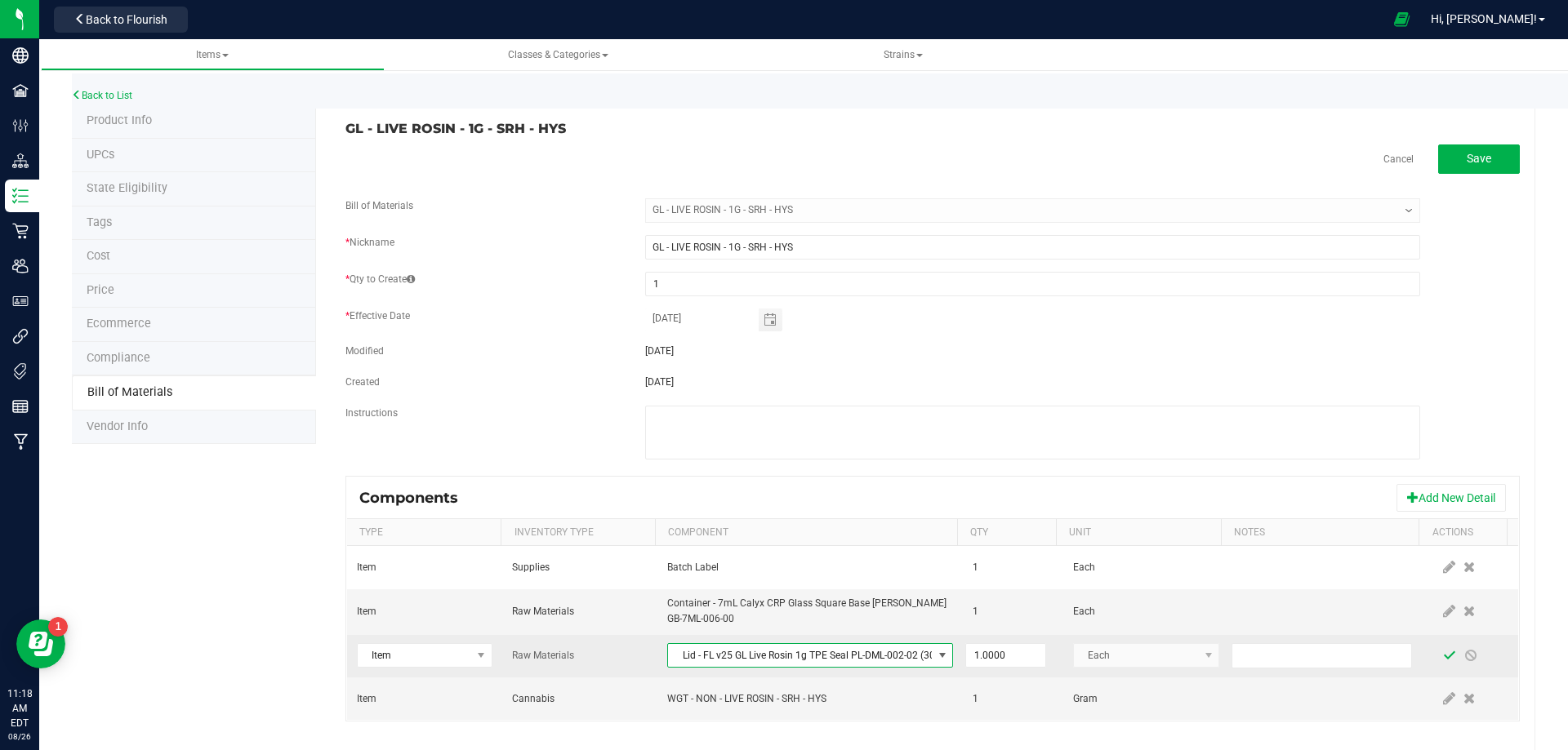
click at [1443, 659] on span at bounding box center [1449, 656] width 13 height 13
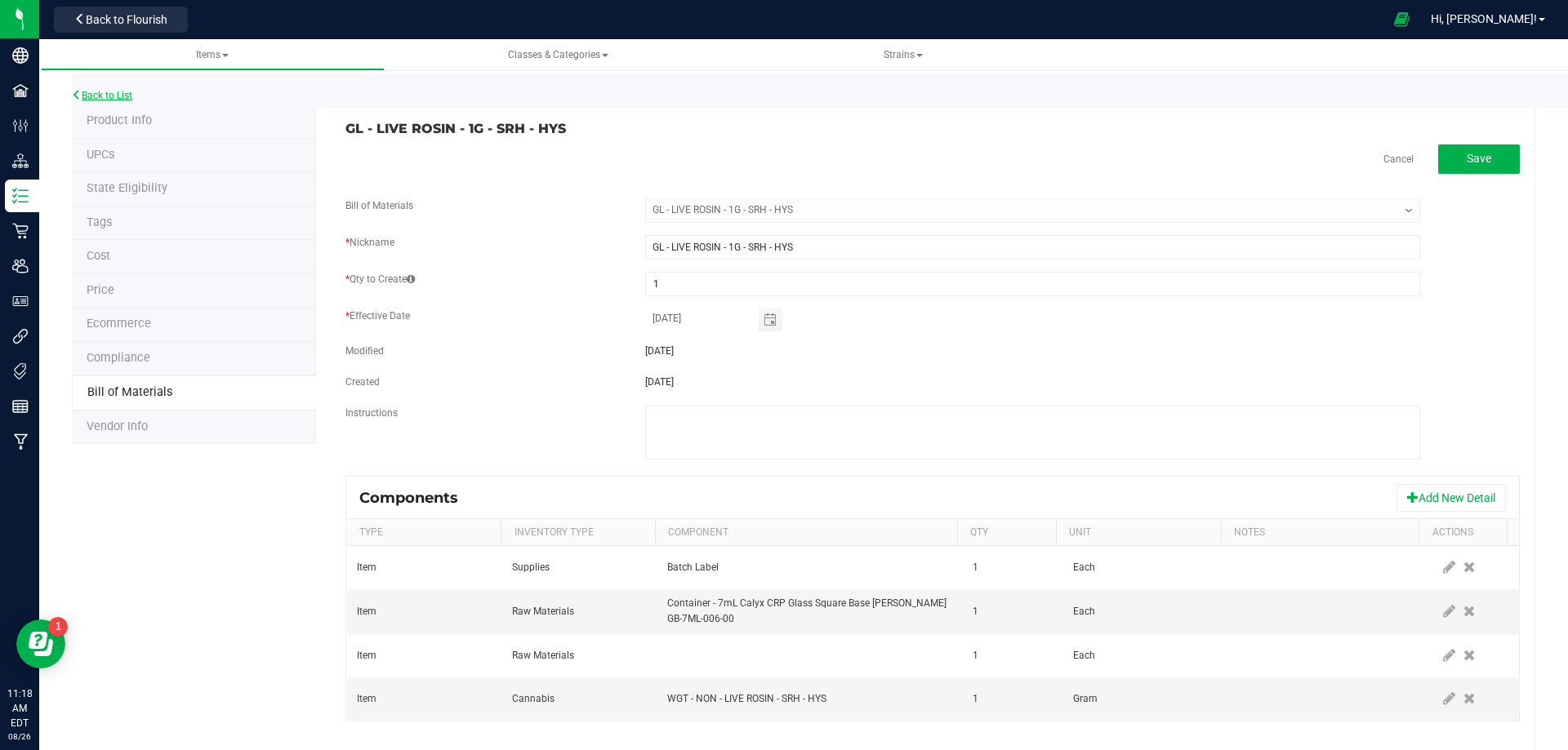
click at [101, 91] on link "Back to List" at bounding box center [102, 95] width 60 height 11
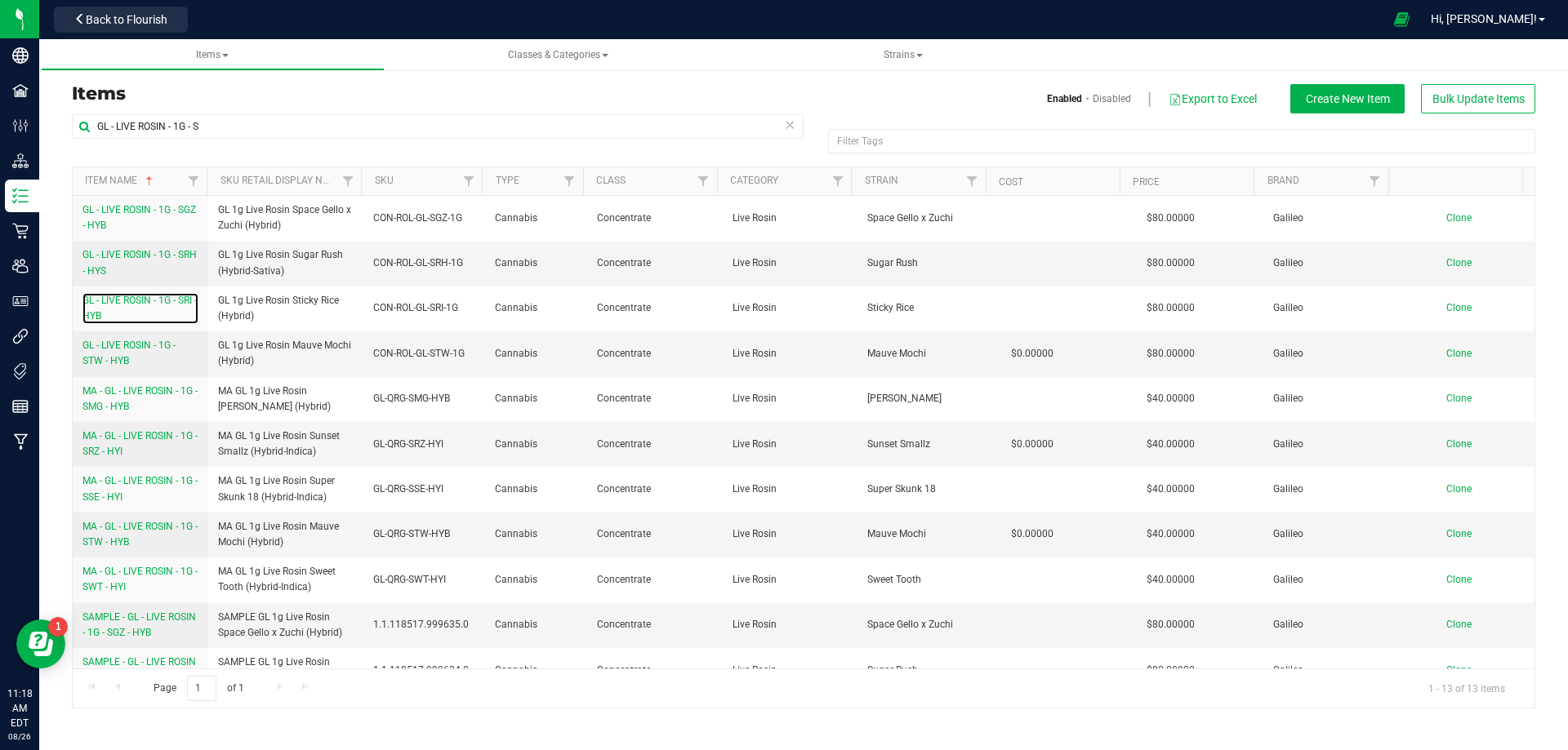
click at [127, 305] on span "GL - LIVE ROSIN - 1G - SRI - HYB" at bounding box center [139, 308] width 114 height 27
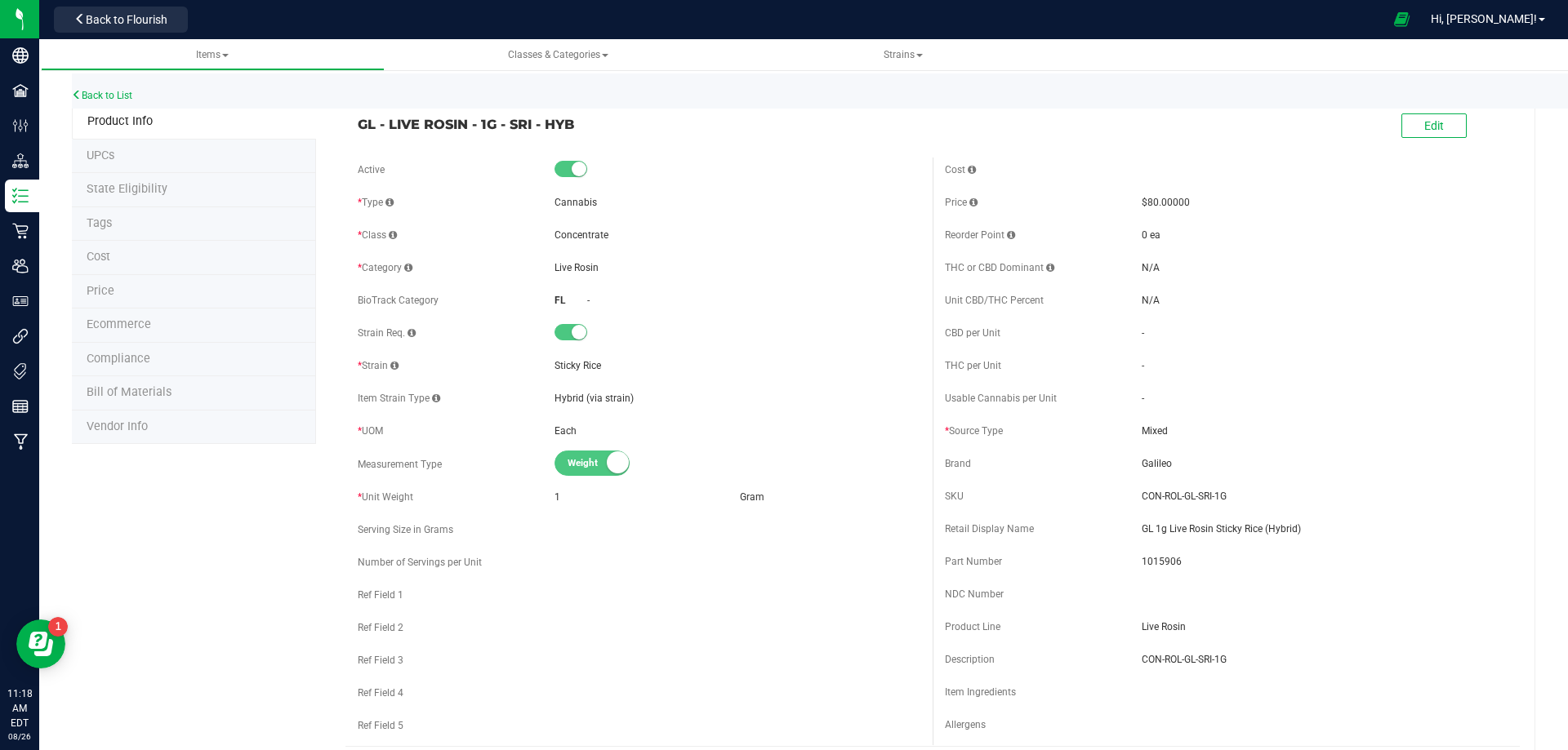
click at [134, 391] on span "Bill of Materials" at bounding box center [129, 391] width 85 height 14
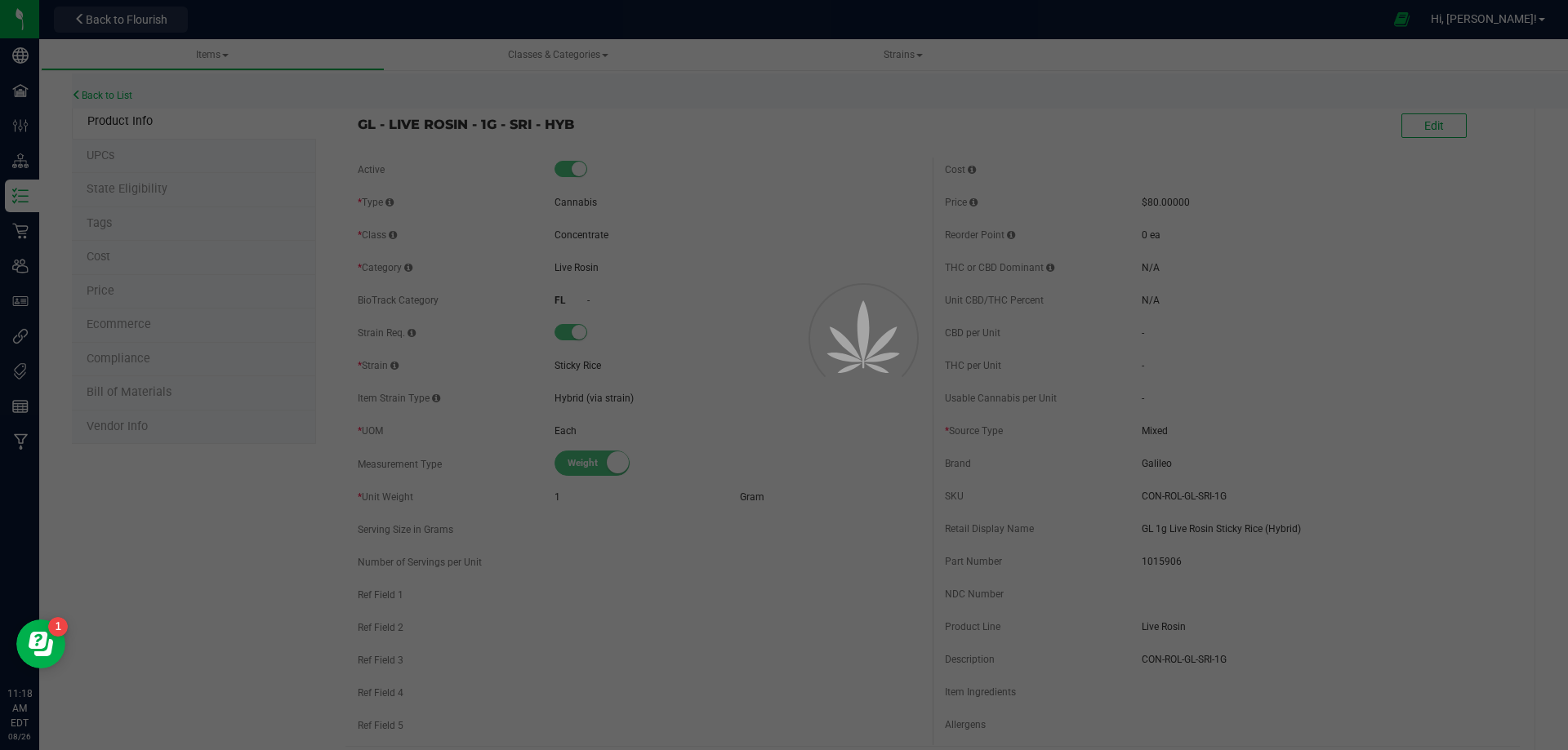
select select "10518"
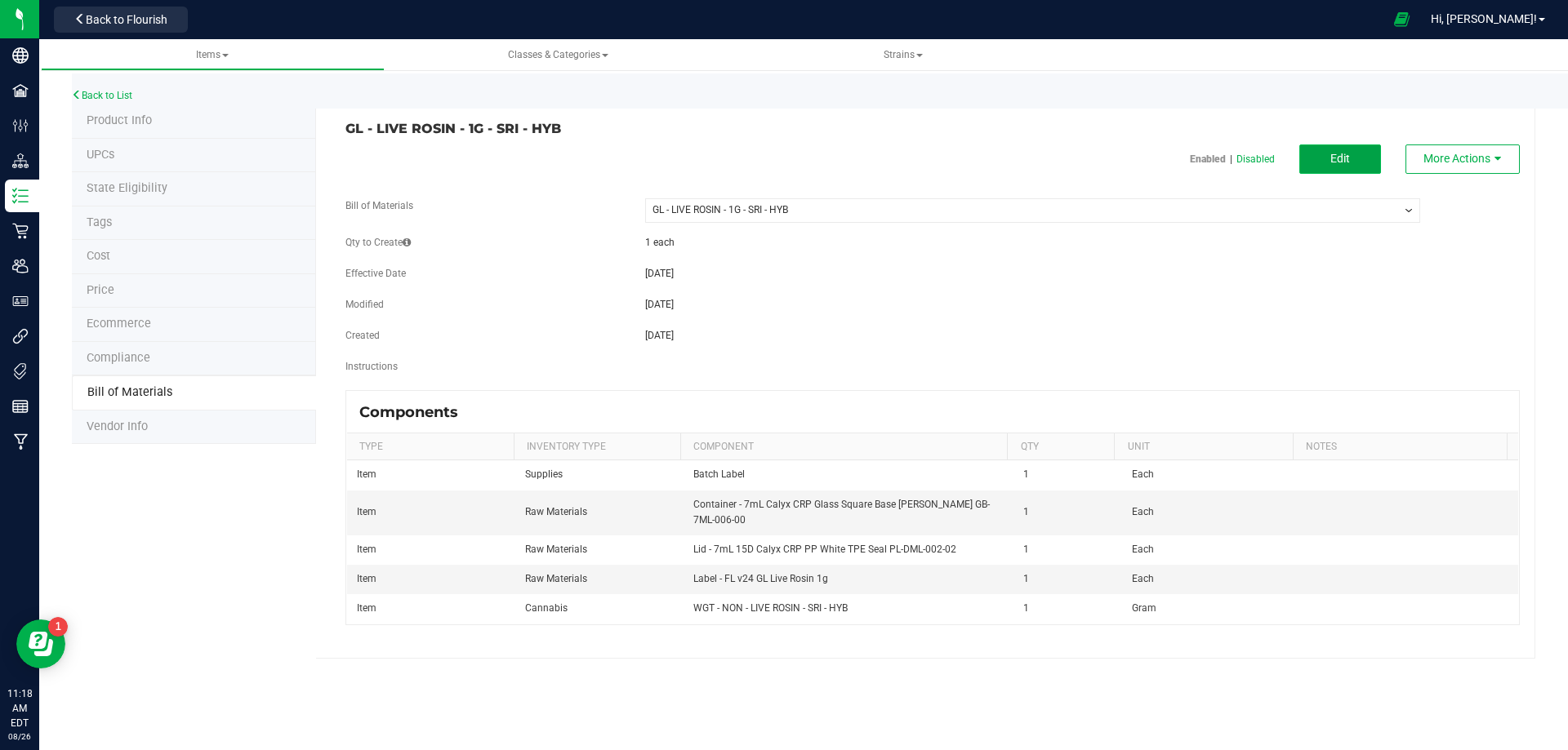
click at [1341, 171] on button "Edit" at bounding box center [1339, 159] width 82 height 29
select select "10518"
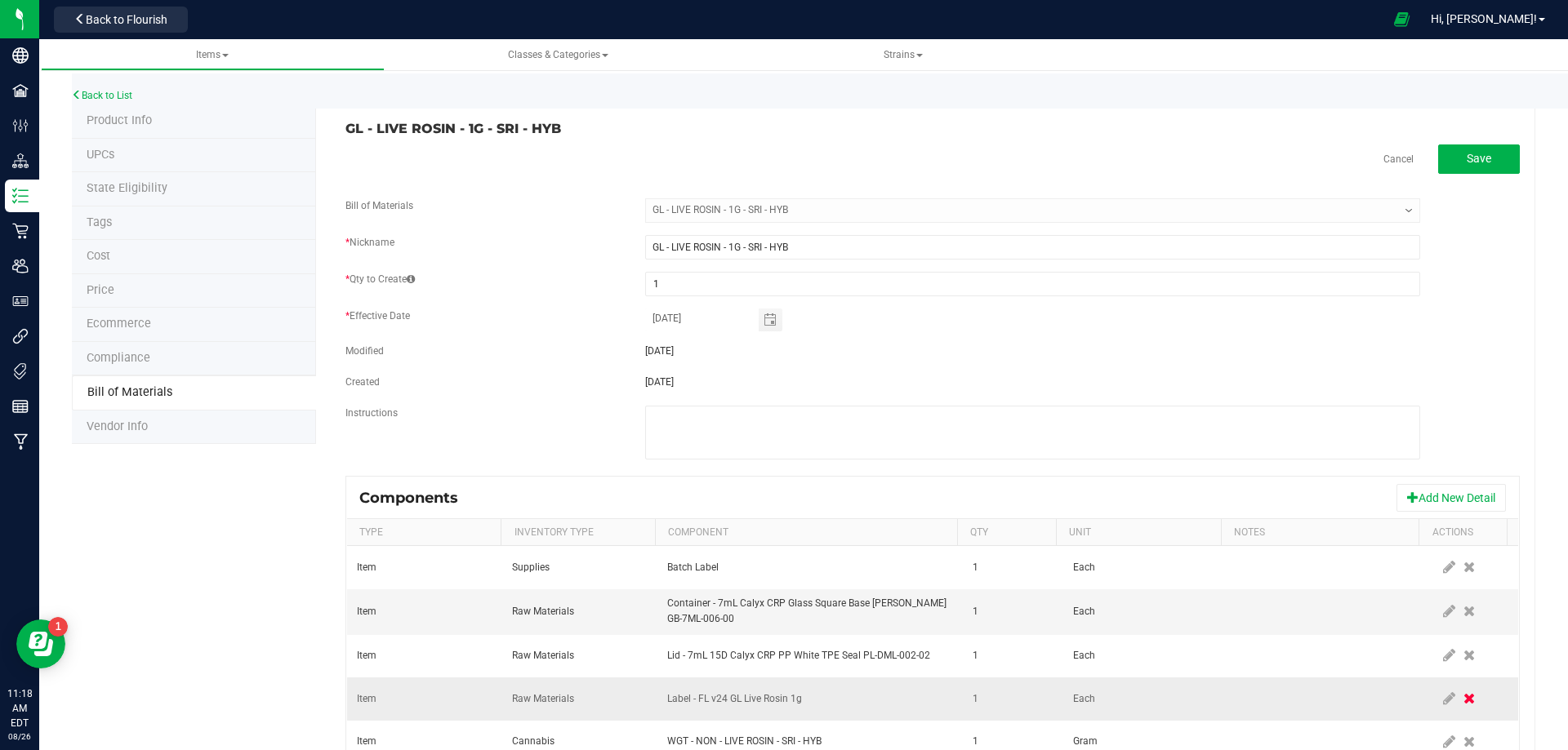
click at [1464, 702] on icon at bounding box center [1469, 699] width 11 height 15
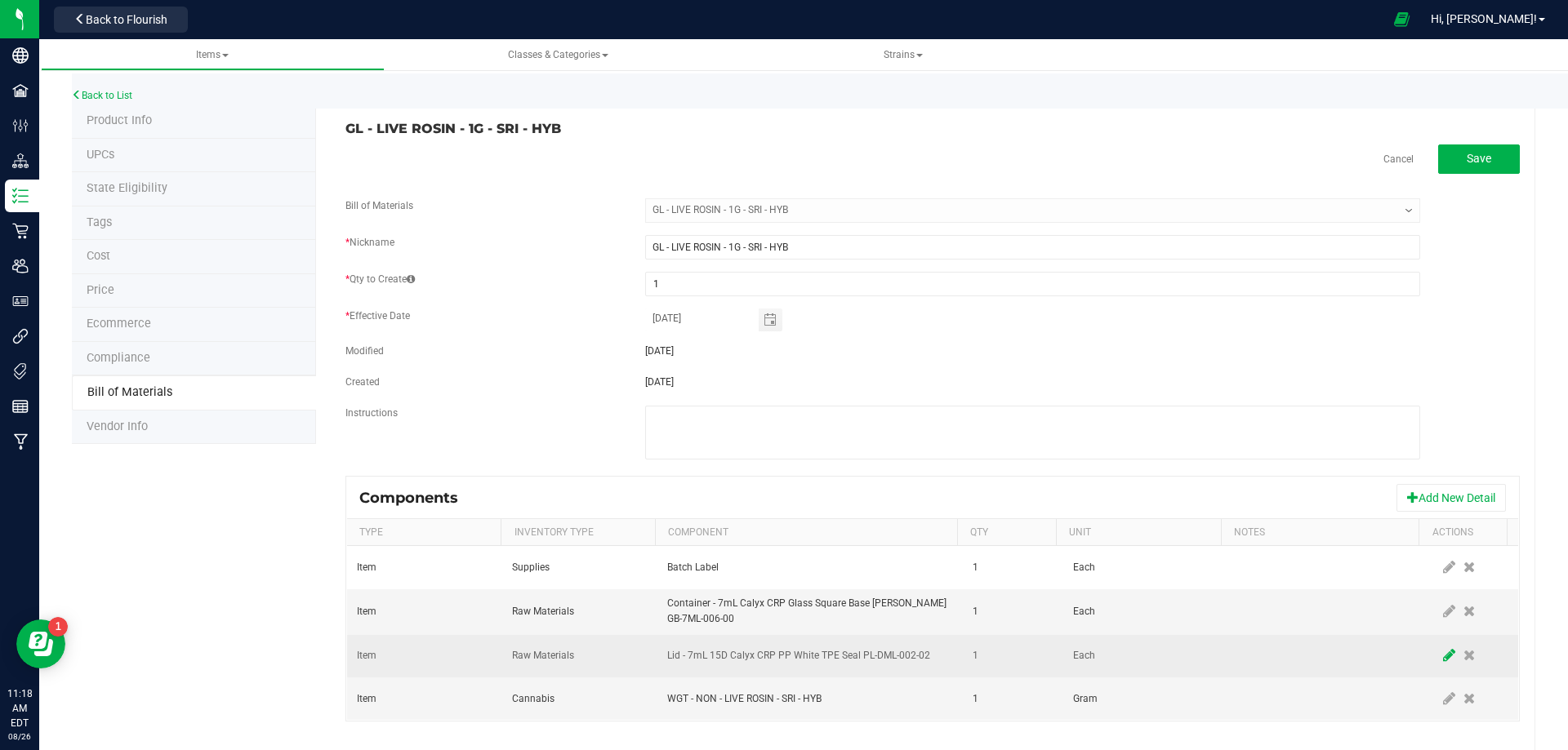
click at [1443, 661] on icon at bounding box center [1448, 656] width 12 height 15
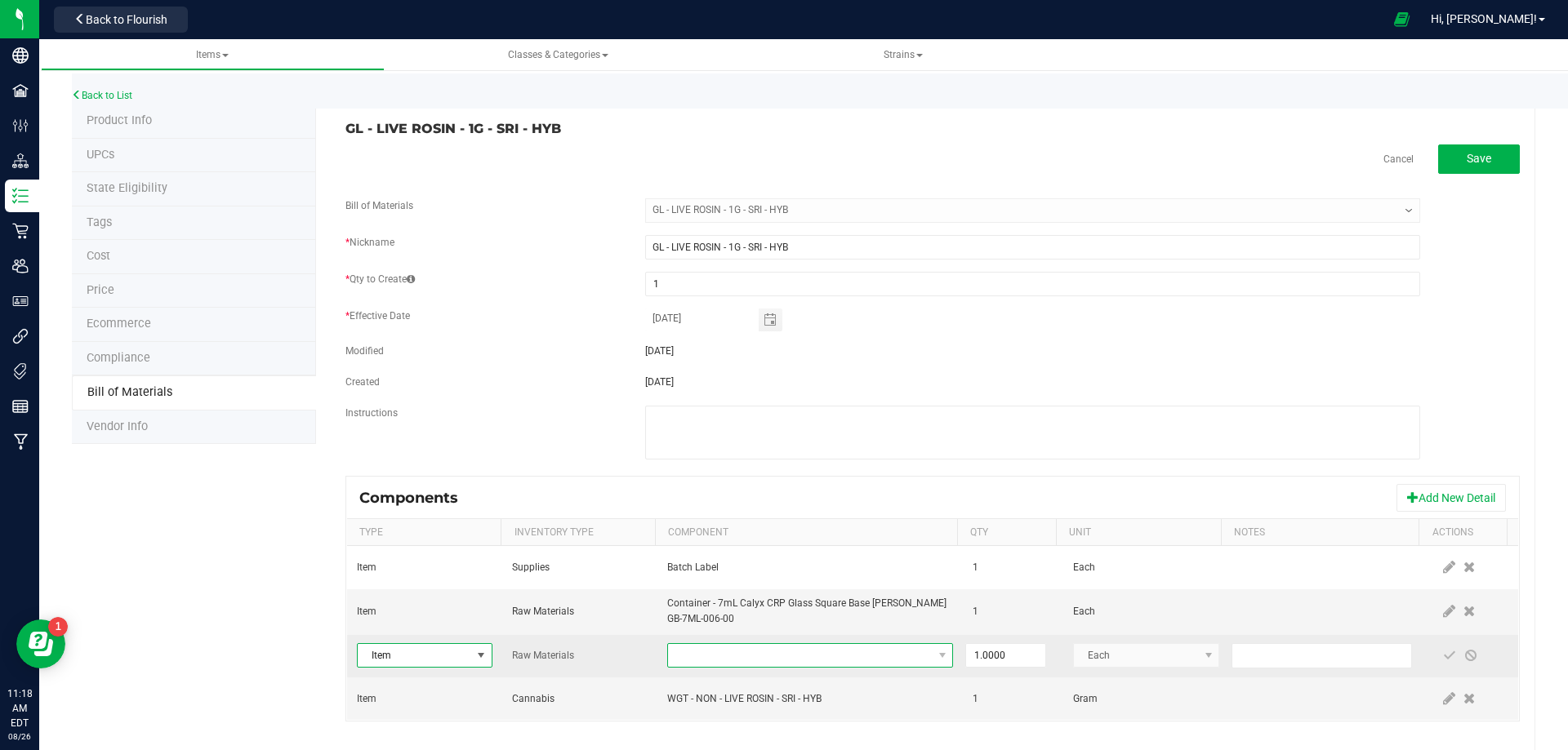
click at [739, 657] on span "NO DATA FOUND" at bounding box center [800, 656] width 264 height 23
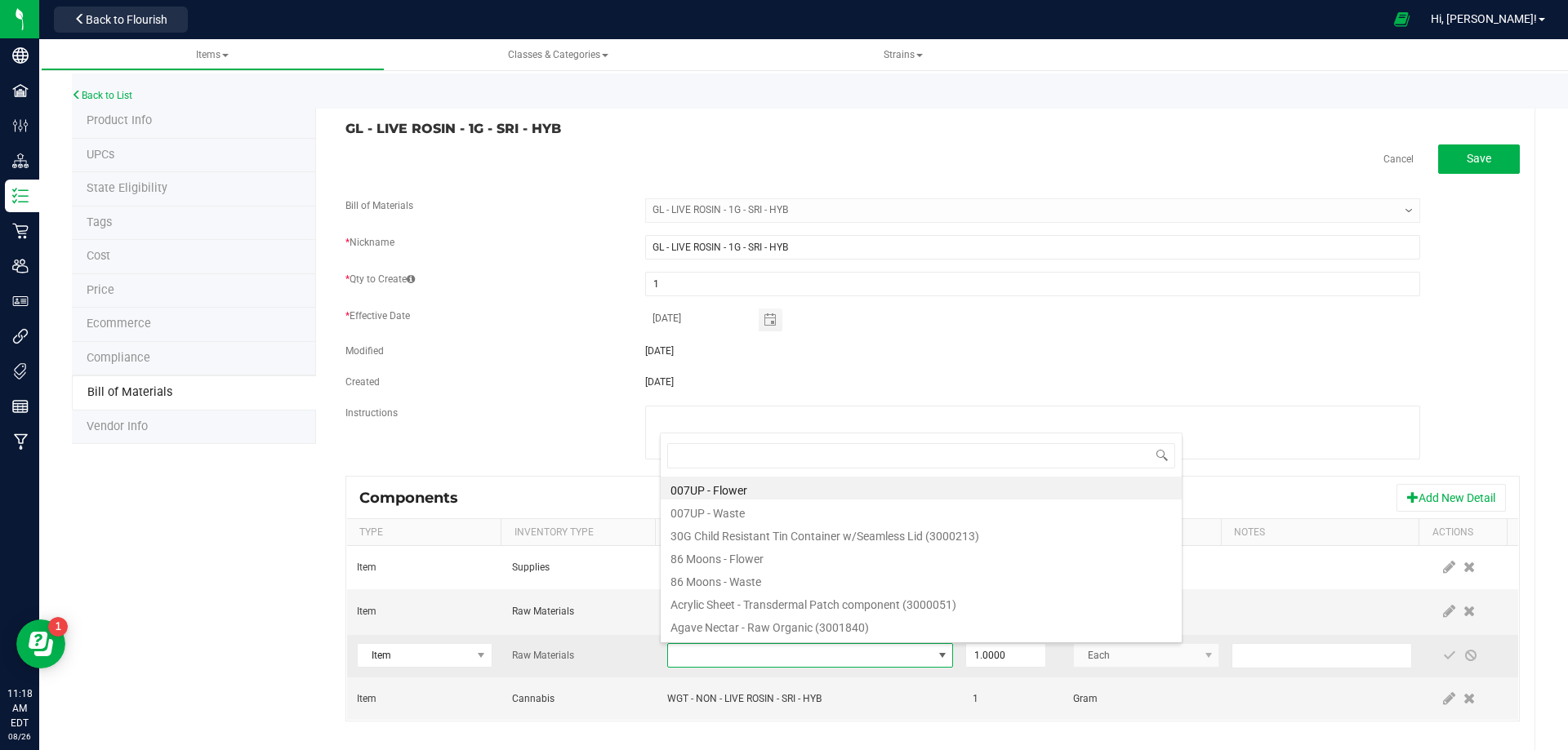
type input "3004400"
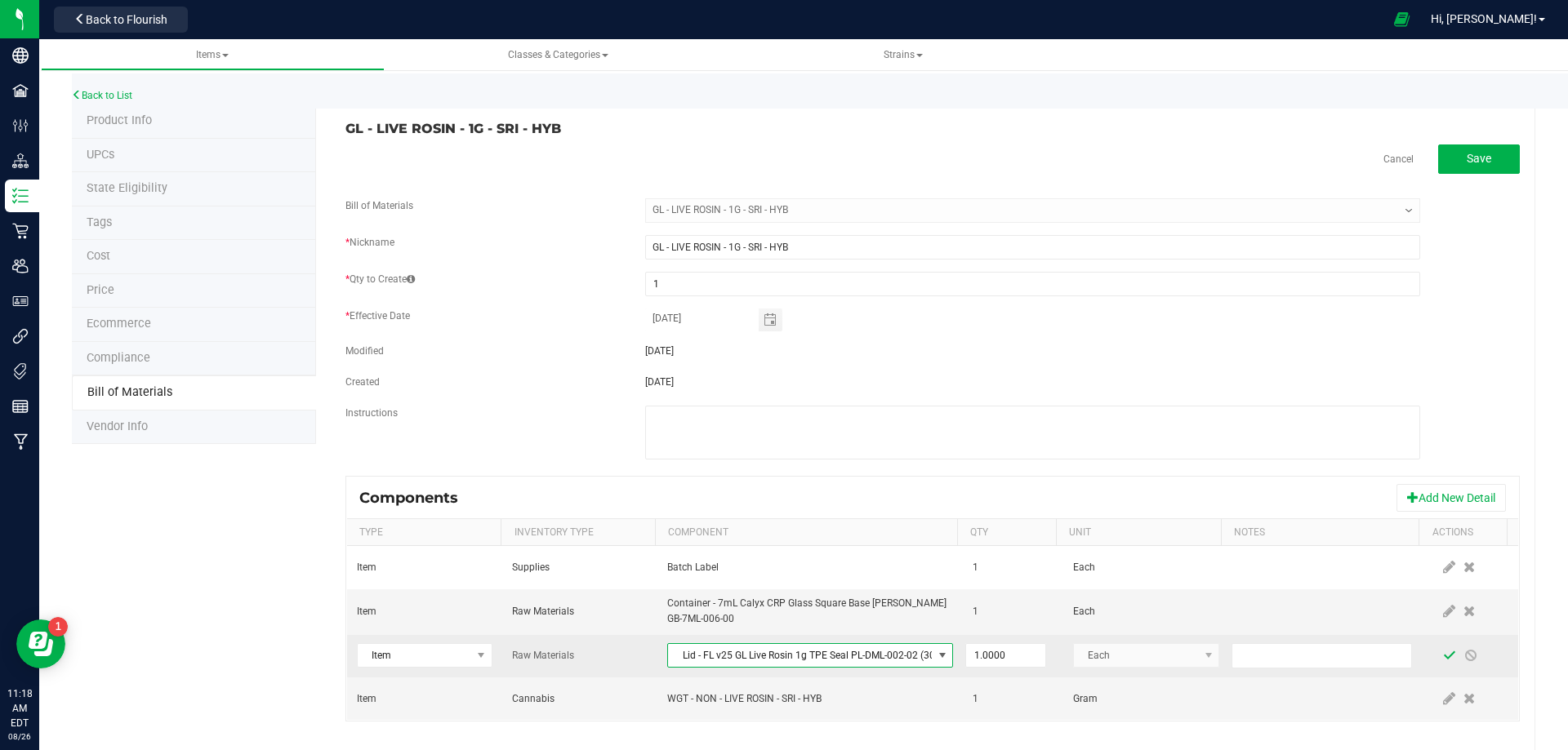
click at [1439, 657] on span at bounding box center [1449, 656] width 22 height 29
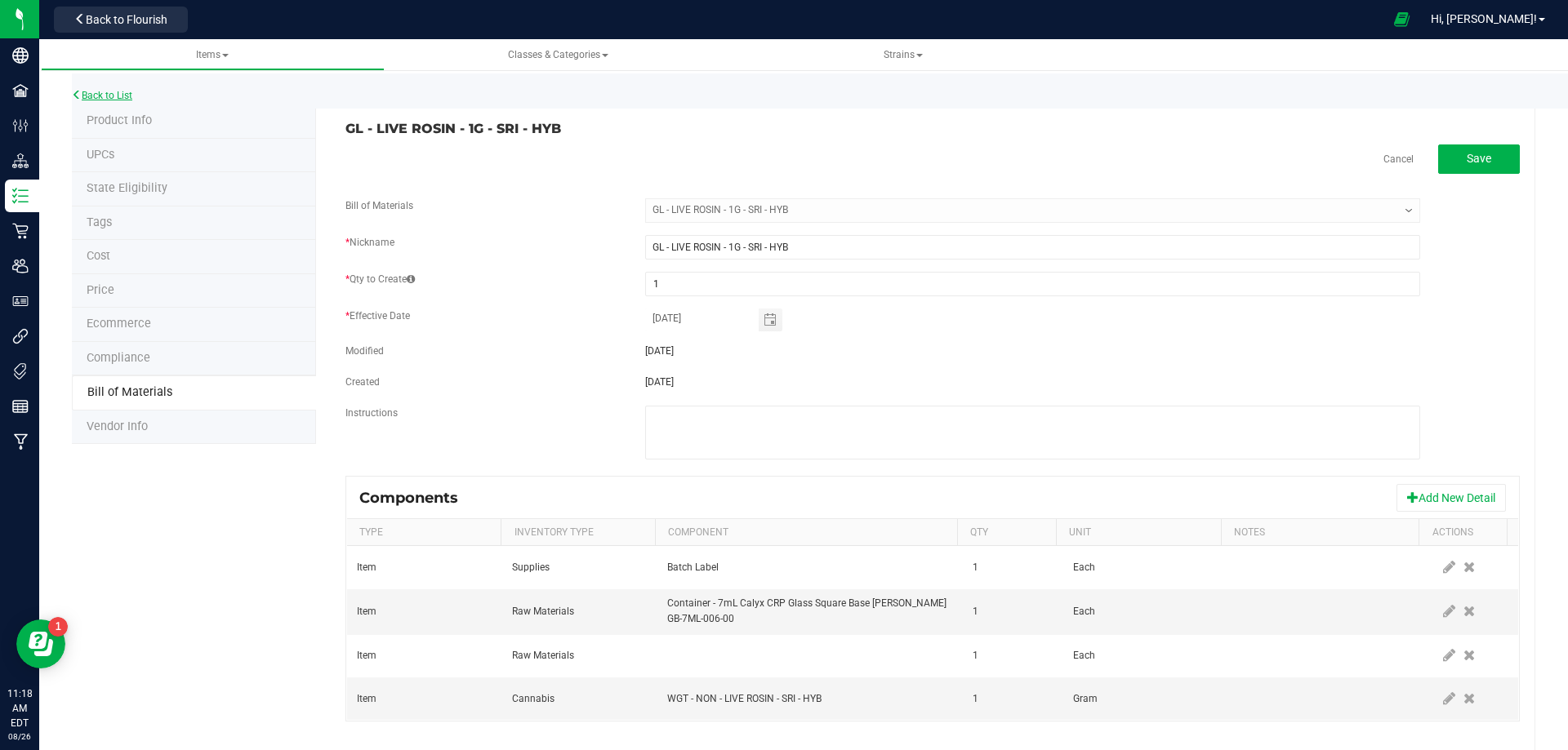
click at [119, 98] on link "Back to List" at bounding box center [102, 95] width 60 height 11
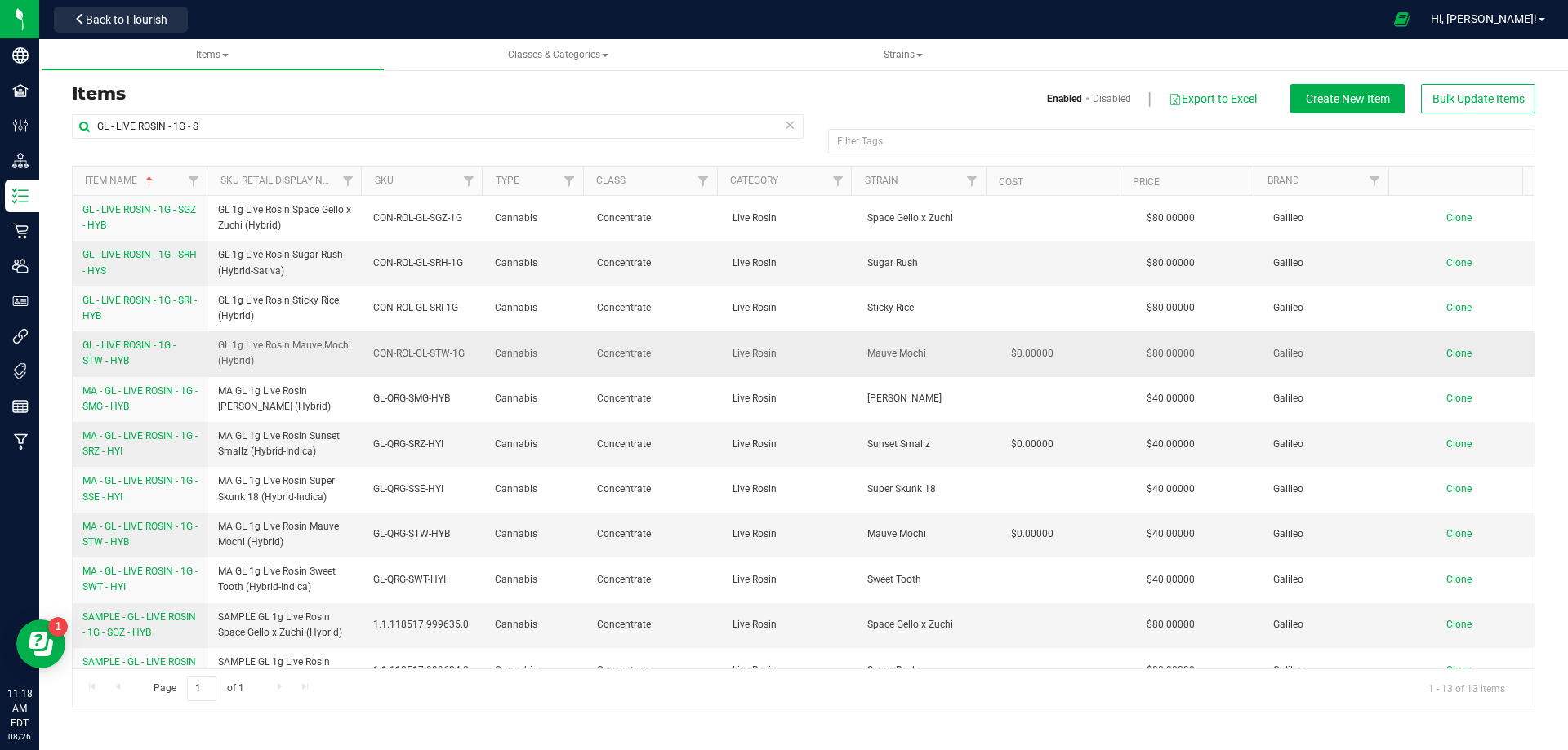
click at [110, 349] on span "GL - LIVE ROSIN - 1G - STW - HYB" at bounding box center [129, 353] width 93 height 27
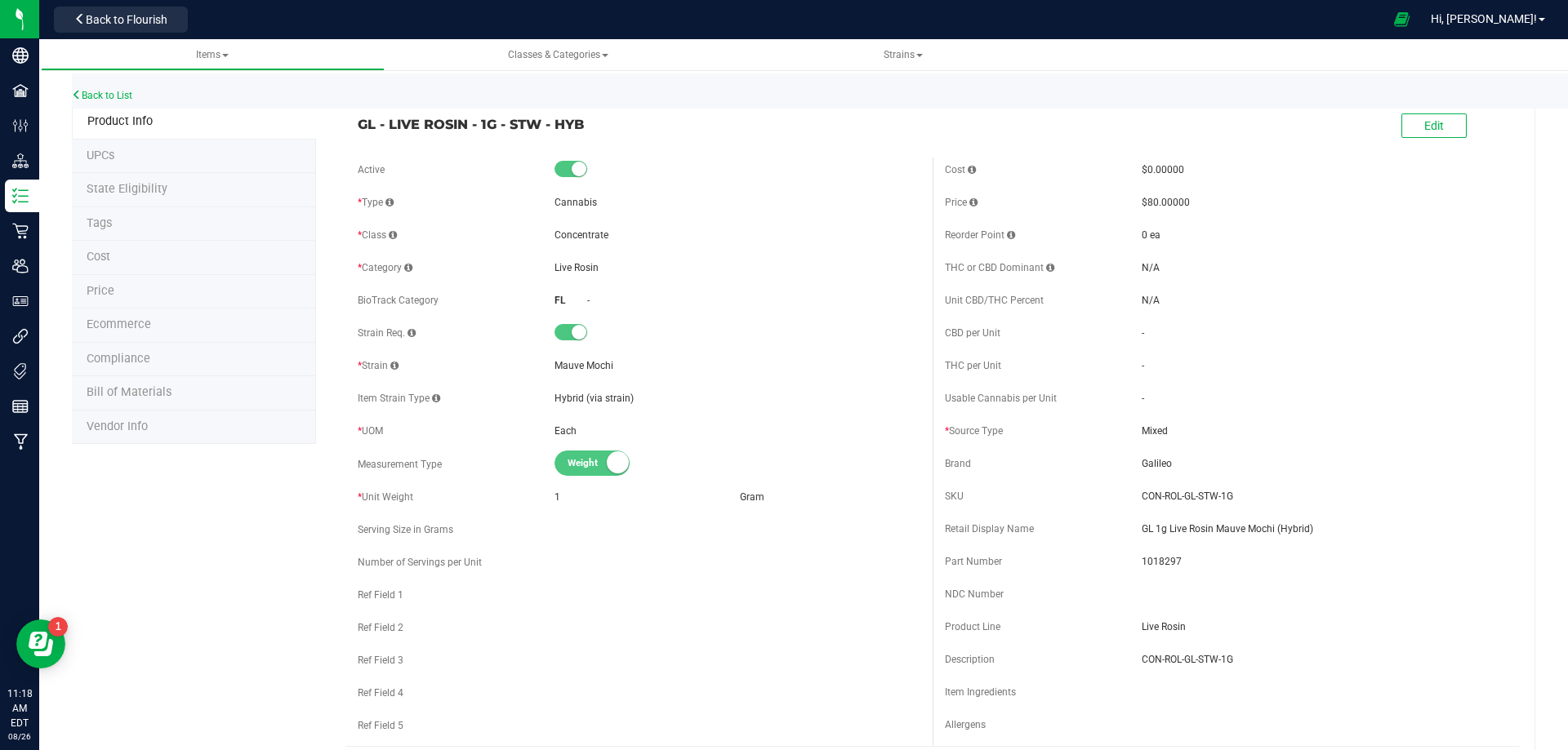
click at [153, 402] on li "Bill of Materials" at bounding box center [193, 393] width 244 height 34
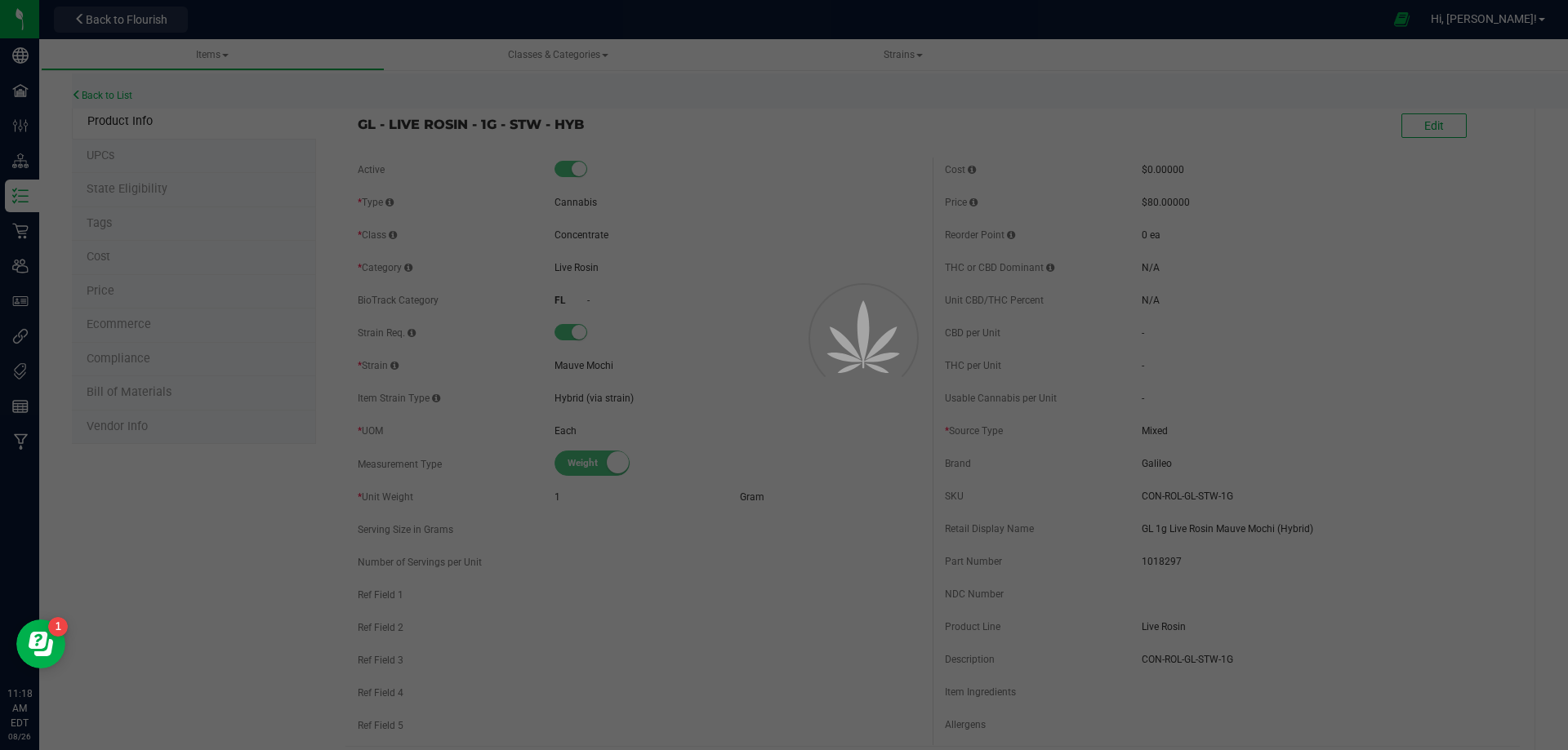
select select "12236"
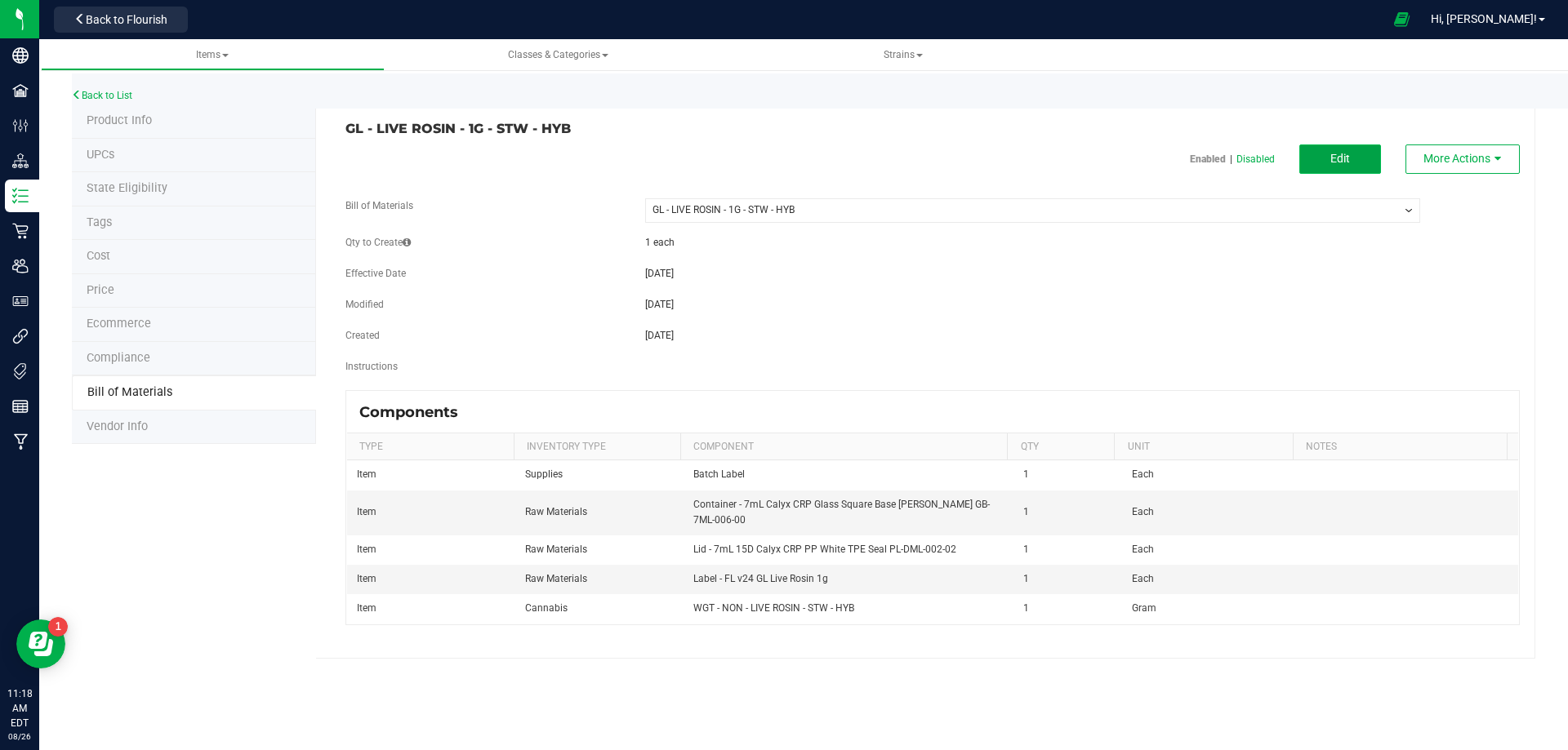
click at [1341, 164] on span "Edit" at bounding box center [1339, 158] width 20 height 13
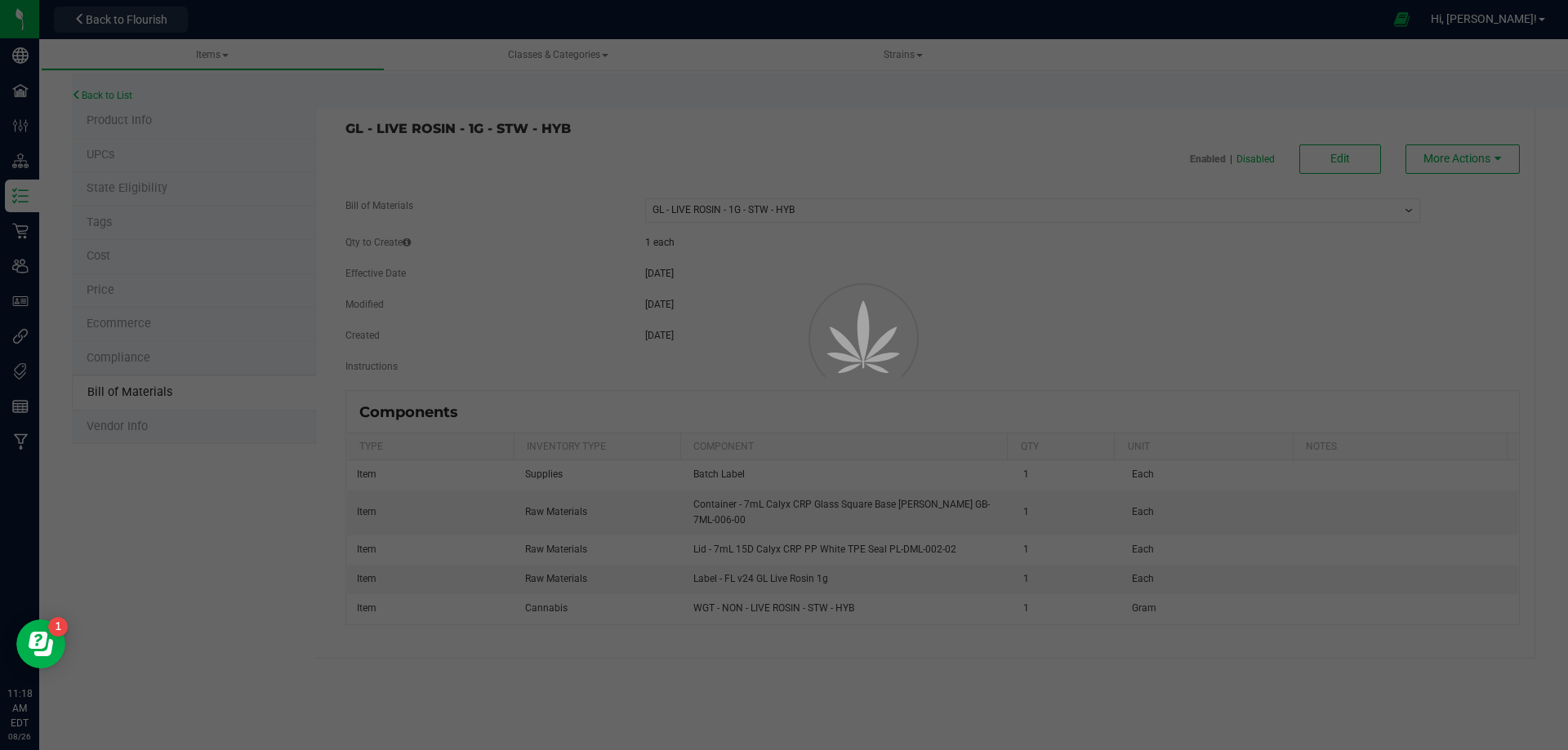
select select "12236"
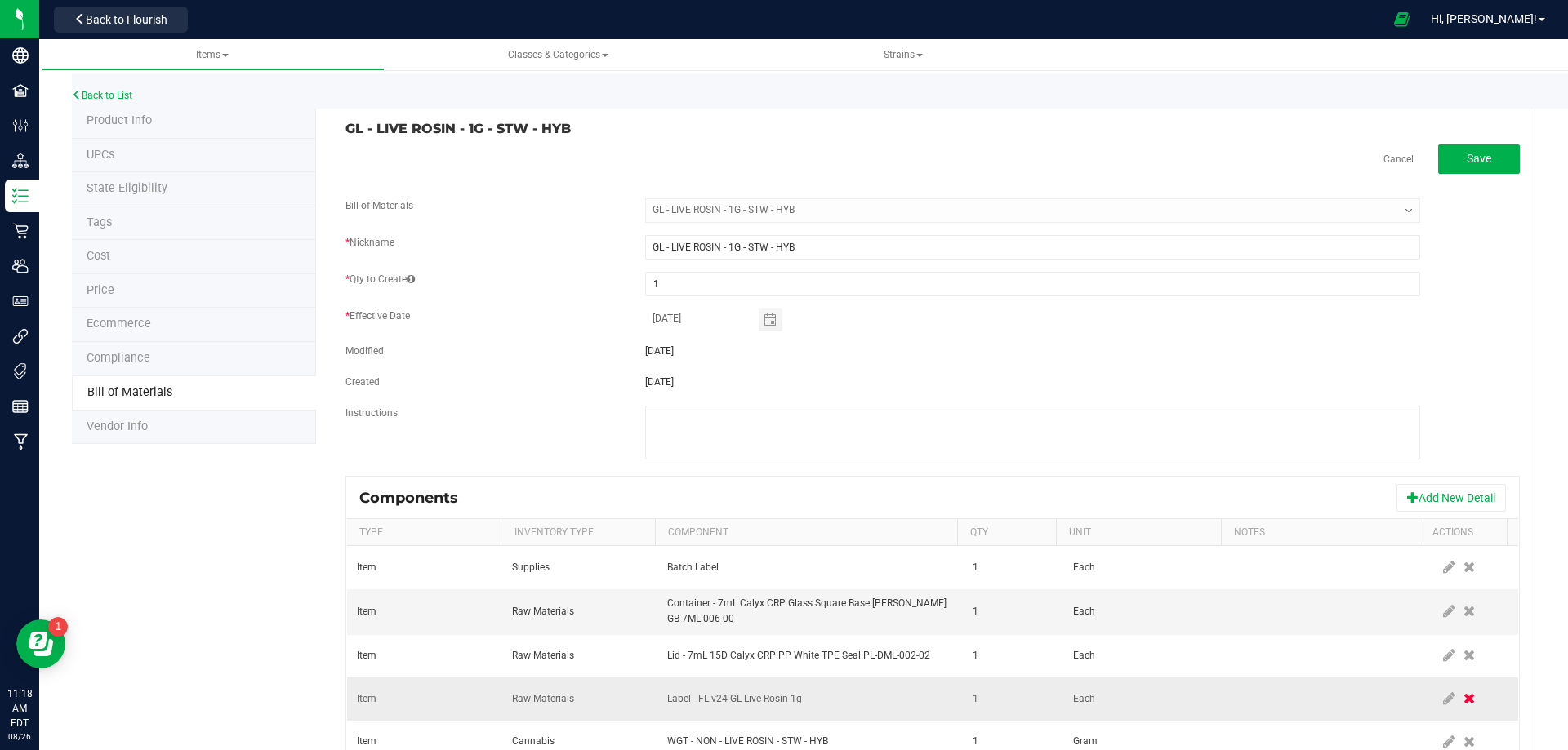
click at [1464, 705] on icon at bounding box center [1469, 699] width 11 height 15
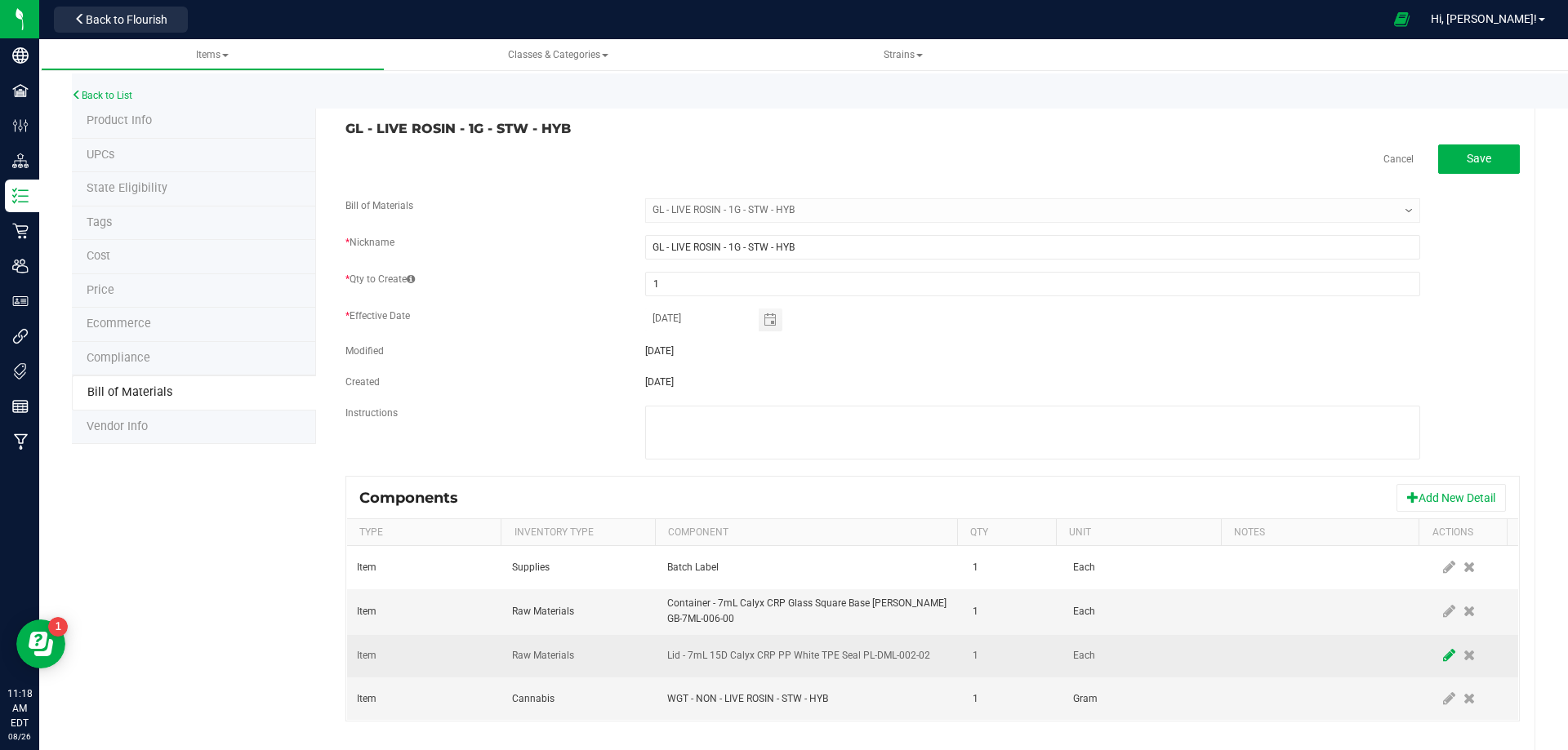
click at [1439, 660] on span at bounding box center [1449, 656] width 21 height 29
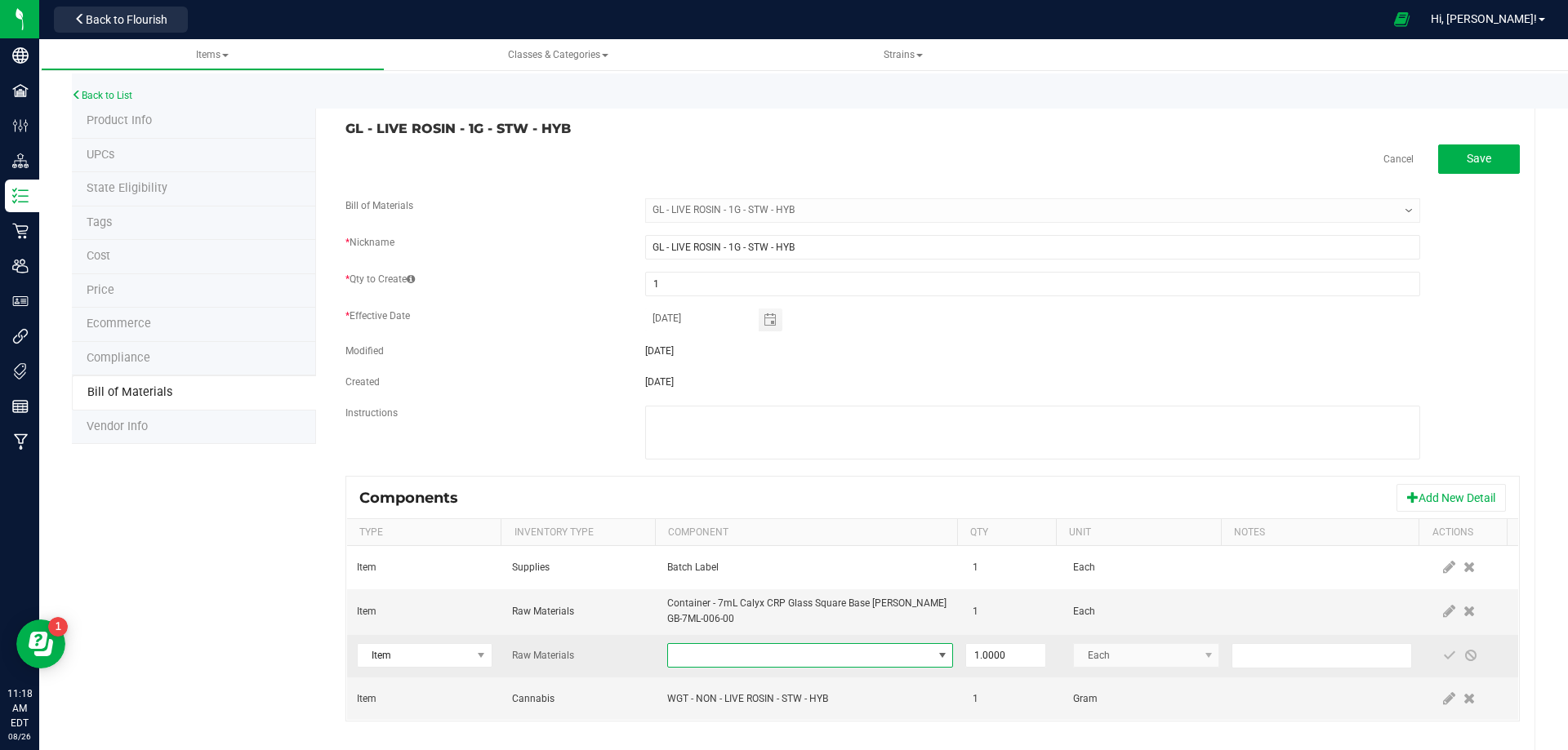
click at [777, 664] on span "NO DATA FOUND" at bounding box center [800, 656] width 264 height 23
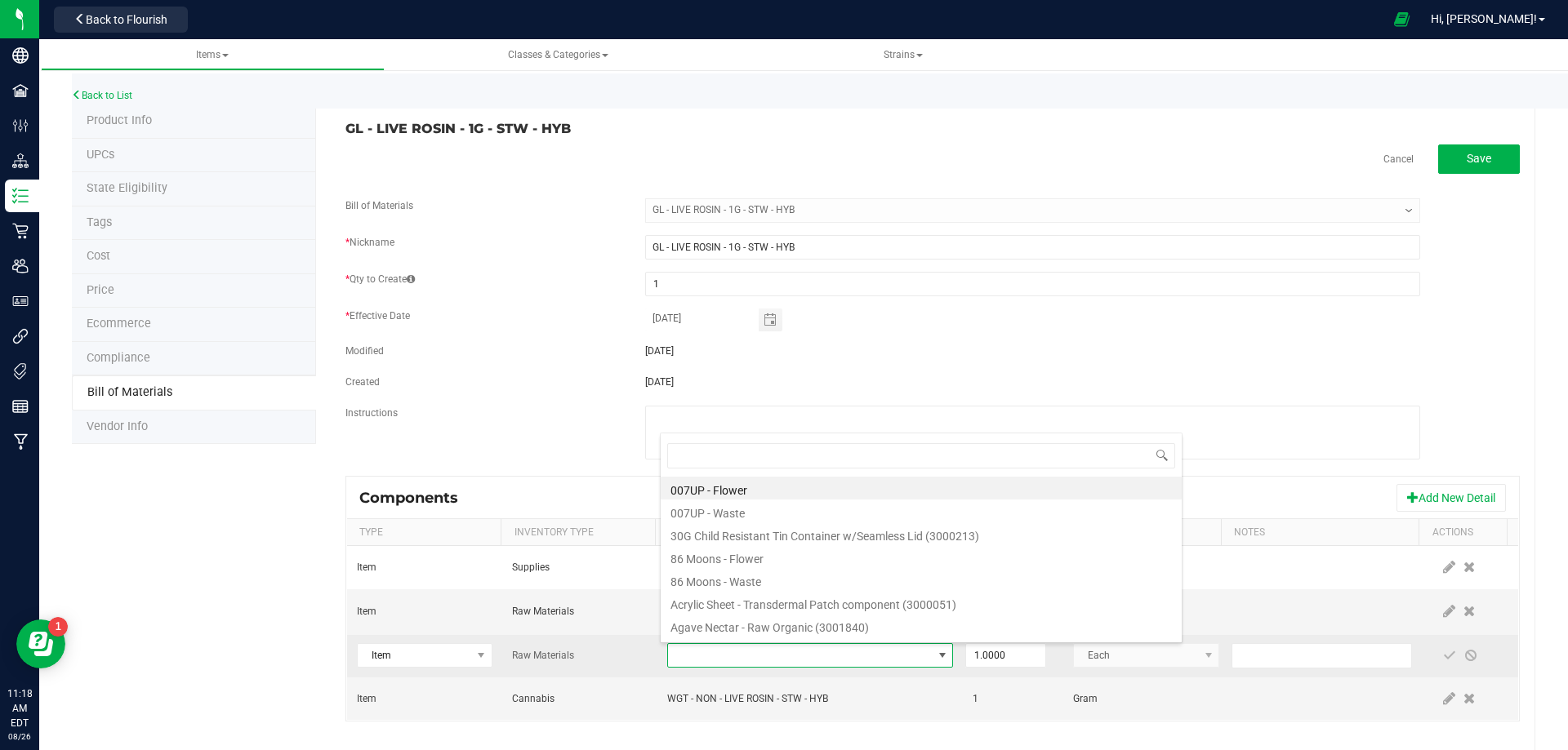
type input "3004400"
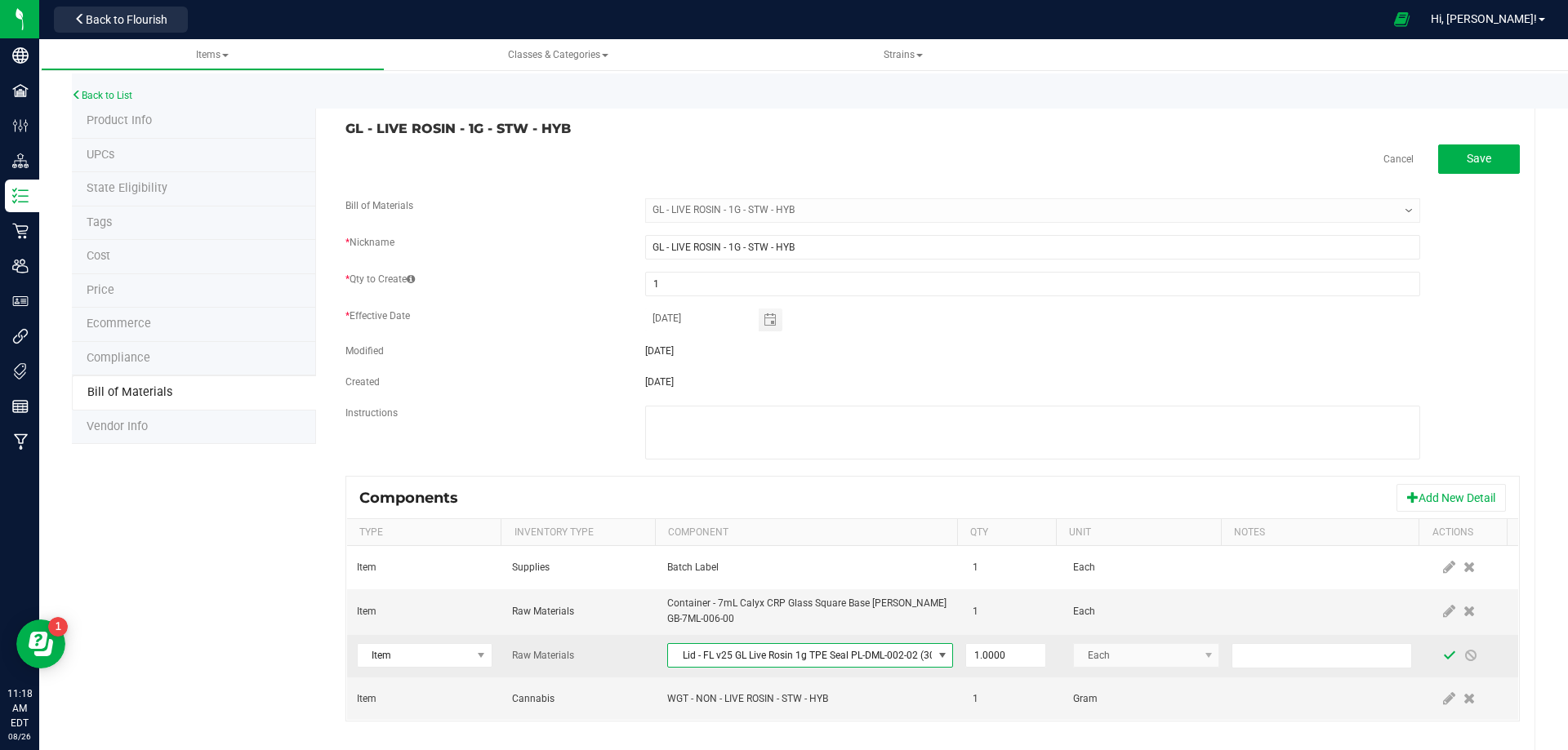
click at [1439, 657] on span at bounding box center [1449, 656] width 22 height 29
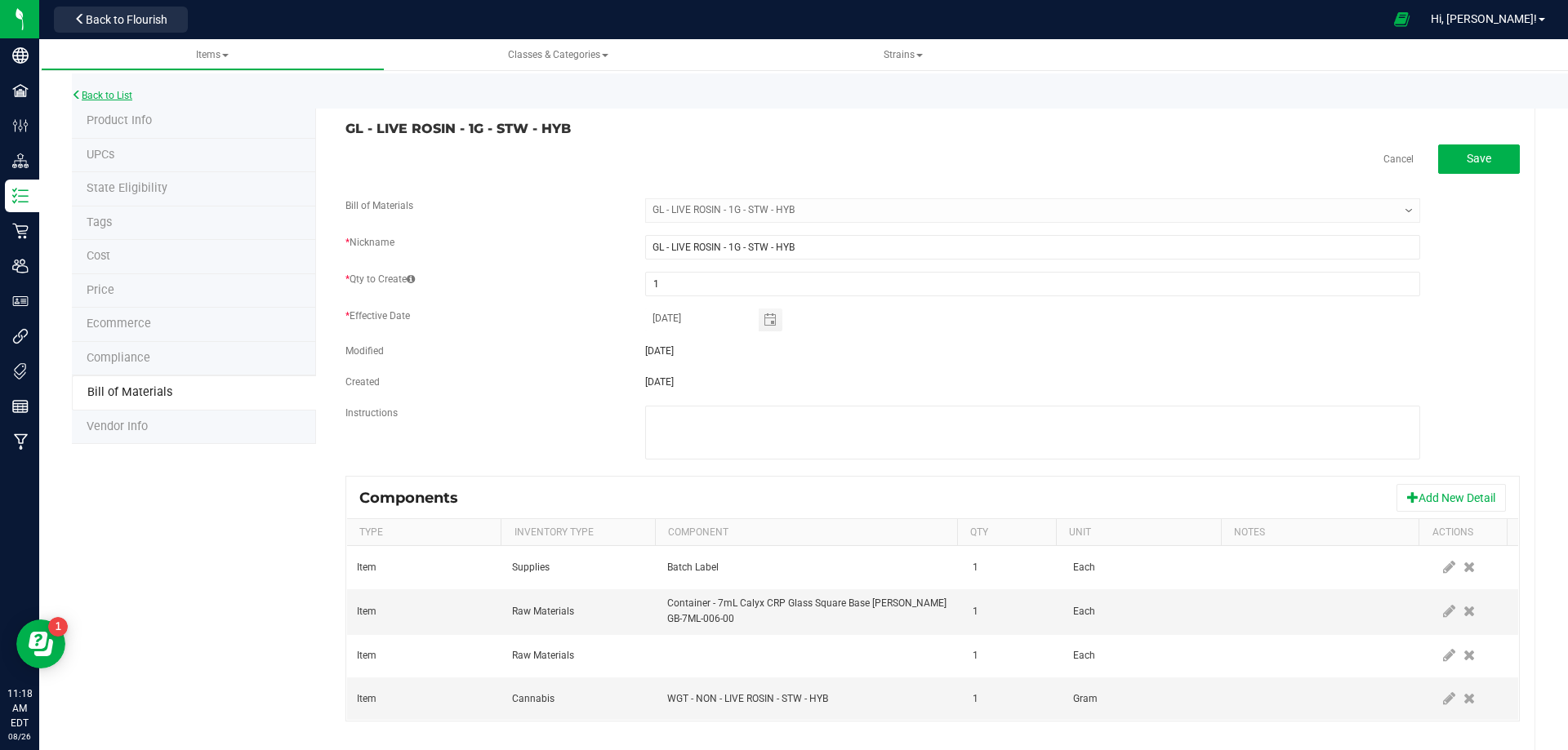
click at [120, 94] on link "Back to List" at bounding box center [102, 95] width 60 height 11
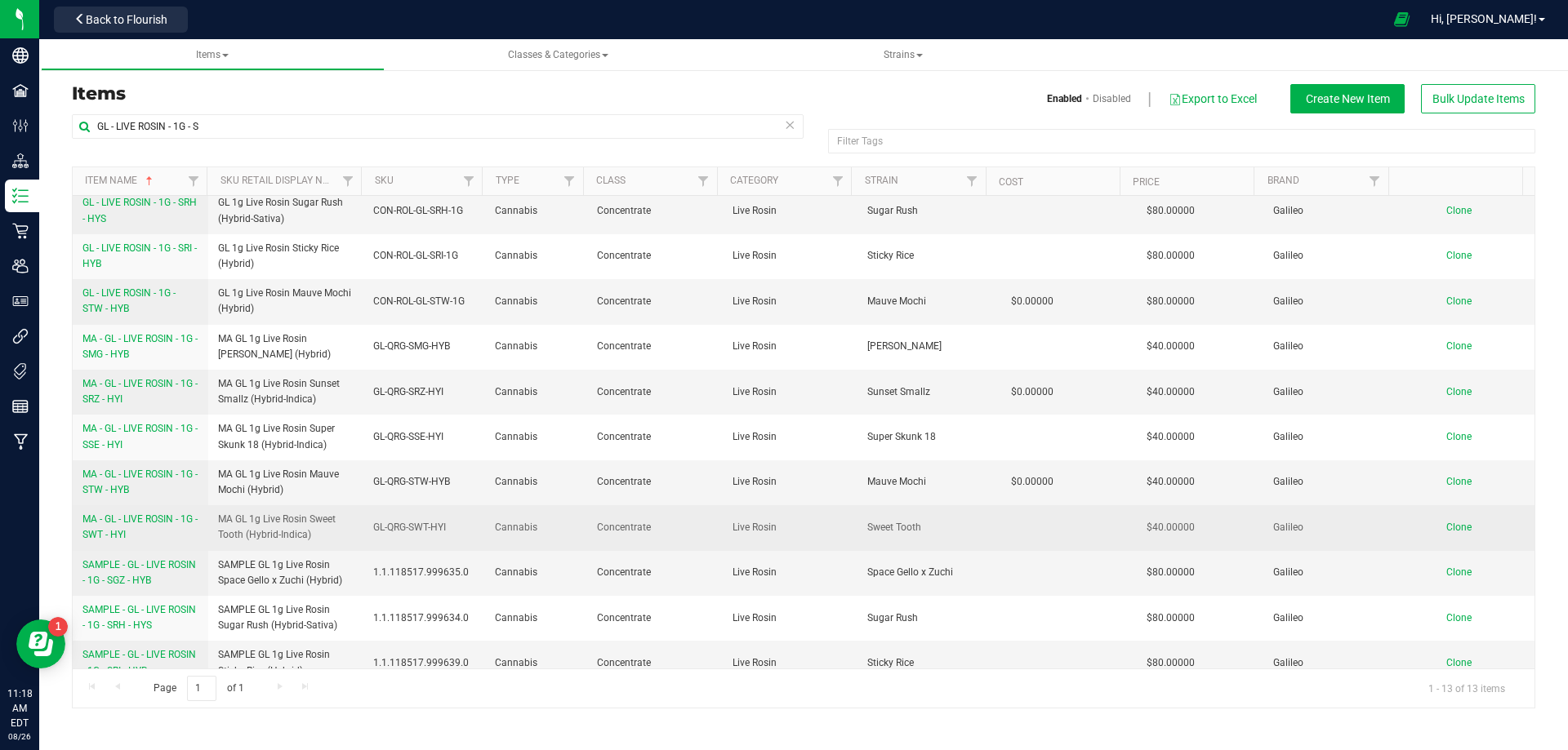
scroll to position [114, 0]
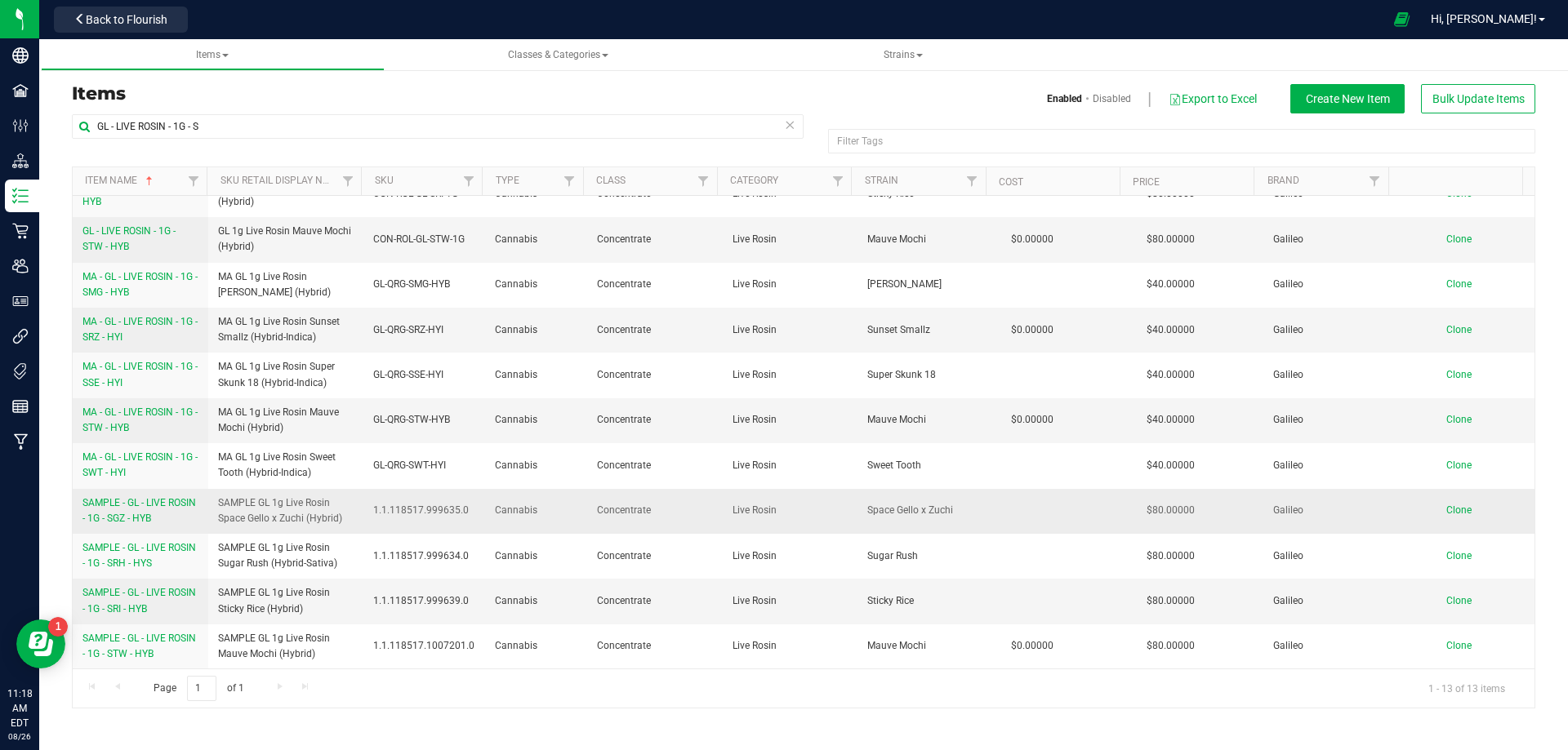
click at [138, 529] on td "SAMPLE - GL - LIVE ROSIN - 1G - SGZ - HYB" at bounding box center [140, 512] width 136 height 45
click at [141, 515] on span "SAMPLE - GL - LIVE ROSIN - 1G - SGZ - HYB" at bounding box center [139, 510] width 114 height 27
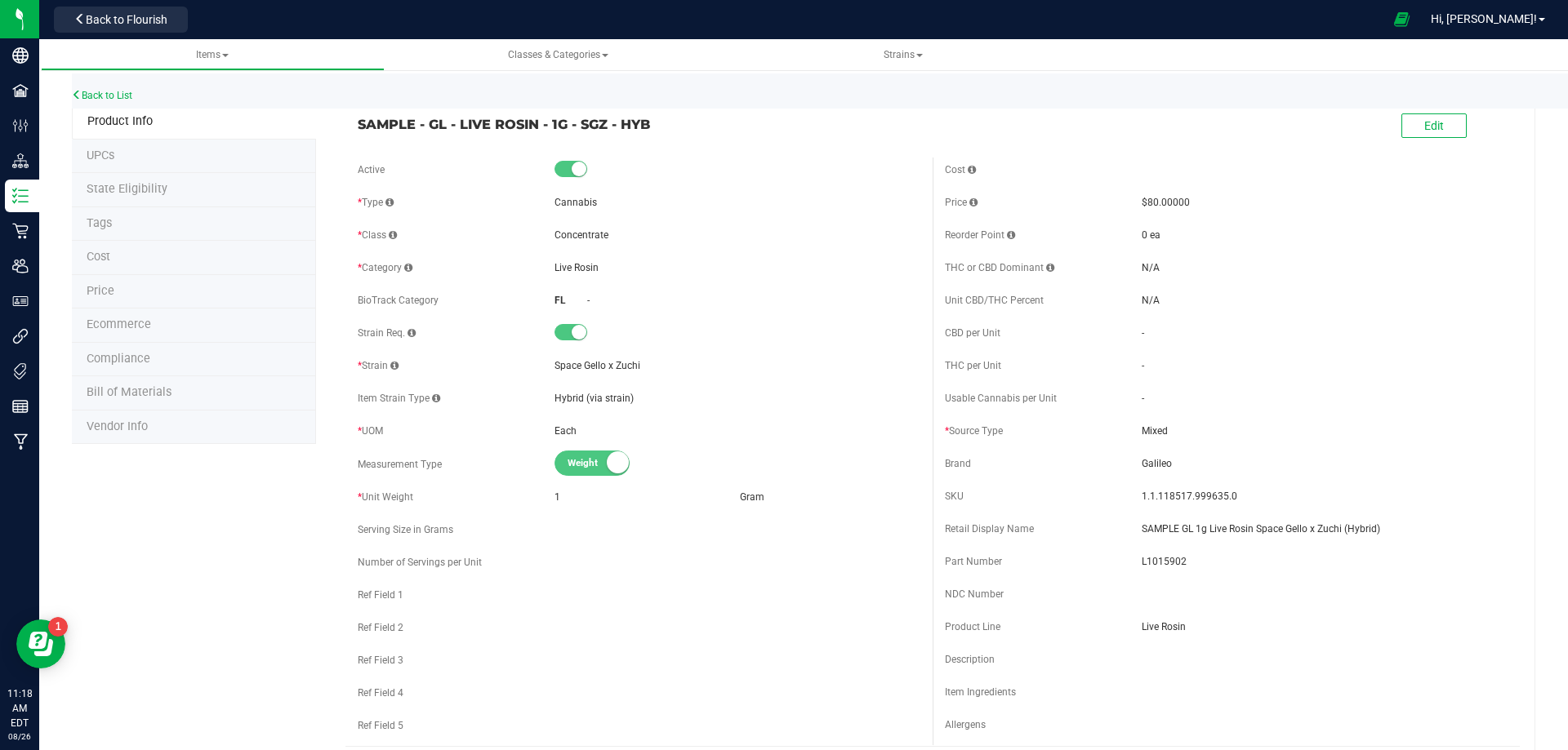
click at [150, 394] on span "Bill of Materials" at bounding box center [129, 391] width 85 height 14
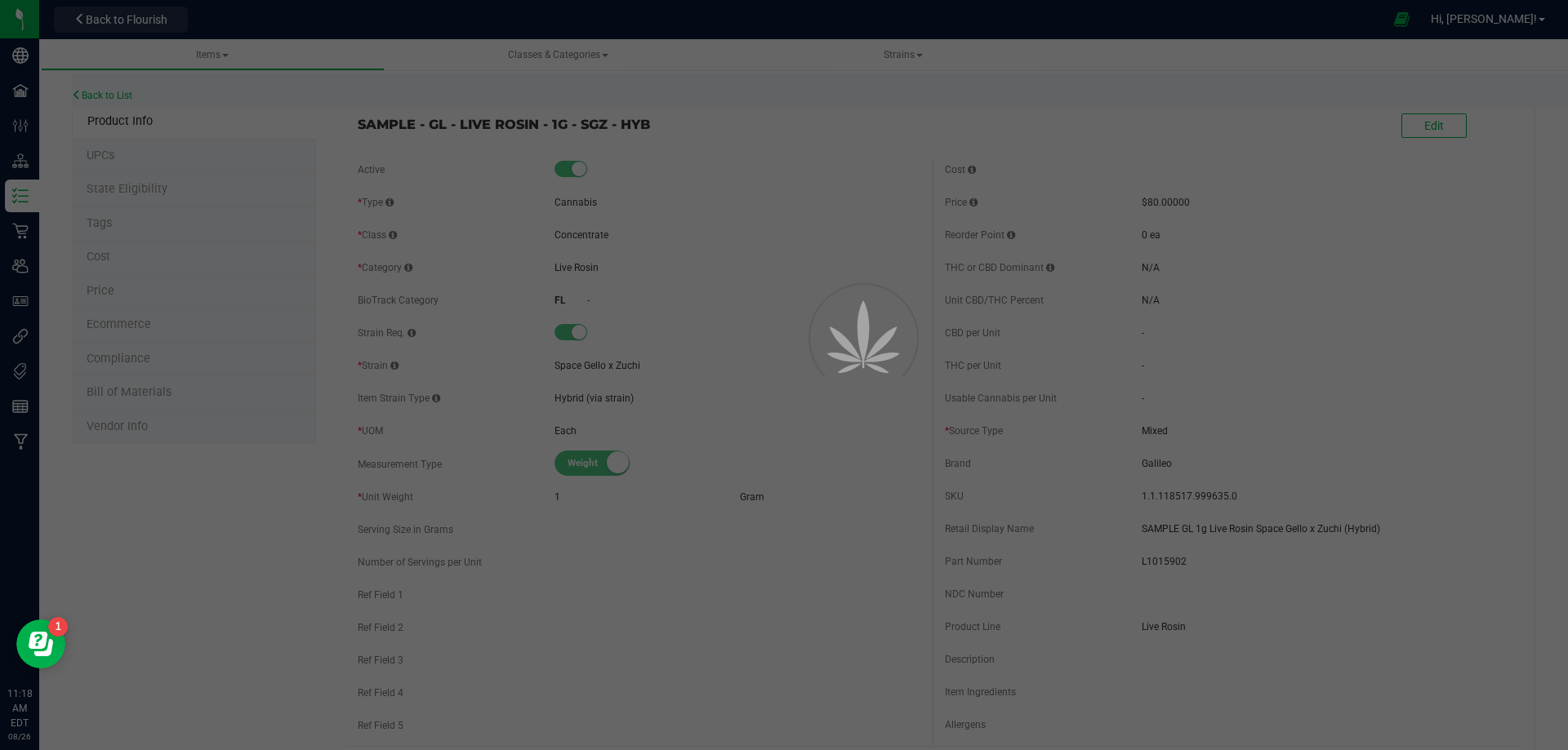
select select "10515"
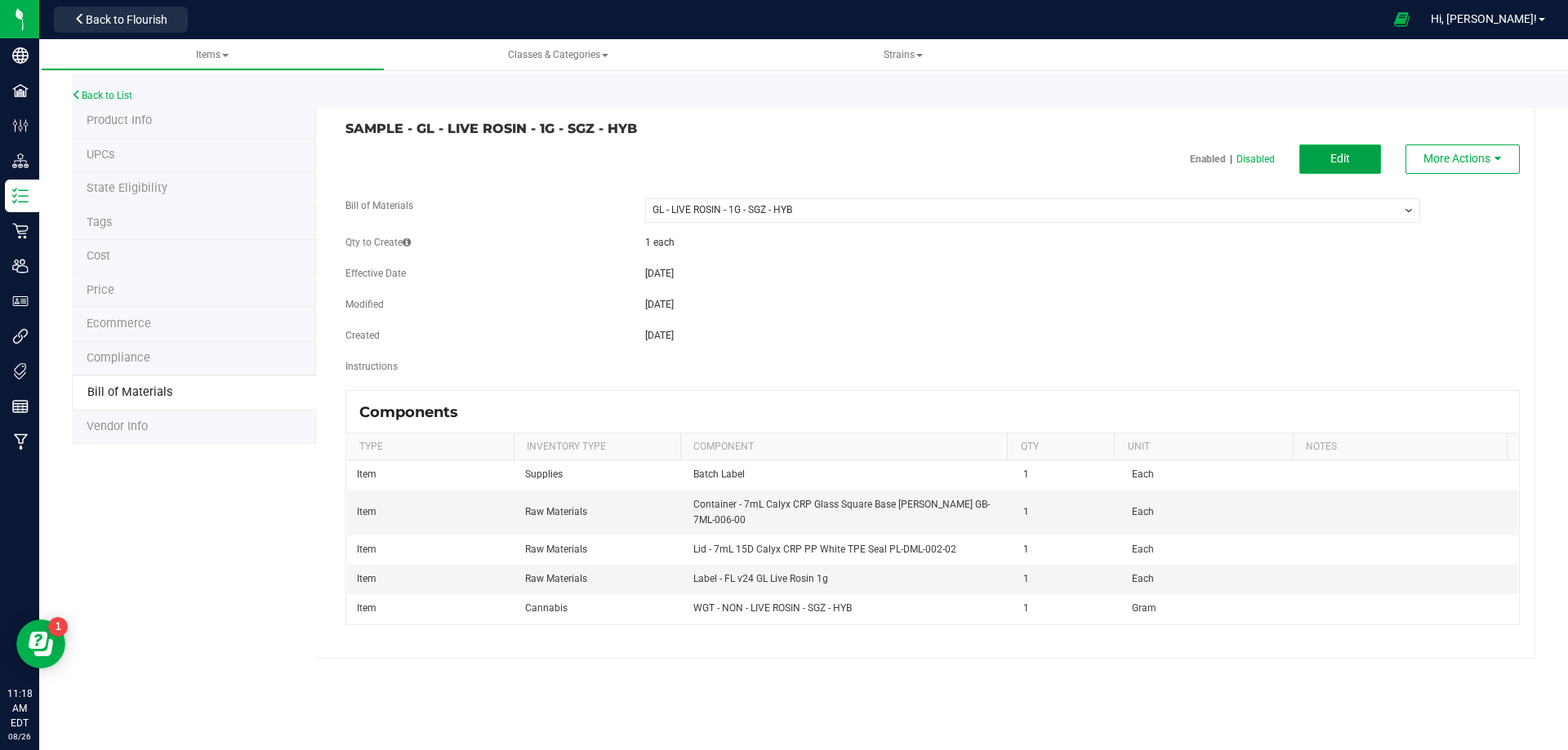
click at [1350, 157] on button "Edit" at bounding box center [1339, 159] width 82 height 29
select select "10515"
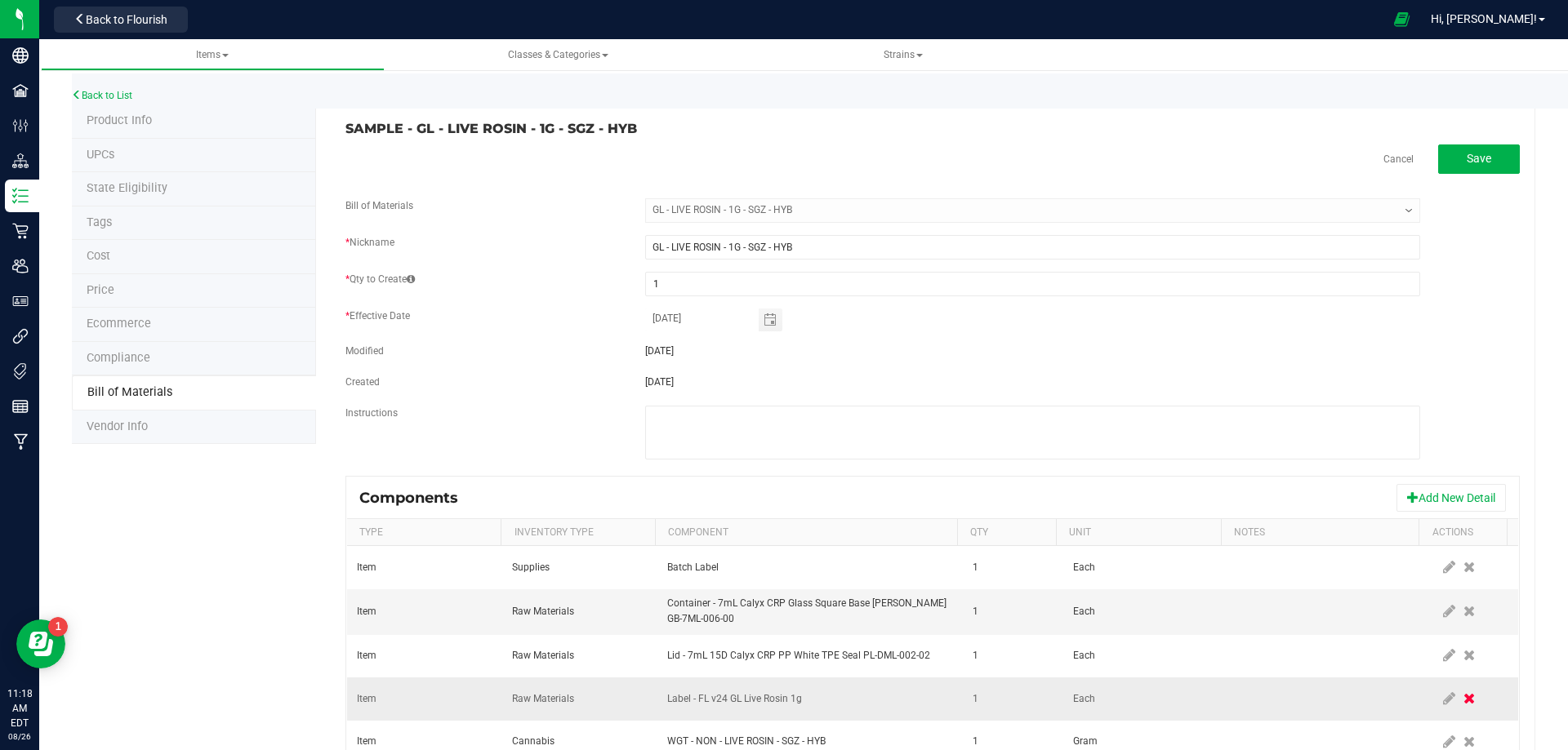
click at [1464, 704] on icon at bounding box center [1469, 699] width 11 height 15
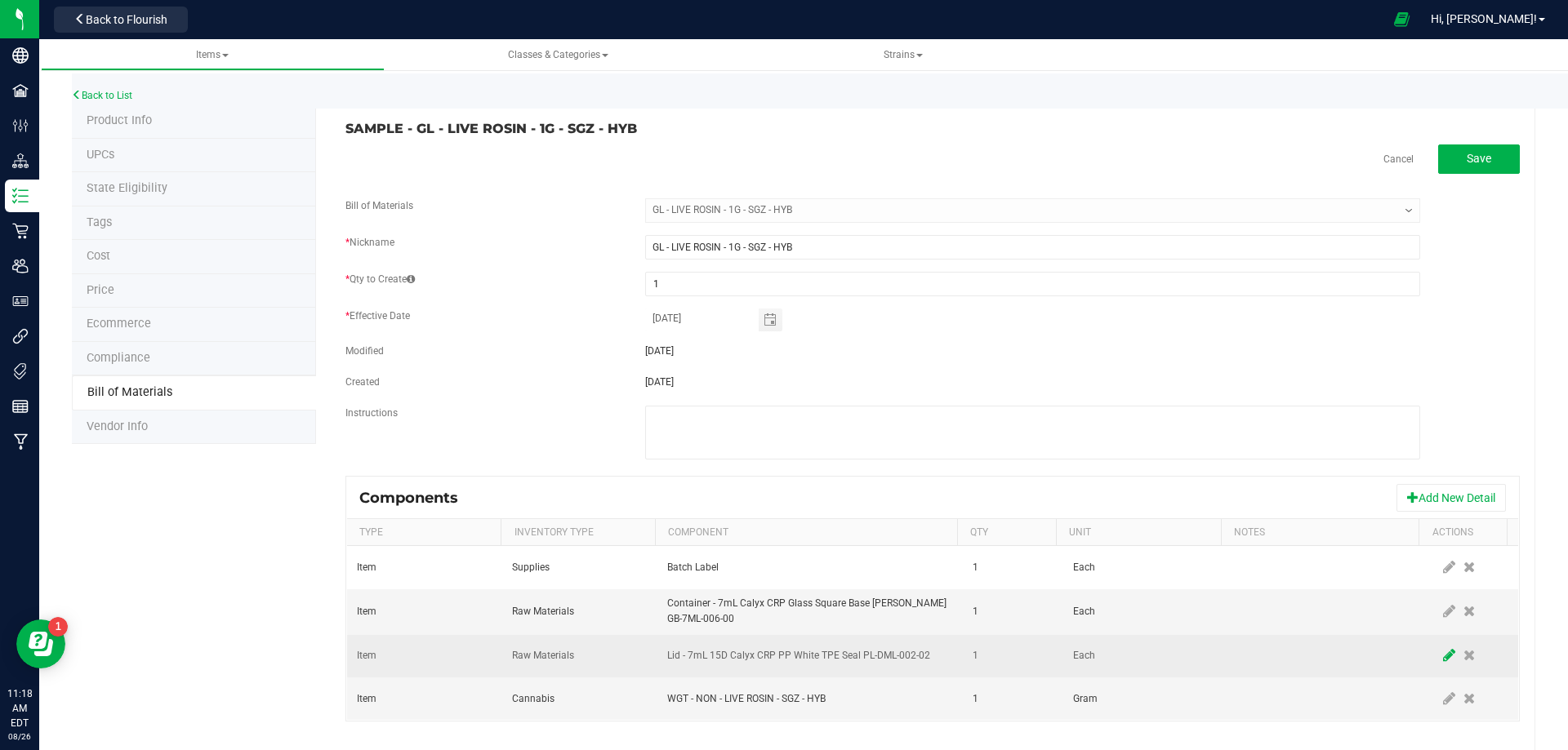
click at [1443, 659] on icon at bounding box center [1448, 656] width 12 height 15
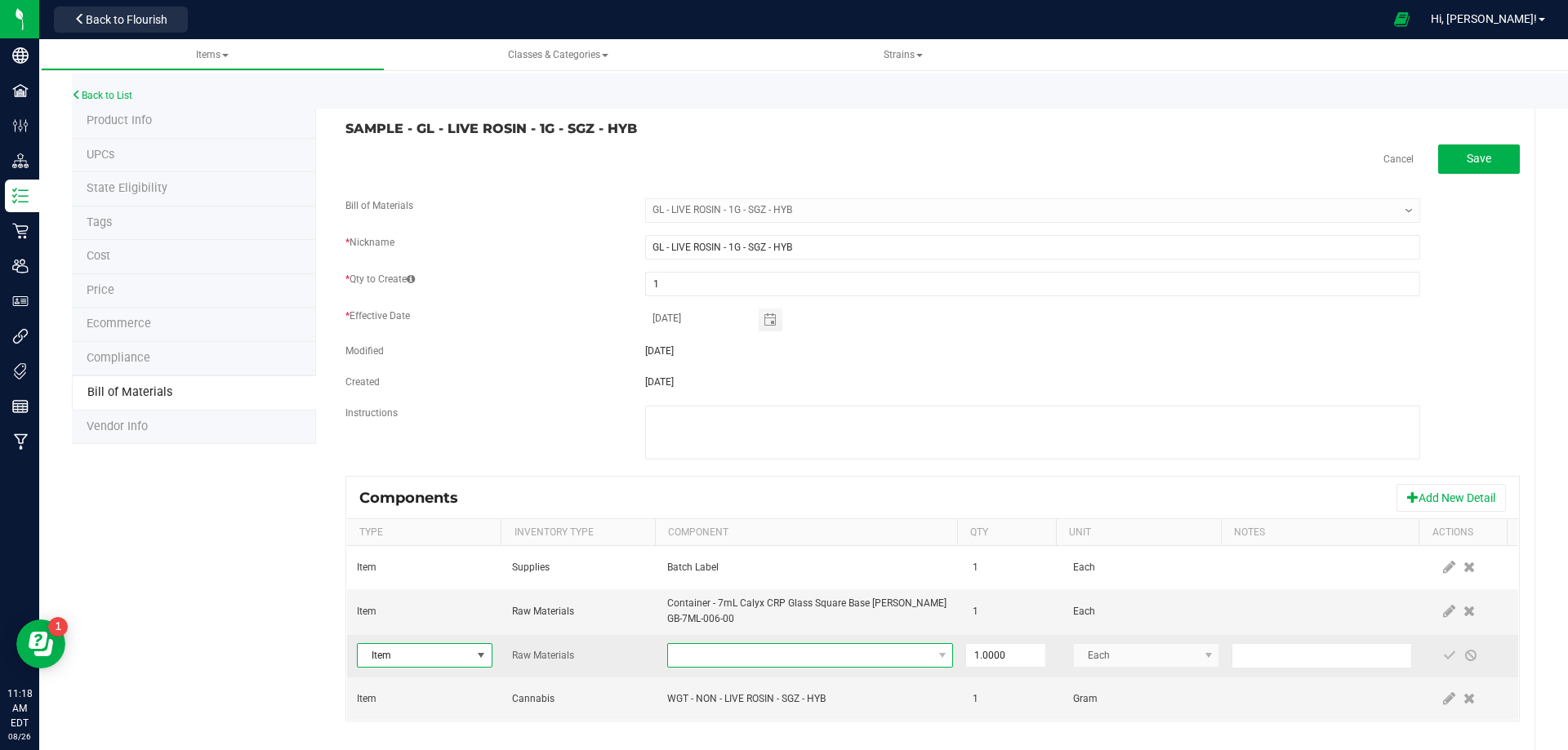
click at [817, 658] on span "NO DATA FOUND" at bounding box center [800, 656] width 264 height 23
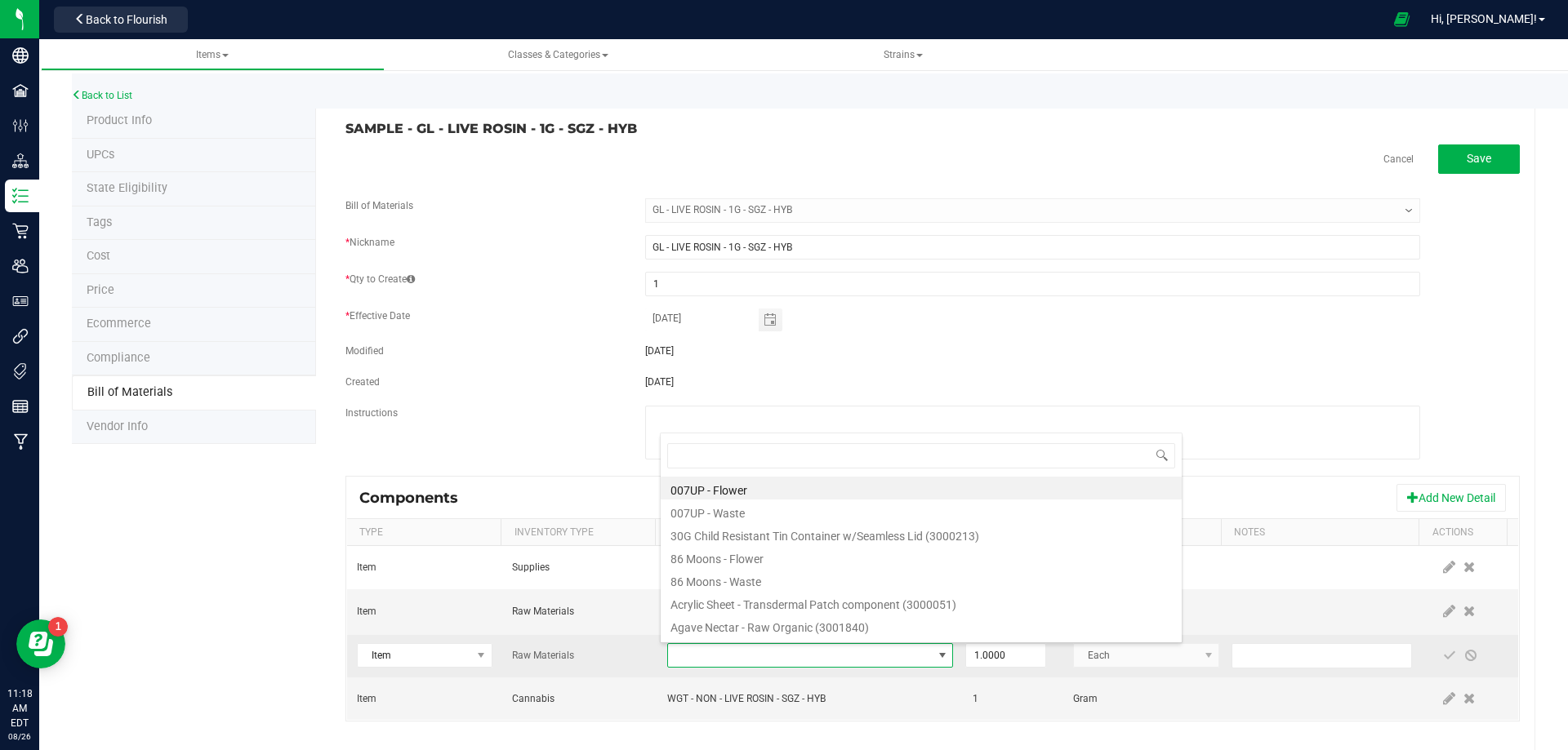
type input "3004400"
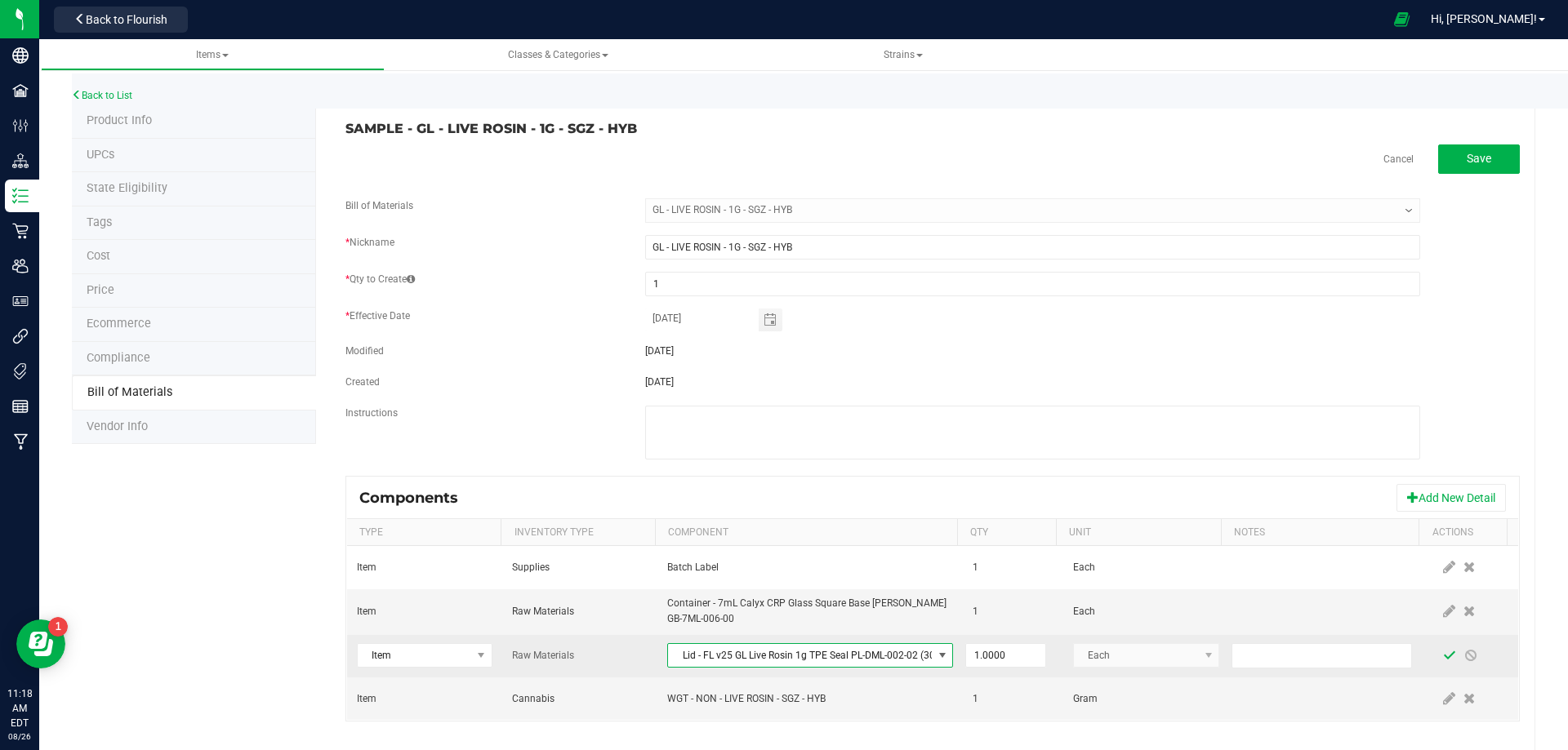
click at [1443, 657] on span at bounding box center [1449, 656] width 13 height 13
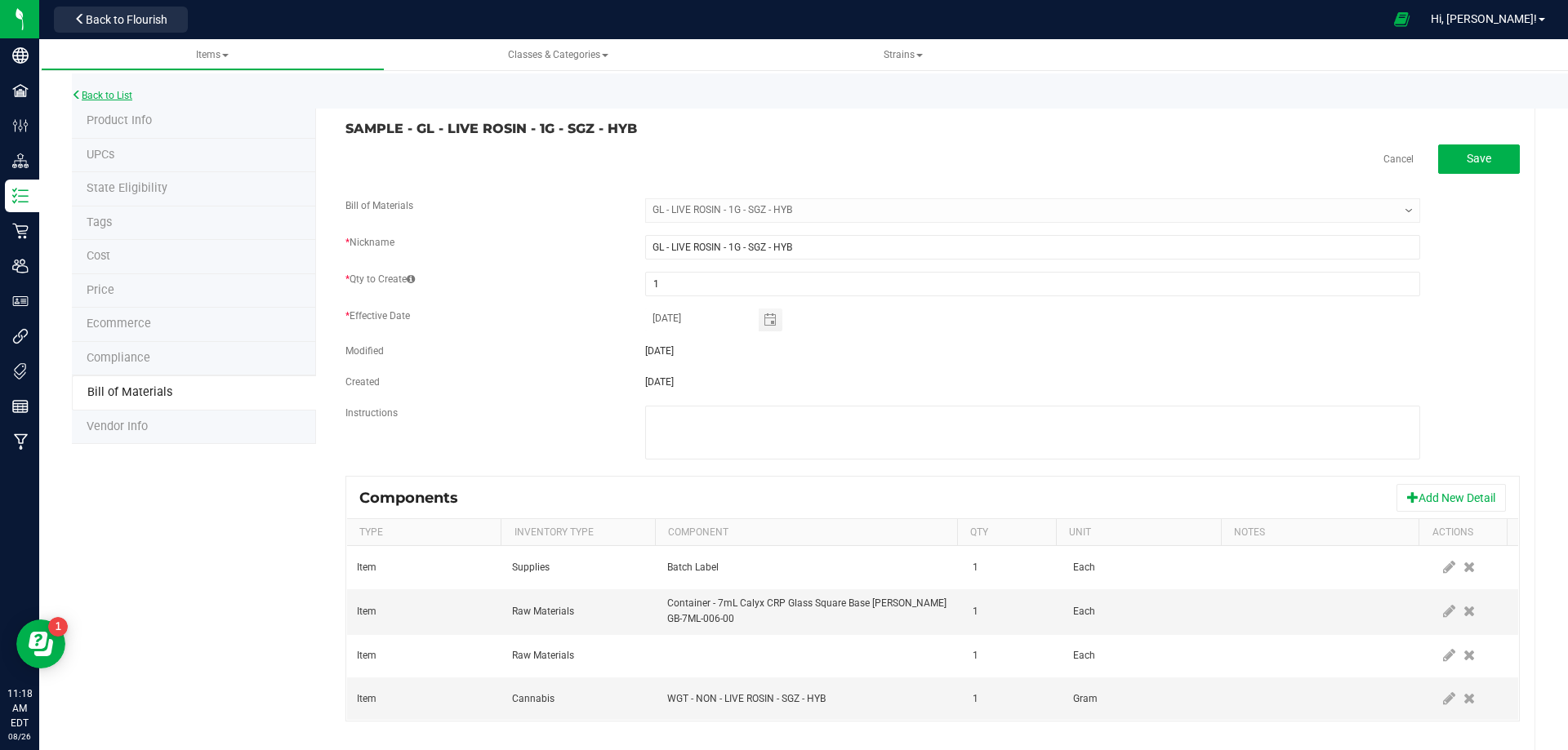
click at [118, 95] on link "Back to List" at bounding box center [102, 95] width 60 height 11
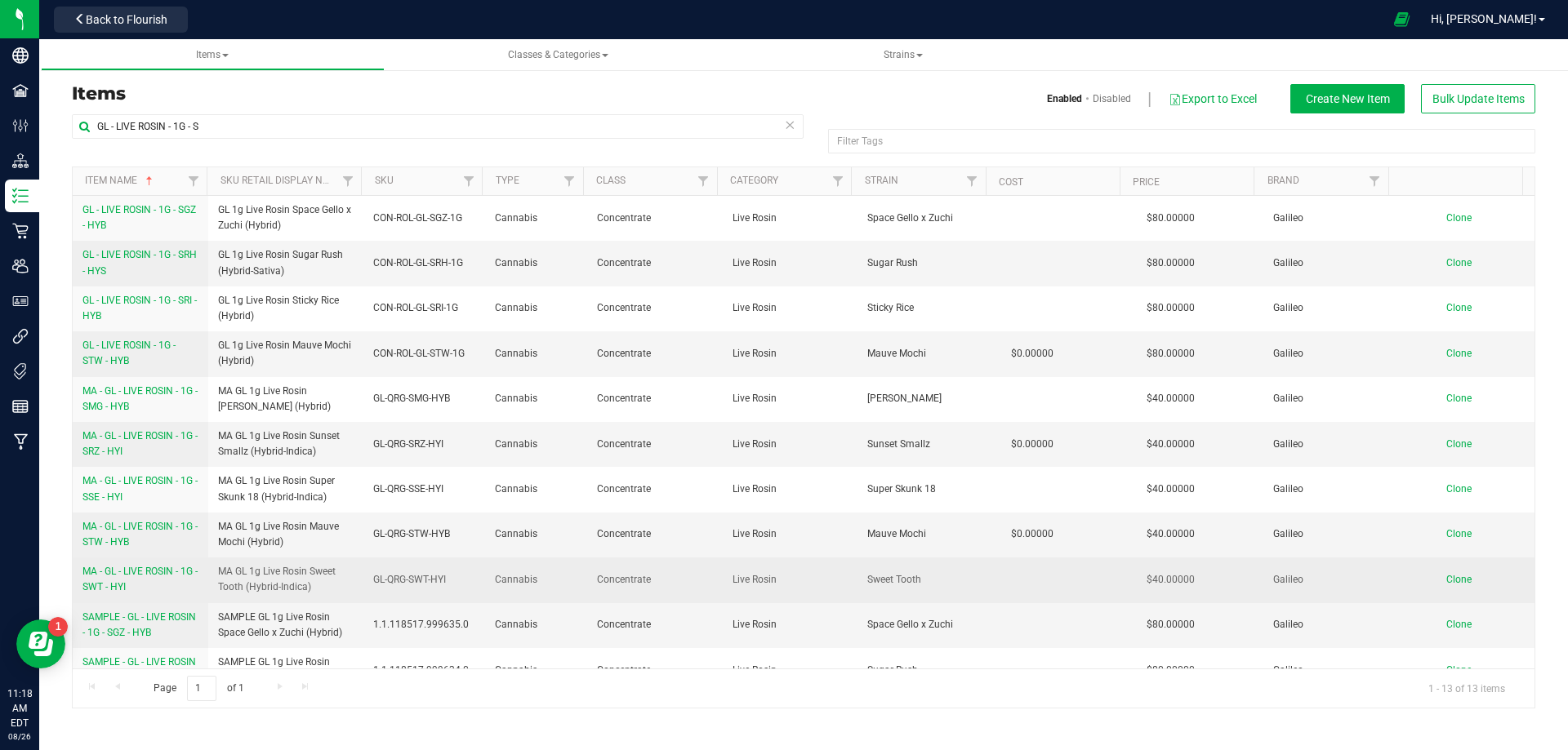
scroll to position [114, 0]
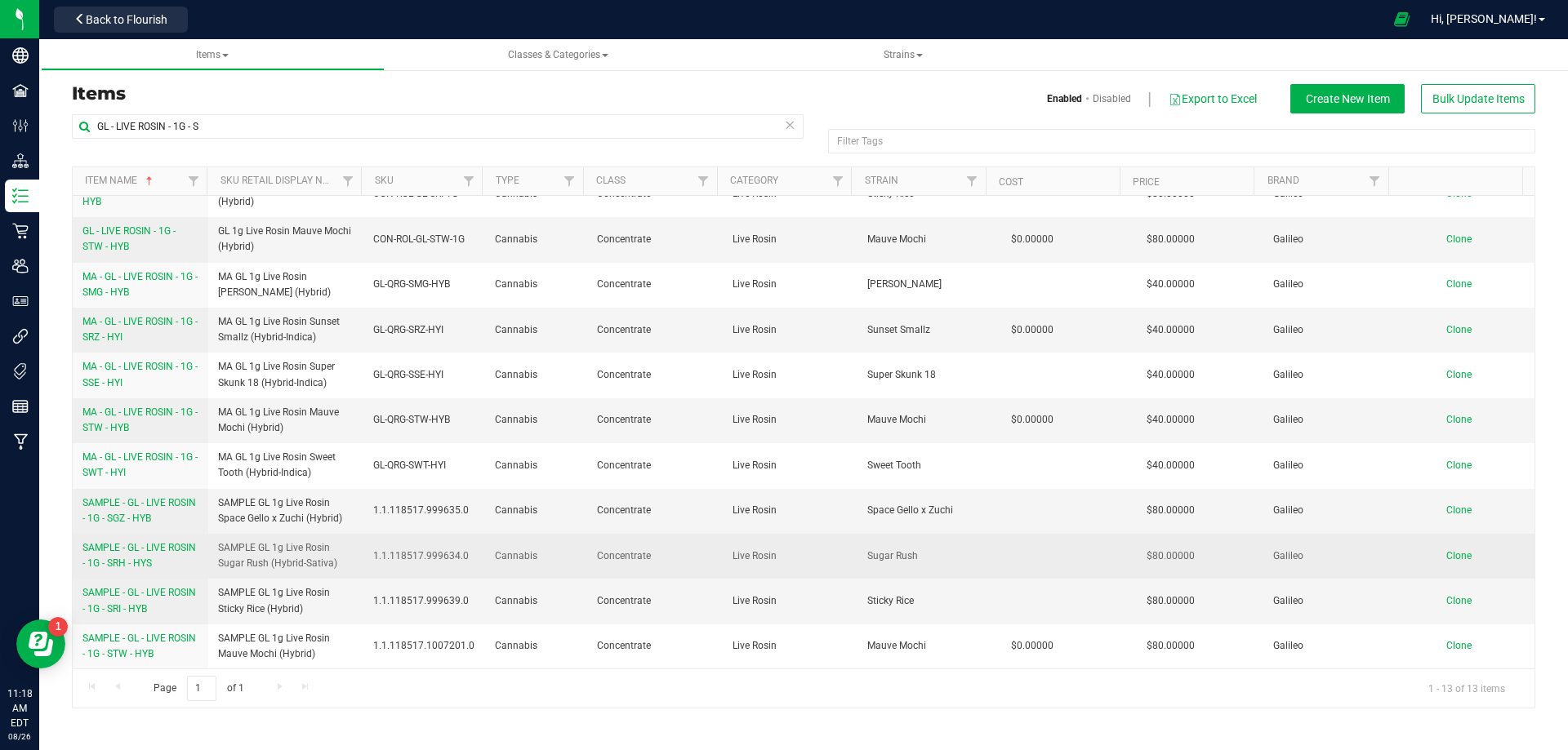
click at [152, 566] on span "SAMPLE - GL - LIVE ROSIN - 1G - SRH - HYS" at bounding box center [139, 555] width 114 height 27
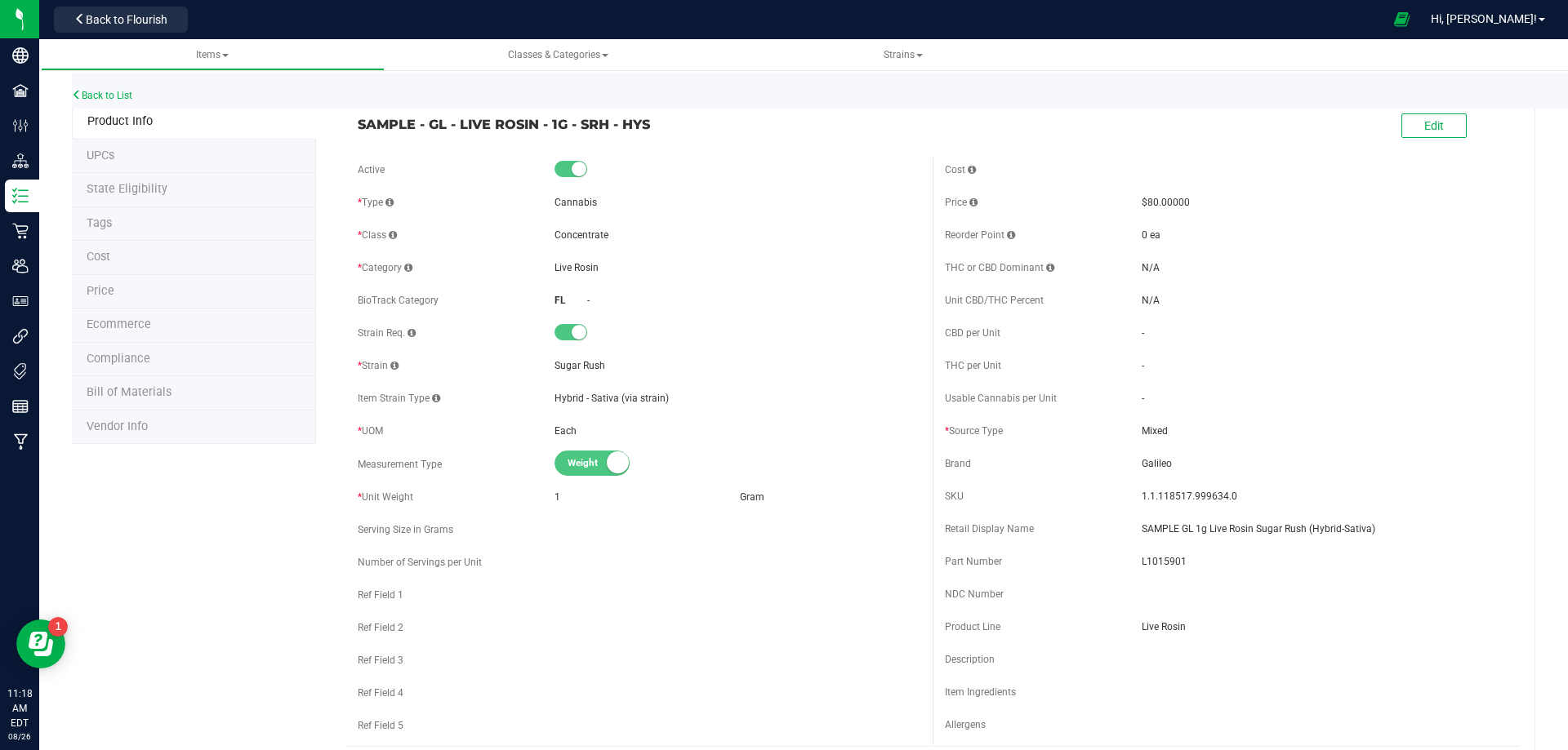
click at [168, 398] on li "Bill of Materials" at bounding box center [193, 393] width 244 height 34
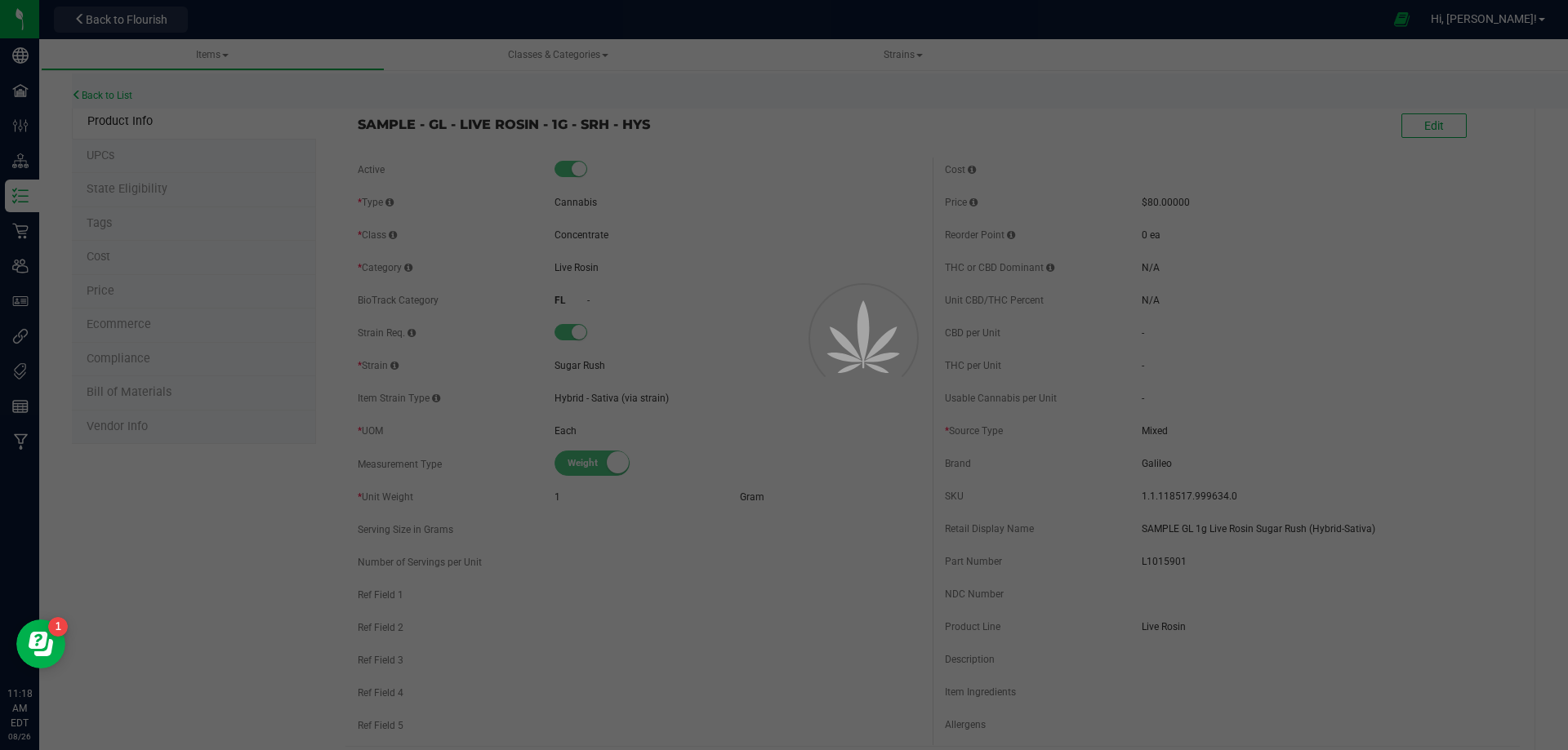
select select "10517"
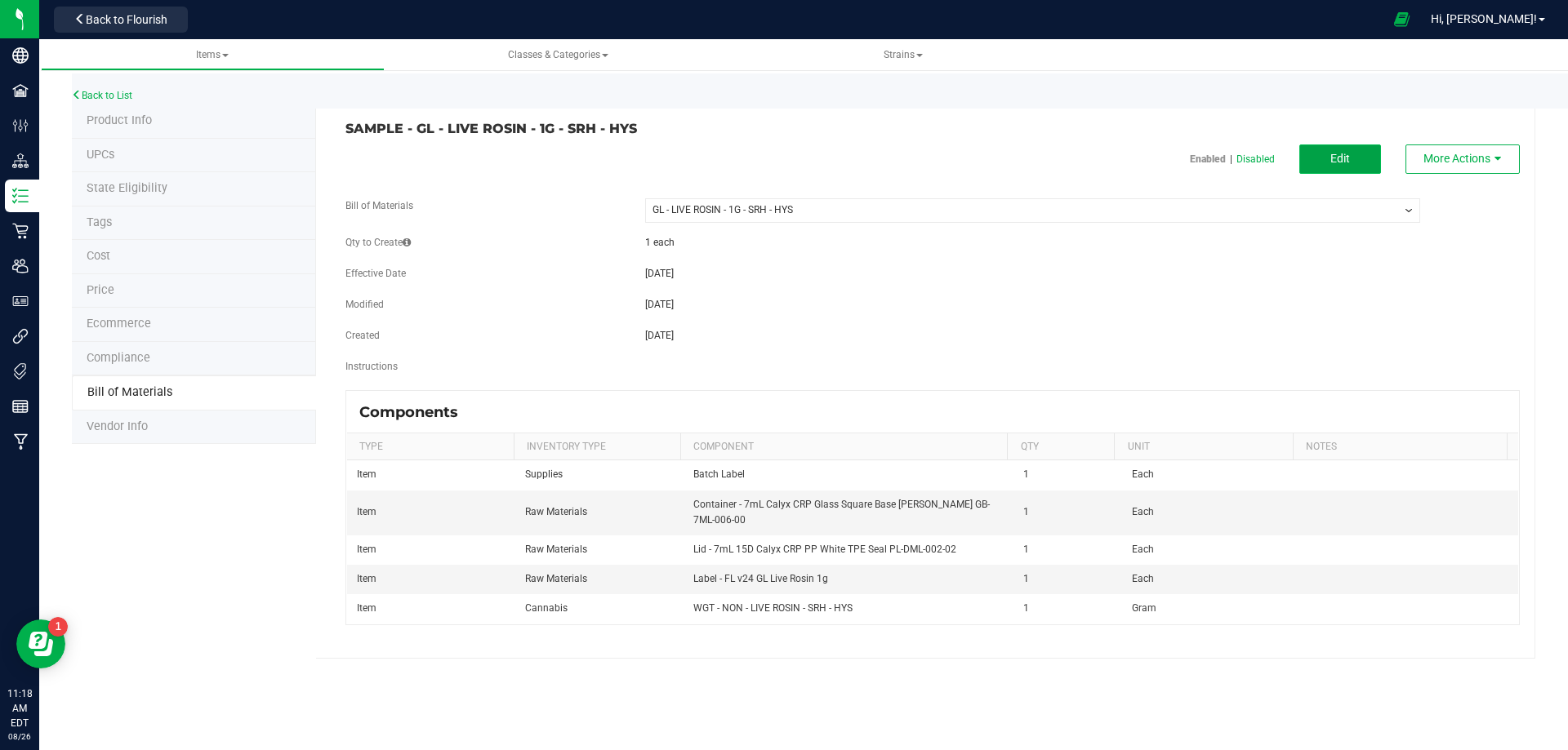
click at [1334, 154] on span "Edit" at bounding box center [1339, 158] width 20 height 13
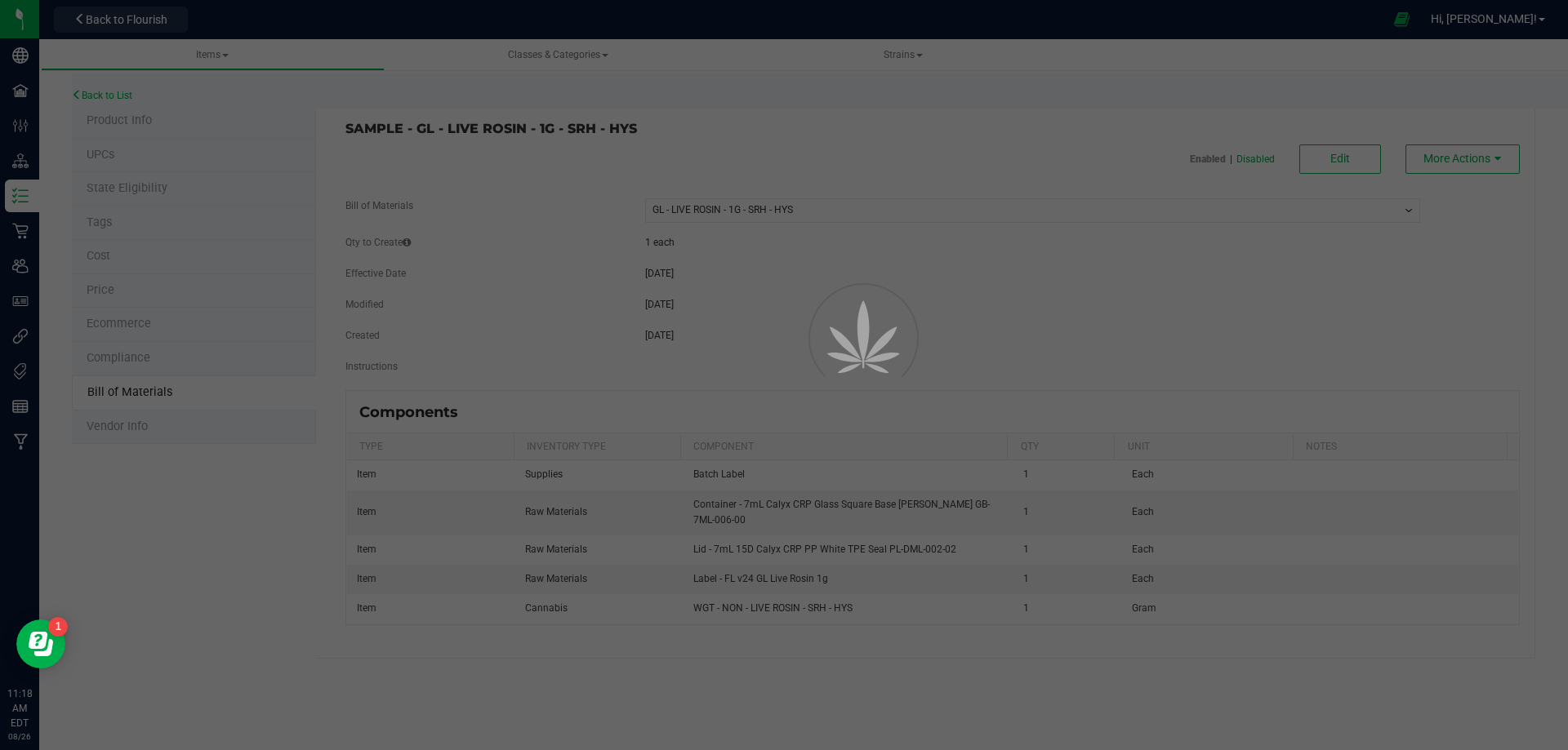
select select "10517"
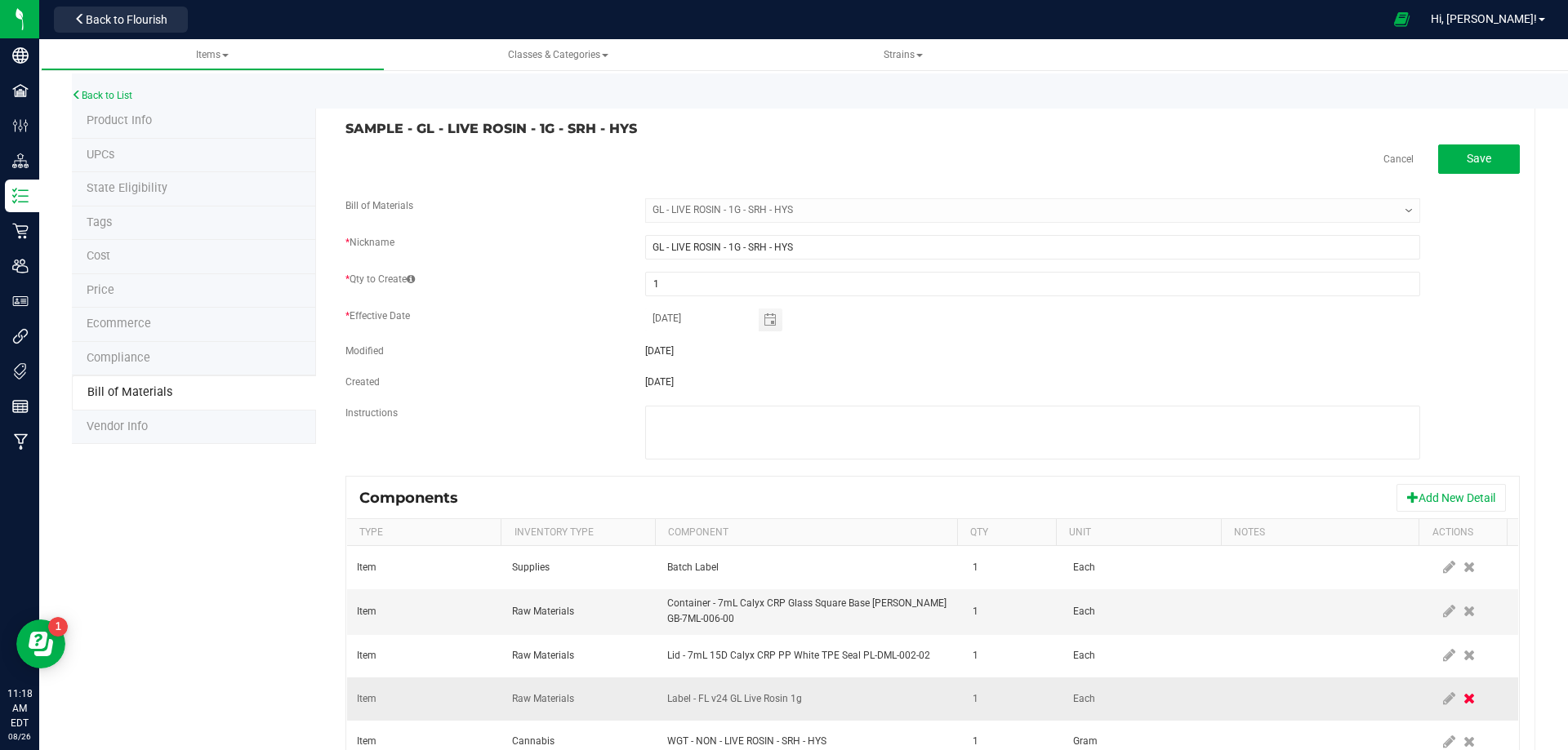
click at [1464, 705] on icon at bounding box center [1469, 699] width 11 height 15
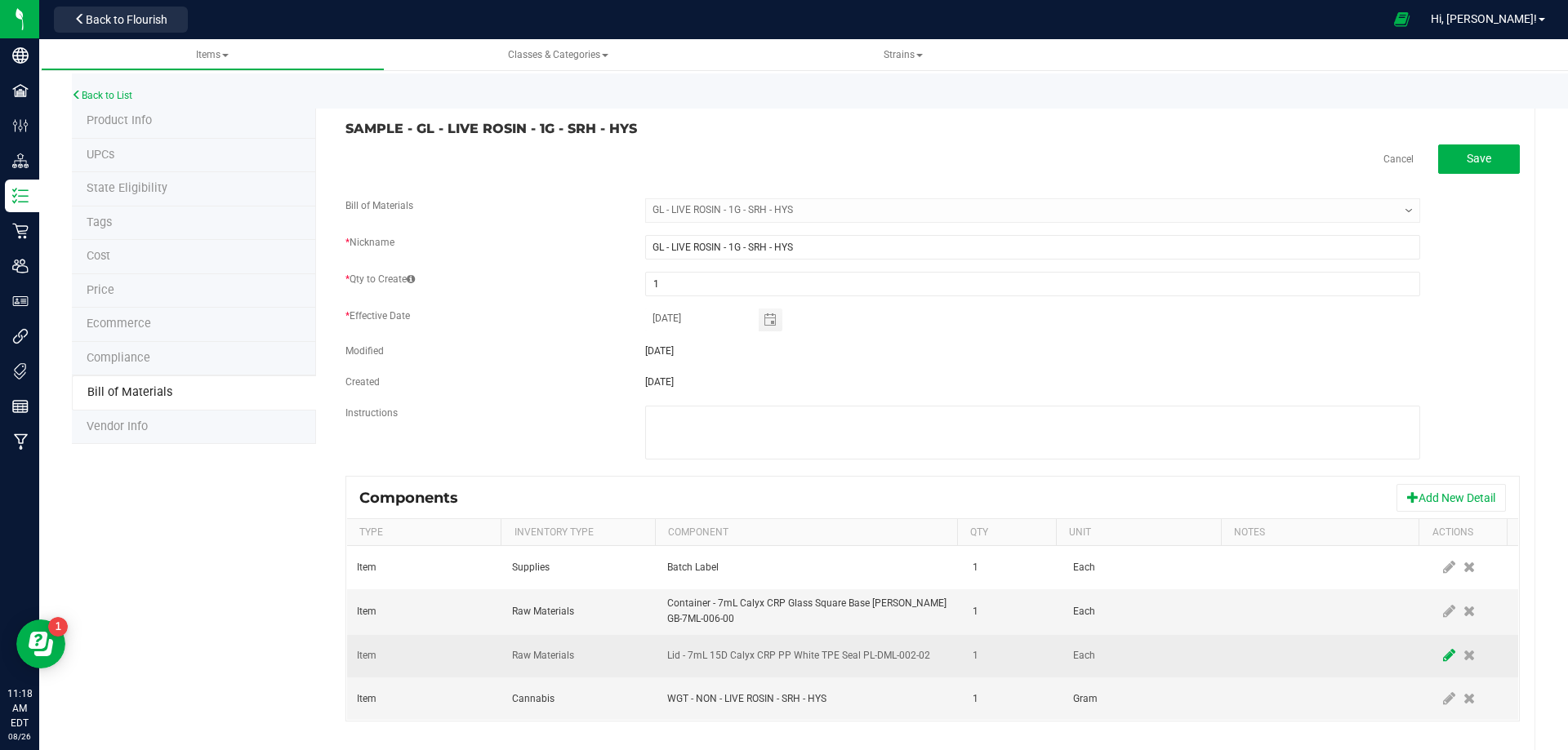
click at [1443, 656] on icon at bounding box center [1448, 656] width 12 height 15
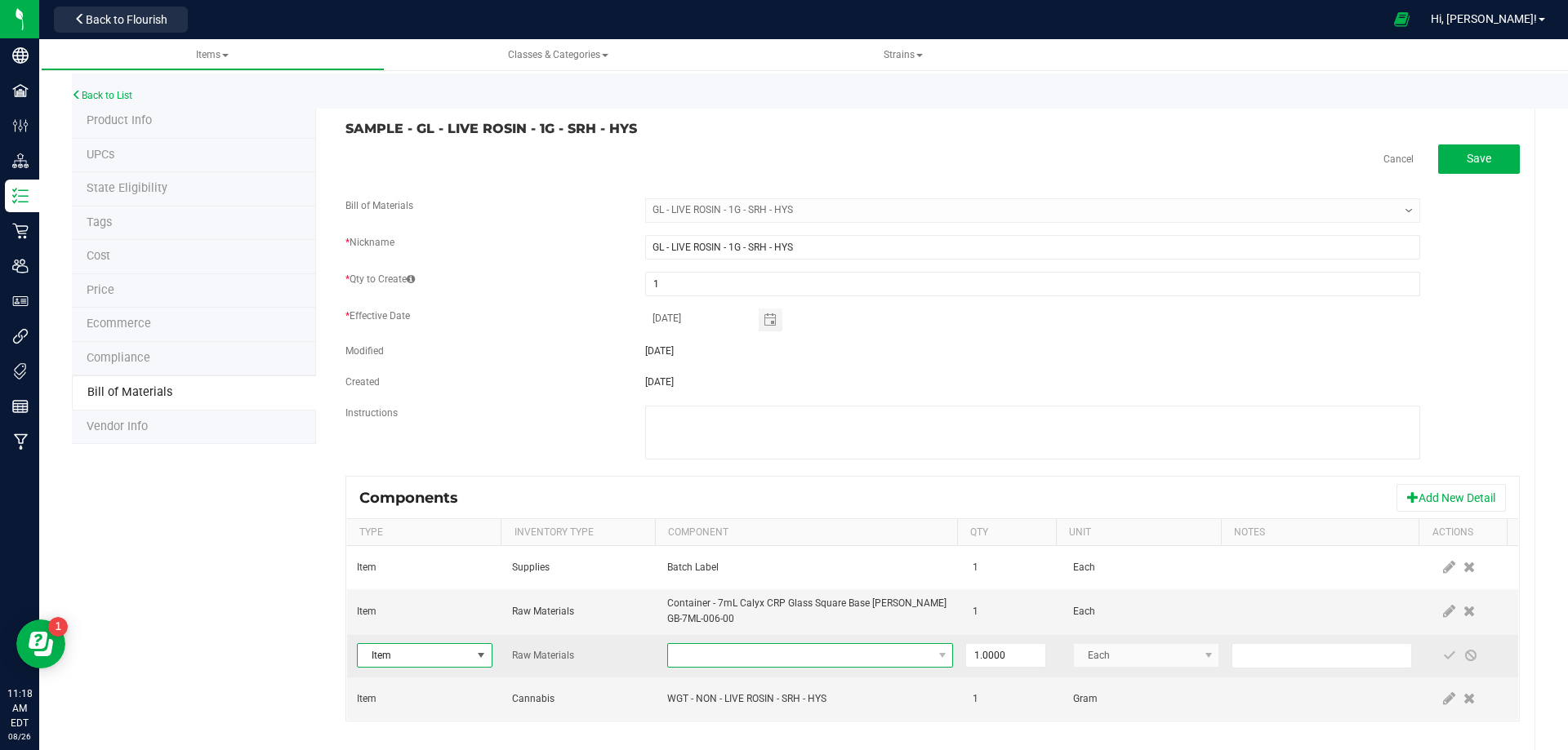
click at [773, 663] on span "NO DATA FOUND" at bounding box center [800, 656] width 264 height 23
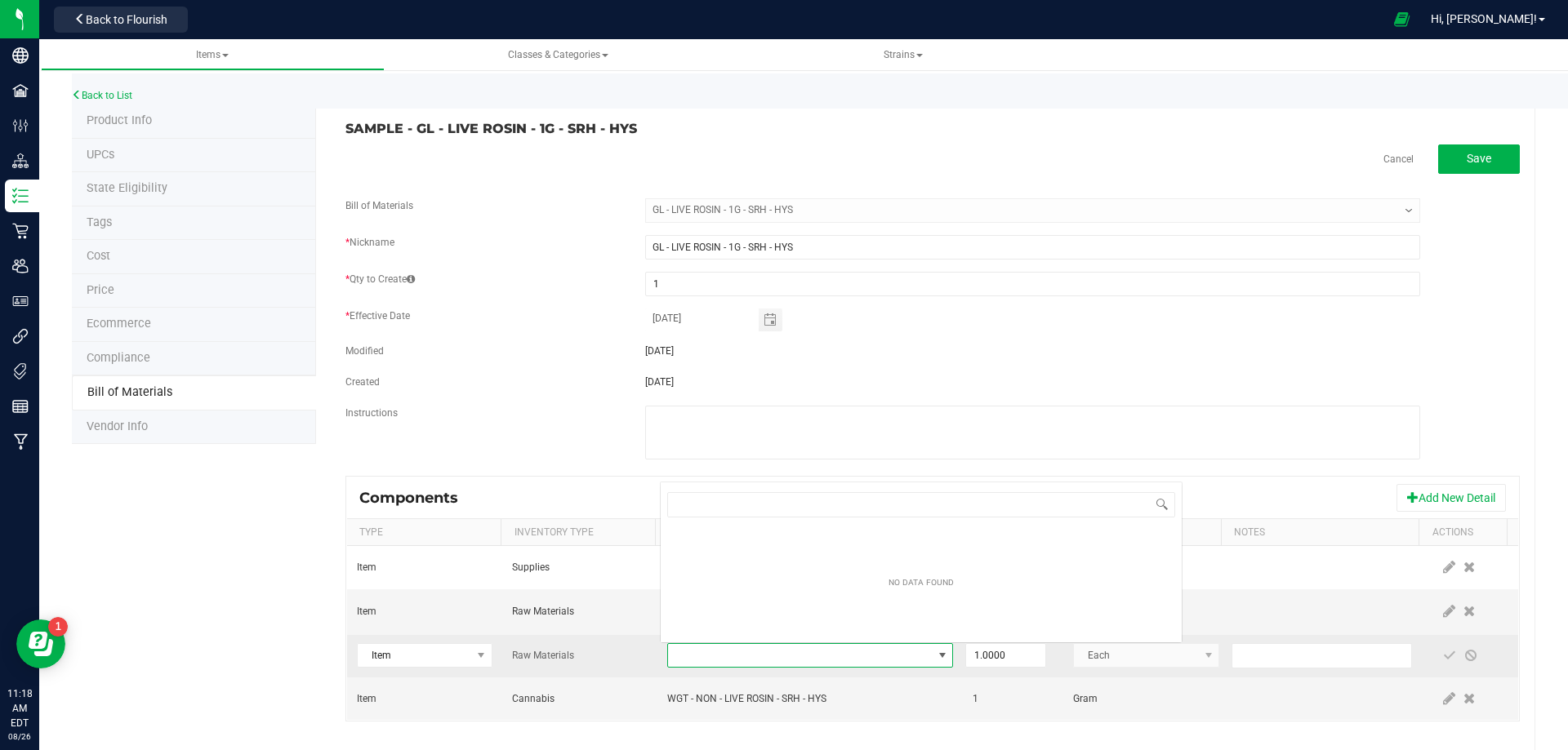
scroll to position [24, 278]
type input "3004400"
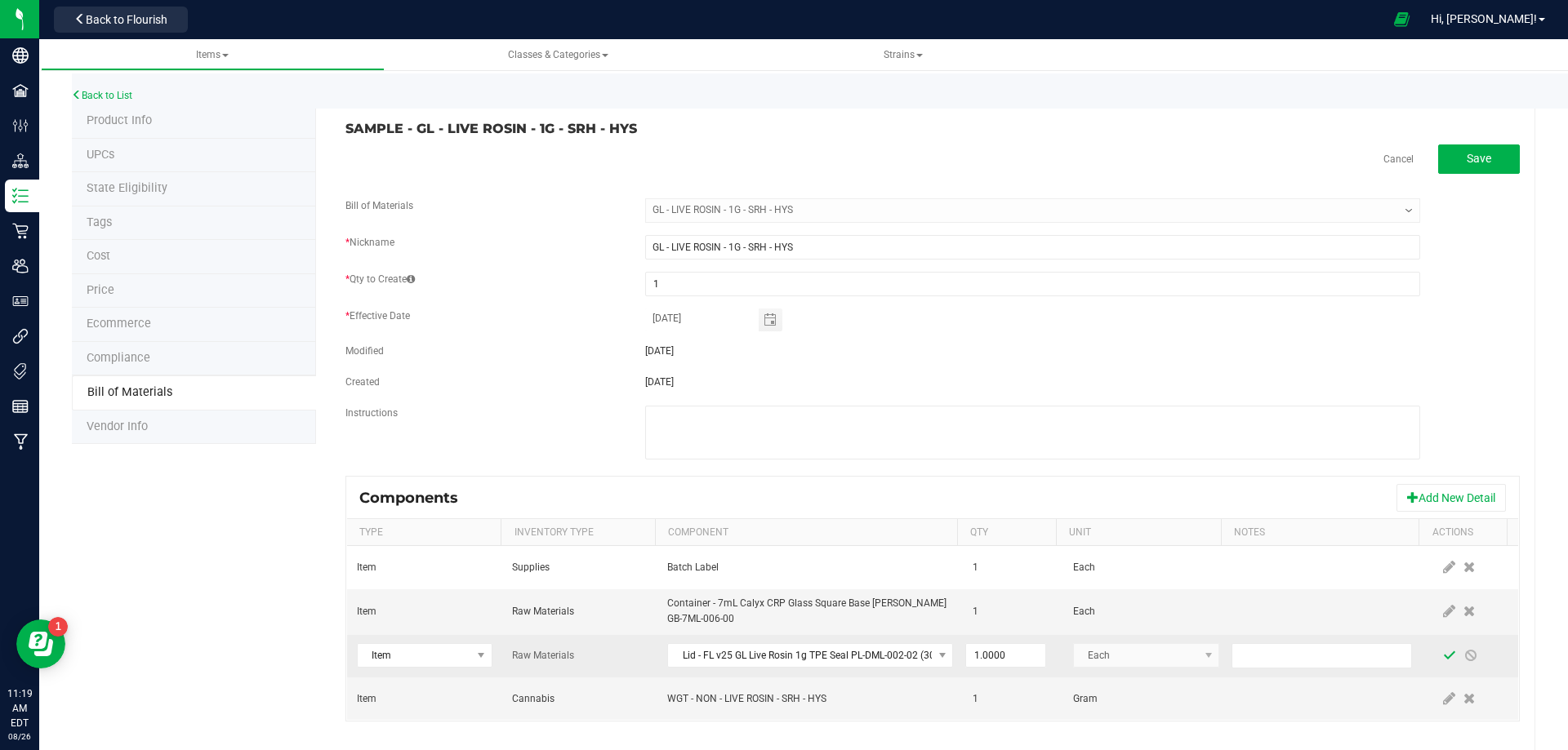
click at [1443, 654] on span at bounding box center [1449, 656] width 13 height 13
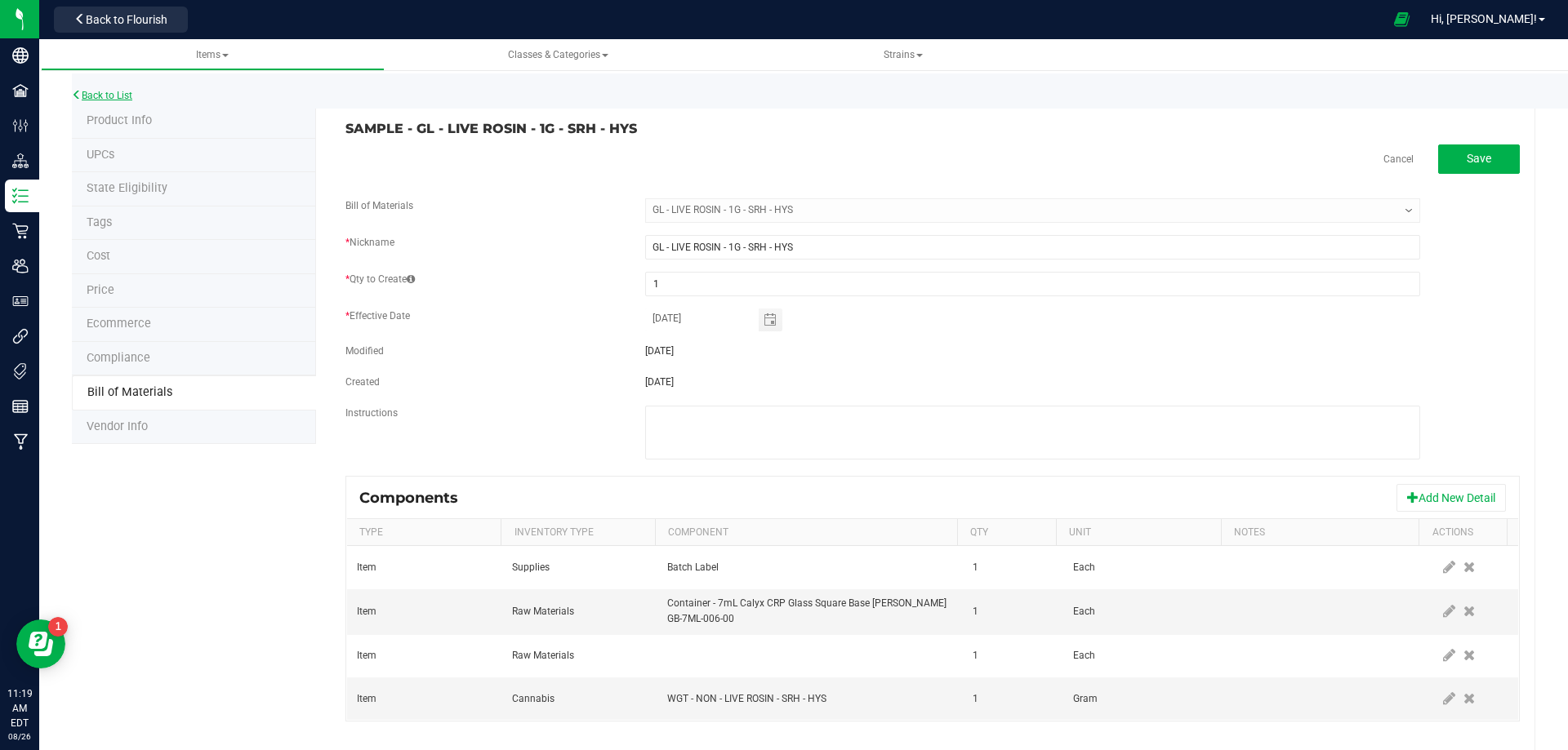
click at [119, 96] on link "Back to List" at bounding box center [102, 95] width 60 height 11
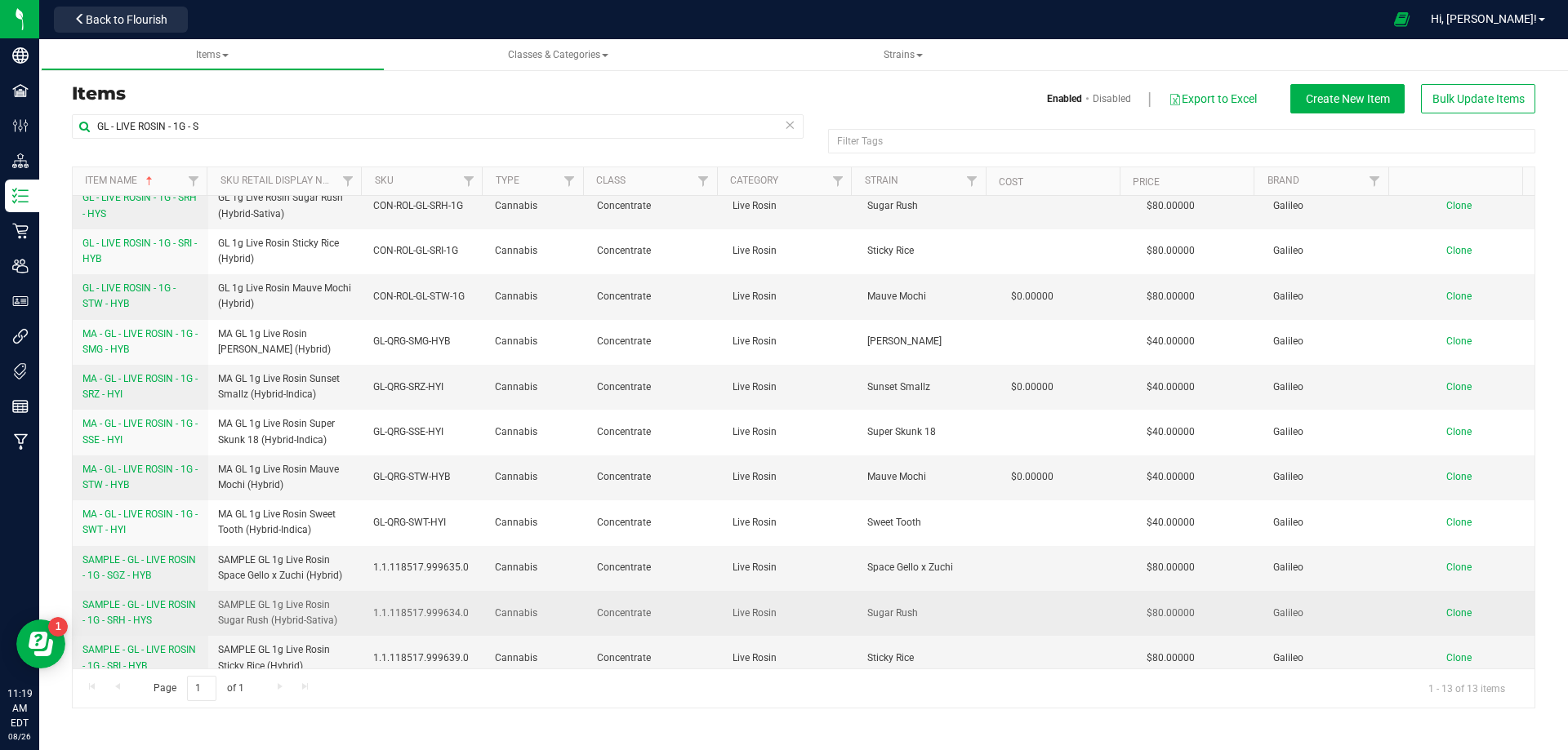
scroll to position [114, 0]
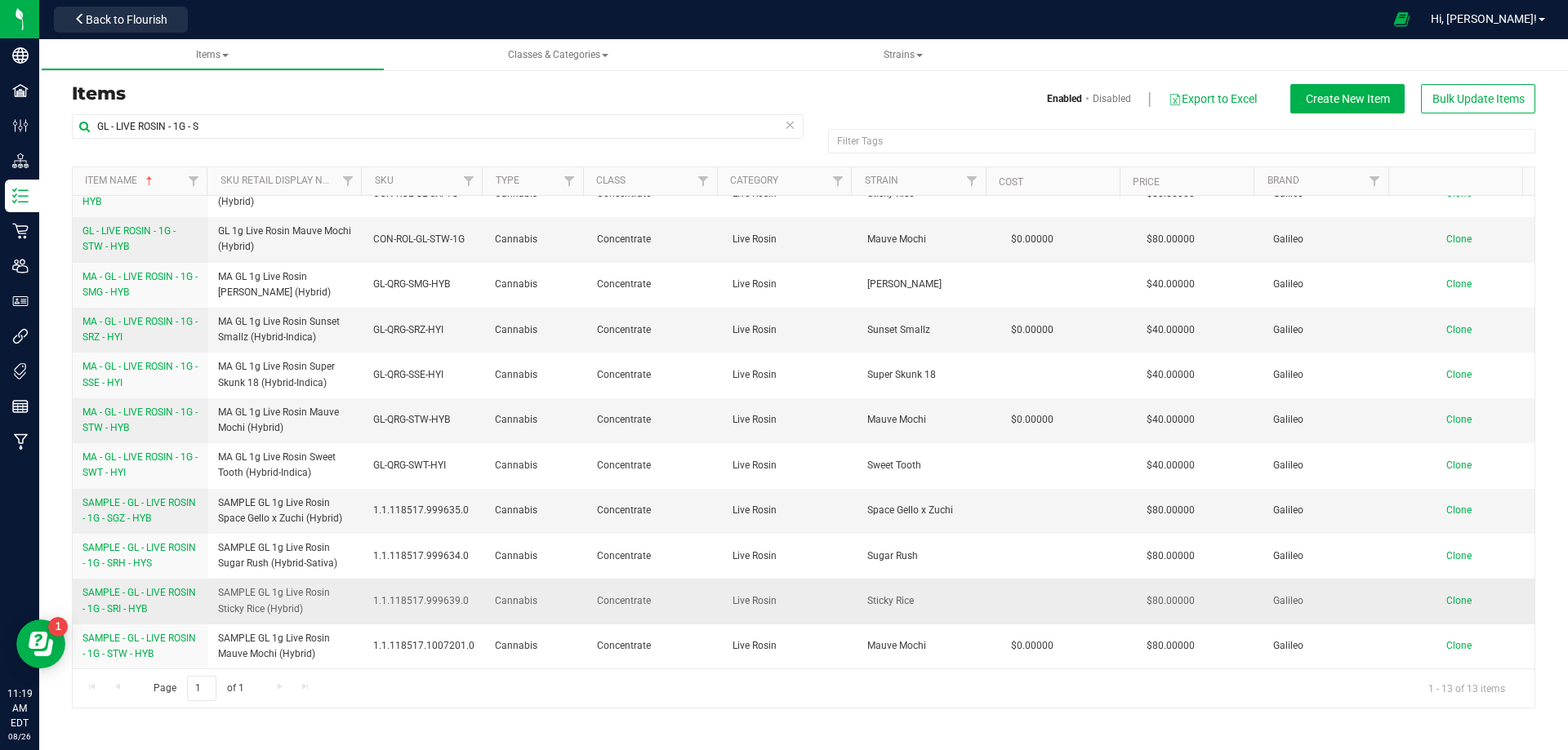
click at [143, 606] on span "SAMPLE - GL - LIVE ROSIN - 1G - SRI - HYB" at bounding box center [139, 600] width 114 height 27
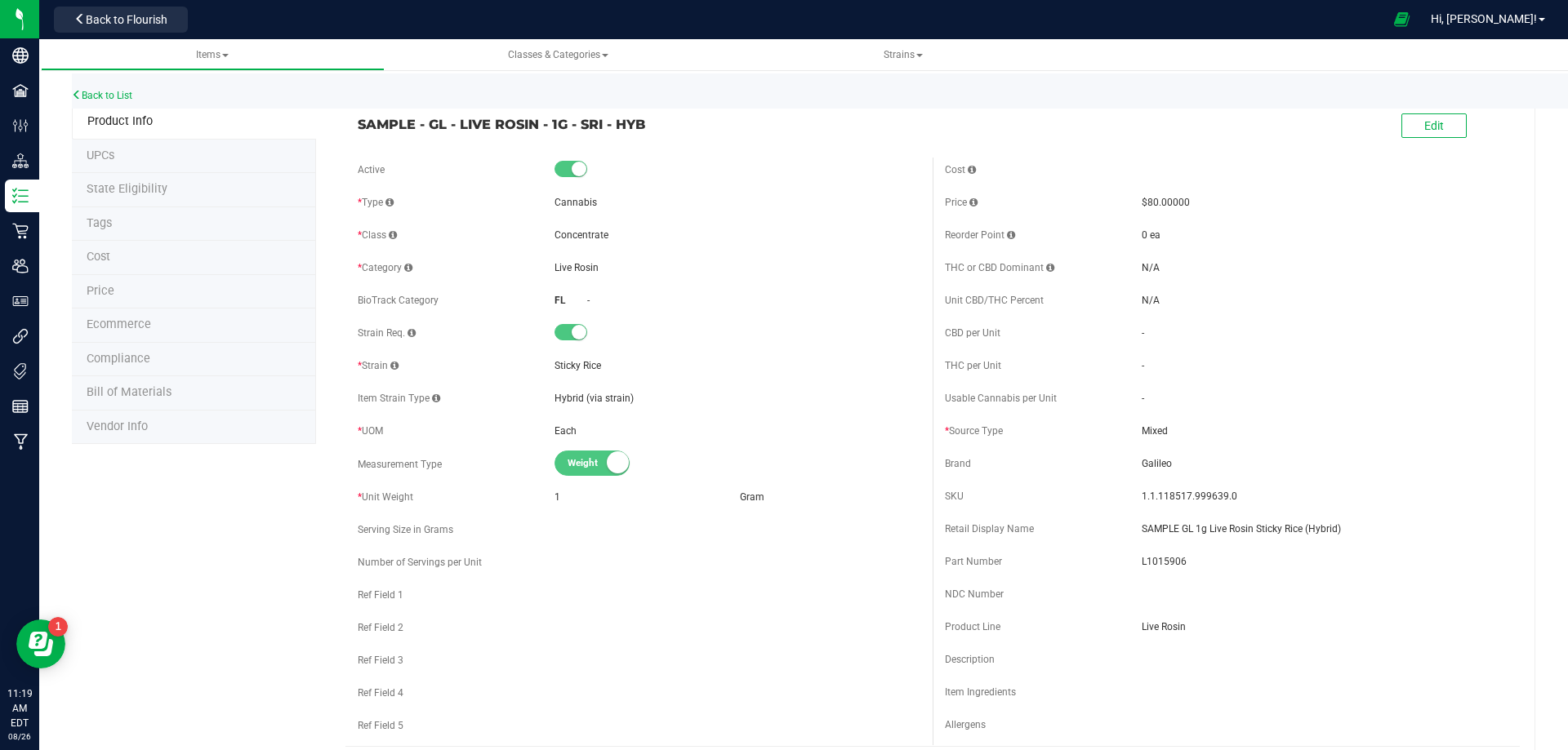
click at [171, 398] on li "Bill of Materials" at bounding box center [193, 393] width 244 height 34
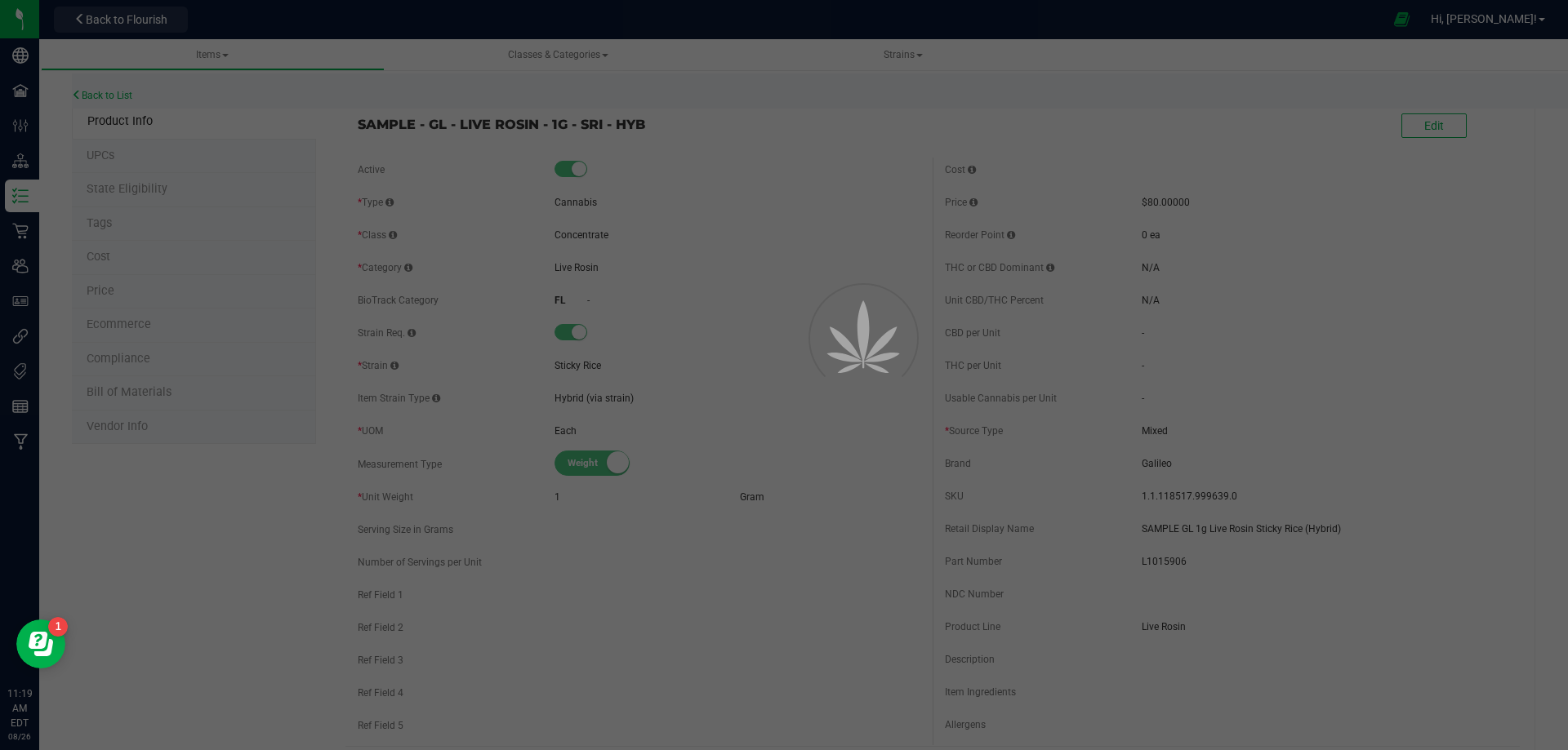
select select "10519"
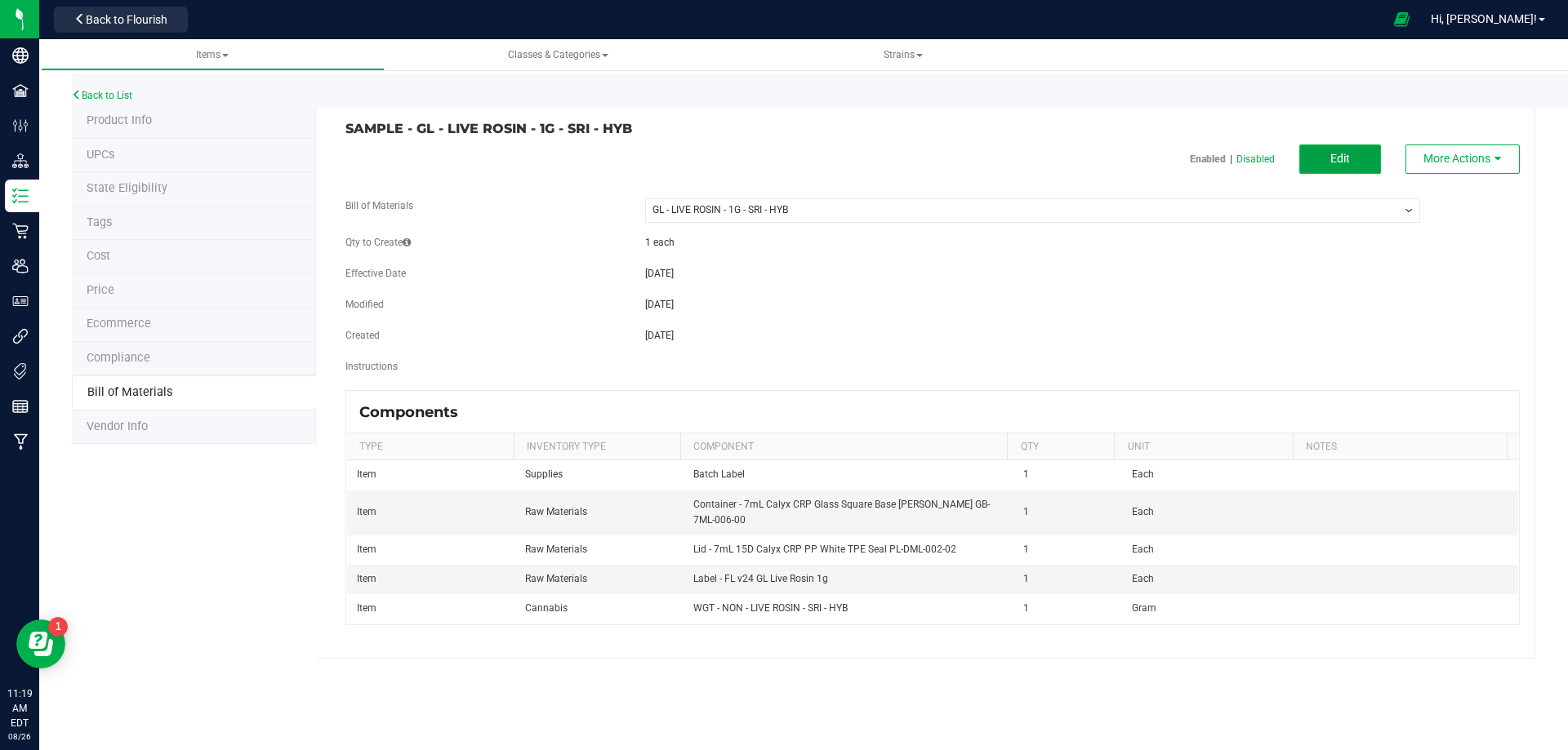
click at [1323, 162] on button "Edit" at bounding box center [1339, 159] width 82 height 29
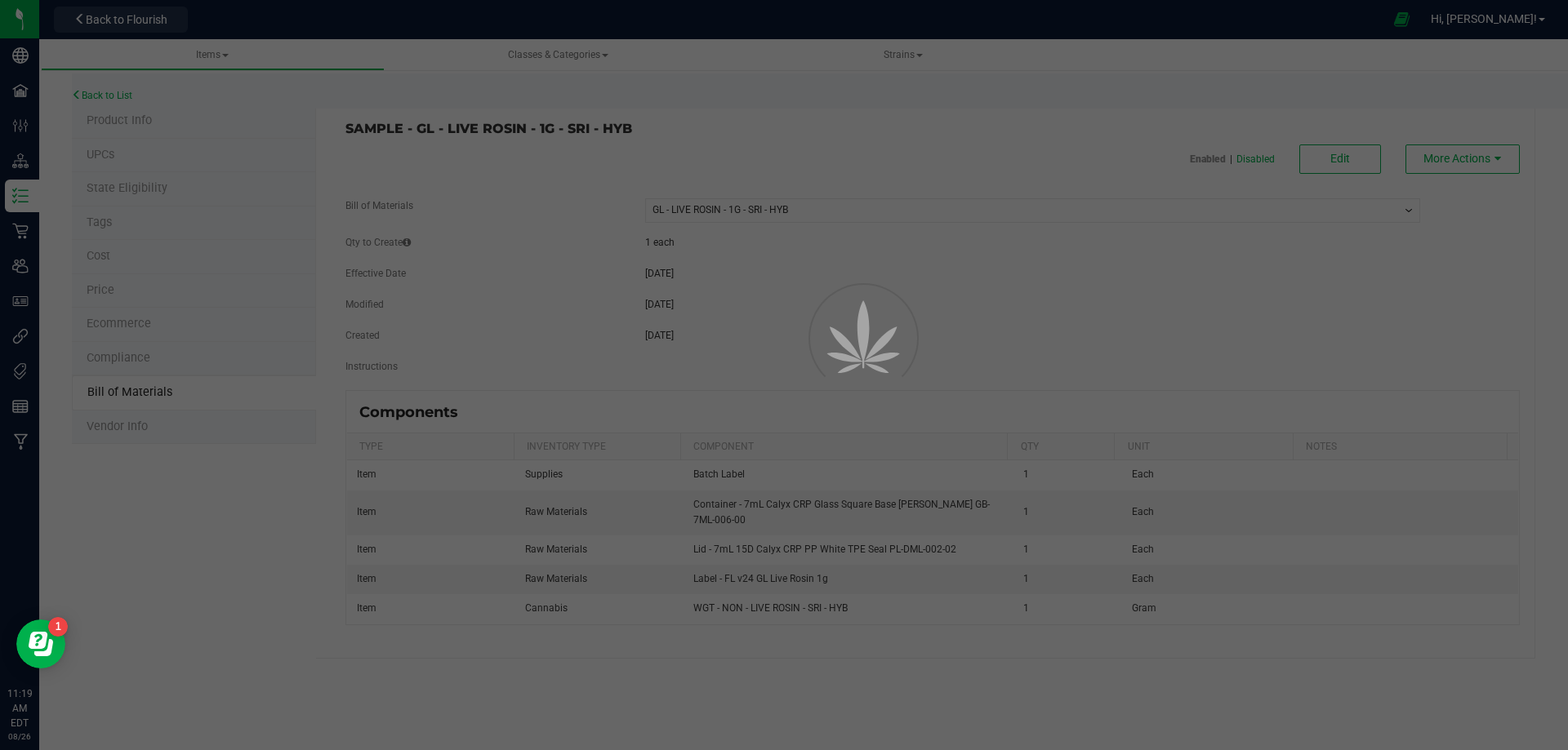
select select "10519"
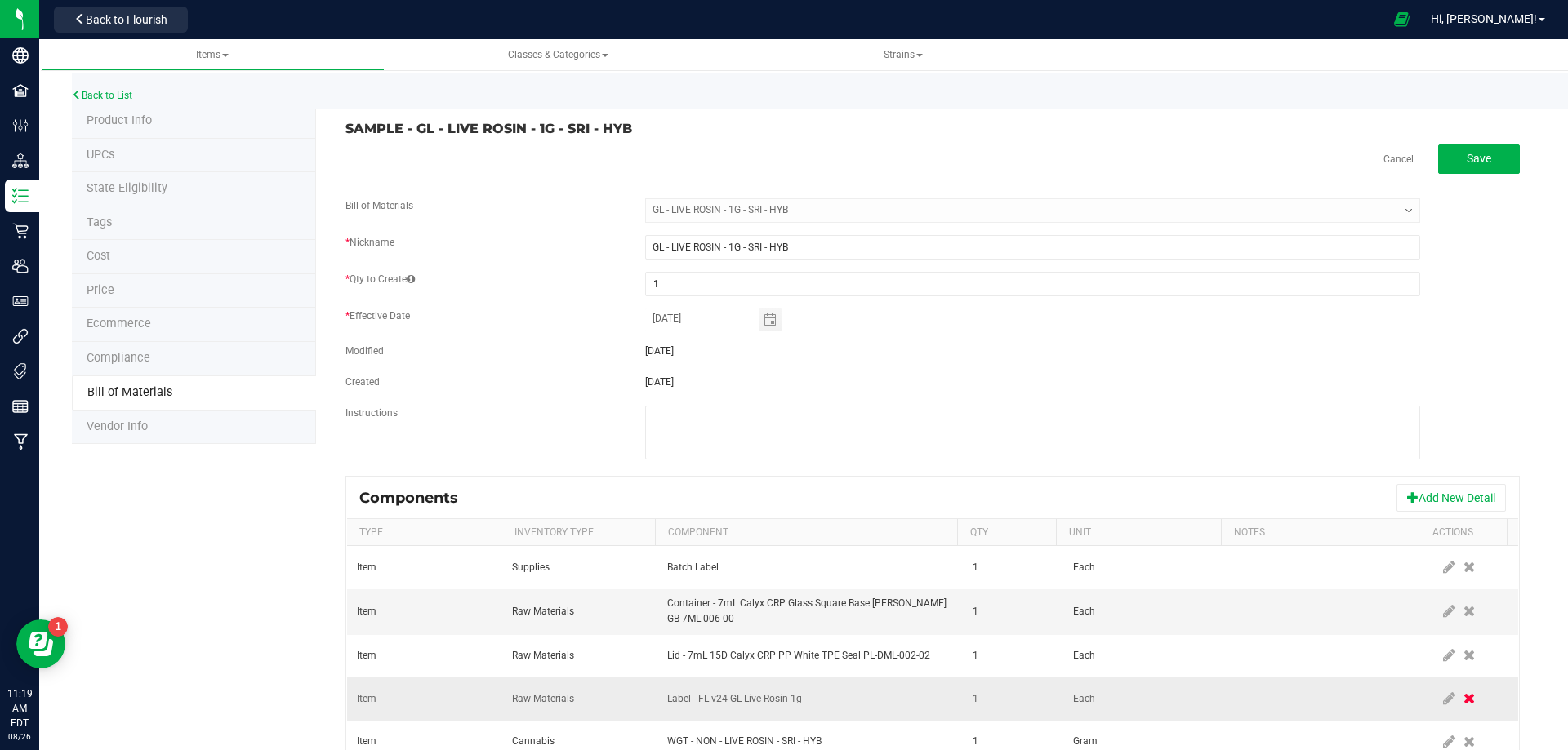
click at [1464, 695] on icon at bounding box center [1469, 699] width 11 height 15
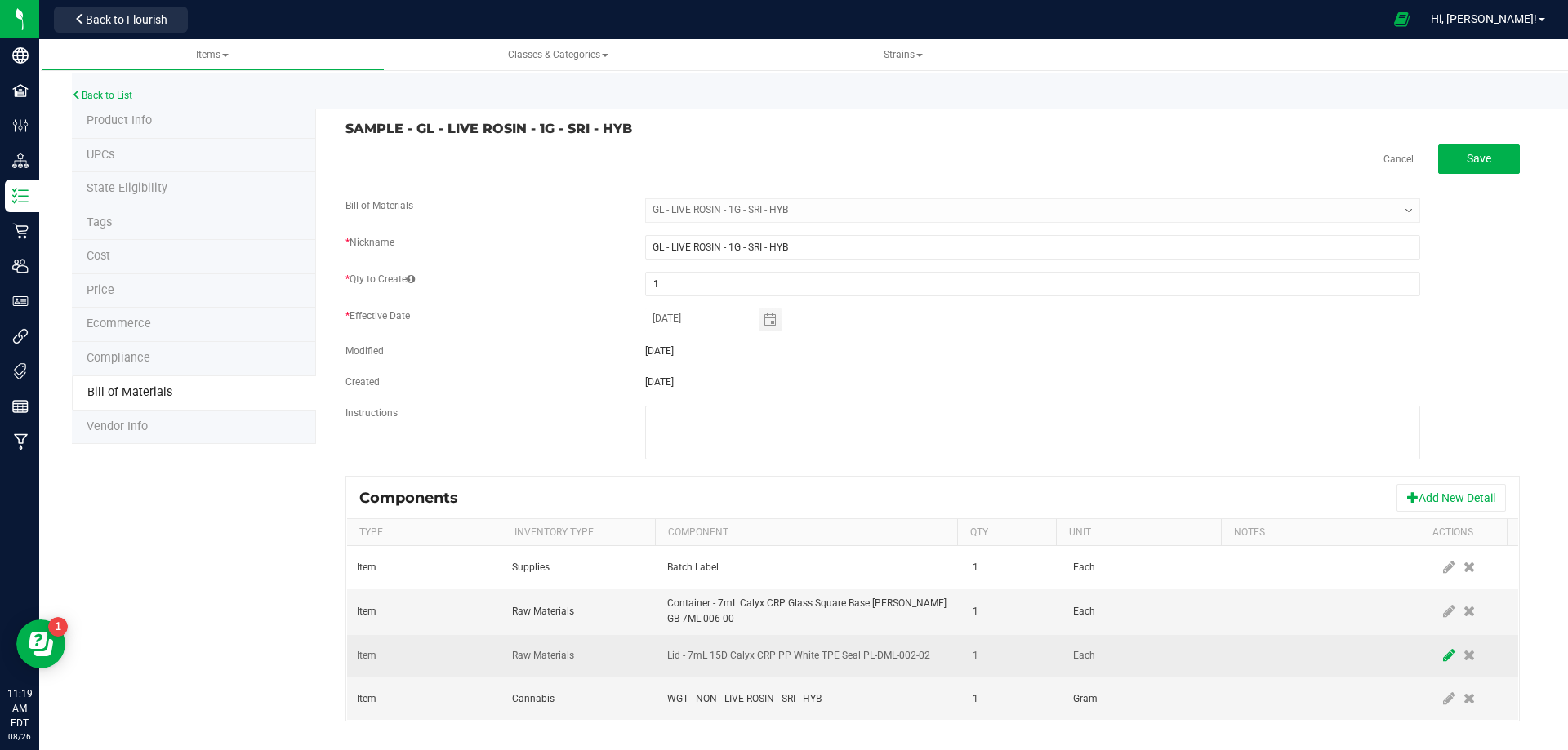
click at [1443, 662] on icon at bounding box center [1448, 656] width 12 height 15
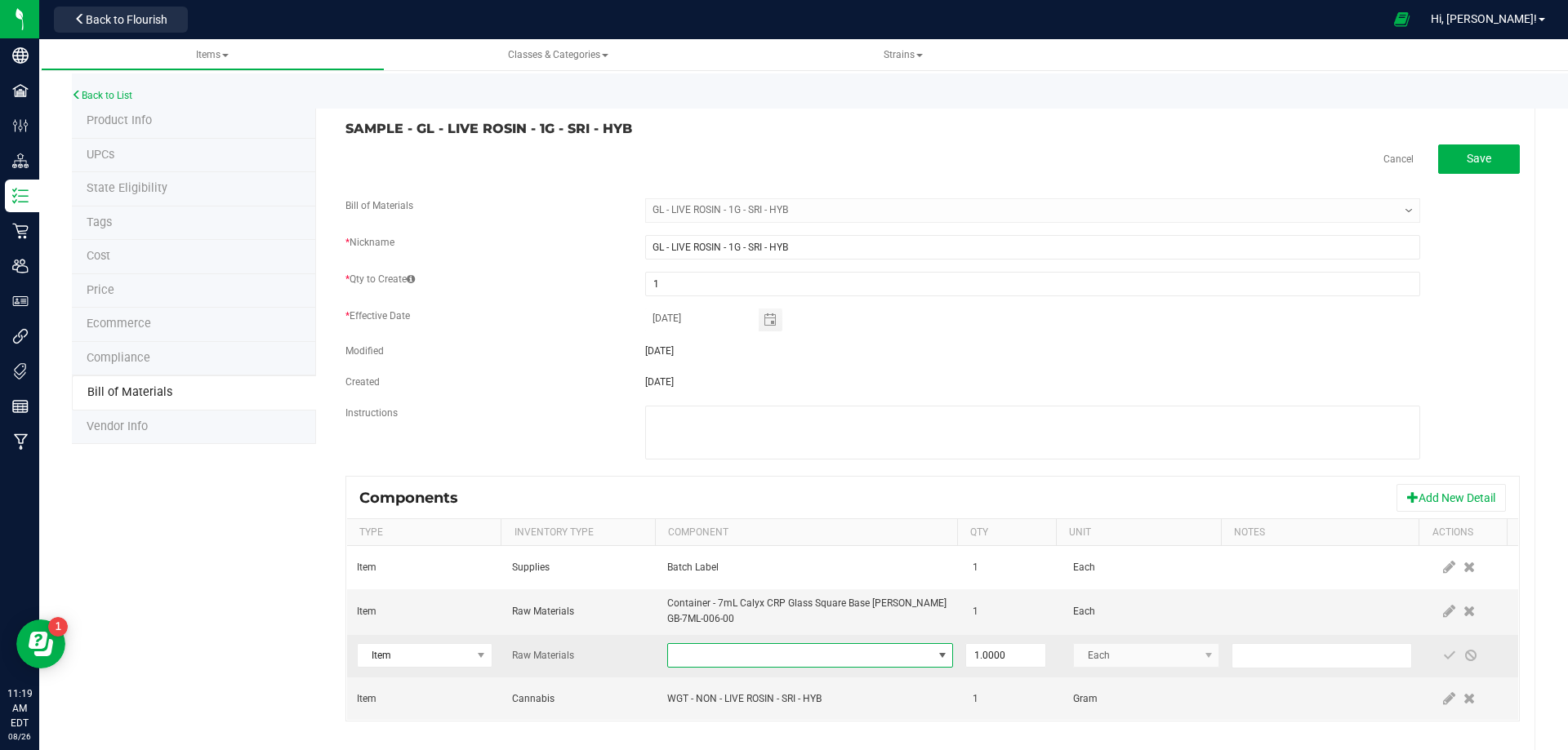
click at [687, 658] on span "NO DATA FOUND" at bounding box center [800, 656] width 264 height 23
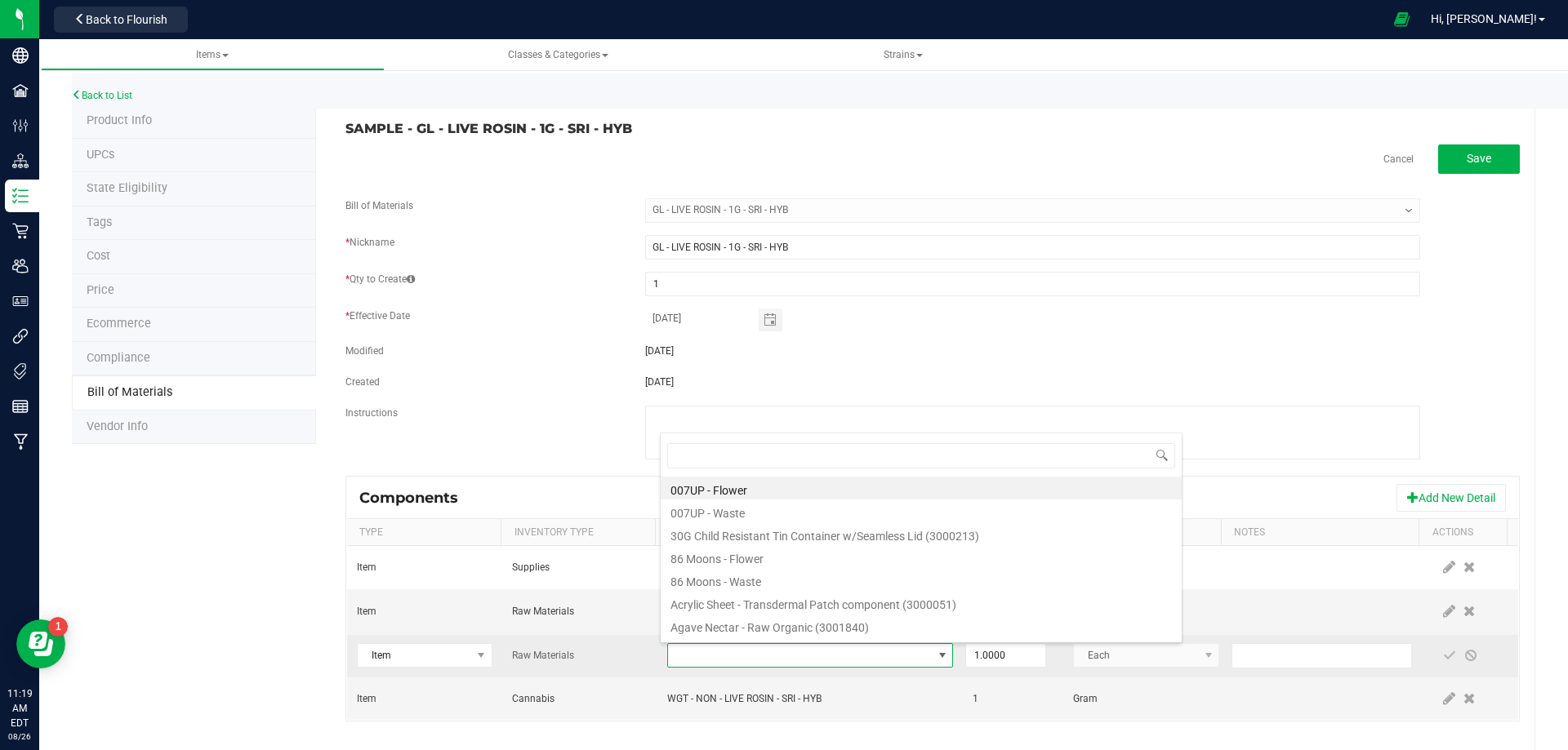
type input "3004400"
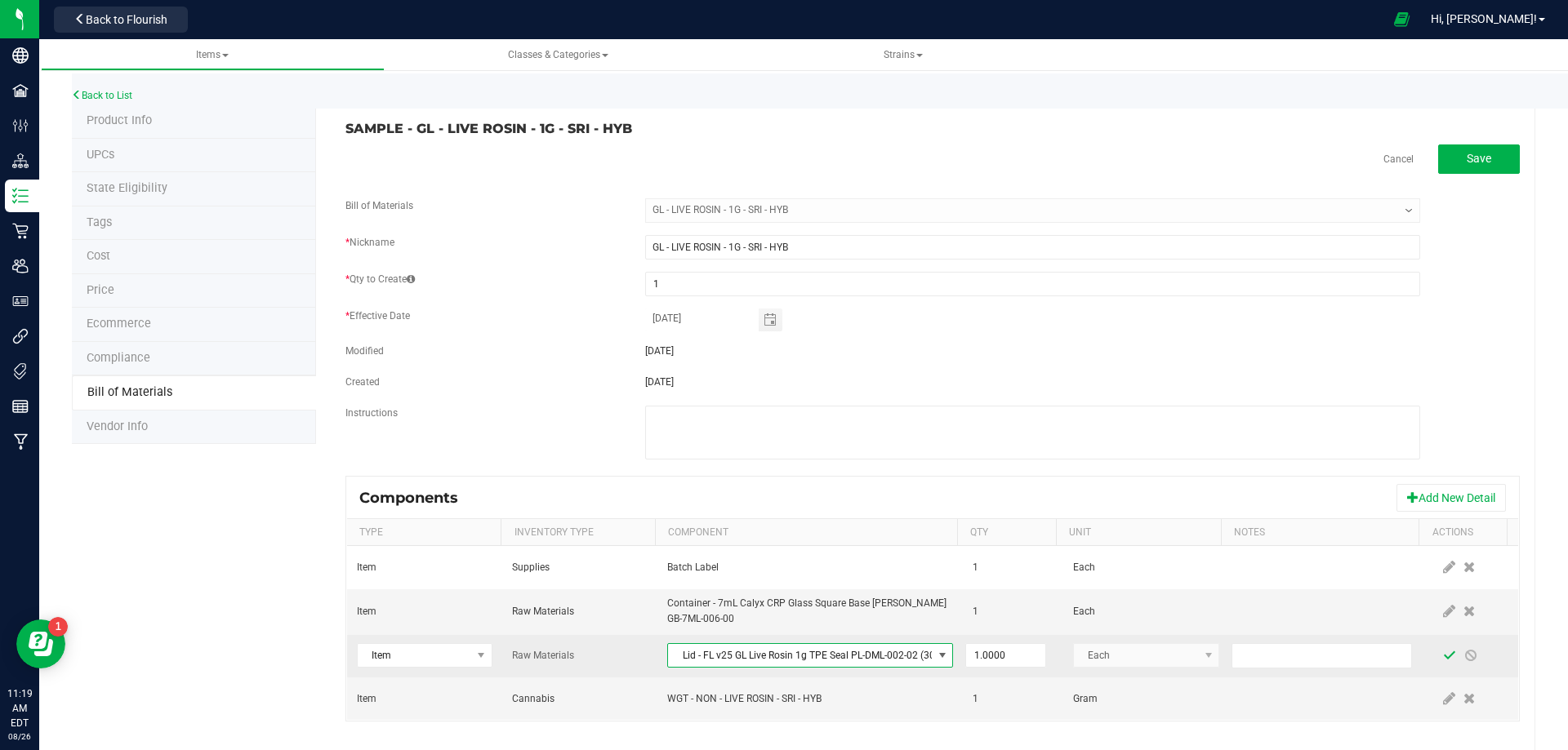
click at [1443, 656] on span at bounding box center [1449, 656] width 13 height 13
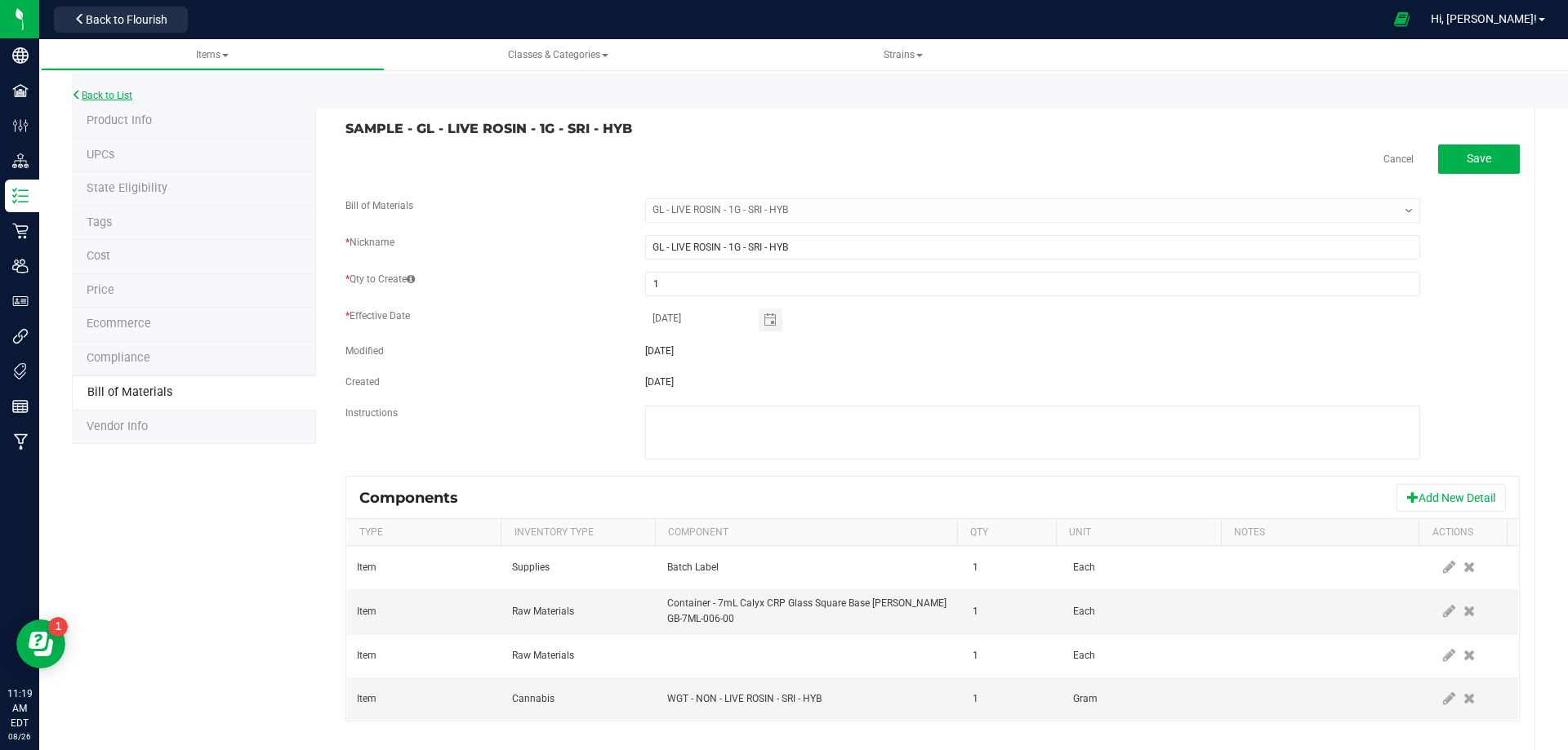
click at [123, 97] on link "Back to List" at bounding box center [102, 95] width 60 height 11
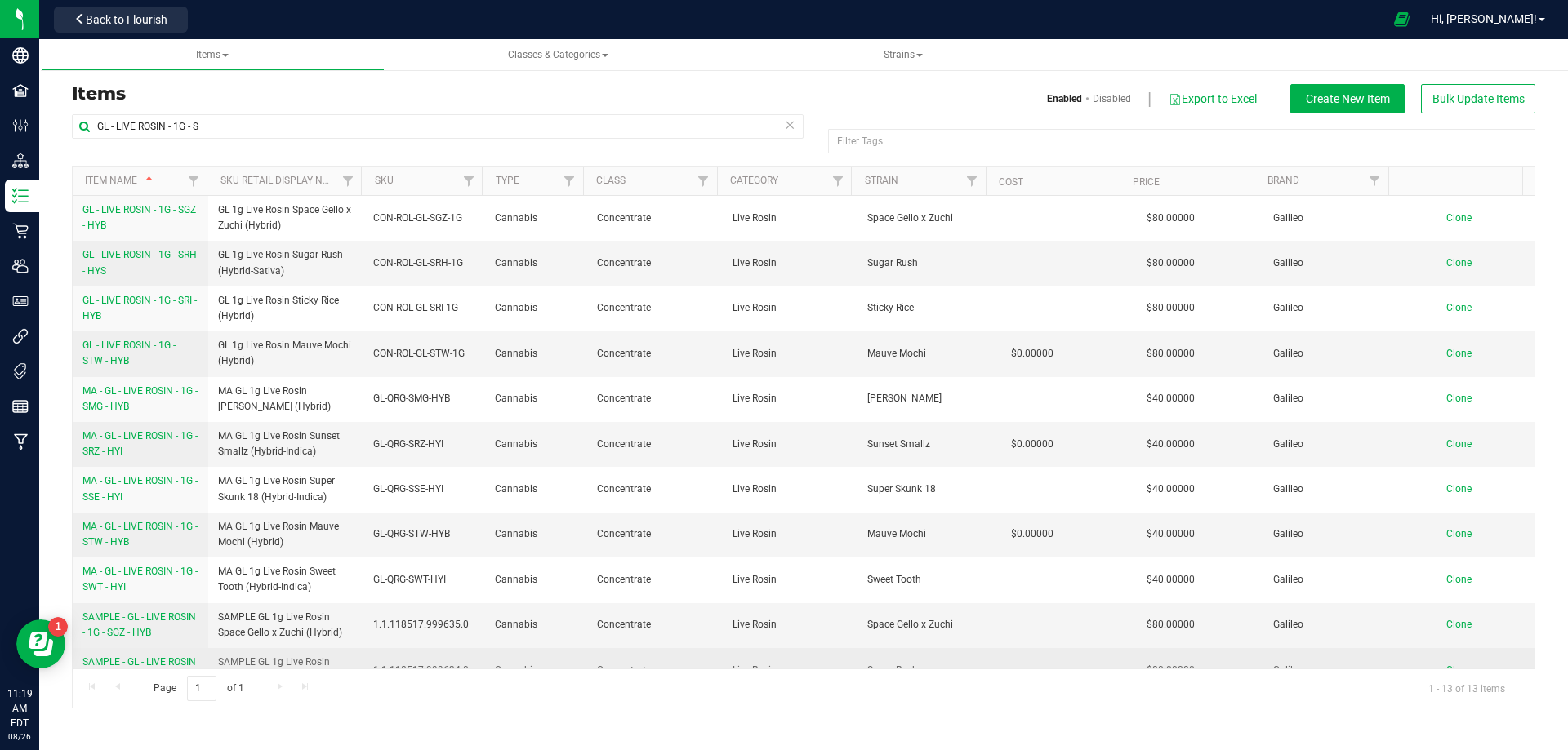
scroll to position [114, 0]
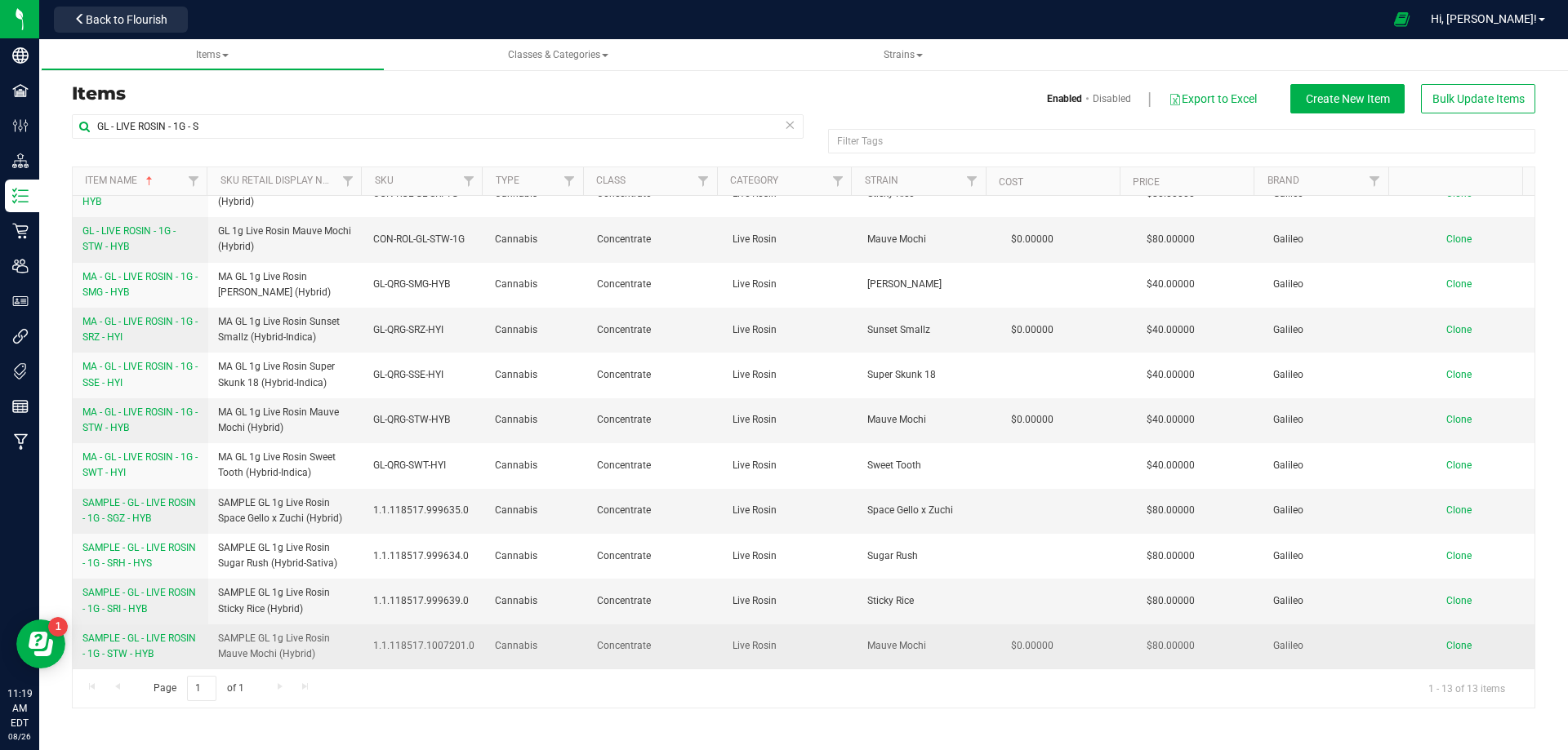
click at [161, 649] on span "SAMPLE - GL - LIVE ROSIN - 1G - STW - HYB" at bounding box center [139, 646] width 114 height 27
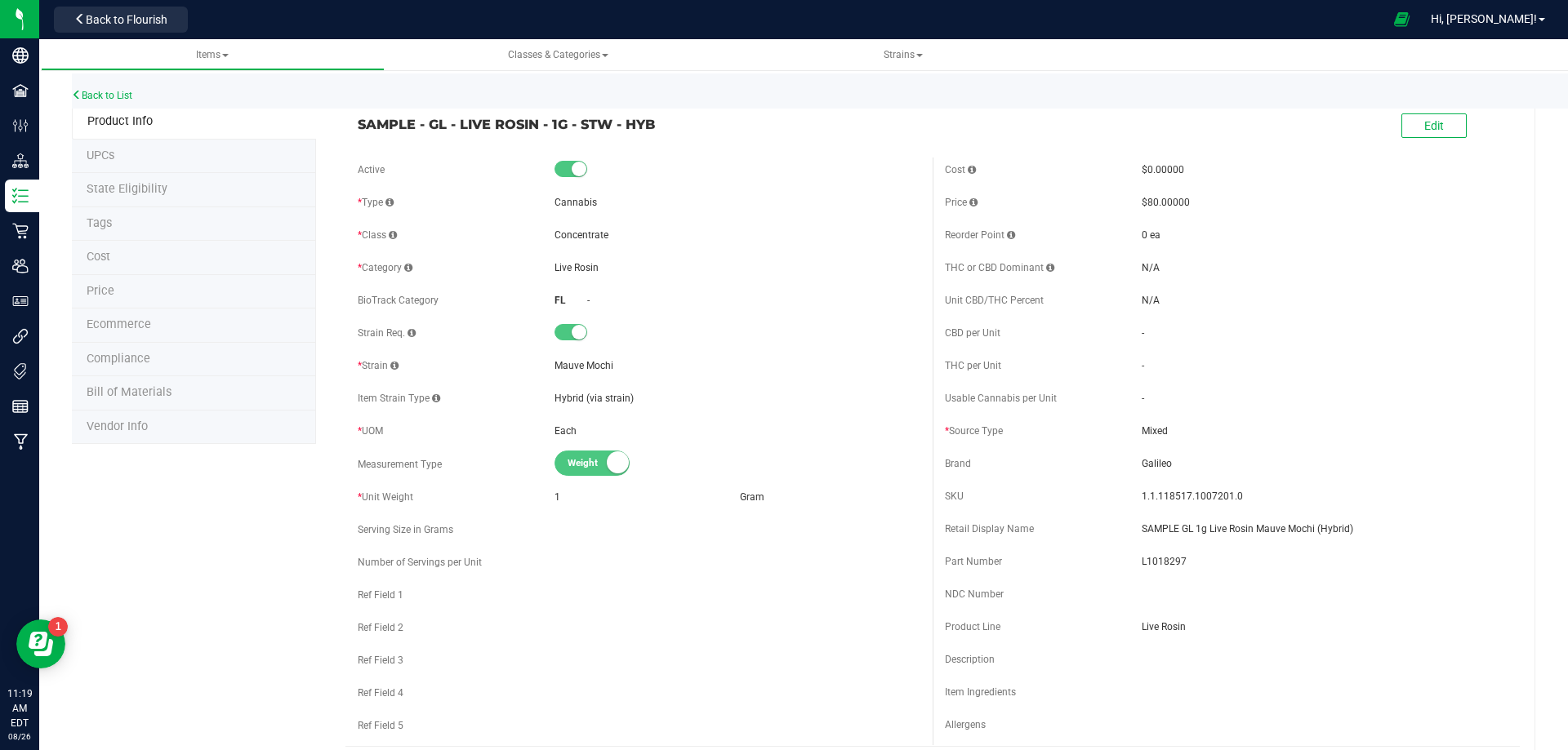
click at [145, 391] on span "Bill of Materials" at bounding box center [129, 391] width 85 height 14
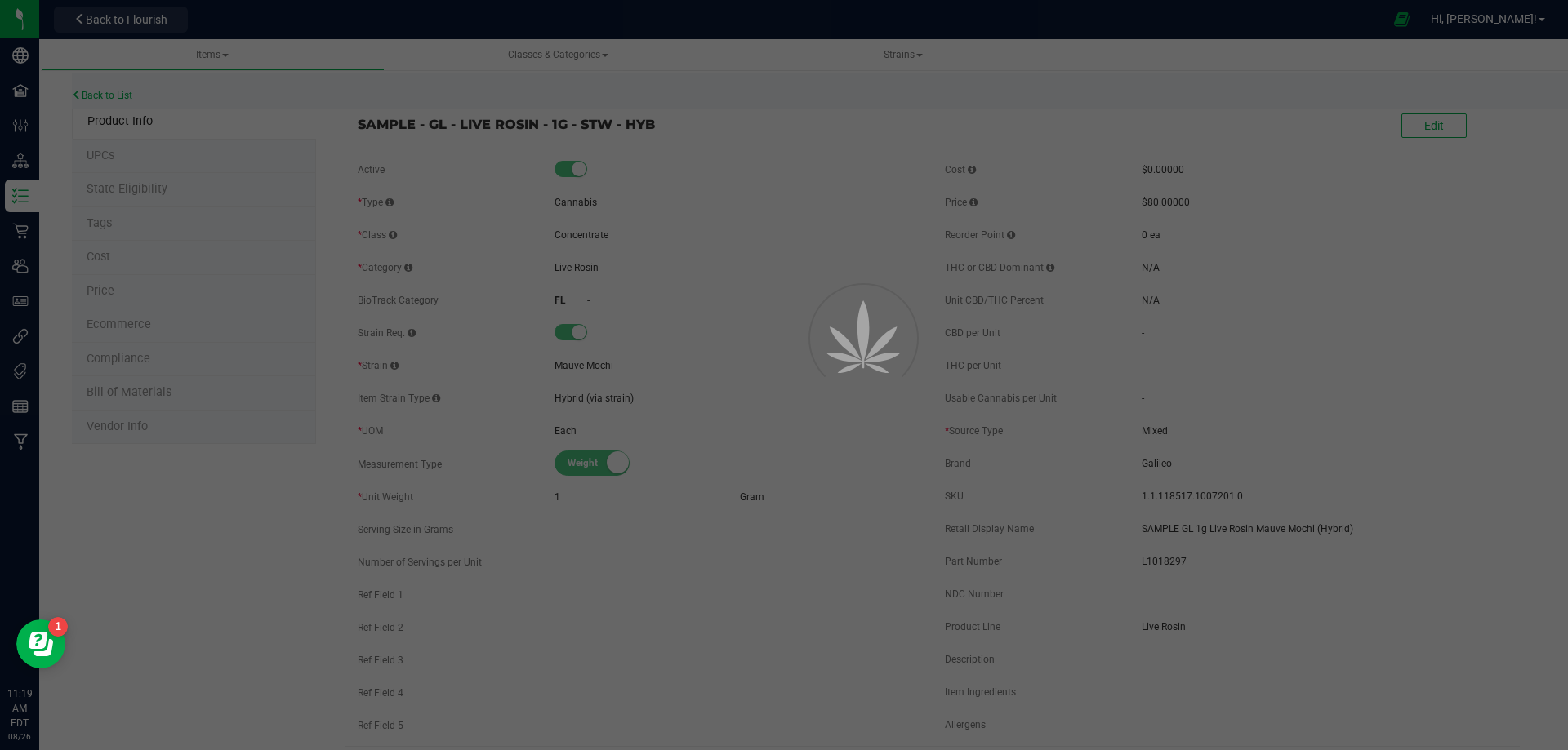
select select "12237"
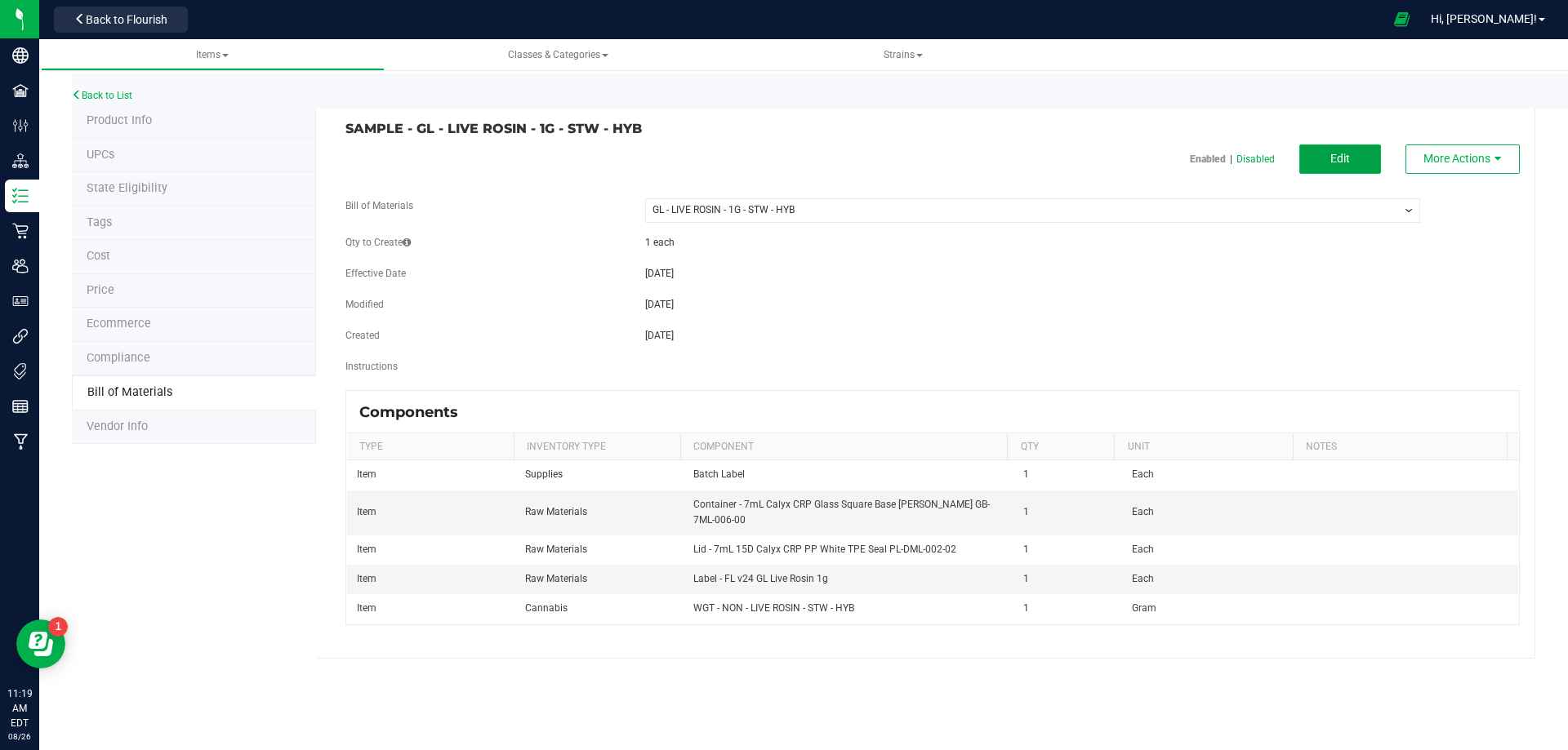
click at [1341, 156] on span "Edit" at bounding box center [1339, 158] width 20 height 13
select select "12237"
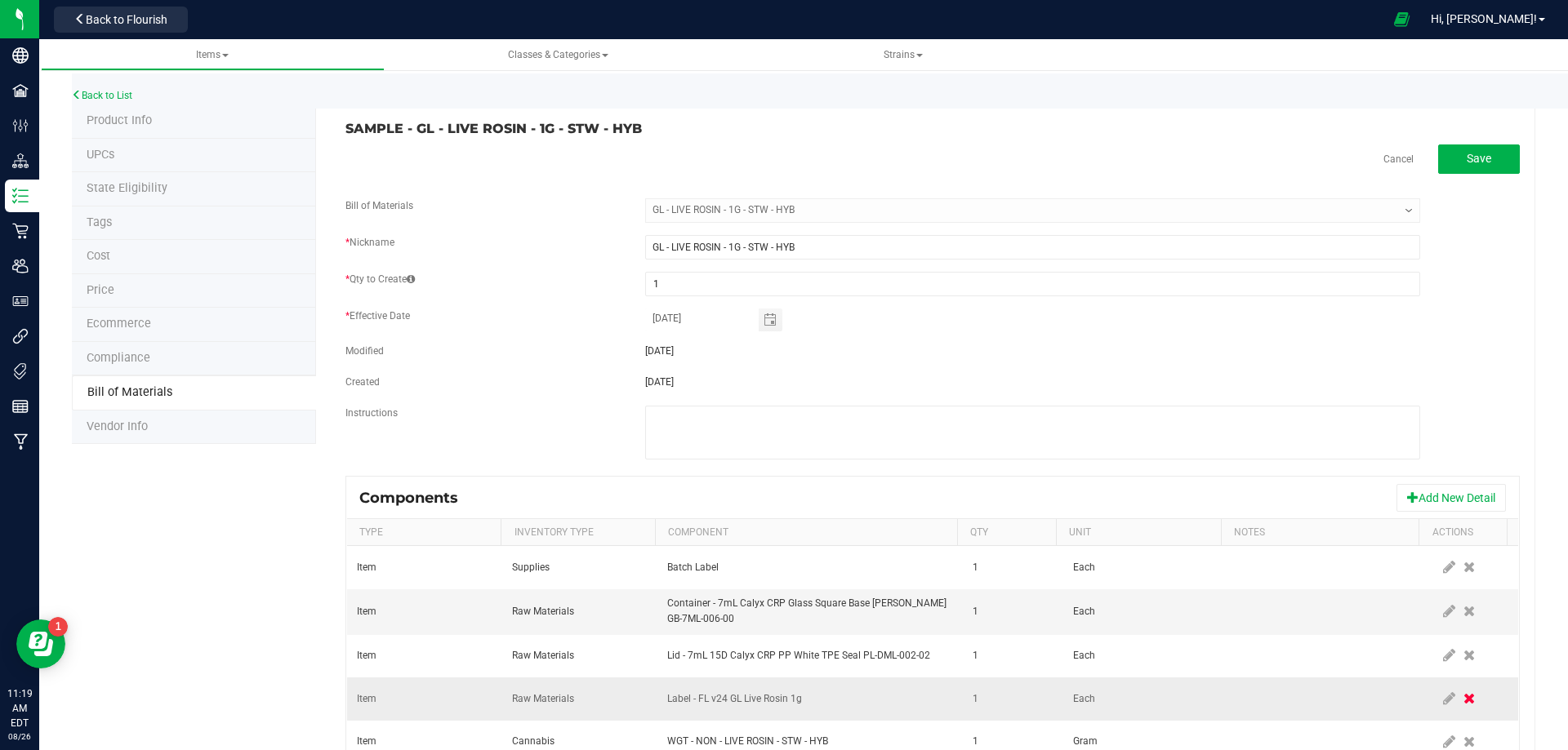
click at [1464, 698] on icon at bounding box center [1469, 699] width 11 height 15
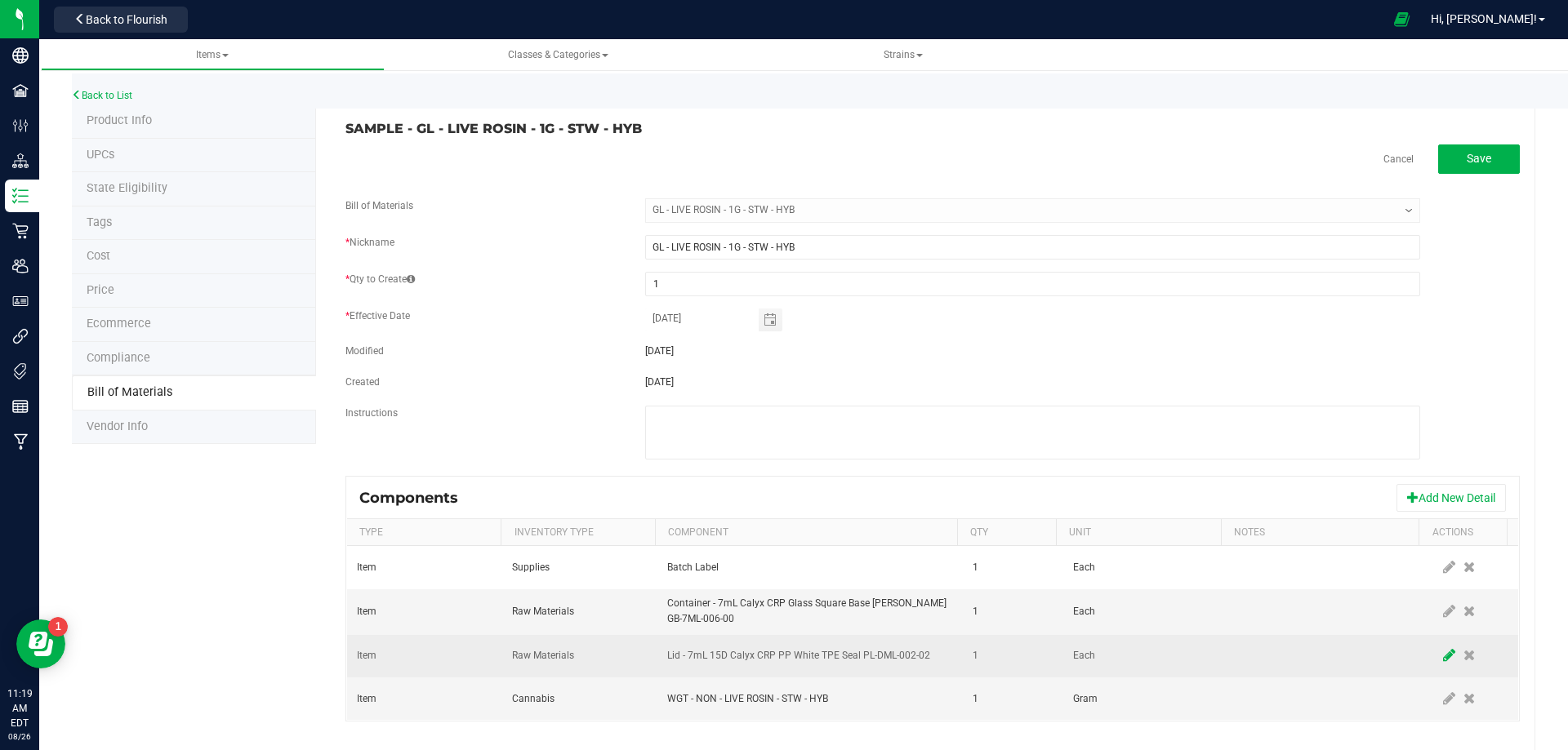
click at [1443, 654] on icon at bounding box center [1448, 656] width 12 height 15
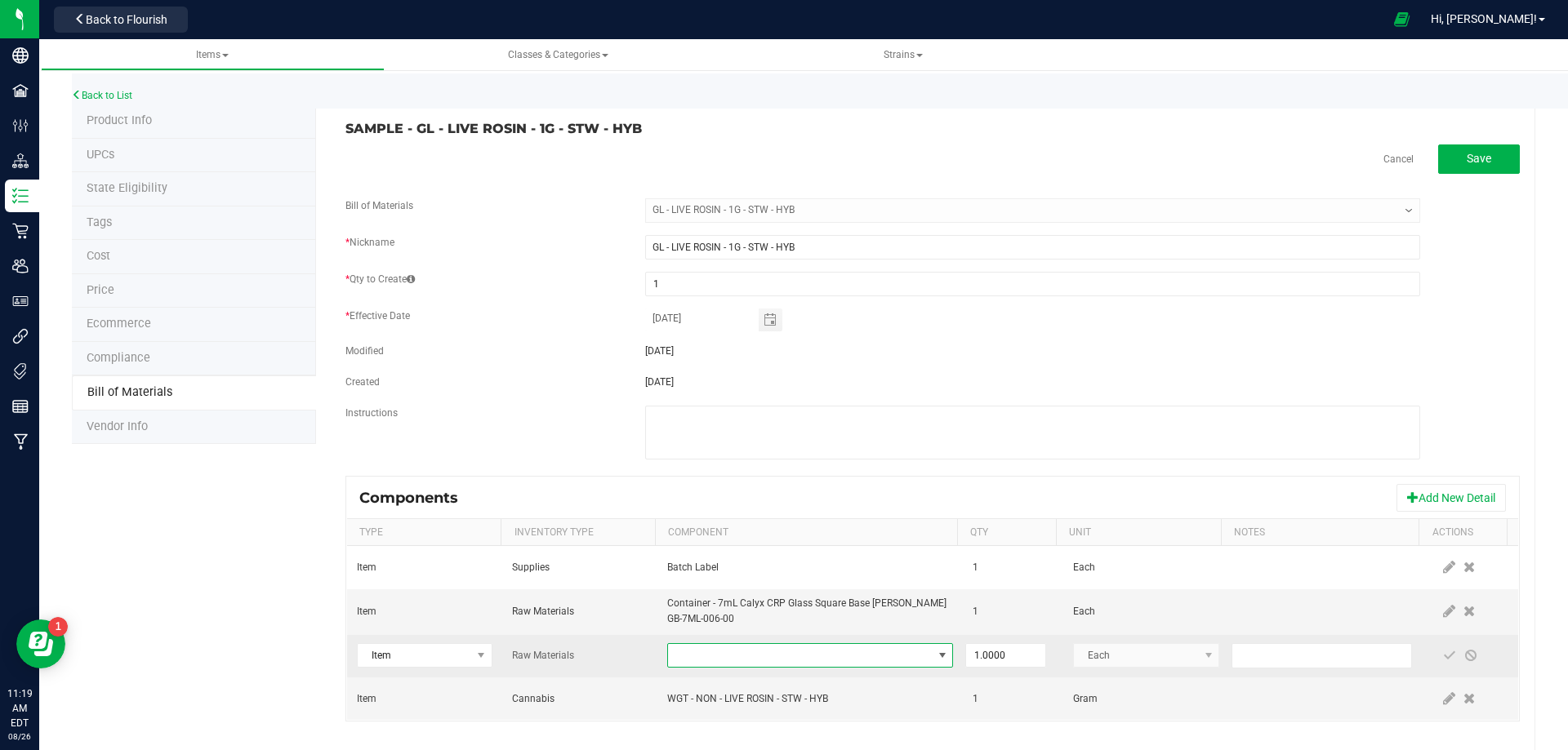
click at [700, 646] on span "NO DATA FOUND" at bounding box center [800, 656] width 264 height 23
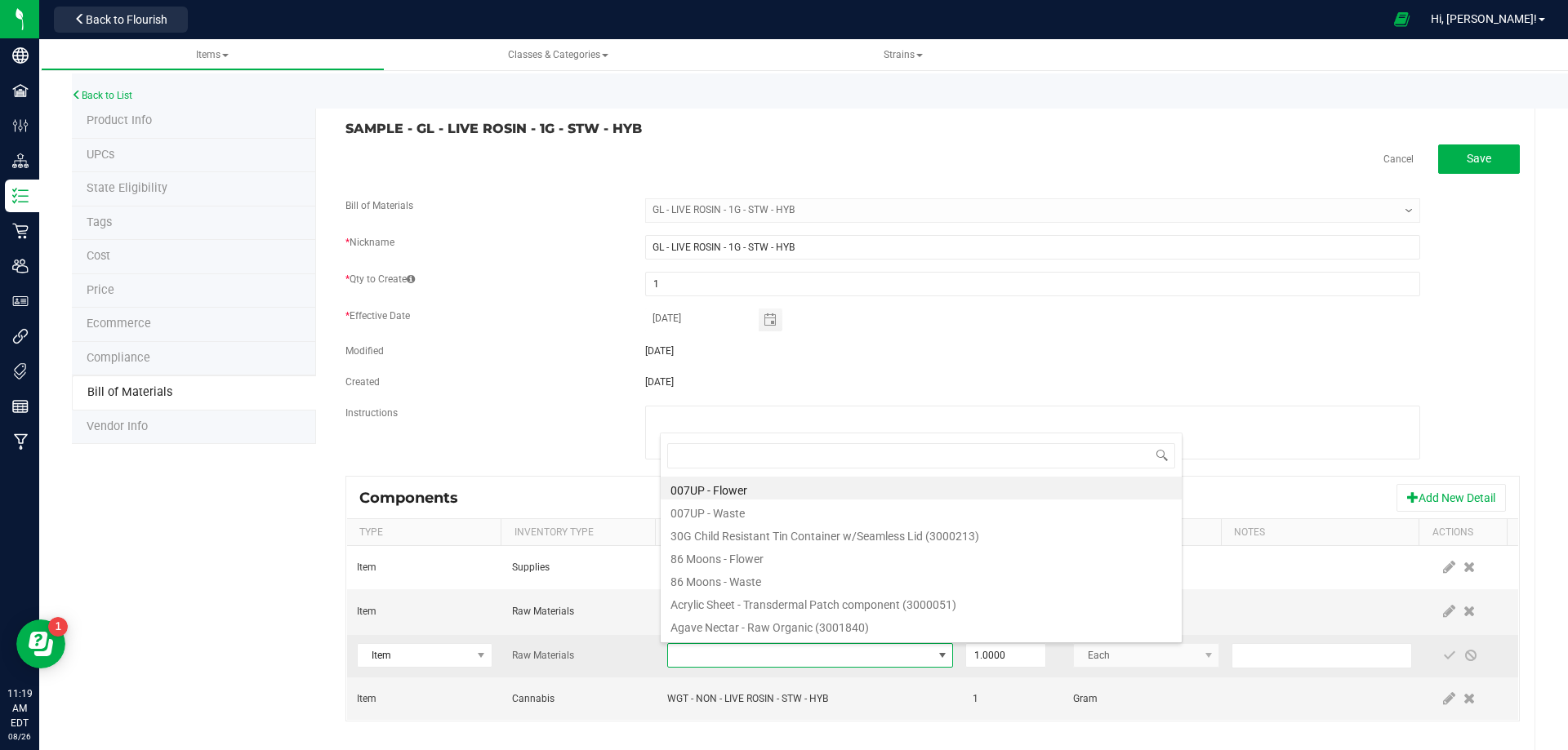
type input "3004400"
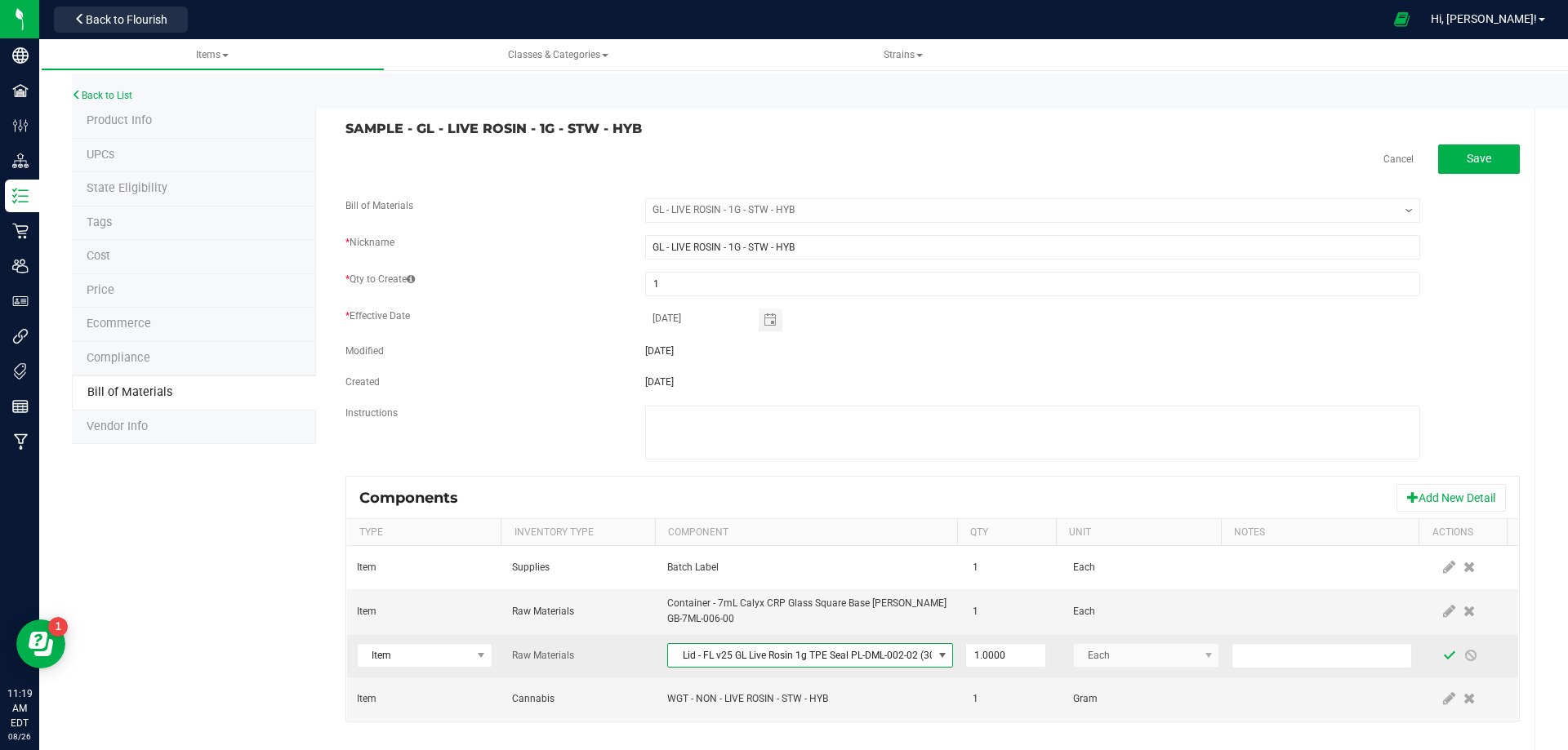
click at [1443, 651] on span at bounding box center [1449, 656] width 13 height 13
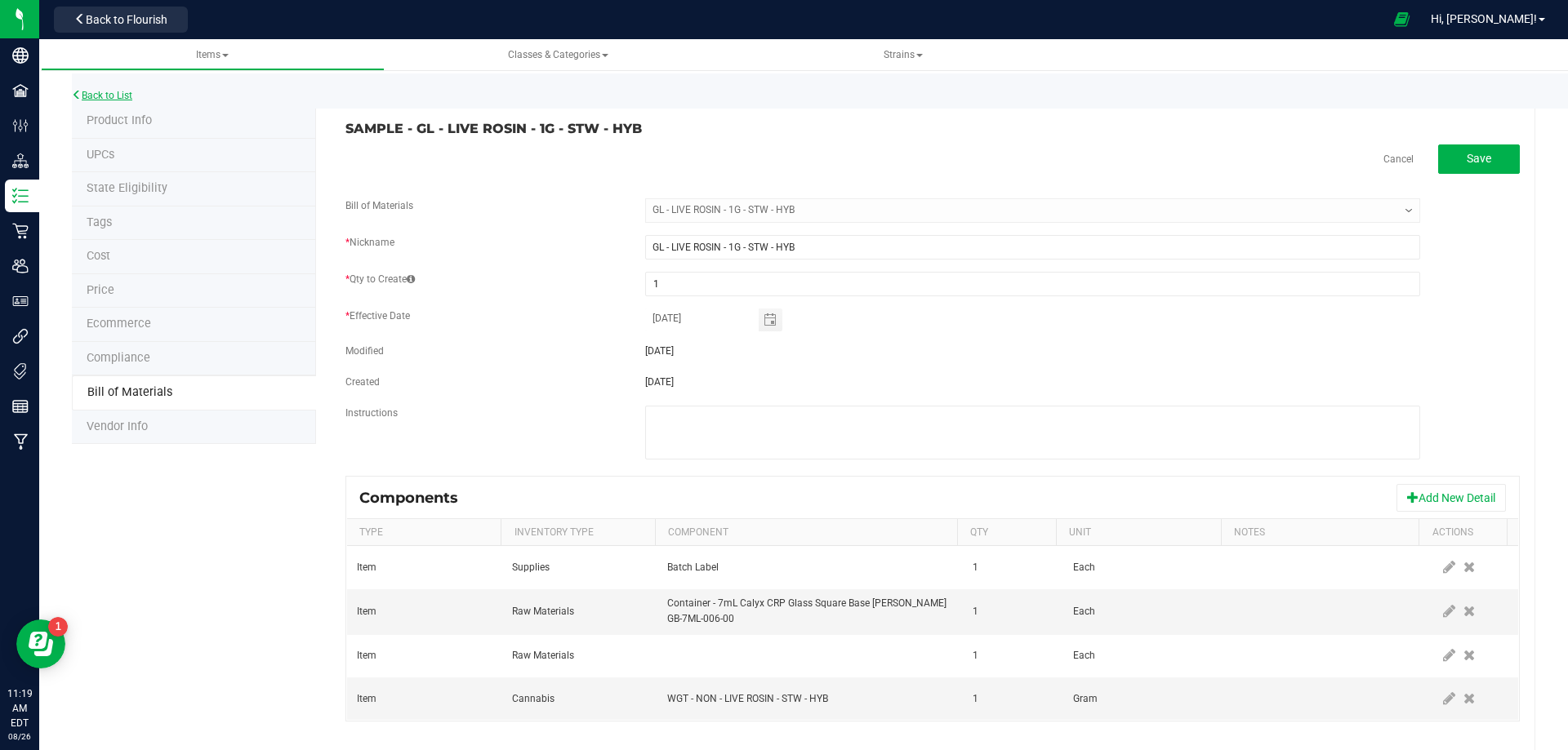
click at [118, 92] on link "Back to List" at bounding box center [102, 95] width 60 height 11
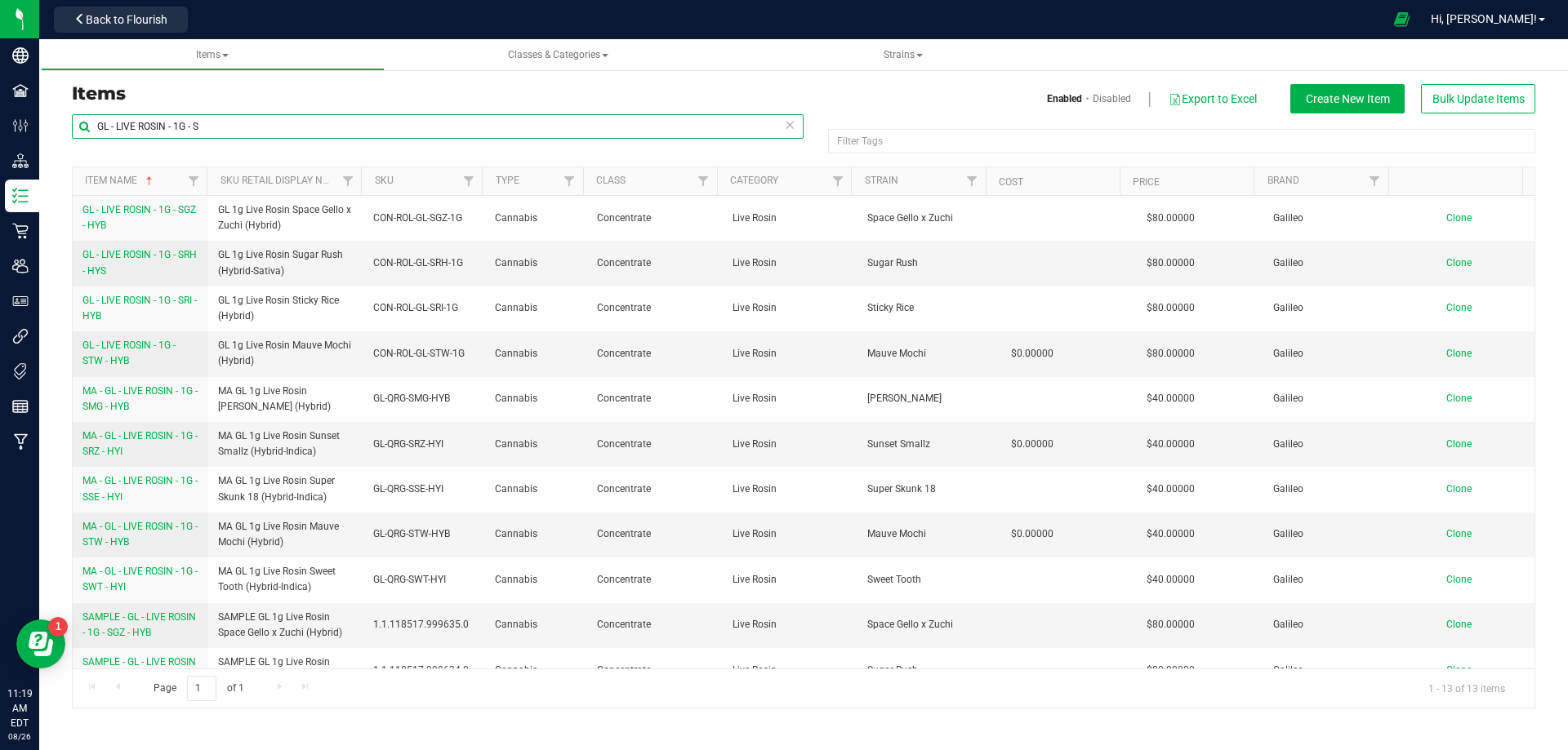
click at [249, 120] on input "GL - LIVE ROSIN - 1G - S" at bounding box center [437, 126] width 731 height 24
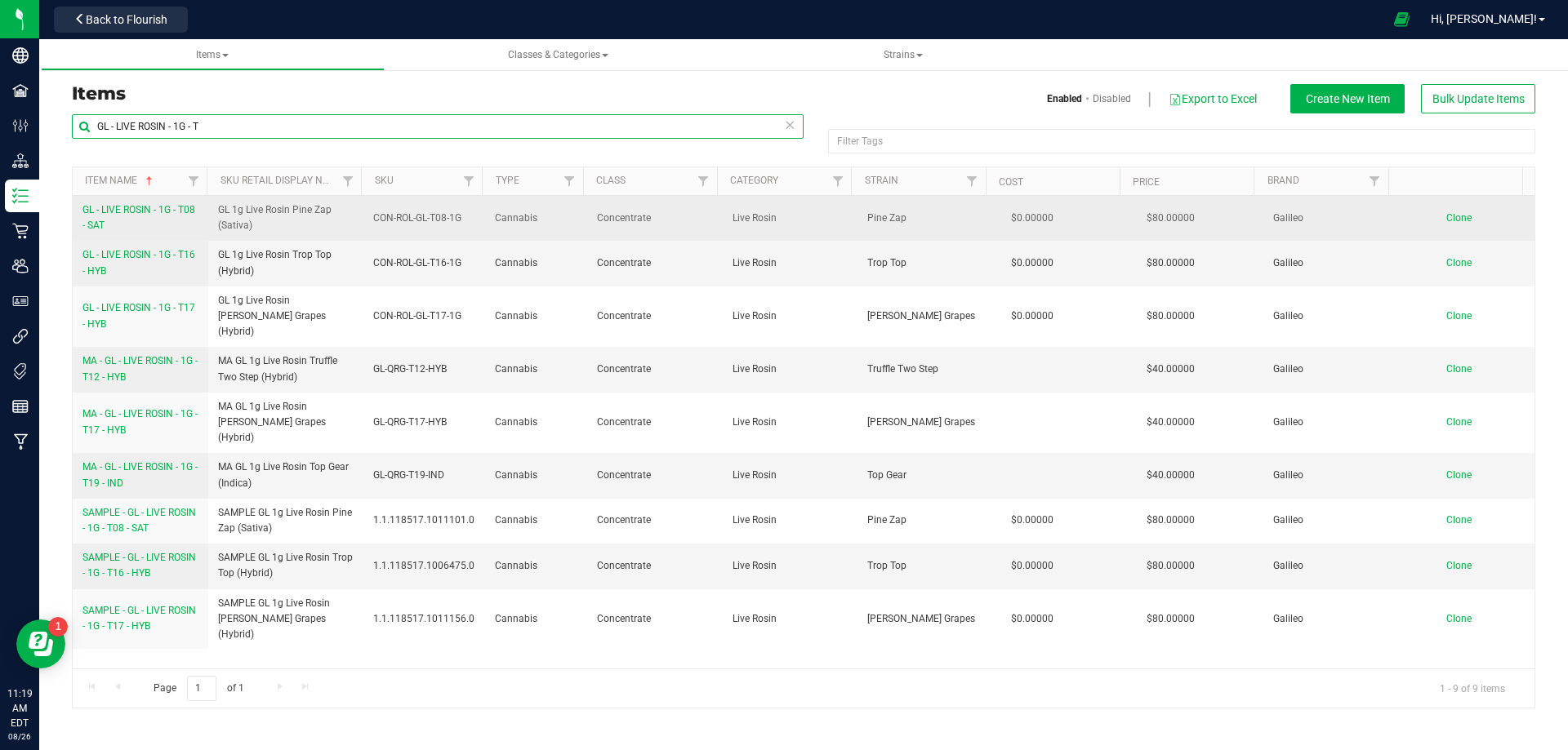
type input "GL - LIVE ROSIN - 1G - T"
click at [143, 222] on link "GL - LIVE ROSIN - 1G - T08 - SAT" at bounding box center [140, 217] width 116 height 31
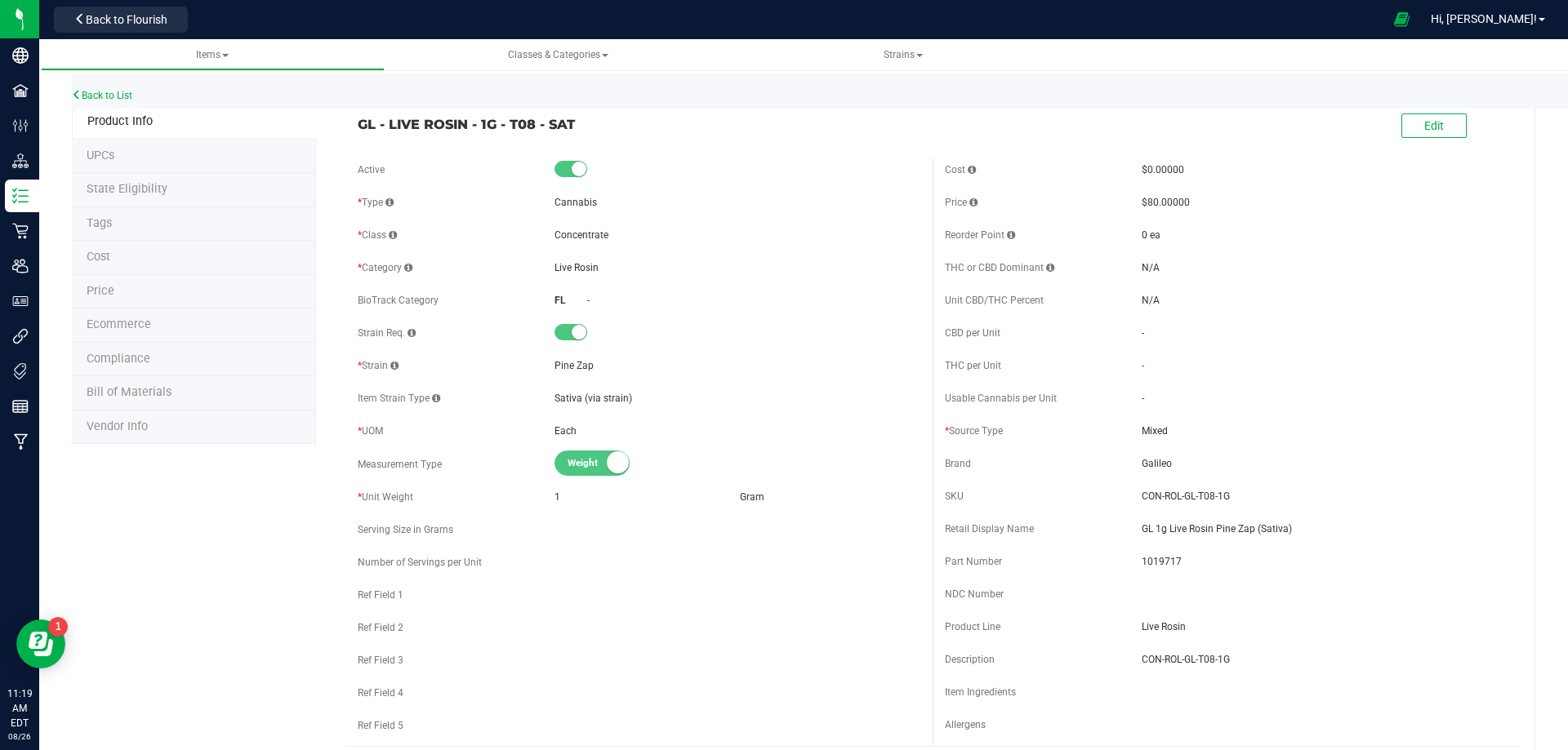
click at [164, 385] on li "Bill of Materials" at bounding box center [193, 393] width 244 height 34
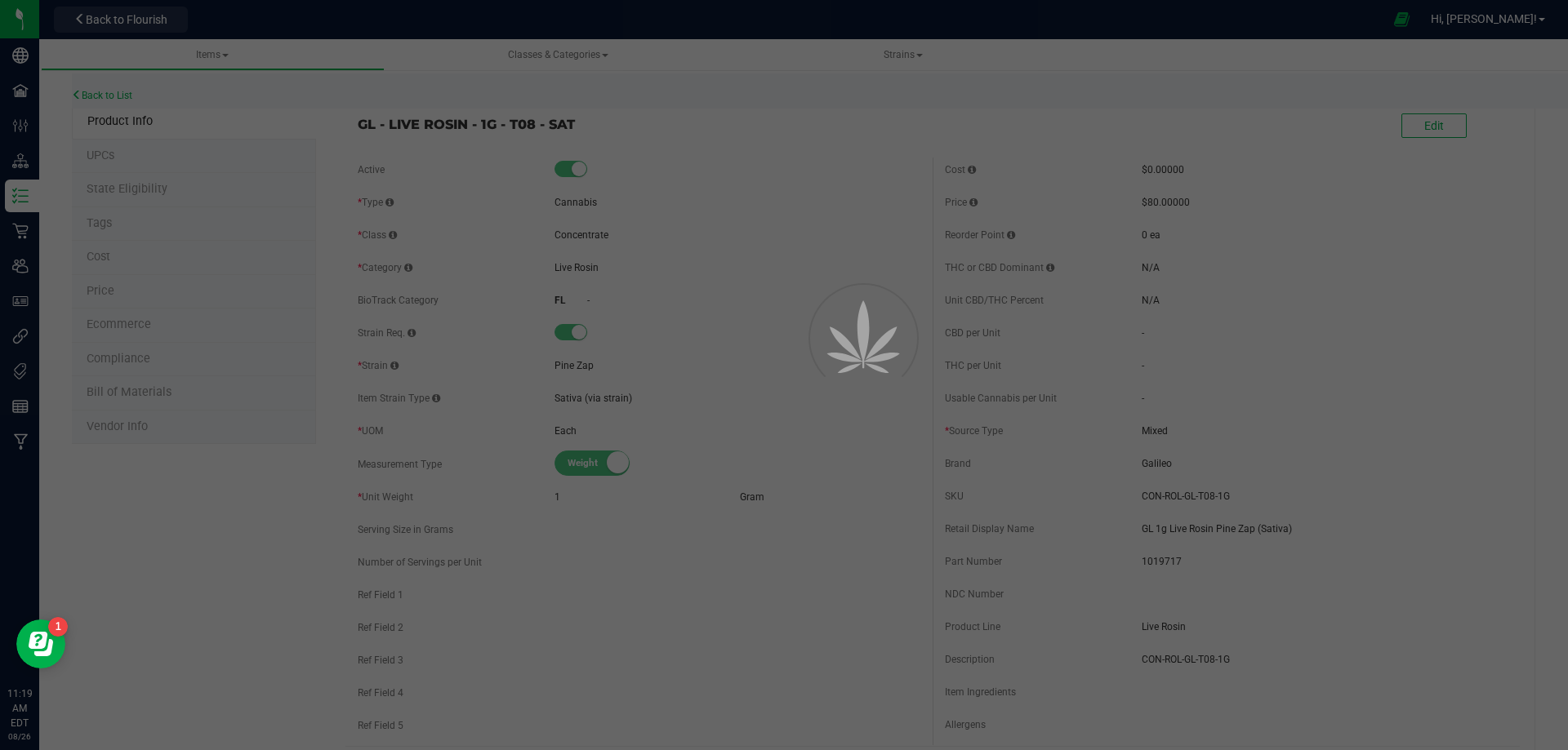
select select "13130"
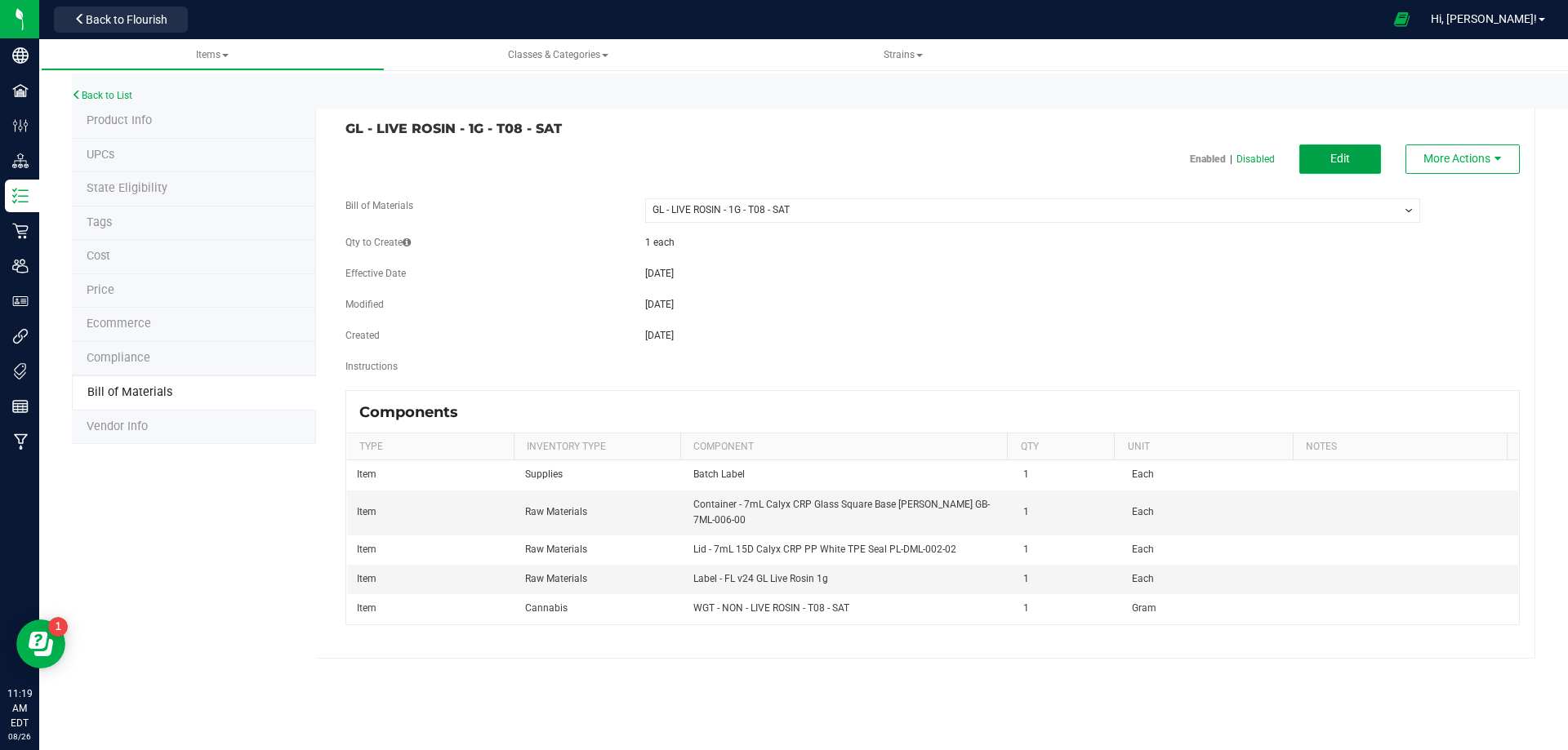
click at [1326, 151] on button "Edit" at bounding box center [1339, 159] width 82 height 29
select select "13130"
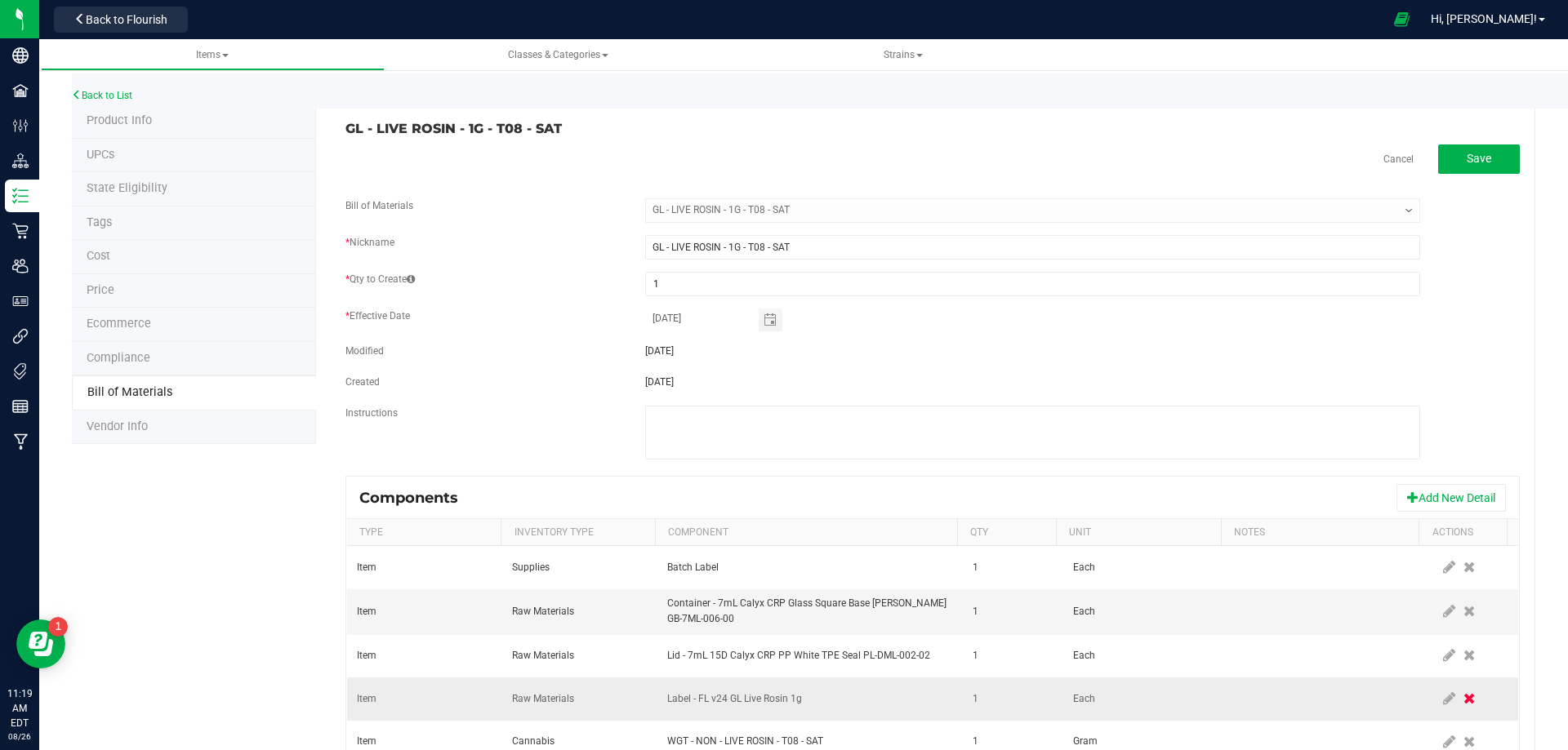
click at [1459, 701] on span at bounding box center [1468, 698] width 20 height 29
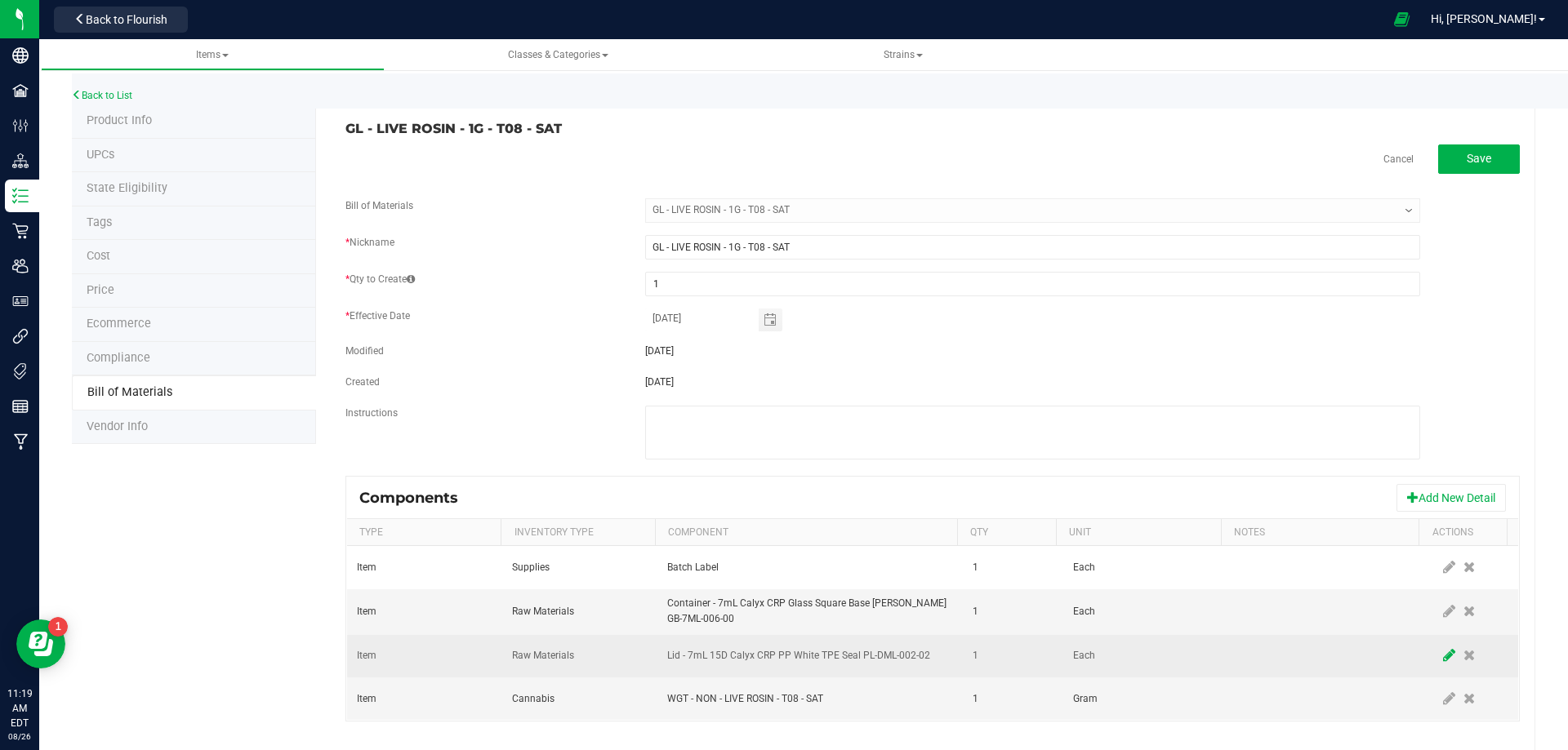
click at [1443, 662] on icon at bounding box center [1448, 656] width 12 height 15
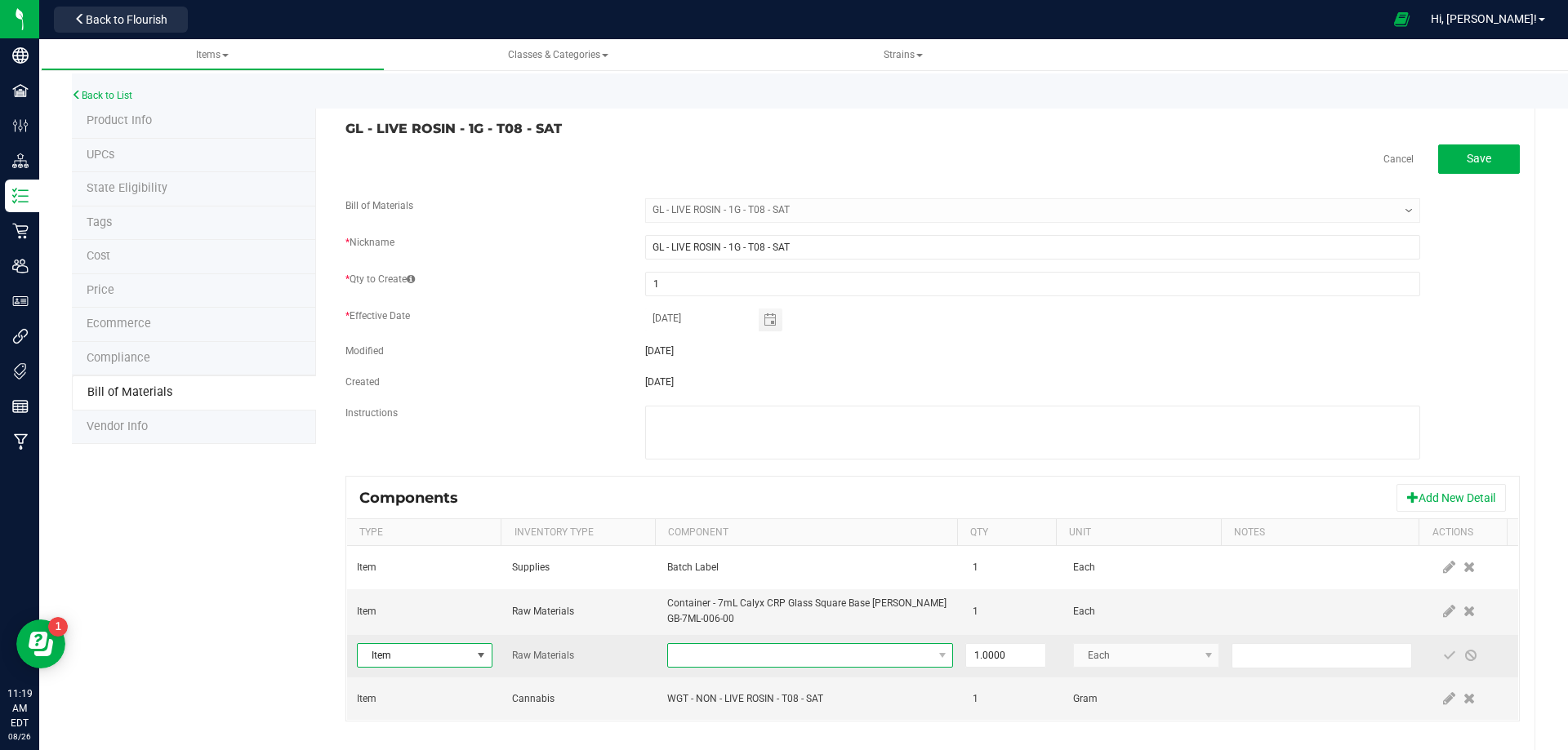
click at [788, 648] on span "NO DATA FOUND" at bounding box center [800, 656] width 264 height 23
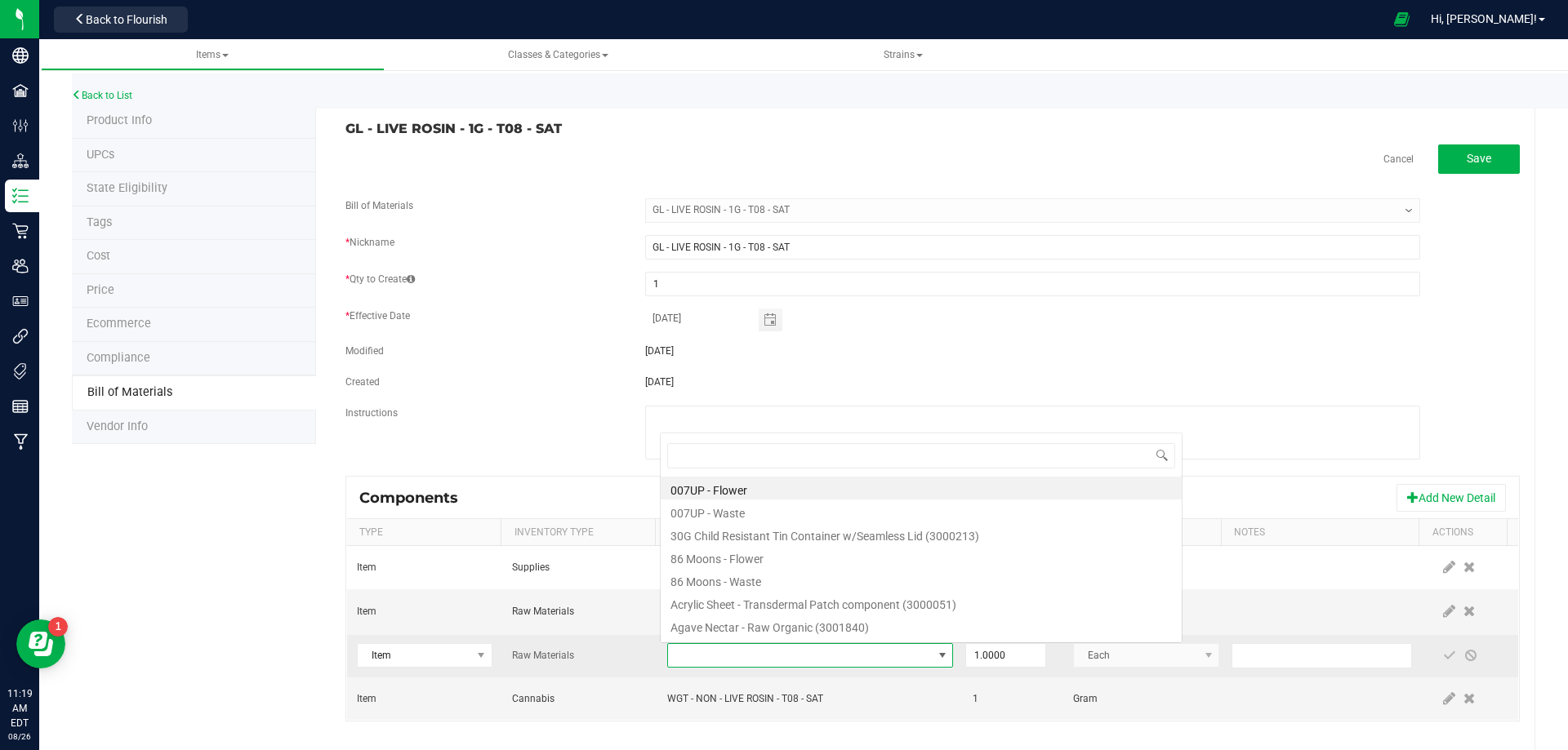
type input "3004400"
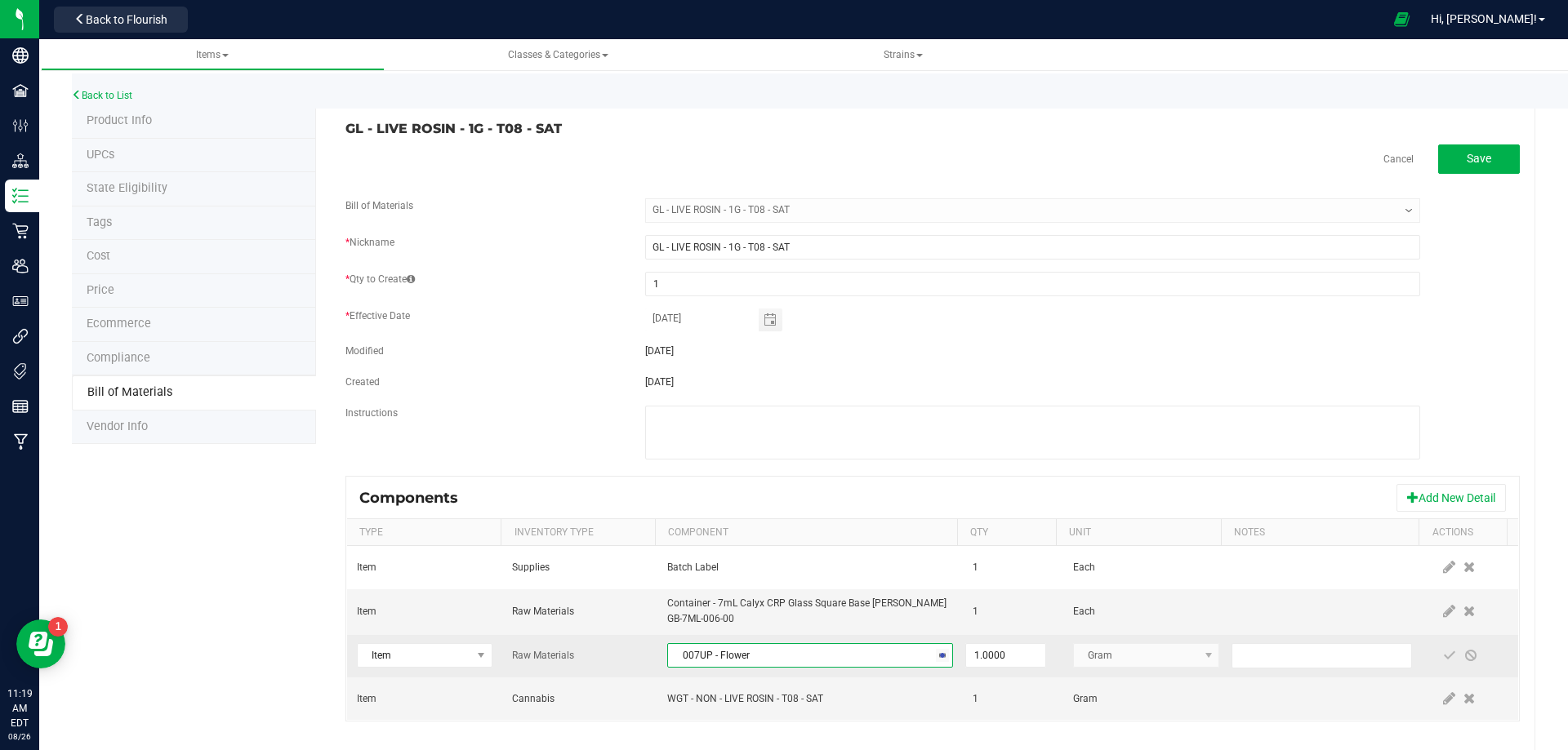
click at [787, 648] on span "007UP - Flower" at bounding box center [800, 656] width 264 height 23
click at [1443, 661] on span at bounding box center [1449, 656] width 13 height 13
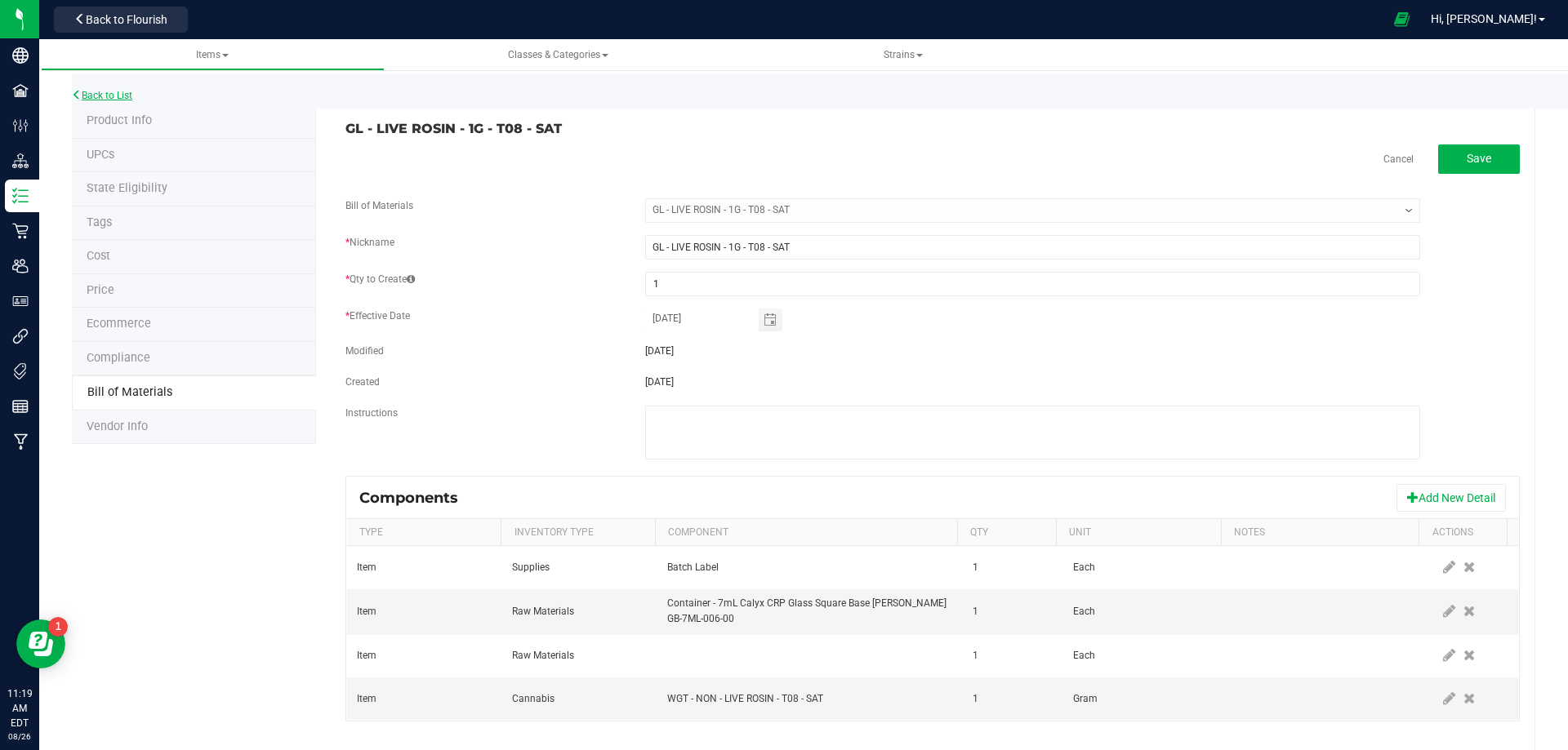
click at [106, 92] on link "Back to List" at bounding box center [102, 95] width 60 height 11
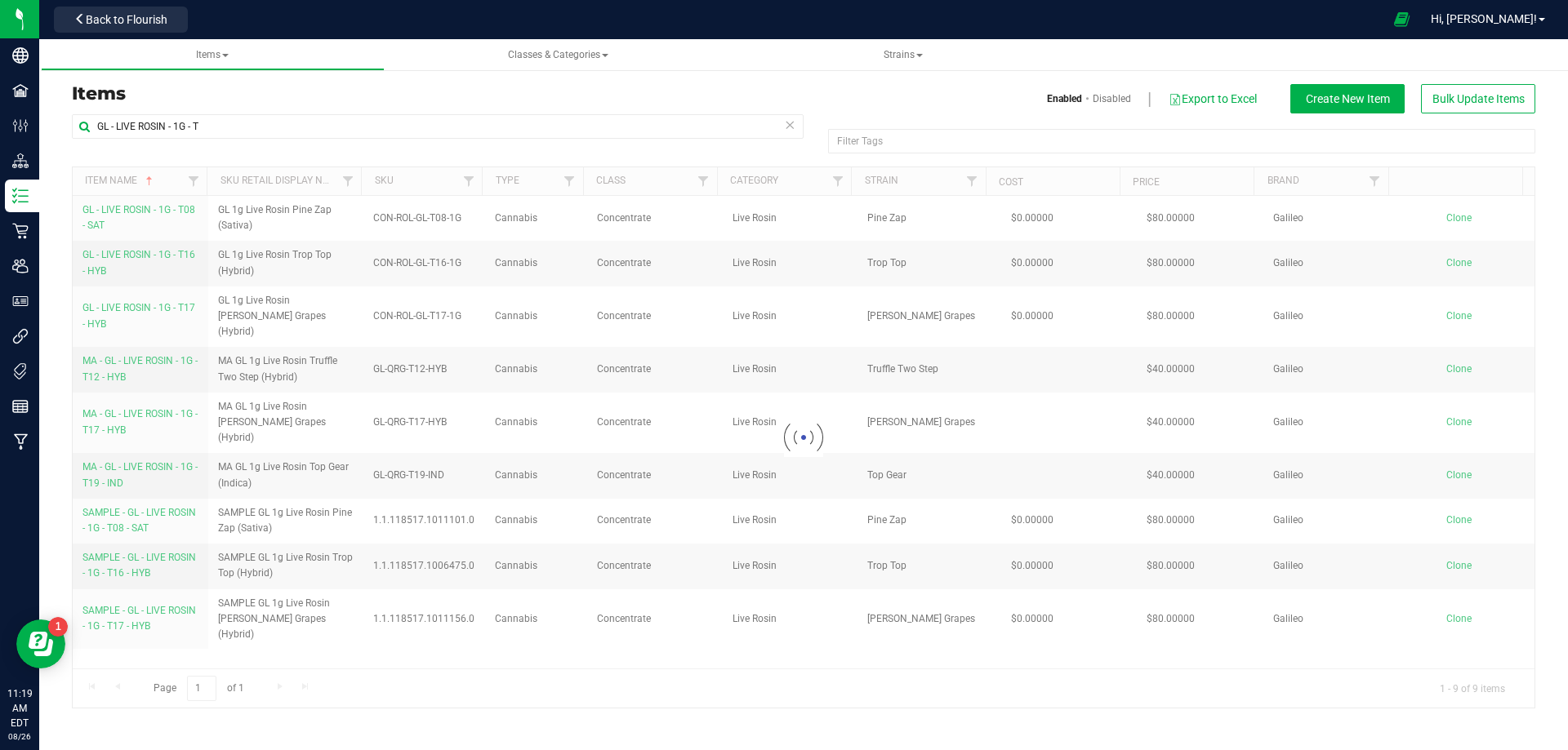
click at [120, 263] on div at bounding box center [803, 438] width 1462 height 540
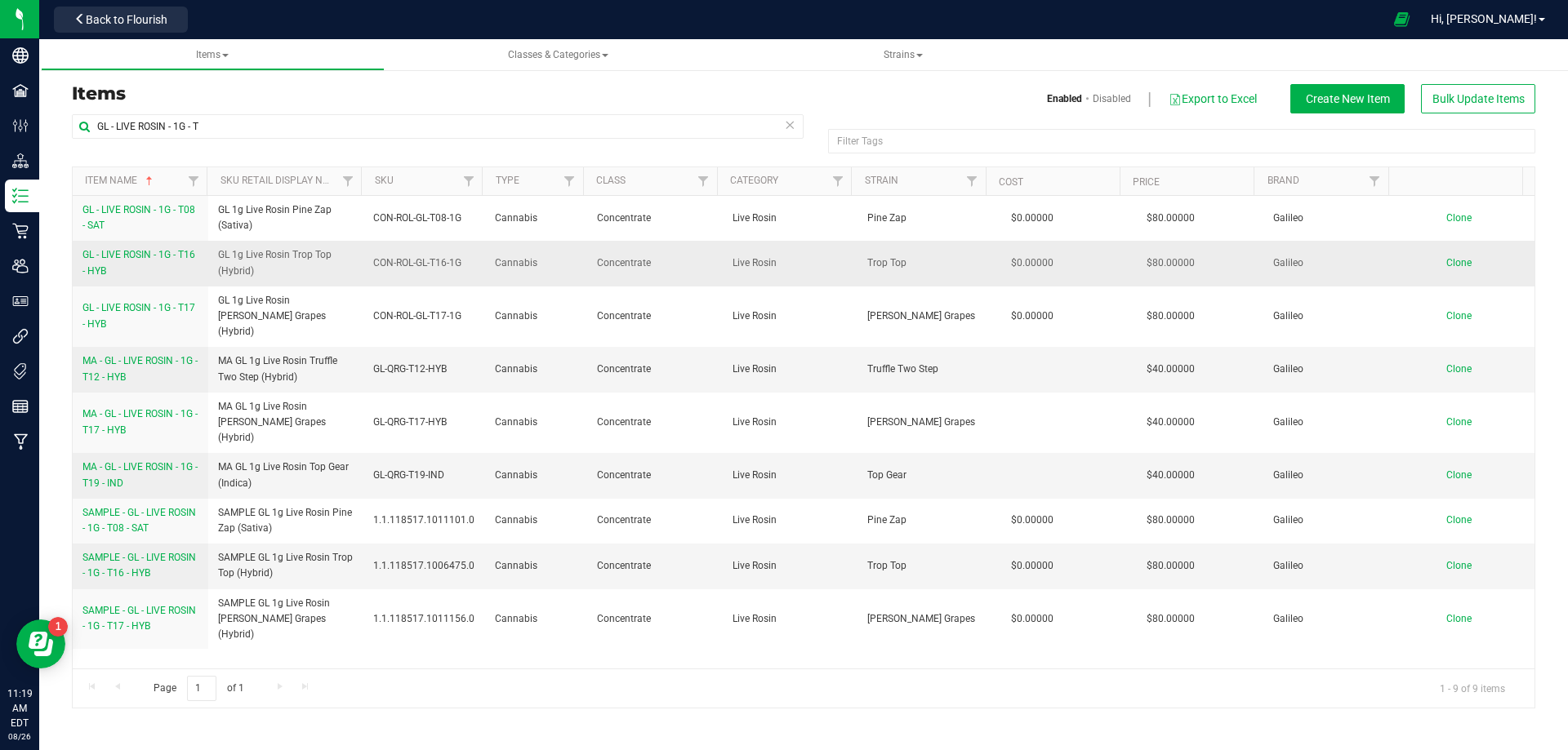
click at [121, 259] on span "GL - LIVE ROSIN - 1G - T16 - HYB" at bounding box center [139, 263] width 113 height 27
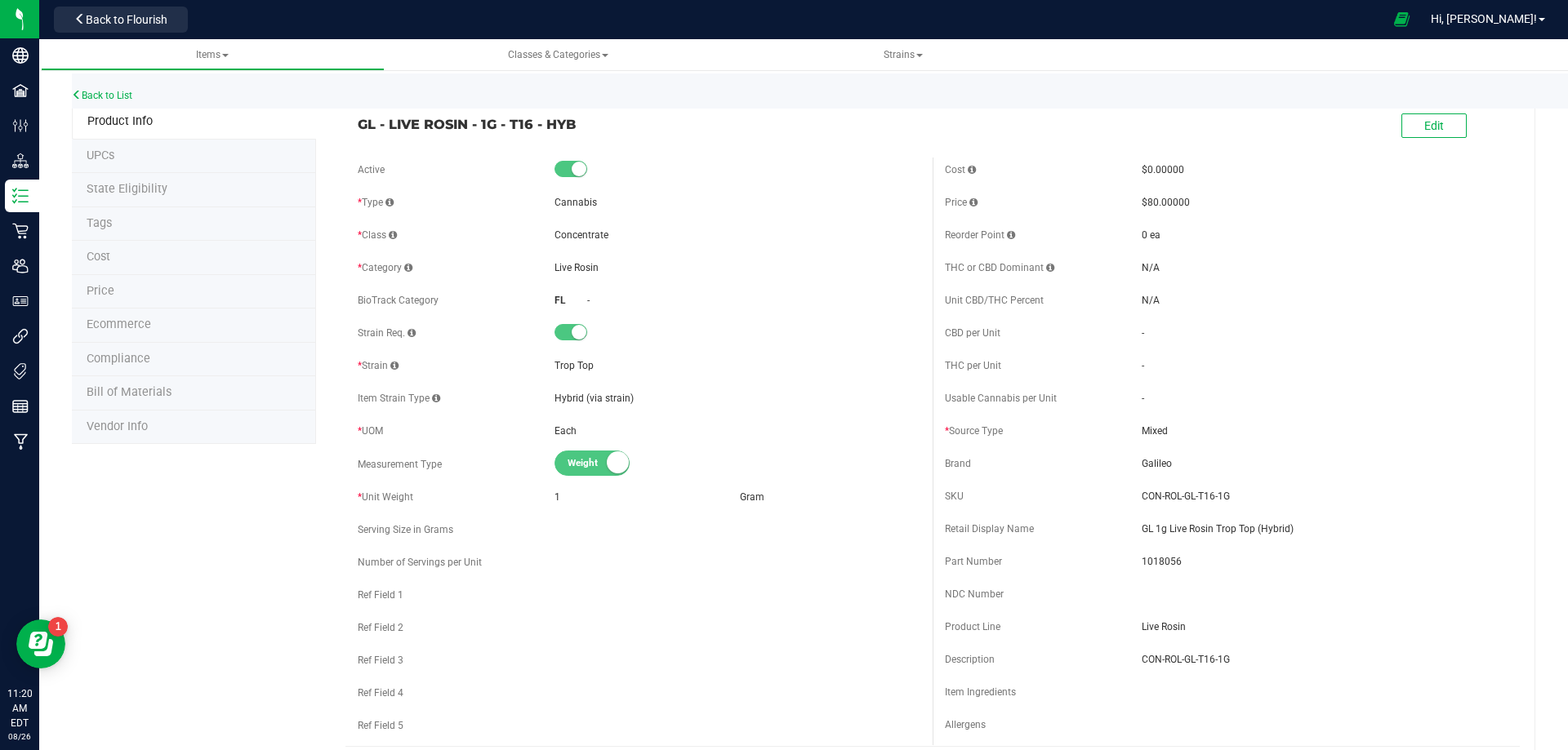
click at [150, 402] on li "Bill of Materials" at bounding box center [193, 393] width 244 height 34
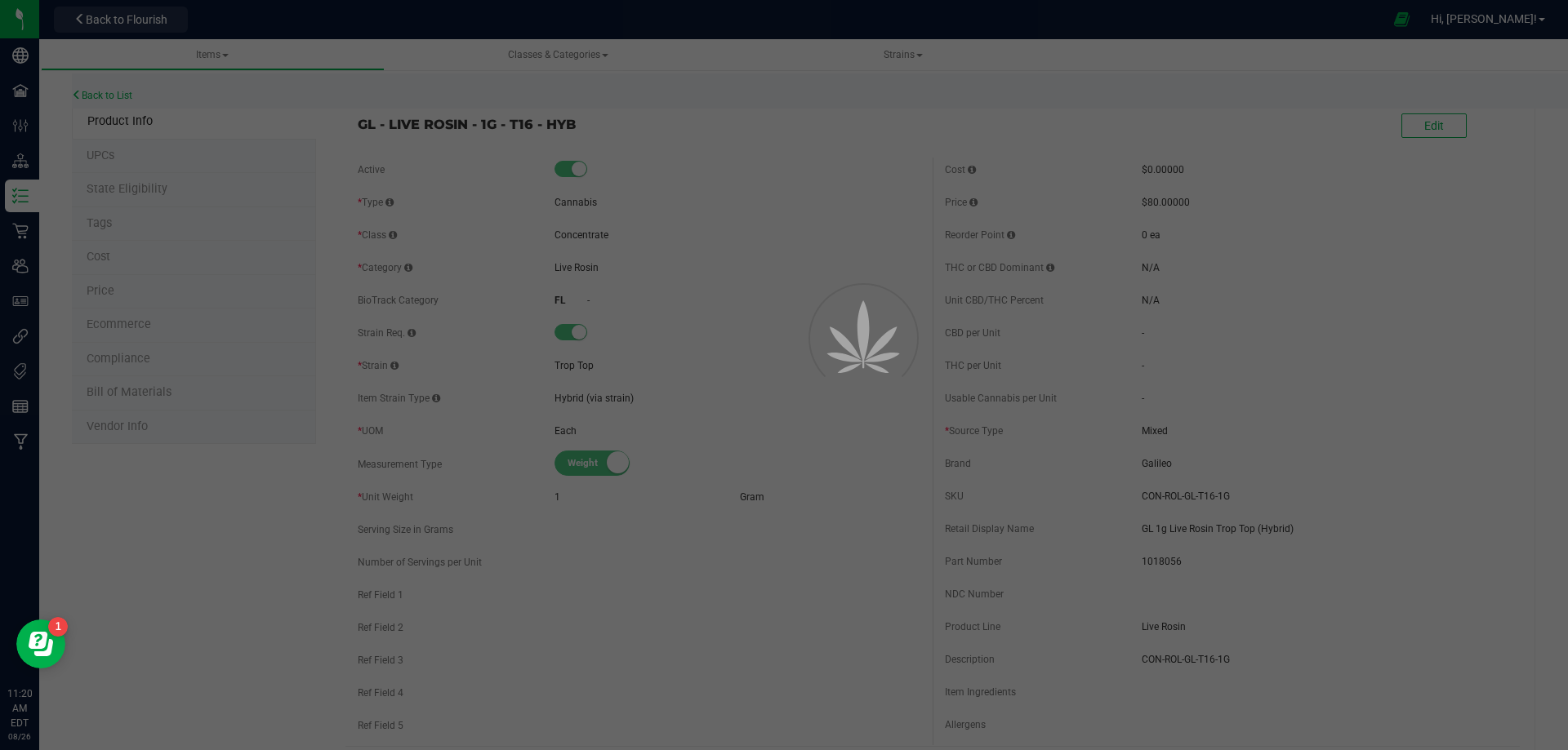
select select "11913"
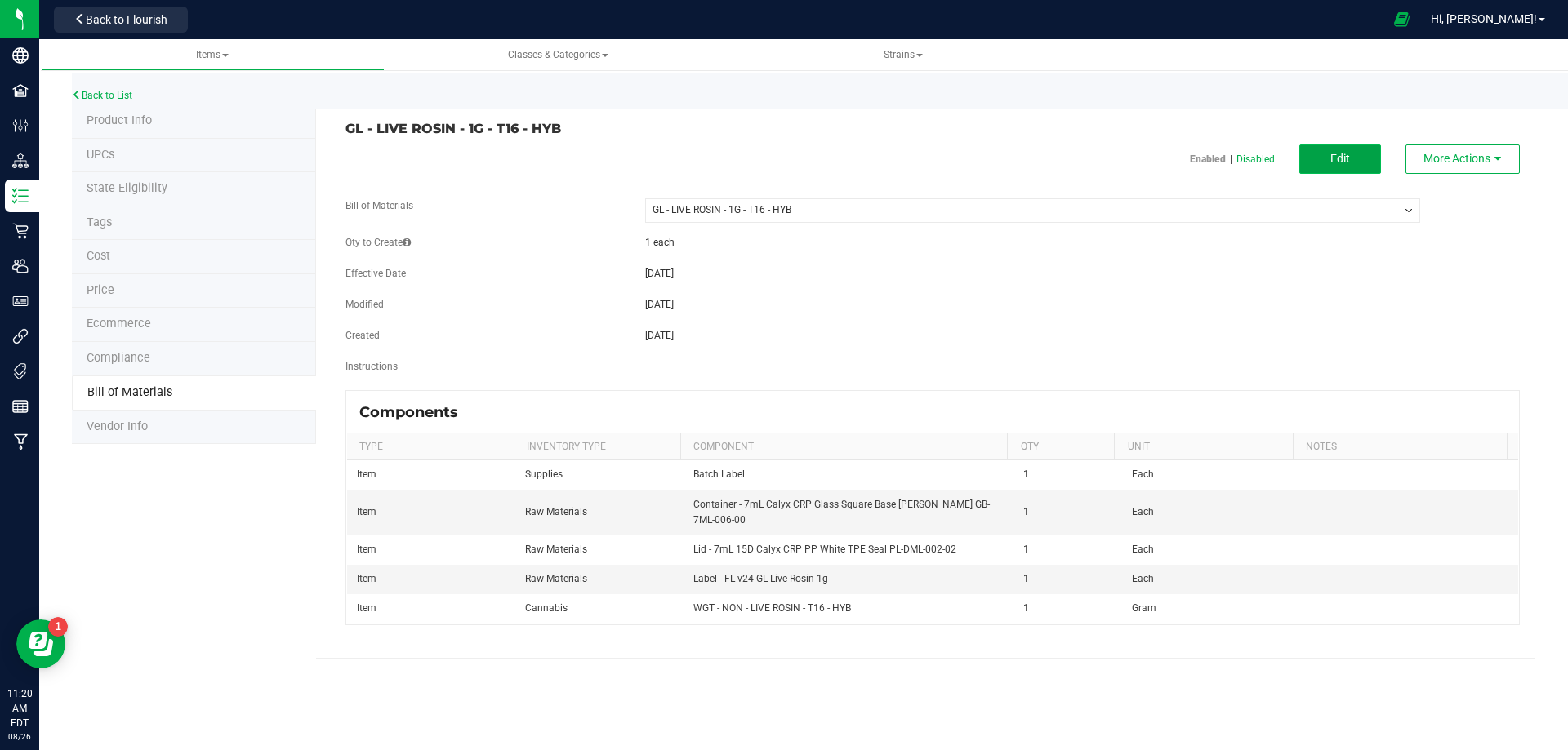
click at [1341, 168] on button "Edit" at bounding box center [1339, 159] width 82 height 29
select select "11913"
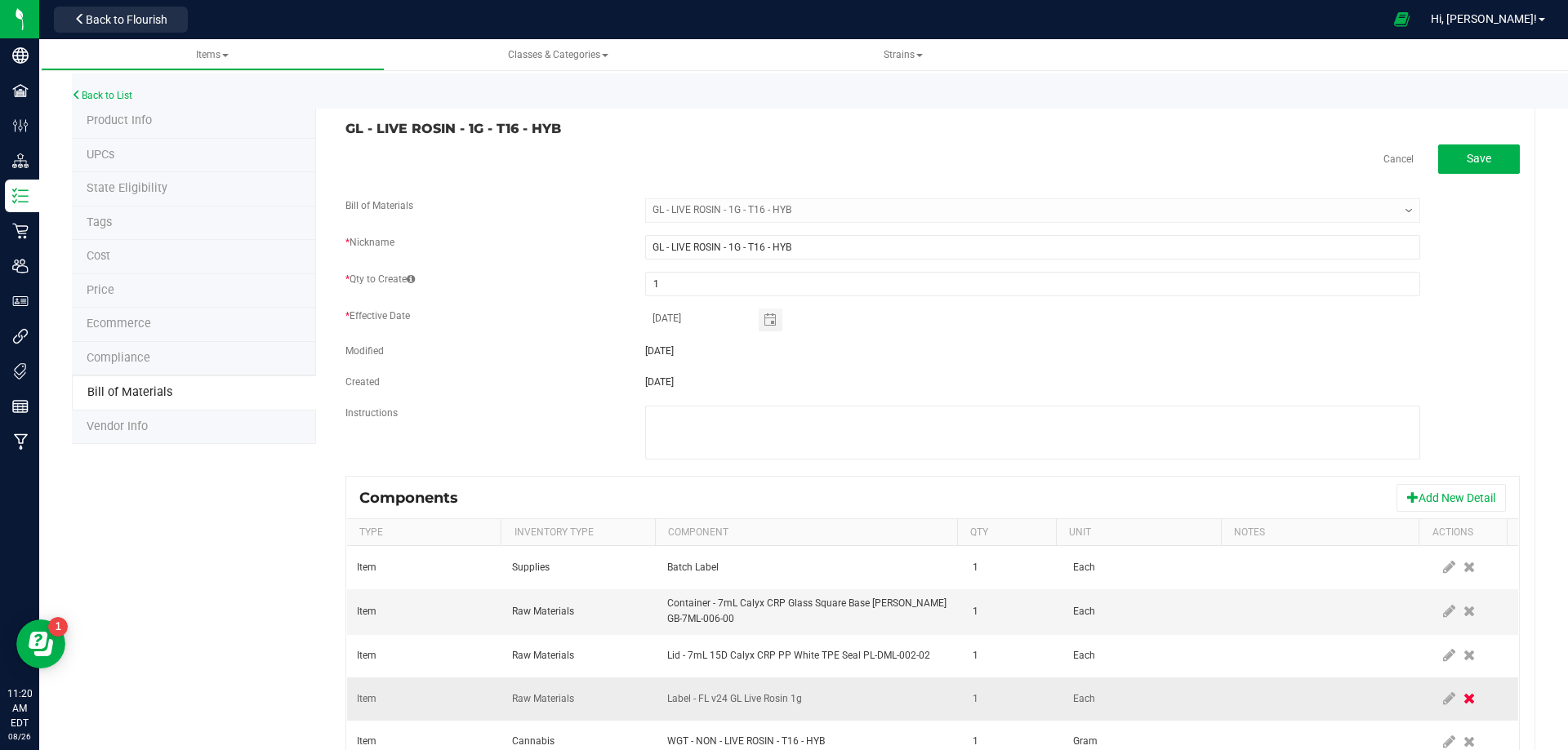
click at [1464, 706] on icon at bounding box center [1469, 699] width 11 height 15
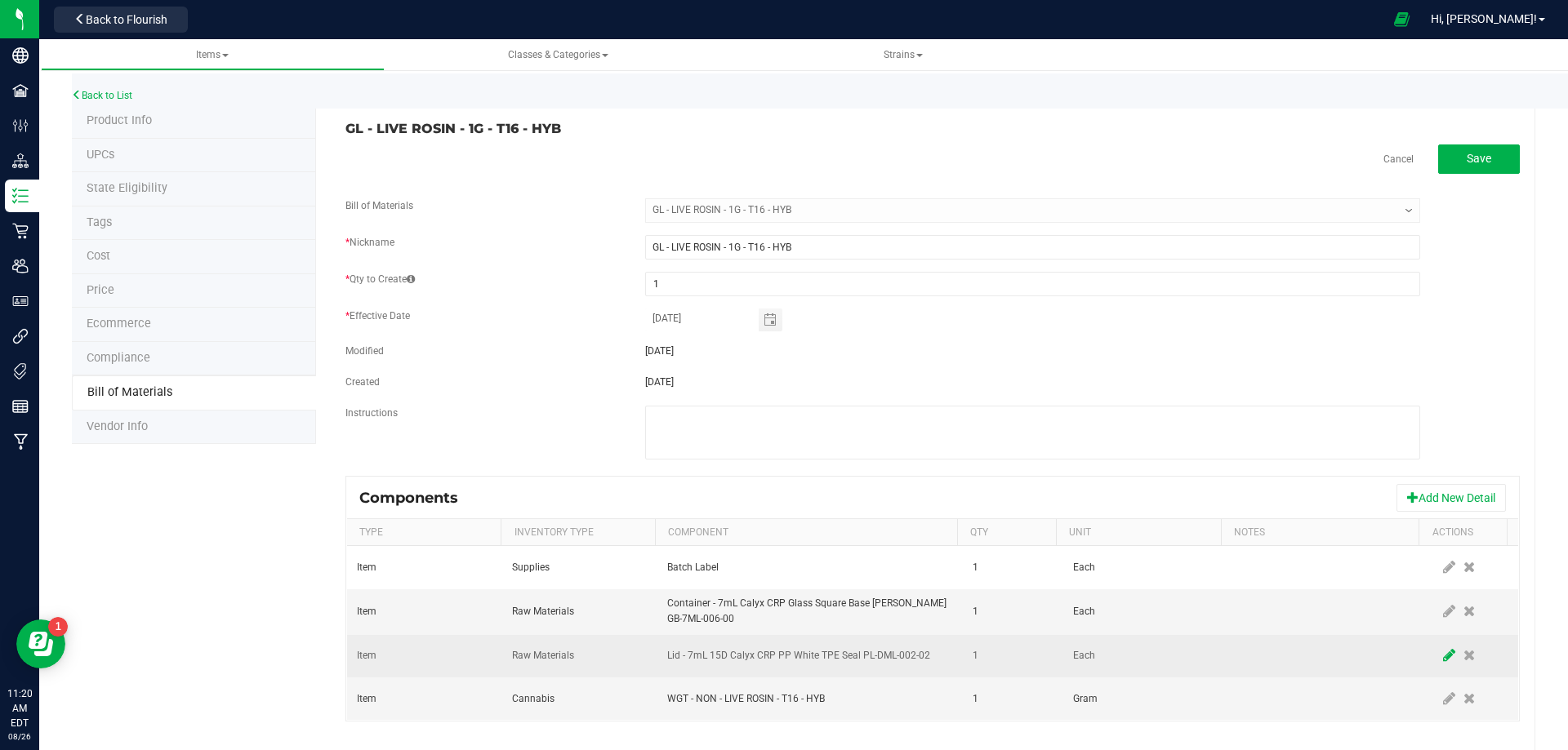
click at [1443, 655] on icon at bounding box center [1448, 656] width 12 height 15
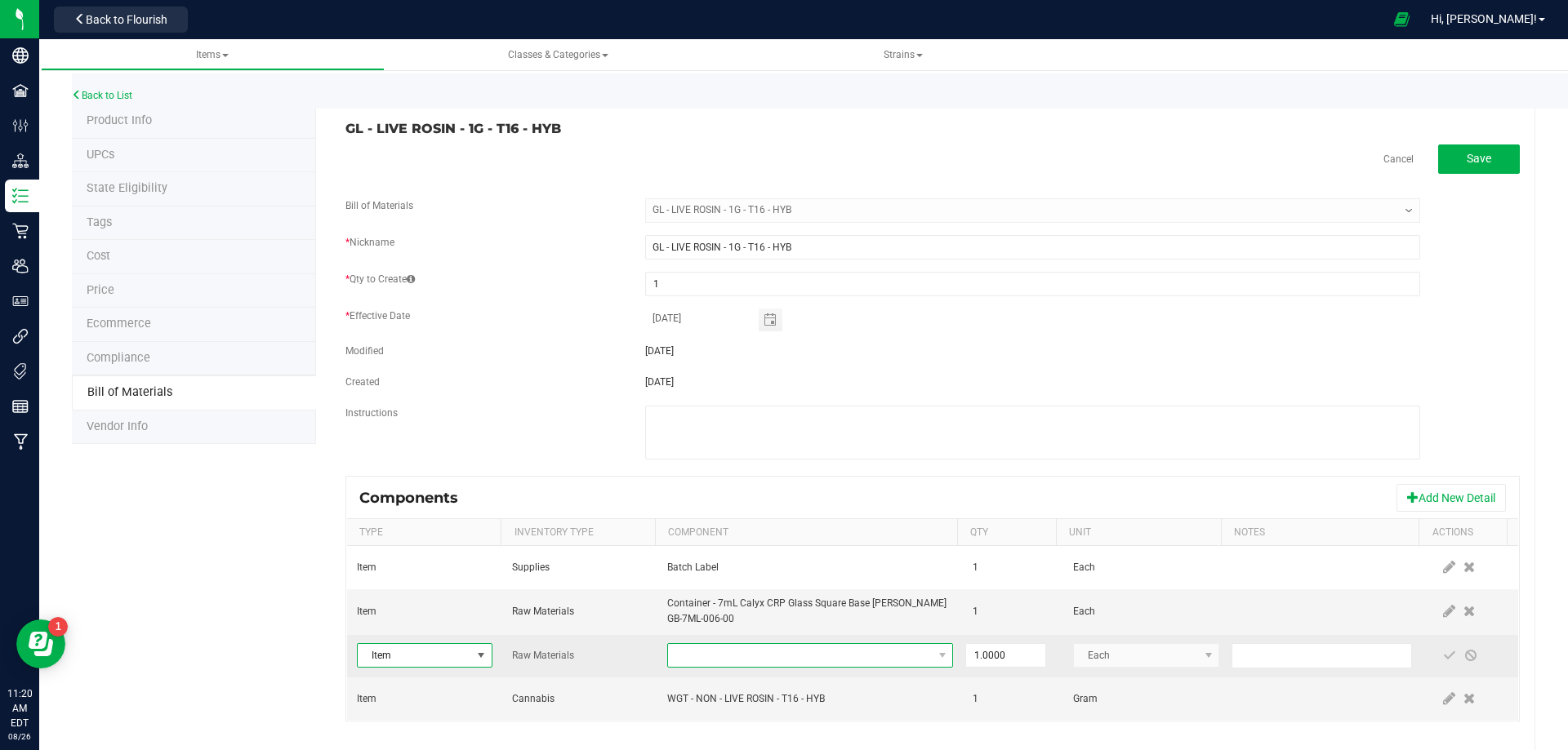
click at [746, 650] on span "NO DATA FOUND" at bounding box center [800, 656] width 264 height 23
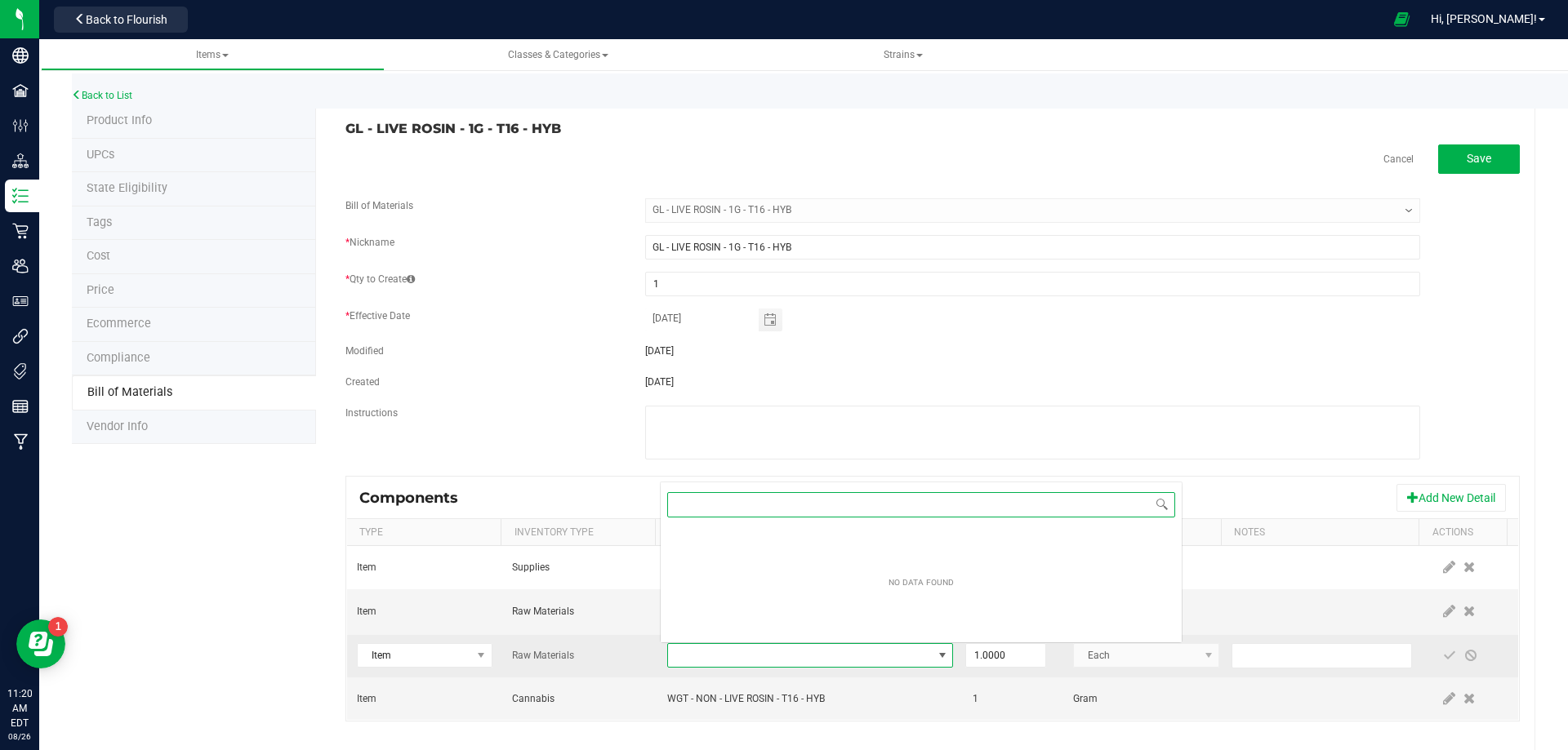
scroll to position [24, 278]
paste input "3004400"
type input "3004400"
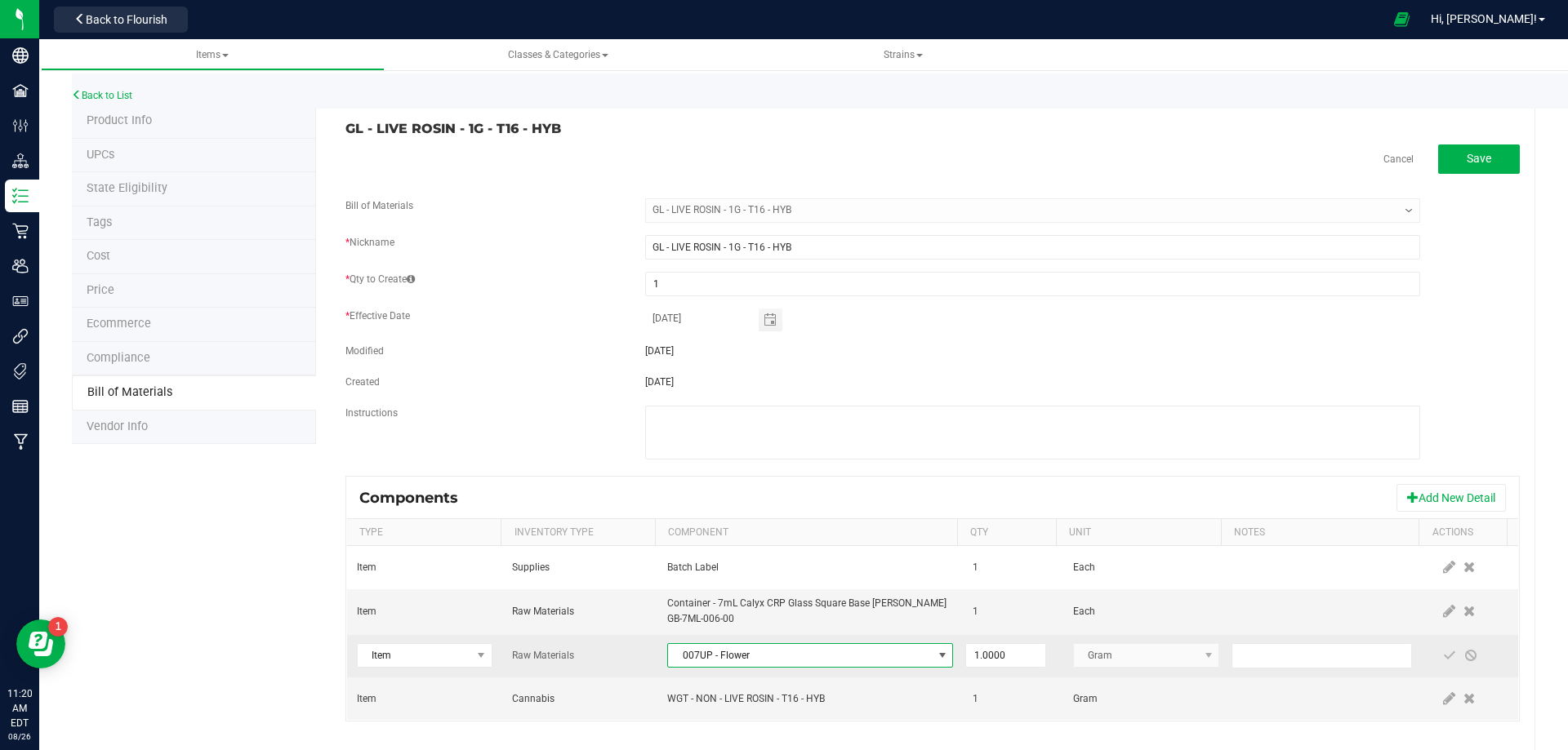
click at [844, 660] on span "007UP - Flower" at bounding box center [800, 656] width 264 height 23
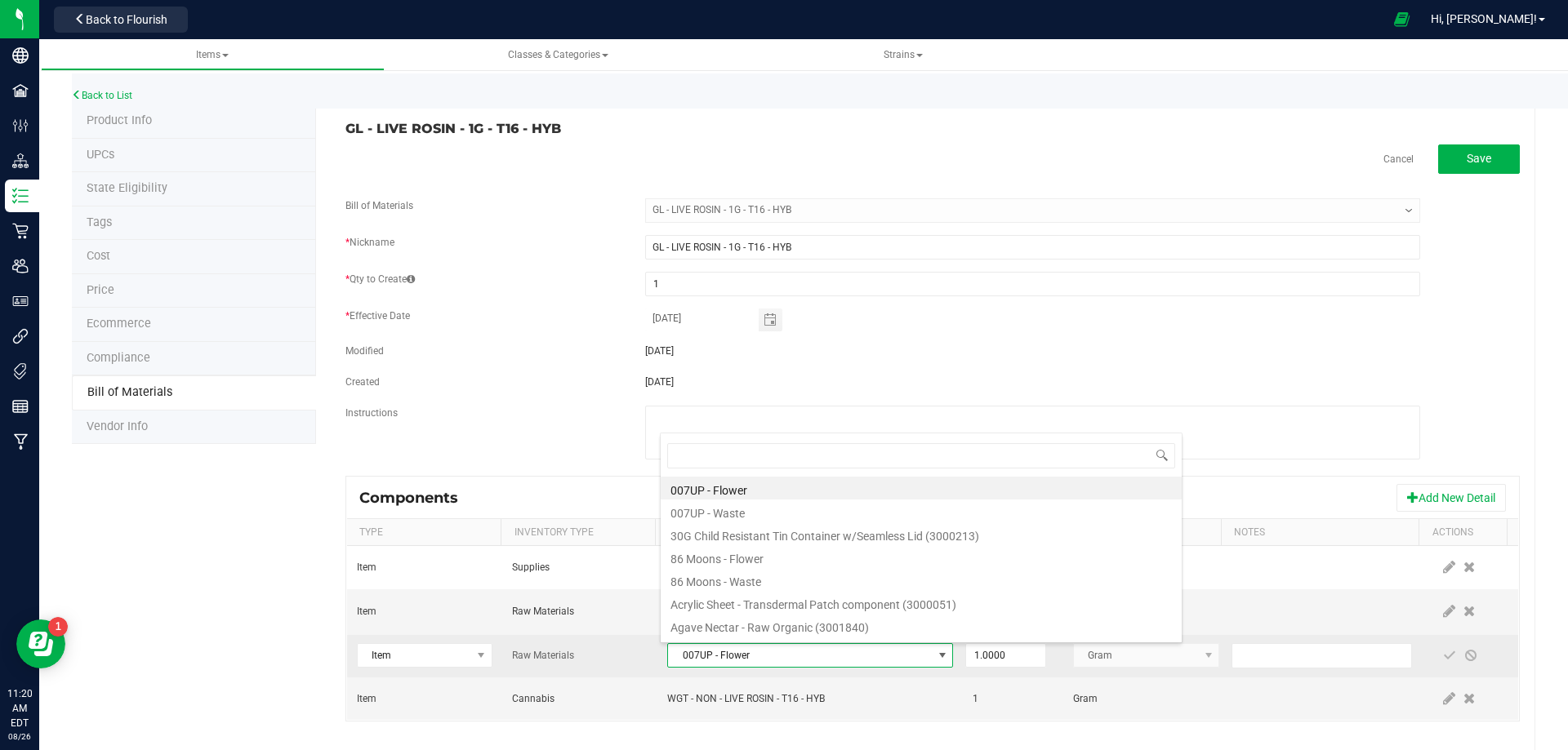
scroll to position [24, 278]
type input "3004400"
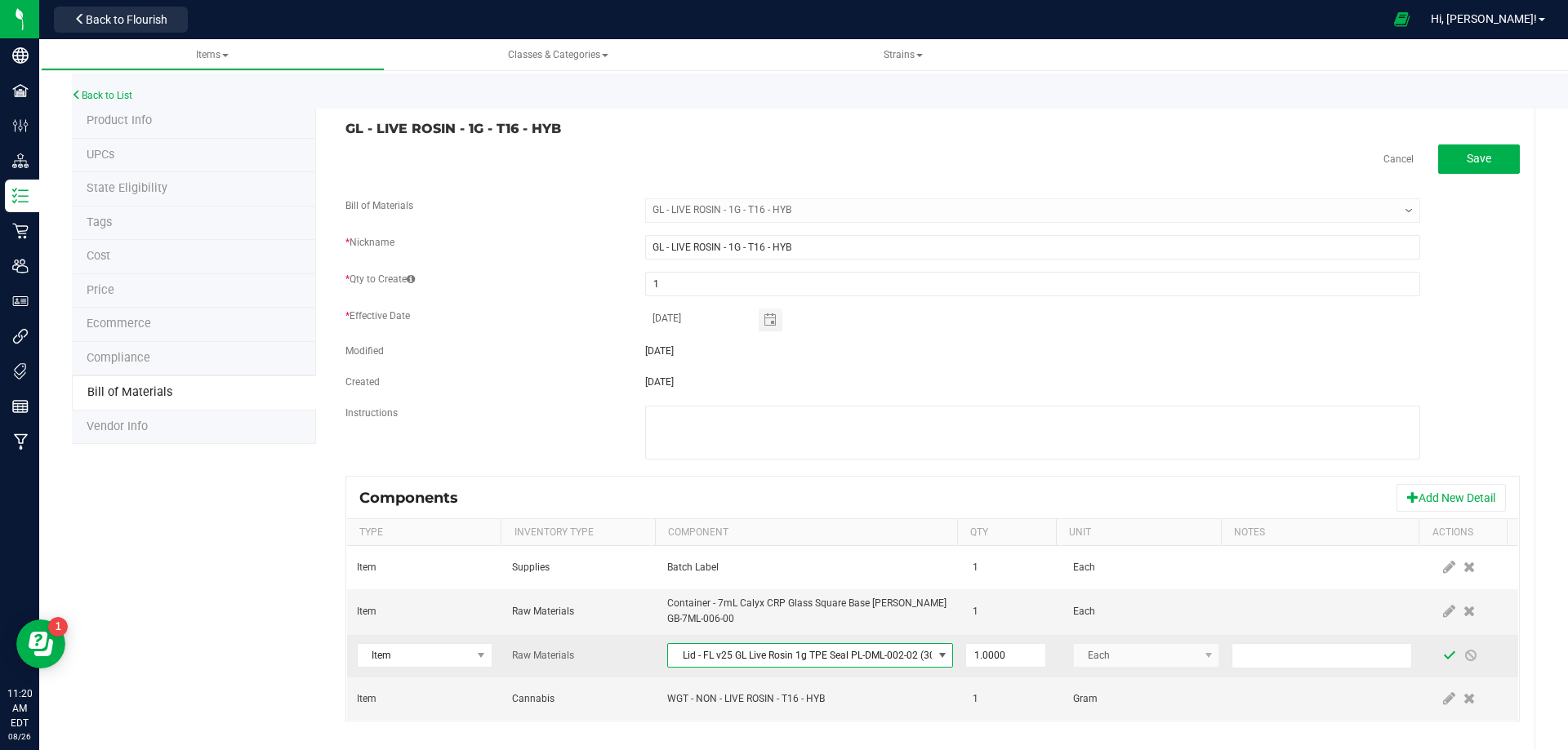
click at [1443, 656] on span at bounding box center [1449, 656] width 13 height 13
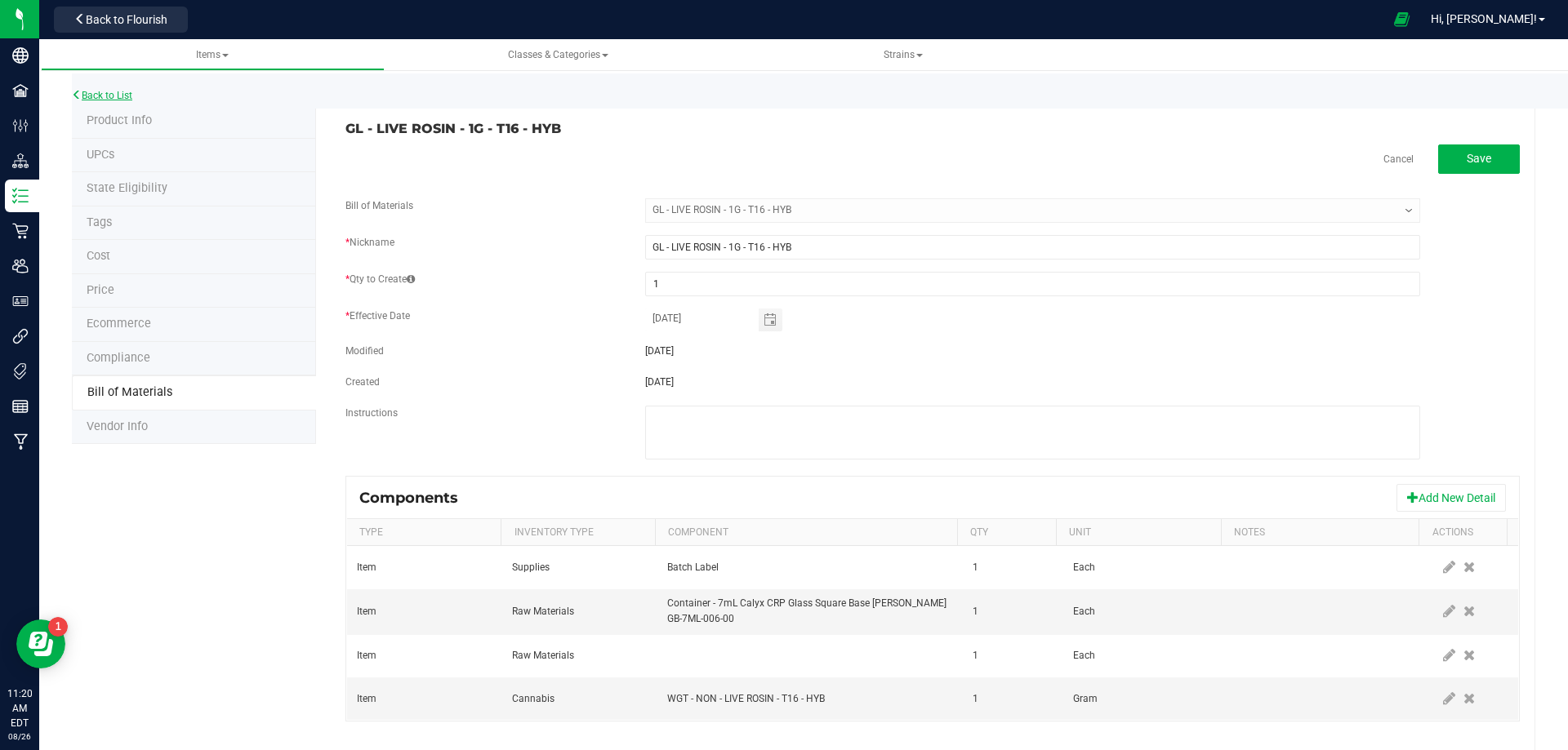
click at [114, 99] on link "Back to List" at bounding box center [102, 95] width 60 height 11
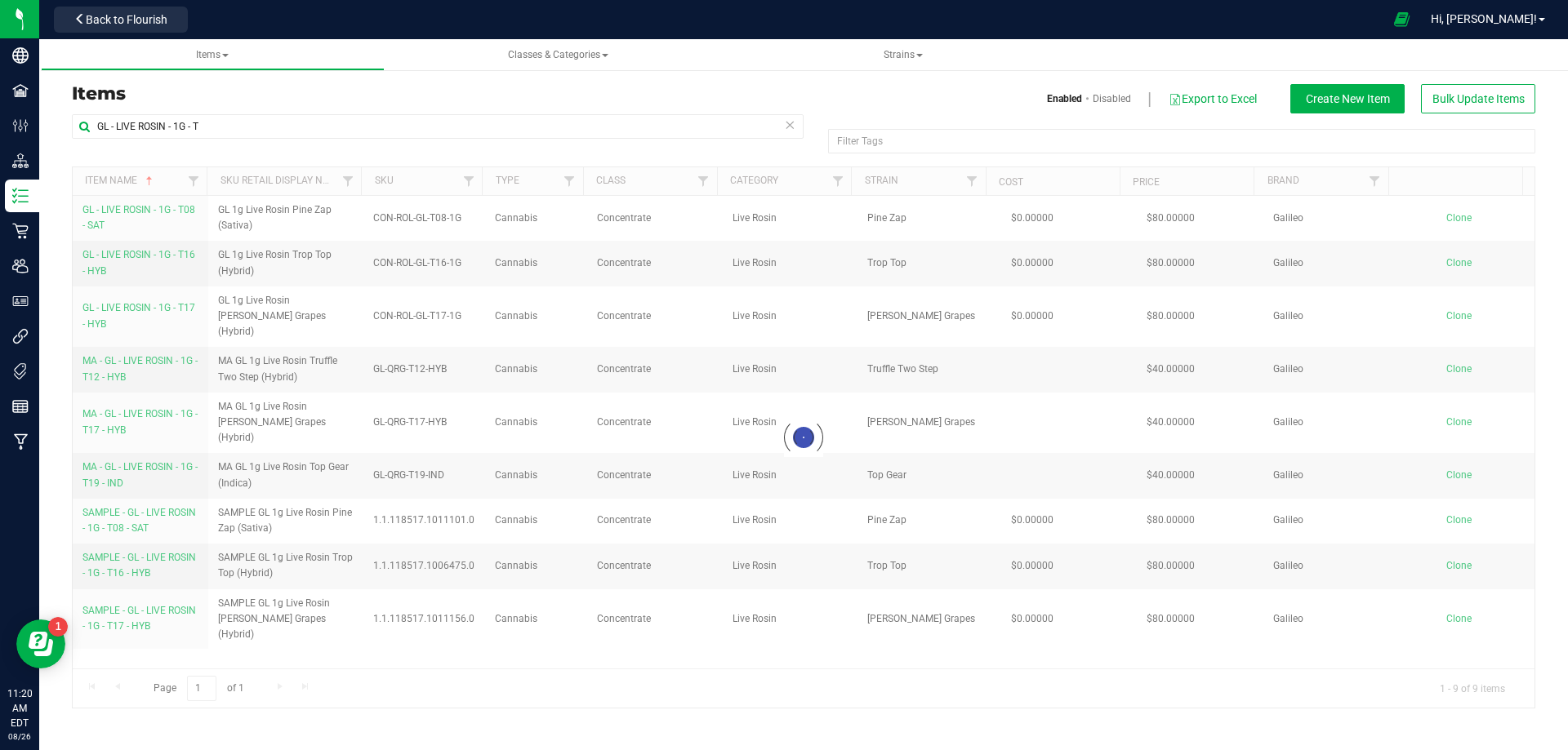
click at [149, 303] on div at bounding box center [803, 438] width 1462 height 540
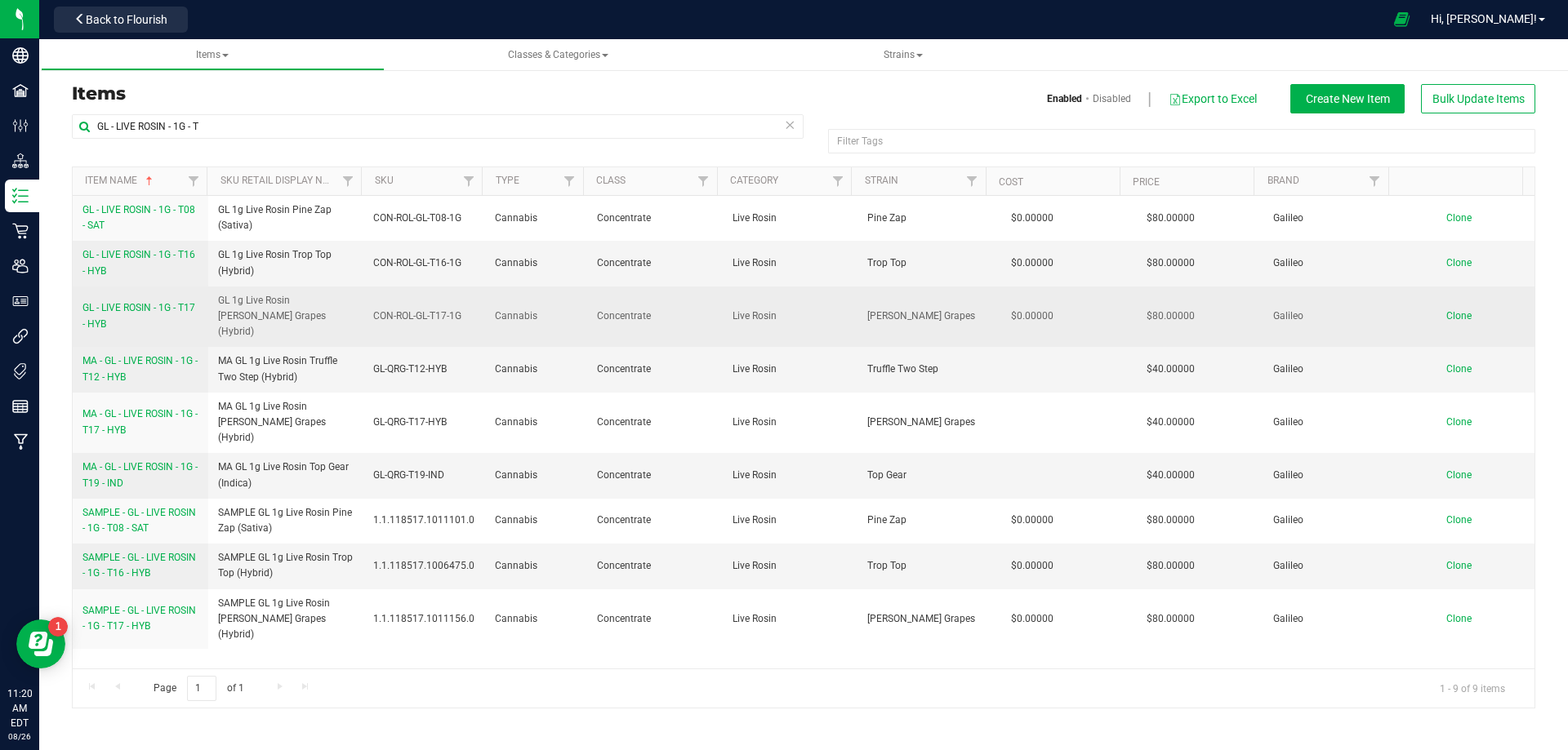
click at [149, 302] on span "GL - LIVE ROSIN - 1G - T17 - HYB" at bounding box center [139, 315] width 113 height 27
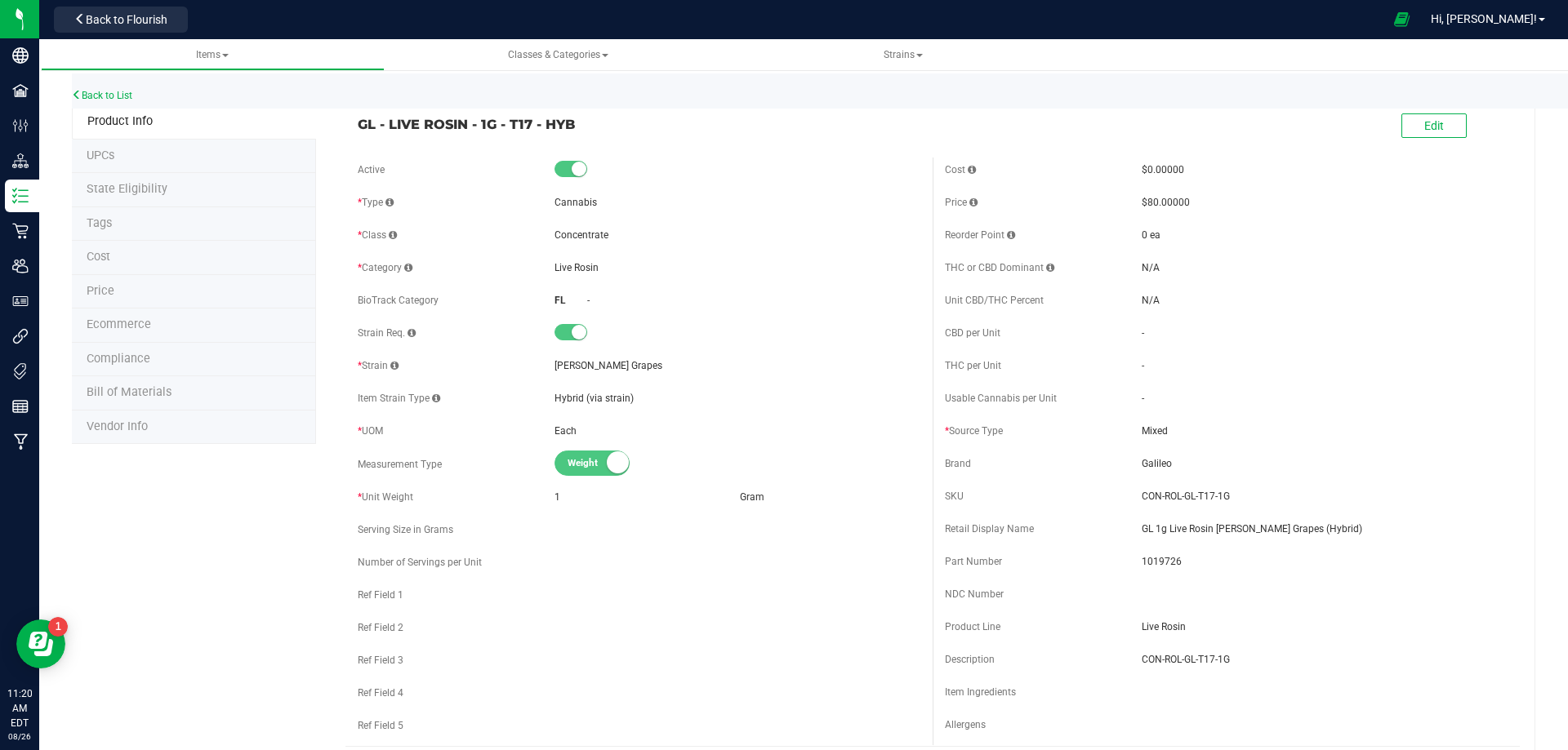
click at [168, 398] on span "Bill of Materials" at bounding box center [129, 391] width 85 height 14
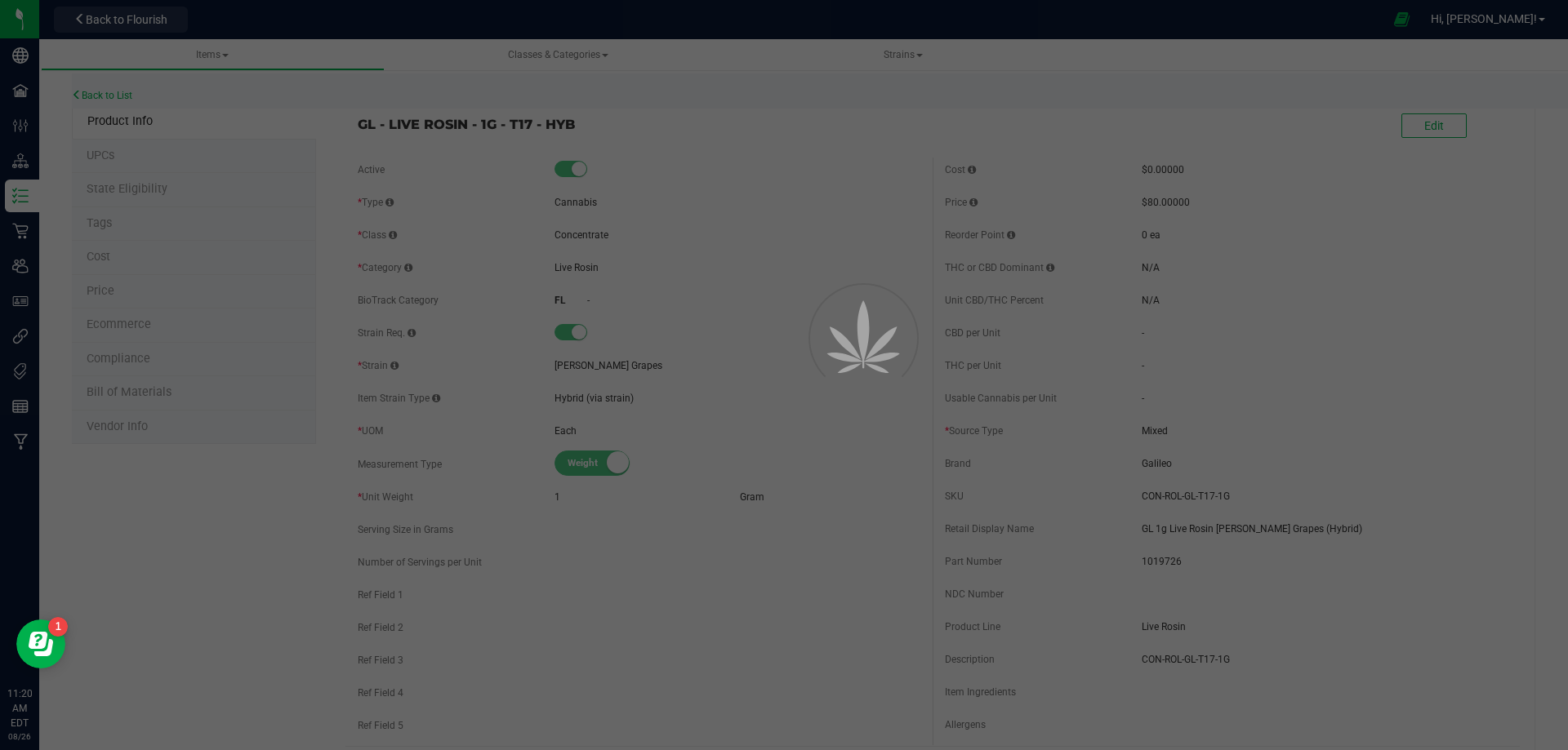
select select "13148"
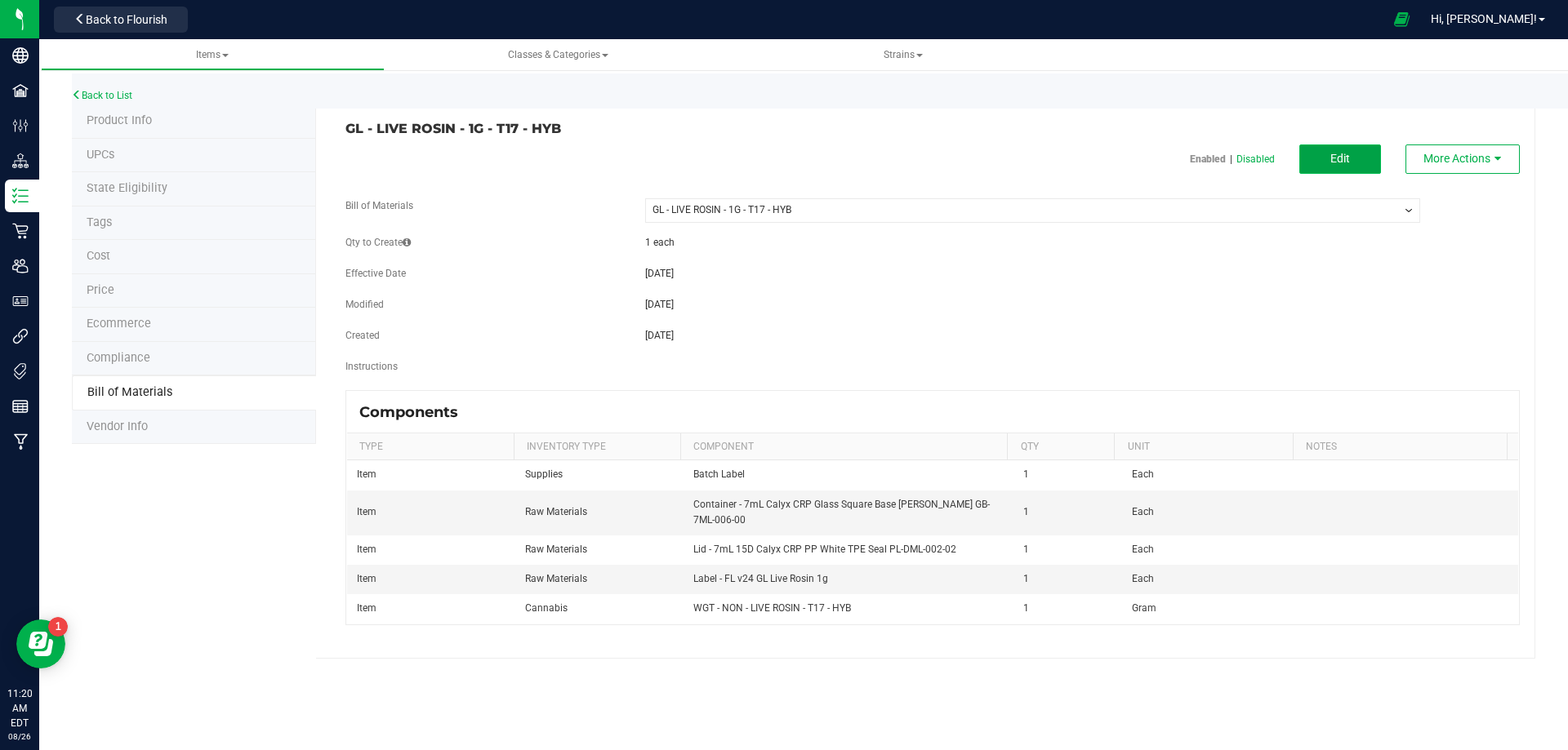
click at [1341, 164] on span "Edit" at bounding box center [1339, 158] width 20 height 13
select select "13148"
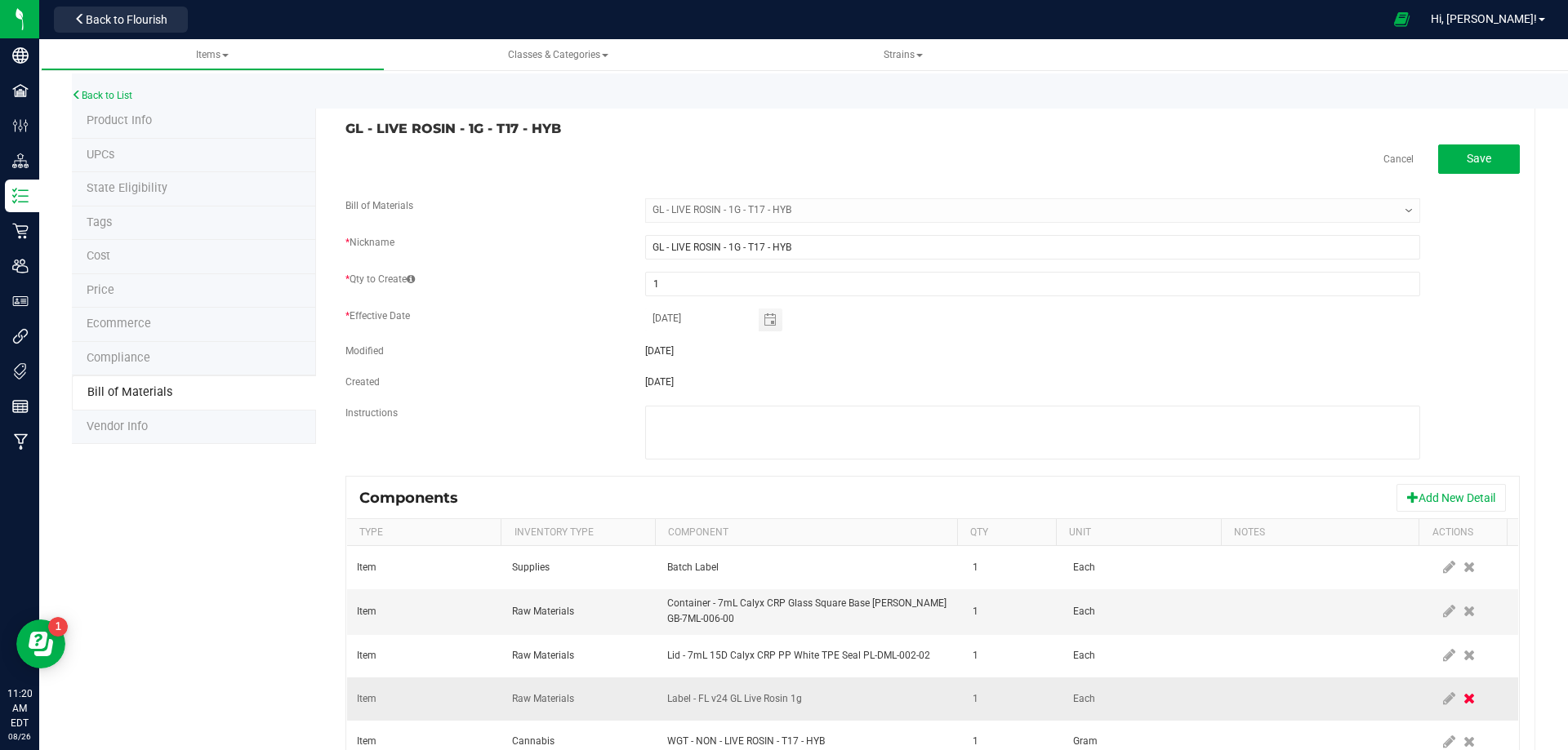
click at [1459, 689] on span at bounding box center [1468, 698] width 20 height 29
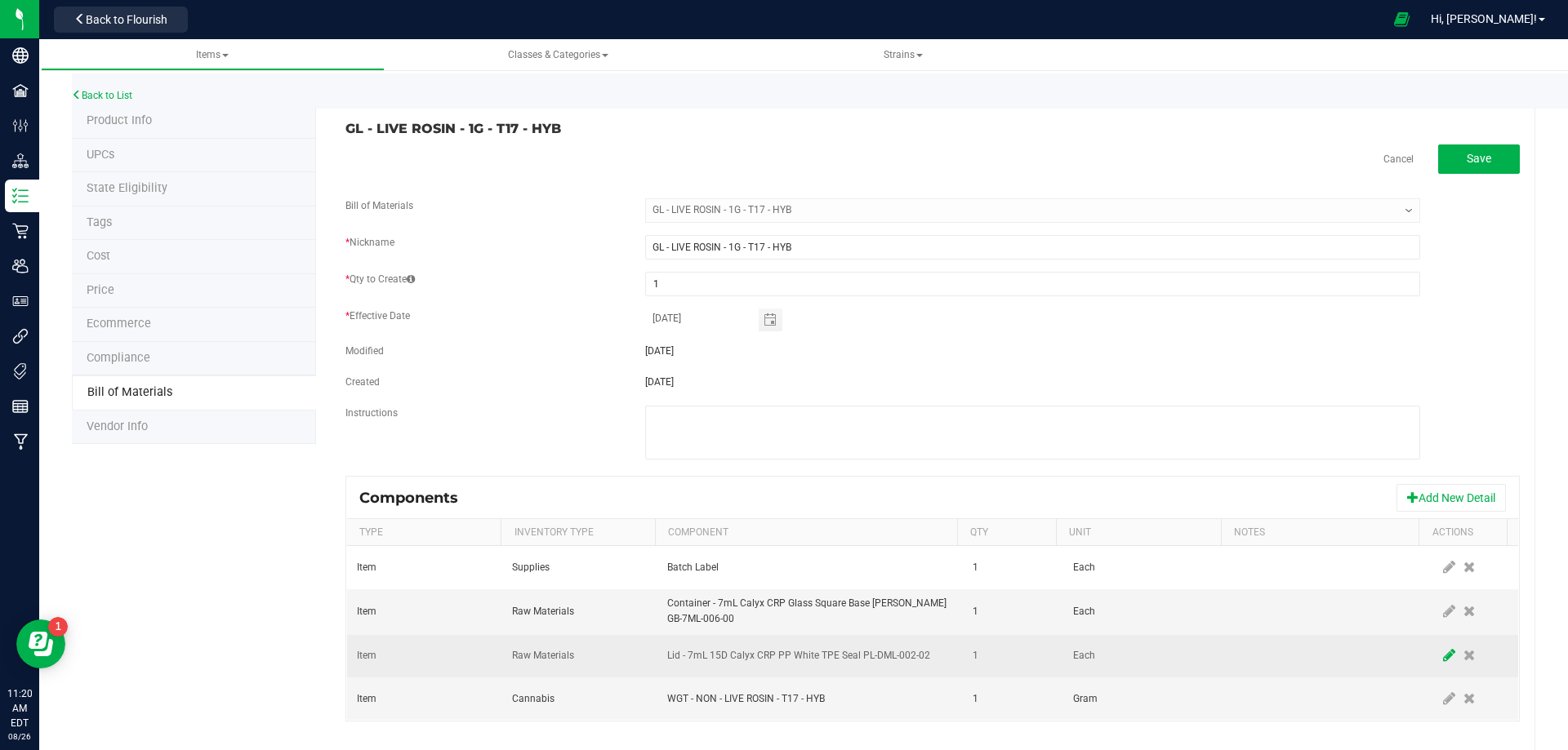
click at [1443, 658] on icon at bounding box center [1448, 656] width 12 height 15
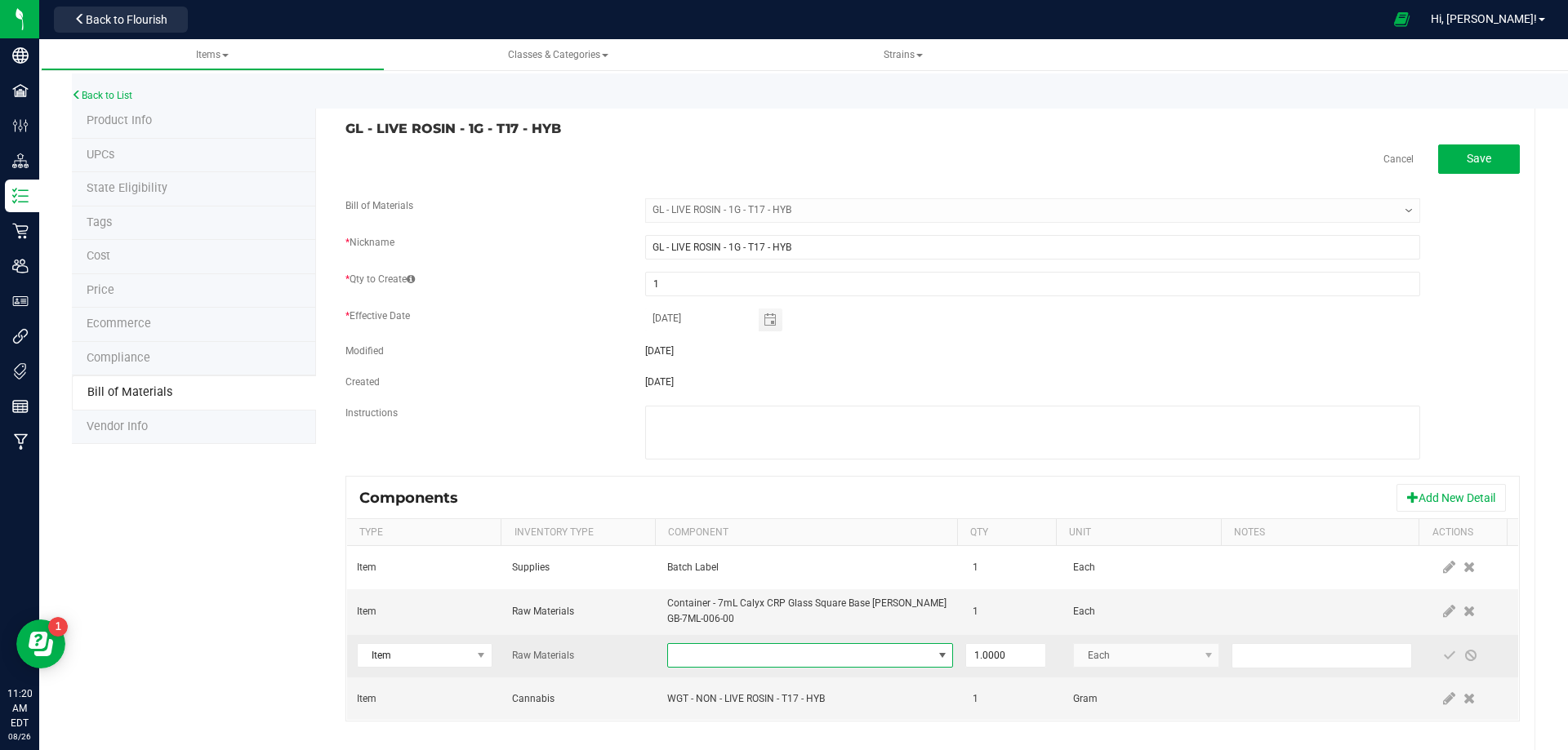
click at [749, 654] on span "NO DATA FOUND" at bounding box center [800, 656] width 264 height 23
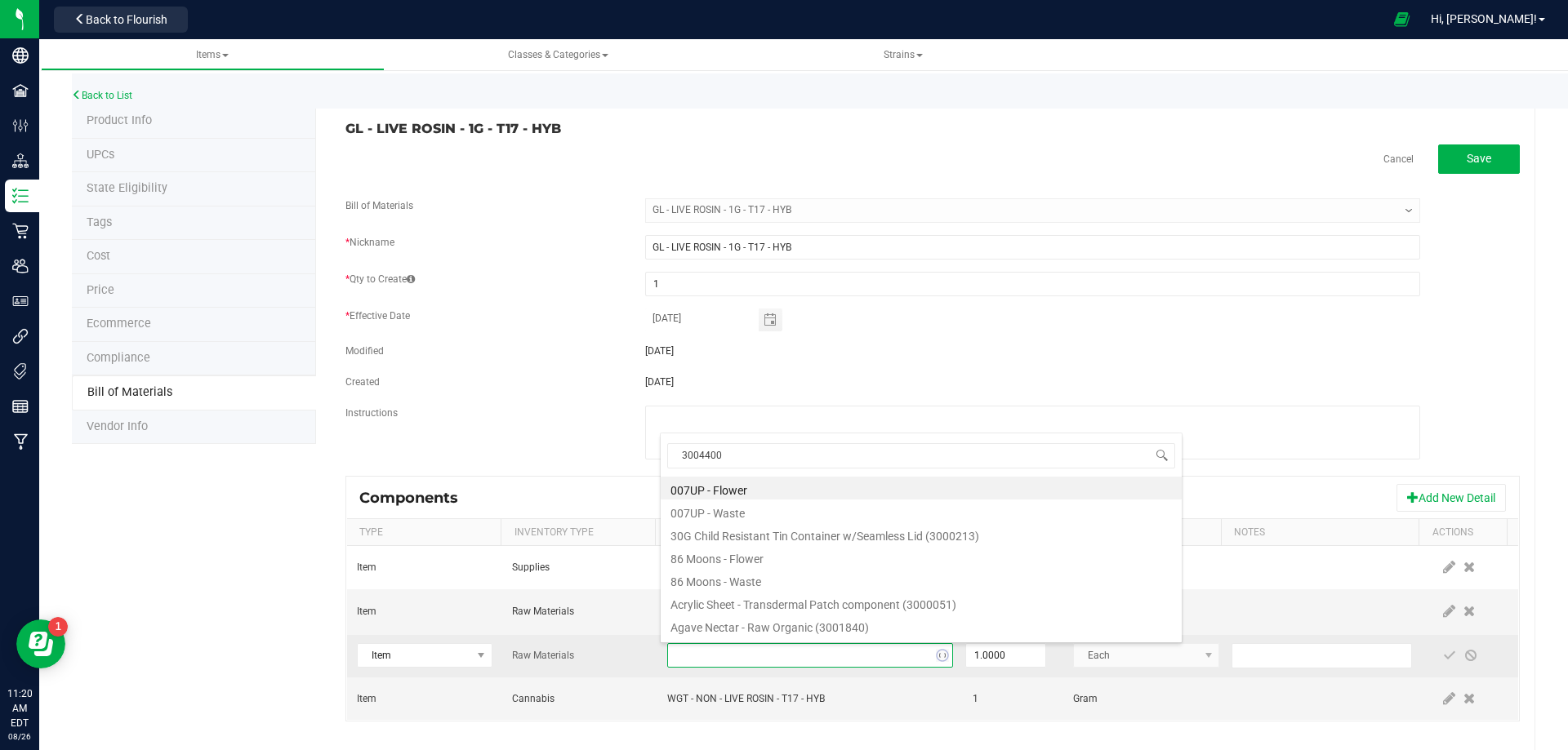
scroll to position [24, 278]
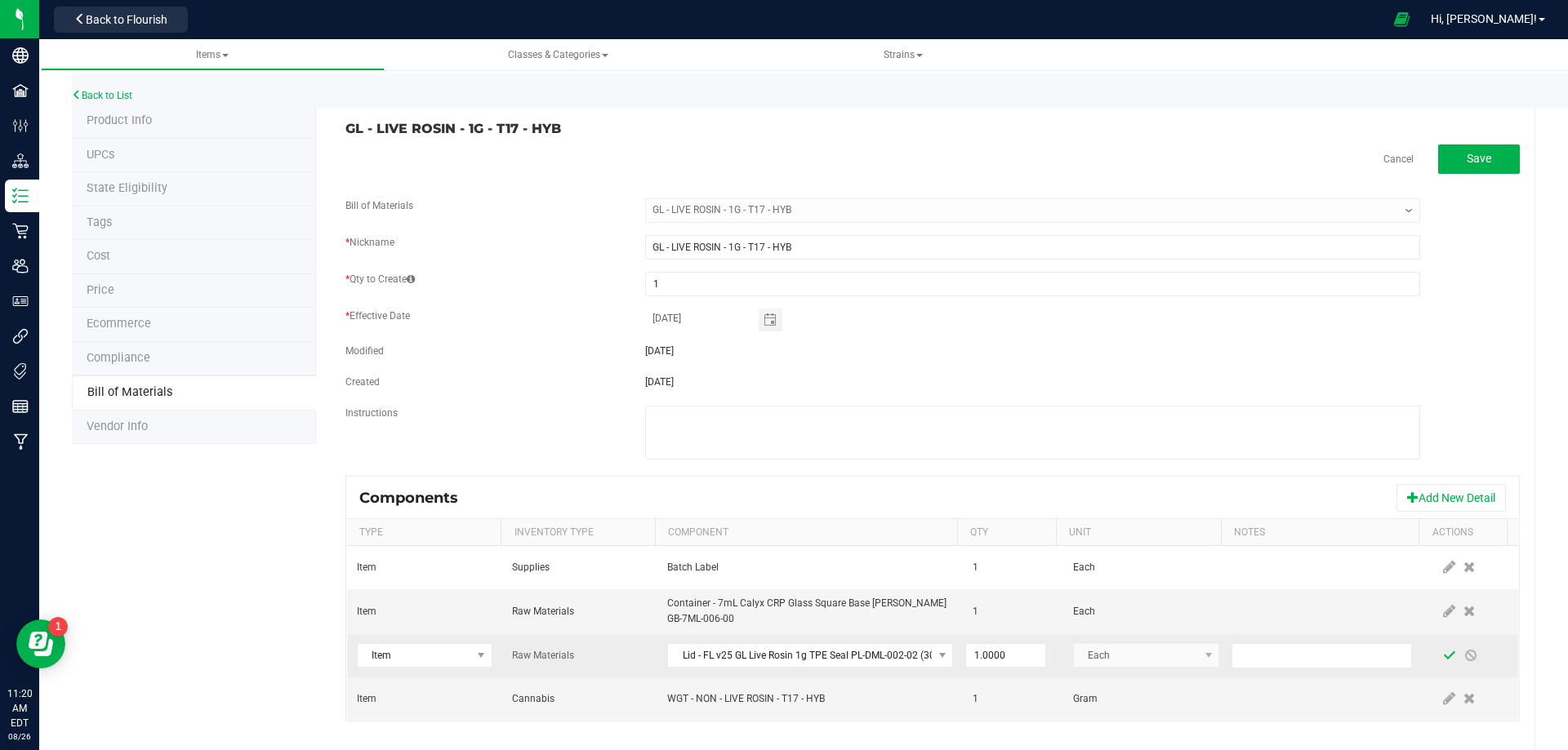
click at [1443, 658] on span at bounding box center [1449, 656] width 13 height 13
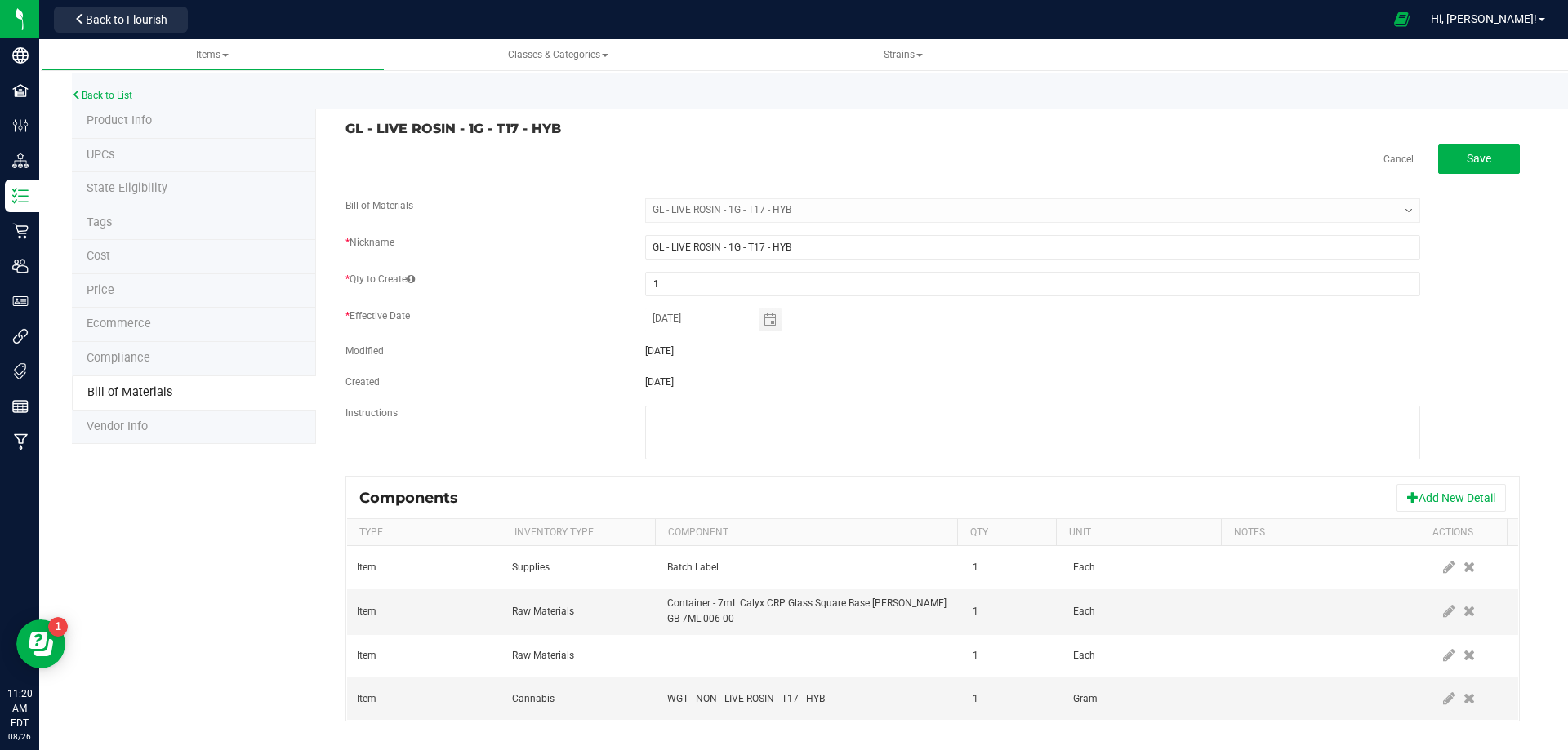
click at [116, 95] on link "Back to List" at bounding box center [102, 95] width 60 height 11
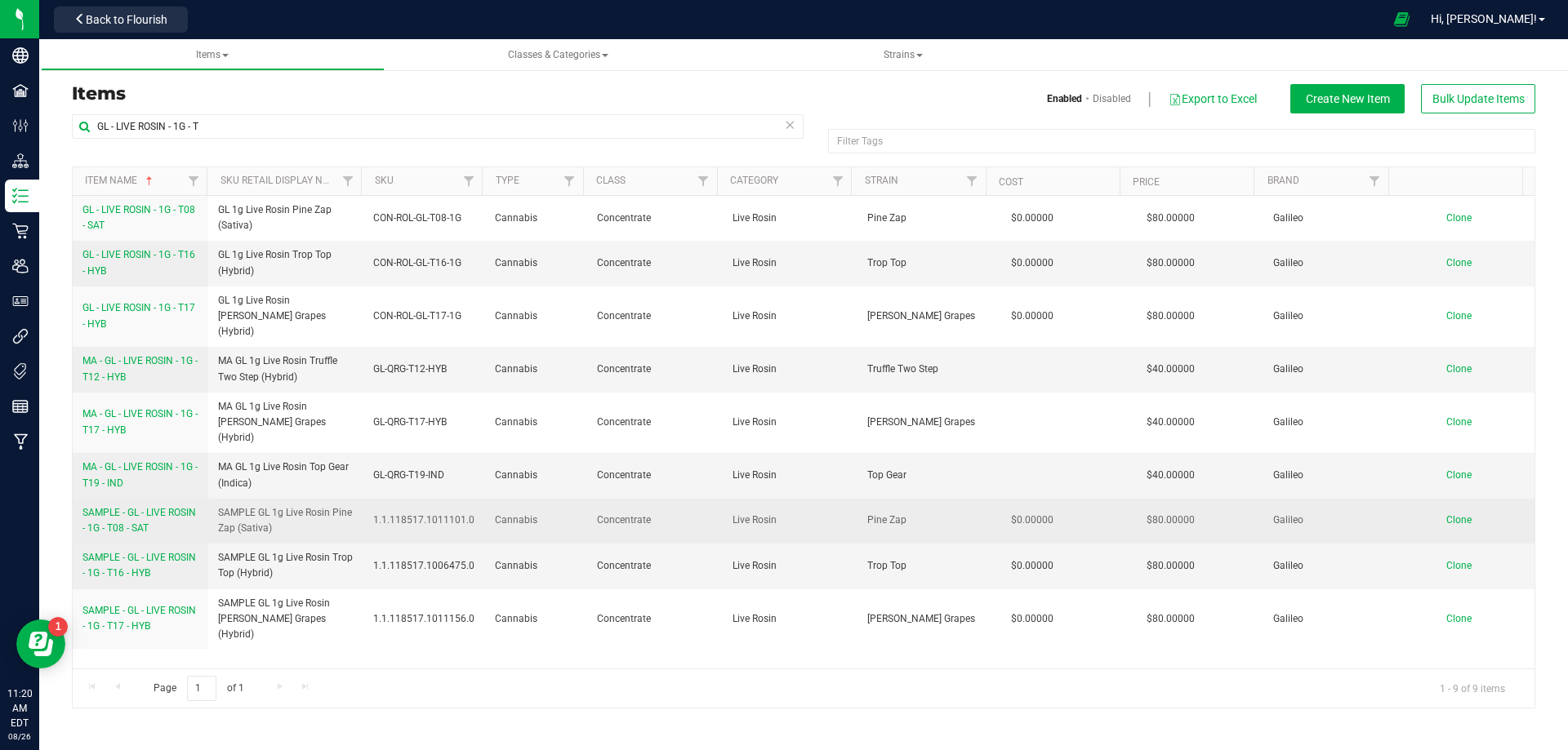
click at [134, 507] on span "SAMPLE - GL - LIVE ROSIN - 1G - T08 - SAT" at bounding box center [139, 520] width 114 height 27
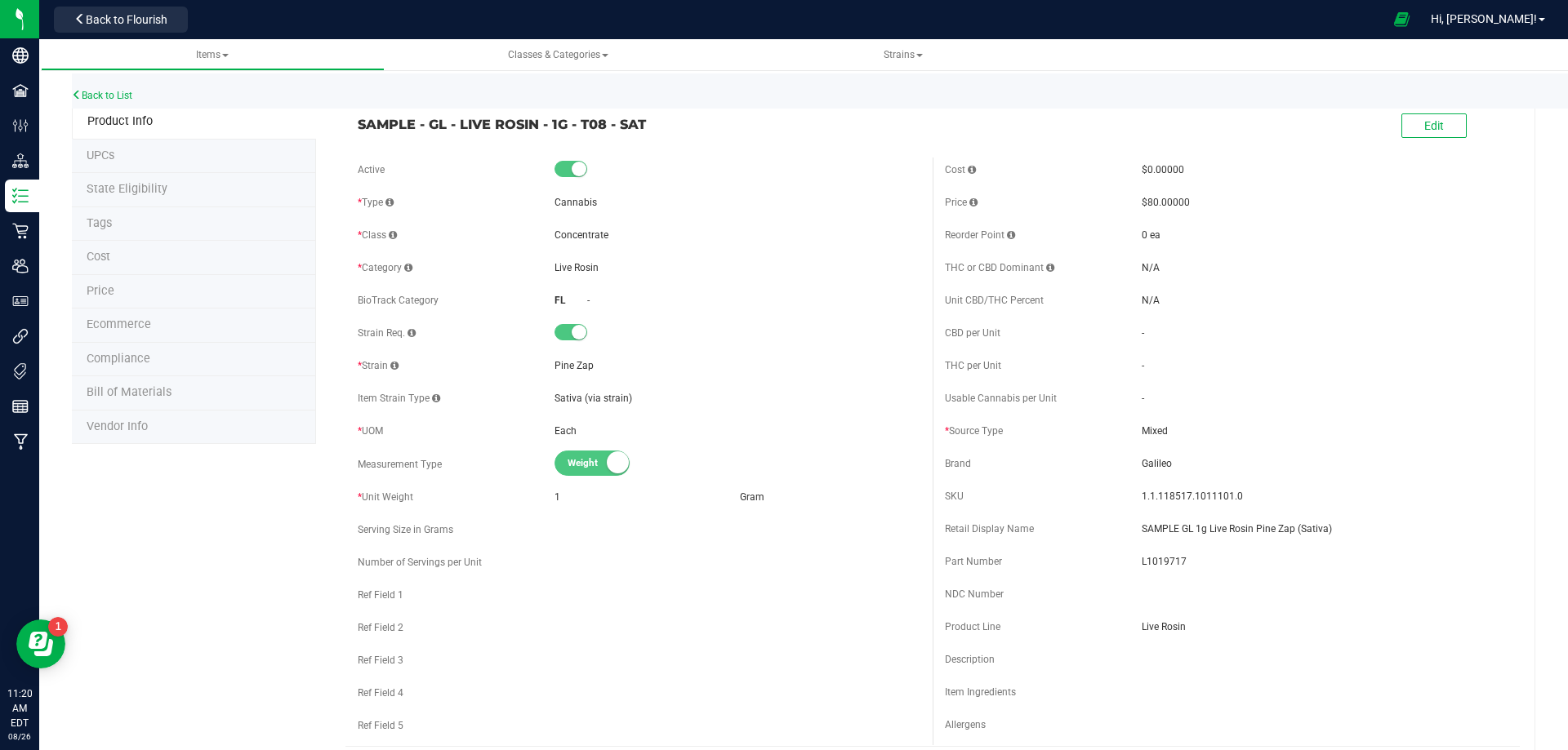
click at [141, 395] on span "Bill of Materials" at bounding box center [129, 391] width 85 height 14
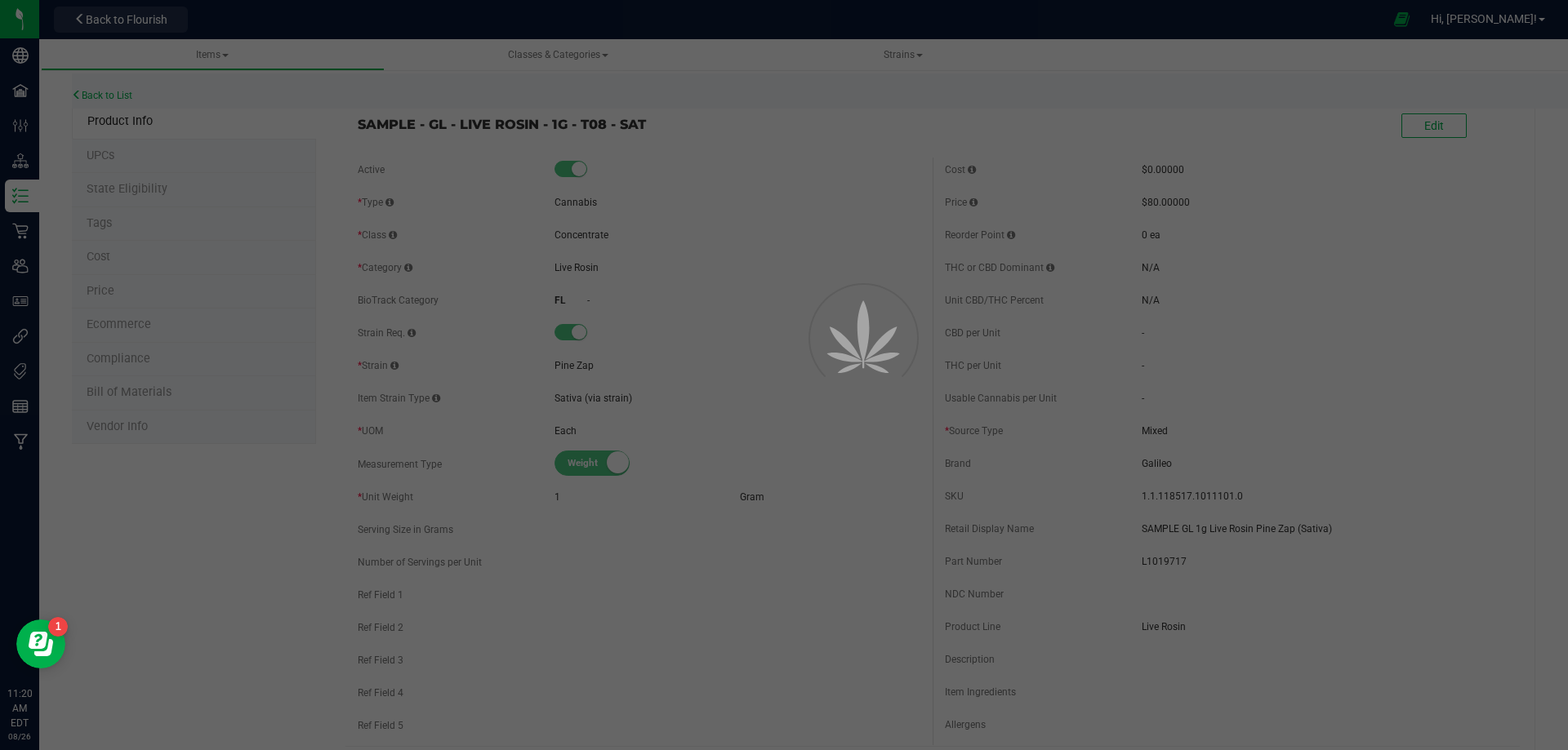
select select "13131"
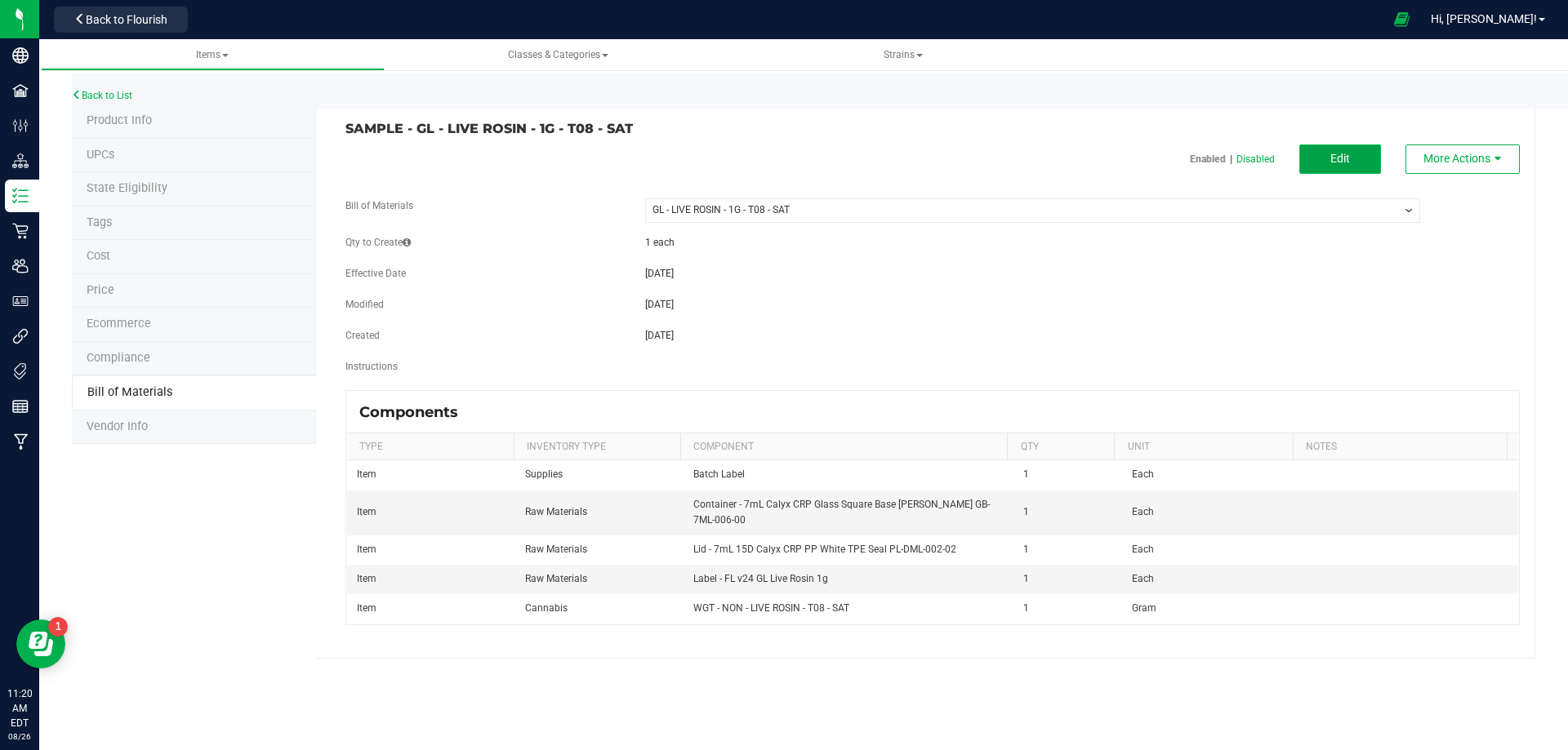
click at [1356, 167] on button "Edit" at bounding box center [1339, 159] width 82 height 29
select select "13131"
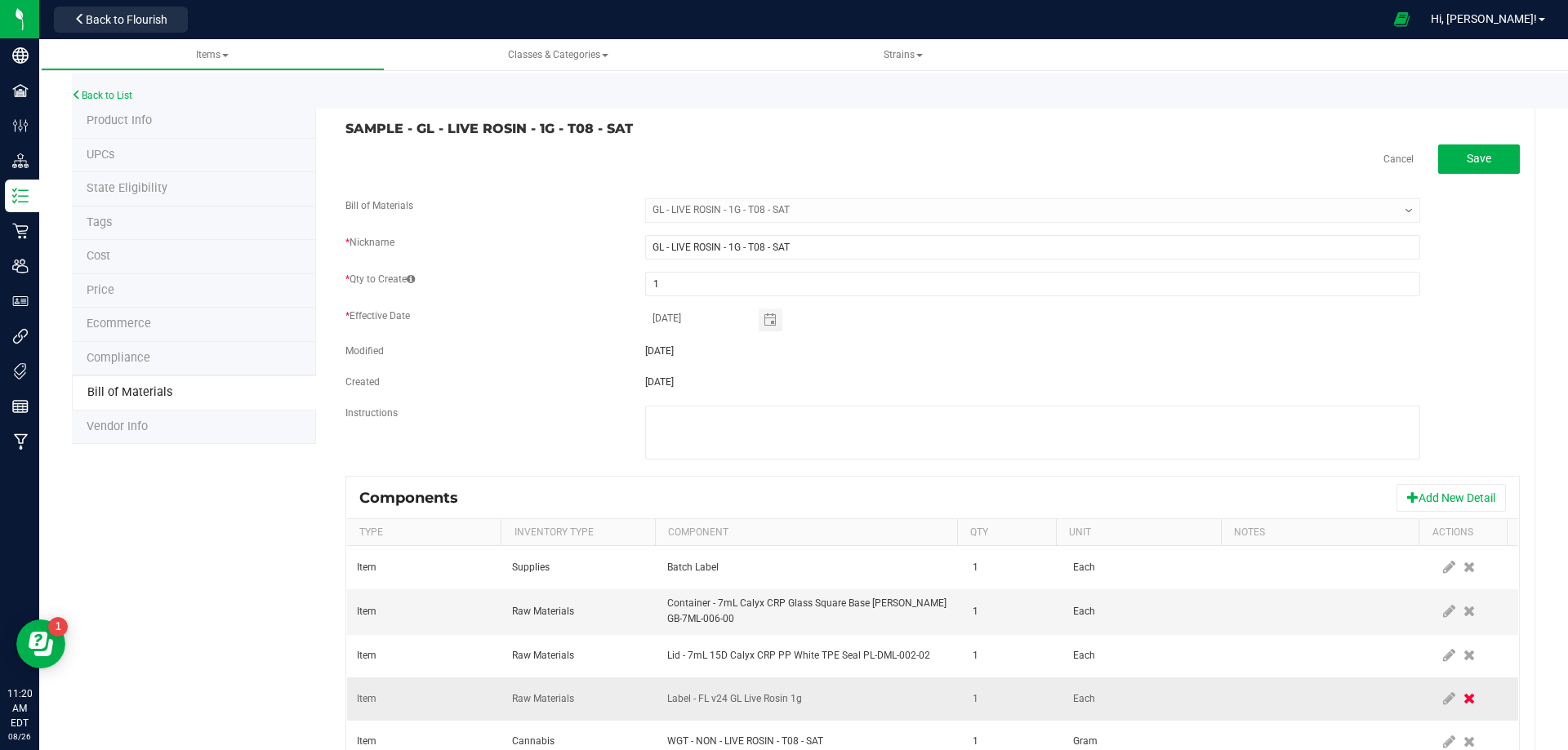
click at [1464, 702] on icon at bounding box center [1469, 699] width 11 height 15
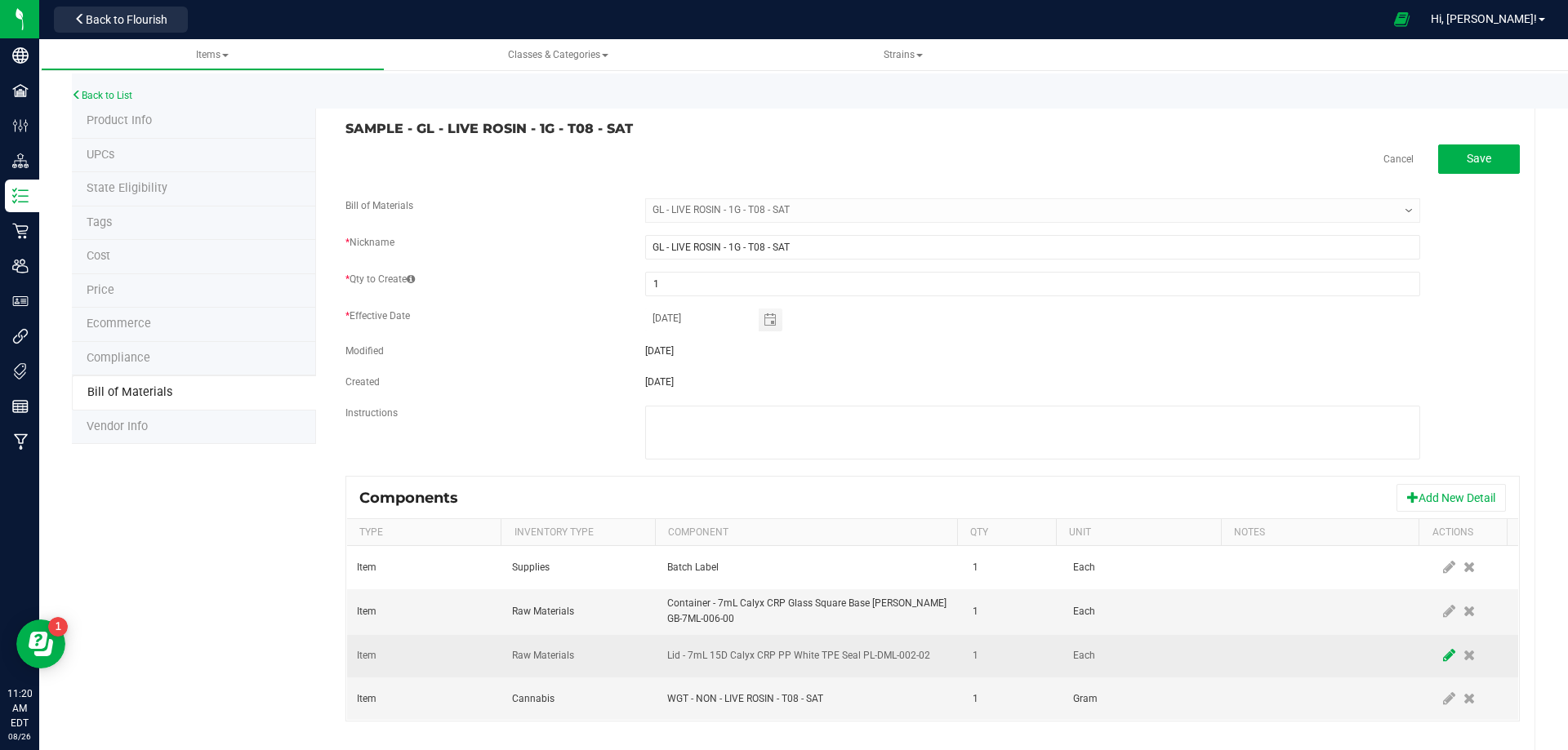
click at [1443, 661] on icon at bounding box center [1448, 656] width 12 height 15
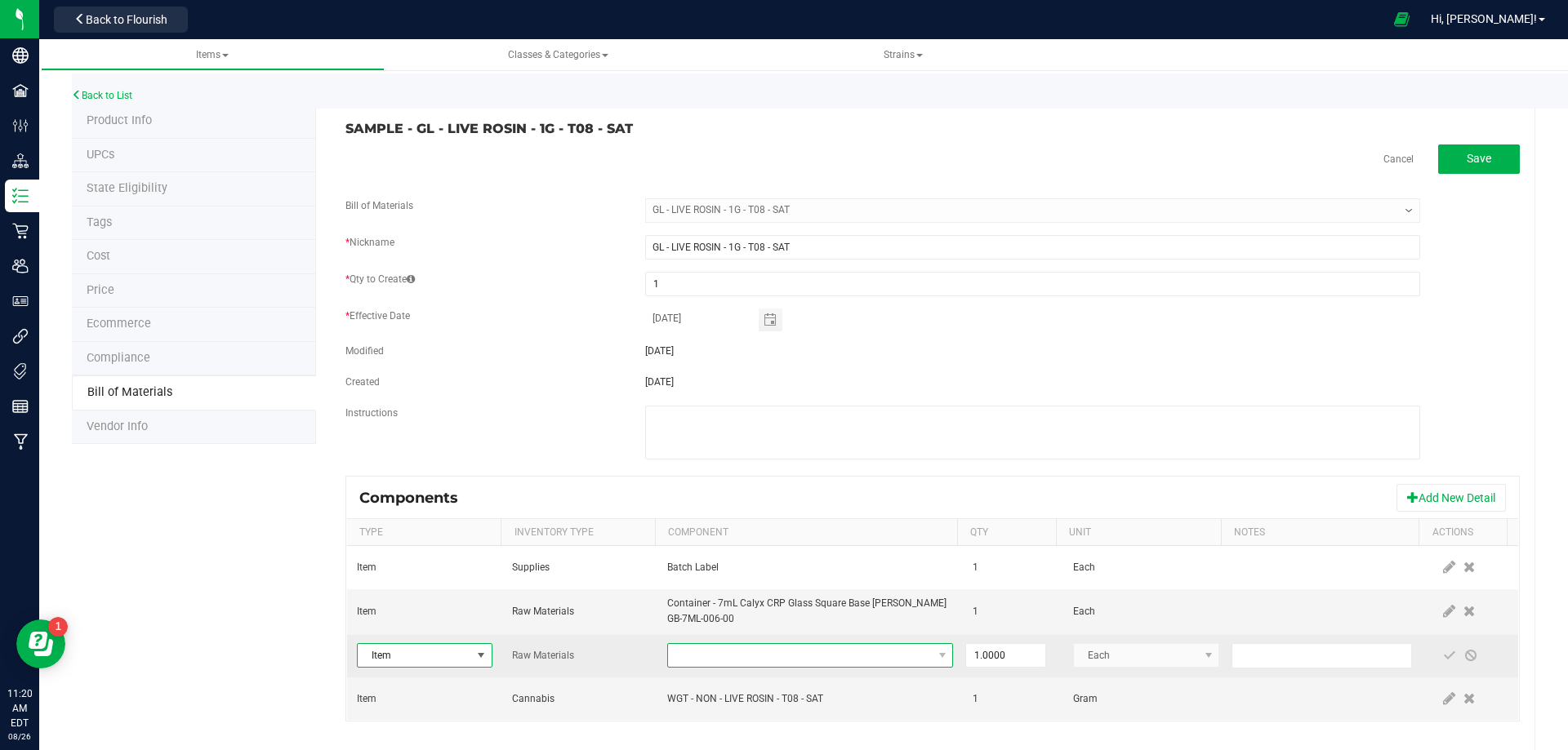
click at [791, 648] on span "NO DATA FOUND" at bounding box center [800, 656] width 264 height 23
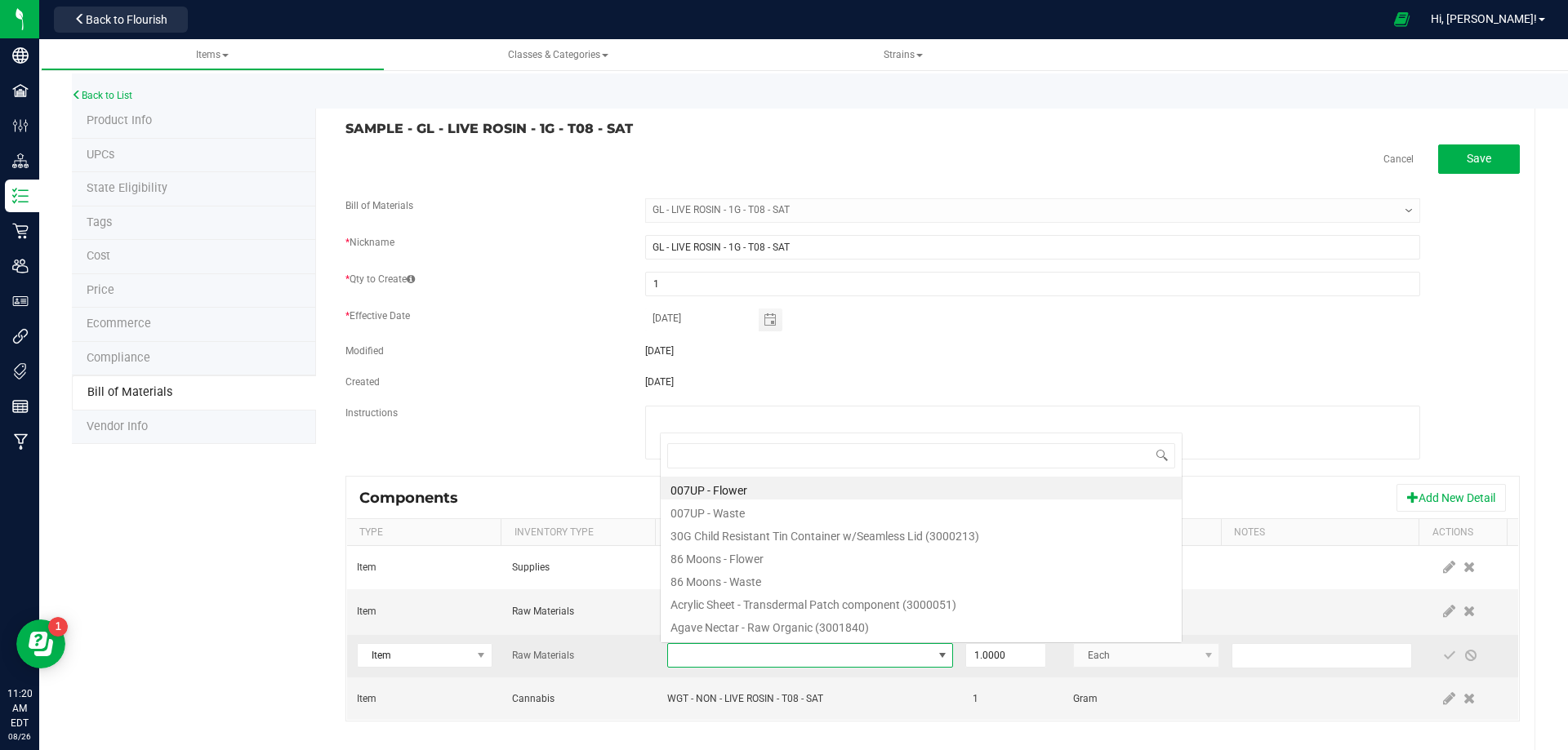
scroll to position [24, 278]
type input "3004400"
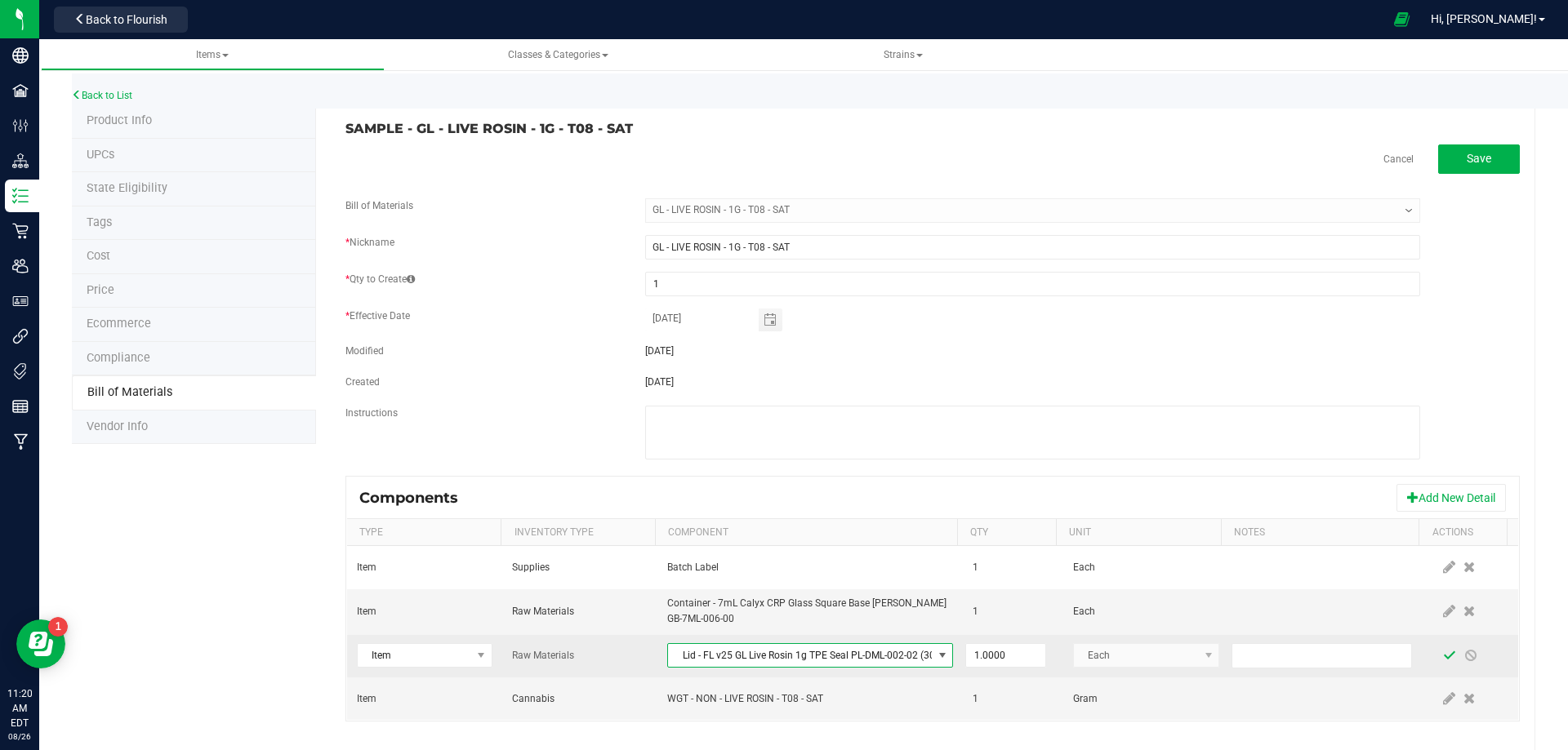
click at [1443, 660] on span at bounding box center [1449, 656] width 13 height 13
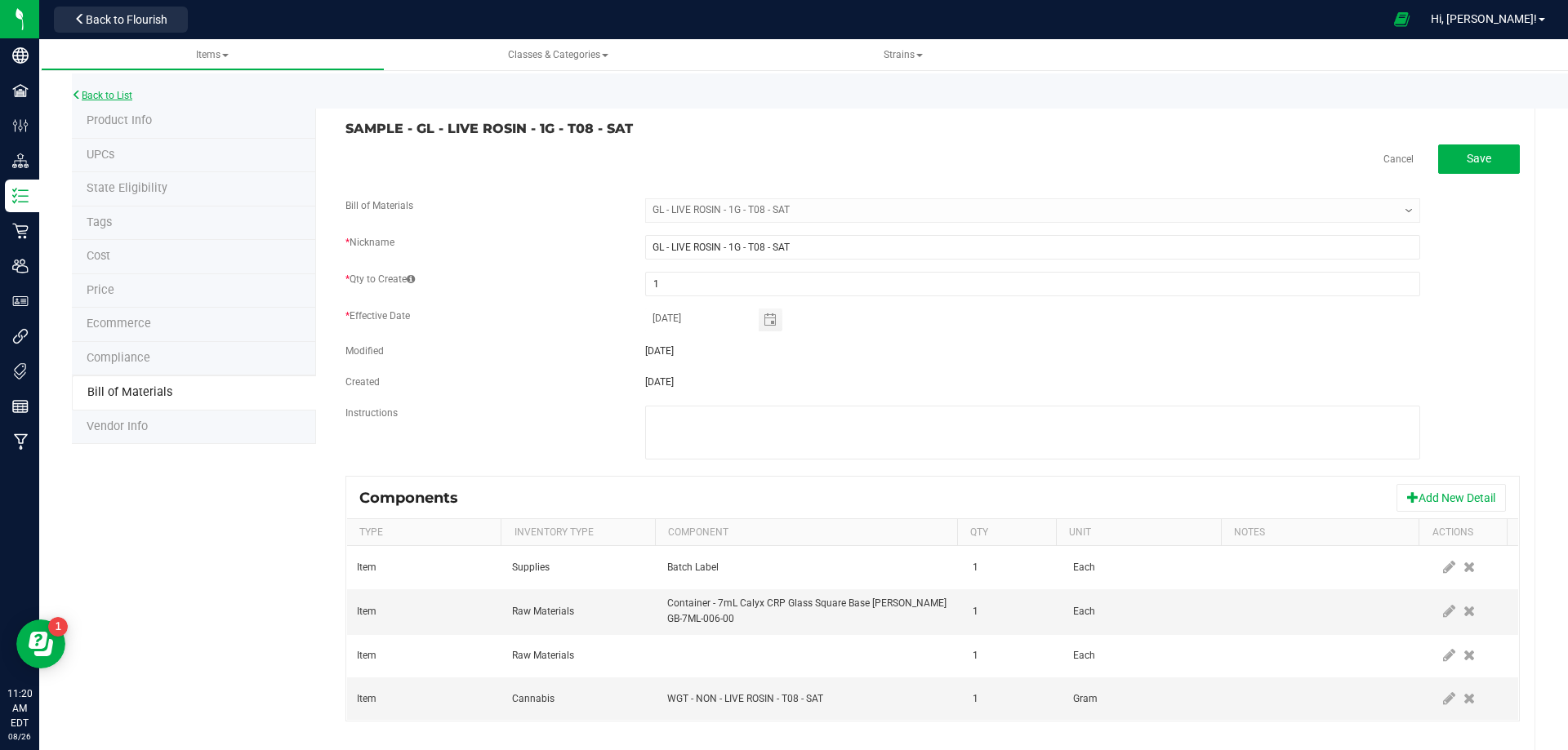
click at [117, 96] on link "Back to List" at bounding box center [102, 95] width 60 height 11
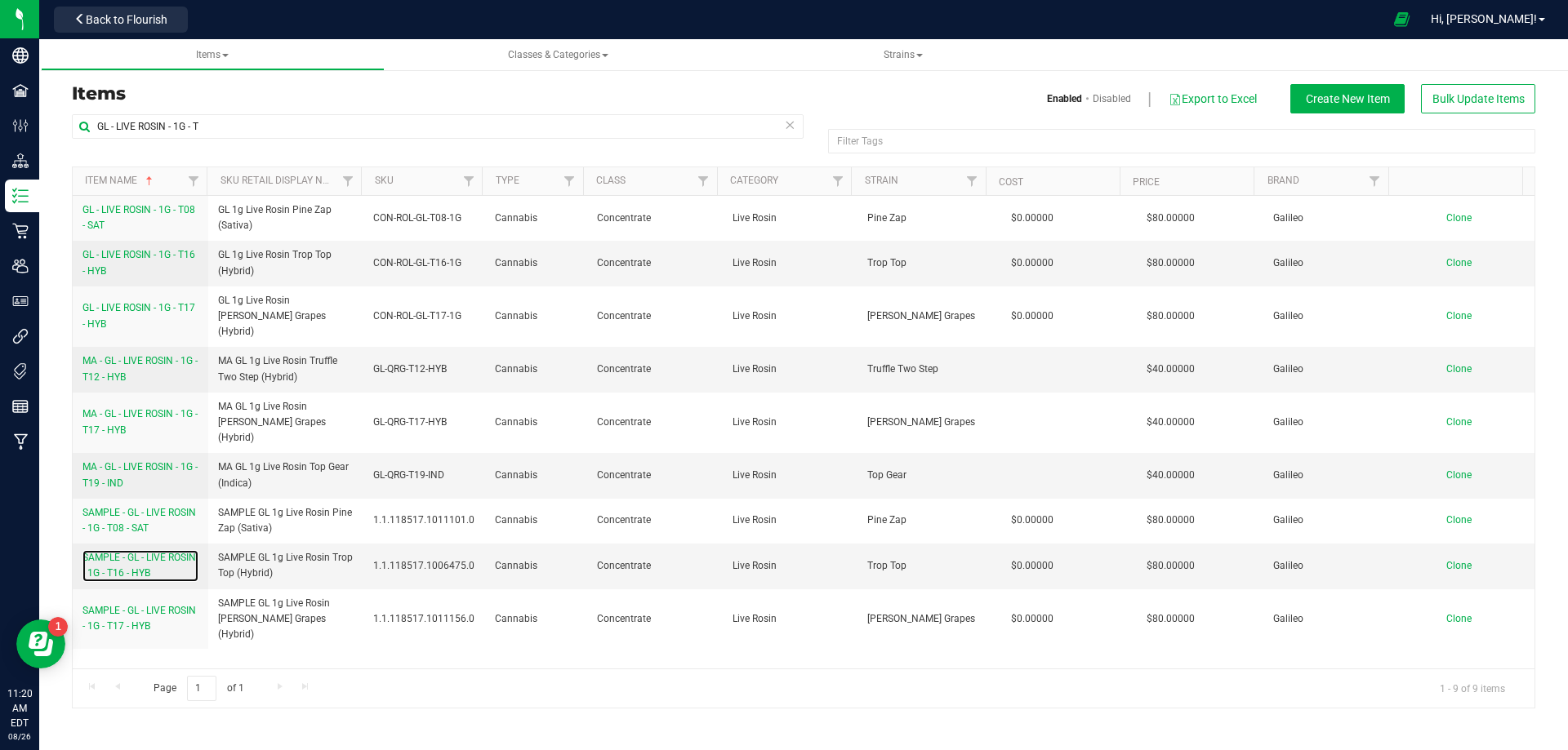
click at [154, 551] on span "SAMPLE - GL - LIVE ROSIN - 1G - T16 - HYB" at bounding box center [139, 565] width 114 height 27
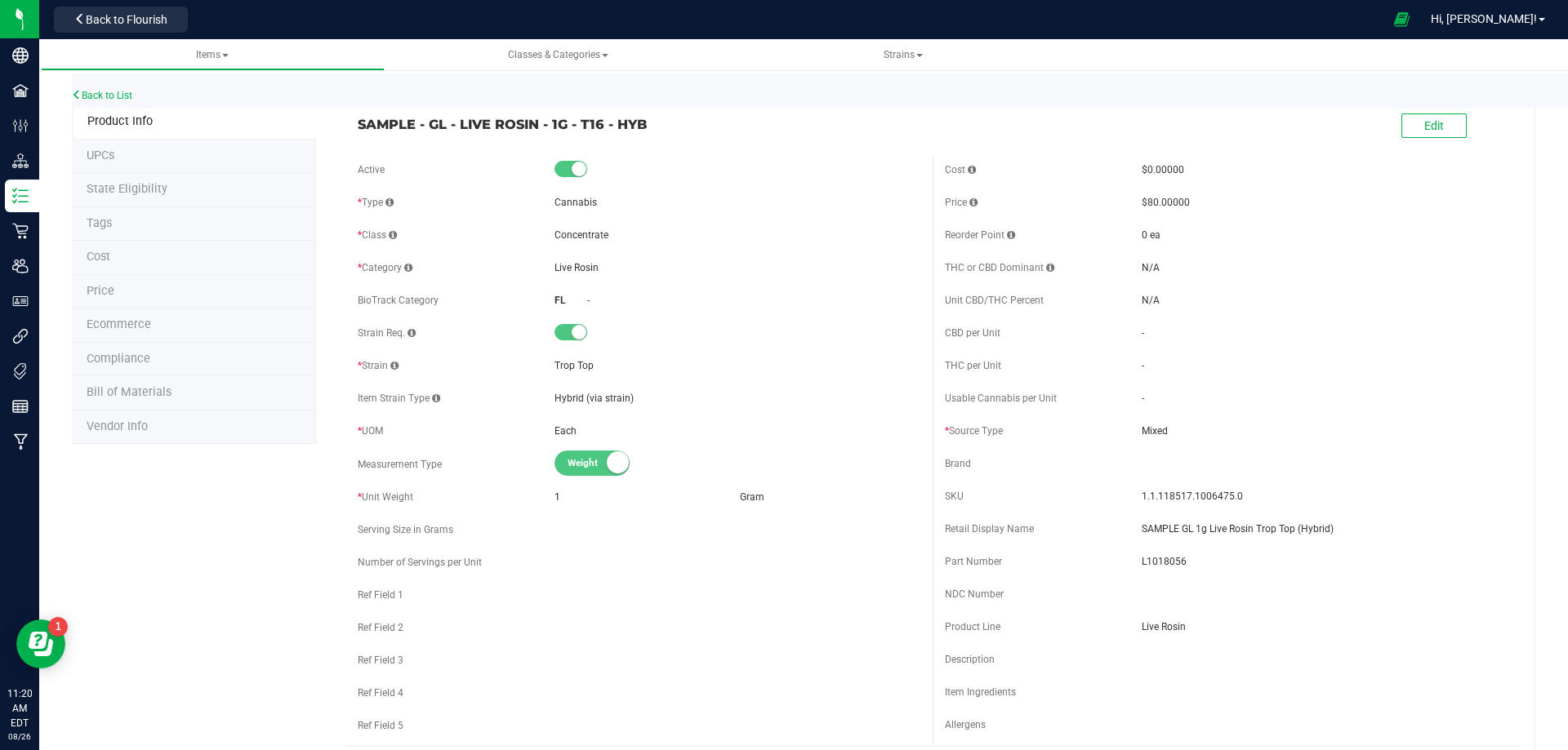
click at [151, 396] on span "Bill of Materials" at bounding box center [129, 391] width 85 height 14
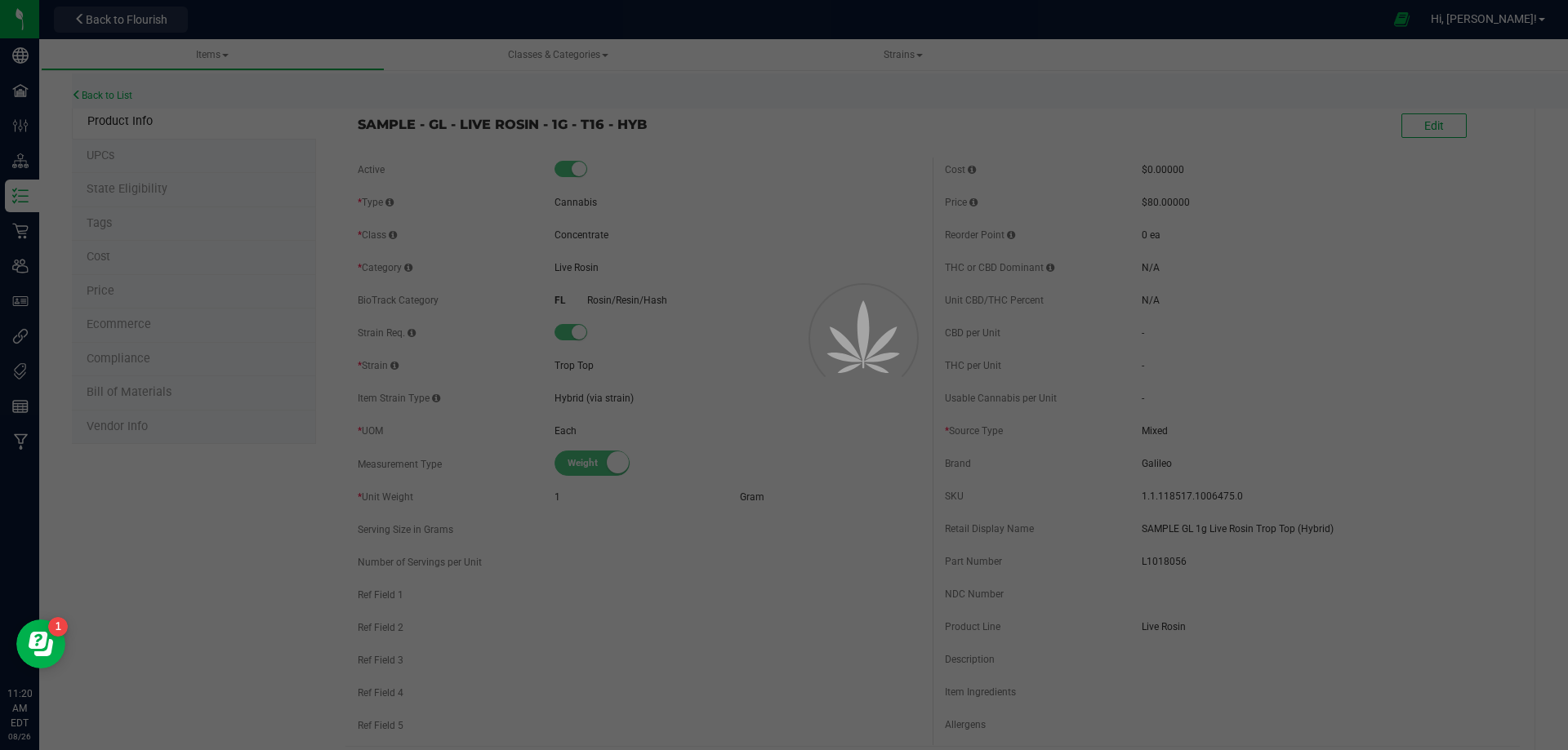
select select "11914"
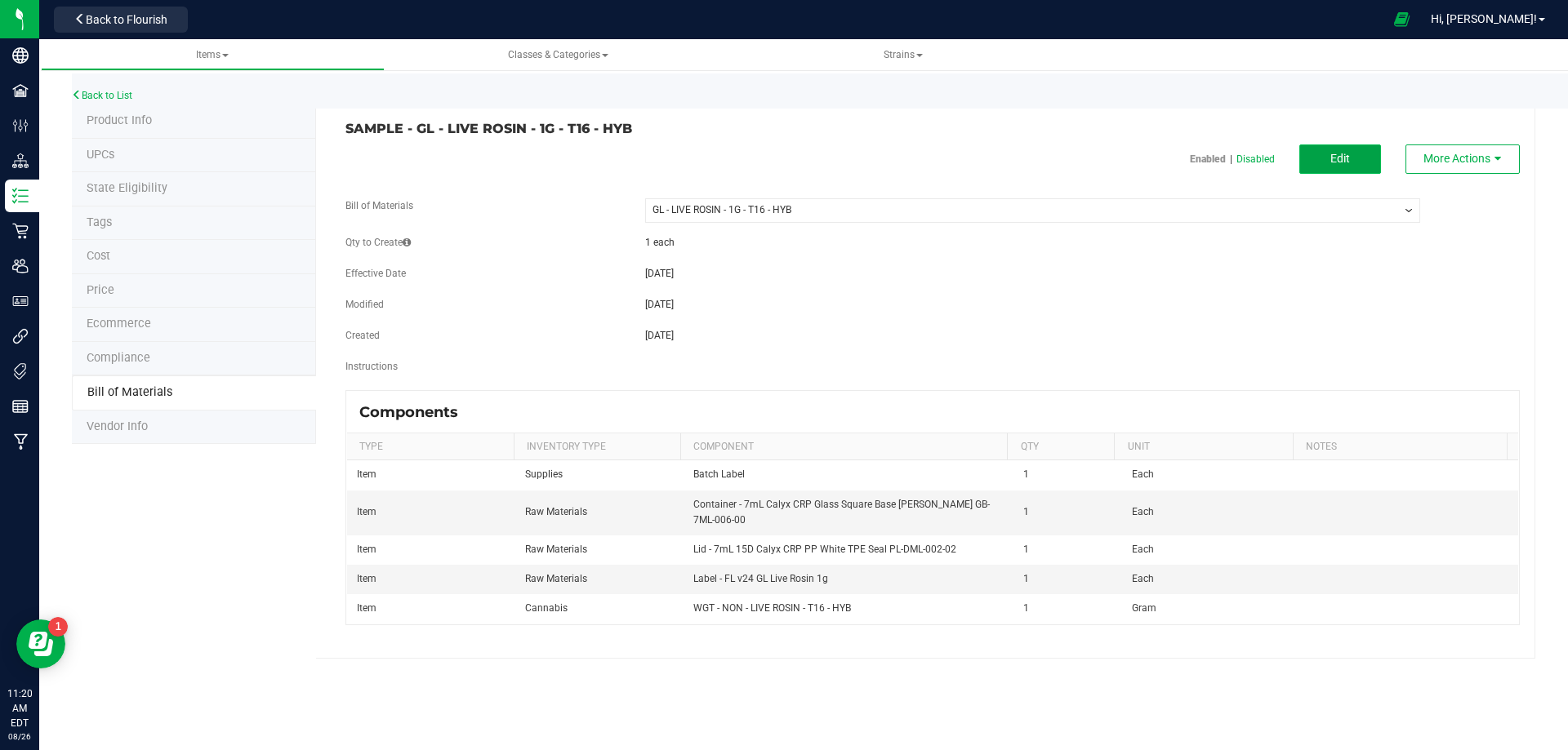
click at [1336, 158] on span "Edit" at bounding box center [1339, 158] width 20 height 13
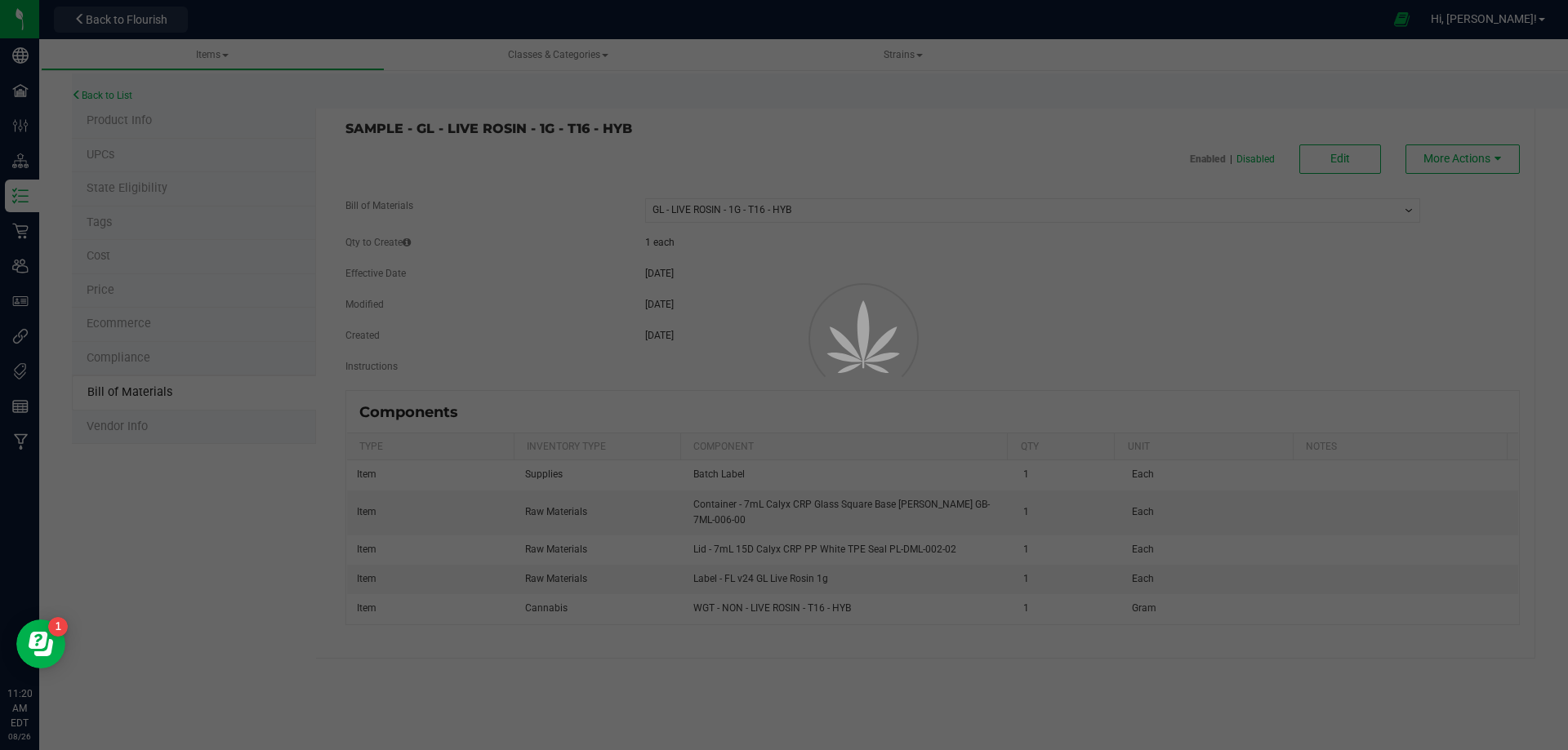
select select "11914"
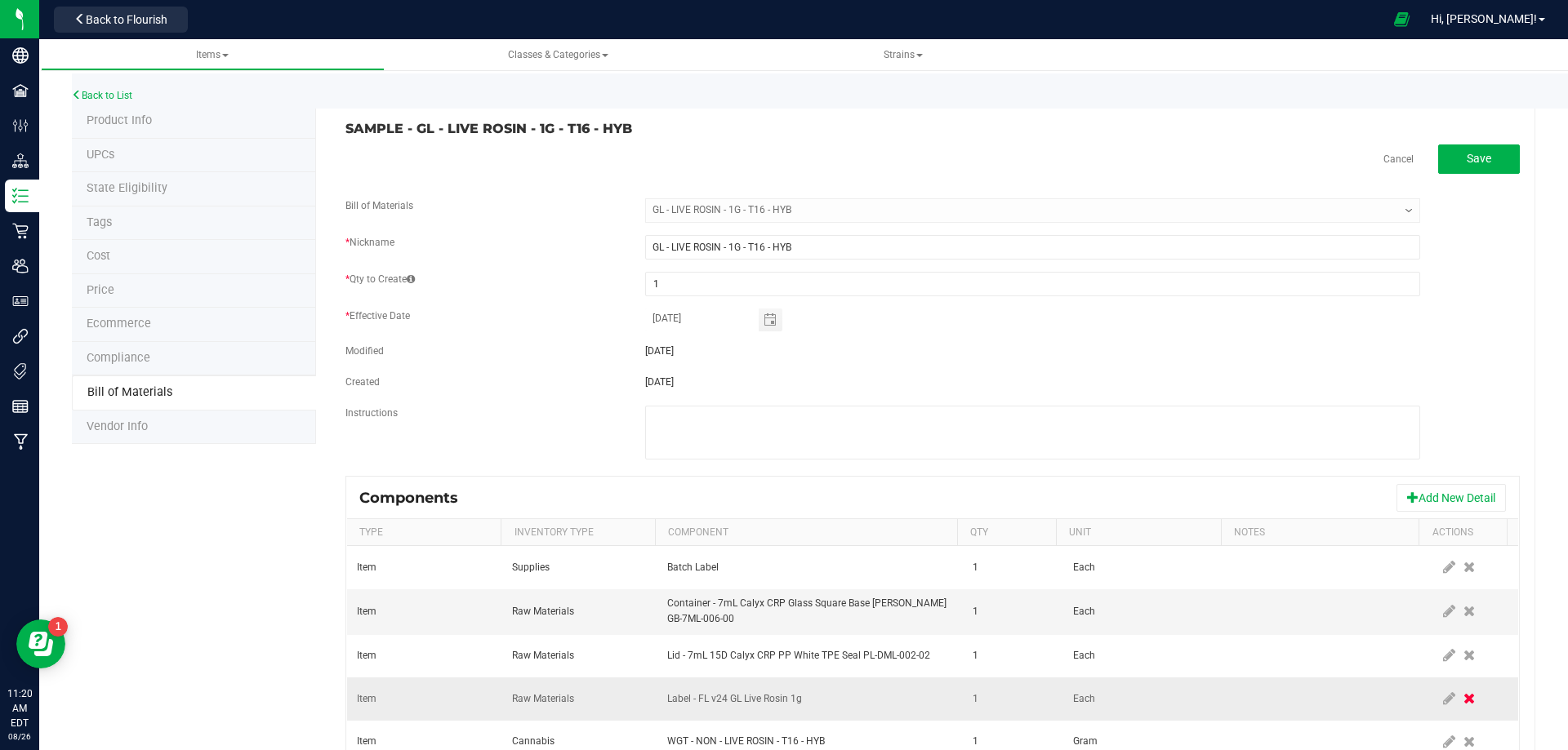
click at [1459, 699] on span at bounding box center [1468, 698] width 20 height 29
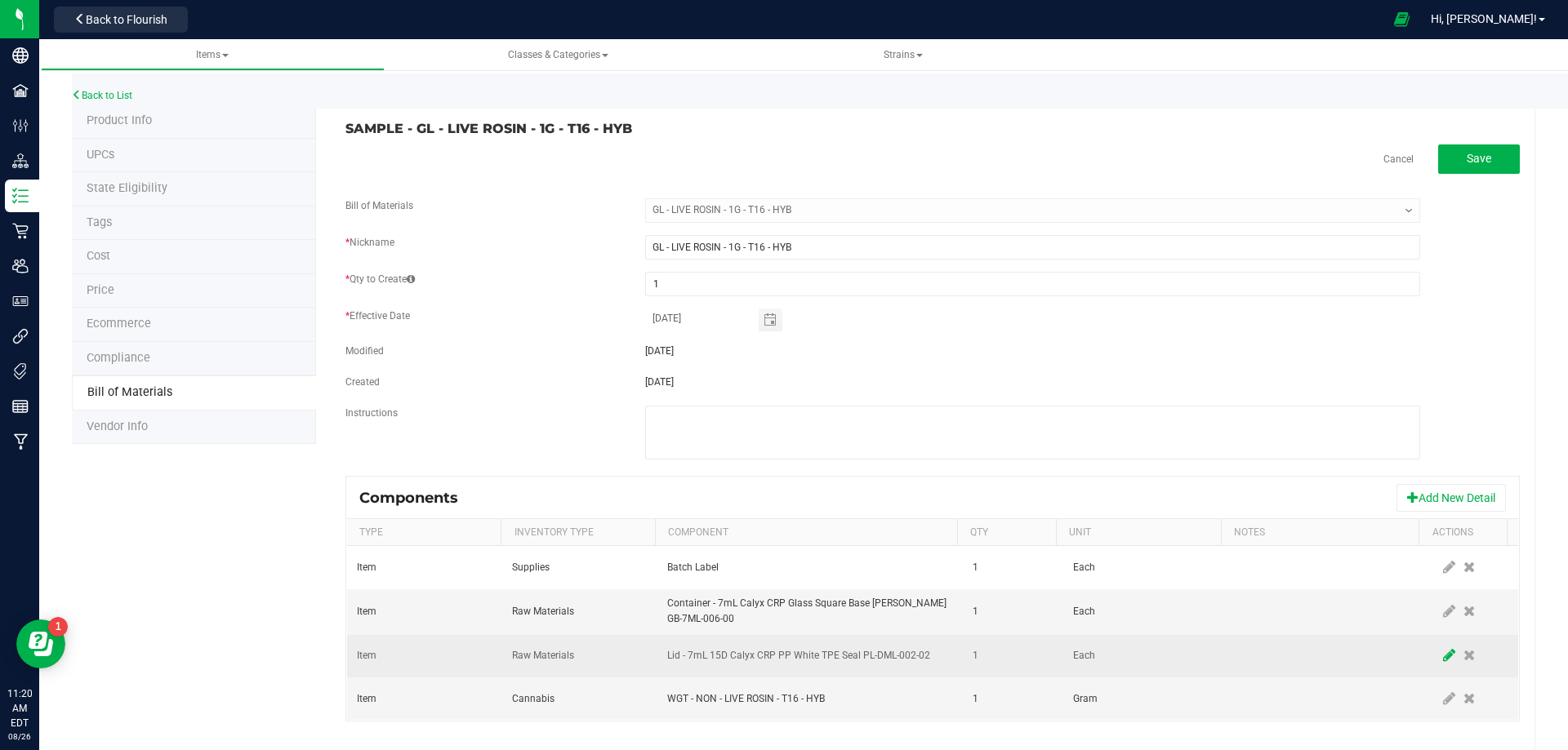
click at [1443, 662] on icon at bounding box center [1448, 656] width 12 height 15
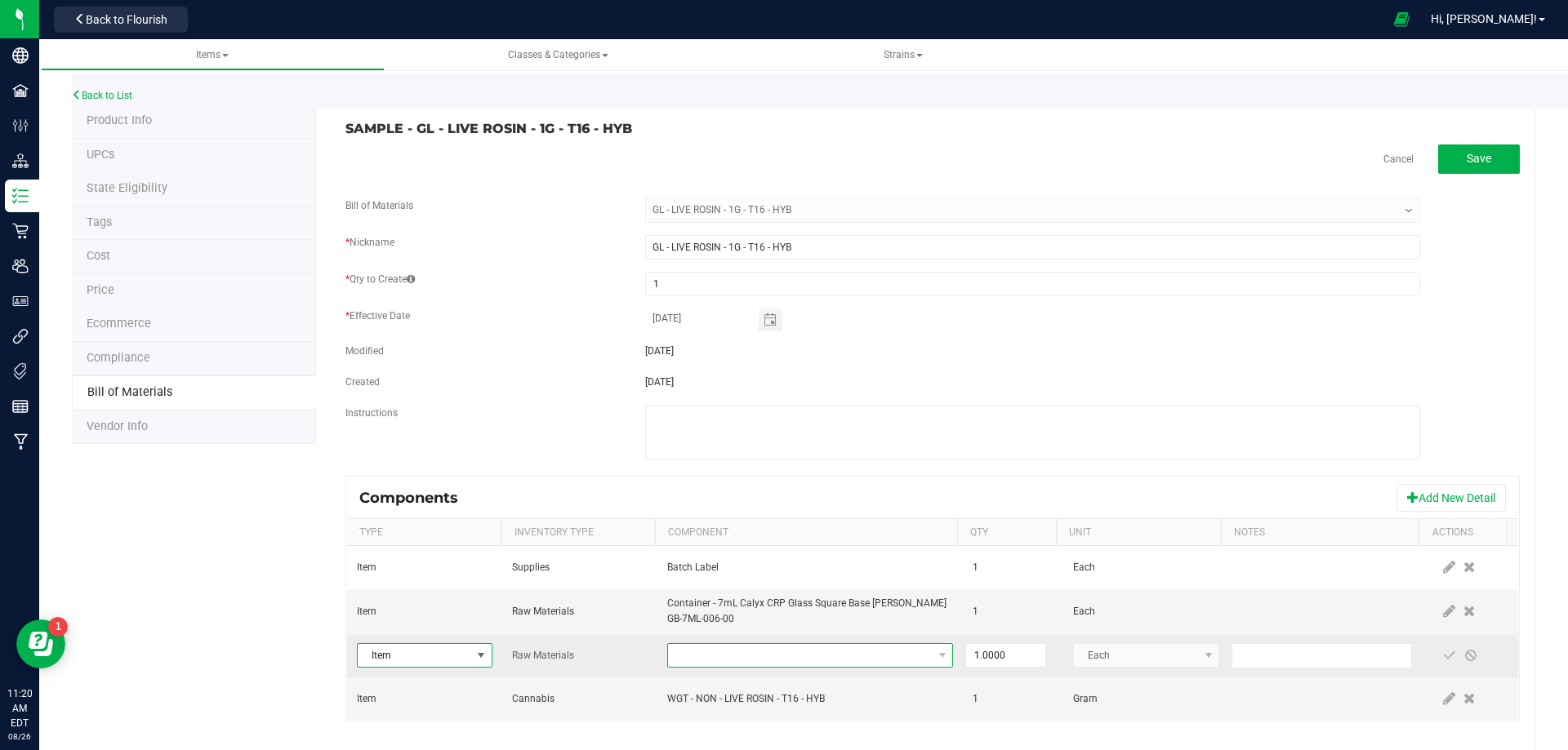
click at [727, 654] on span "NO DATA FOUND" at bounding box center [800, 656] width 264 height 23
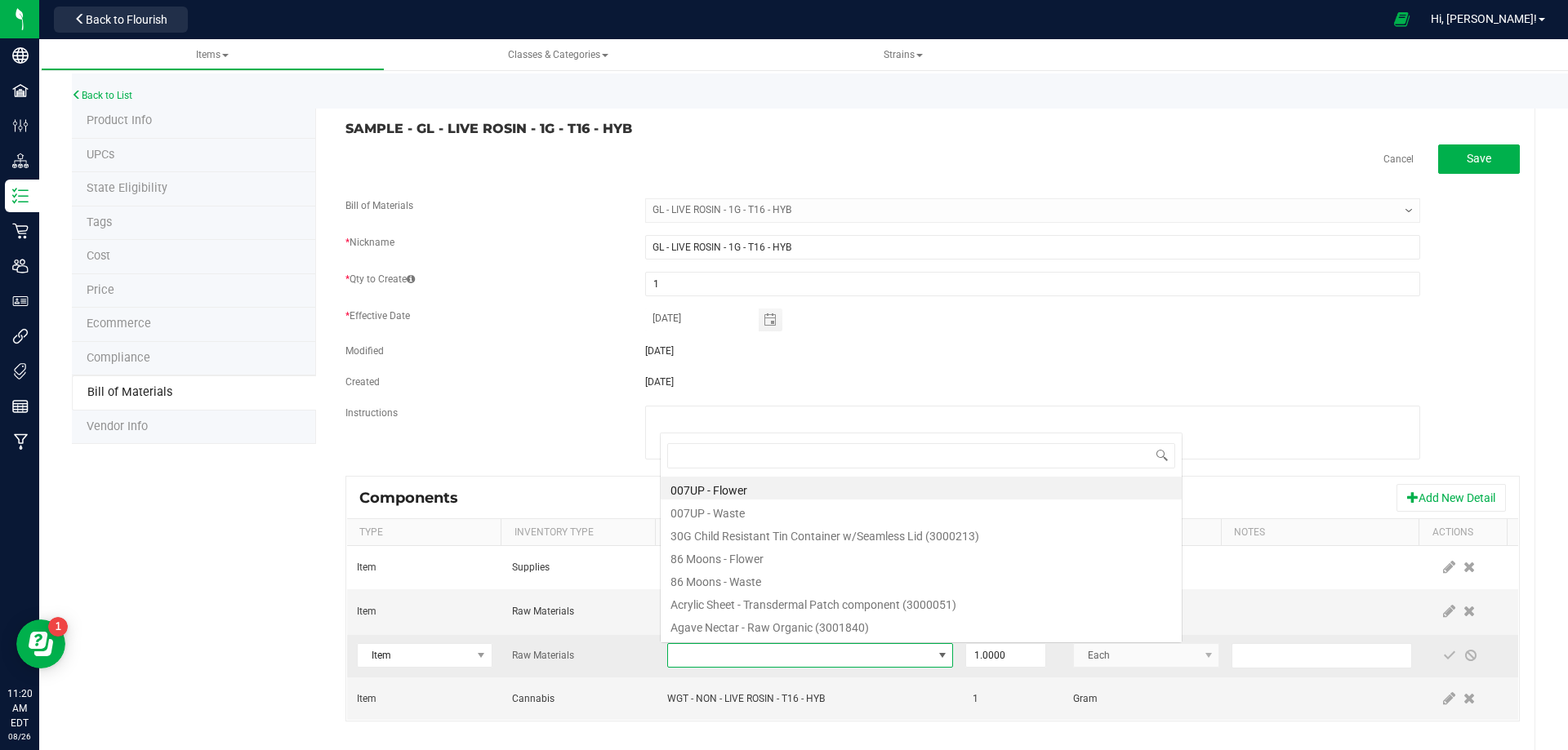
type input "3004400"
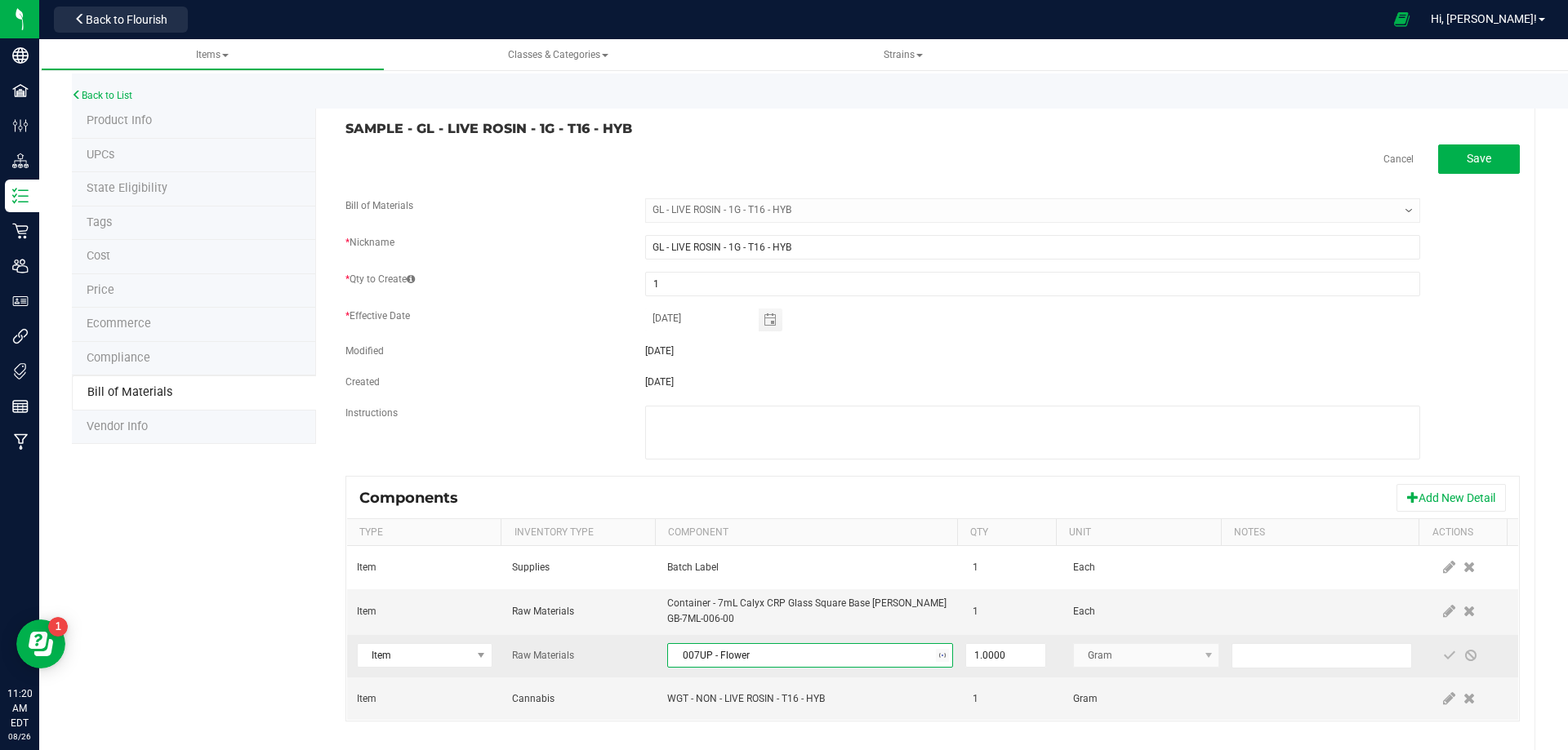
click at [726, 653] on span "007UP - Flower" at bounding box center [800, 656] width 264 height 23
click at [1443, 659] on span at bounding box center [1449, 656] width 13 height 13
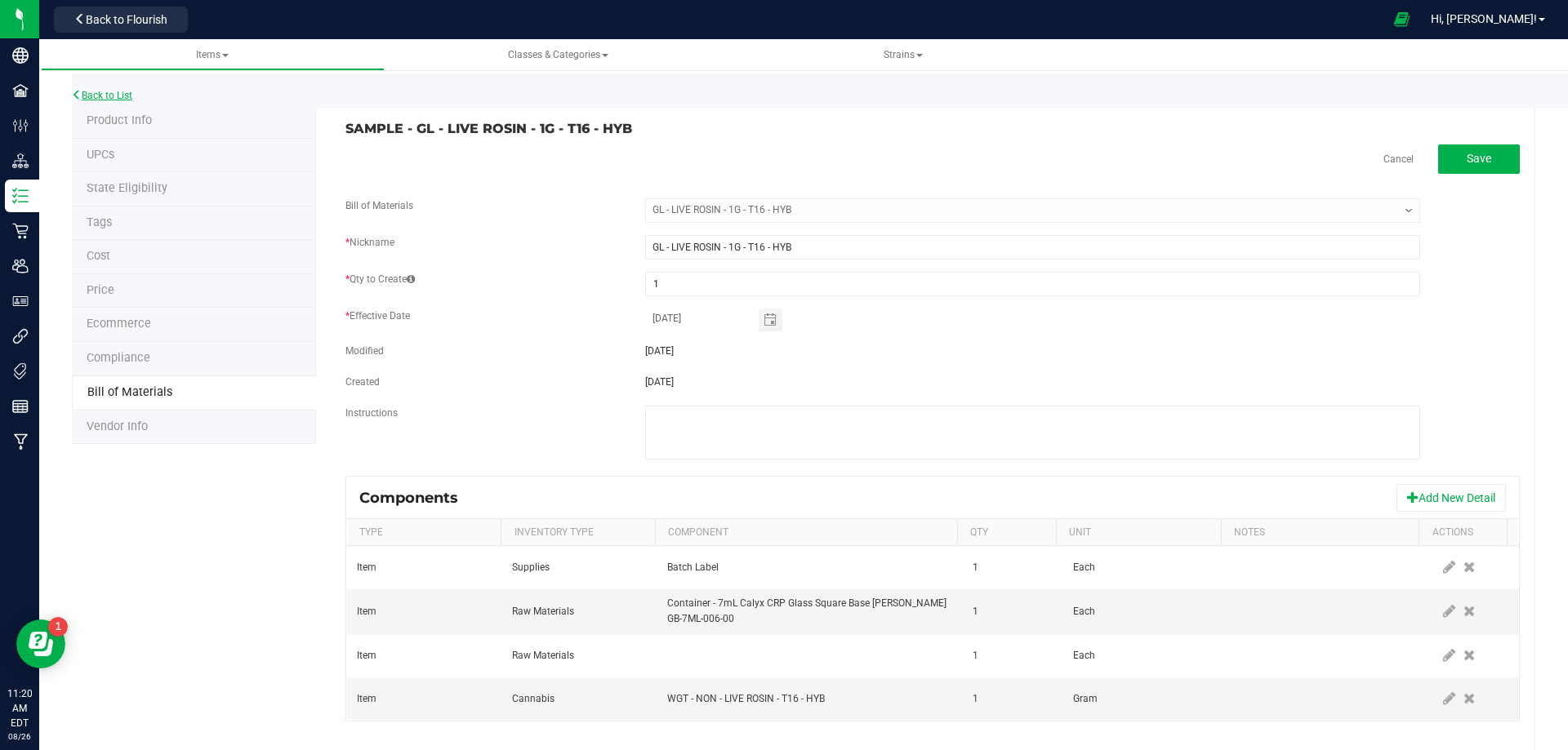
click at [113, 89] on link "Back to List" at bounding box center [102, 95] width 60 height 11
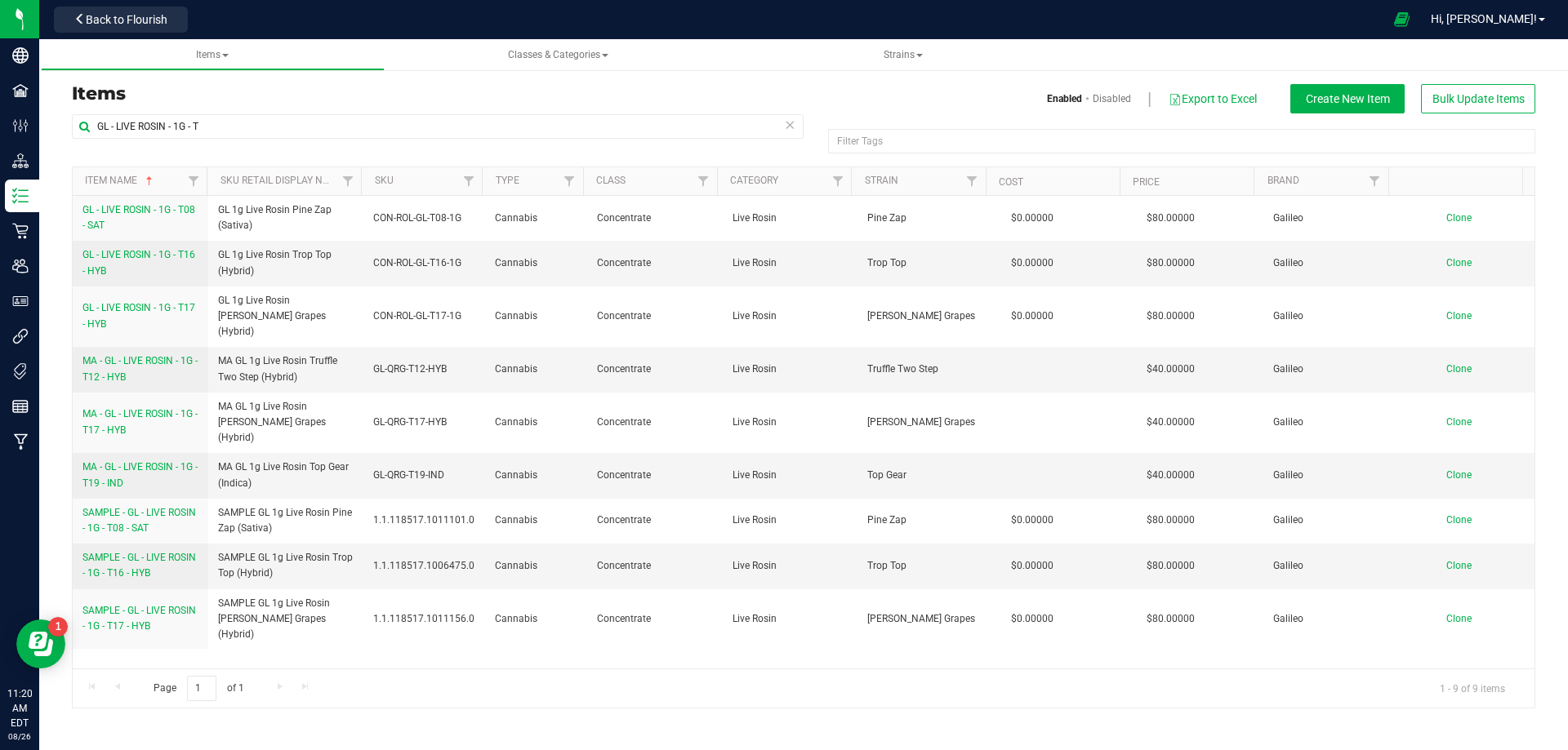
click at [157, 605] on span "SAMPLE - GL - LIVE ROSIN - 1G - T17 - HYB" at bounding box center [139, 618] width 114 height 27
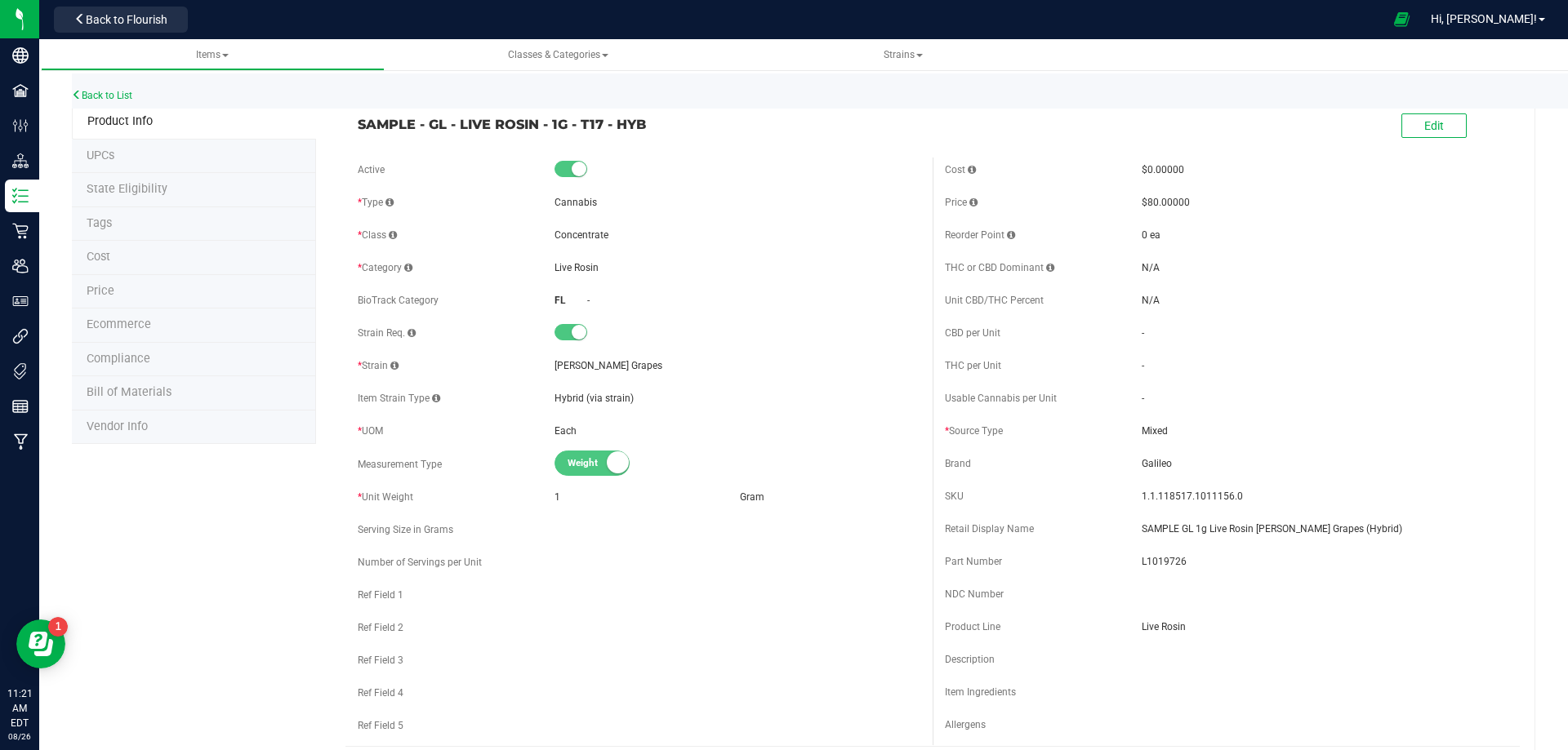
click at [152, 394] on span "Bill of Materials" at bounding box center [129, 391] width 85 height 14
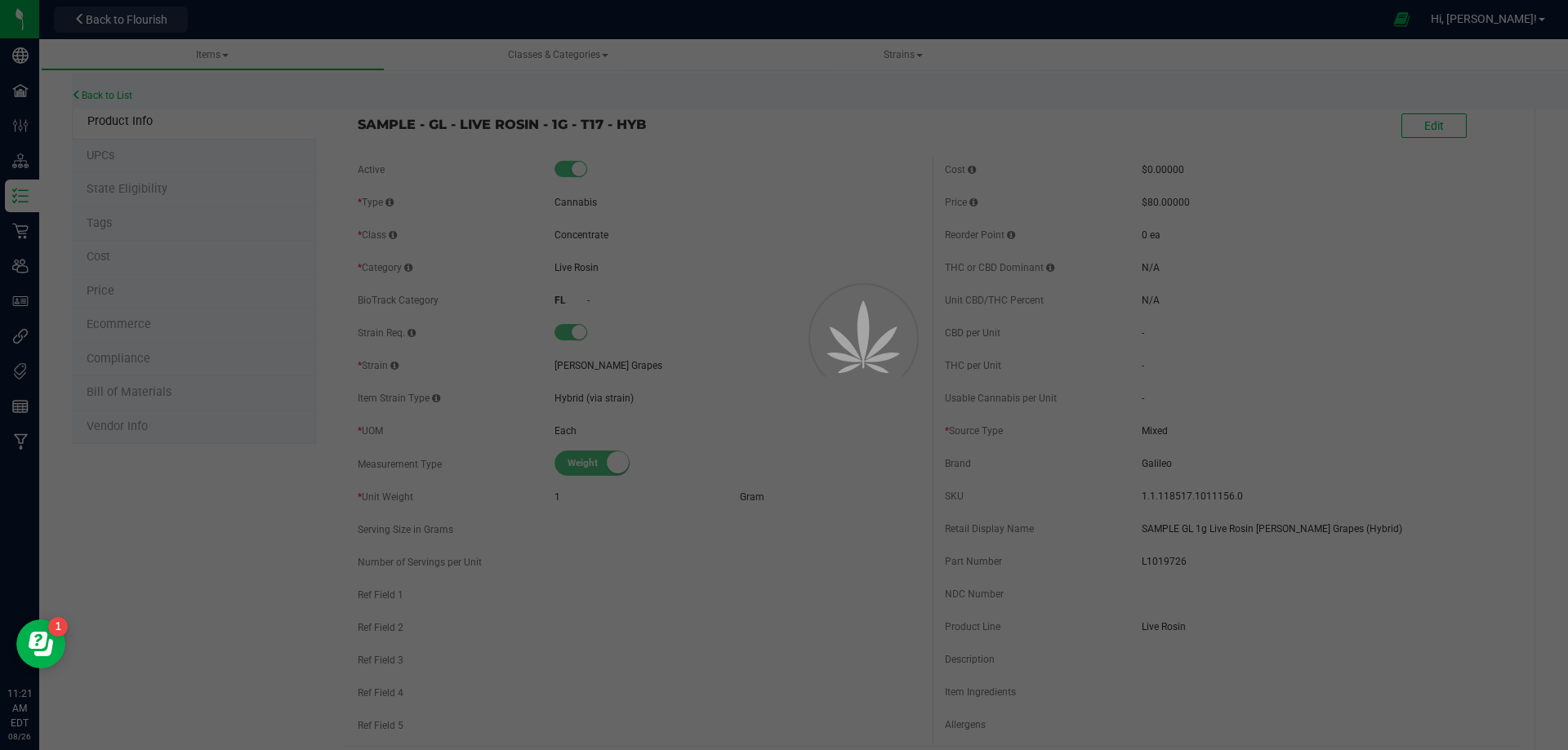
select select "13149"
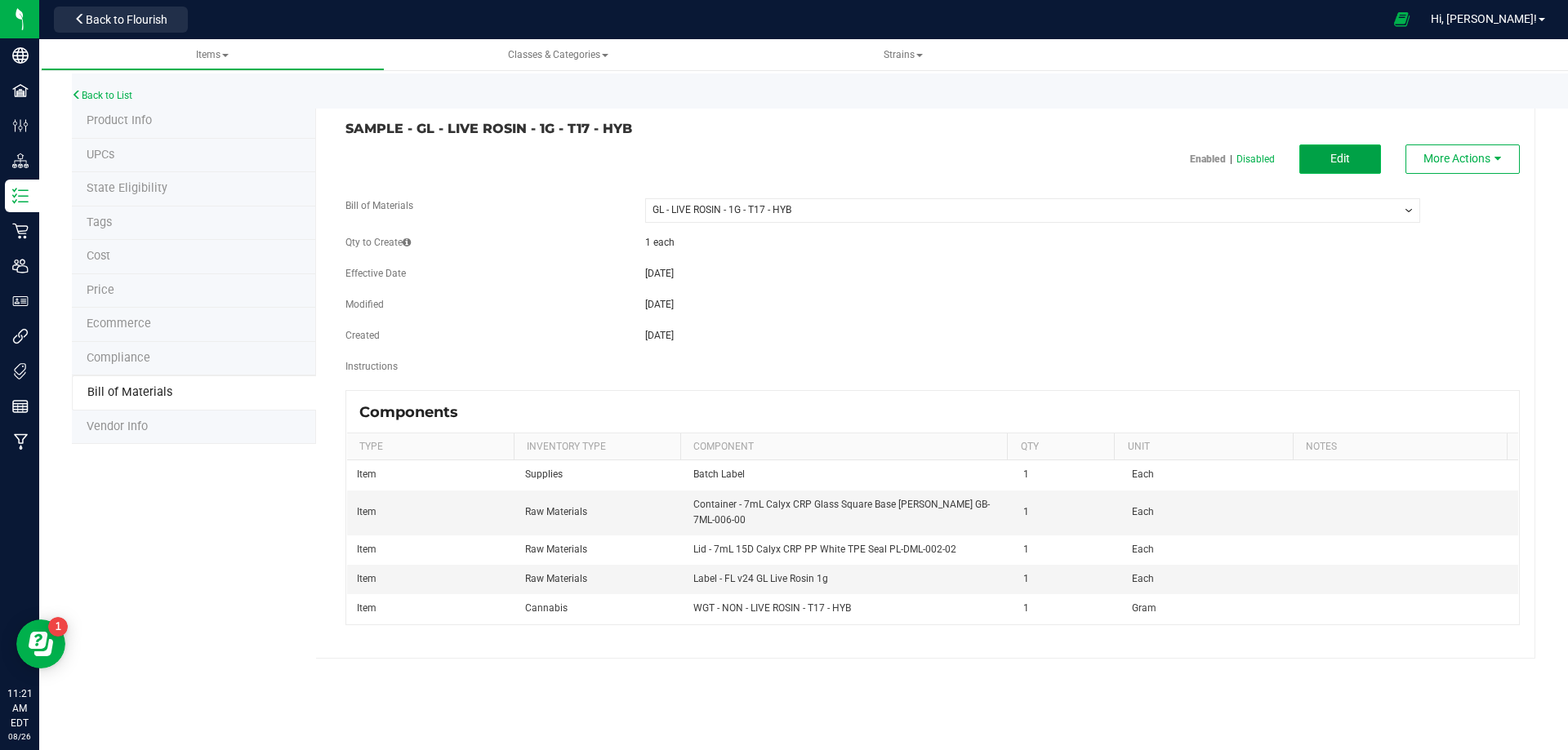
click at [1353, 158] on button "Edit" at bounding box center [1339, 159] width 82 height 29
select select "13149"
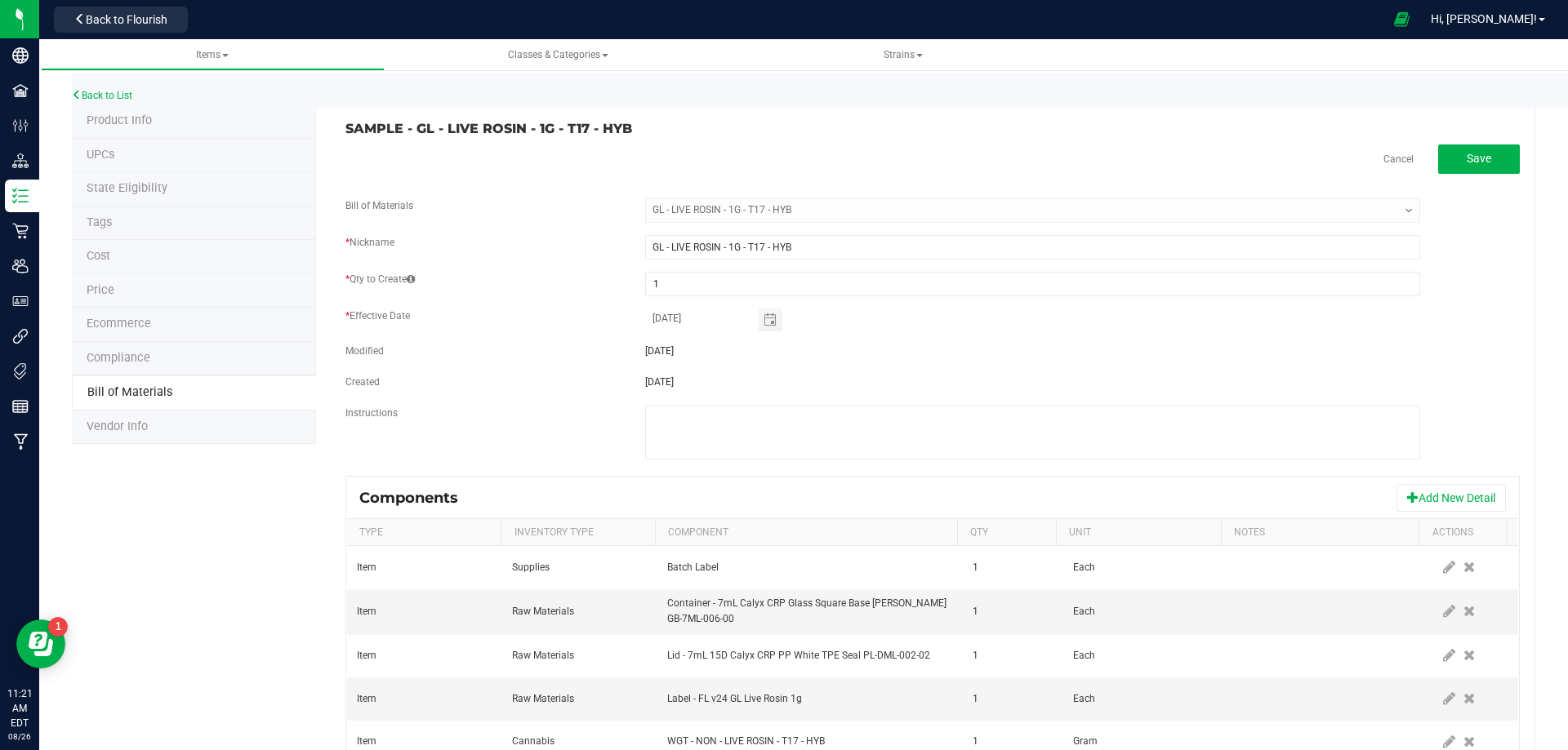
click at [1459, 707] on span at bounding box center [1468, 698] width 20 height 29
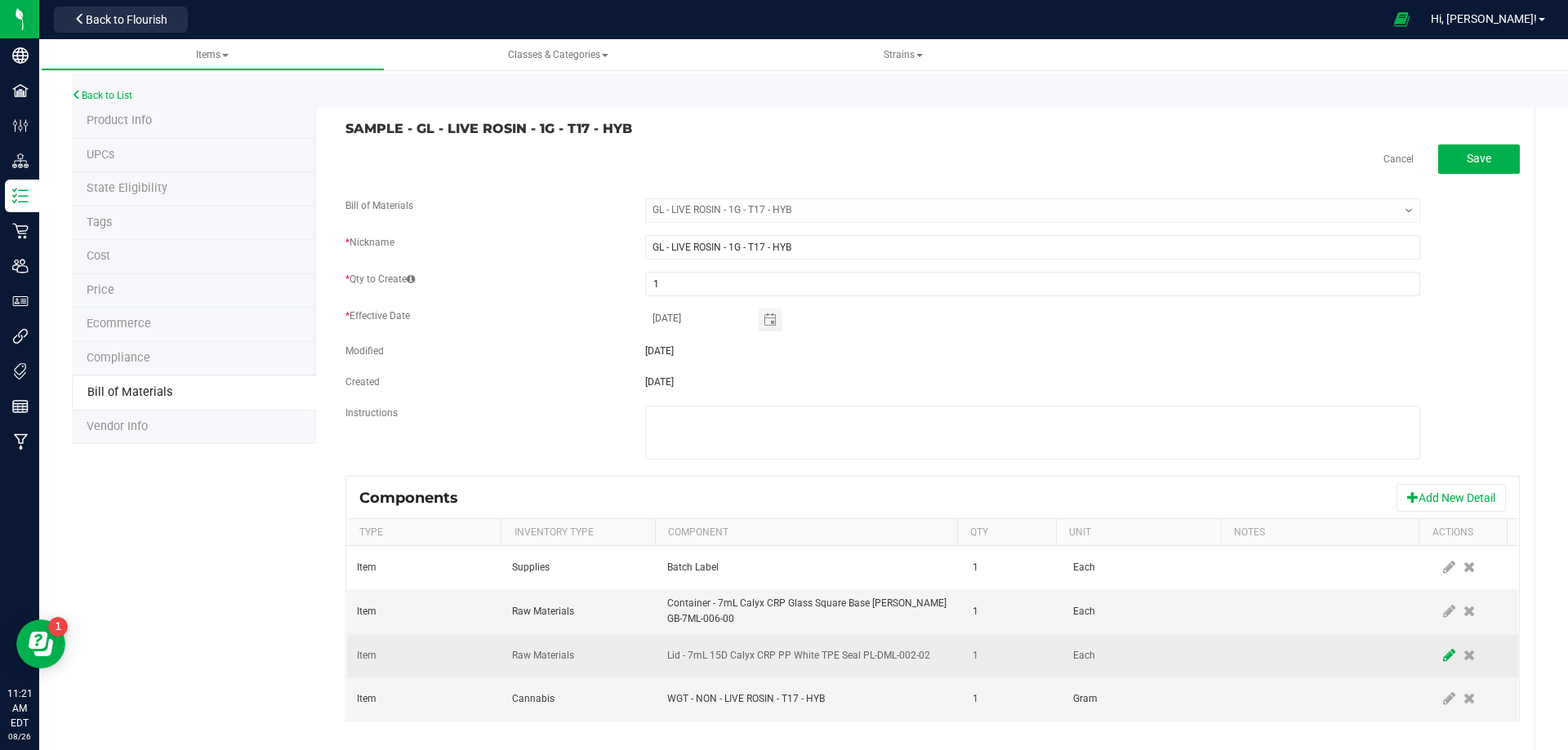
click at [1443, 654] on icon at bounding box center [1448, 656] width 12 height 15
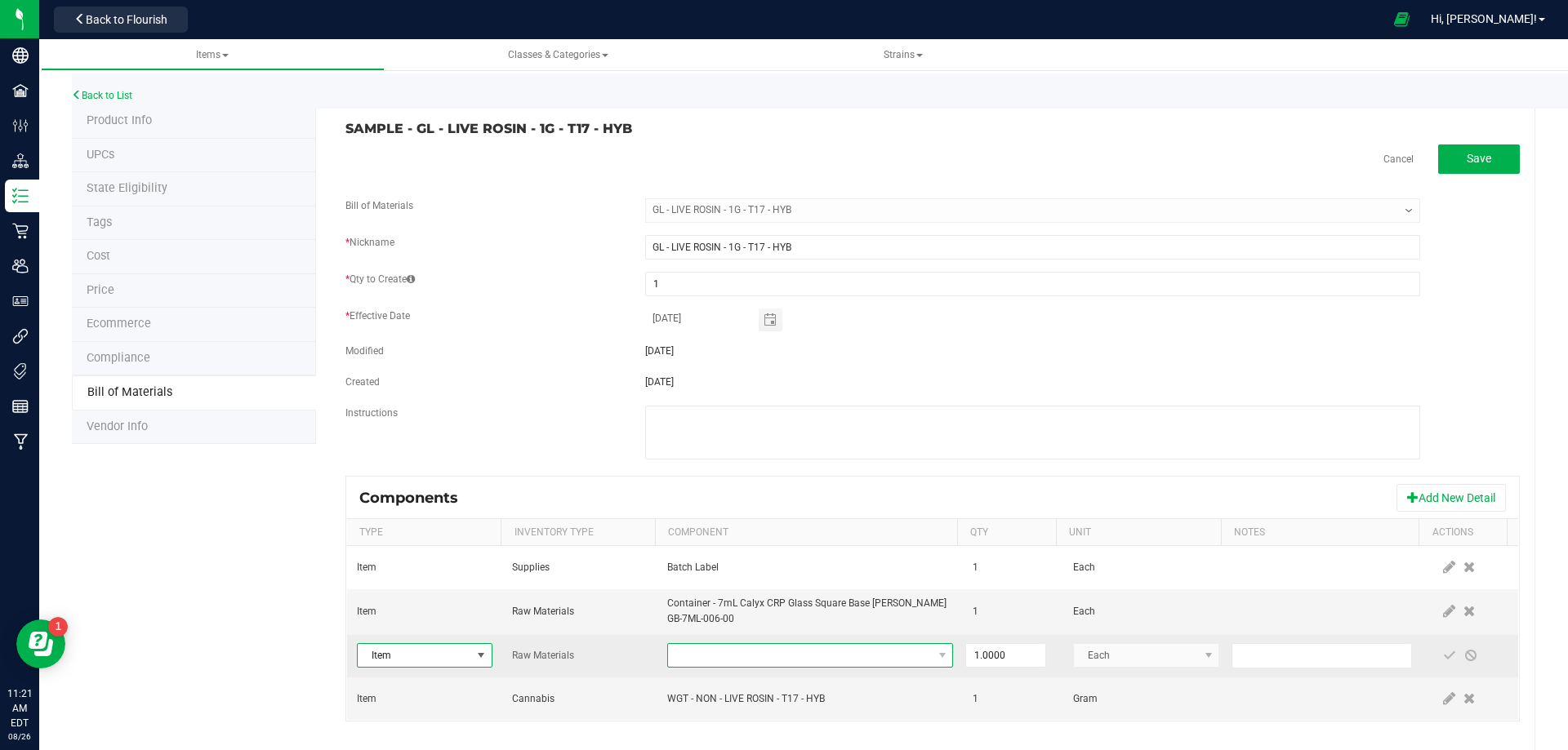
click at [853, 650] on span "NO DATA FOUND" at bounding box center [800, 656] width 264 height 23
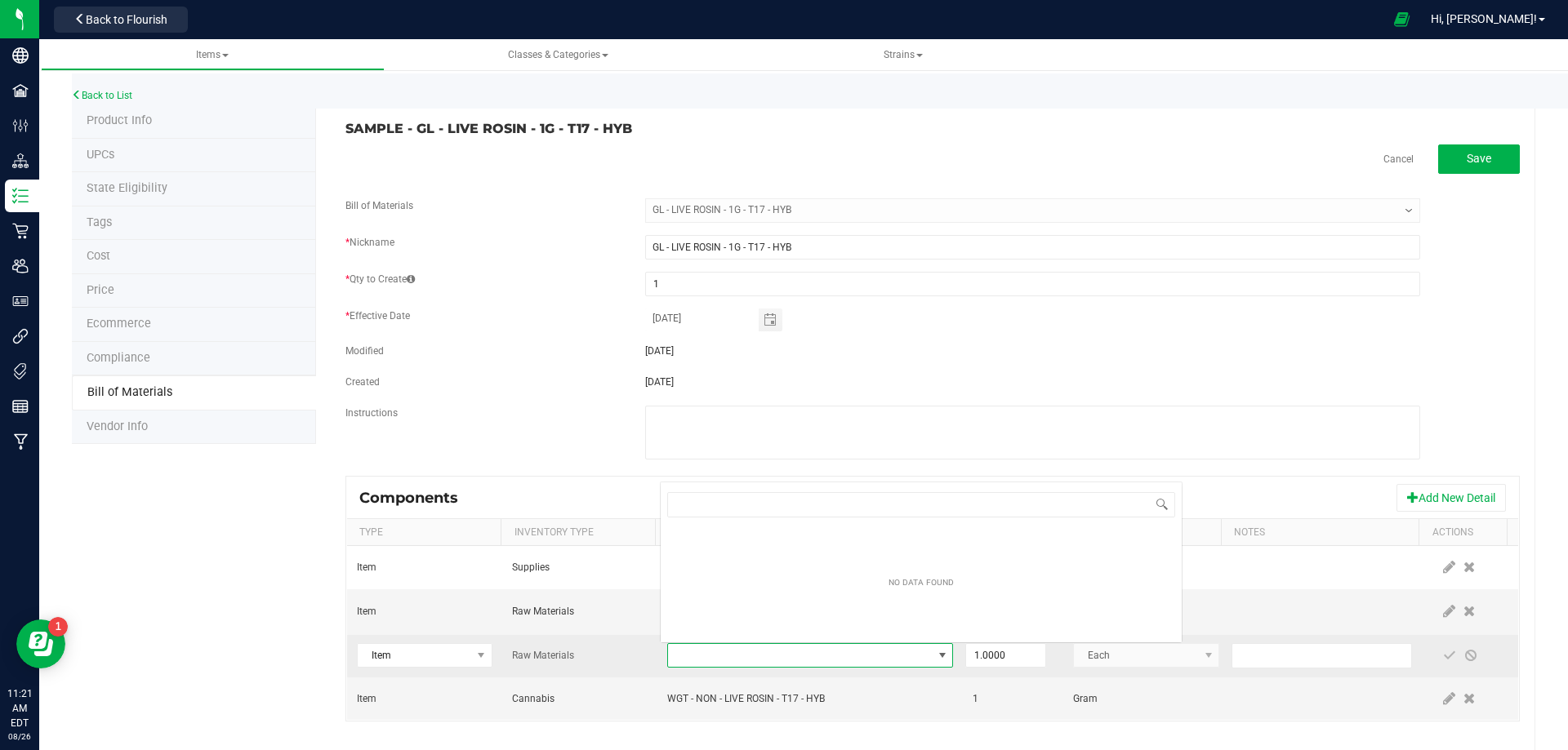
scroll to position [24, 278]
type input "3004400"
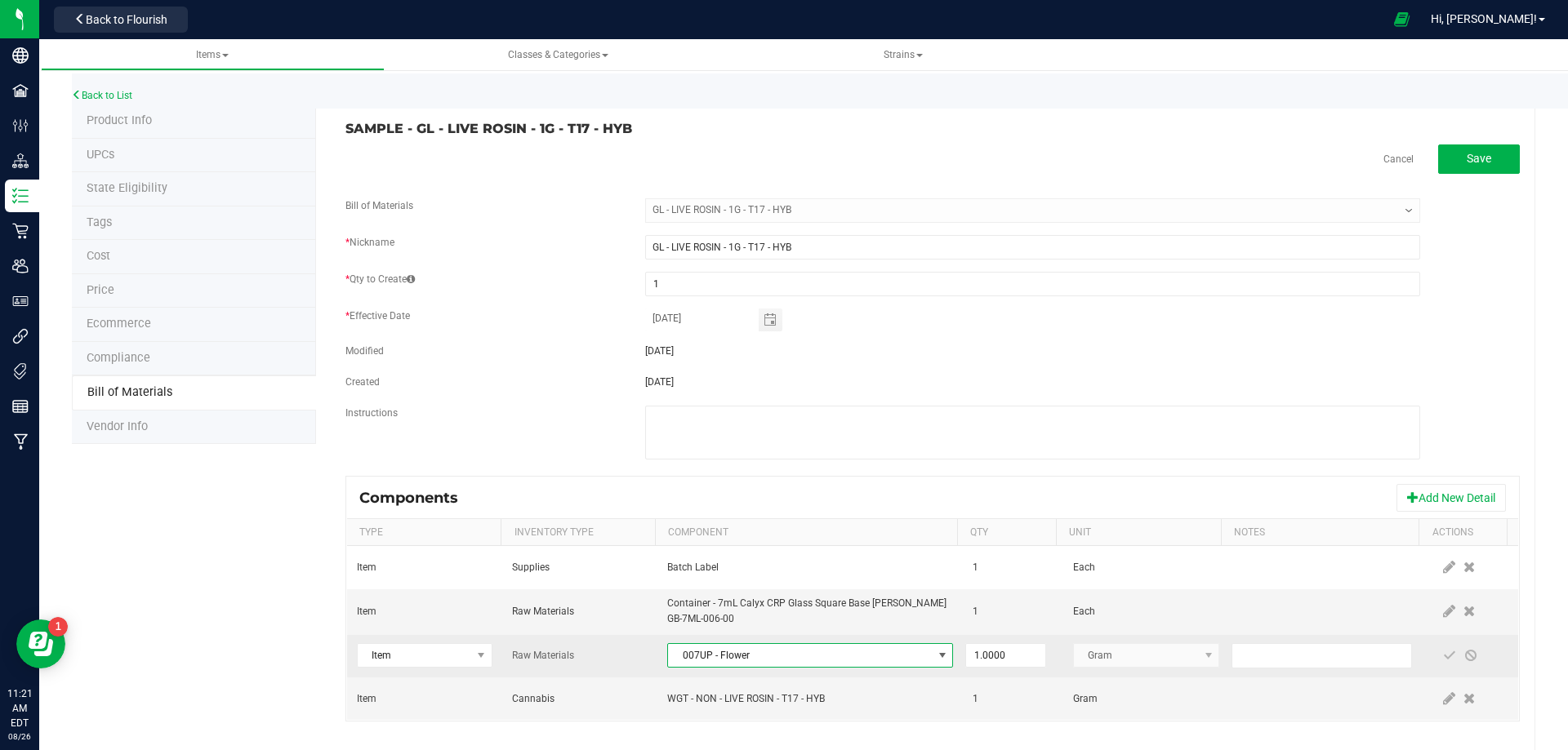
click at [853, 650] on span "007UP - Flower" at bounding box center [800, 656] width 264 height 23
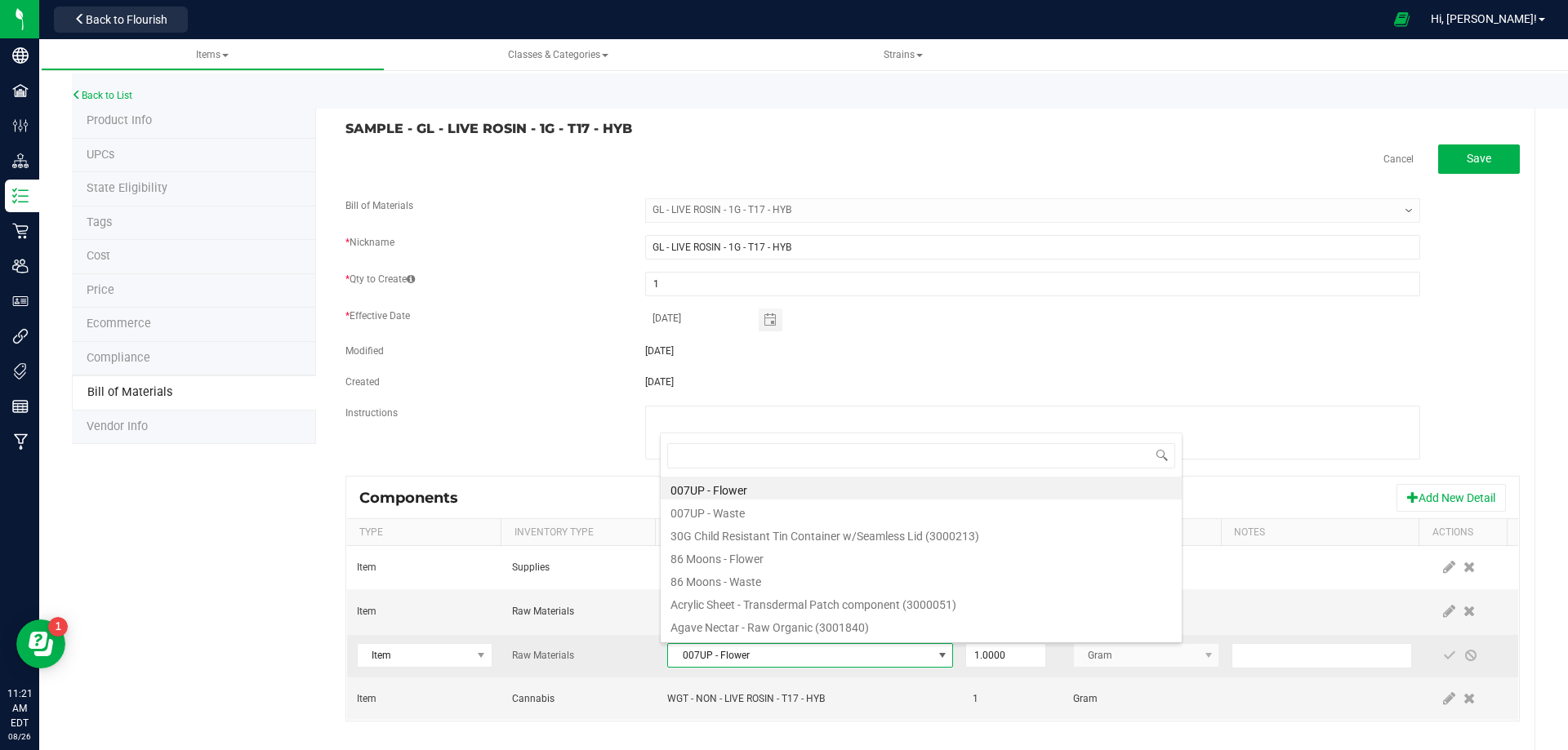
type input "3004400"
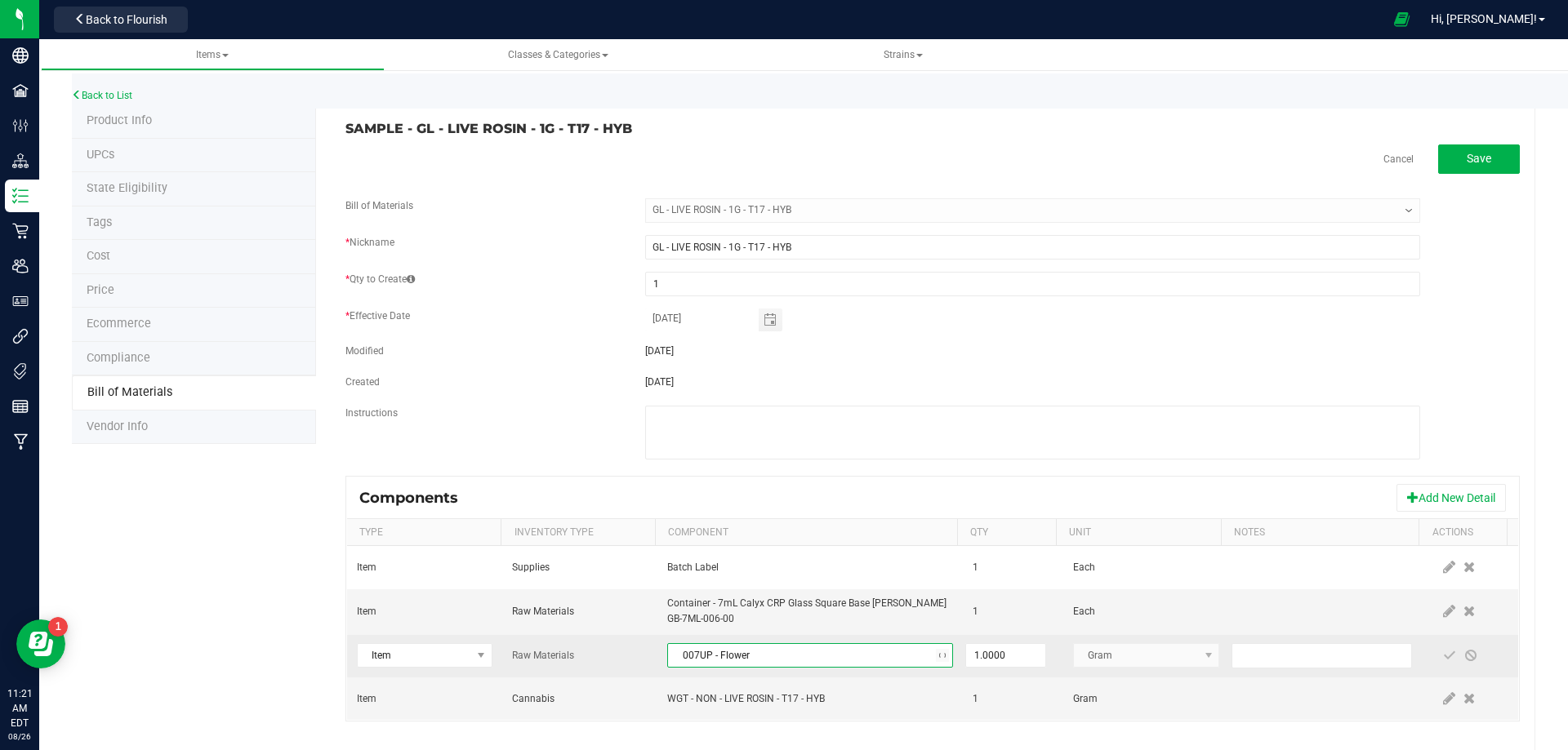
click at [853, 650] on span "007UP - Flower" at bounding box center [800, 656] width 264 height 23
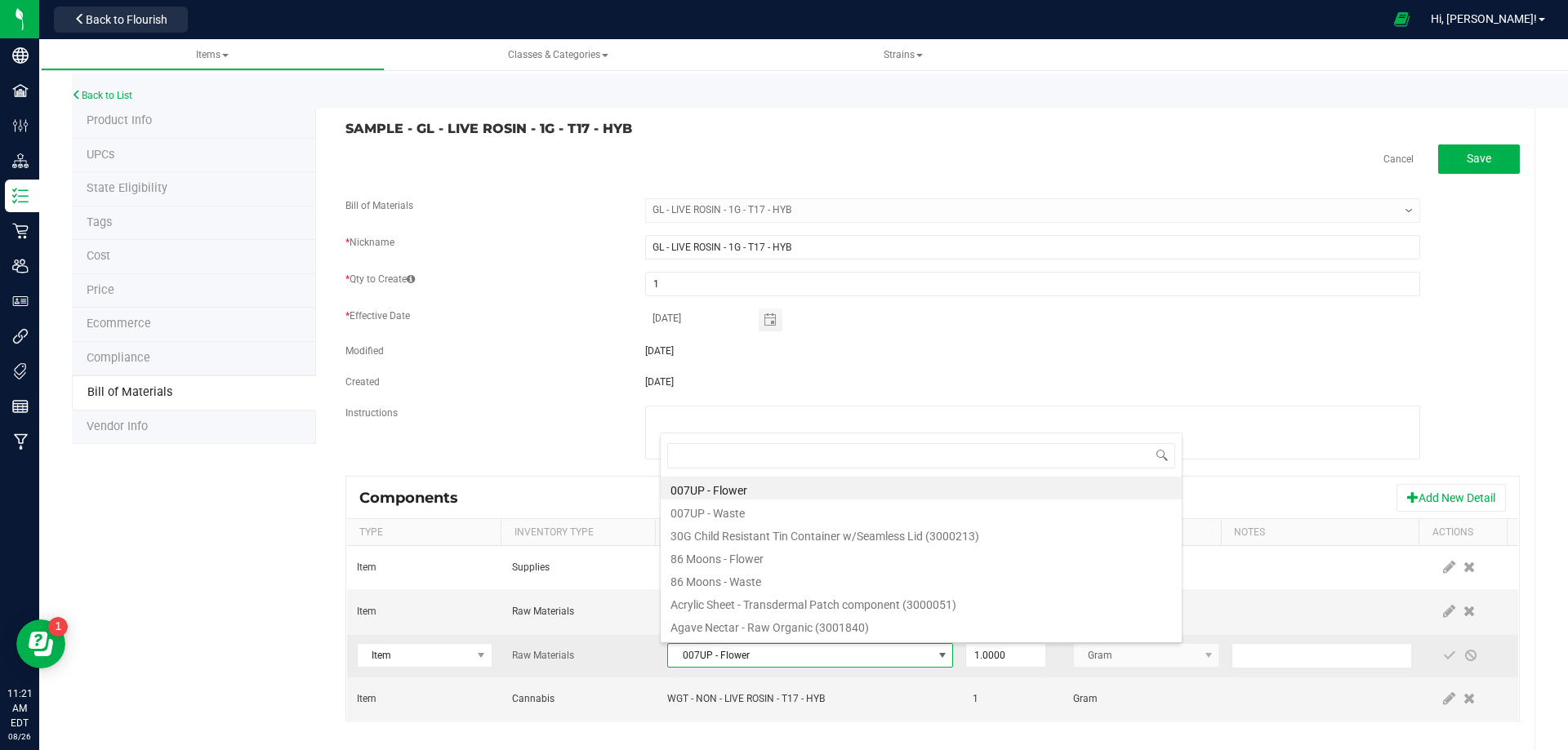
type input "3004400"
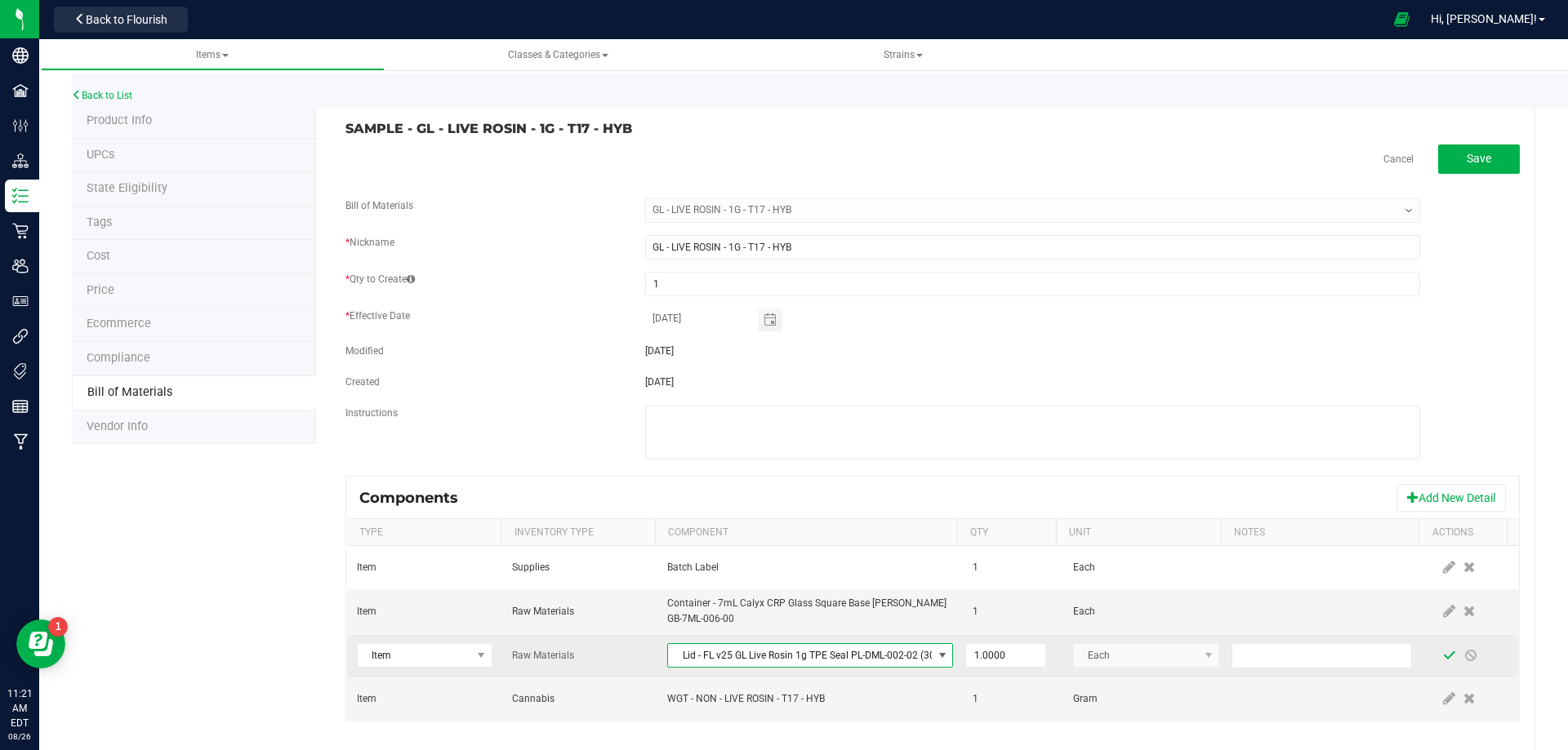
click at [1443, 655] on span at bounding box center [1449, 656] width 13 height 13
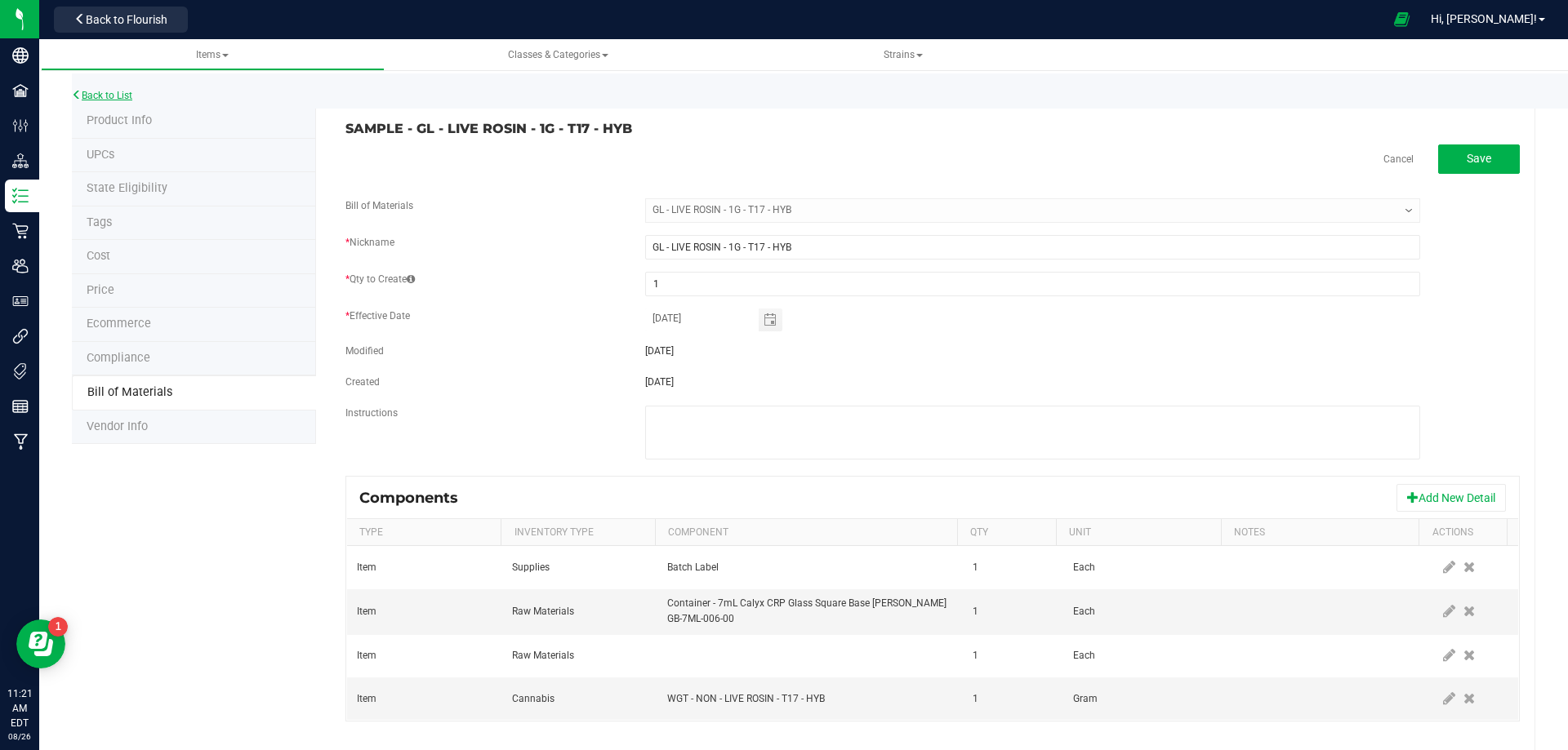
click at [119, 92] on link "Back to List" at bounding box center [102, 95] width 60 height 11
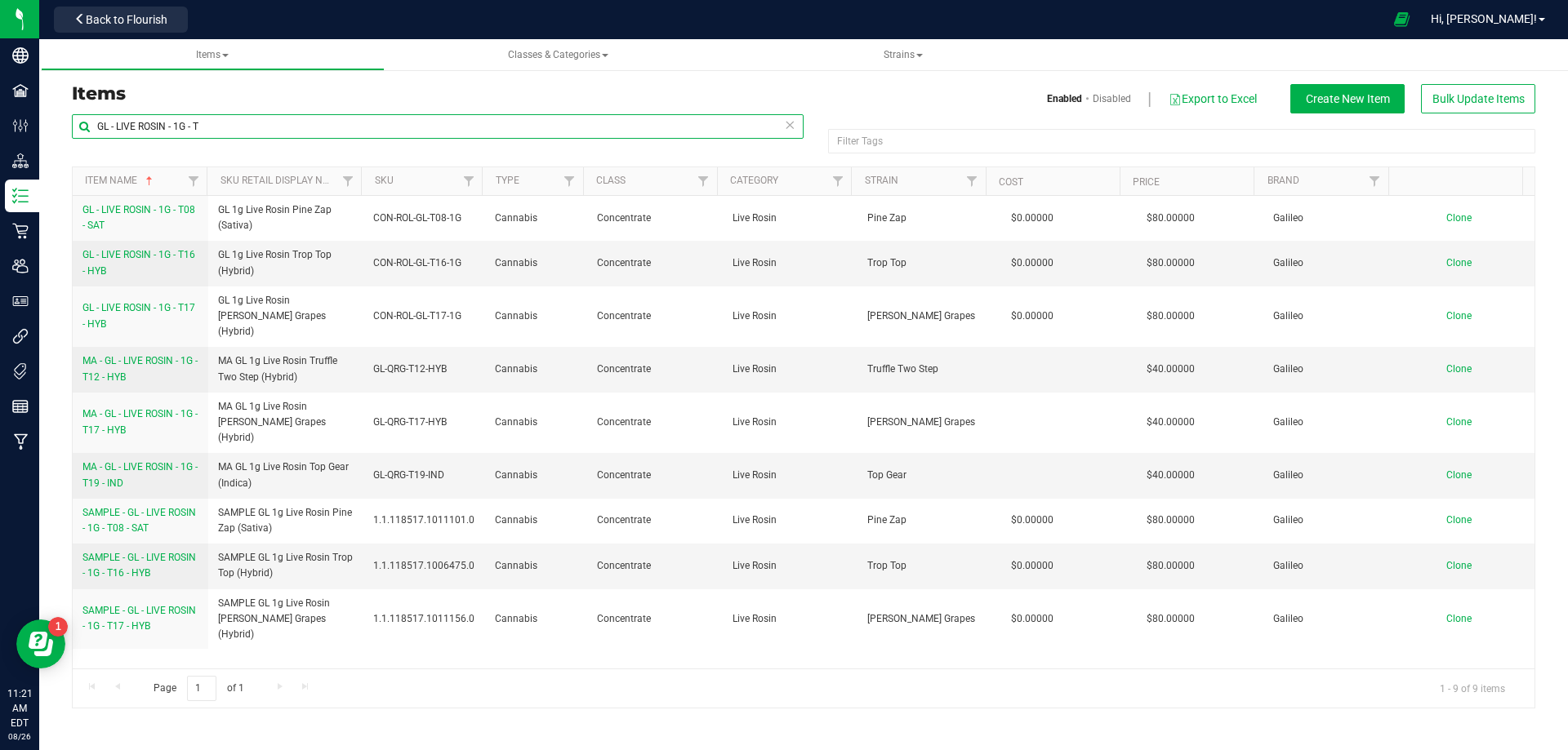
click at [280, 119] on input "GL - LIVE ROSIN - 1G - T" at bounding box center [437, 126] width 731 height 24
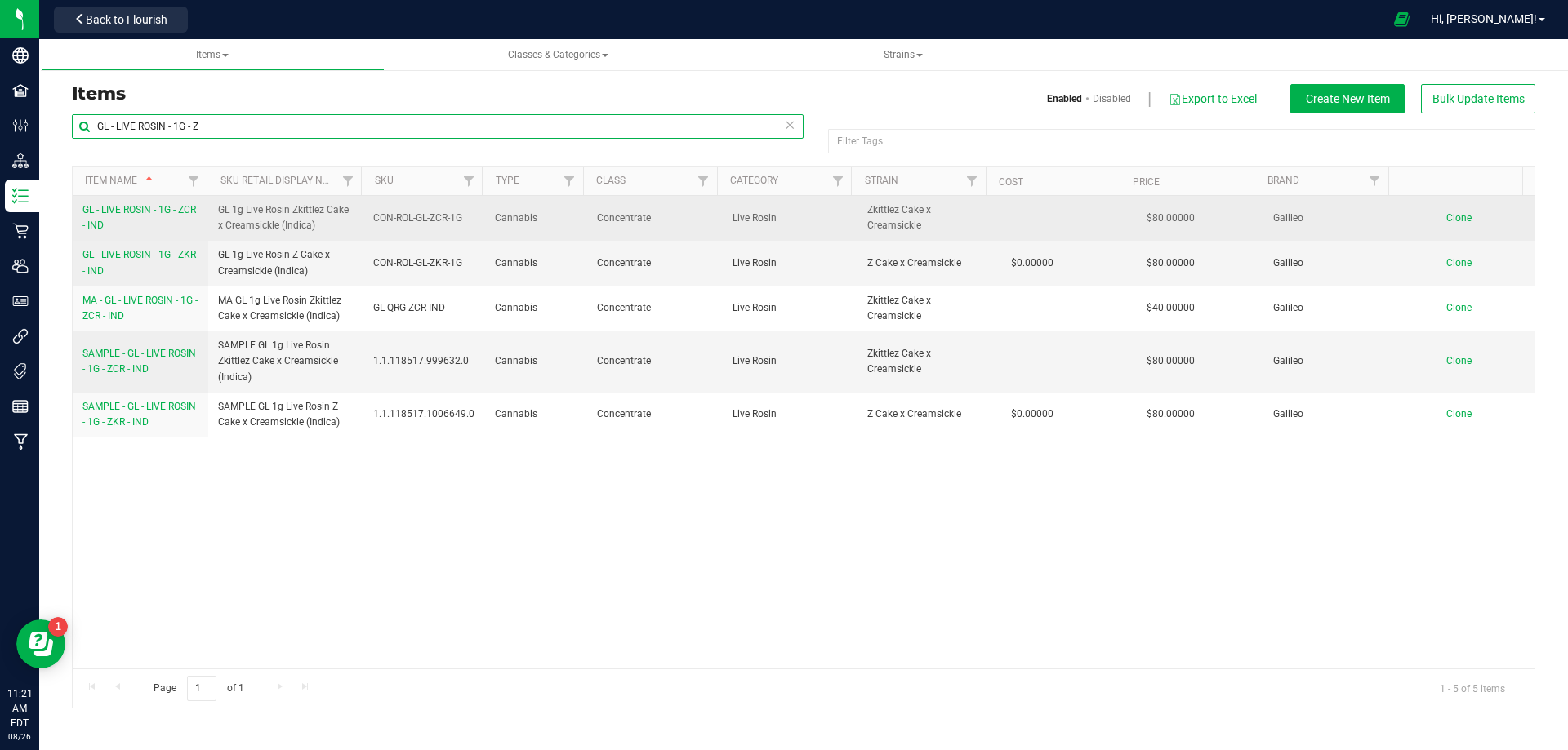
type input "GL - LIVE ROSIN - 1G - Z"
click at [120, 220] on span "GL - LIVE ROSIN - 1G - ZCR - IND" at bounding box center [139, 217] width 114 height 27
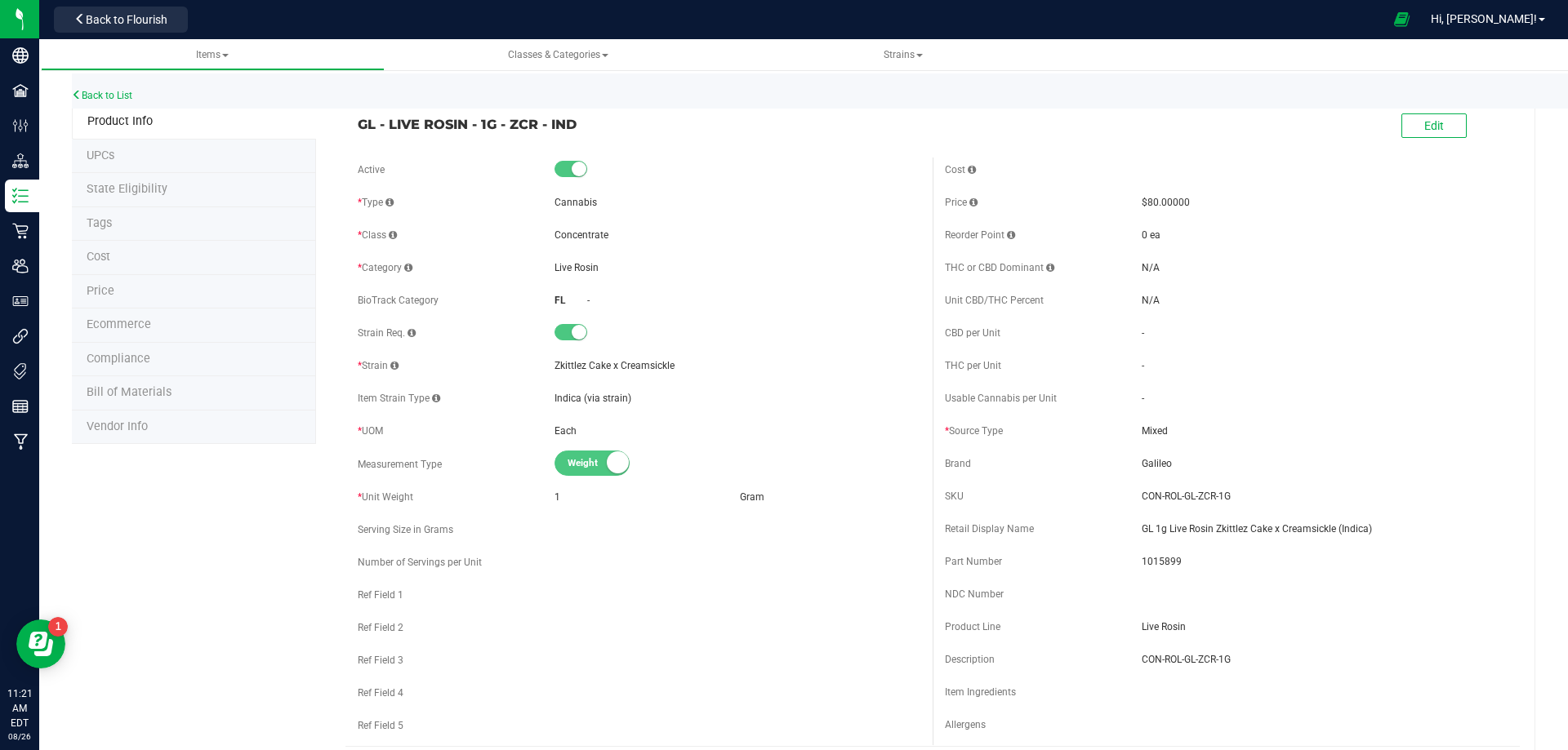
click at [164, 391] on span "Bill of Materials" at bounding box center [129, 391] width 85 height 14
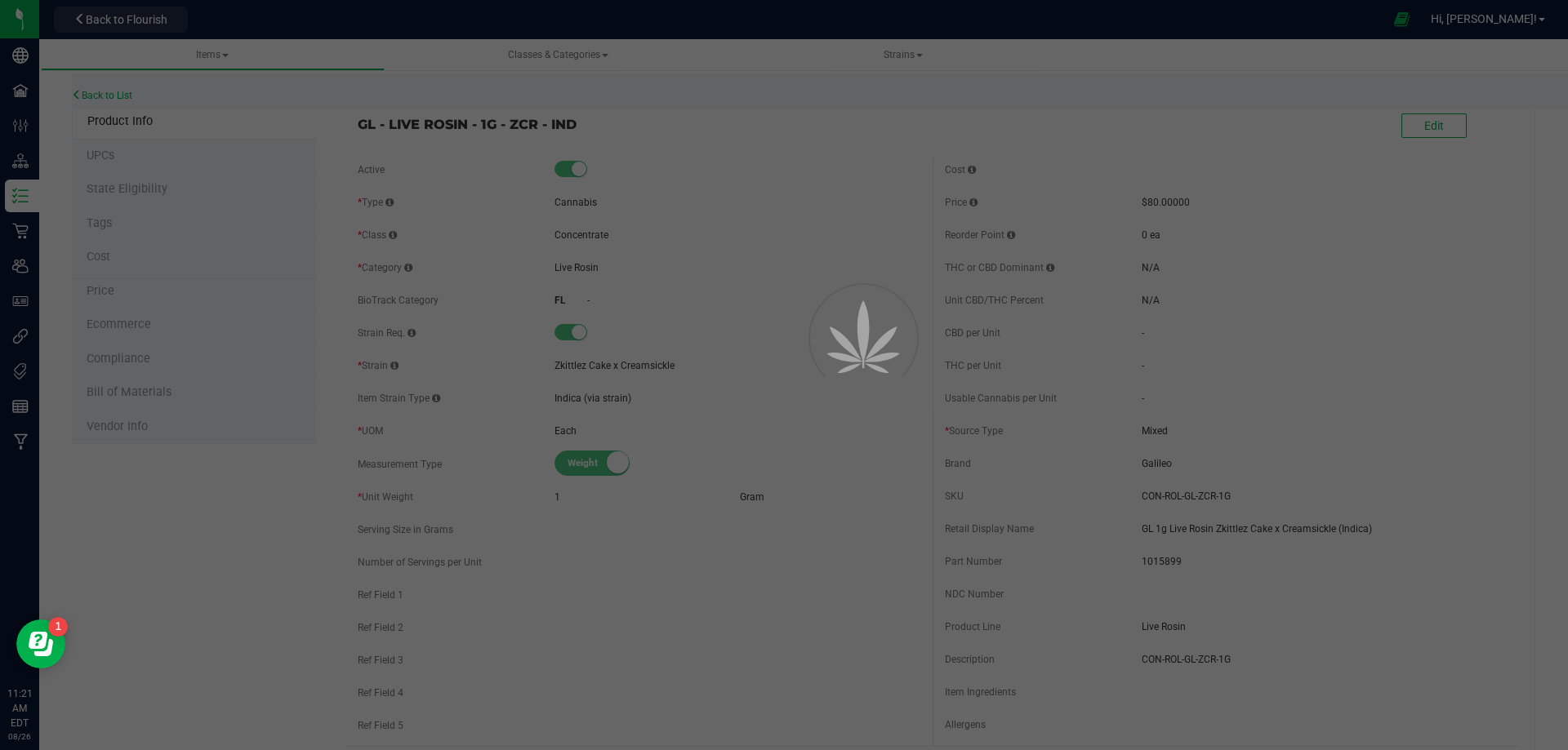
select select "10520"
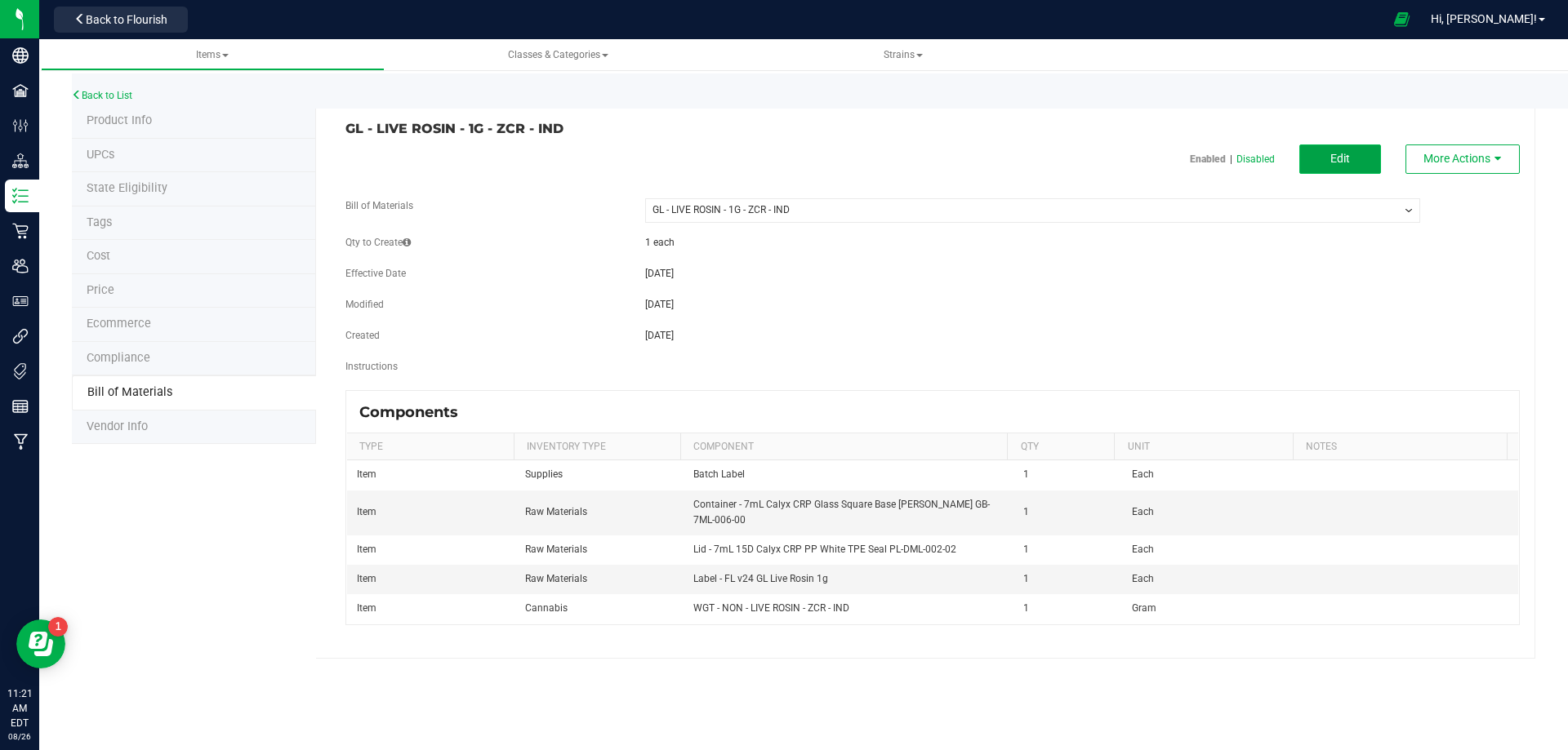
click at [1351, 152] on button "Edit" at bounding box center [1339, 159] width 82 height 29
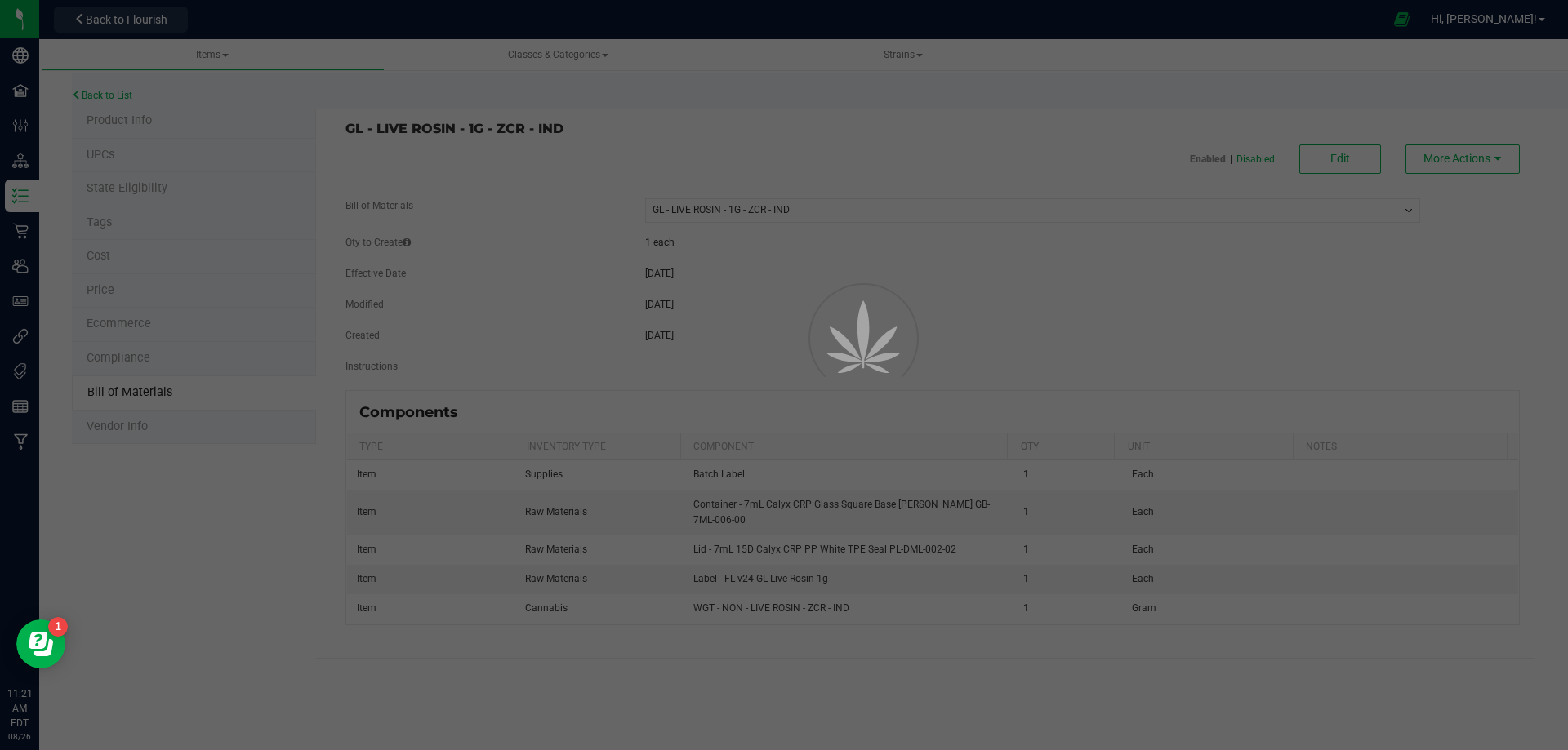
select select "10520"
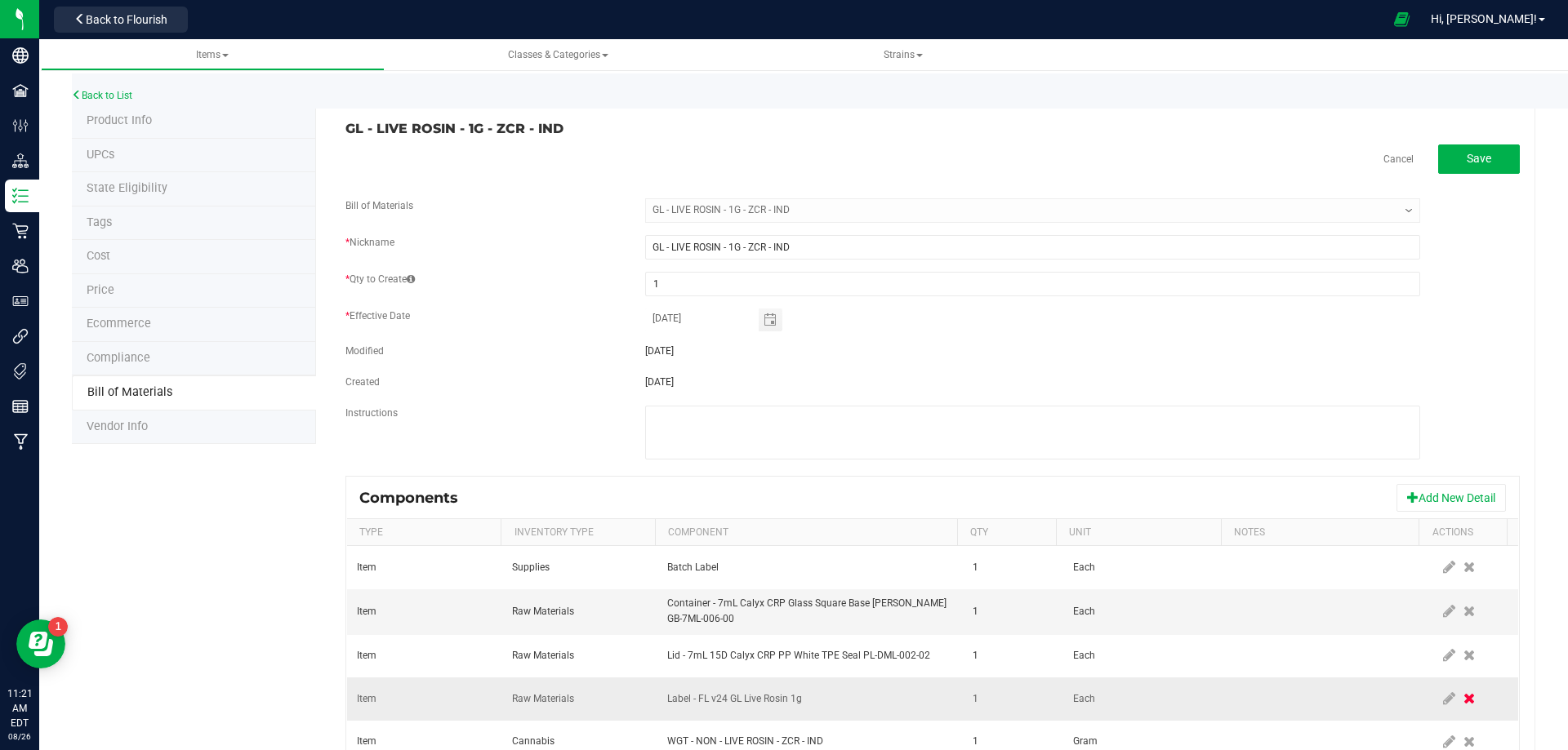
click at [1464, 702] on icon at bounding box center [1469, 699] width 11 height 15
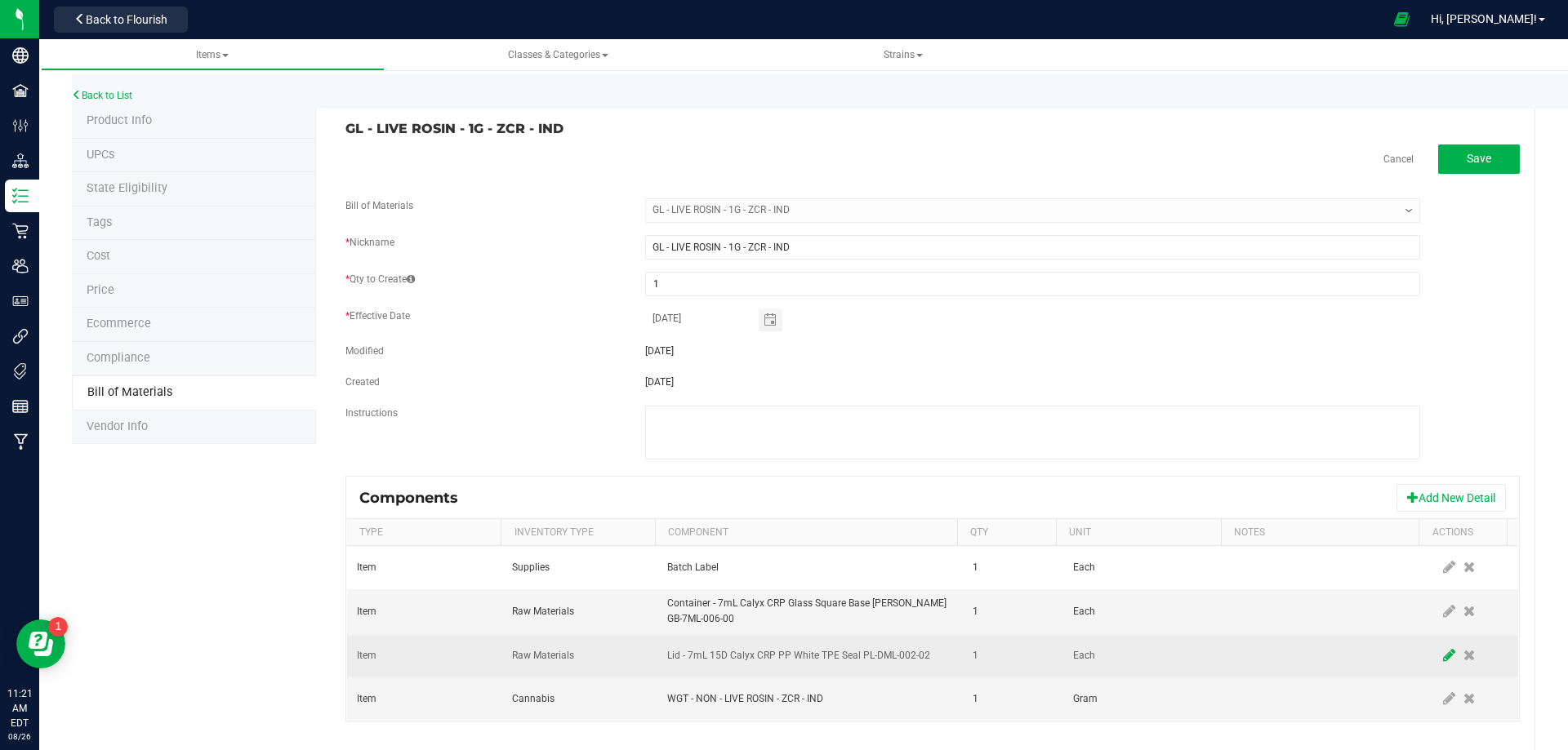
click at [1443, 654] on icon at bounding box center [1448, 656] width 12 height 15
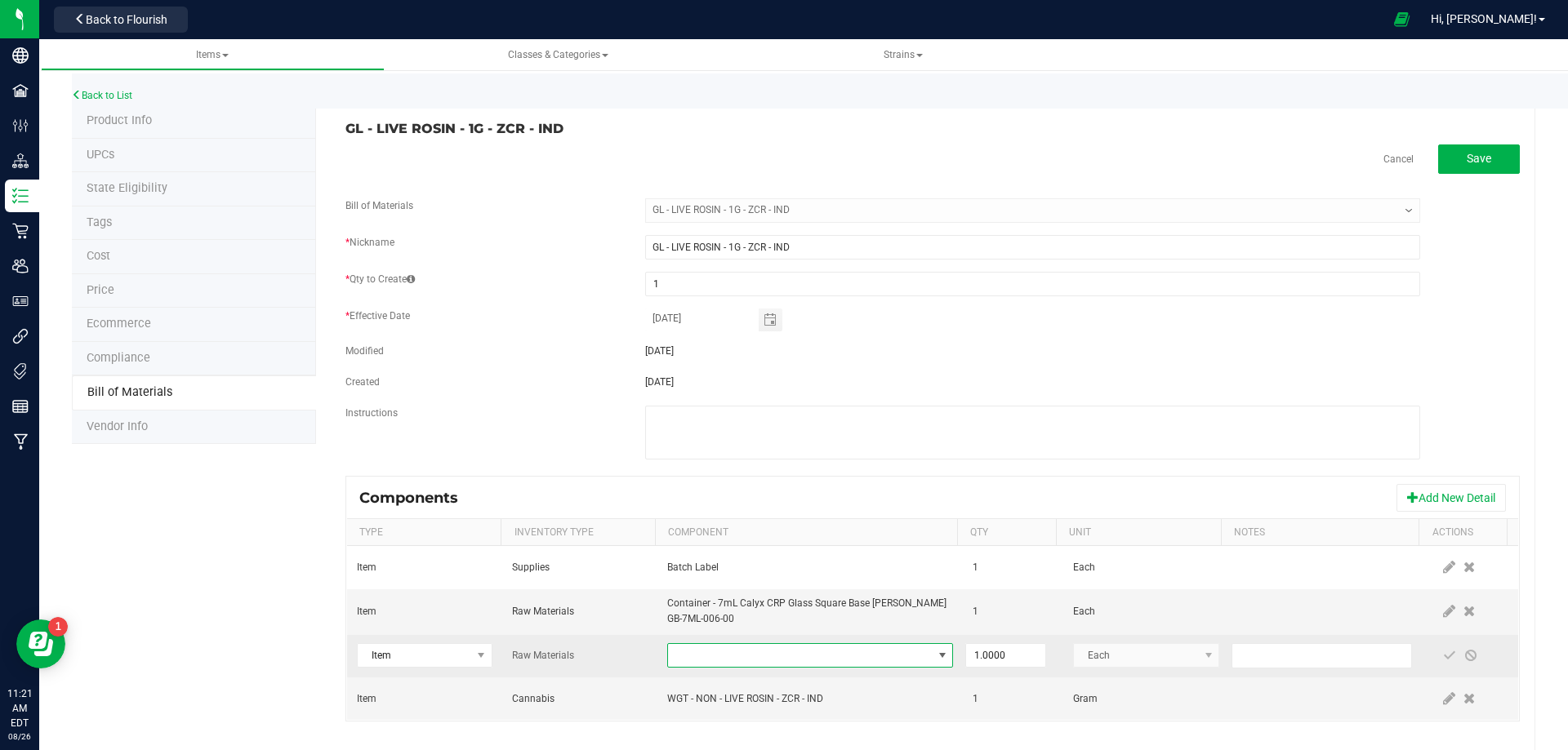
click at [777, 651] on span "NO DATA FOUND" at bounding box center [800, 656] width 264 height 23
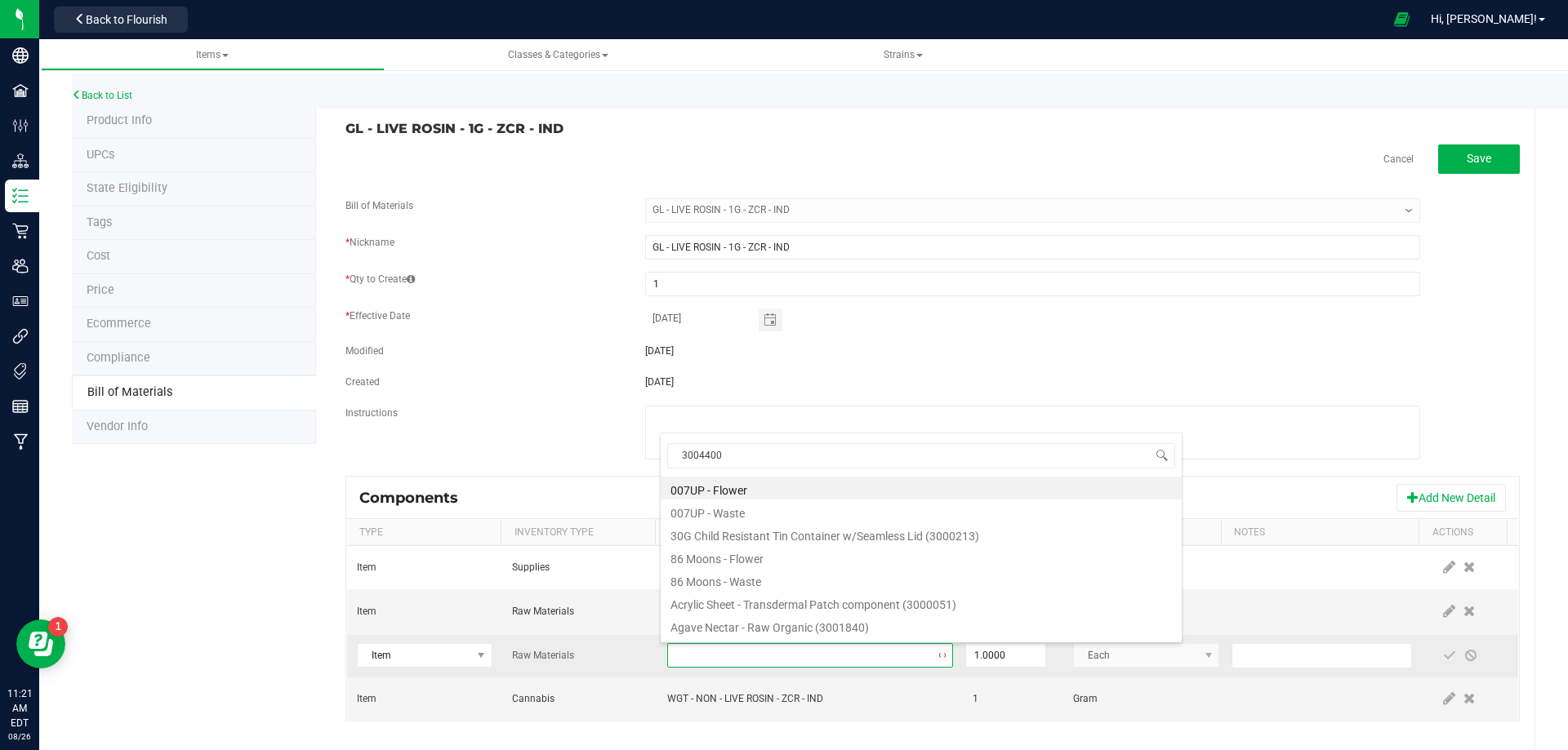
scroll to position [24, 278]
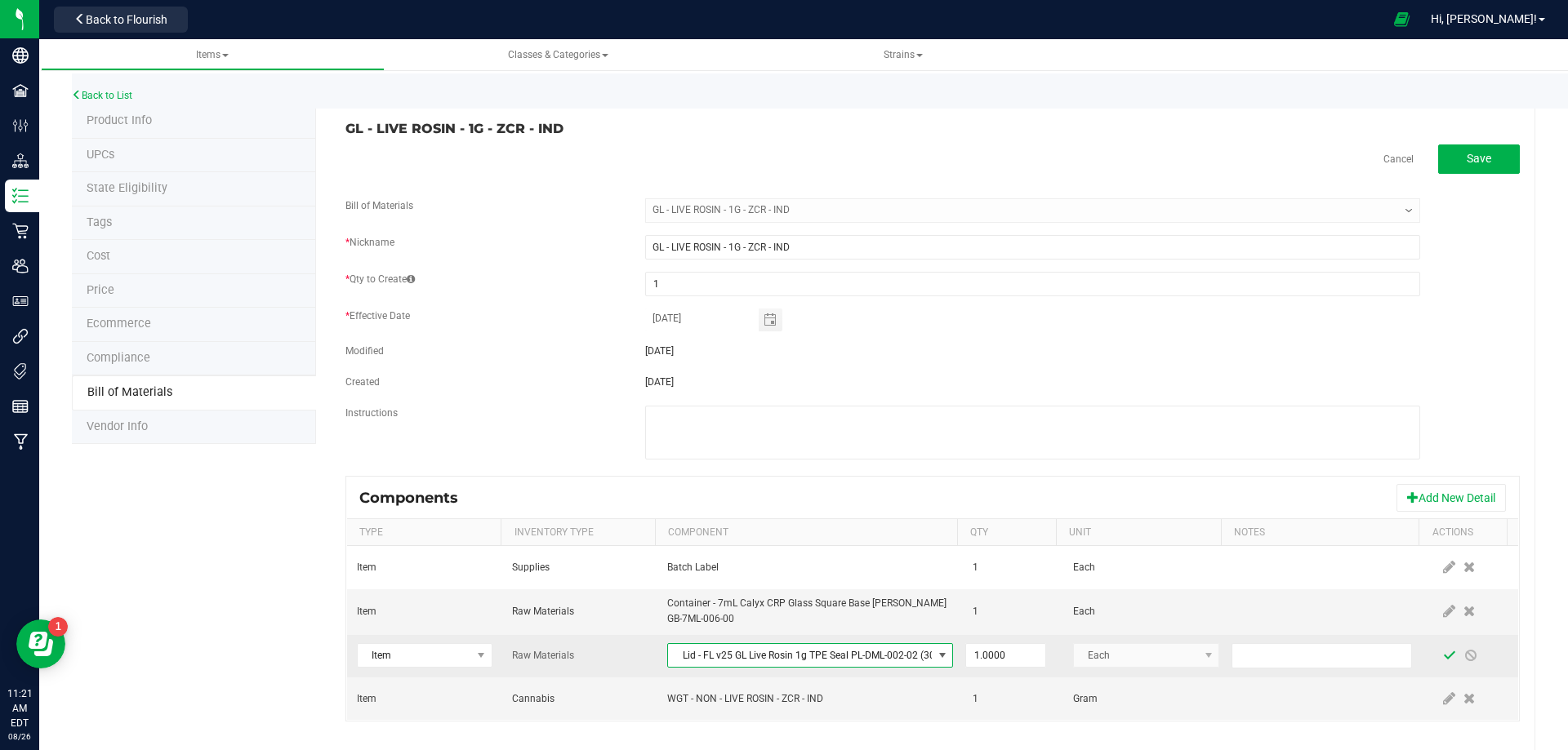
click at [1443, 655] on span at bounding box center [1449, 656] width 13 height 13
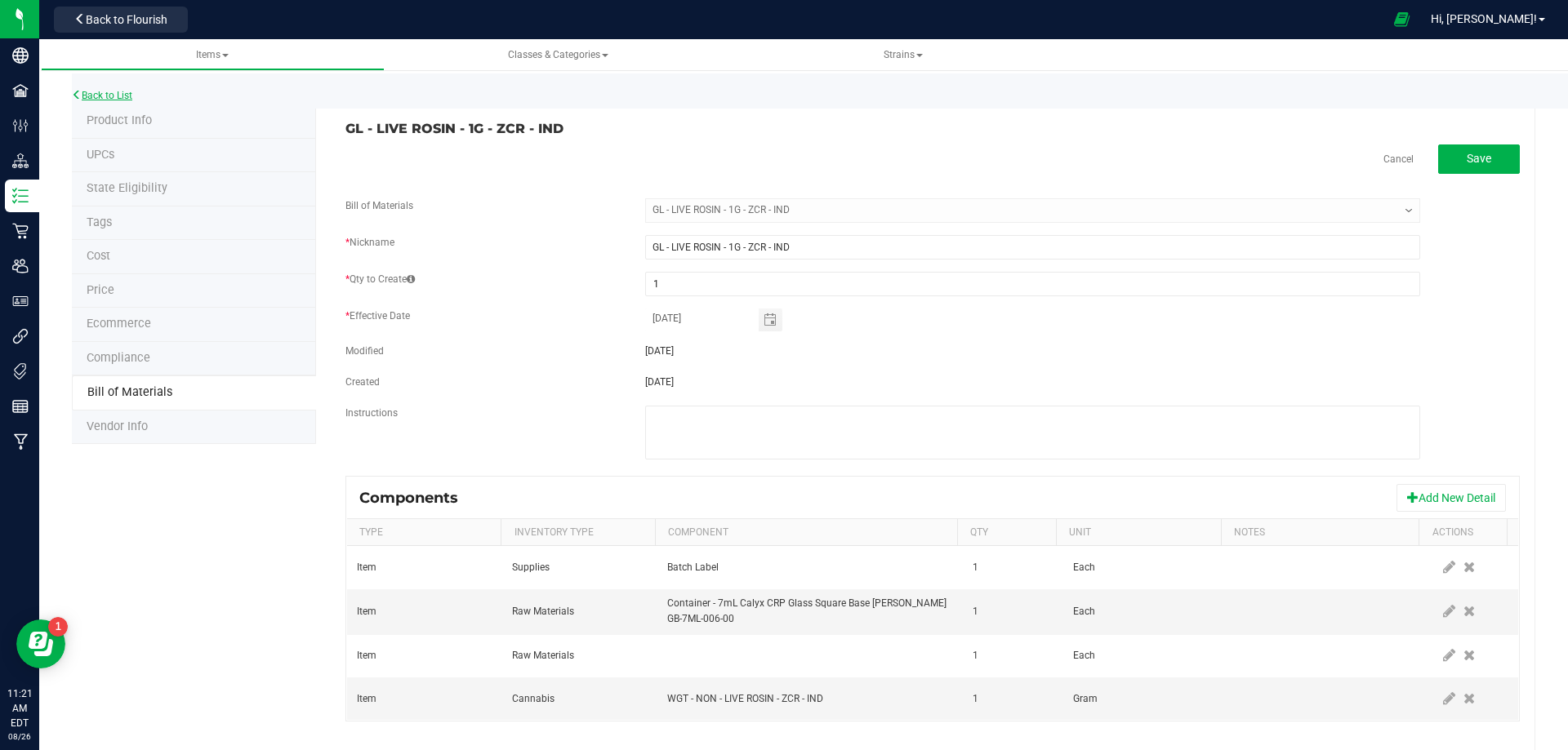
click at [114, 96] on link "Back to List" at bounding box center [102, 95] width 60 height 11
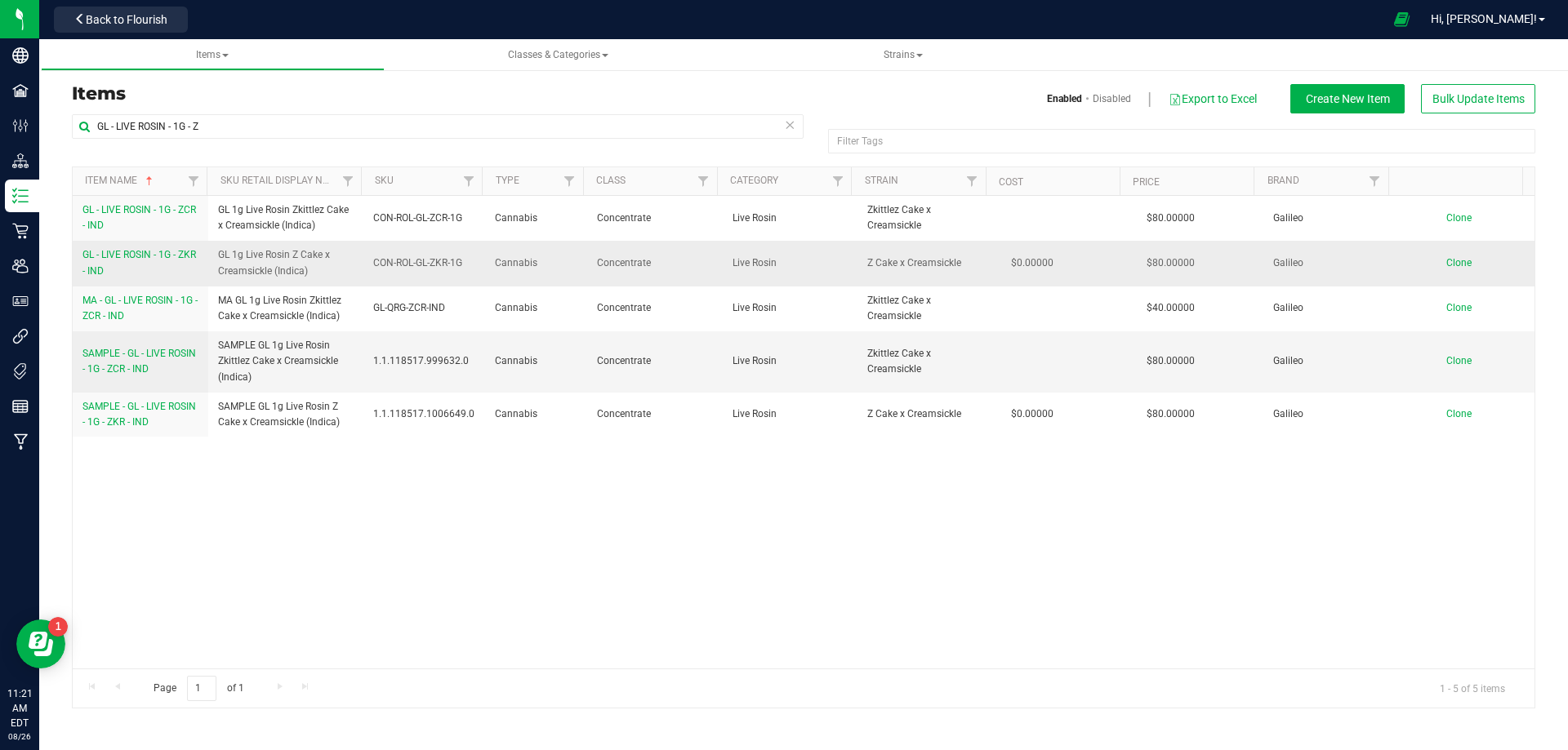
click at [138, 258] on span "GL - LIVE ROSIN - 1G - ZKR - IND" at bounding box center [139, 263] width 114 height 27
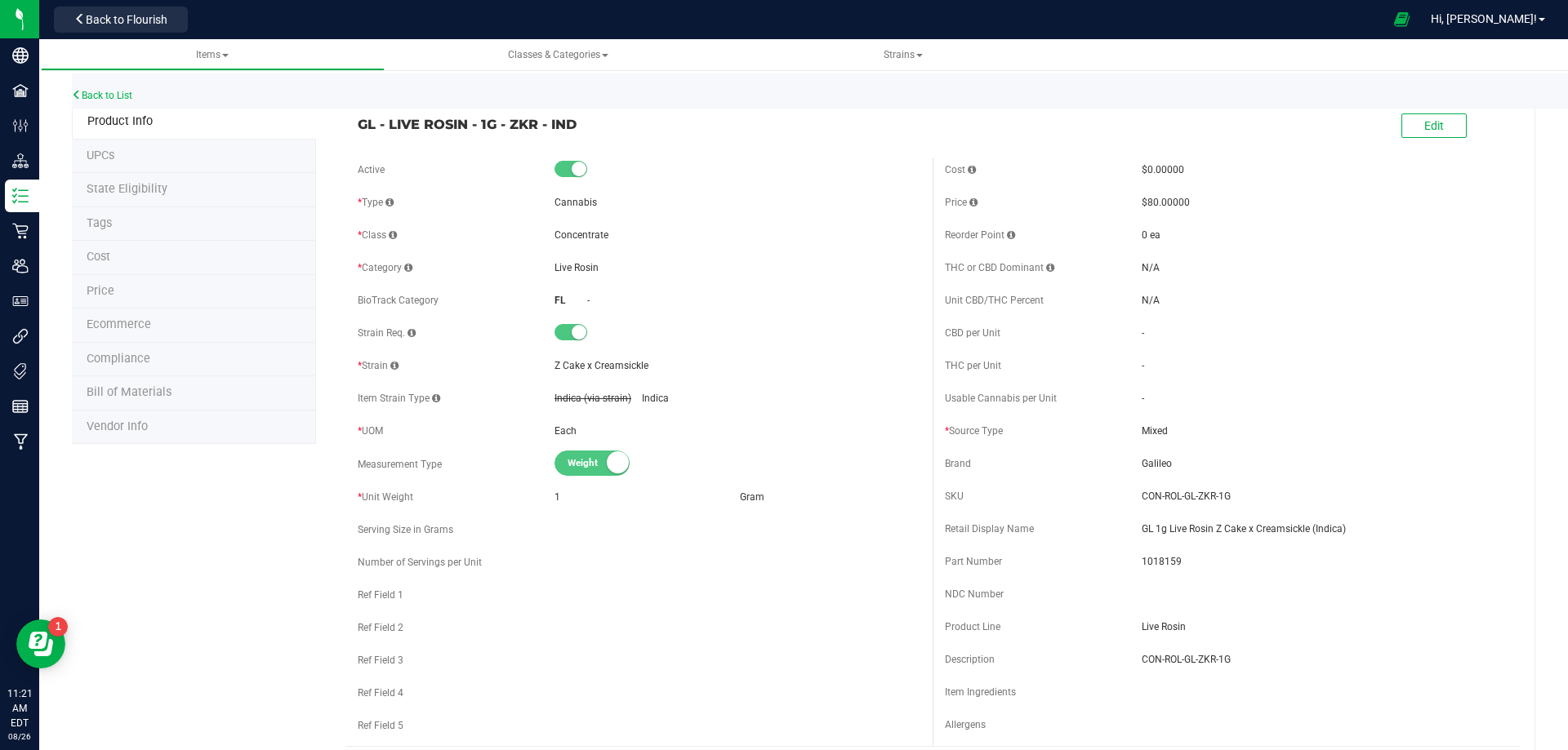
click at [157, 397] on span "Bill of Materials" at bounding box center [129, 391] width 85 height 14
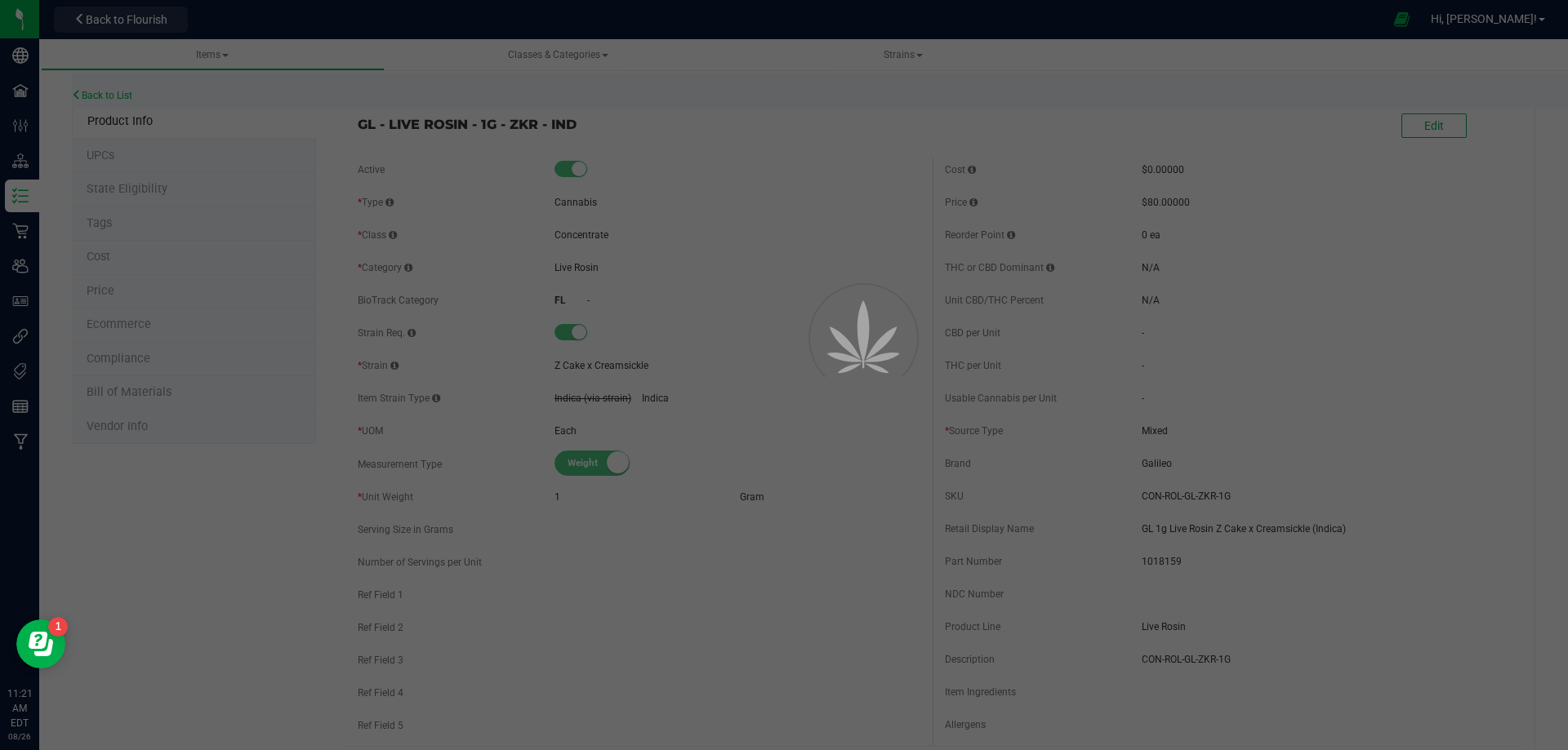
select select "12008"
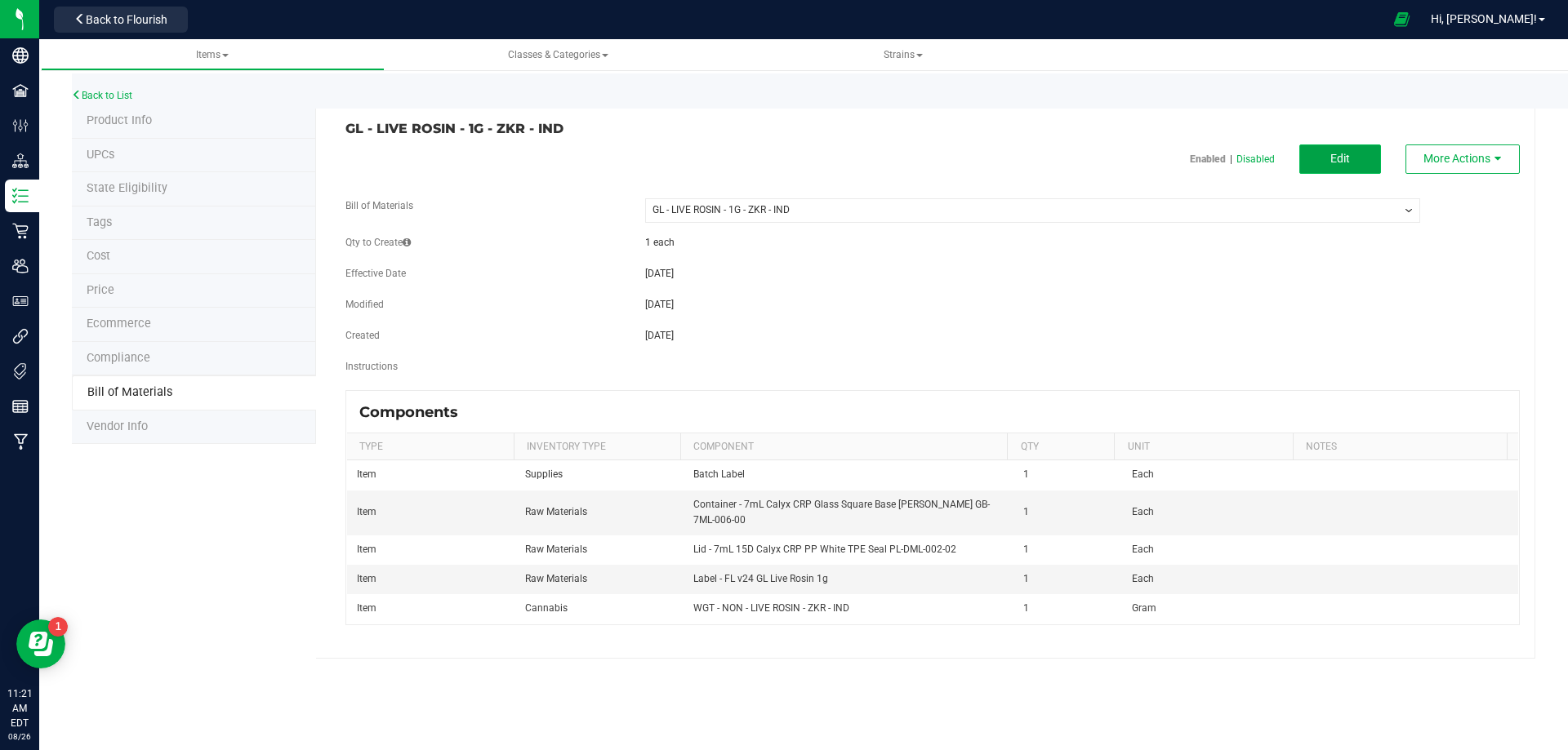
click at [1353, 151] on button "Edit" at bounding box center [1339, 159] width 82 height 29
select select "12008"
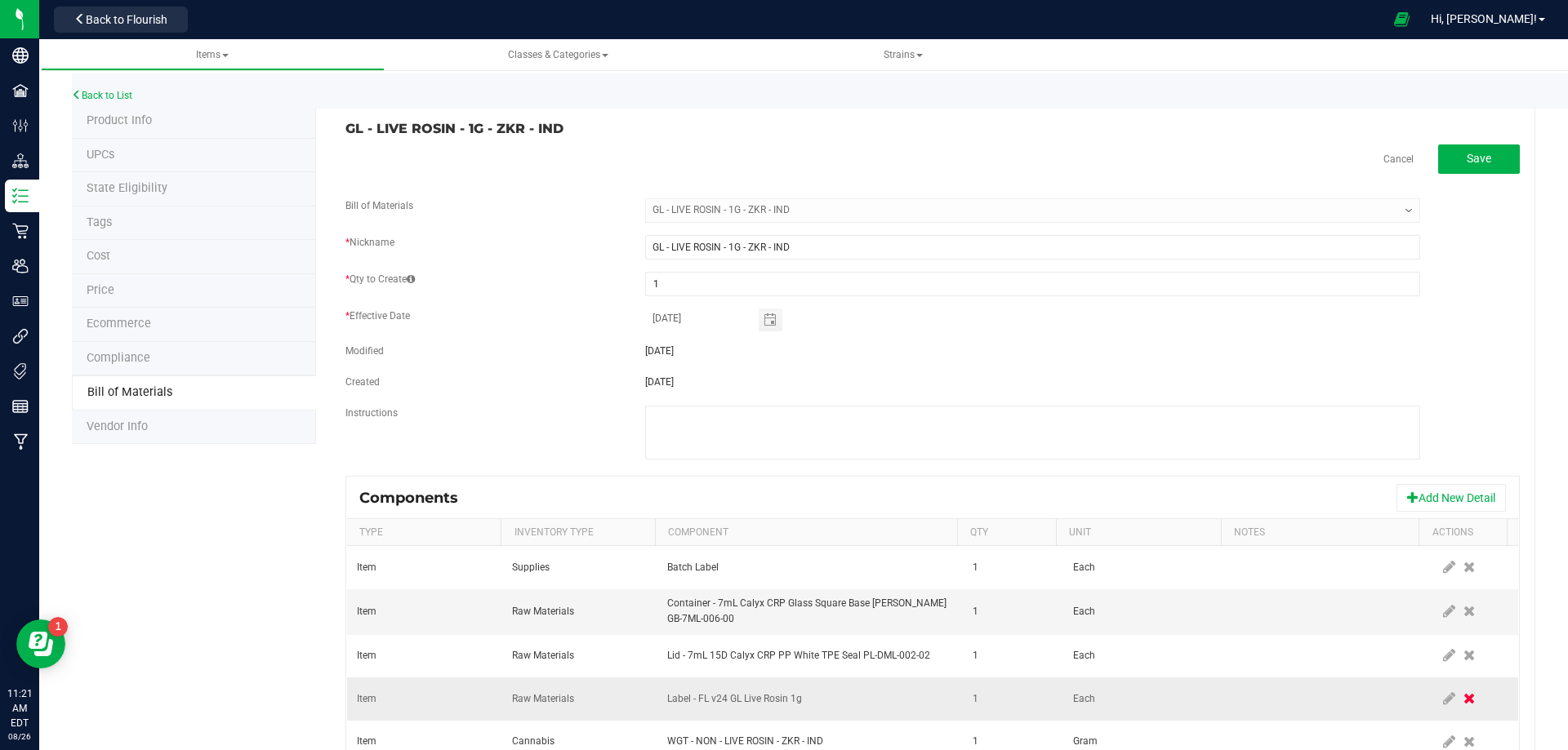
click at [1464, 699] on icon at bounding box center [1469, 699] width 11 height 15
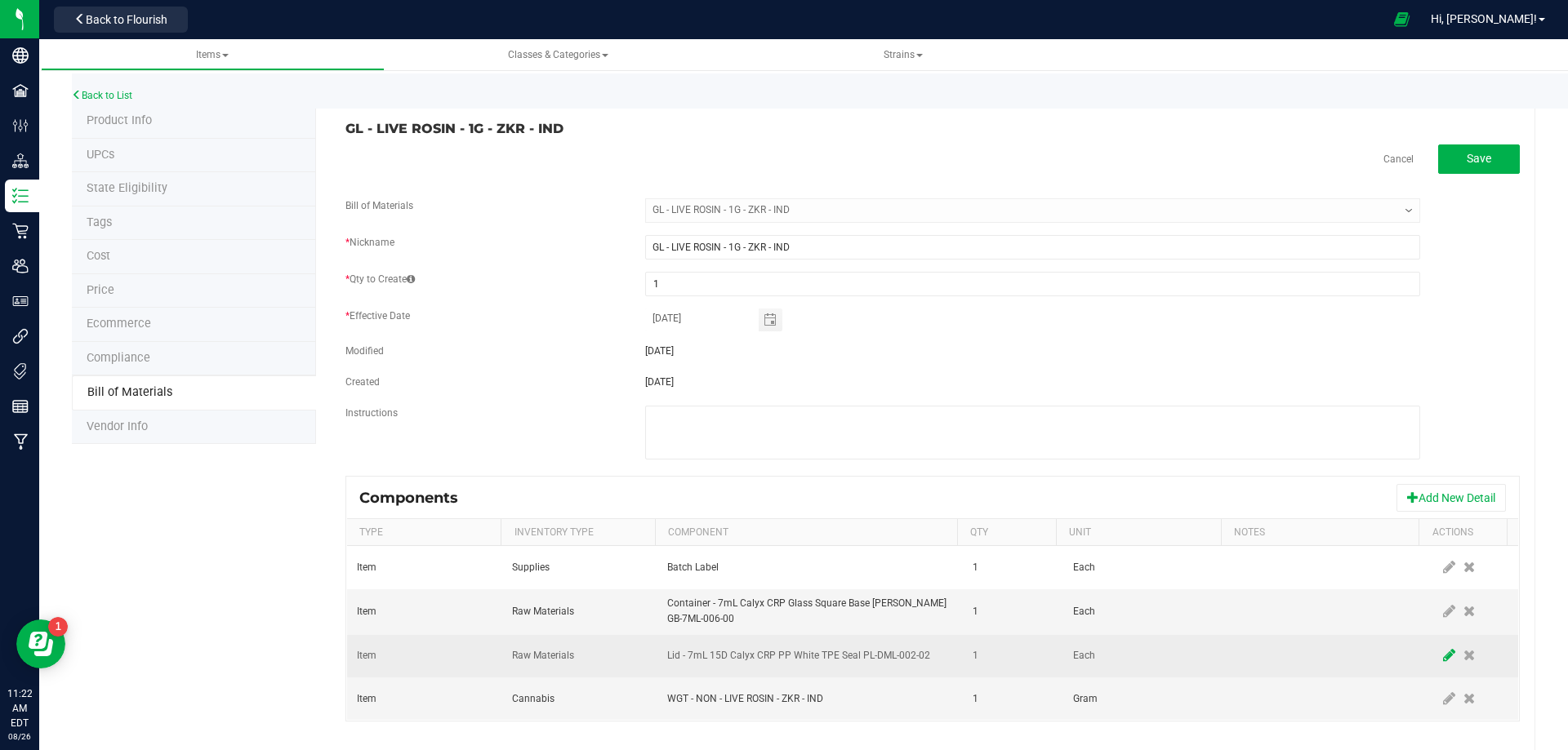
click at [1443, 662] on icon at bounding box center [1448, 656] width 12 height 15
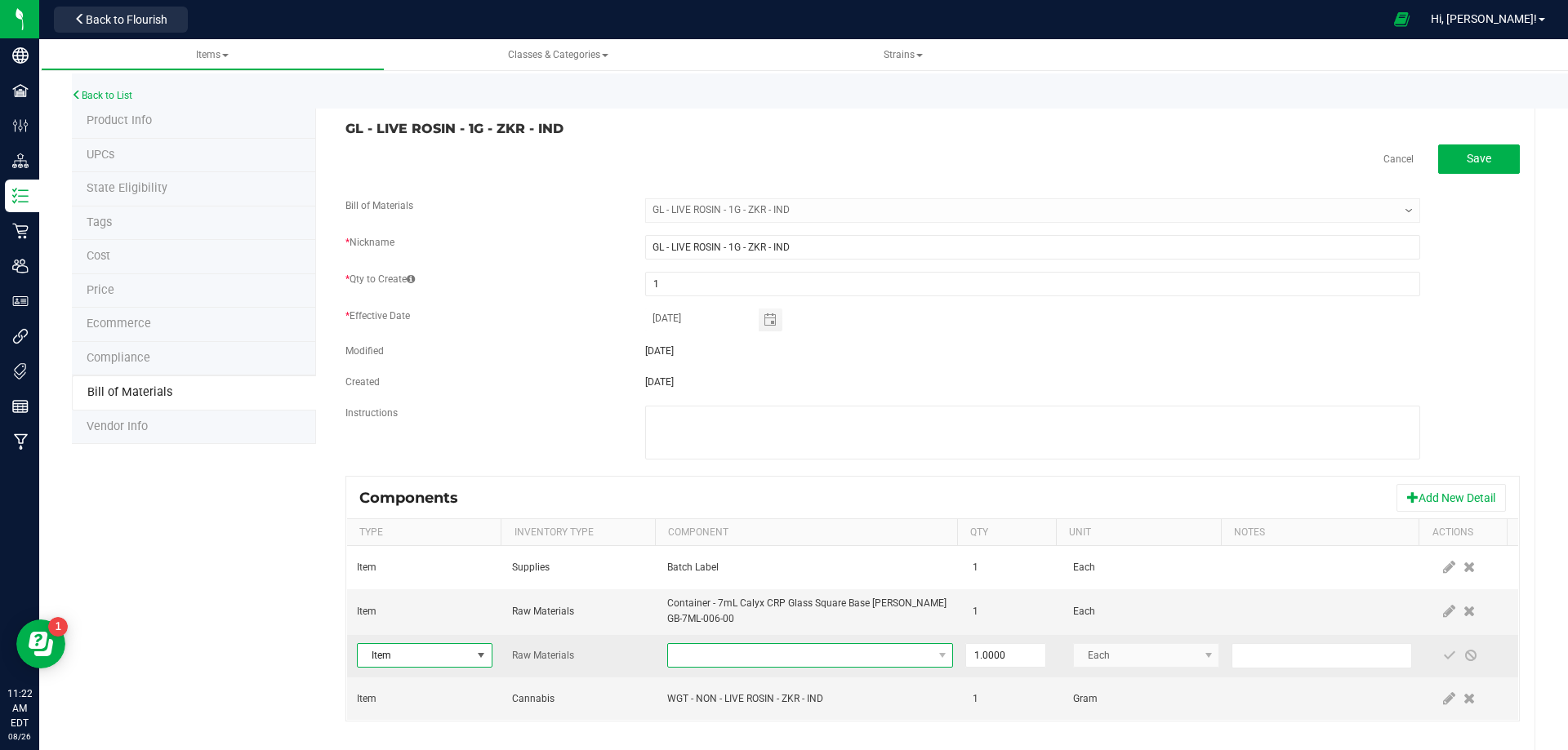
click at [810, 653] on span "NO DATA FOUND" at bounding box center [800, 656] width 264 height 23
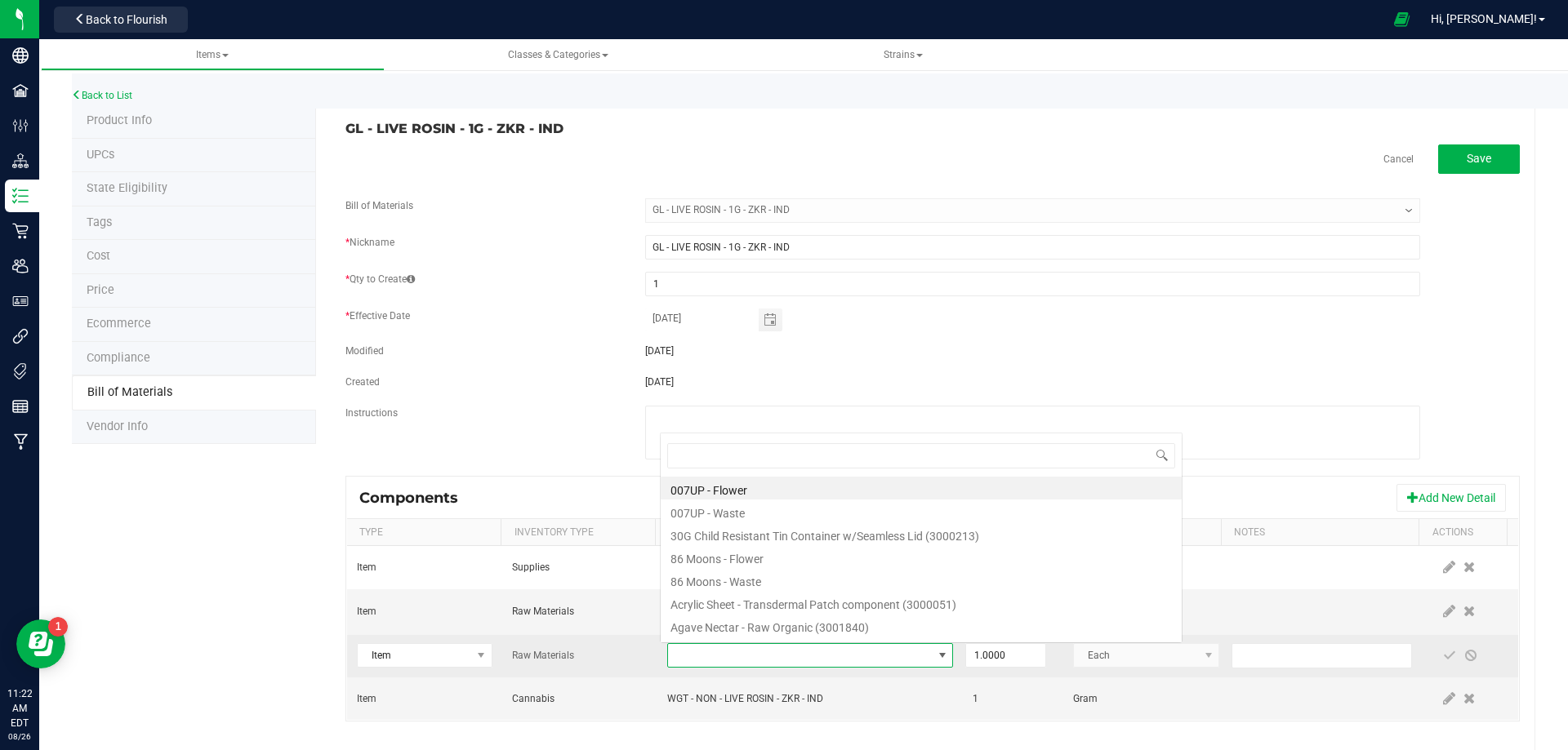
type input "3004400"
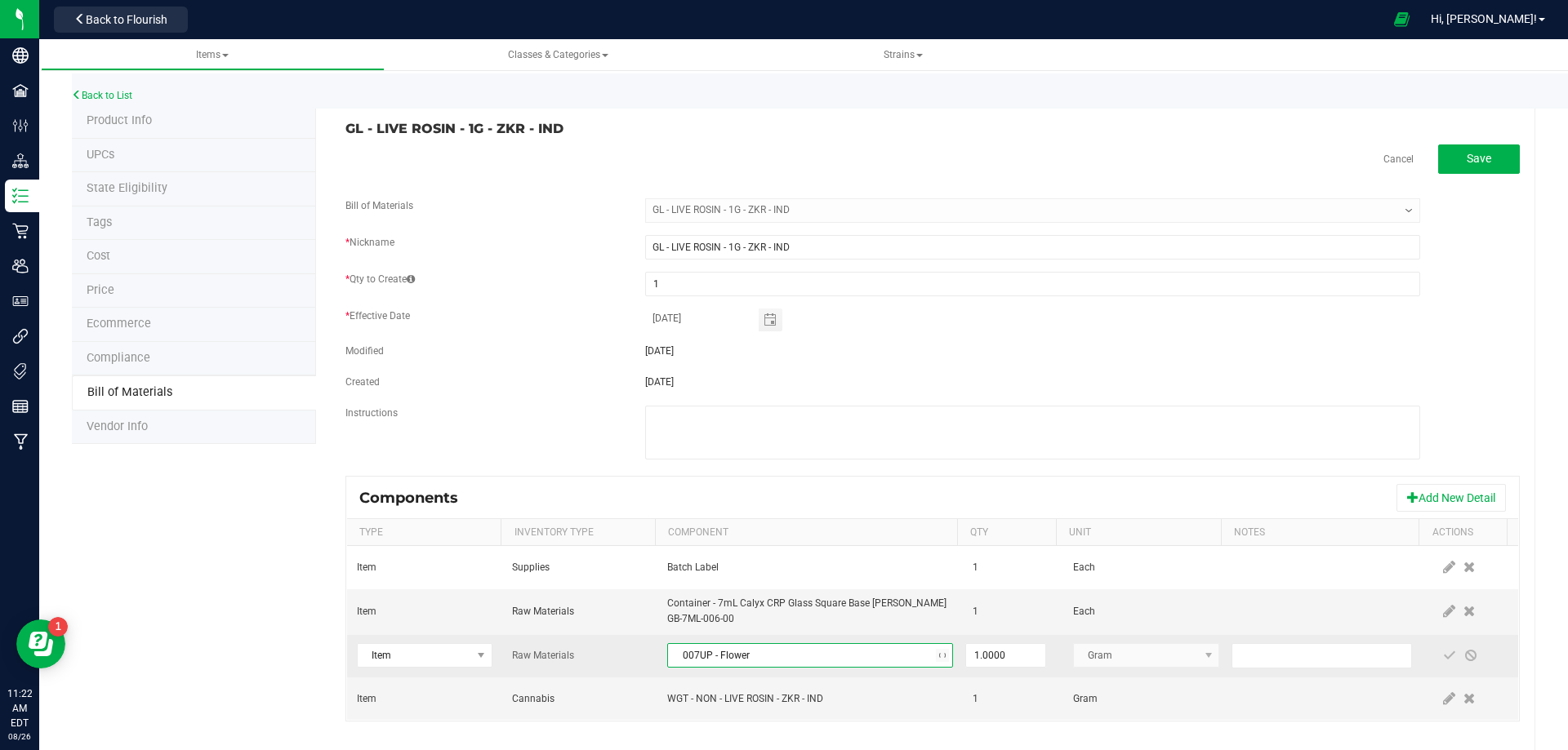
click at [810, 654] on span "007UP - Flower" at bounding box center [800, 656] width 264 height 23
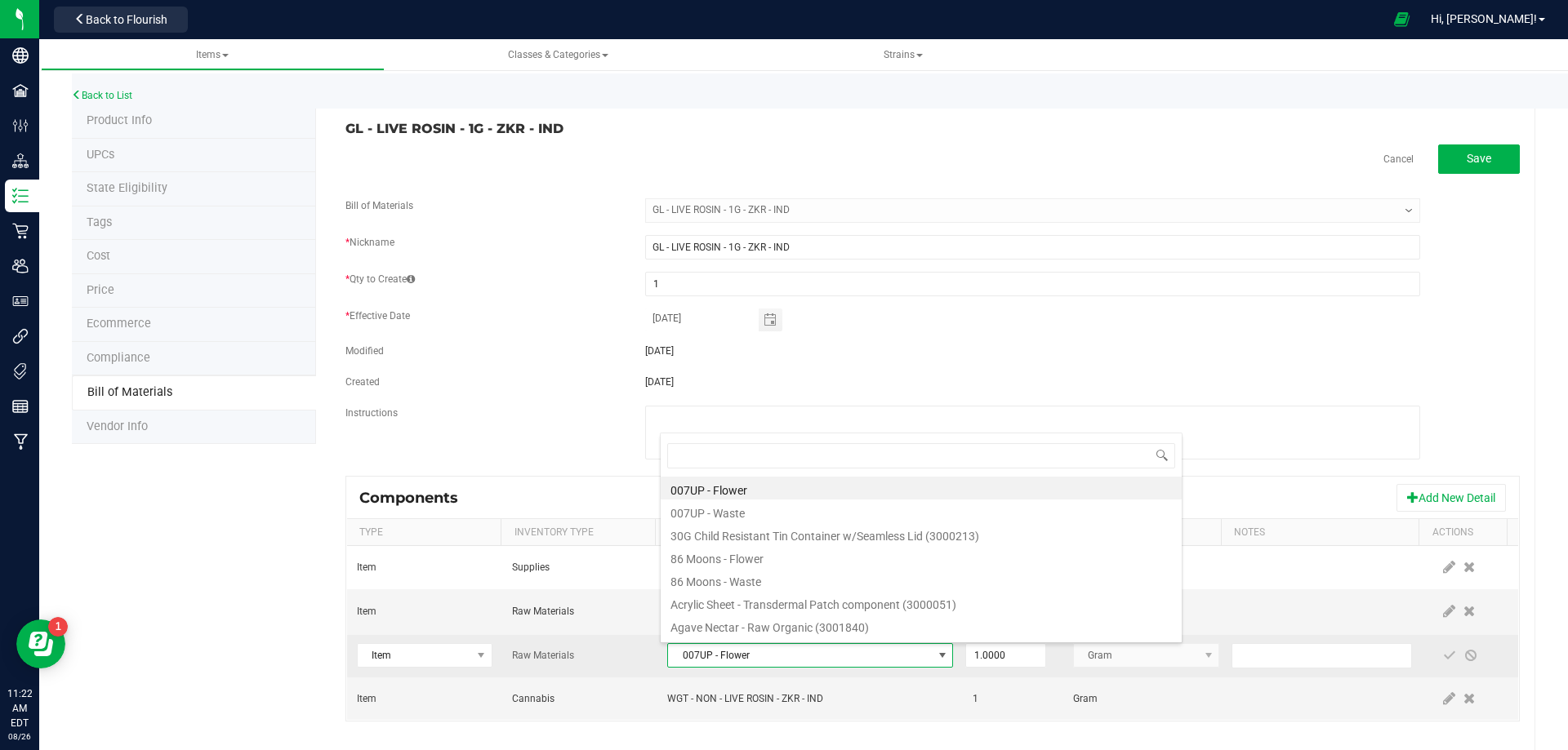
type input "3004400"
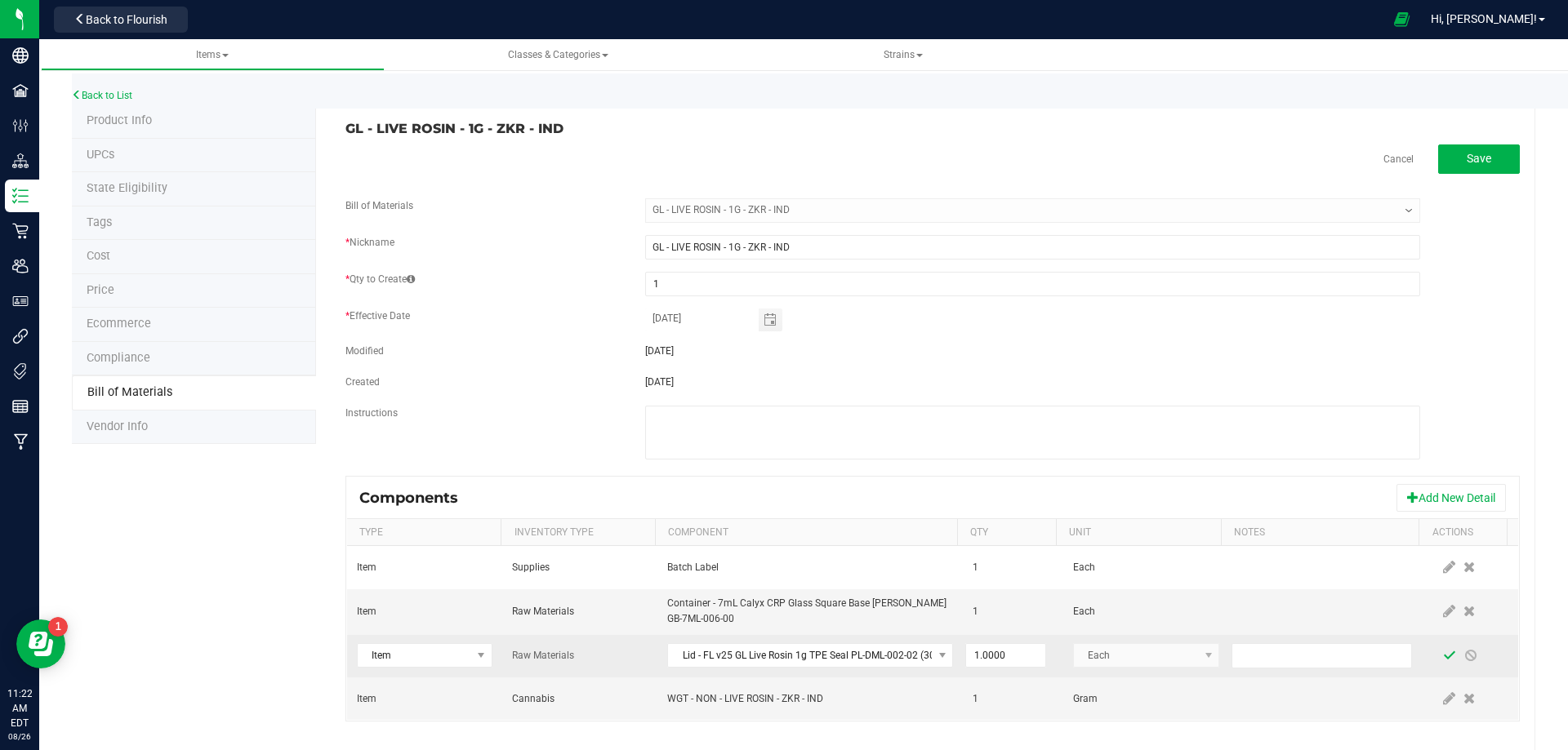
click at [1443, 659] on span at bounding box center [1449, 656] width 13 height 13
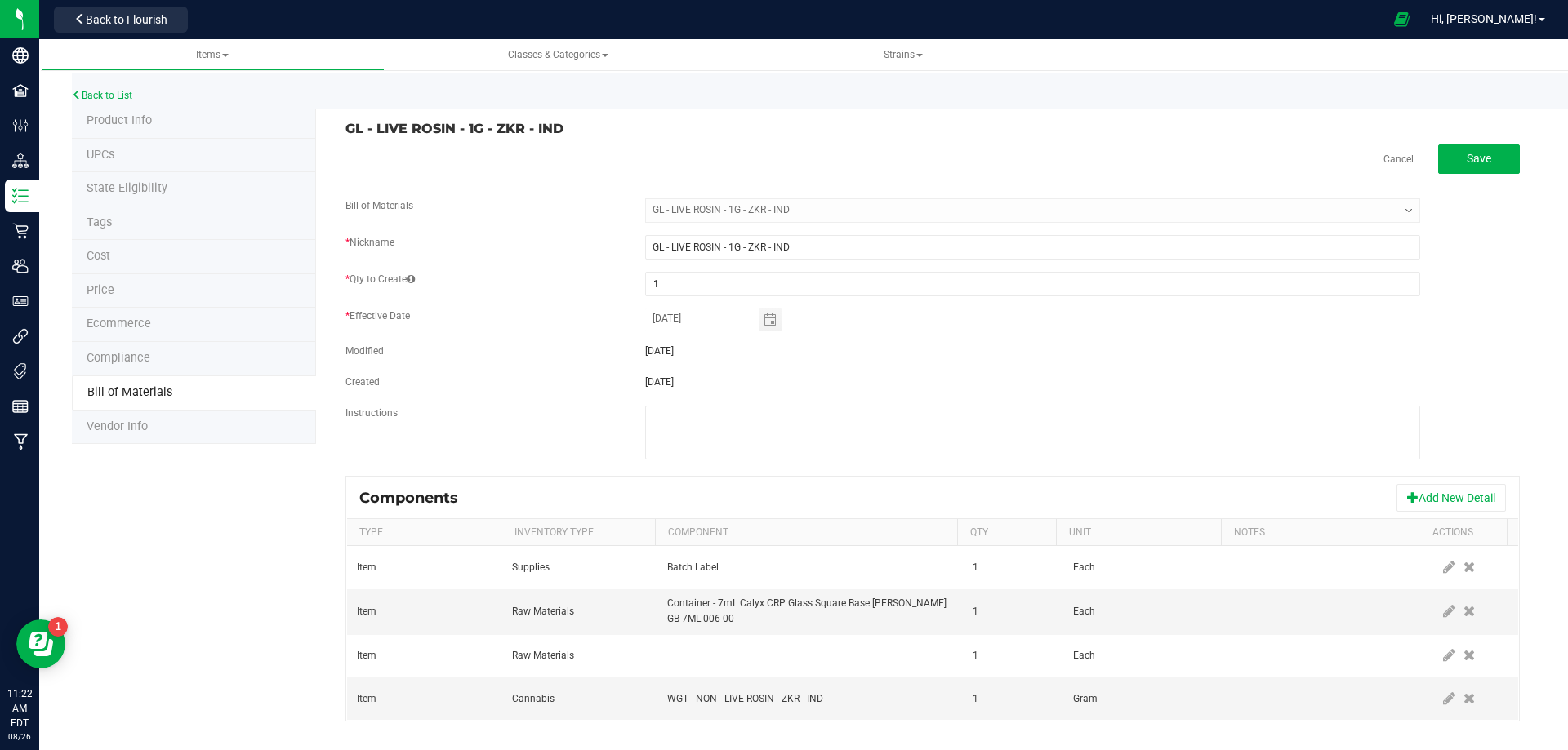
click at [94, 96] on link "Back to List" at bounding box center [102, 95] width 60 height 11
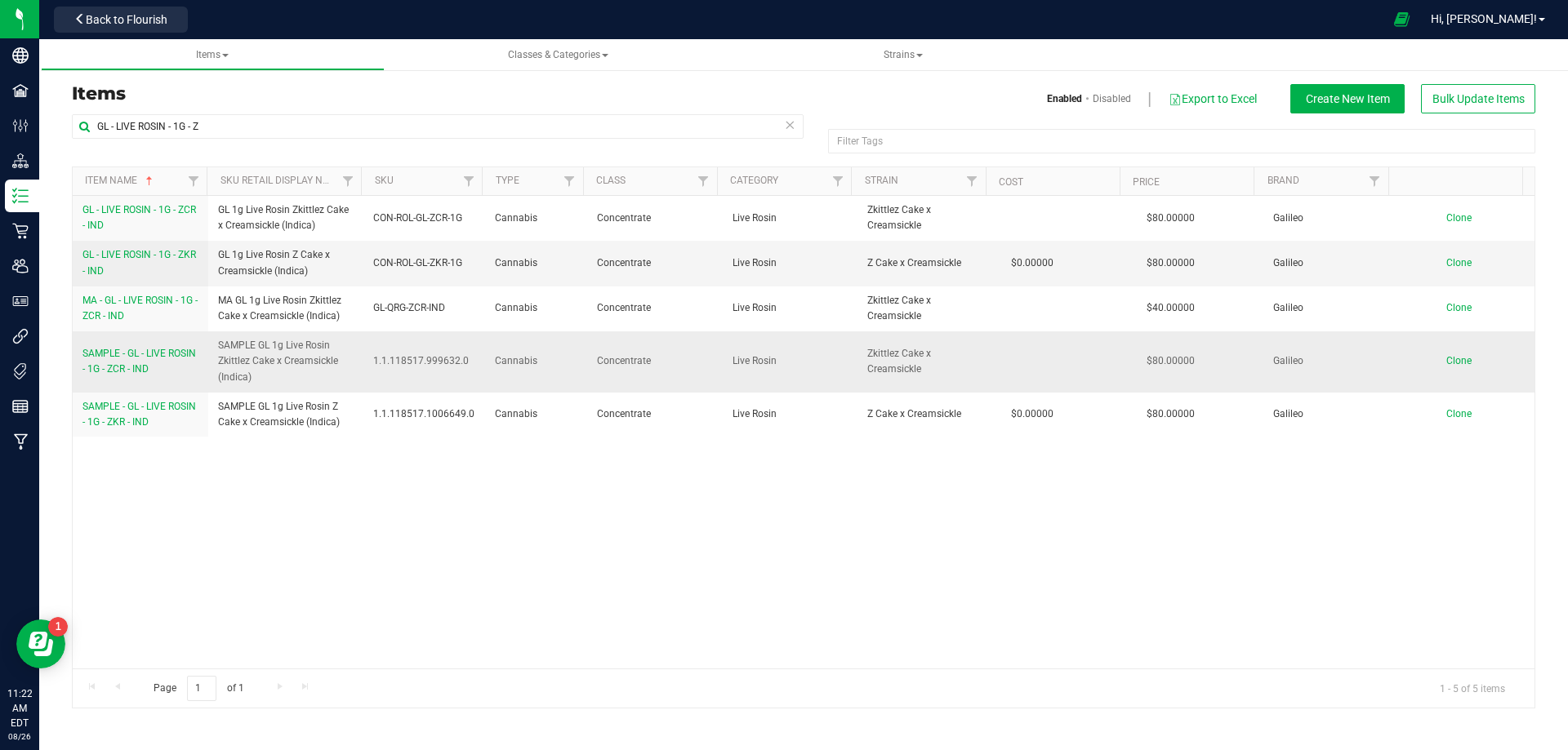
click at [164, 373] on span "SAMPLE - GL - LIVE ROSIN - 1G - ZCR - IND" at bounding box center [139, 361] width 114 height 27
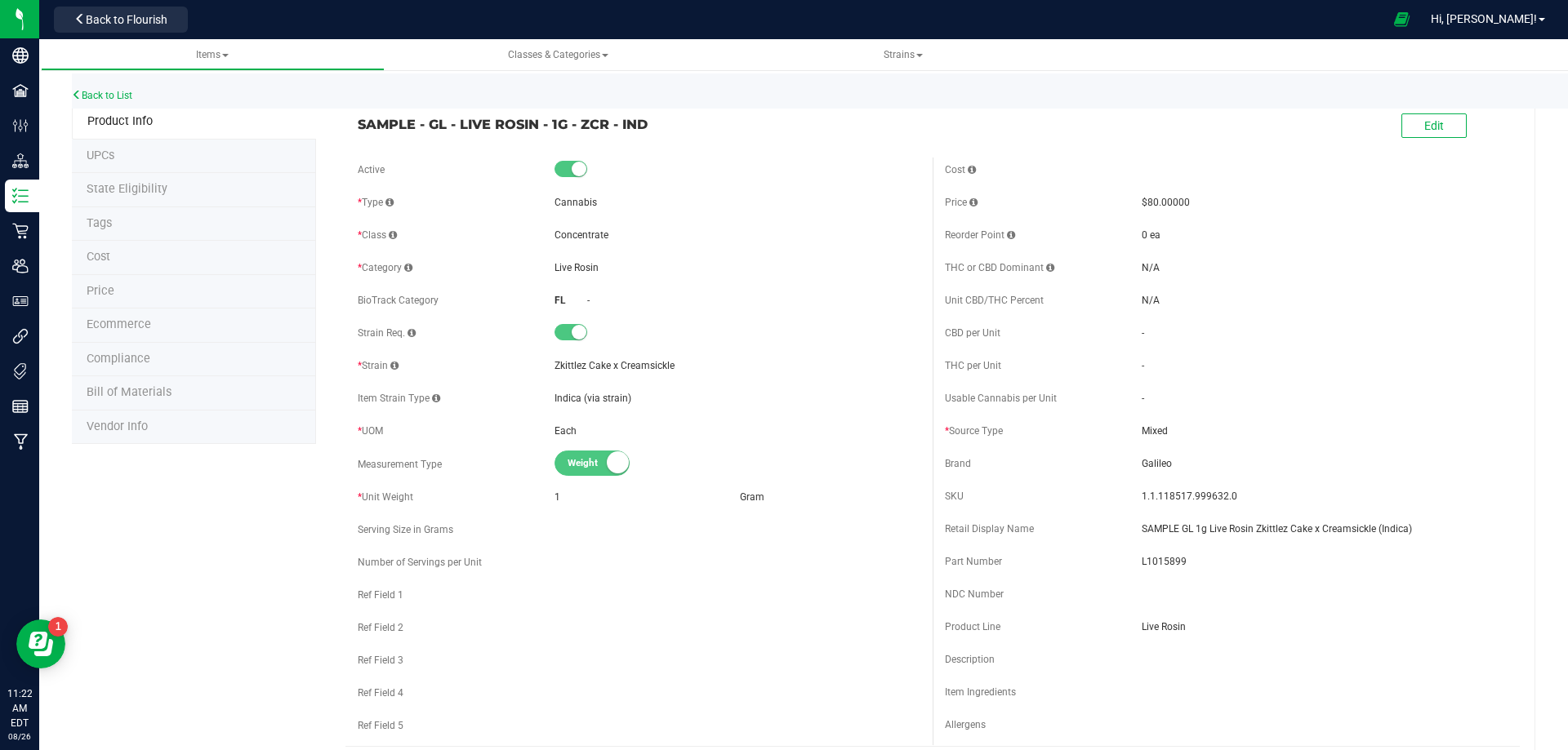
click at [153, 394] on span "Bill of Materials" at bounding box center [129, 391] width 85 height 14
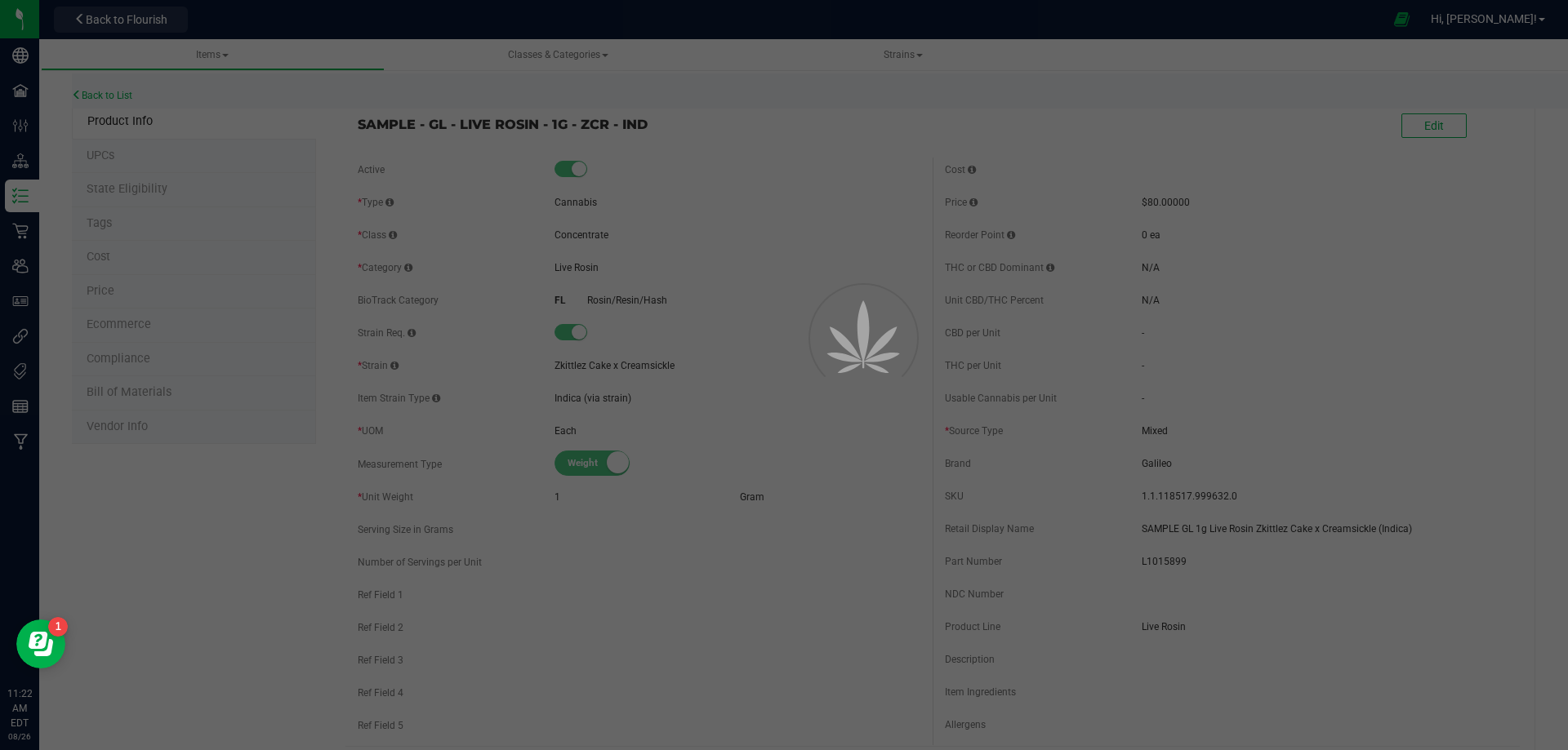
select select "10521"
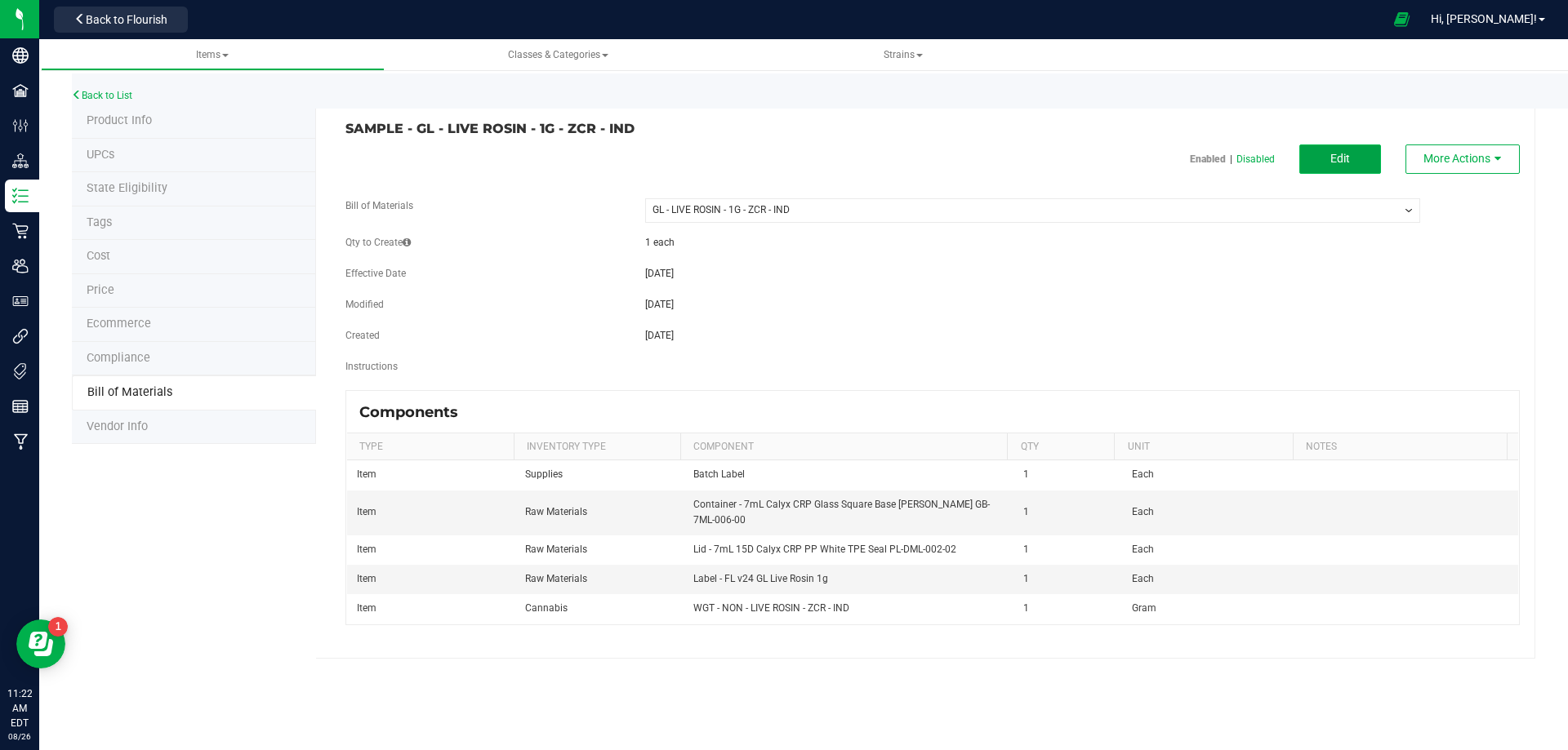
click at [1336, 164] on span "Edit" at bounding box center [1339, 158] width 20 height 13
select select "10521"
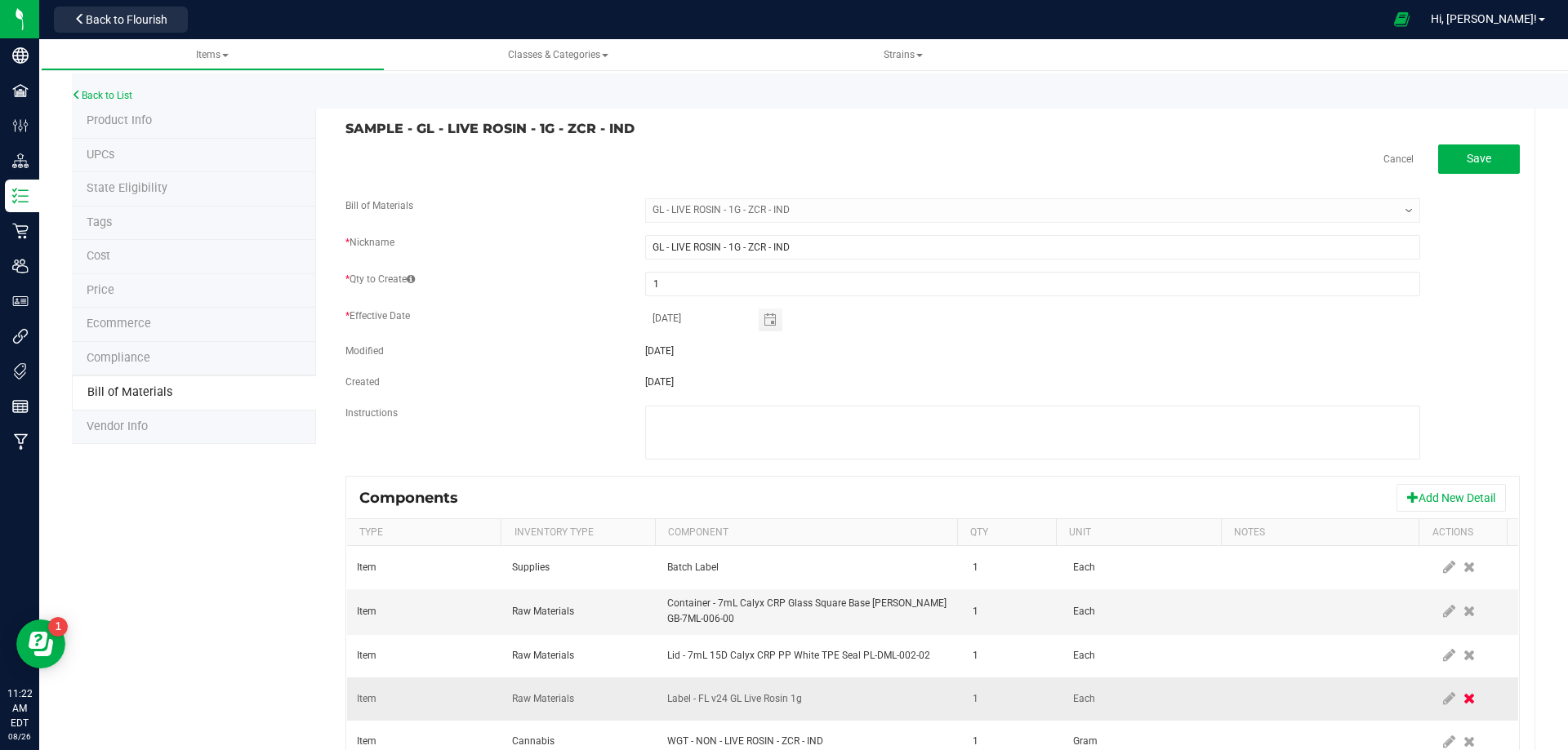
click at [1464, 699] on icon at bounding box center [1469, 699] width 11 height 15
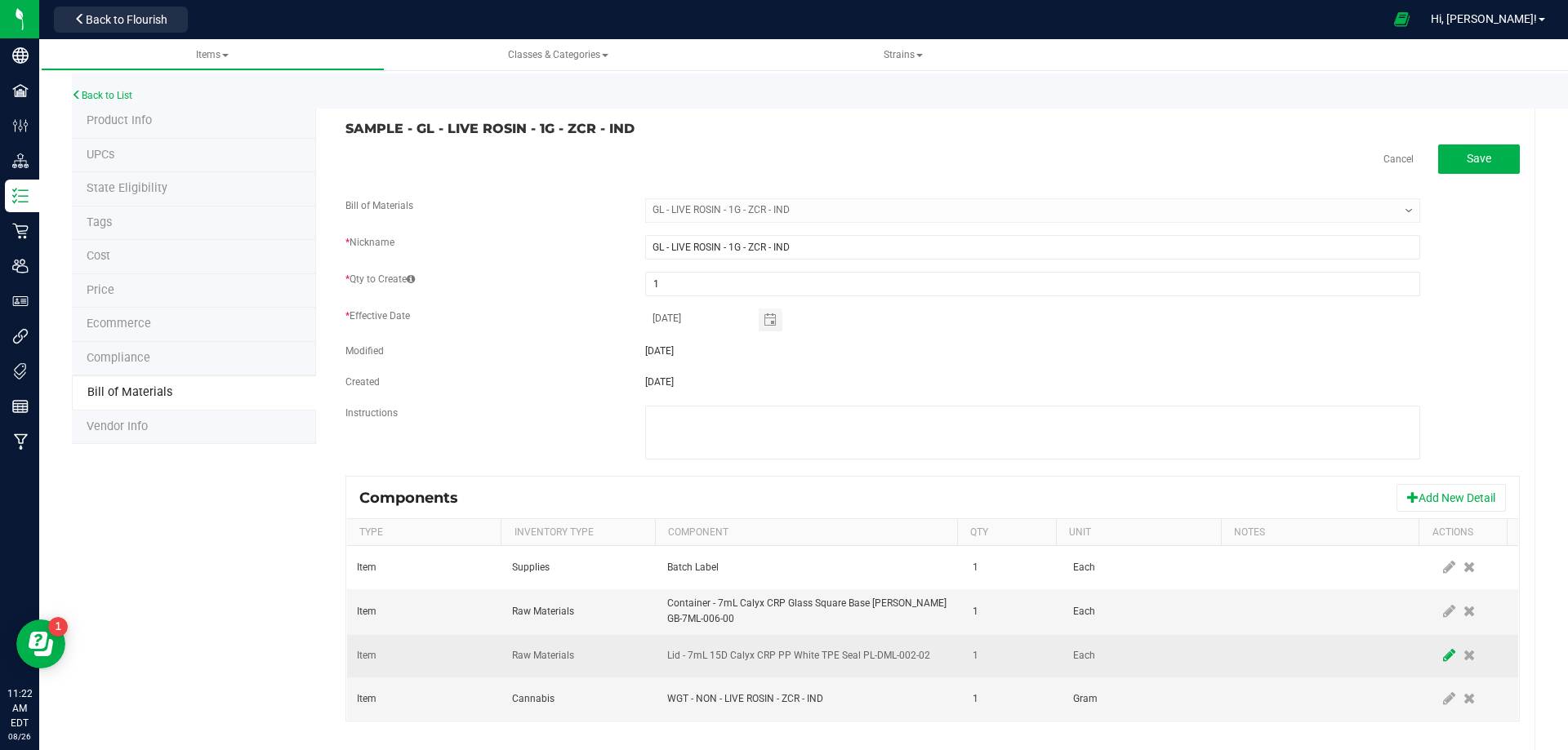
click at [1443, 657] on icon at bounding box center [1448, 656] width 12 height 15
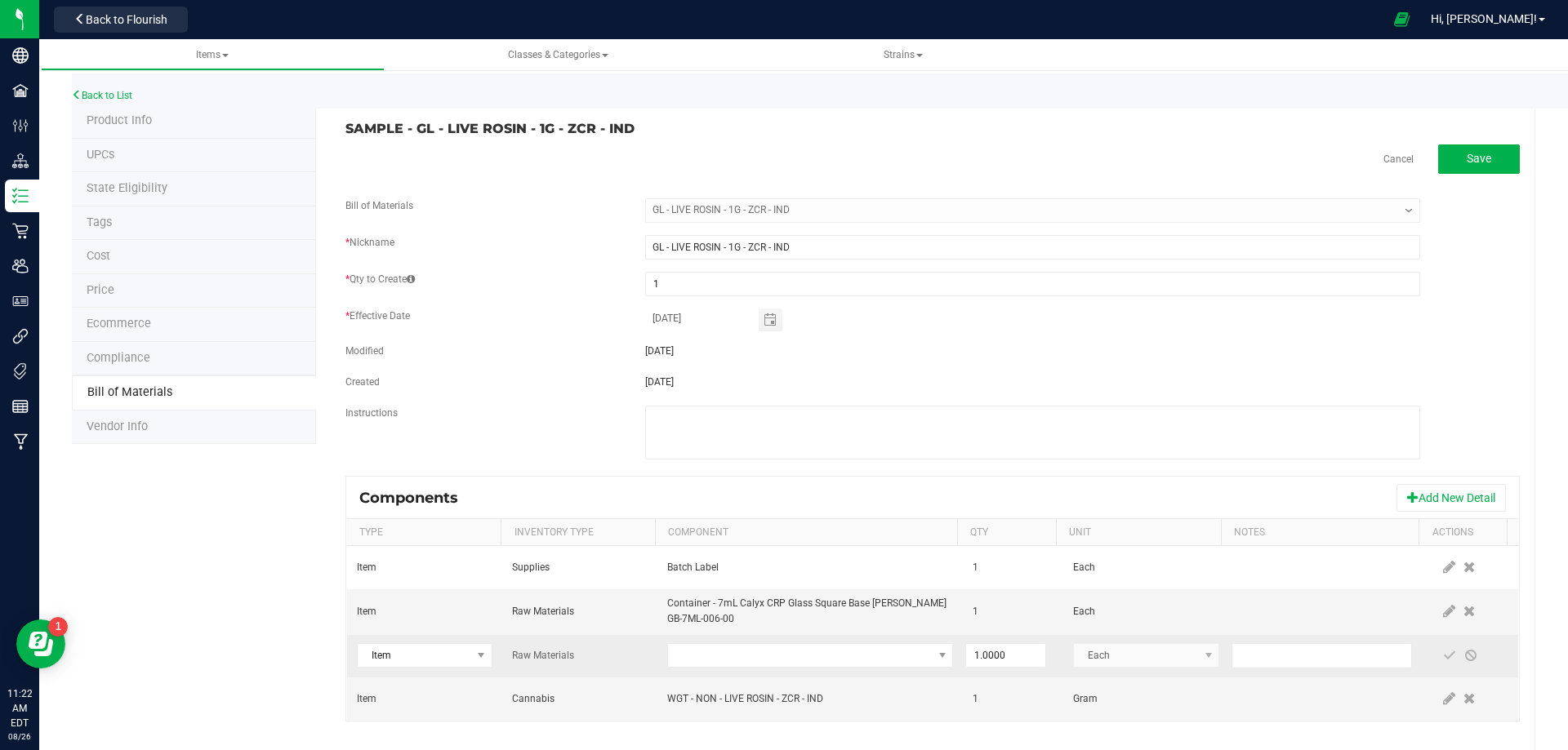
click at [791, 643] on td at bounding box center [809, 657] width 305 height 43
click at [800, 650] on span "NO DATA FOUND" at bounding box center [800, 656] width 264 height 23
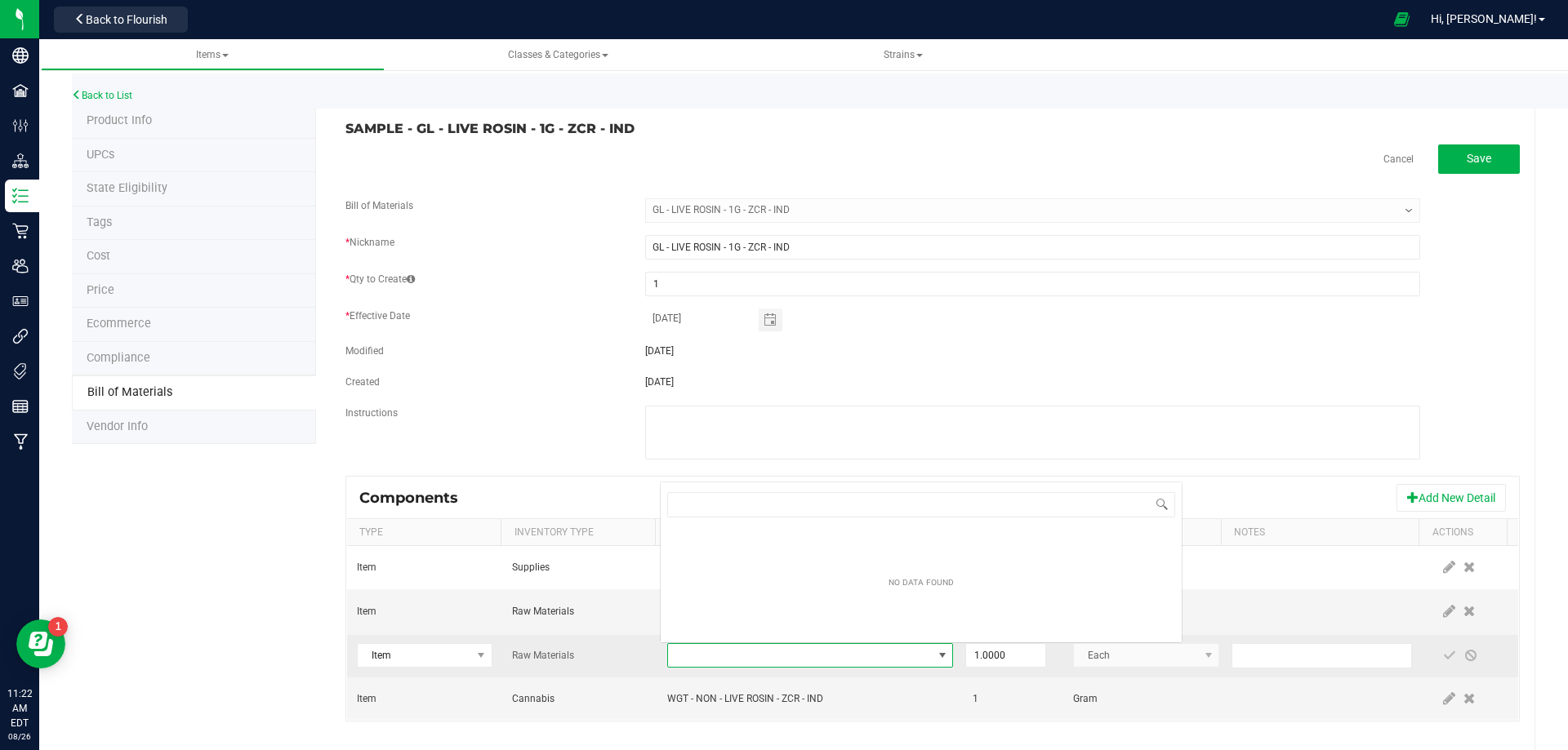
type input "3004400"
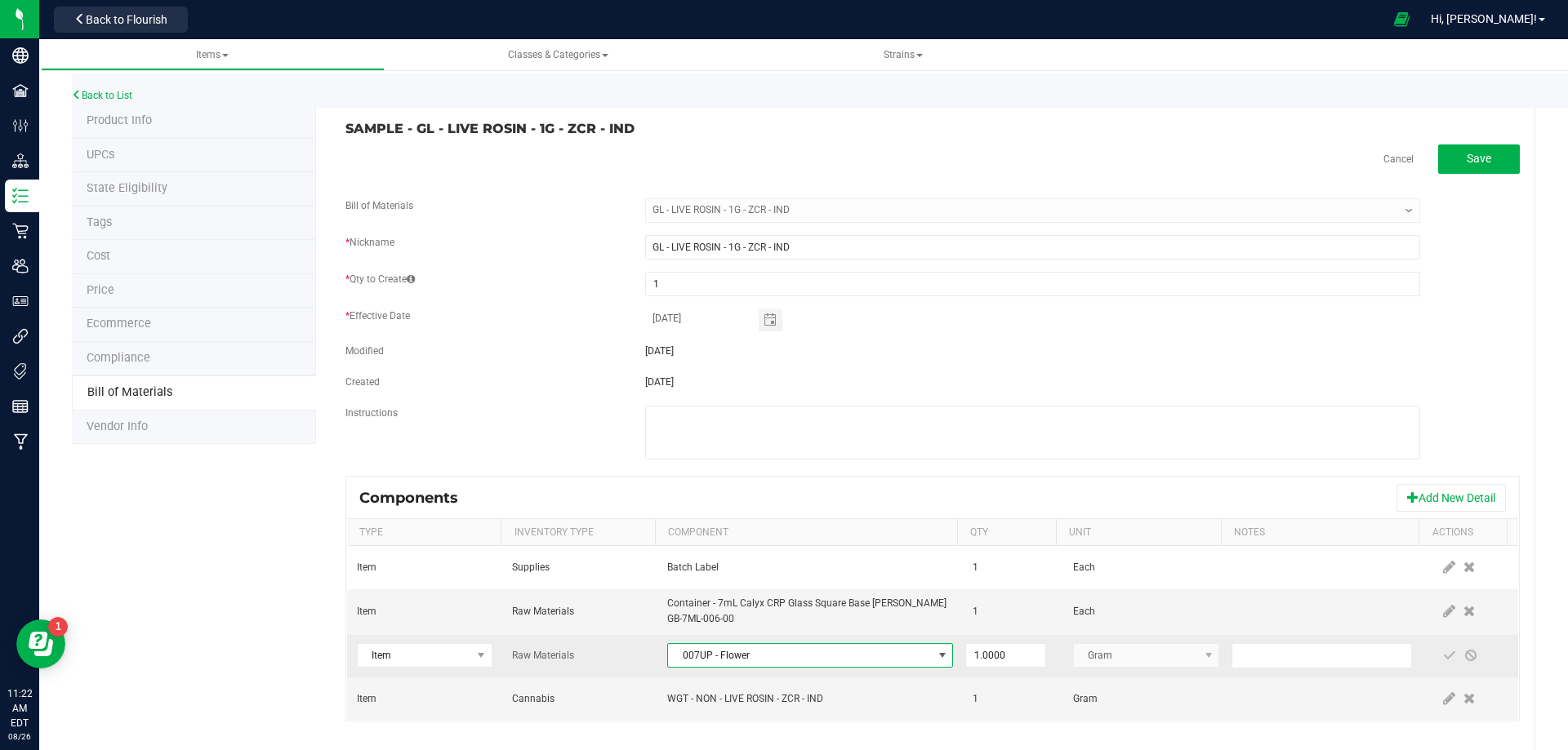
click at [800, 650] on span "007UP - Flower" at bounding box center [800, 656] width 264 height 23
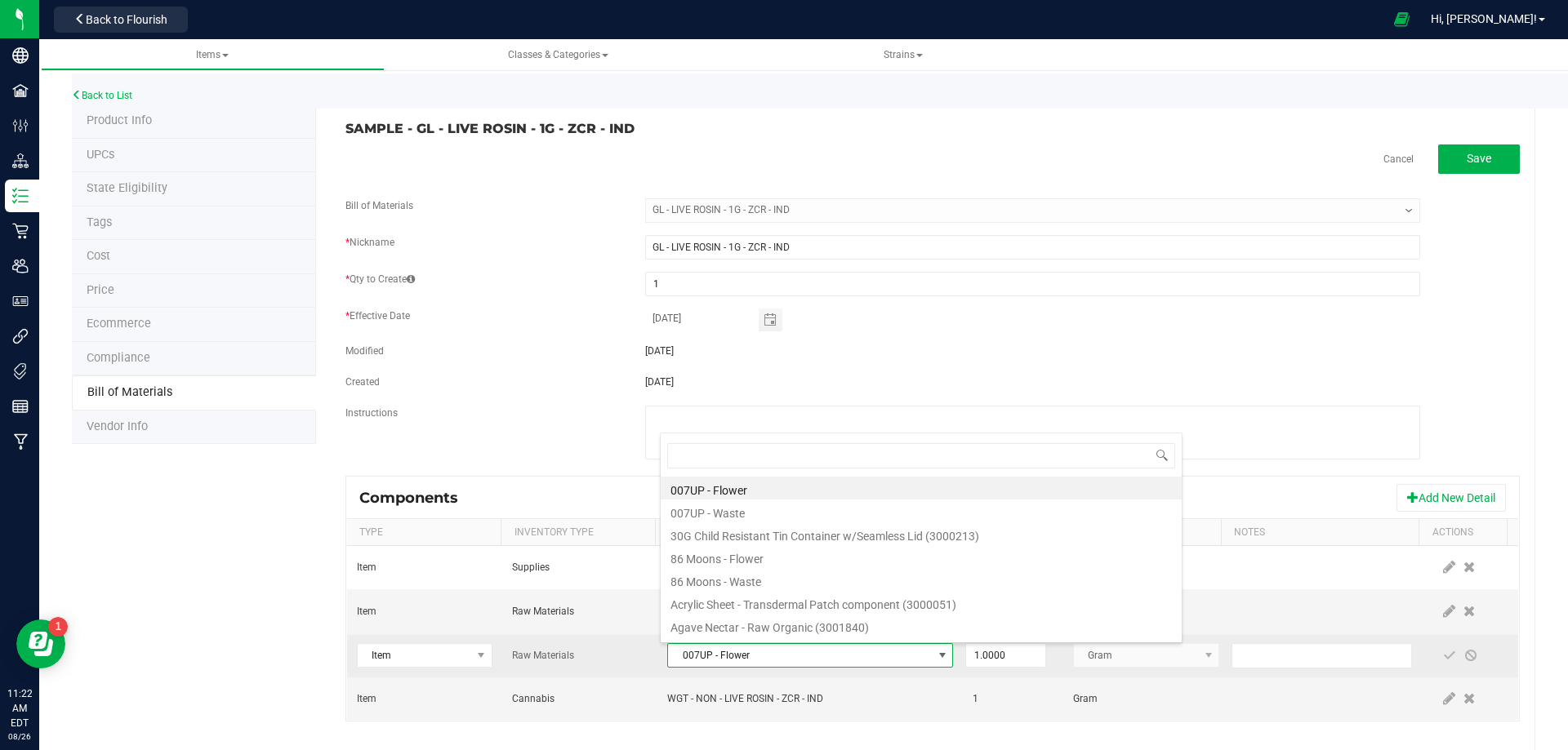
type input "3004400"
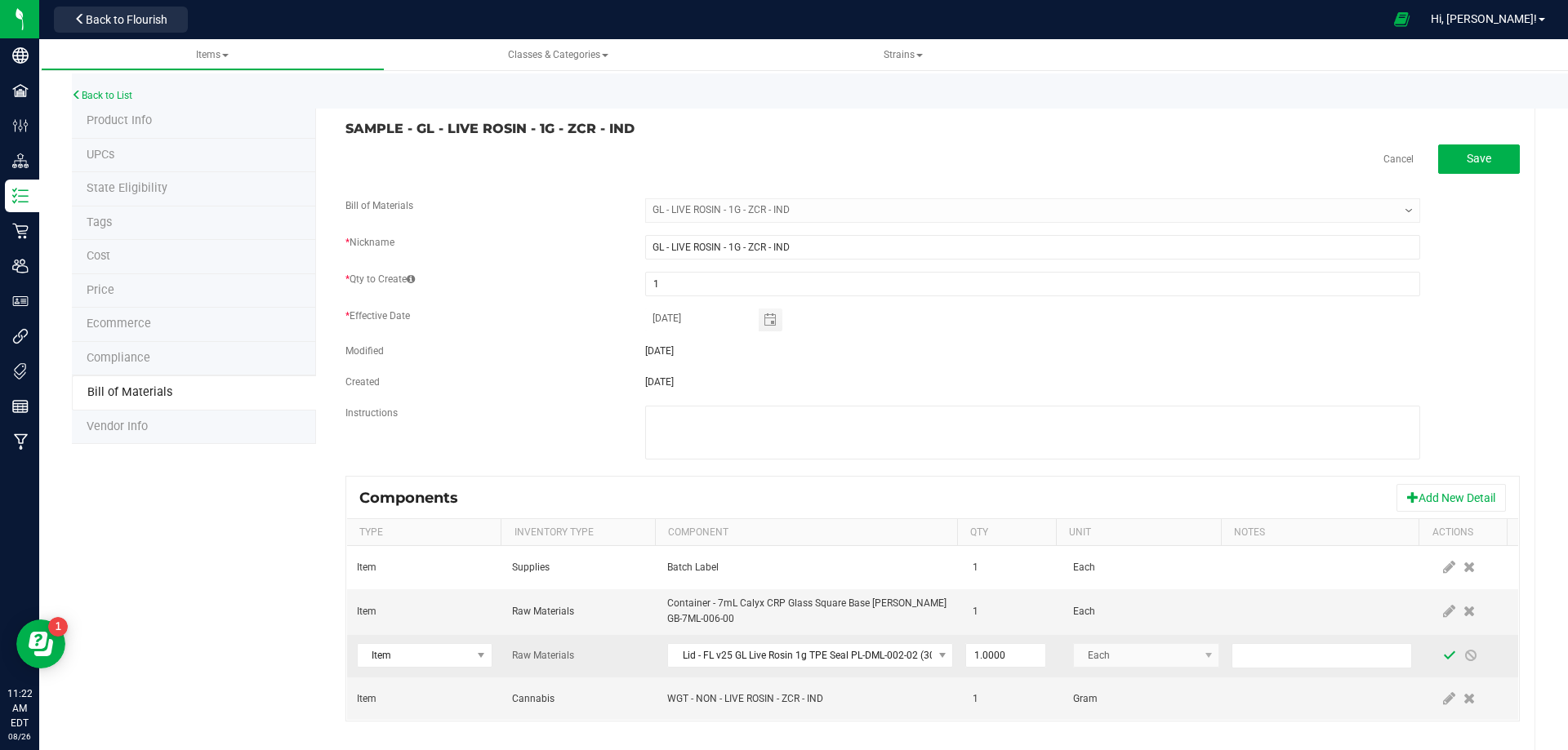
click at [1443, 653] on span at bounding box center [1449, 656] width 13 height 13
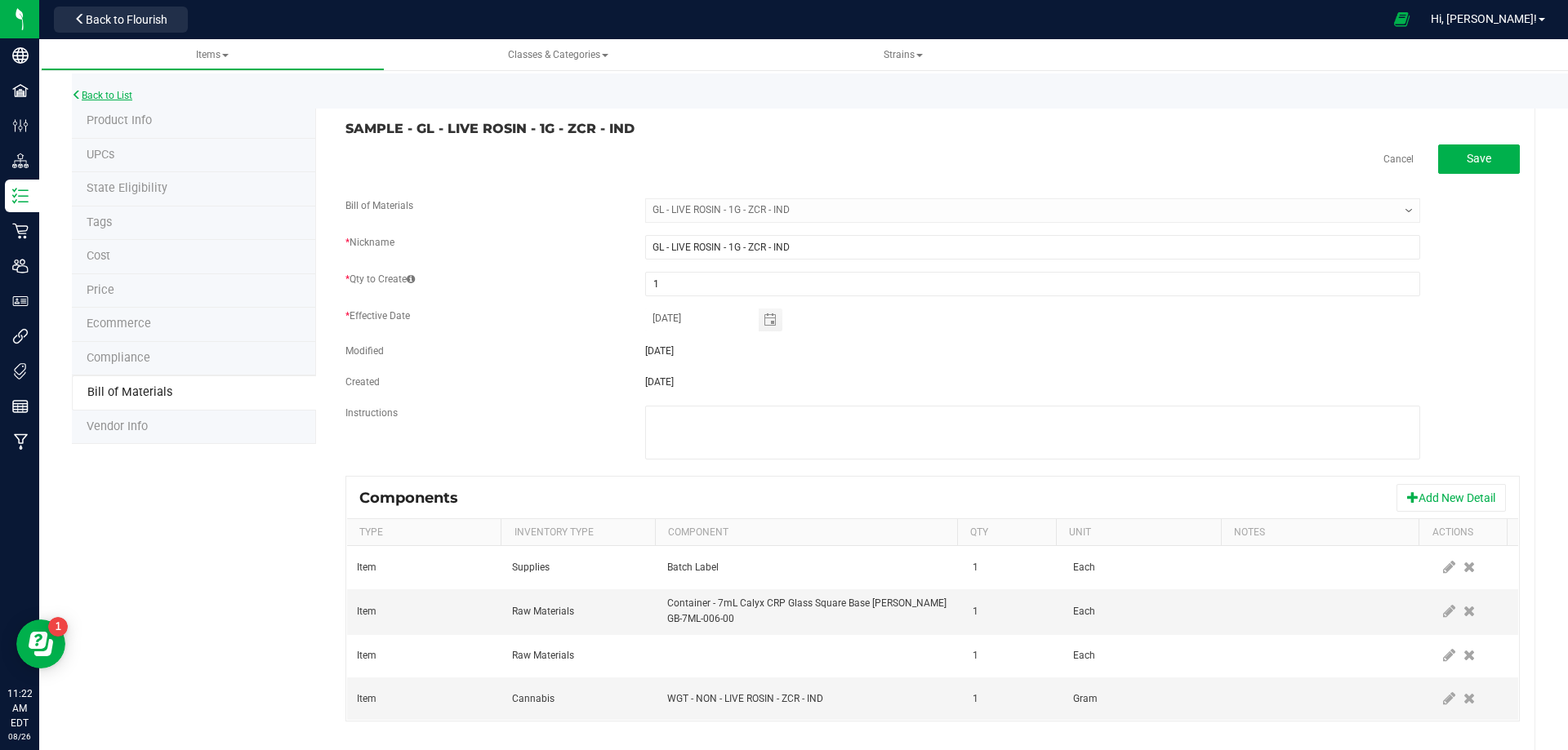
click at [94, 96] on link "Back to List" at bounding box center [102, 95] width 60 height 11
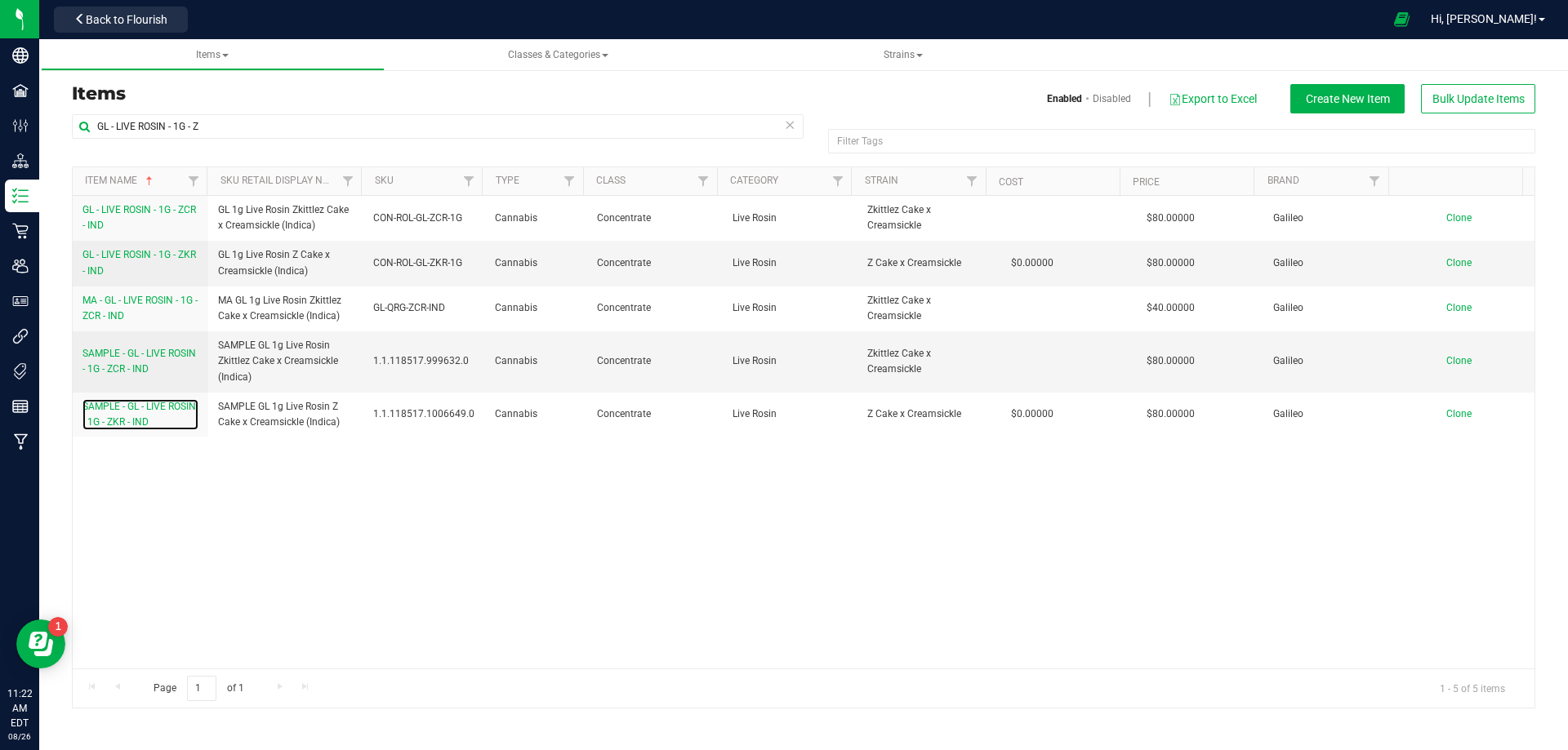
click at [129, 422] on span "SAMPLE - GL - LIVE ROSIN - 1G - ZKR - IND" at bounding box center [139, 414] width 114 height 27
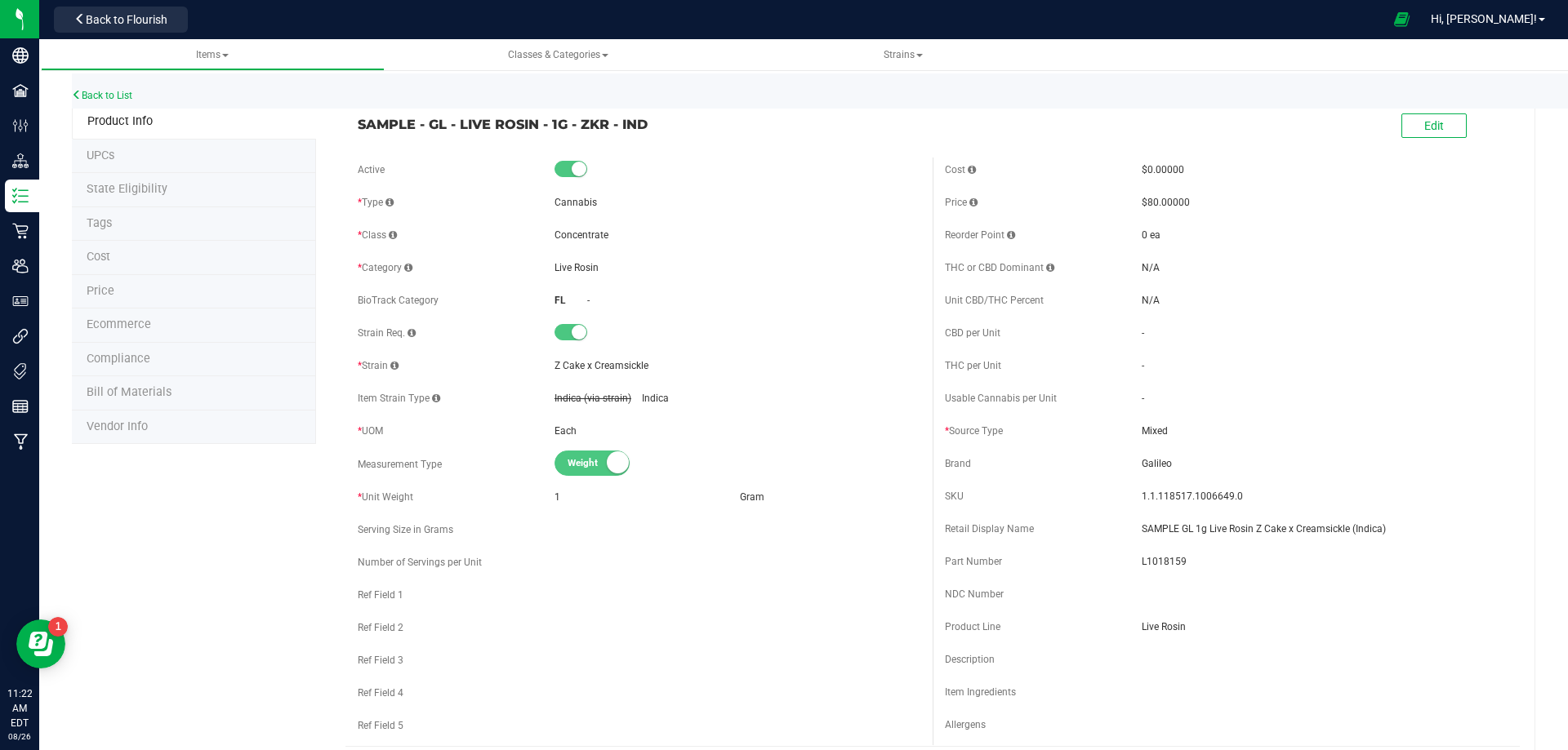
click at [155, 399] on li "Bill of Materials" at bounding box center [193, 393] width 244 height 34
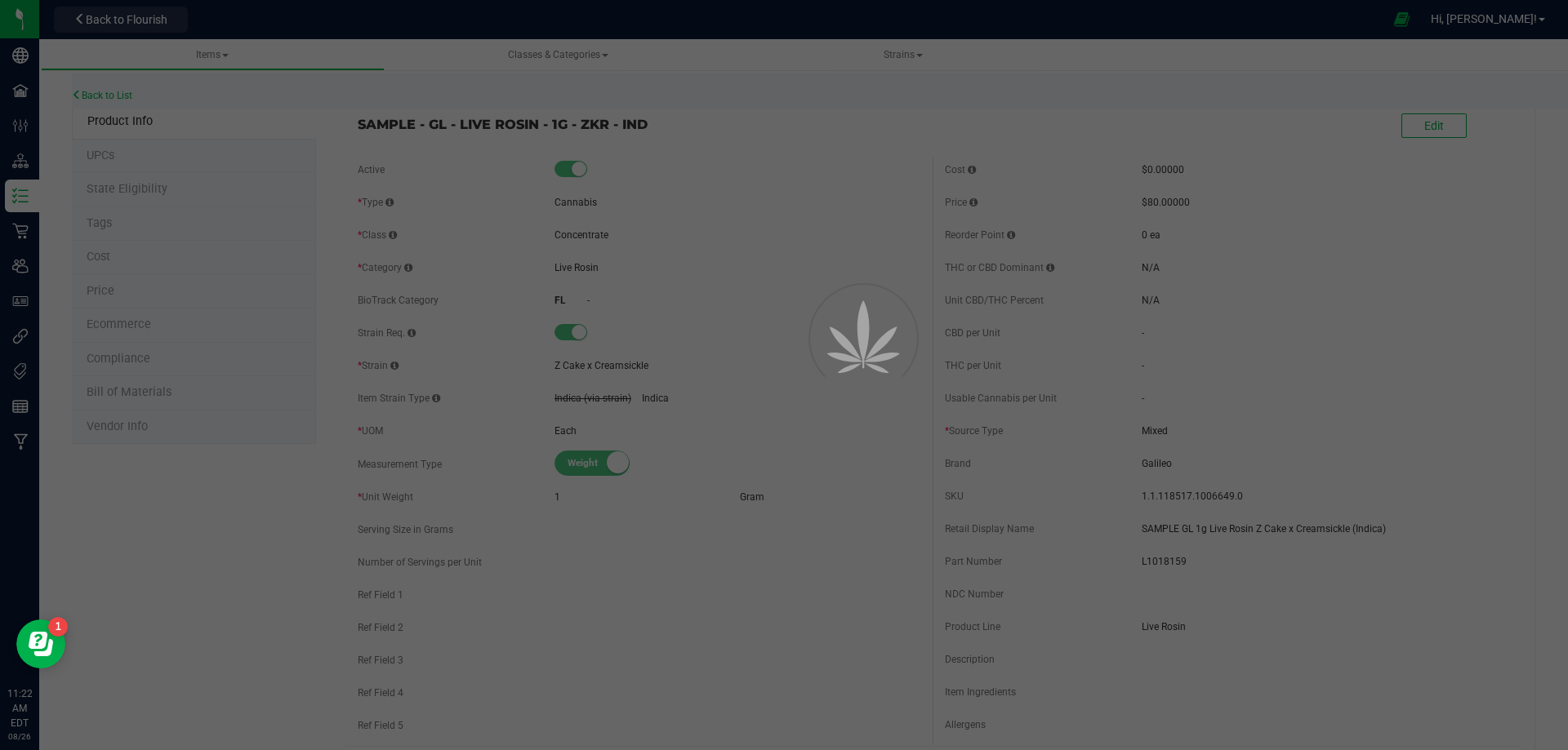
select select "12009"
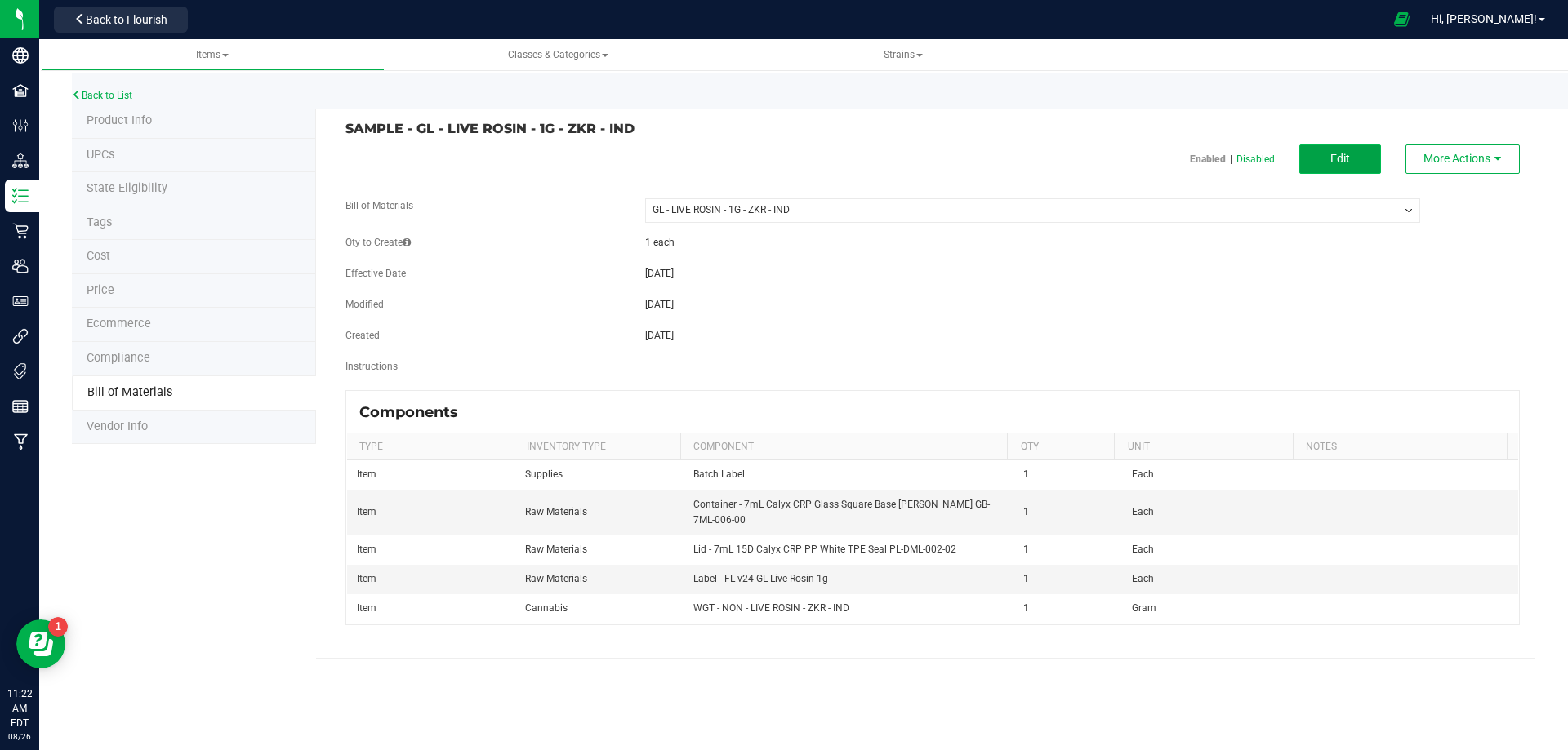
click at [1341, 154] on span "Edit" at bounding box center [1339, 158] width 20 height 13
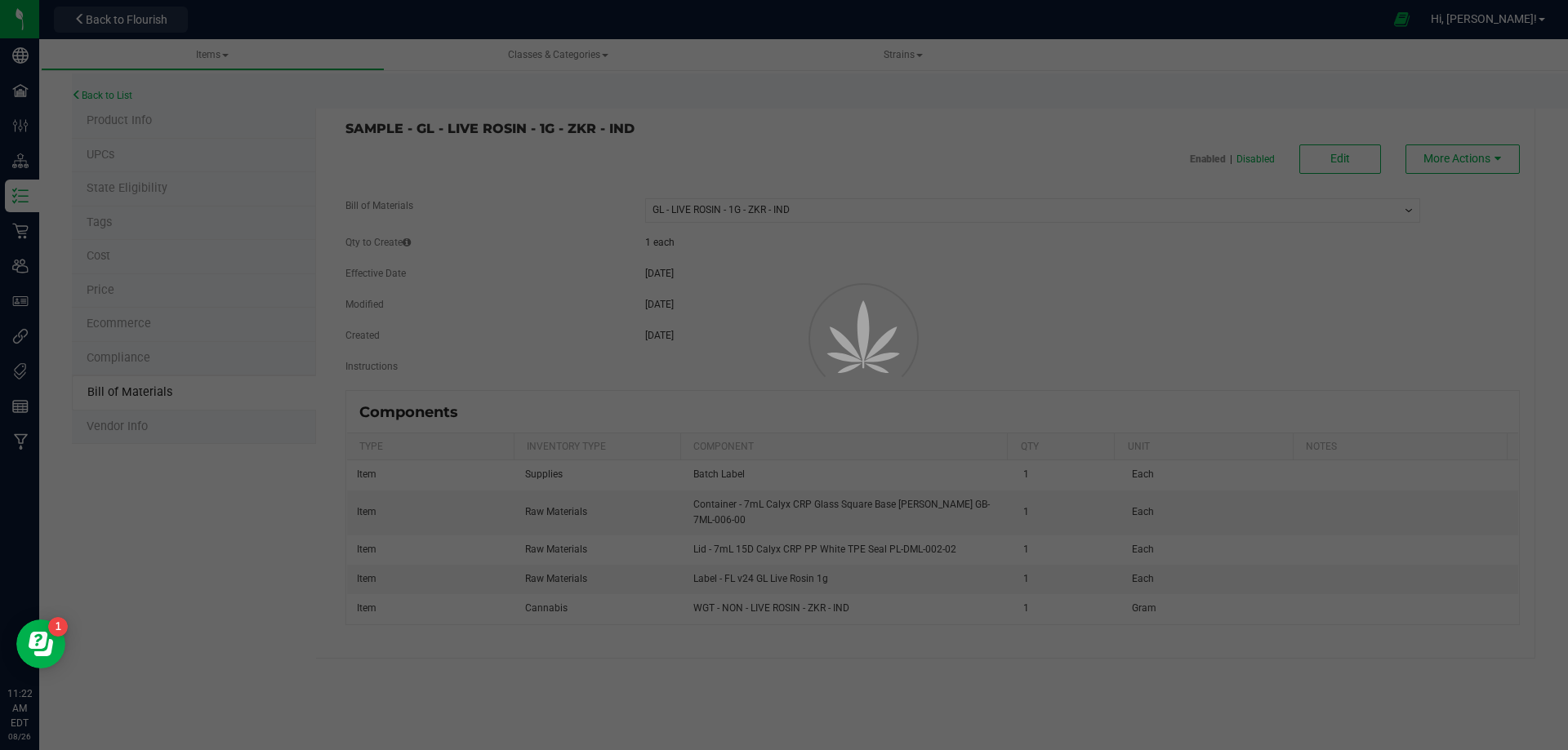
select select "12009"
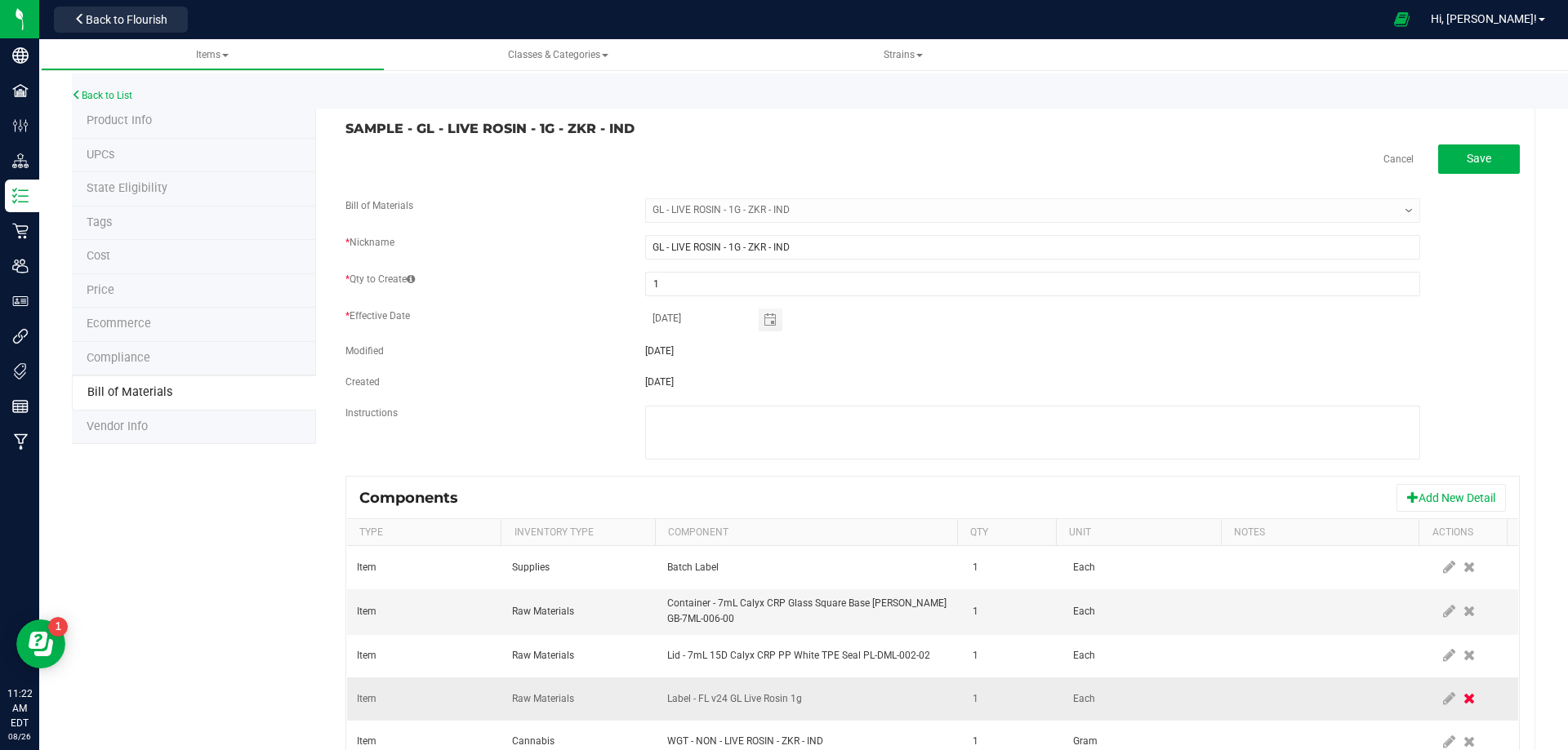
click at [1464, 694] on icon at bounding box center [1469, 699] width 11 height 15
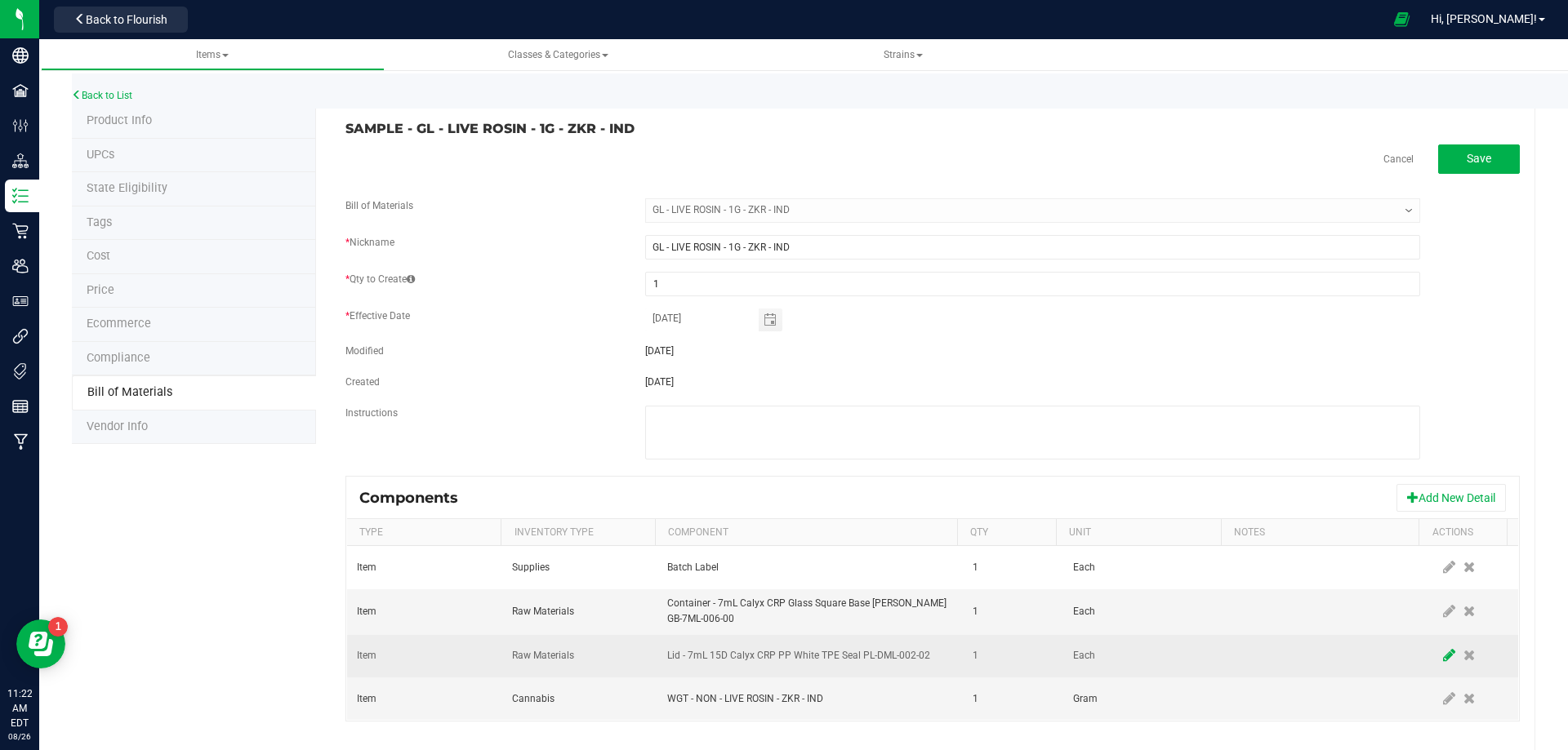
click at [1443, 656] on icon at bounding box center [1448, 656] width 12 height 15
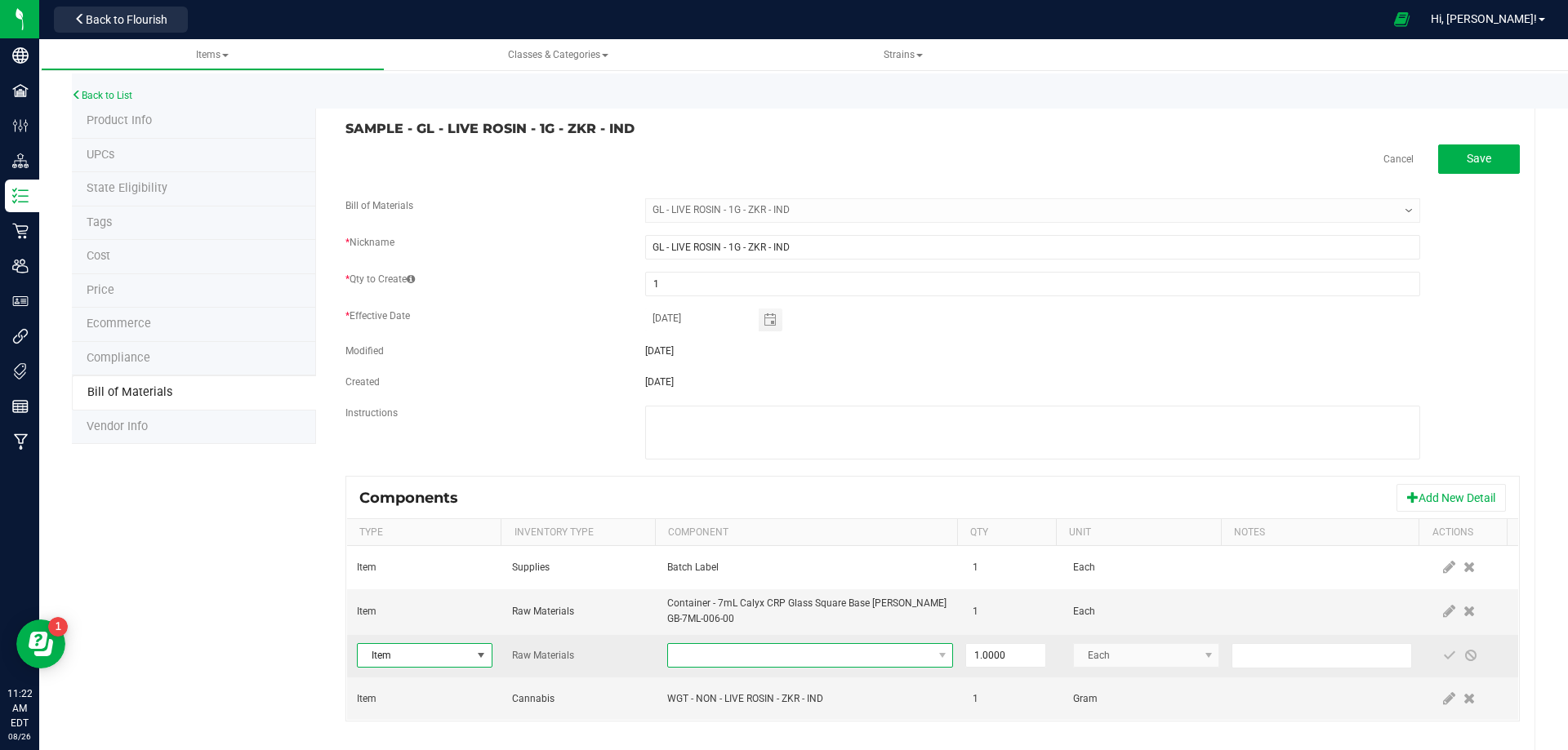
click at [780, 657] on span "NO DATA FOUND" at bounding box center [800, 656] width 264 height 23
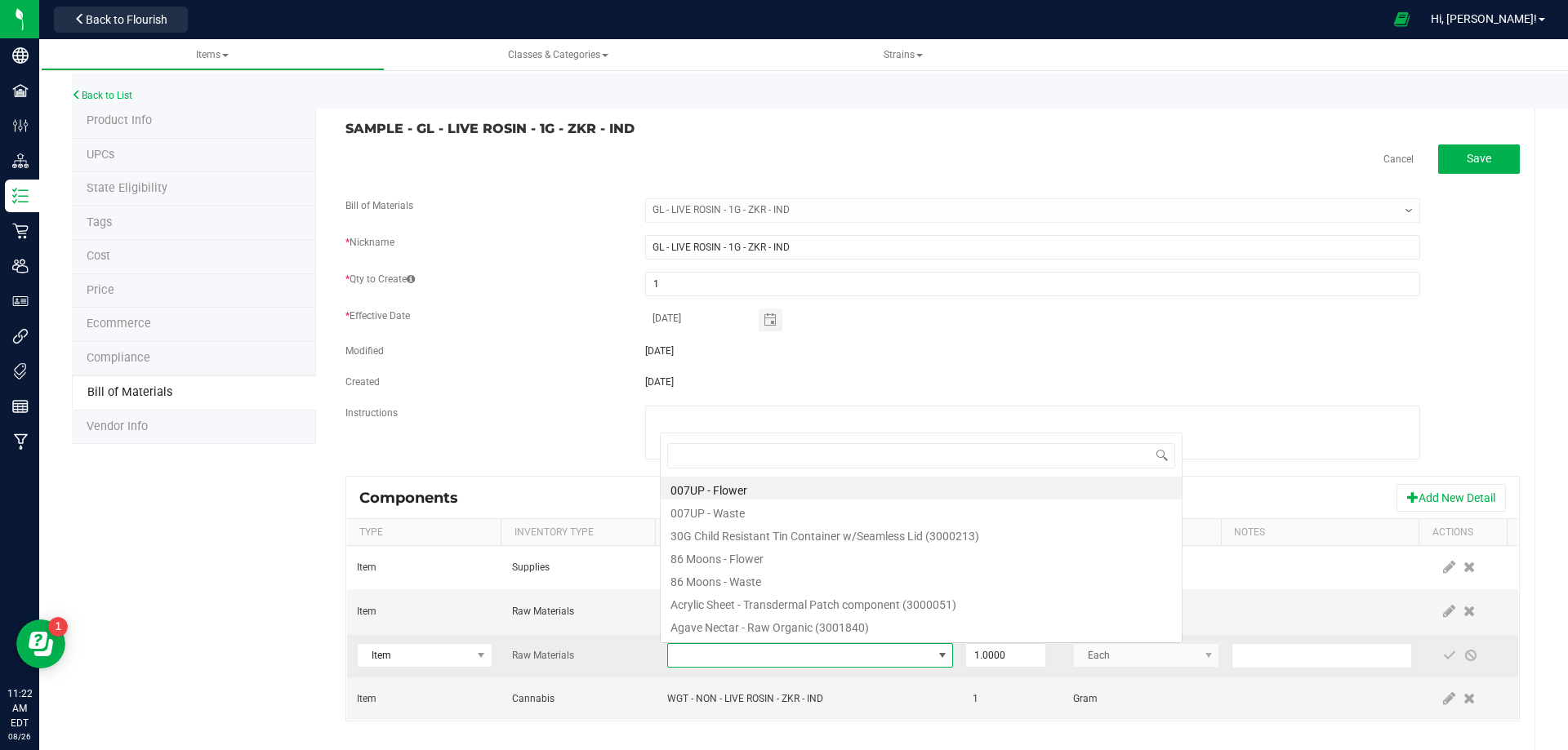
type input "3004400"
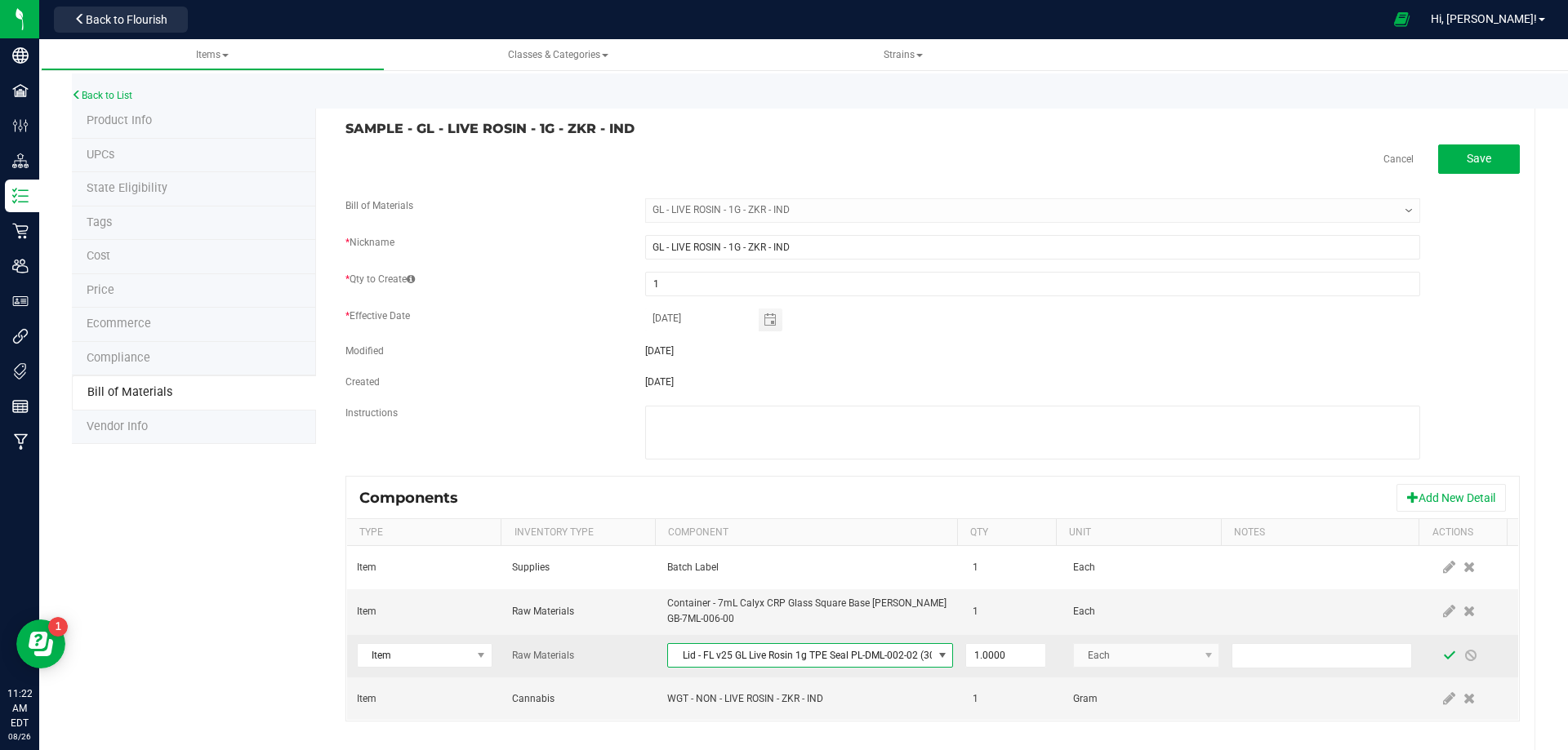
click at [1443, 657] on span at bounding box center [1449, 656] width 13 height 13
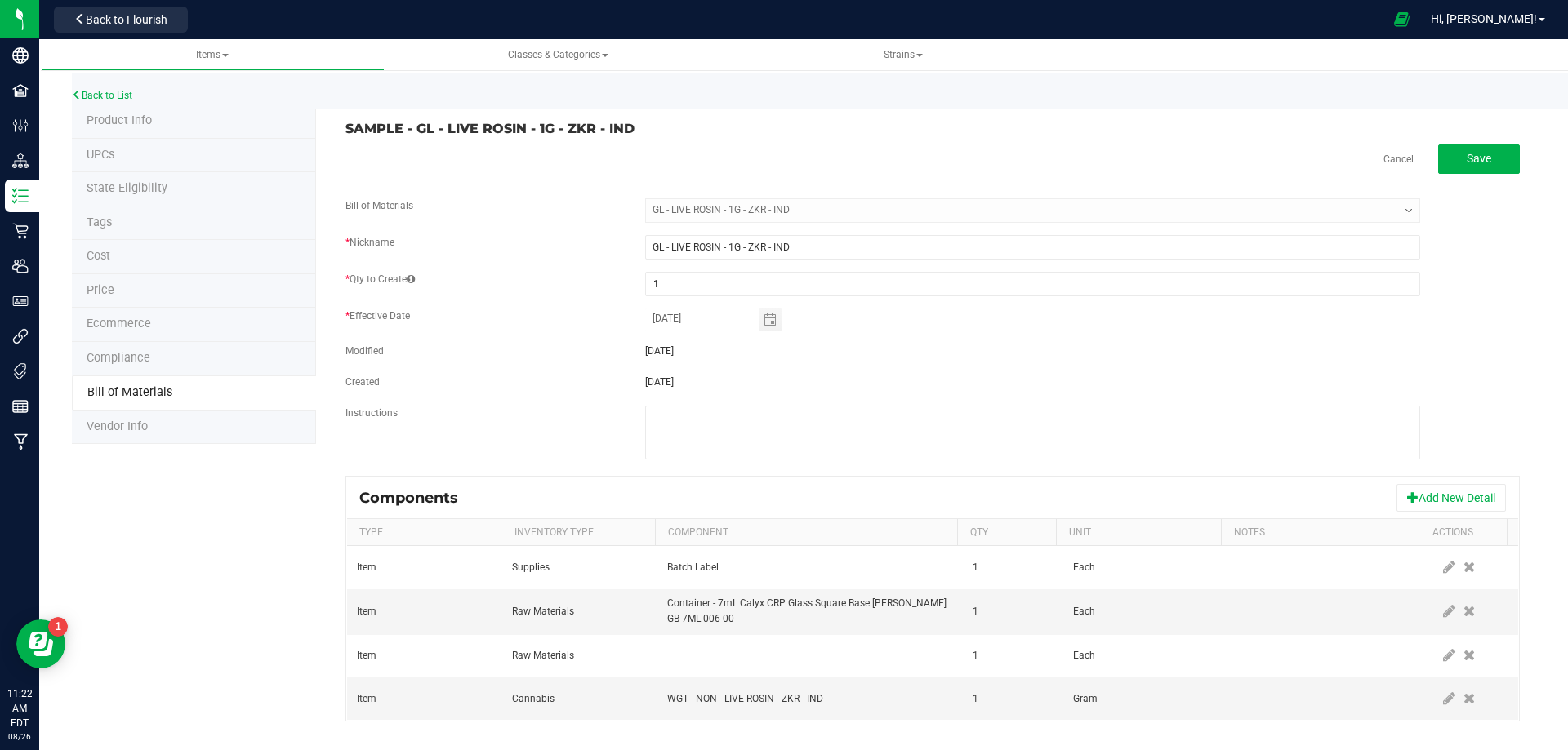
click at [124, 89] on link "Back to List" at bounding box center [102, 95] width 60 height 11
